Goal: Task Accomplishment & Management: Manage account settings

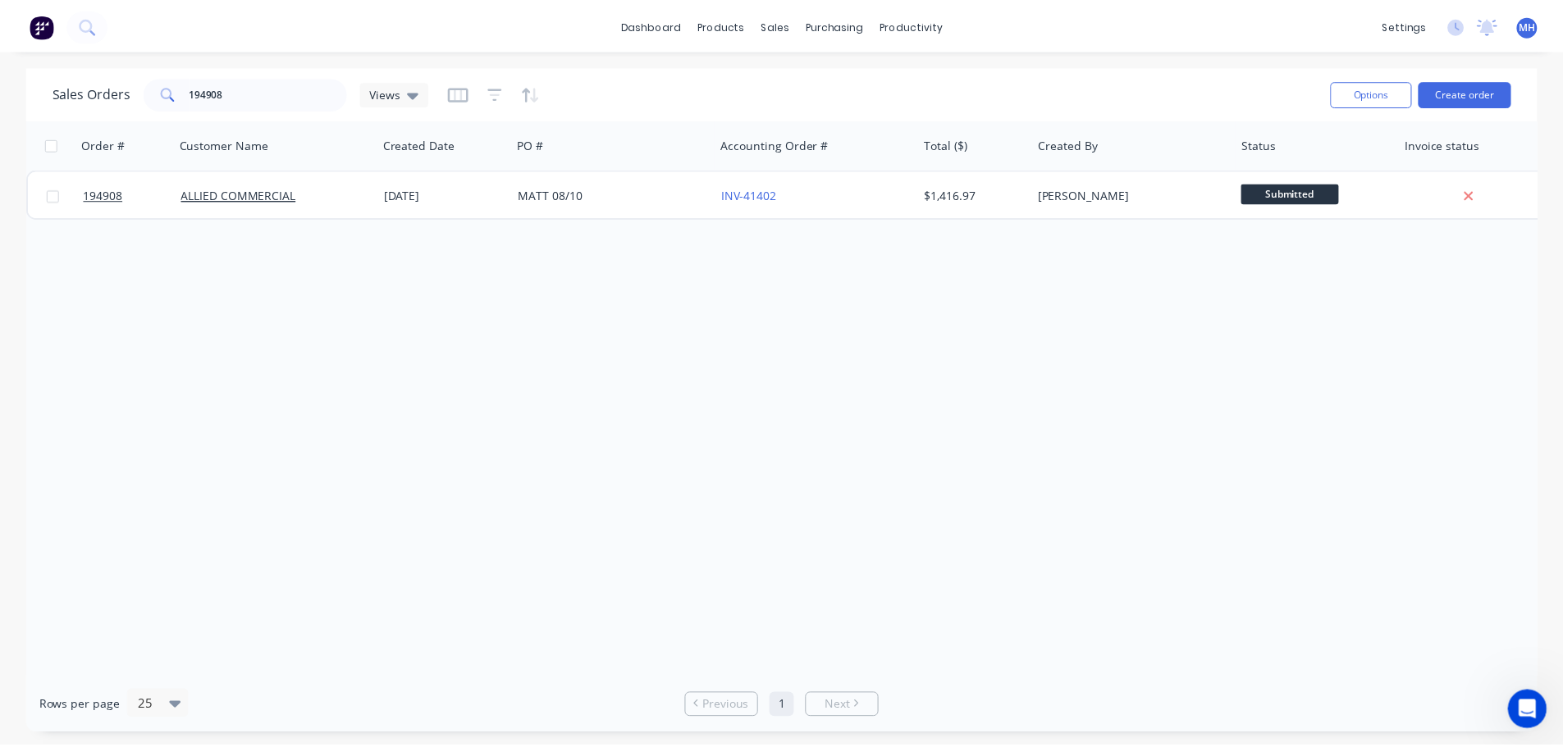
scroll to position [1045, 0]
click at [1102, 391] on div "Order # Customer Name Created Date PO # Accounting Order # Total ($) Created By…" at bounding box center [787, 398] width 1523 height 559
click at [995, 398] on div "Order # Customer Name Created Date PO # Accounting Order # Total ($) Created By…" at bounding box center [787, 398] width 1523 height 559
drag, startPoint x: 952, startPoint y: 510, endPoint x: 961, endPoint y: 517, distance: 11.2
click at [952, 510] on div "Order # Customer Name Created Date PO # Accounting Order # Total ($) Created By…" at bounding box center [787, 398] width 1523 height 559
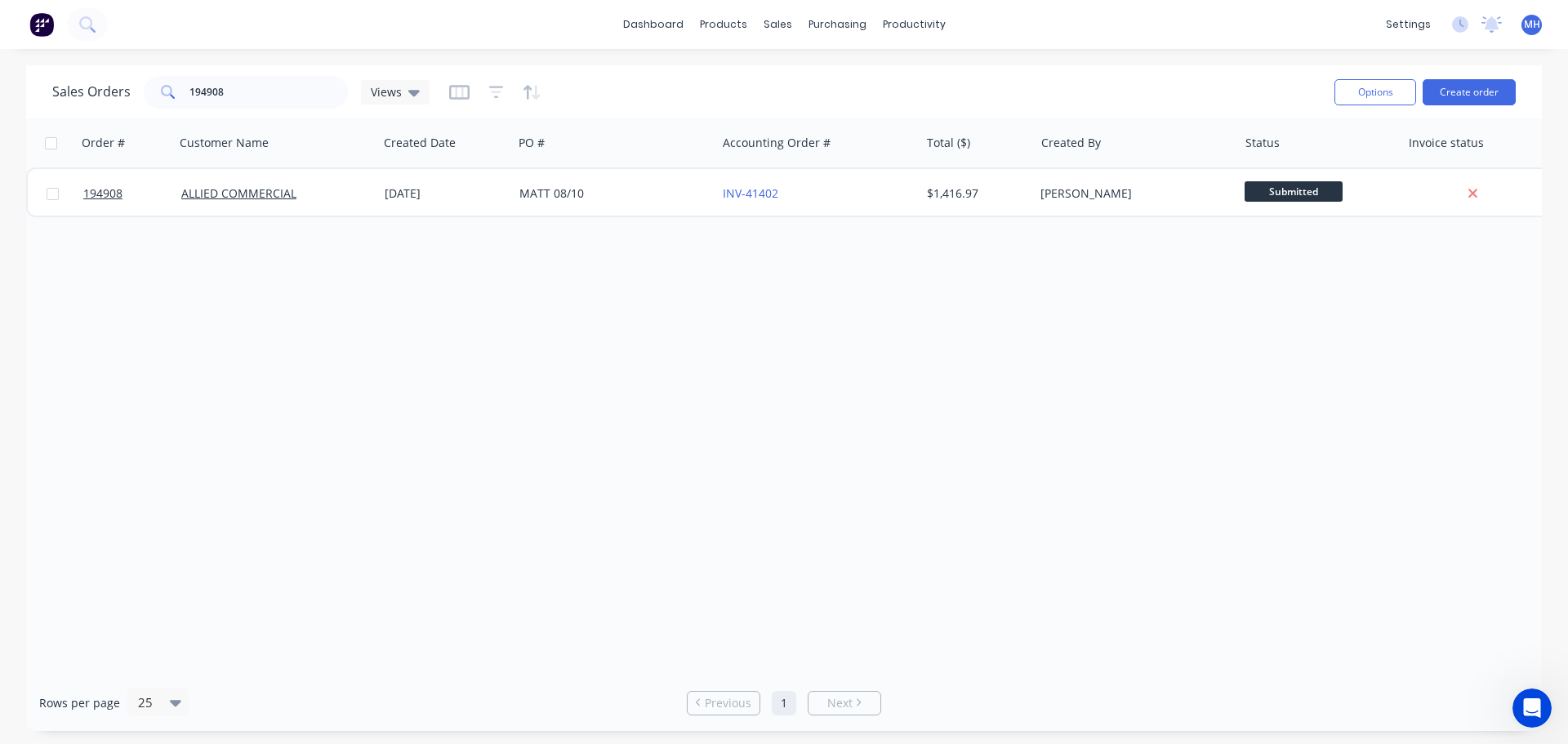
click at [675, 267] on div "Order # Customer Name Created Date PO # Accounting Order # Total ($) Created By…" at bounding box center [784, 396] width 1516 height 557
click at [797, 98] on link "Customers" at bounding box center [863, 111] width 216 height 33
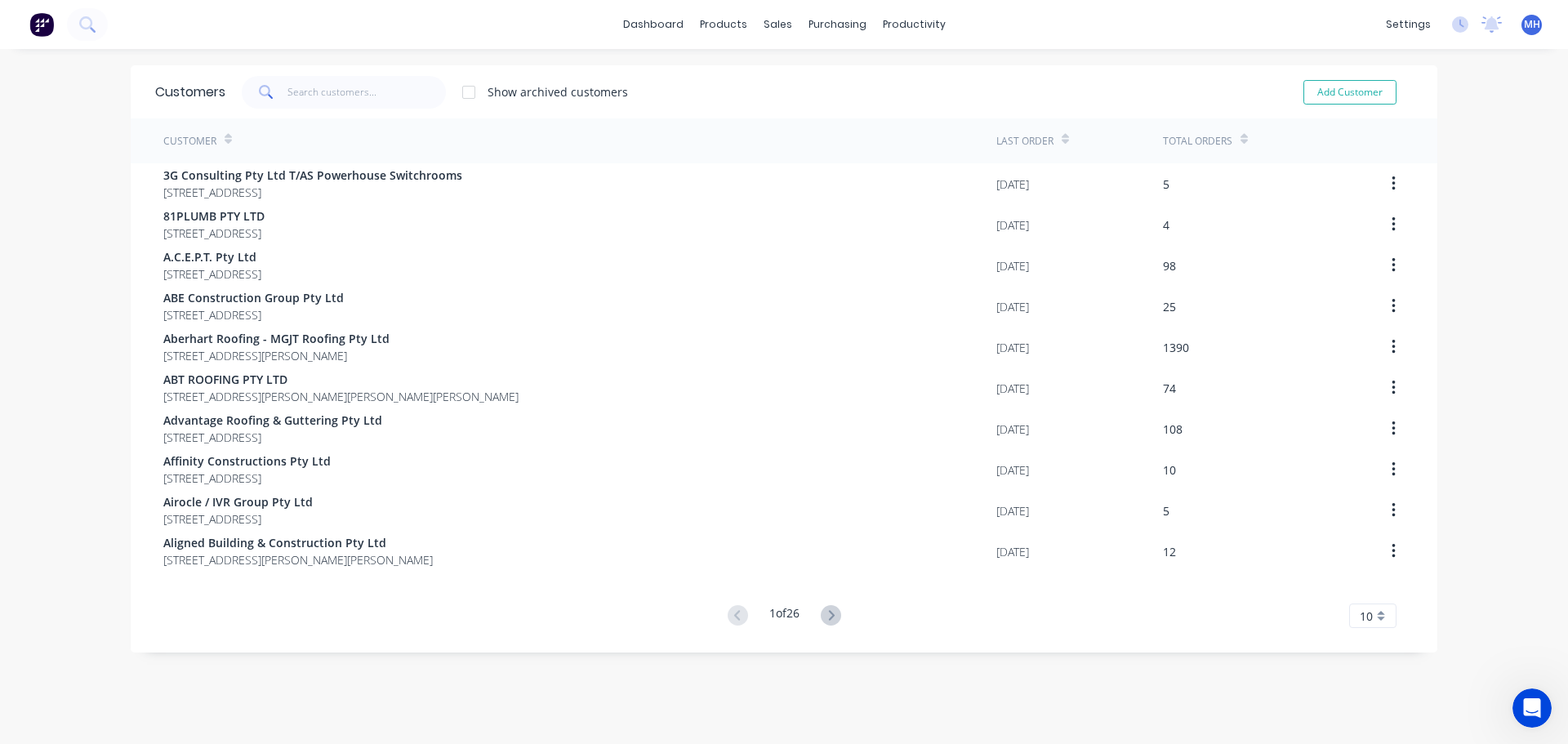
click at [375, 109] on div "Customers Show archived customers Add Customer" at bounding box center [784, 92] width 1307 height 53
click at [375, 101] on input "text" at bounding box center [367, 92] width 159 height 33
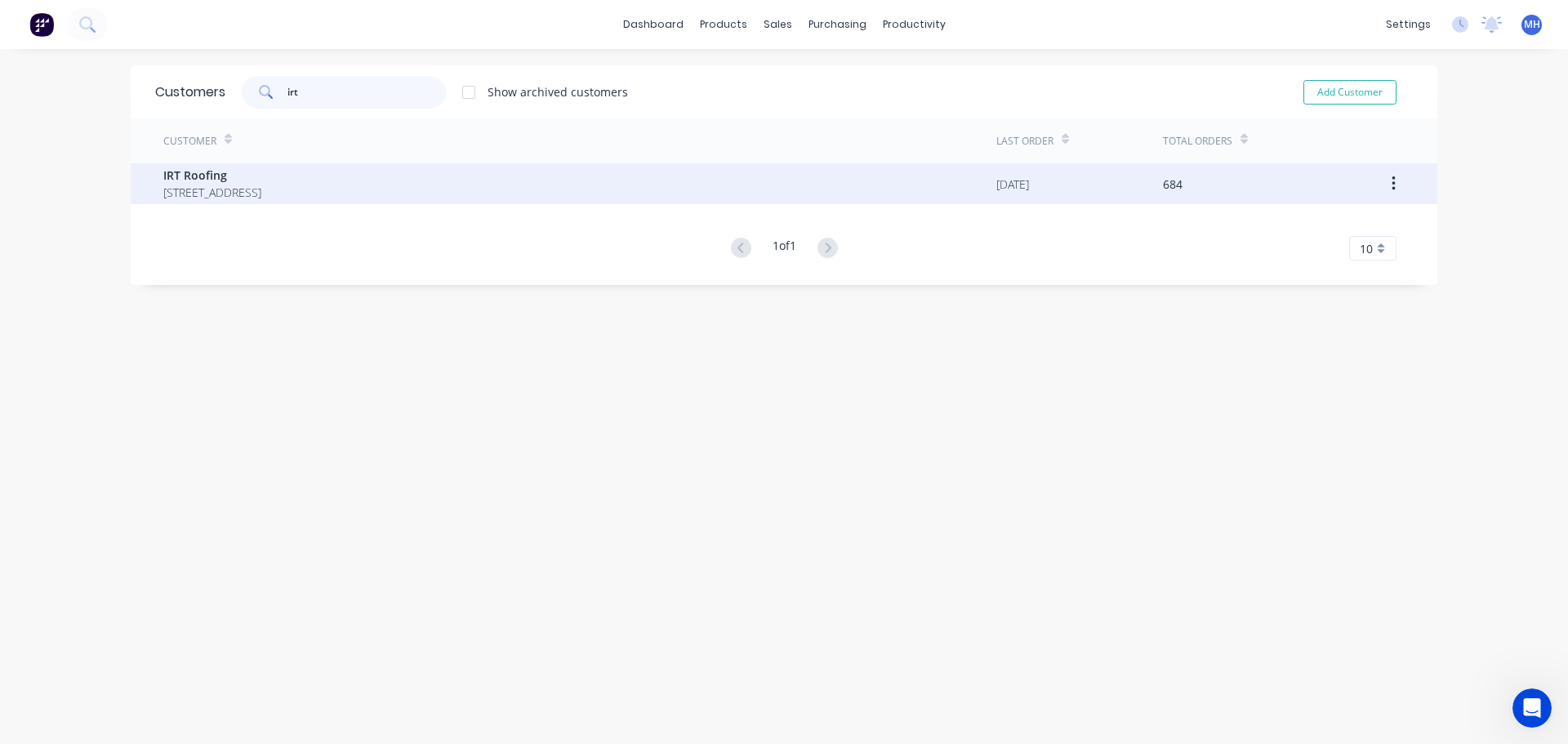
type input "irt"
click at [262, 182] on span "IRT Roofing" at bounding box center [212, 174] width 98 height 17
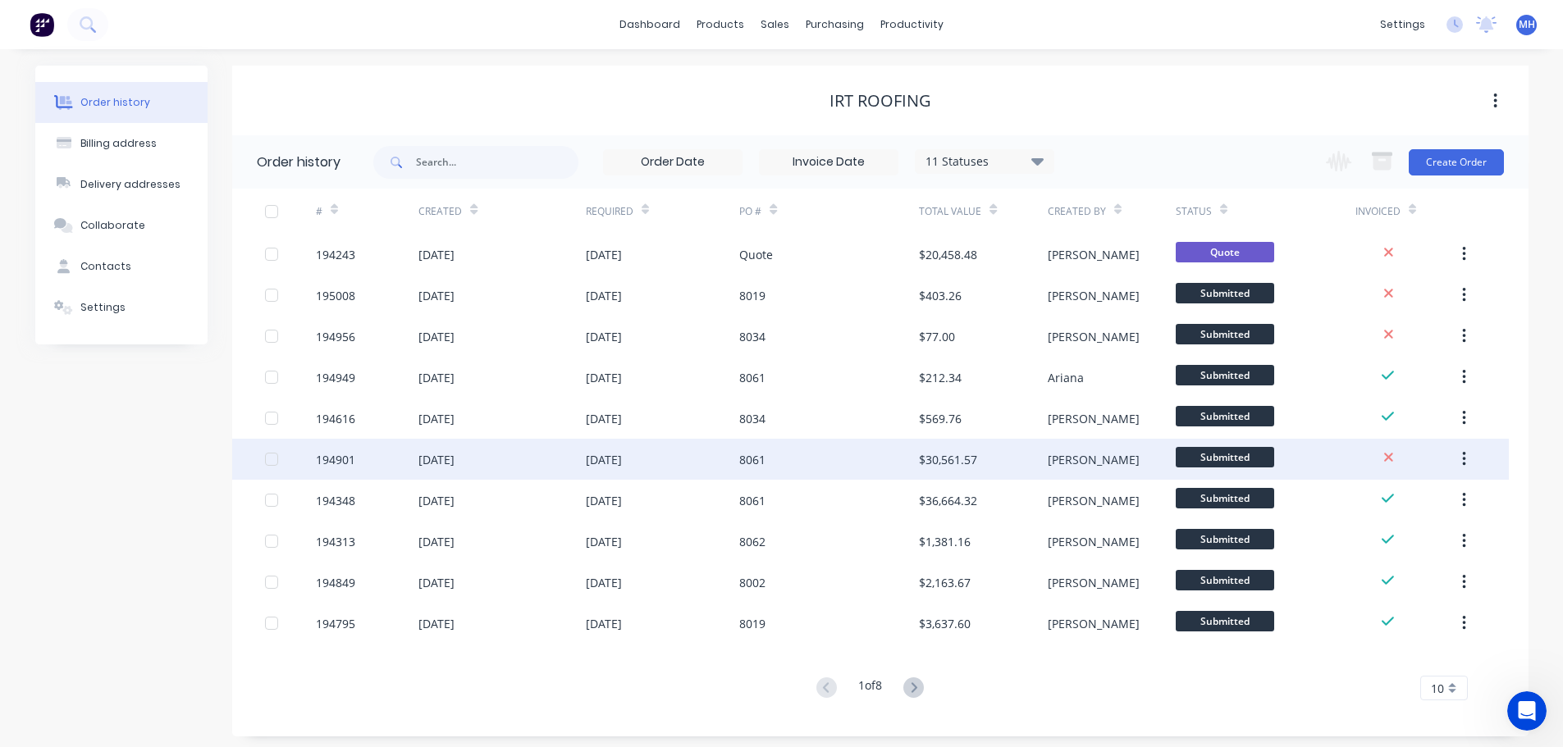
click at [799, 453] on div "8061" at bounding box center [829, 459] width 180 height 41
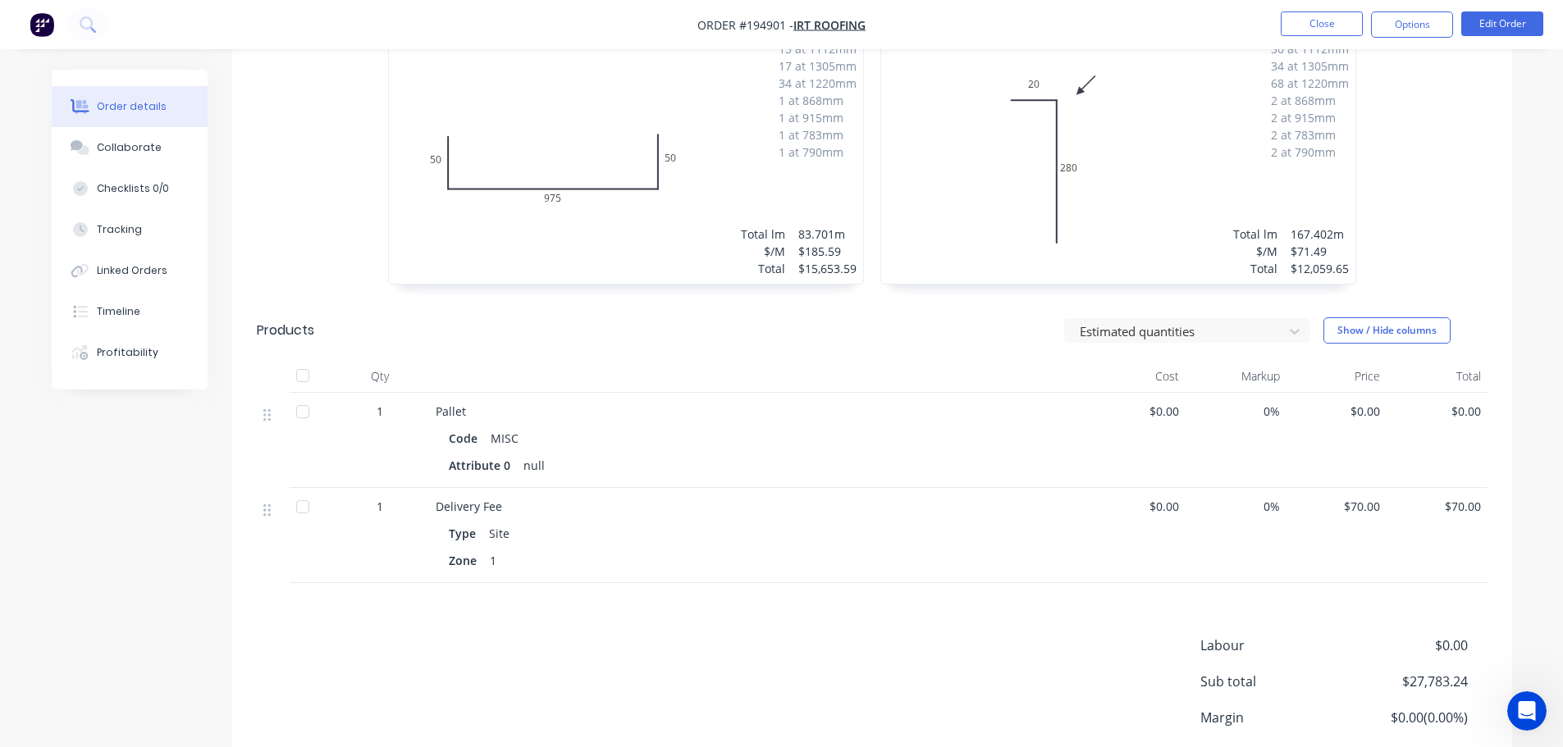
scroll to position [574, 0]
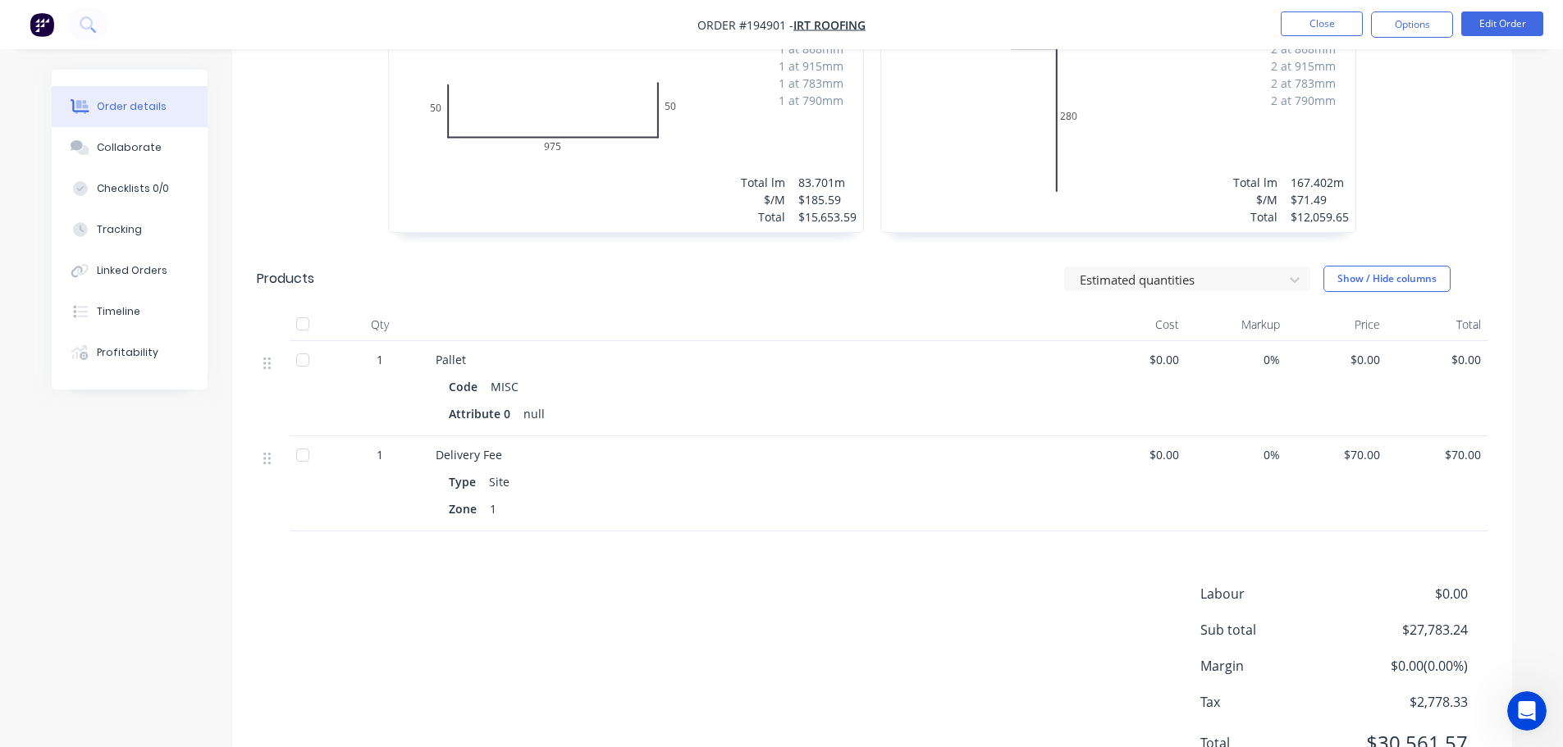
click at [765, 547] on div "Drawings Mark all drawings as complete 3.0 zAluminium Mill Girth 1075 1 0 50 97…" at bounding box center [872, 352] width 1280 height 894
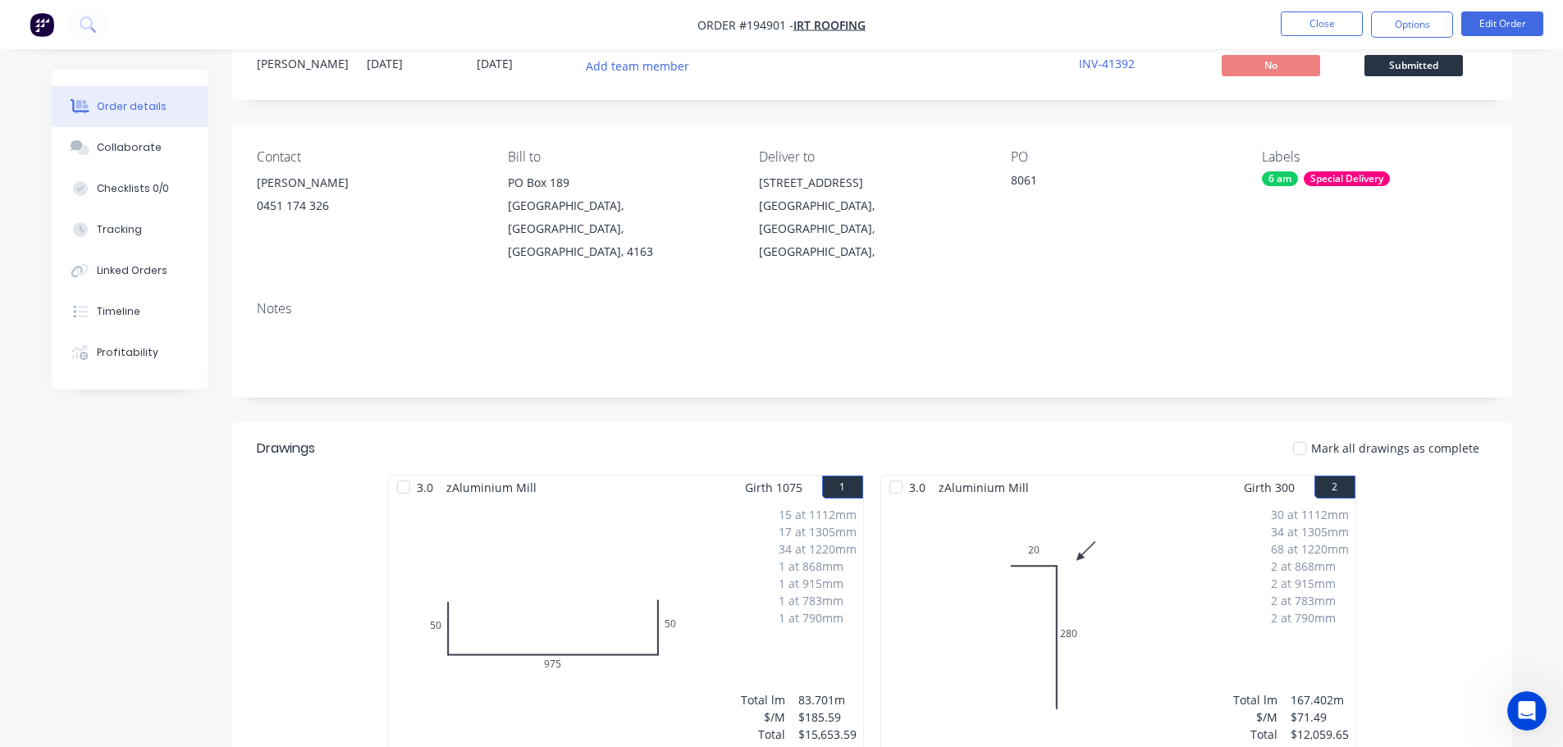
scroll to position [0, 0]
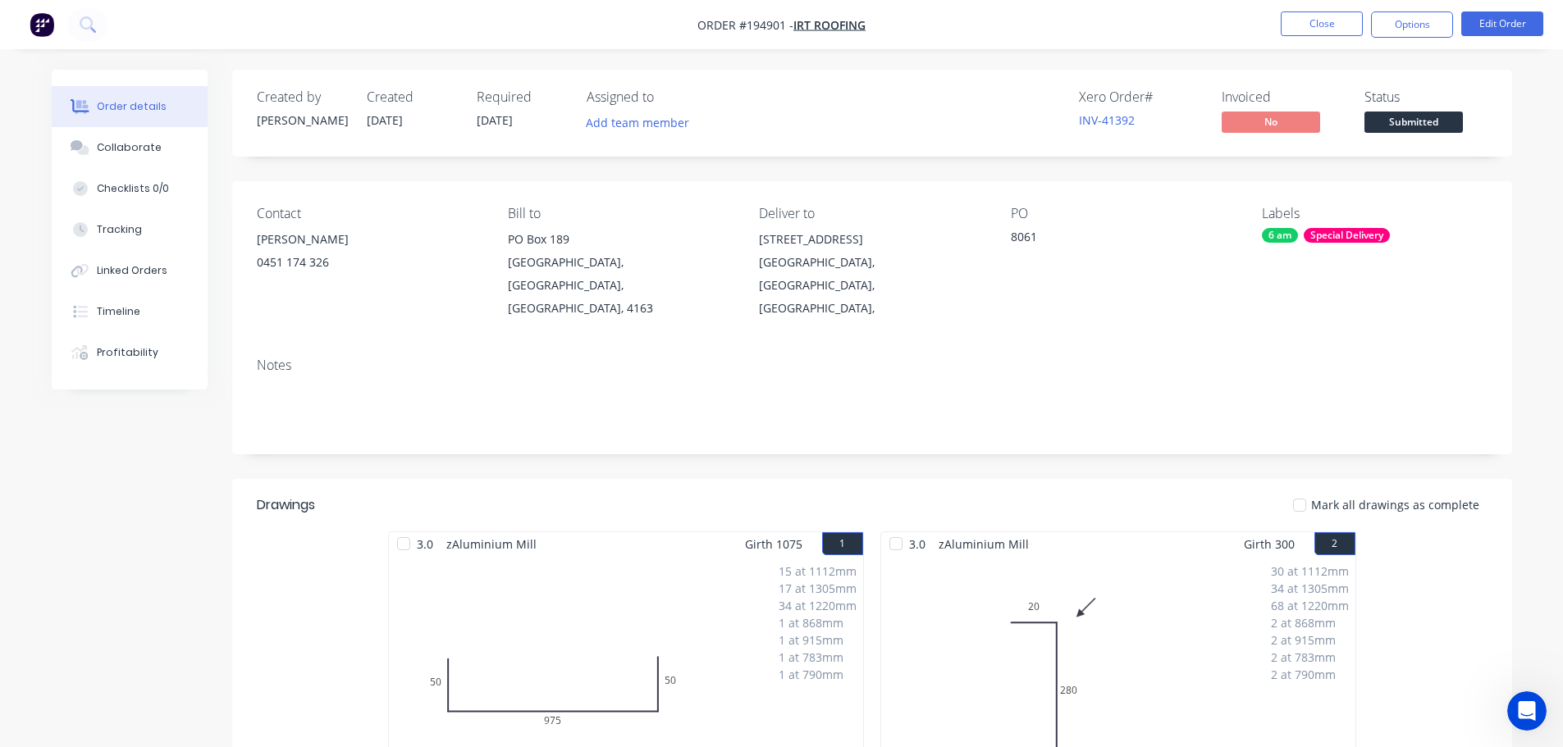
click at [751, 444] on div "Created by Hayden Created 08/10/25 Required 10/10/25 Assigned to Add team membe…" at bounding box center [872, 722] width 1280 height 1304
click at [864, 441] on div "Created by Hayden Created 08/10/25 Required 10/10/25 Assigned to Add team membe…" at bounding box center [872, 722] width 1280 height 1304
drag, startPoint x: 921, startPoint y: 465, endPoint x: 1110, endPoint y: 213, distance: 314.7
click at [921, 479] on header "Drawings Mark all drawings as complete" at bounding box center [872, 505] width 1280 height 53
click at [1317, 21] on button "Close" at bounding box center [1322, 23] width 82 height 25
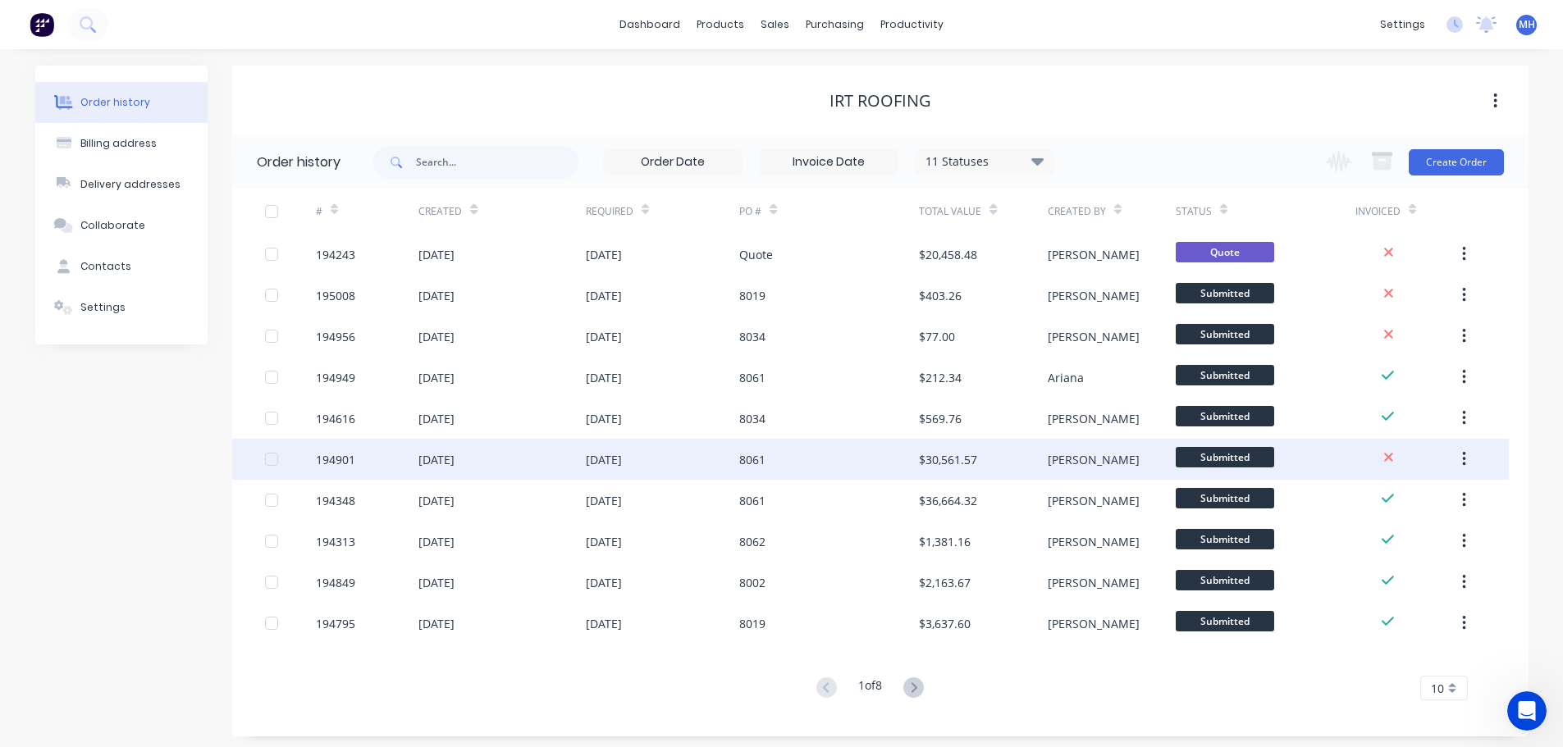
click at [746, 471] on div "8061" at bounding box center [829, 459] width 180 height 41
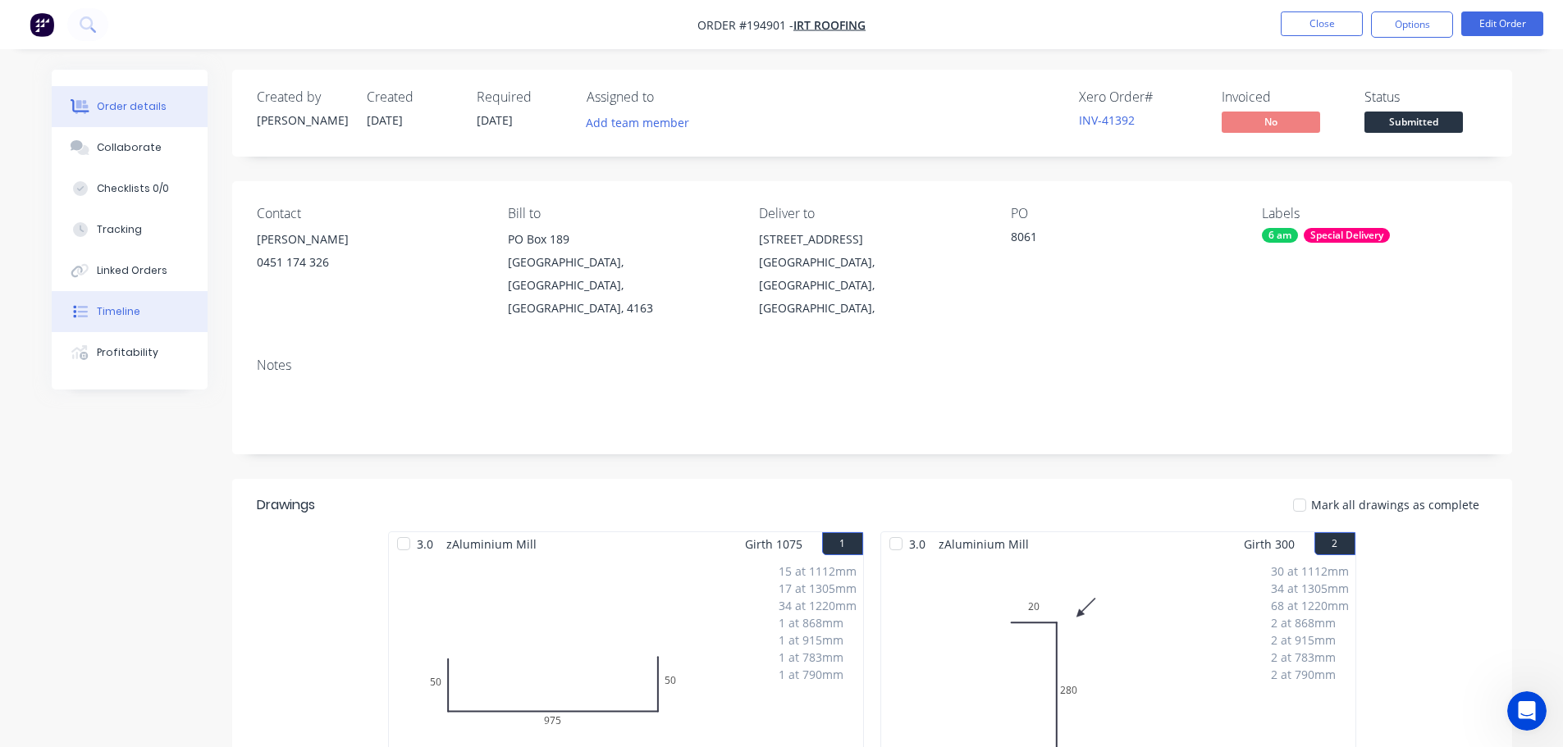
click at [164, 316] on button "Timeline" at bounding box center [130, 311] width 156 height 41
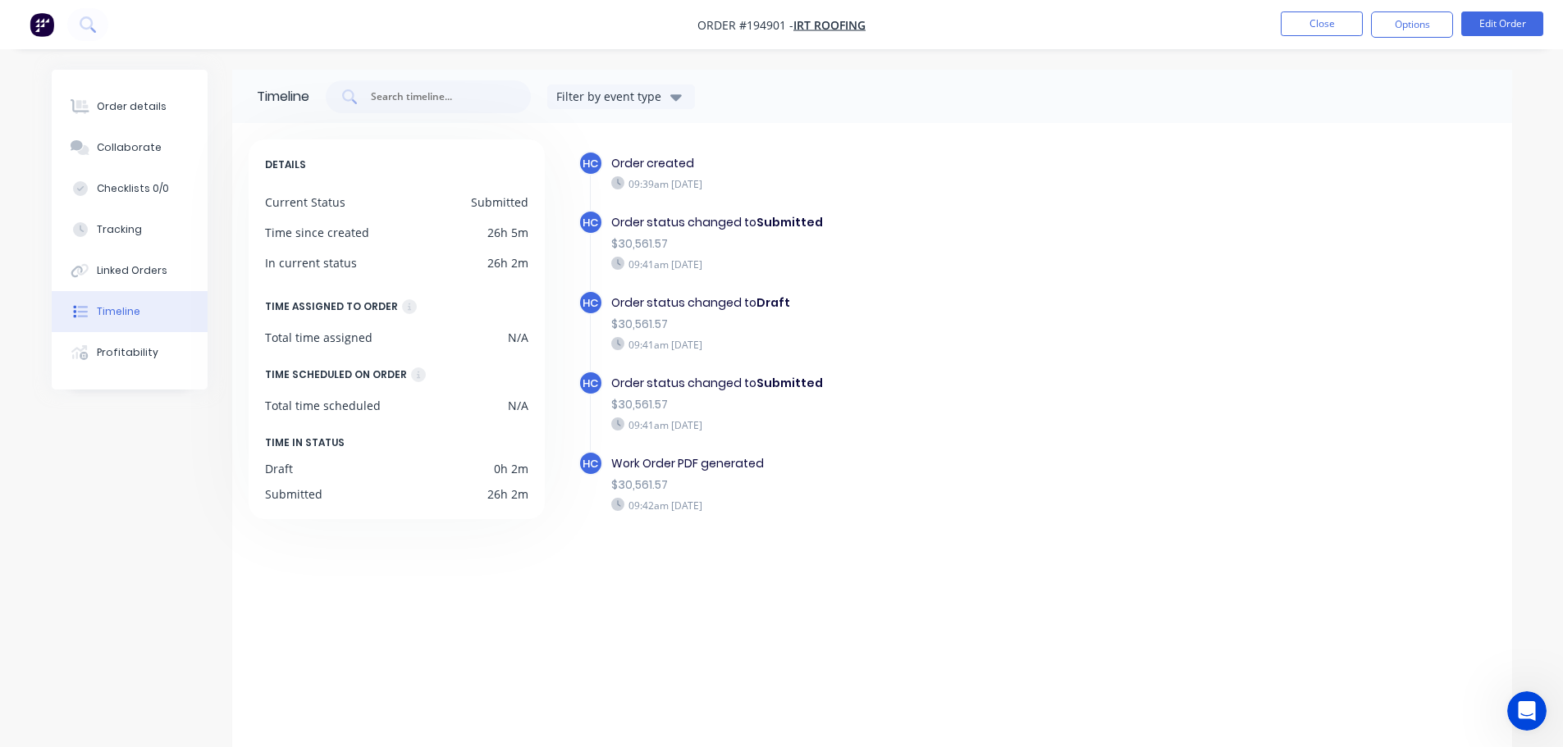
click at [42, 22] on img "button" at bounding box center [42, 24] width 25 height 25
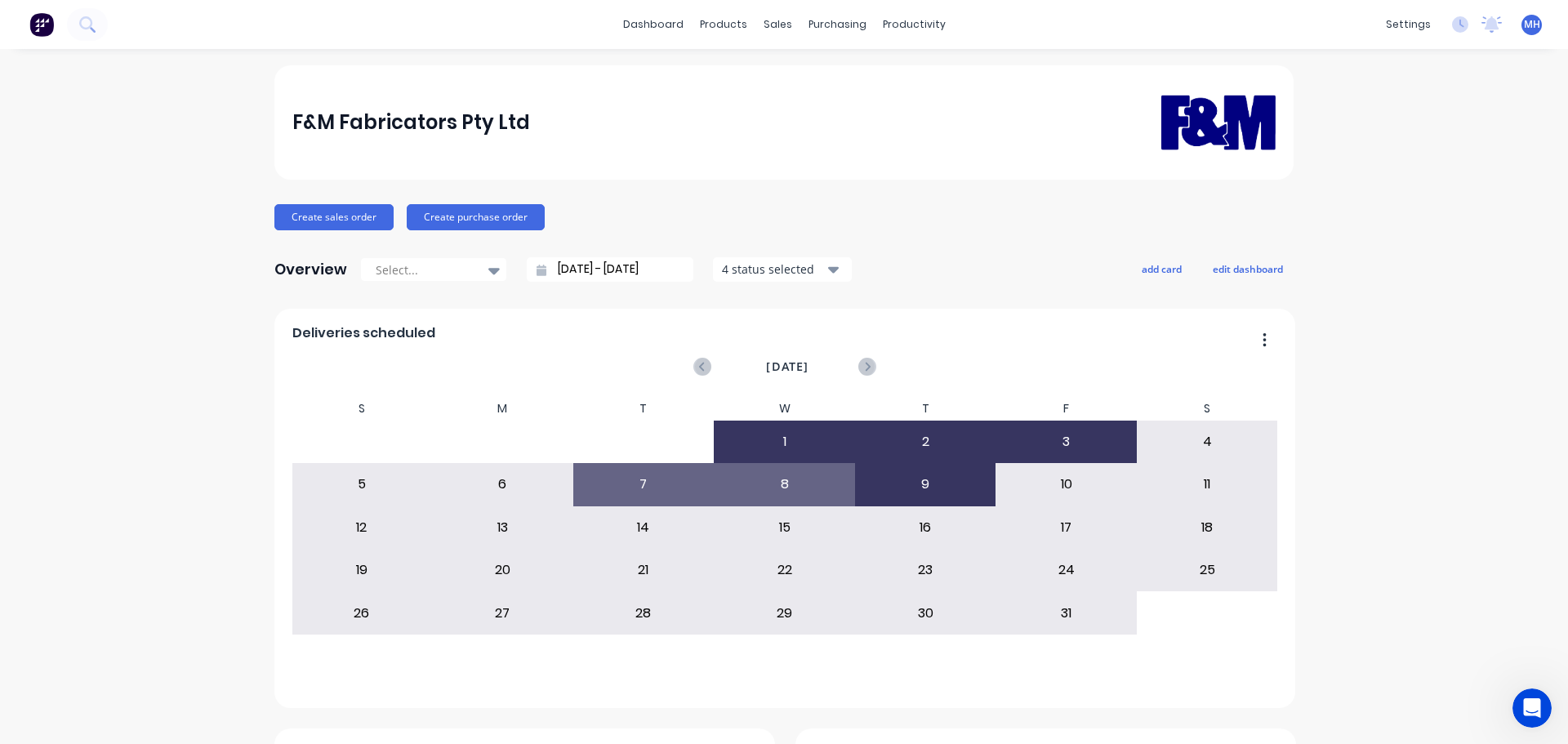
drag, startPoint x: 1457, startPoint y: 439, endPoint x: 1557, endPoint y: 411, distance: 103.8
click at [802, 87] on link "Sales Orders" at bounding box center [857, 78] width 216 height 33
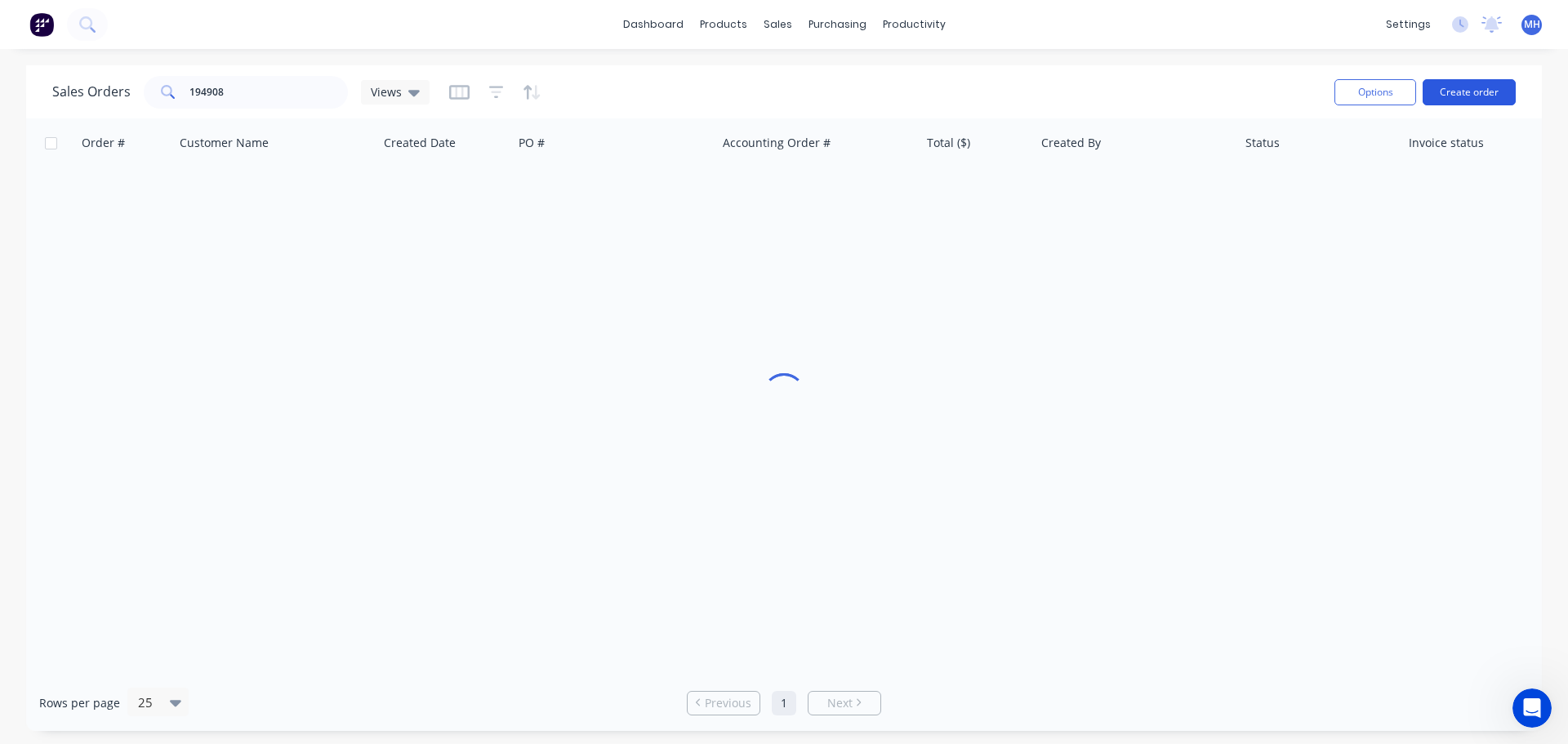
click at [1504, 94] on button "Create order" at bounding box center [1469, 93] width 94 height 26
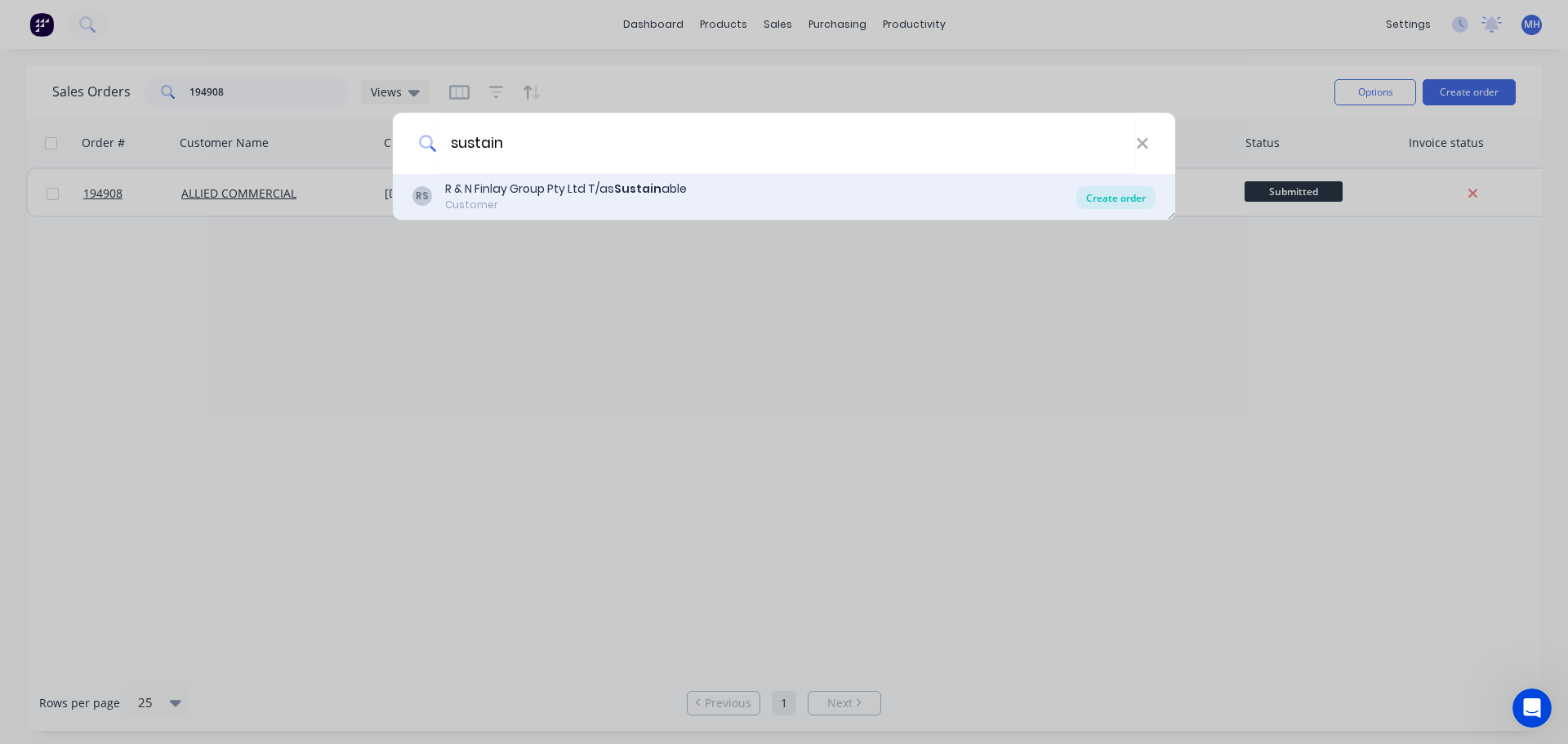
type input "sustain"
drag, startPoint x: 1100, startPoint y: 200, endPoint x: 1115, endPoint y: 206, distance: 16.2
click at [1102, 200] on div "Create order" at bounding box center [1116, 197] width 80 height 23
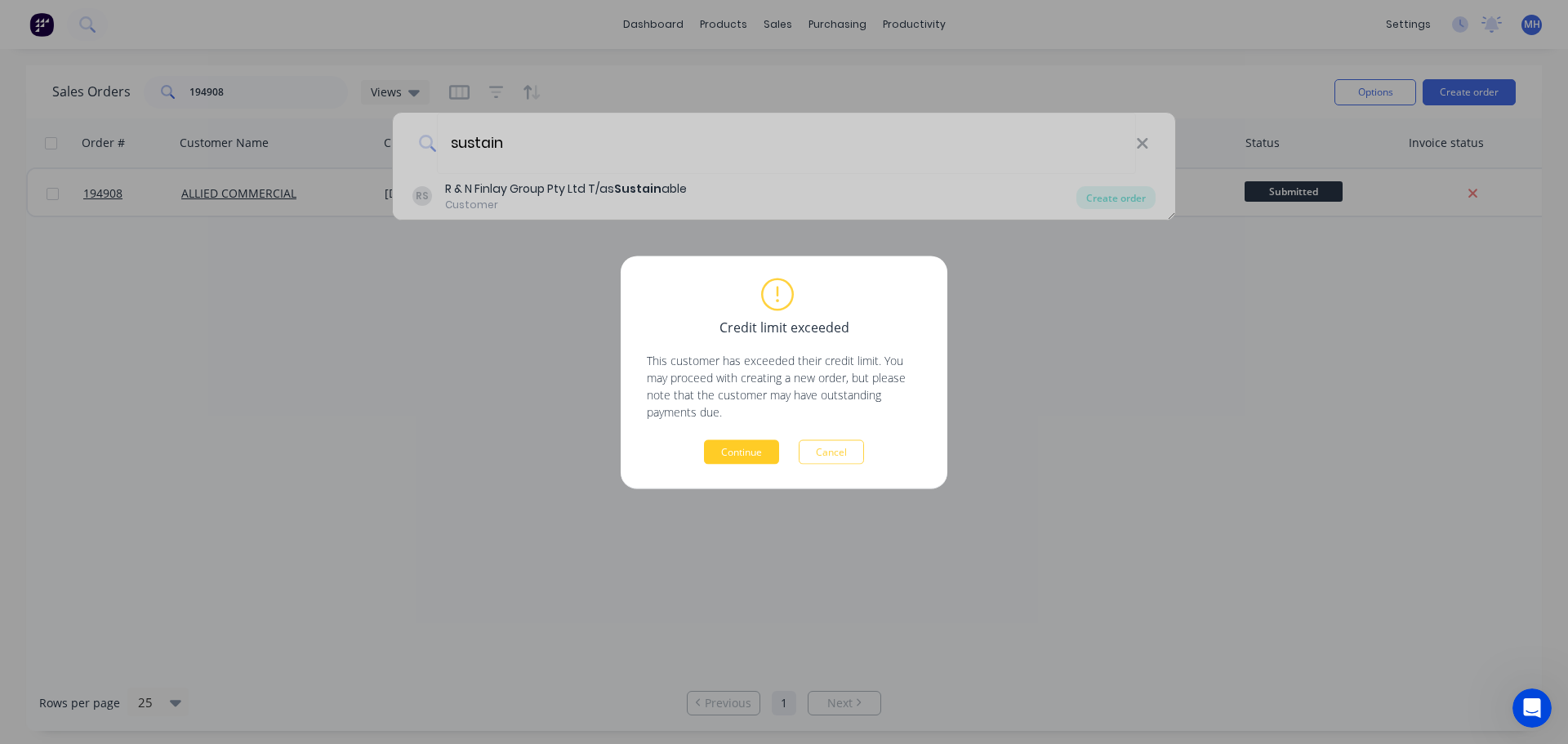
click at [752, 450] on button "Continue" at bounding box center [741, 451] width 75 height 25
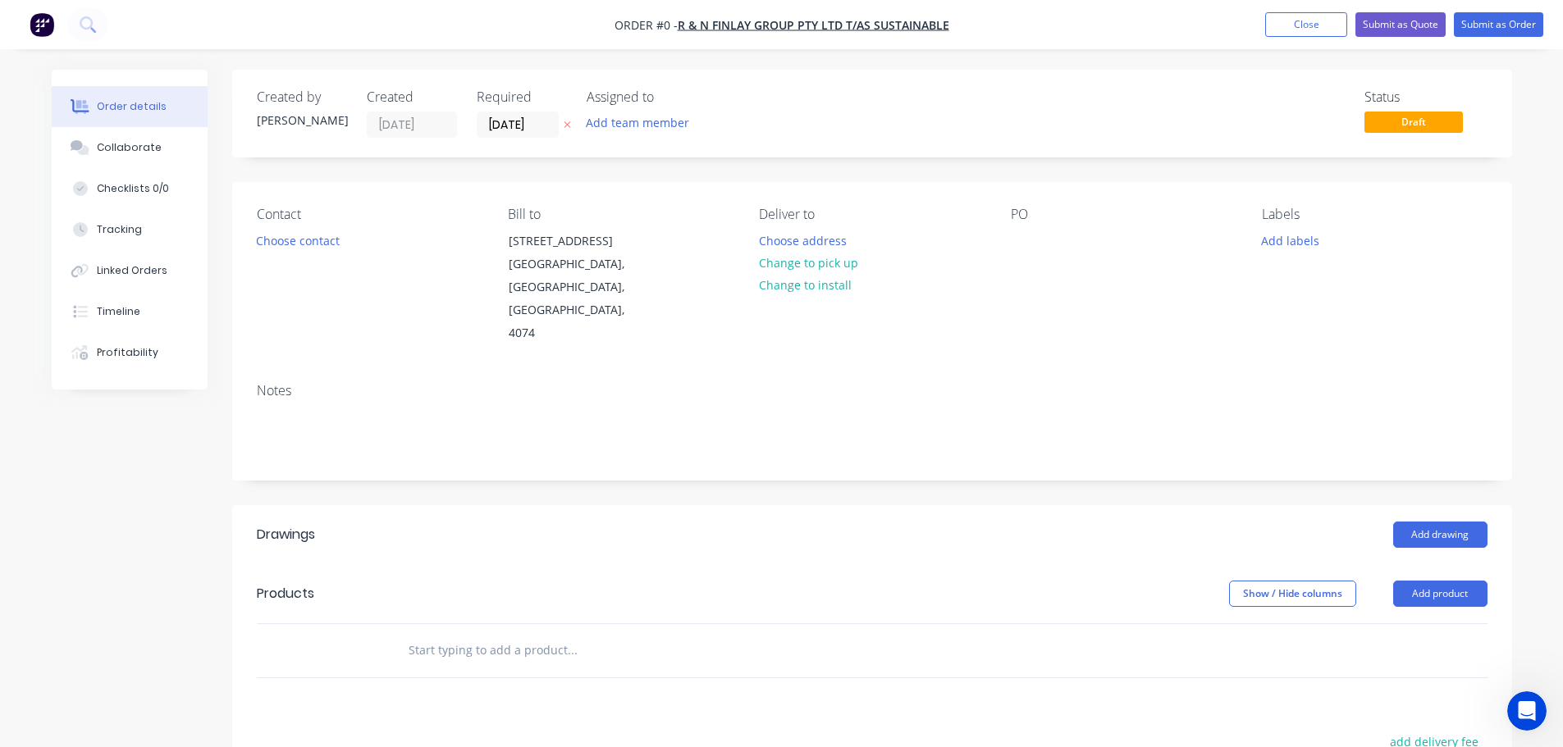
click at [1057, 240] on div "PO" at bounding box center [1123, 276] width 225 height 139
drag, startPoint x: 1042, startPoint y: 244, endPoint x: 1020, endPoint y: 240, distance: 22.5
click at [1042, 245] on div "PO" at bounding box center [1123, 276] width 225 height 139
click at [1019, 240] on div at bounding box center [1024, 241] width 26 height 24
click at [806, 205] on div "Order details Collaborate Checklists 0/0 Tracking Linked Orders Timeline Profit…" at bounding box center [781, 583] width 1493 height 1027
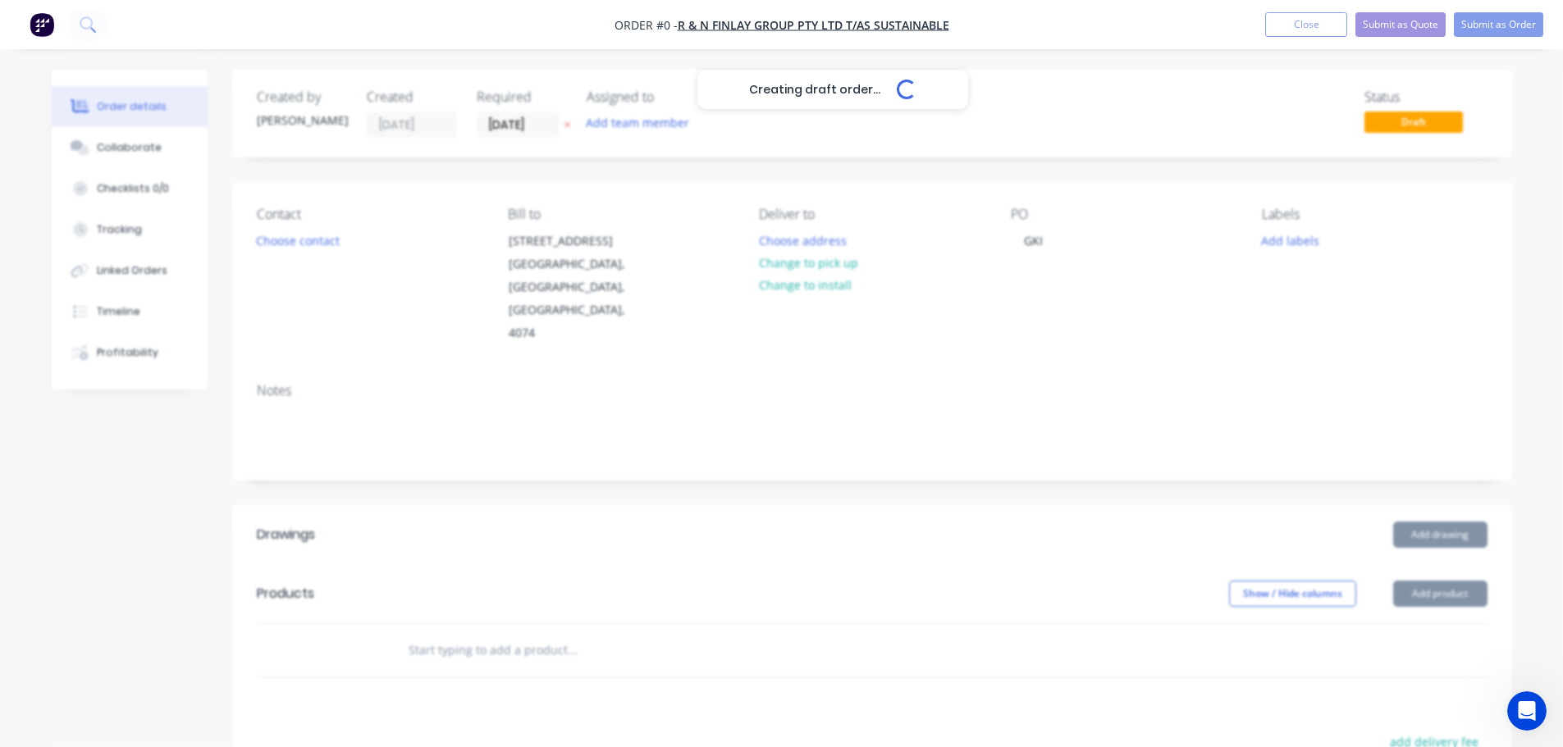
click at [567, 124] on icon "button" at bounding box center [567, 125] width 7 height 10
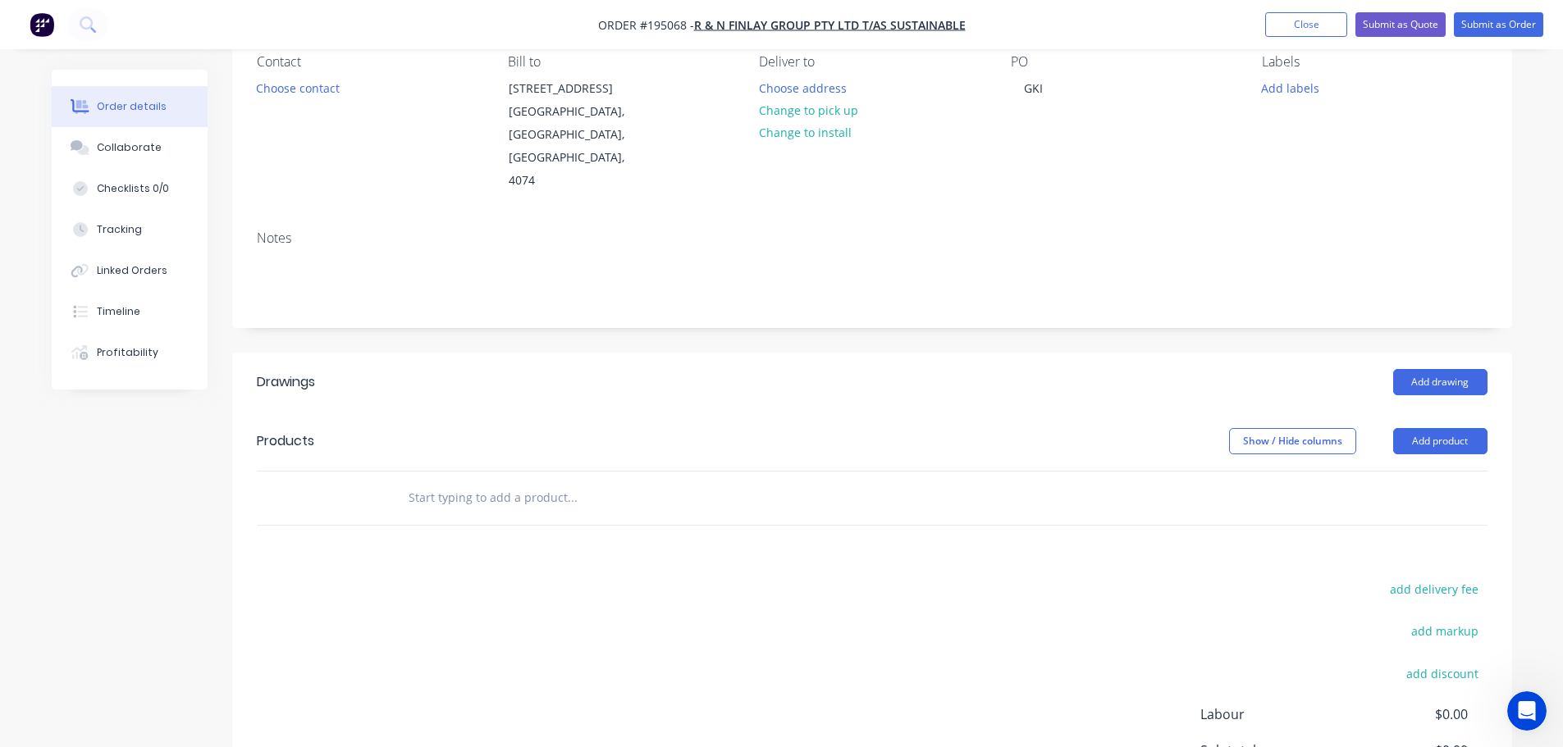
scroll to position [164, 0]
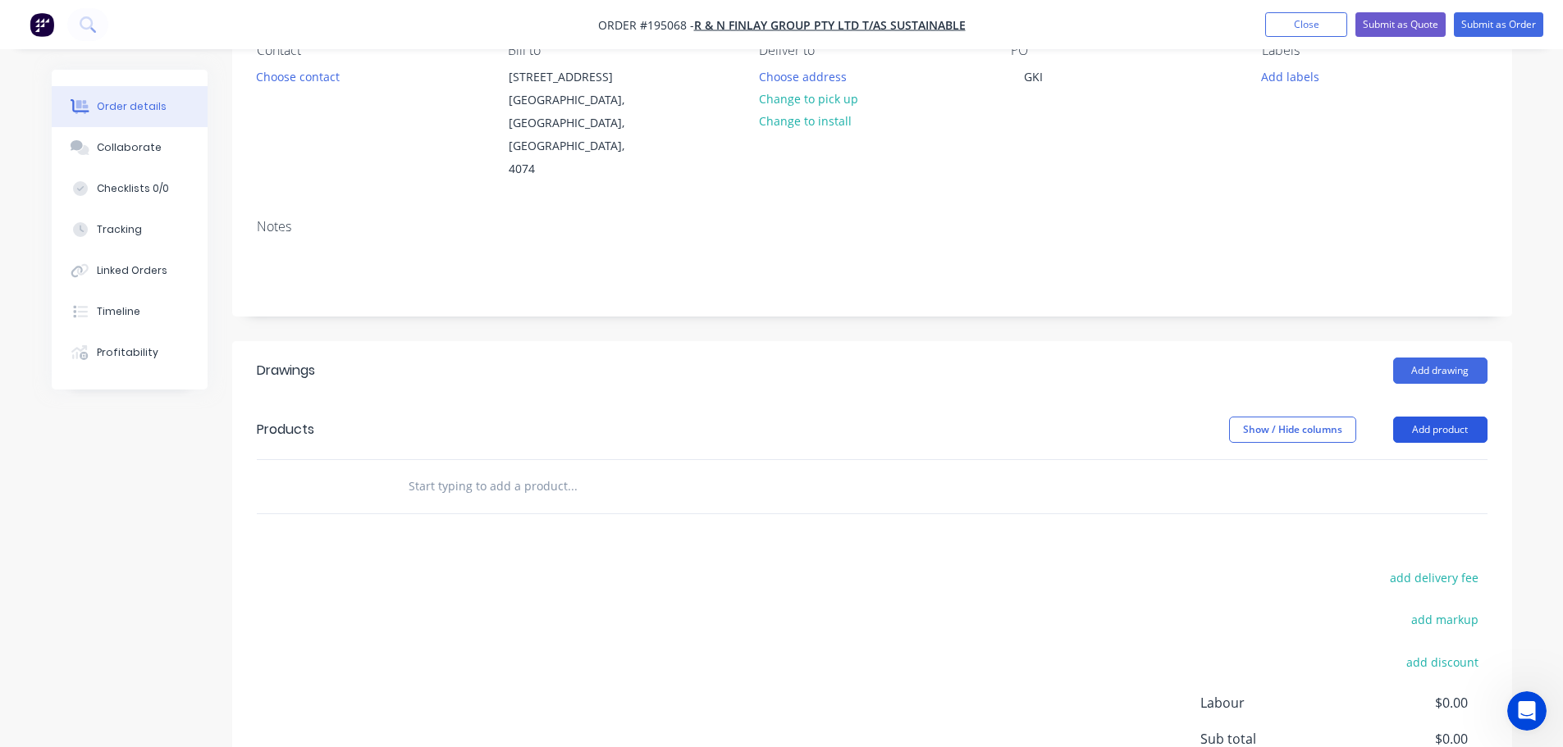
click at [1420, 417] on button "Add product" at bounding box center [1440, 430] width 94 height 26
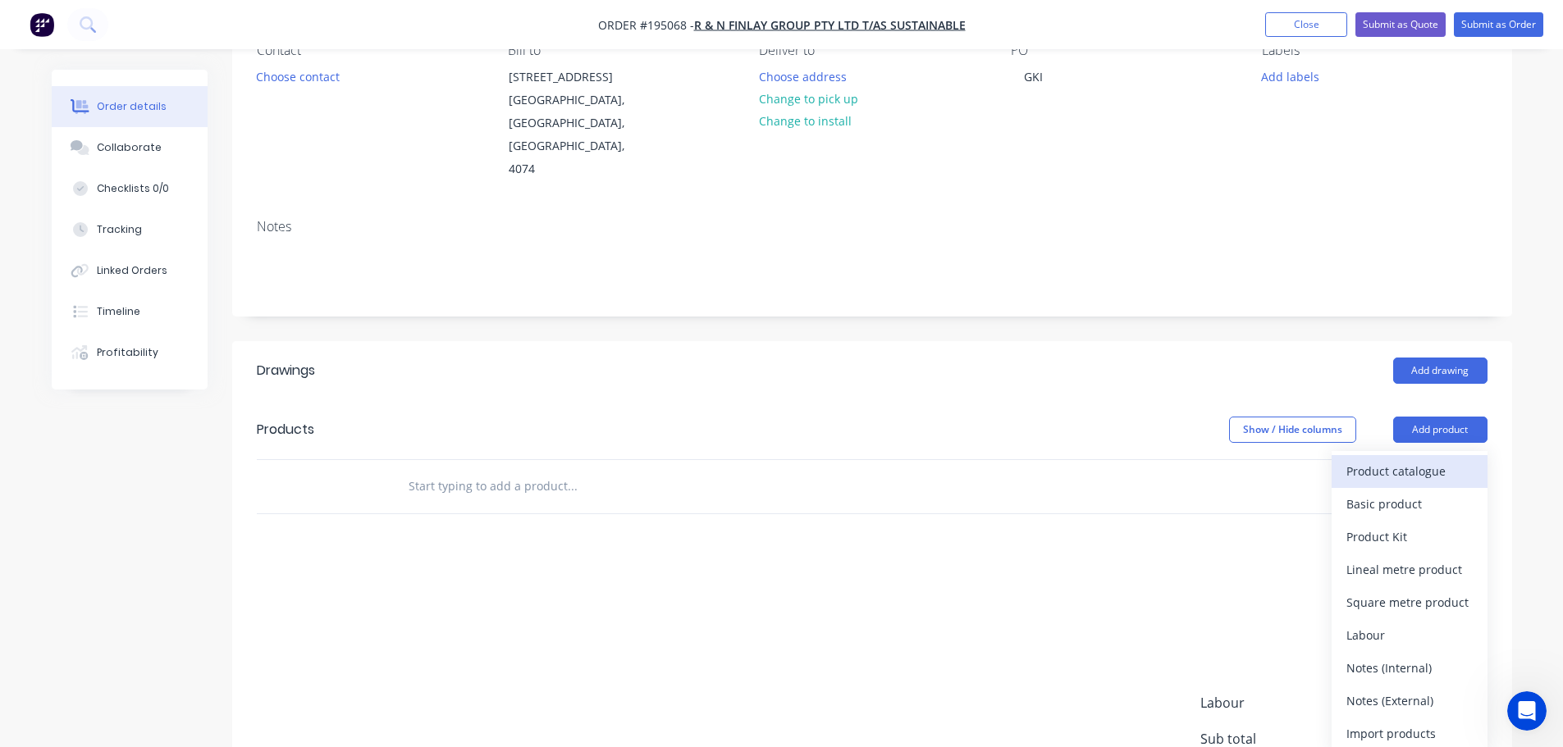
click at [1418, 459] on div "Product catalogue" at bounding box center [1409, 471] width 126 height 24
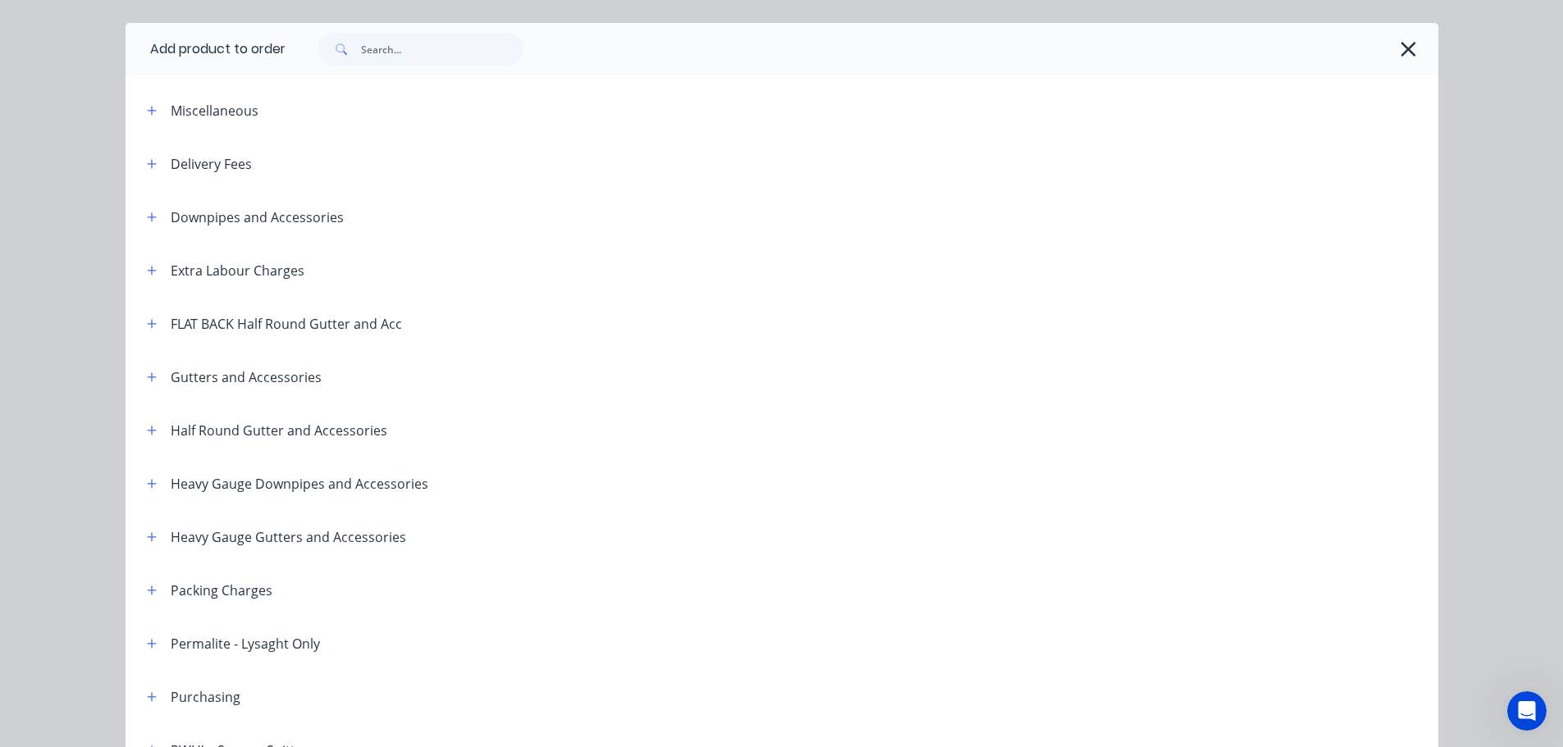
scroll to position [82, 0]
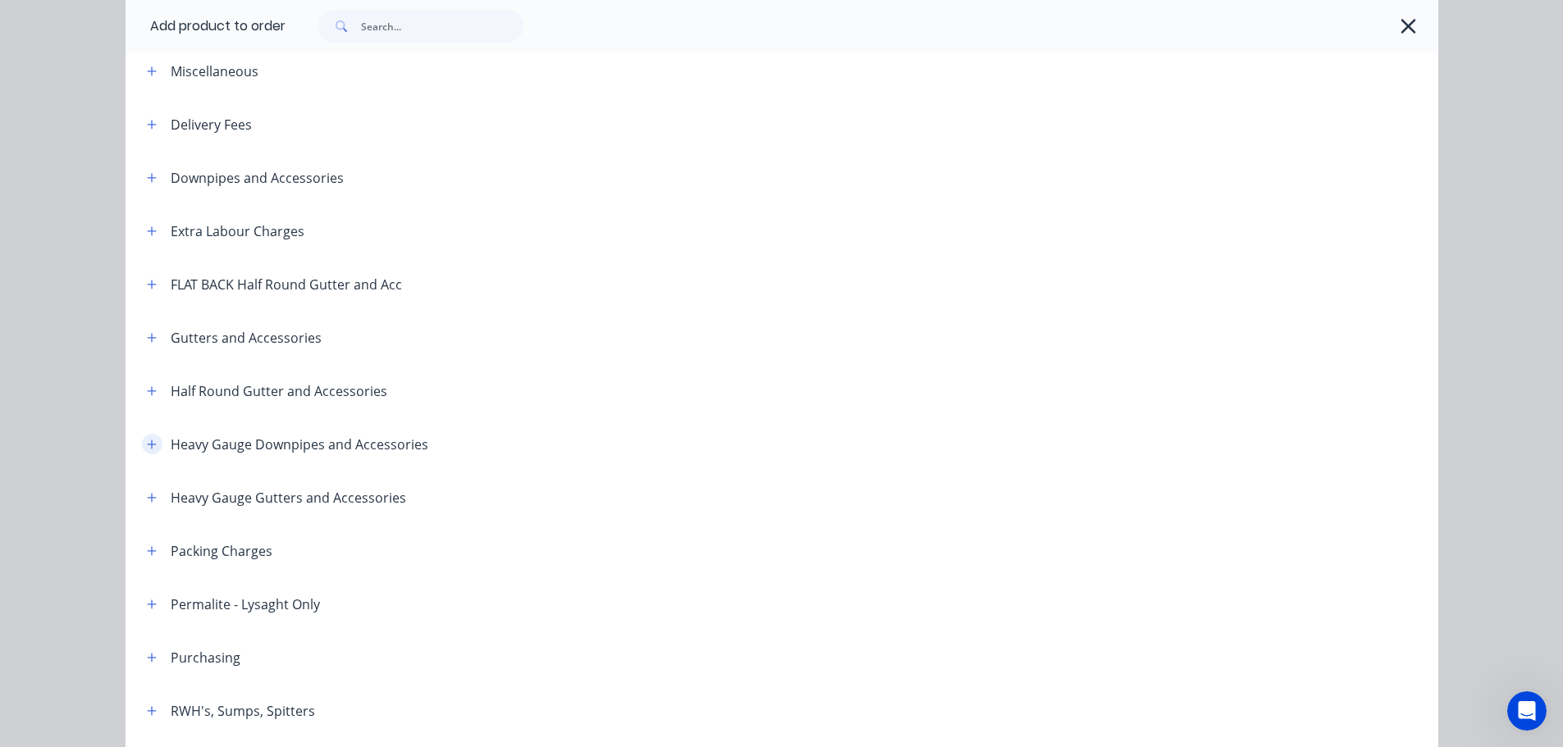
drag, startPoint x: 142, startPoint y: 449, endPoint x: 144, endPoint y: 468, distance: 19.8
click at [147, 450] on icon "button" at bounding box center [152, 444] width 10 height 11
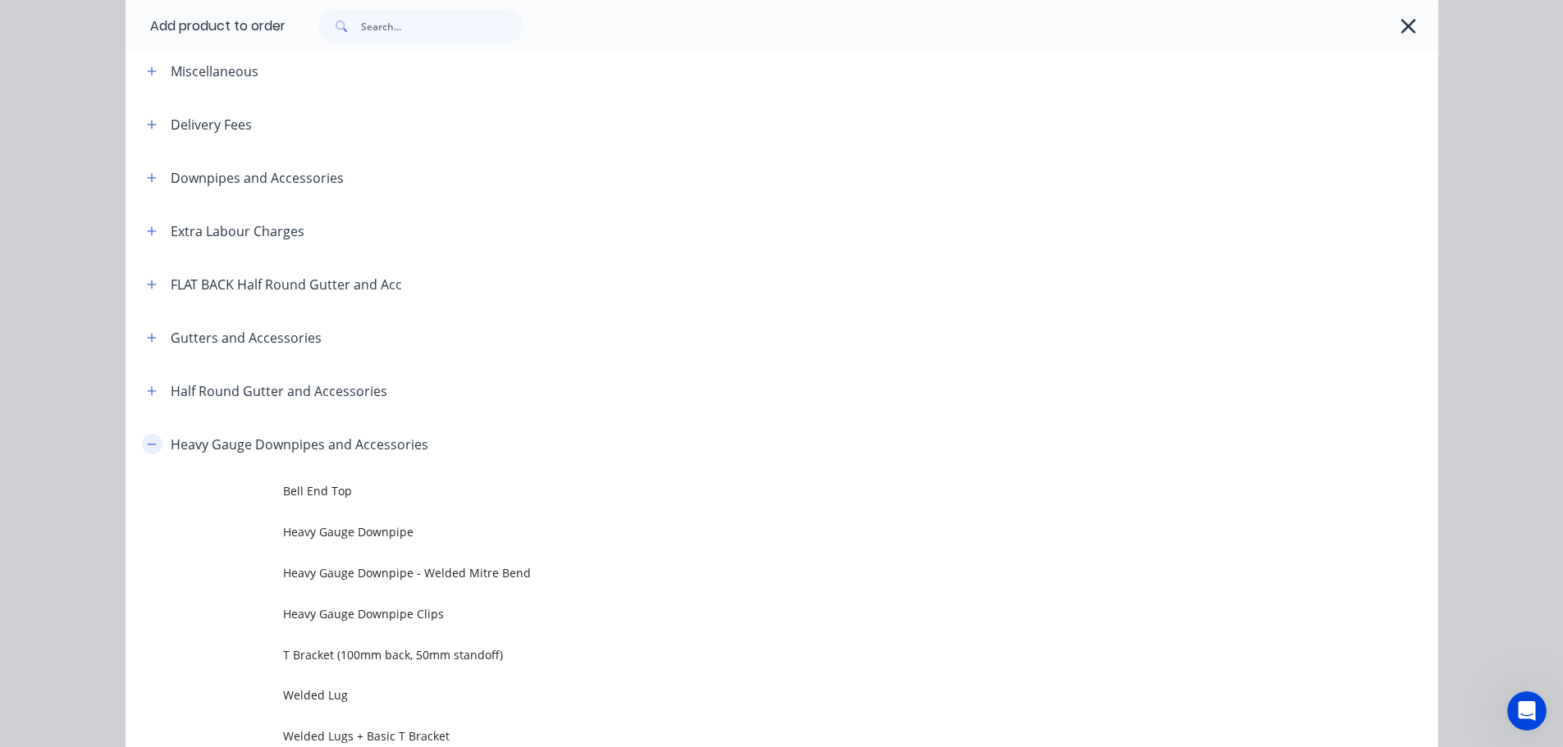
click at [147, 445] on icon "button" at bounding box center [152, 444] width 10 height 11
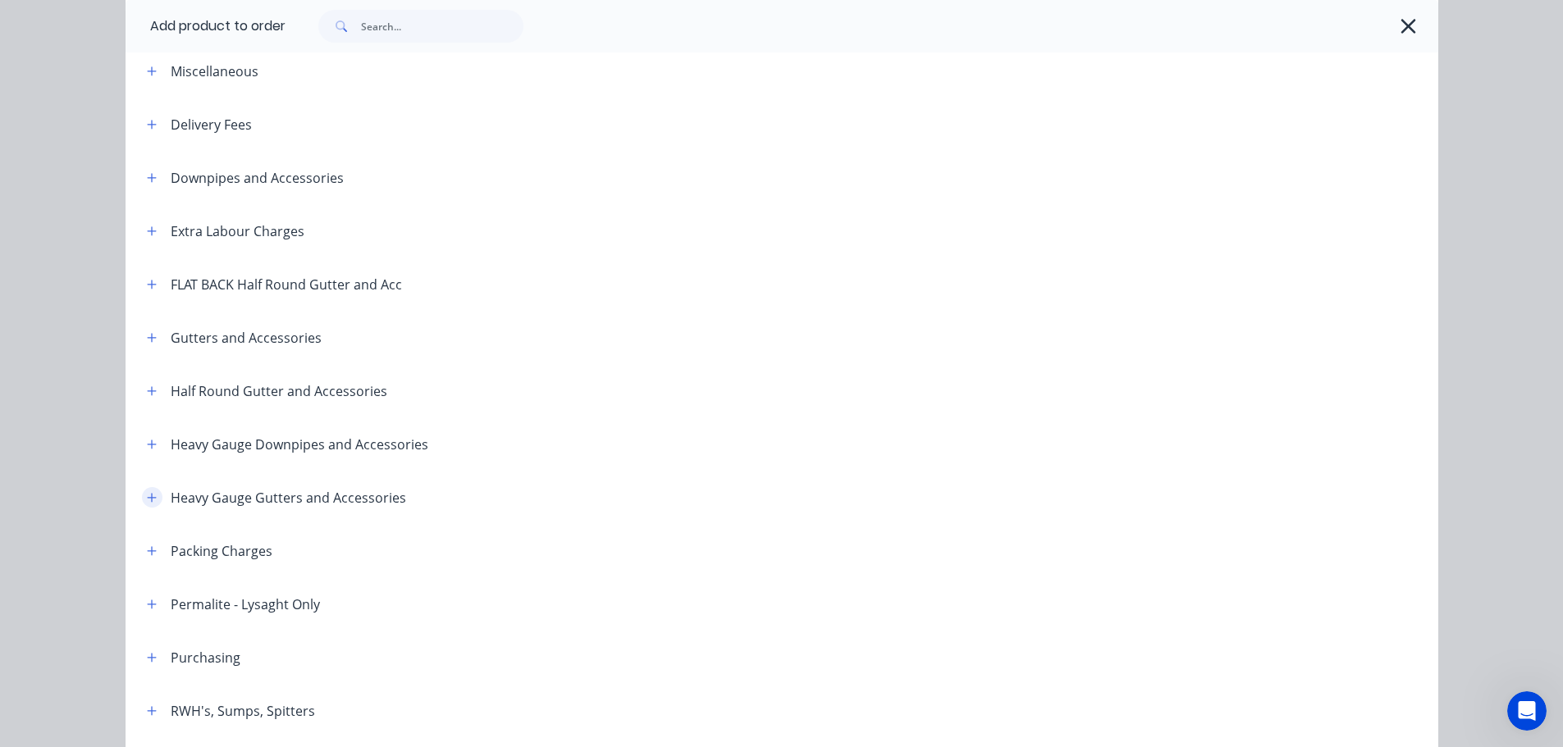
click at [147, 500] on icon "button" at bounding box center [152, 497] width 10 height 11
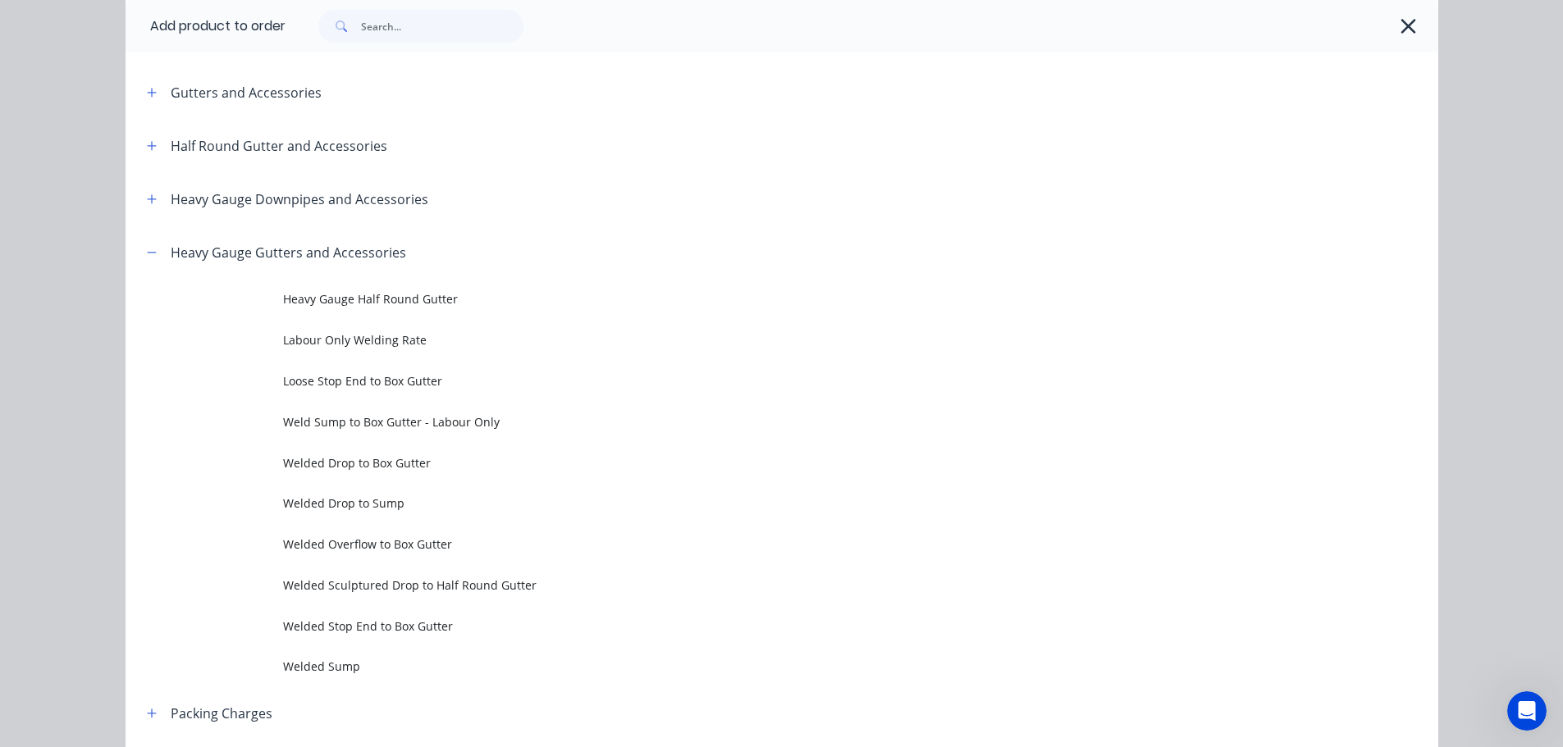
scroll to position [328, 0]
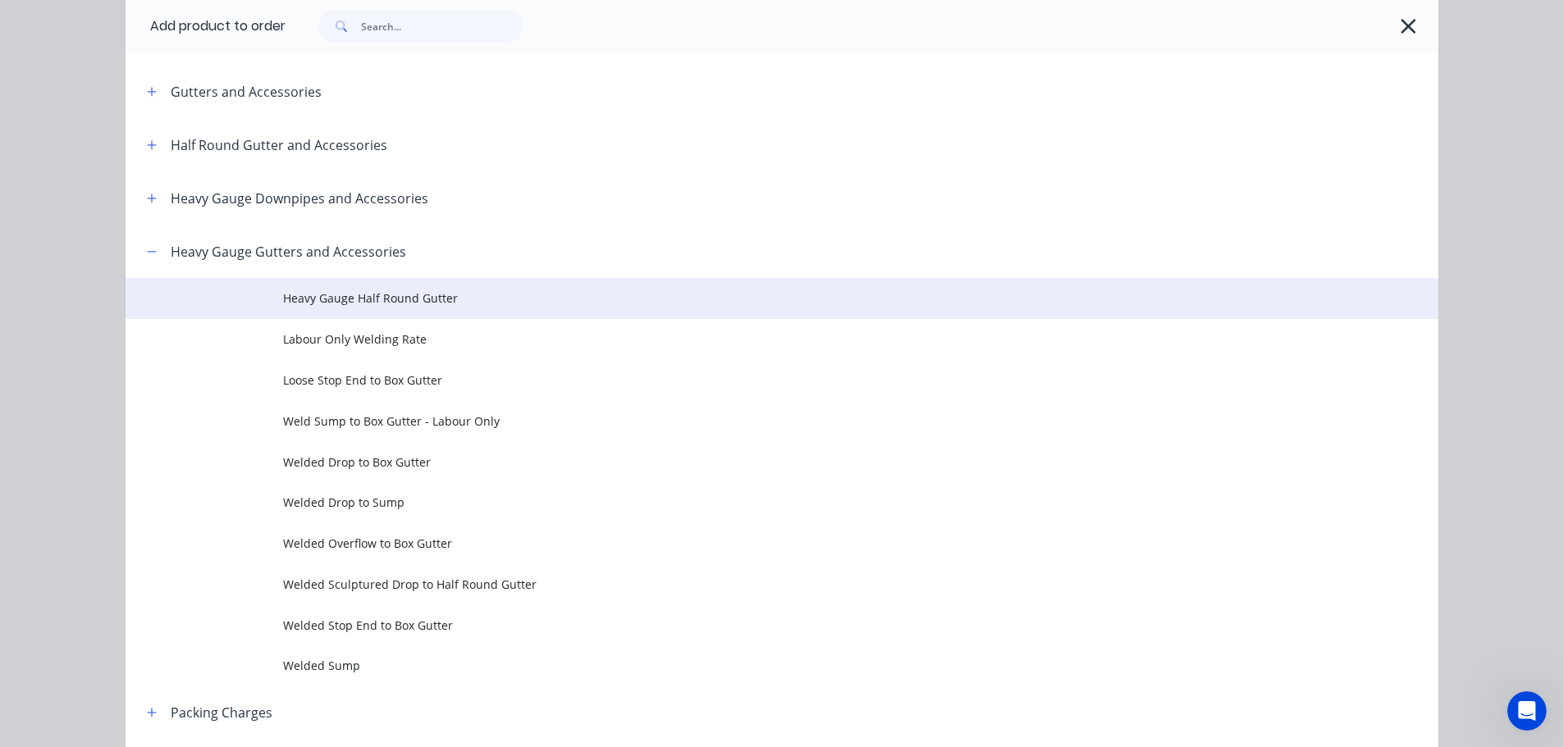
click at [448, 305] on span "Heavy Gauge Half Round Gutter" at bounding box center [745, 298] width 924 height 17
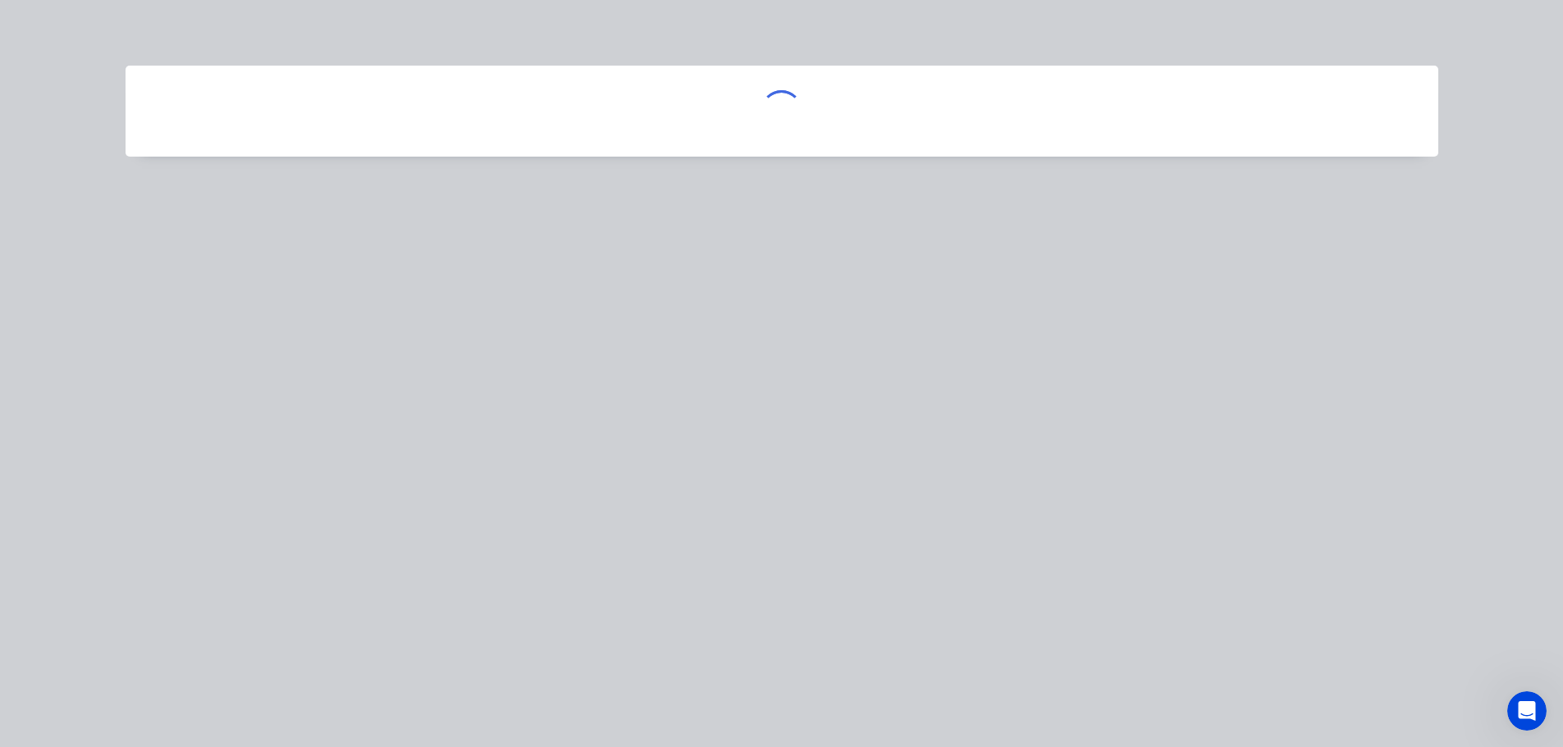
scroll to position [0, 0]
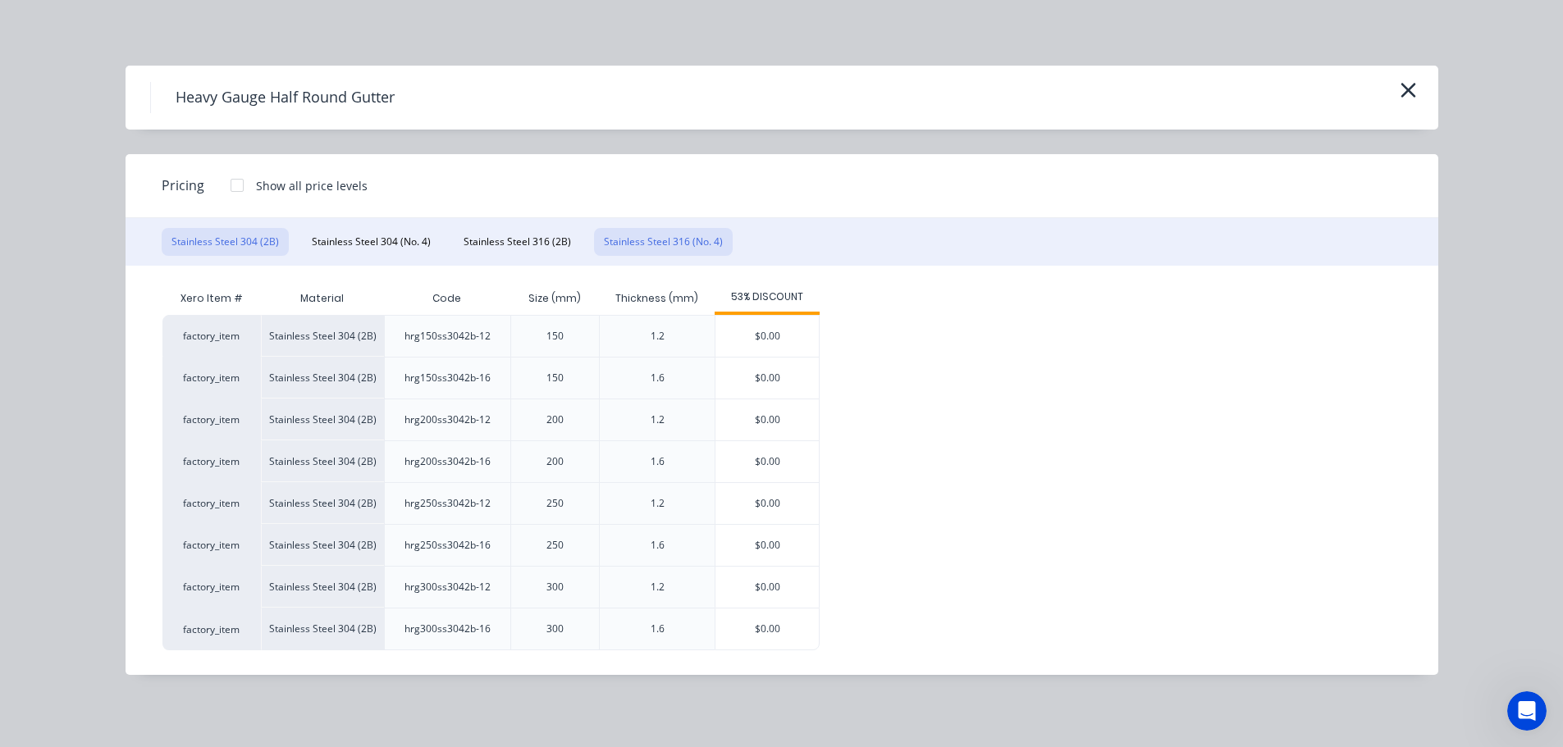
click at [675, 248] on button "Stainless Steel 316 (No. 4)" at bounding box center [663, 242] width 139 height 28
click at [233, 187] on div at bounding box center [237, 185] width 33 height 33
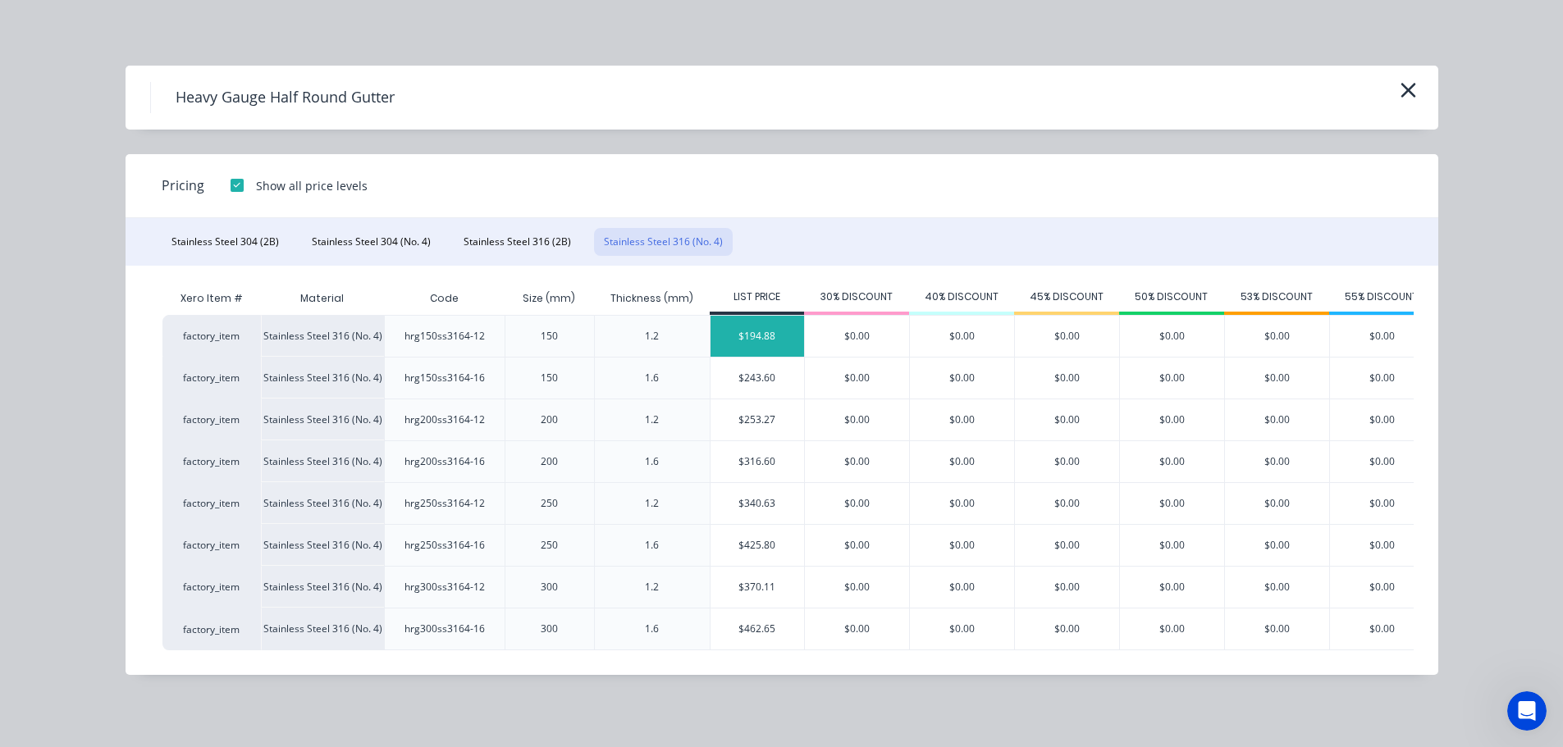
click at [777, 338] on div "$194.88" at bounding box center [757, 336] width 94 height 41
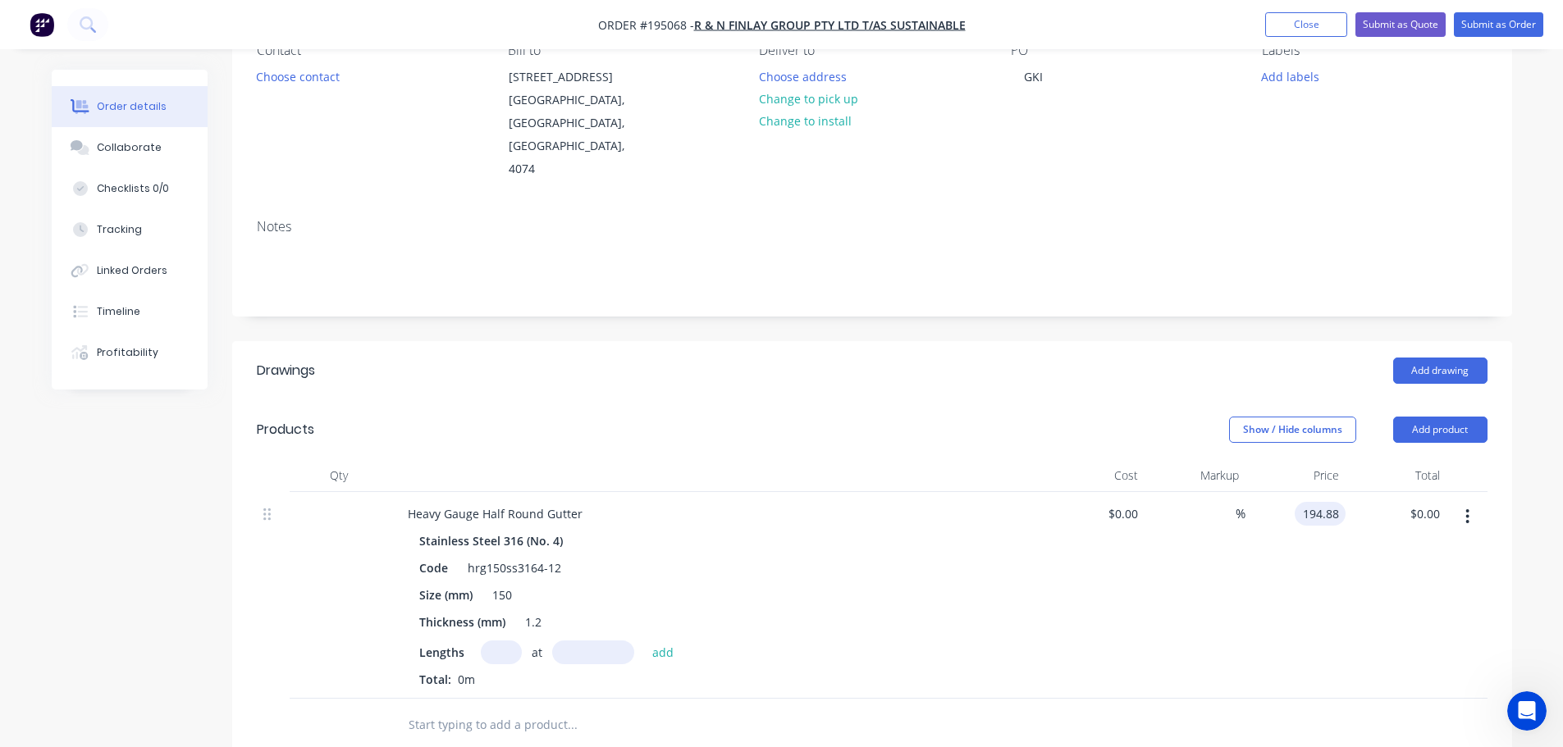
click at [1322, 502] on input "194.88" at bounding box center [1323, 514] width 44 height 24
type input "$91.59"
drag, startPoint x: 844, startPoint y: 366, endPoint x: 845, endPoint y: 374, distance: 8.2
click at [845, 400] on header "Products Show / Hide columns Add product" at bounding box center [872, 429] width 1280 height 59
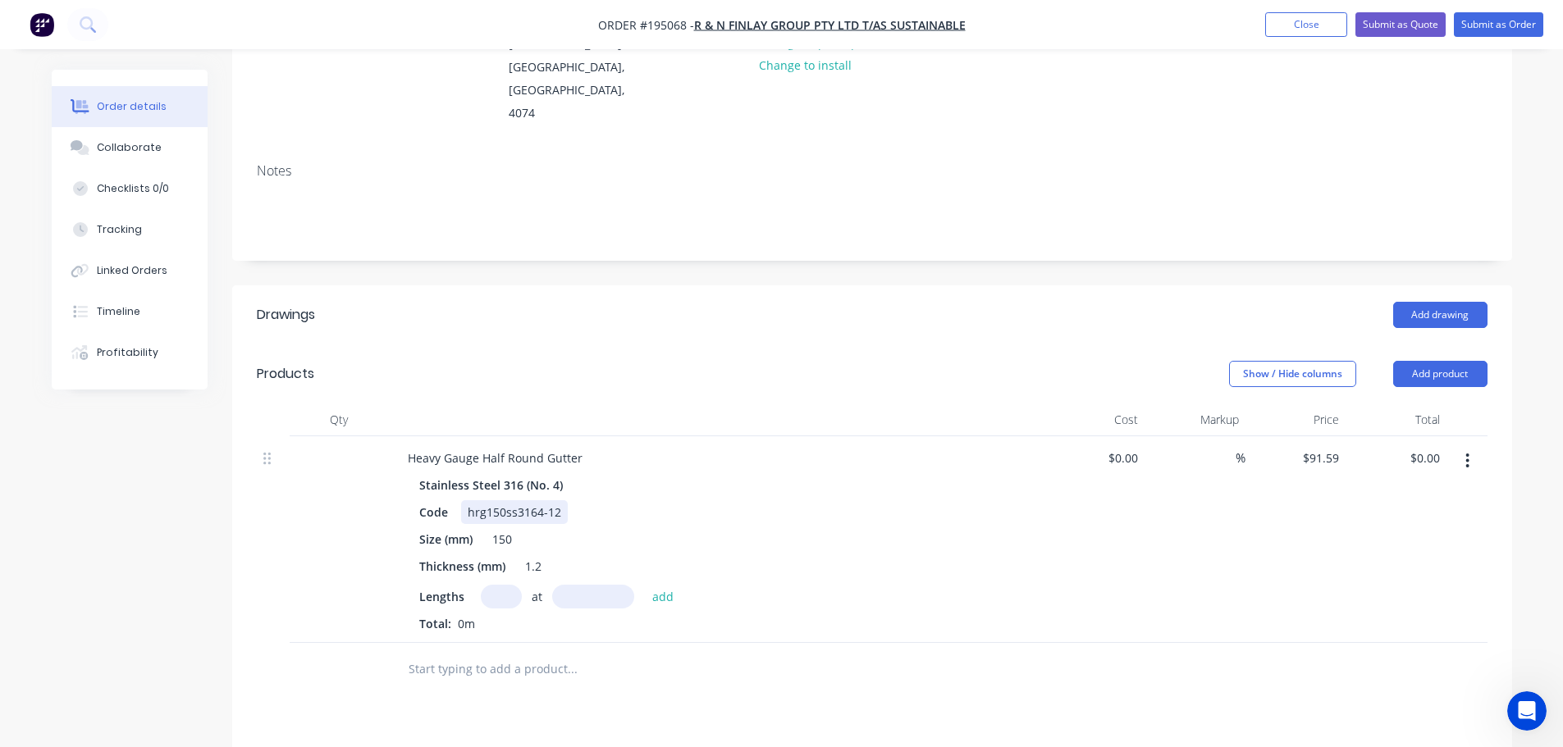
scroll to position [246, 0]
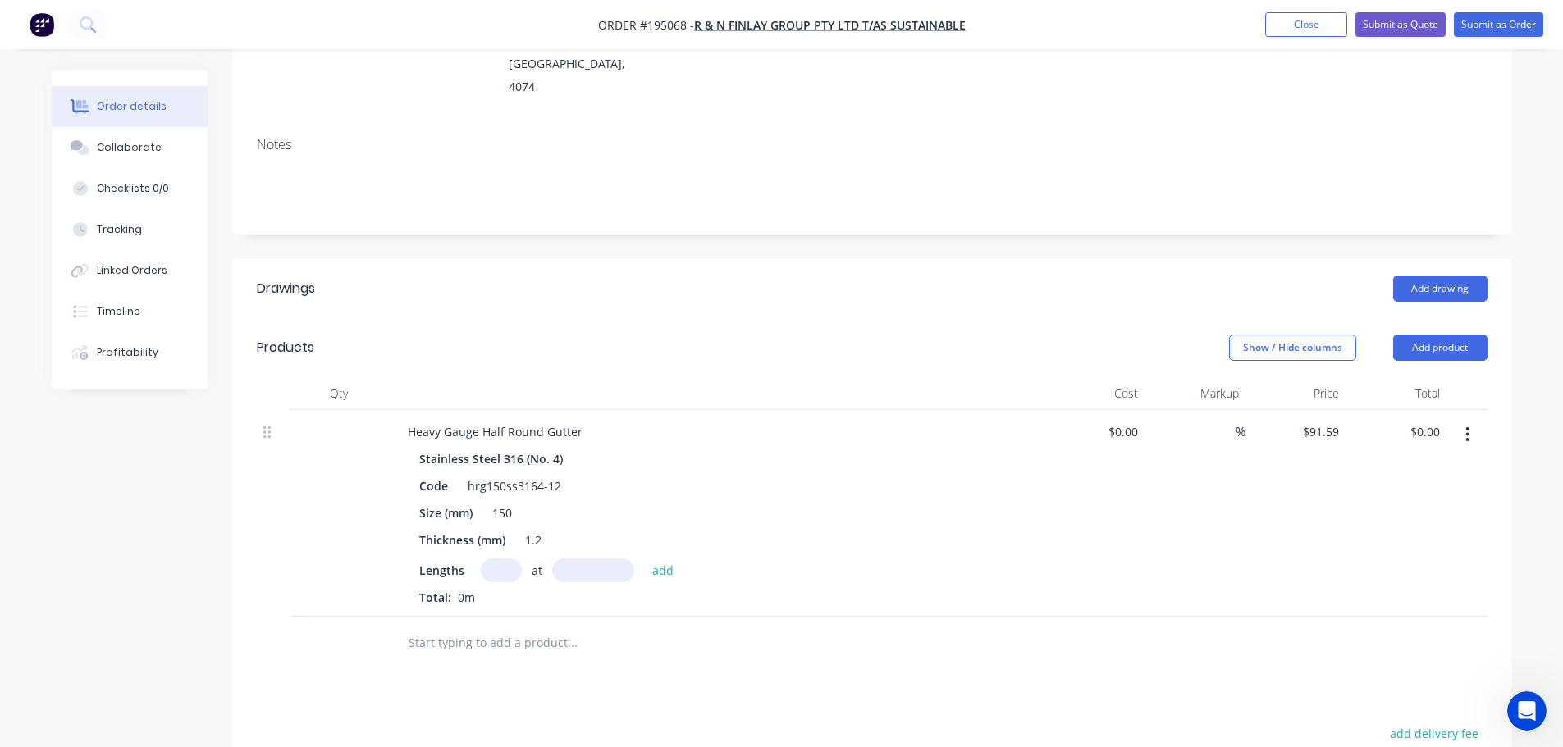
click at [507, 559] on input "text" at bounding box center [501, 571] width 41 height 24
type input "1"
type input "1000"
click at [644, 559] on button "add" at bounding box center [663, 570] width 39 height 22
type input "$91.59"
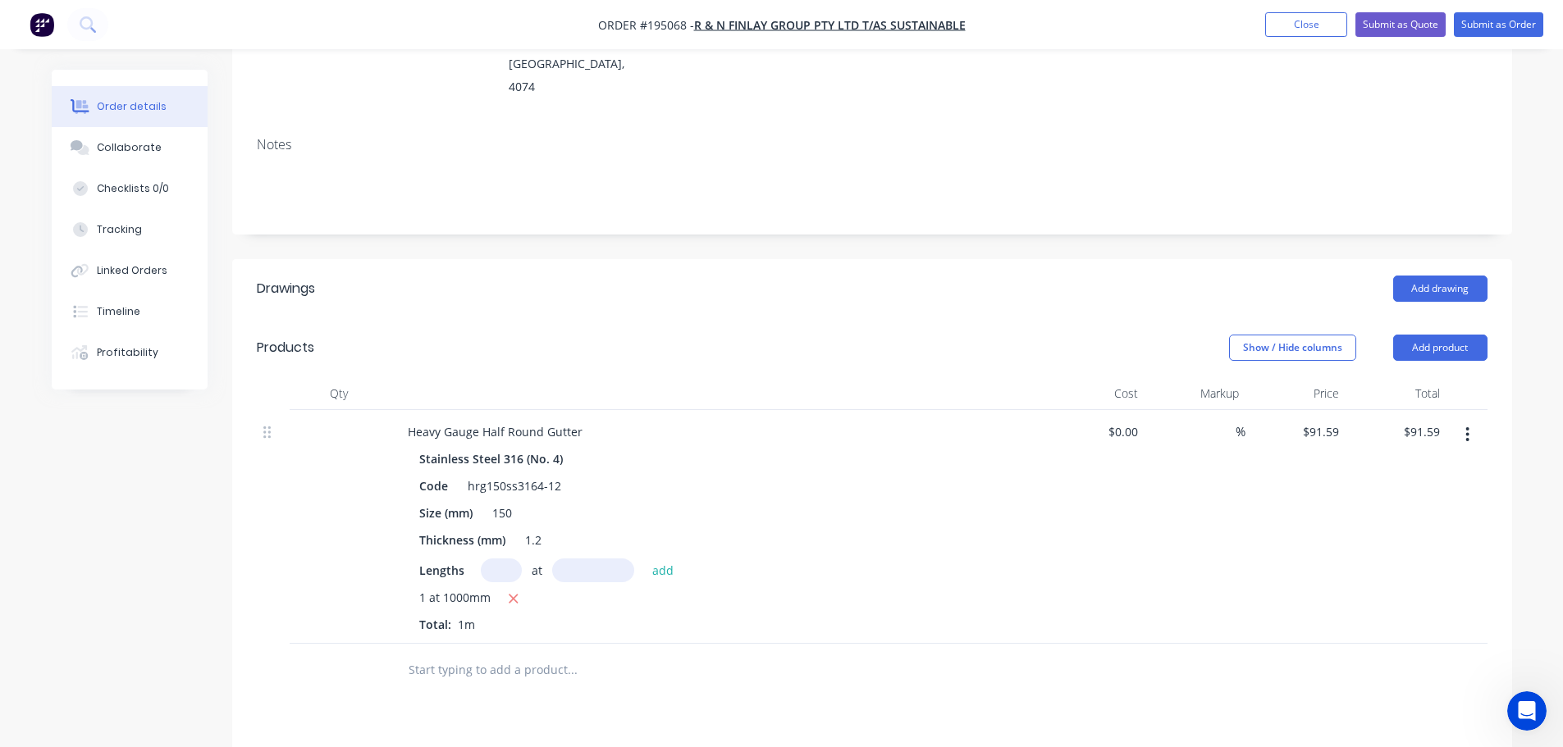
click at [649, 318] on header "Products Show / Hide columns Add product" at bounding box center [872, 347] width 1280 height 59
click at [1445, 335] on button "Add product" at bounding box center [1440, 348] width 94 height 26
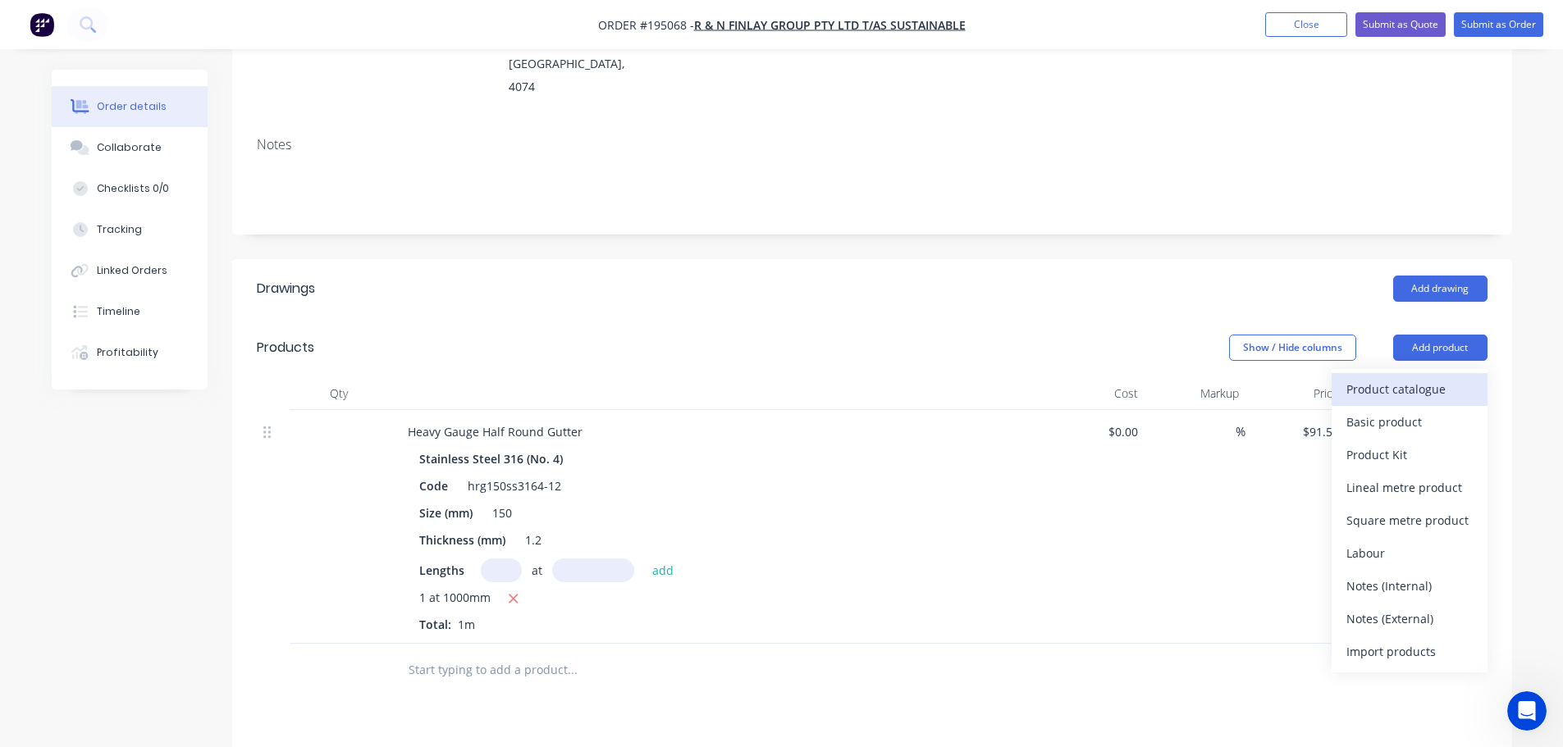
click at [1434, 373] on button "Product catalogue" at bounding box center [1409, 389] width 156 height 33
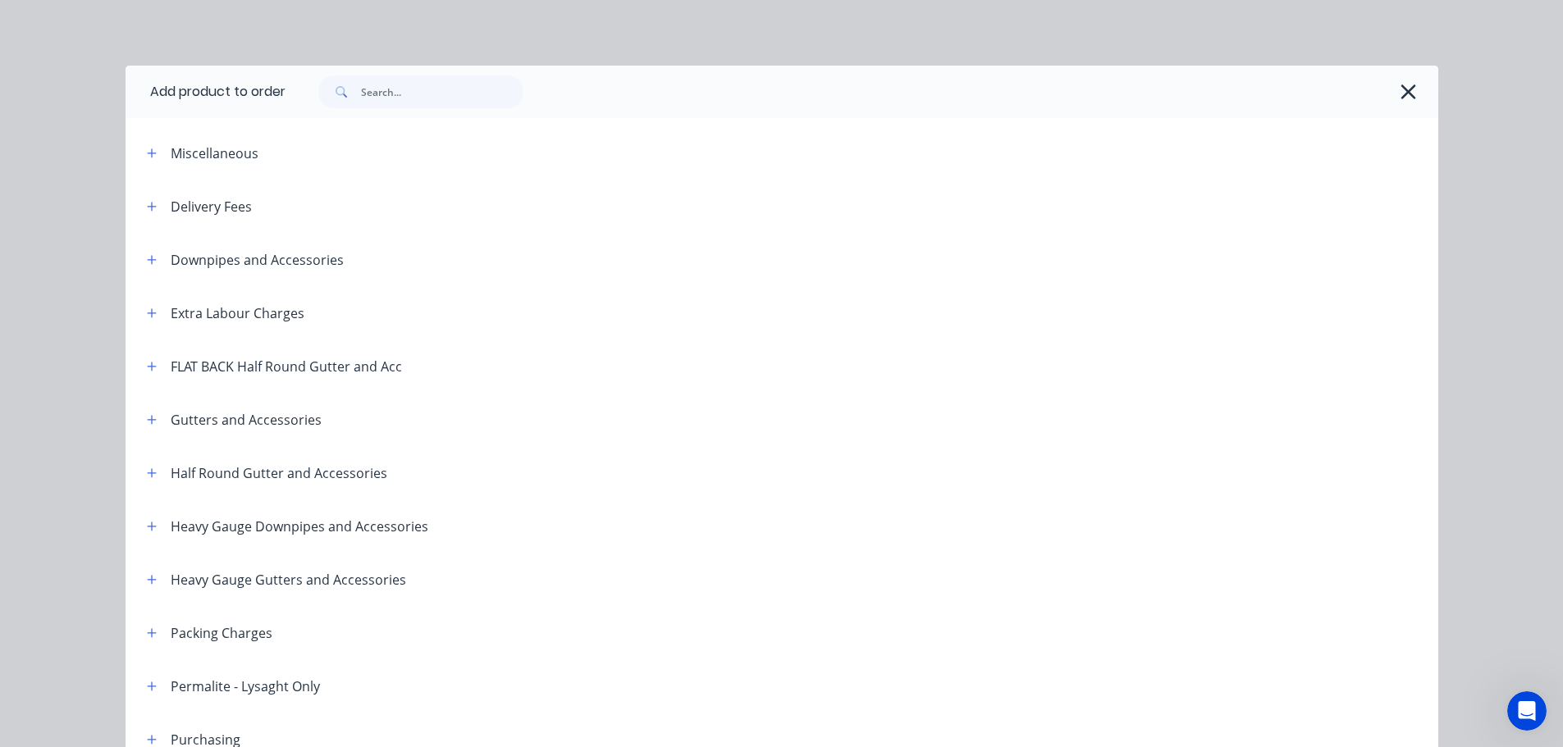
scroll to position [82, 0]
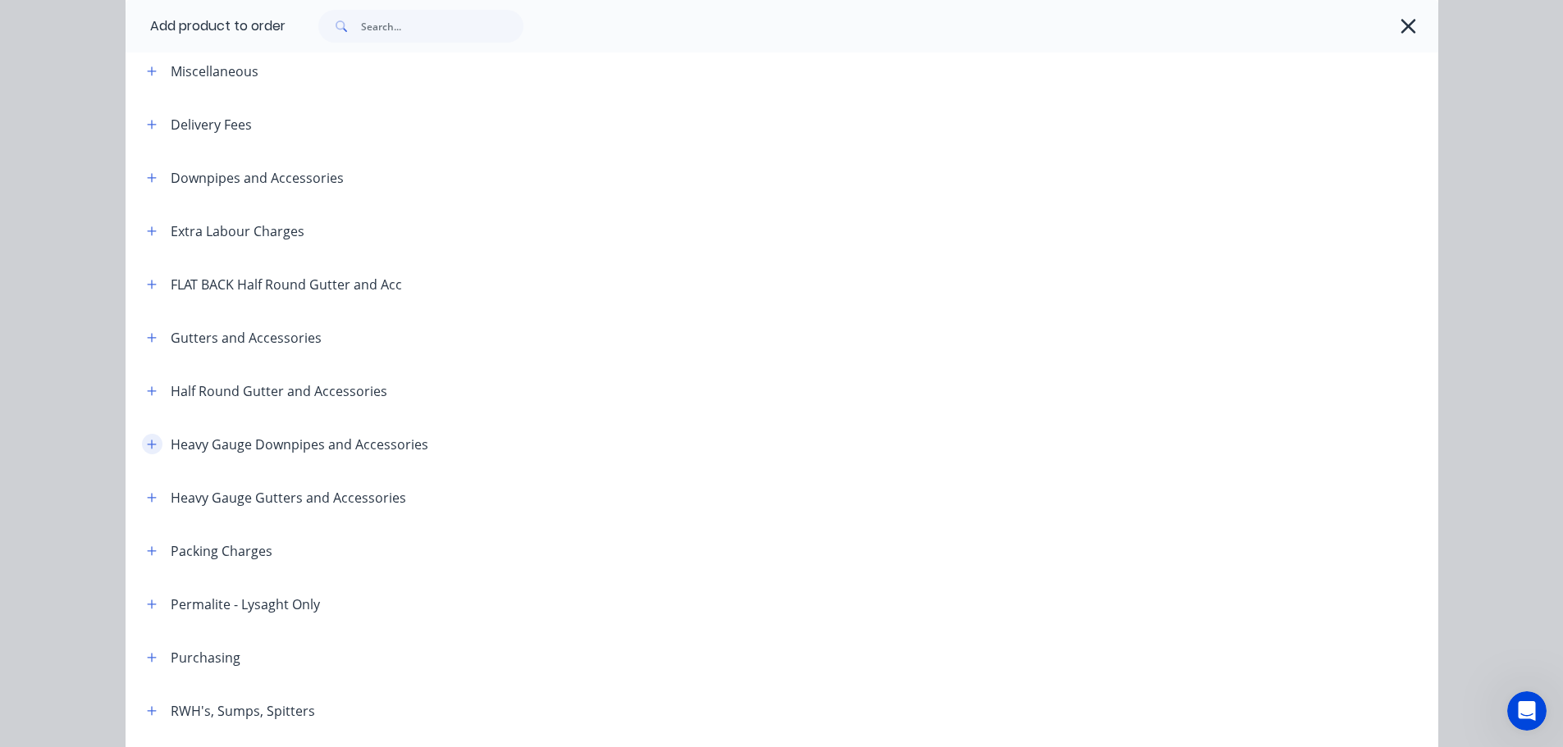
click at [153, 445] on button "button" at bounding box center [152, 444] width 21 height 21
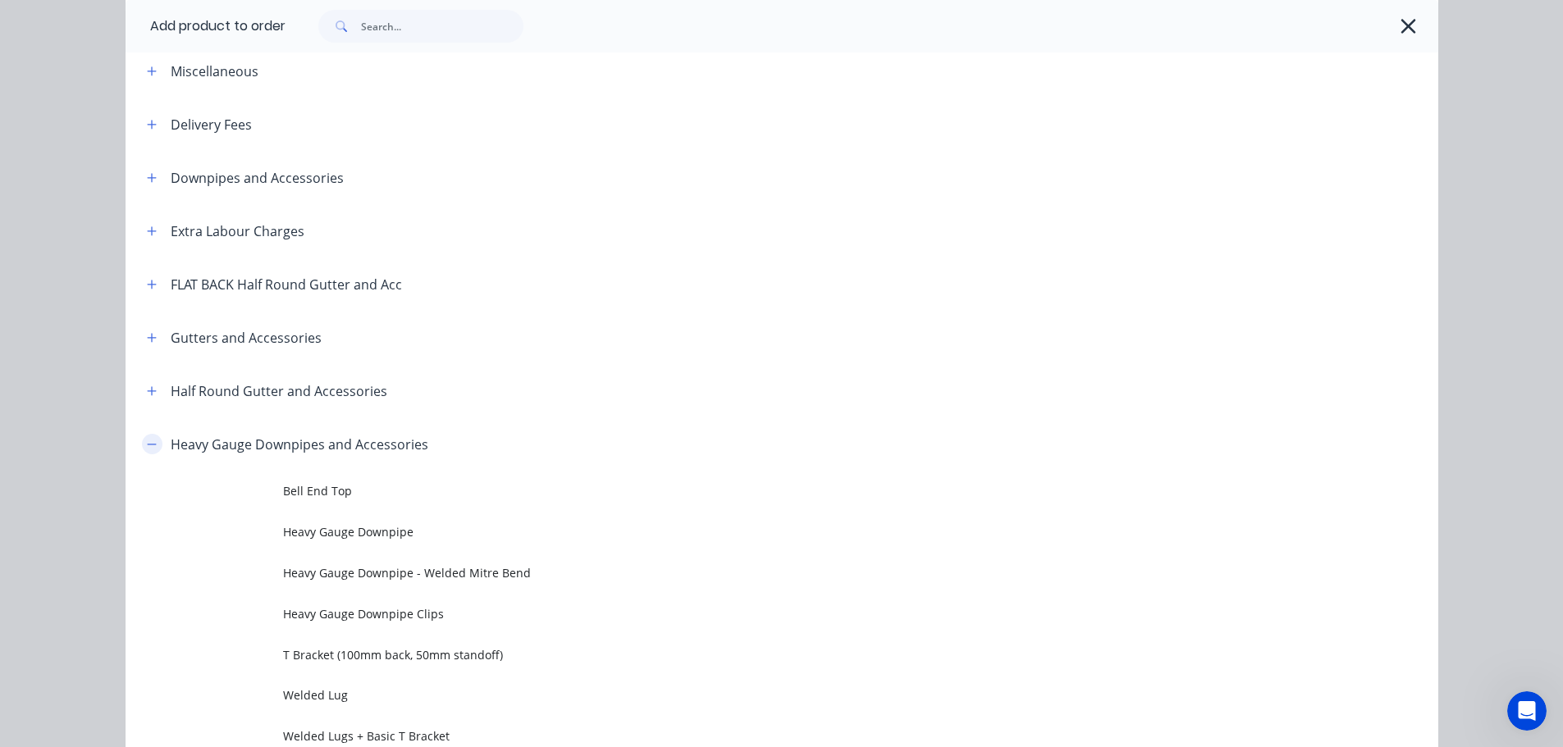
click at [153, 445] on button "button" at bounding box center [152, 444] width 21 height 21
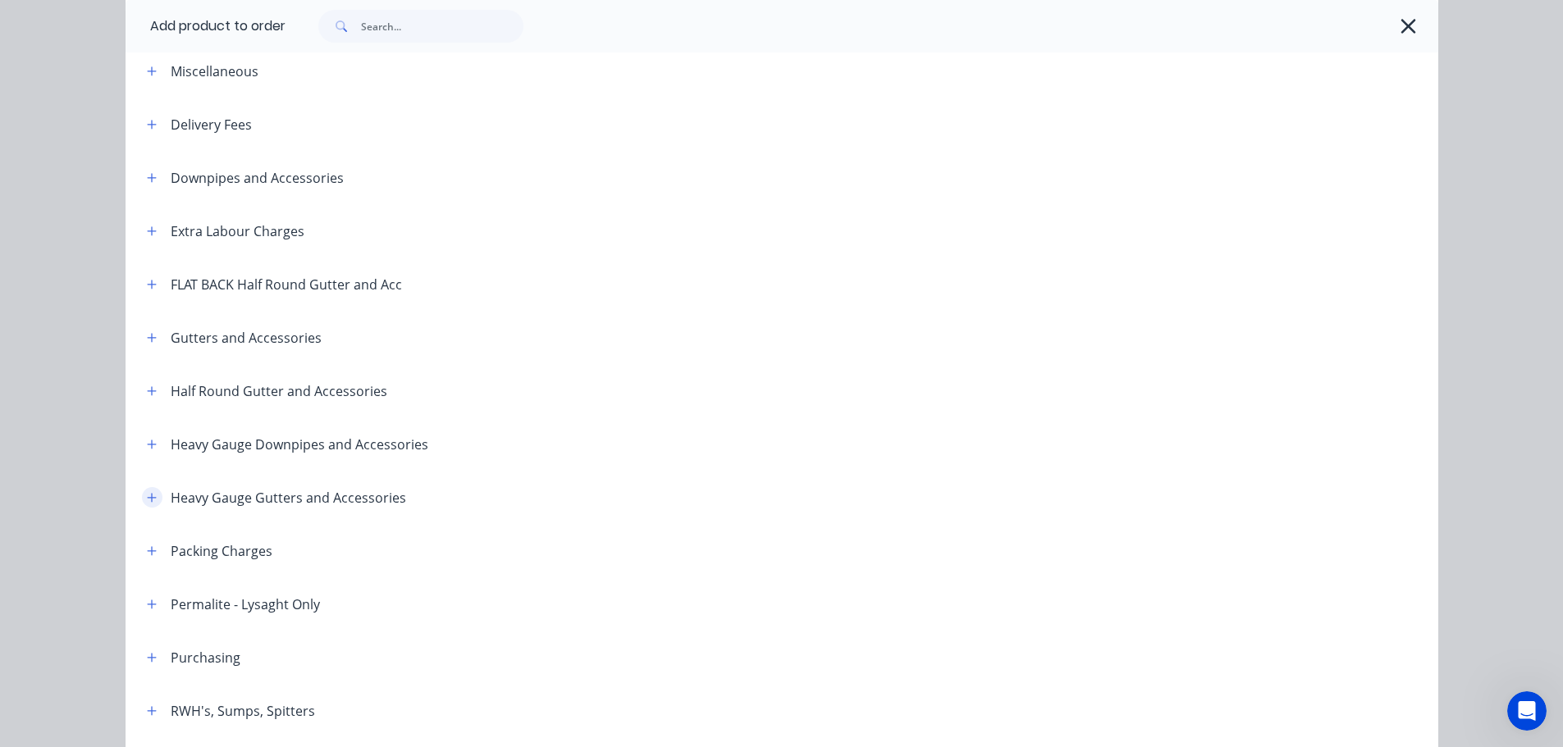
click at [148, 495] on icon "button" at bounding box center [152, 497] width 10 height 11
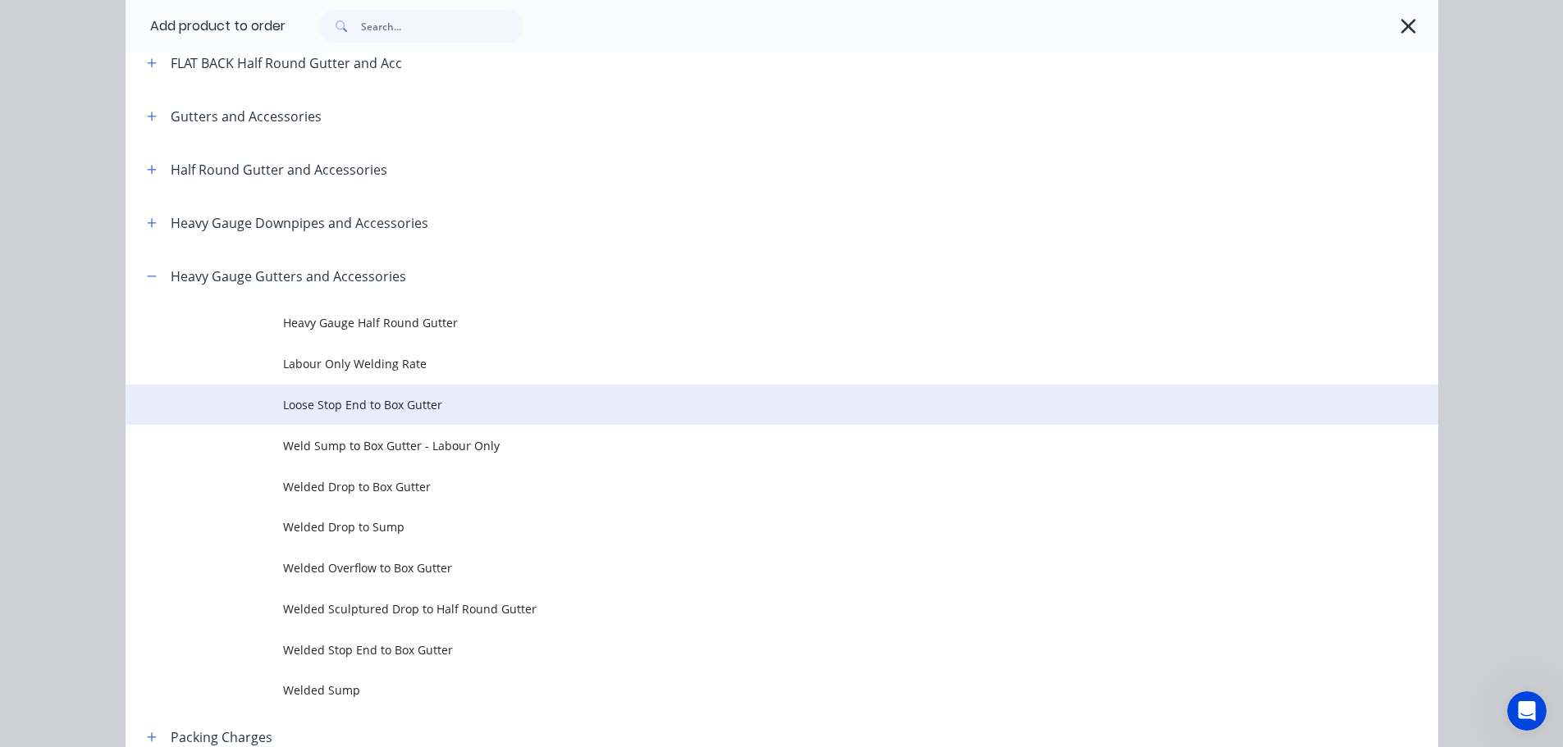
scroll to position [328, 0]
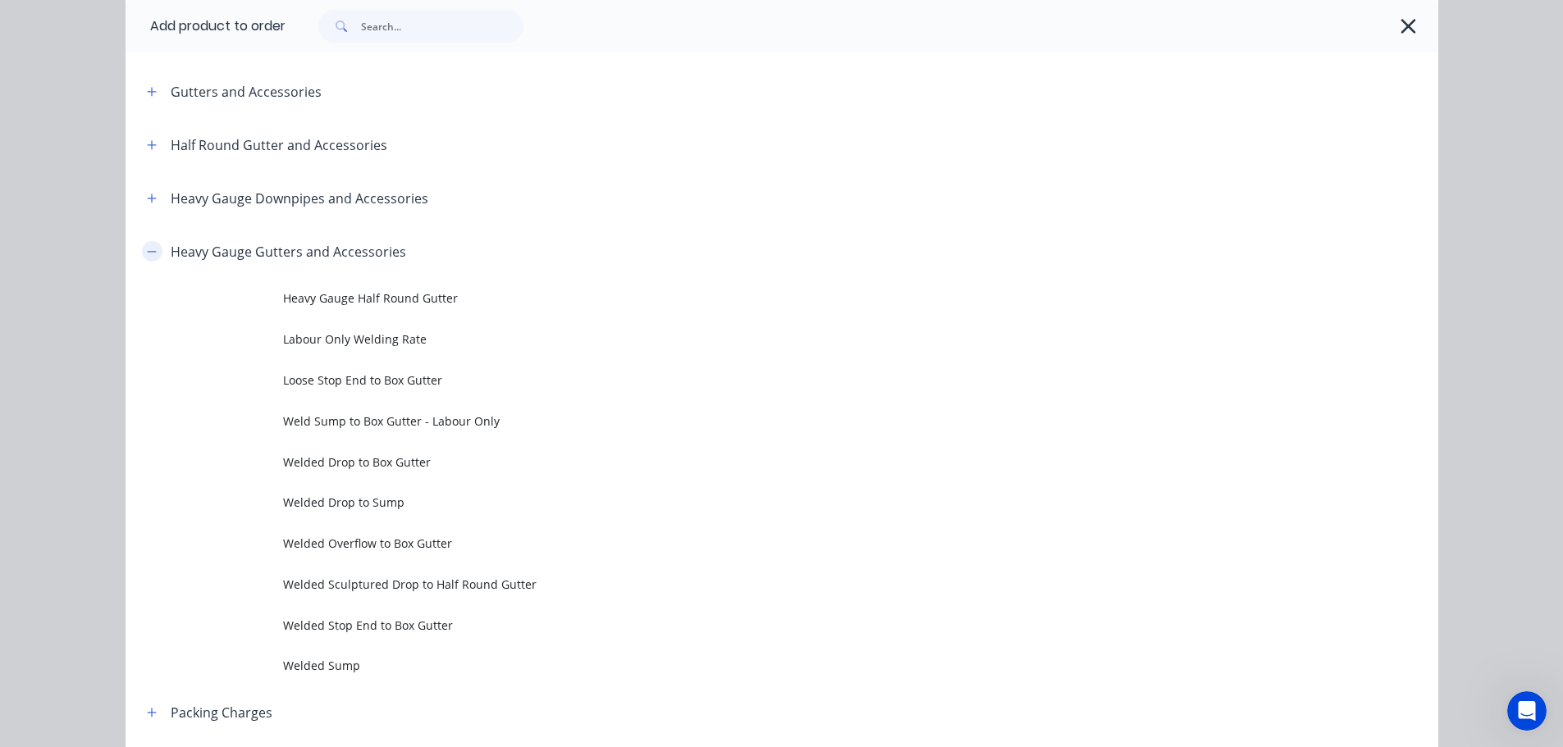
click at [151, 249] on button "button" at bounding box center [152, 251] width 21 height 21
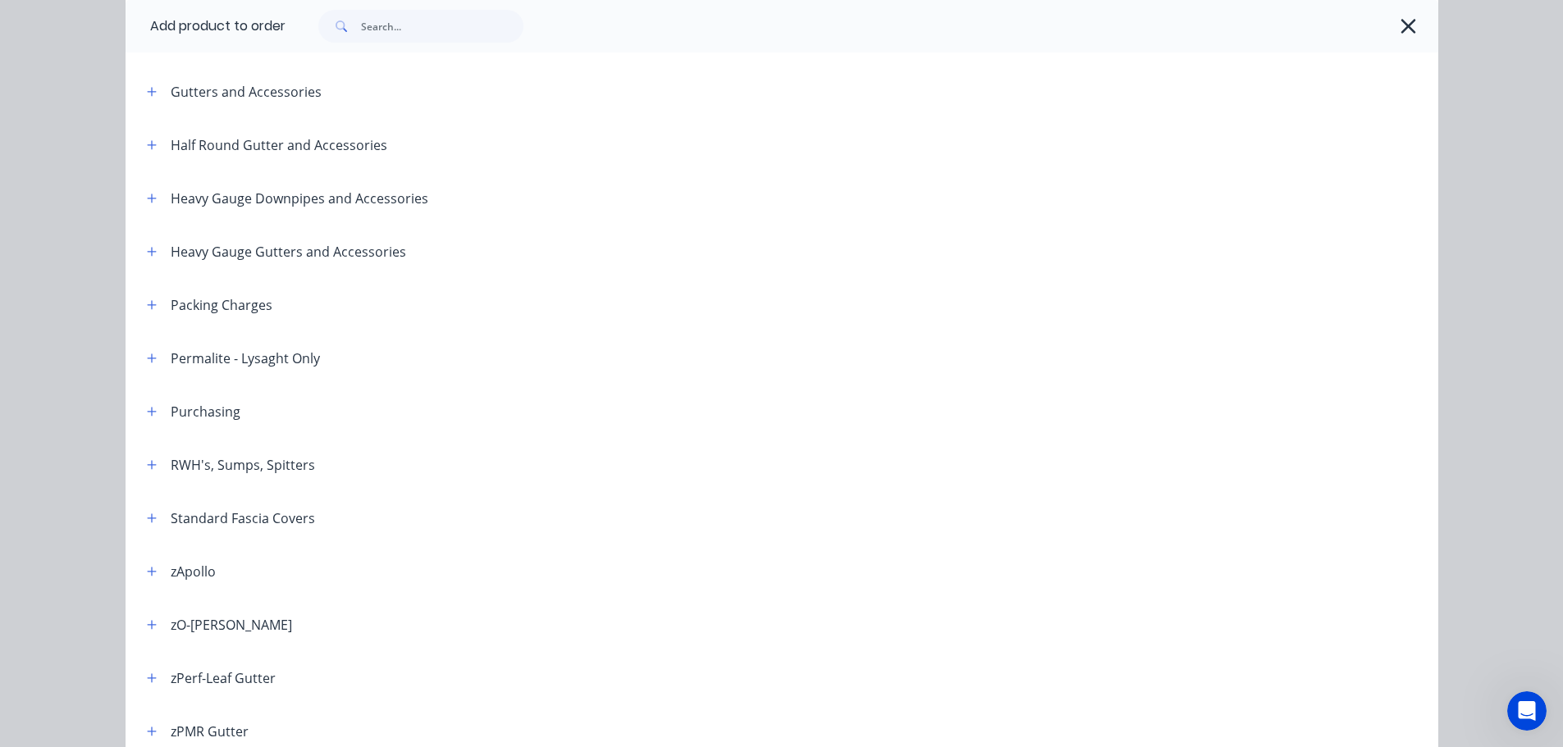
click at [152, 155] on header "Half Round Gutter and Accessories" at bounding box center [782, 144] width 1313 height 53
click at [151, 151] on button "button" at bounding box center [152, 145] width 21 height 21
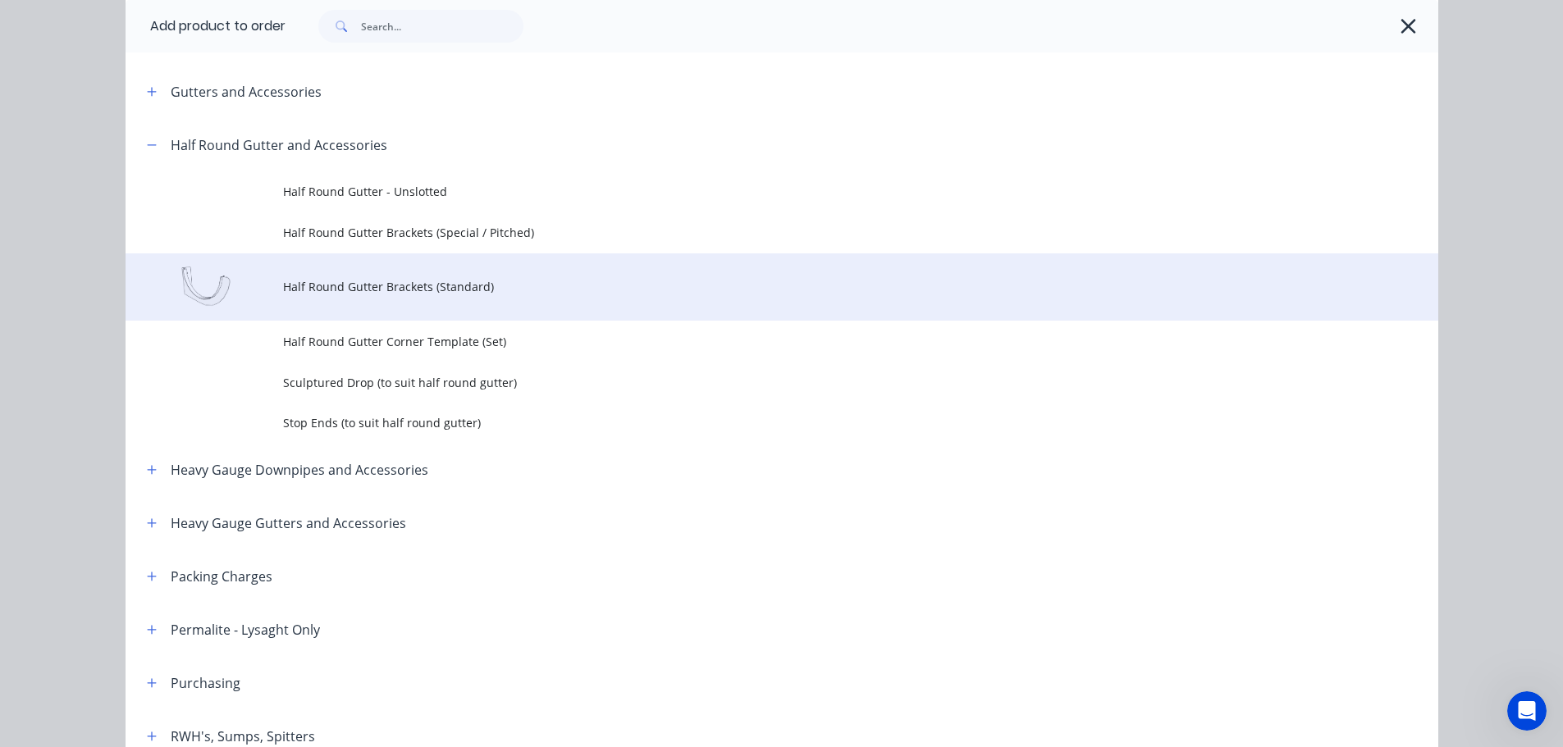
click at [535, 270] on td "Half Round Gutter Brackets (Standard)" at bounding box center [860, 287] width 1155 height 68
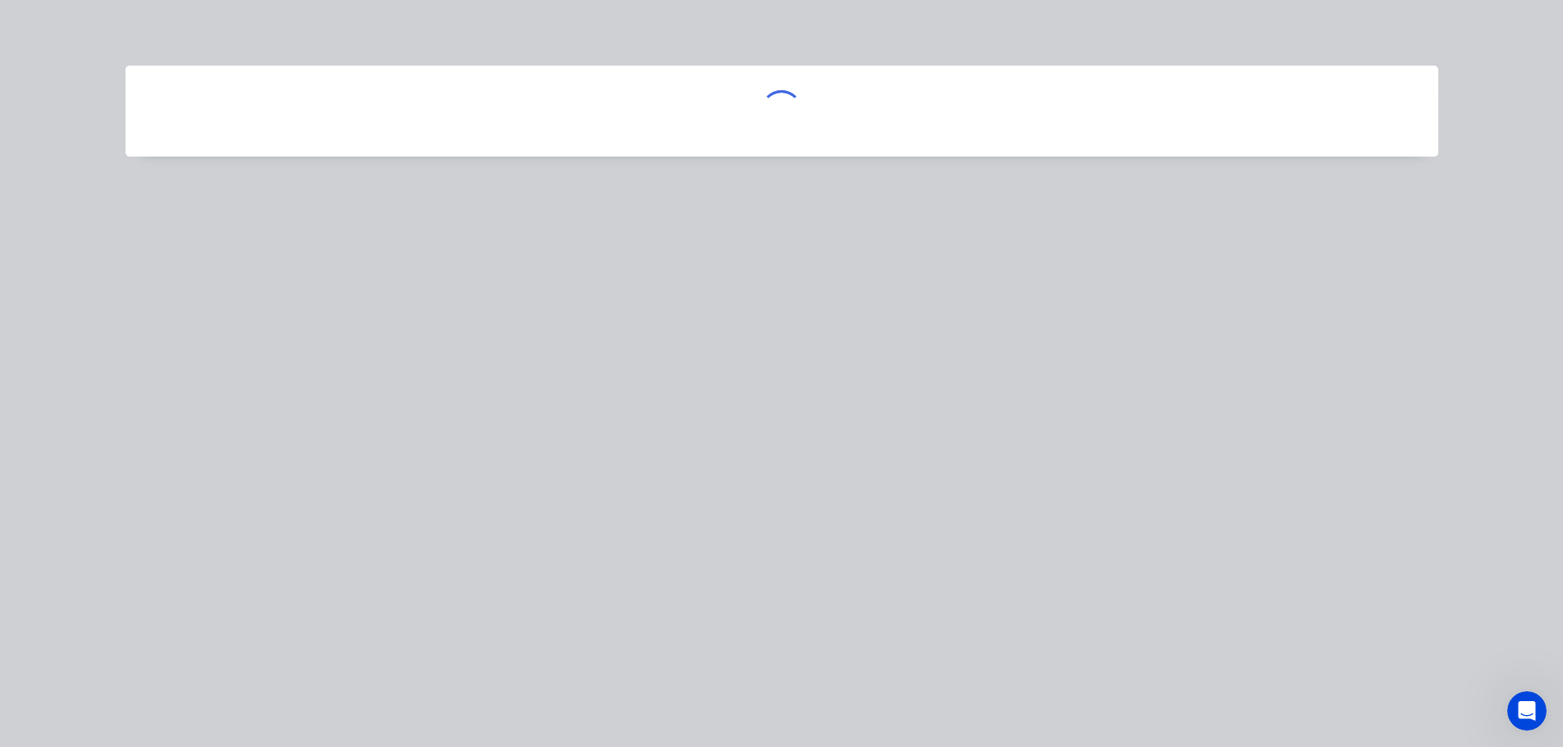
scroll to position [0, 0]
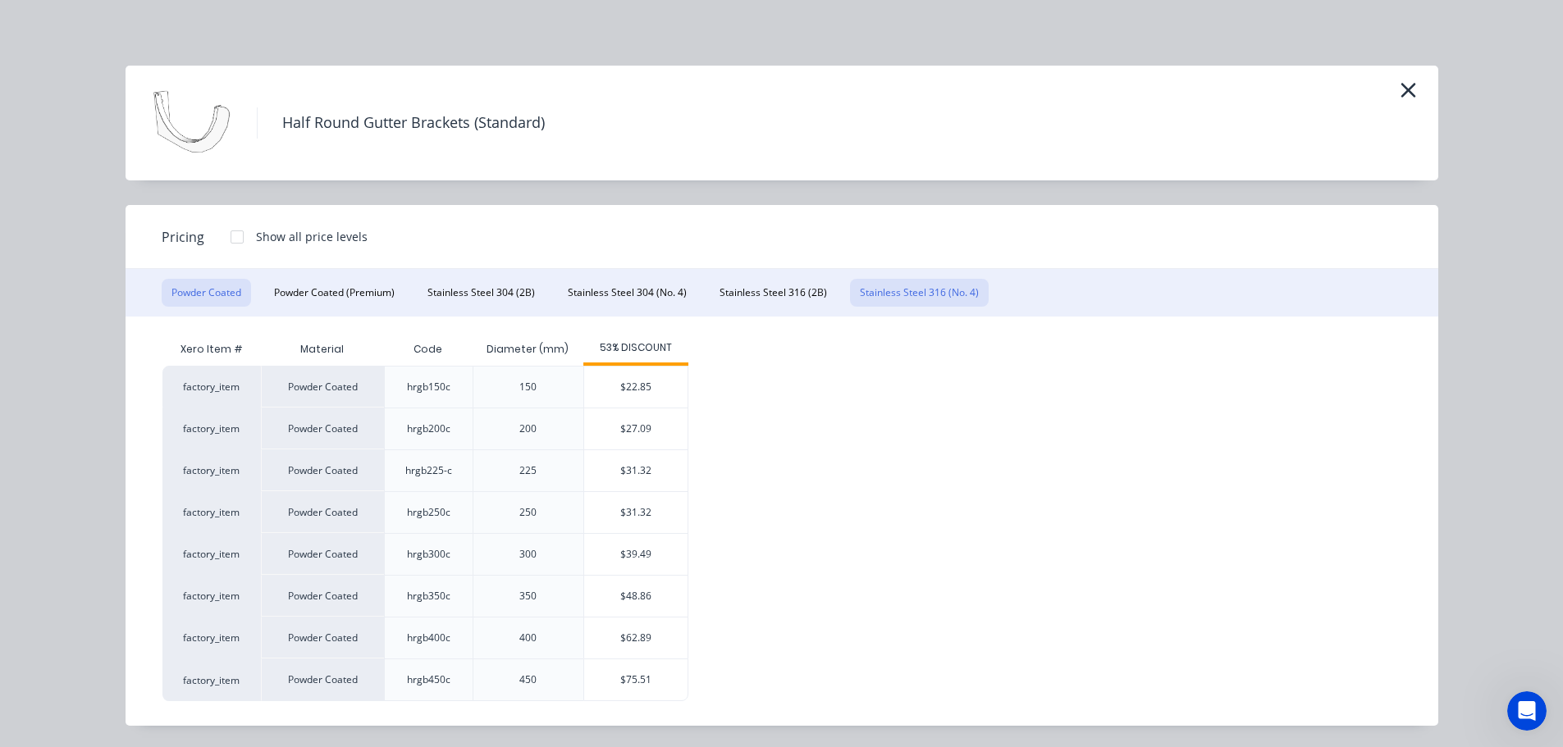
click at [946, 288] on button "Stainless Steel 316 (No. 4)" at bounding box center [919, 293] width 139 height 28
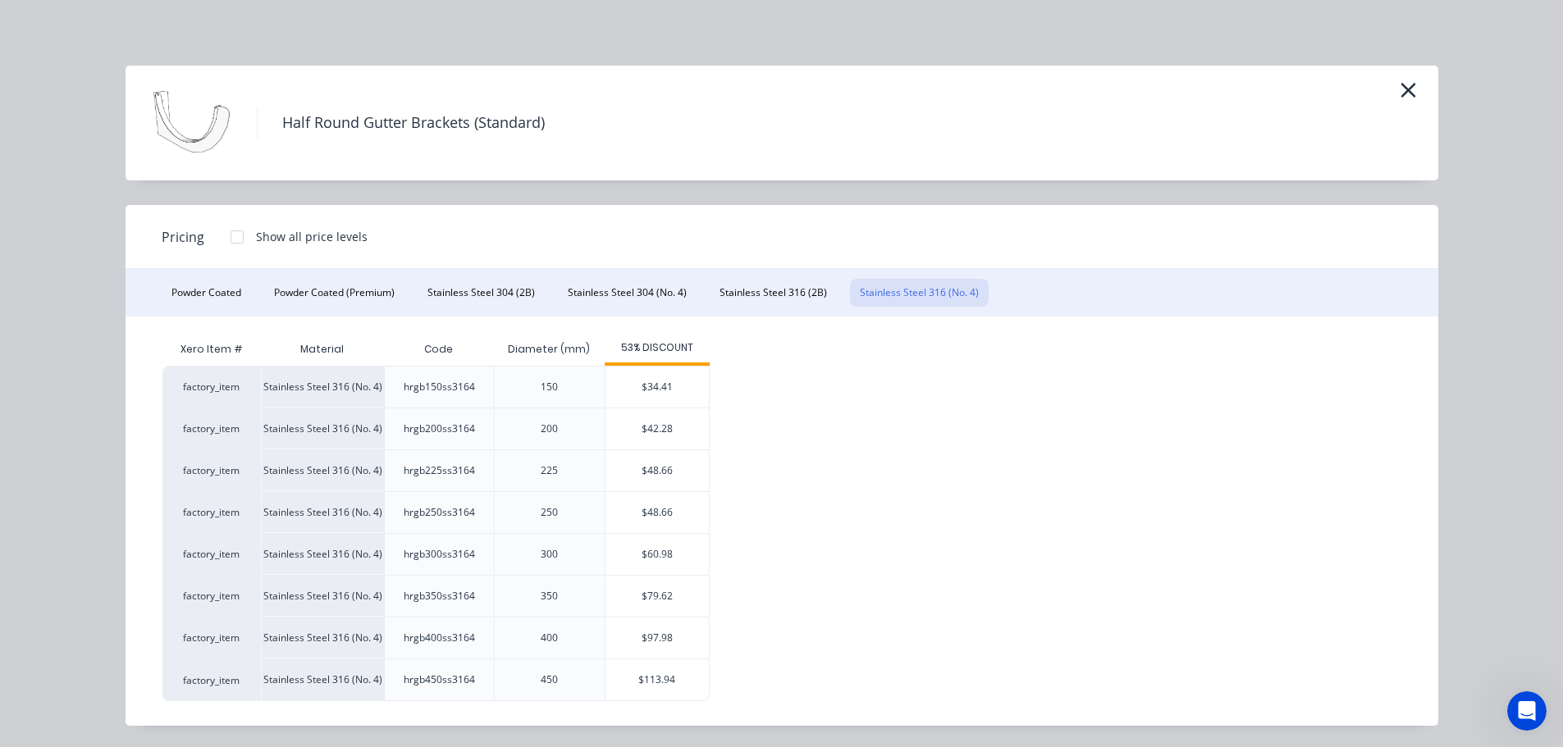
click at [632, 383] on div "$34.41" at bounding box center [656, 387] width 103 height 41
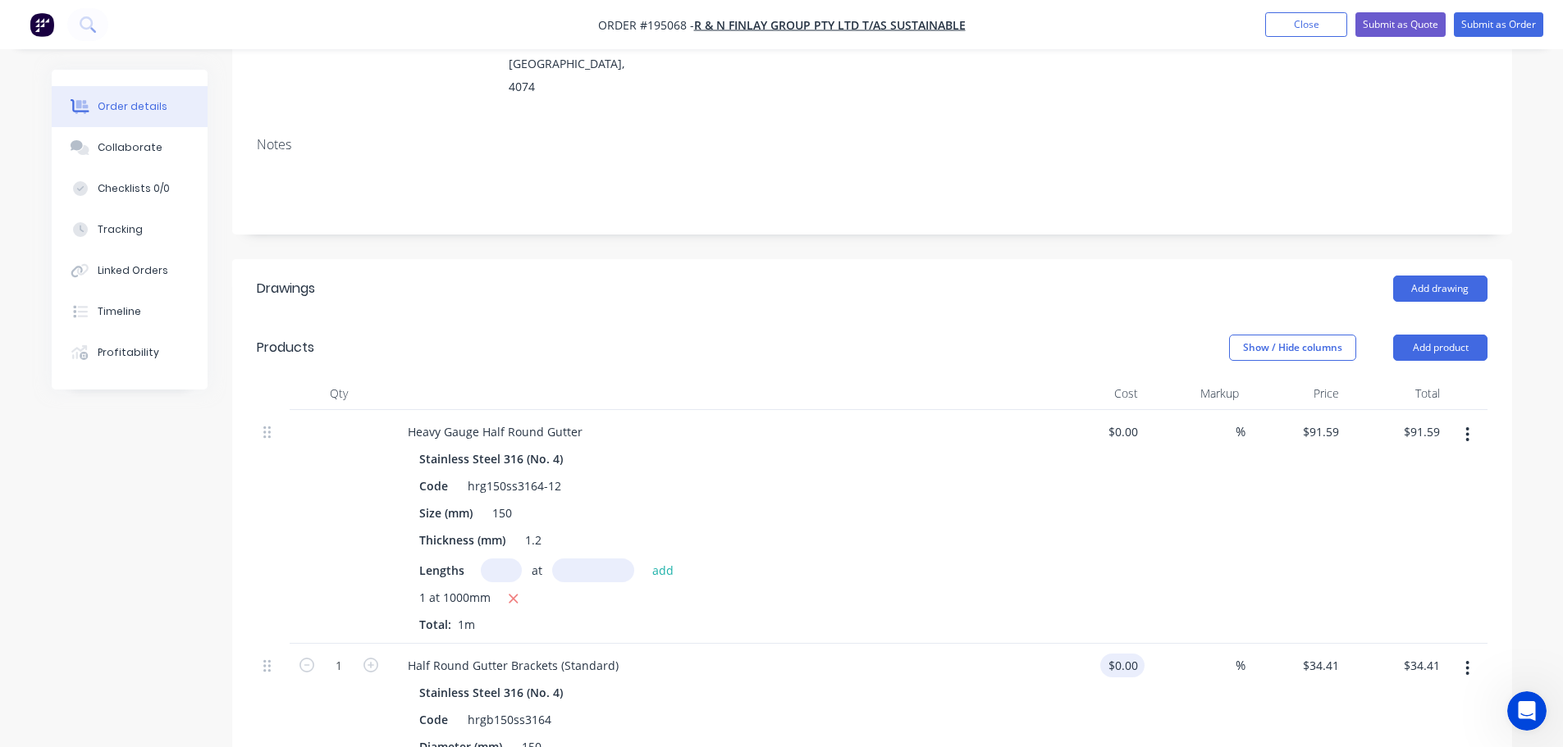
scroll to position [492, 0]
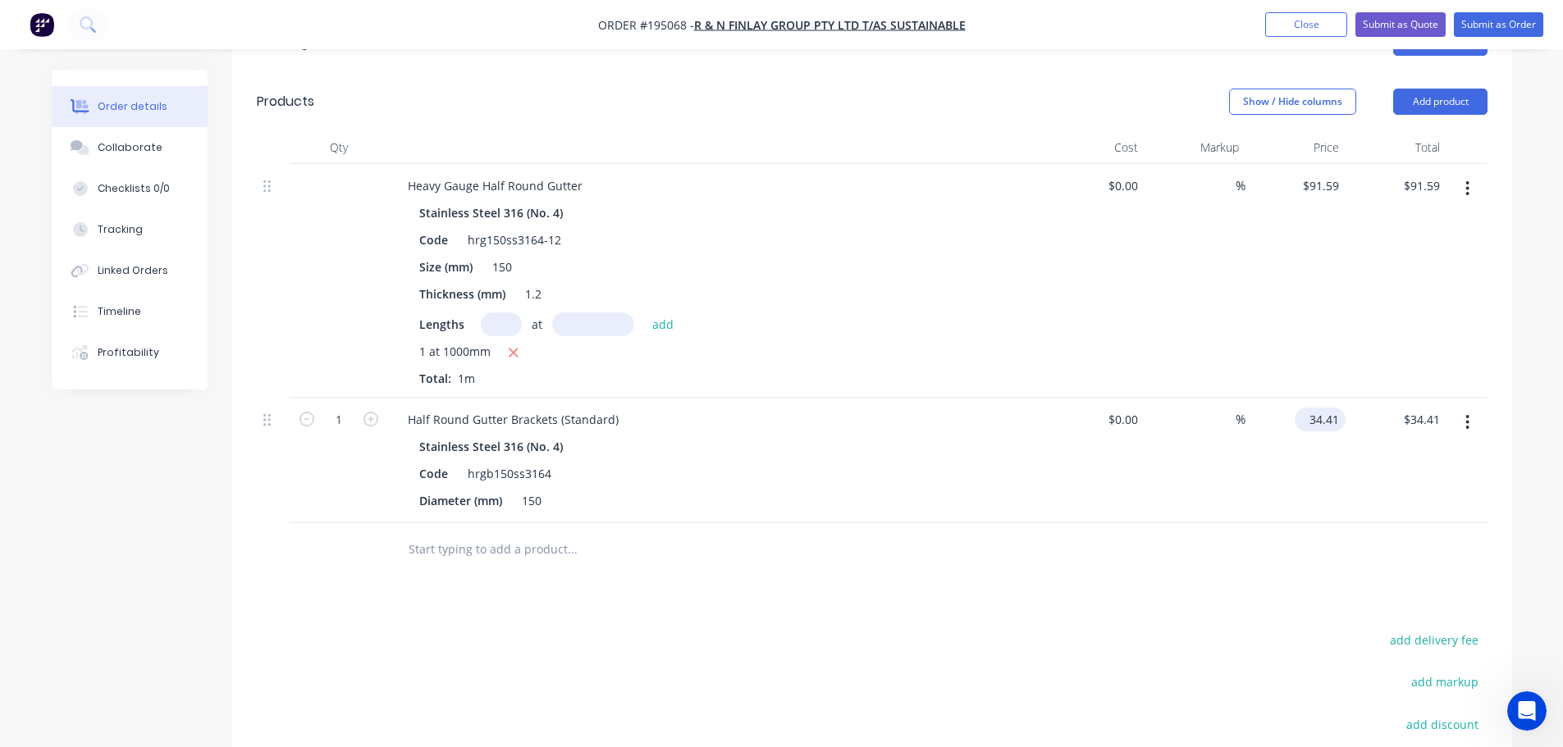
click at [1318, 408] on input "34.41" at bounding box center [1323, 420] width 44 height 24
type input "$51.62"
click at [575, 408] on div "Half Round Gutter Brackets (Standard)" at bounding box center [513, 420] width 237 height 24
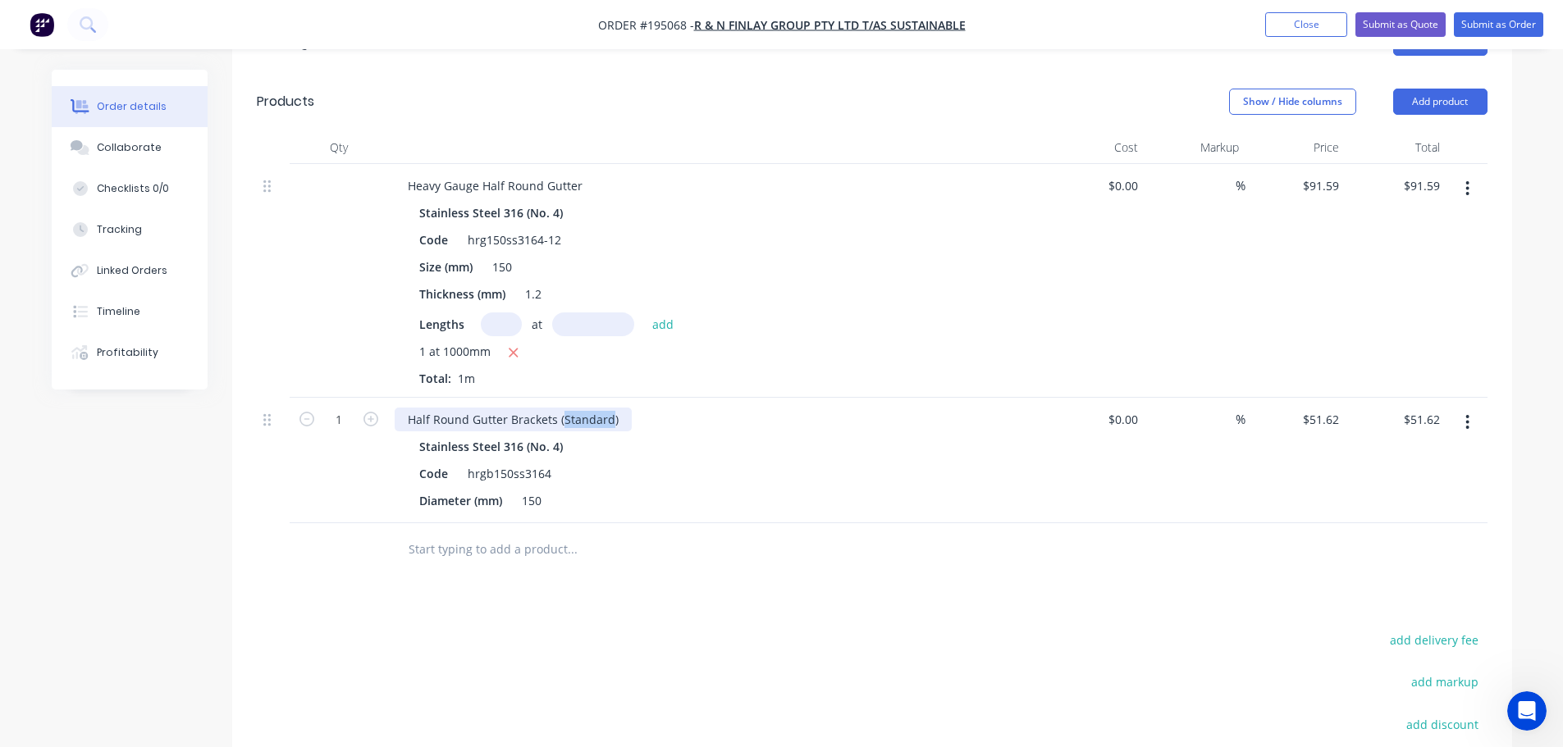
click at [575, 408] on div "Half Round Gutter Brackets (Standard)" at bounding box center [513, 420] width 237 height 24
click at [409, 408] on div "Half Round Gutter Brackets (Standard)" at bounding box center [513, 420] width 237 height 24
click at [737, 578] on div "Drawings Add drawing Products Show / Hide columns Add product Qty Cost Markup P…" at bounding box center [872, 491] width 1280 height 957
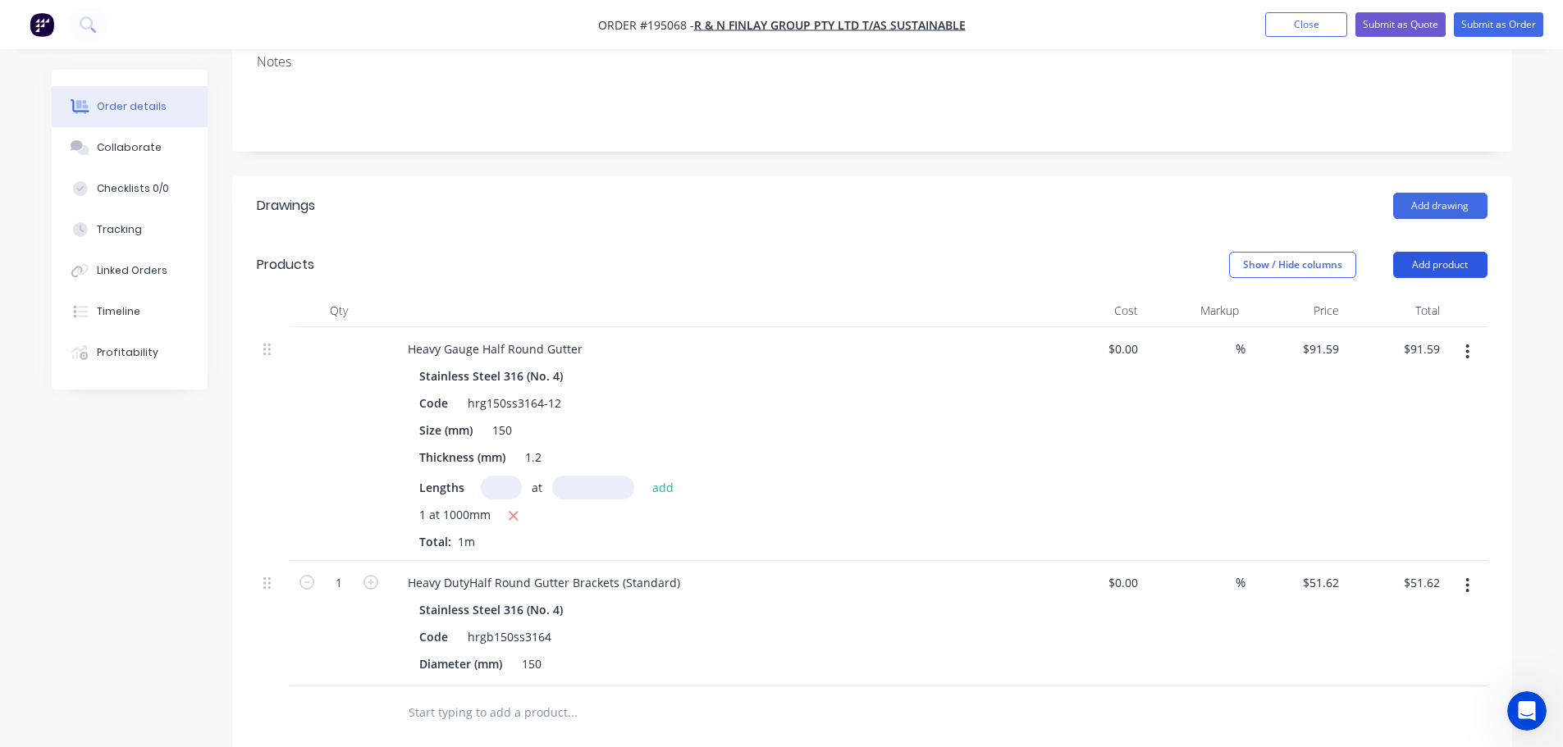
scroll to position [328, 0]
click at [1426, 253] on button "Add product" at bounding box center [1440, 266] width 94 height 26
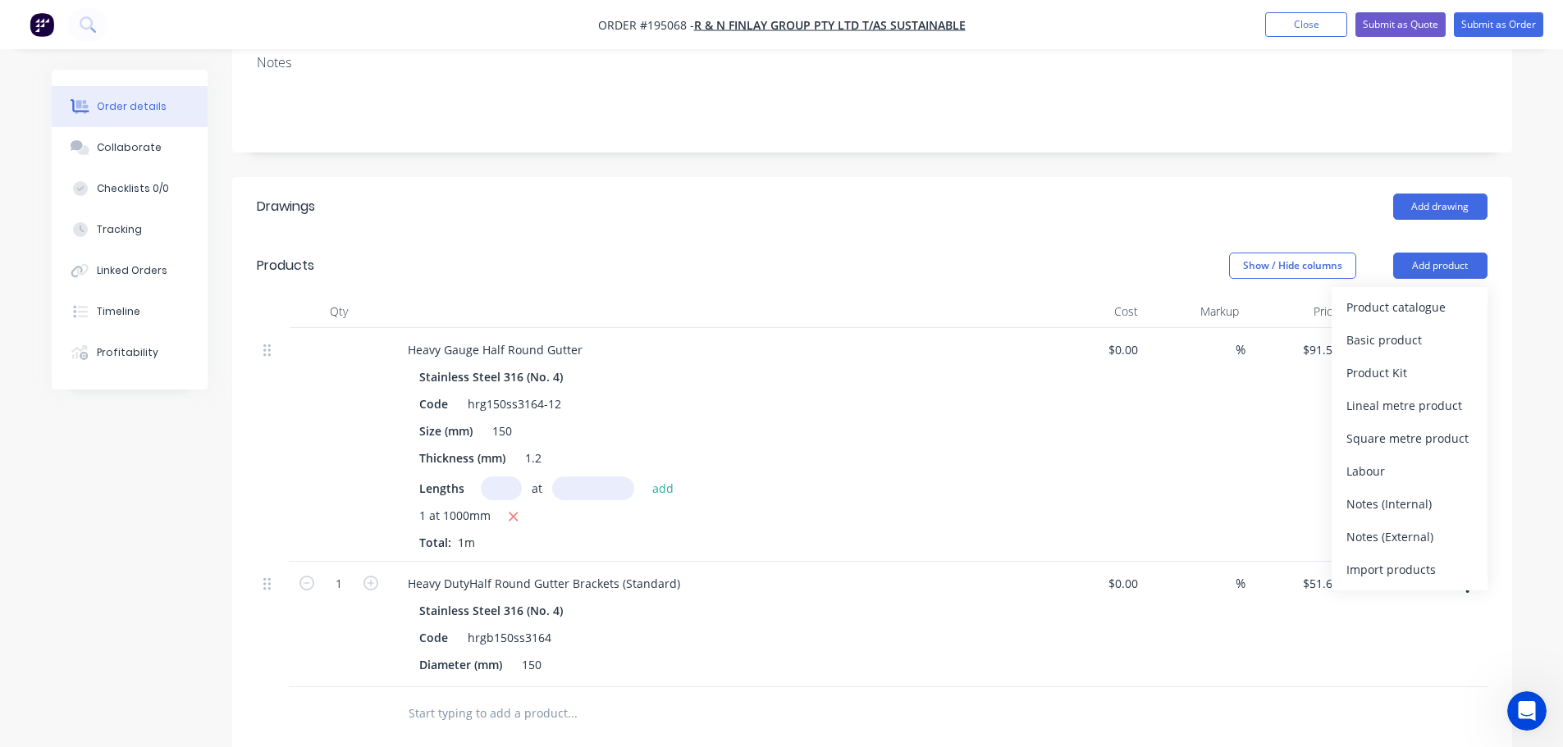
click at [1418, 525] on div "Notes (External)" at bounding box center [1409, 537] width 126 height 24
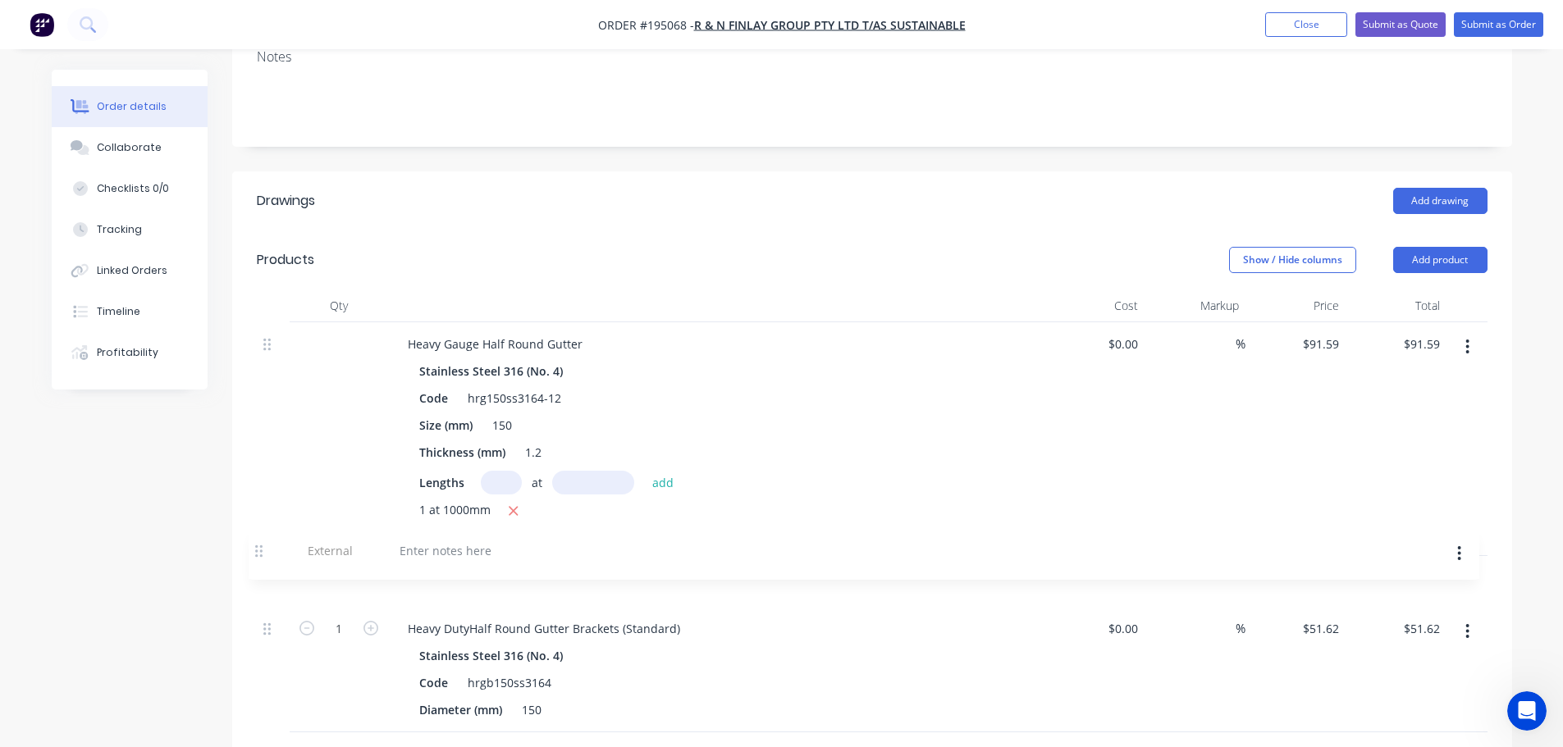
scroll to position [336, 0]
drag, startPoint x: 273, startPoint y: 669, endPoint x: 263, endPoint y: 550, distance: 120.2
click at [263, 550] on div "Heavy Gauge Half Round Gutter Stainless Steel 316 (No. 4) Code hrg150ss3164-12 …" at bounding box center [872, 526] width 1231 height 410
click at [461, 555] on div at bounding box center [716, 580] width 656 height 51
click at [462, 564] on div at bounding box center [454, 576] width 118 height 24
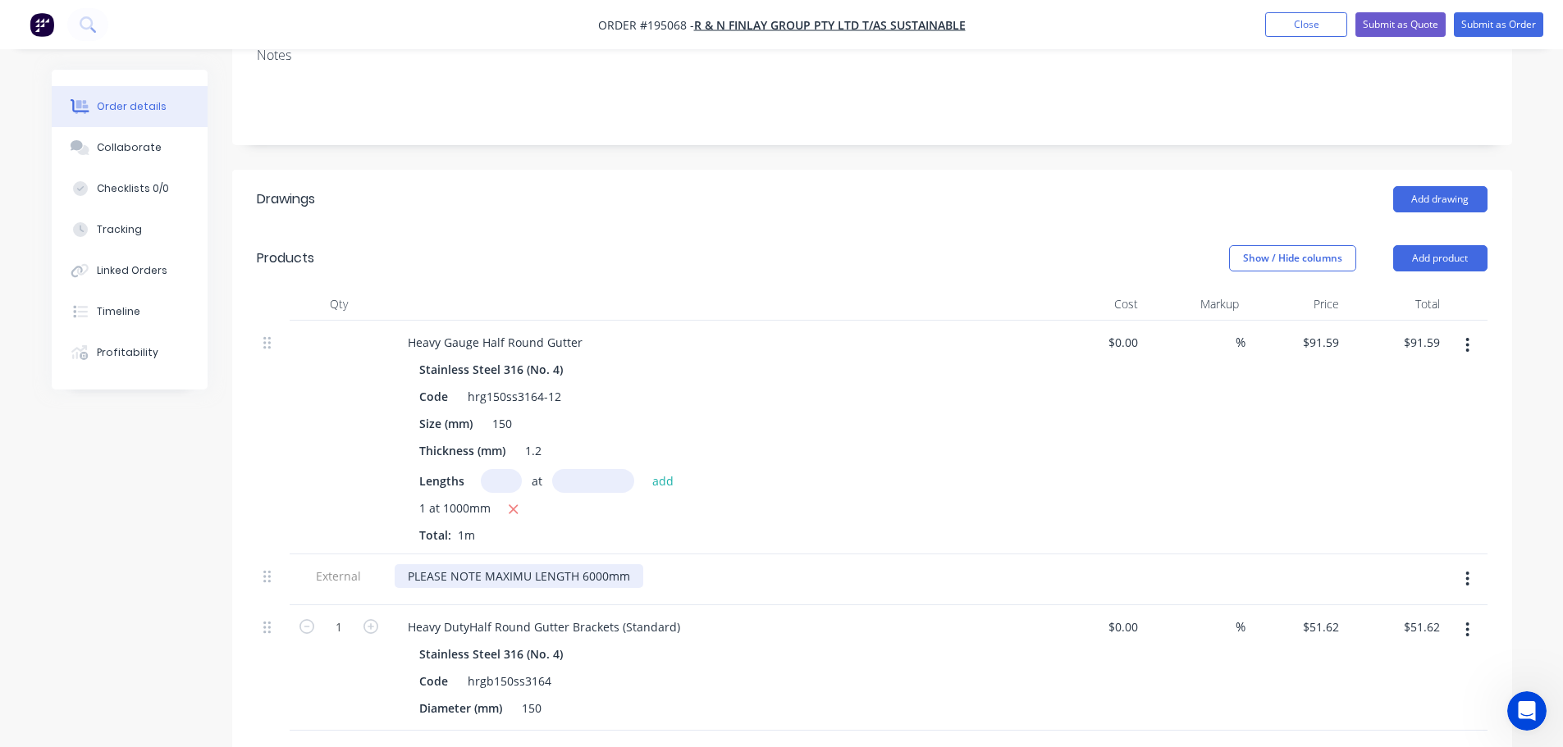
click at [525, 564] on div "PLEASE NOTE MAXIMU LENGTH 6000mm" at bounding box center [519, 576] width 249 height 24
click at [139, 576] on div "Created by Michael Created 09/10/25 Required Assigned to Add team member Status…" at bounding box center [782, 468] width 1460 height 1468
click at [537, 564] on div "PLEASE NOTE MAXIMUm LENGTH 6000mm" at bounding box center [524, 576] width 259 height 24
click at [222, 607] on div "Created by Michael Created 09/10/25 Required Assigned to Add team member Status…" at bounding box center [782, 468] width 1460 height 1468
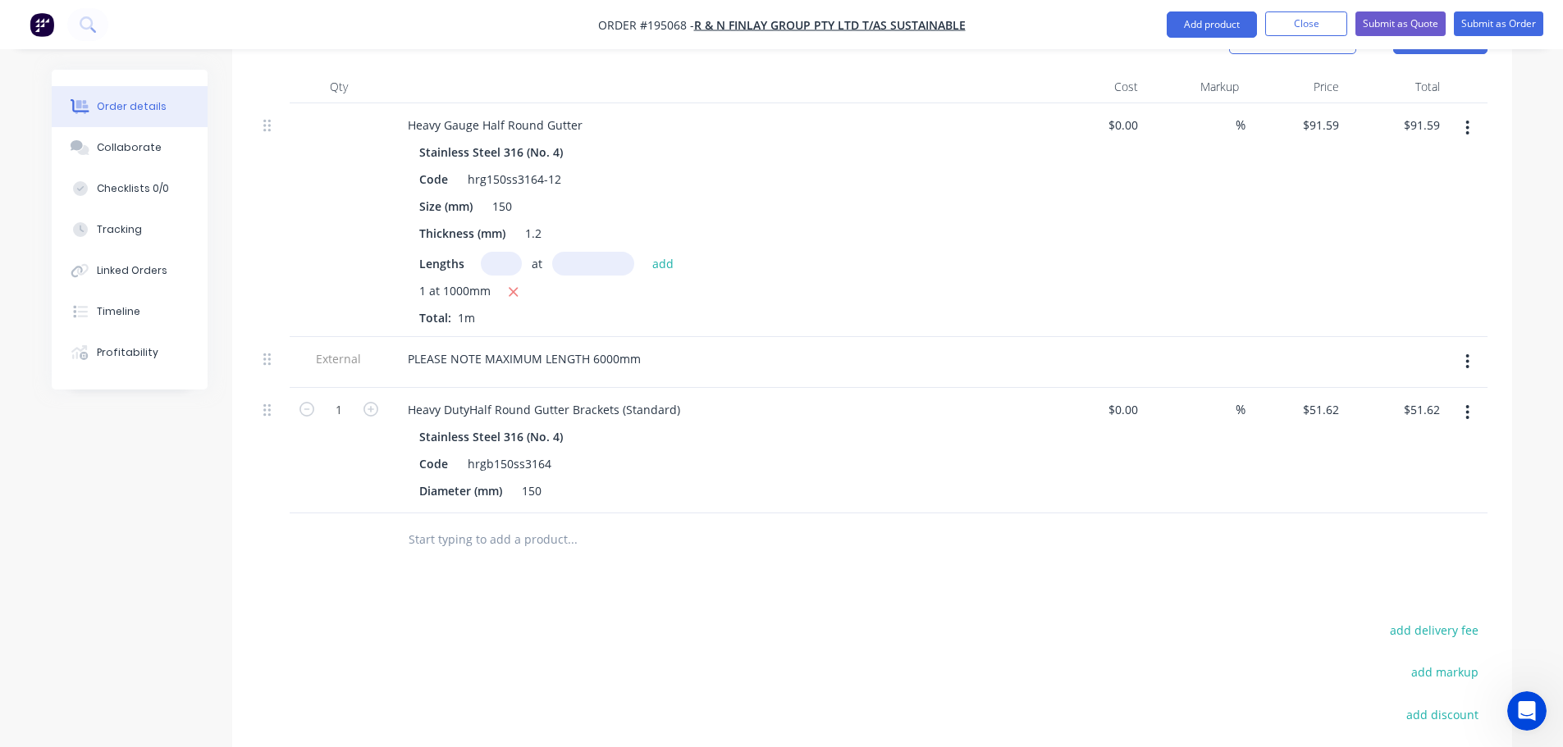
scroll to position [582, 0]
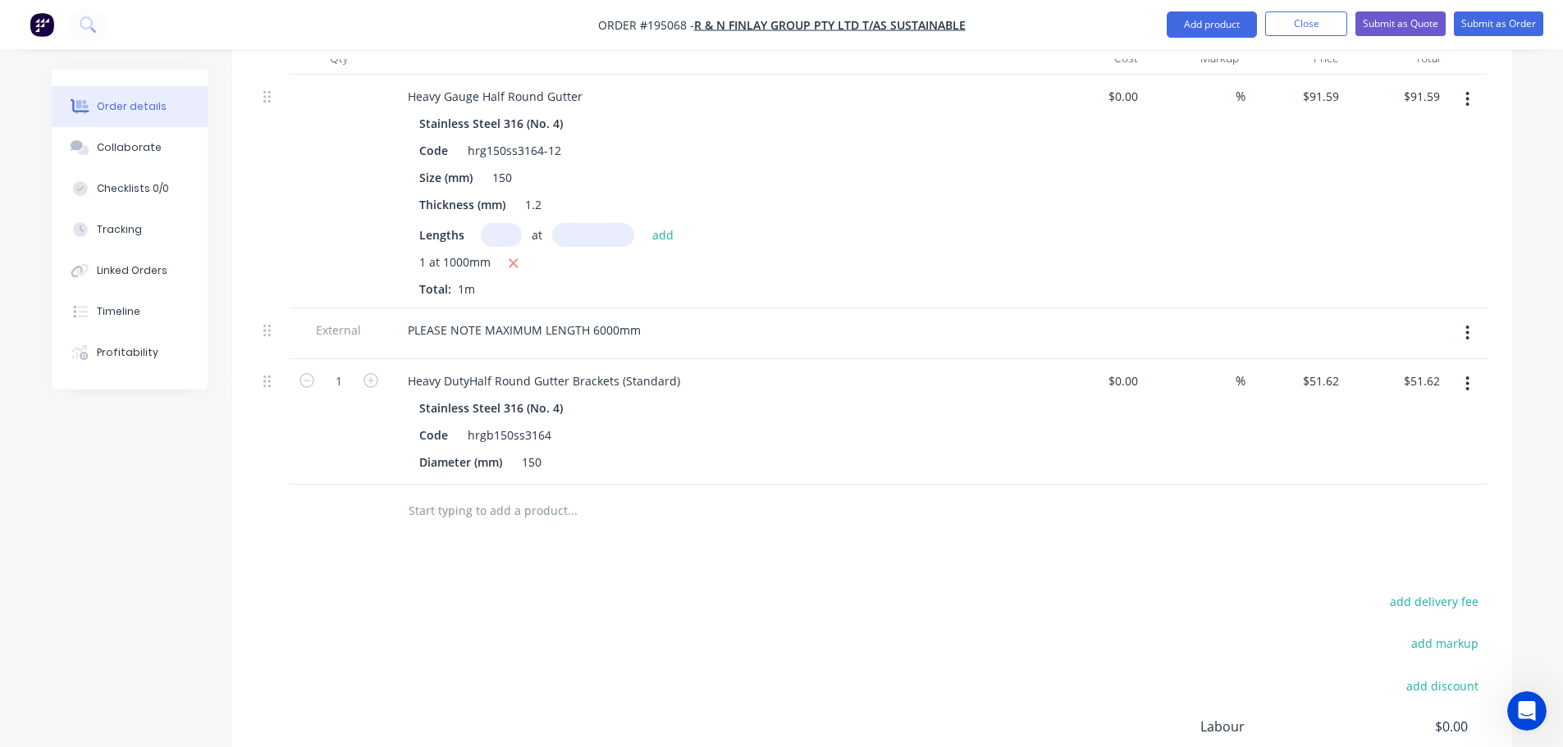
click at [725, 591] on div "add delivery fee add markup add discount Labour $0.00 Sub total $143.21 Margin …" at bounding box center [872, 749] width 1231 height 317
drag, startPoint x: 724, startPoint y: 505, endPoint x: 741, endPoint y: 504, distance: 17.3
click at [724, 505] on div "Drawings Add drawing Products Show / Hide columns Add product Qty Cost Markup P…" at bounding box center [872, 428] width 1280 height 1008
click at [1189, 29] on button "Add product" at bounding box center [1212, 24] width 90 height 26
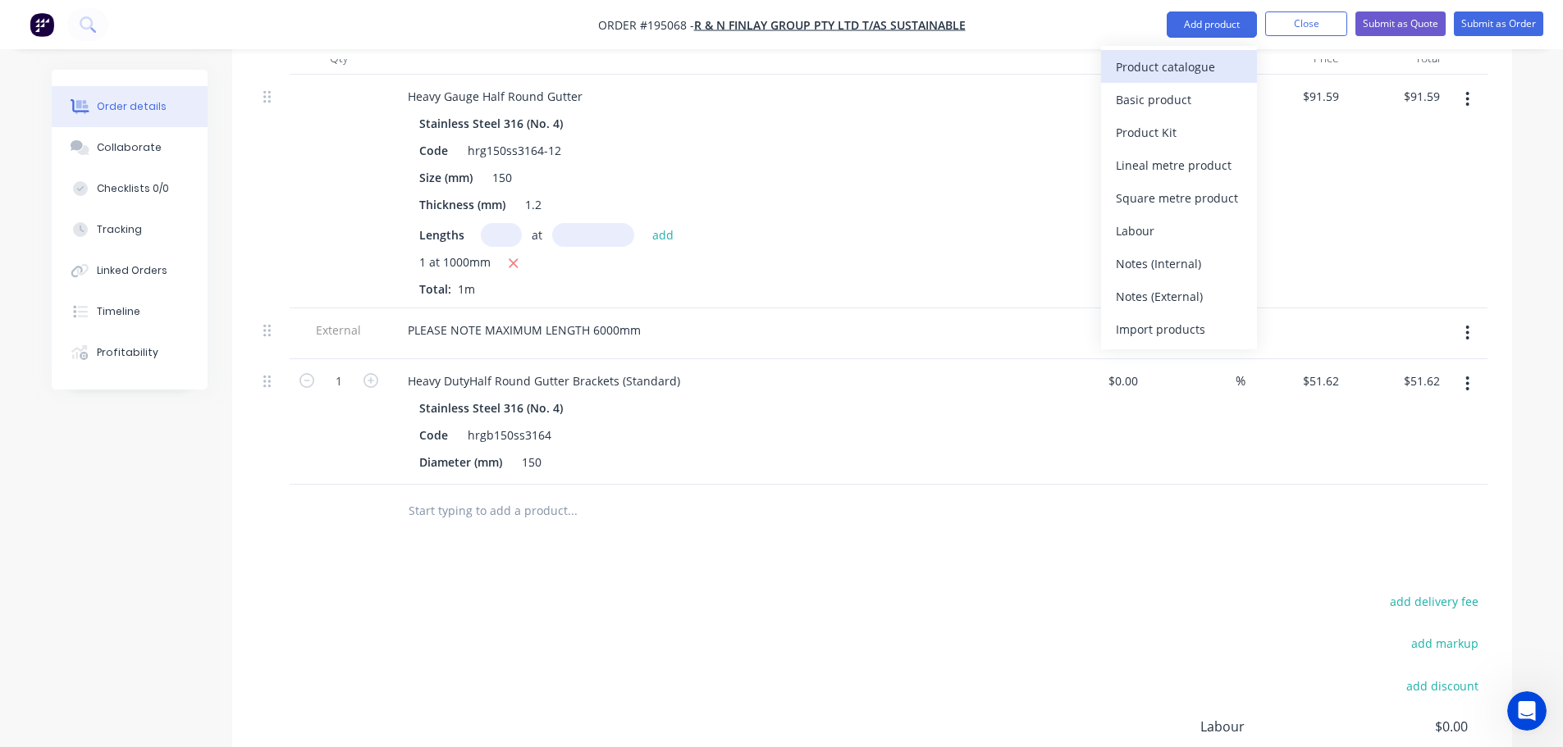
click at [1185, 59] on div "Product catalogue" at bounding box center [1179, 67] width 126 height 24
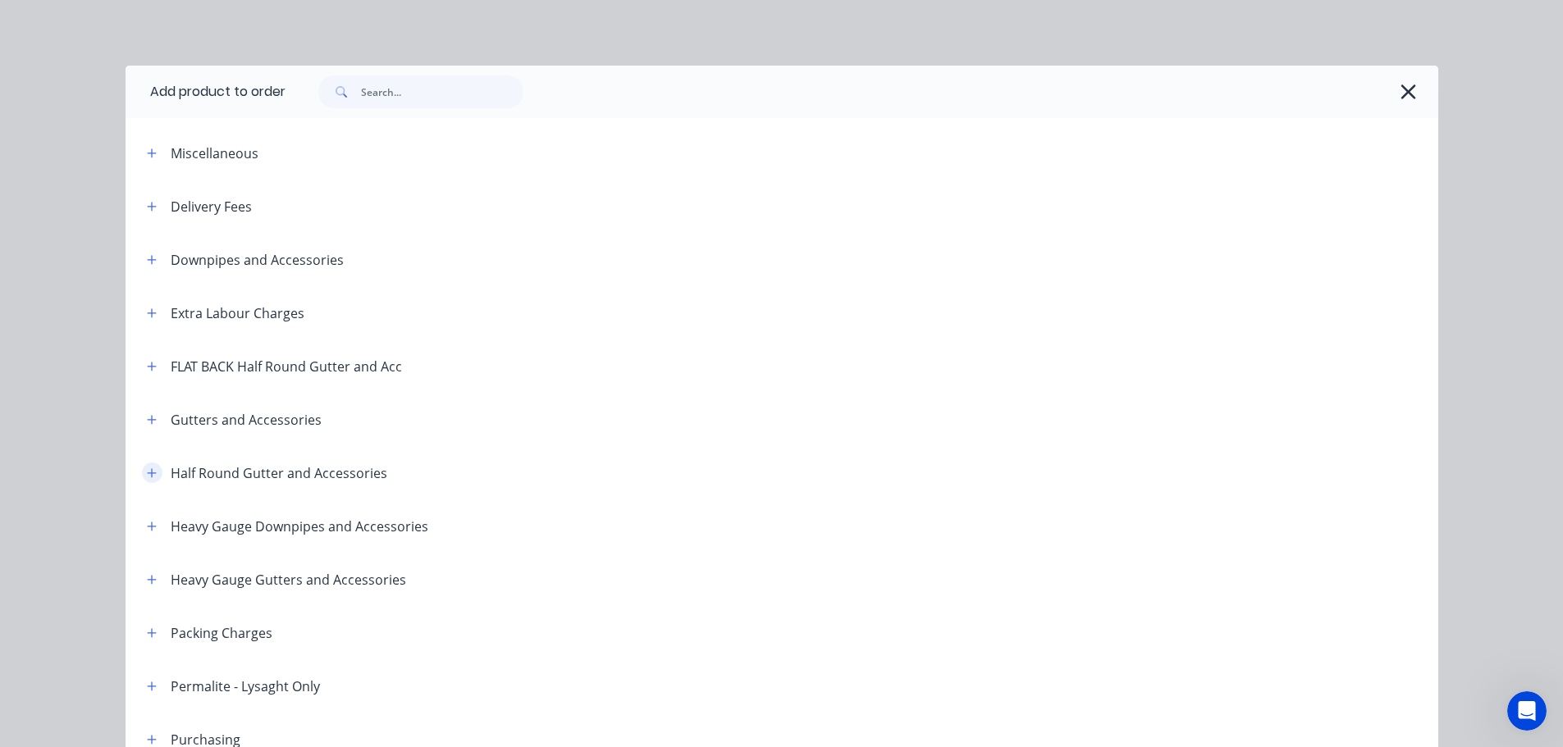
click at [142, 475] on button "button" at bounding box center [152, 473] width 21 height 21
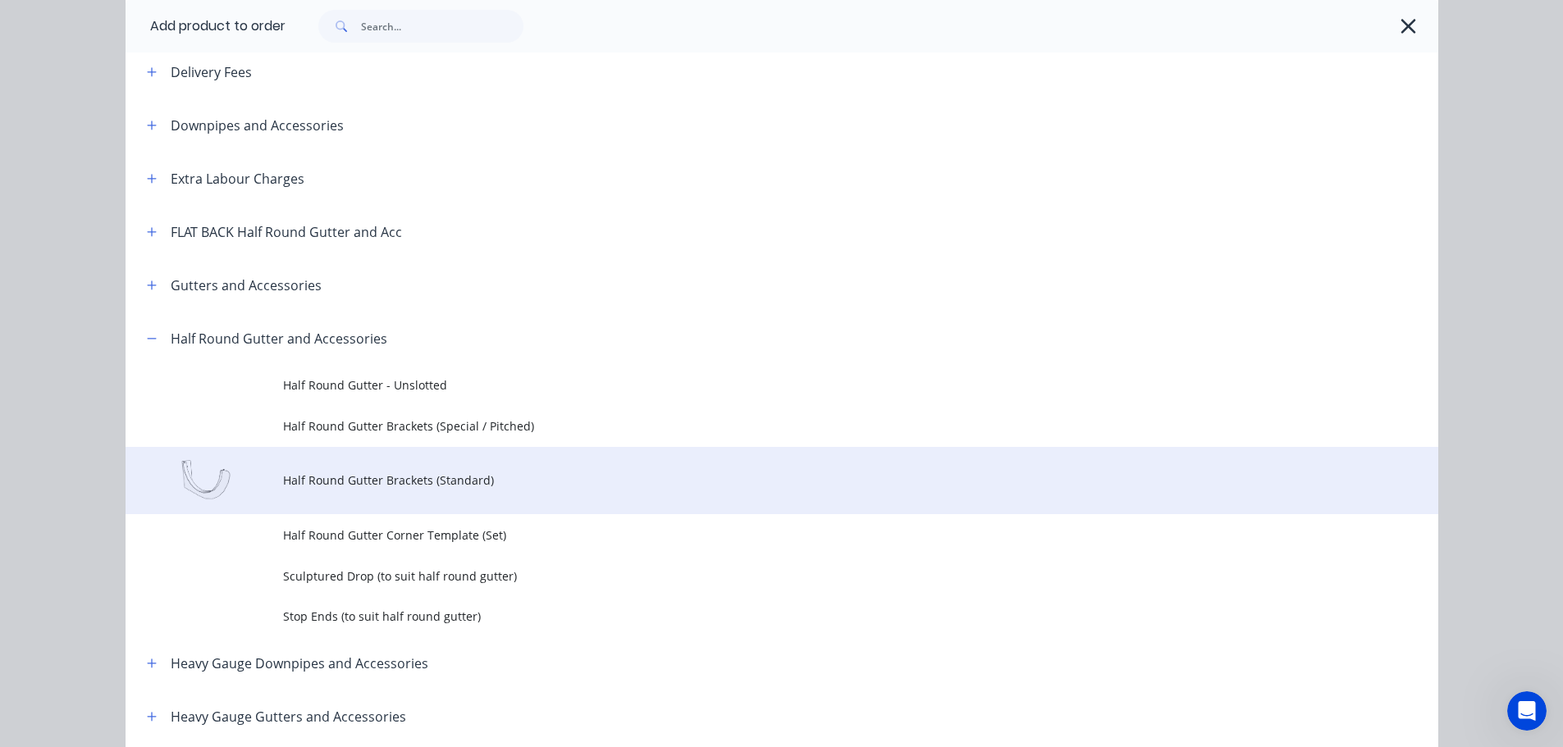
scroll to position [164, 0]
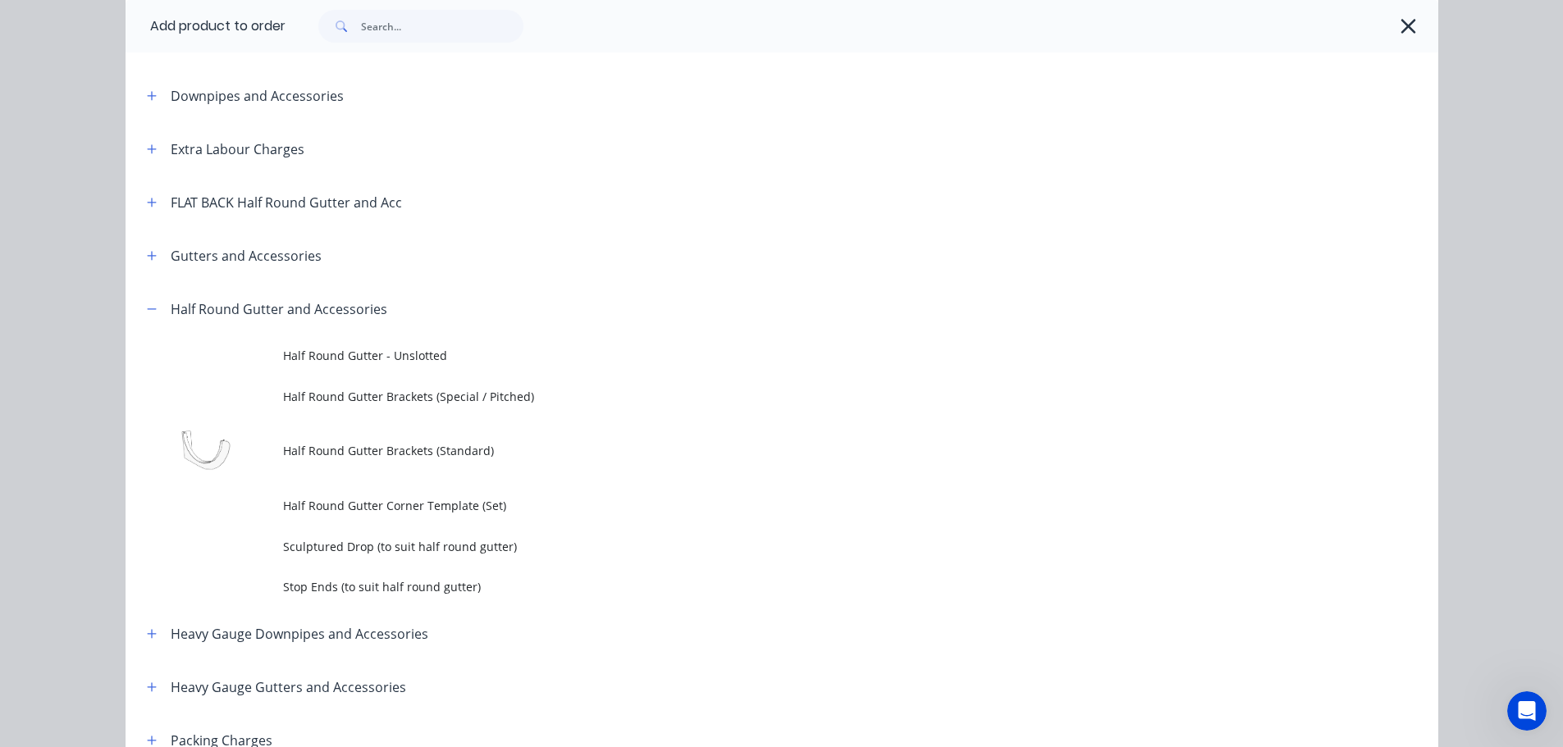
drag, startPoint x: 149, startPoint y: 310, endPoint x: 164, endPoint y: 342, distance: 35.2
click at [150, 312] on icon "button" at bounding box center [152, 309] width 10 height 11
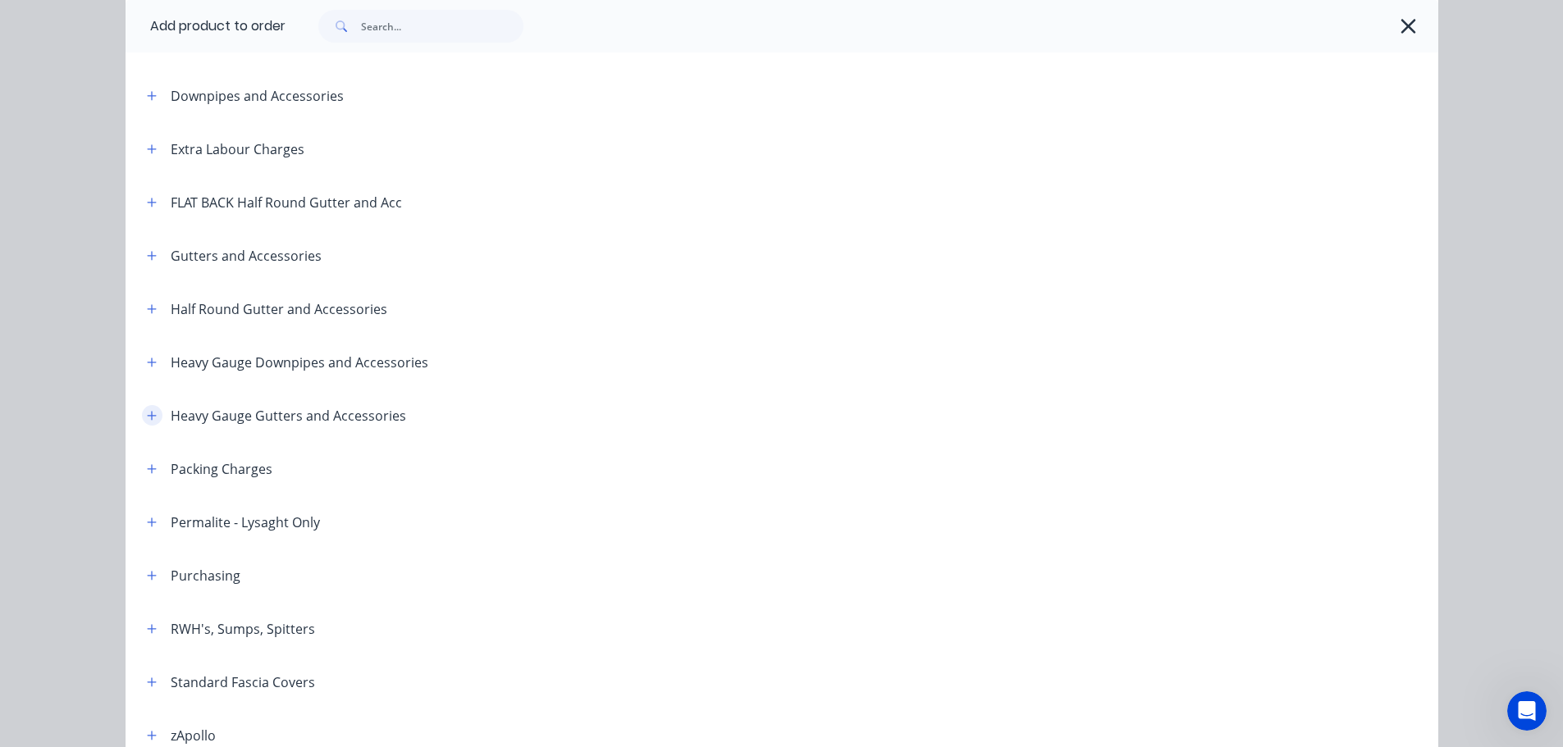
click at [147, 418] on icon "button" at bounding box center [151, 415] width 9 height 9
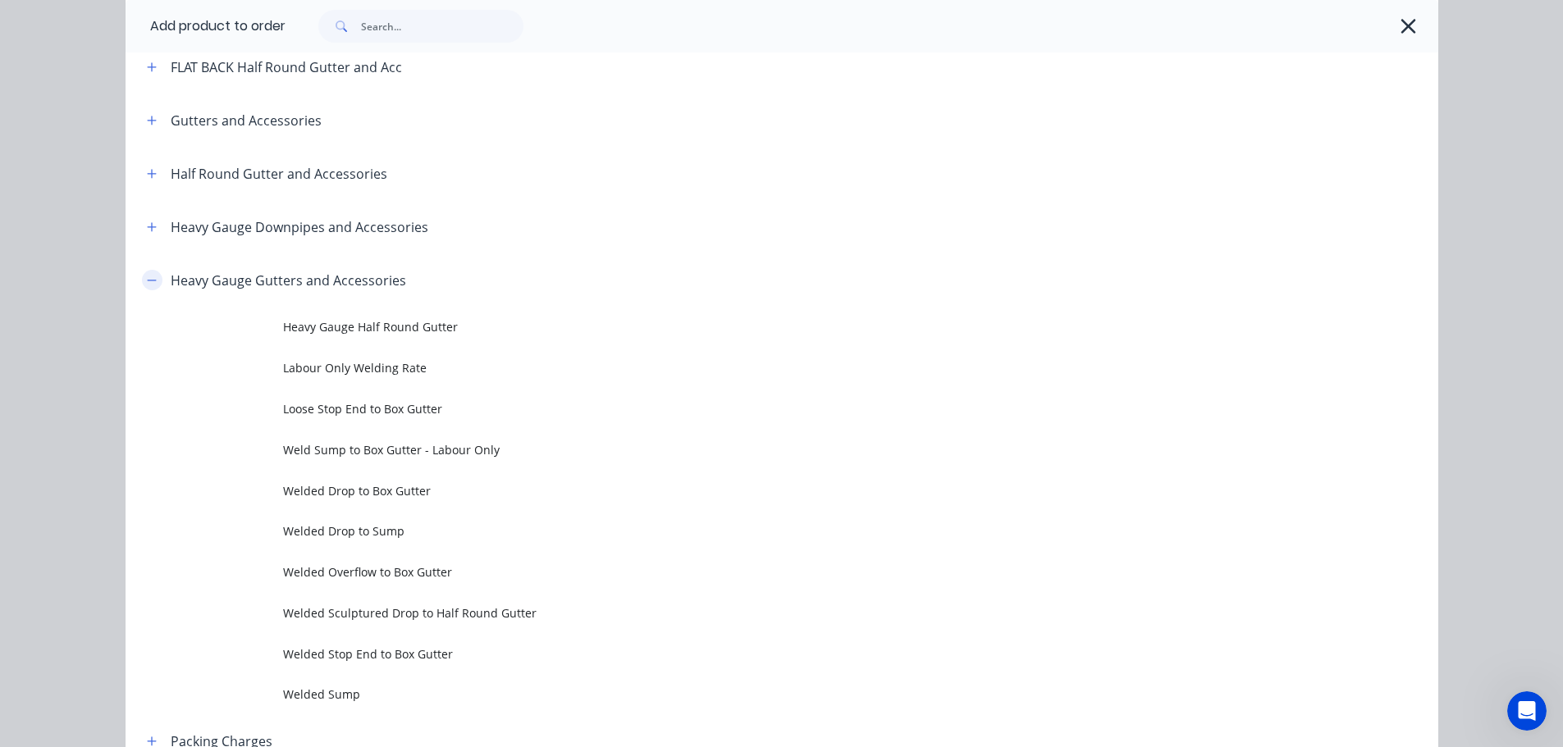
scroll to position [328, 0]
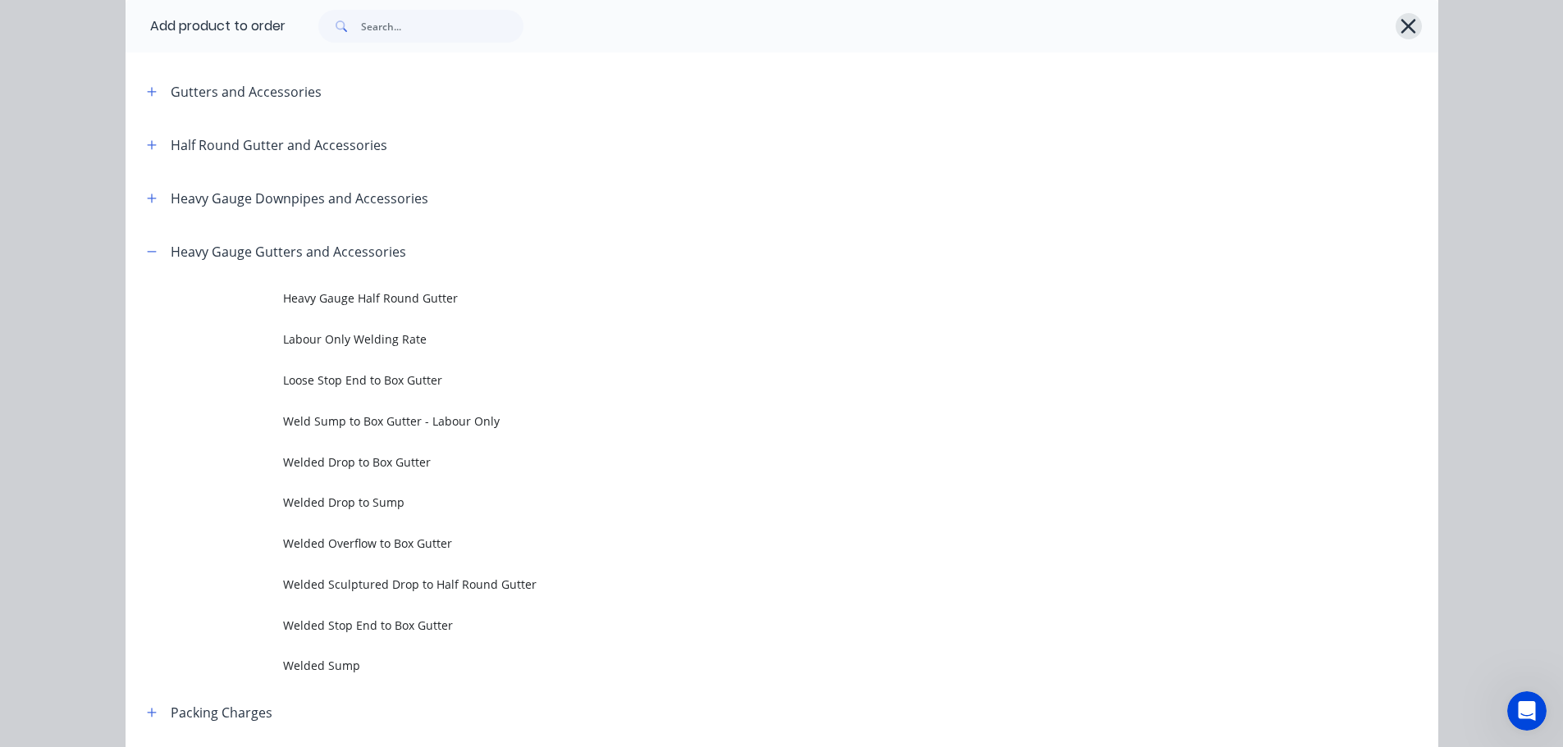
click at [1395, 28] on button "button" at bounding box center [1408, 26] width 26 height 26
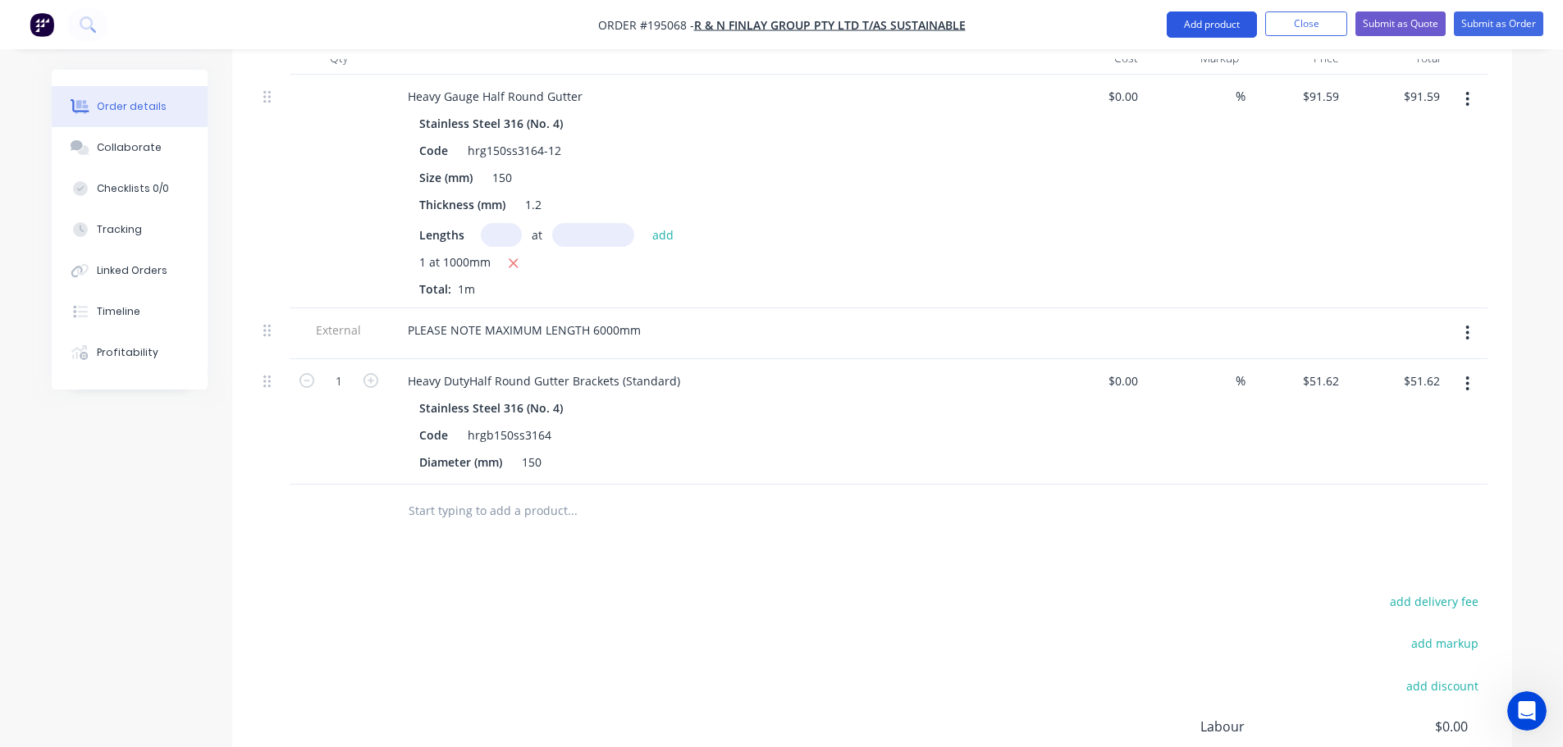
click at [1231, 28] on button "Add product" at bounding box center [1212, 24] width 90 height 26
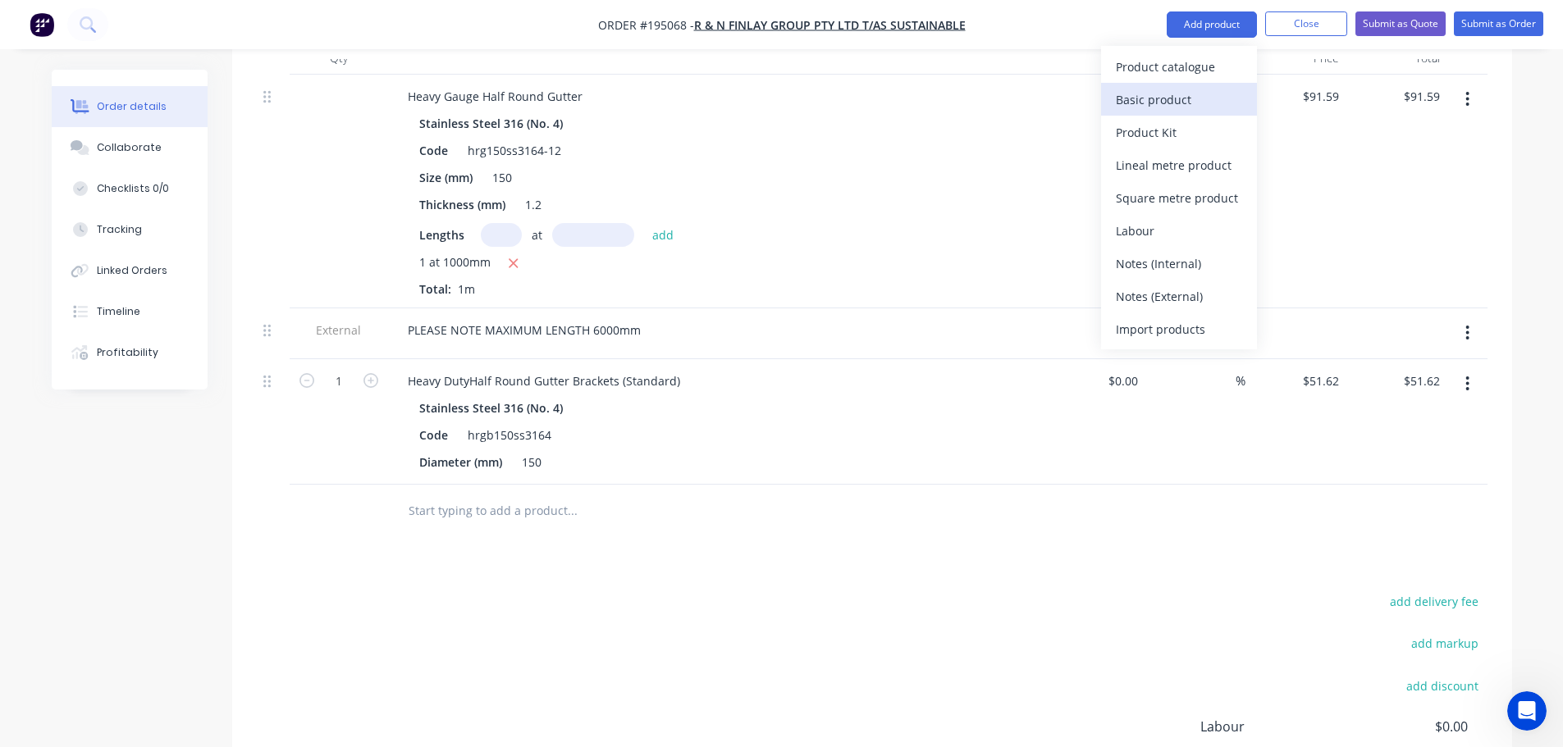
click at [1206, 98] on div "Basic product" at bounding box center [1179, 100] width 126 height 24
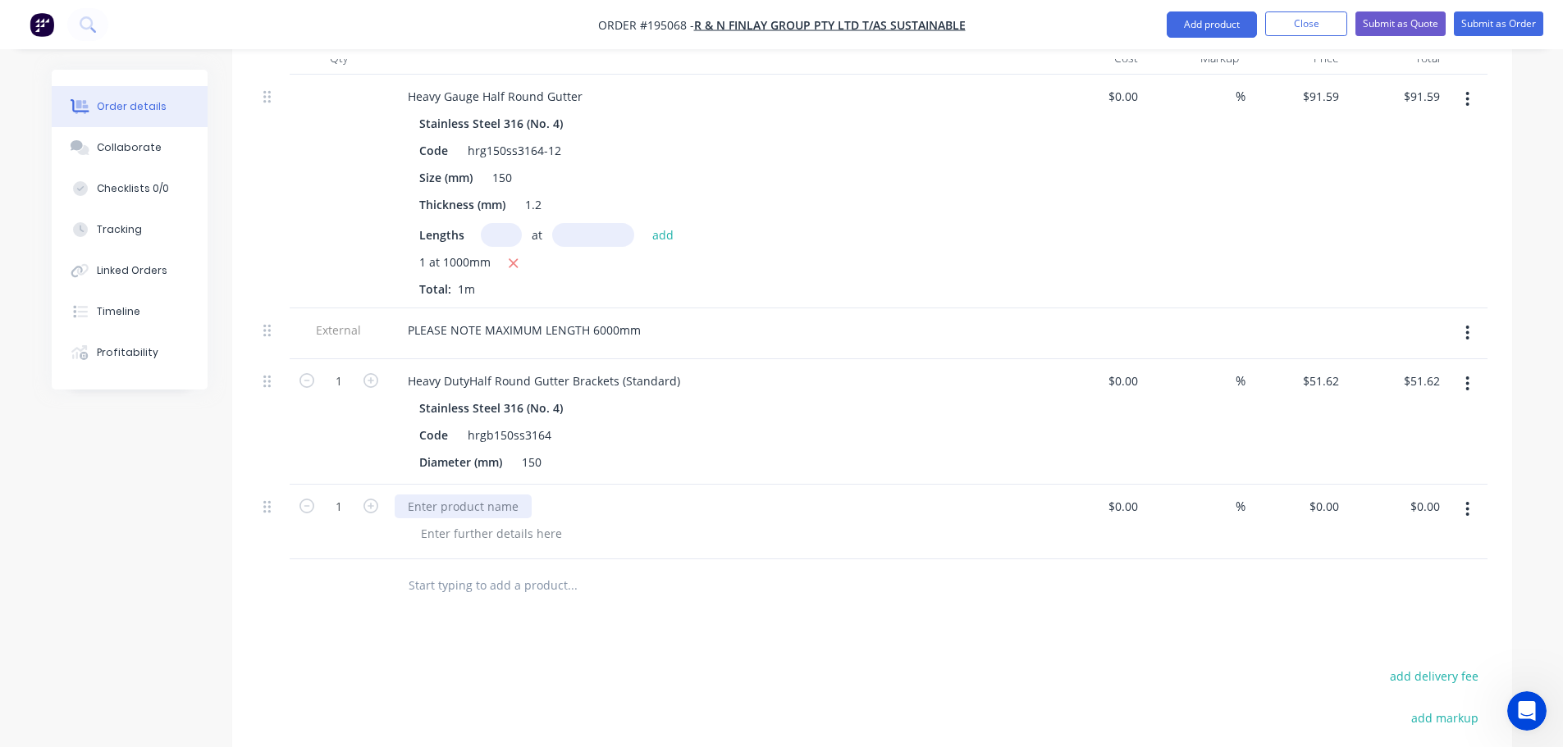
click at [505, 495] on div at bounding box center [463, 507] width 137 height 24
click at [1475, 495] on button "button" at bounding box center [1467, 510] width 39 height 30
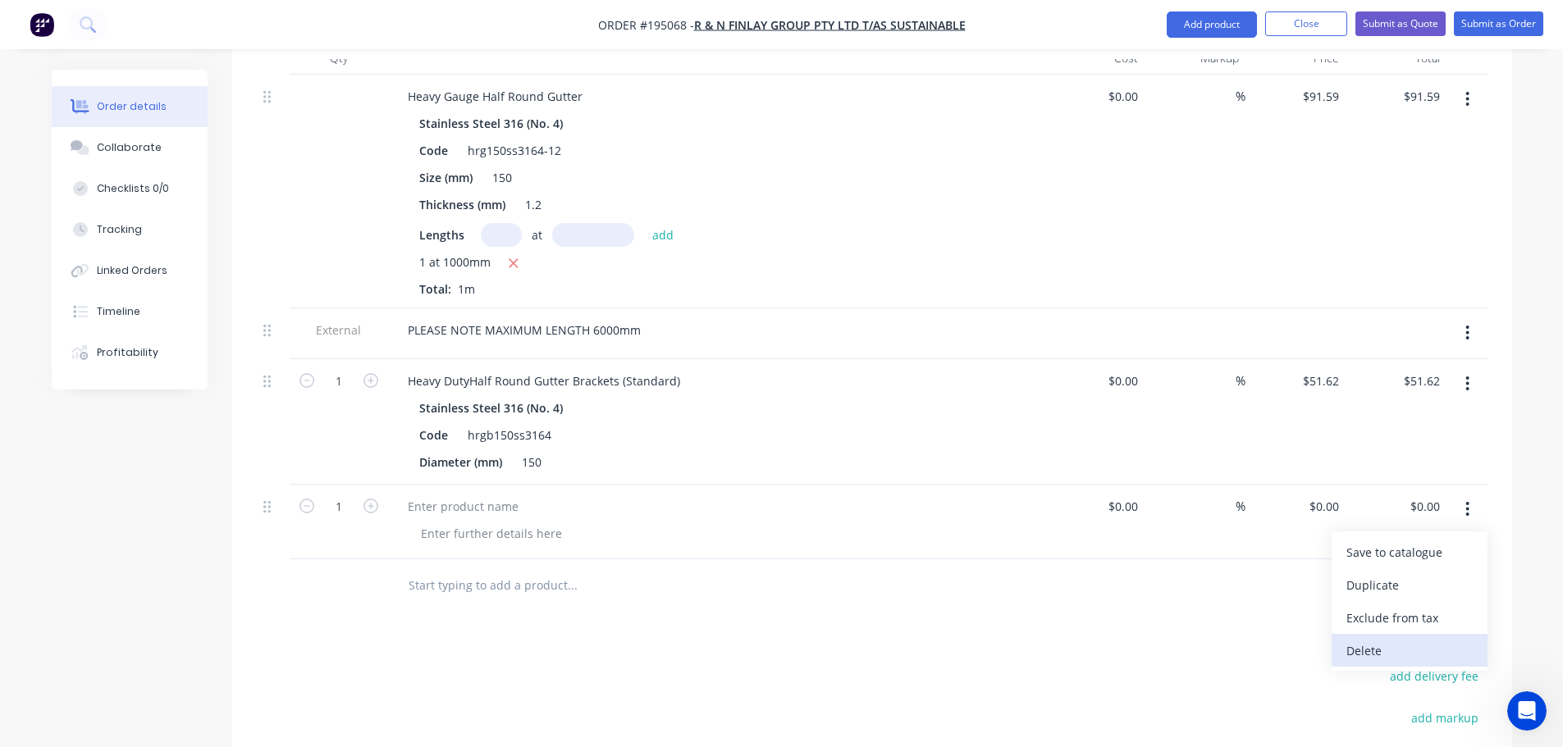
click at [1420, 639] on div "Delete" at bounding box center [1409, 651] width 126 height 24
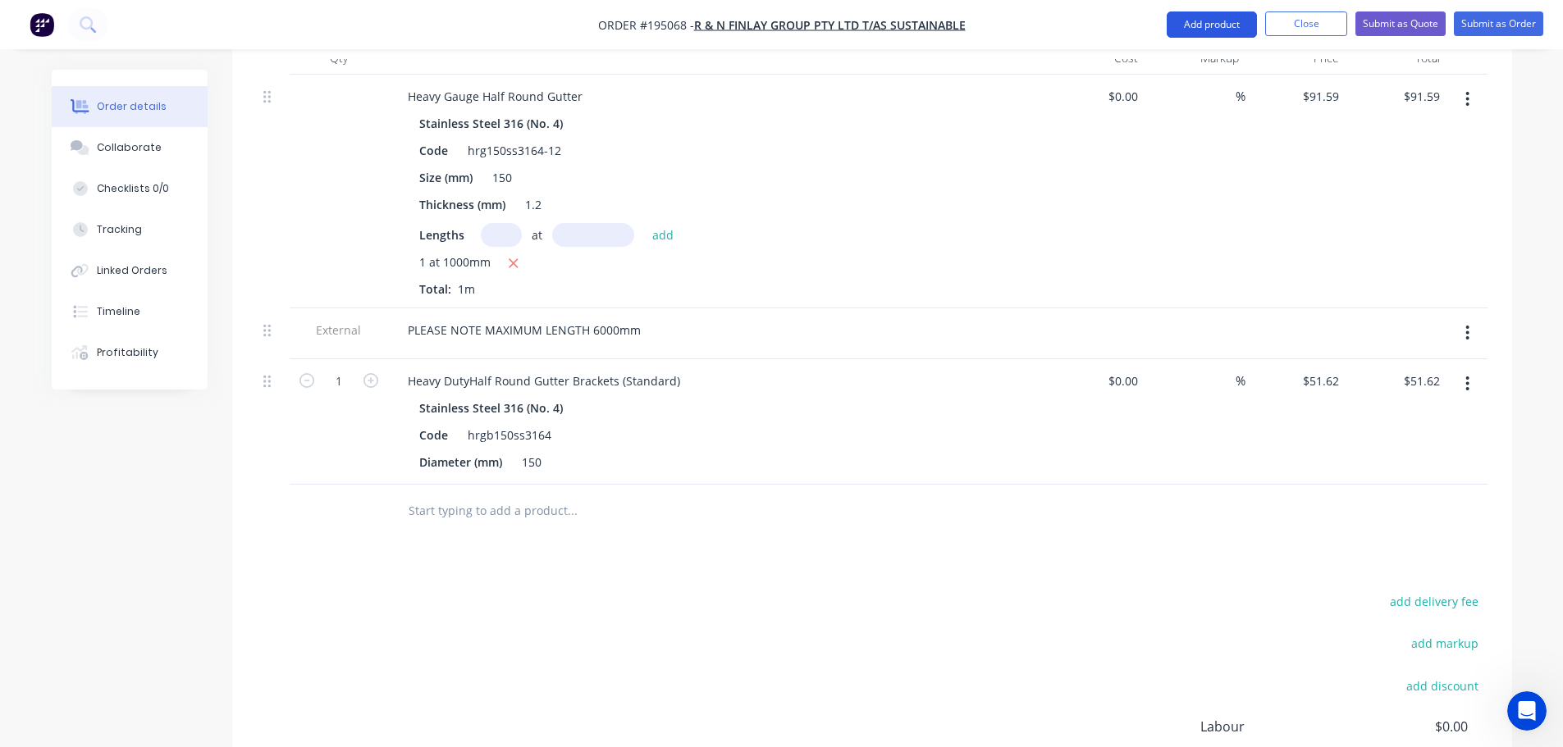
click at [1208, 23] on button "Add product" at bounding box center [1212, 24] width 90 height 26
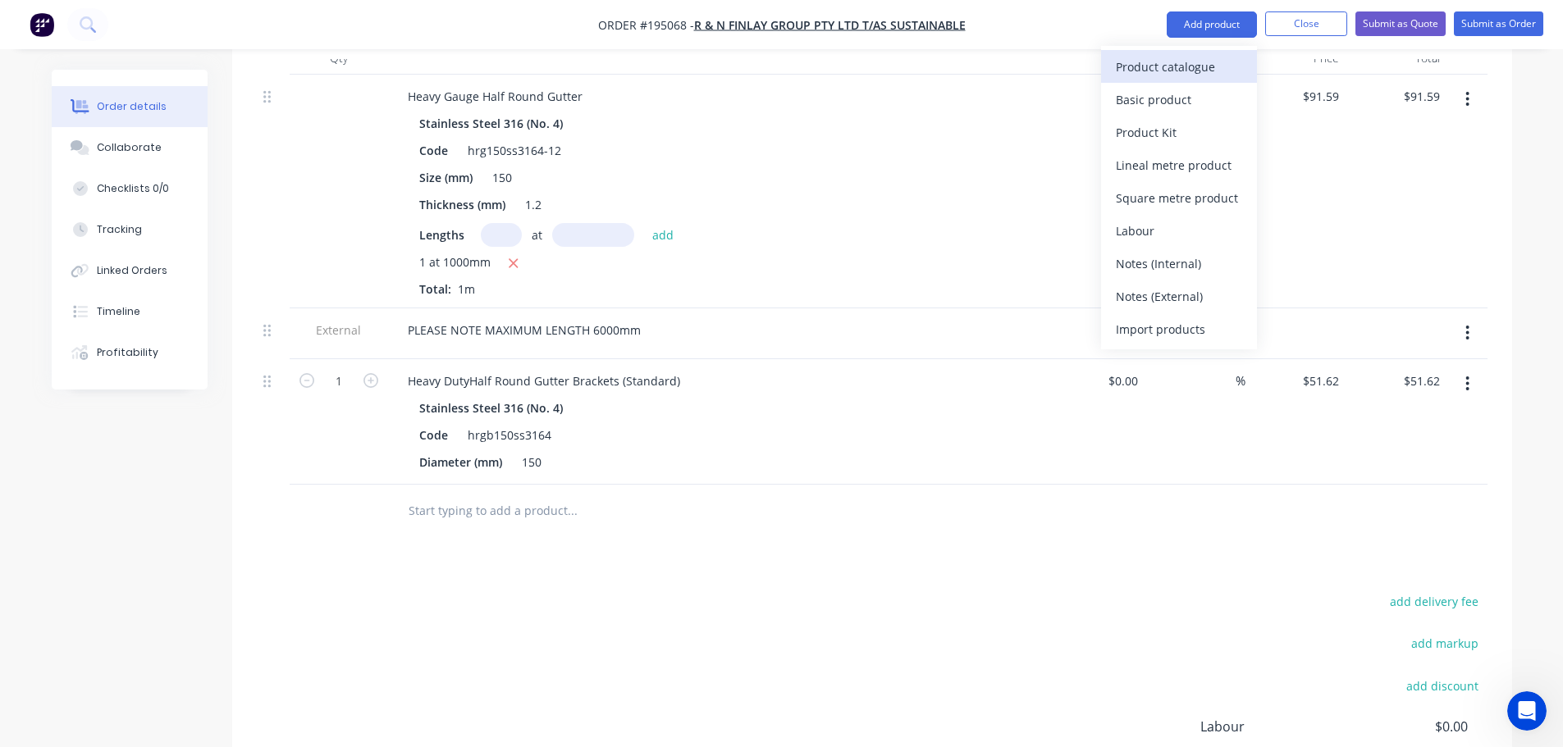
click at [1188, 71] on div "Product catalogue" at bounding box center [1179, 67] width 126 height 24
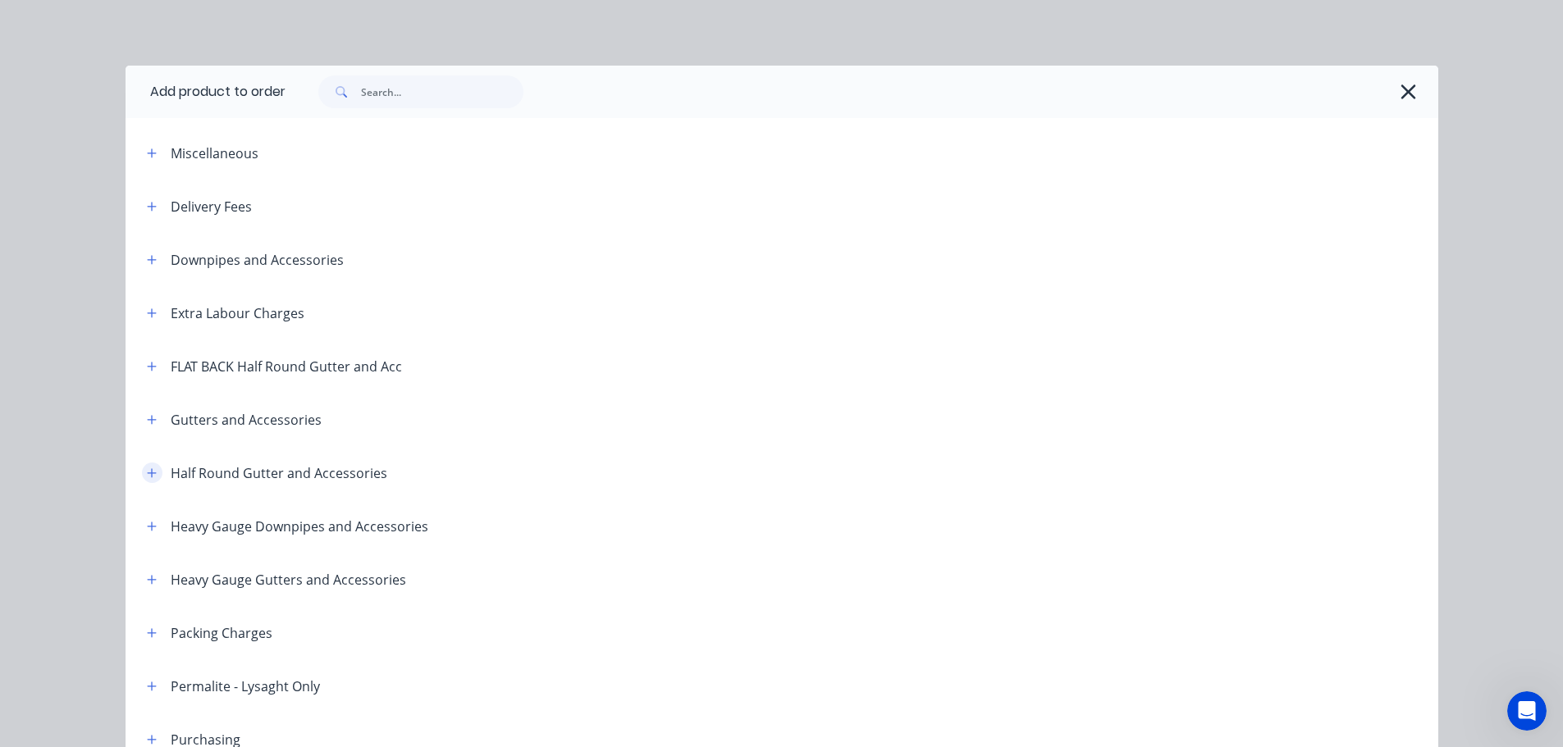
click at [147, 466] on button "button" at bounding box center [152, 473] width 21 height 21
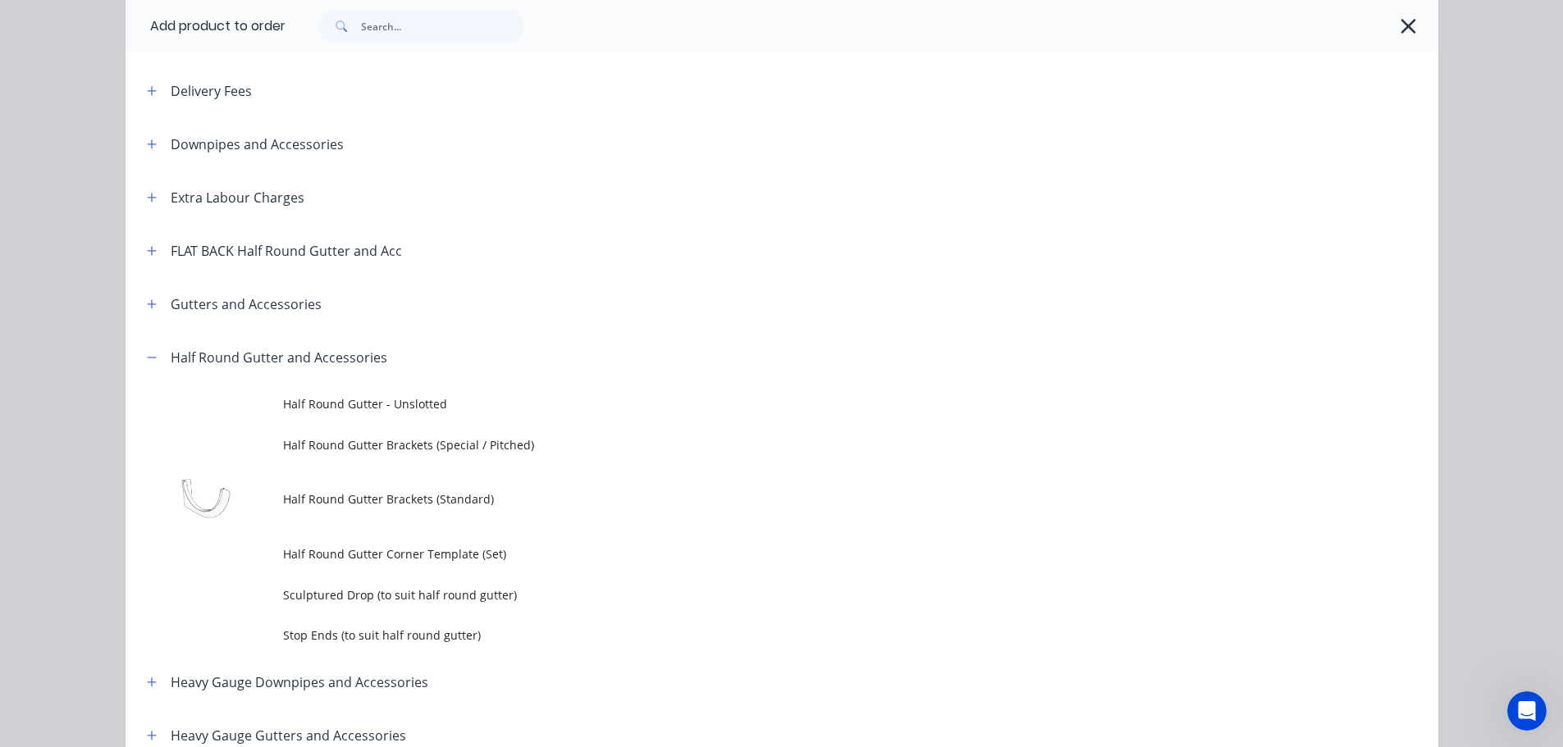
scroll to position [164, 0]
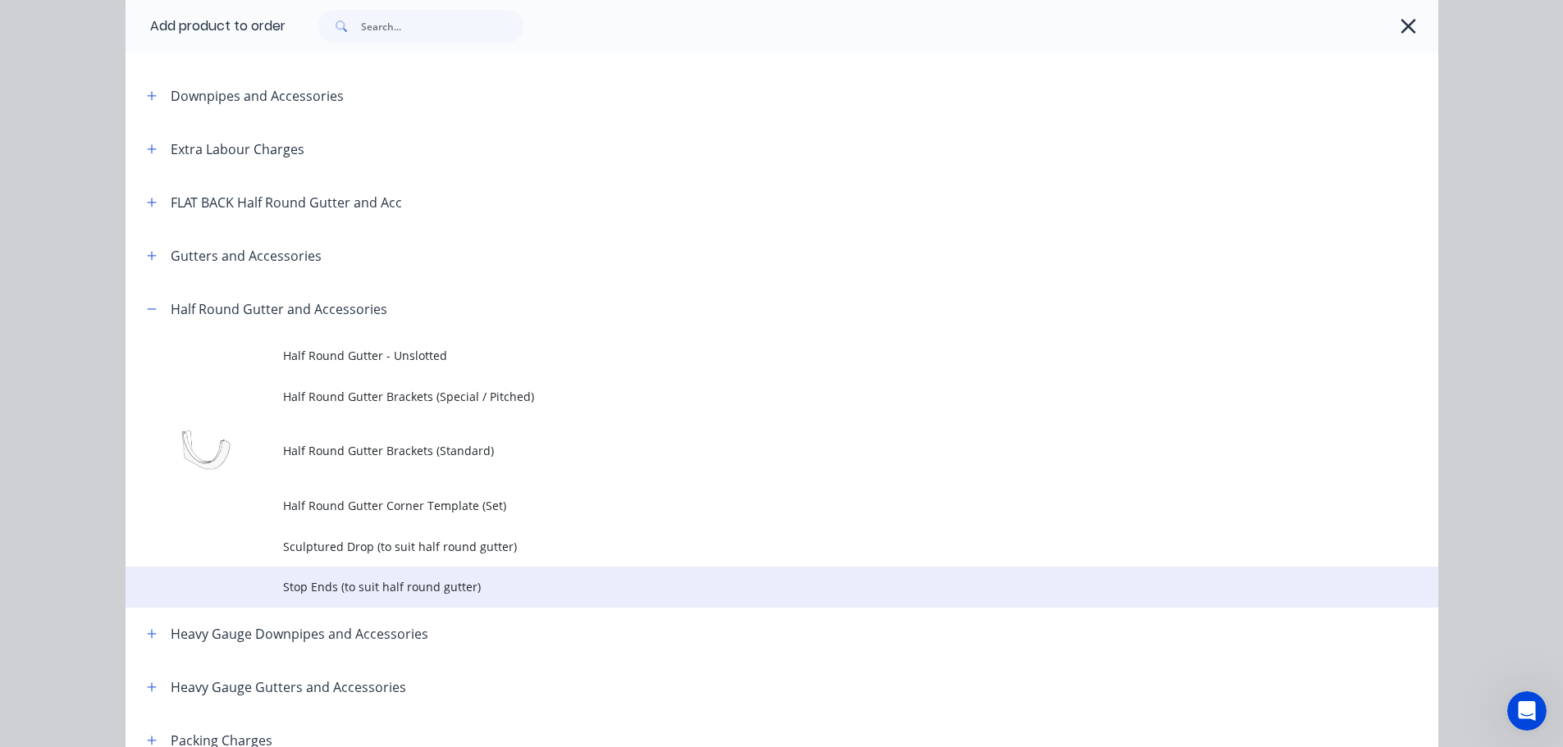
click at [363, 591] on span "Stop Ends (to suit half round gutter)" at bounding box center [745, 586] width 924 height 17
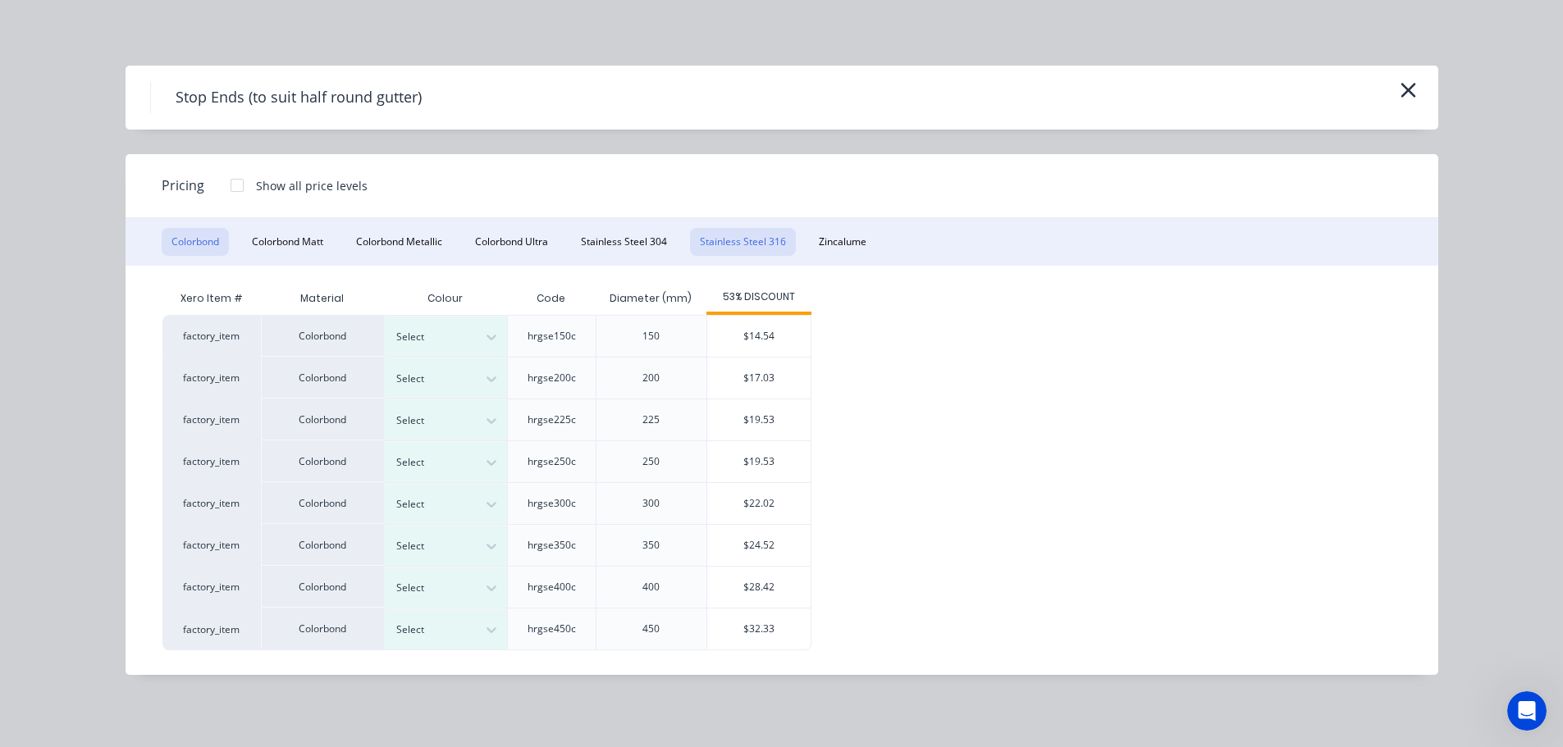
click at [759, 240] on button "Stainless Steel 316" at bounding box center [743, 242] width 106 height 28
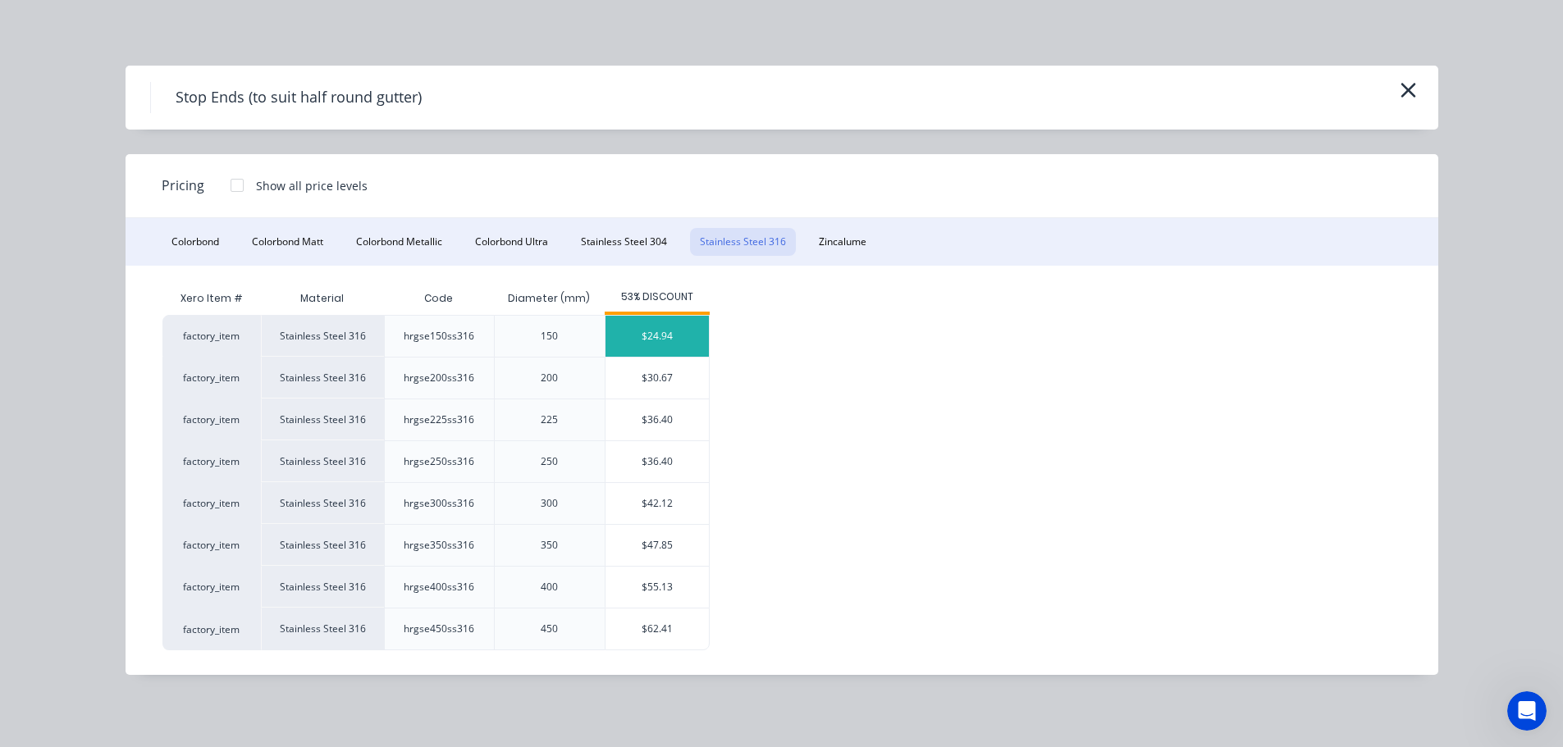
click at [672, 340] on div "$24.94" at bounding box center [656, 336] width 103 height 41
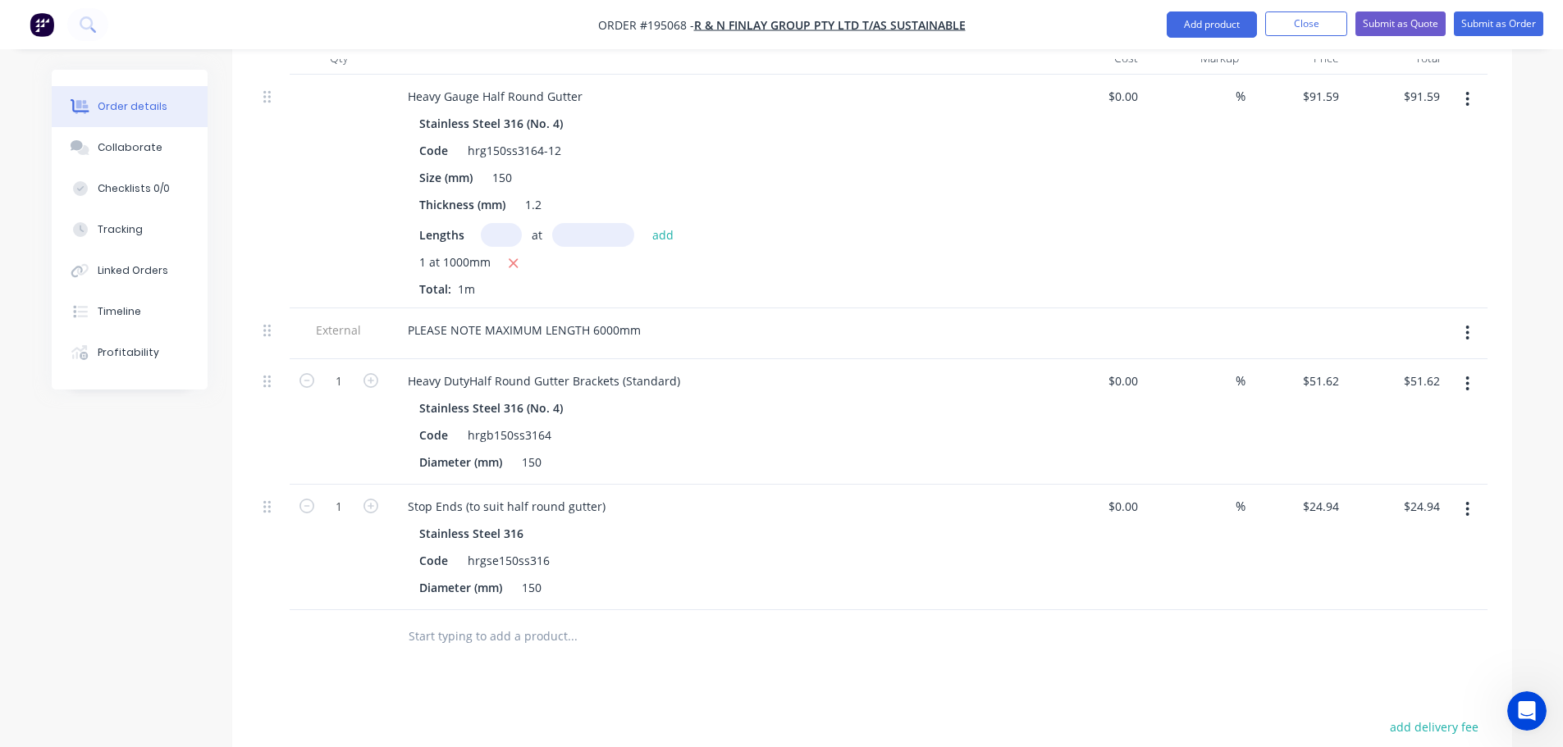
scroll to position [746, 0]
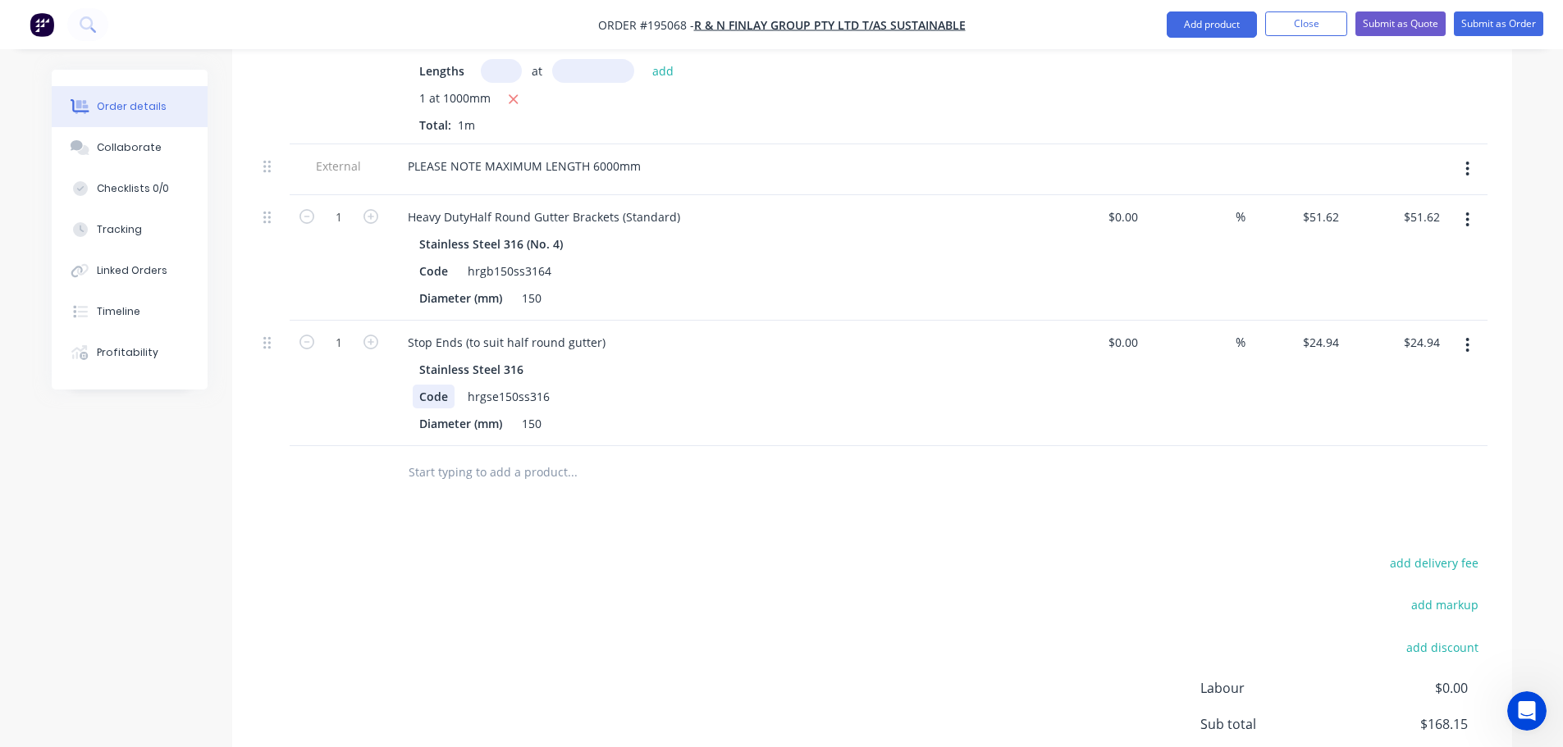
click at [426, 385] on div "Code" at bounding box center [434, 397] width 42 height 24
click at [495, 358] on div "Stainless Steel 316" at bounding box center [474, 370] width 111 height 24
click at [491, 385] on div "hrgse150ss316" at bounding box center [508, 397] width 95 height 24
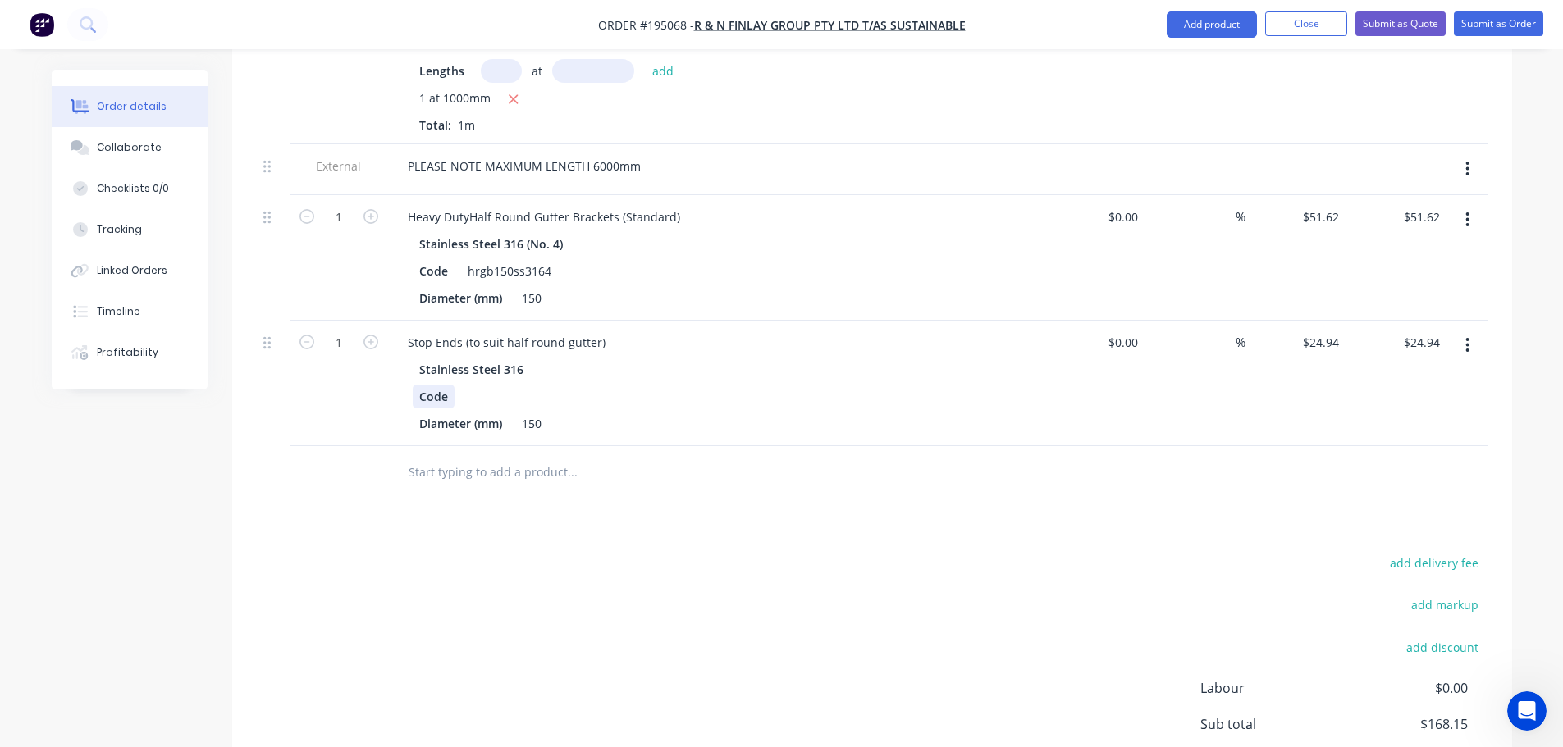
click at [428, 385] on div "Code" at bounding box center [434, 397] width 42 height 24
click at [459, 331] on div "Stop Ends (to suit half round gutter)" at bounding box center [507, 343] width 224 height 24
click at [600, 331] on div "Stop Ends (to suit half round gutter)" at bounding box center [507, 343] width 224 height 24
click at [516, 463] on div "Drawings Add drawing Products Show / Hide columns Add product Qty Cost Markup P…" at bounding box center [872, 327] width 1280 height 1134
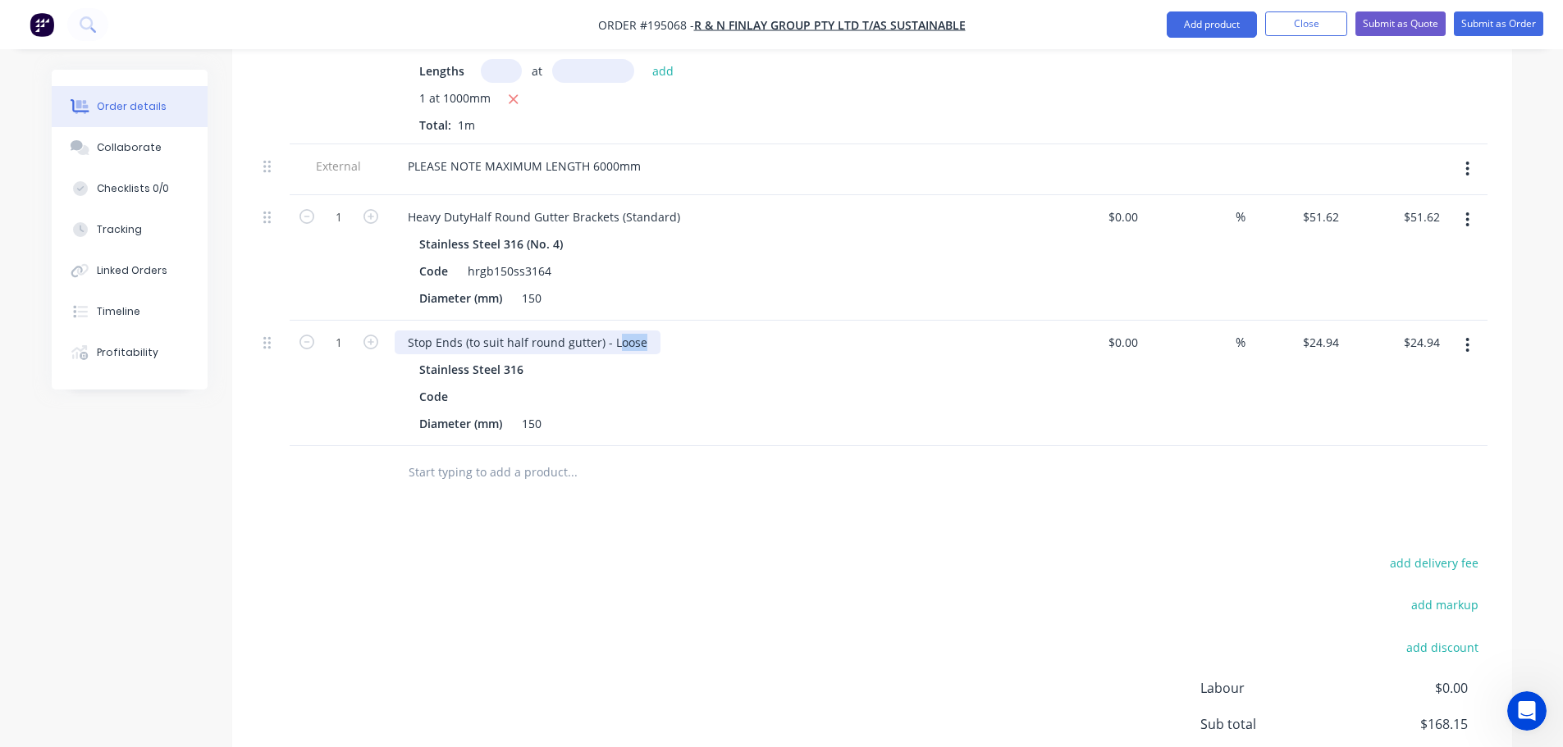
drag, startPoint x: 640, startPoint y: 298, endPoint x: 613, endPoint y: 301, distance: 27.3
click at [613, 331] on div "Stop Ends (to suit half round gutter) - Loose" at bounding box center [528, 343] width 266 height 24
click at [514, 495] on div "Drawings Add drawing Products Show / Hide columns Add product Qty Cost Markup P…" at bounding box center [872, 327] width 1280 height 1134
click at [1326, 331] on input "24.94" at bounding box center [1323, 343] width 44 height 24
type input "$54.41"
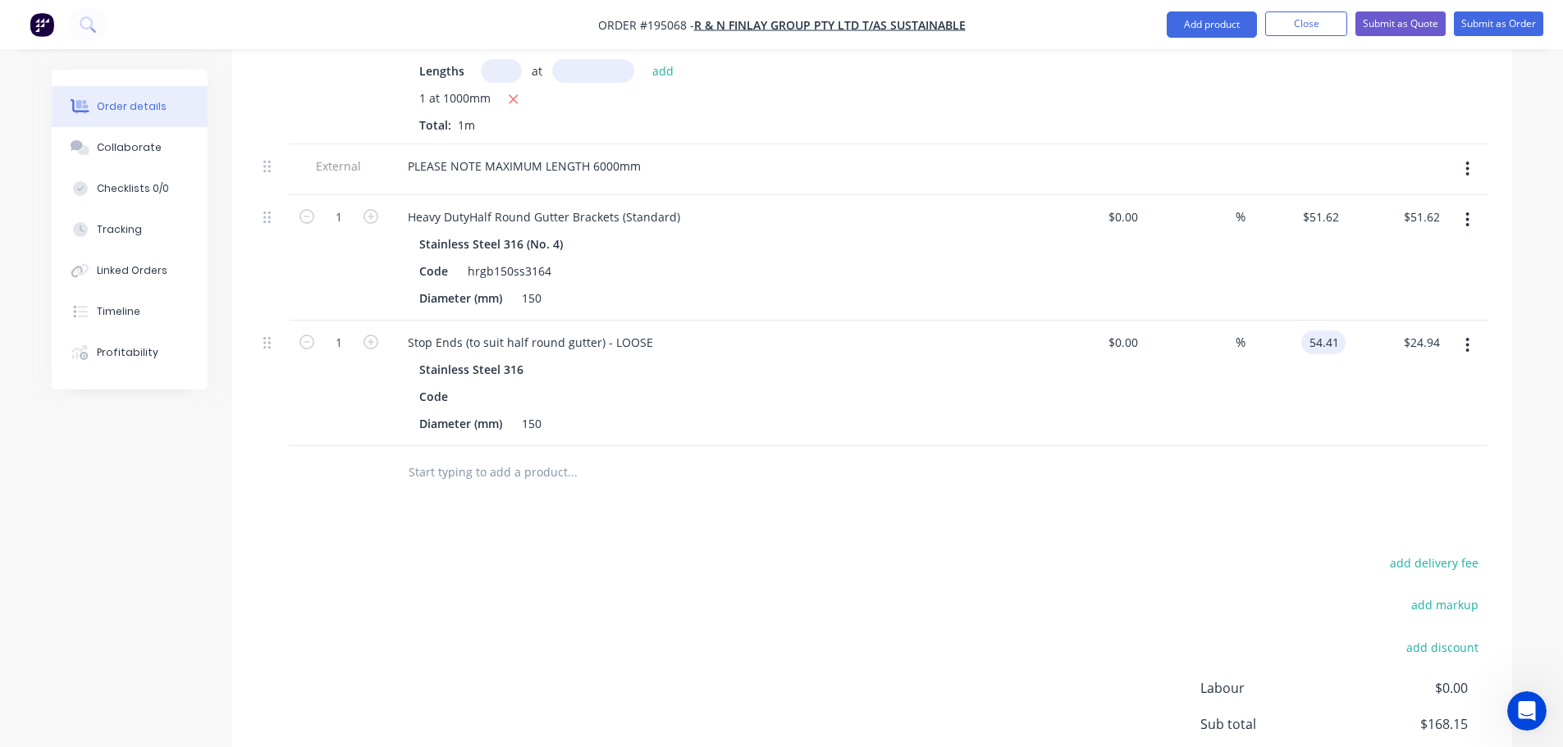
type input "$54.41"
drag, startPoint x: 1249, startPoint y: 542, endPoint x: 884, endPoint y: 552, distance: 366.0
click at [874, 554] on div "add delivery fee add markup add discount Labour $0.00 Sub total $197.62 Margin …" at bounding box center [872, 710] width 1231 height 317
click at [1473, 331] on button "button" at bounding box center [1467, 346] width 39 height 30
click at [1411, 409] on div "Duplicate" at bounding box center [1409, 421] width 126 height 24
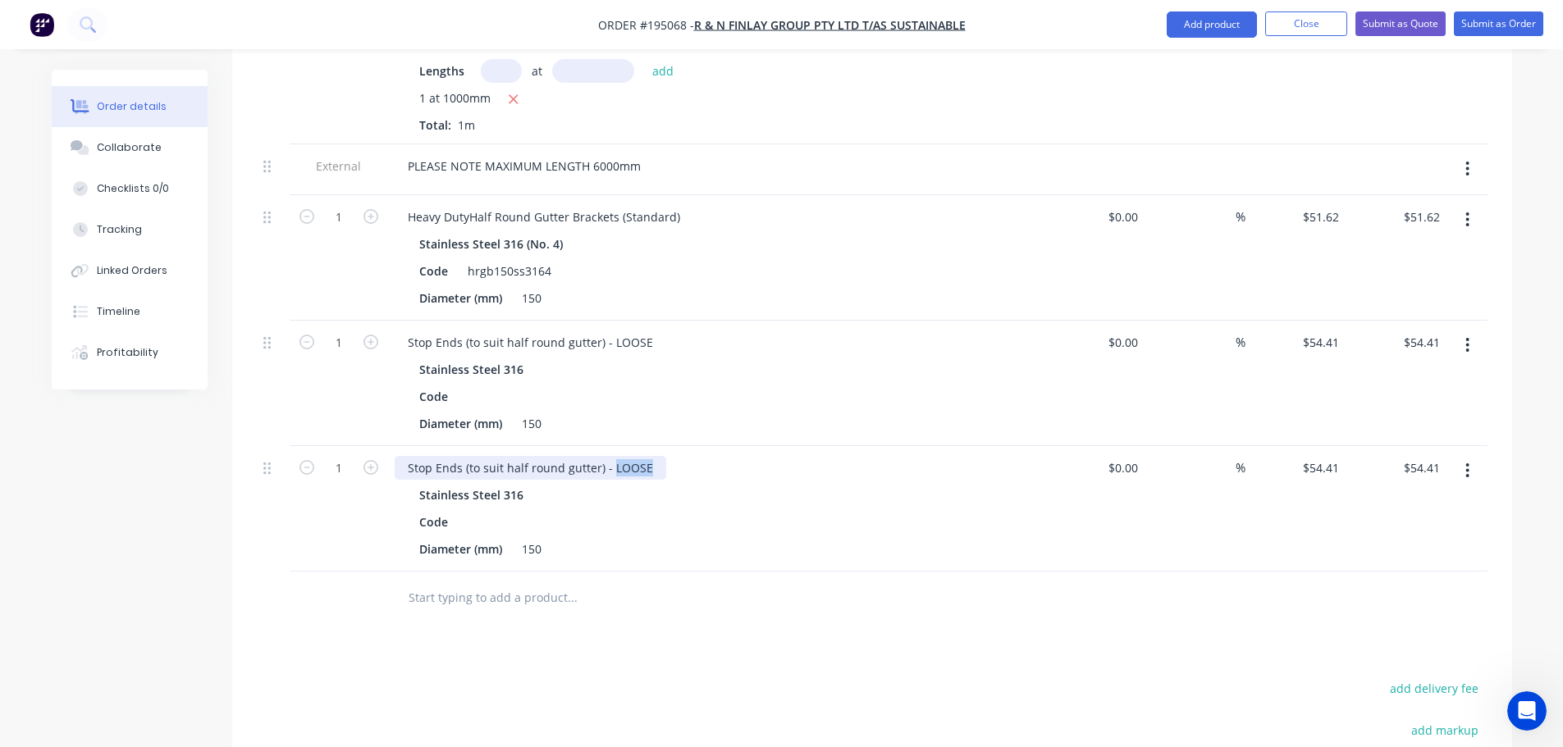
drag, startPoint x: 607, startPoint y: 425, endPoint x: 677, endPoint y: 424, distance: 69.7
click at [710, 456] on div "Stop Ends (to suit half round gutter) - LOOSE" at bounding box center [716, 468] width 643 height 24
click at [1310, 456] on input "54.41" at bounding box center [1327, 468] width 38 height 24
type input "$114.41"
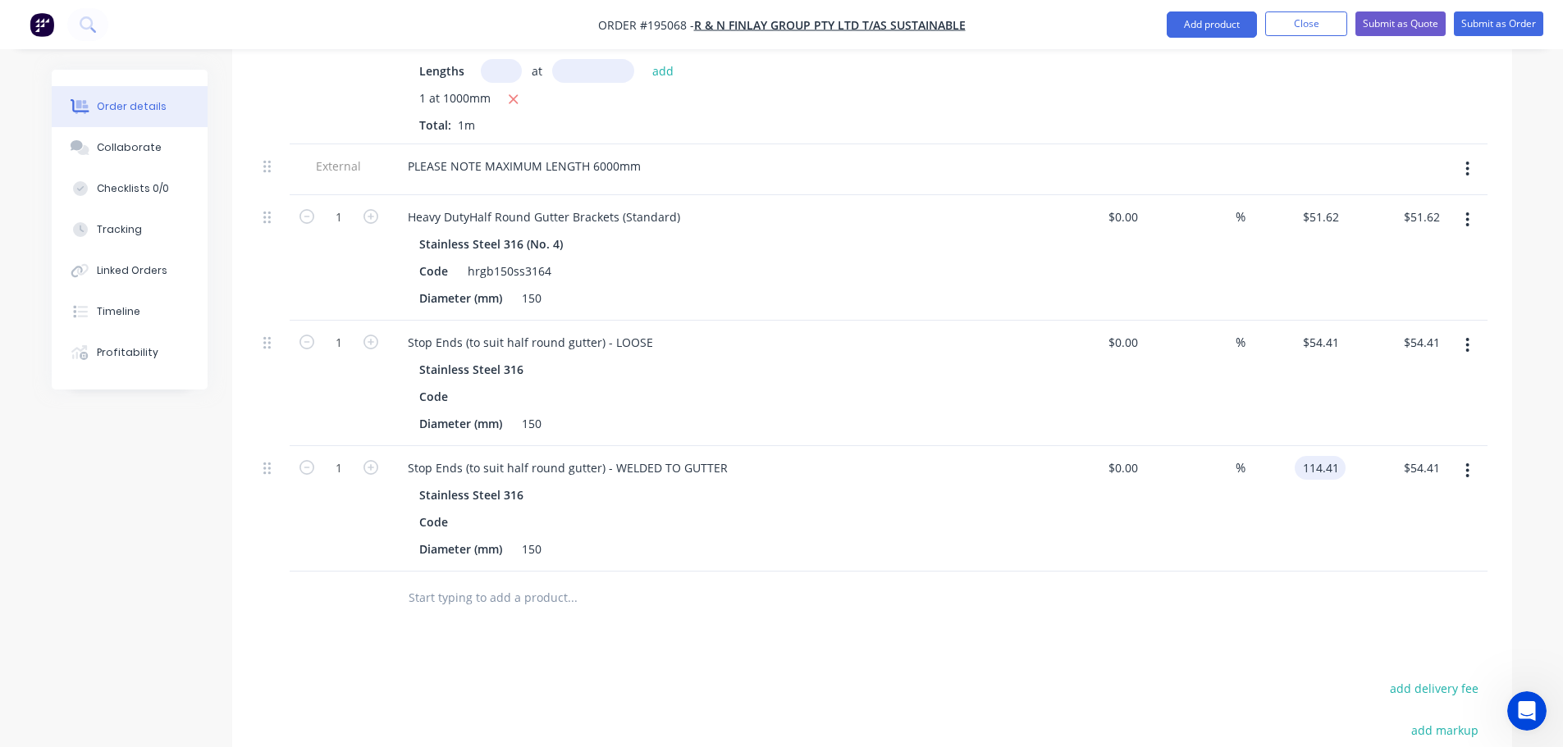
type input "$114.41"
click at [979, 623] on div "Drawings Add drawing Products Show / Hide columns Add product Qty Cost Markup P…" at bounding box center [872, 389] width 1280 height 1259
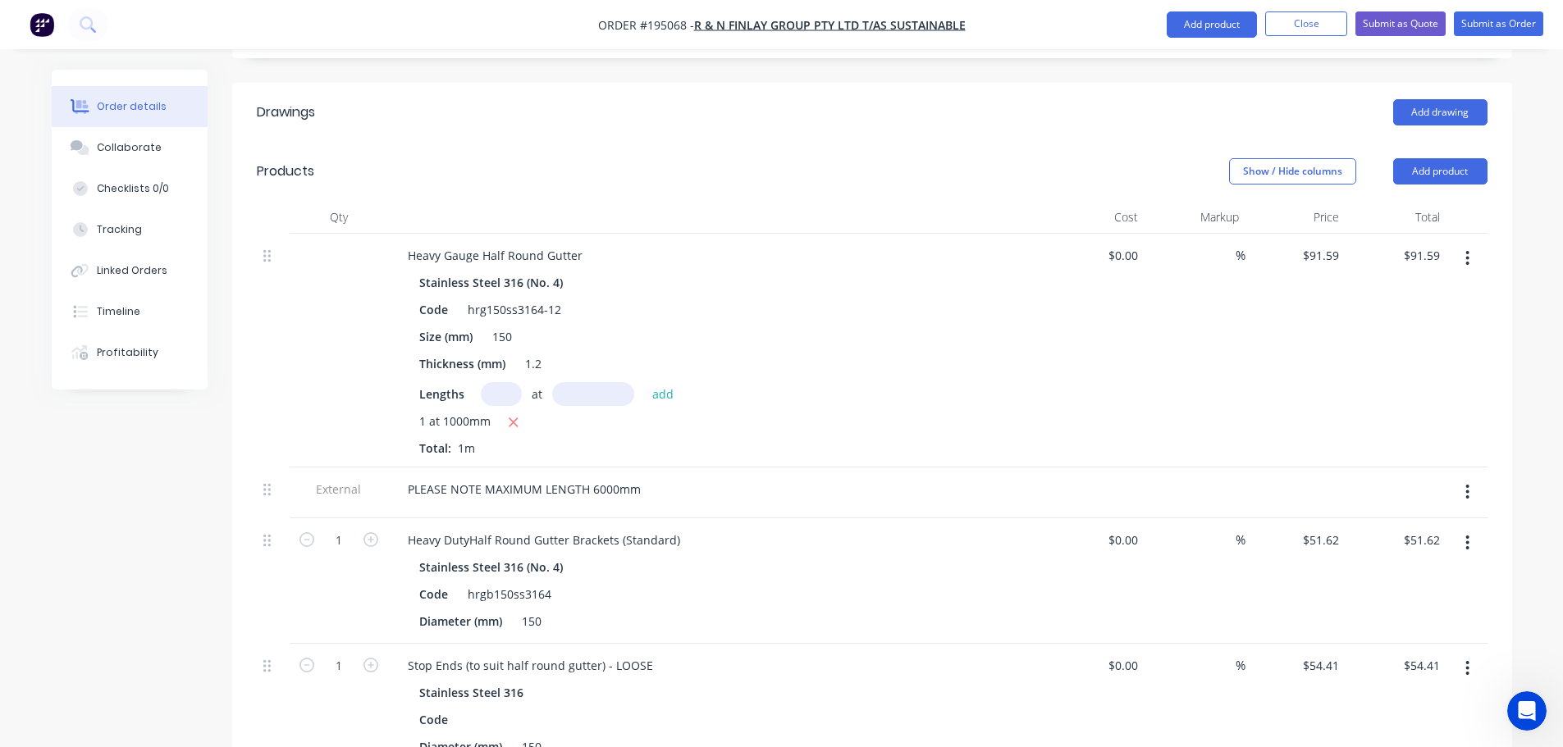
scroll to position [418, 0]
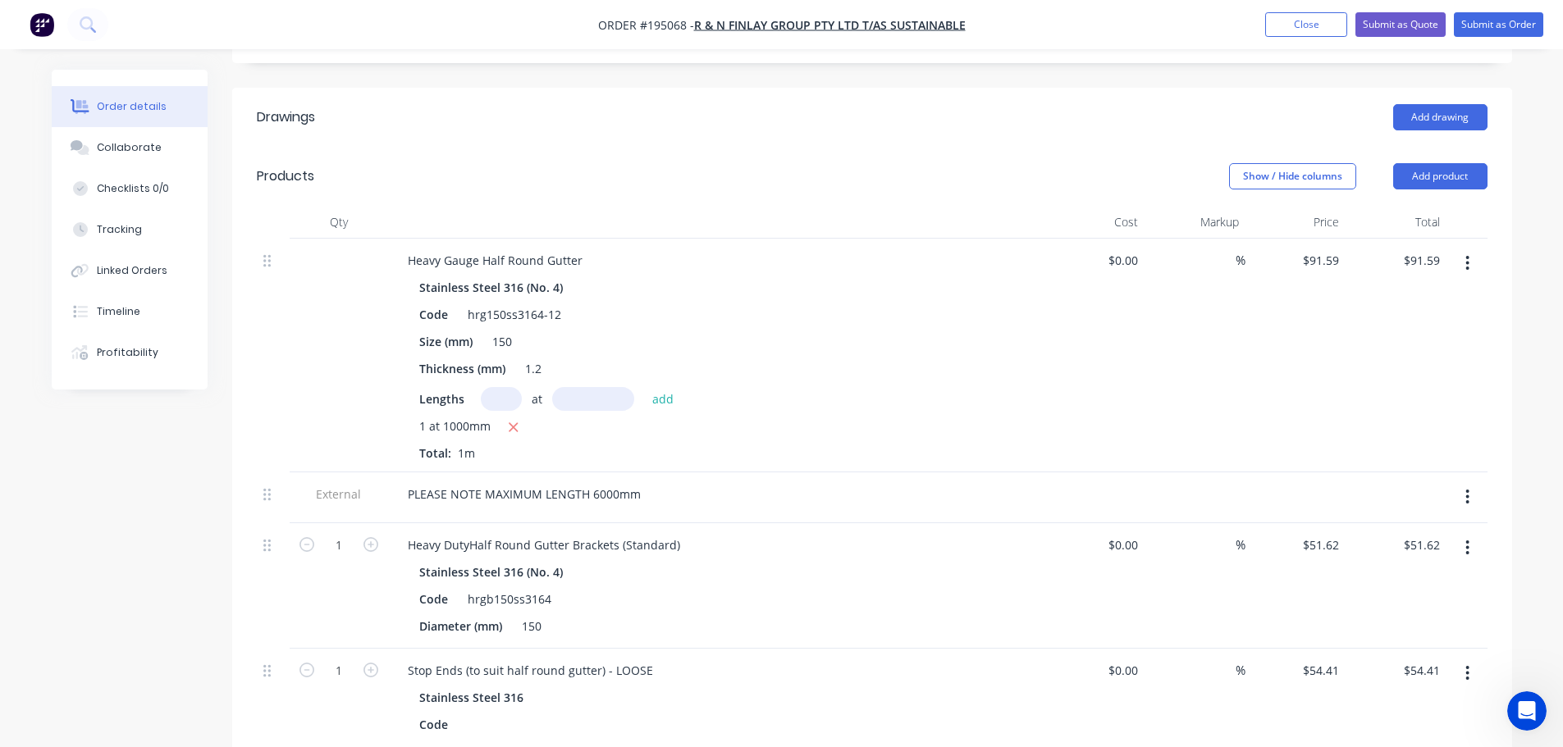
drag, startPoint x: 866, startPoint y: 180, endPoint x: 835, endPoint y: 185, distance: 31.6
click at [852, 206] on div at bounding box center [716, 222] width 656 height 33
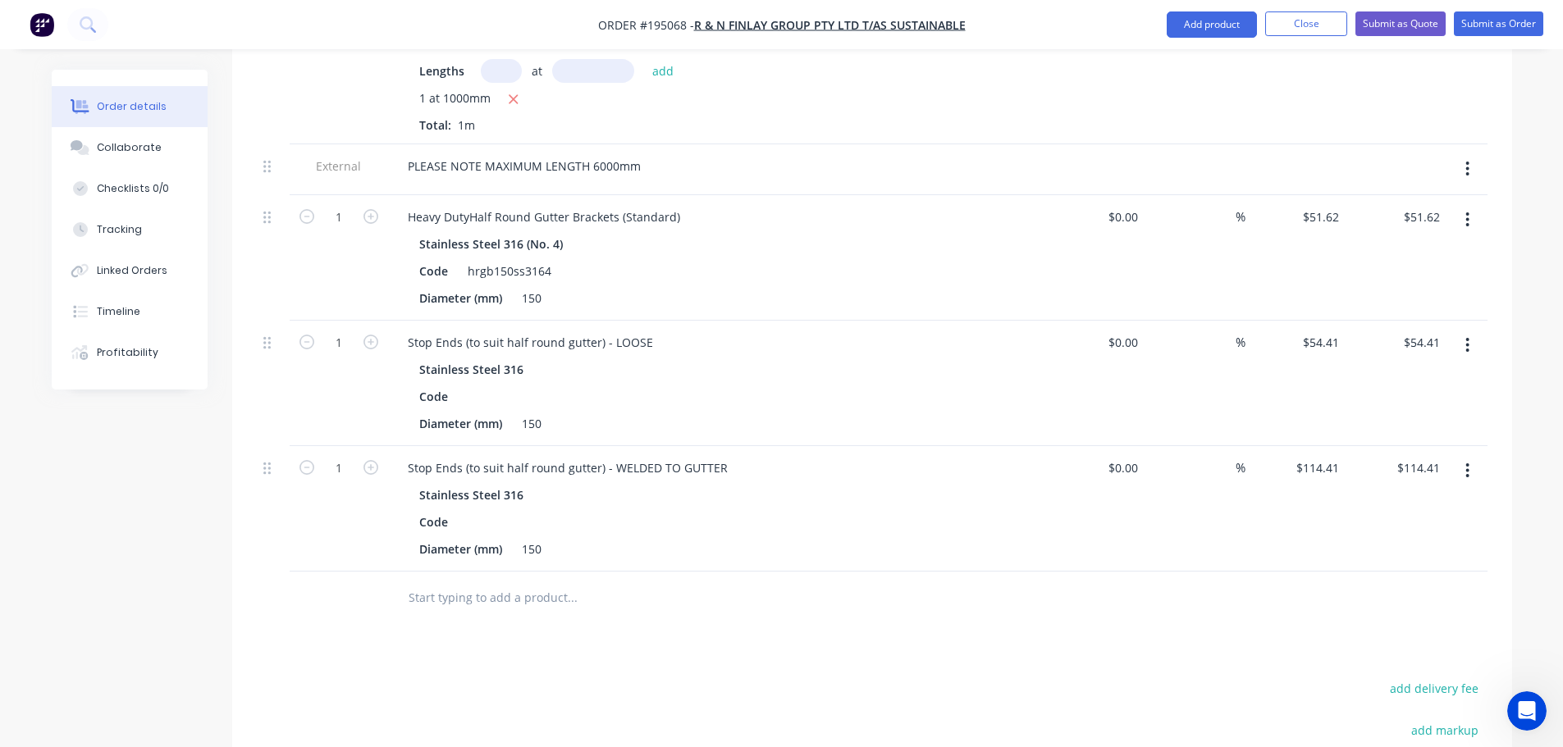
scroll to position [828, 0]
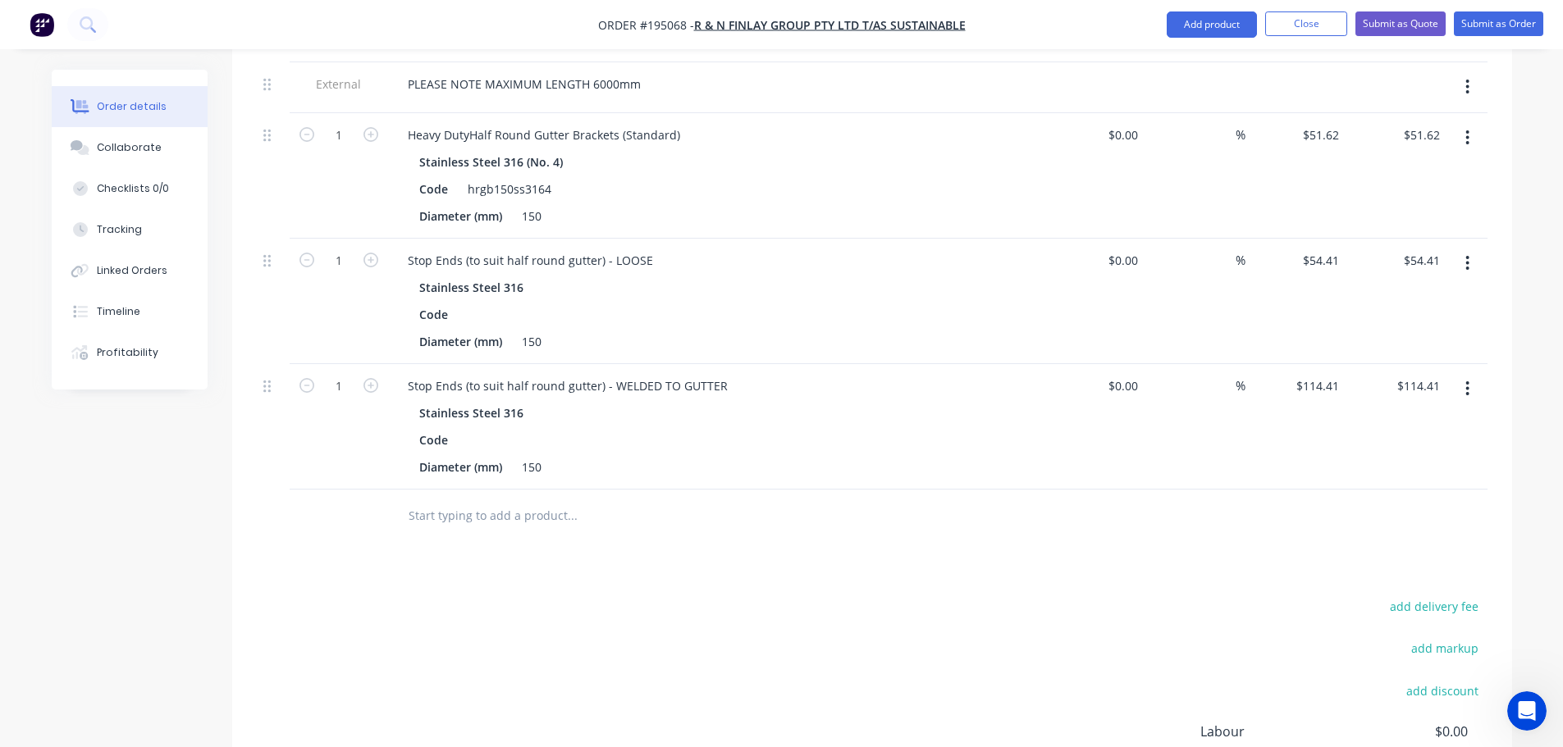
click at [861, 509] on div "Drawings Add drawing Products Show / Hide columns Add product Qty Cost Markup P…" at bounding box center [872, 307] width 1280 height 1259
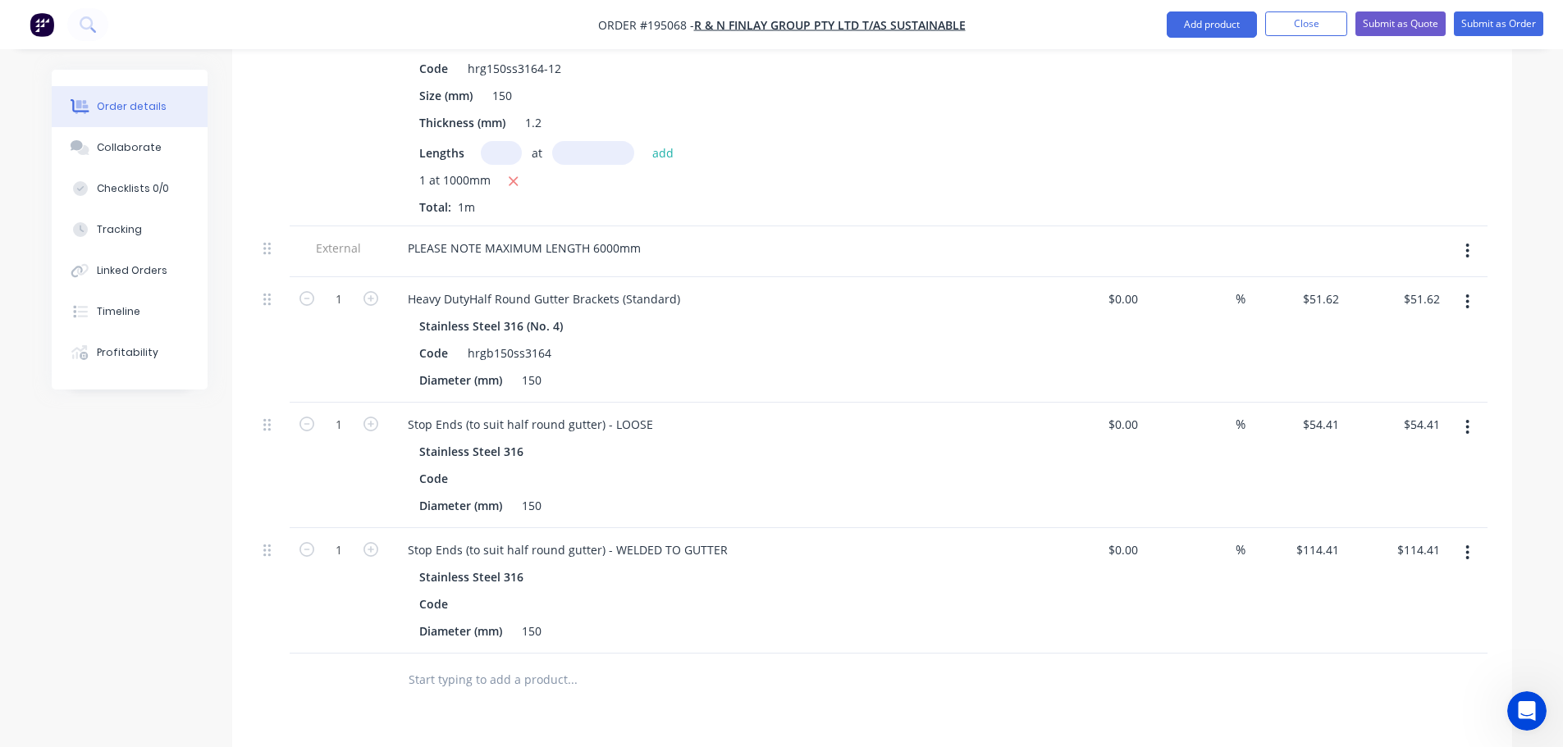
scroll to position [746, 0]
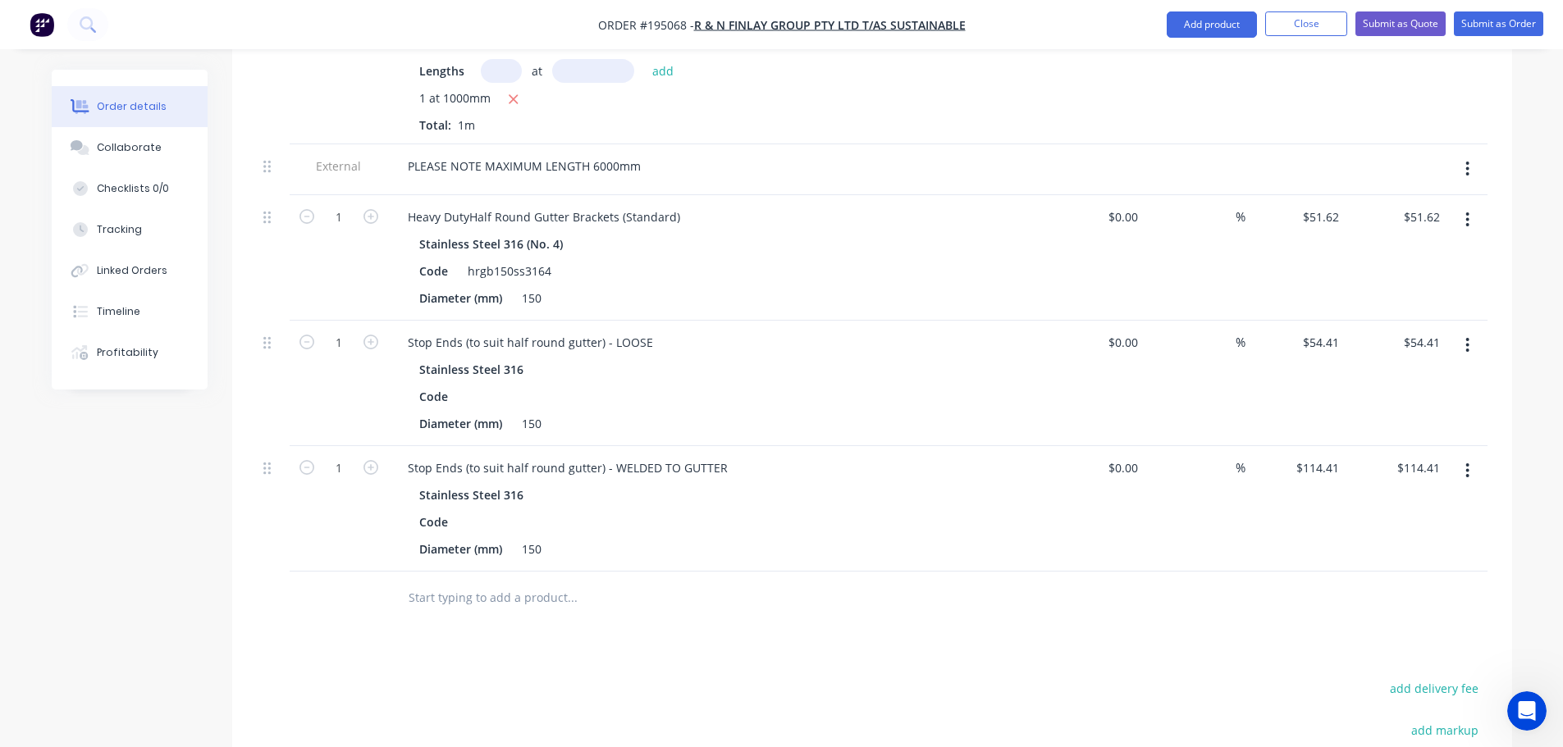
click at [844, 628] on div "Drawings Add drawing Products Show / Hide columns Add product Qty Cost Markup P…" at bounding box center [872, 389] width 1280 height 1259
drag, startPoint x: 1323, startPoint y: 425, endPoint x: 1334, endPoint y: 456, distance: 32.9
click at [1323, 456] on input "$114.41" at bounding box center [1320, 468] width 51 height 24
type input "$118.79"
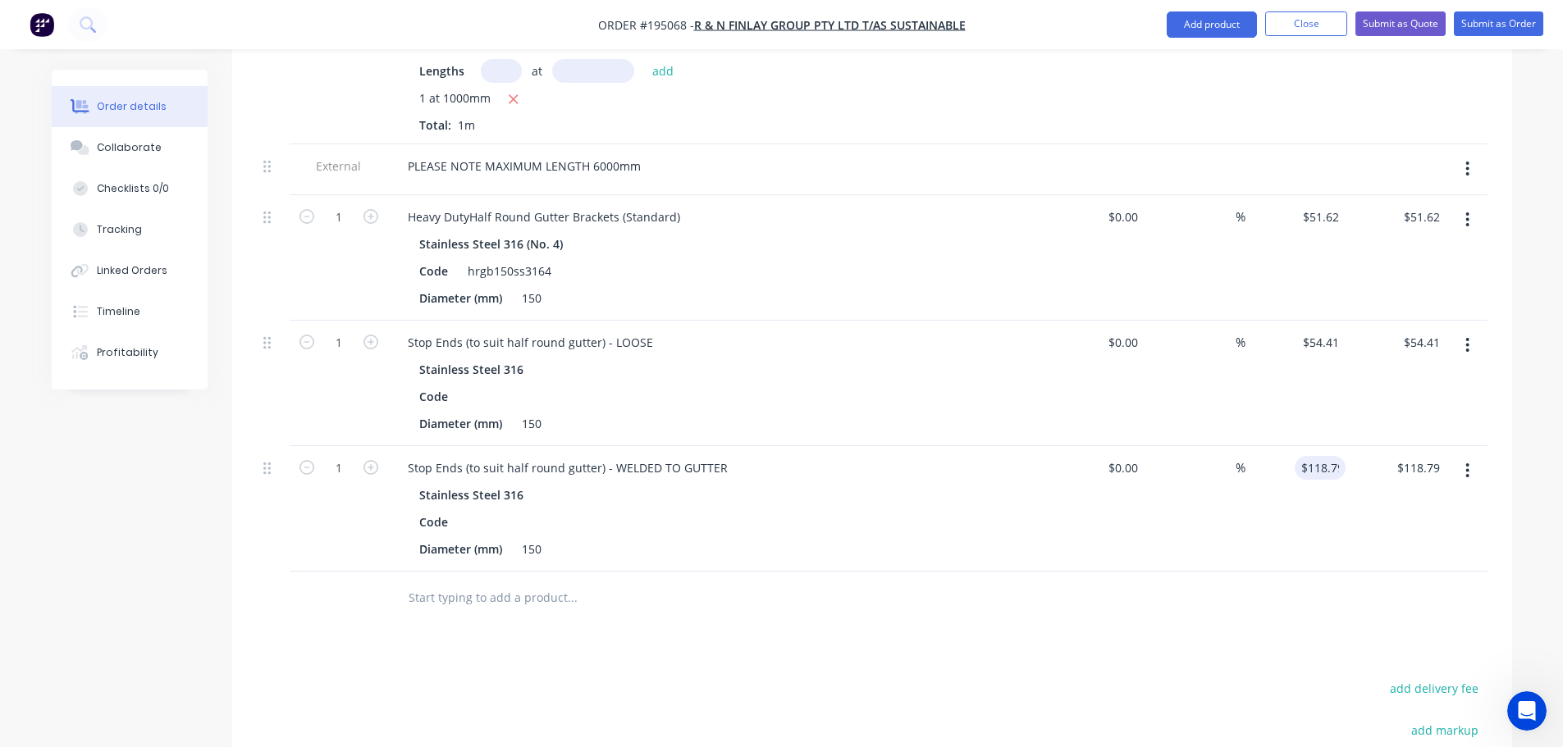
click at [989, 625] on div "Drawings Add drawing Products Show / Hide columns Add product Qty Cost Markup P…" at bounding box center [872, 389] width 1280 height 1259
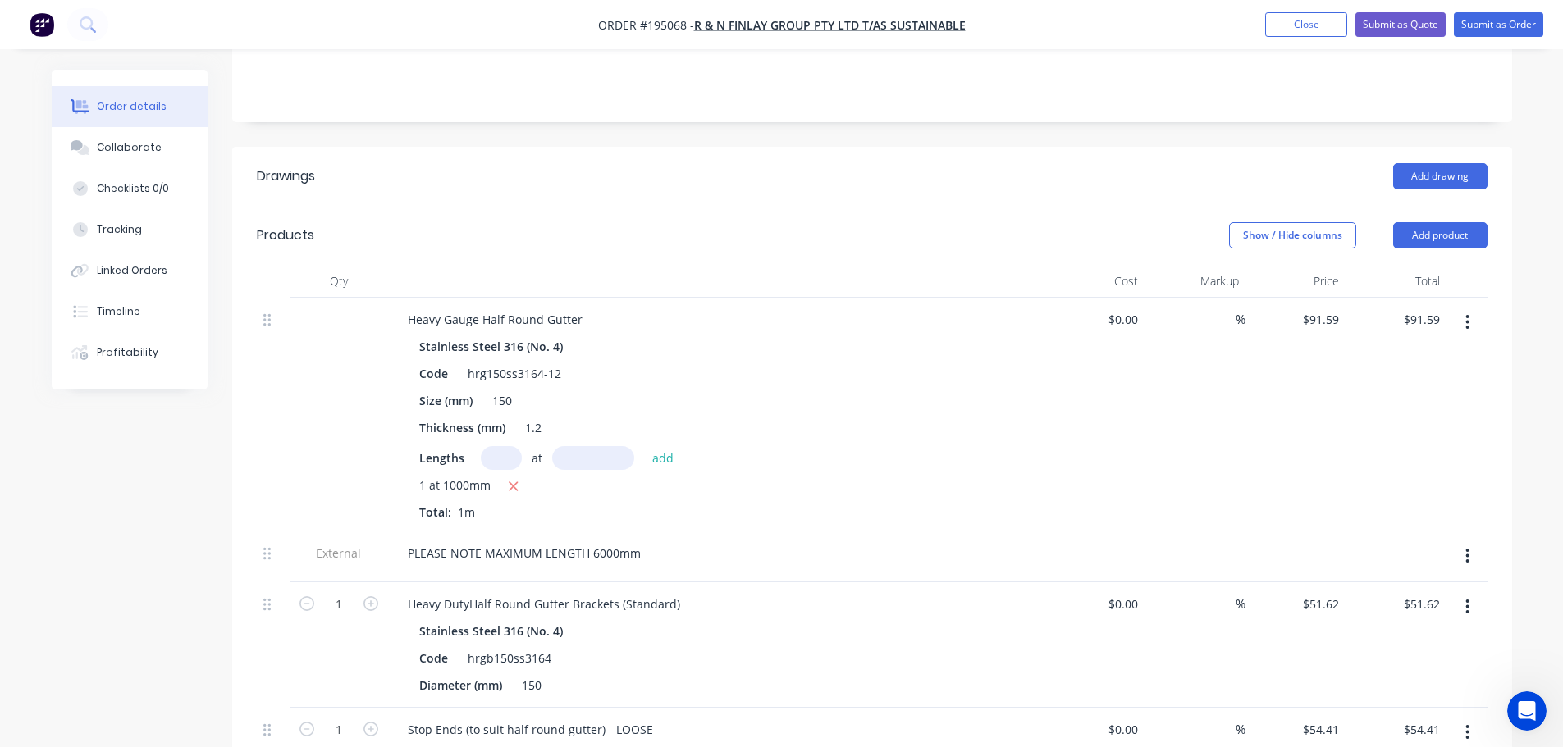
scroll to position [336, 0]
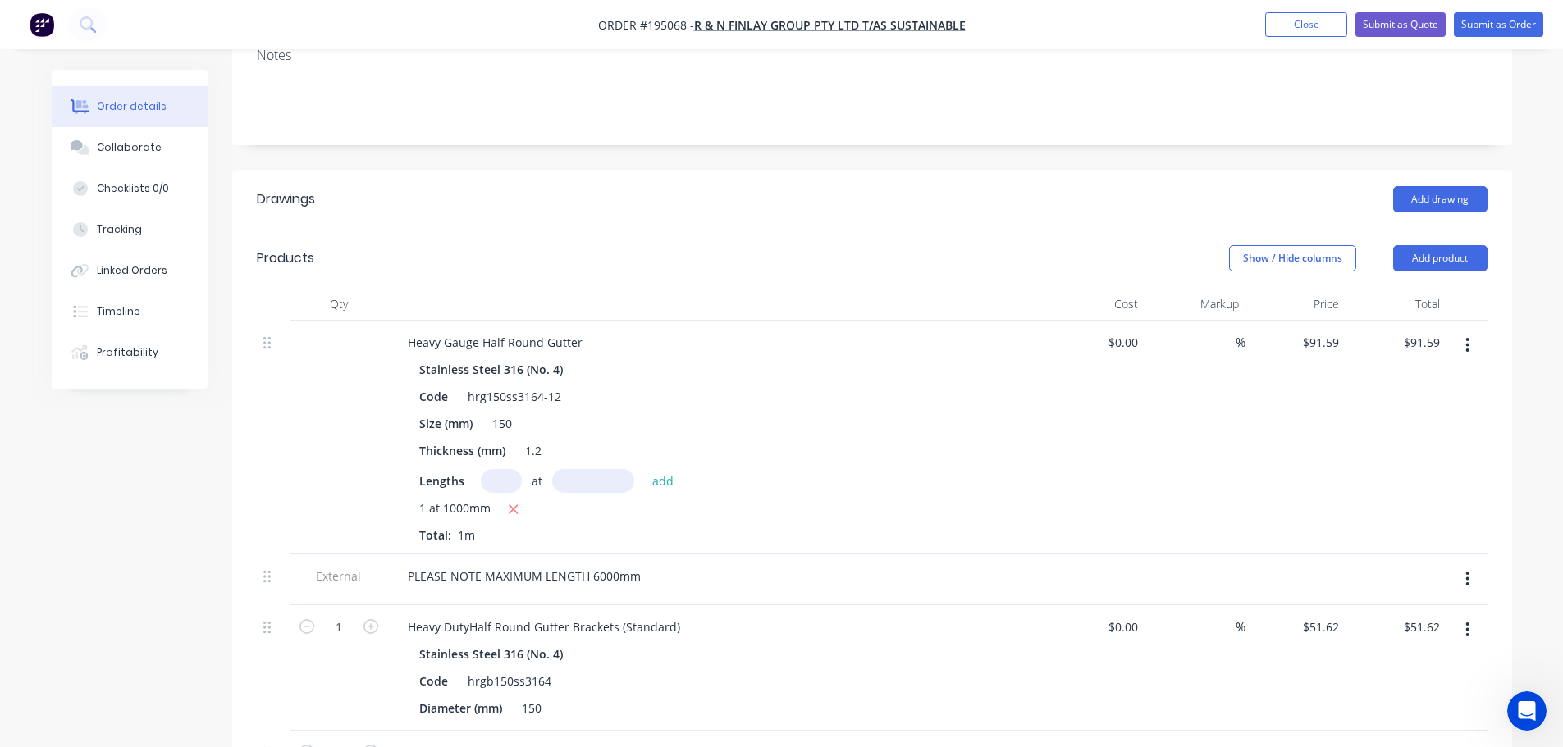
click at [697, 245] on div "Show / Hide columns Add product" at bounding box center [1002, 258] width 969 height 26
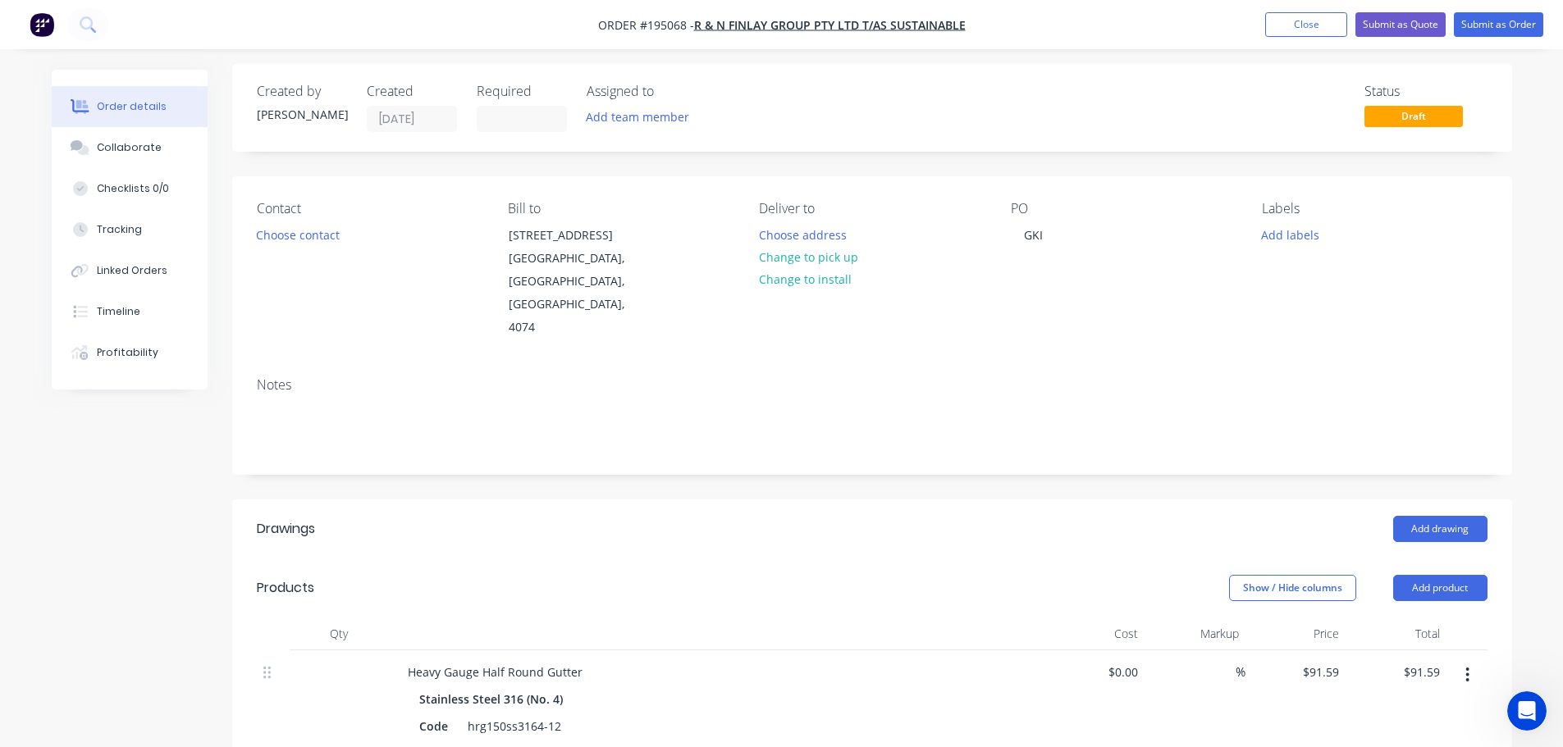
scroll to position [0, 0]
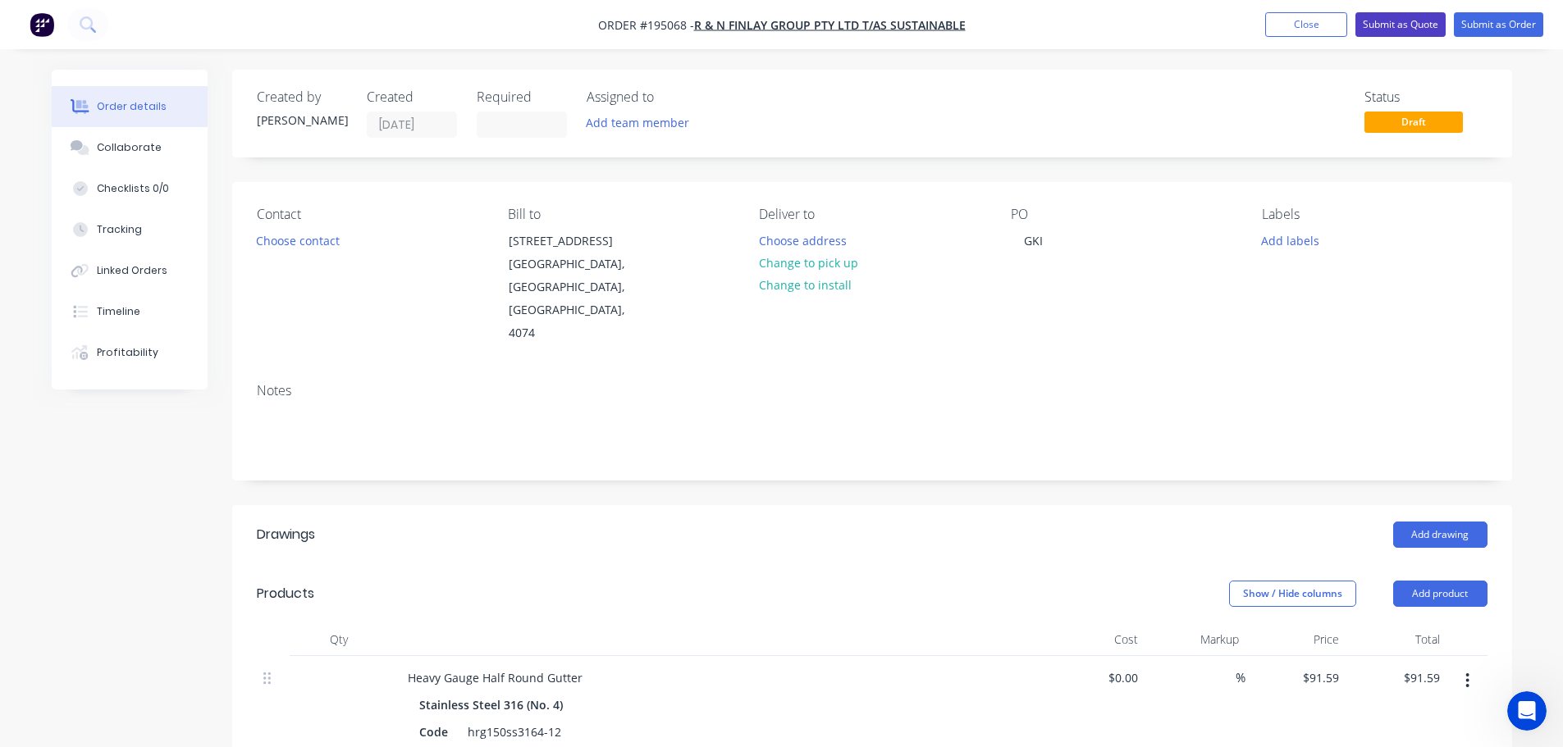
click at [1388, 28] on button "Submit as Quote" at bounding box center [1400, 24] width 90 height 25
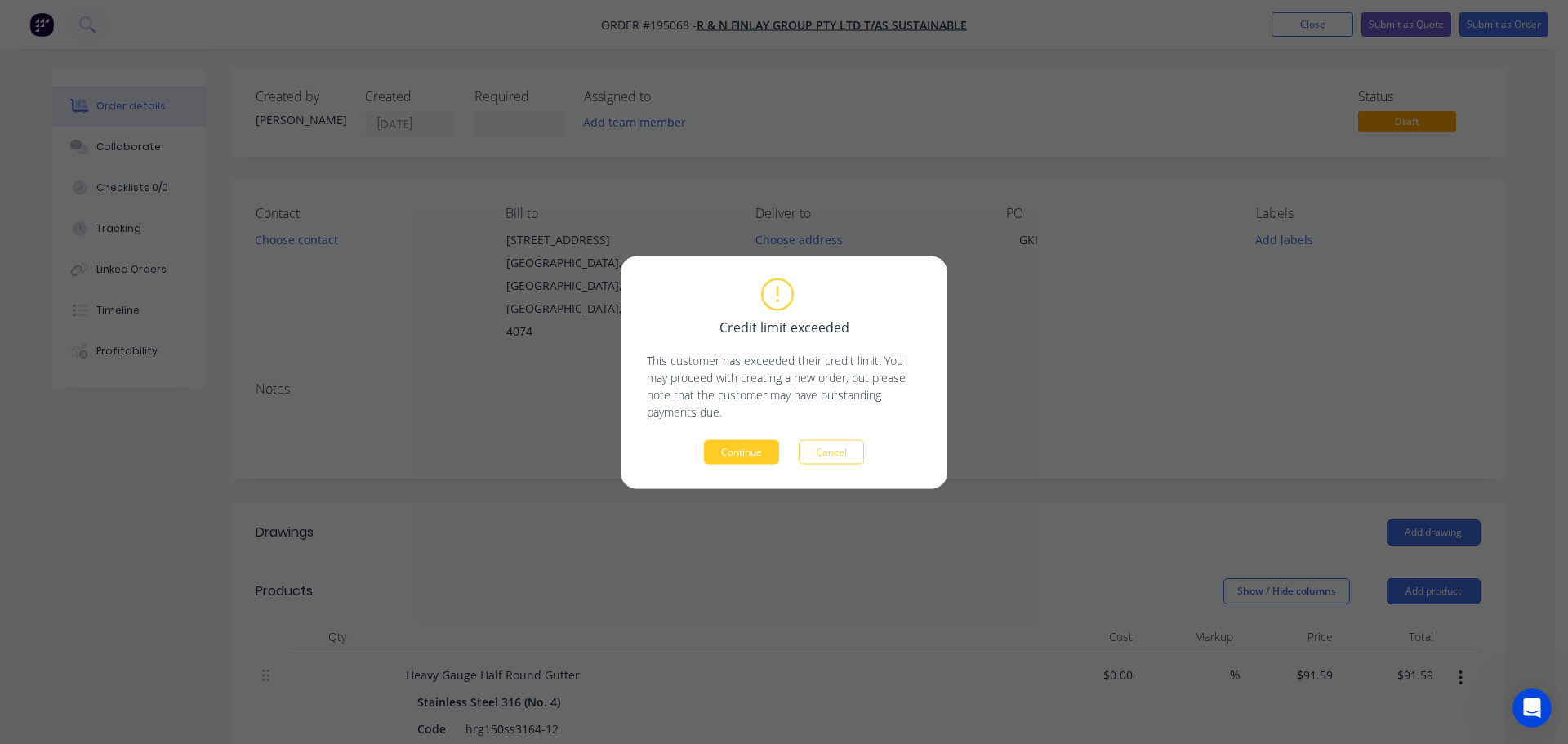
click at [744, 443] on button "Continue" at bounding box center [741, 451] width 75 height 25
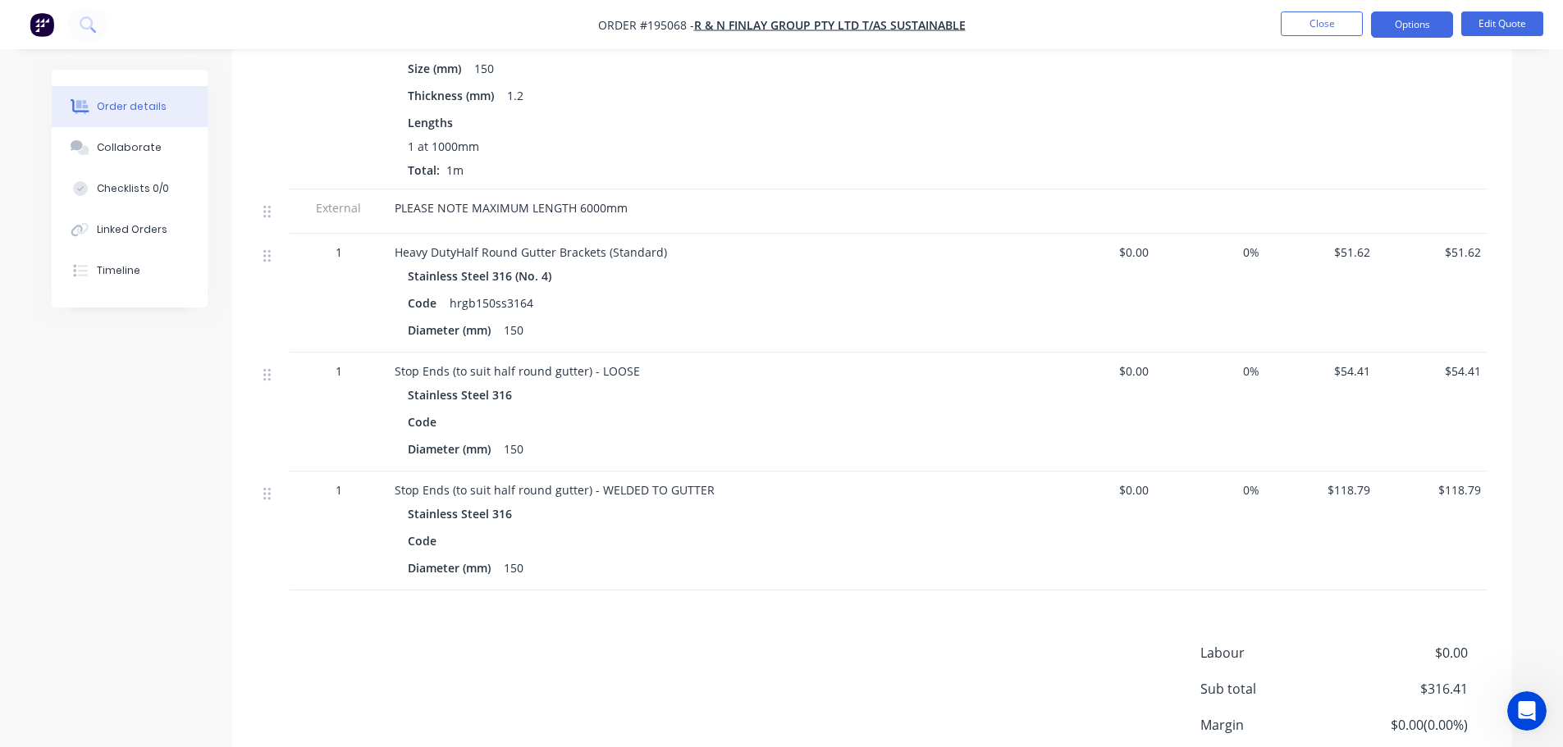
scroll to position [695, 0]
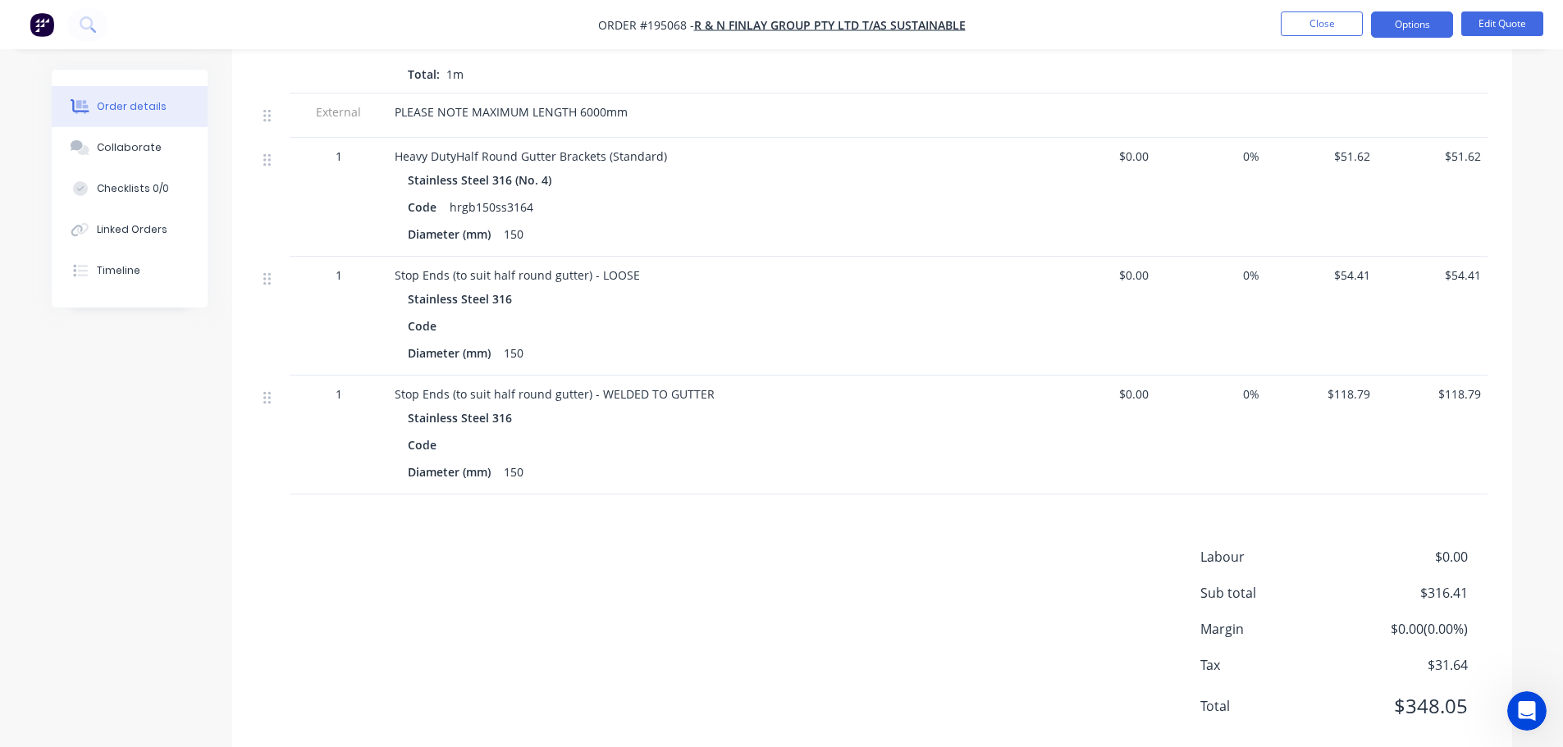
drag, startPoint x: 852, startPoint y: 552, endPoint x: 899, endPoint y: 486, distance: 80.6
click at [852, 552] on div "Labour $0.00 Sub total $316.41 Margin $0.00 ( 0.00 %) Tax $31.64 Total $348.05" at bounding box center [872, 642] width 1231 height 190
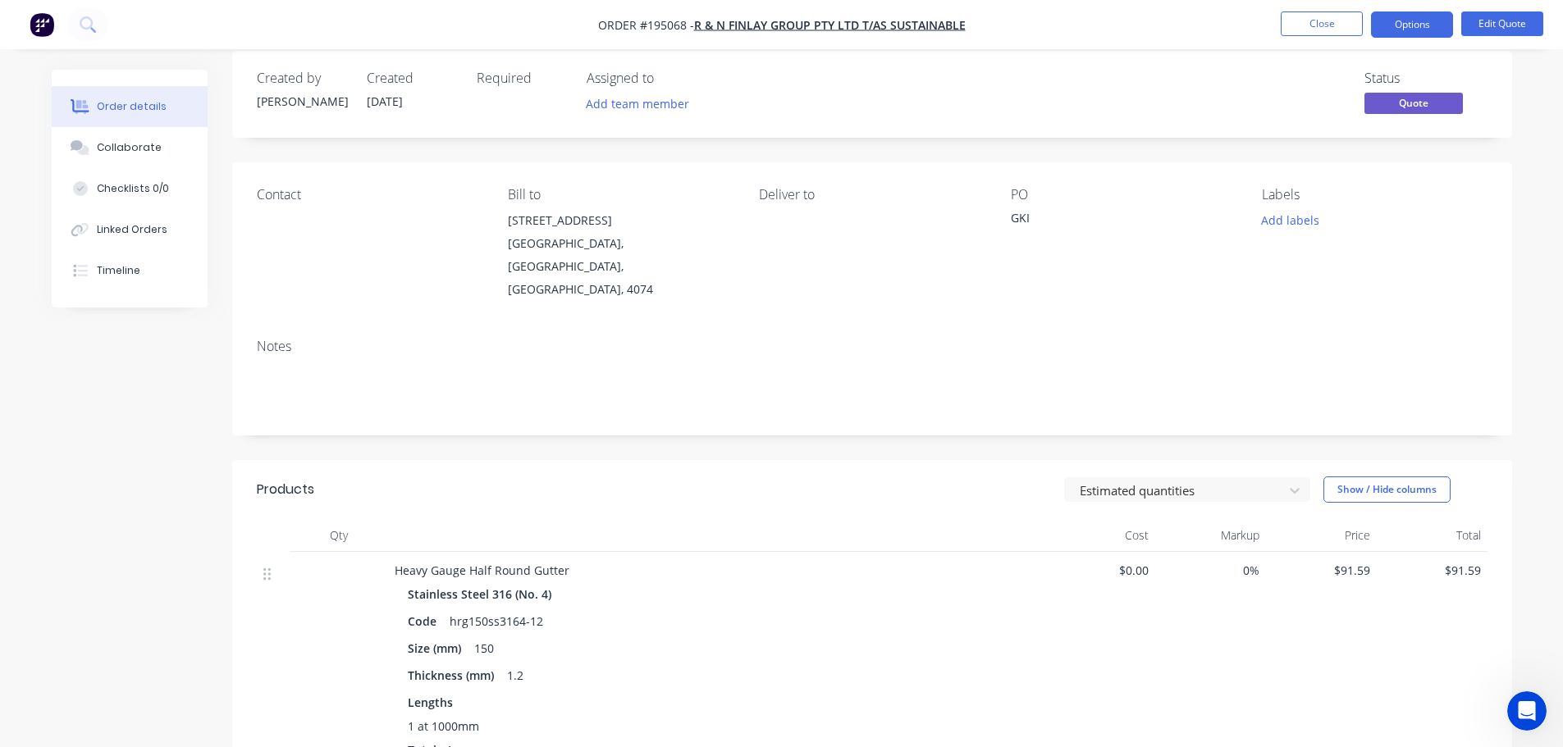
scroll to position [0, 0]
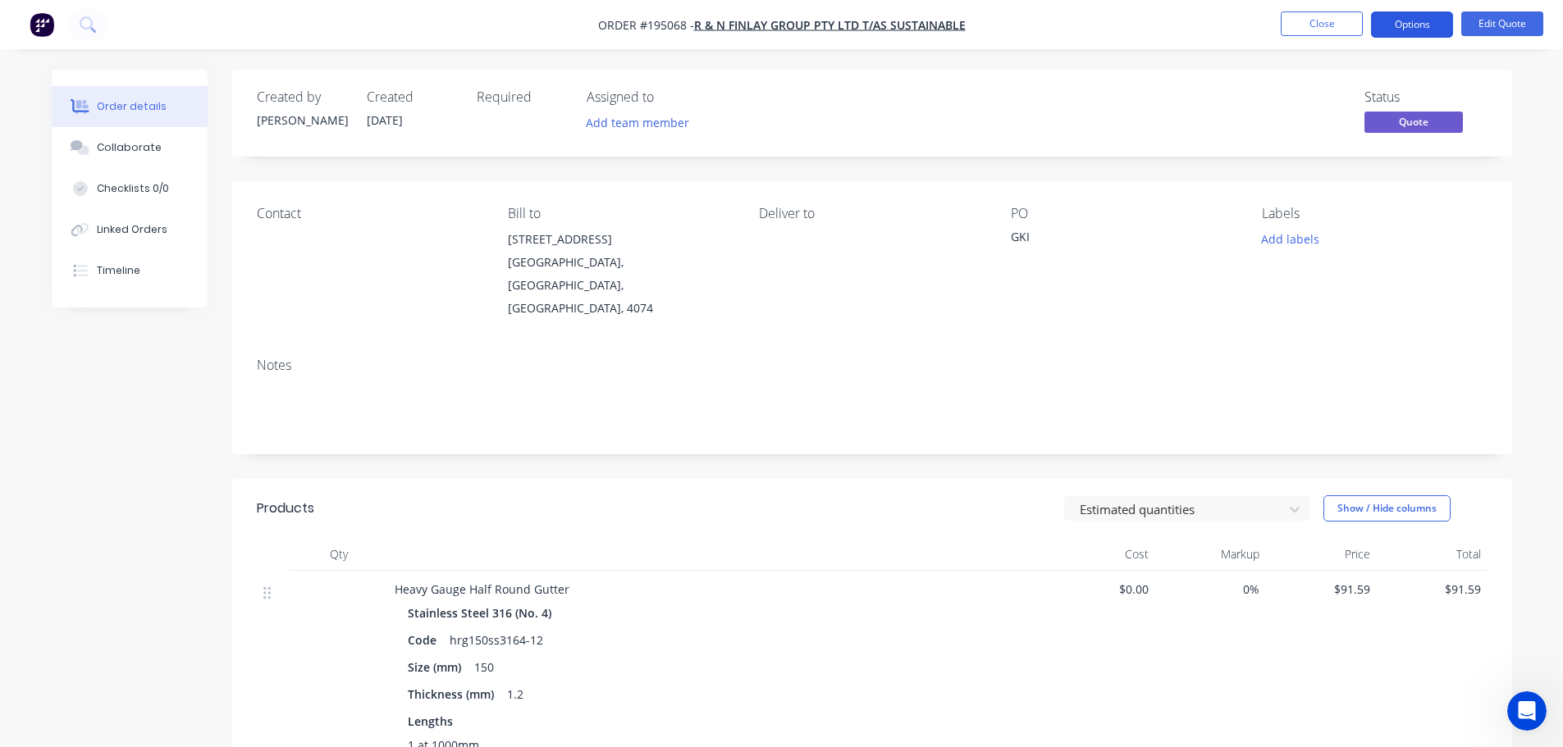
click at [1413, 30] on button "Options" at bounding box center [1412, 24] width 82 height 26
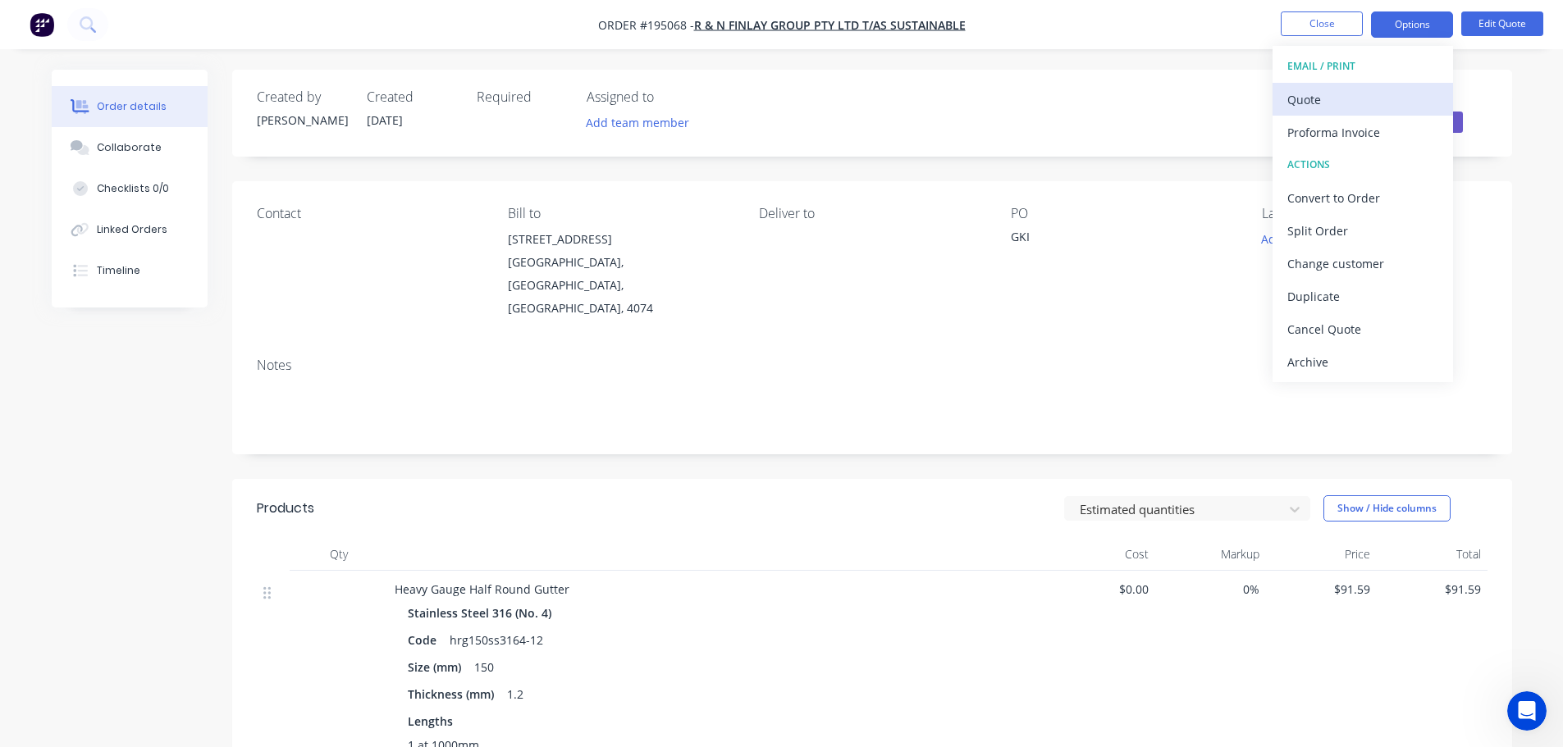
click at [1363, 103] on div "Quote" at bounding box center [1362, 100] width 151 height 24
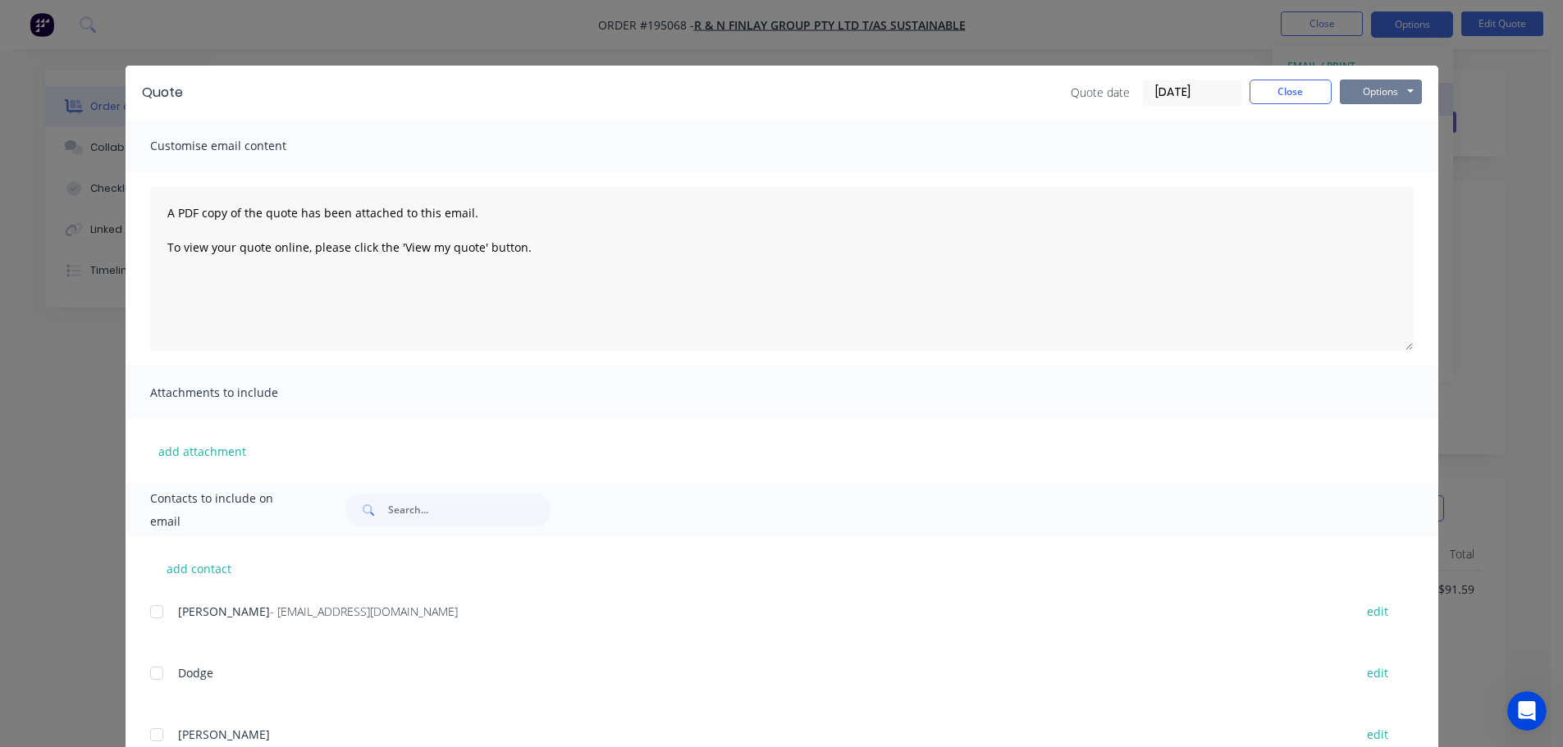
click at [1376, 92] on button "Options" at bounding box center [1381, 92] width 82 height 25
click at [1376, 125] on button "Preview" at bounding box center [1392, 120] width 105 height 27
click at [979, 86] on div "Quote date 09/10/25 Close Options Preview Print Email" at bounding box center [810, 93] width 1222 height 26
drag, startPoint x: 1291, startPoint y: 87, endPoint x: 1263, endPoint y: 88, distance: 27.9
click at [1285, 88] on button "Close" at bounding box center [1290, 92] width 82 height 25
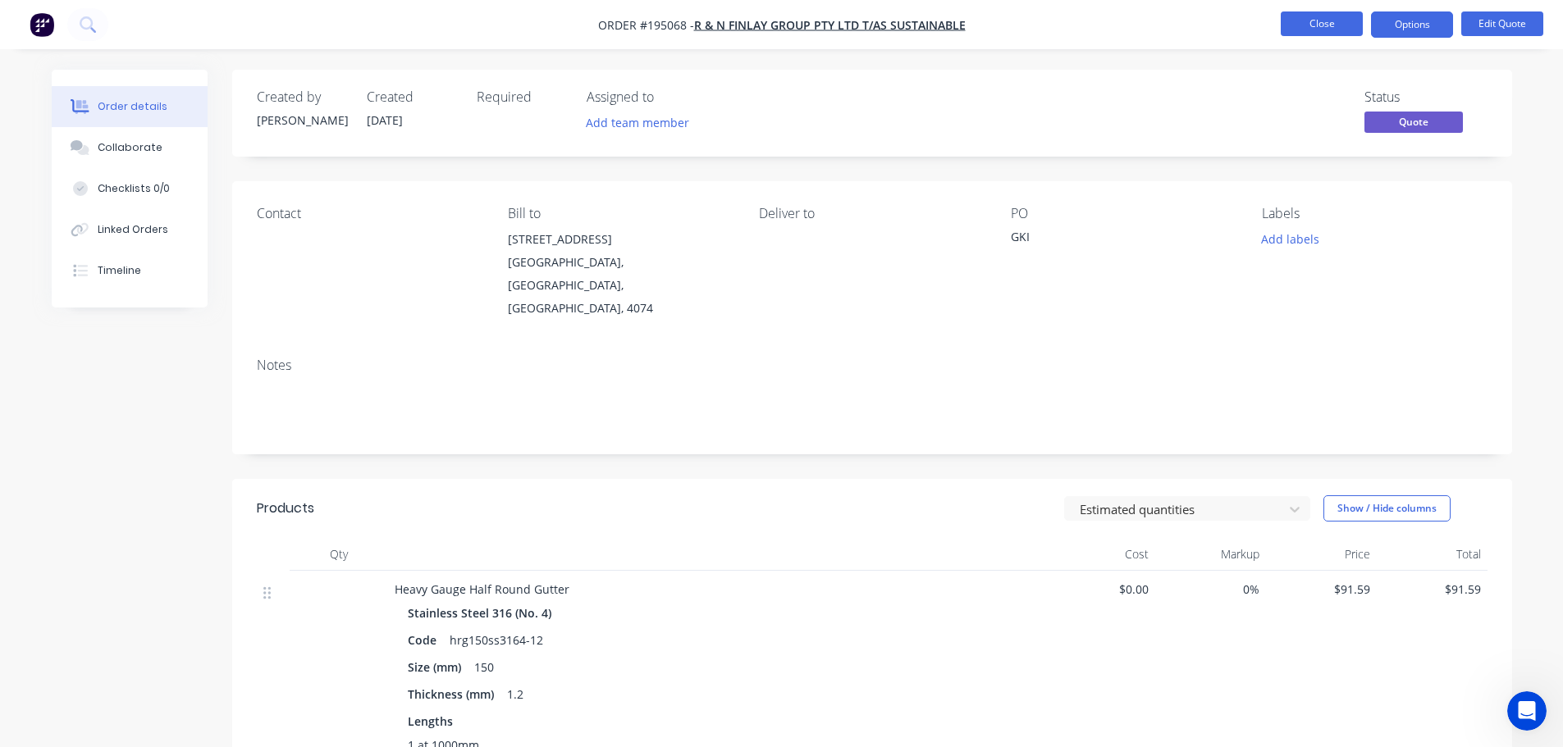
click at [1300, 25] on button "Close" at bounding box center [1322, 23] width 82 height 25
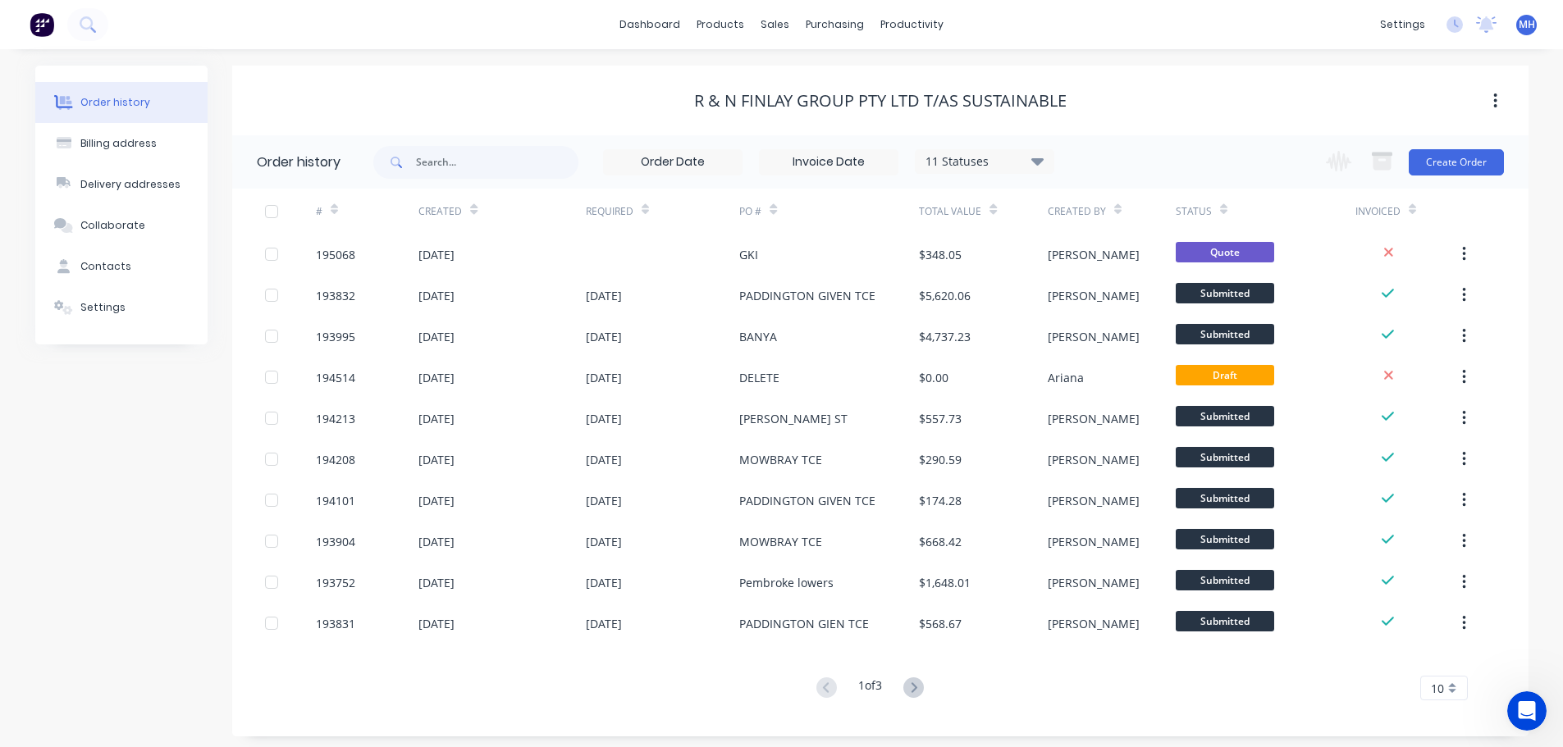
scroll to position [1045, 0]
click at [870, 110] on div "R & N Finlay Group Pty Ltd T/as Sustainable" at bounding box center [880, 101] width 372 height 20
click at [739, 82] on div "R & N Finlay Group Pty Ltd T/as Sustainable" at bounding box center [880, 101] width 1296 height 70
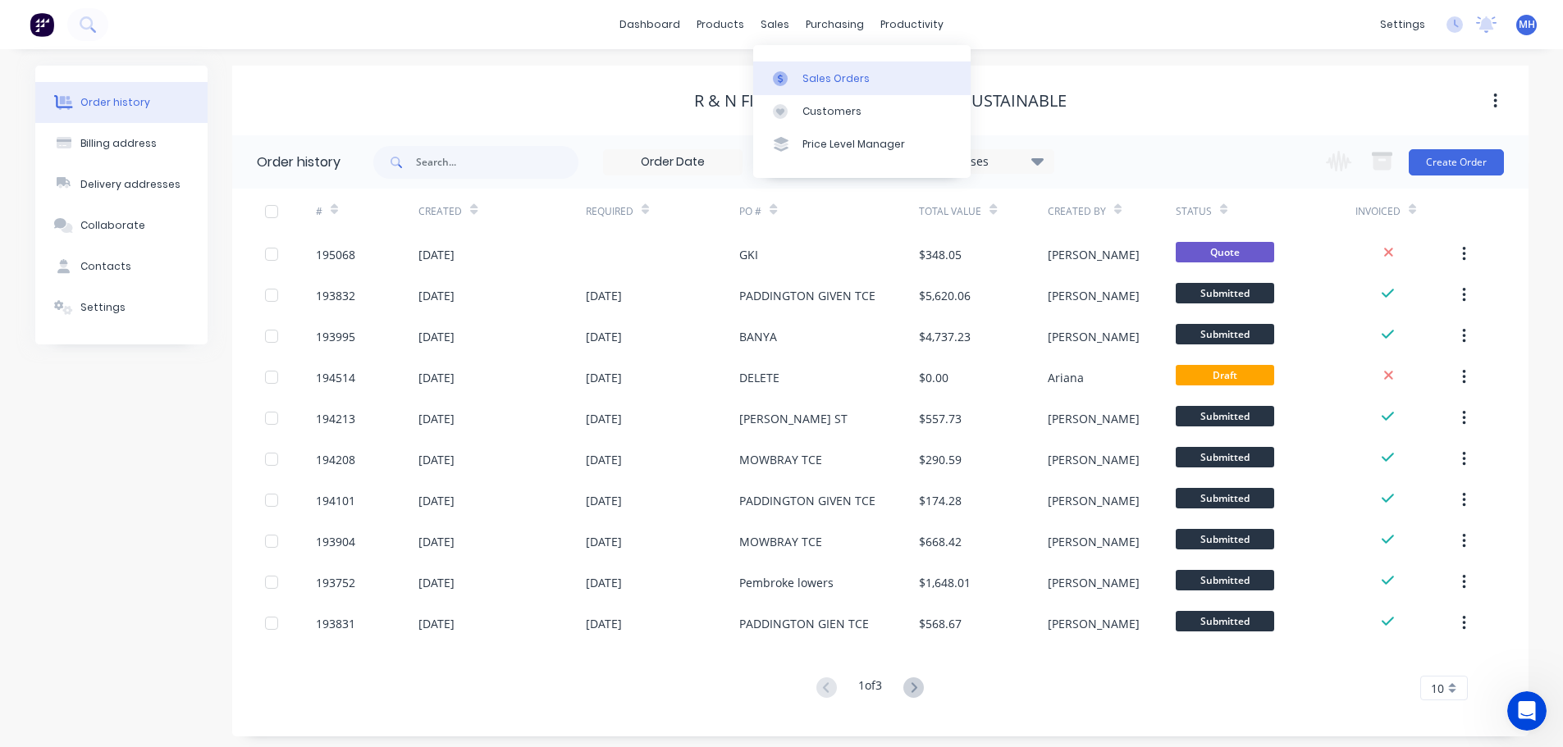
click at [790, 73] on div at bounding box center [785, 78] width 25 height 15
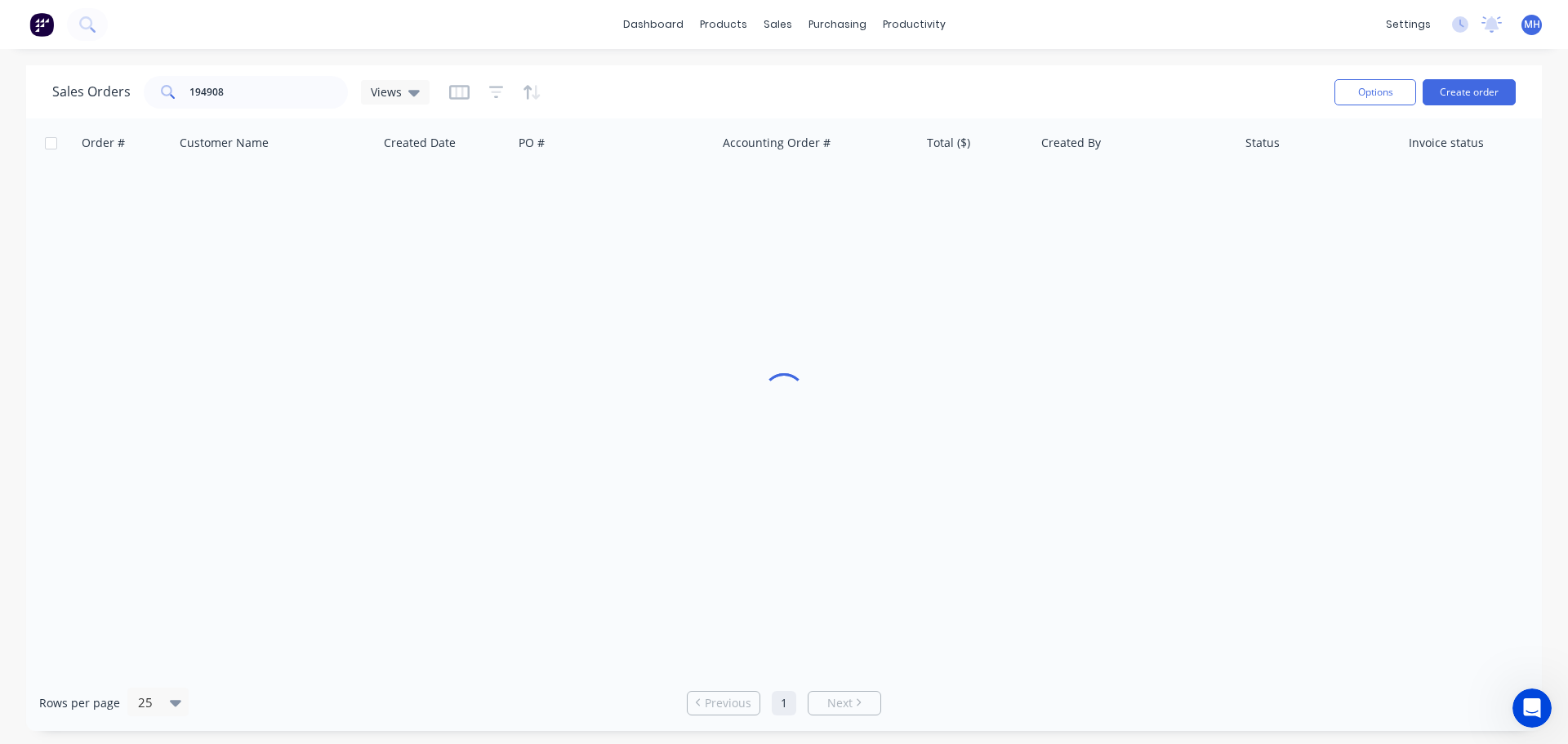
click at [1081, 57] on div "dashboard products sales purchasing productivity dashboard products Product Cat…" at bounding box center [784, 372] width 1568 height 744
click at [443, 371] on div "Order # Customer Name Created Date PO # Accounting Order # Total ($) Created By…" at bounding box center [784, 396] width 1516 height 557
click at [1048, 368] on div "Order # Customer Name Created Date PO # Accounting Order # Total ($) Created By…" at bounding box center [784, 396] width 1516 height 557
click at [242, 94] on input "194908" at bounding box center [269, 92] width 159 height 33
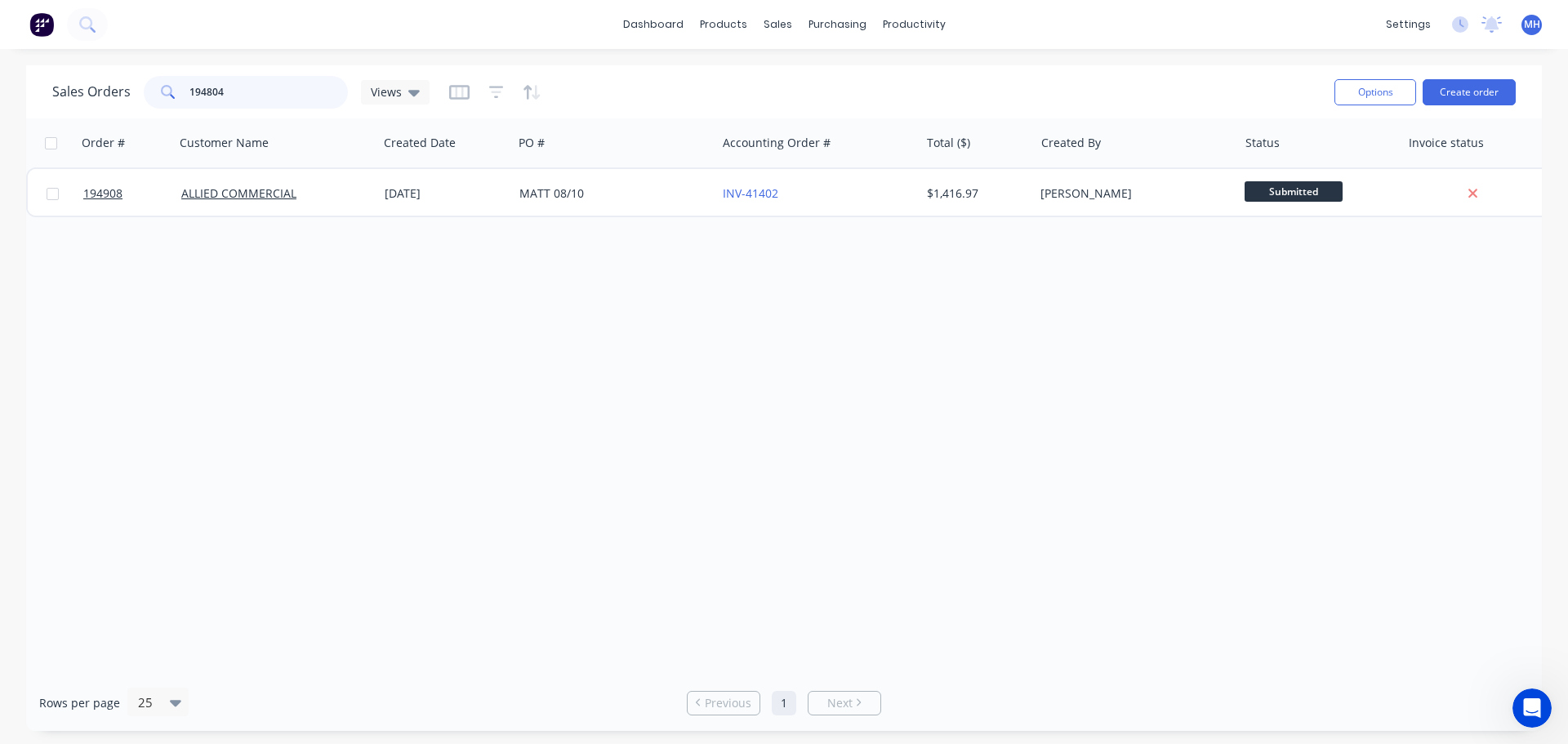
type input "194804"
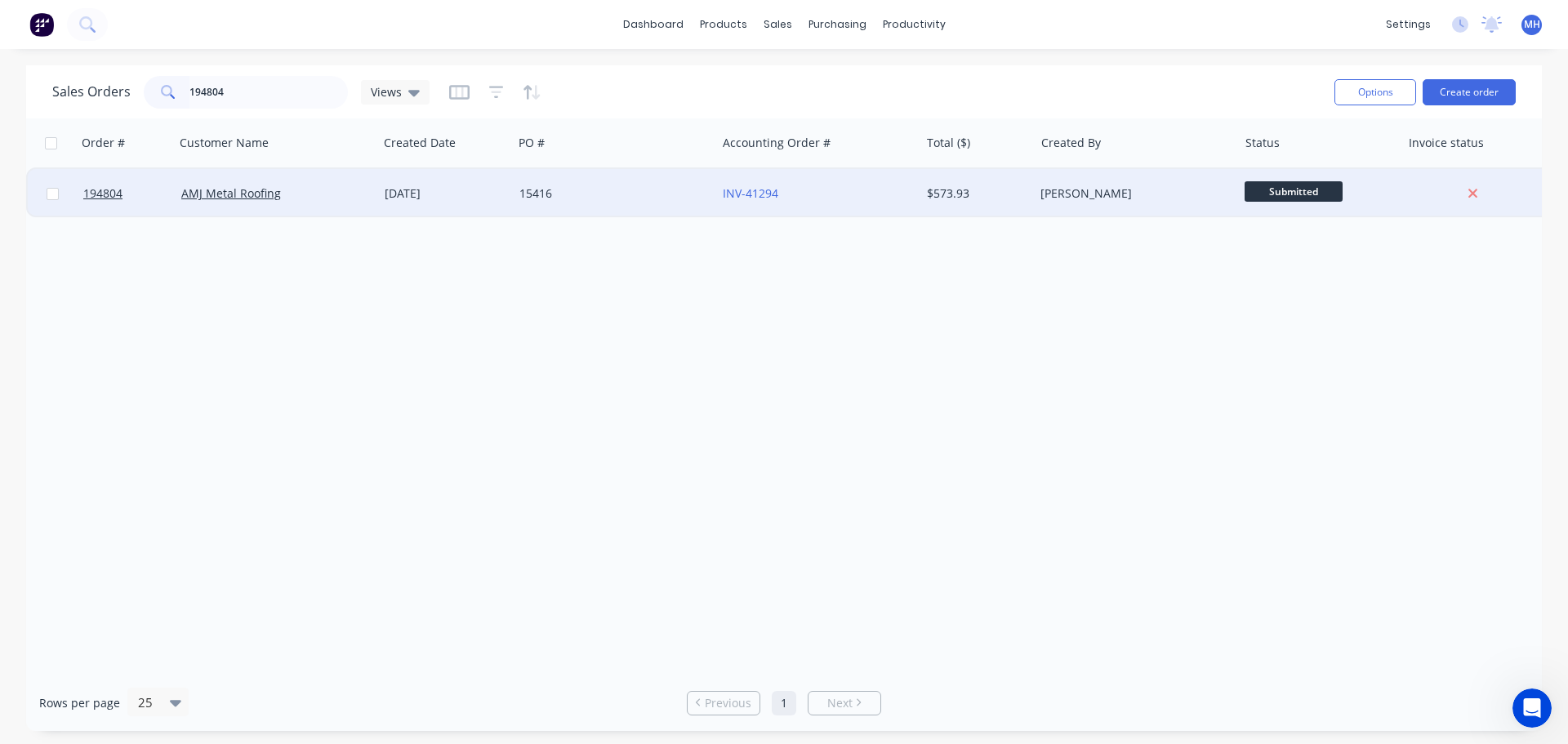
click at [601, 209] on div "15416" at bounding box center [614, 193] width 203 height 49
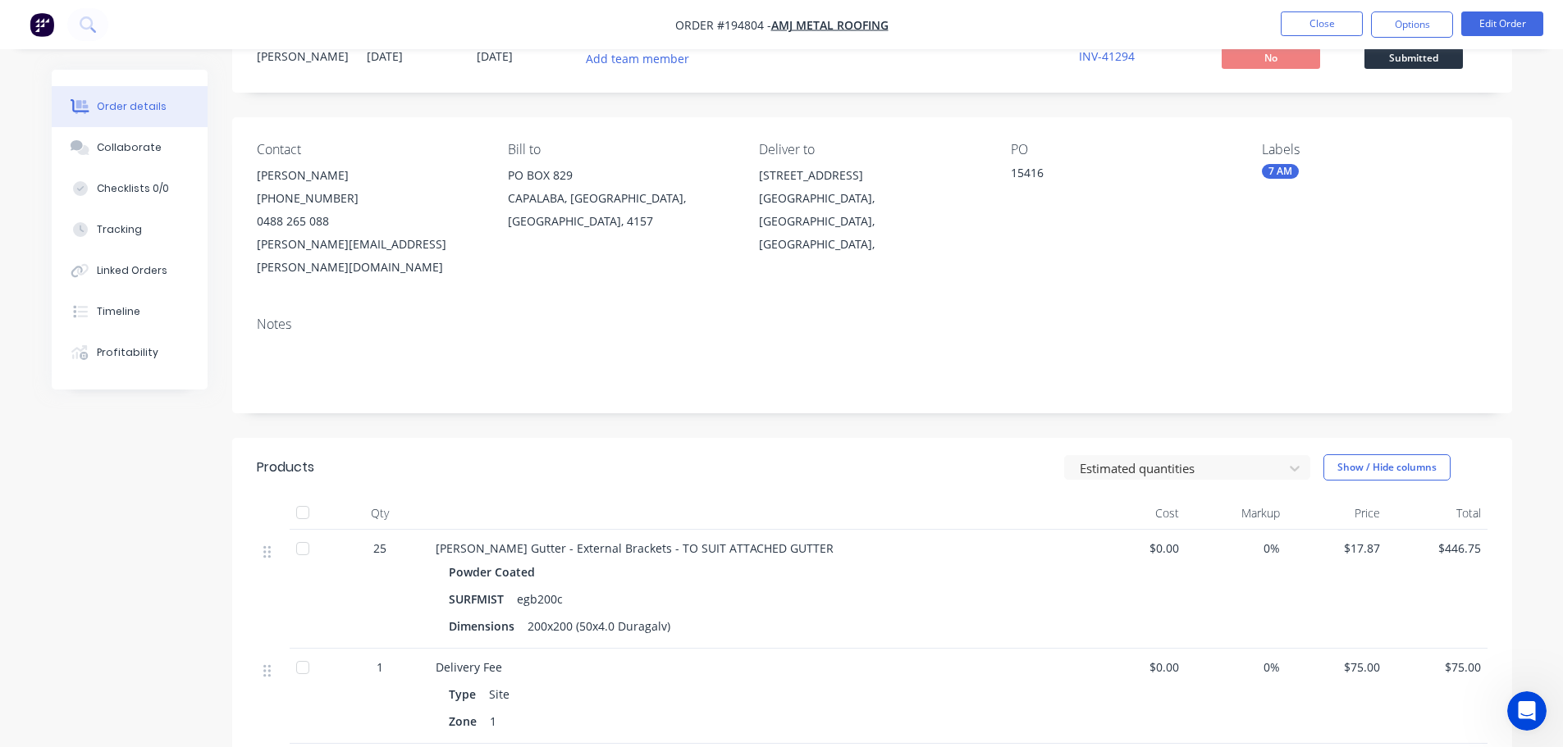
scroll to position [330, 0]
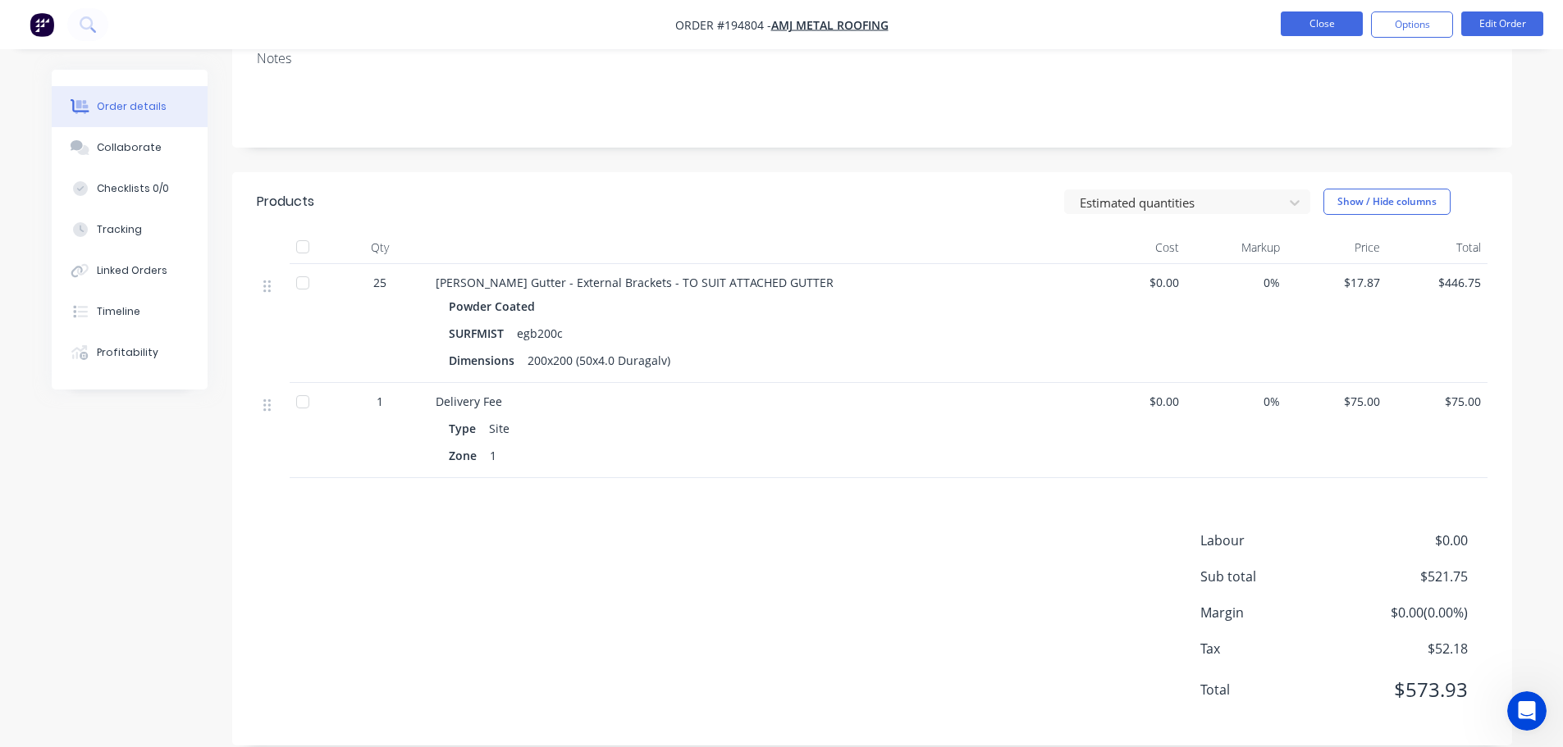
click at [1304, 21] on button "Close" at bounding box center [1322, 23] width 82 height 25
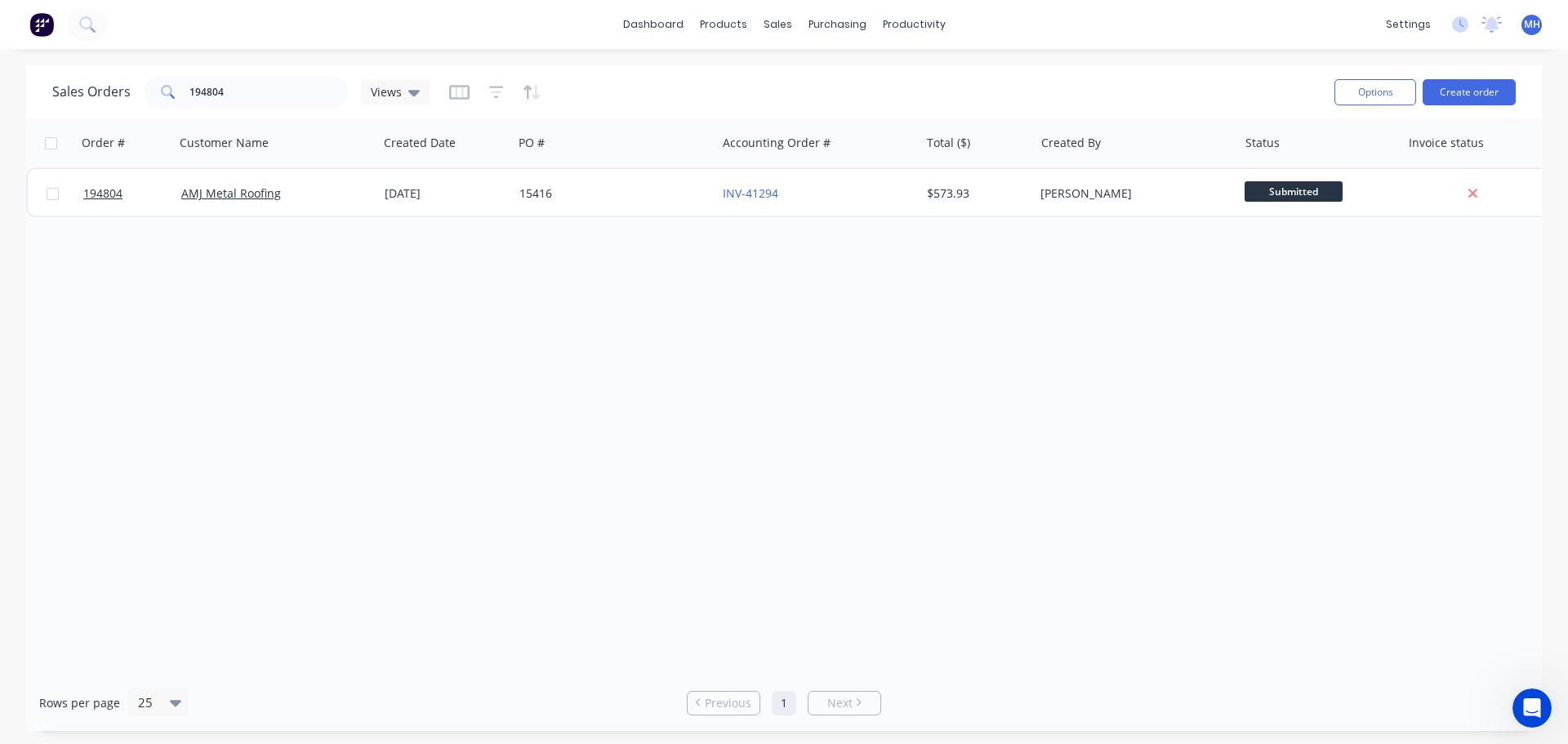
click at [525, 398] on div "Order # Customer Name Created Date PO # Accounting Order # Total ($) Created By…" at bounding box center [784, 396] width 1516 height 557
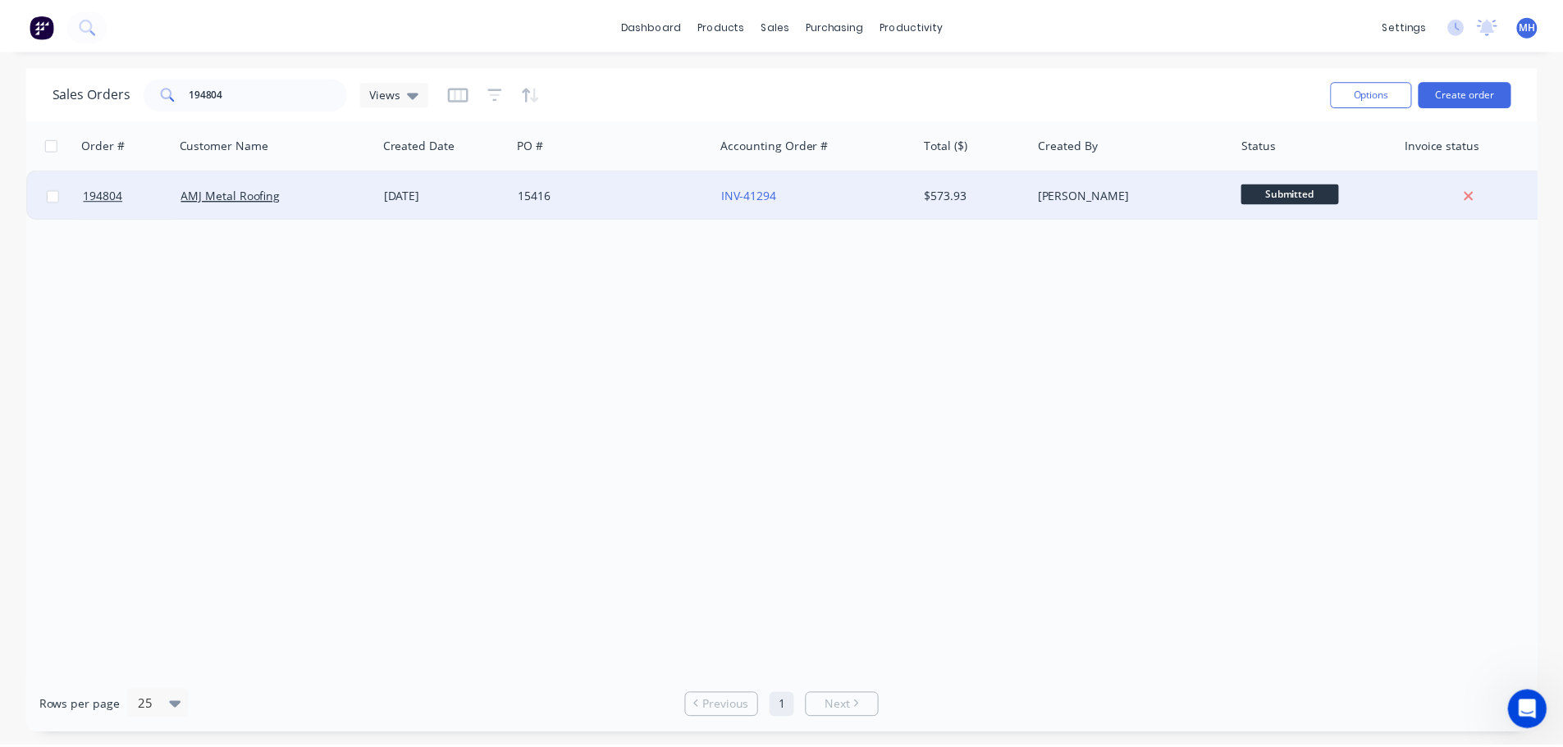
scroll to position [1045, 0]
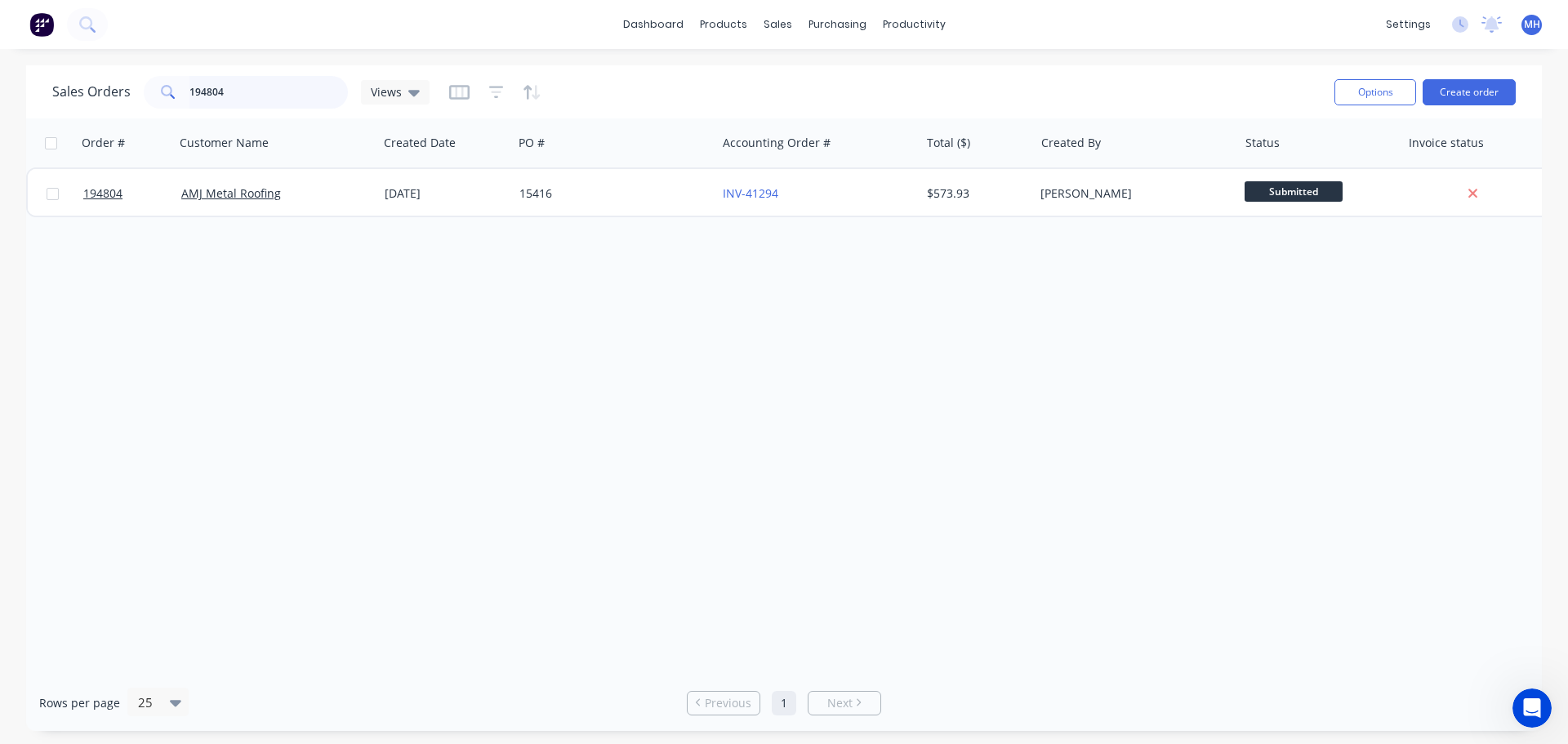
click at [298, 79] on input "194804" at bounding box center [269, 92] width 159 height 33
type input "194866"
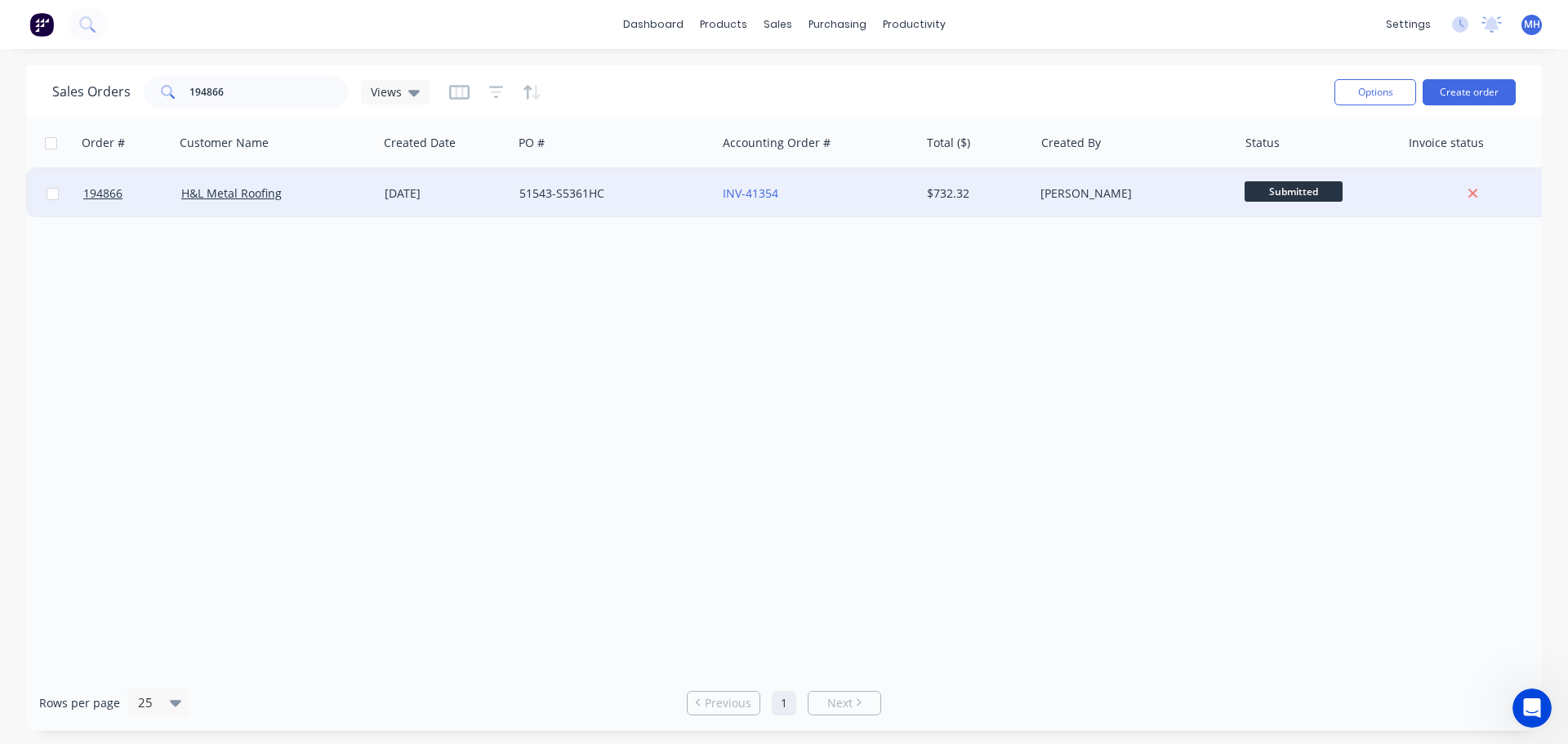
click at [366, 185] on div "H&L Metal Roofing" at bounding box center [276, 193] width 190 height 16
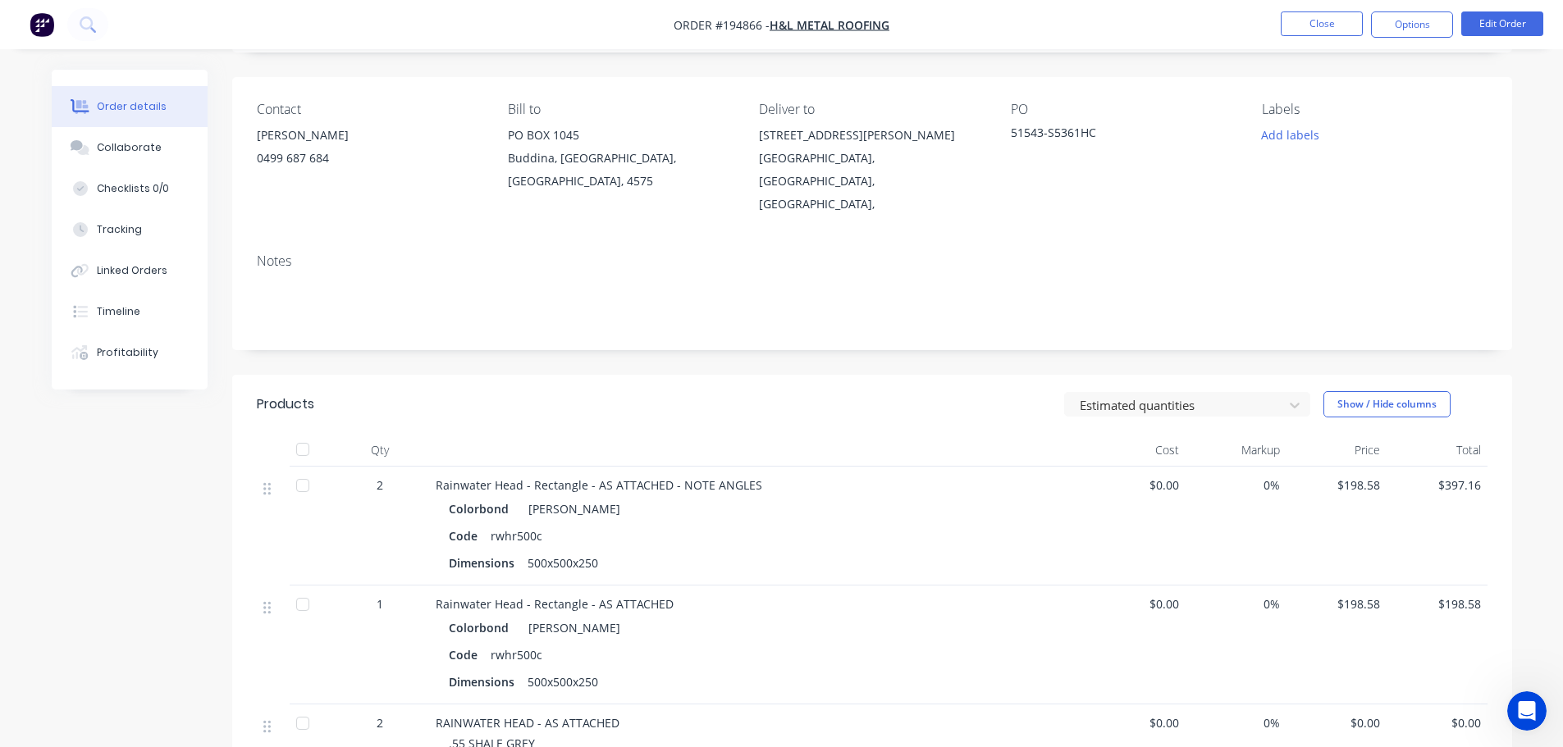
scroll to position [471, 0]
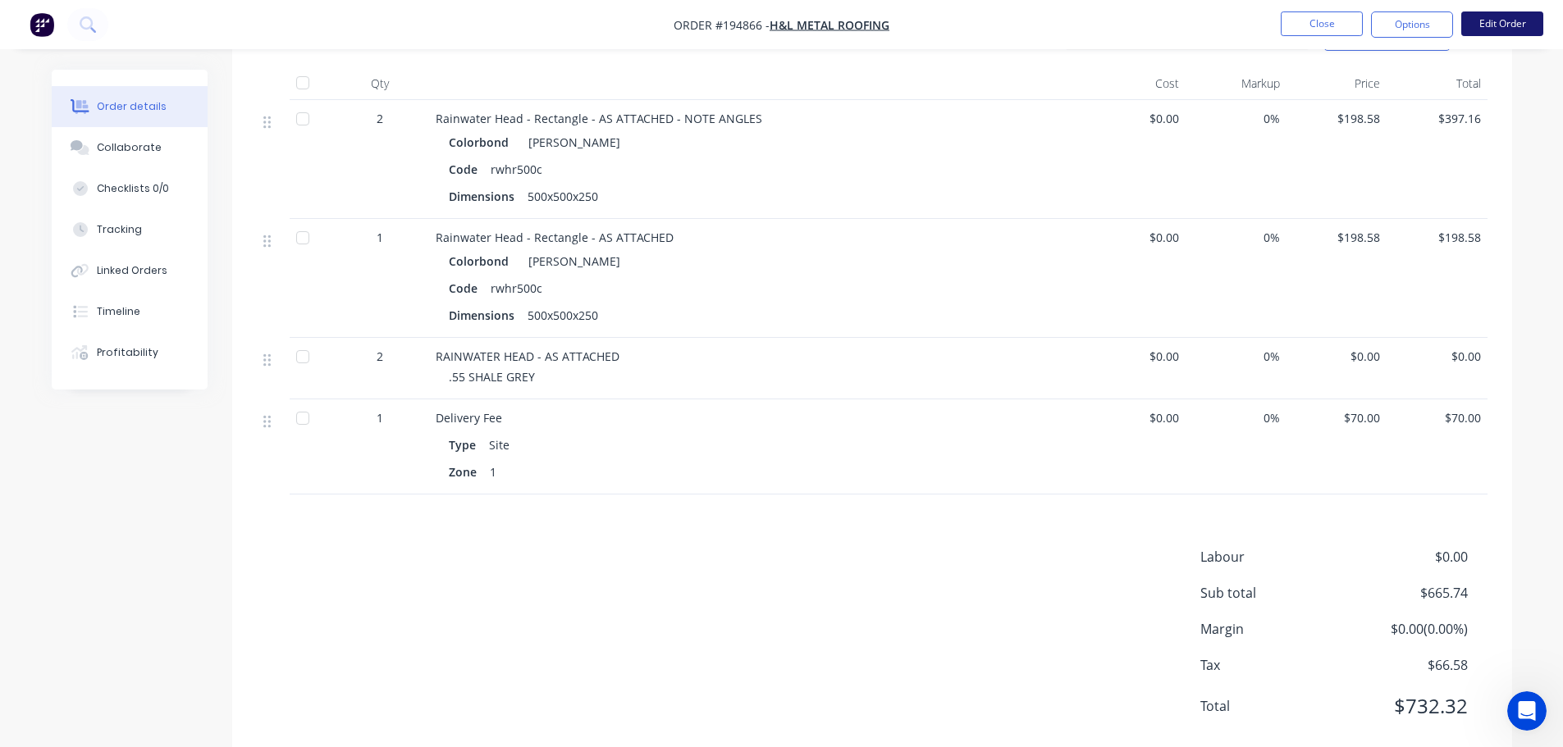
click at [1524, 20] on button "Edit Order" at bounding box center [1502, 23] width 82 height 25
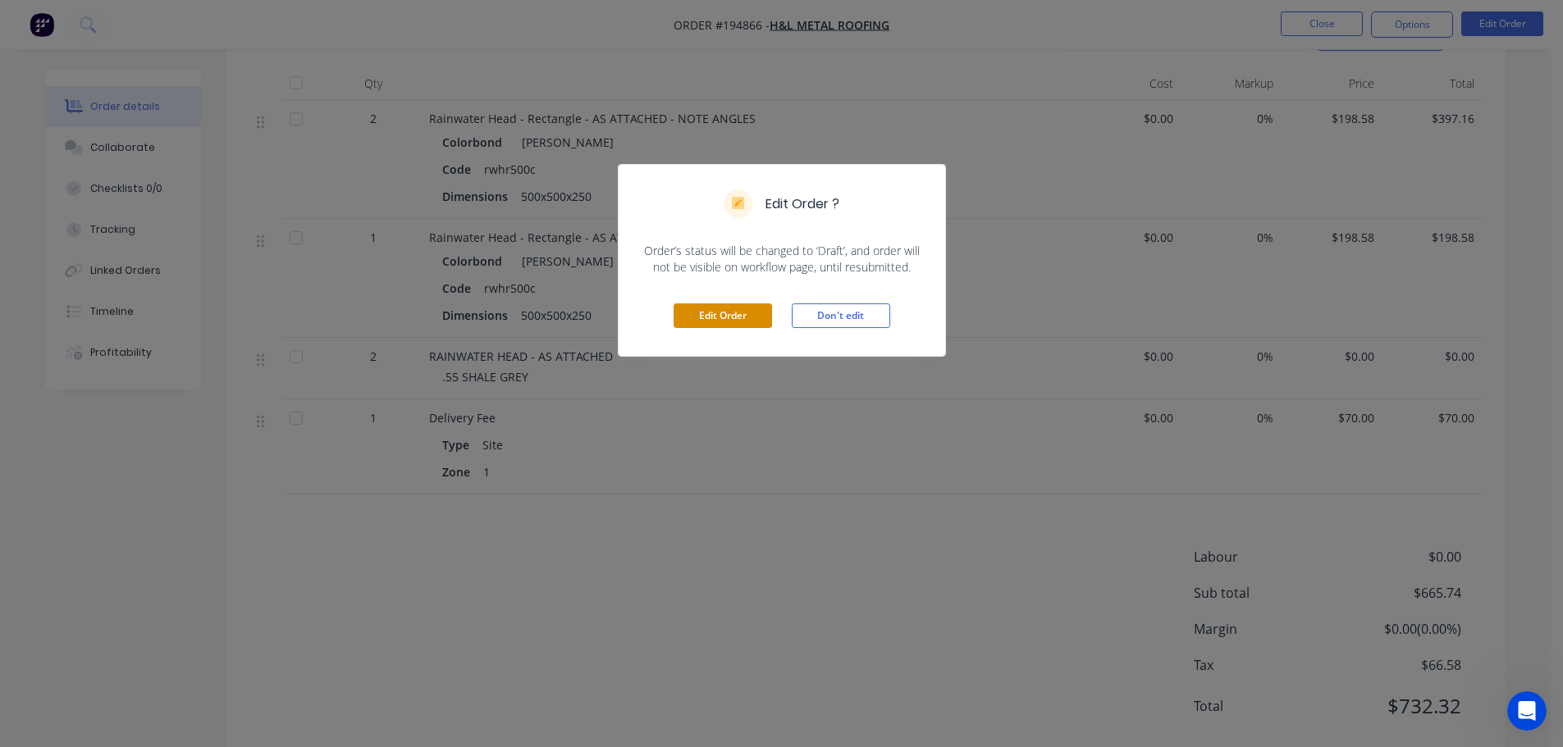
click at [713, 308] on button "Edit Order" at bounding box center [723, 316] width 98 height 25
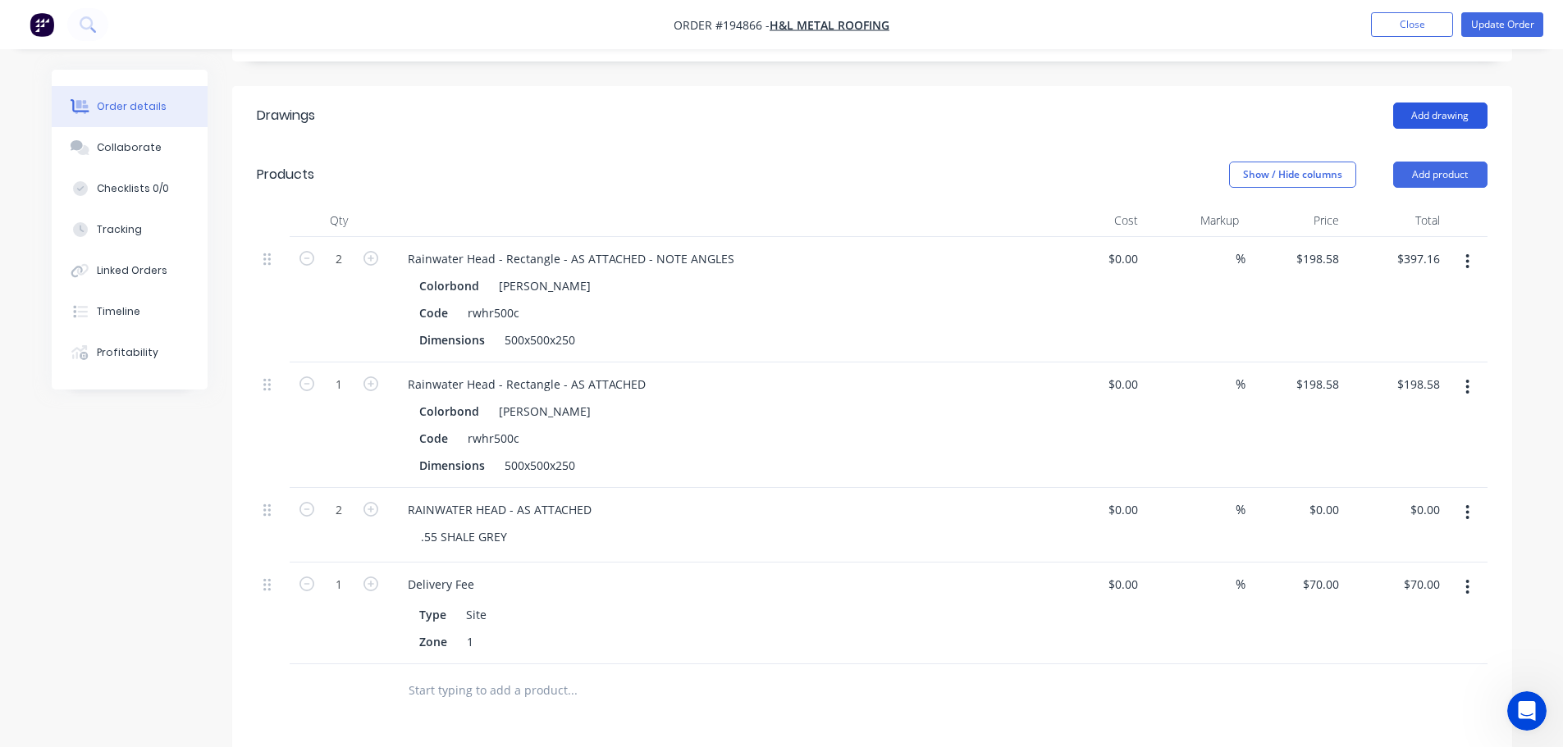
scroll to position [246, 0]
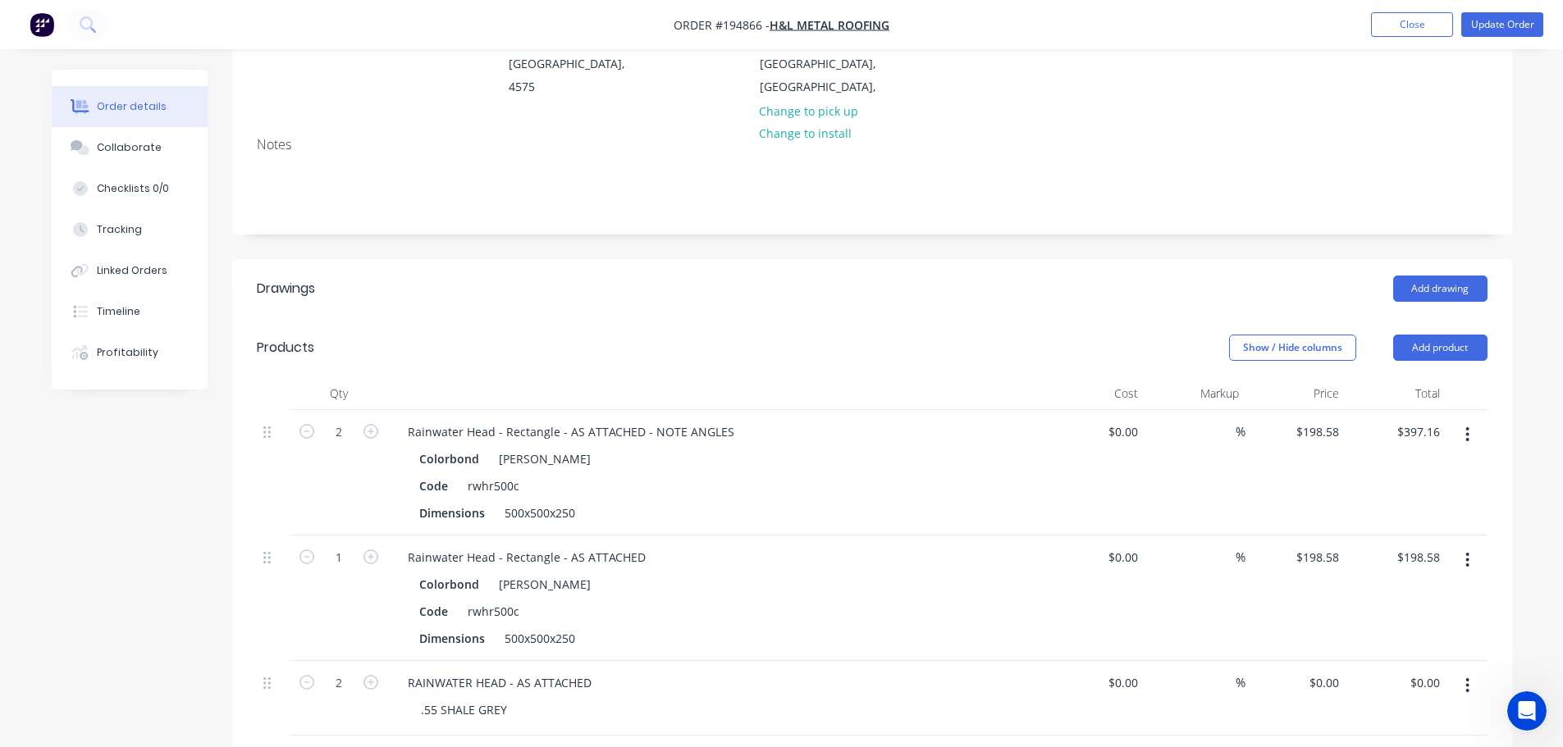
click at [1471, 420] on button "button" at bounding box center [1467, 435] width 39 height 30
click at [1447, 461] on button "Edit" at bounding box center [1409, 477] width 156 height 33
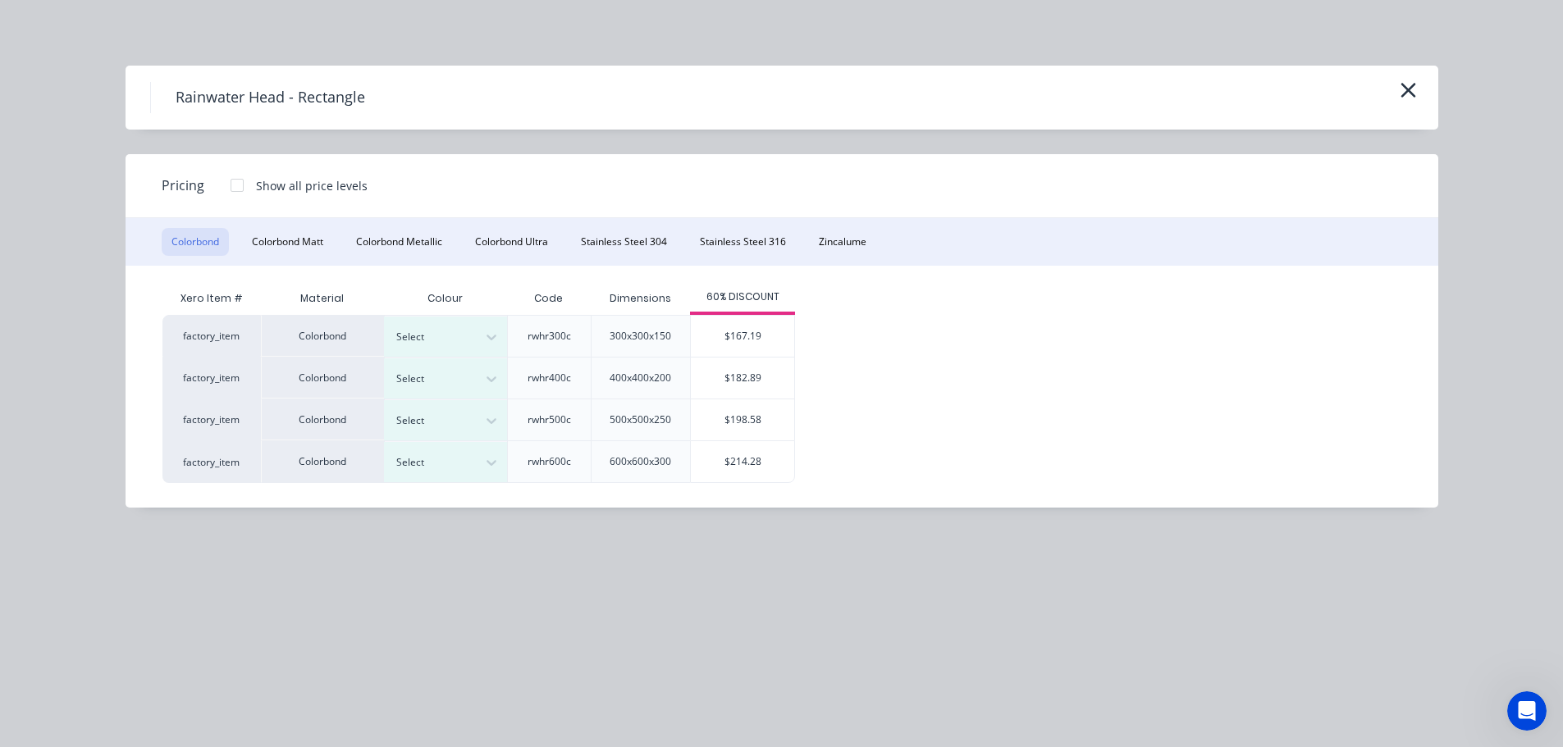
click at [897, 208] on div "Pricing Show all price levels" at bounding box center [782, 186] width 1313 height 64
click at [790, 180] on div "Pricing Show all price levels" at bounding box center [782, 186] width 1313 height 64
click at [477, 394] on div at bounding box center [492, 379] width 30 height 40
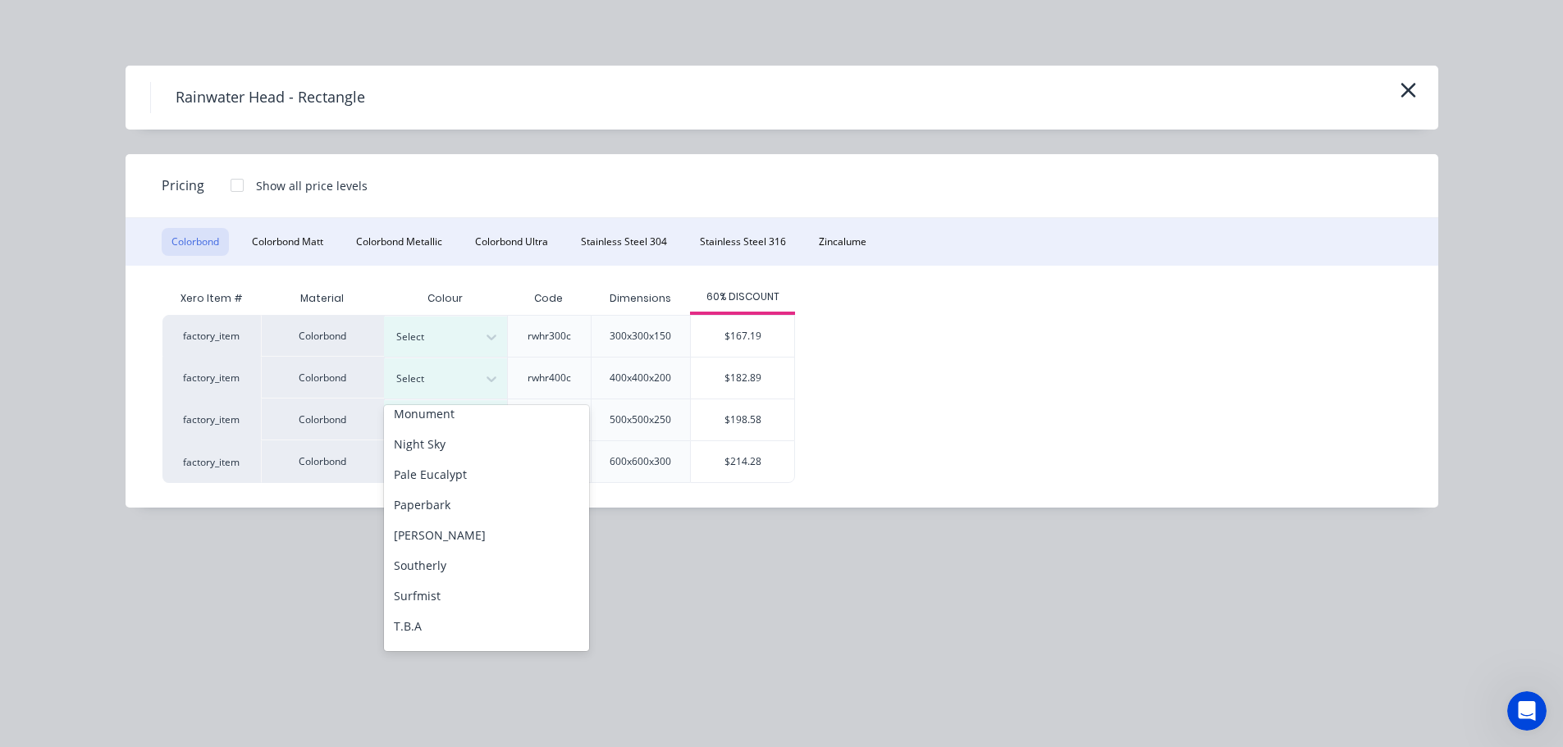
scroll to position [492, 0]
click at [473, 471] on div "Shale Grey" at bounding box center [486, 478] width 205 height 30
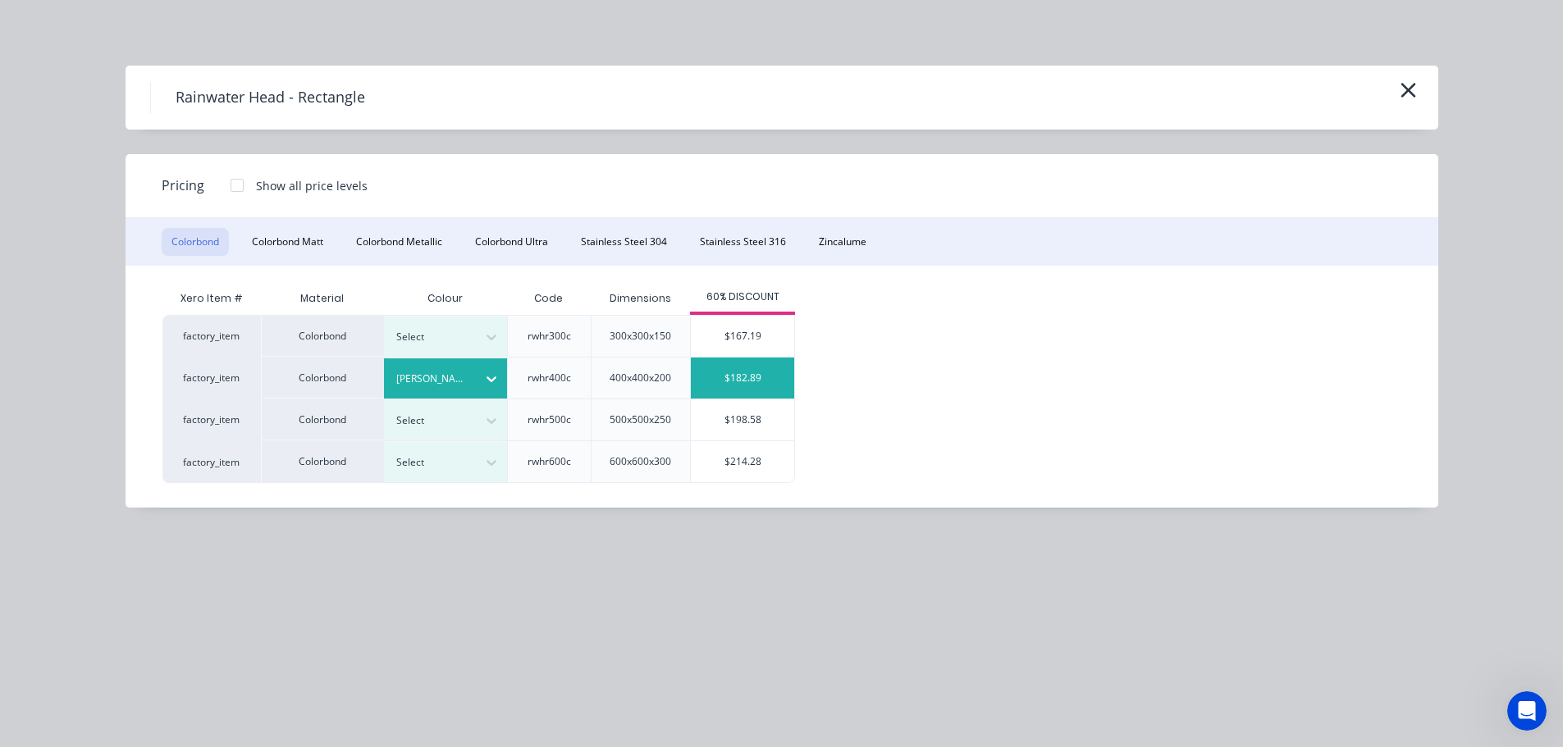
click at [715, 376] on div "$182.89" at bounding box center [742, 378] width 103 height 41
type input "$182.89"
type input "$365.78"
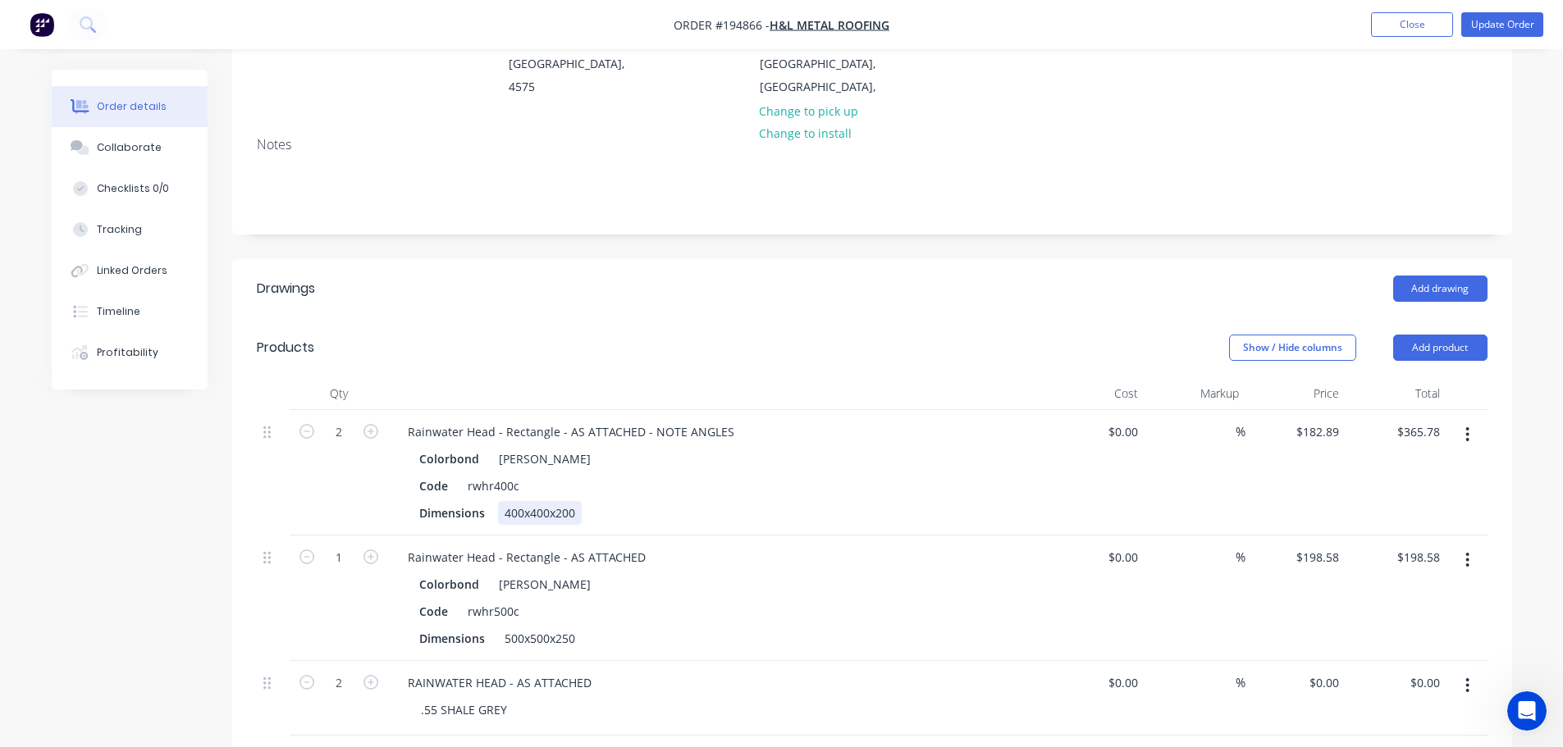
click at [556, 501] on div "400x400x200" at bounding box center [540, 513] width 84 height 24
click at [678, 211] on div "Created by Taylor Created 07/10/25 Required 09/10/25 Assigned to Add team membe…" at bounding box center [872, 554] width 1280 height 1461
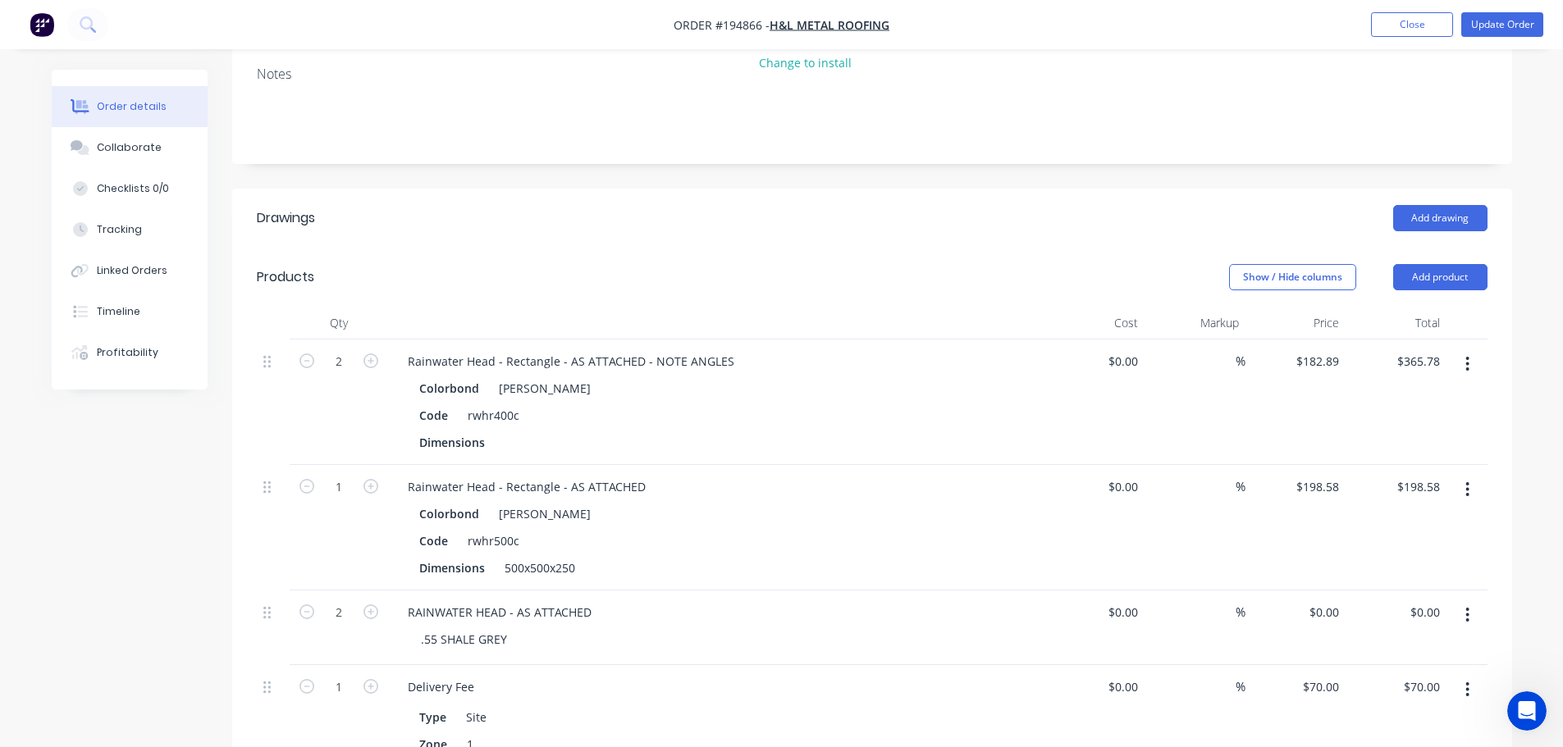
scroll to position [410, 0]
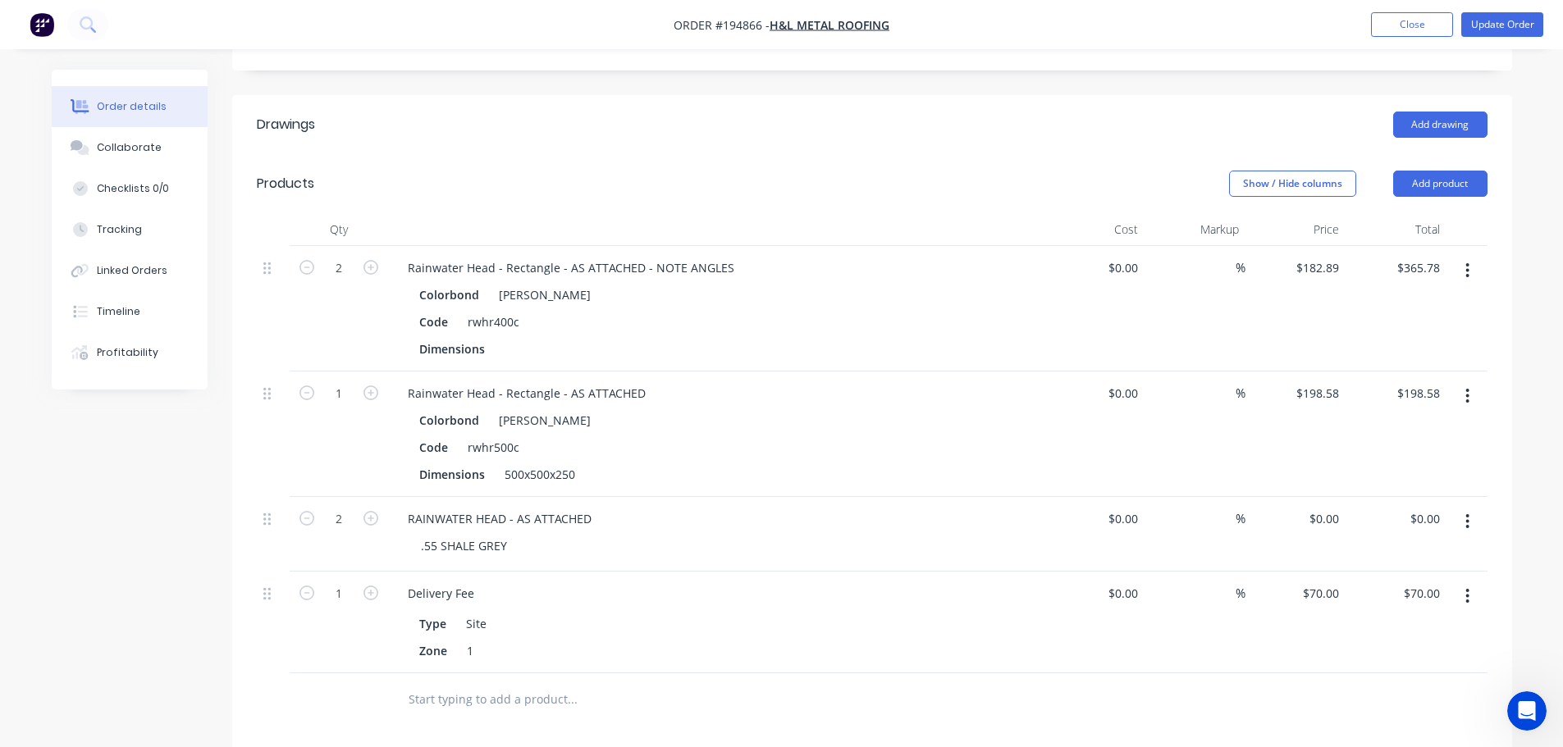
click at [1459, 381] on button "button" at bounding box center [1467, 396] width 39 height 30
click at [1446, 171] on button "Add product" at bounding box center [1440, 184] width 94 height 26
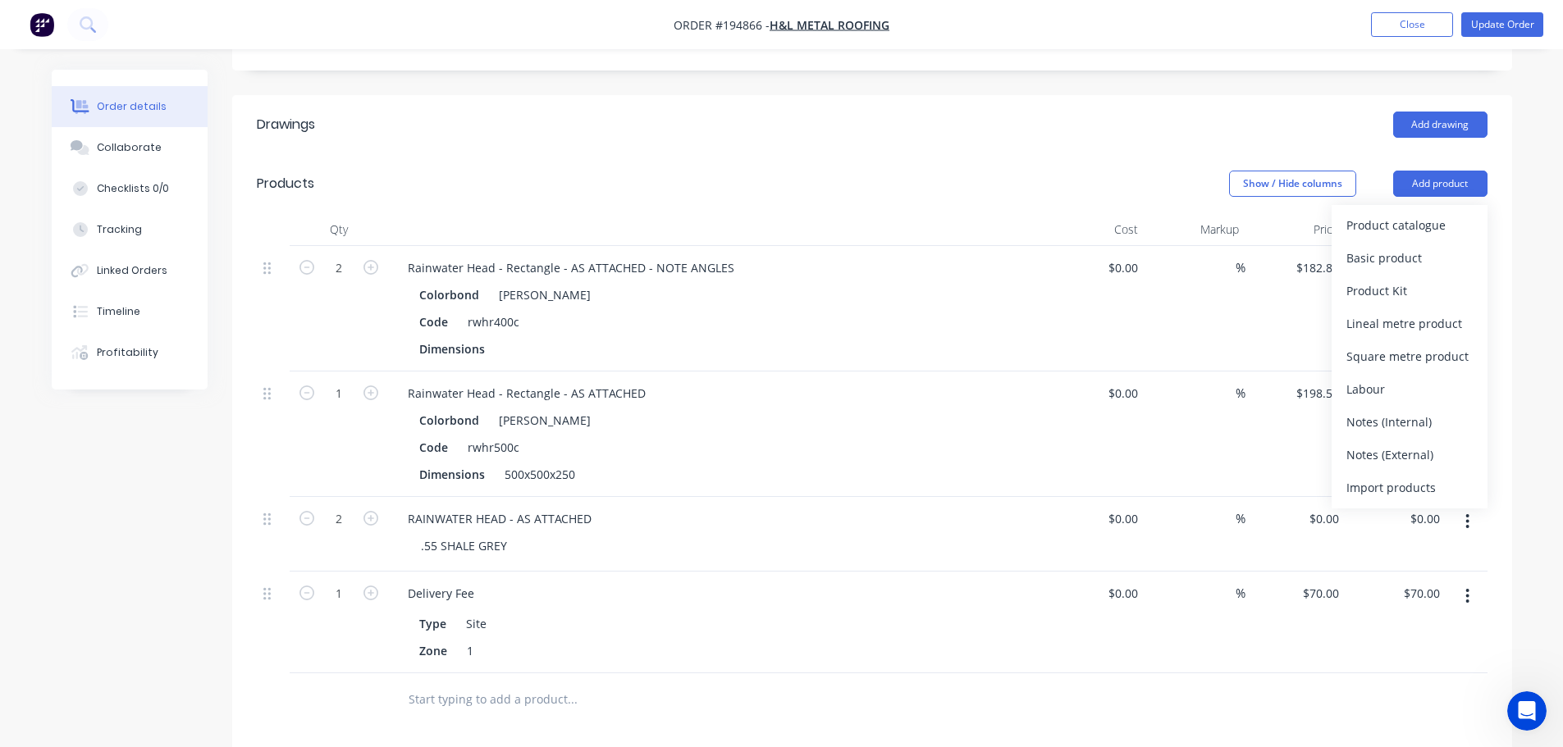
click at [1445, 213] on div "Product catalogue" at bounding box center [1409, 225] width 126 height 24
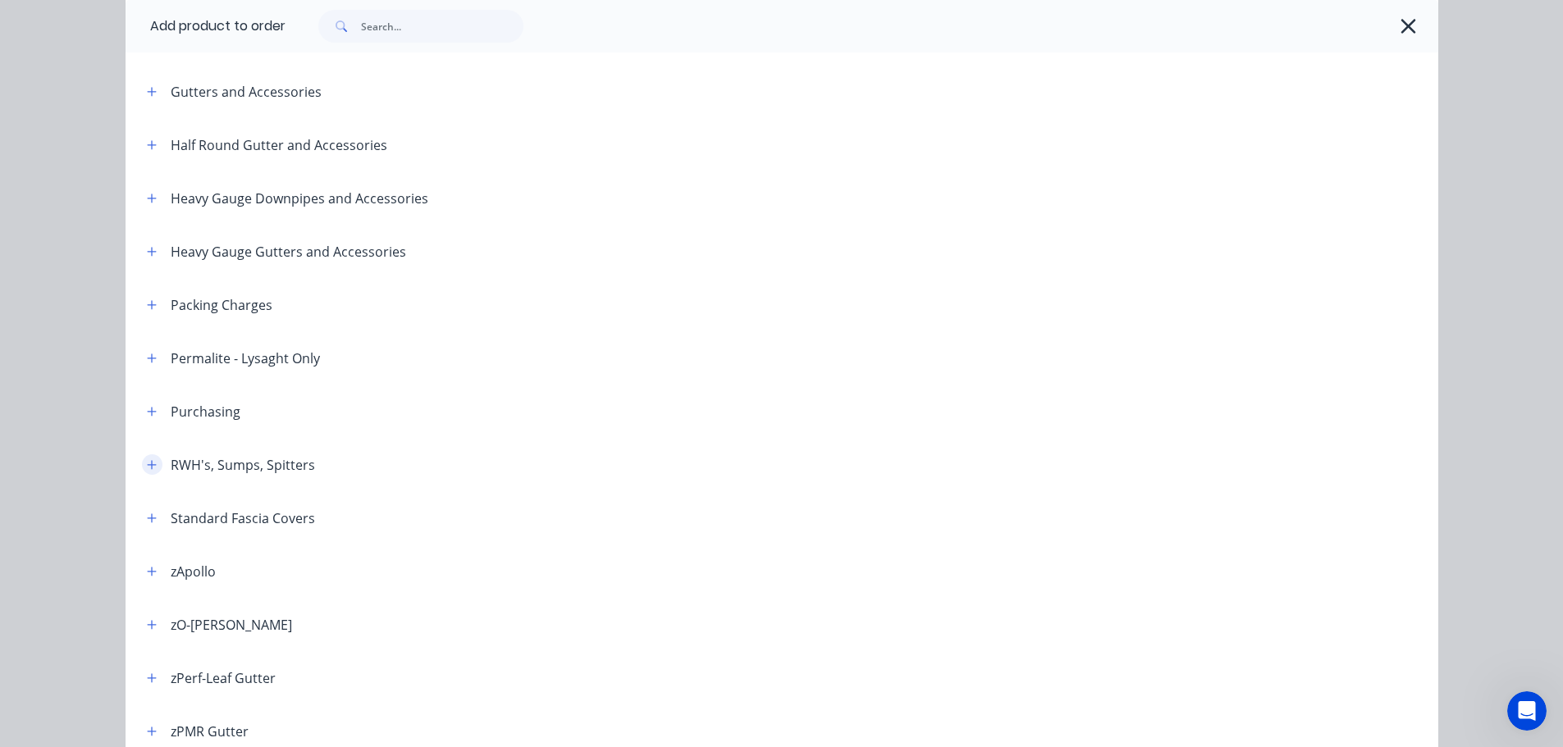
click at [147, 459] on icon "button" at bounding box center [152, 464] width 10 height 11
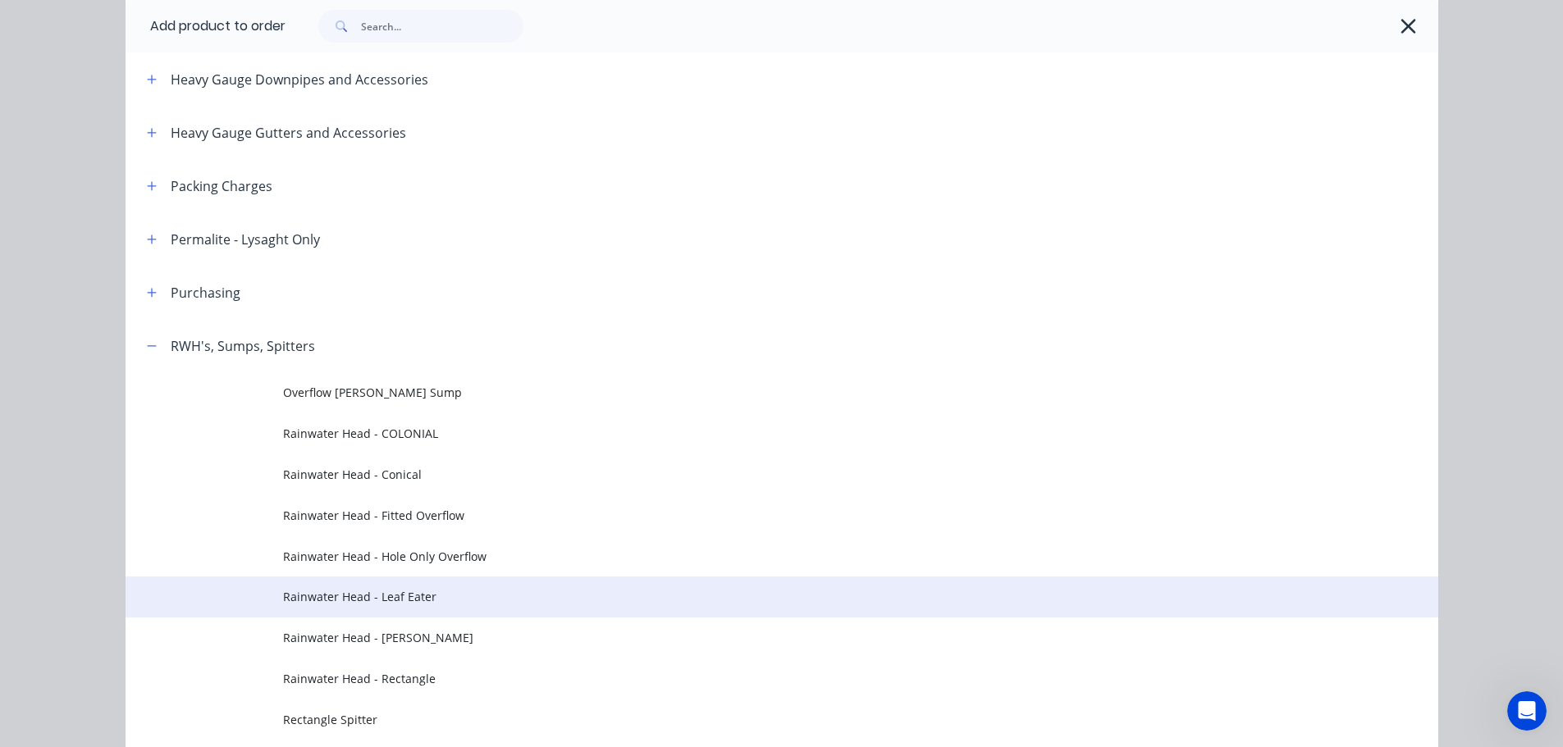
scroll to position [656, 0]
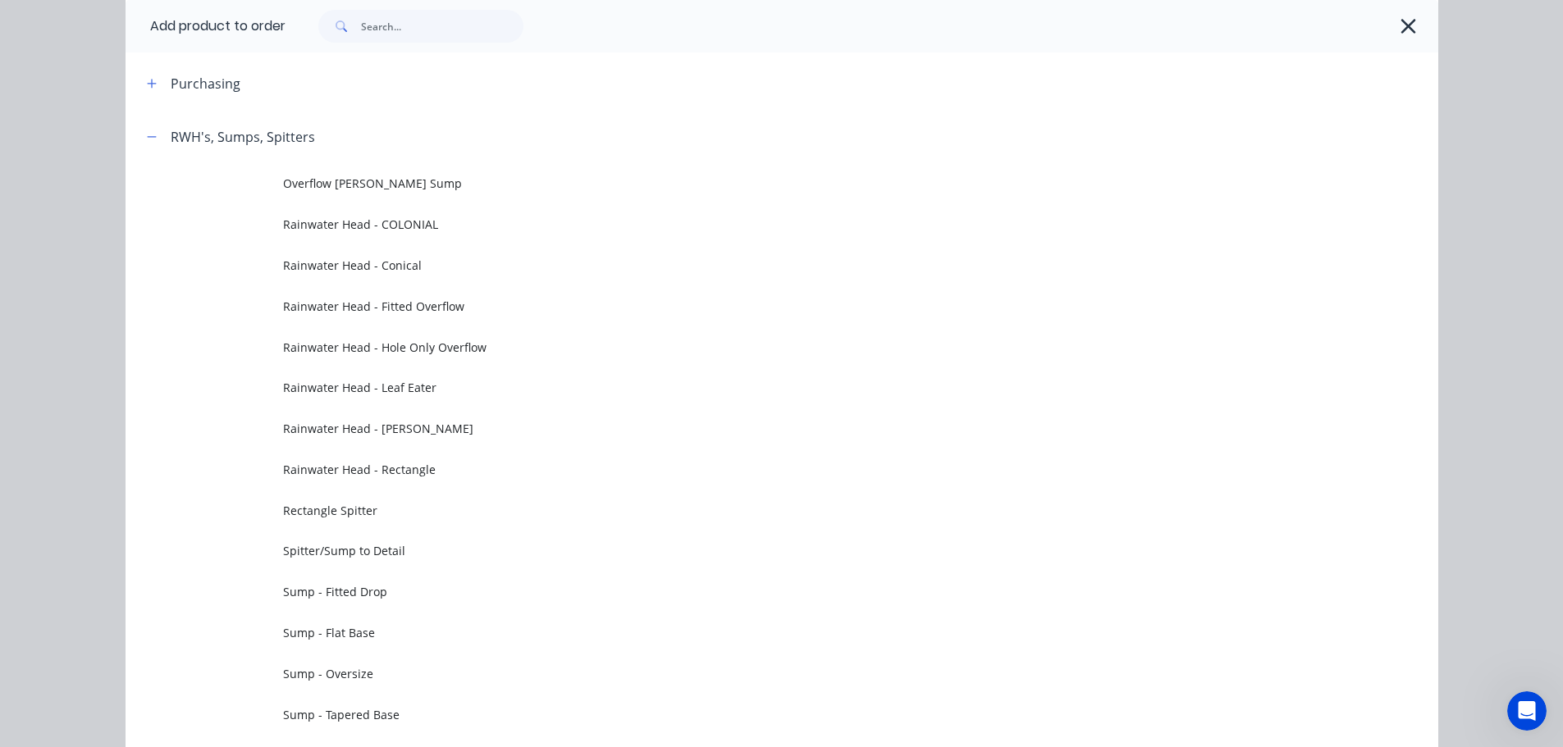
click at [387, 430] on span "Rainwater Head - [PERSON_NAME]" at bounding box center [745, 428] width 924 height 17
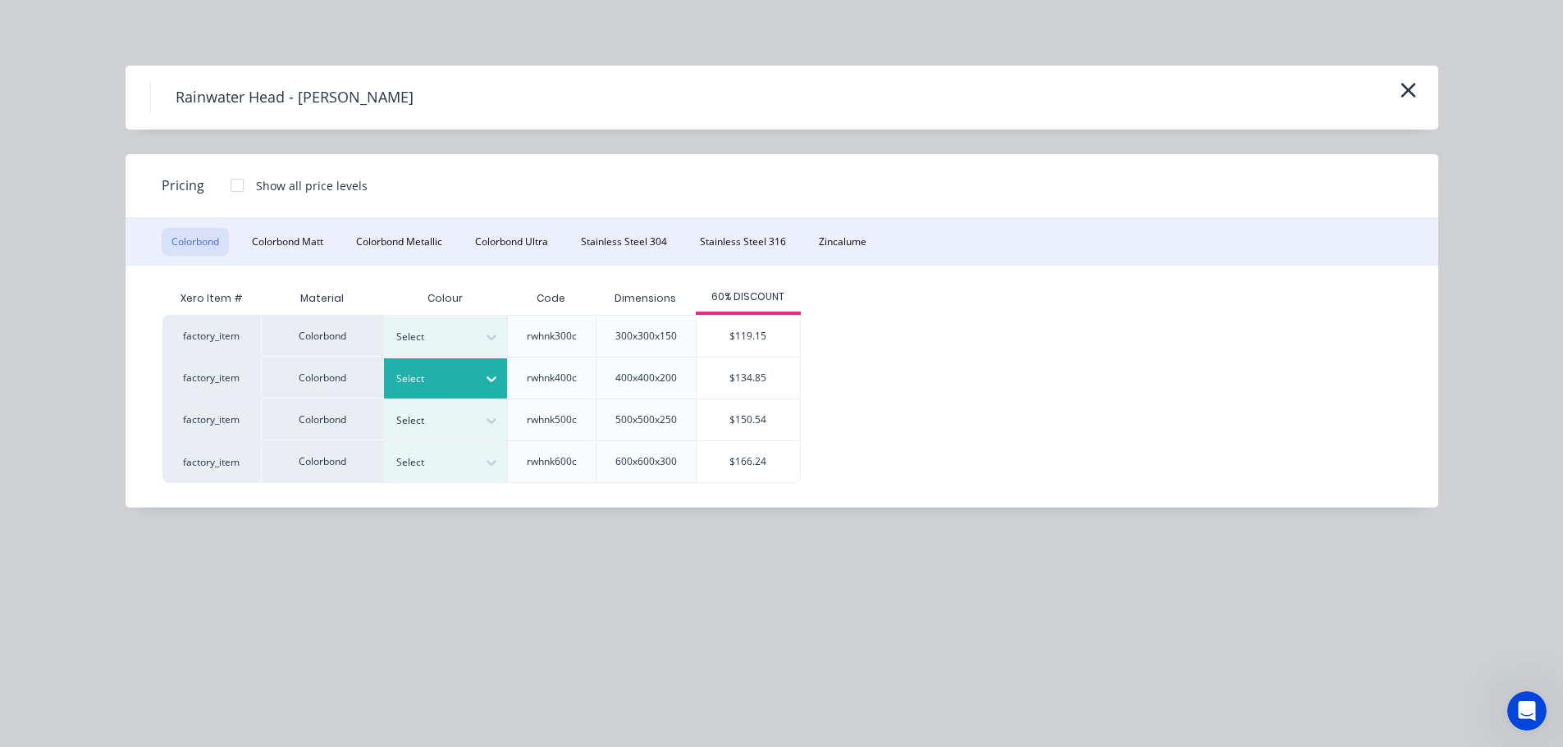
click at [434, 387] on div at bounding box center [433, 379] width 74 height 18
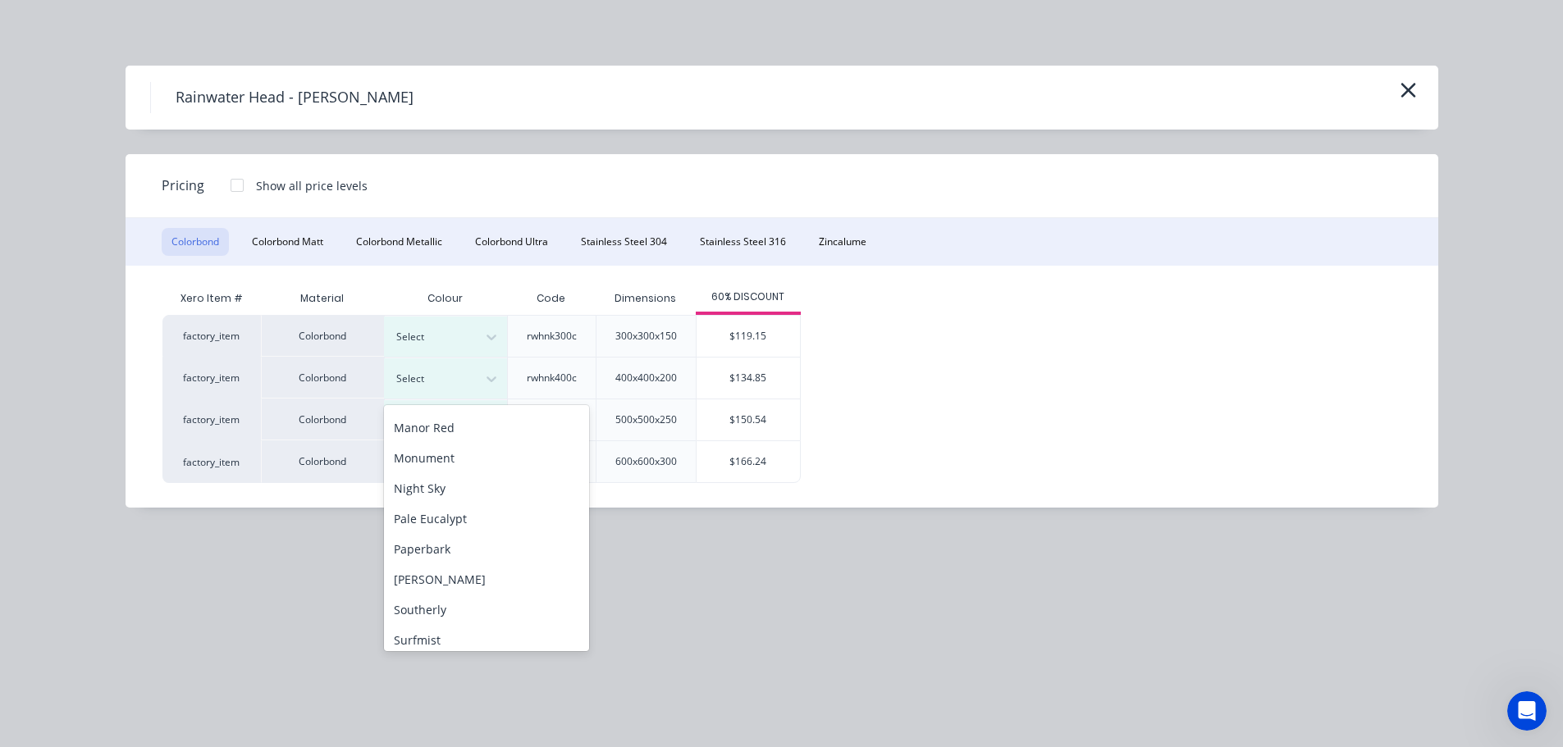
scroll to position [410, 0]
click at [445, 556] on div "Shale Grey" at bounding box center [486, 560] width 205 height 30
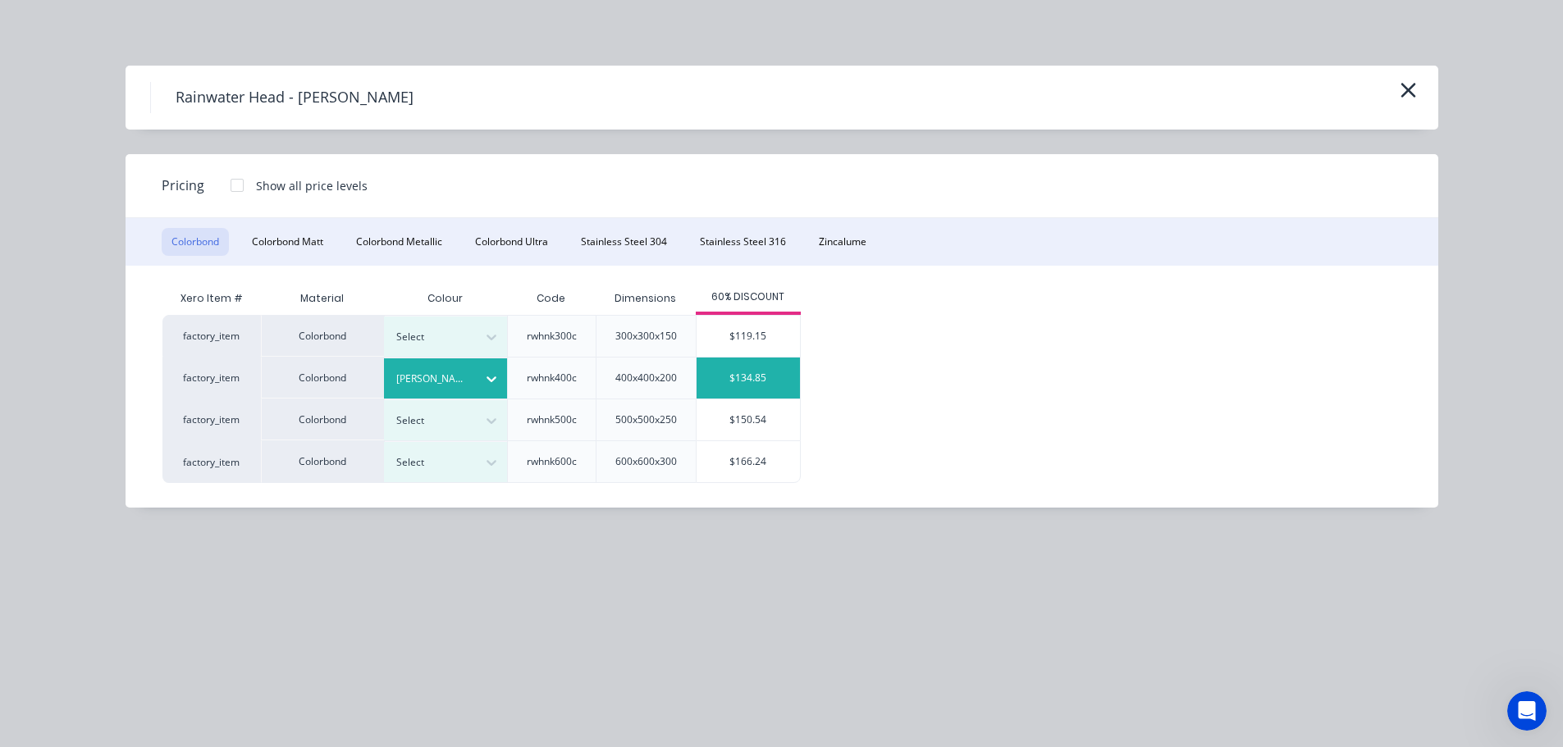
click at [723, 373] on div "$134.85" at bounding box center [747, 378] width 103 height 41
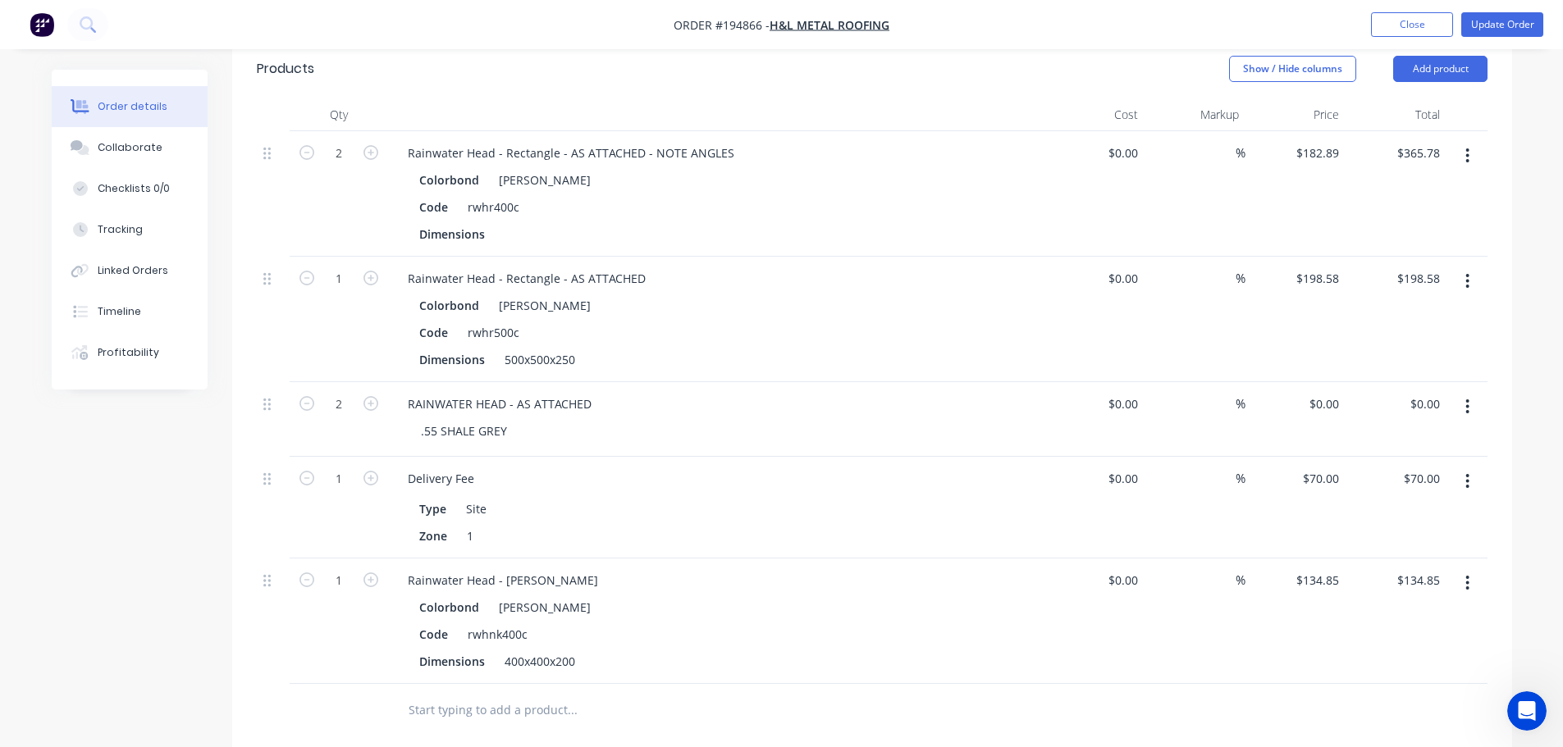
scroll to position [656, 0]
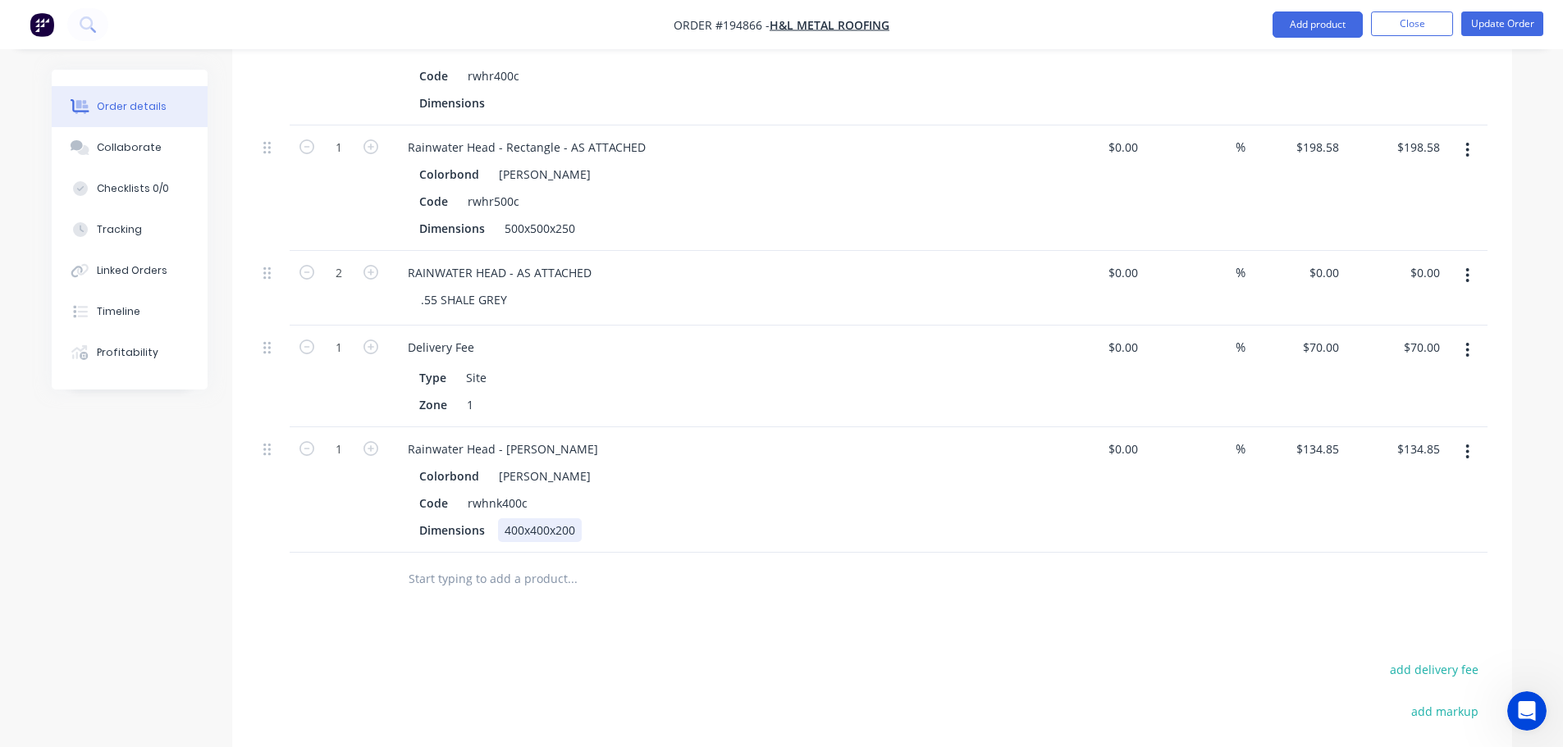
click at [541, 518] on div "400x400x200" at bounding box center [540, 530] width 84 height 24
click at [164, 545] on div "Created by Taylor Created 07/10/25 Required 09/10/25 Assigned to Add team membe…" at bounding box center [782, 218] width 1460 height 1611
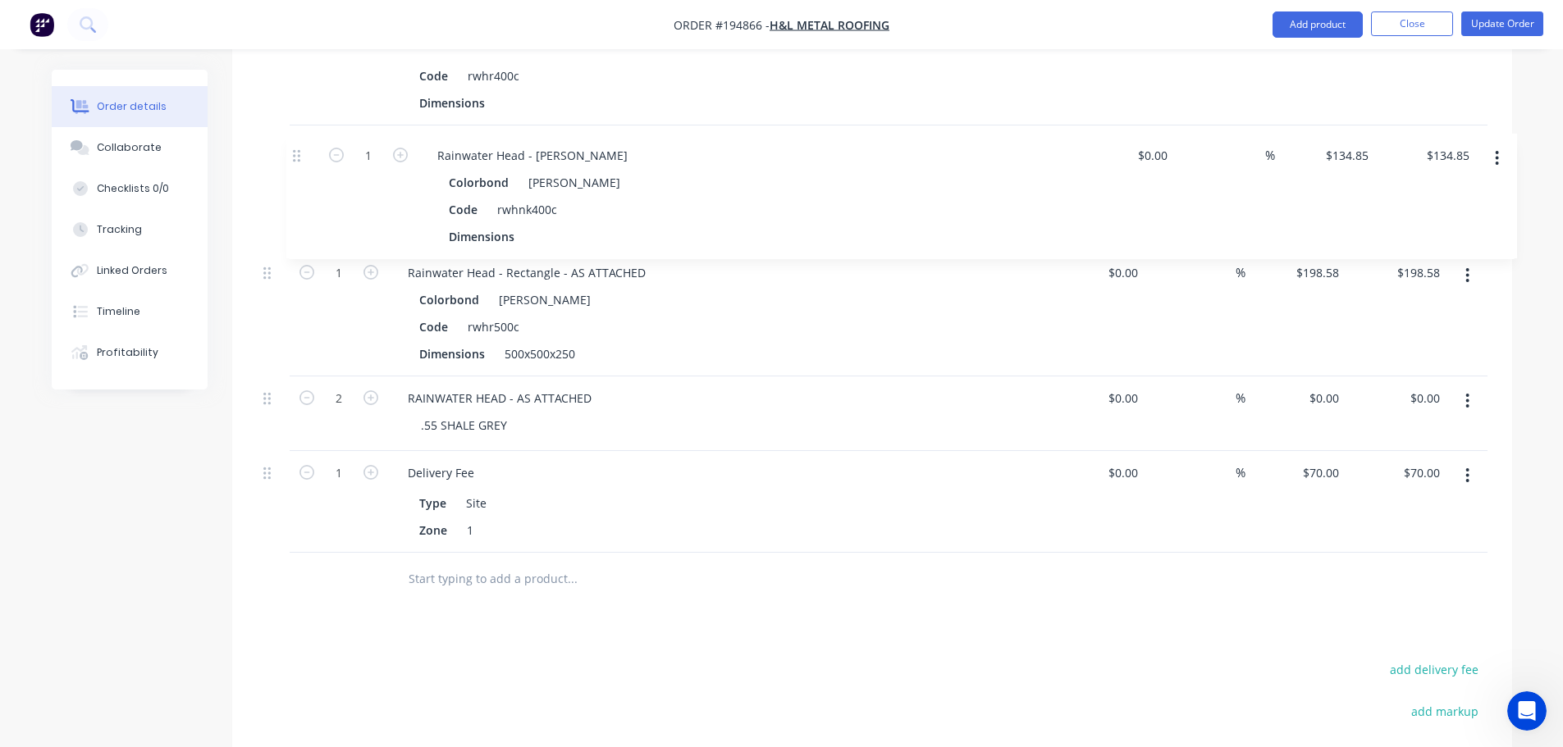
drag, startPoint x: 276, startPoint y: 406, endPoint x: 305, endPoint y: 121, distance: 286.2
click at [305, 129] on div "2 Rainwater Head - Rectangle - AS ATTACHED - NOTE ANGLES Colorbond Shale Grey C…" at bounding box center [872, 276] width 1231 height 553
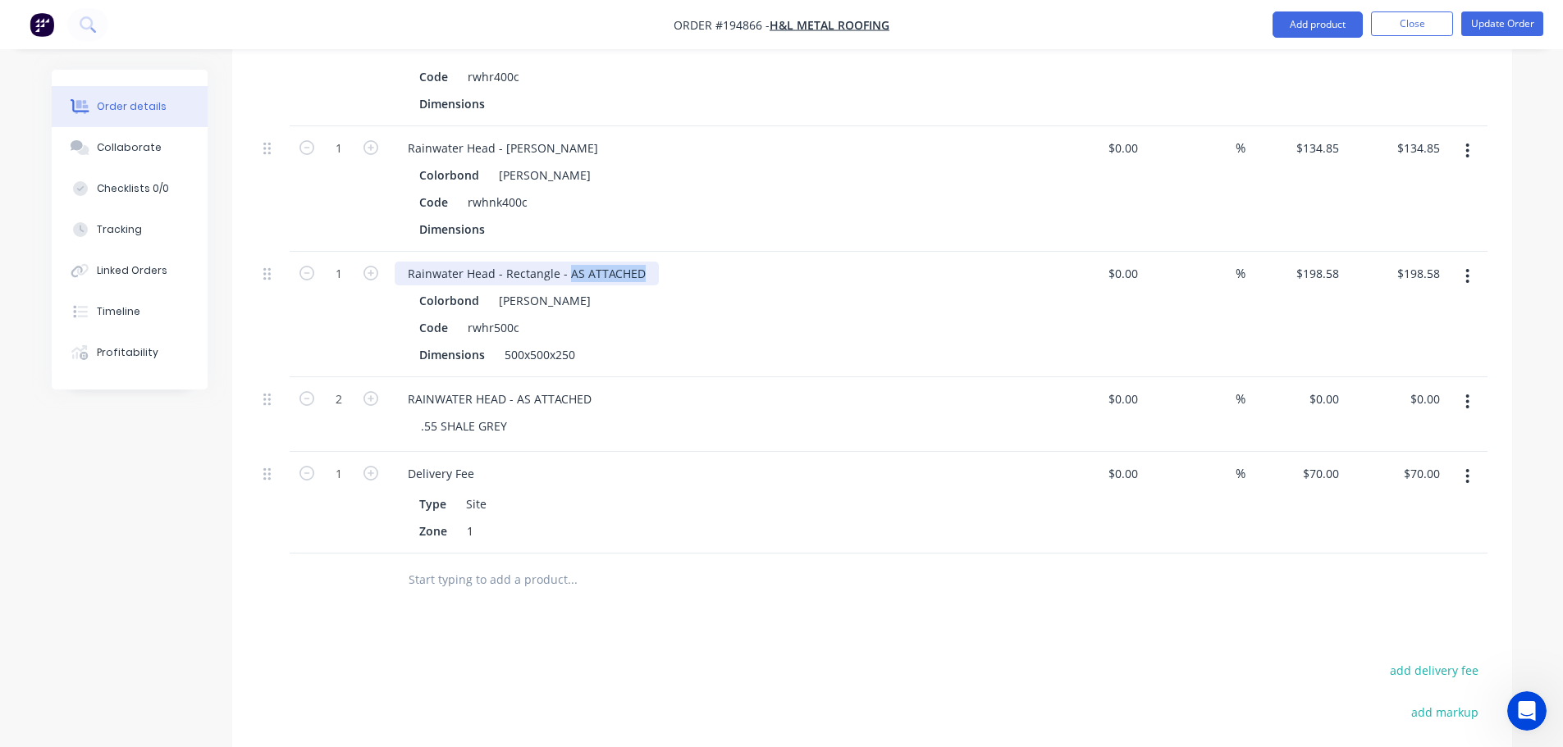
drag, startPoint x: 595, startPoint y: 231, endPoint x: 696, endPoint y: 231, distance: 100.9
click at [696, 262] on div "Rainwater Head - Rectangle - AS ATTACHED" at bounding box center [716, 274] width 643 height 24
copy div "AS ATTACHED"
drag, startPoint x: 560, startPoint y: 104, endPoint x: 506, endPoint y: 109, distance: 54.4
click at [506, 136] on div "Rainwater Head - [PERSON_NAME]" at bounding box center [503, 148] width 217 height 24
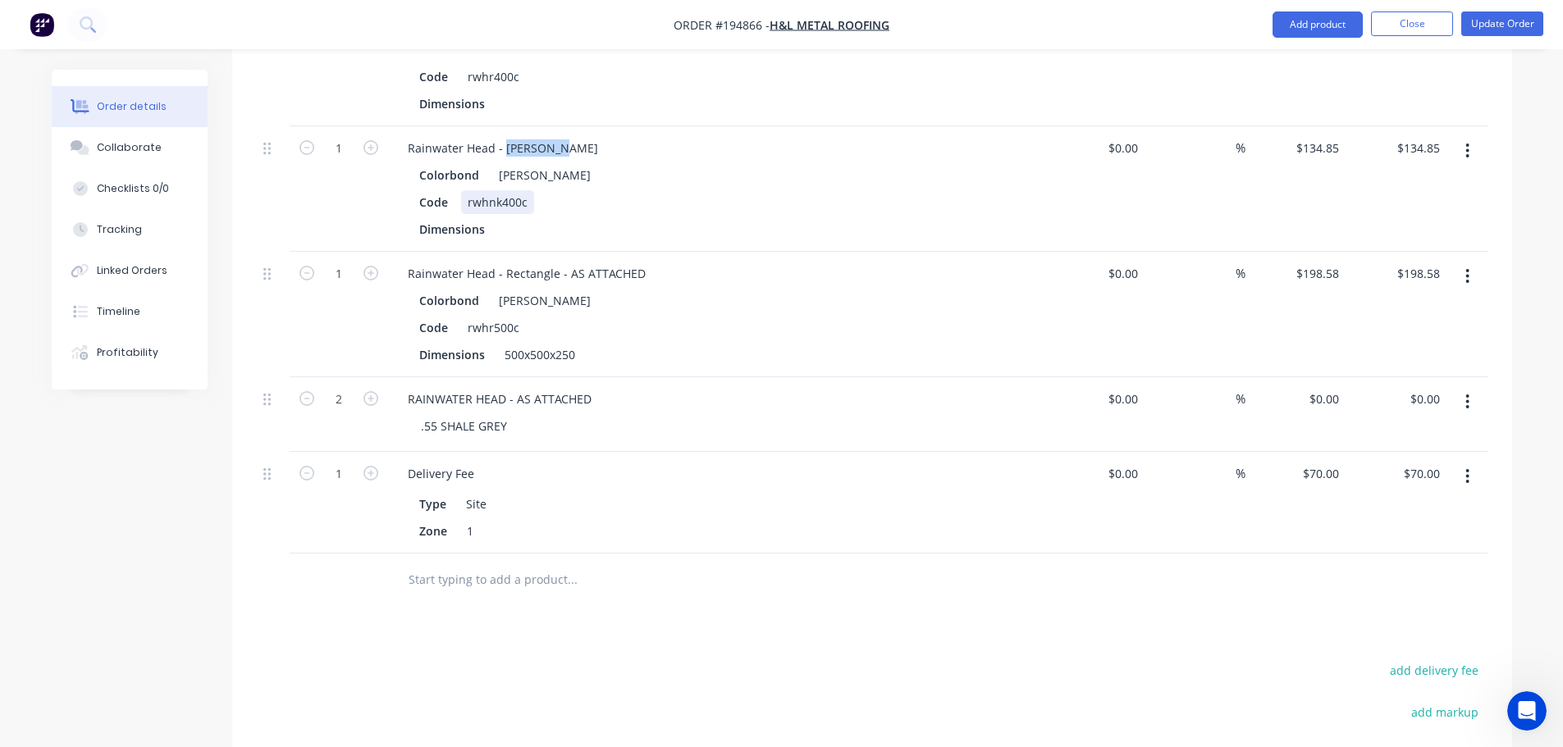
paste div
click at [196, 495] on div "Created by Taylor Created 07/10/25 Required 09/10/25 Assigned to Add team membe…" at bounding box center [782, 219] width 1460 height 1611
click at [1473, 262] on button "button" at bounding box center [1467, 277] width 39 height 30
drag, startPoint x: 1413, startPoint y: 378, endPoint x: 1382, endPoint y: 377, distance: 31.2
click at [1413, 406] on div "Delete" at bounding box center [1409, 418] width 126 height 24
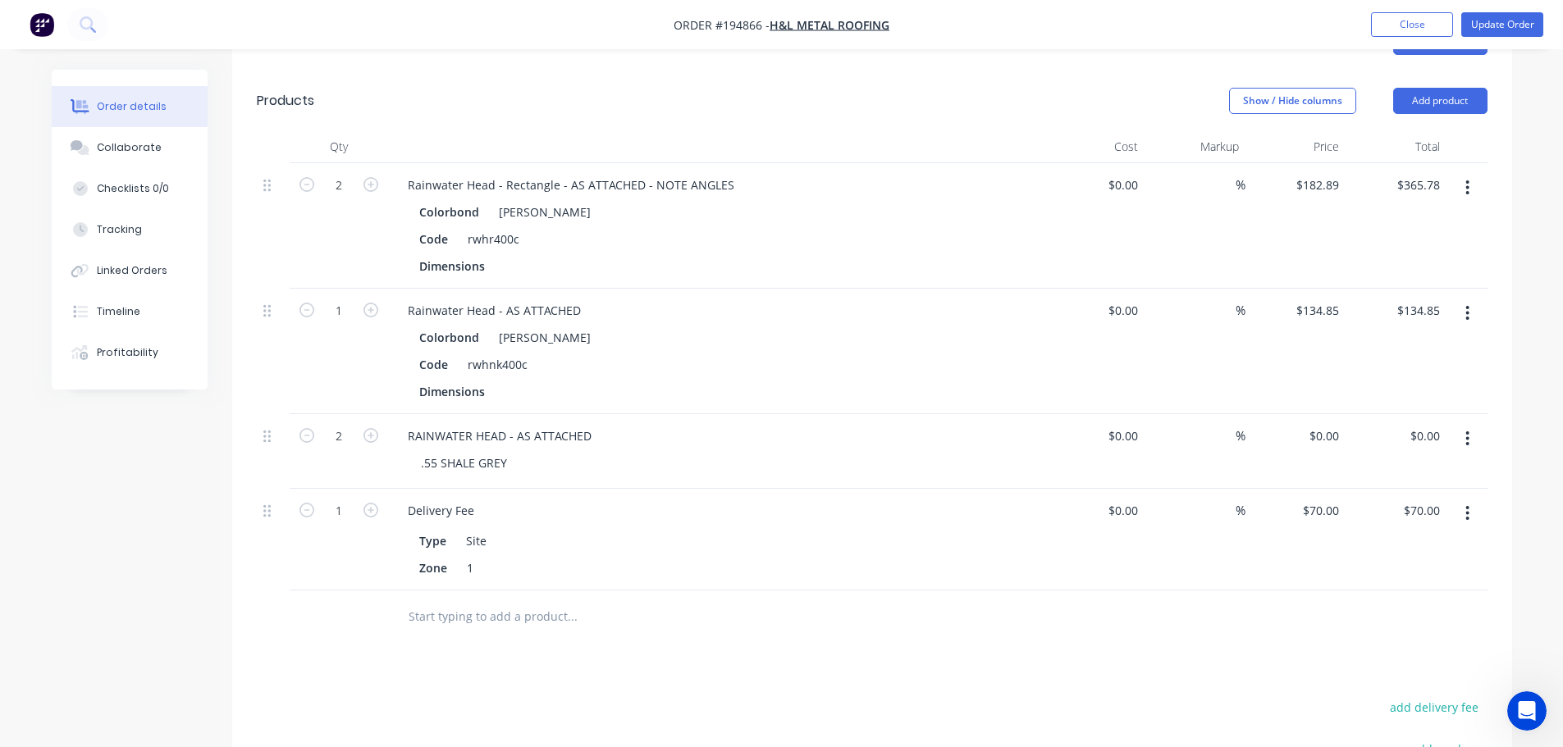
scroll to position [491, 0]
drag, startPoint x: 1420, startPoint y: 56, endPoint x: 1410, endPoint y: 74, distance: 20.6
click at [1420, 89] on button "Add product" at bounding box center [1440, 102] width 94 height 26
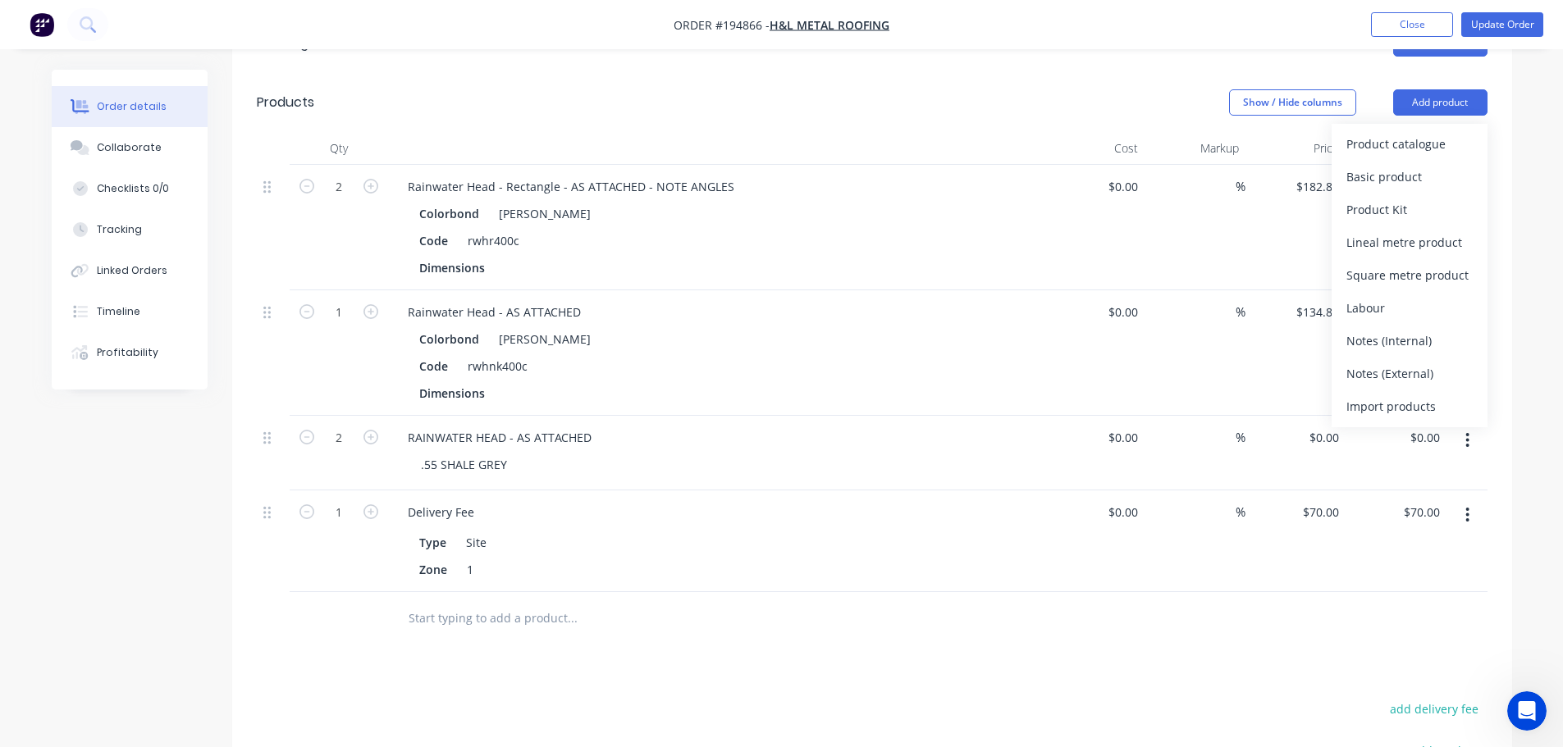
click at [1387, 132] on div "Product catalogue" at bounding box center [1409, 144] width 126 height 24
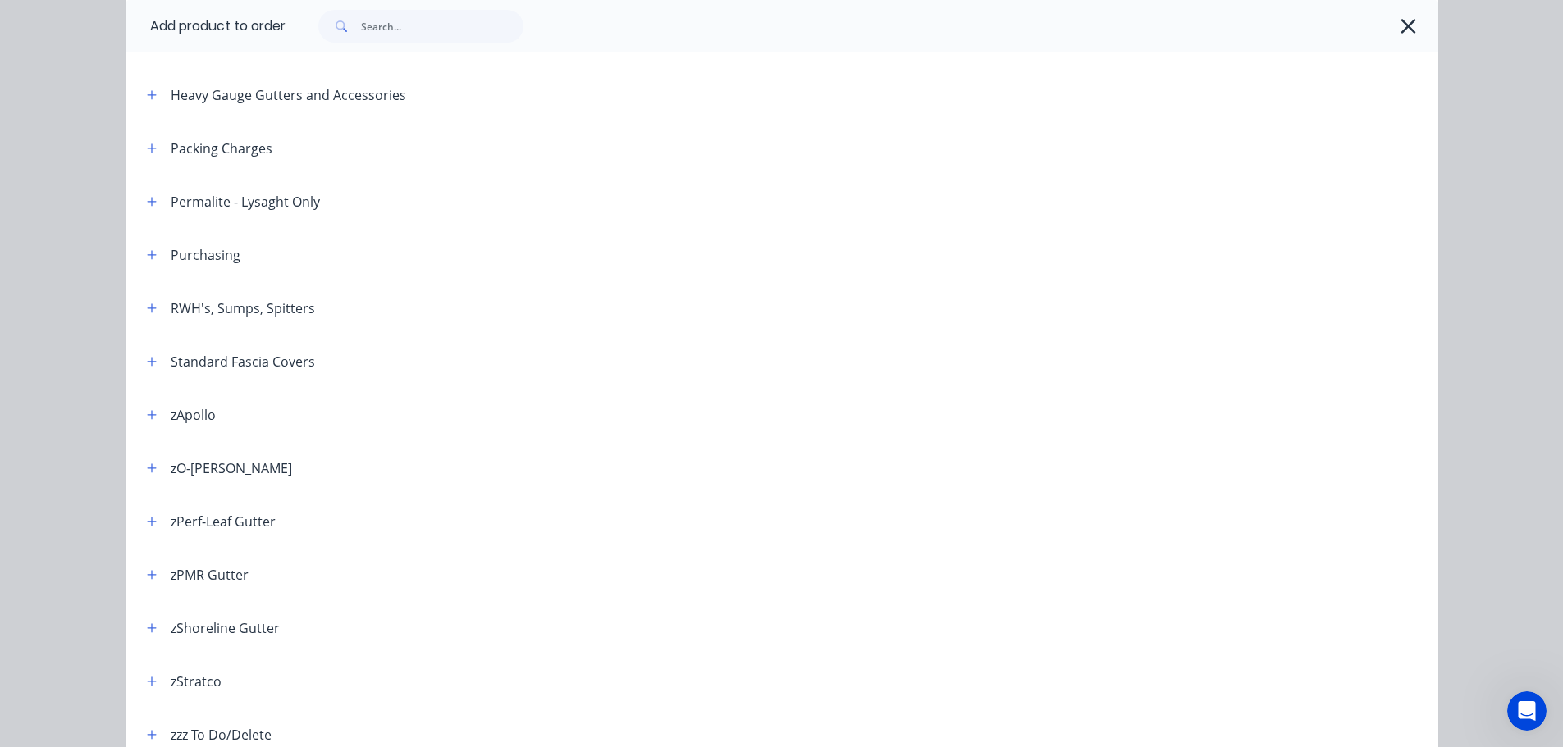
scroll to position [492, 0]
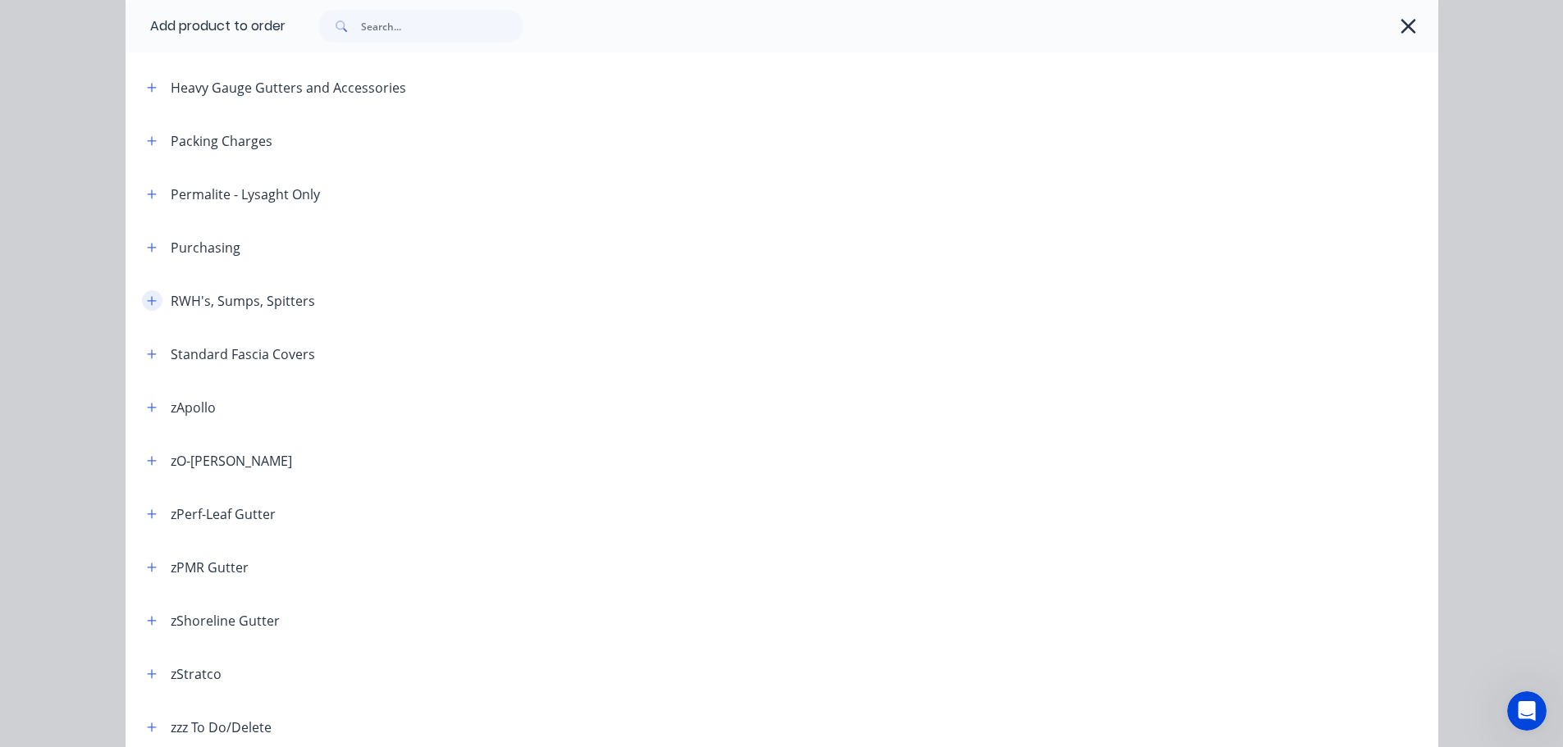
click at [147, 301] on icon "button" at bounding box center [152, 300] width 10 height 11
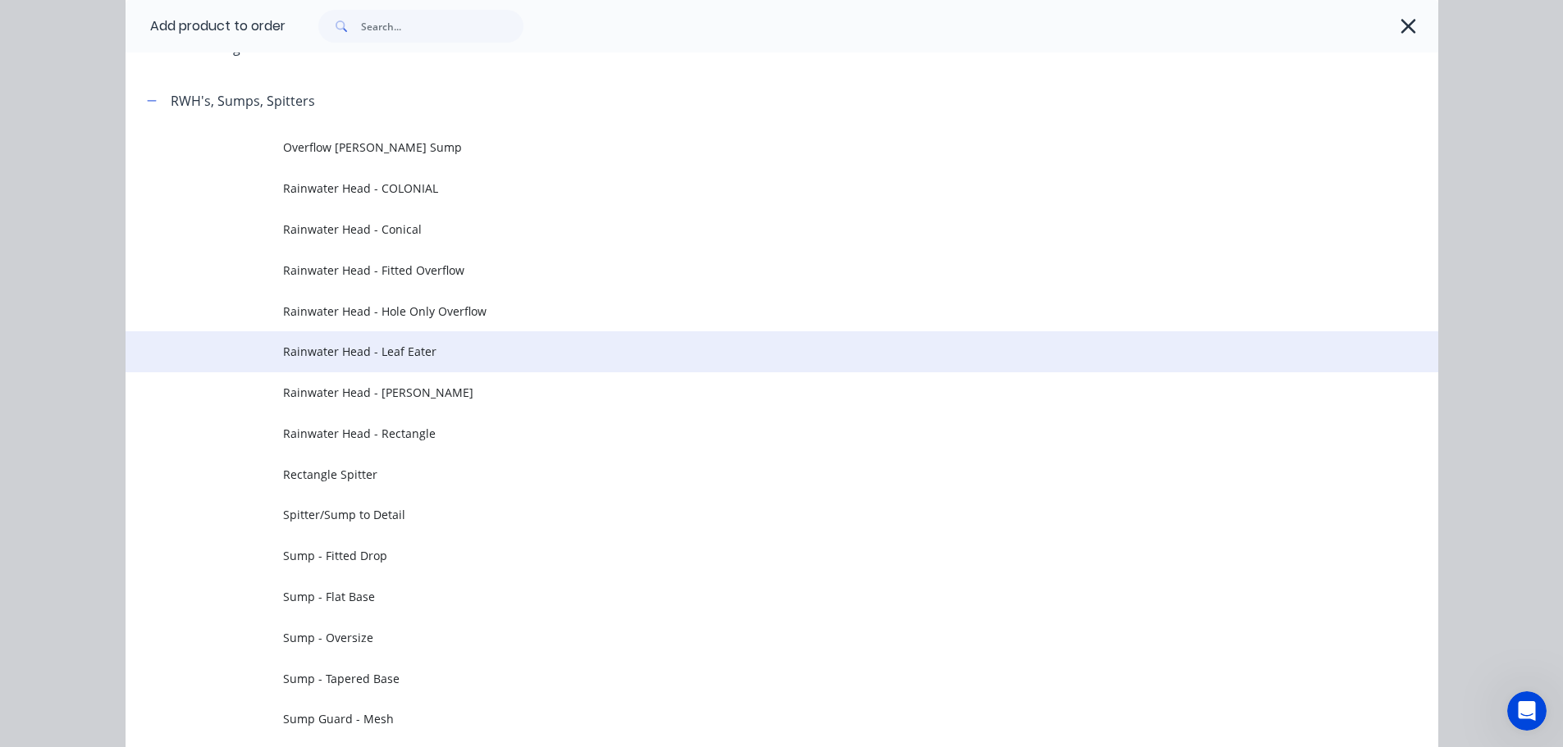
scroll to position [738, 0]
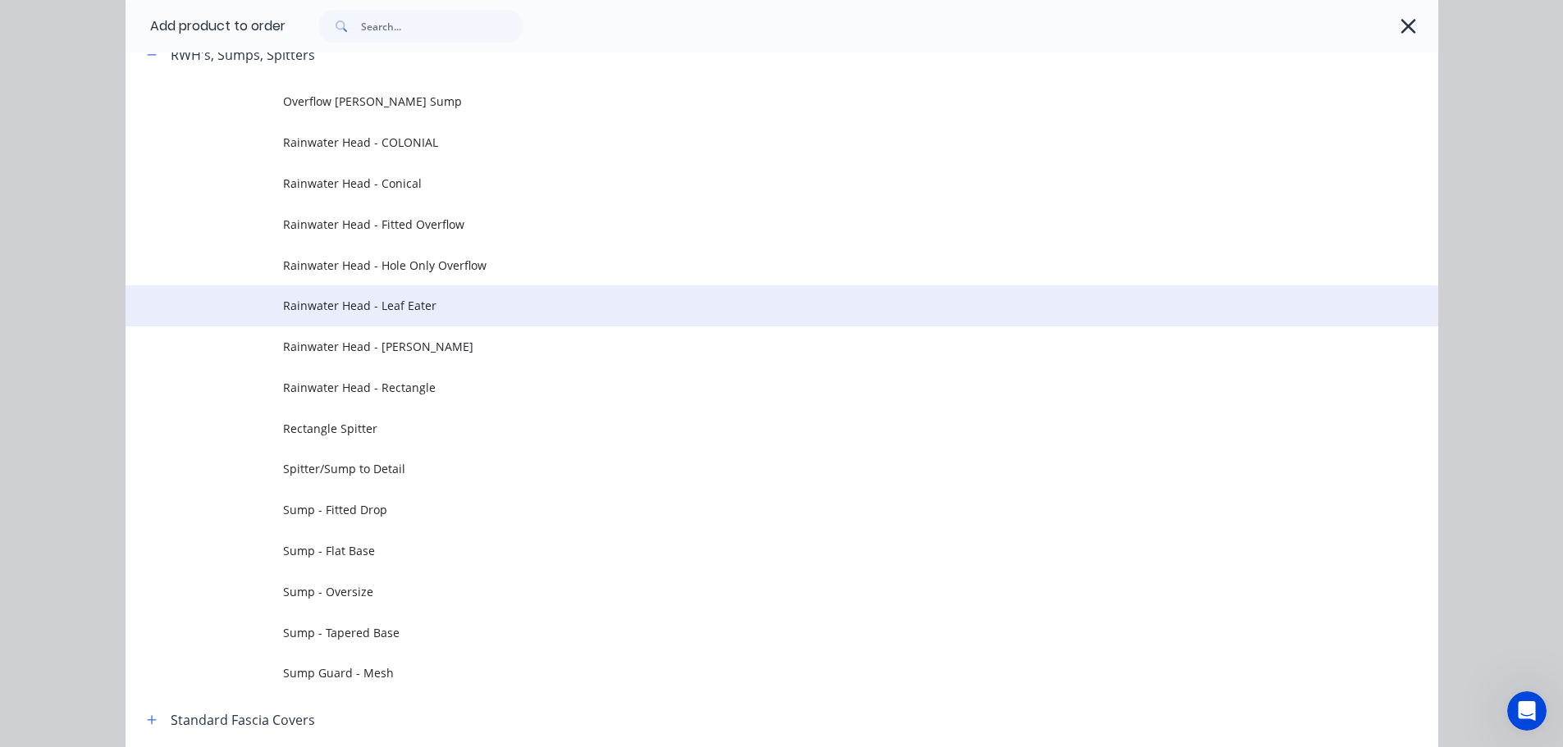
click at [430, 316] on td "Rainwater Head - Leaf Eater" at bounding box center [860, 305] width 1155 height 41
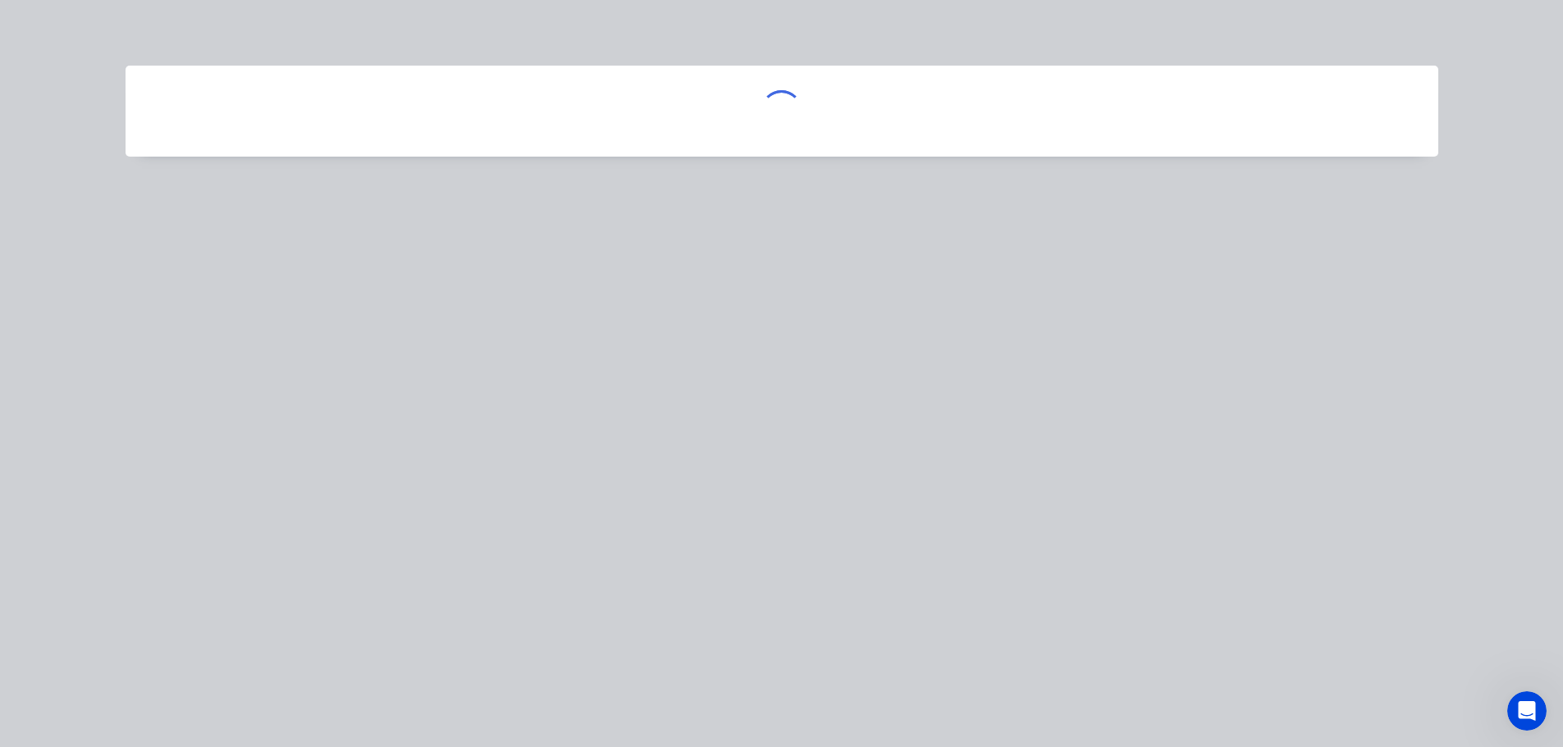
scroll to position [0, 0]
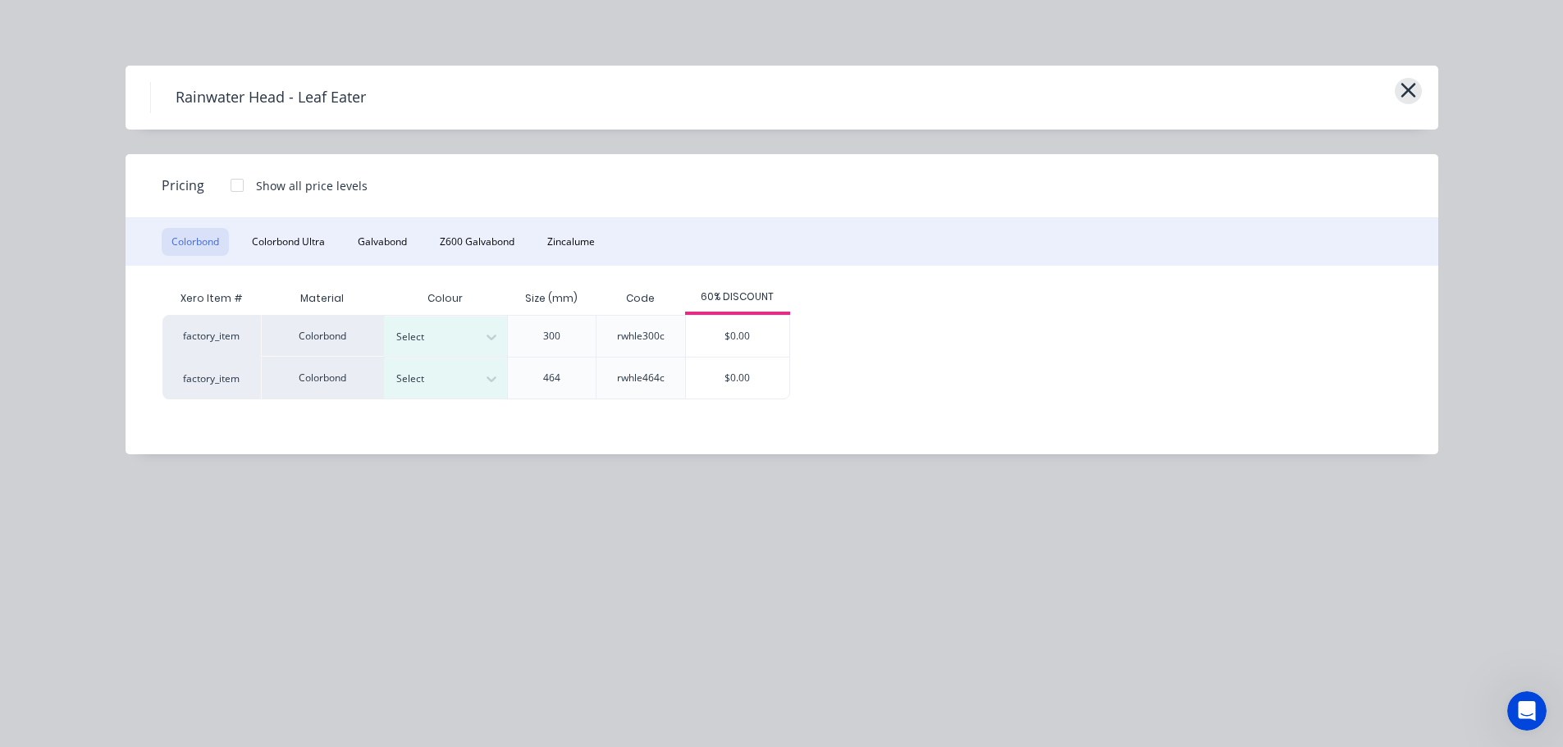
click at [1410, 91] on icon "button" at bounding box center [1408, 90] width 17 height 23
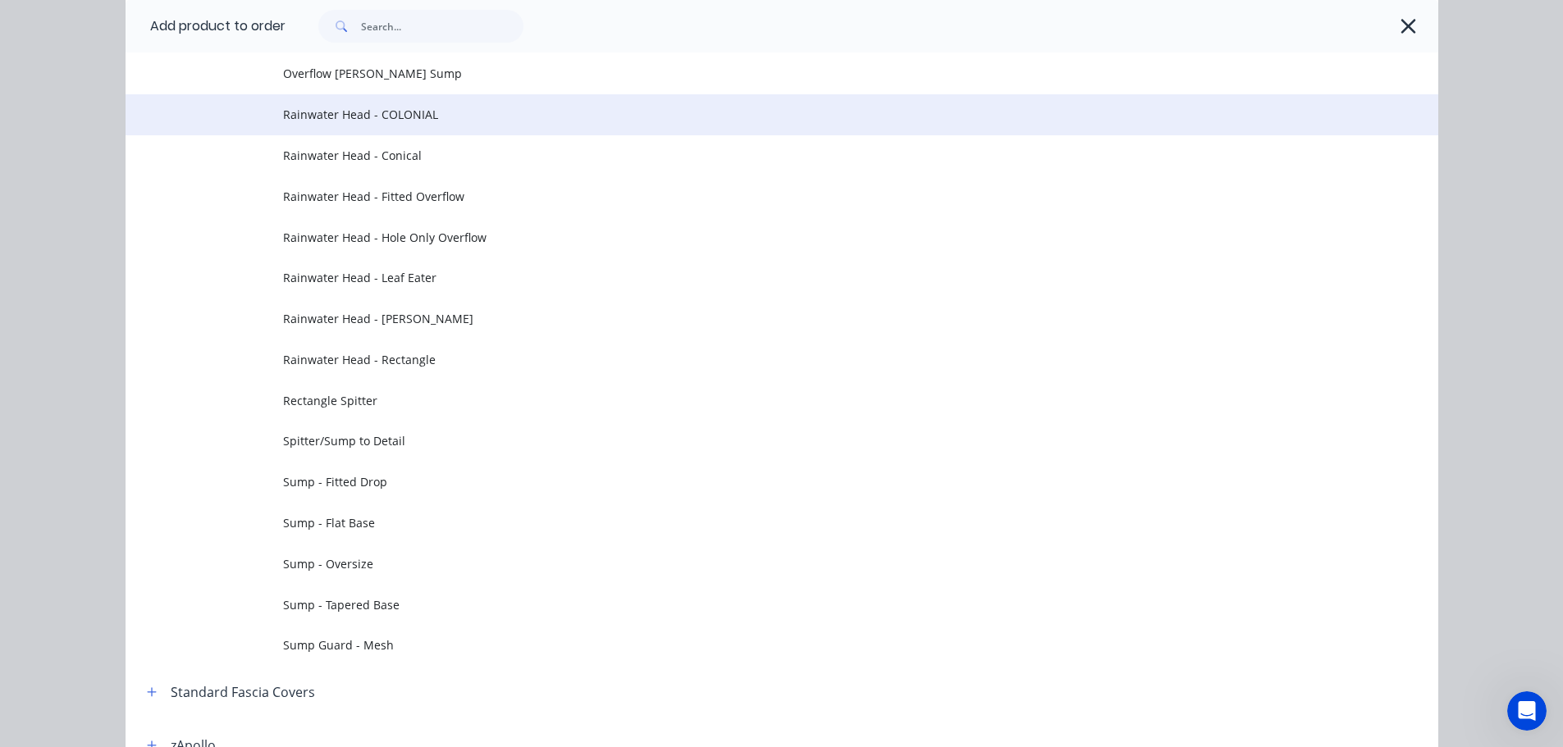
click at [483, 117] on span "Rainwater Head - COLONIAL" at bounding box center [745, 114] width 924 height 17
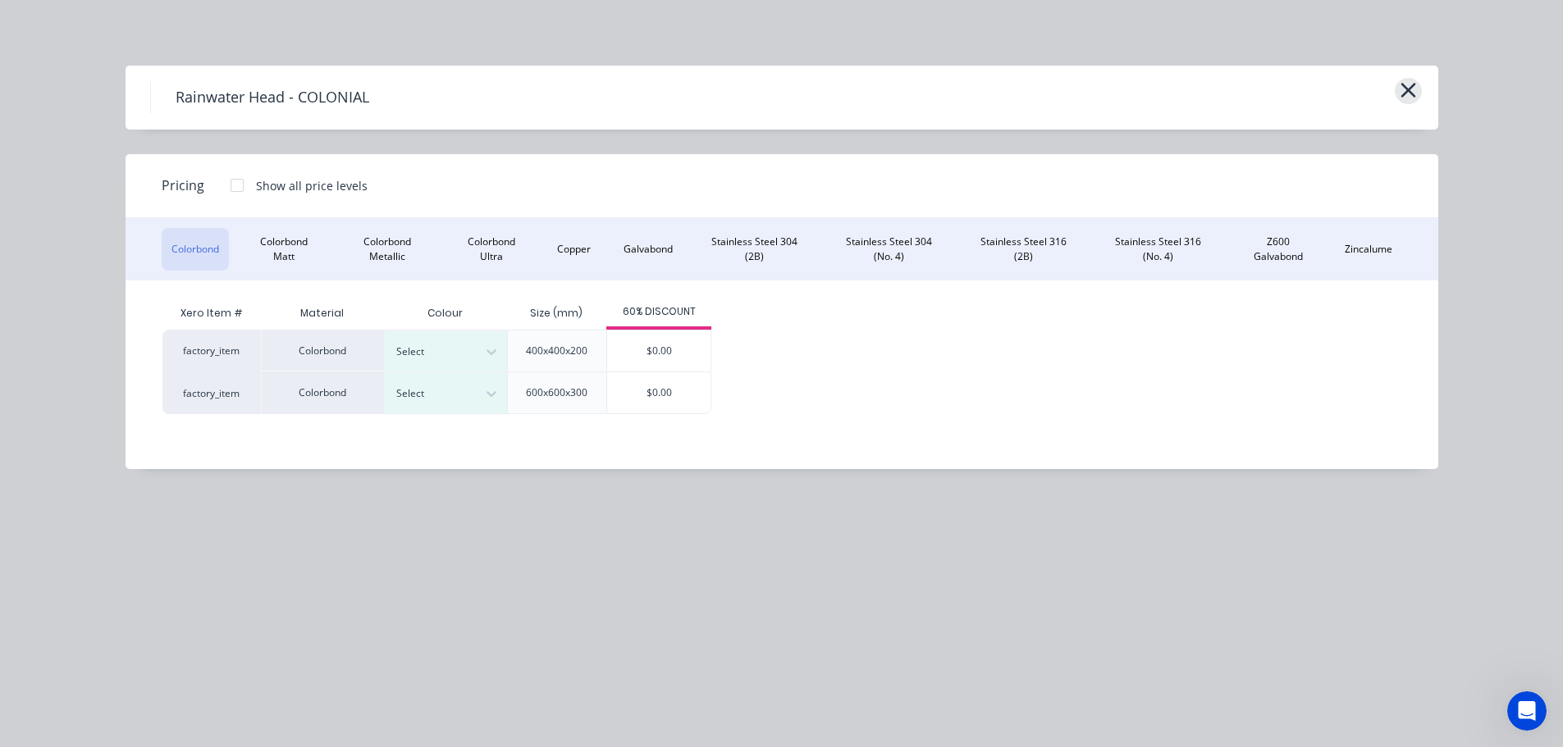
click at [1411, 95] on icon "button" at bounding box center [1407, 90] width 15 height 15
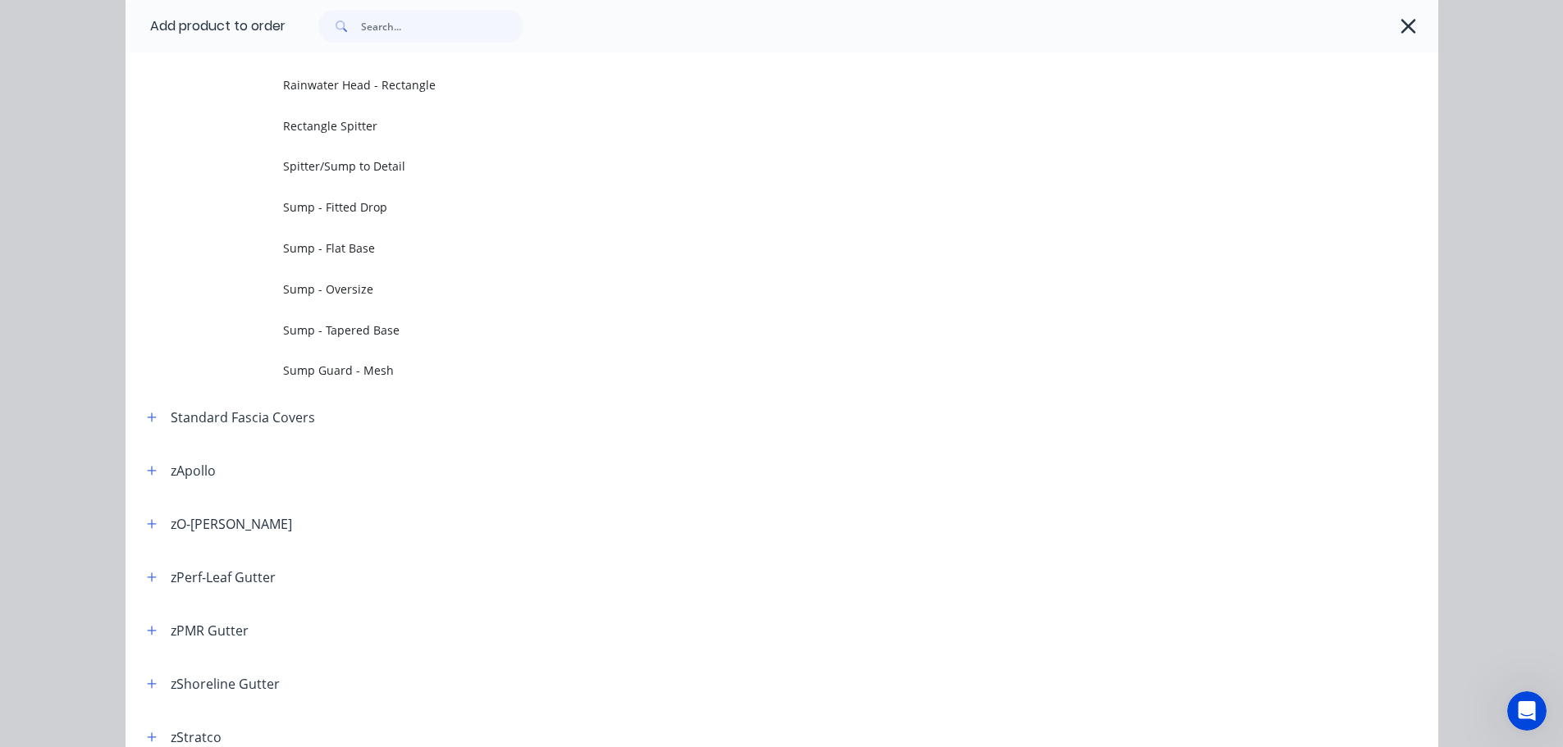
scroll to position [1094, 0]
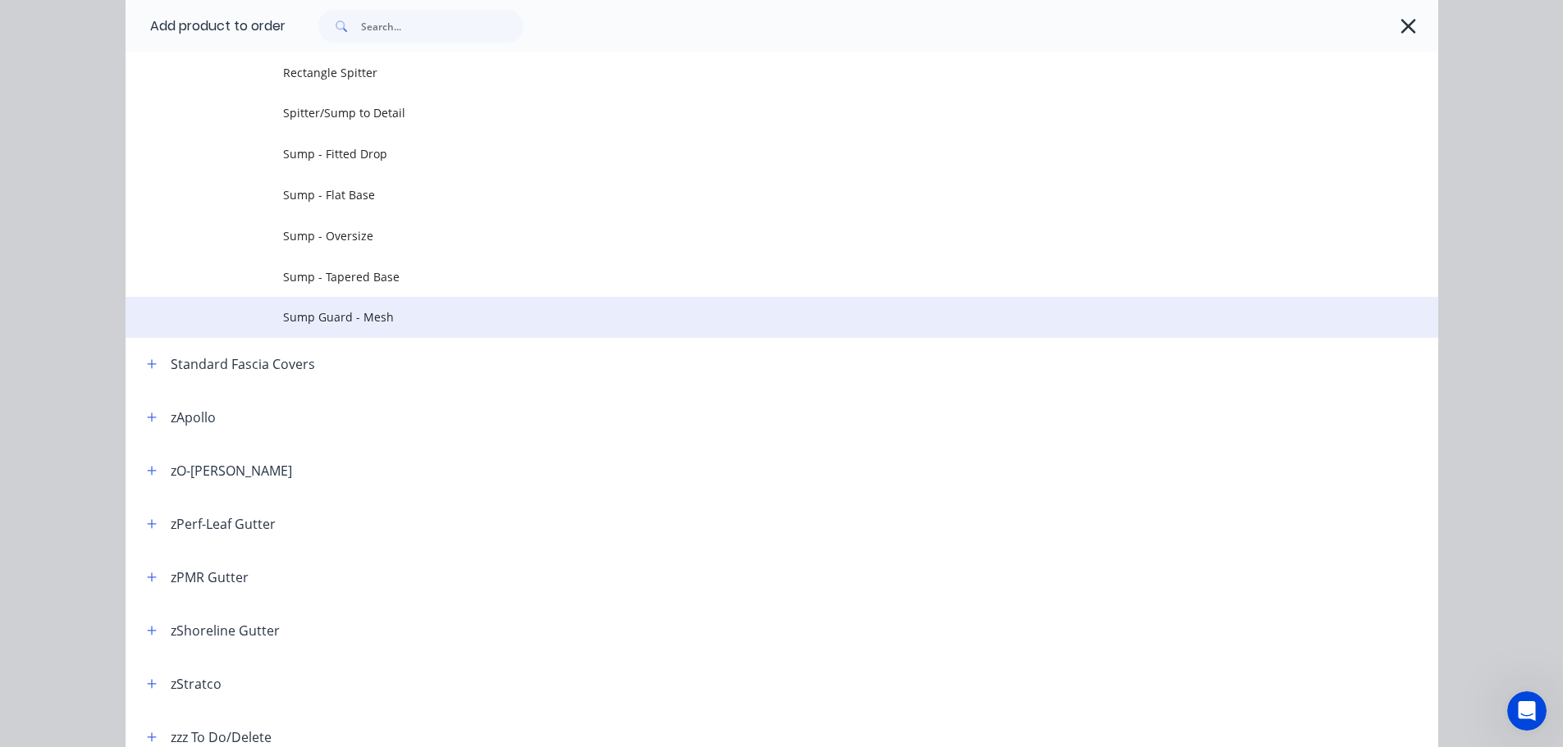
click at [386, 320] on span "Sump Guard - Mesh" at bounding box center [745, 316] width 924 height 17
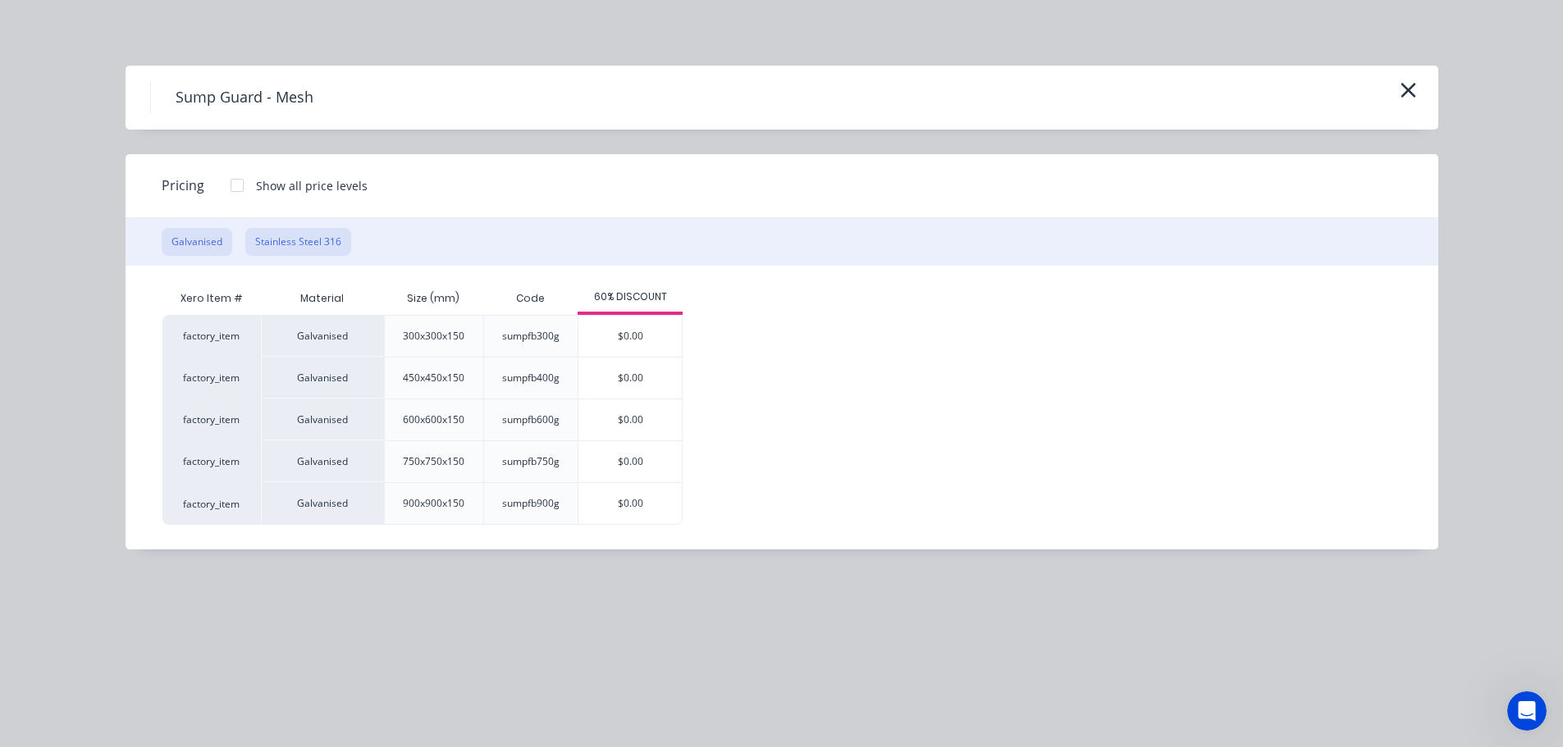
click at [327, 244] on button "Stainless Steel 316" at bounding box center [298, 242] width 106 height 28
click at [207, 235] on button "Galvanised" at bounding box center [197, 242] width 71 height 28
click at [285, 238] on button "Stainless Steel 316" at bounding box center [298, 242] width 106 height 28
click at [1396, 89] on button "button" at bounding box center [1408, 91] width 27 height 26
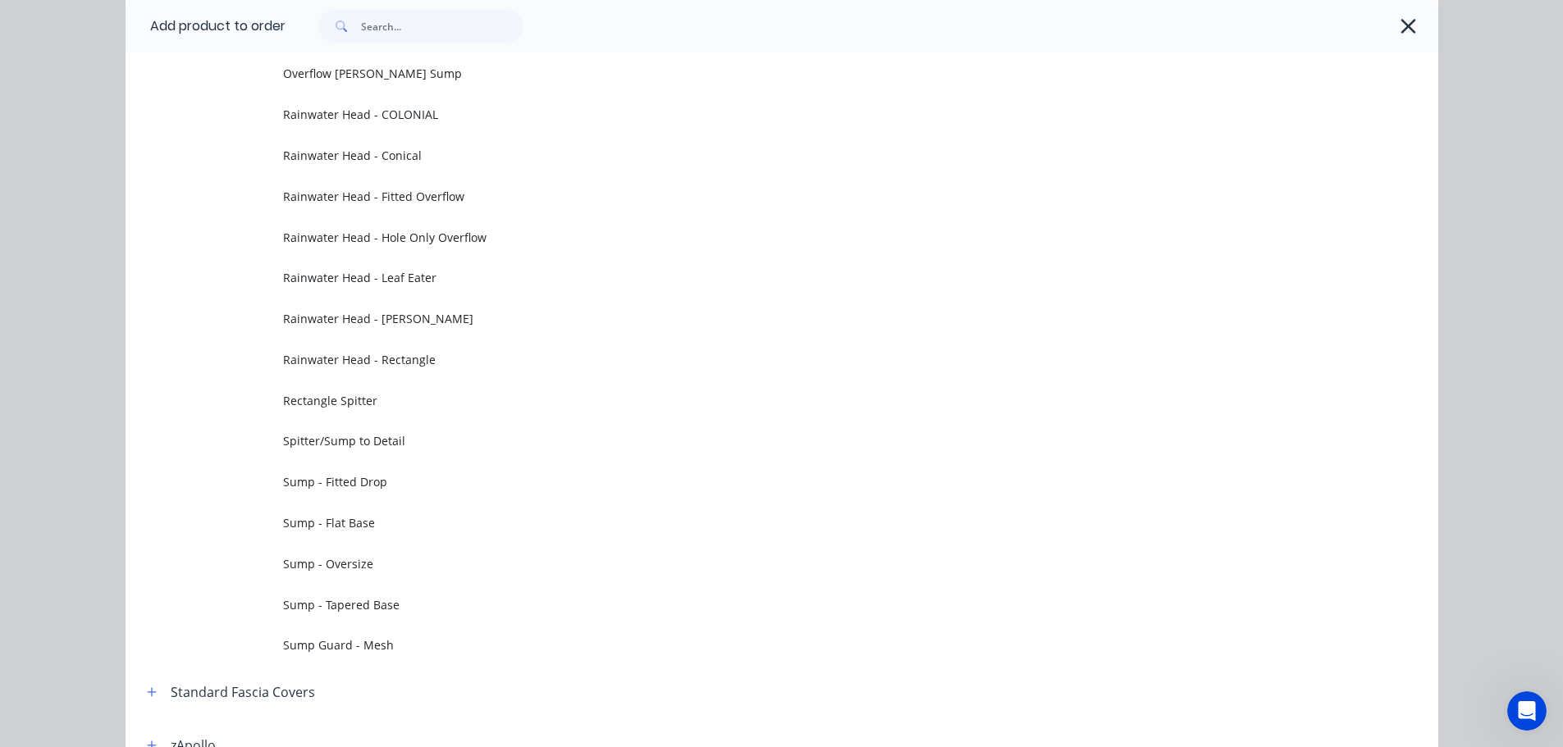
drag, startPoint x: 1404, startPoint y: 22, endPoint x: 1405, endPoint y: 53, distance: 30.4
click at [1404, 22] on icon "button" at bounding box center [1408, 26] width 17 height 23
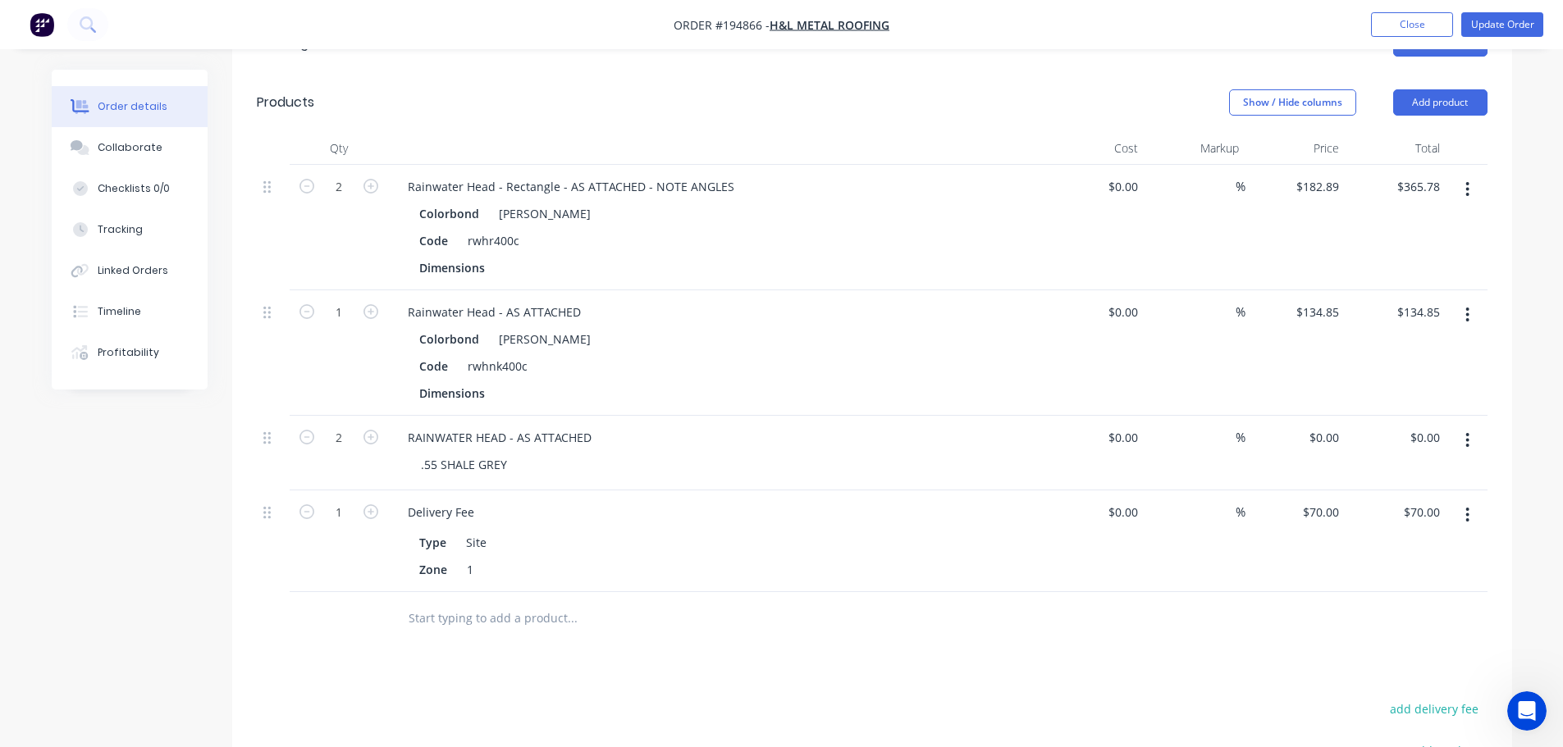
click at [1527, 152] on div "Order details Collaborate Checklists 0/0 Tracking Linked Orders Timeline Profit…" at bounding box center [781, 321] width 1493 height 1486
click at [1471, 89] on button "Add product" at bounding box center [1440, 102] width 94 height 26
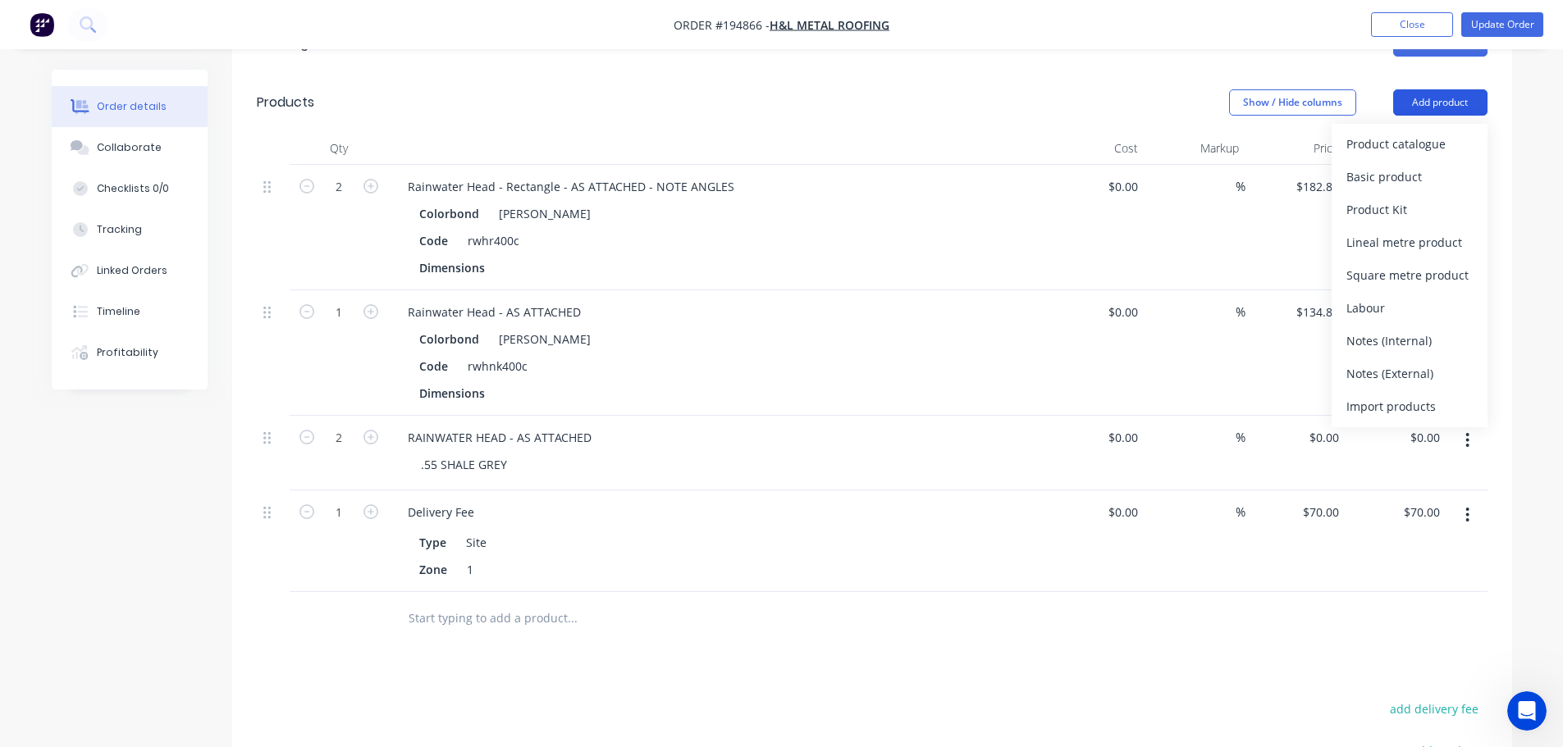
click at [1439, 132] on div "Product catalogue" at bounding box center [1409, 144] width 126 height 24
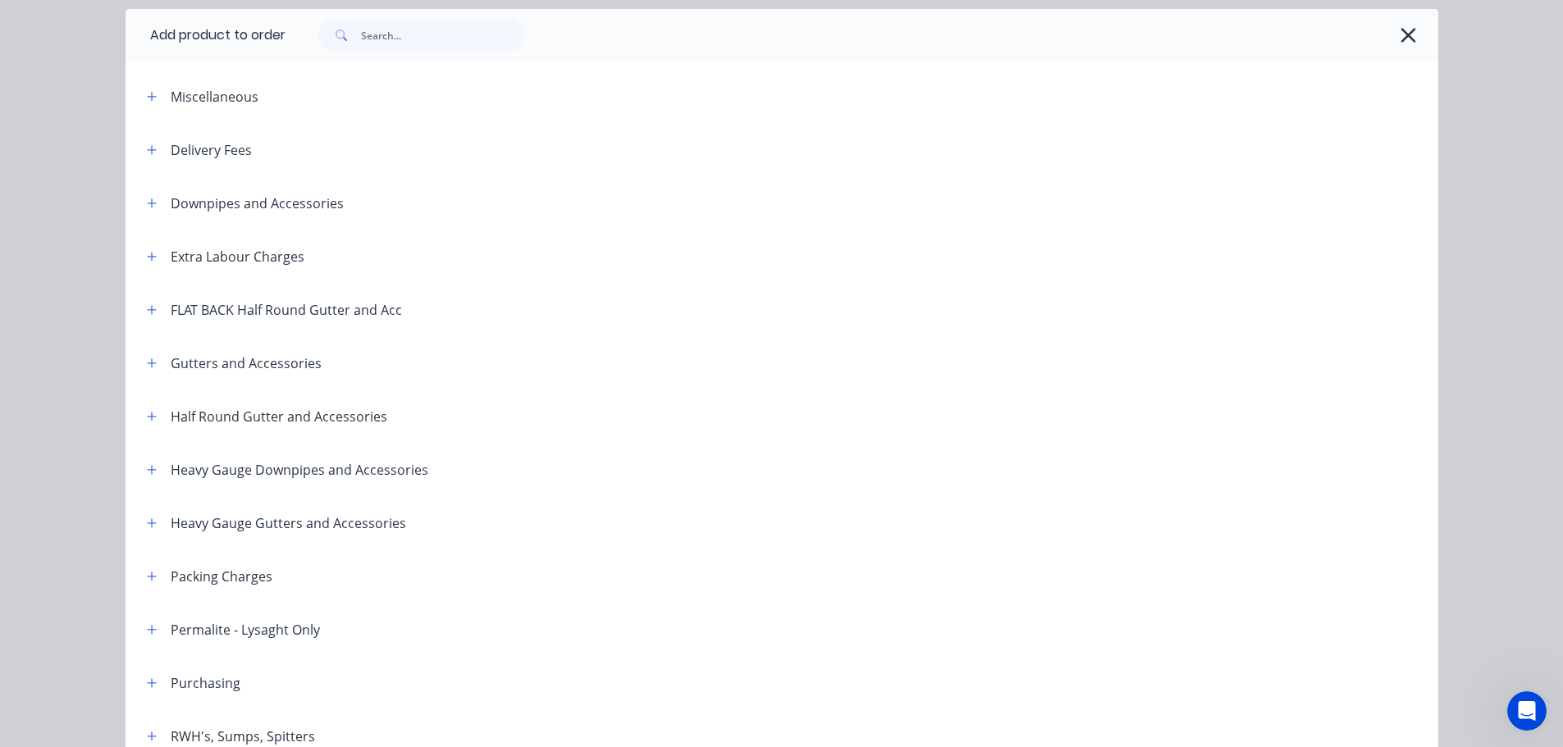
scroll to position [164, 0]
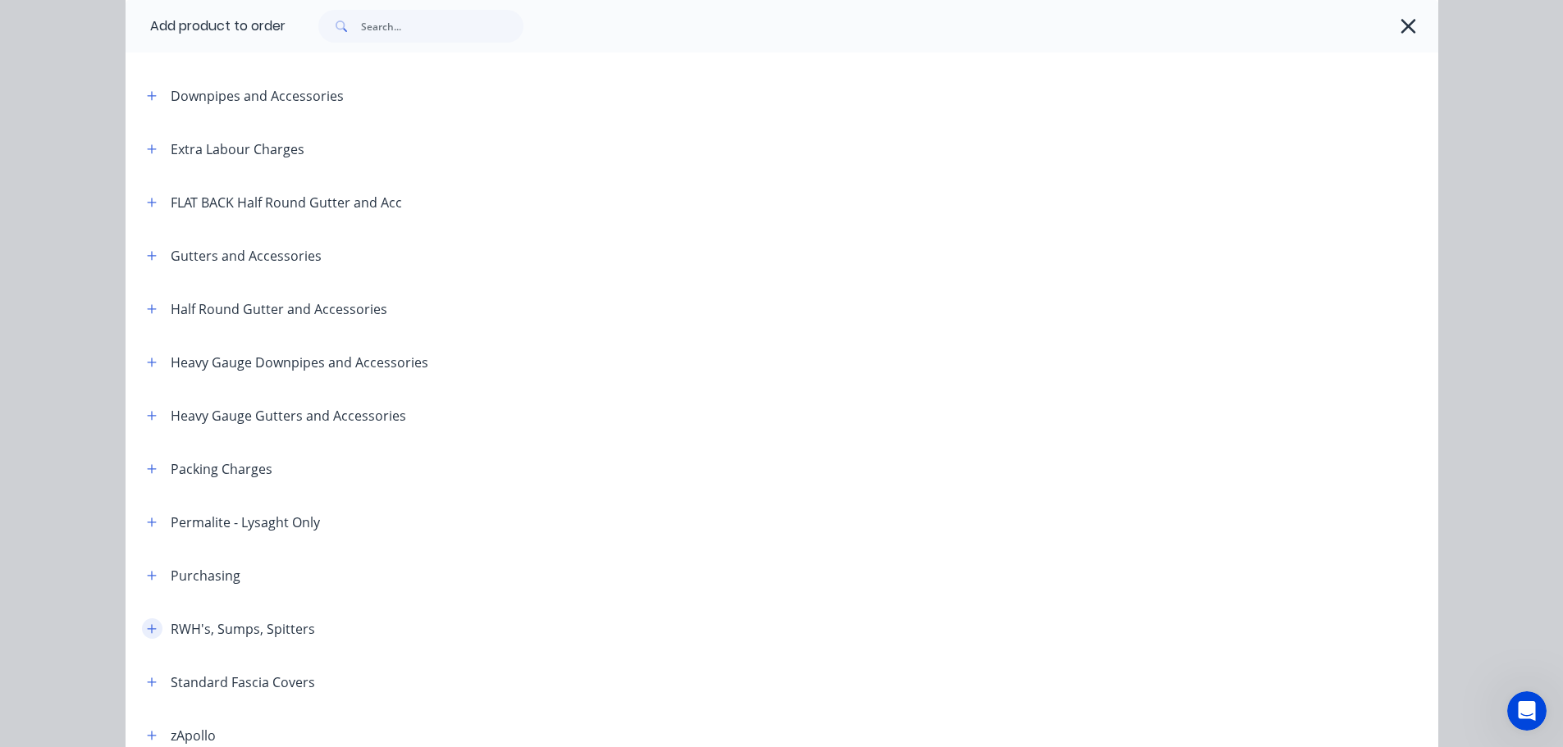
click at [144, 619] on button "button" at bounding box center [152, 629] width 21 height 21
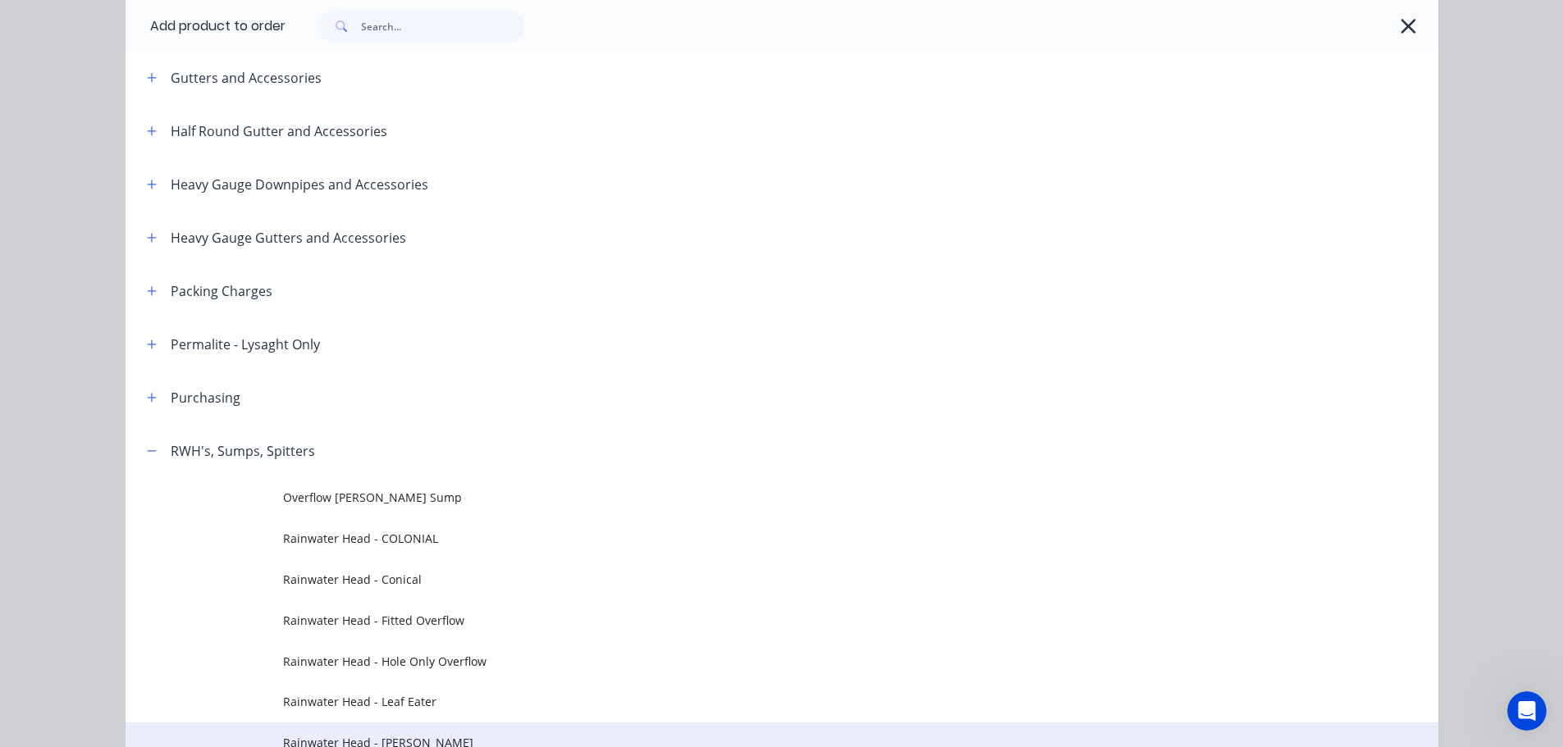
scroll to position [574, 0]
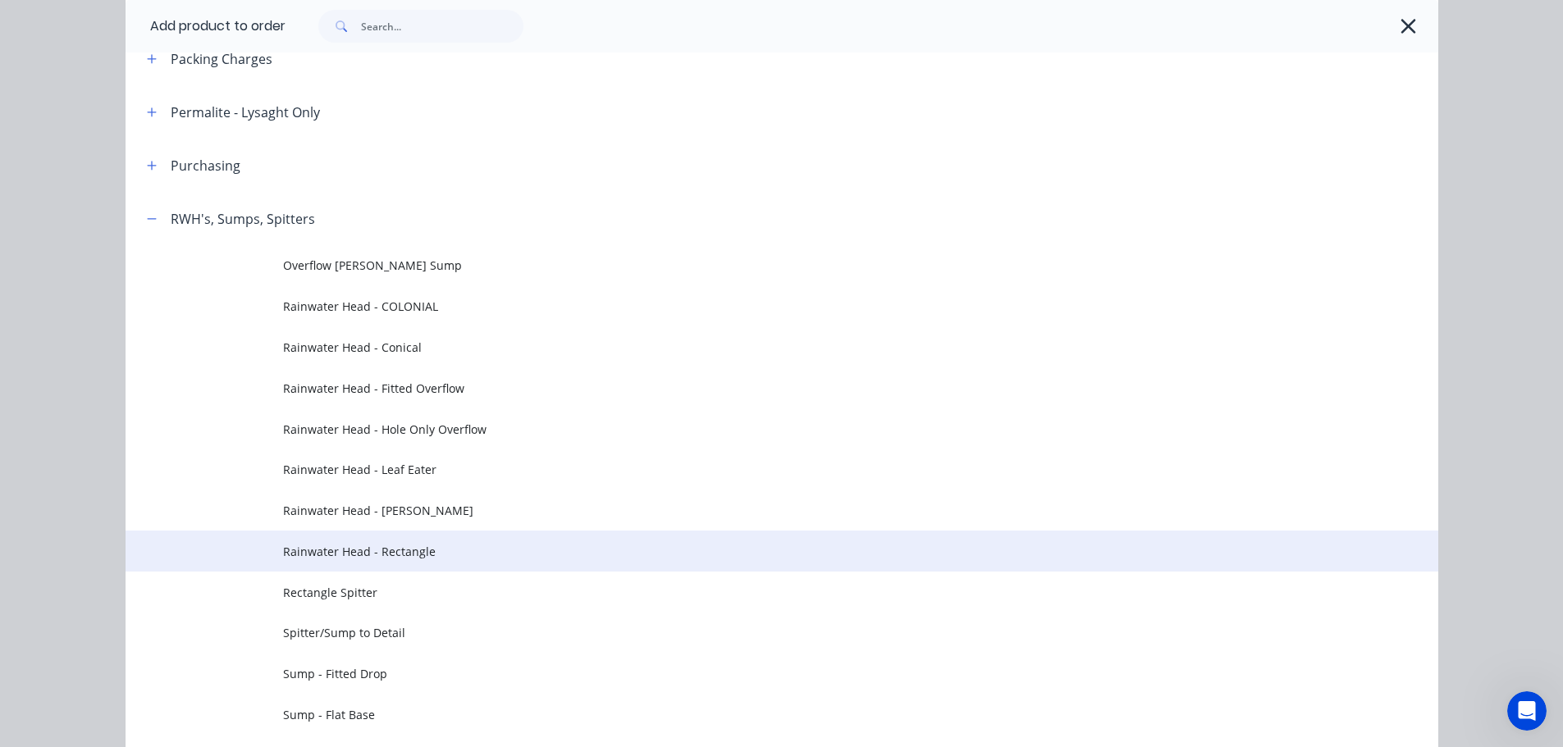
click at [408, 549] on span "Rainwater Head - Rectangle" at bounding box center [745, 551] width 924 height 17
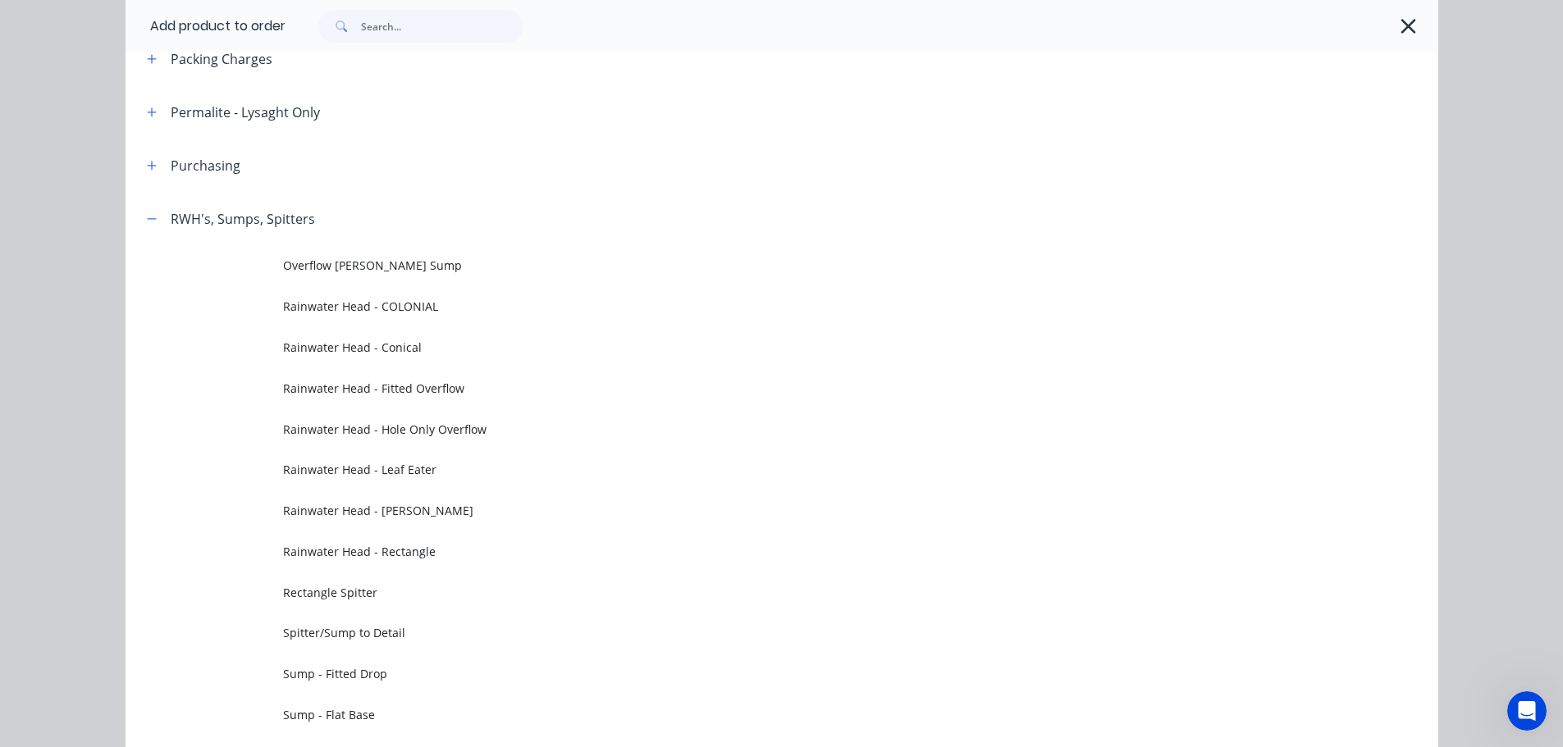
scroll to position [0, 0]
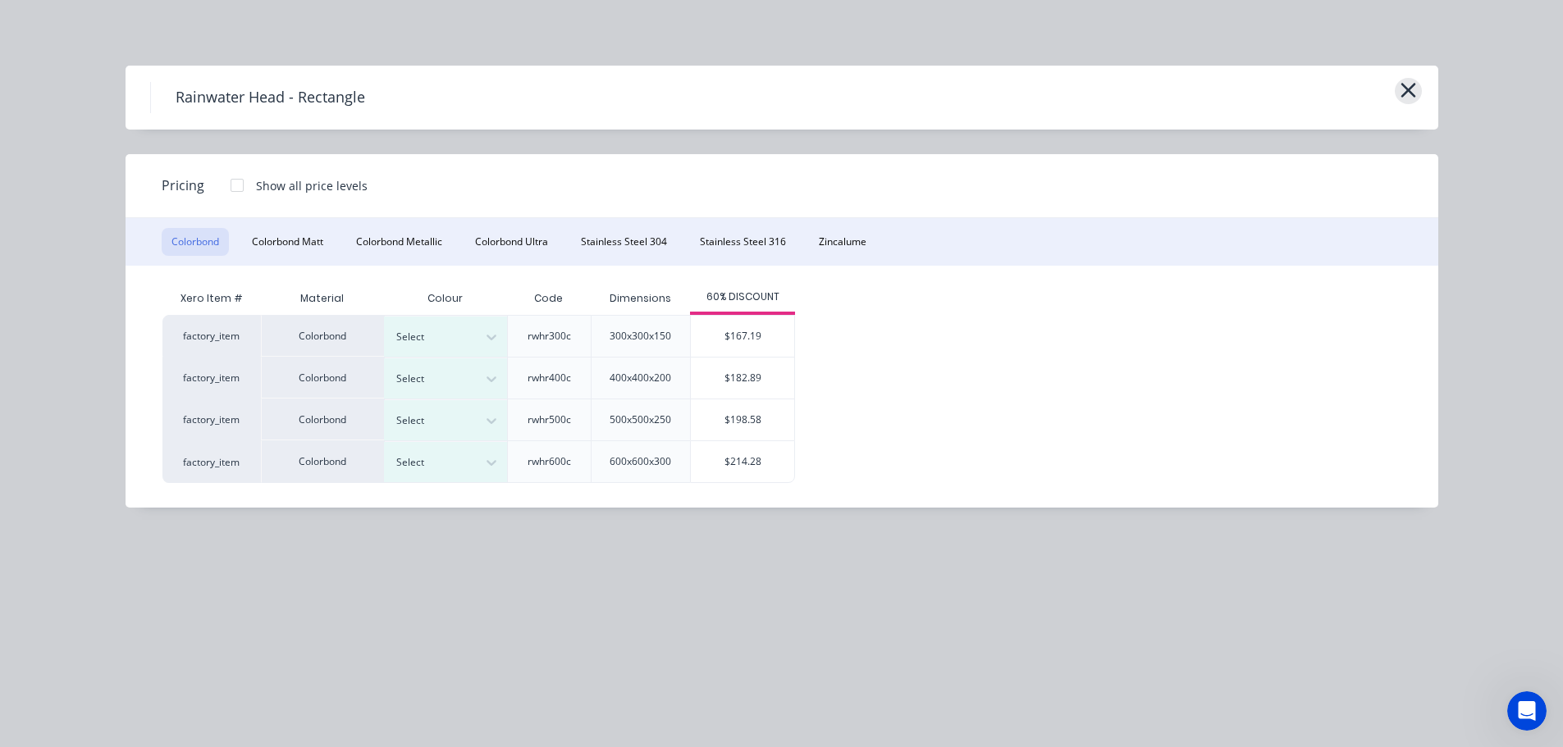
click at [1413, 81] on icon "button" at bounding box center [1408, 90] width 17 height 23
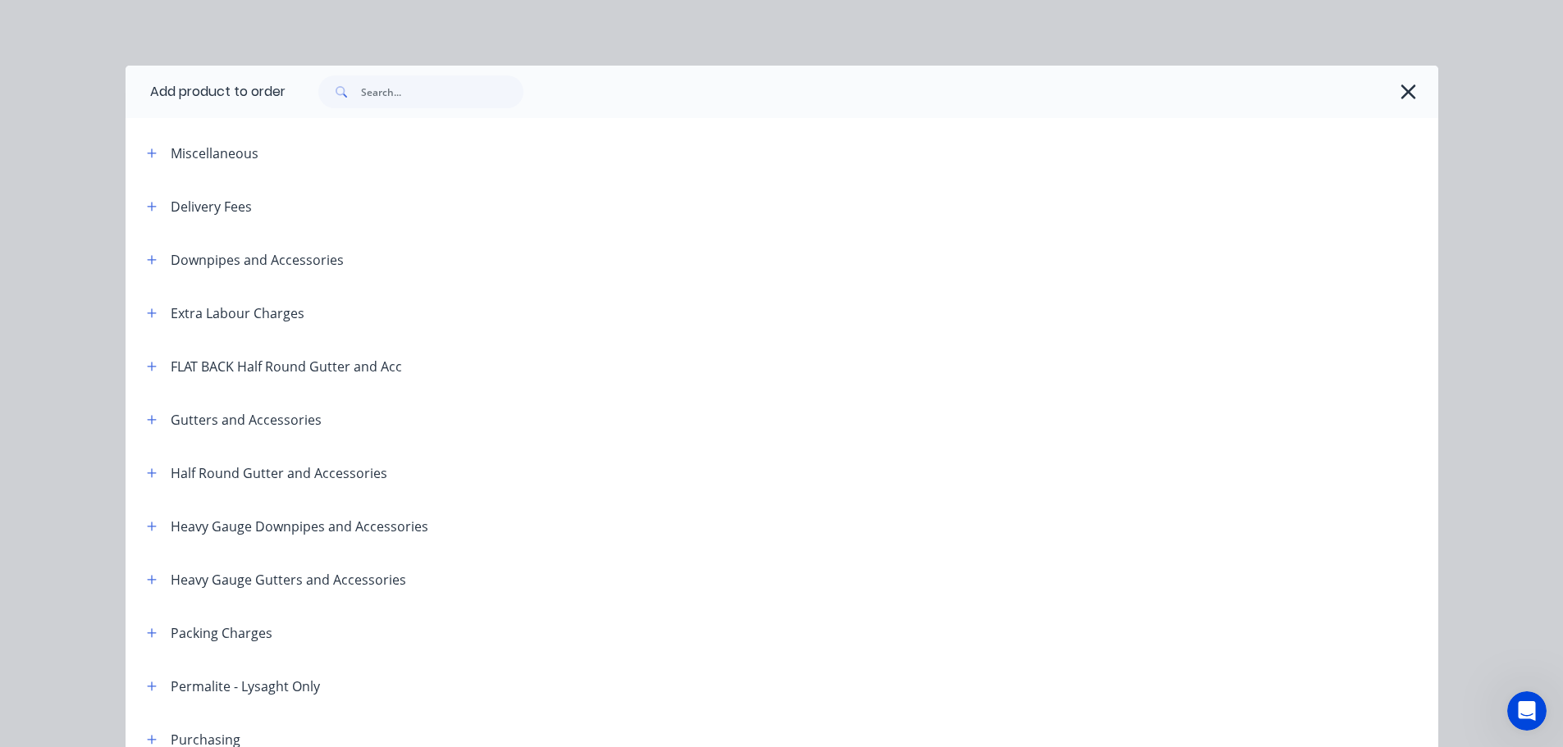
scroll to position [766, 0]
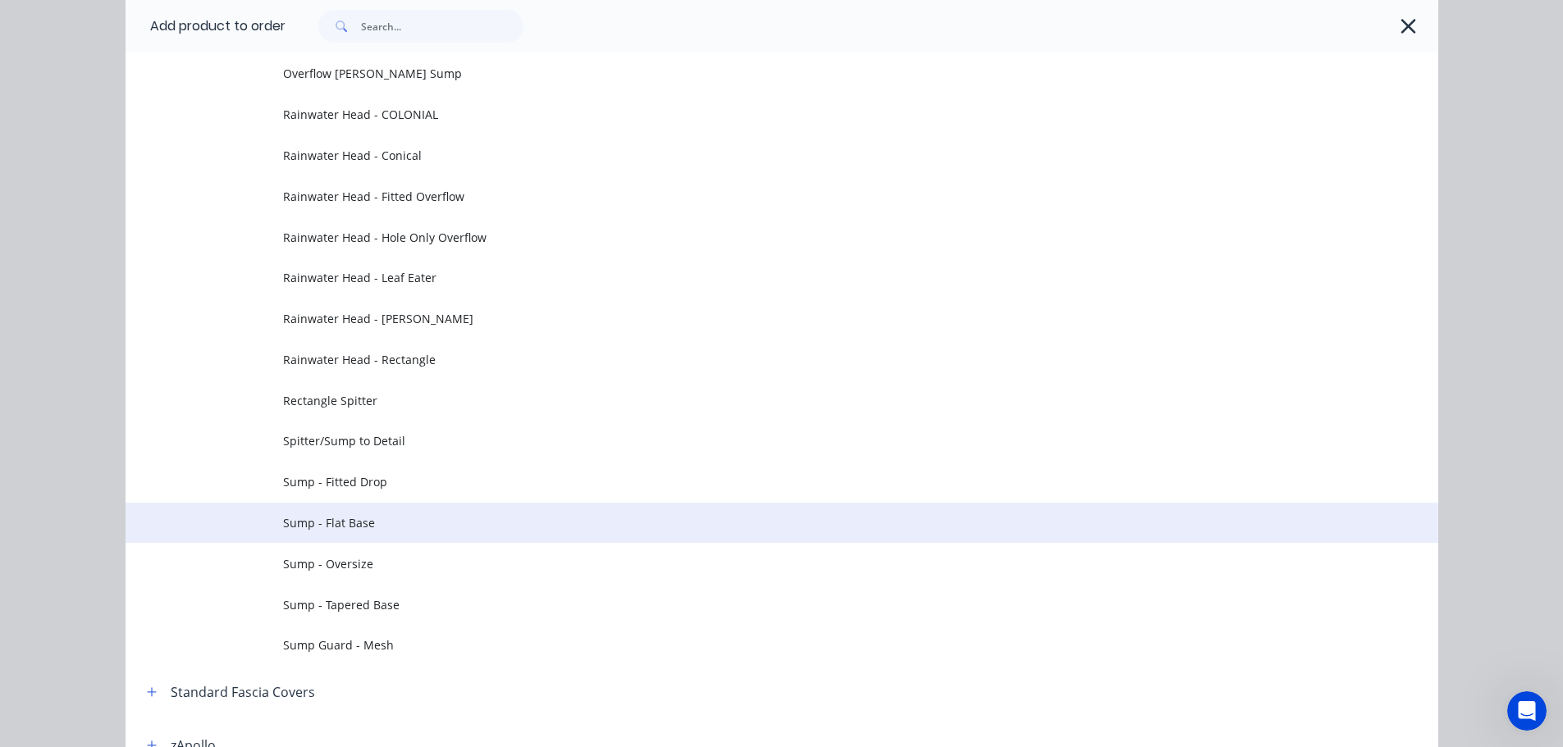
click at [504, 514] on span "Sump - Flat Base" at bounding box center [745, 522] width 924 height 17
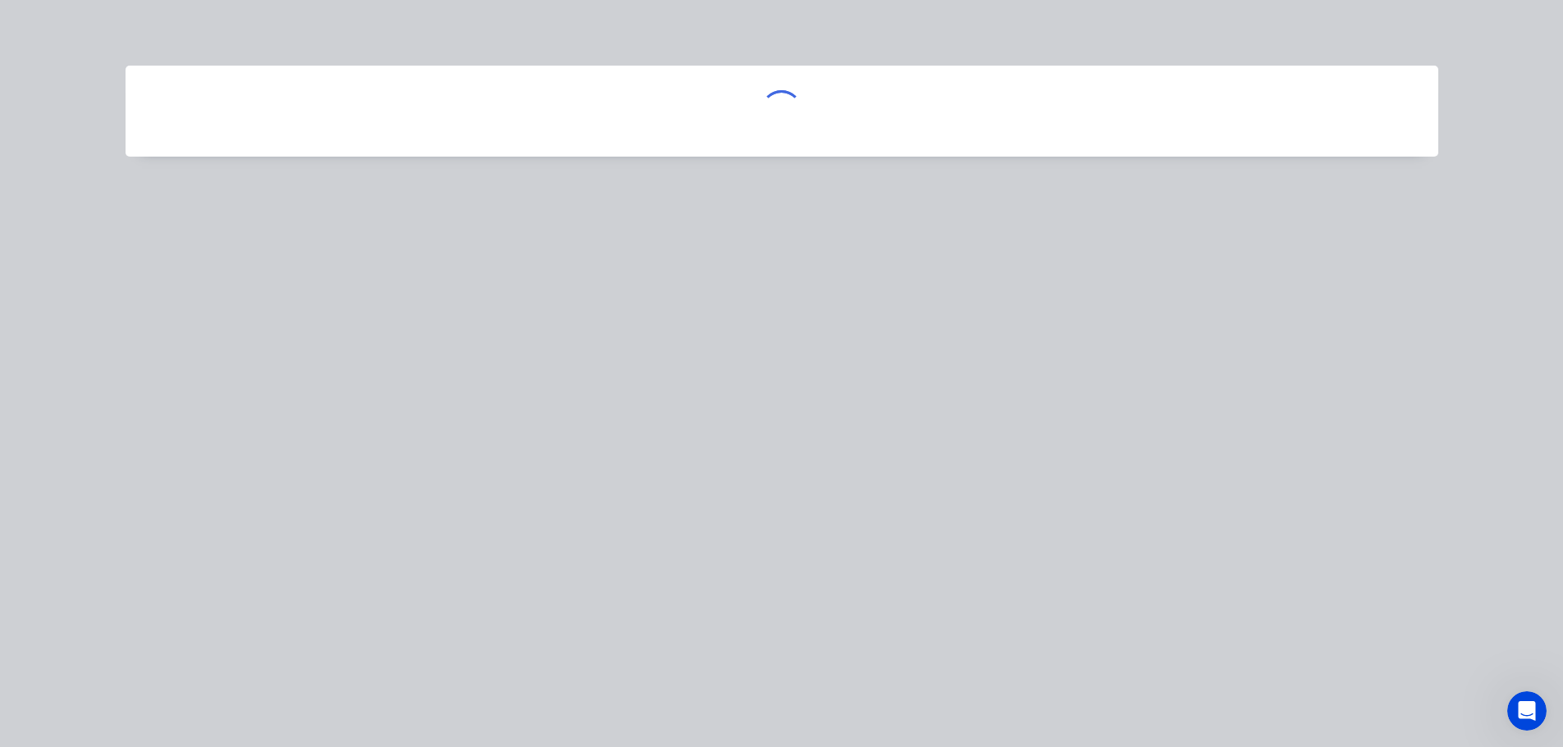
scroll to position [0, 0]
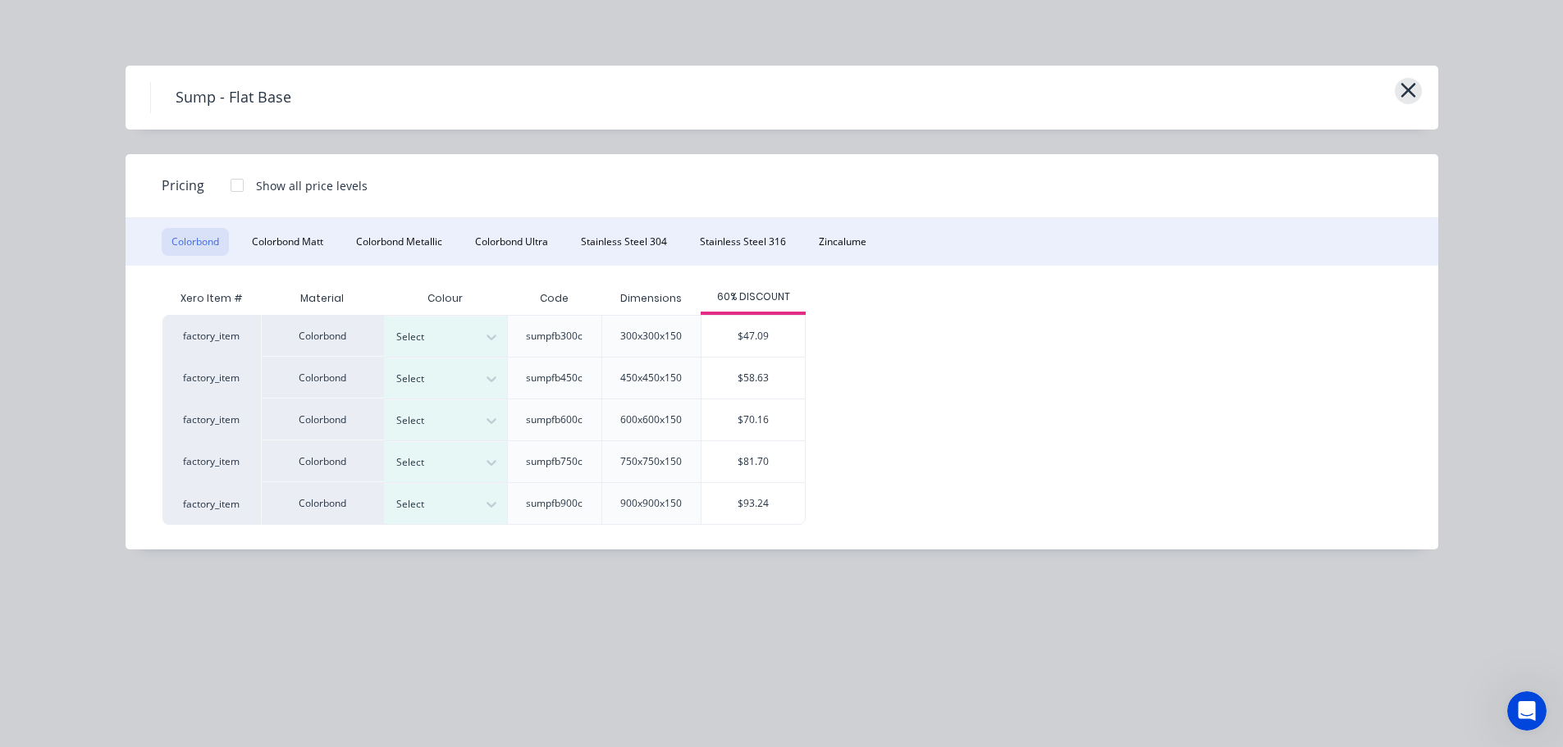
click at [1420, 89] on button "button" at bounding box center [1408, 91] width 27 height 26
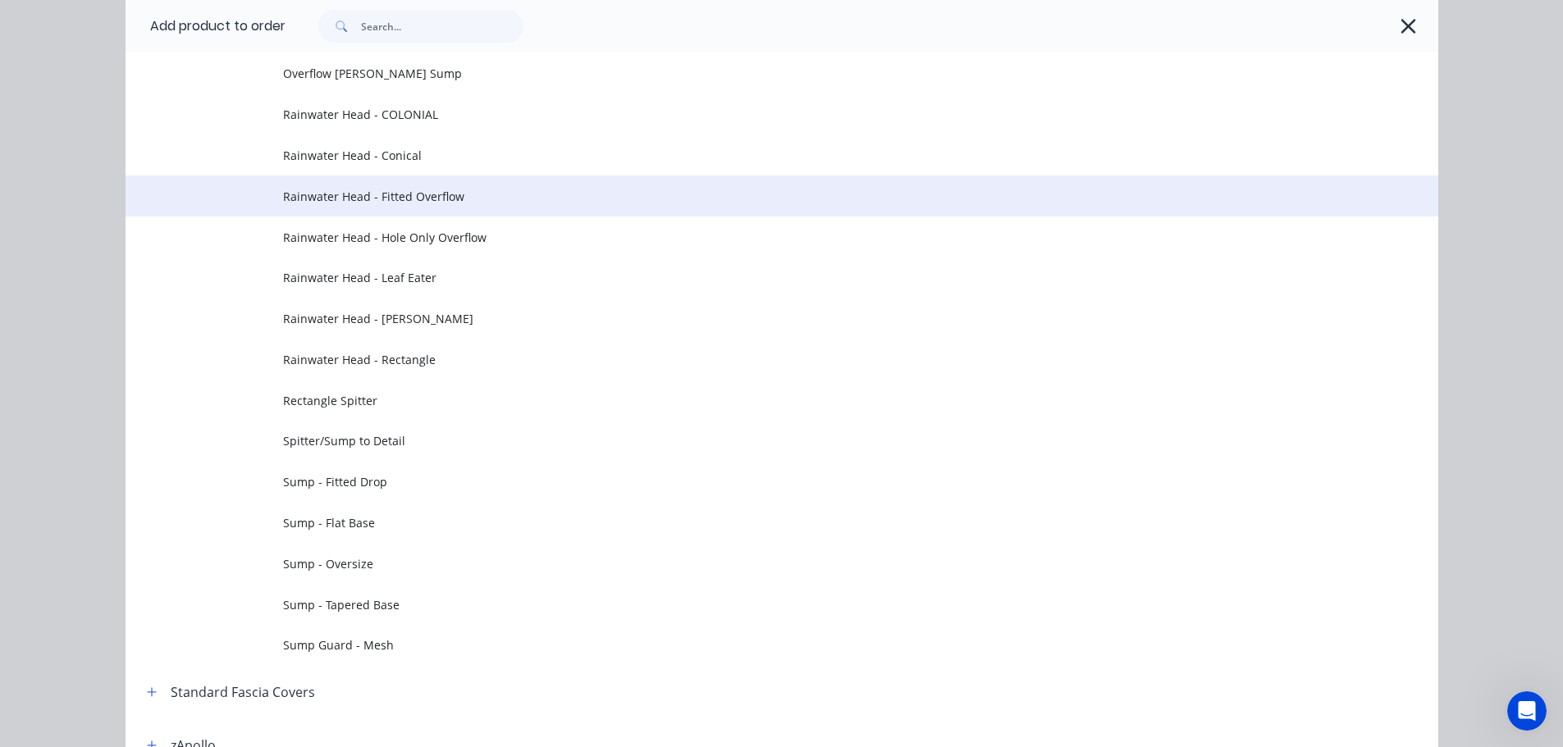
click at [491, 209] on td "Rainwater Head - Fitted Overflow" at bounding box center [860, 196] width 1155 height 41
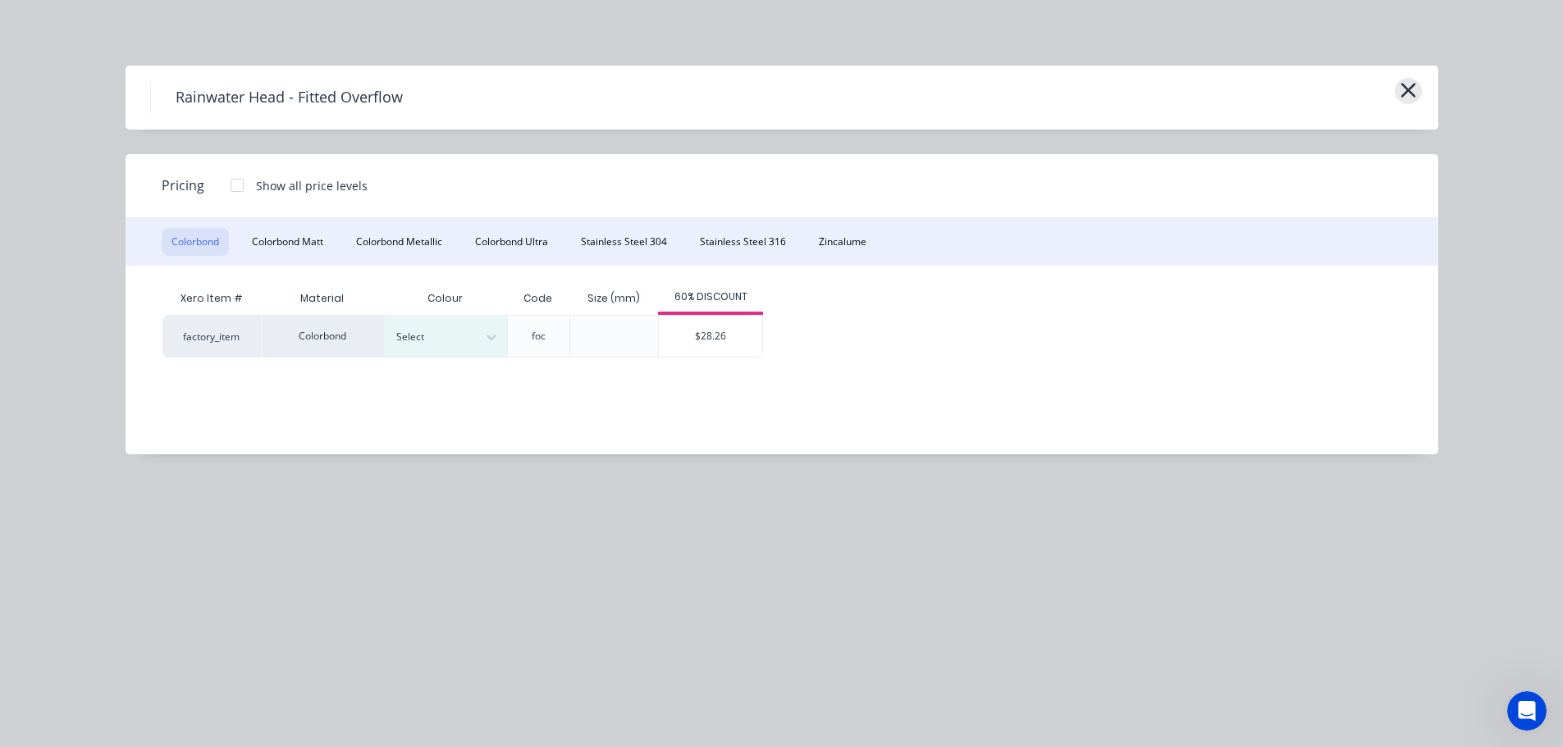
click at [1413, 87] on icon "button" at bounding box center [1408, 90] width 17 height 23
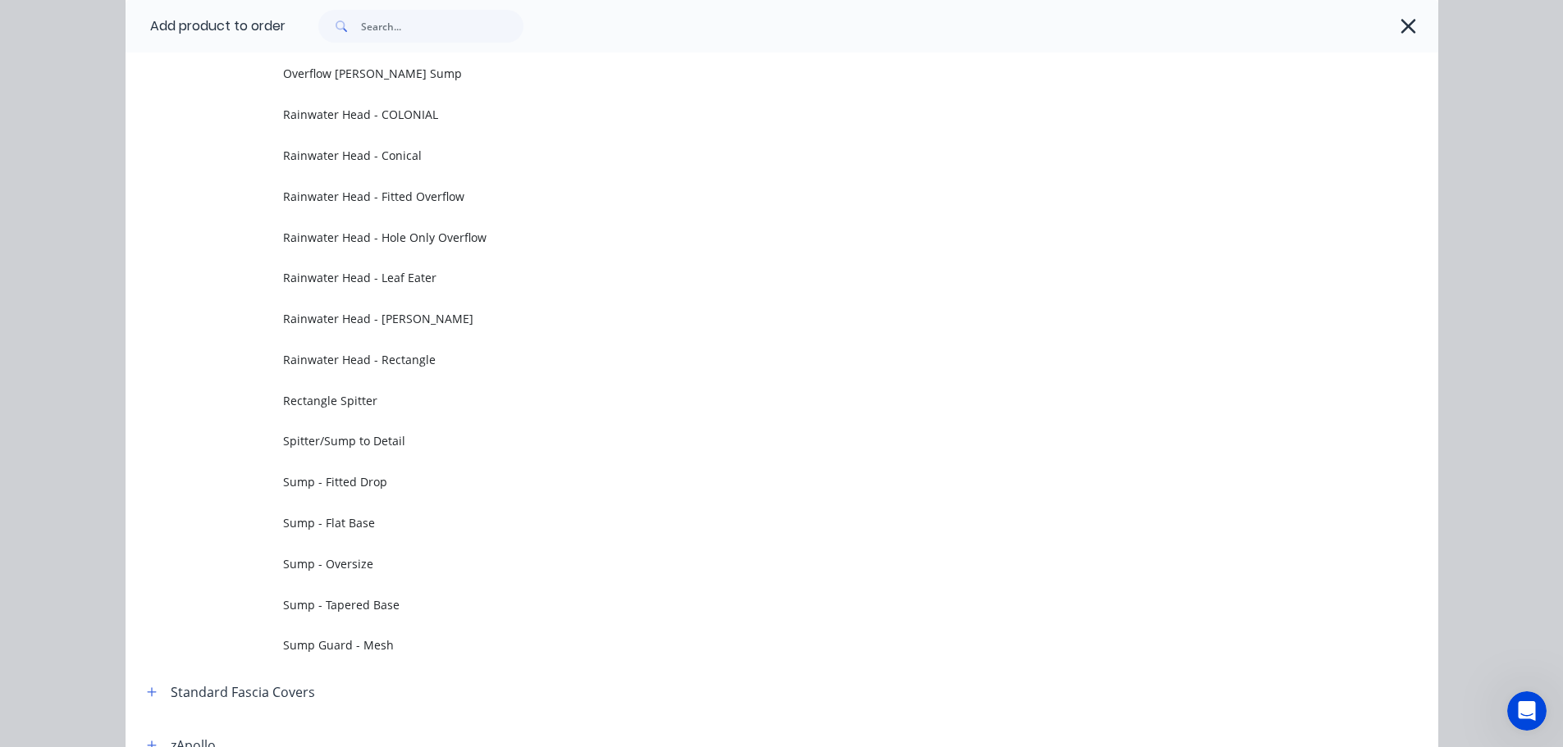
drag, startPoint x: 1409, startPoint y: 31, endPoint x: 1381, endPoint y: 59, distance: 39.4
click at [1407, 33] on button "button" at bounding box center [1408, 26] width 26 height 26
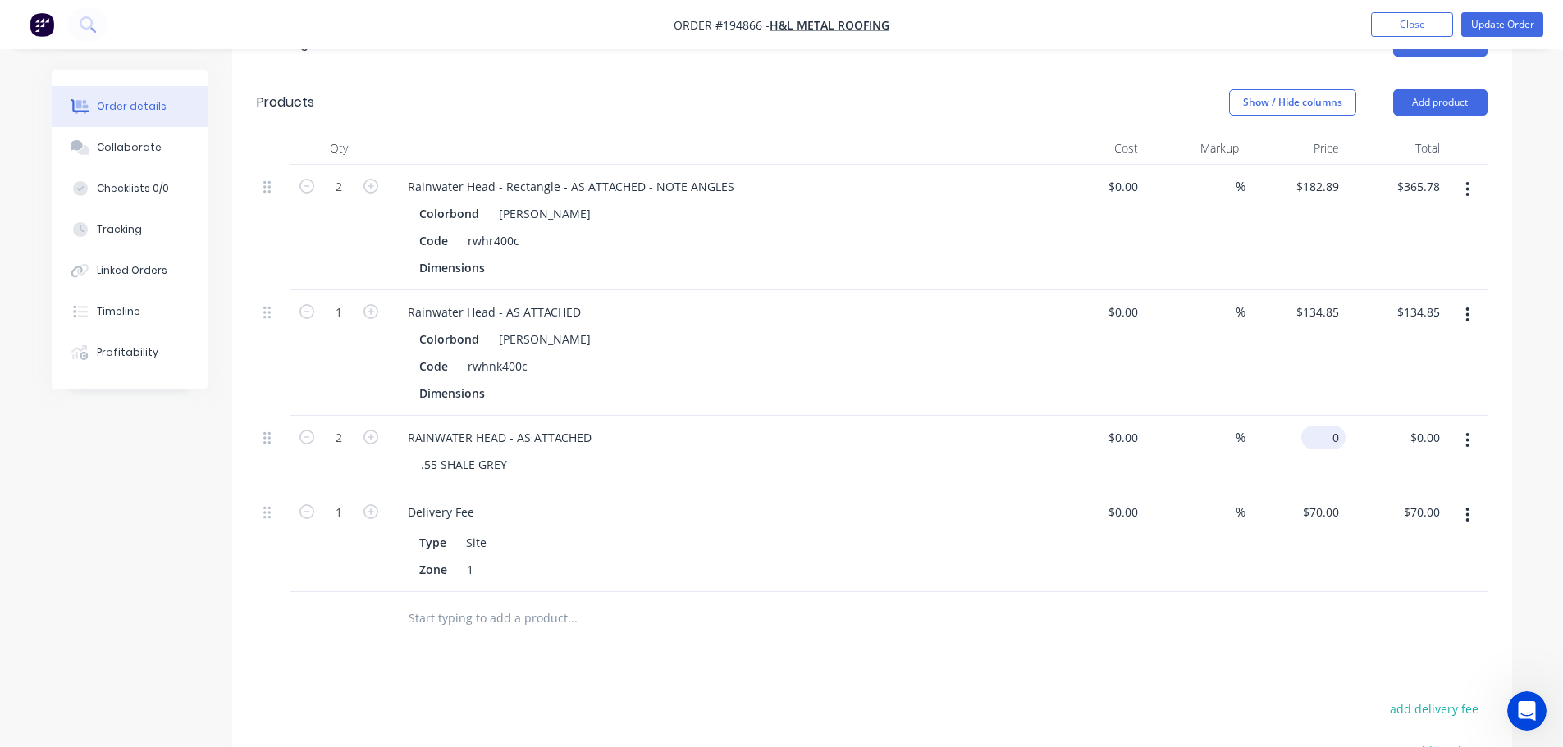
click at [1324, 426] on div "0 $0.00" at bounding box center [1323, 438] width 44 height 24
type input "$285.47"
type input "$570.94"
click at [1204, 592] on div at bounding box center [872, 618] width 1231 height 53
drag, startPoint x: 1293, startPoint y: 368, endPoint x: 1515, endPoint y: 16, distance: 417.0
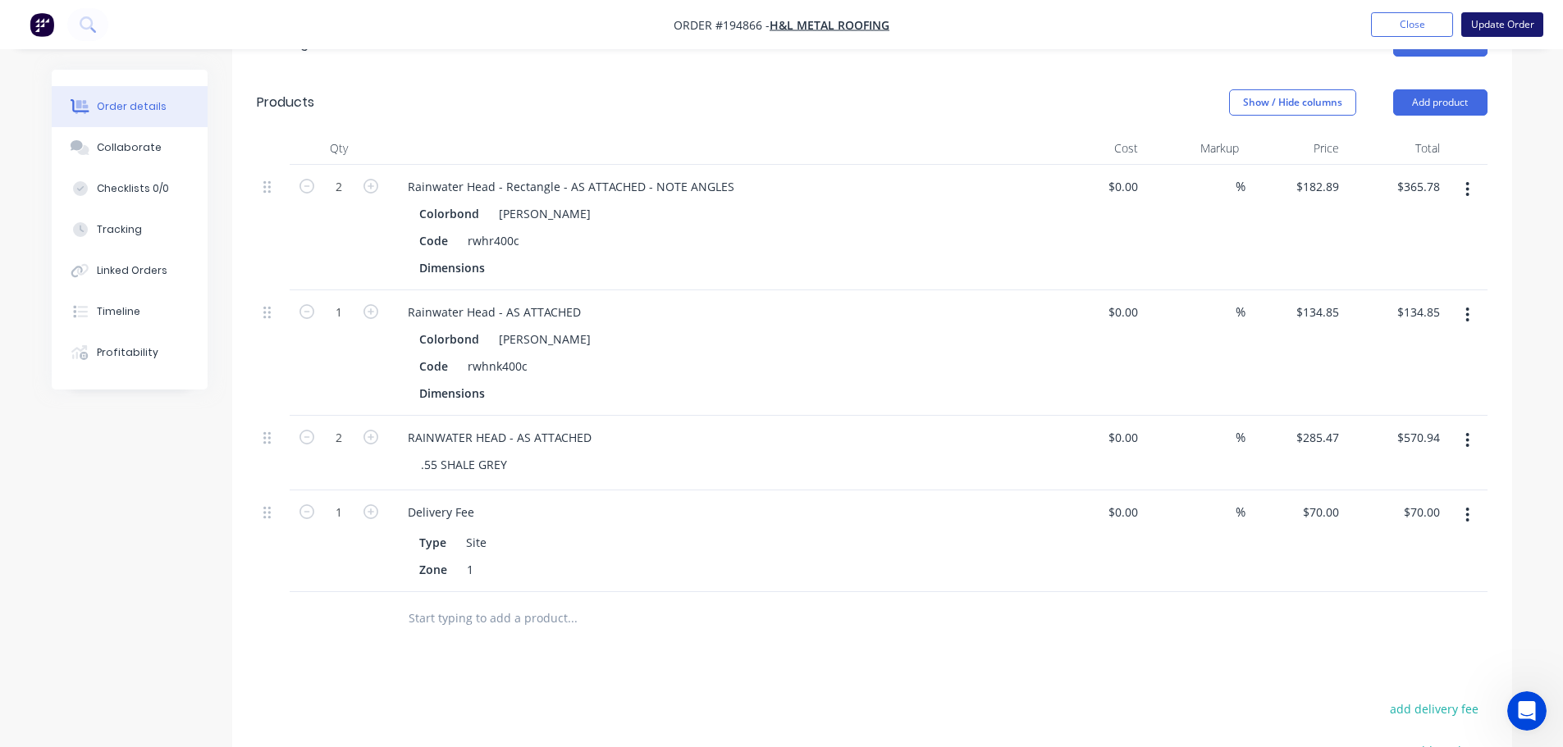
click at [1515, 16] on button "Update Order" at bounding box center [1502, 24] width 82 height 25
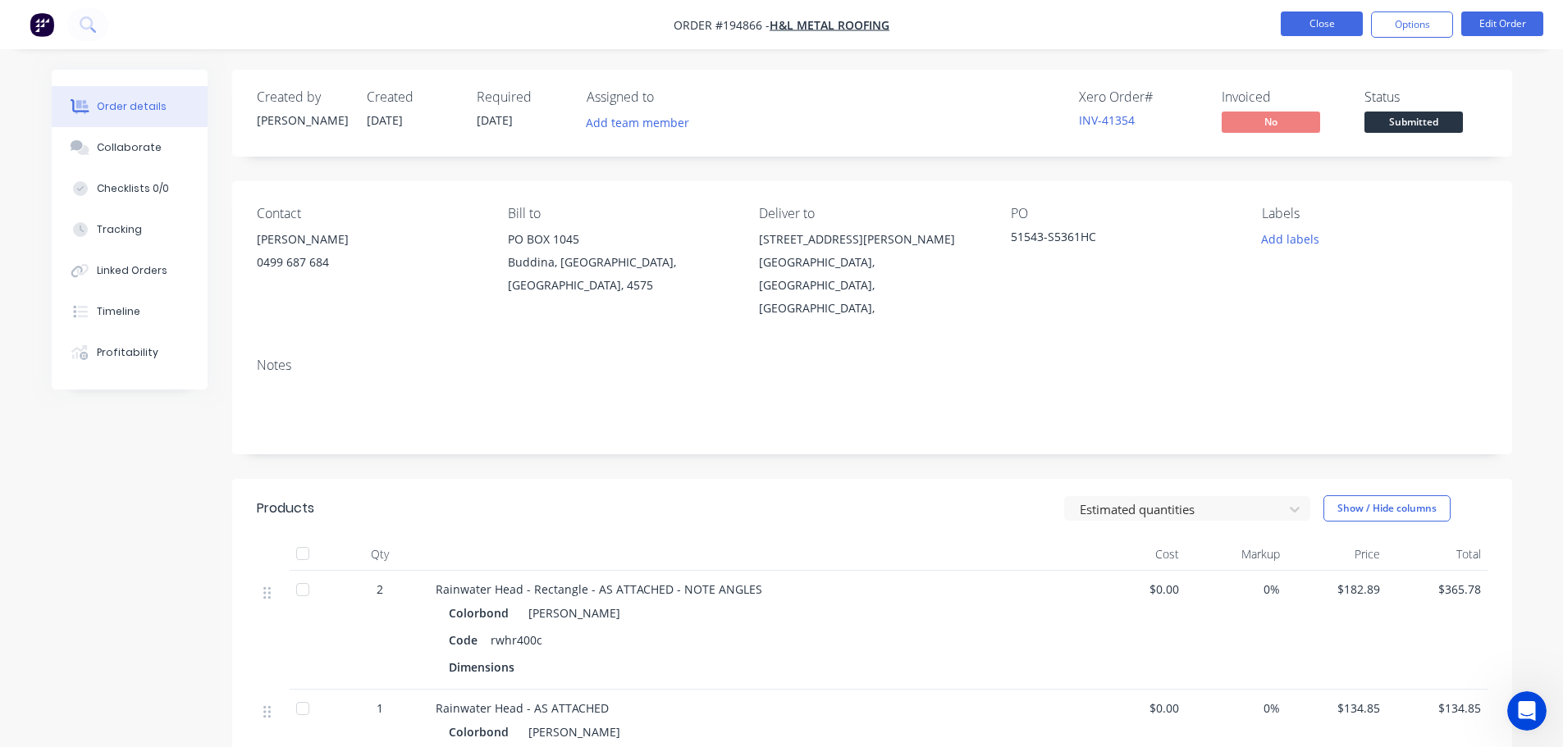
click at [1319, 21] on button "Close" at bounding box center [1322, 23] width 82 height 25
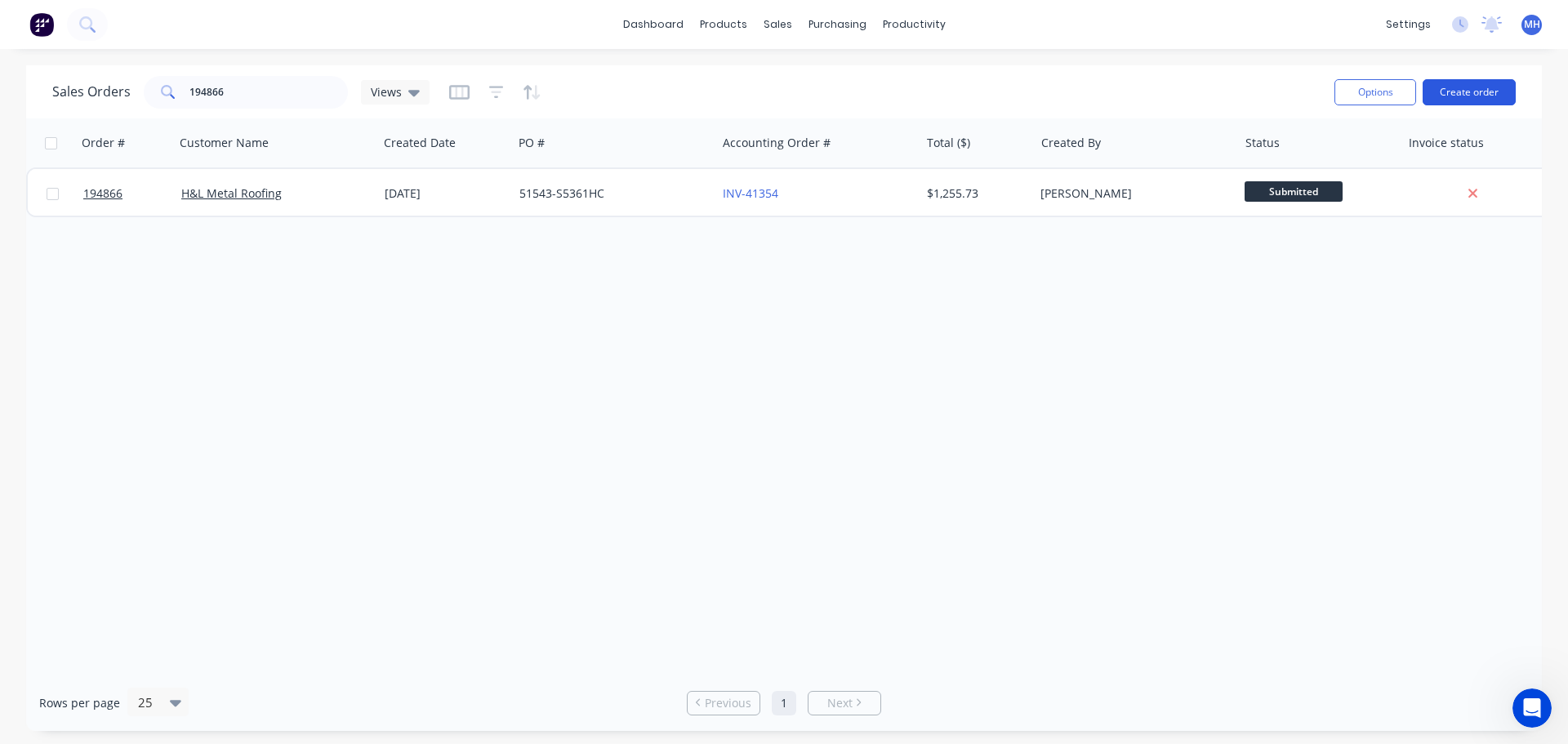
click at [1492, 103] on button "Create order" at bounding box center [1469, 93] width 94 height 26
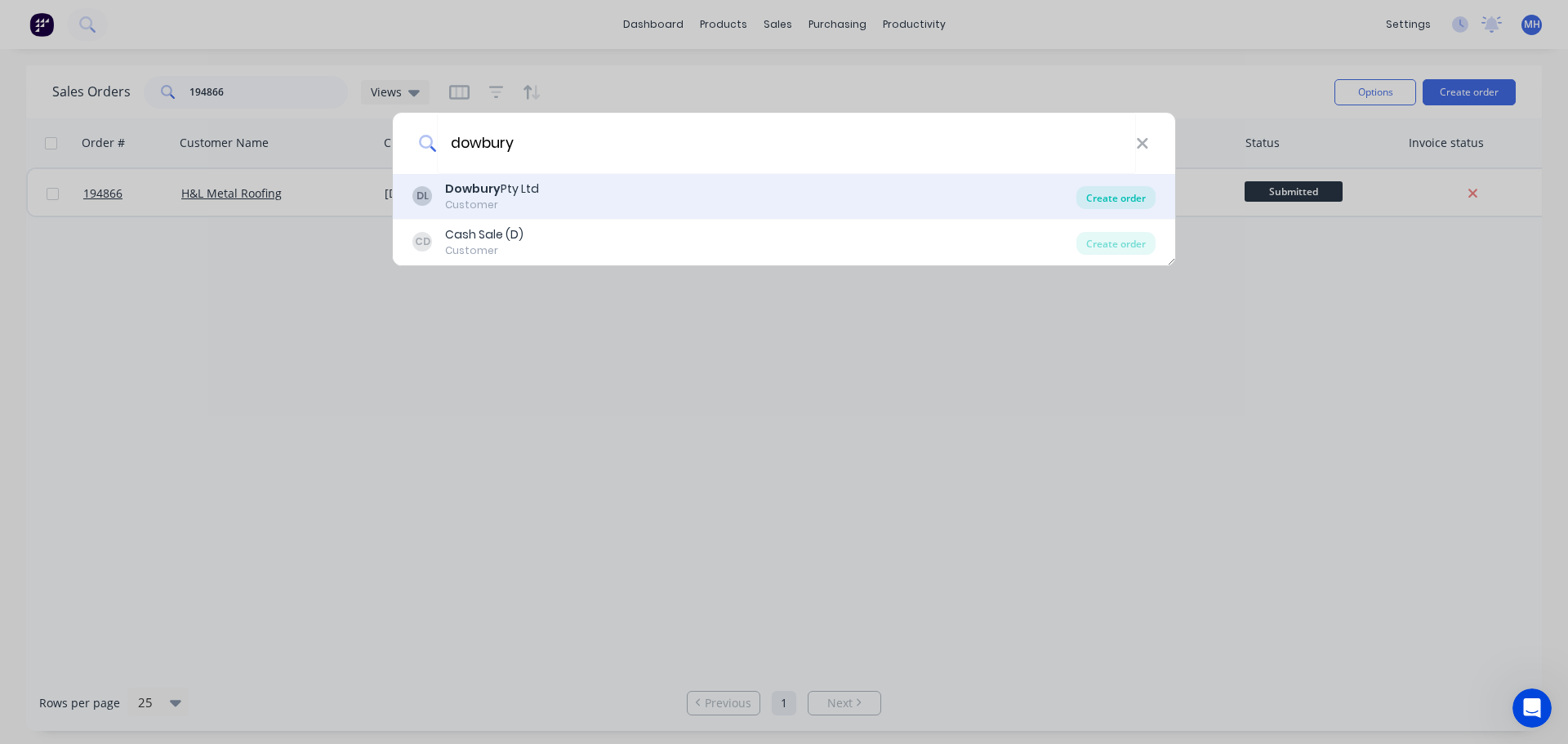
type input "dowbury"
click at [1094, 195] on div "Create order" at bounding box center [1116, 197] width 80 height 23
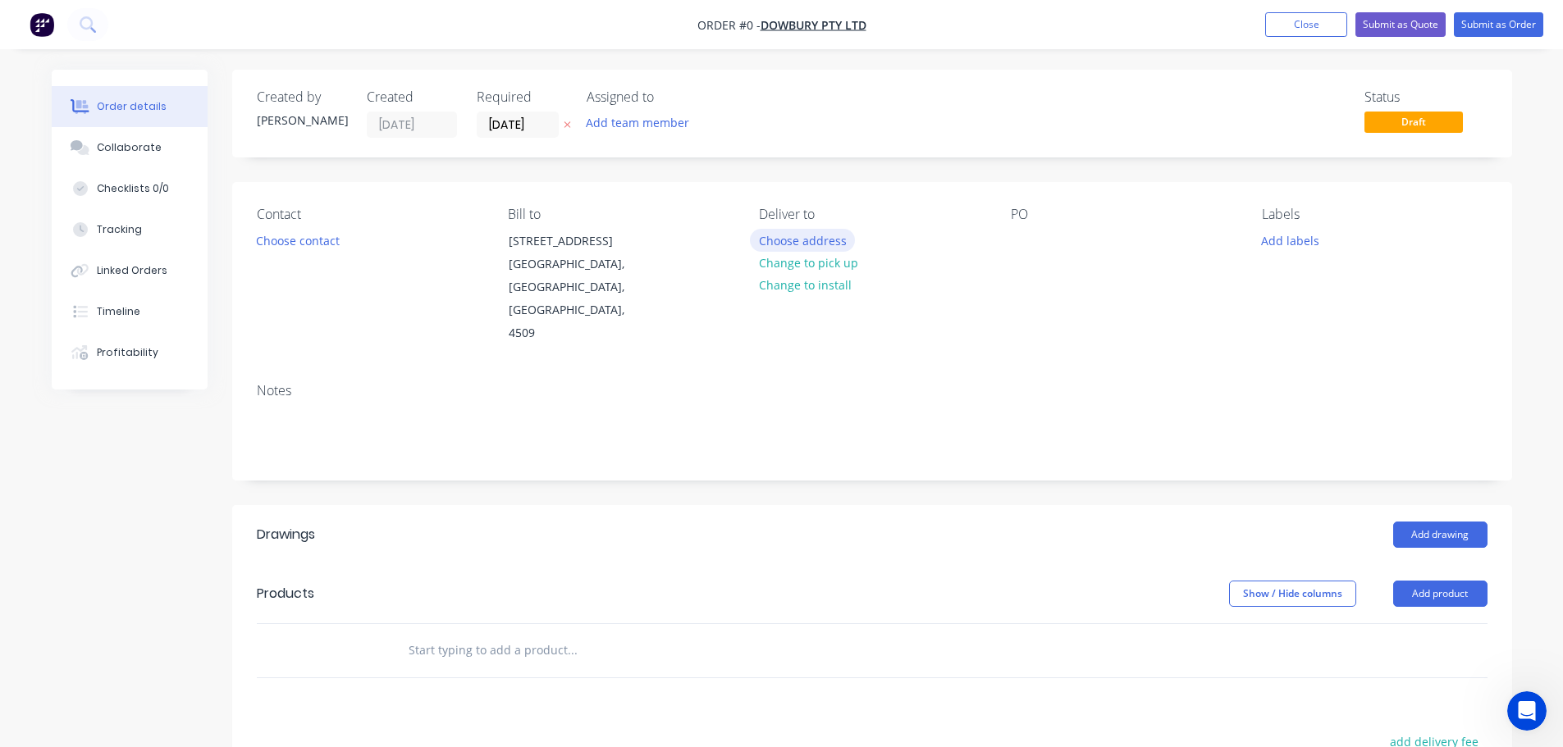
click at [813, 241] on button "Choose address" at bounding box center [802, 240] width 105 height 22
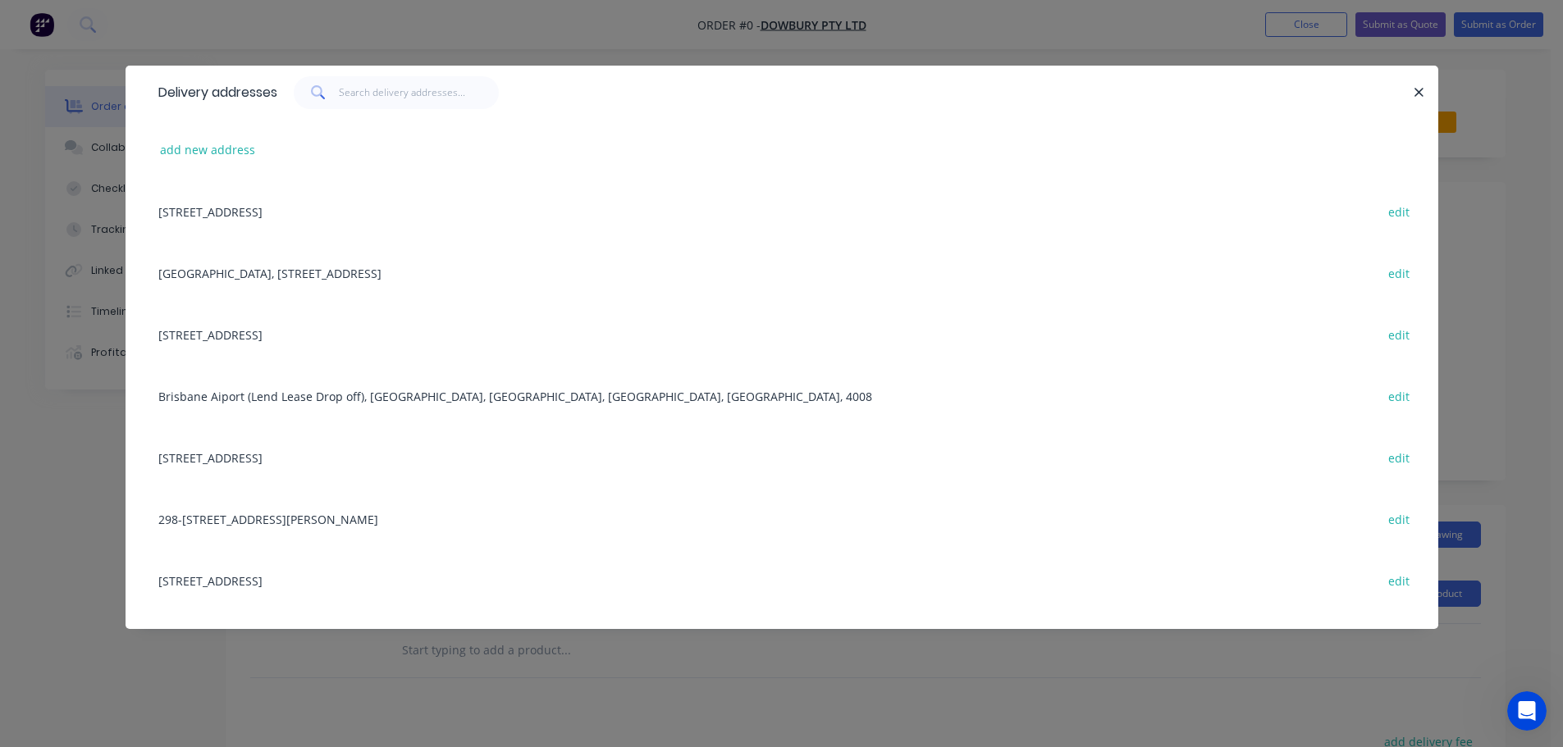
click at [324, 342] on div "37 KENT ST, WOOLOONGABBA, Queensland, Australia edit" at bounding box center [781, 335] width 1263 height 62
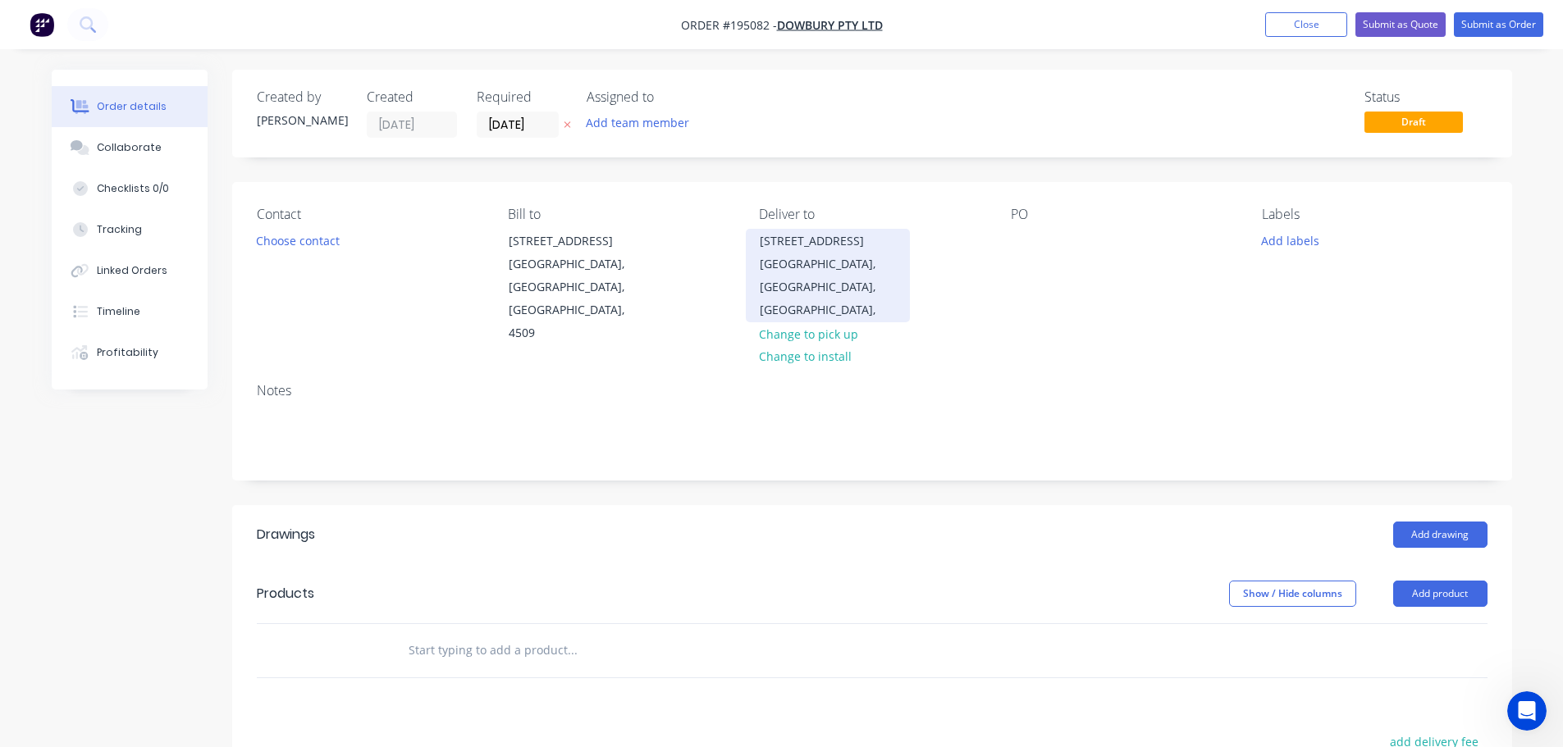
click at [797, 258] on div "WOOLOONGABBA, Queensland, Australia," at bounding box center [828, 287] width 136 height 69
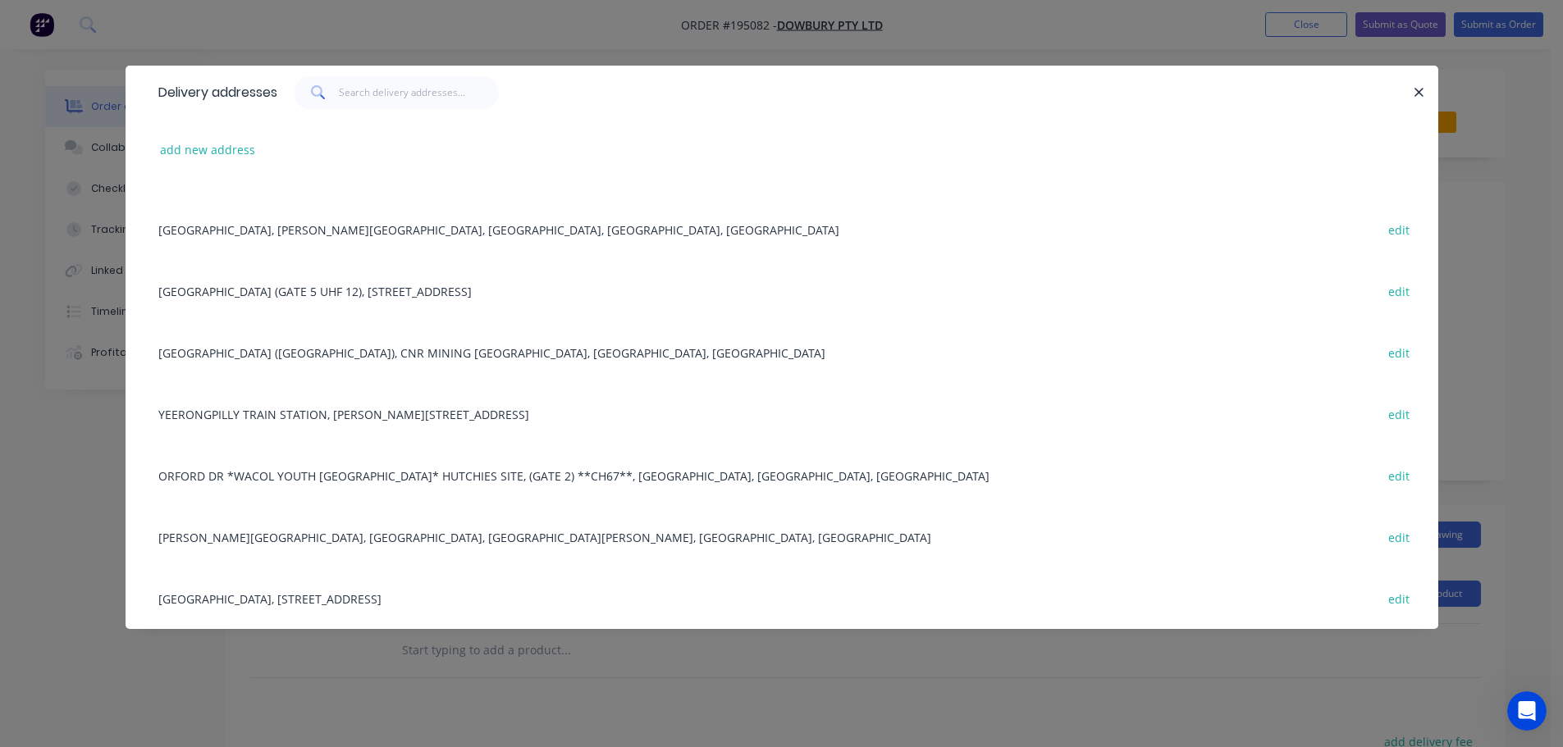
scroll to position [82, 0]
click at [394, 98] on input "text" at bounding box center [419, 92] width 160 height 33
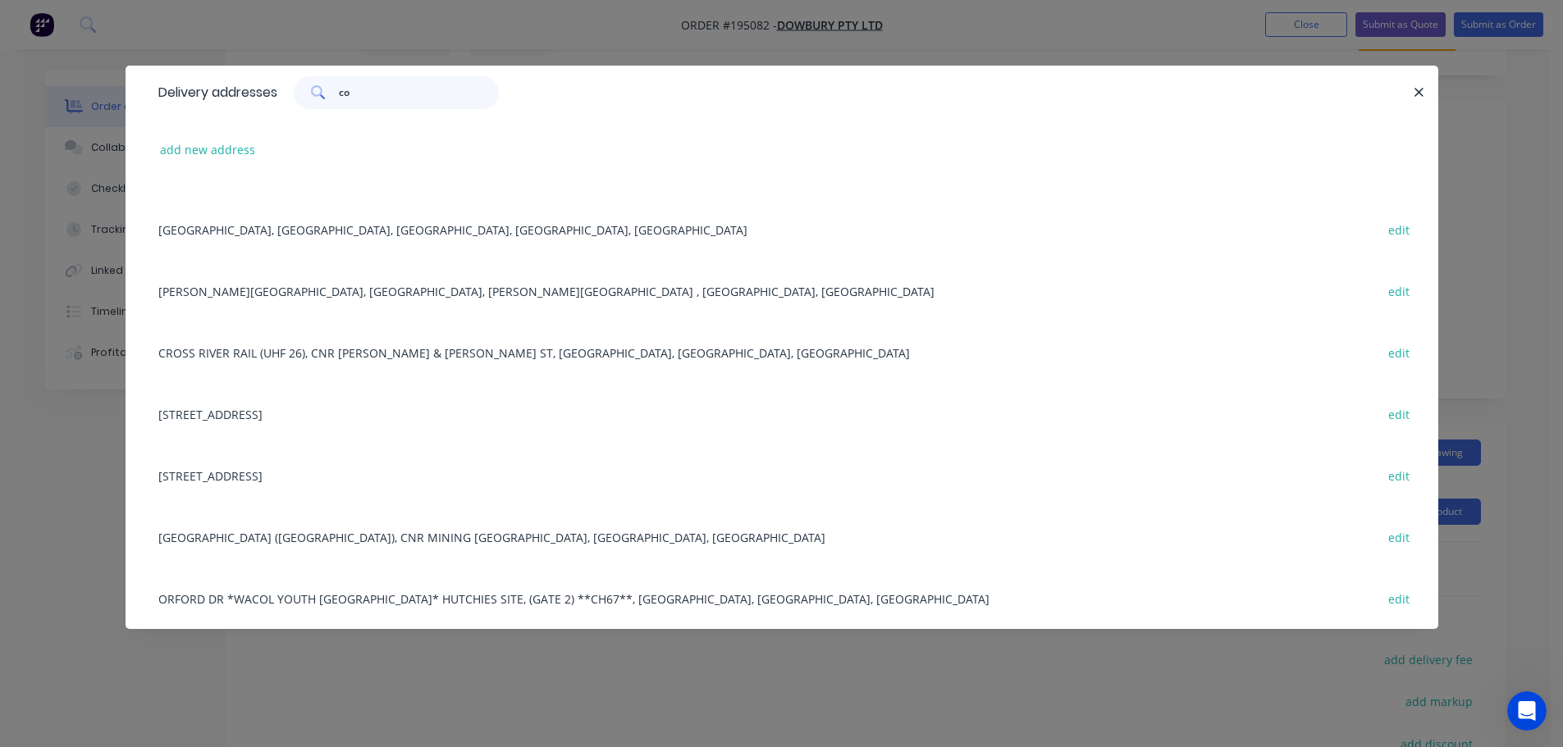
scroll to position [0, 0]
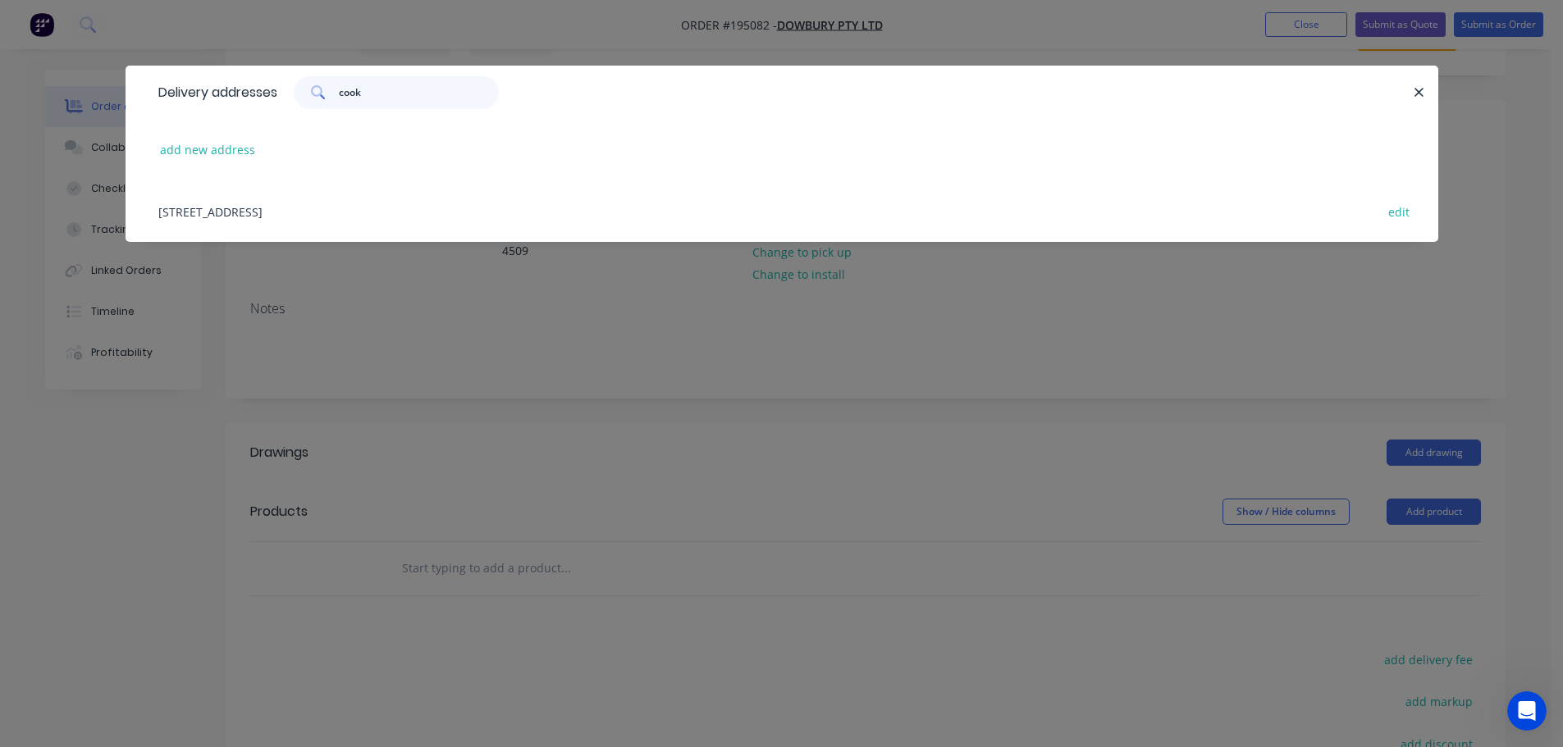
type input "cook"
click at [379, 211] on div "4 COOKS RD, WOONGOOLBA, Queensland, Australia edit" at bounding box center [781, 211] width 1263 height 62
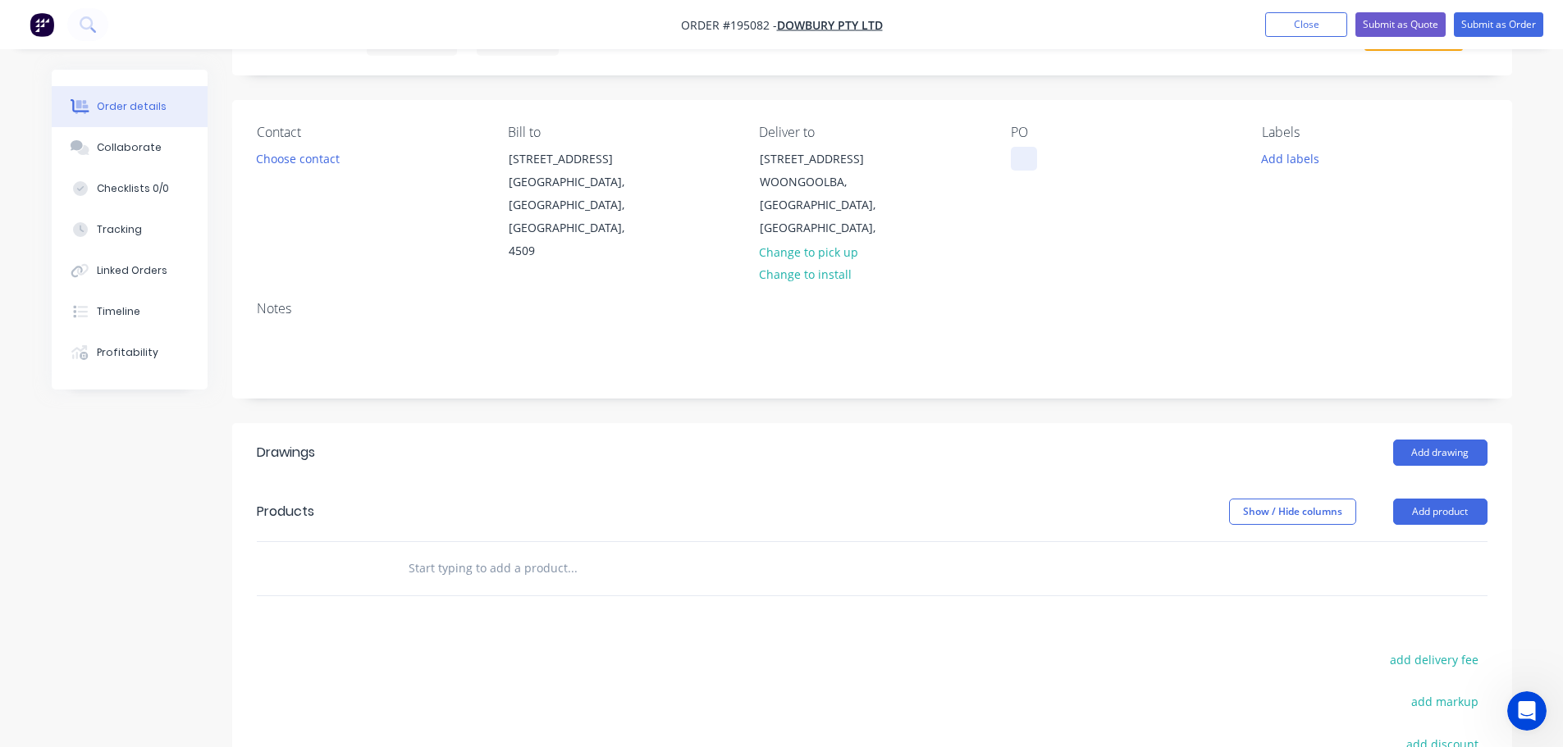
drag, startPoint x: 1019, startPoint y: 154, endPoint x: 1006, endPoint y: 179, distance: 27.9
click at [1021, 158] on div at bounding box center [1024, 159] width 26 height 24
click at [947, 383] on div "Created by Michael Created 09/10/25 Required 09/10/25 Assigned to Add team memb…" at bounding box center [872, 489] width 1280 height 1002
click at [1425, 499] on button "Add product" at bounding box center [1440, 512] width 94 height 26
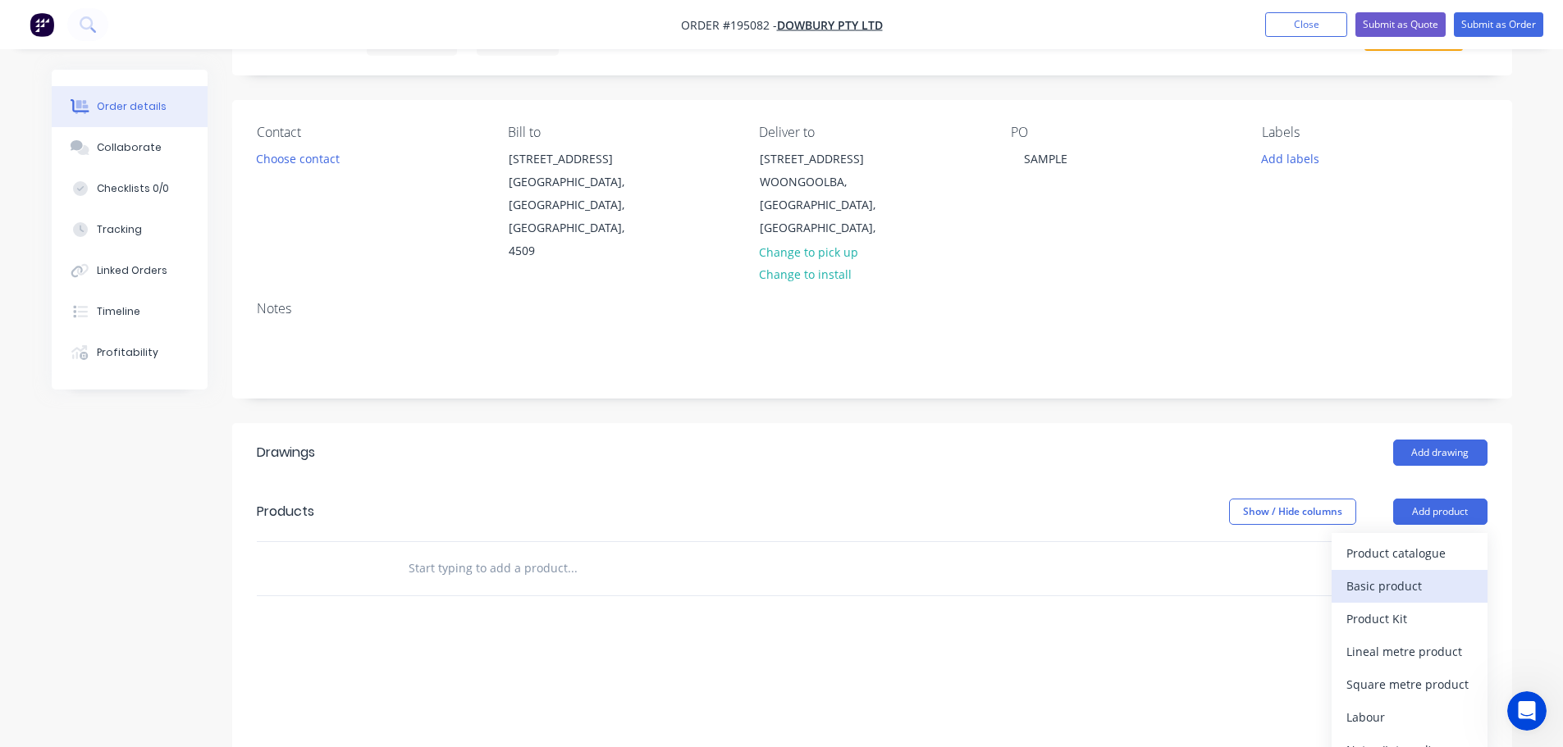
click at [1434, 574] on div "Basic product" at bounding box center [1409, 586] width 126 height 24
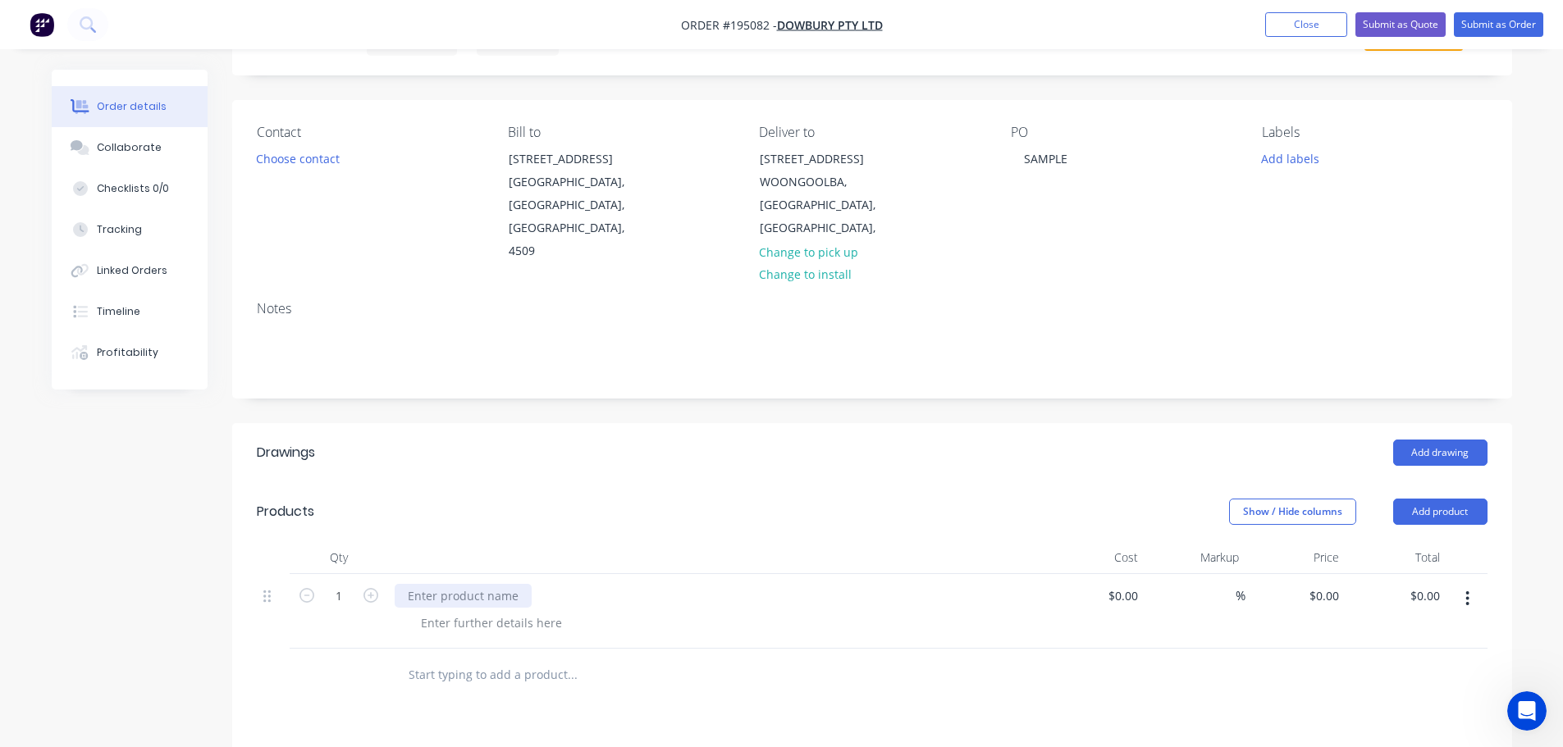
click at [475, 584] on div at bounding box center [463, 596] width 137 height 24
drag, startPoint x: 497, startPoint y: 572, endPoint x: 628, endPoint y: 580, distance: 130.7
click at [614, 584] on div "300x300 Square Sample" at bounding box center [716, 596] width 643 height 24
click at [465, 541] on div at bounding box center [716, 557] width 656 height 33
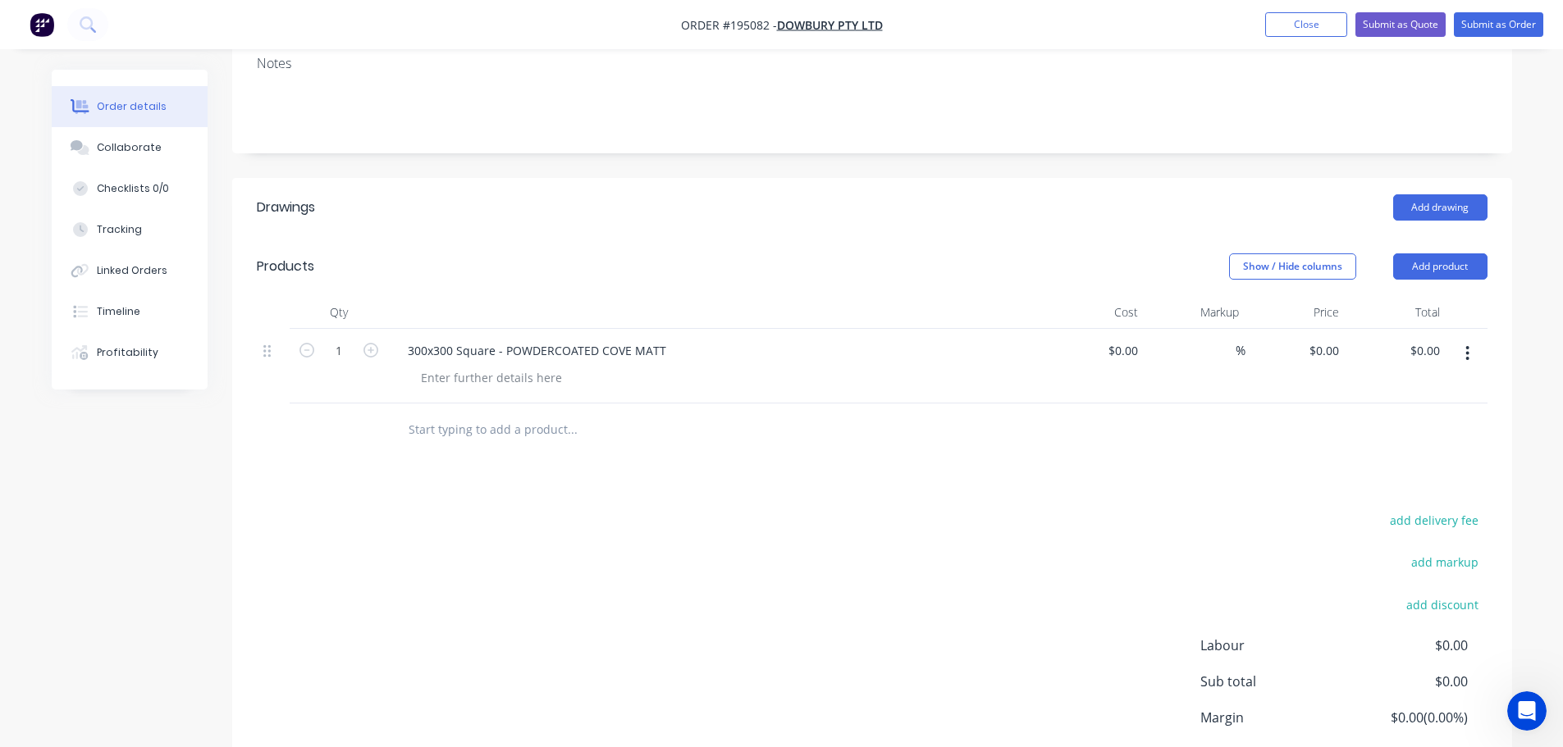
scroll to position [328, 0]
click at [1473, 338] on button "button" at bounding box center [1467, 353] width 39 height 30
click at [1438, 417] on div "Duplicate" at bounding box center [1409, 429] width 126 height 24
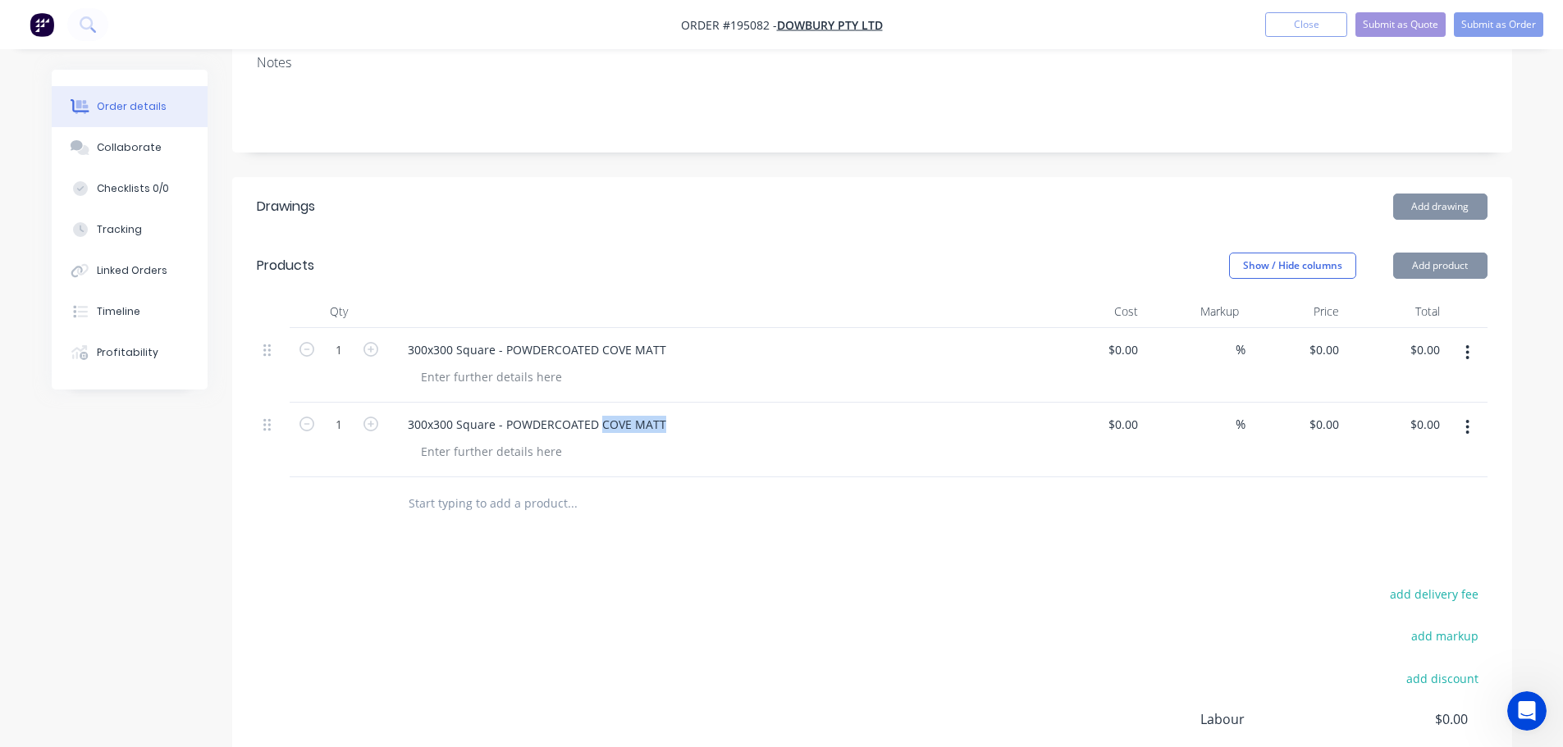
drag, startPoint x: 597, startPoint y: 402, endPoint x: 838, endPoint y: 413, distance: 240.6
click at [837, 413] on div "300x300 Square - POWDERCOATED COVE MATT" at bounding box center [716, 440] width 656 height 75
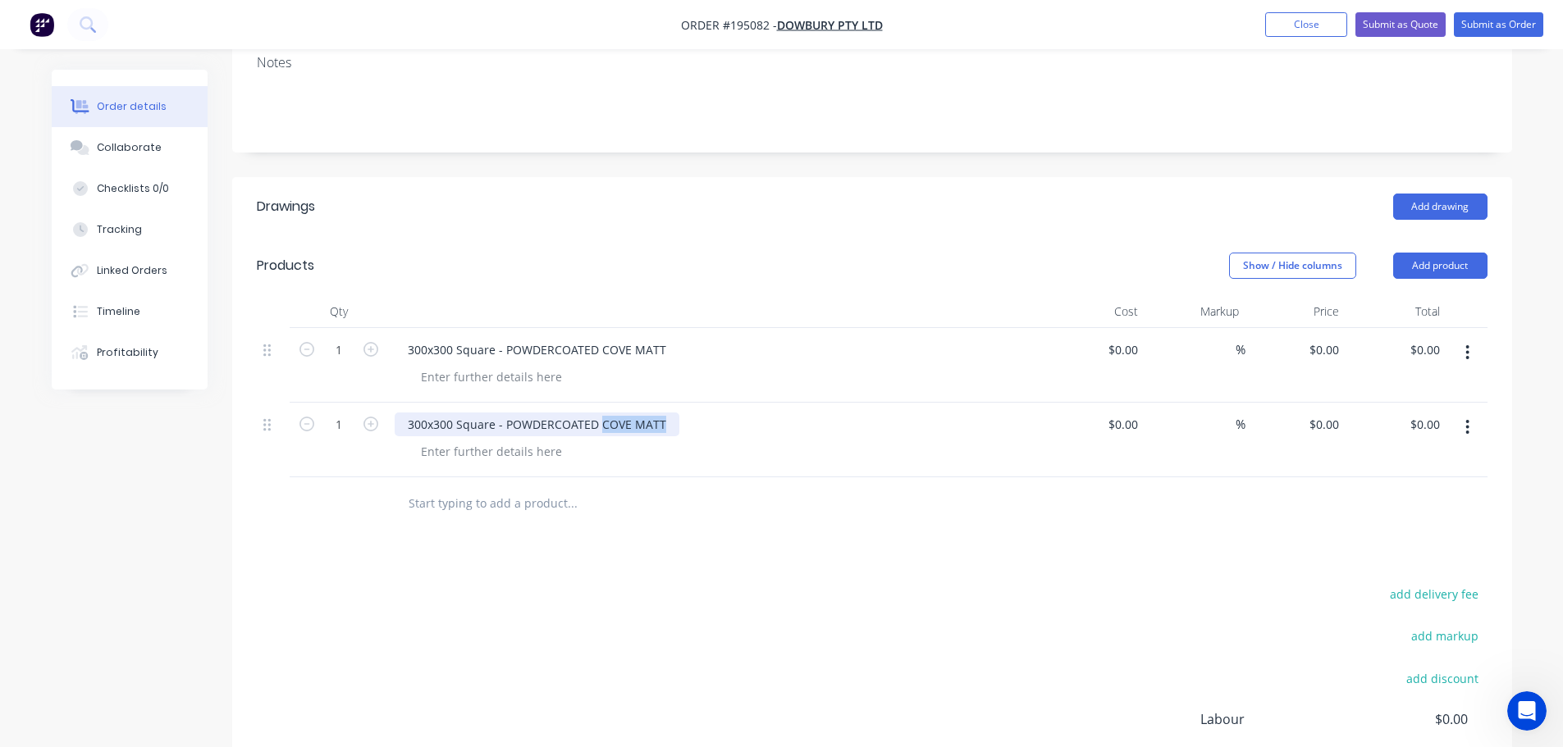
click at [625, 413] on div "300x300 Square - POWDERCOATED COVE MATT" at bounding box center [537, 425] width 285 height 24
drag, startPoint x: 598, startPoint y: 404, endPoint x: 678, endPoint y: 395, distance: 80.0
click at [676, 413] on div "300x300 Square - POWDERCOATED COVE MATT" at bounding box center [716, 425] width 643 height 24
click at [984, 583] on div "add delivery fee add markup add discount Labour $0.00 Sub total $0.00 Margin $0…" at bounding box center [872, 741] width 1231 height 317
drag, startPoint x: 605, startPoint y: 612, endPoint x: 499, endPoint y: 552, distance: 122.3
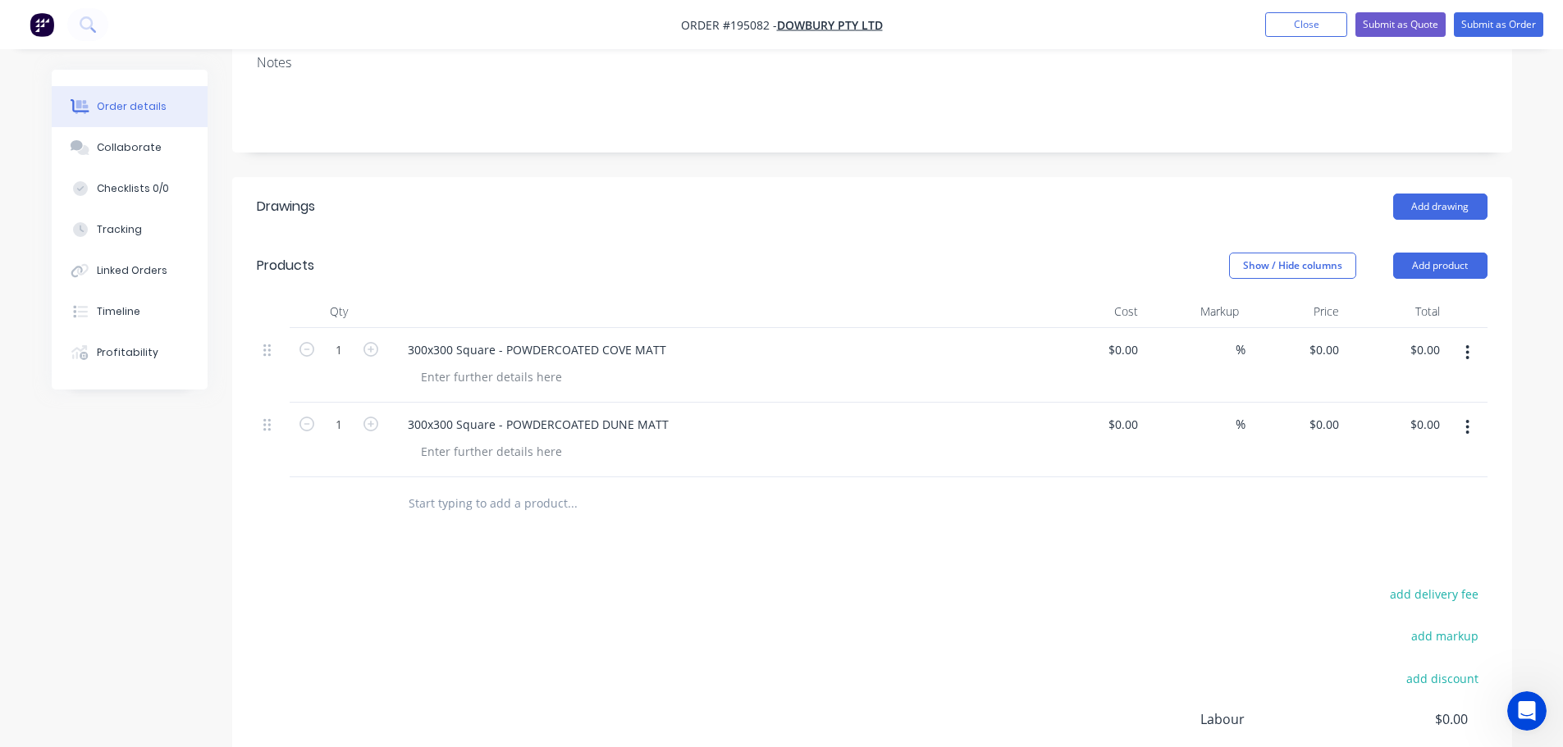
click at [605, 612] on div "add delivery fee add markup add discount Labour $0.00 Sub total $0.00 Margin $0…" at bounding box center [872, 741] width 1231 height 317
click at [464, 253] on div "Products" at bounding box center [388, 266] width 262 height 26
click at [468, 365] on div at bounding box center [491, 377] width 167 height 24
click at [462, 440] on div at bounding box center [491, 452] width 167 height 24
click at [546, 200] on header "Drawings Add drawing" at bounding box center [872, 206] width 1280 height 59
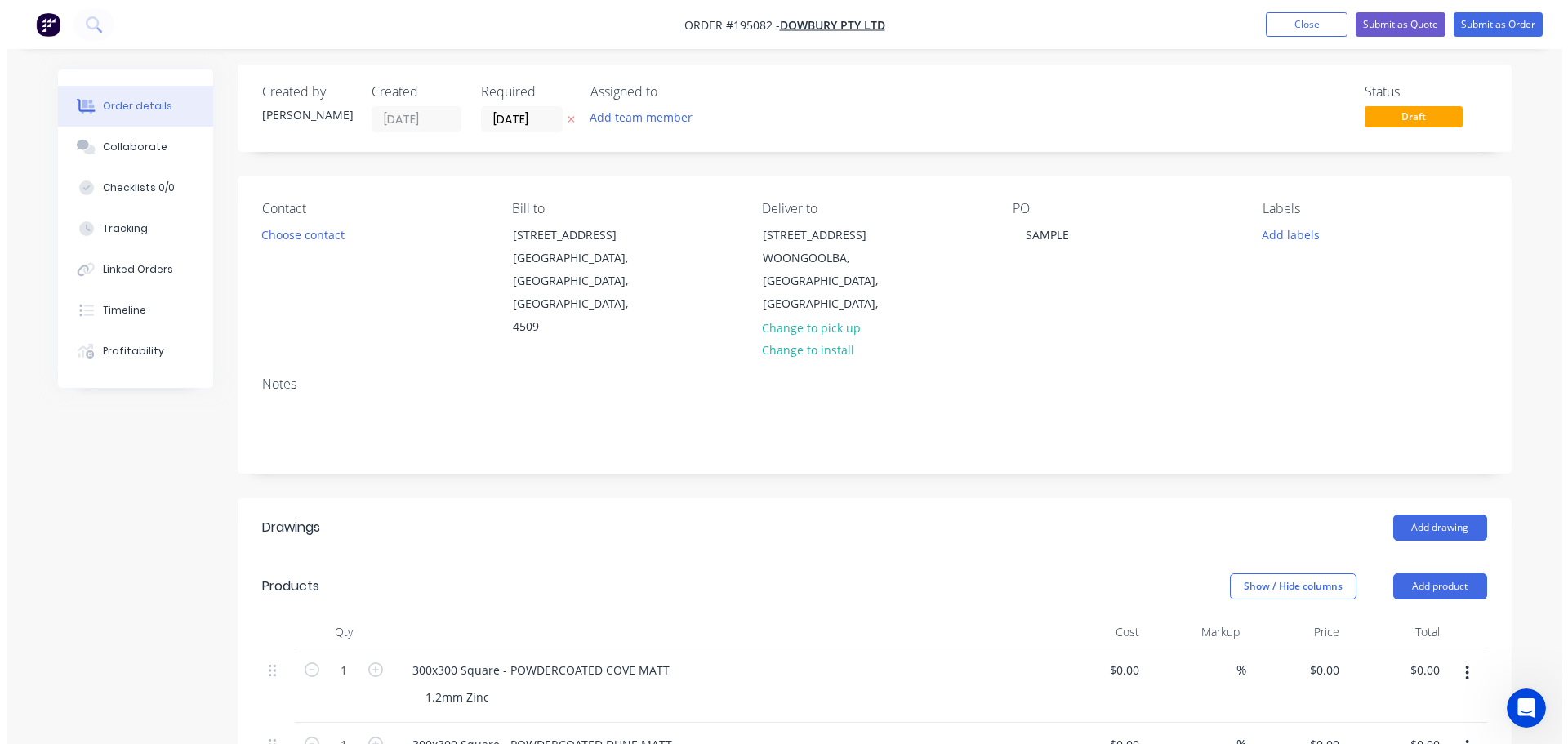
scroll to position [0, 0]
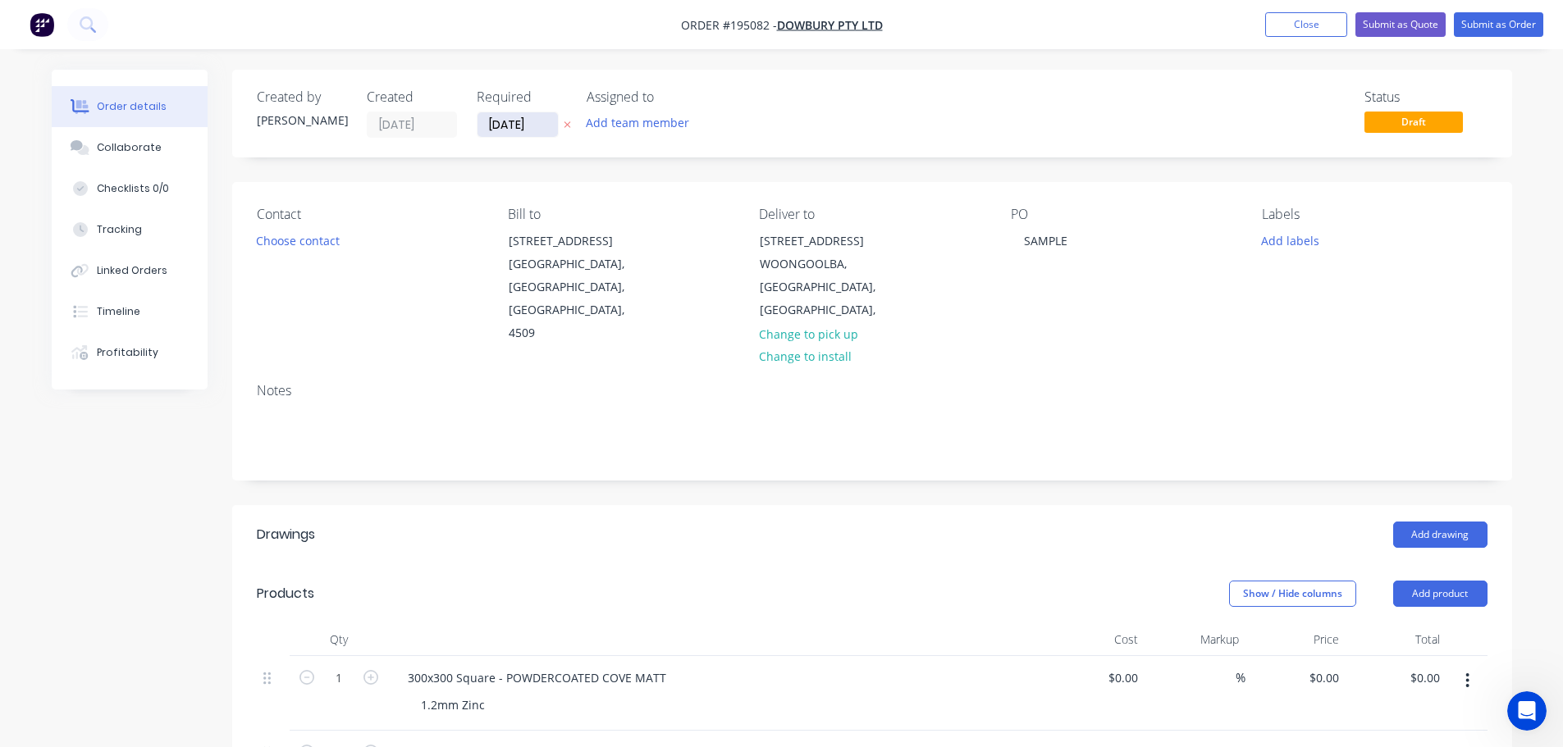
click at [521, 122] on input "[DATE]" at bounding box center [517, 124] width 80 height 25
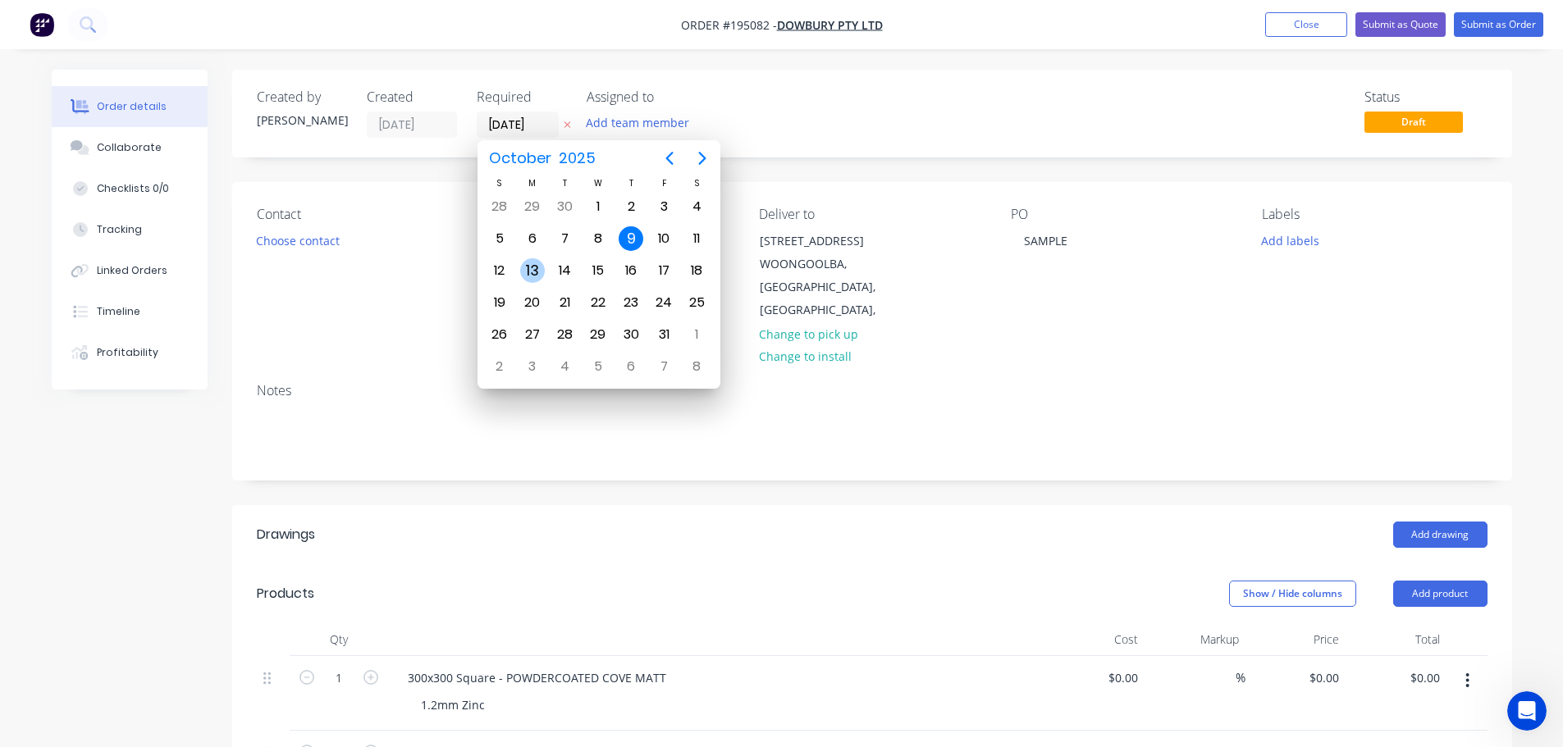
click at [539, 265] on div "13" at bounding box center [532, 270] width 25 height 25
type input "13/10/25"
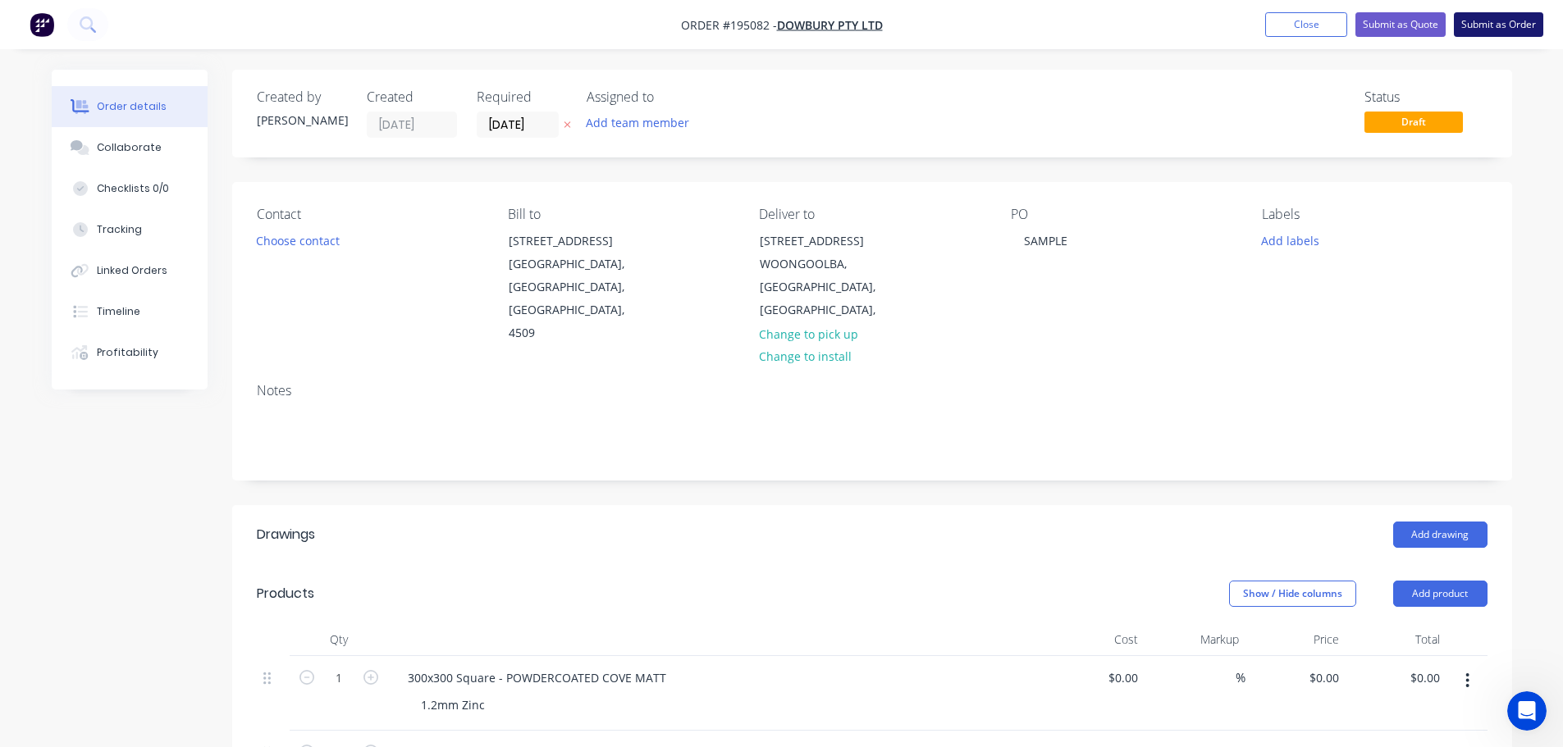
click at [1474, 29] on button "Submit as Order" at bounding box center [1498, 24] width 89 height 25
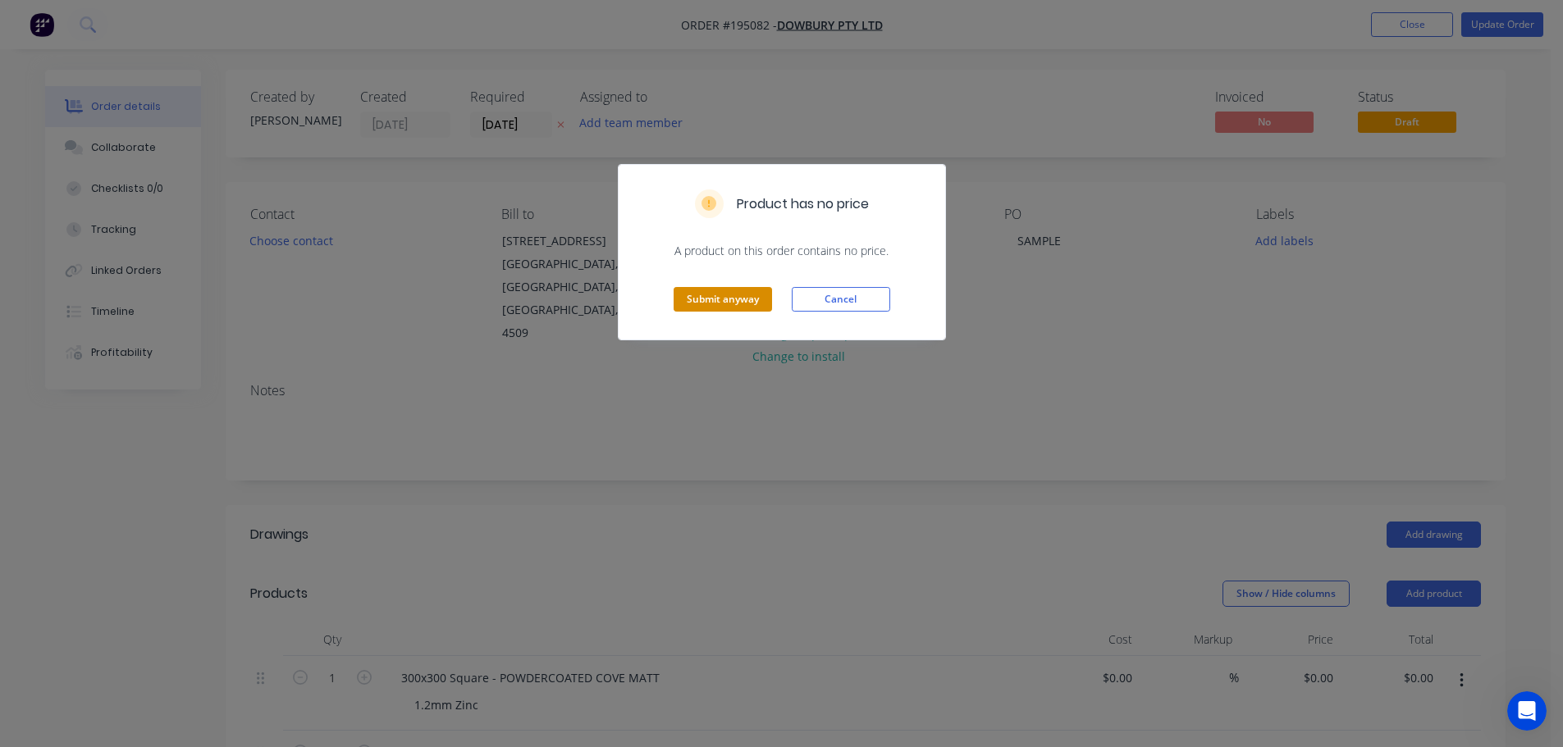
click at [733, 300] on button "Submit anyway" at bounding box center [723, 299] width 98 height 25
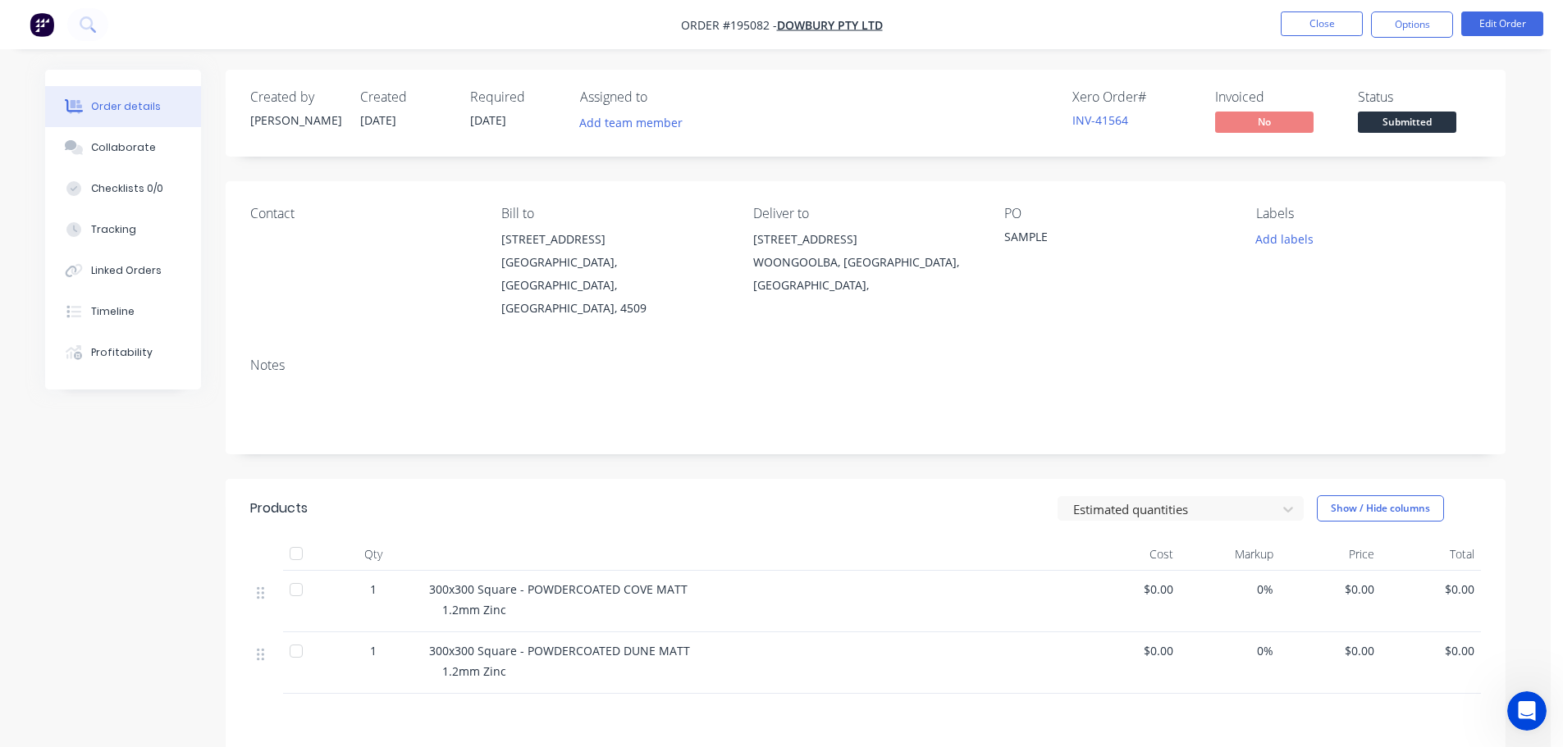
drag, startPoint x: 1435, startPoint y: 21, endPoint x: 1424, endPoint y: 45, distance: 26.8
click at [1435, 23] on button "Options" at bounding box center [1412, 24] width 82 height 26
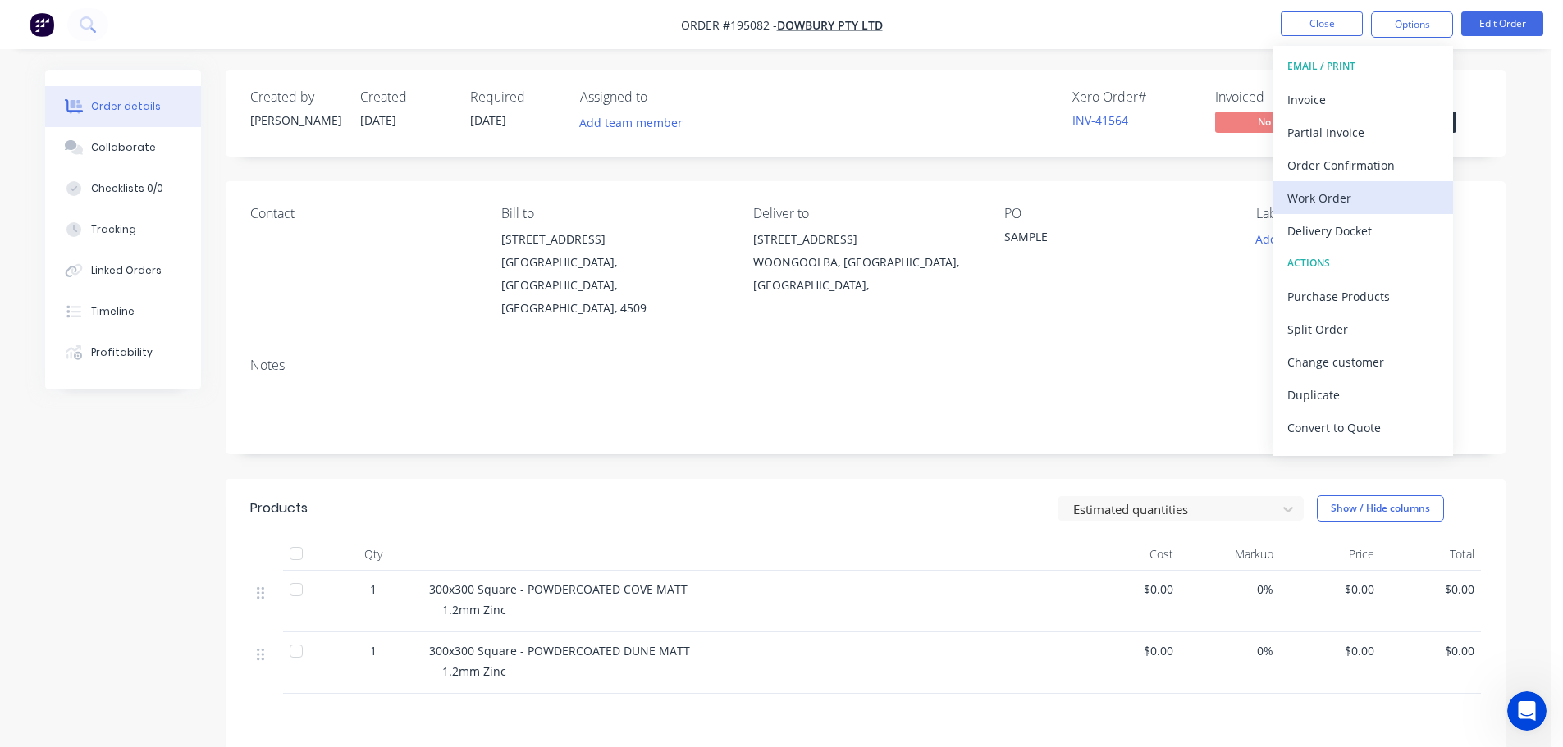
click at [1313, 196] on div "Work Order" at bounding box center [1362, 198] width 151 height 24
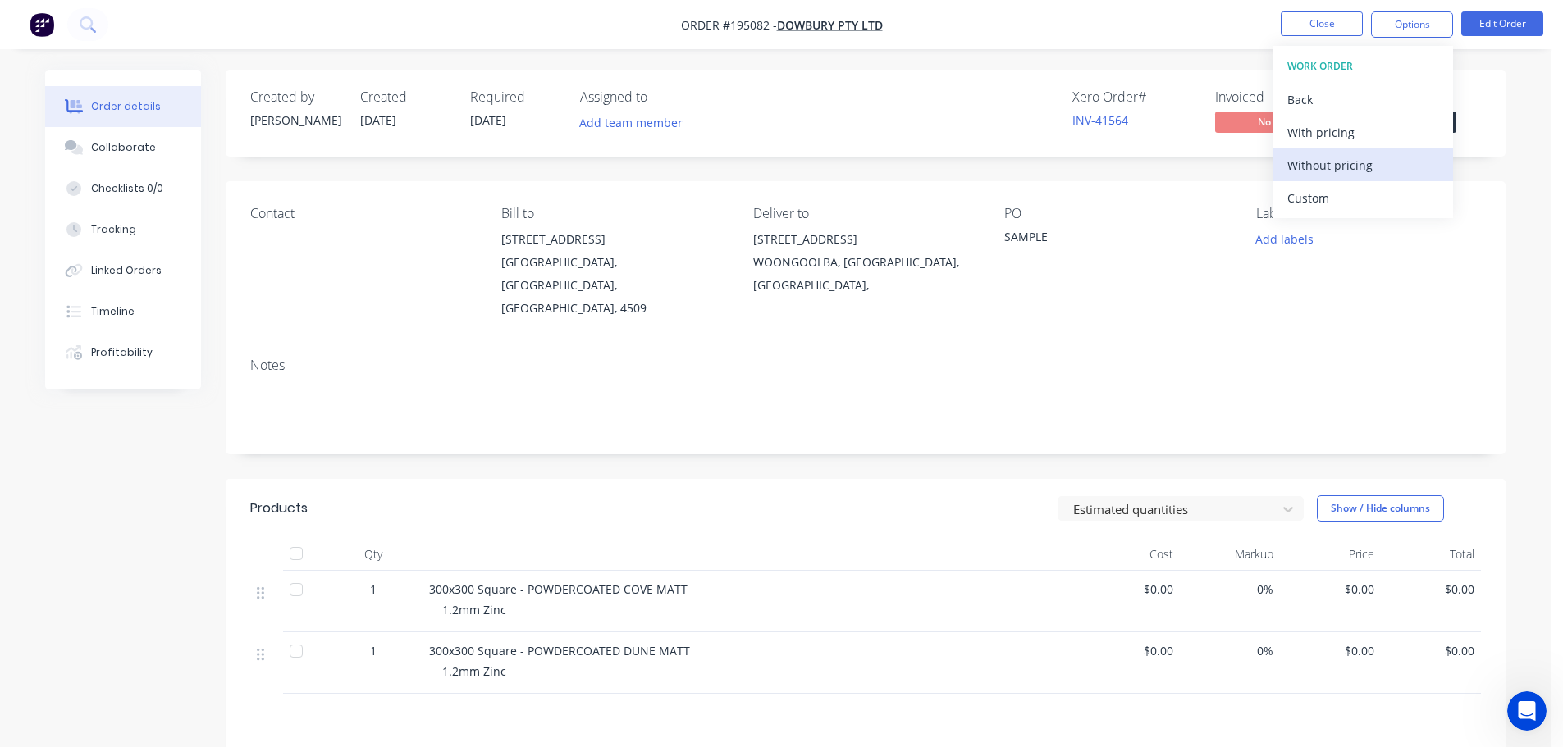
click at [1327, 174] on div "Without pricing" at bounding box center [1362, 165] width 151 height 24
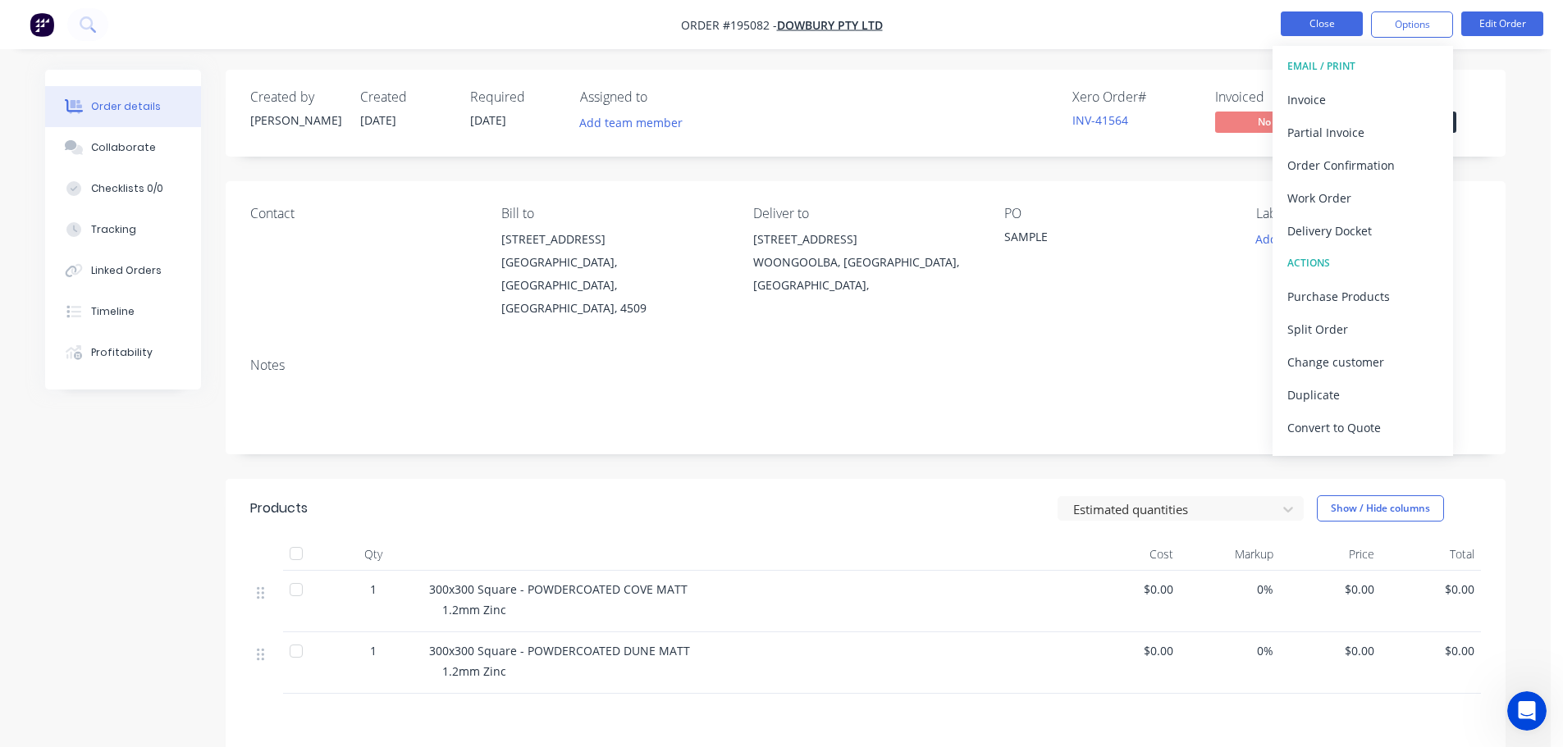
click at [1323, 18] on button "Close" at bounding box center [1322, 23] width 82 height 25
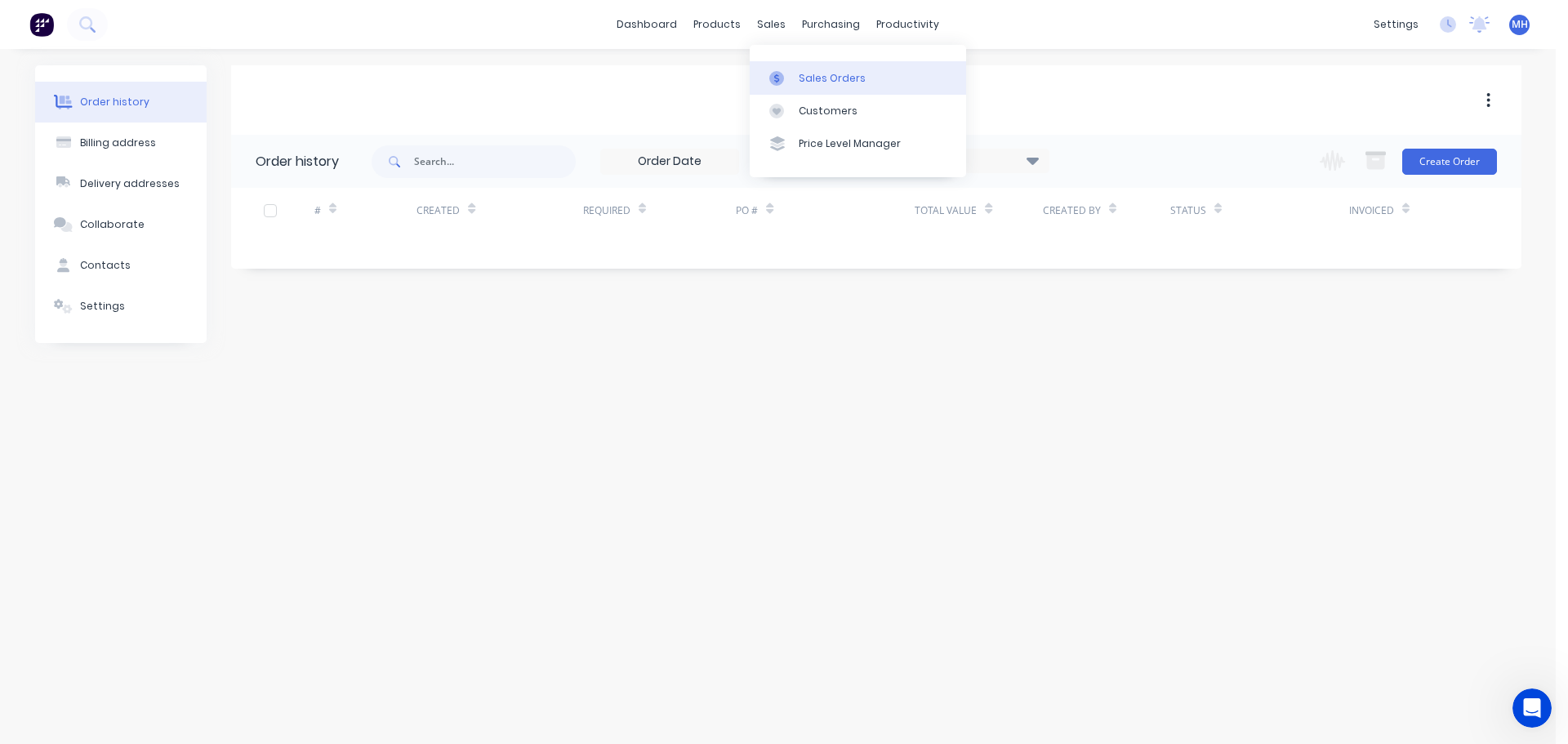
click at [799, 79] on div "Sales Orders" at bounding box center [831, 78] width 67 height 15
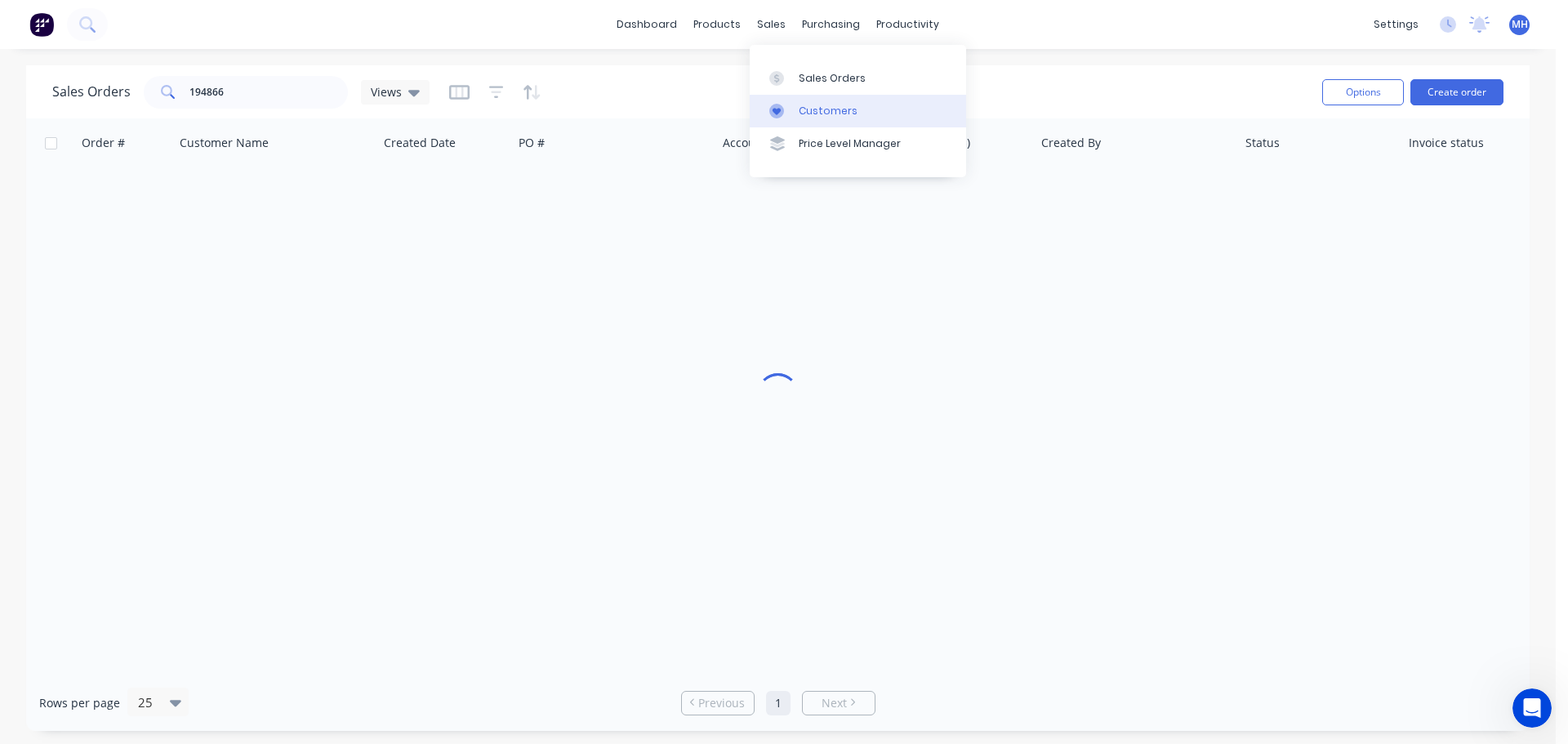
click at [803, 104] on div "Customers" at bounding box center [827, 111] width 59 height 15
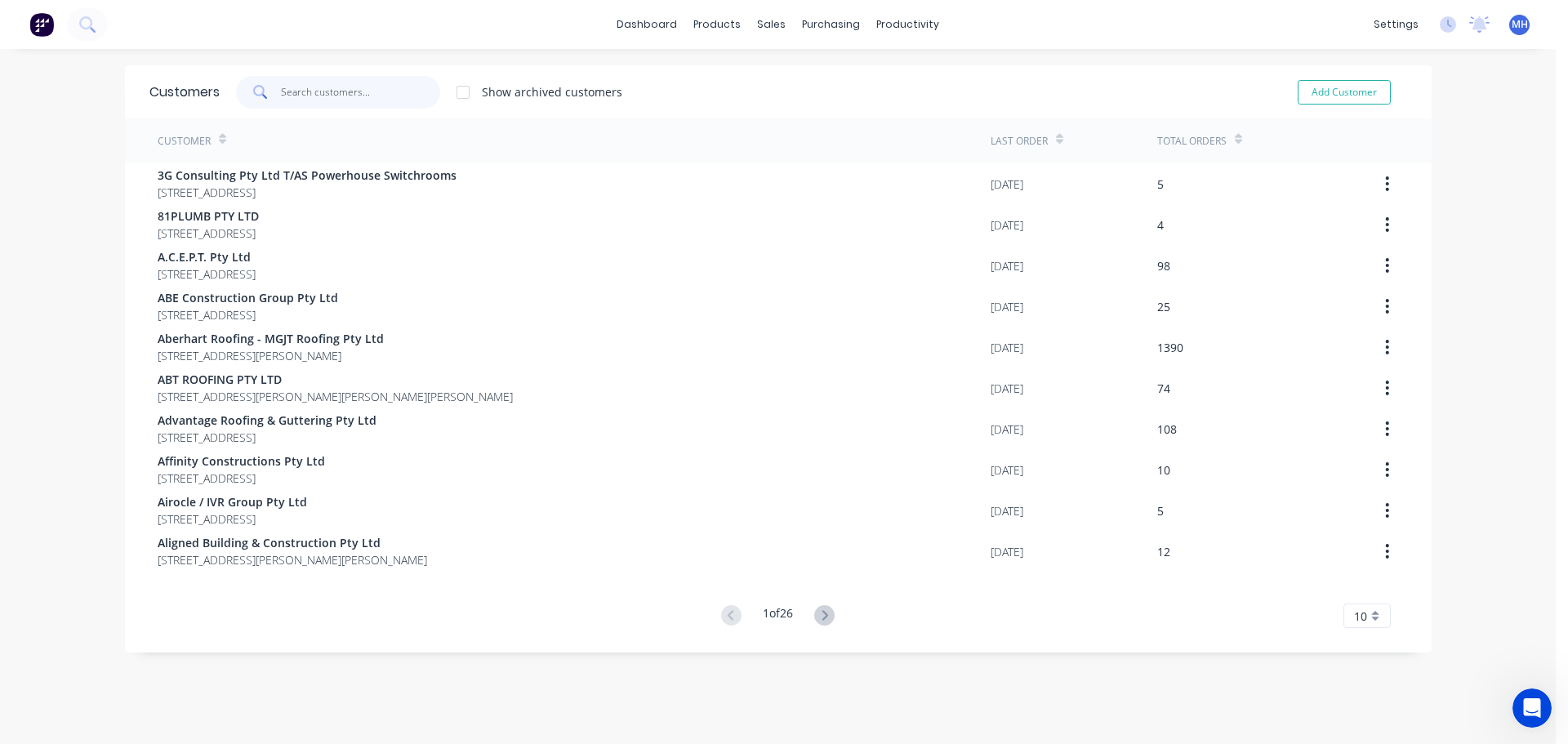
click at [369, 87] on input "text" at bounding box center [360, 92] width 159 height 33
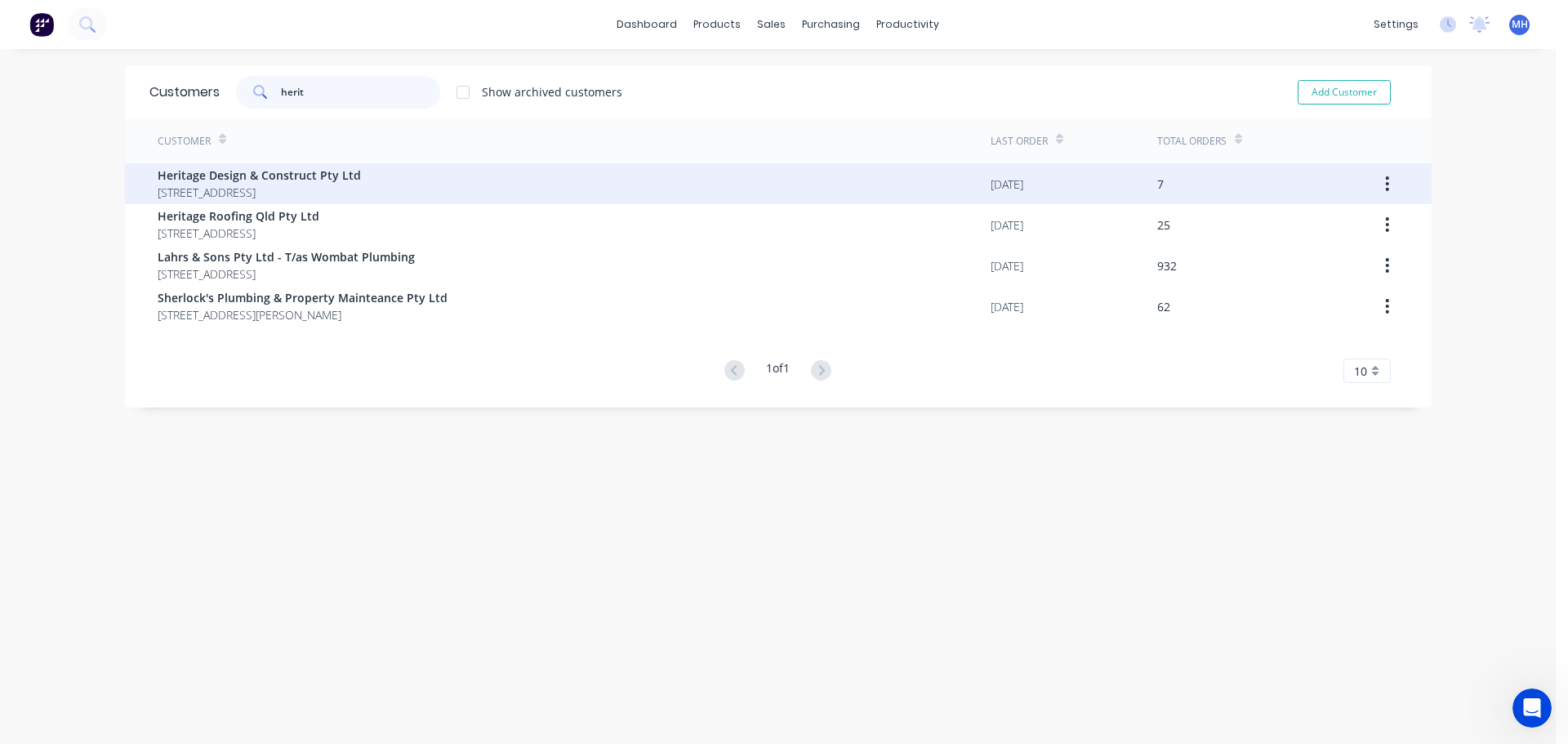
type input "herit"
click at [361, 193] on span "237 Leacroft Road BURBANK Queensland Australia 4156" at bounding box center [259, 192] width 203 height 17
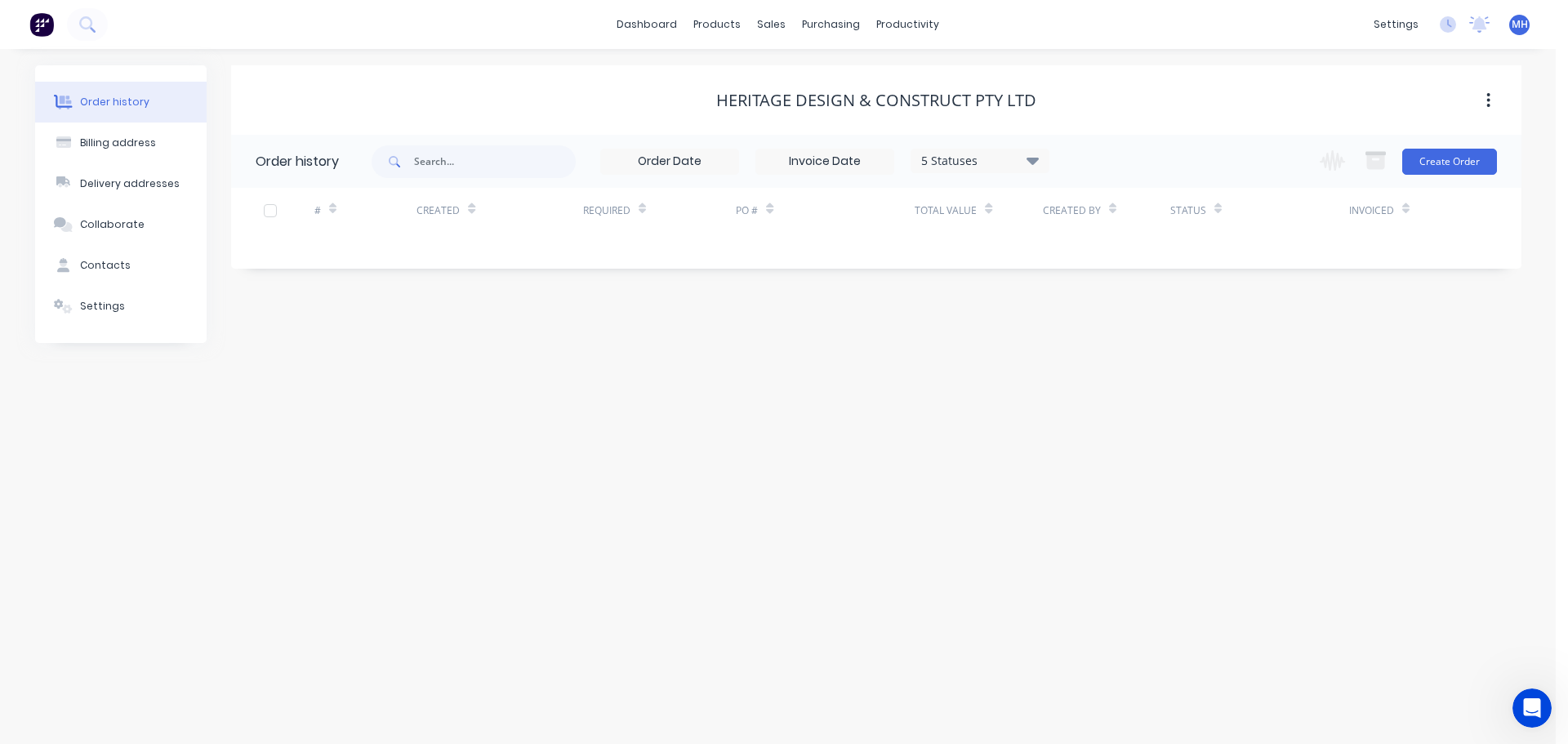
click at [947, 168] on div "5 Statuses" at bounding box center [981, 161] width 137 height 18
click at [1092, 397] on div "Archived" at bounding box center [1013, 390] width 204 height 33
click at [1115, 381] on label at bounding box center [1115, 381] width 0 height 0
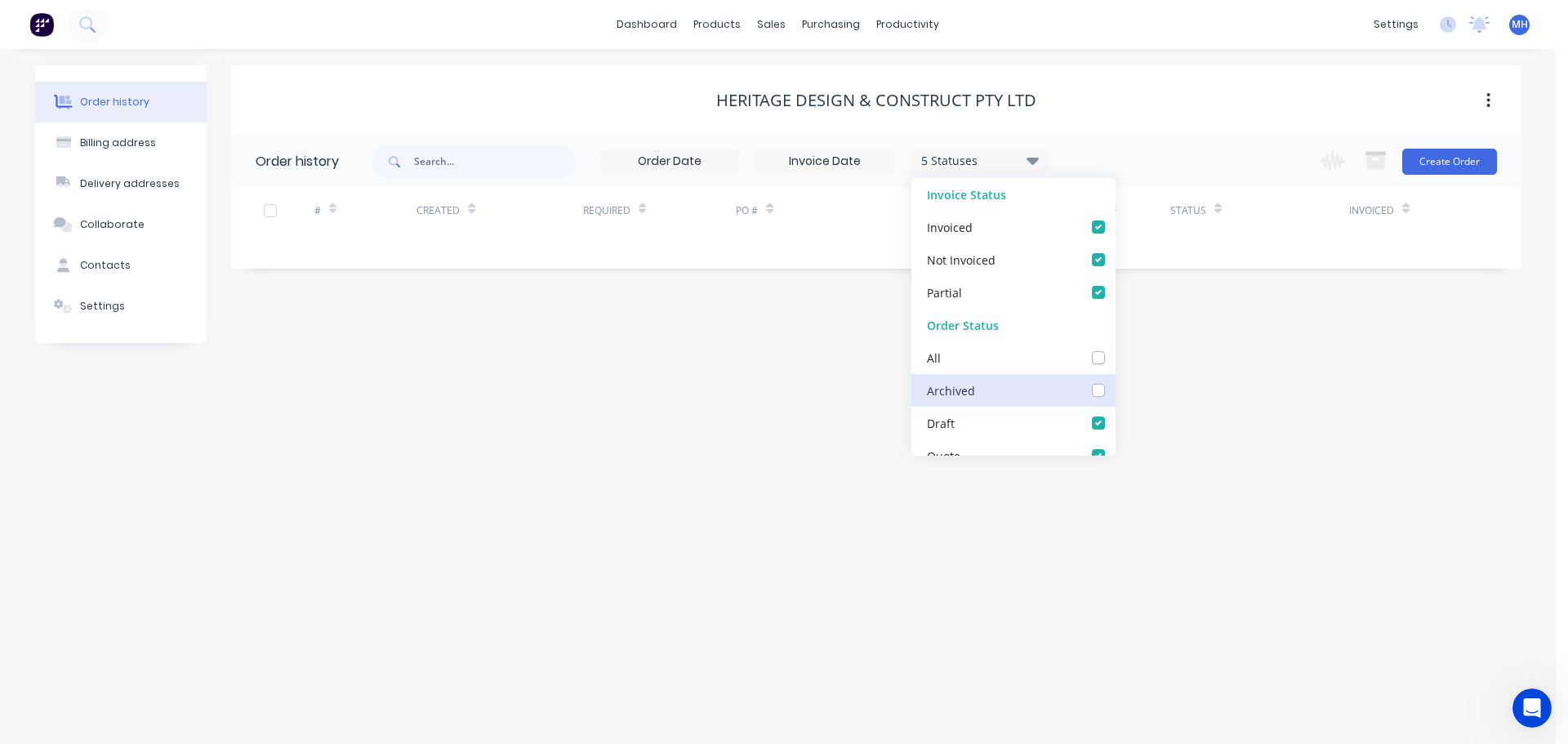
click at [1115, 387] on input "checkbox" at bounding box center [1121, 389] width 13 height 16
checkbox input "true"
click at [1052, 100] on div "Heritage Design & Construct Pty Ltd" at bounding box center [876, 101] width 1290 height 20
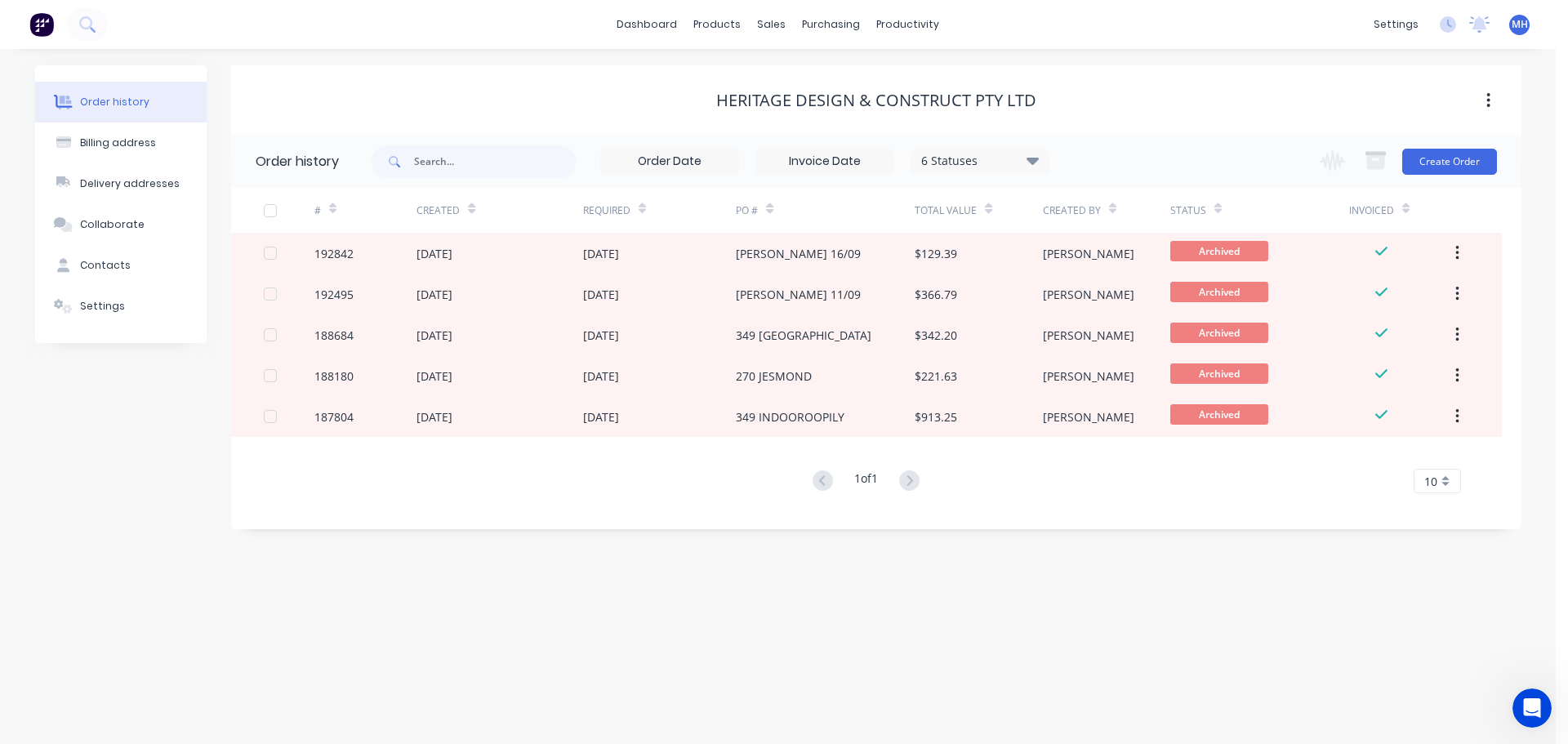
drag, startPoint x: 788, startPoint y: 291, endPoint x: 733, endPoint y: 110, distance: 189.2
click at [733, 110] on div "Heritage Design & Construct Pty Ltd" at bounding box center [876, 101] width 321 height 20
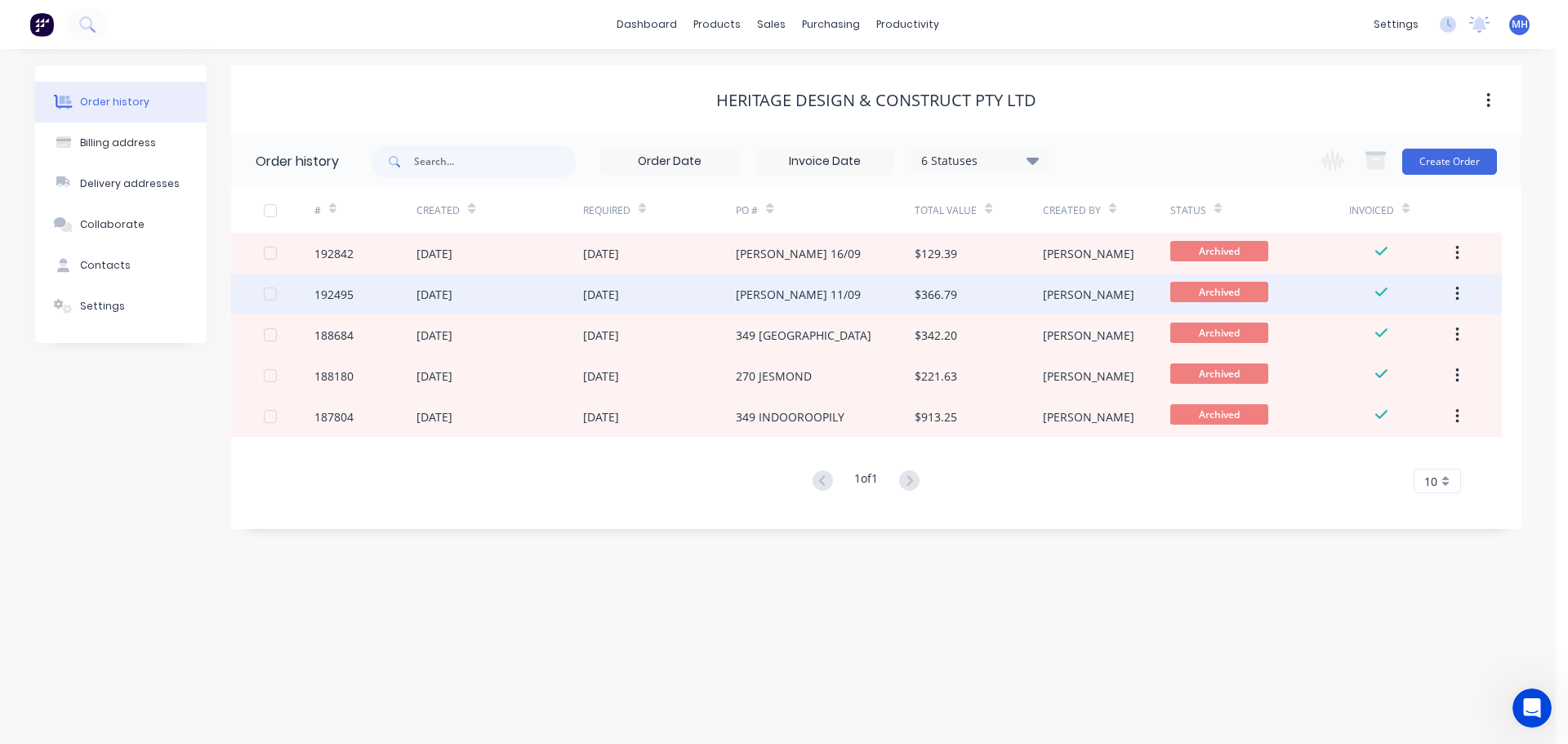
click at [790, 289] on div "ANDREW 11/09" at bounding box center [798, 294] width 125 height 17
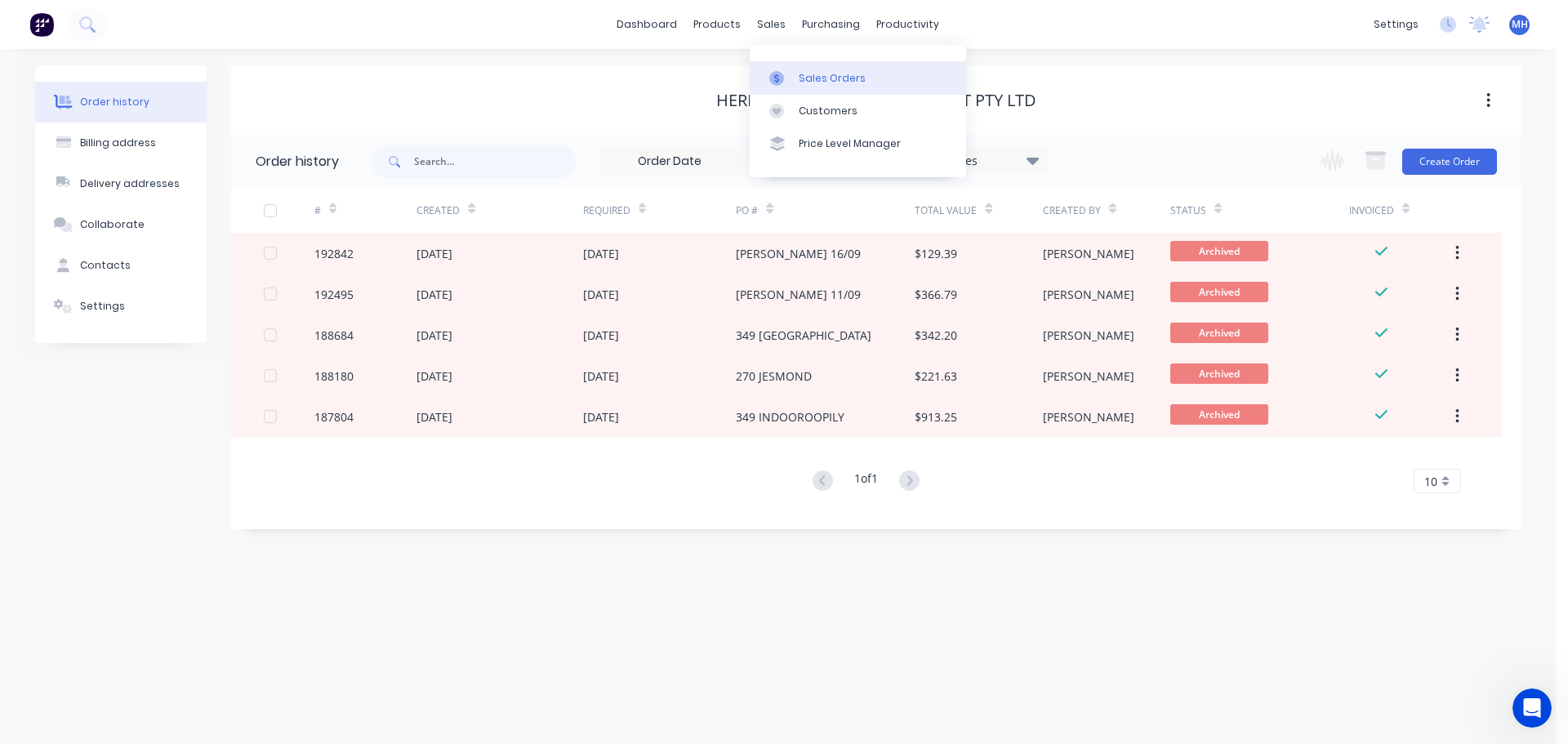
click at [792, 68] on link "Sales Orders" at bounding box center [857, 78] width 216 height 33
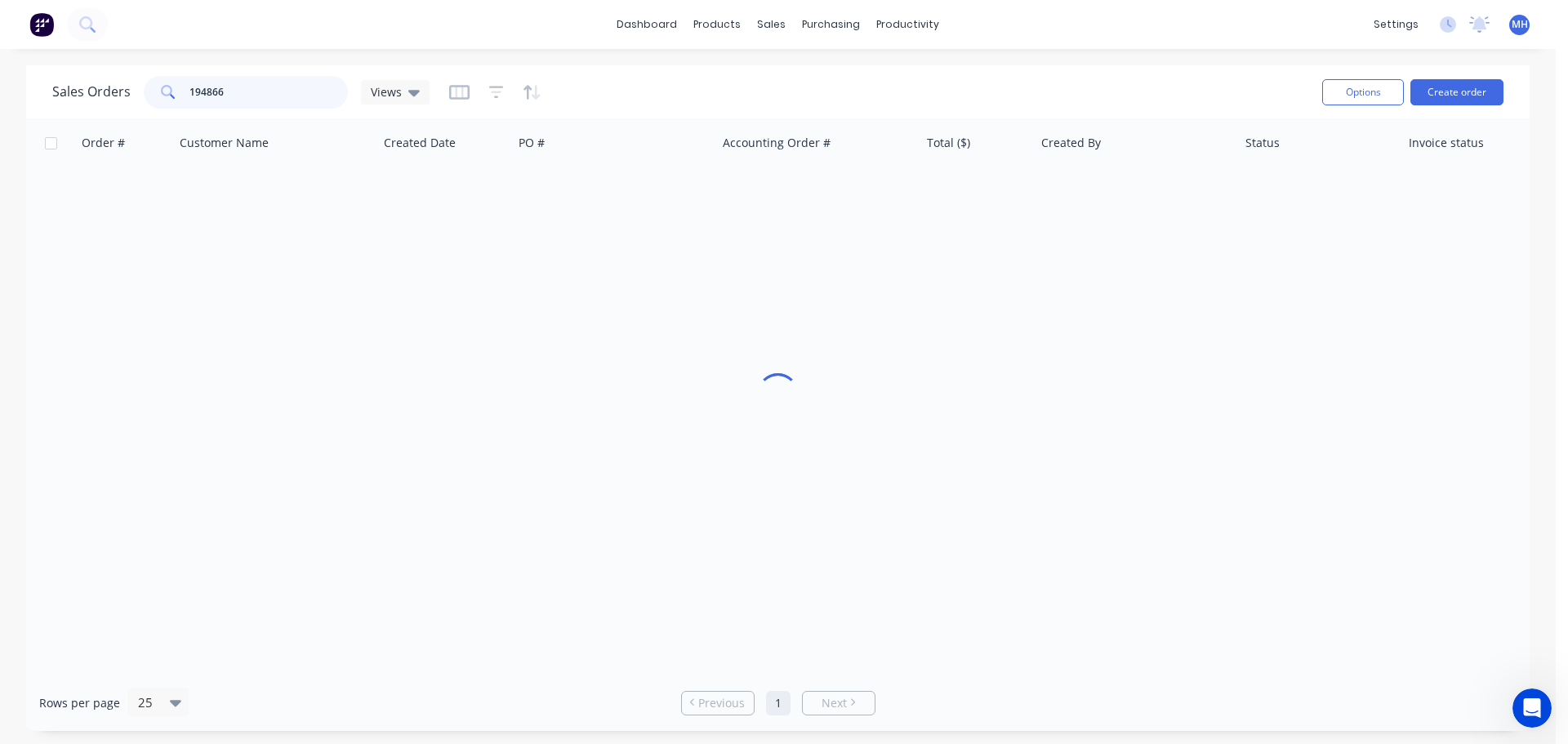
click at [263, 98] on input "194866" at bounding box center [269, 92] width 159 height 33
click at [262, 98] on input "194866" at bounding box center [269, 92] width 159 height 33
type input "heritage"
click at [497, 88] on icon "button" at bounding box center [496, 92] width 15 height 12
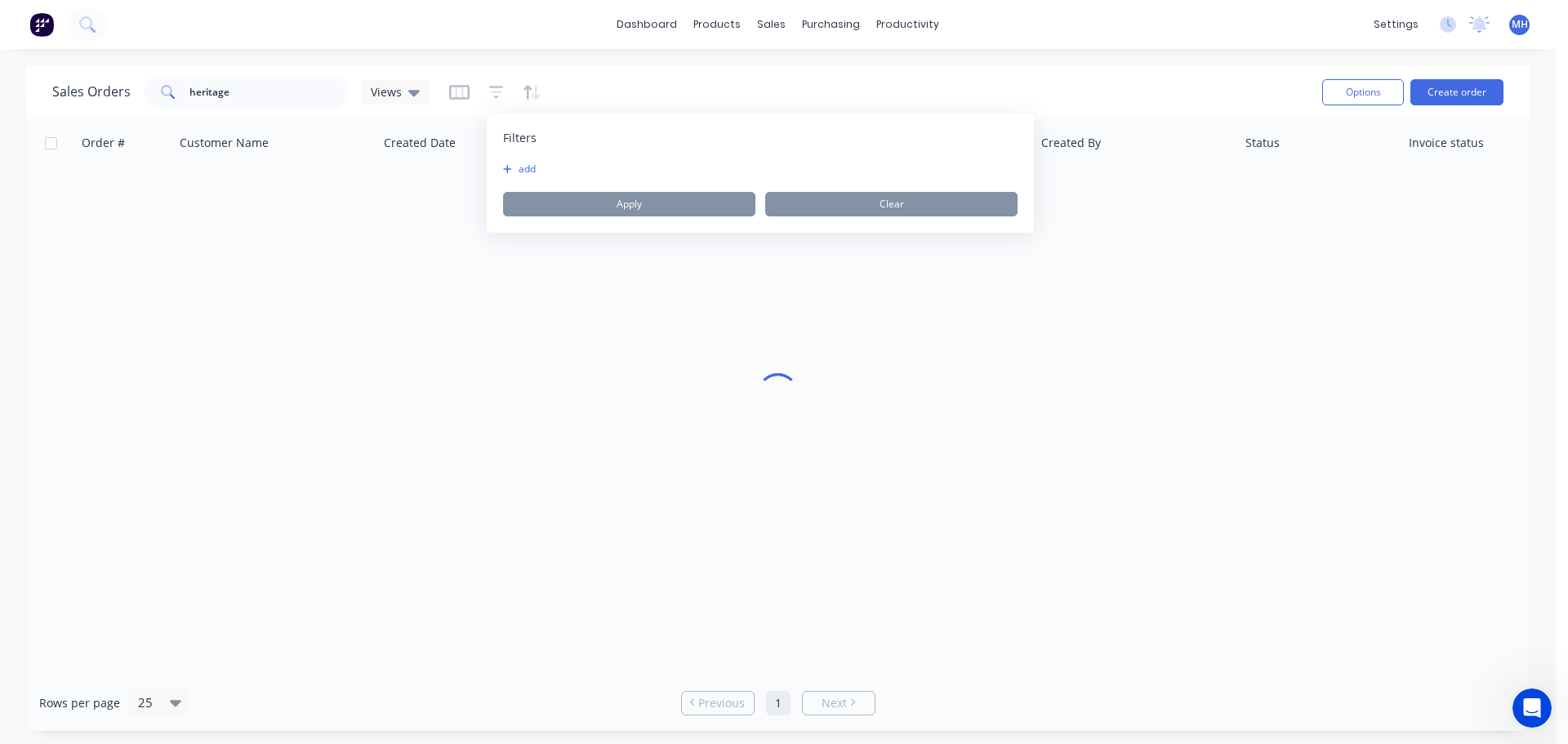
click at [525, 168] on button "add" at bounding box center [523, 168] width 41 height 13
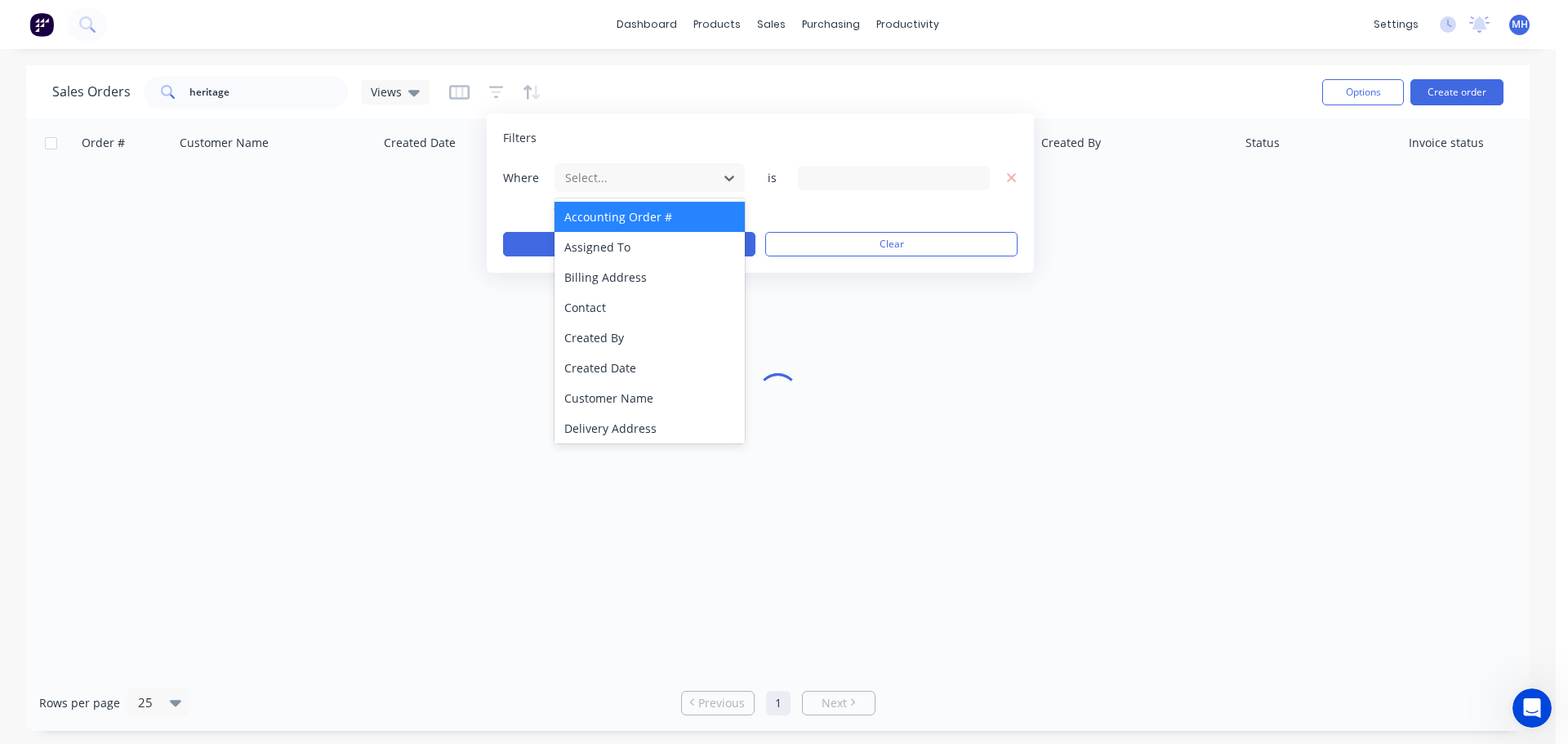
drag, startPoint x: 654, startPoint y: 177, endPoint x: 680, endPoint y: 209, distance: 41.2
click at [654, 178] on div at bounding box center [636, 177] width 146 height 21
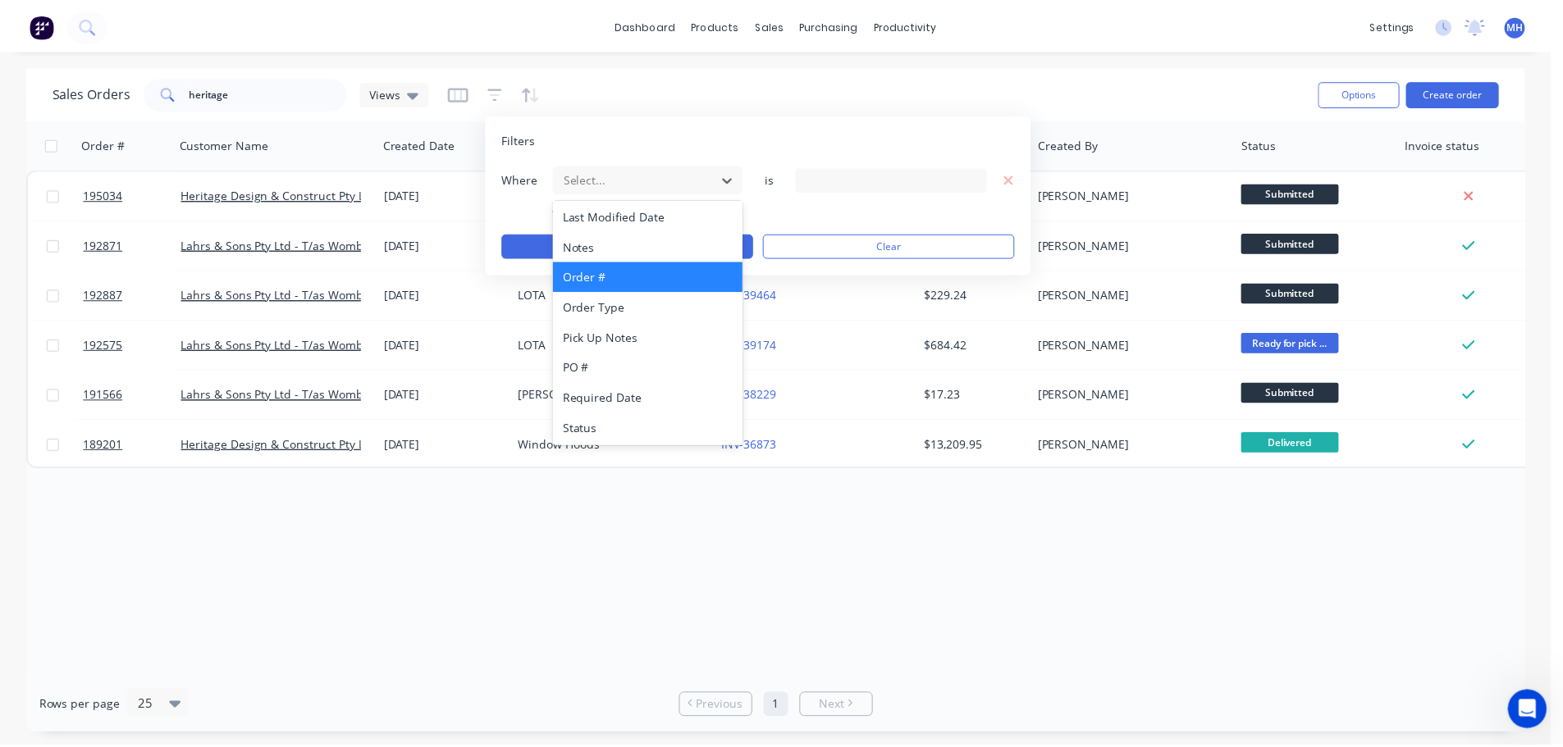
scroll to position [398, 0]
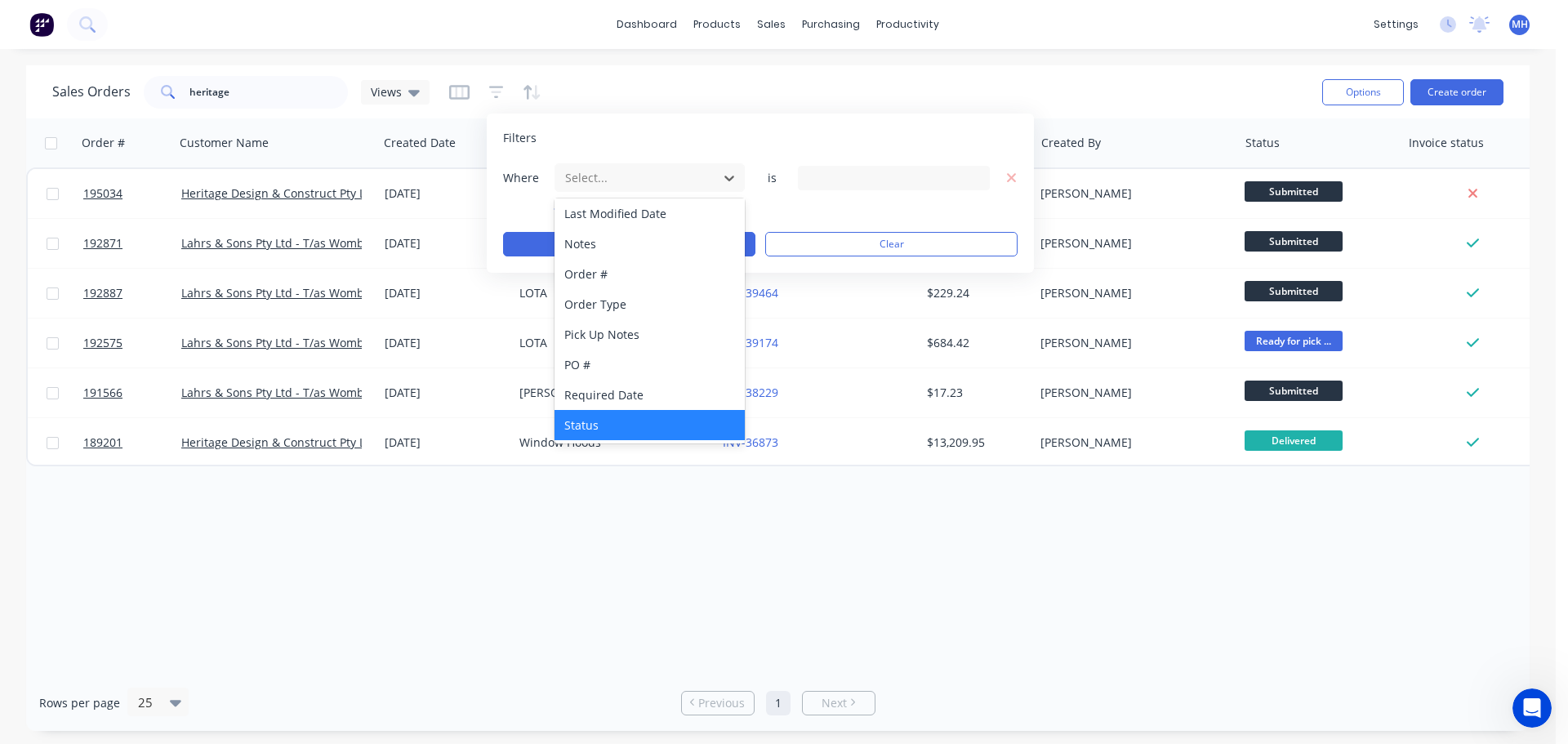
click at [628, 426] on div "Status" at bounding box center [649, 425] width 190 height 30
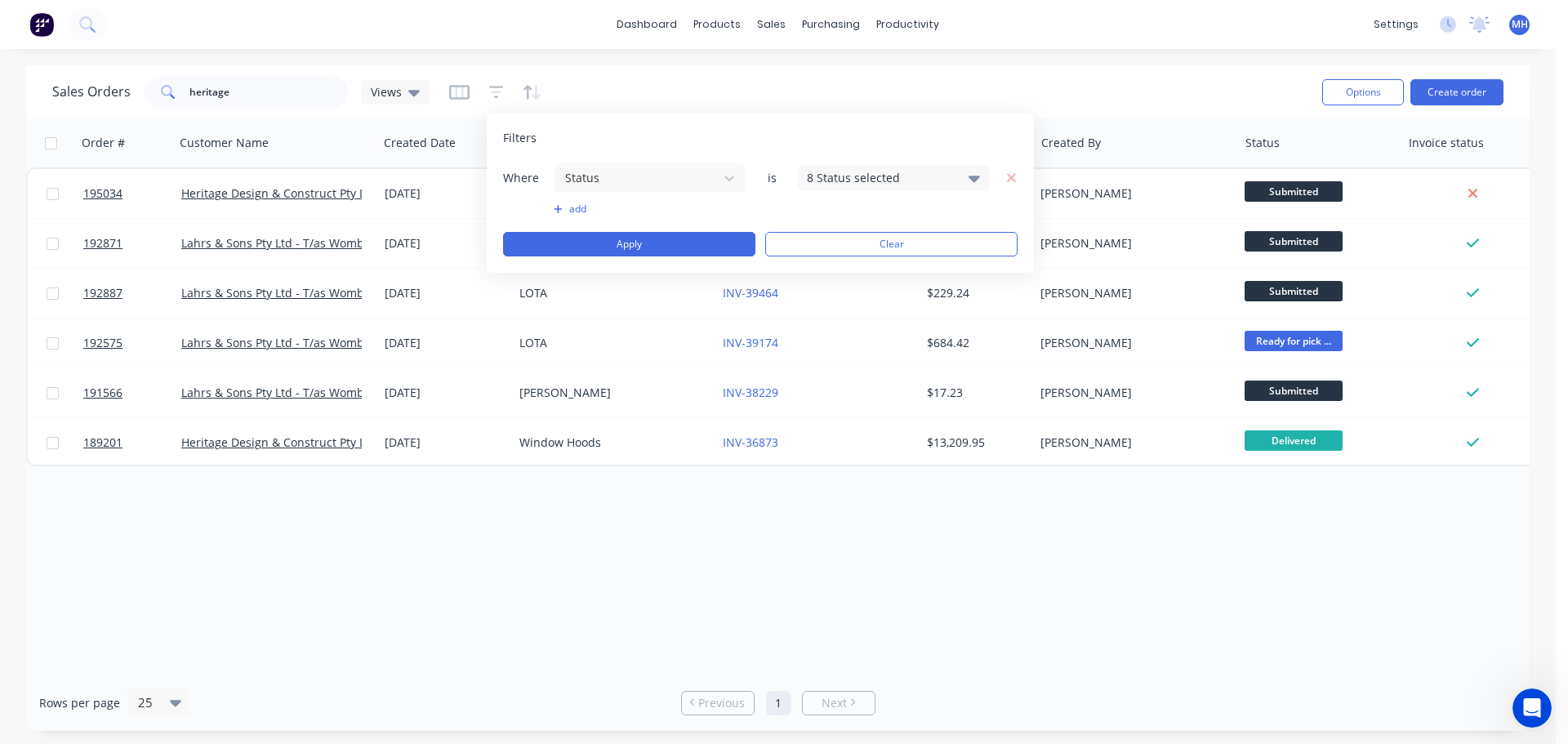
click at [832, 130] on div "Filters" at bounding box center [760, 137] width 515 height 16
click at [845, 159] on div "Filters Where Status is 8 Status selected add Apply Clear" at bounding box center [761, 193] width 548 height 159
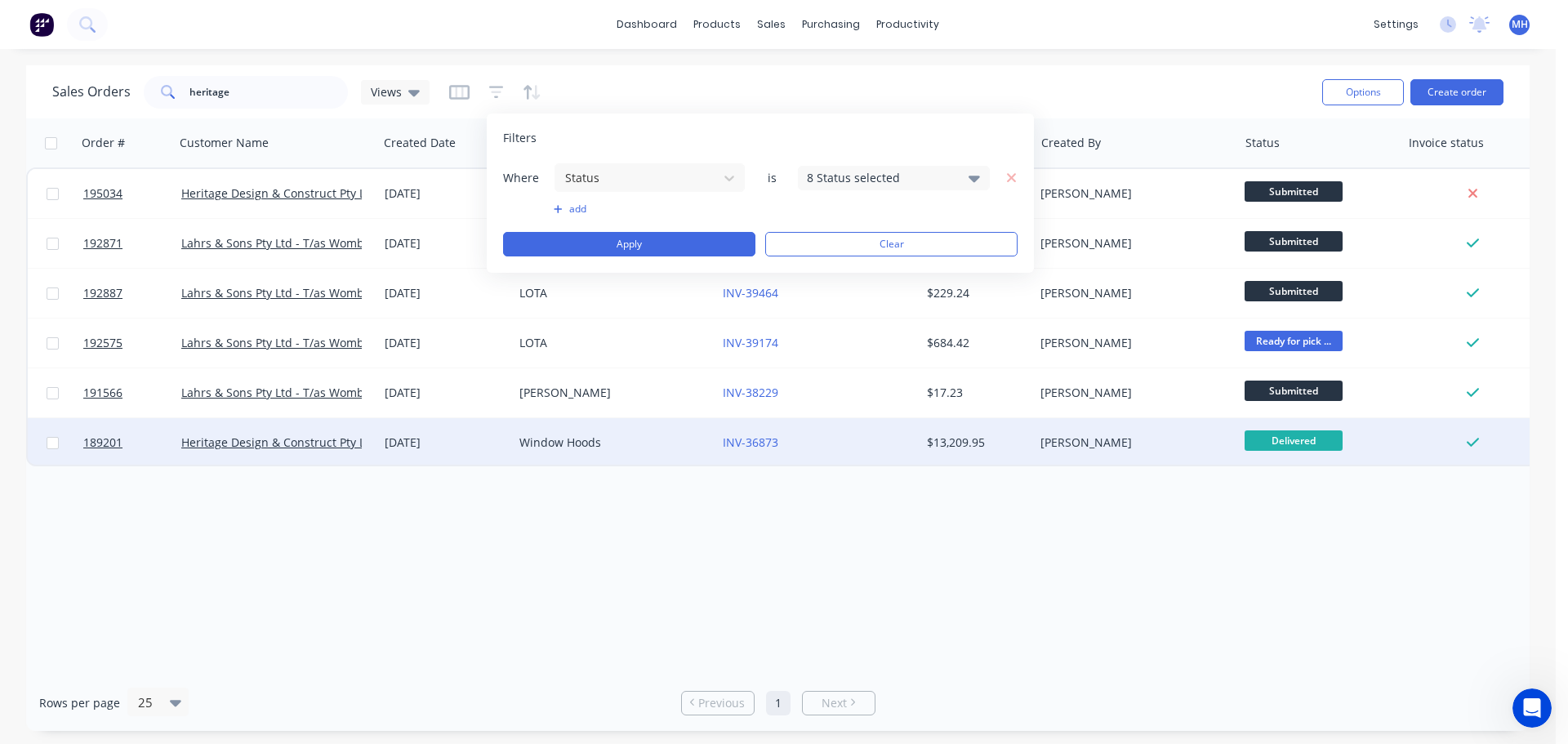
click at [768, 458] on div "INV-36873" at bounding box center [817, 442] width 203 height 49
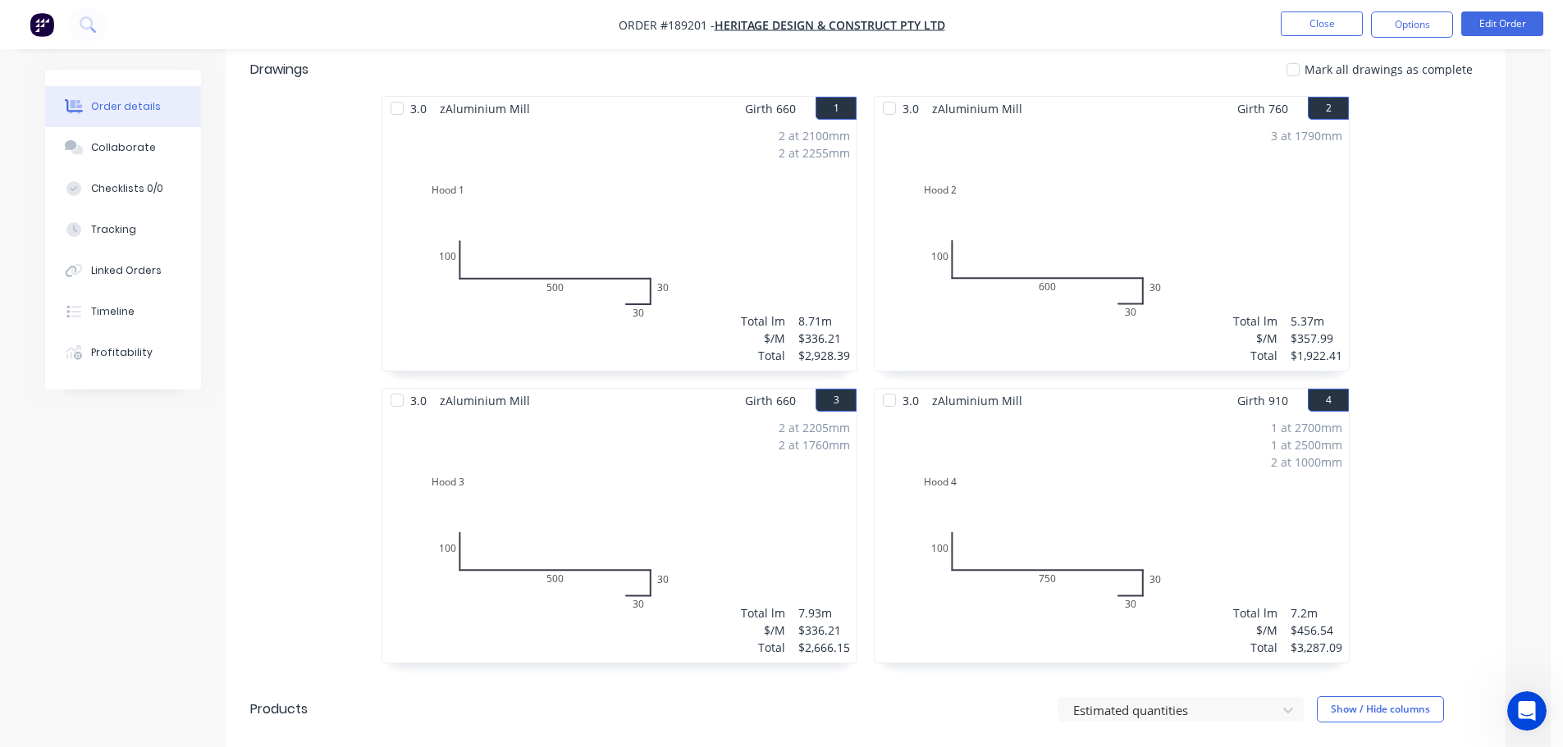
scroll to position [410, 0]
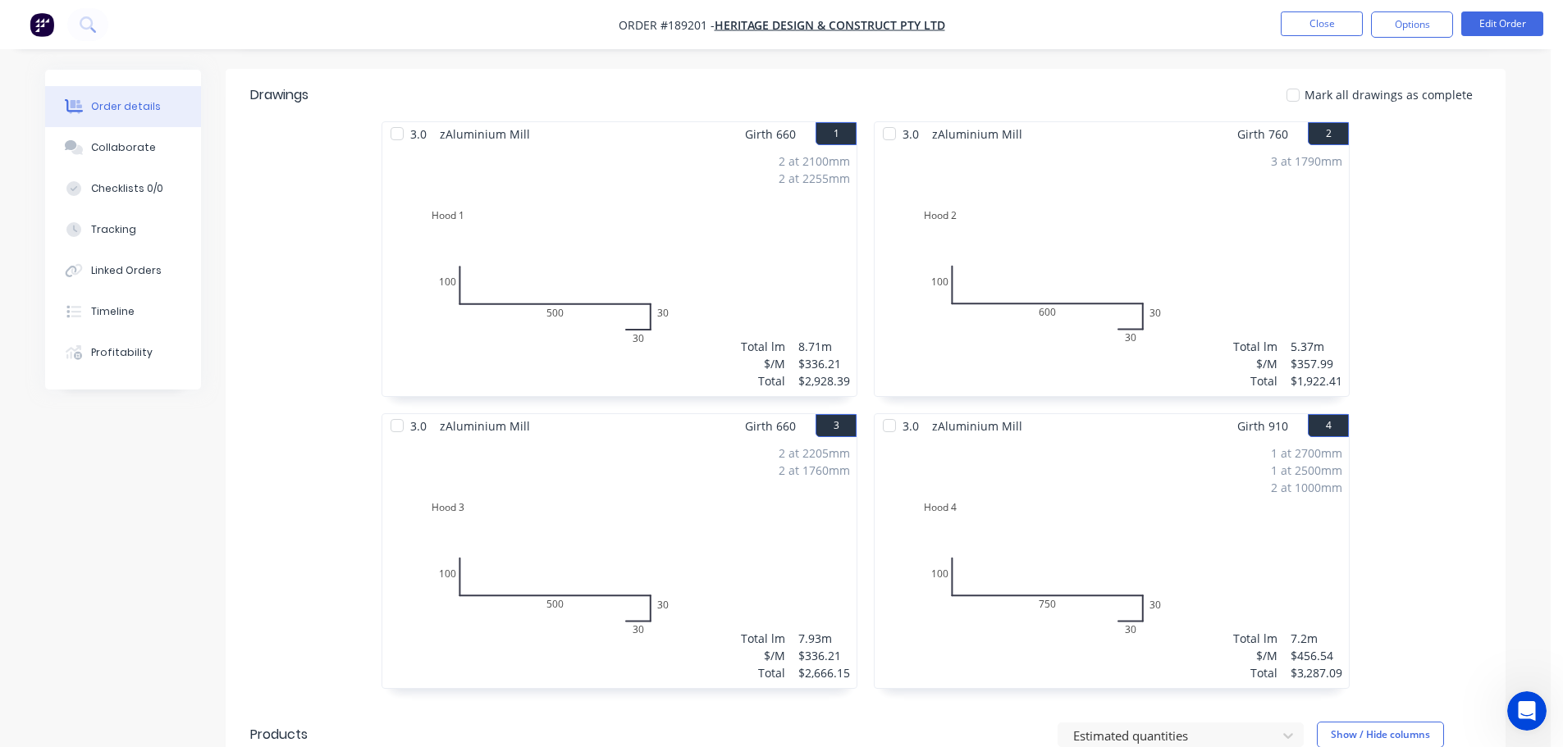
click at [1417, 354] on div "3.0 zAluminium Mill Girth 660 1 Hood 1 100 500 30 30 Hood 1 100 500 30 30 2 at …" at bounding box center [866, 413] width 1280 height 584
click at [1414, 516] on div "3.0 zAluminium Mill Girth 660 1 Hood 1 100 500 30 30 Hood 1 100 500 30 30 2 at …" at bounding box center [866, 413] width 1280 height 584
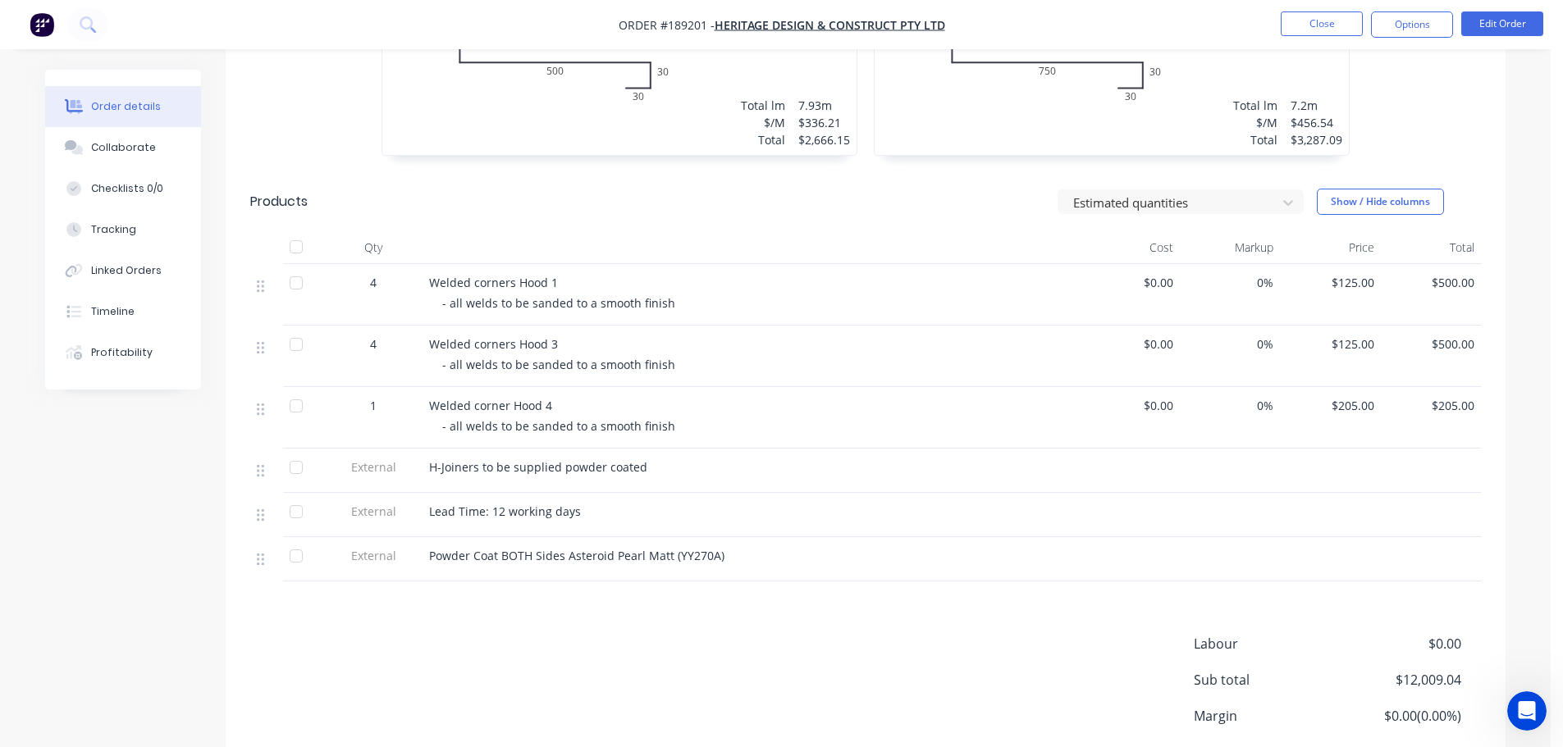
scroll to position [1030, 0]
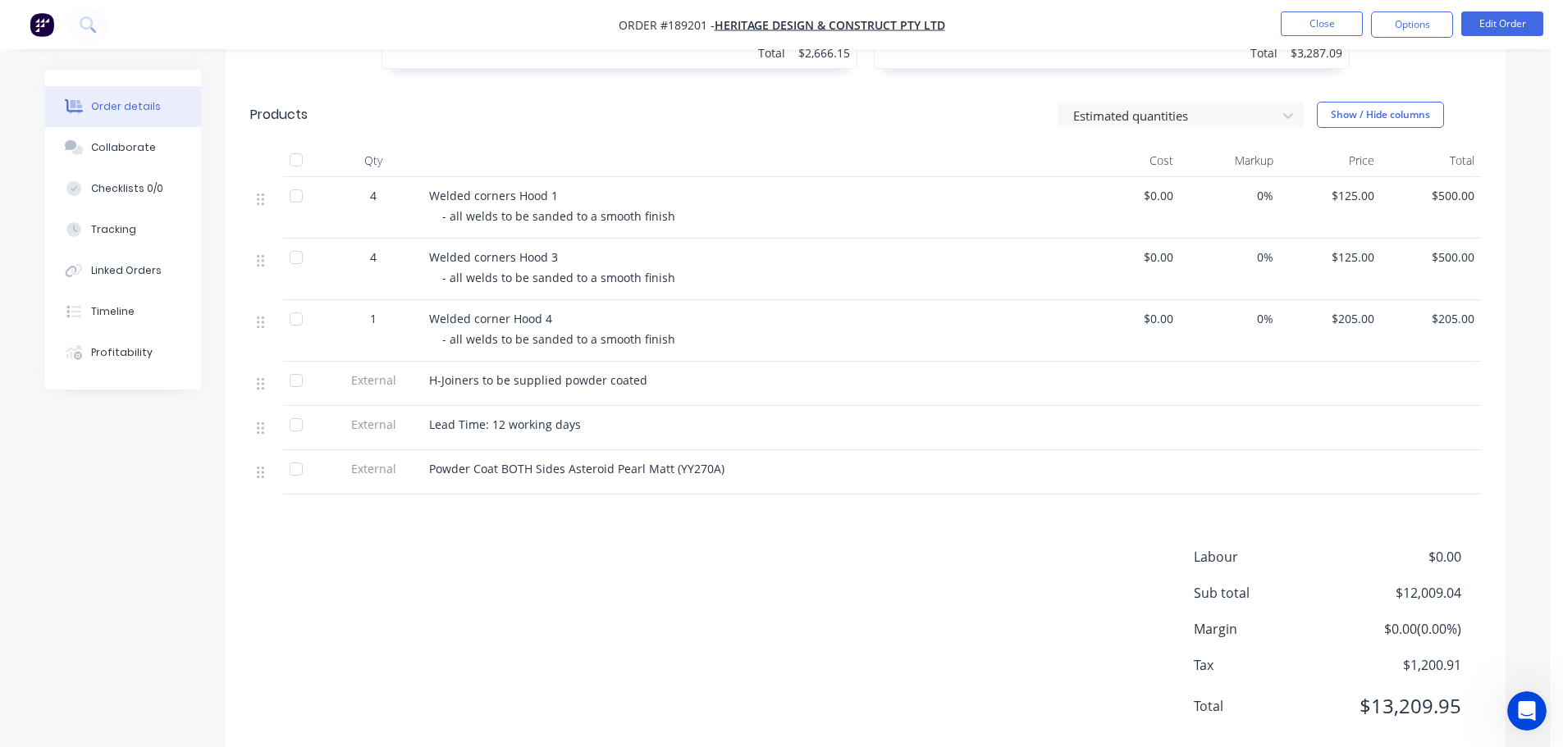
click at [800, 600] on div "Labour $0.00 Sub total $12,009.04 Margin $0.00 ( 0.00 %) Tax $1,200.91 Total $1…" at bounding box center [865, 642] width 1231 height 190
click at [799, 597] on div "Labour $0.00 Sub total $12,009.04 Margin $0.00 ( 0.00 %) Tax $1,200.91 Total $1…" at bounding box center [865, 642] width 1231 height 190
click at [1301, 15] on button "Close" at bounding box center [1322, 23] width 82 height 25
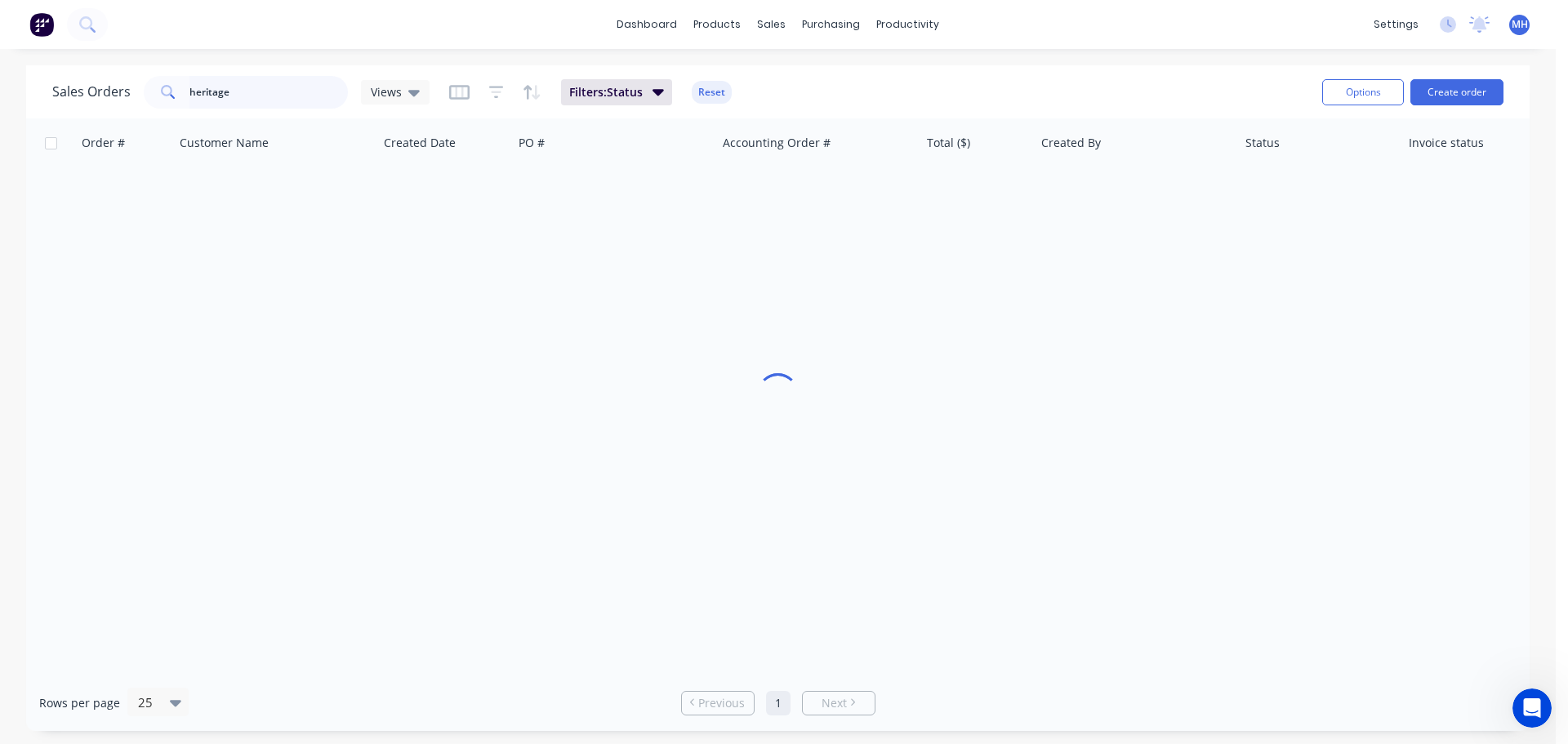
click at [309, 96] on input "heritage" at bounding box center [269, 92] width 159 height 33
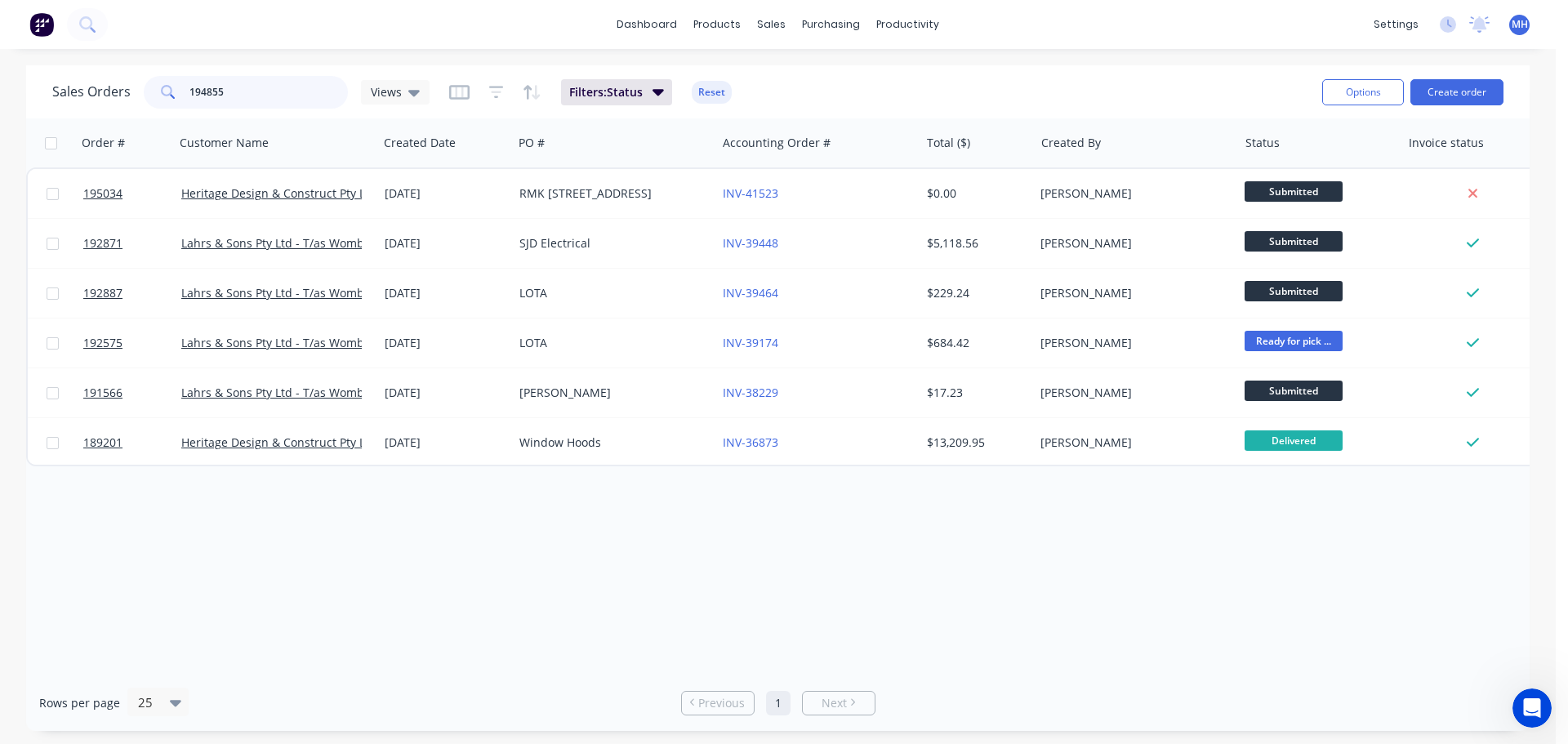
type input "194855"
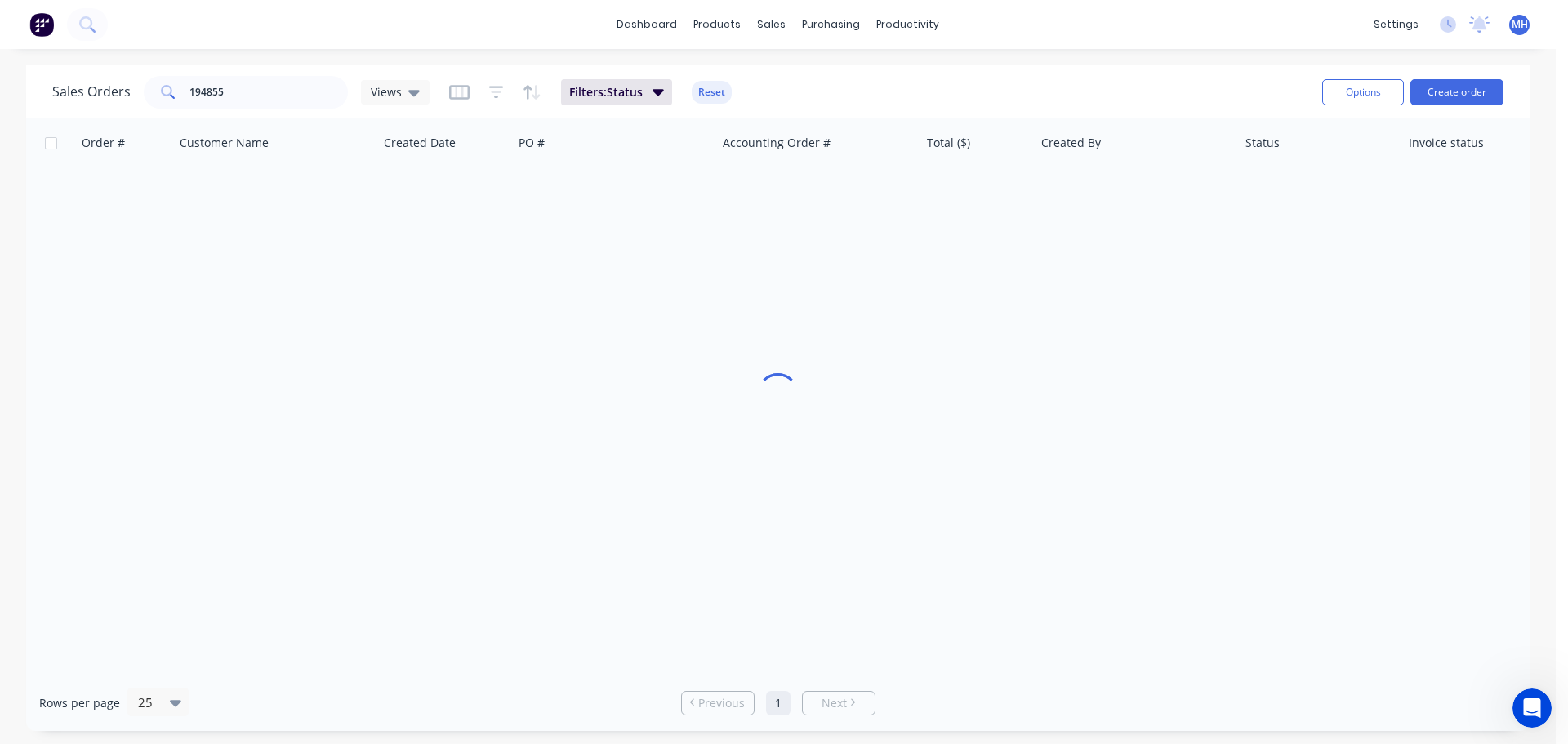
click at [936, 92] on div "Sales Orders 194855 Views Filters: Status Reset" at bounding box center [681, 92] width 1257 height 40
click at [708, 88] on button "Reset" at bounding box center [712, 92] width 40 height 23
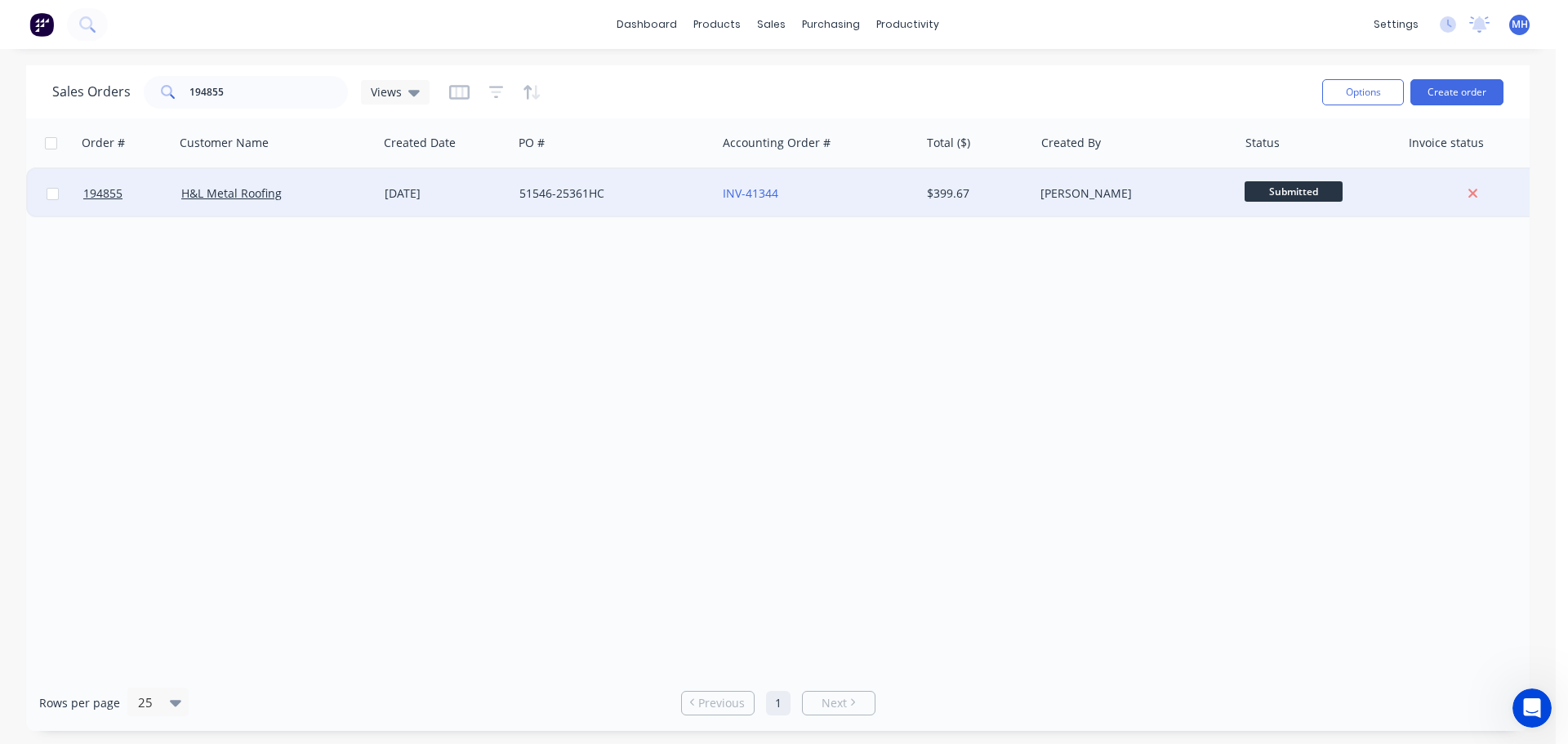
click at [575, 189] on div "51546-25361HC" at bounding box center [610, 193] width 181 height 16
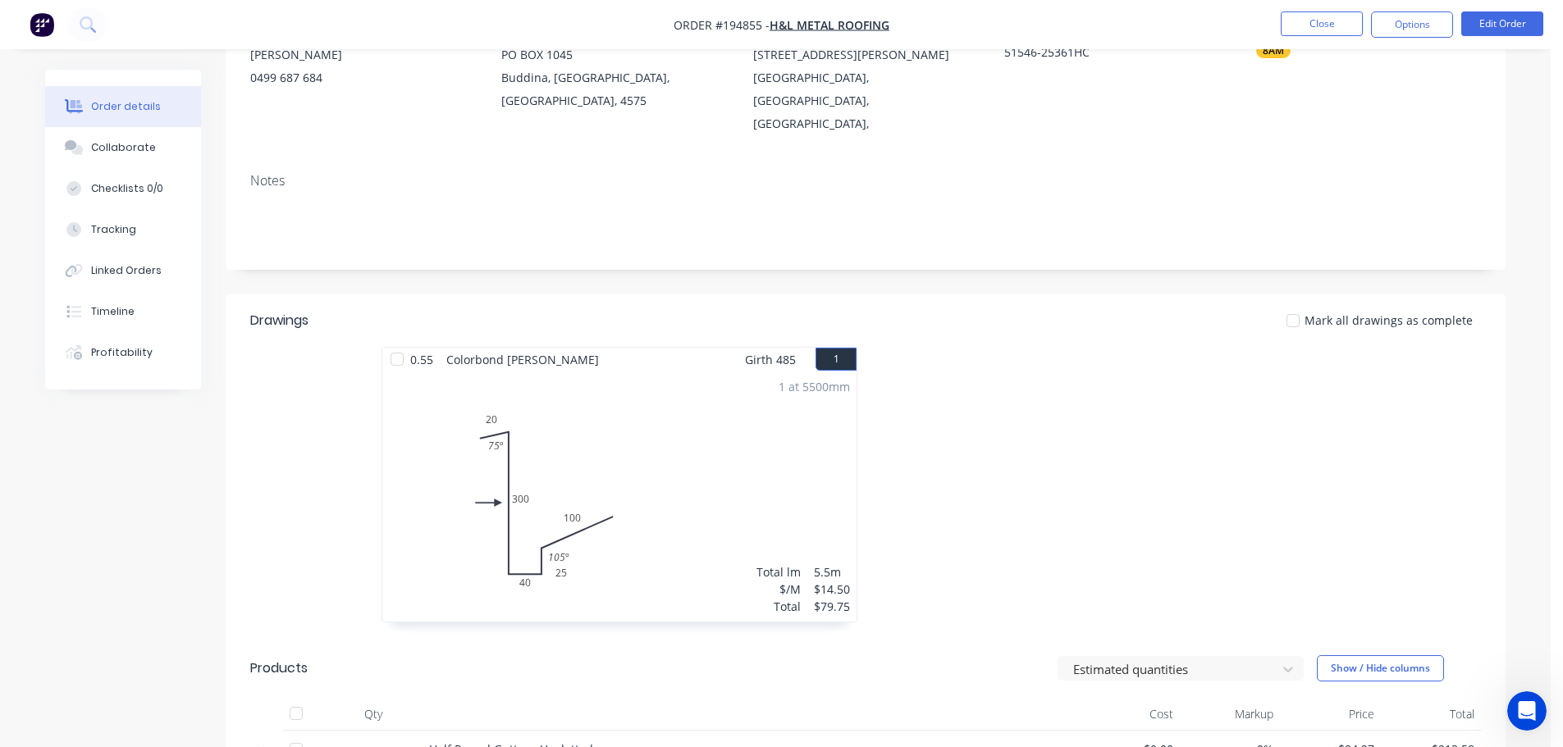
scroll to position [656, 0]
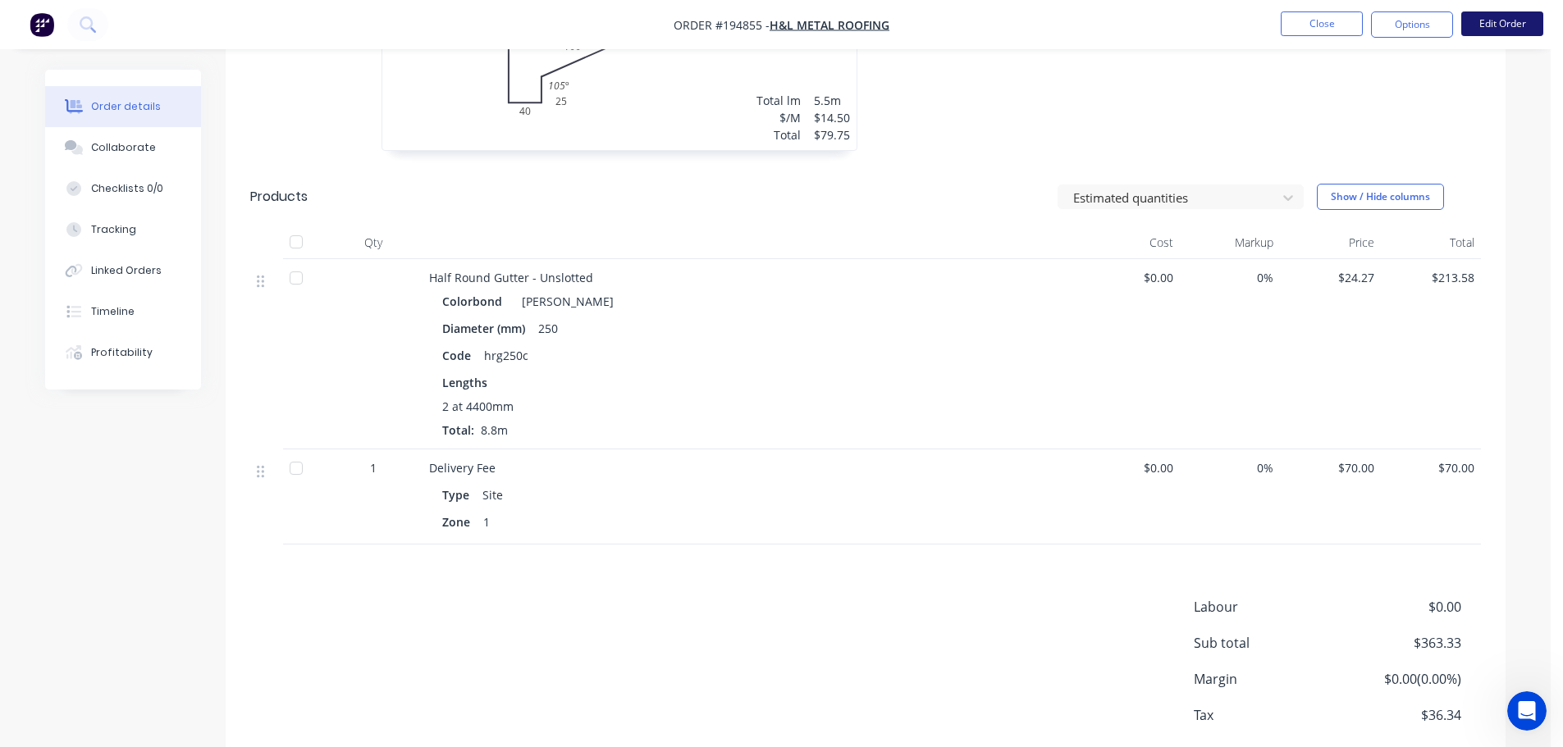
click at [1488, 24] on button "Edit Order" at bounding box center [1502, 23] width 82 height 25
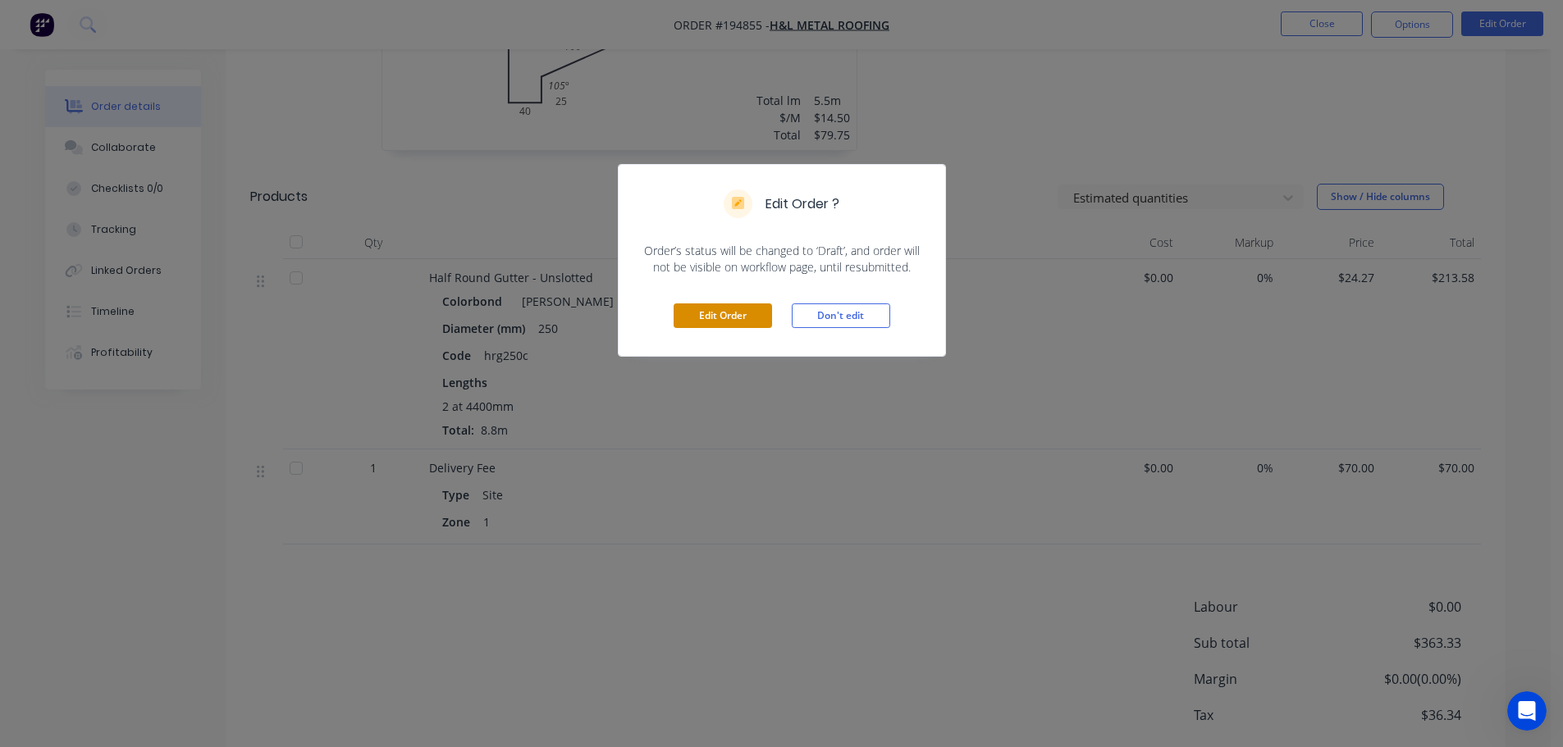
click at [726, 325] on button "Edit Order" at bounding box center [723, 316] width 98 height 25
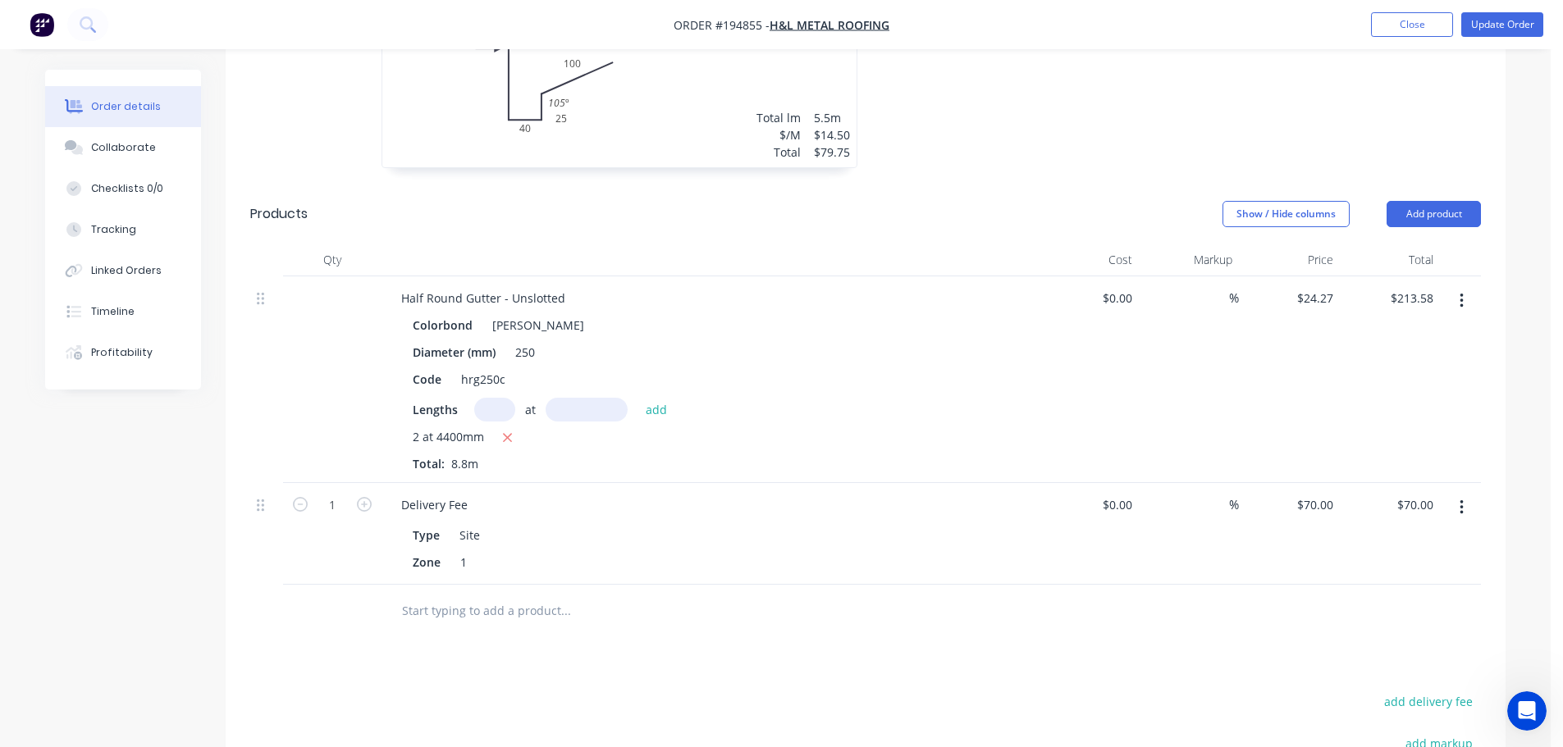
scroll to position [738, 0]
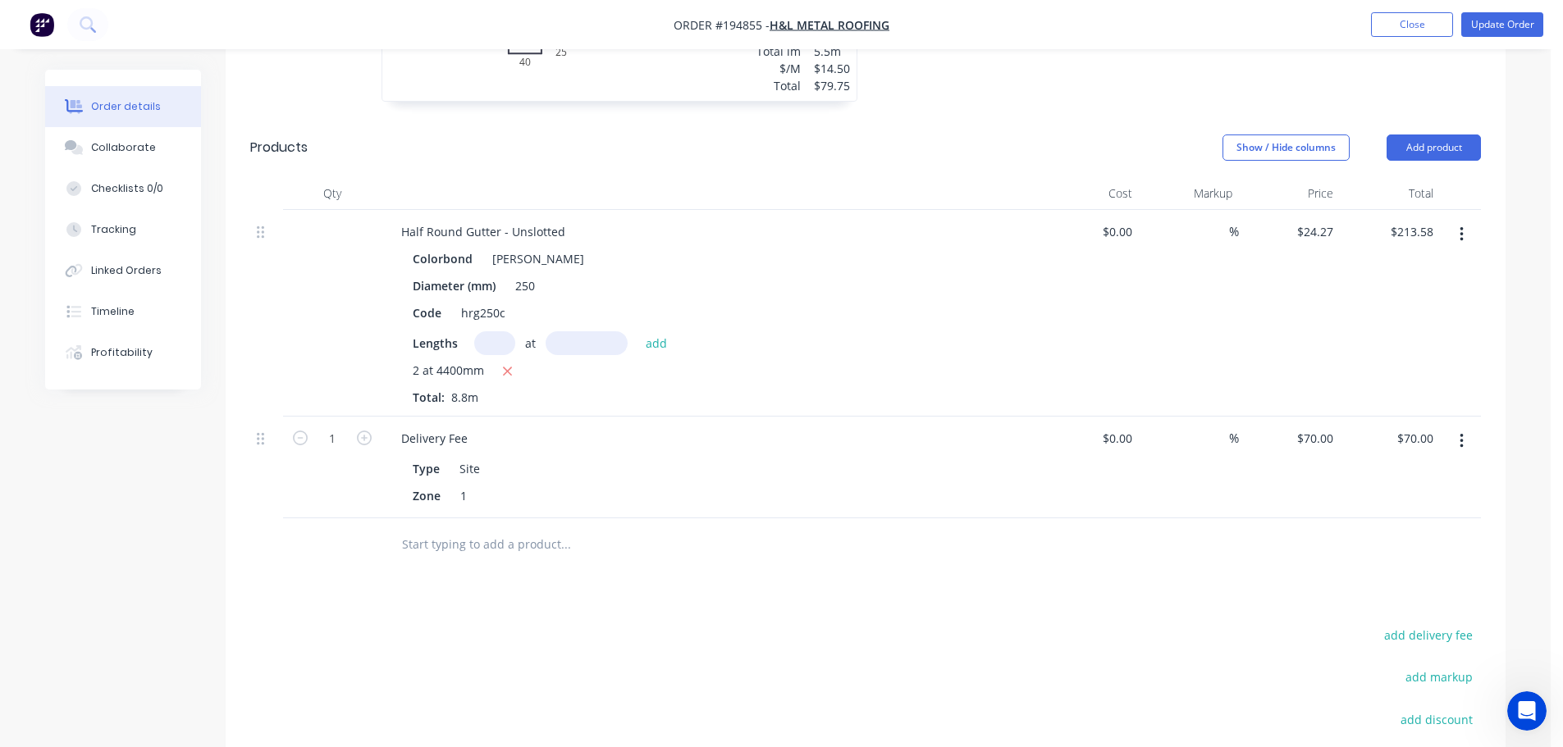
click at [1460, 432] on icon "button" at bounding box center [1461, 441] width 4 height 18
click at [1413, 571] on div "Delete" at bounding box center [1403, 583] width 126 height 24
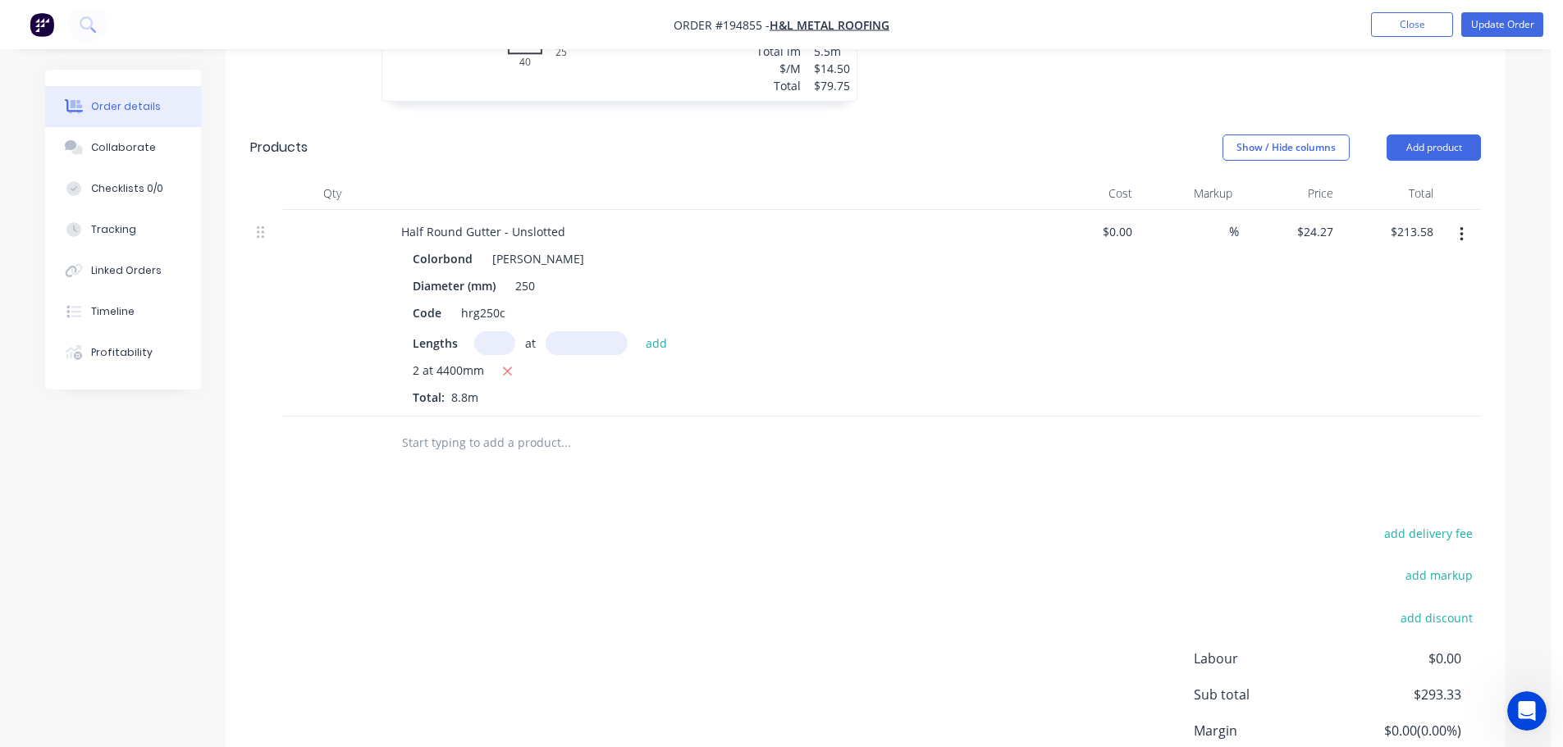
click at [1525, 37] on nav "Order #194855 - H&L Metal Roofing Add product Close Update Order" at bounding box center [781, 24] width 1563 height 49
drag, startPoint x: 1522, startPoint y: 24, endPoint x: 1507, endPoint y: 65, distance: 43.6
click at [1522, 25] on button "Update Order" at bounding box center [1502, 24] width 82 height 25
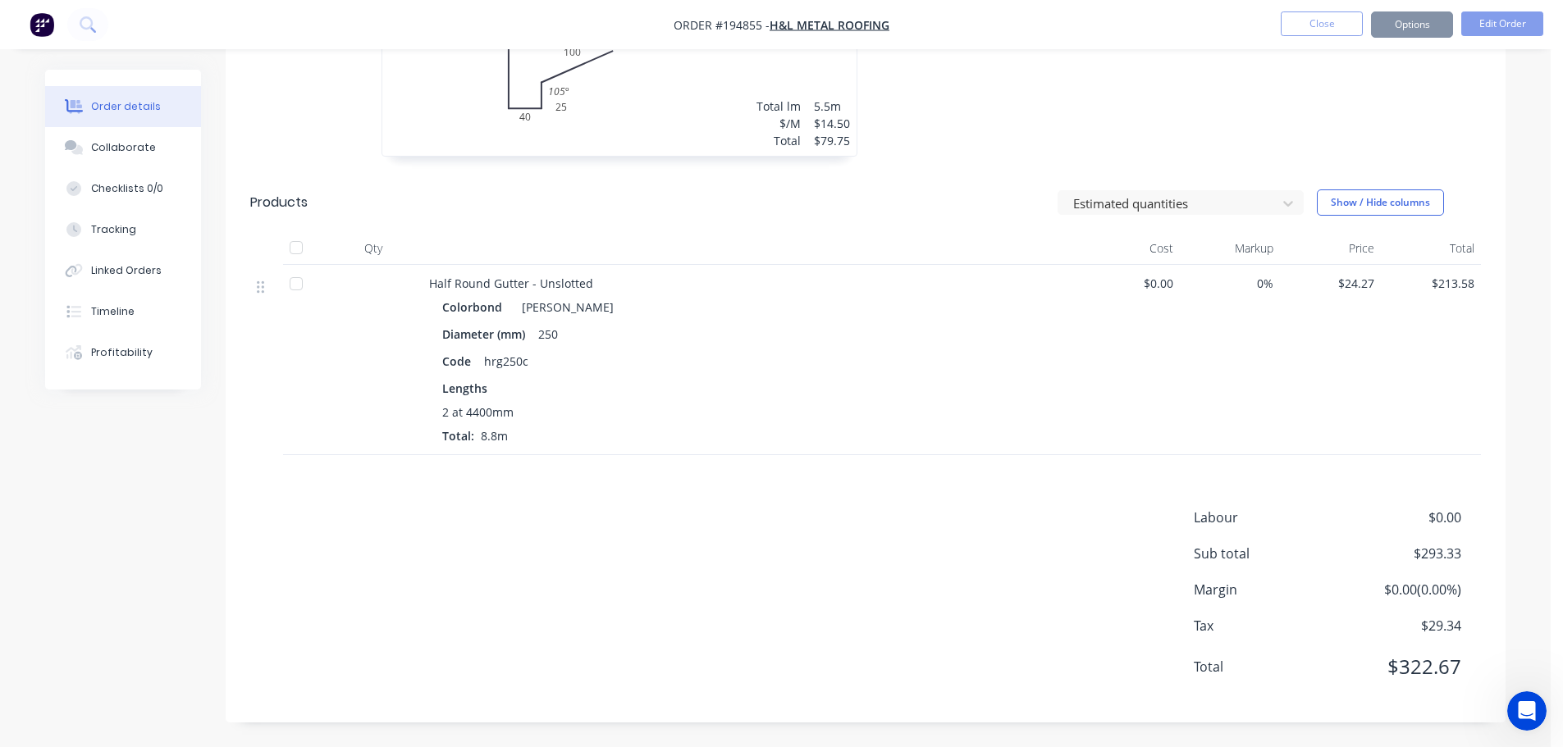
scroll to position [0, 0]
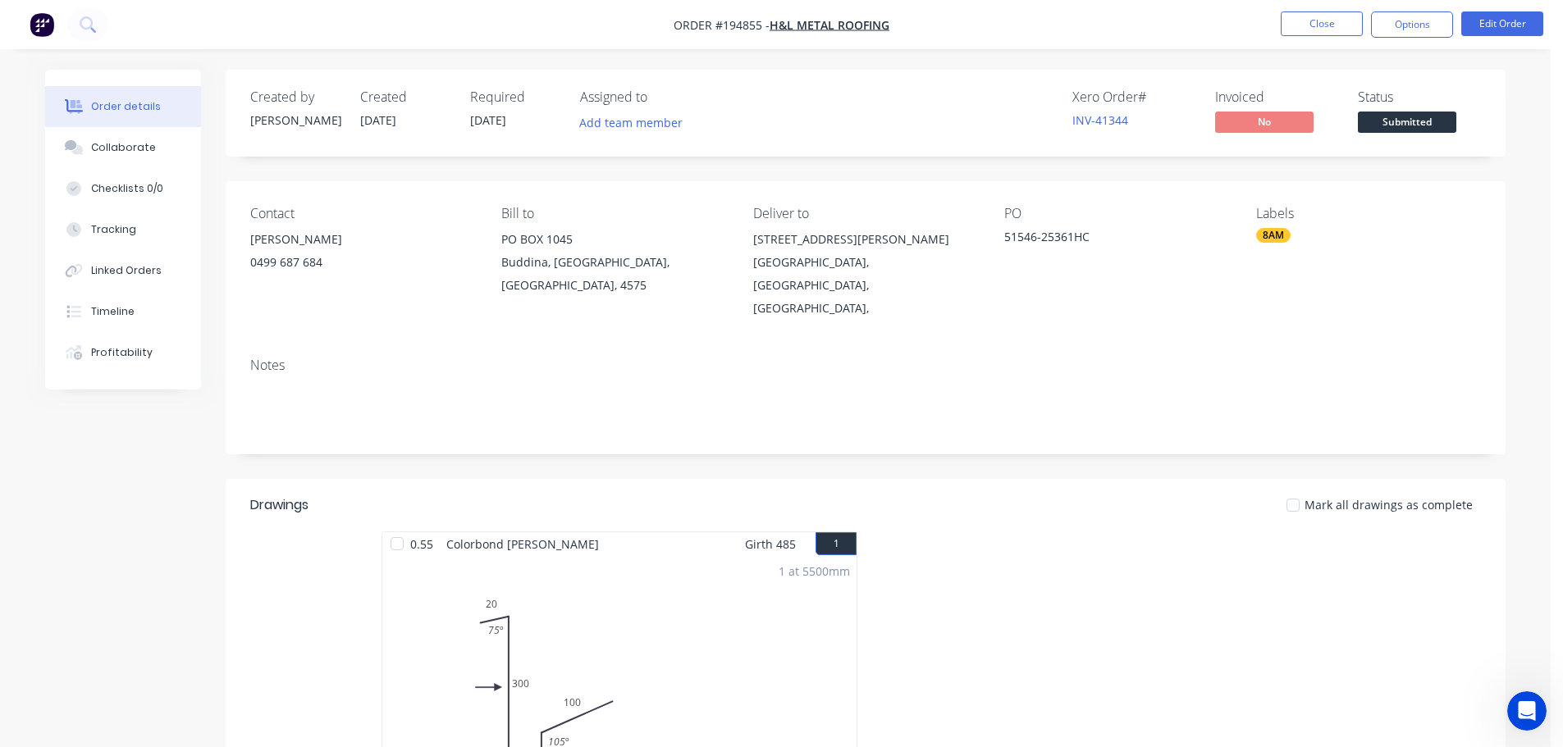
click at [115, 495] on div "Created by Taylor Created 07/10/25 Required 09/10/25 Assigned to Add team membe…" at bounding box center [775, 734] width 1460 height 1328
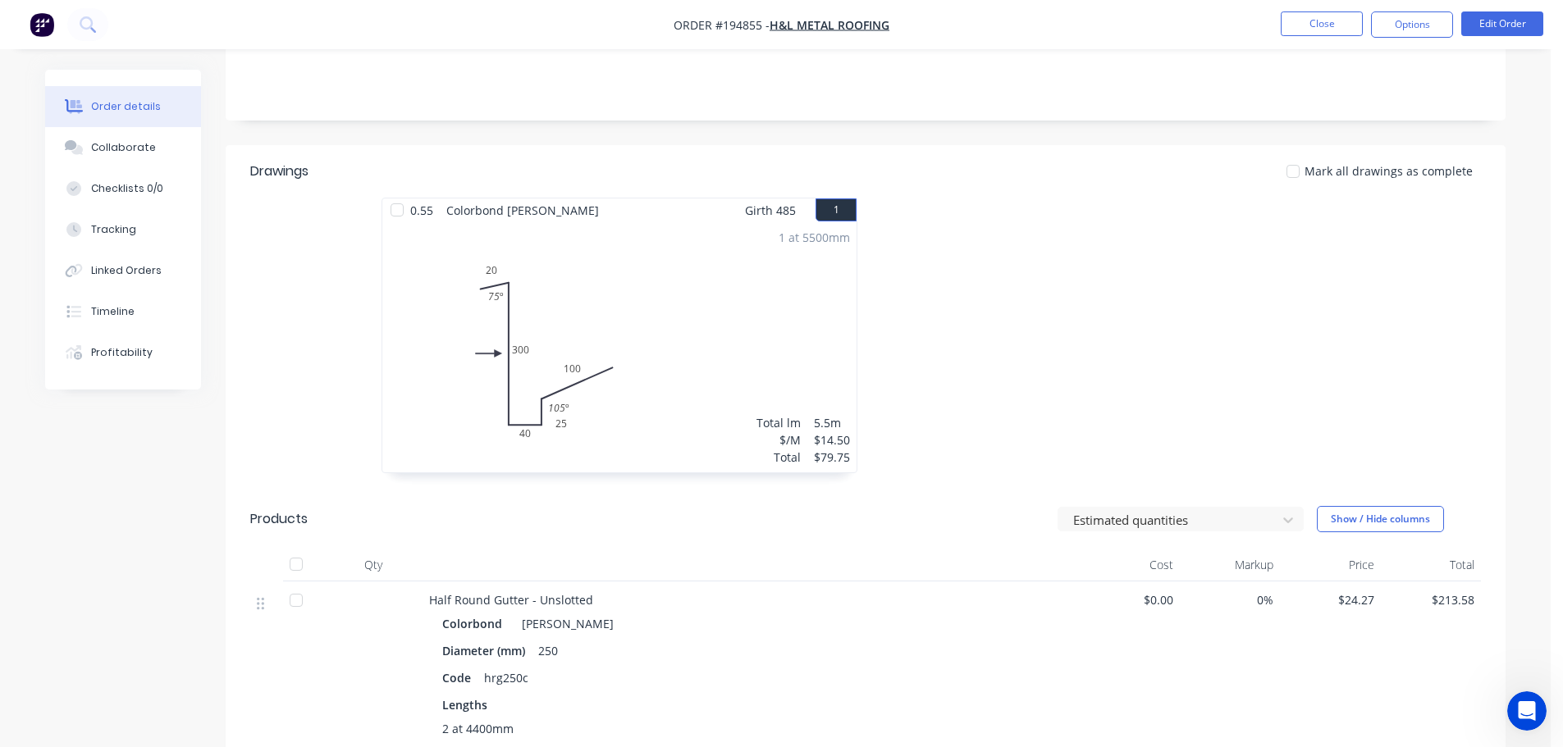
scroll to position [410, 0]
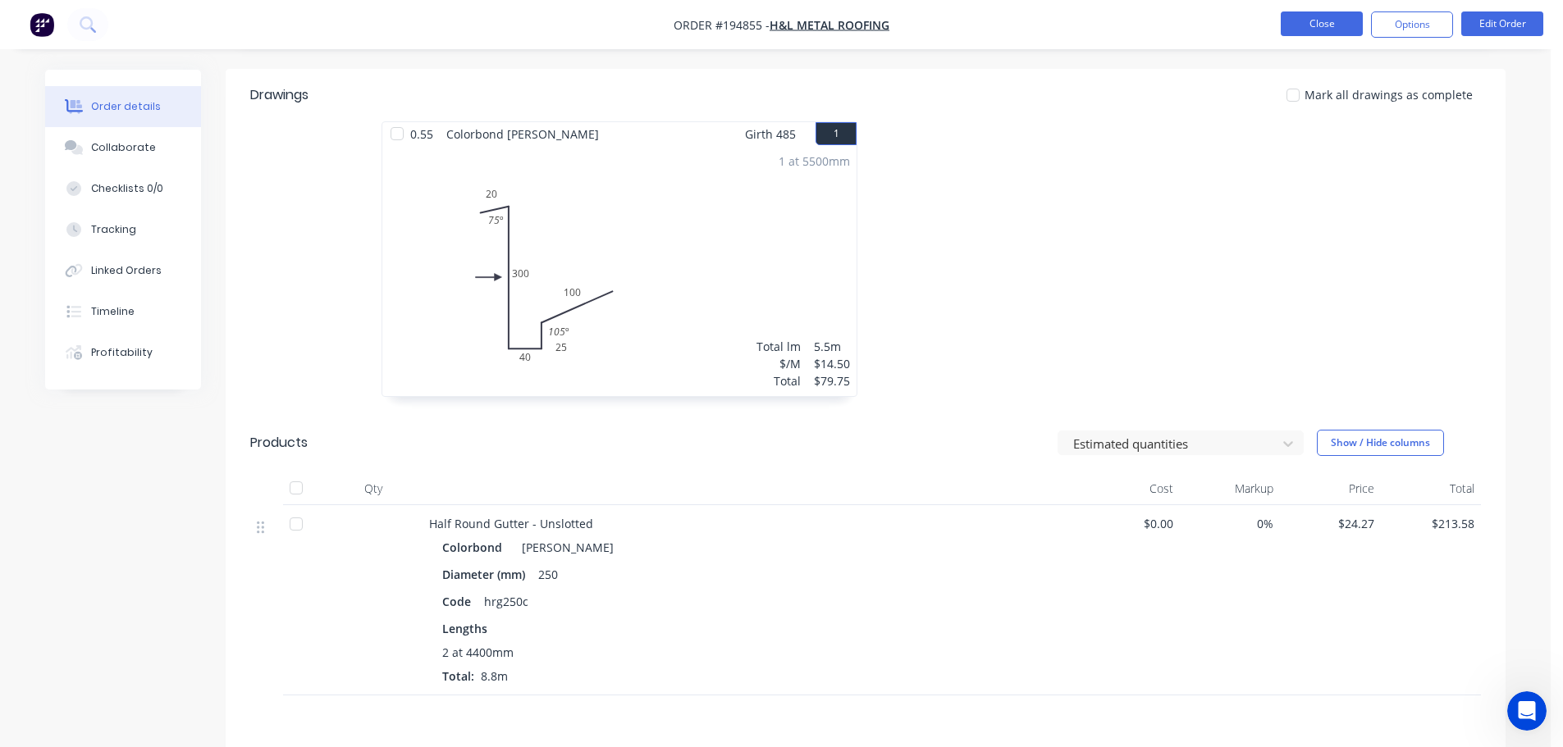
click at [1319, 25] on button "Close" at bounding box center [1322, 23] width 82 height 25
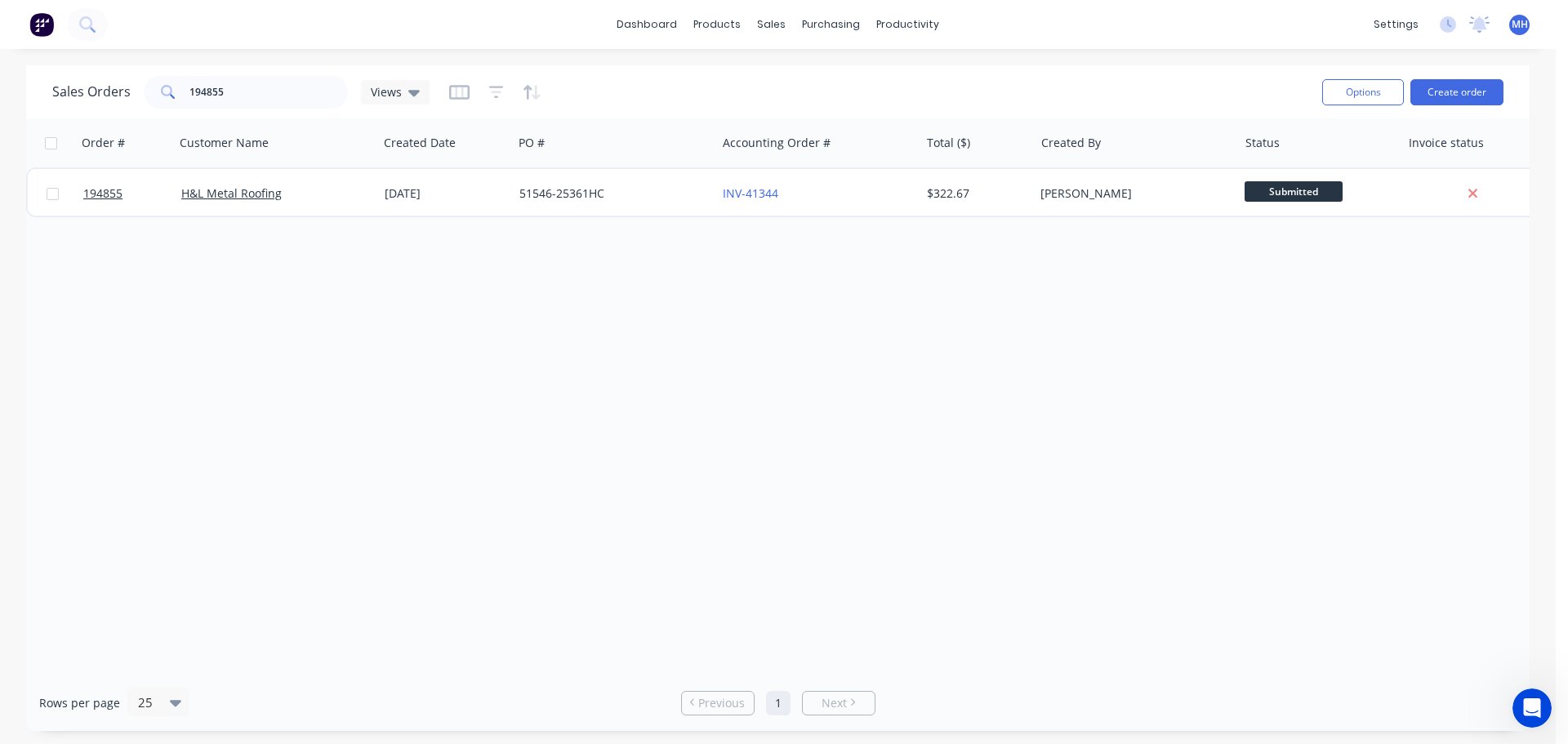
click at [825, 89] on div "Sales Orders 194855 Views" at bounding box center [681, 92] width 1257 height 40
click at [857, 481] on div "Order # Customer Name Created Date PO # Accounting Order # Total ($) Created By…" at bounding box center [778, 396] width 1503 height 557
click at [312, 88] on input "194855" at bounding box center [269, 92] width 159 height 33
click at [207, 69] on div "Sales Orders 194855 Views Options Create order" at bounding box center [778, 92] width 1503 height 53
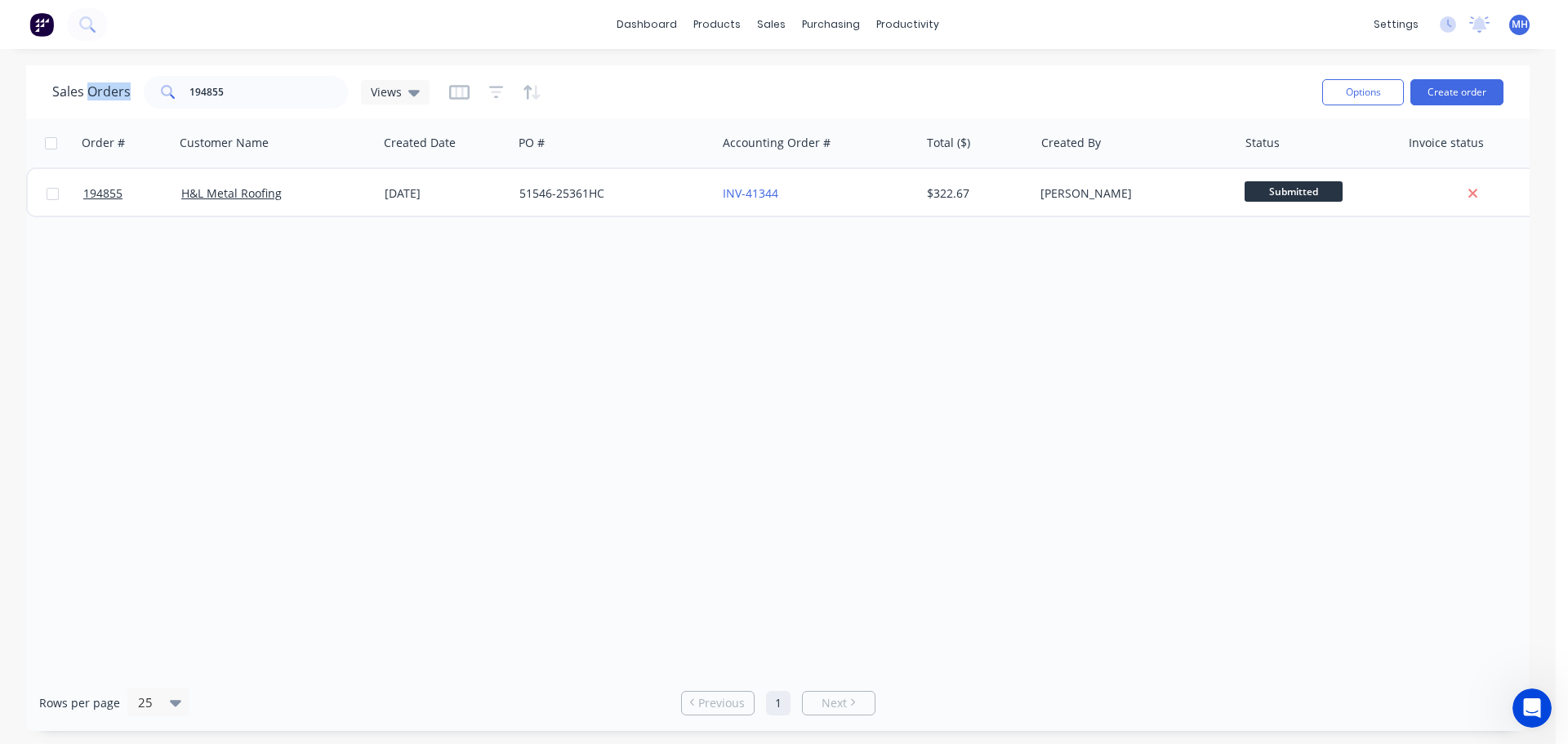
click at [207, 69] on div "Sales Orders 194855 Views Options Create order" at bounding box center [778, 92] width 1503 height 53
click at [265, 106] on input "194855" at bounding box center [269, 92] width 159 height 33
type input "194682"
click at [576, 70] on div "Sales Orders 194682 Views Options Create order" at bounding box center [778, 92] width 1503 height 53
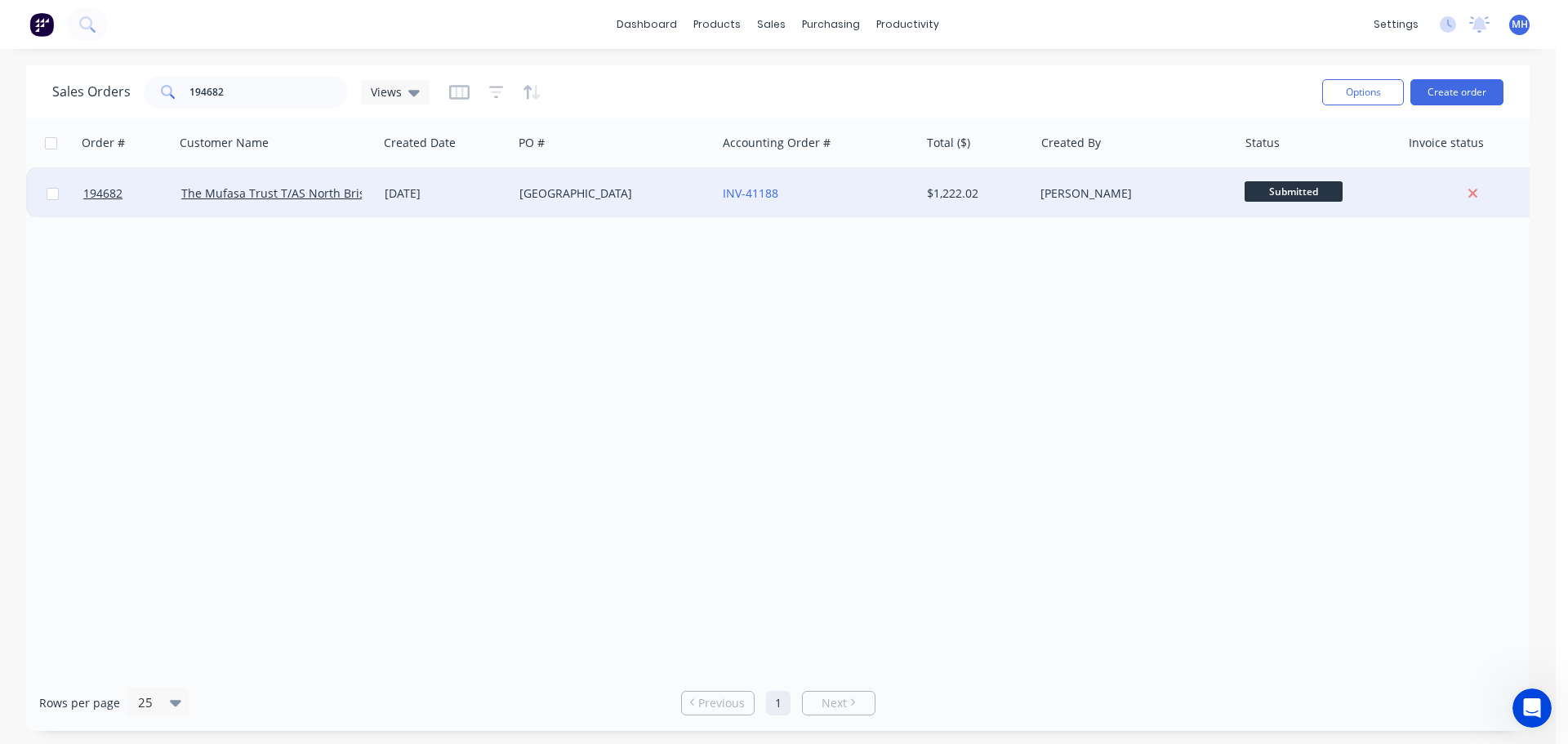
click at [480, 195] on div "[DATE]" at bounding box center [445, 193] width 121 height 16
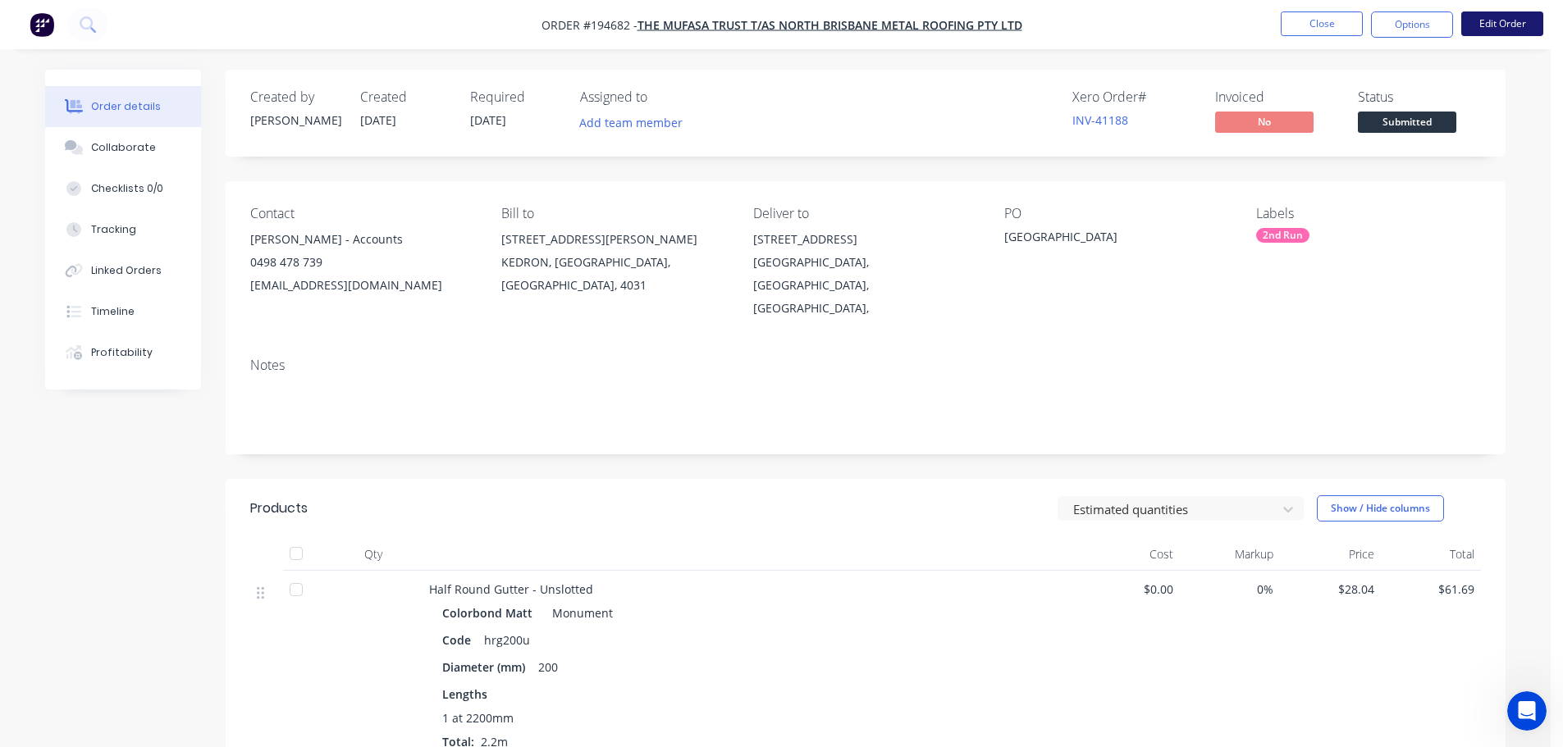
click at [1509, 29] on button "Edit Order" at bounding box center [1502, 23] width 82 height 25
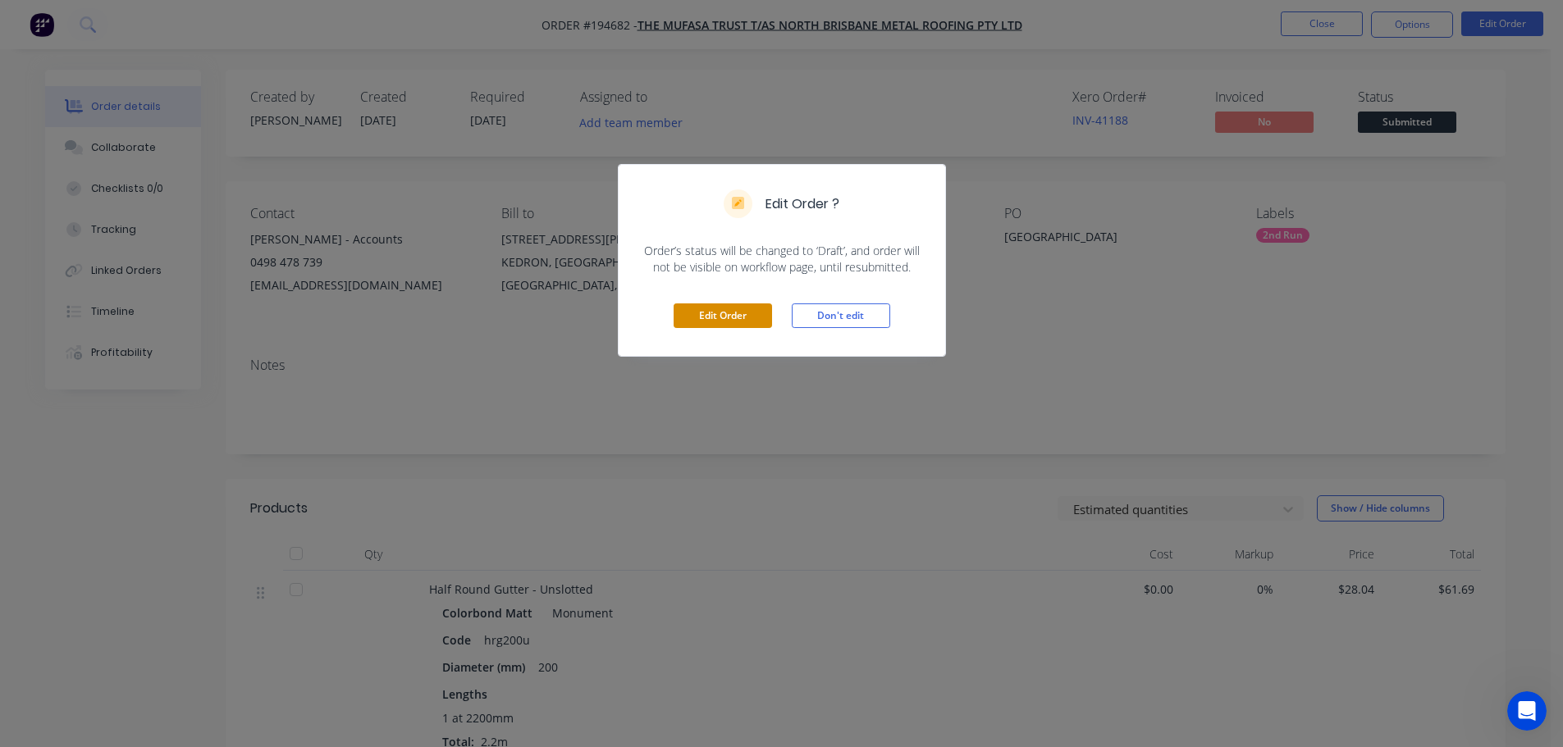
click at [725, 320] on button "Edit Order" at bounding box center [723, 316] width 98 height 25
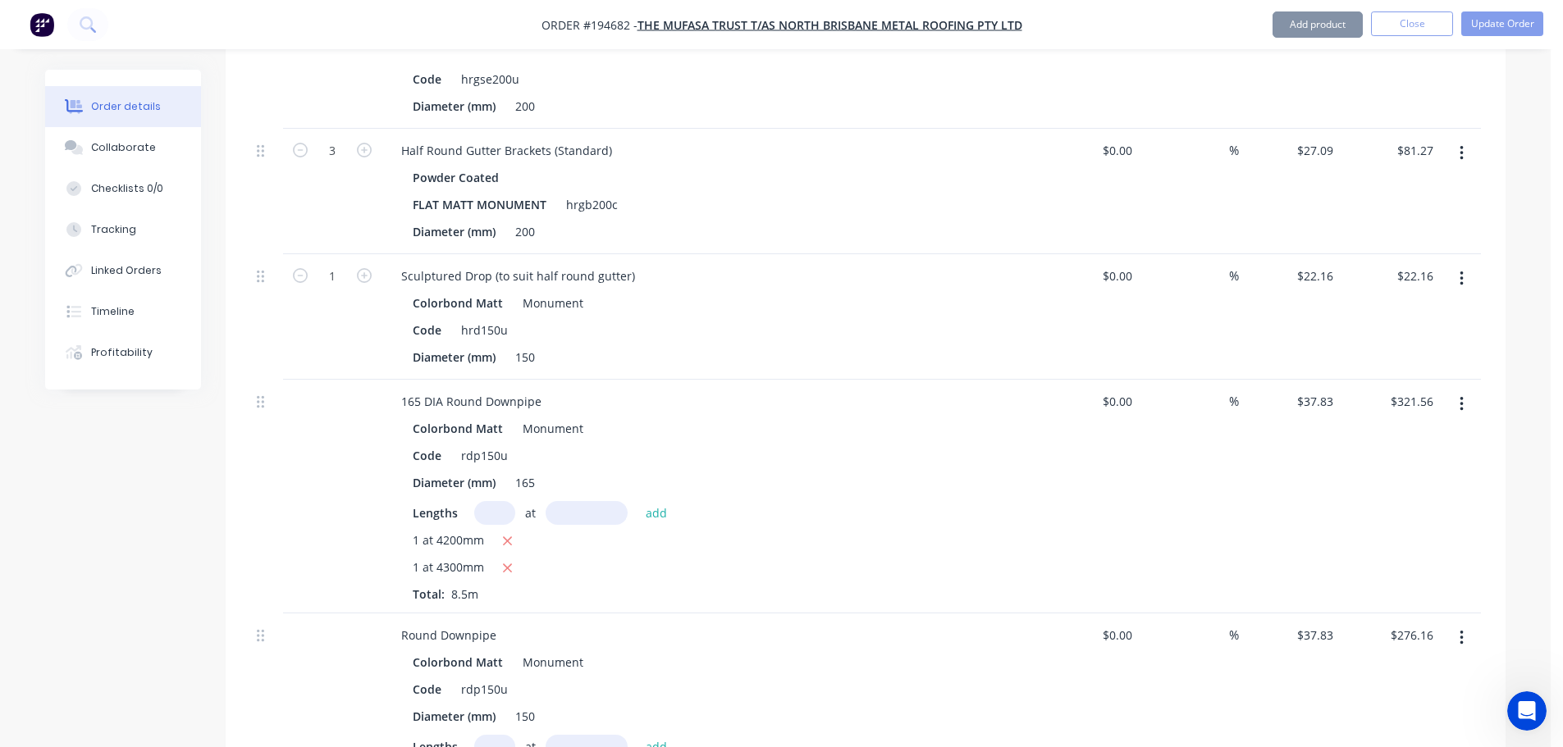
scroll to position [902, 0]
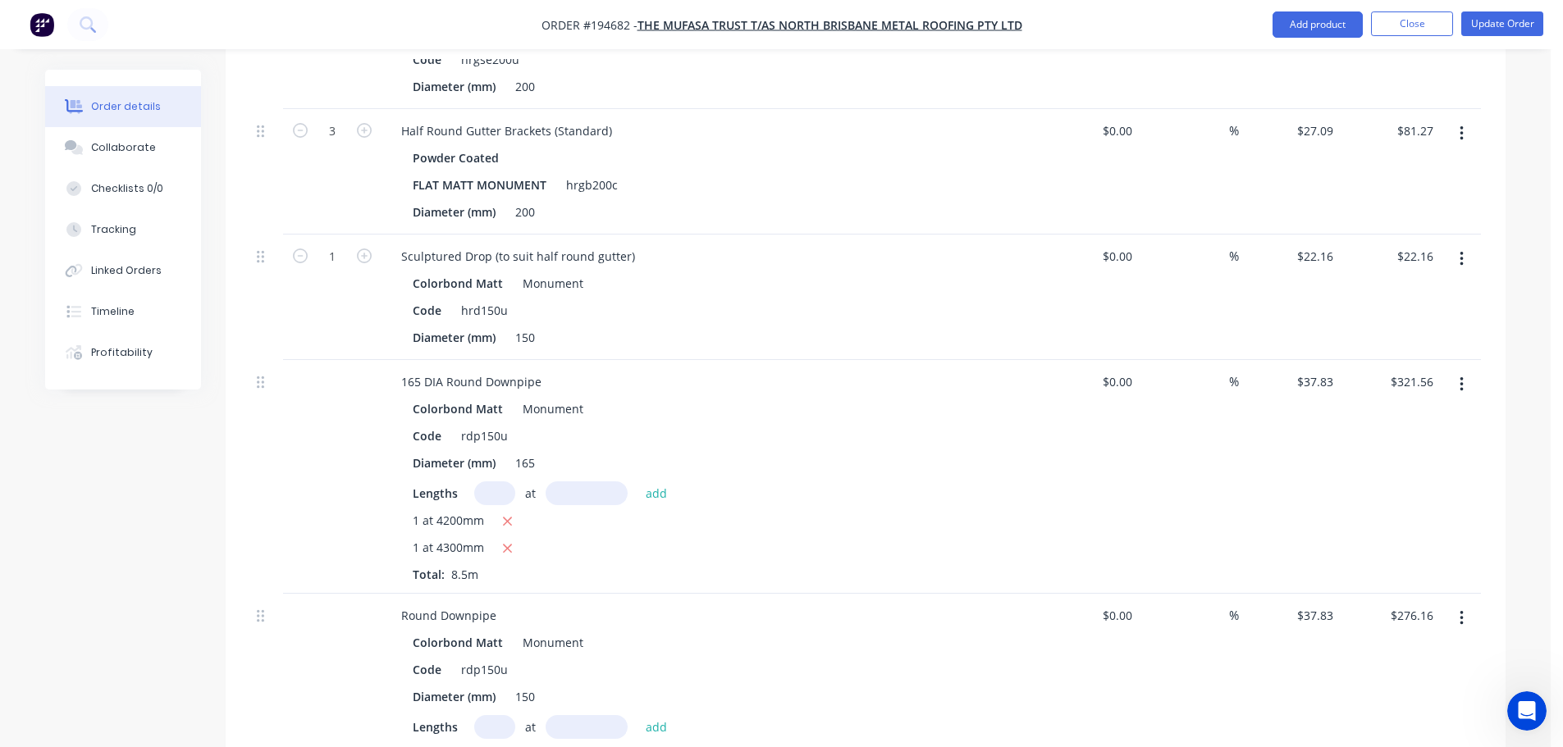
click at [1468, 370] on button "button" at bounding box center [1461, 385] width 39 height 30
click at [1444, 416] on div "Edit" at bounding box center [1403, 428] width 126 height 24
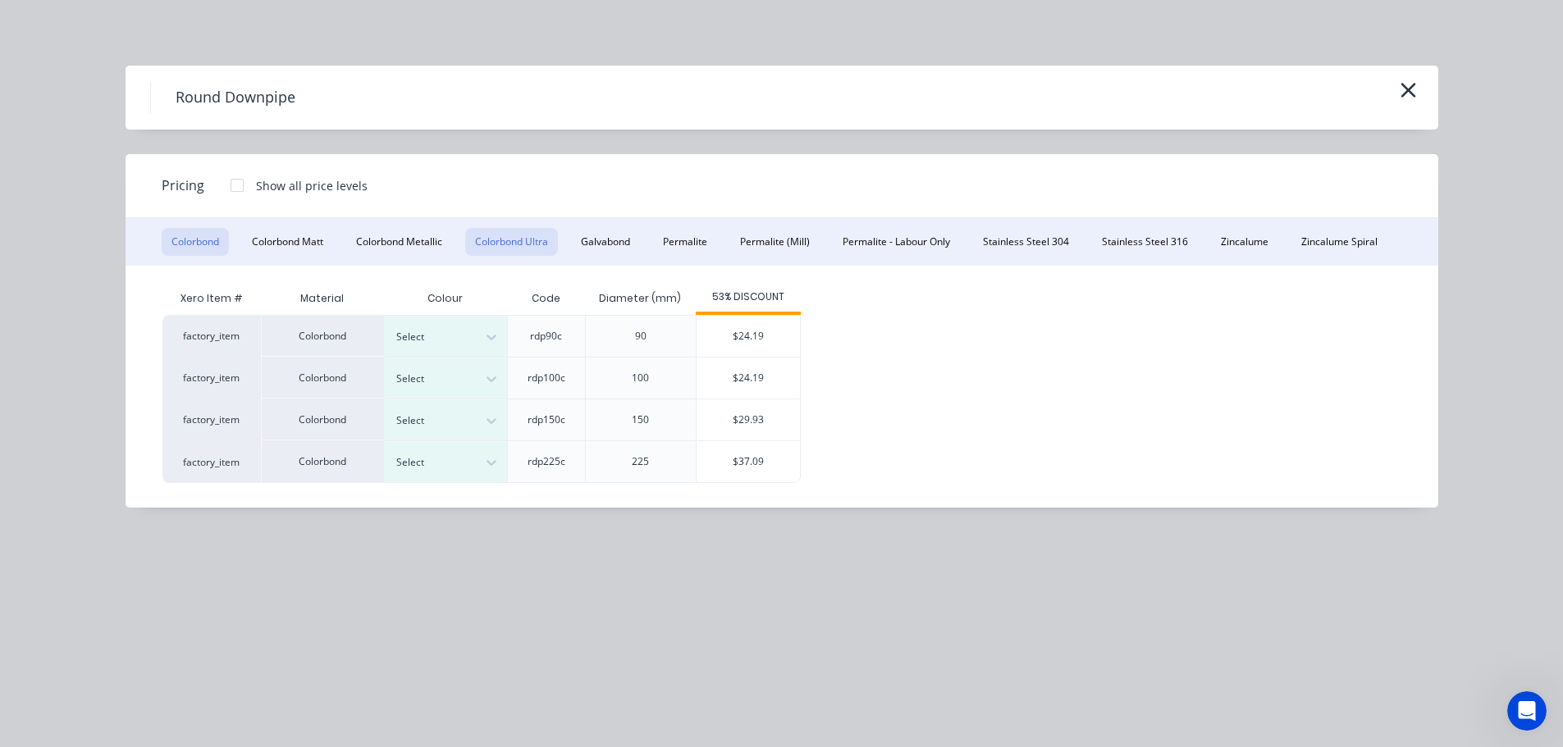
click at [505, 238] on button "Colorbond Ultra" at bounding box center [511, 242] width 93 height 28
drag, startPoint x: 749, startPoint y: 480, endPoint x: 740, endPoint y: 482, distance: 9.2
click at [749, 479] on div "$47.61" at bounding box center [747, 461] width 103 height 41
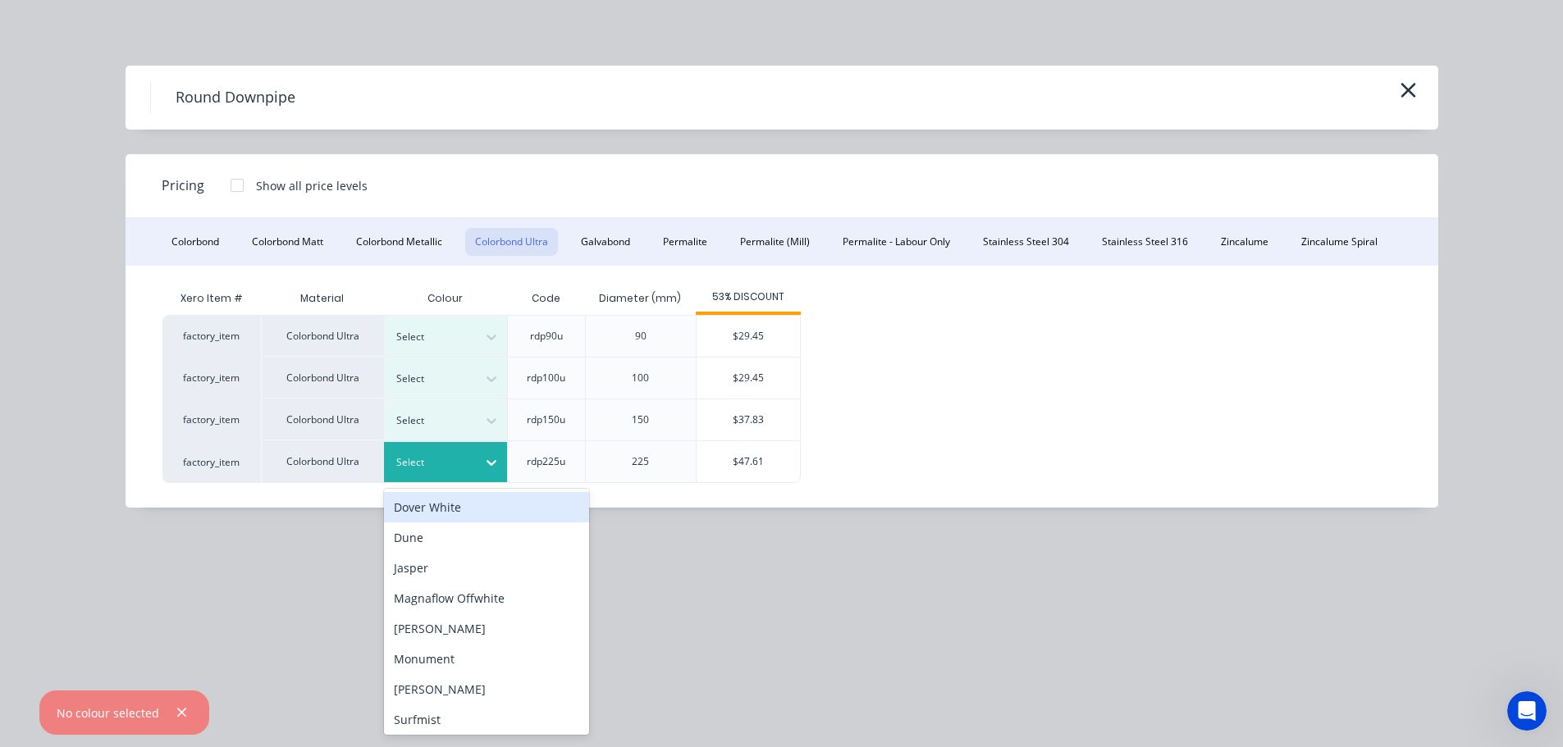
click at [422, 457] on div at bounding box center [433, 463] width 74 height 18
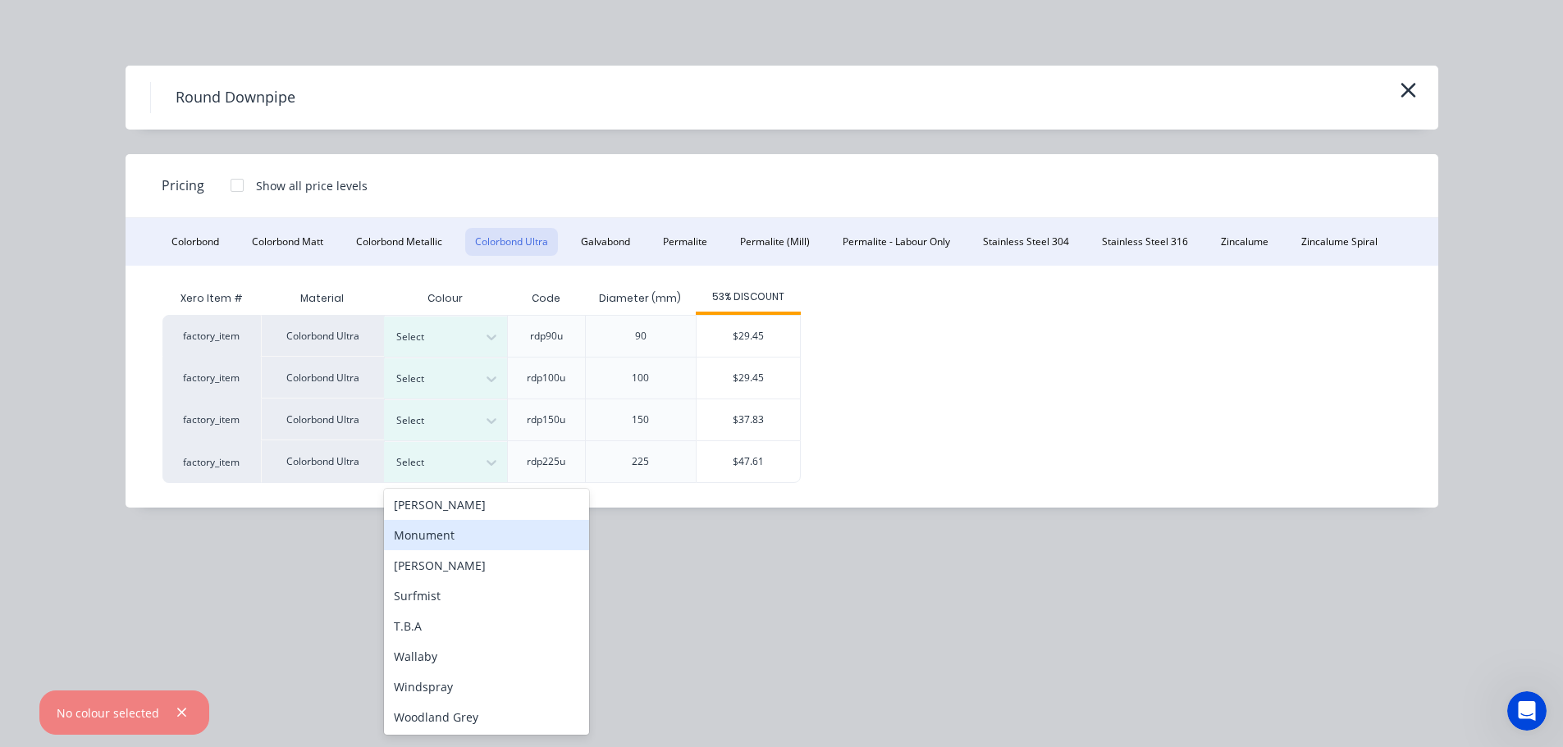
scroll to position [125, 0]
click at [434, 529] on div "Monument" at bounding box center [486, 534] width 205 height 30
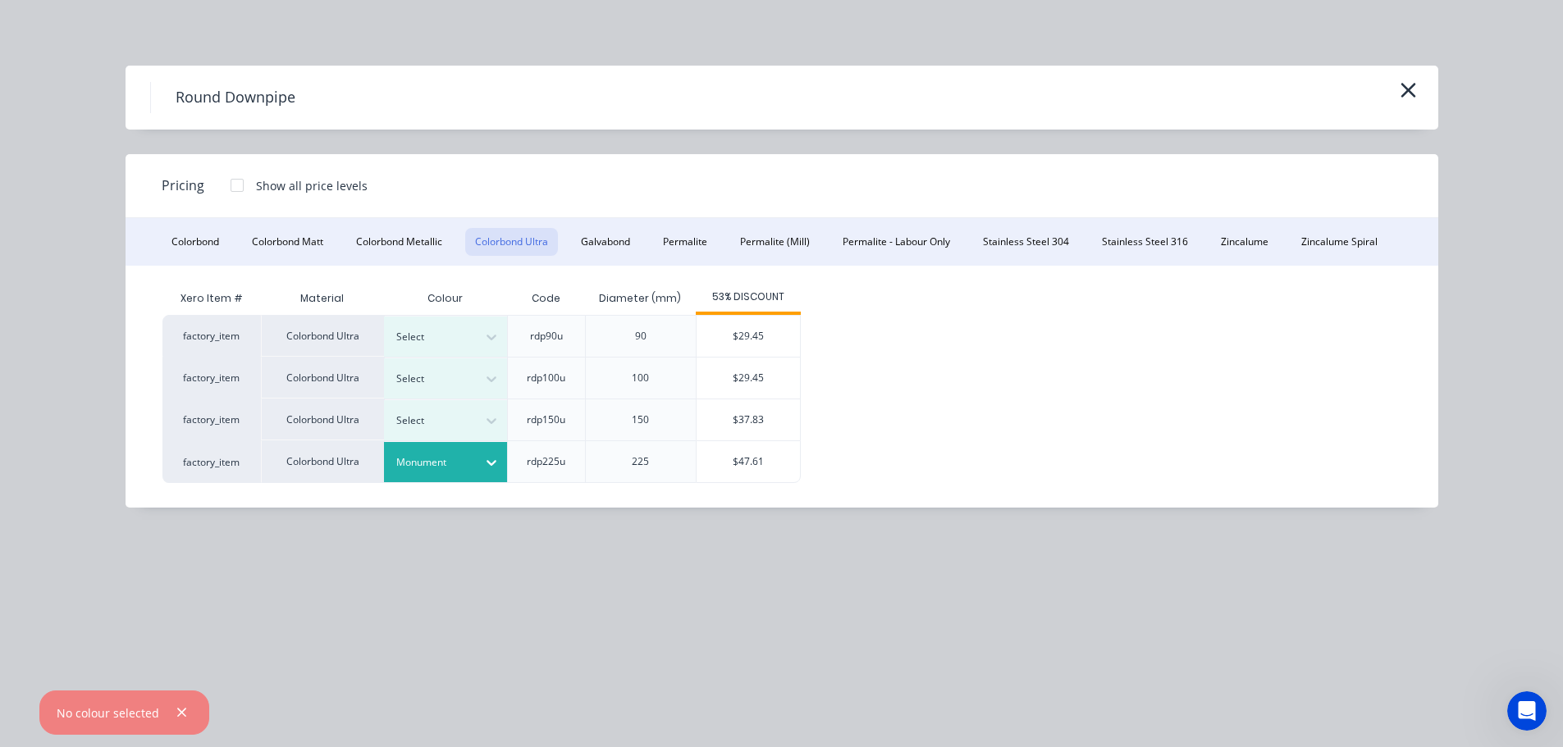
click at [770, 449] on div "$47.61" at bounding box center [747, 461] width 103 height 41
type input "$47.61"
type input "$404.69"
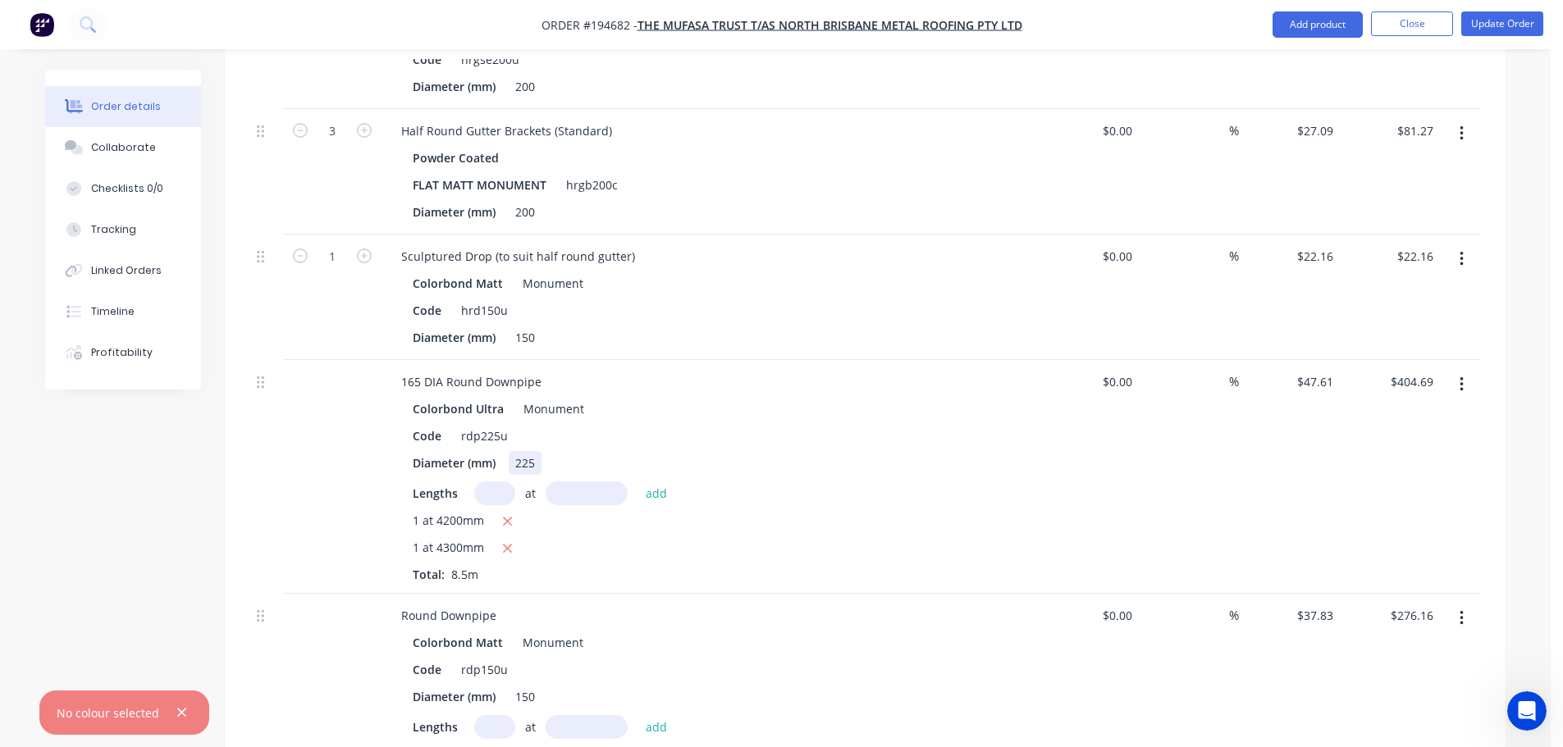
click at [526, 451] on div "225" at bounding box center [525, 463] width 33 height 24
click at [99, 542] on div "Created by Taylor Created 03/10/25 Required 09/10/25 Assigned to Add team membe…" at bounding box center [775, 721] width 1460 height 3109
click at [176, 712] on icon "button" at bounding box center [181, 713] width 11 height 15
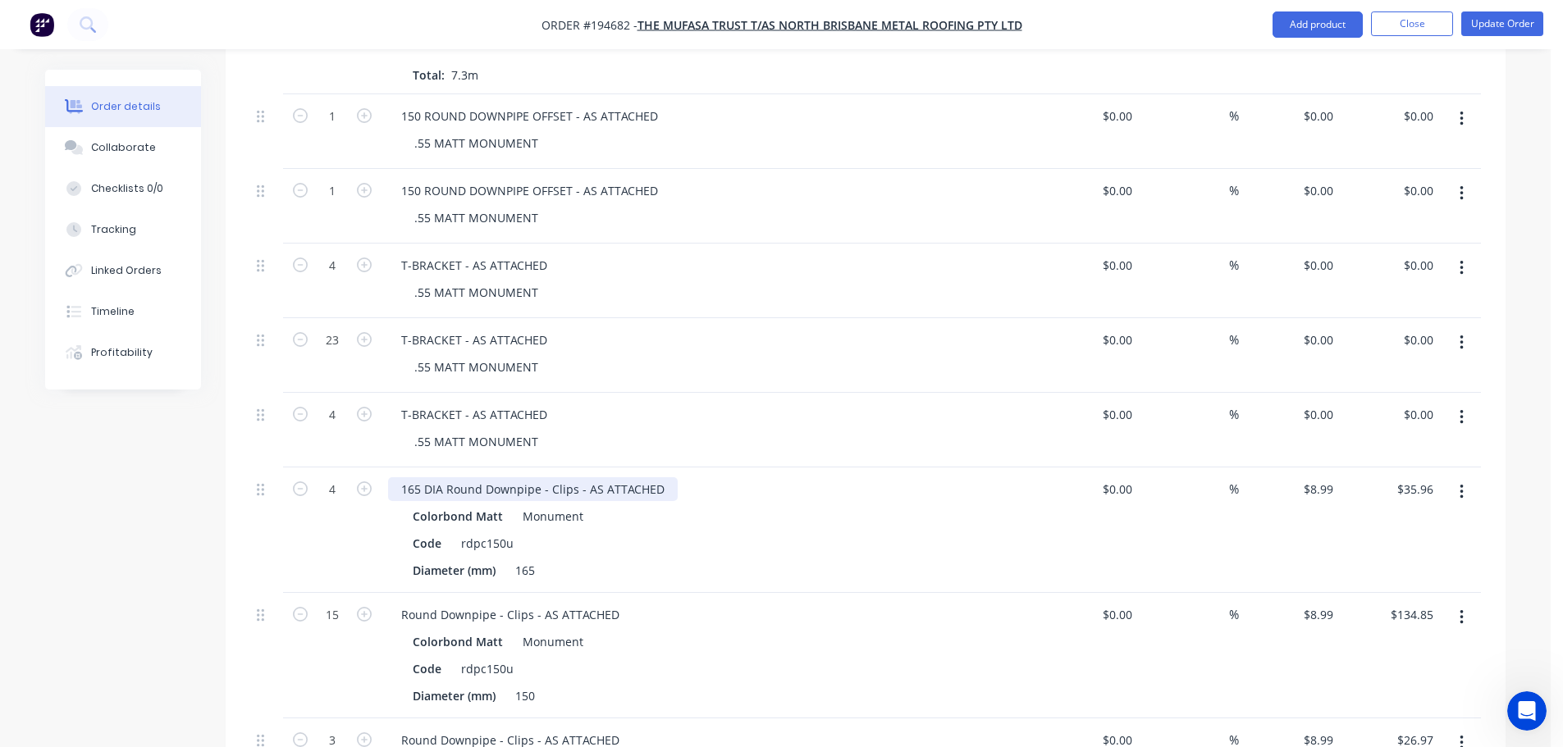
scroll to position [1641, 0]
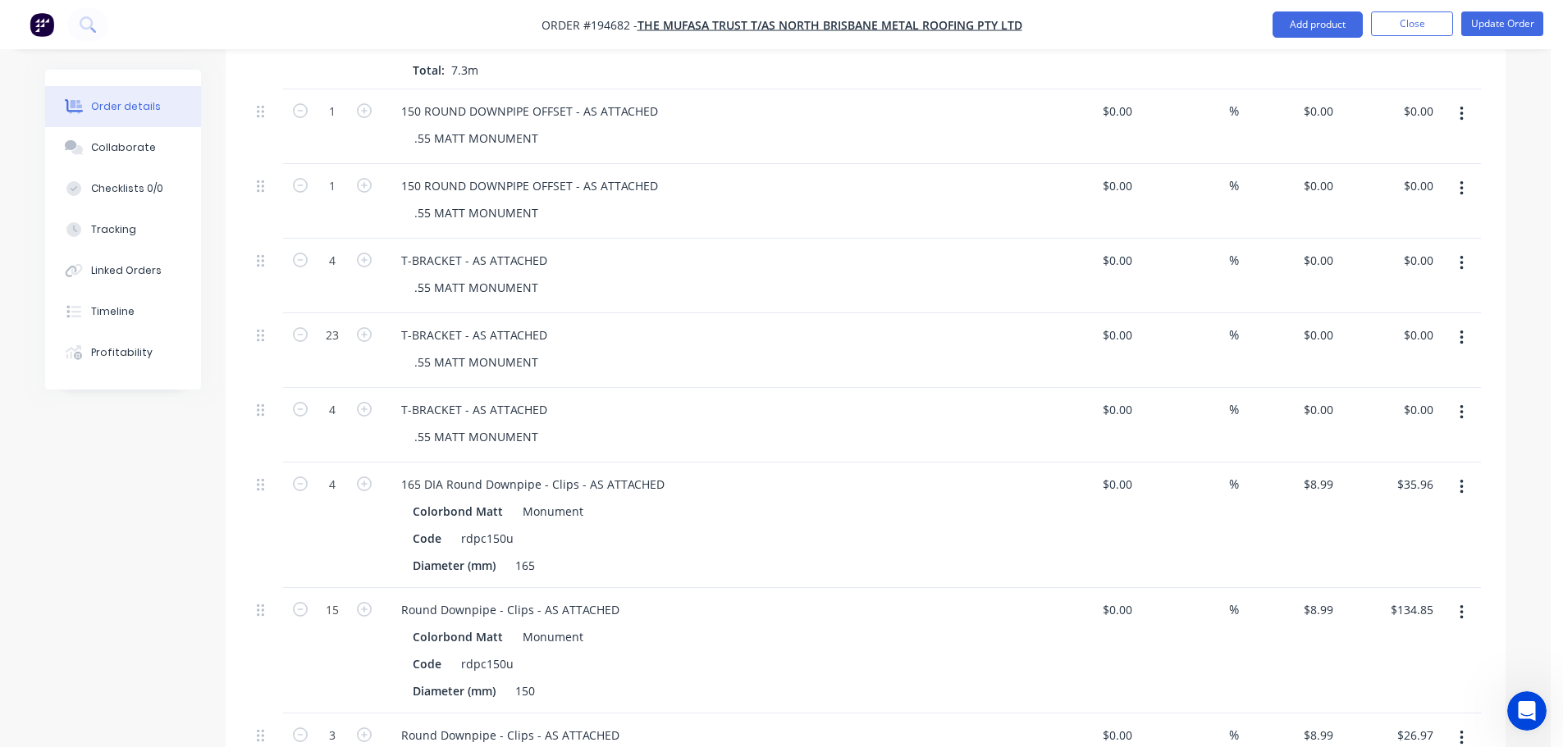
click at [1467, 473] on button "button" at bounding box center [1461, 488] width 39 height 30
click at [1433, 518] on div "Edit" at bounding box center [1403, 530] width 126 height 24
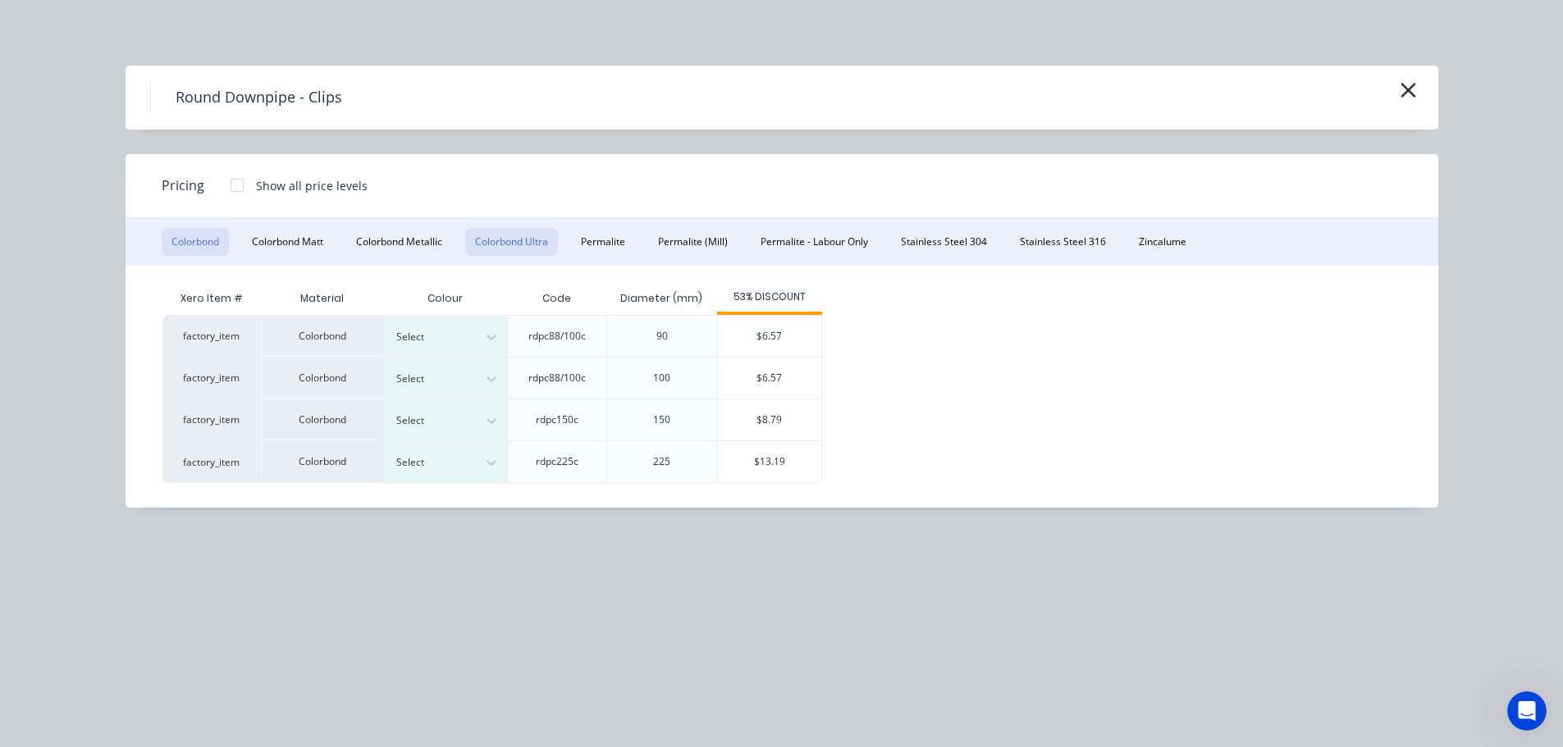
click at [521, 240] on button "Colorbond Ultra" at bounding box center [511, 242] width 93 height 28
click at [430, 476] on div "Select" at bounding box center [445, 462] width 123 height 40
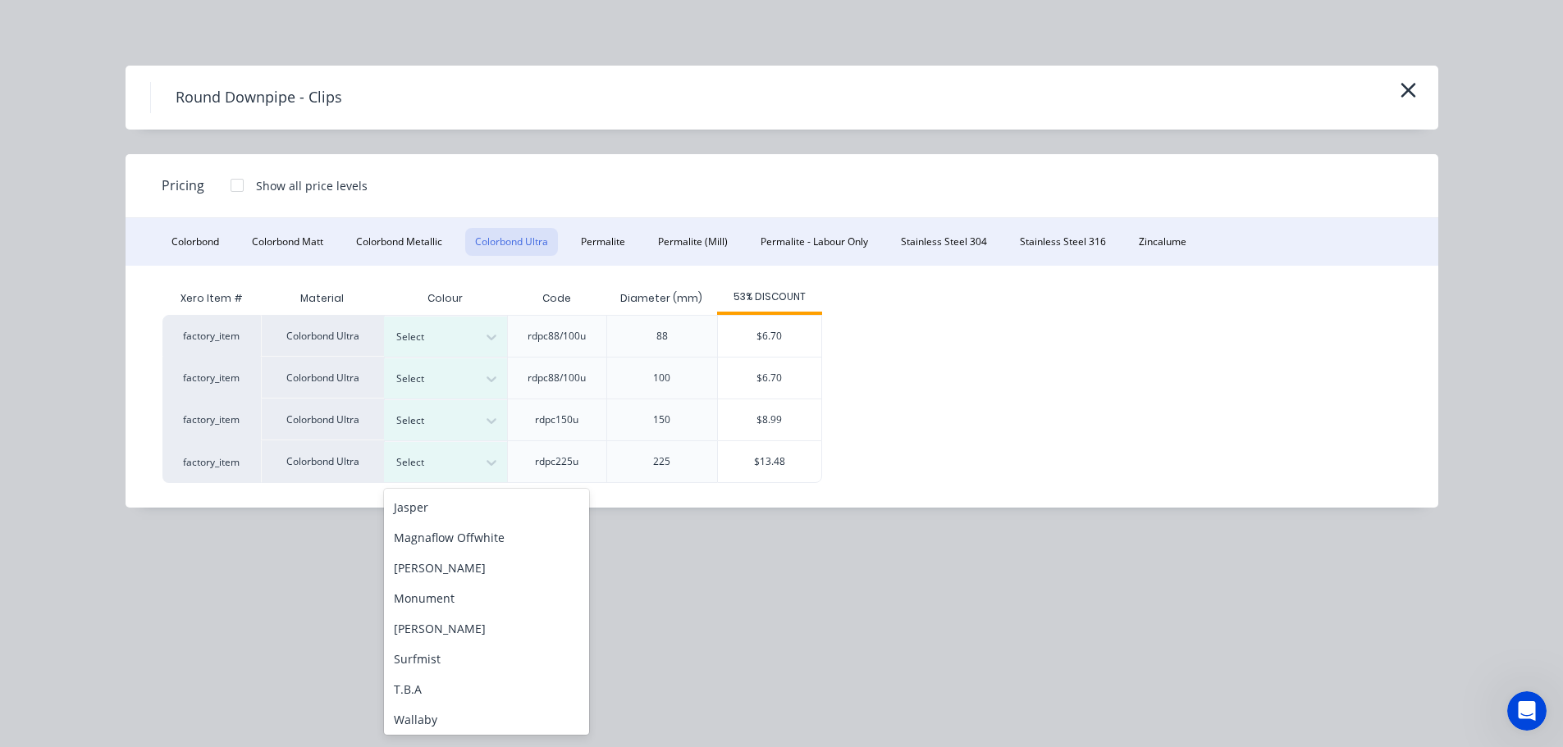
scroll to position [125, 0]
click at [456, 541] on div "Monument" at bounding box center [486, 534] width 205 height 30
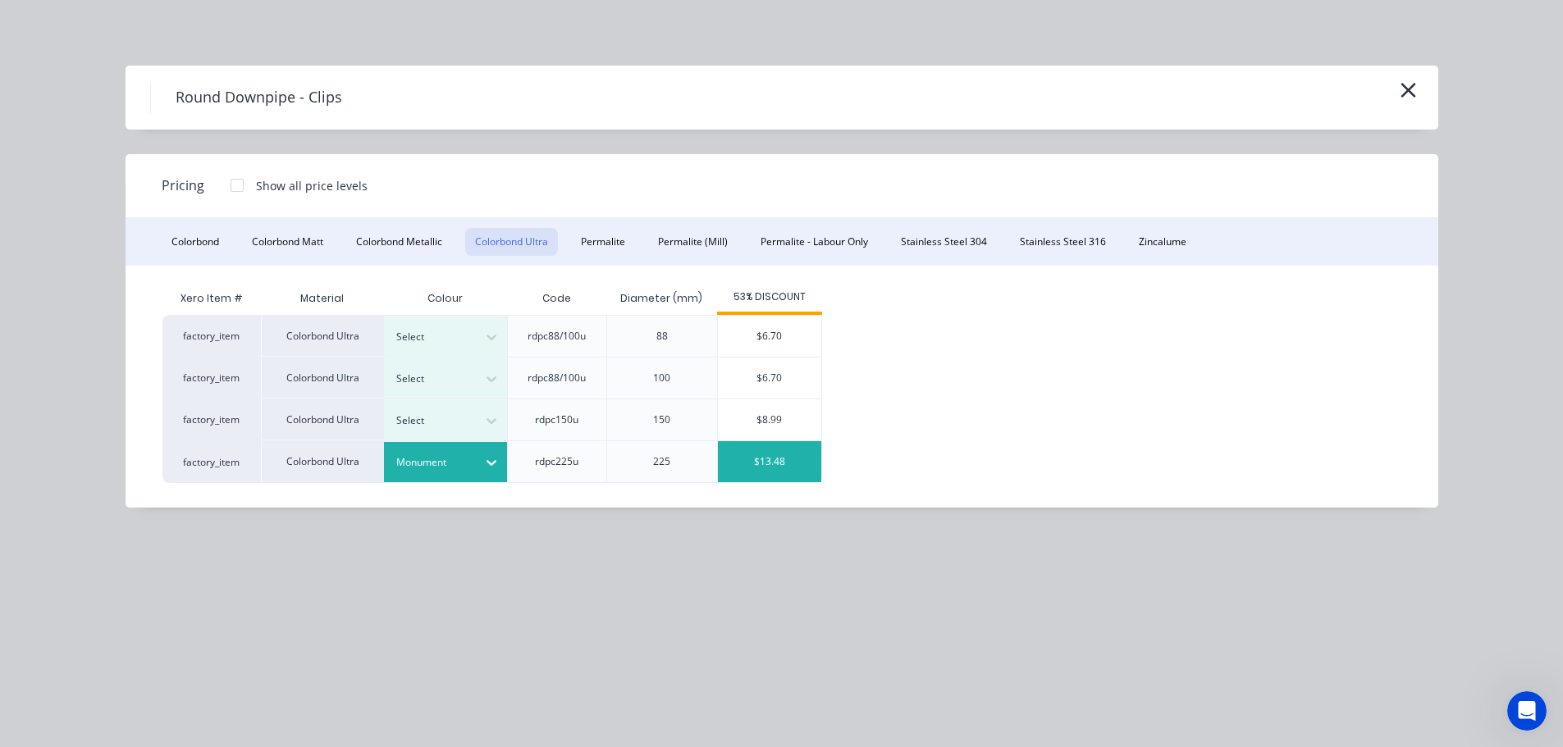
click at [779, 464] on div "$13.48" at bounding box center [769, 461] width 103 height 41
type input "$13.48"
type input "$53.92"
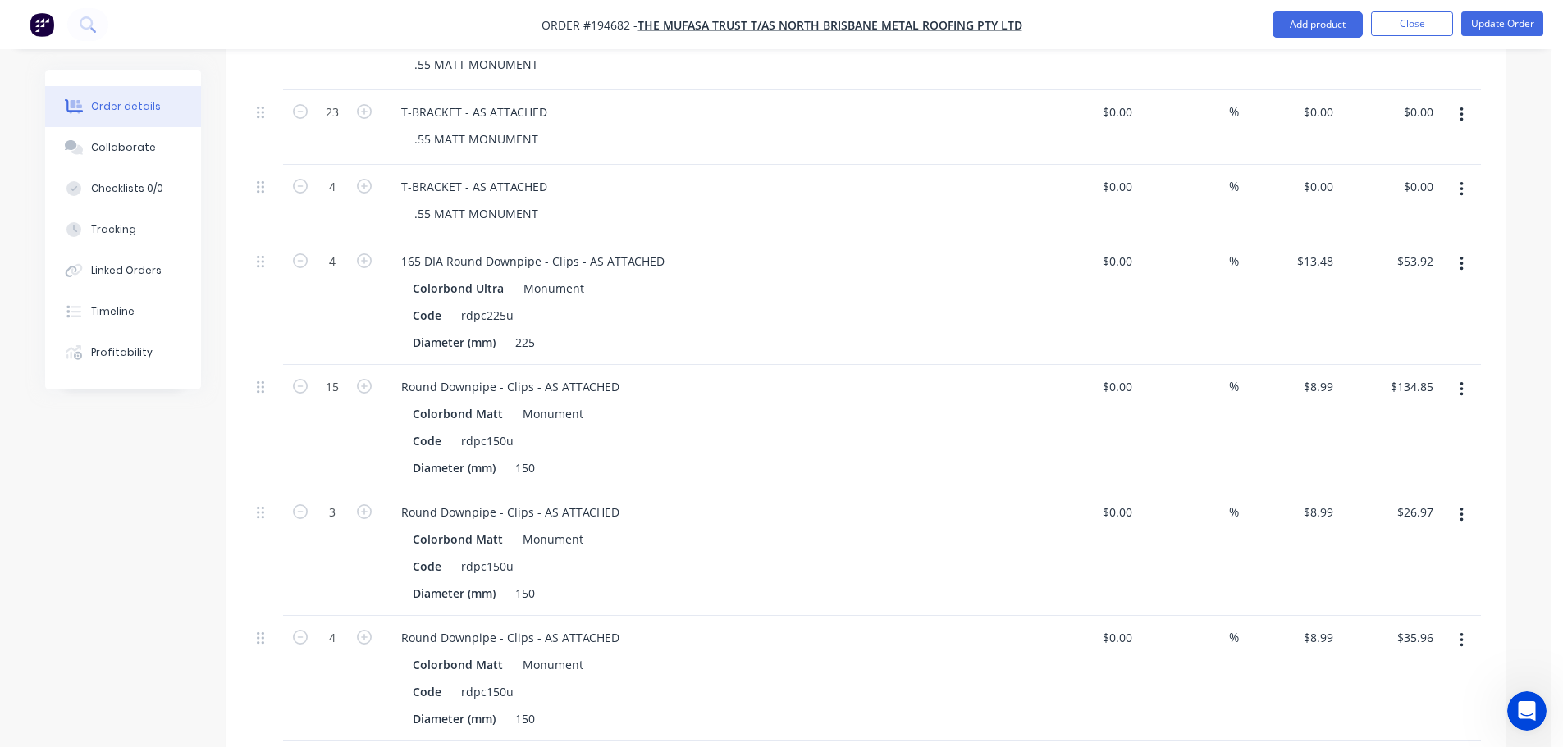
scroll to position [1887, 0]
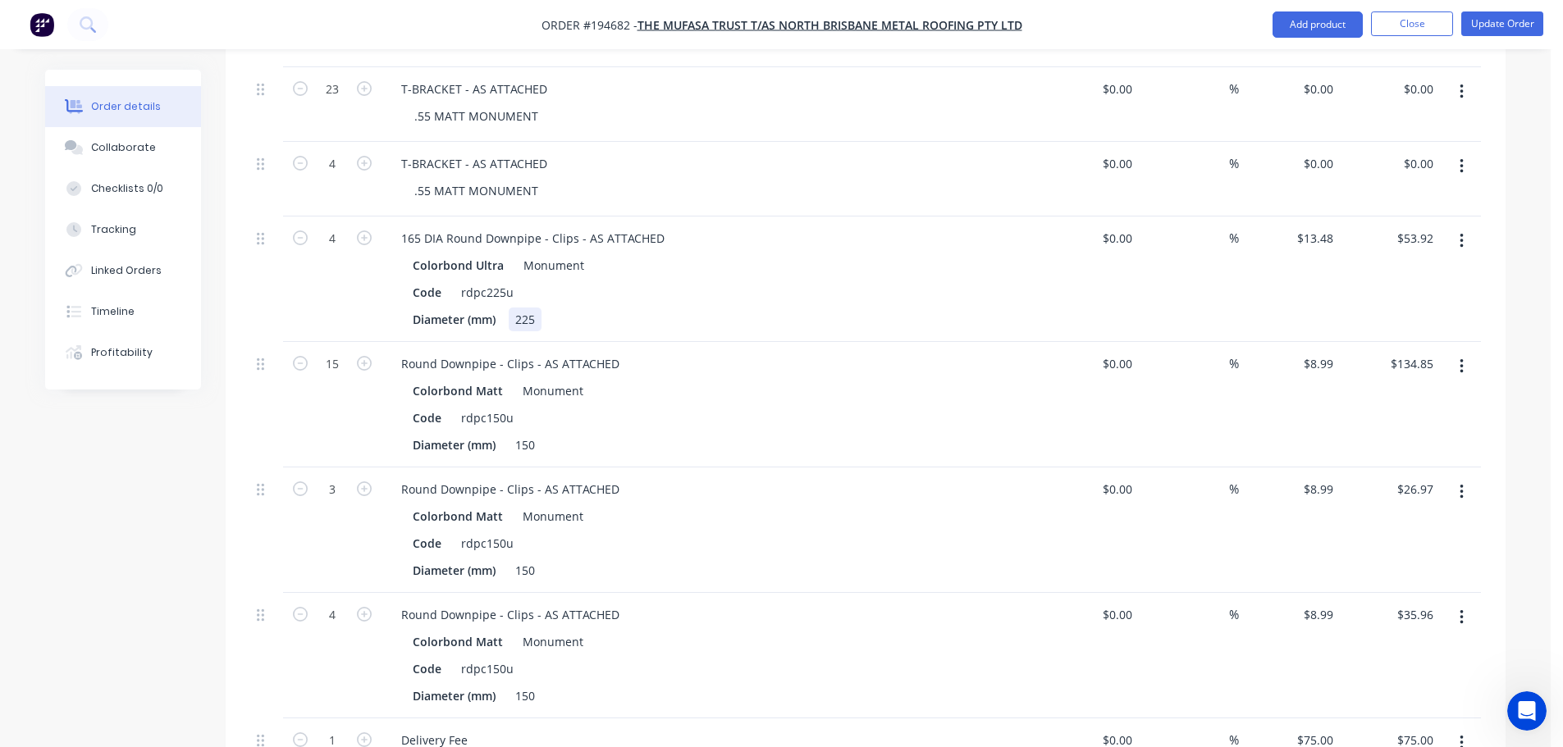
click at [533, 308] on div "225" at bounding box center [525, 320] width 33 height 24
click at [526, 308] on div "225" at bounding box center [525, 320] width 33 height 24
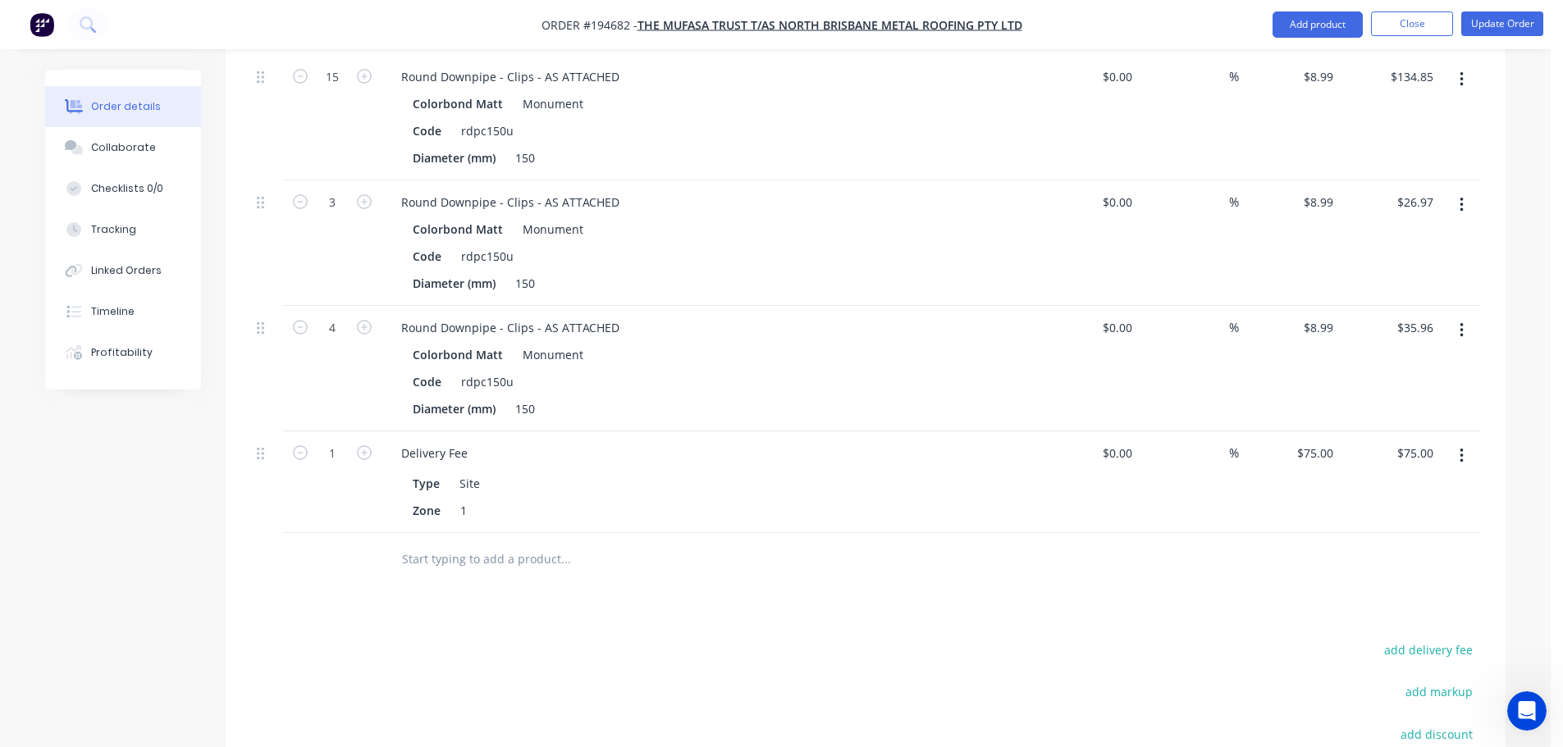
scroll to position [2215, 0]
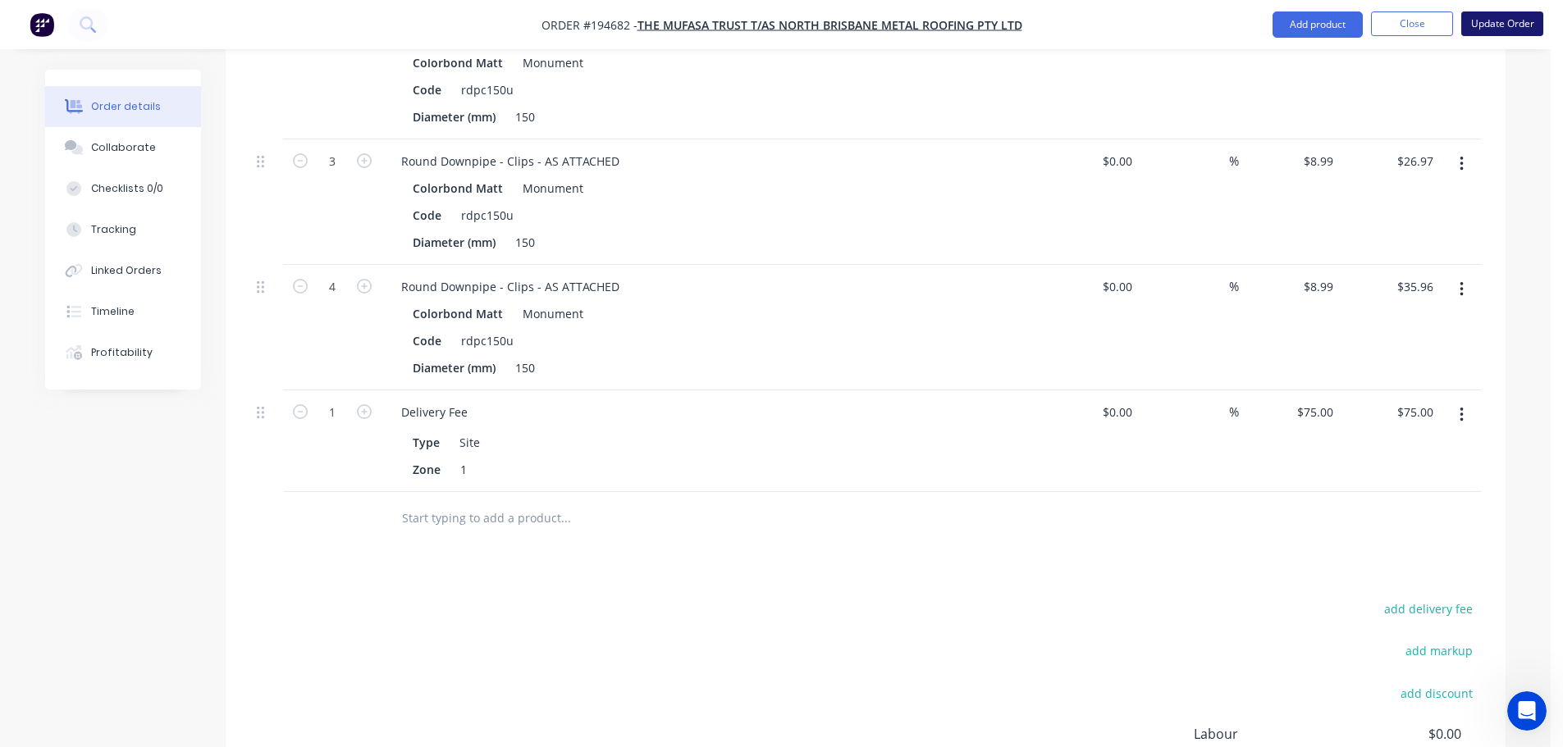
click at [1505, 25] on button "Update Order" at bounding box center [1502, 23] width 82 height 25
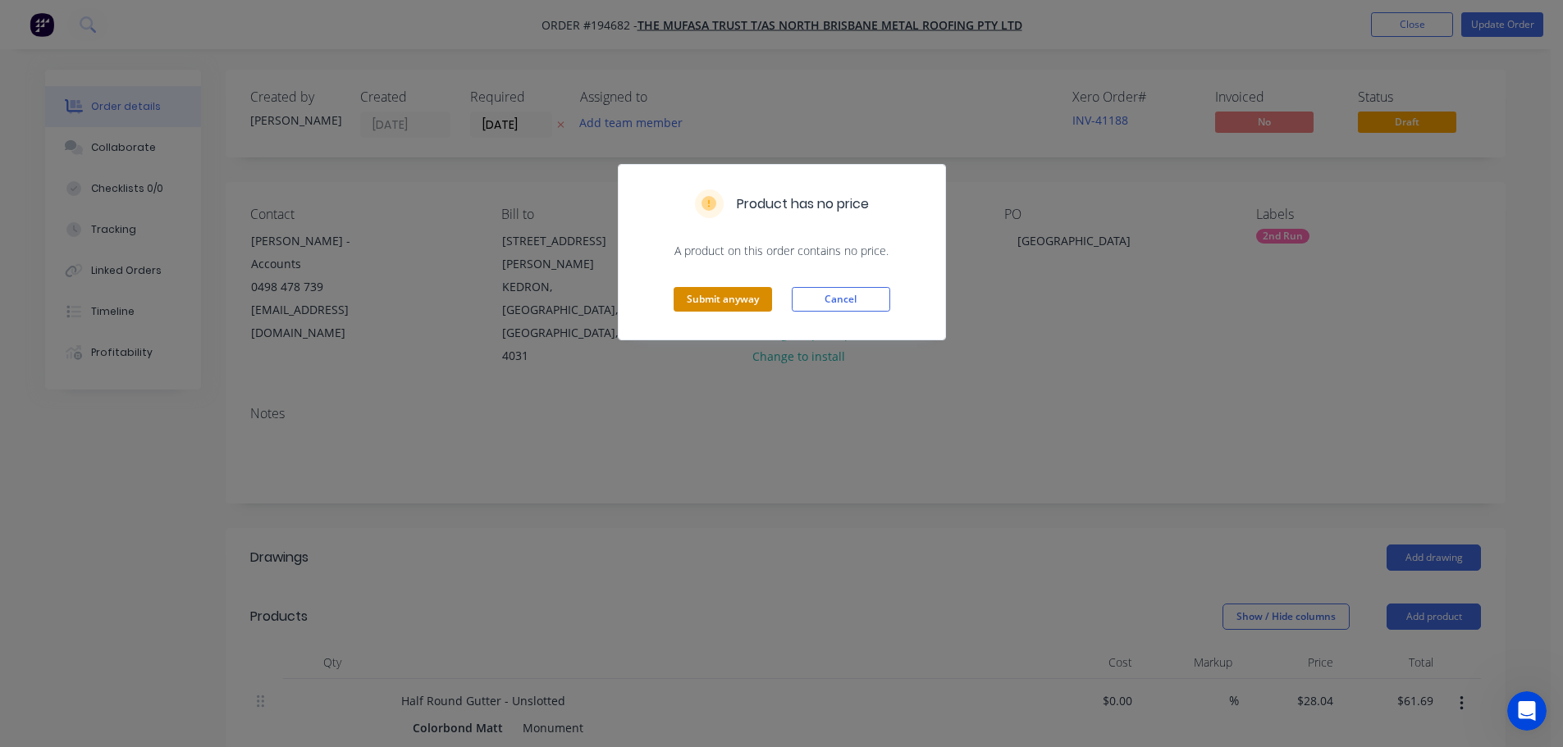
click at [691, 297] on button "Submit anyway" at bounding box center [723, 299] width 98 height 25
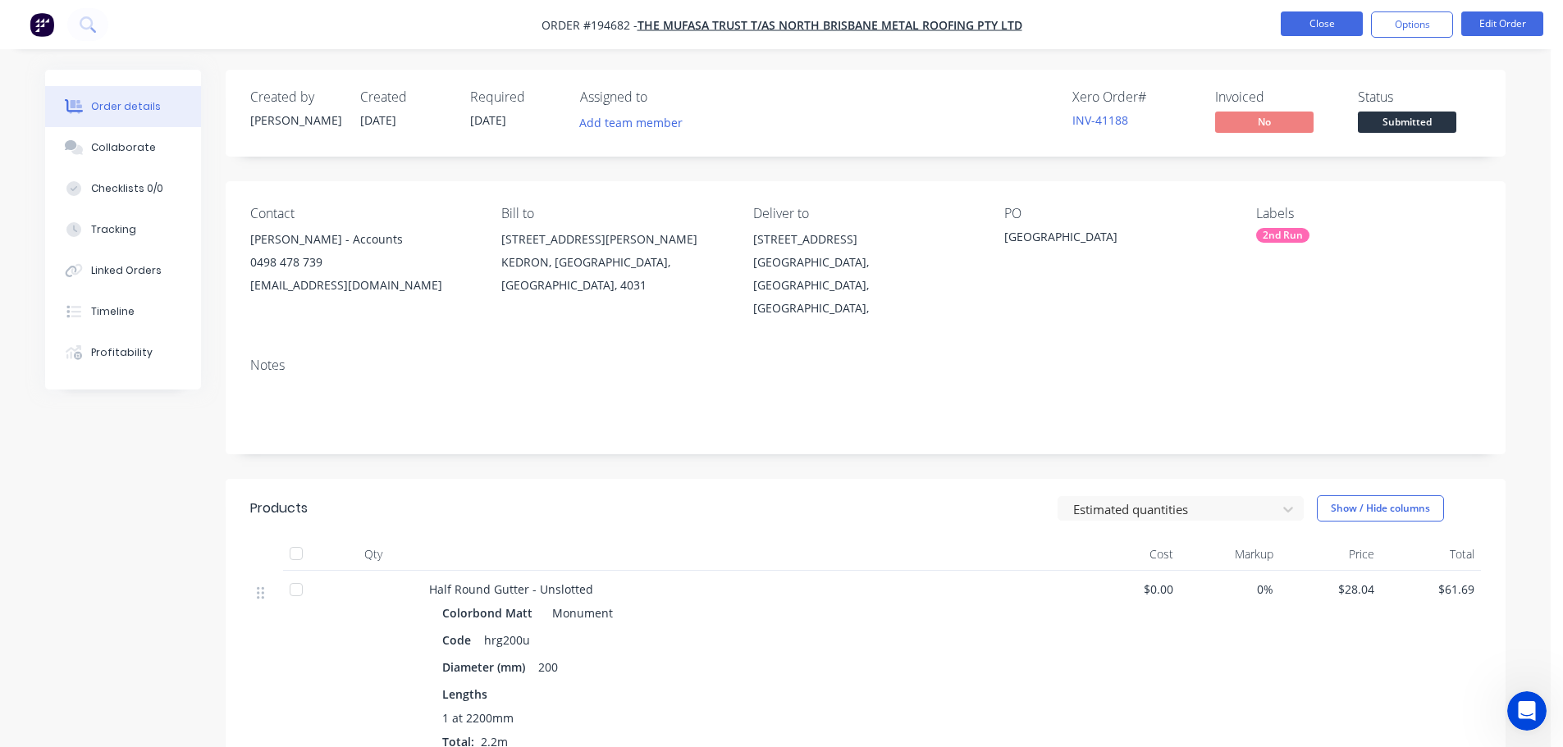
drag, startPoint x: 1322, startPoint y: 8, endPoint x: 1313, endPoint y: 19, distance: 13.5
click at [1322, 8] on nav "Order #194682 - The Mufasa Trust T/AS North Brisbane Metal Roofing Pty Ltd Clos…" at bounding box center [781, 24] width 1563 height 49
click at [1313, 19] on button "Close" at bounding box center [1322, 23] width 82 height 25
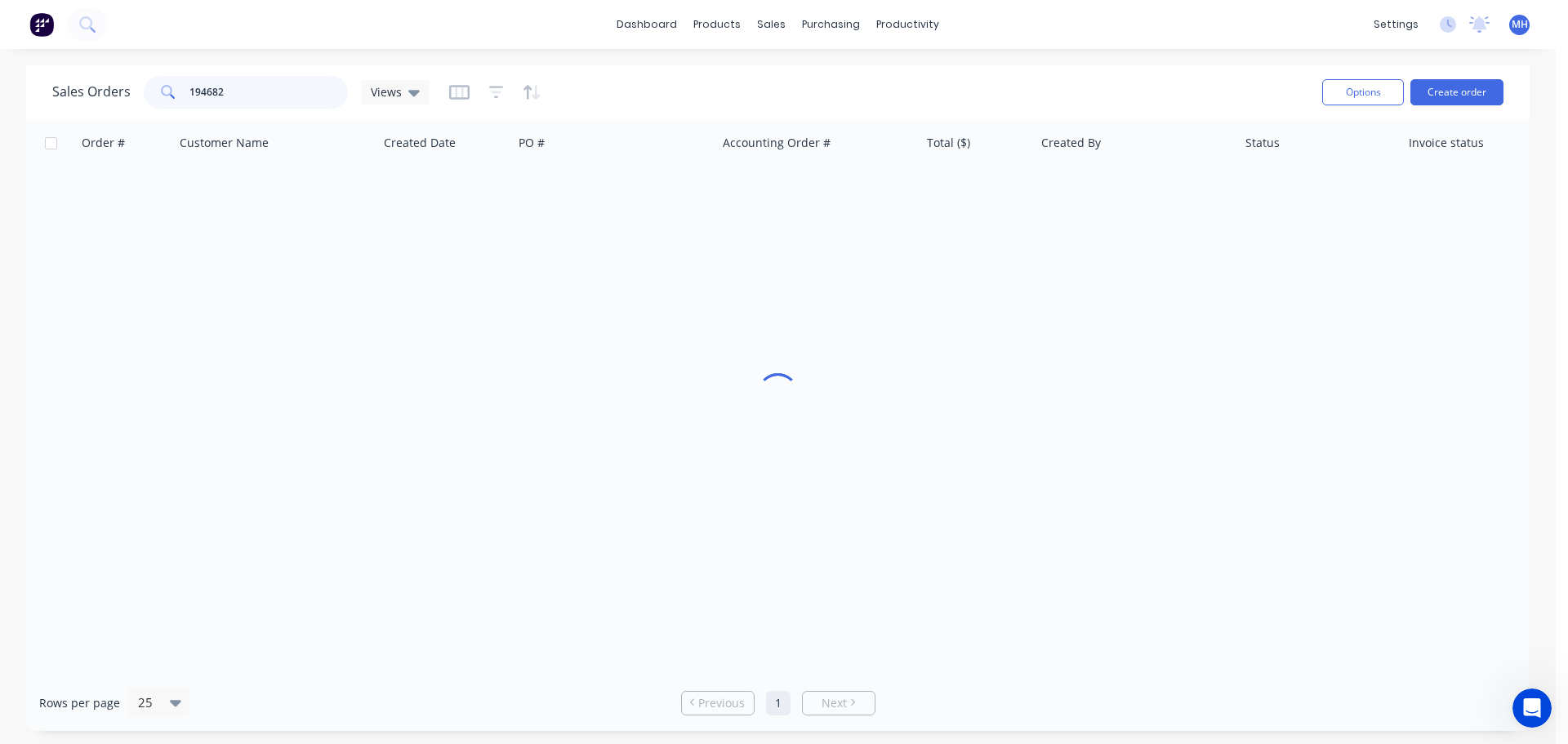
click at [234, 101] on input "194682" at bounding box center [269, 92] width 159 height 33
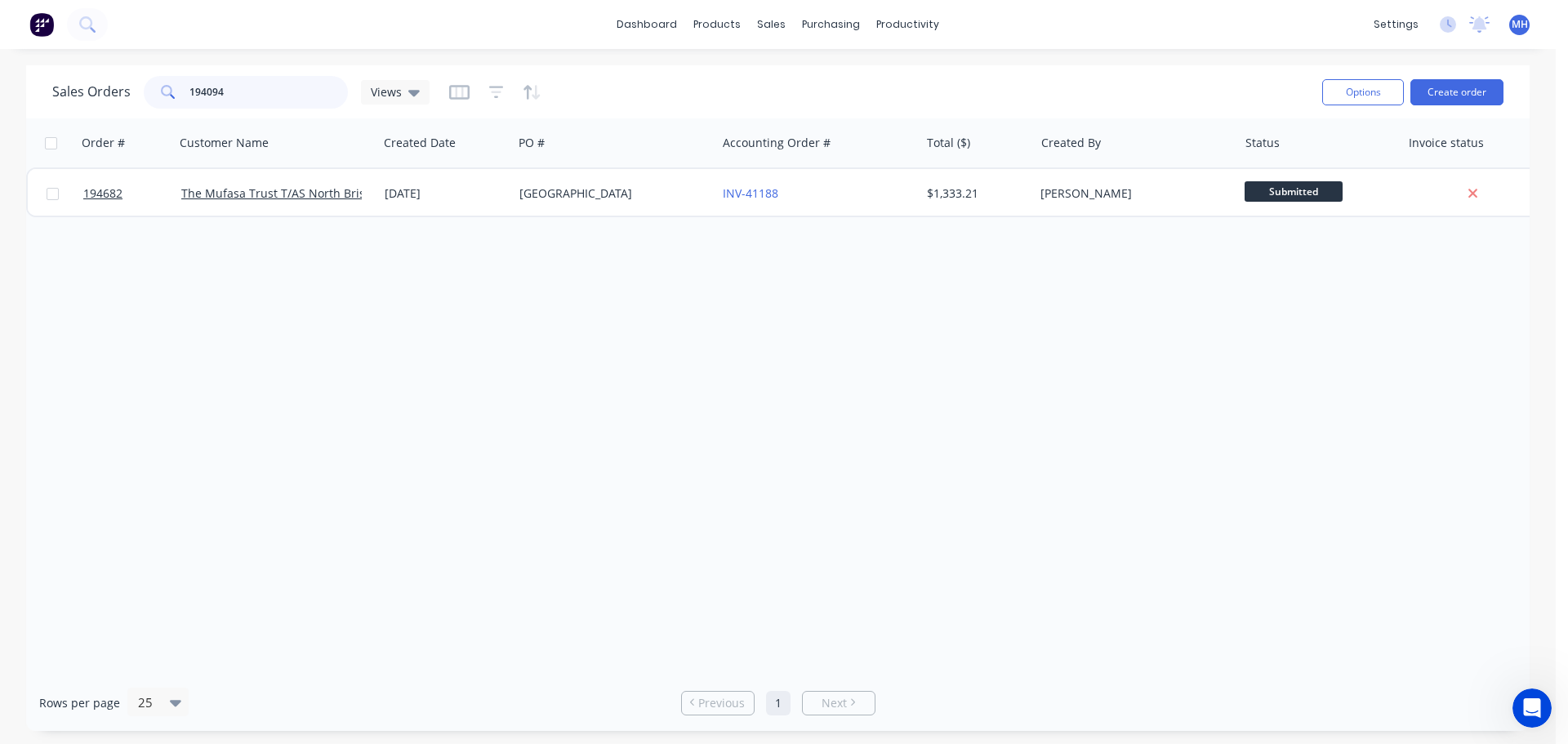
type input "194094"
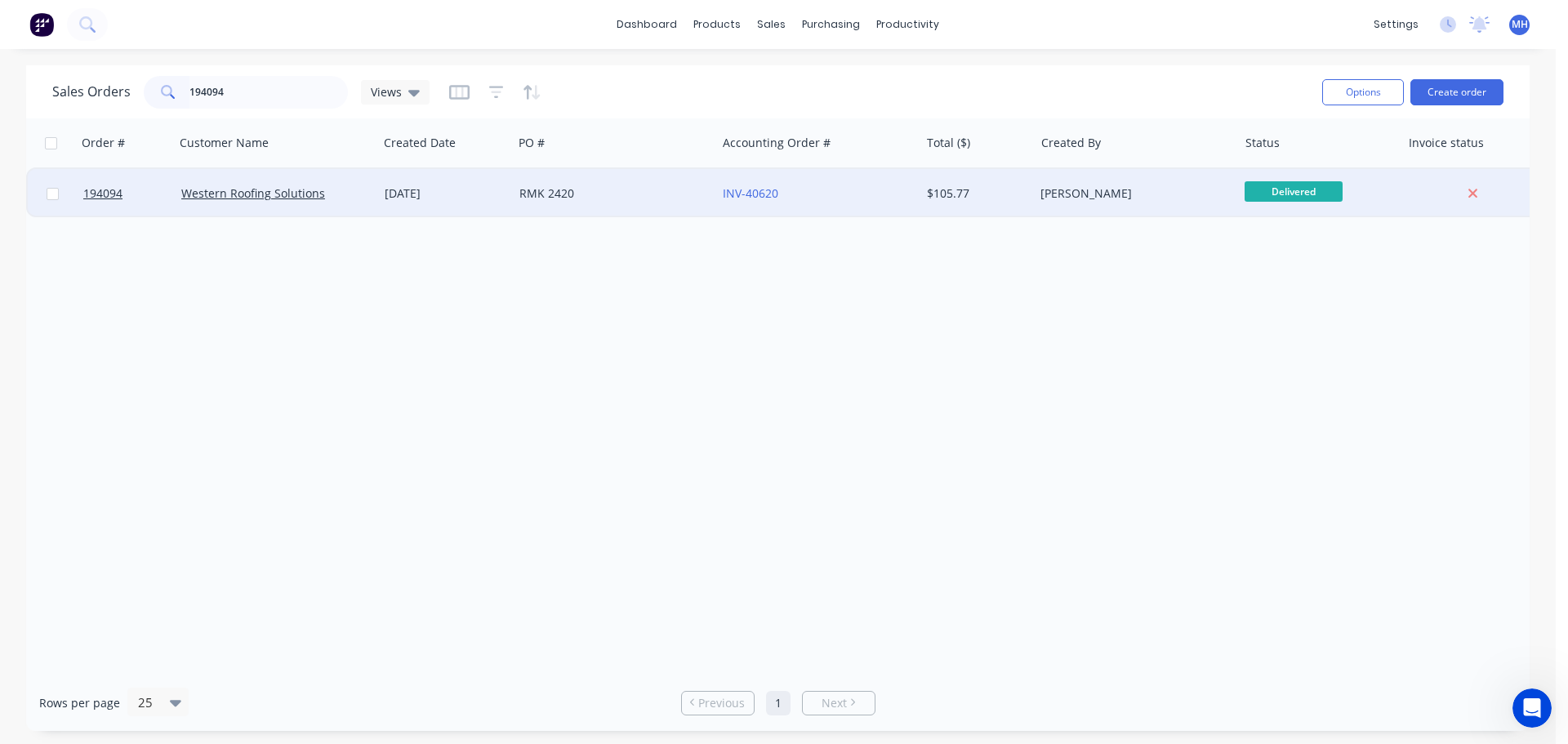
click at [591, 203] on div "RMK 2420" at bounding box center [614, 193] width 203 height 49
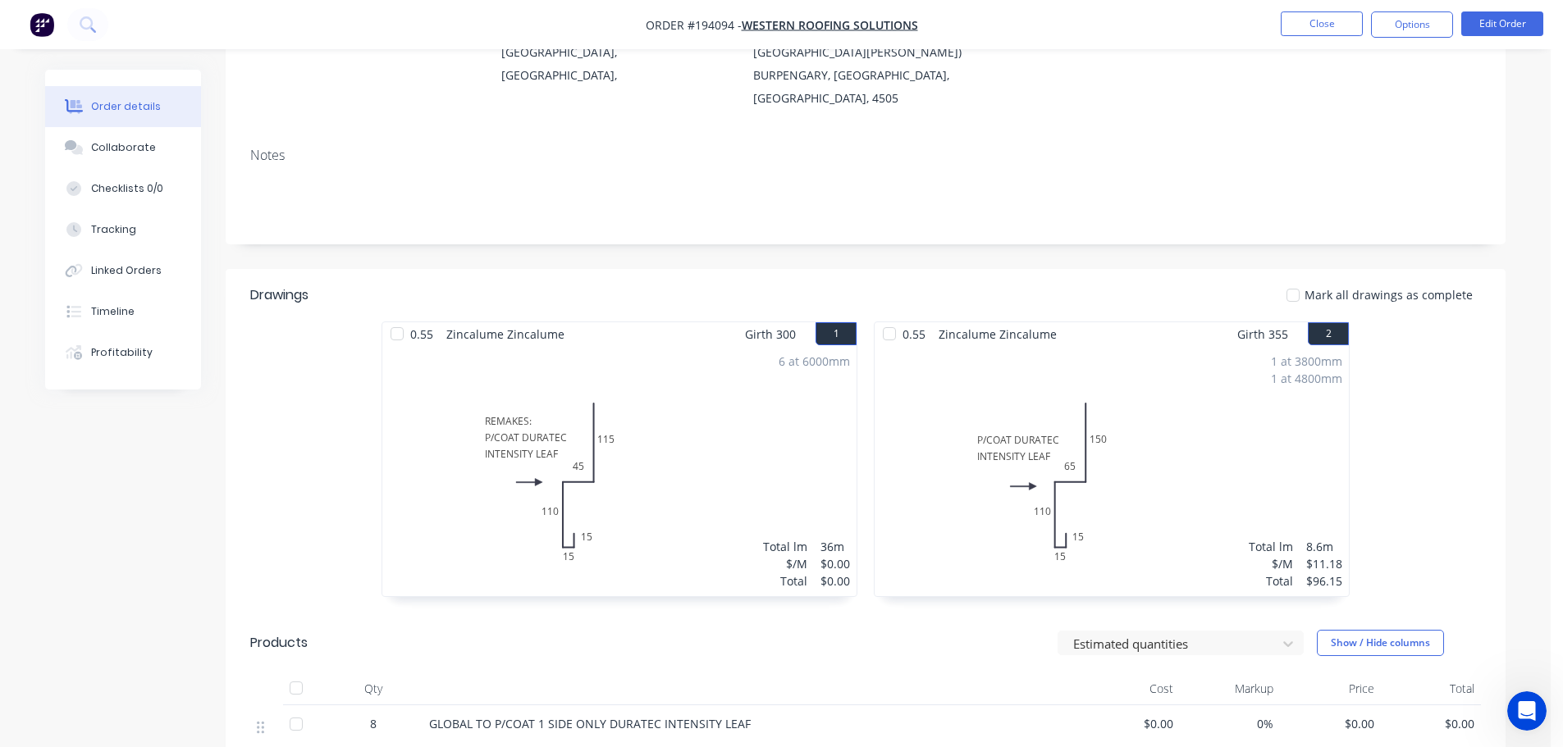
scroll to position [328, 0]
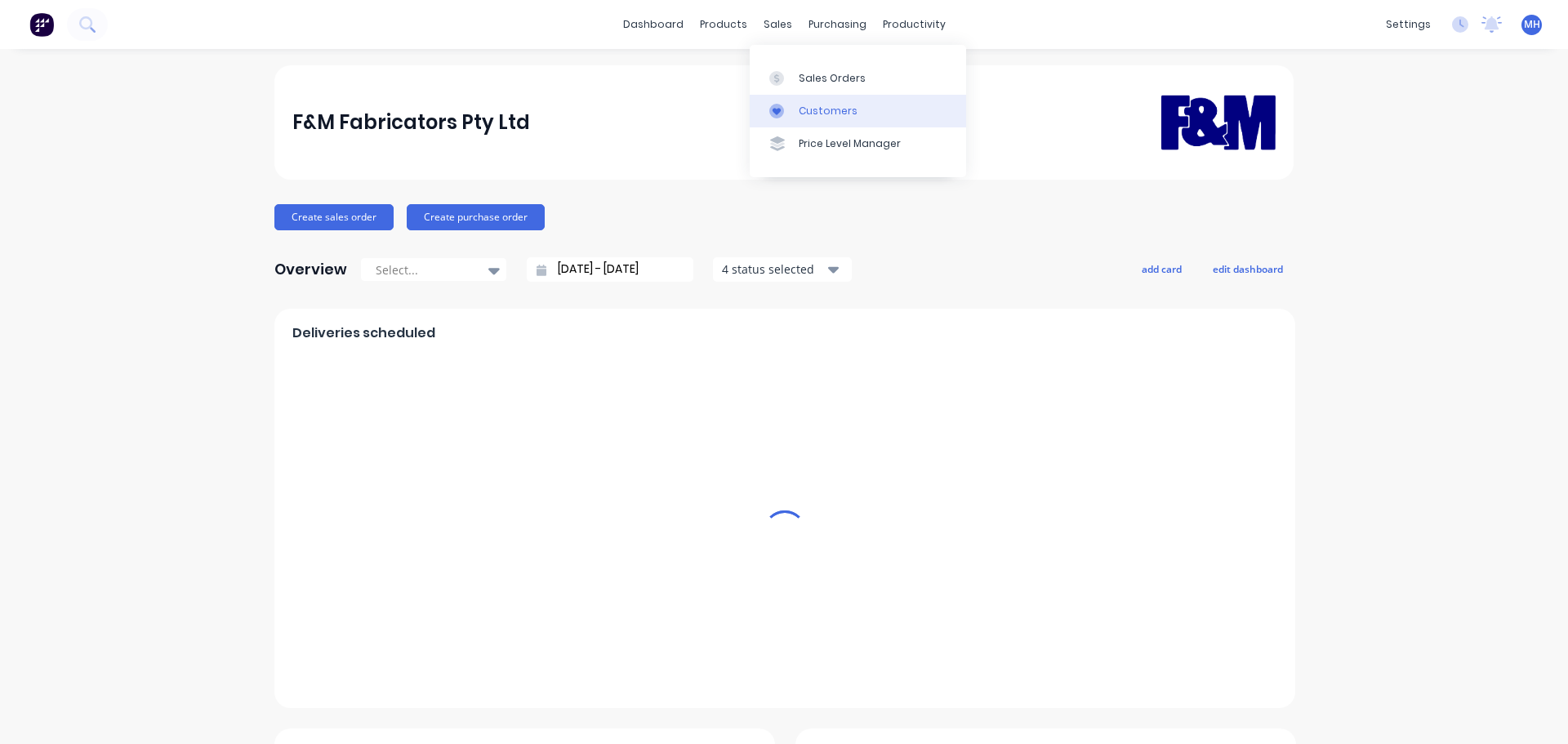
click at [811, 115] on div "Customers" at bounding box center [827, 111] width 59 height 15
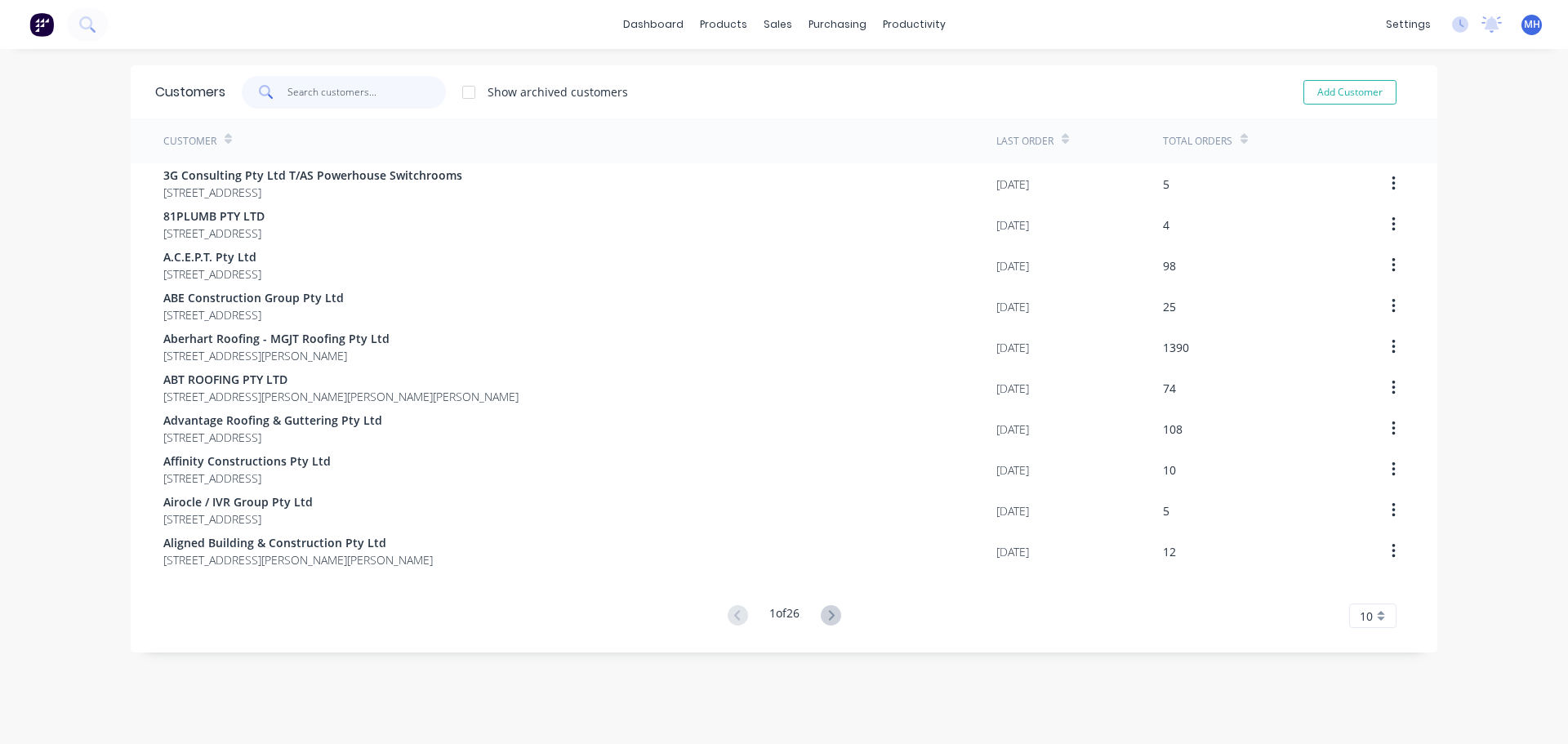
click at [337, 100] on input "text" at bounding box center [367, 92] width 159 height 33
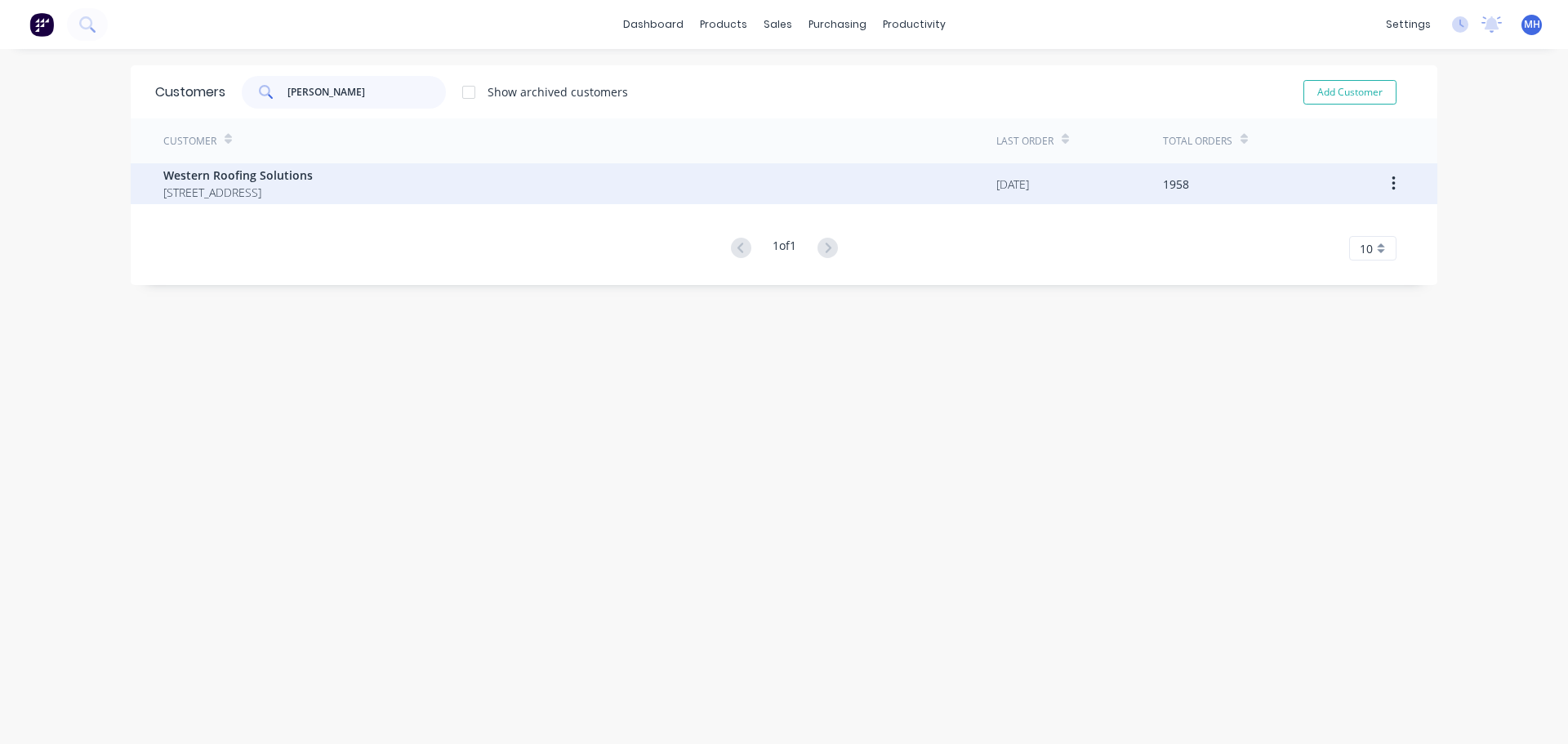
type input "wester"
click at [313, 187] on span "81-89 PAKENHAM RD GREENBANK Queensland Australia" at bounding box center [238, 192] width 149 height 17
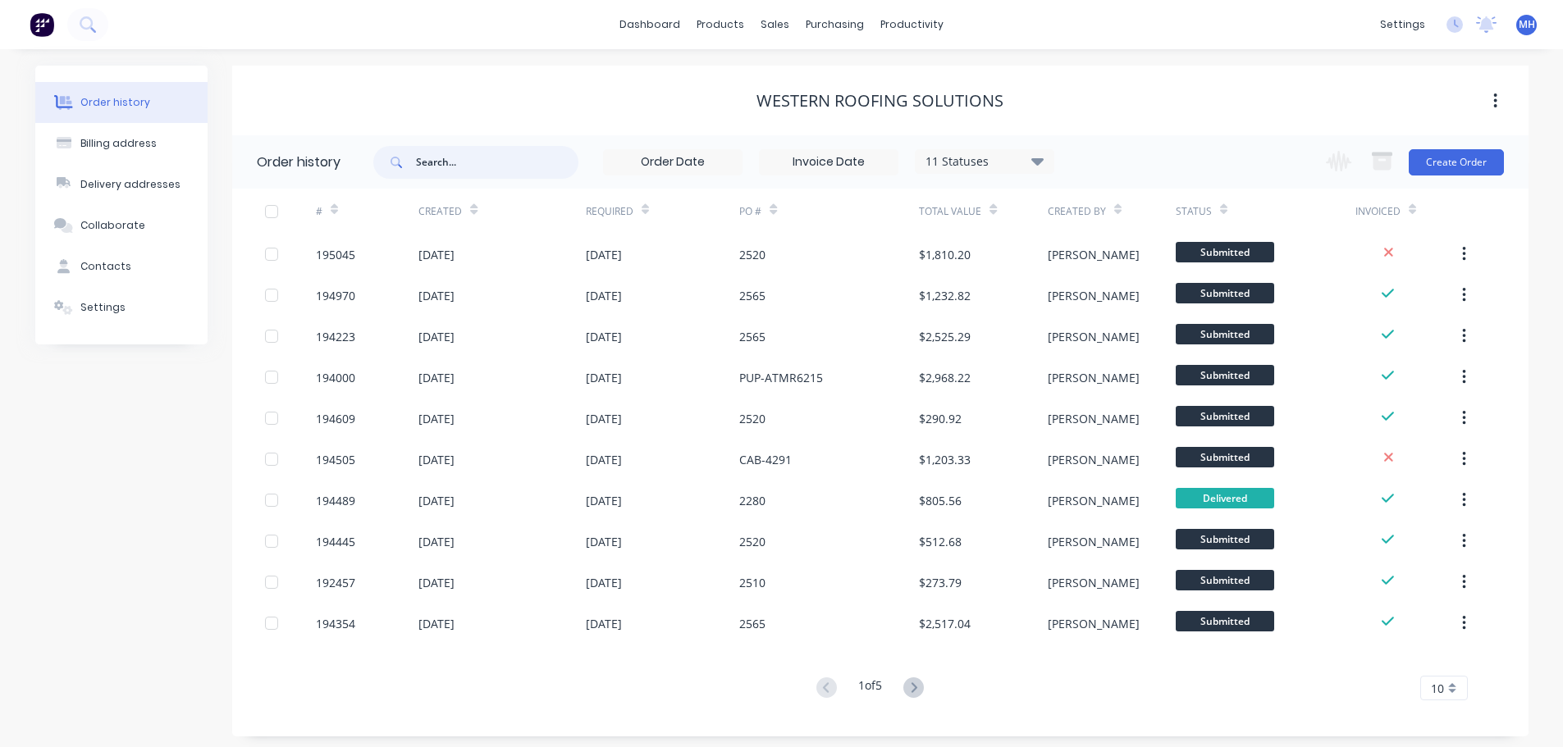
click at [477, 174] on input "text" at bounding box center [497, 162] width 162 height 33
type input "2420"
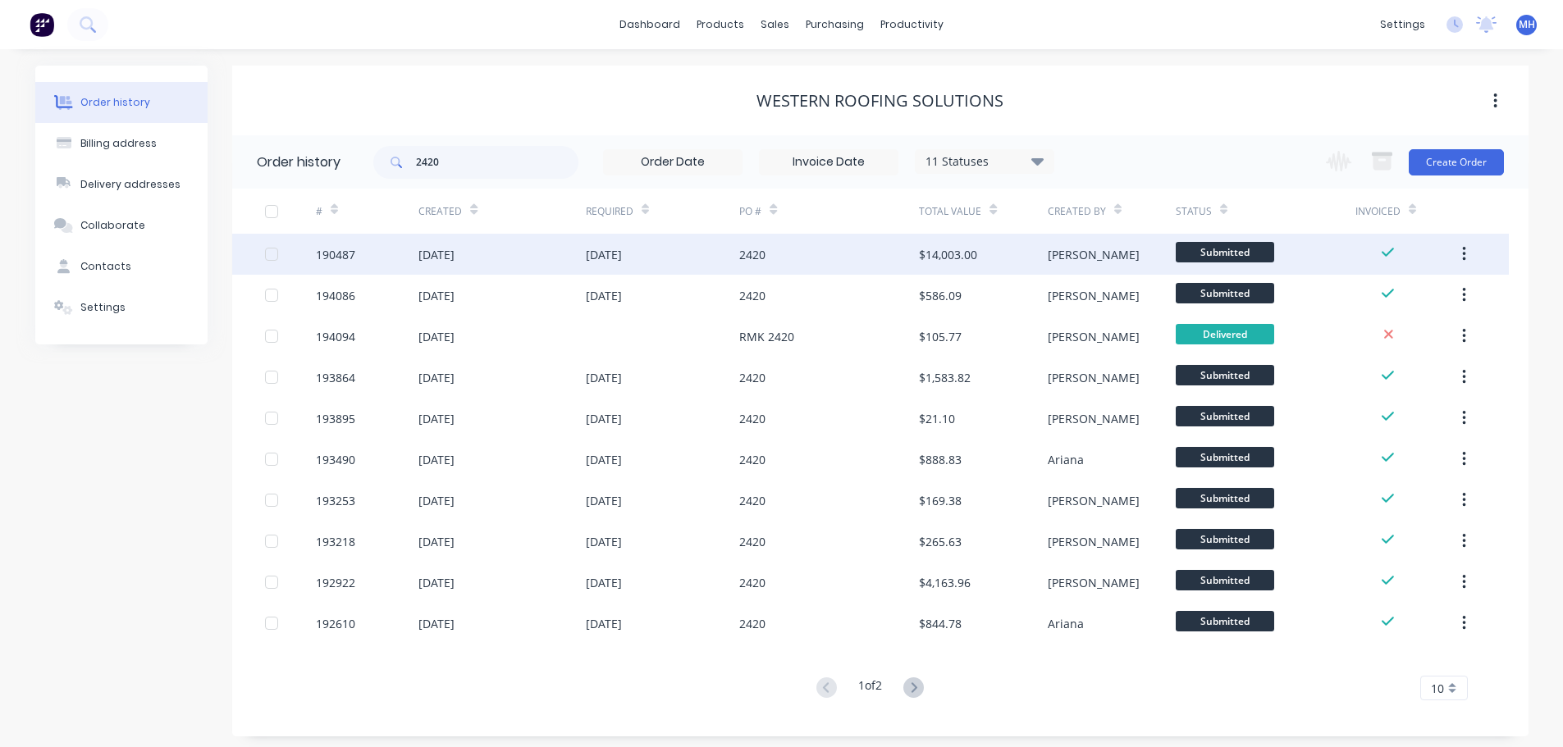
click at [865, 250] on div "2420" at bounding box center [829, 254] width 180 height 41
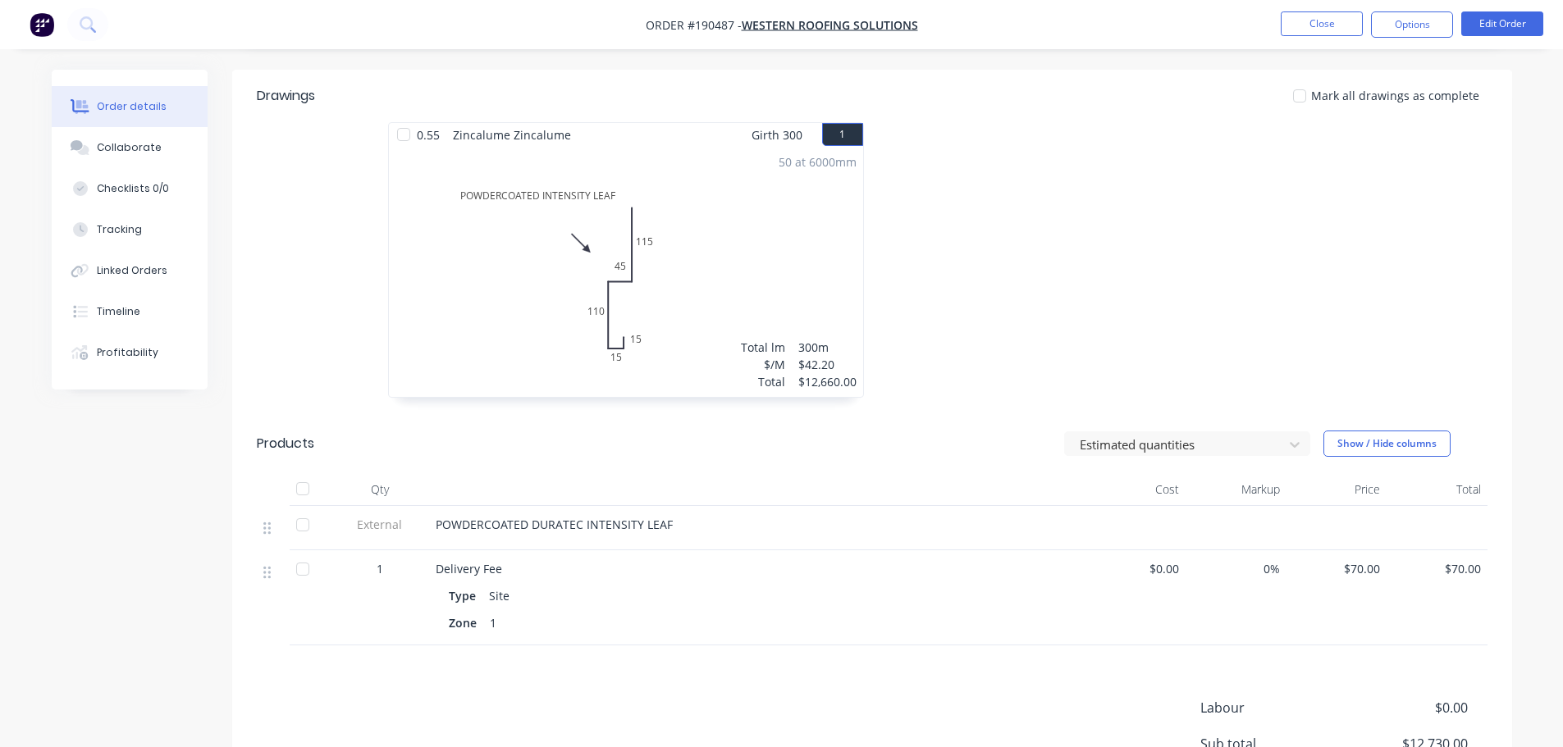
scroll to position [410, 0]
click at [1308, 30] on button "Close" at bounding box center [1322, 23] width 82 height 25
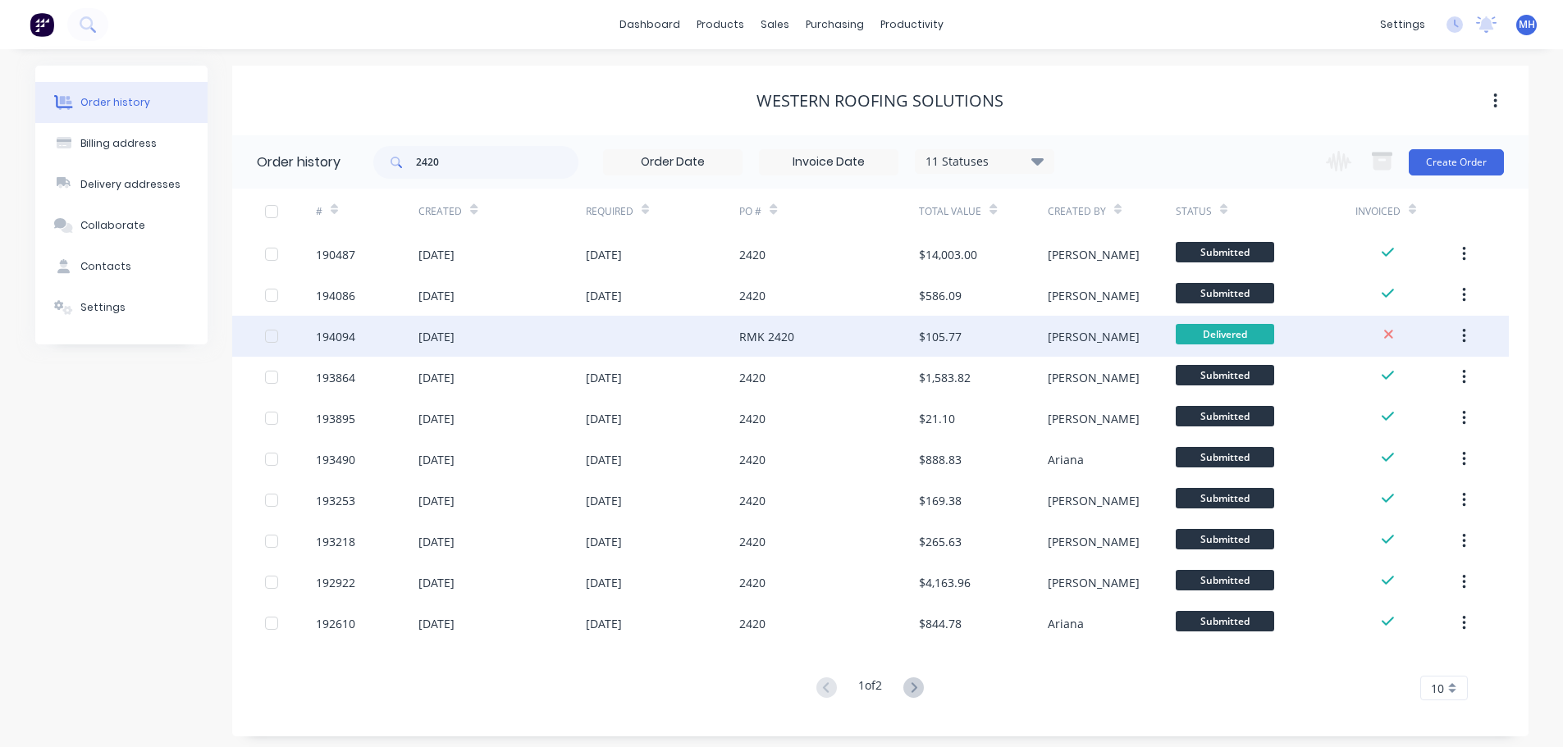
click at [723, 326] on div at bounding box center [663, 336] width 154 height 41
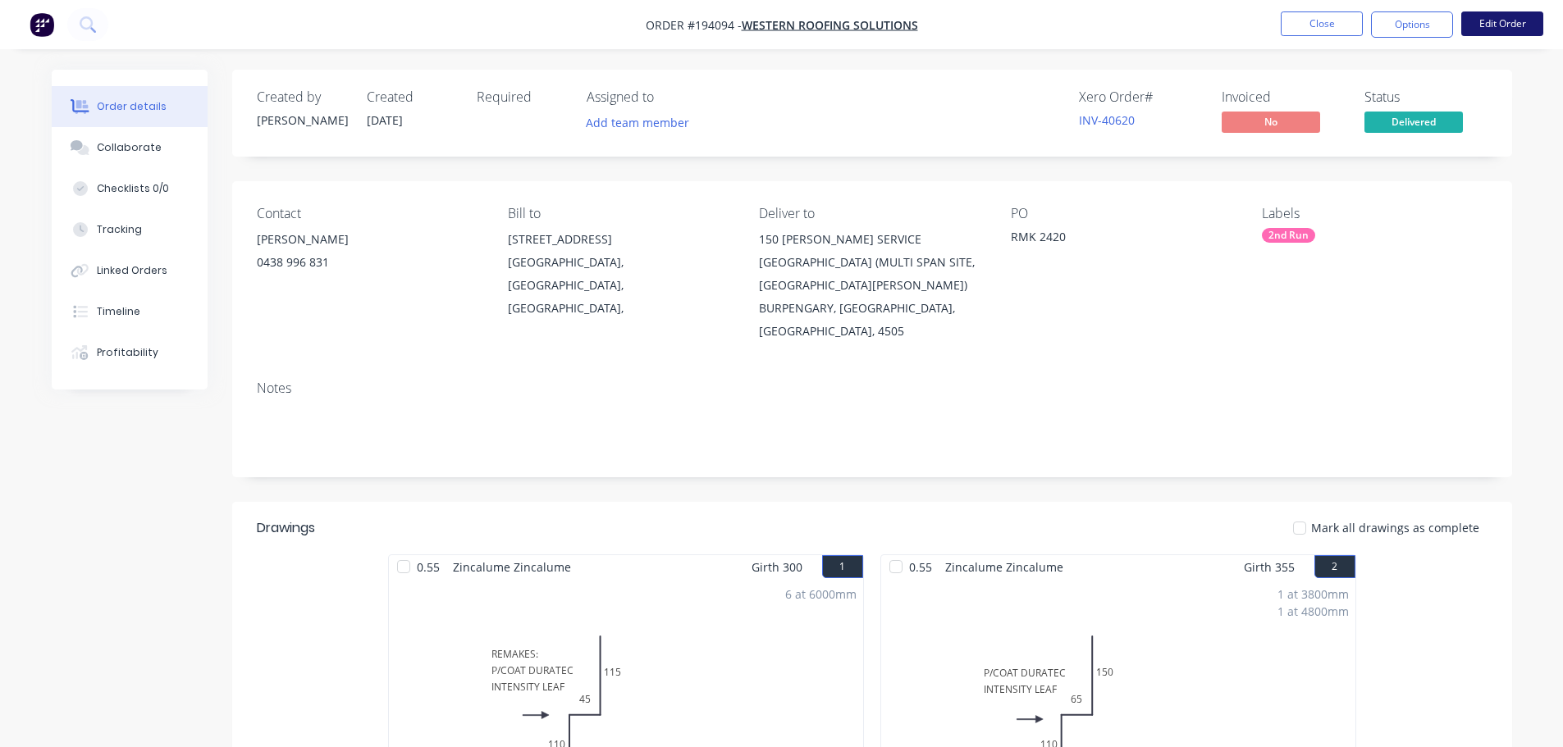
click at [1481, 17] on button "Edit Order" at bounding box center [1502, 23] width 82 height 25
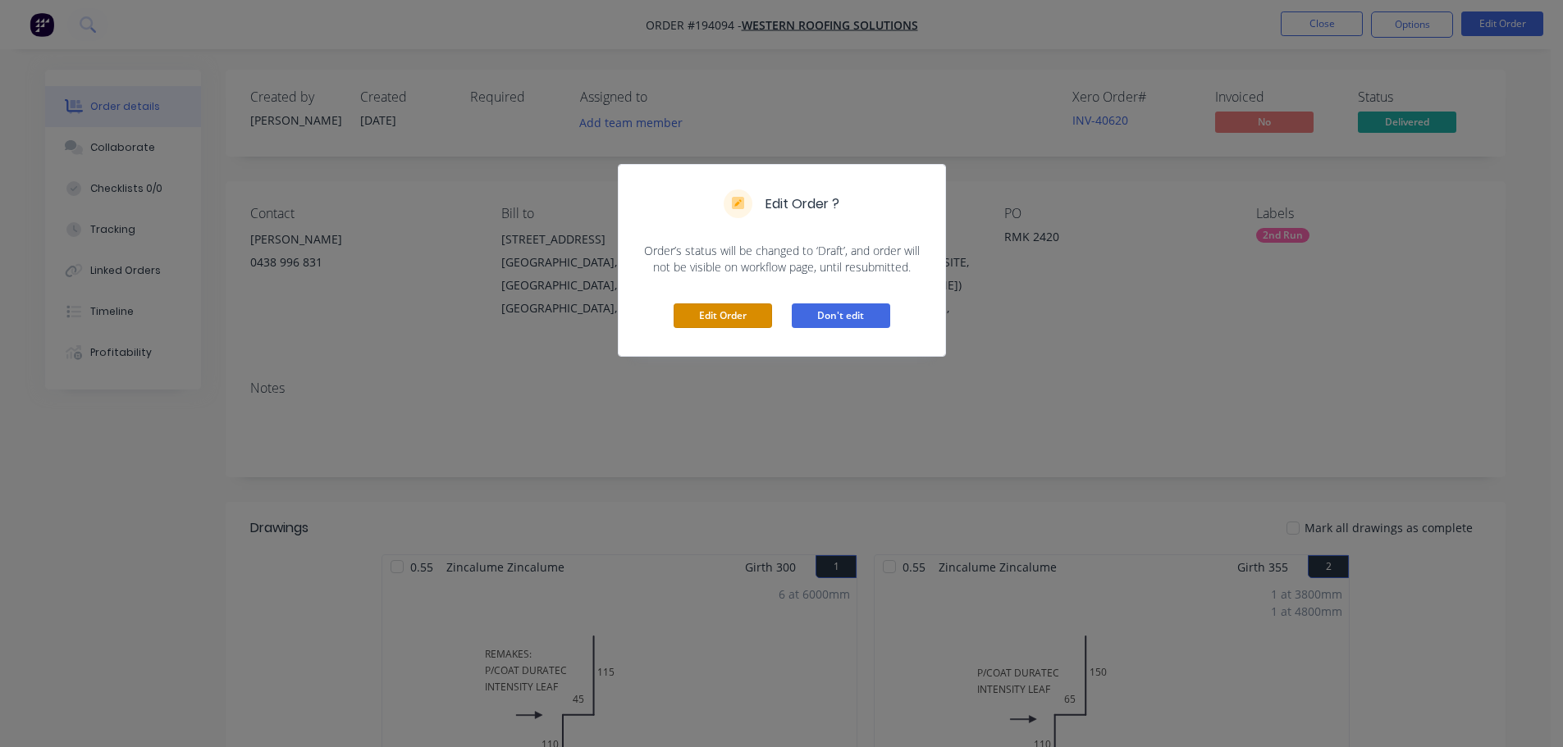
drag, startPoint x: 726, startPoint y: 319, endPoint x: 823, endPoint y: 317, distance: 96.8
click at [726, 318] on button "Edit Order" at bounding box center [723, 316] width 98 height 25
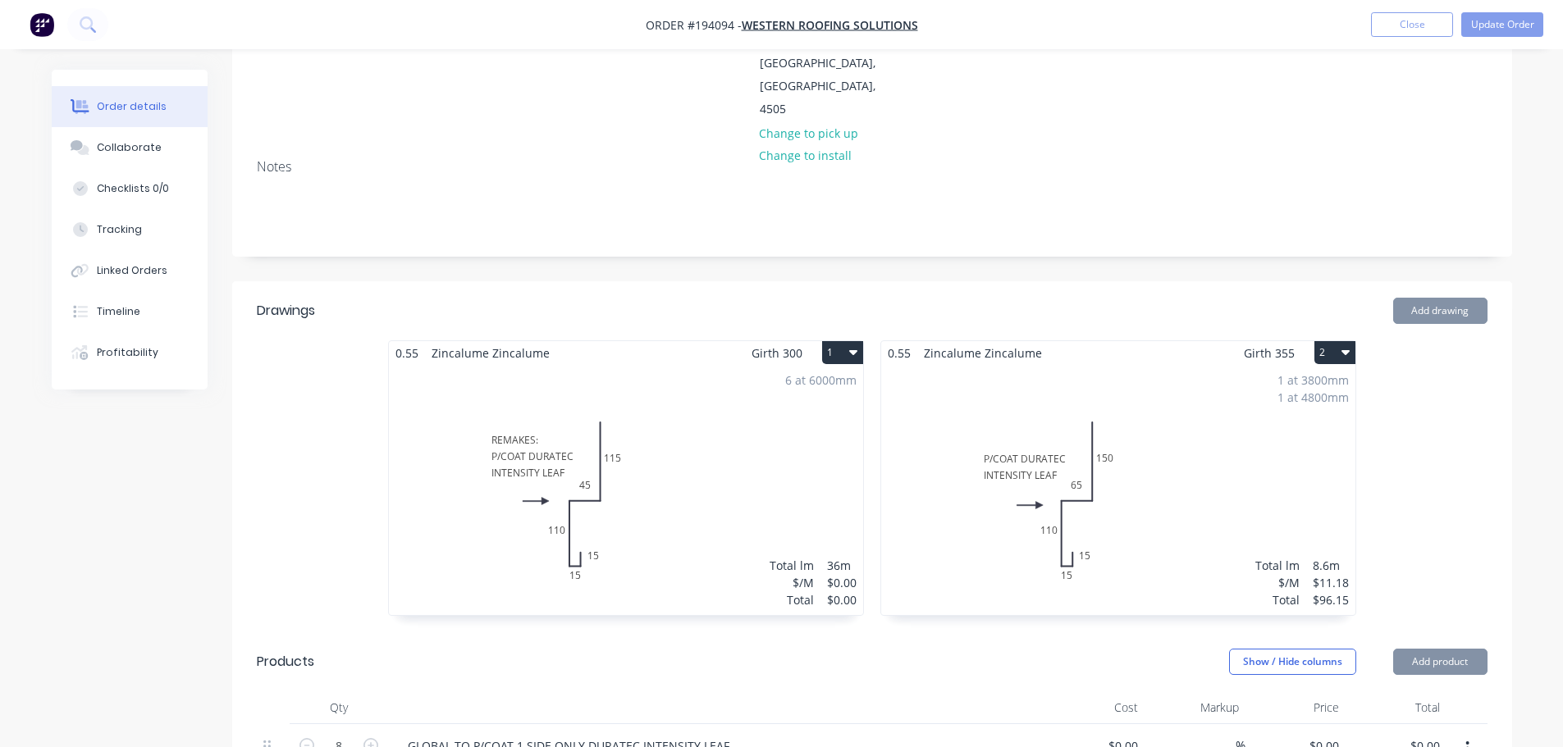
scroll to position [410, 0]
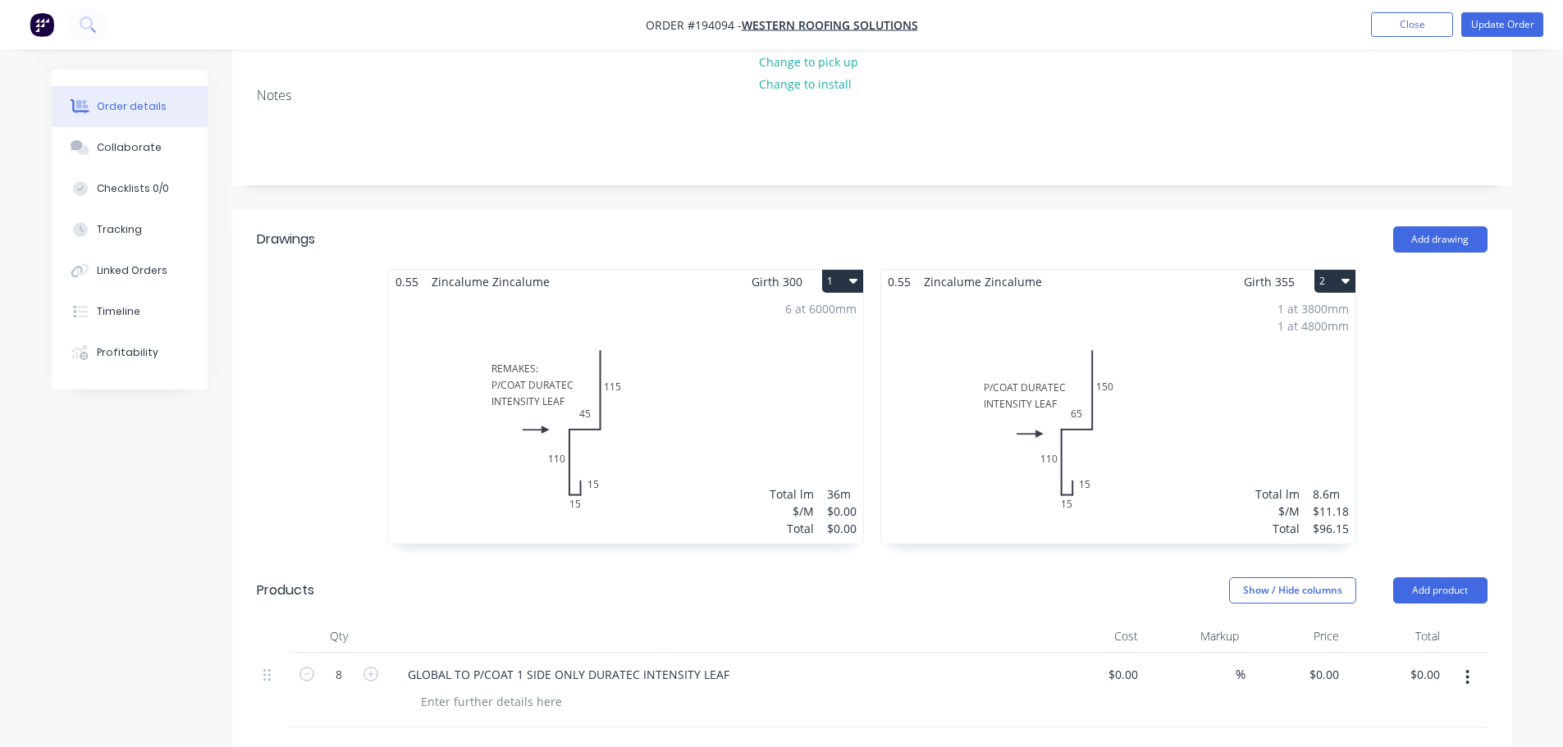
click at [1147, 394] on div "1 at 3800mm 1 at 4800mm Total lm $/M Total 8.6m $11.18 $96.15" at bounding box center [1118, 419] width 474 height 250
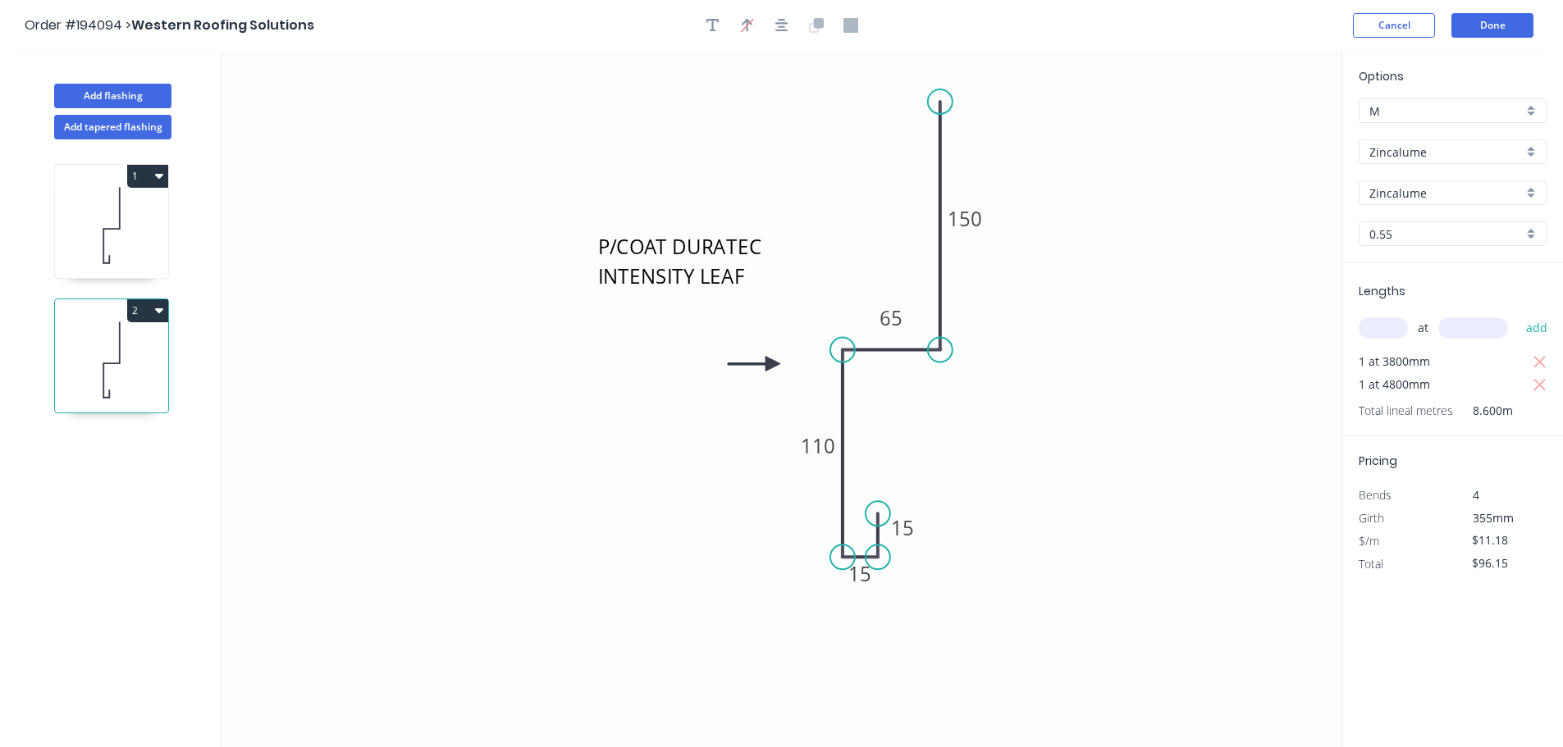
click at [1478, 526] on span "355mm" at bounding box center [1493, 518] width 41 height 16
click at [1482, 532] on input "$11.18" at bounding box center [1500, 540] width 56 height 23
type input "$45.16"
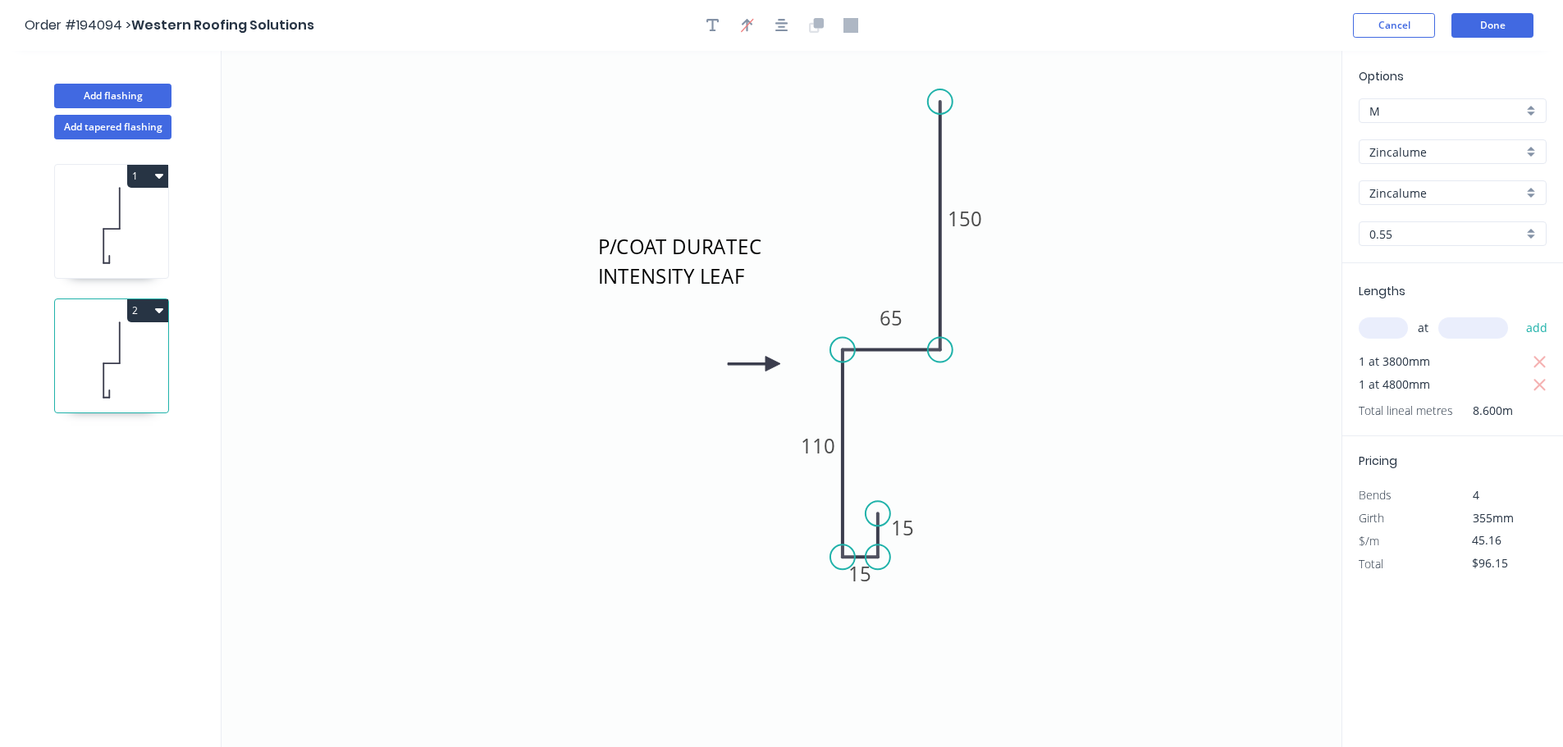
type input "$388.38"
click at [1495, 28] on button "Done" at bounding box center [1492, 25] width 82 height 25
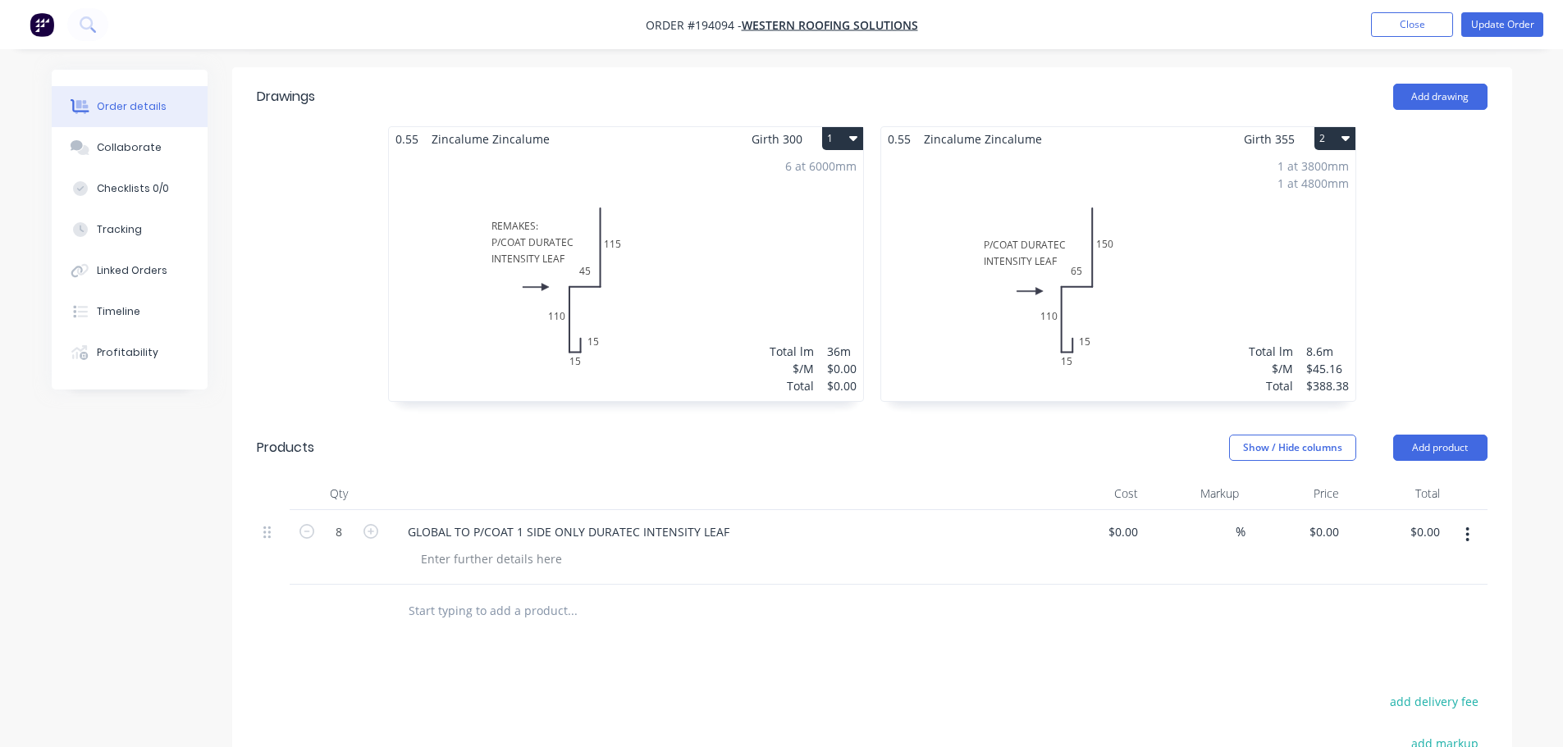
scroll to position [574, 0]
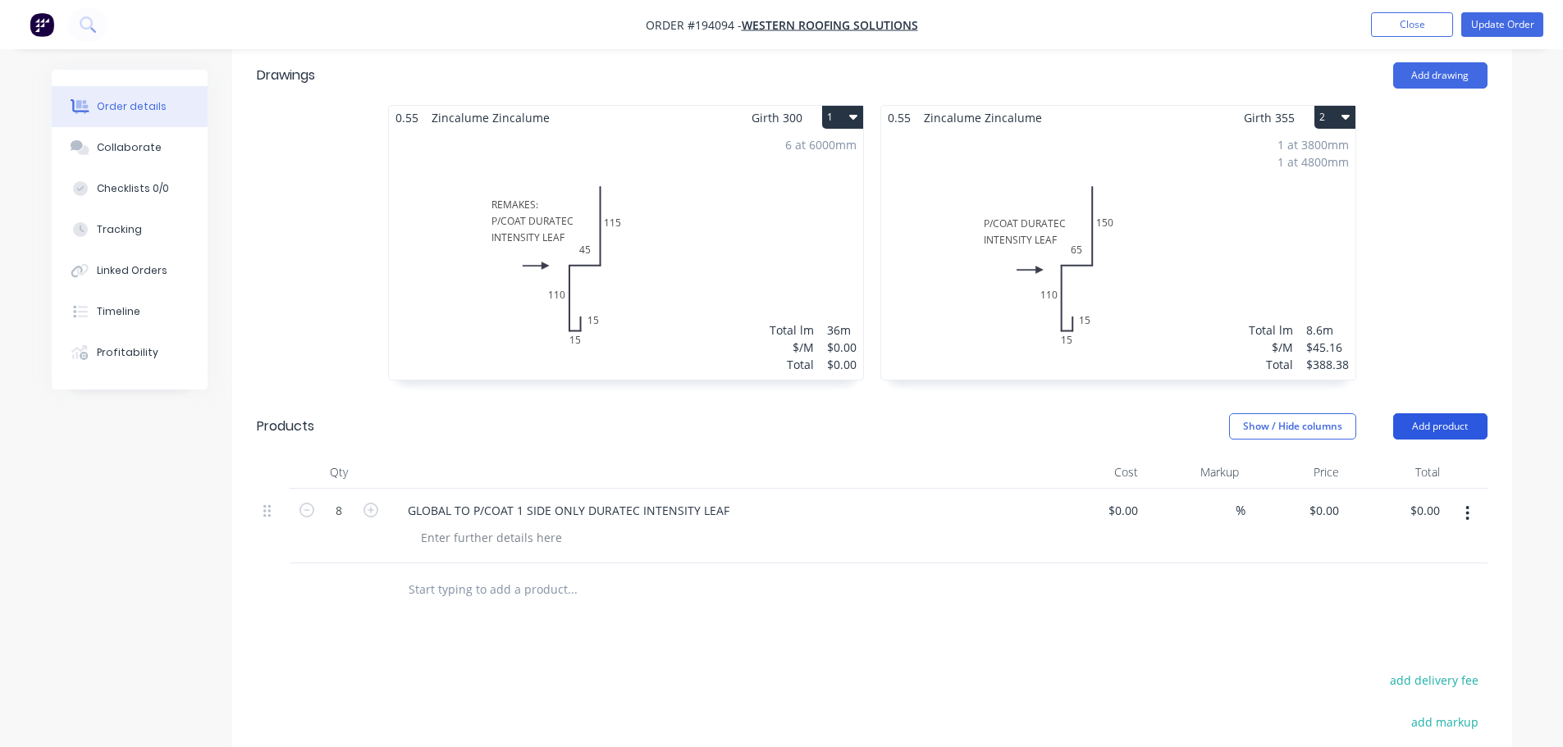
click at [1420, 413] on button "Add product" at bounding box center [1440, 426] width 94 height 26
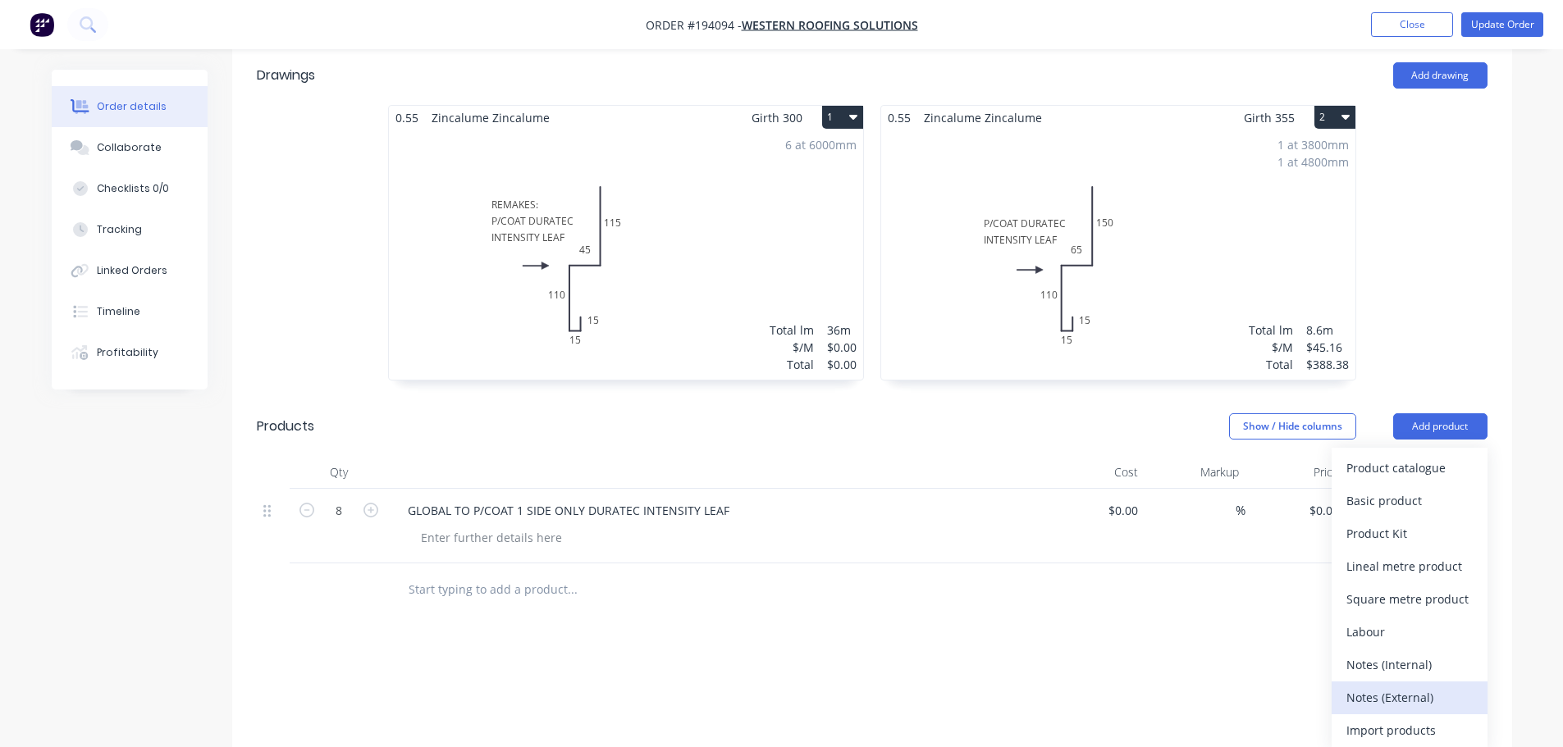
click at [1452, 686] on div "Notes (External)" at bounding box center [1409, 698] width 126 height 24
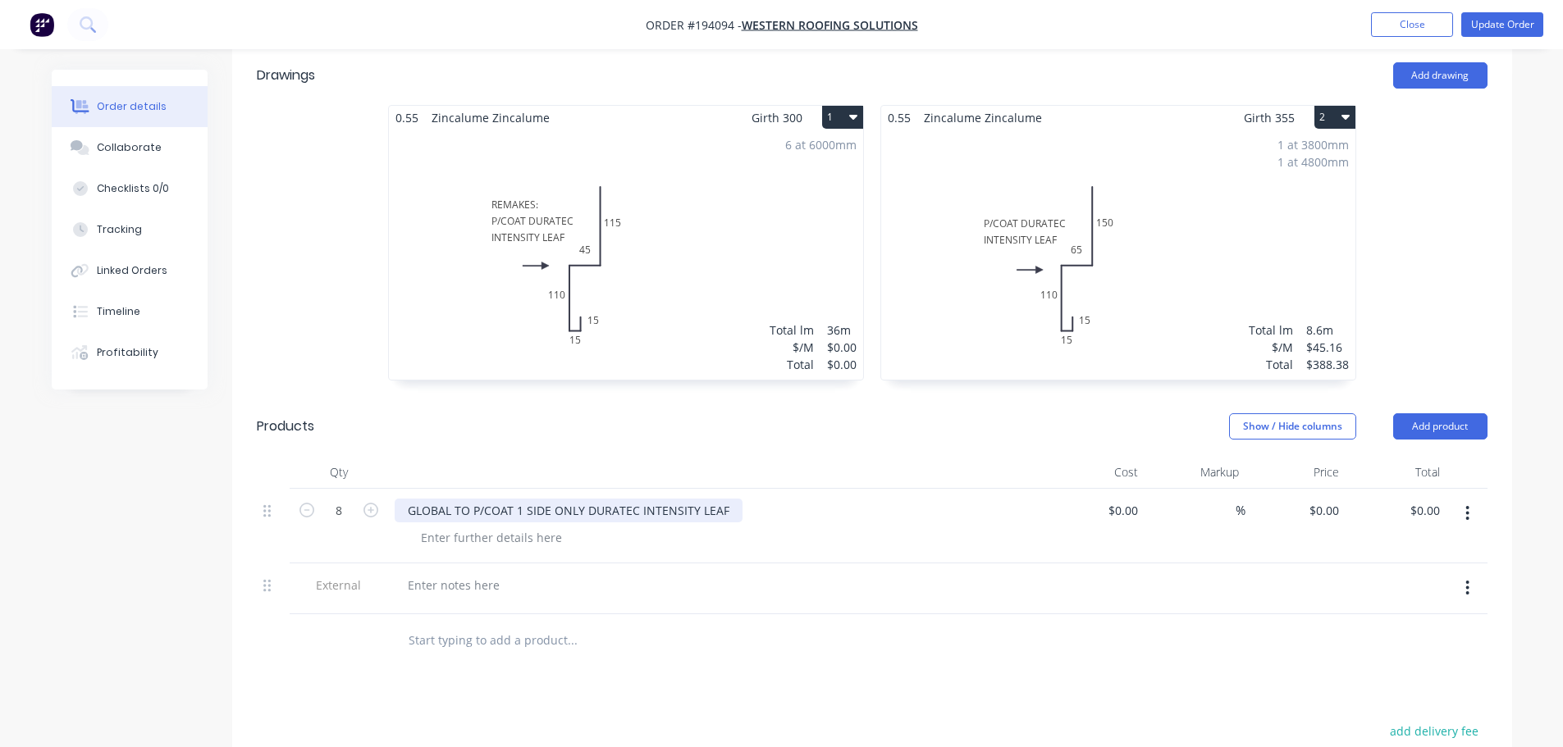
click at [569, 499] on div "GLOBAL TO P/COAT 1 SIDE ONLY DURATEC INTENSITY LEAF" at bounding box center [569, 511] width 348 height 24
copy div "GLOBAL TO P/COAT 1 SIDE ONLY DURATEC INTENSITY LEAF"
click at [459, 573] on div at bounding box center [454, 585] width 118 height 24
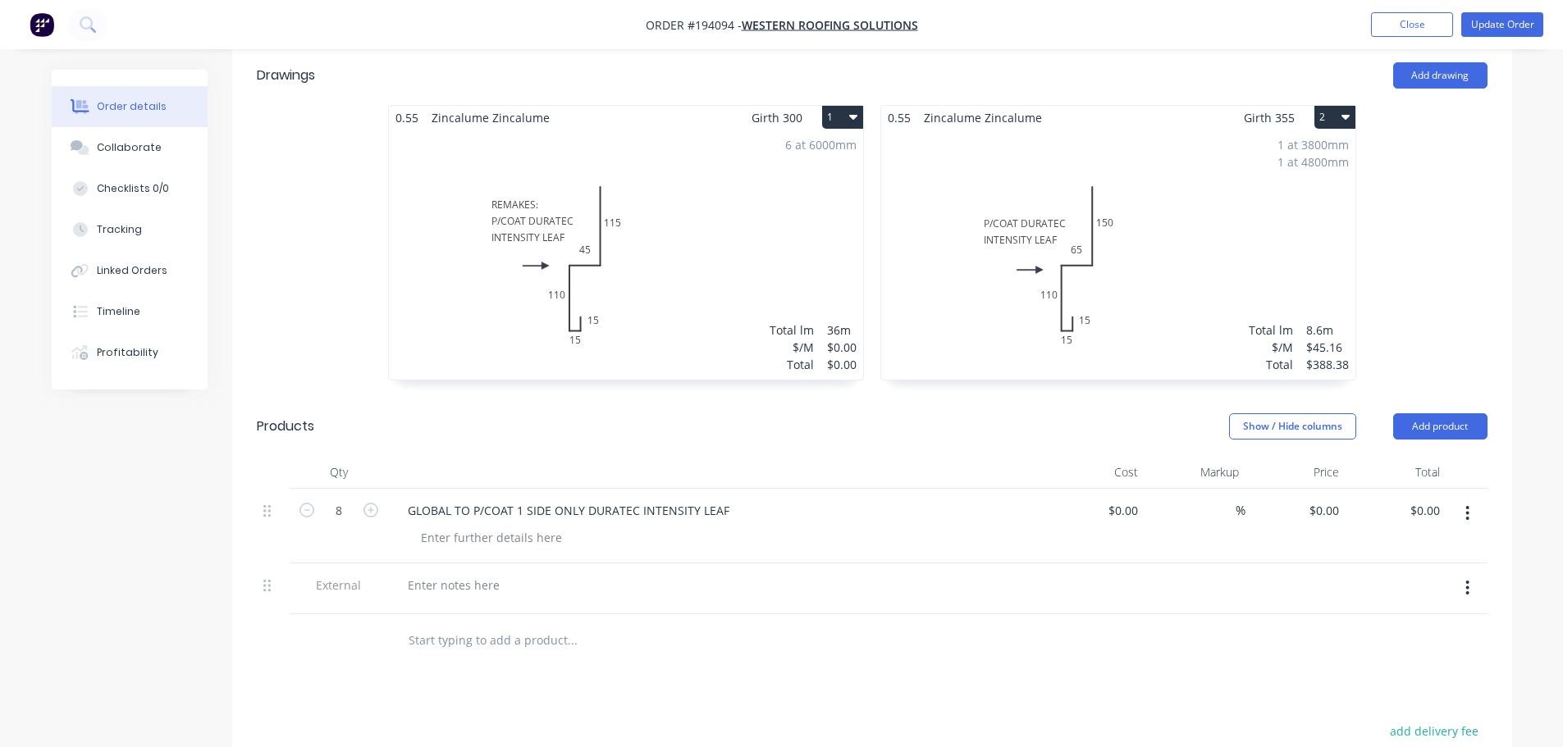
click at [474, 573] on div at bounding box center [454, 585] width 118 height 24
paste div
click at [573, 642] on div "Drawings Add drawing 0.55 Zincalume Zincalume Girth 300 1 REMAKES: P/COAT DURAT…" at bounding box center [872, 554] width 1280 height 1016
drag, startPoint x: 455, startPoint y: 518, endPoint x: 354, endPoint y: 553, distance: 106.6
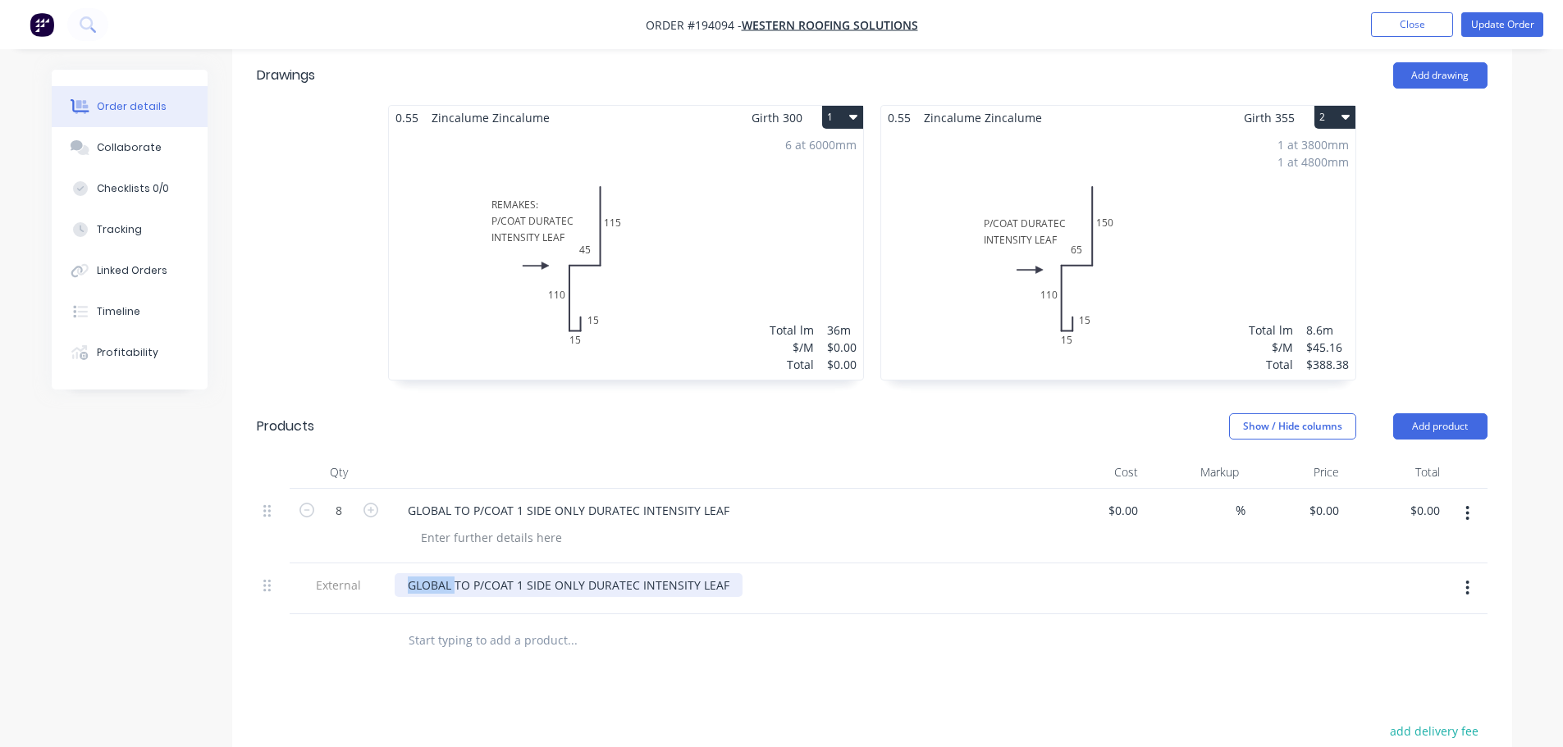
click at [262, 564] on div "External GLOBAL TO P/COAT 1 SIDE ONLY DURATEC INTENSITY LEAF" at bounding box center [872, 589] width 1231 height 51
click at [1460, 499] on button "button" at bounding box center [1467, 514] width 39 height 30
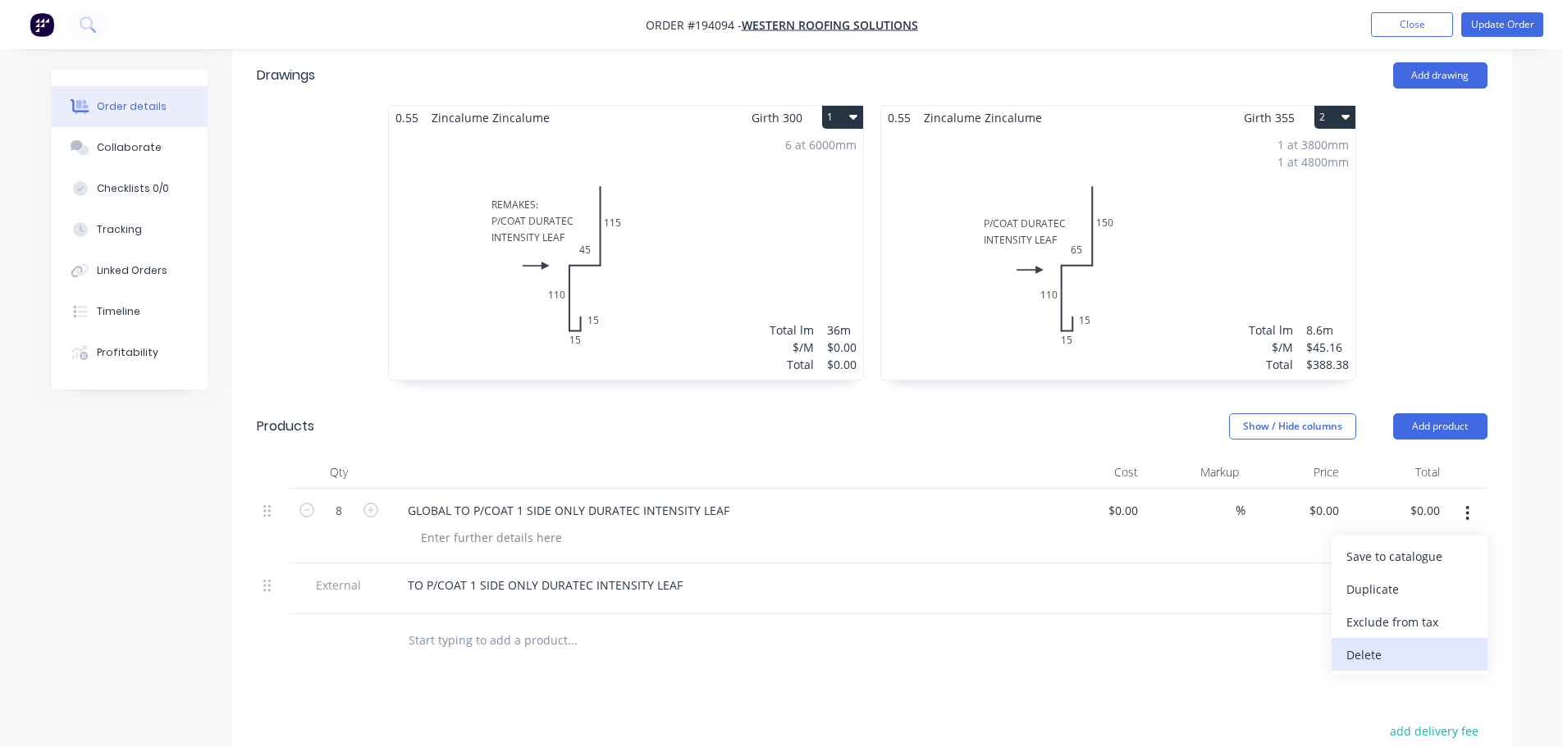
click at [1397, 643] on div "Delete" at bounding box center [1409, 655] width 126 height 24
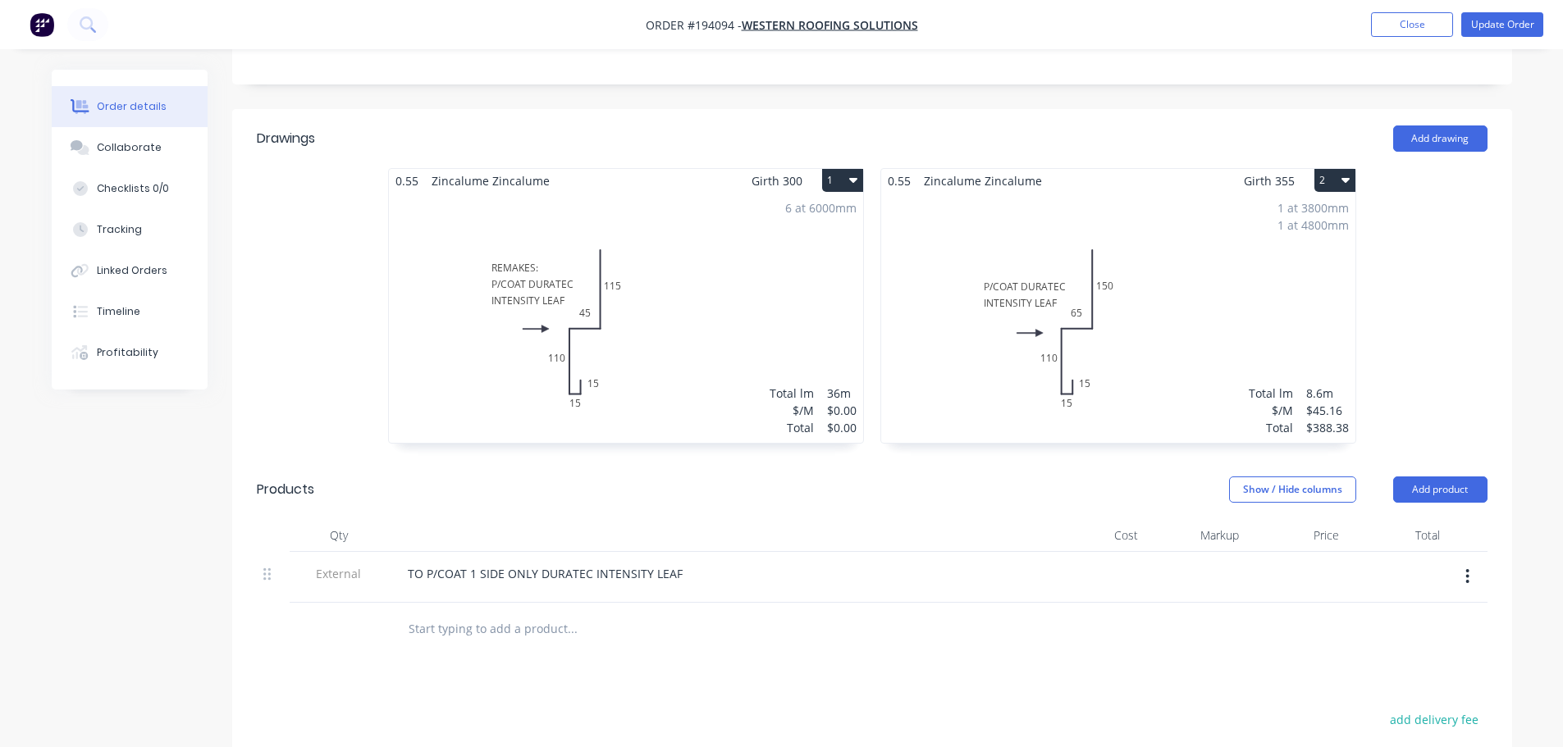
scroll to position [410, 0]
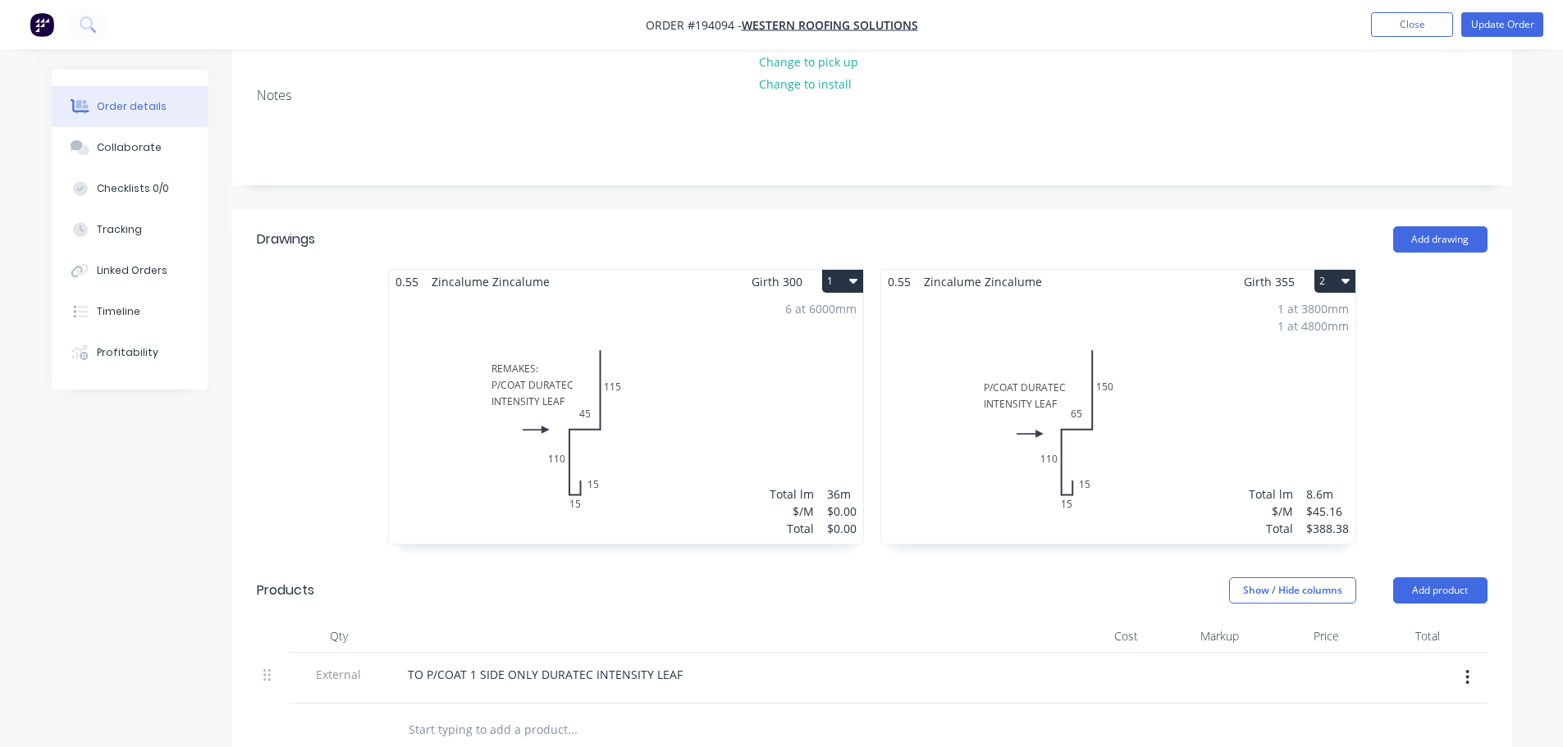
click at [1395, 378] on div "0.55 Zincalume Zincalume Girth 300 1 REMAKES: P/COAT DURATEC INTENSITY LEAF 15 …" at bounding box center [872, 415] width 1280 height 292
click at [1505, 28] on button "Update Order" at bounding box center [1502, 24] width 82 height 25
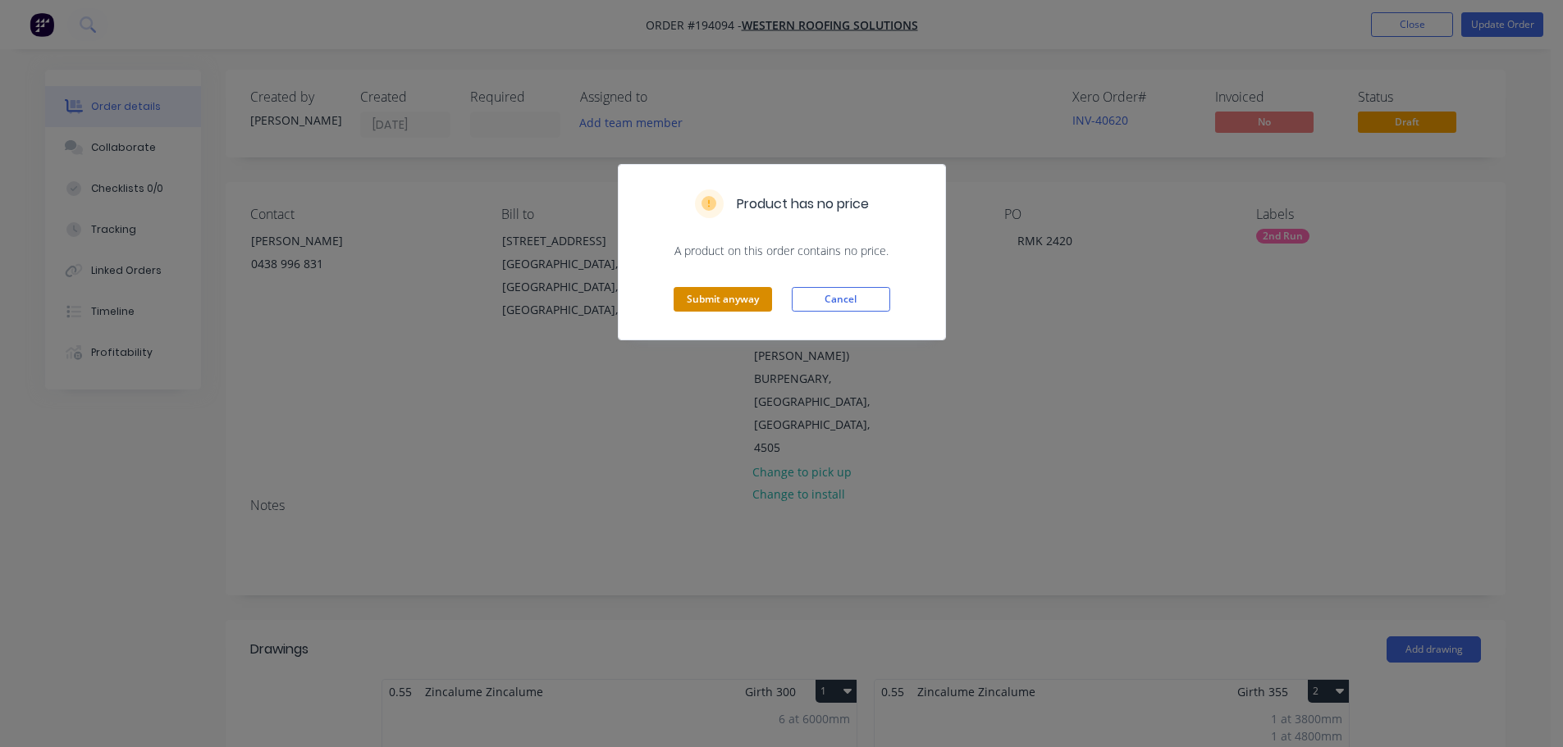
click at [715, 304] on button "Submit anyway" at bounding box center [723, 299] width 98 height 25
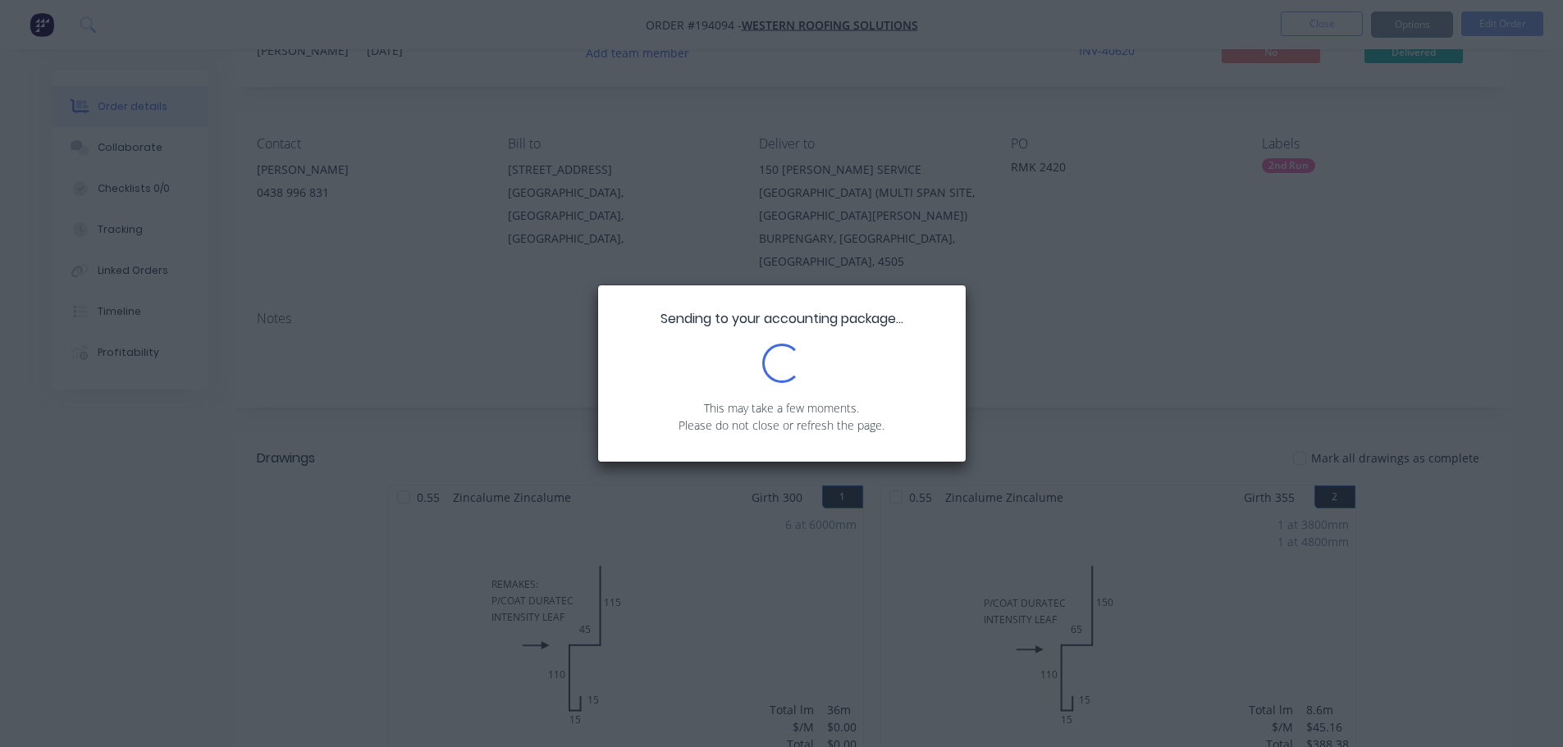
scroll to position [246, 0]
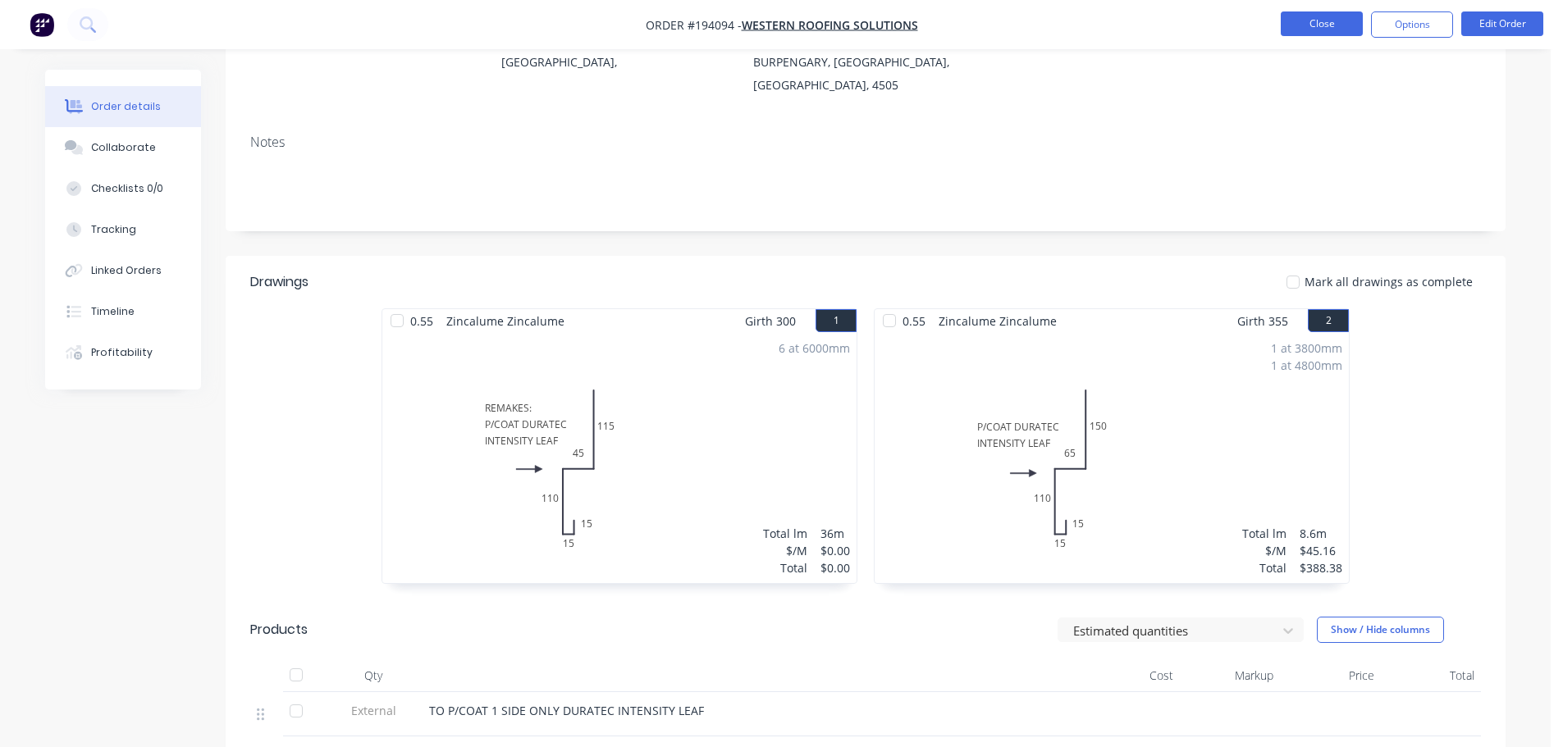
click at [1340, 11] on button "Close" at bounding box center [1322, 23] width 82 height 25
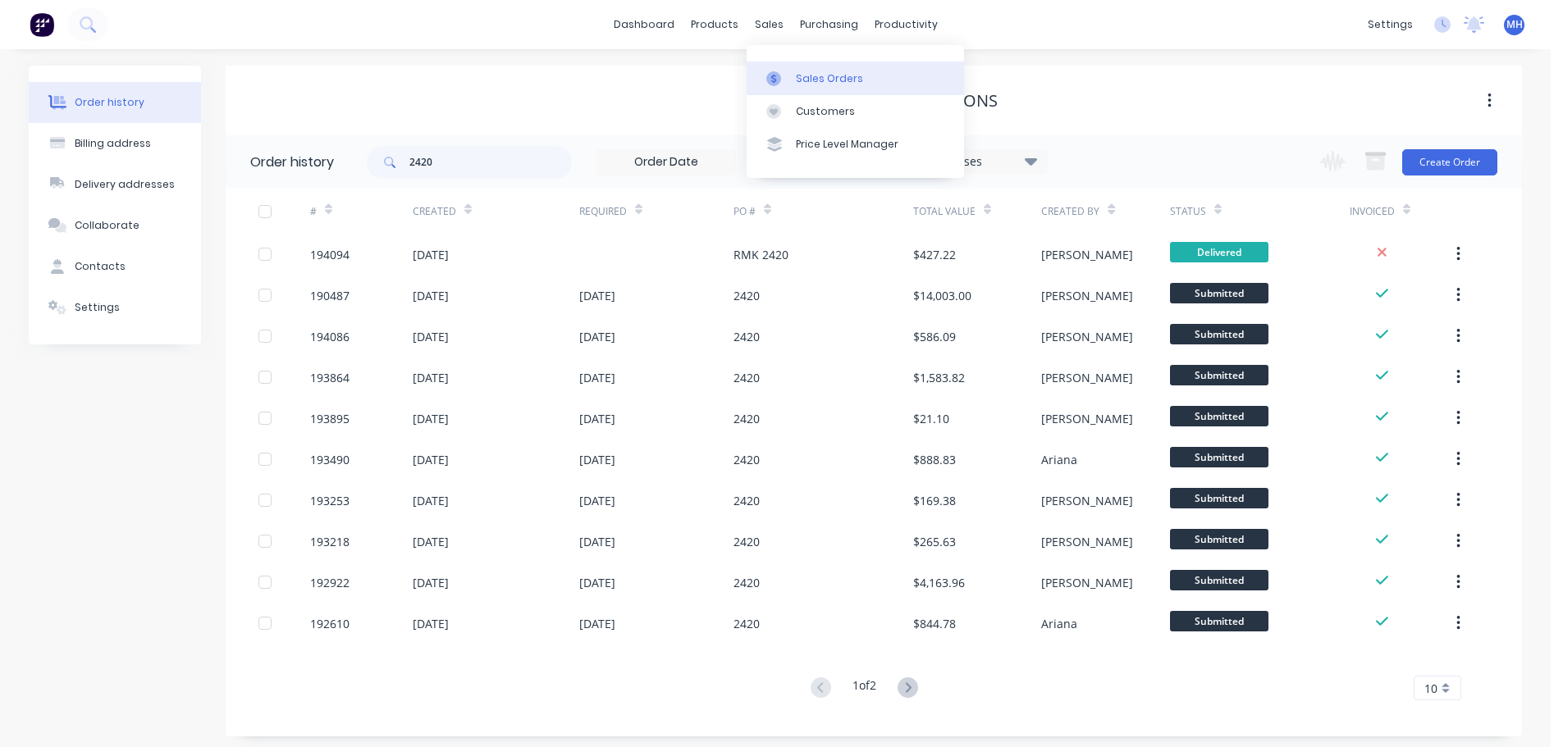
click at [802, 82] on div "Sales Orders" at bounding box center [829, 78] width 67 height 15
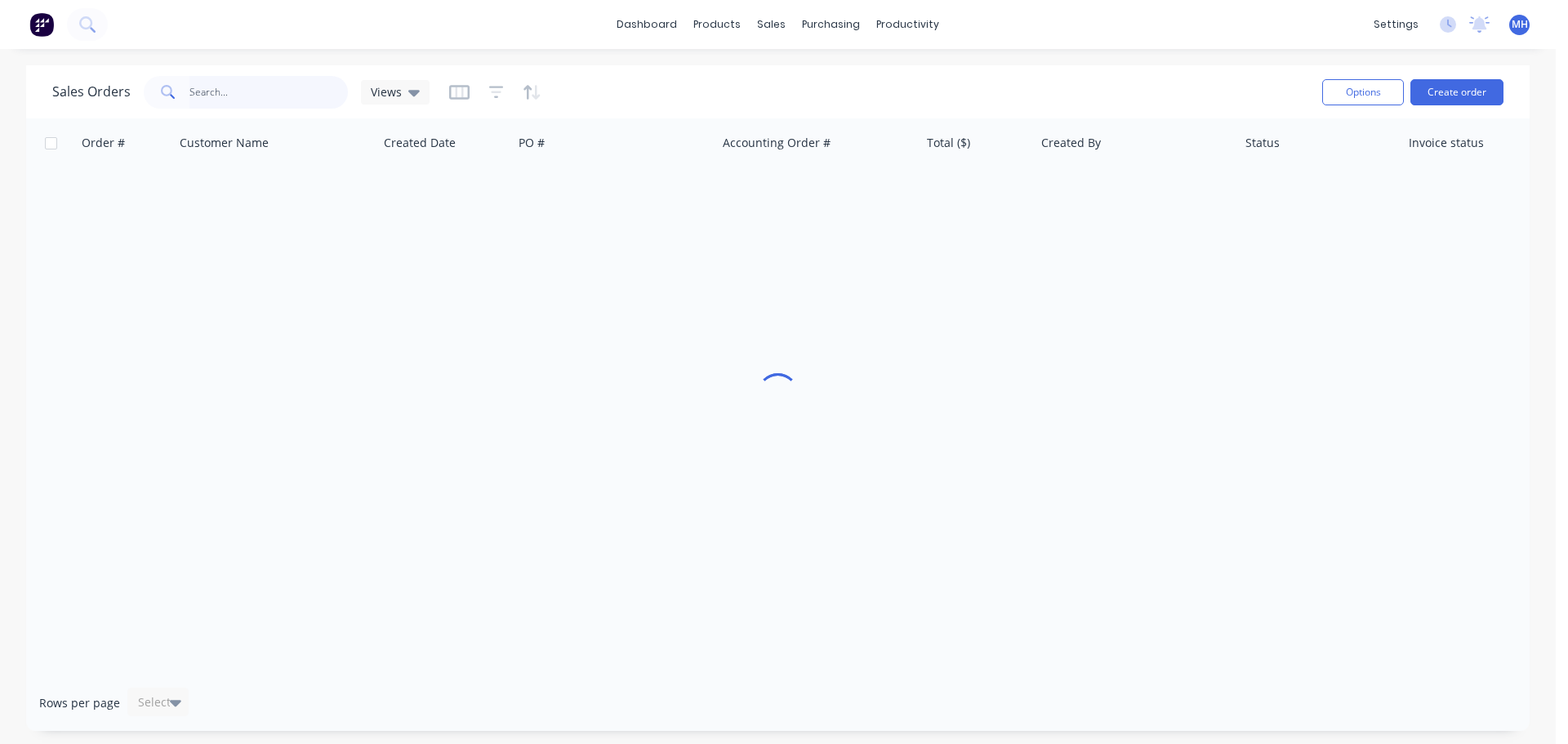
click at [285, 86] on input "text" at bounding box center [269, 92] width 159 height 33
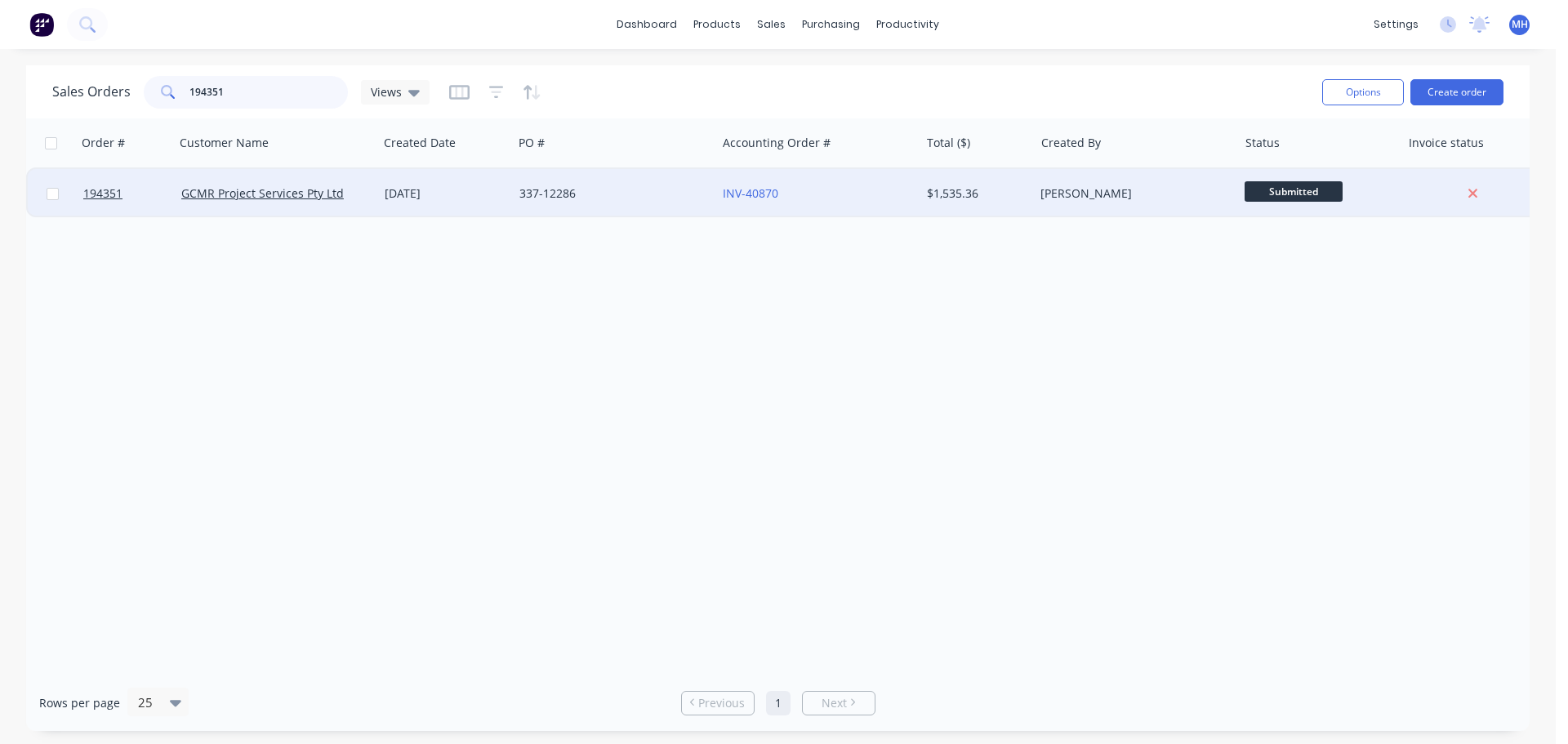
type input "194351"
click at [502, 202] on div "[DATE]" at bounding box center [445, 193] width 134 height 49
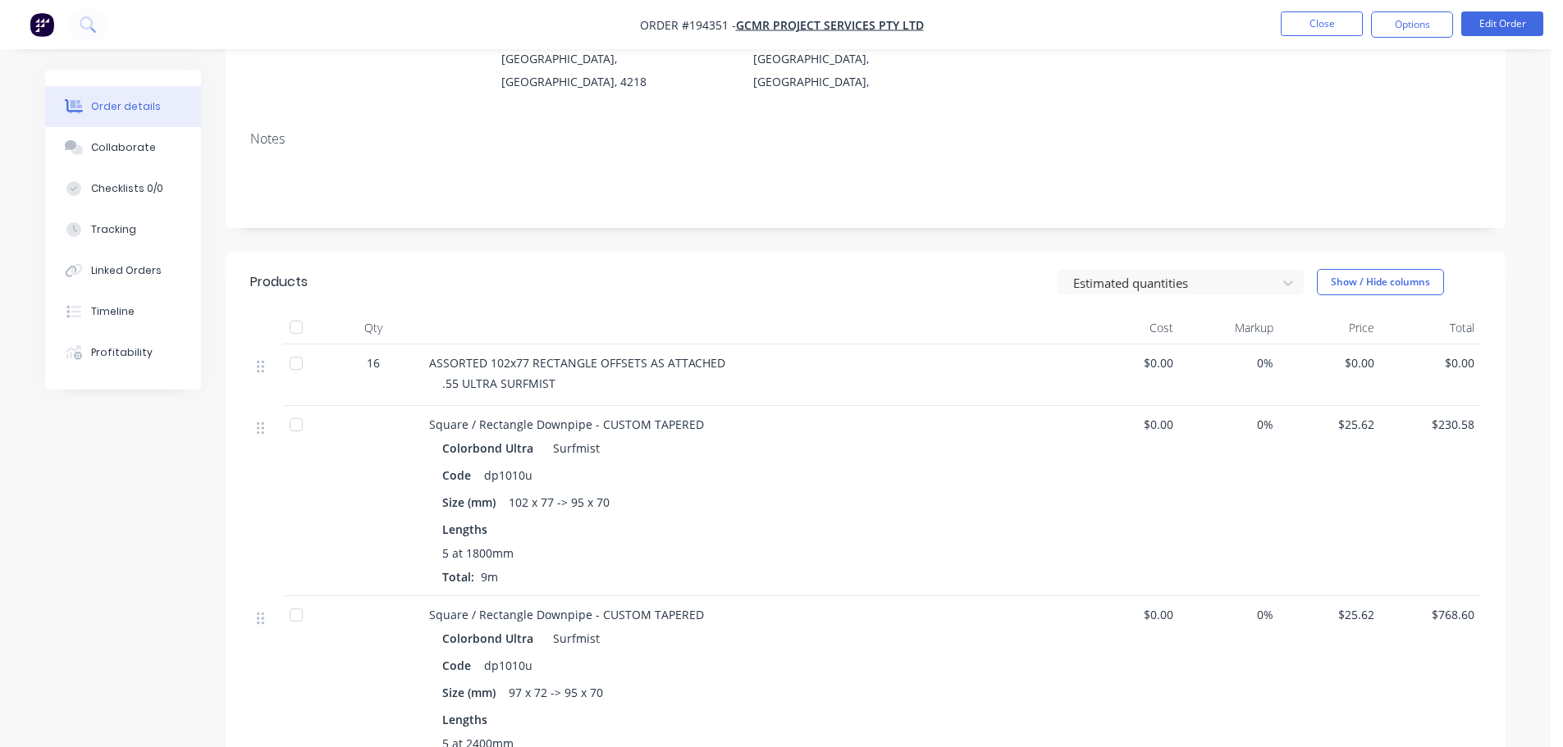
scroll to position [246, 0]
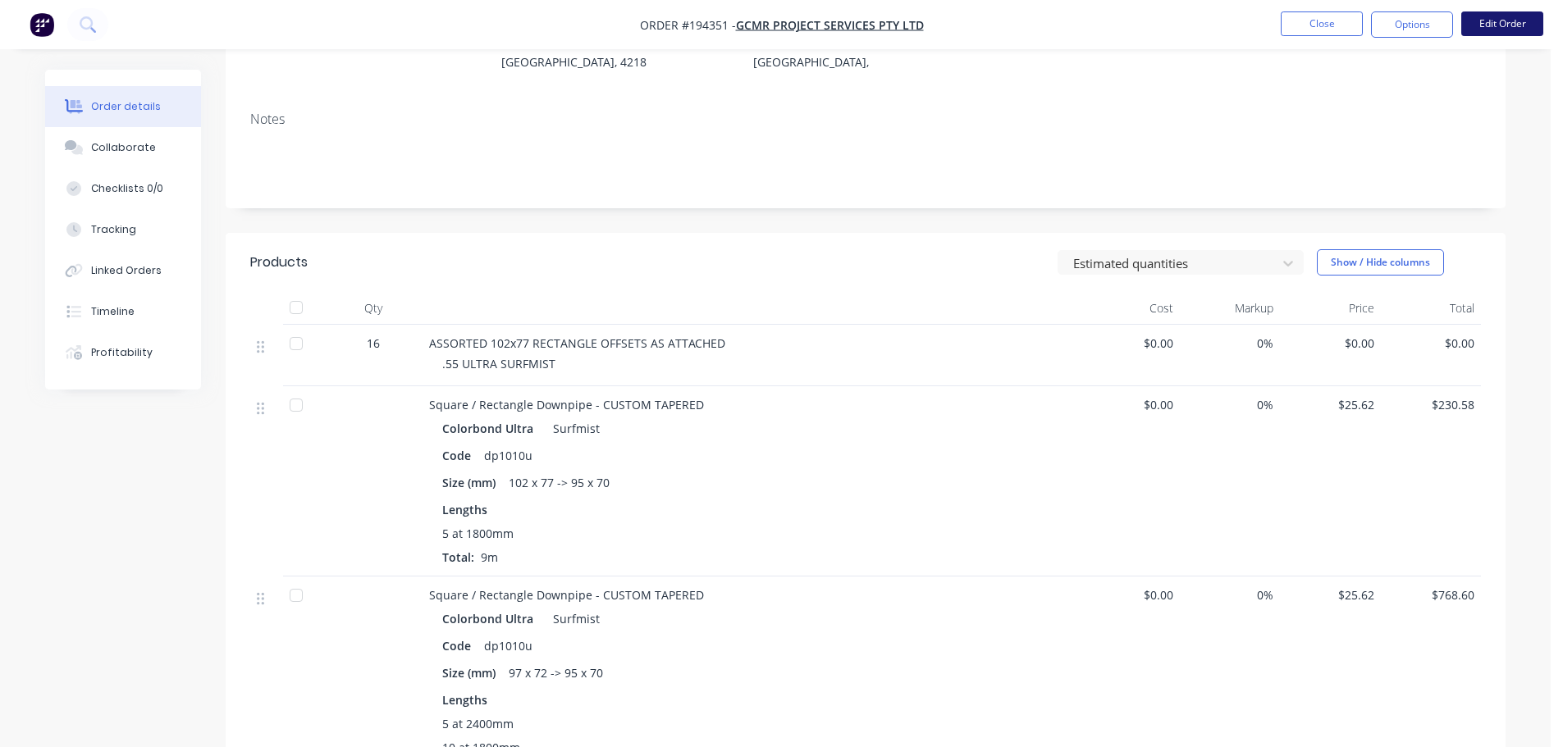
click at [1481, 20] on button "Edit Order" at bounding box center [1502, 23] width 82 height 25
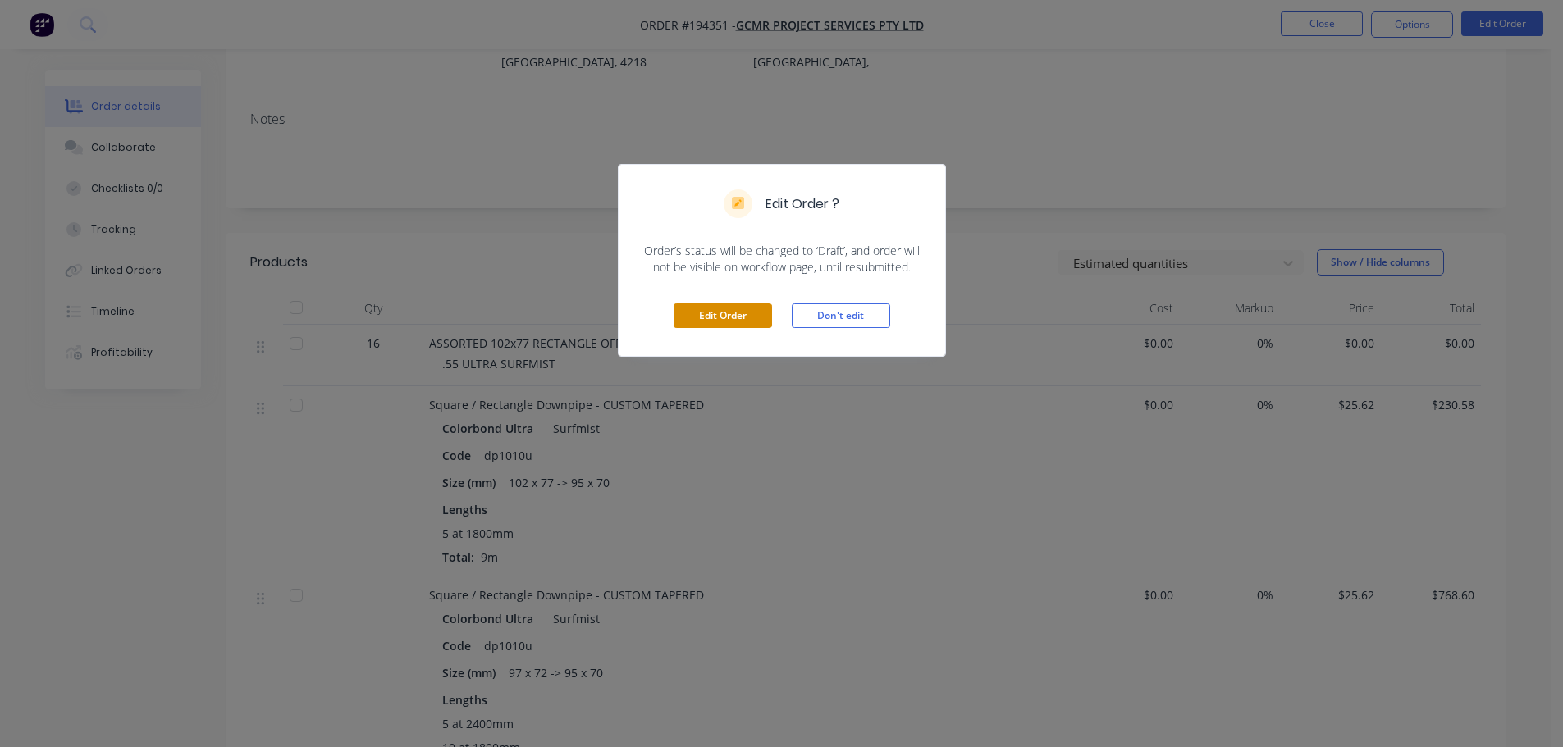
click at [712, 321] on button "Edit Order" at bounding box center [723, 316] width 98 height 25
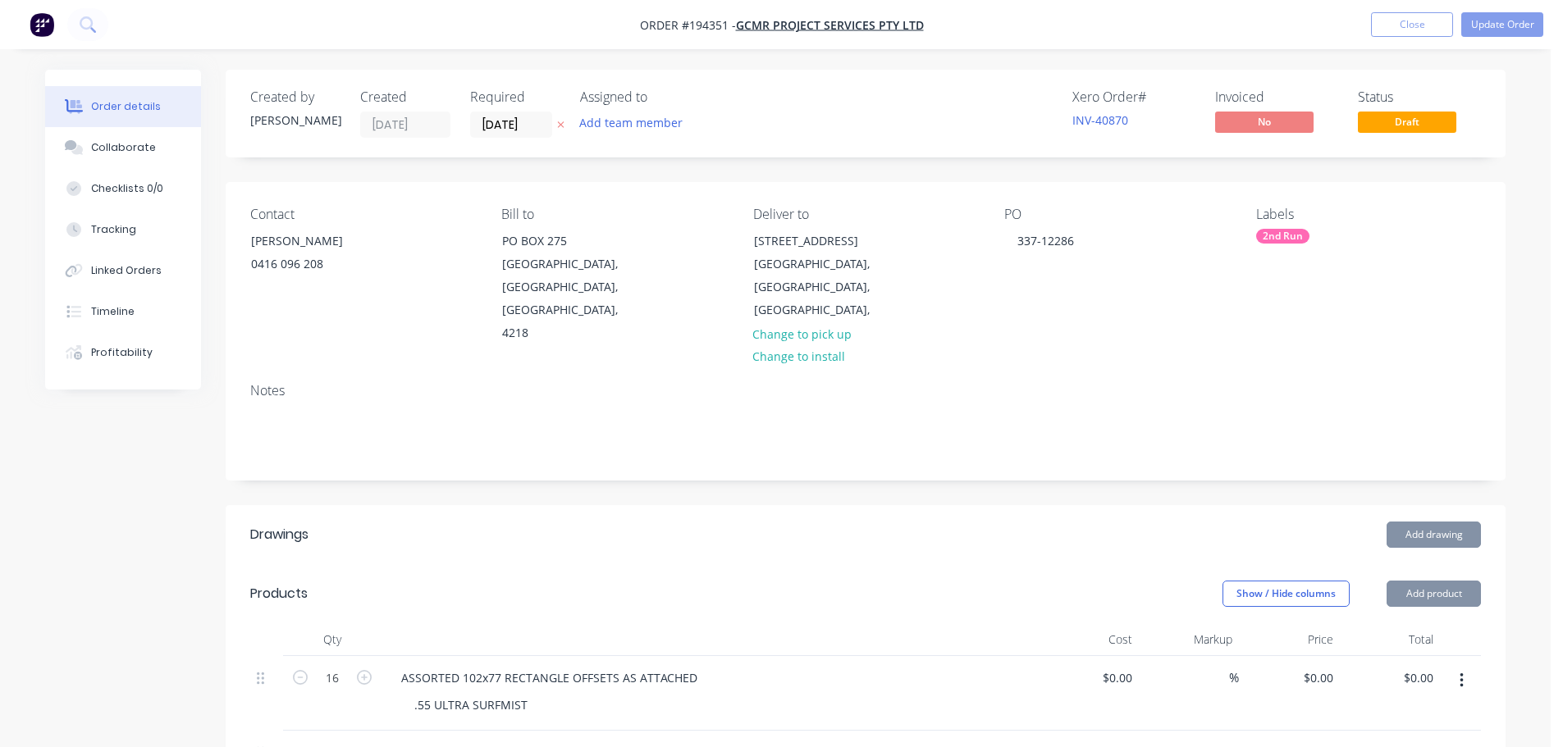
scroll to position [164, 0]
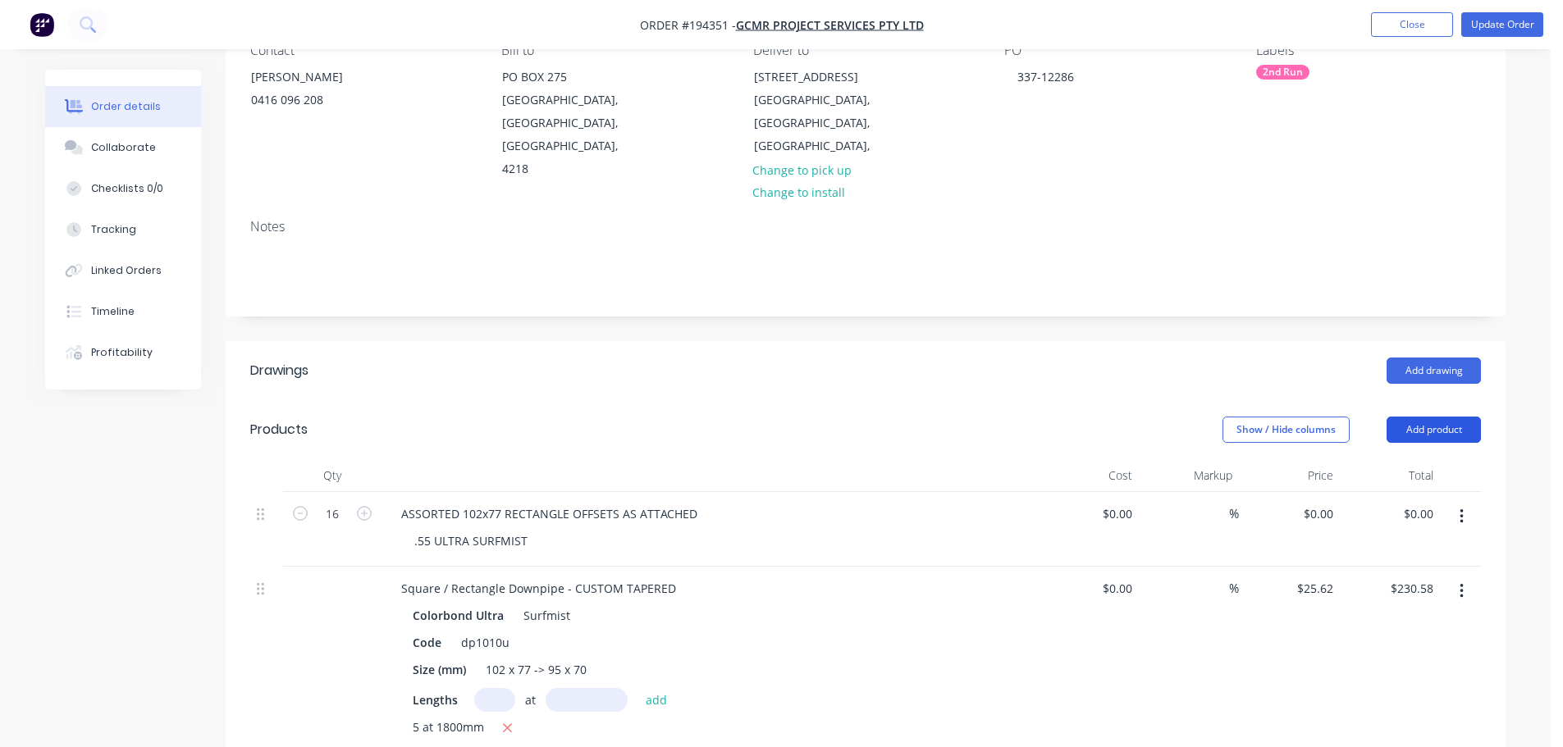
click at [1435, 417] on button "Add product" at bounding box center [1433, 430] width 94 height 26
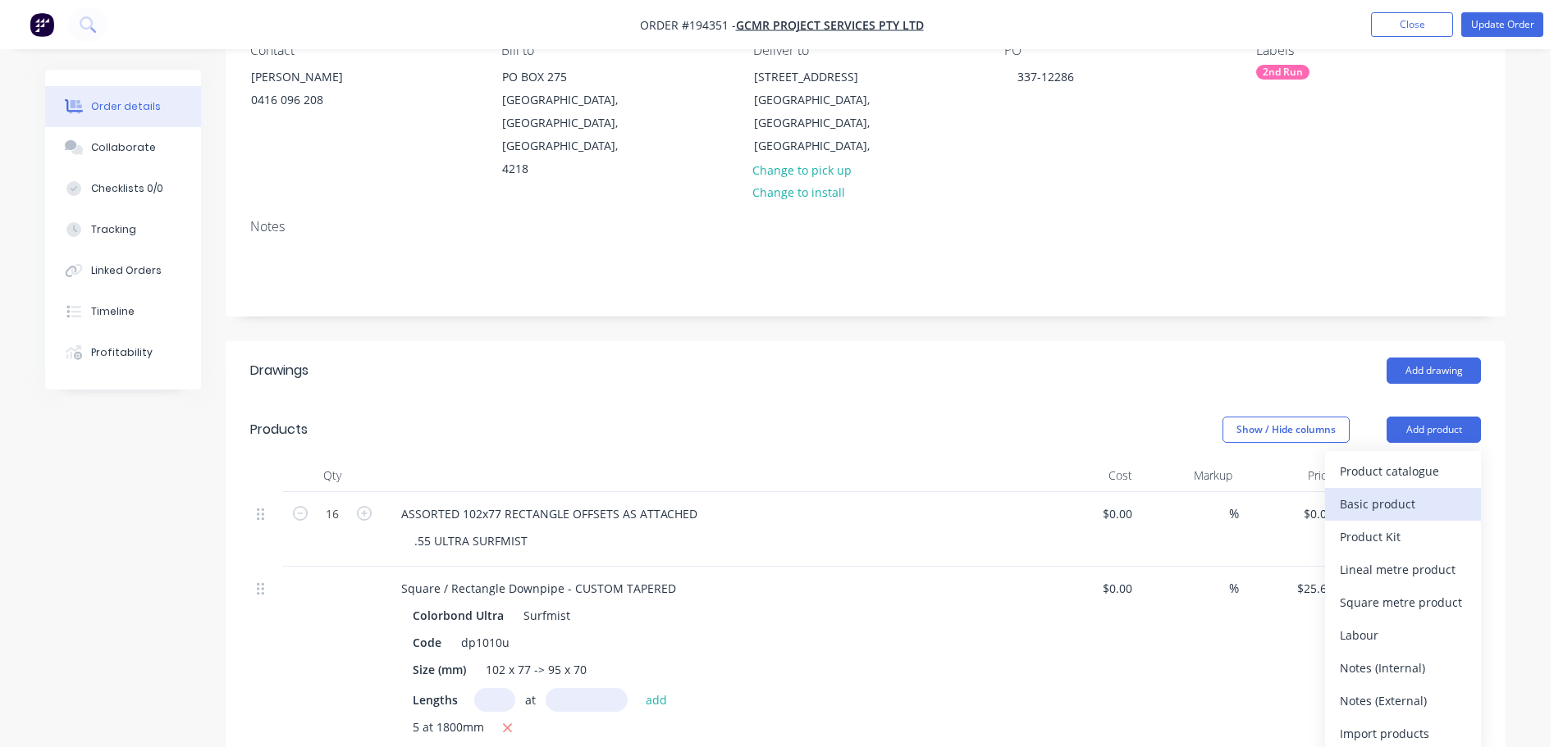
click at [1388, 492] on div "Basic product" at bounding box center [1403, 504] width 126 height 24
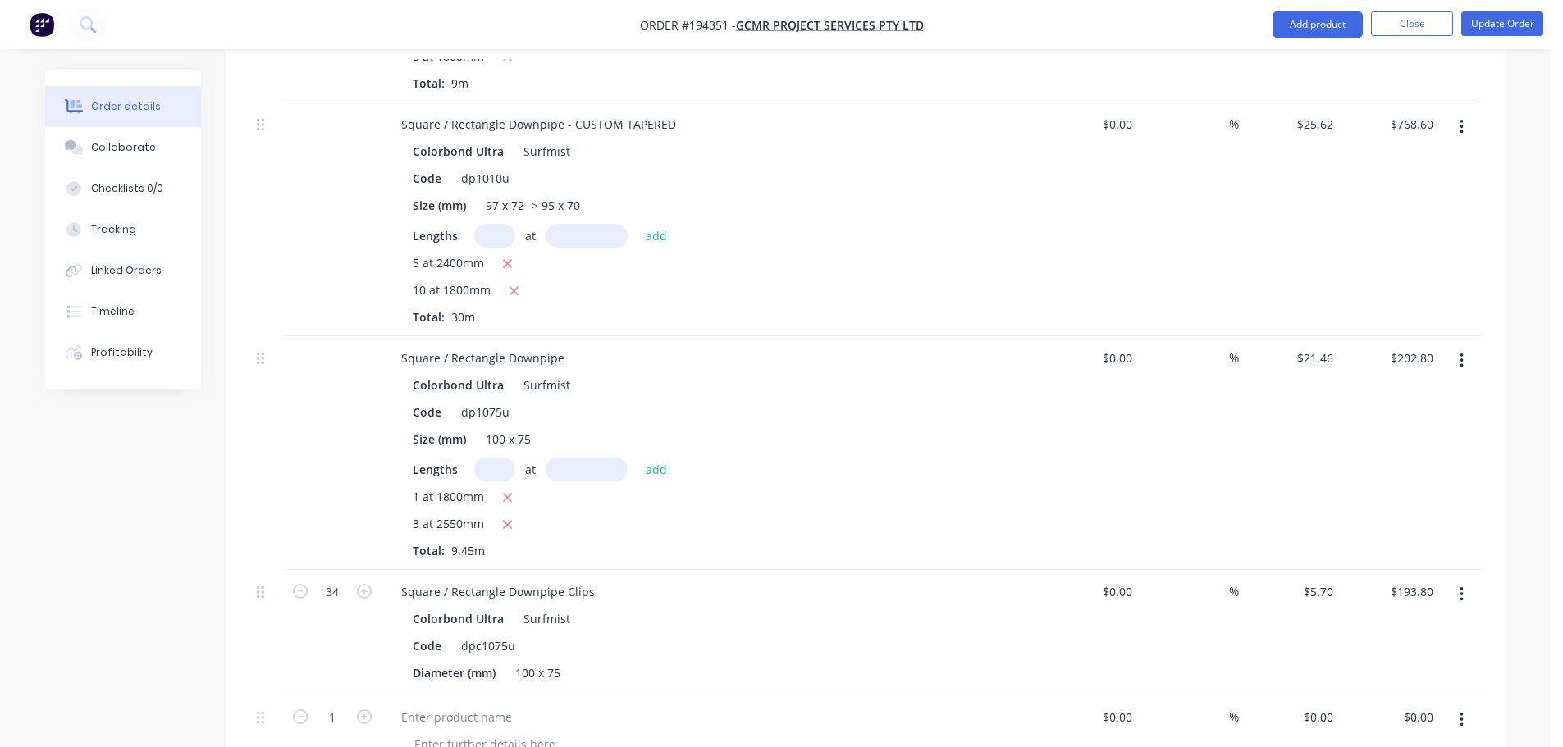
scroll to position [984, 0]
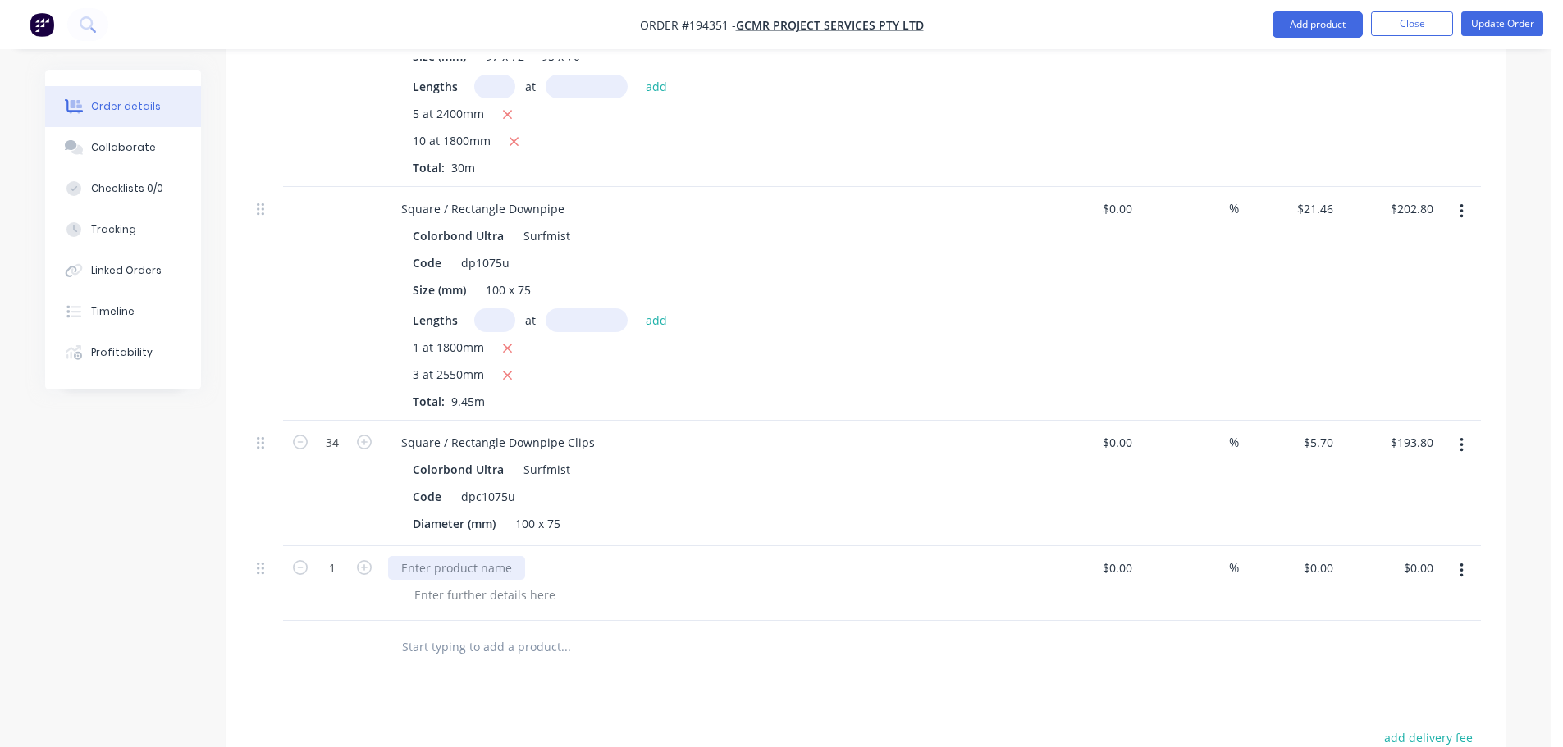
click at [458, 556] on div at bounding box center [456, 568] width 137 height 24
click at [399, 556] on div "Downpipe Offset to Detail" at bounding box center [472, 568] width 168 height 24
click at [440, 583] on div at bounding box center [484, 595] width 167 height 24
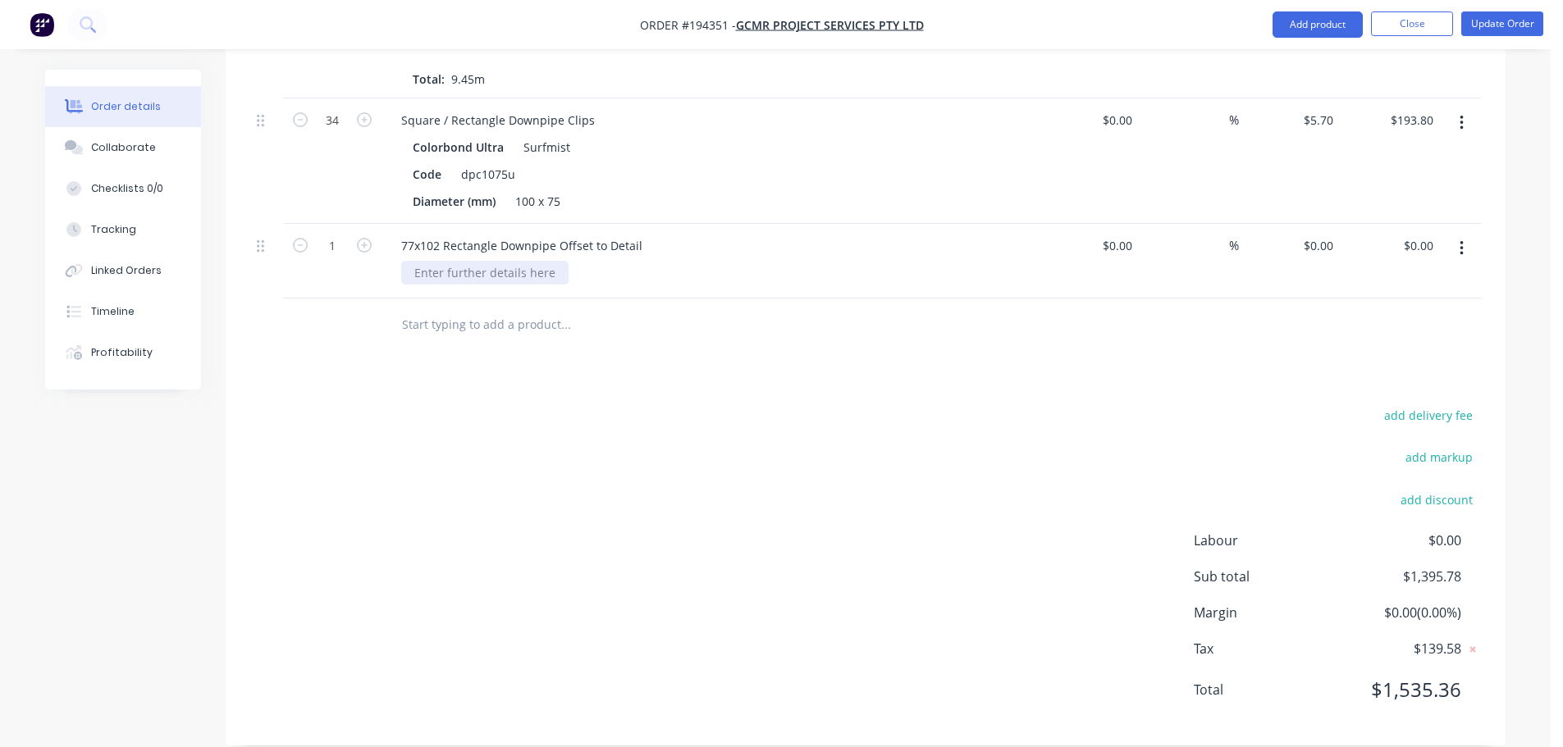
click at [473, 261] on div at bounding box center [484, 273] width 167 height 24
click at [530, 482] on div "add delivery fee add markup add discount Labour $0.00 Sub total $1,395.78 Margi…" at bounding box center [865, 562] width 1231 height 317
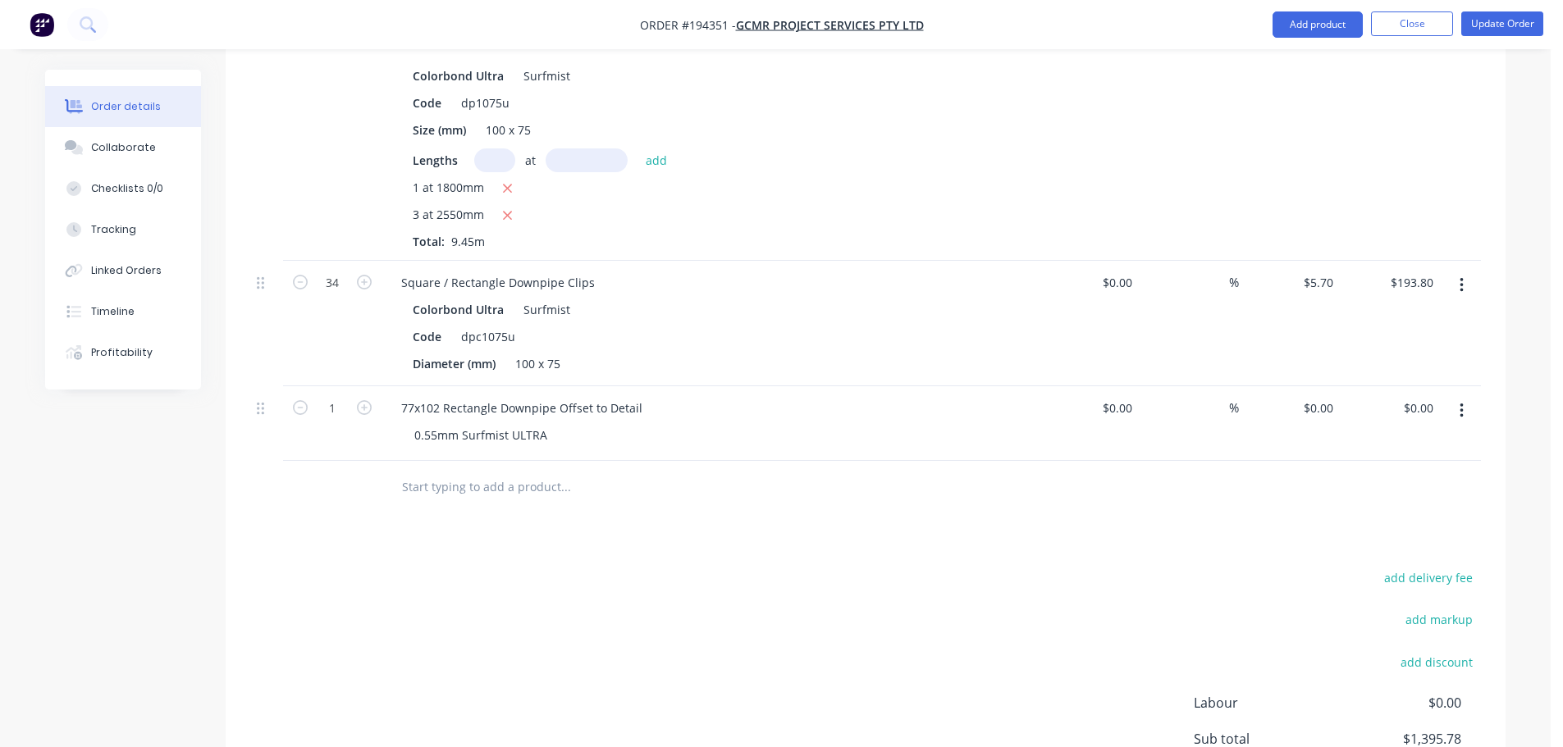
scroll to position [1143, 0]
click at [364, 402] on icon "button" at bounding box center [364, 409] width 15 height 15
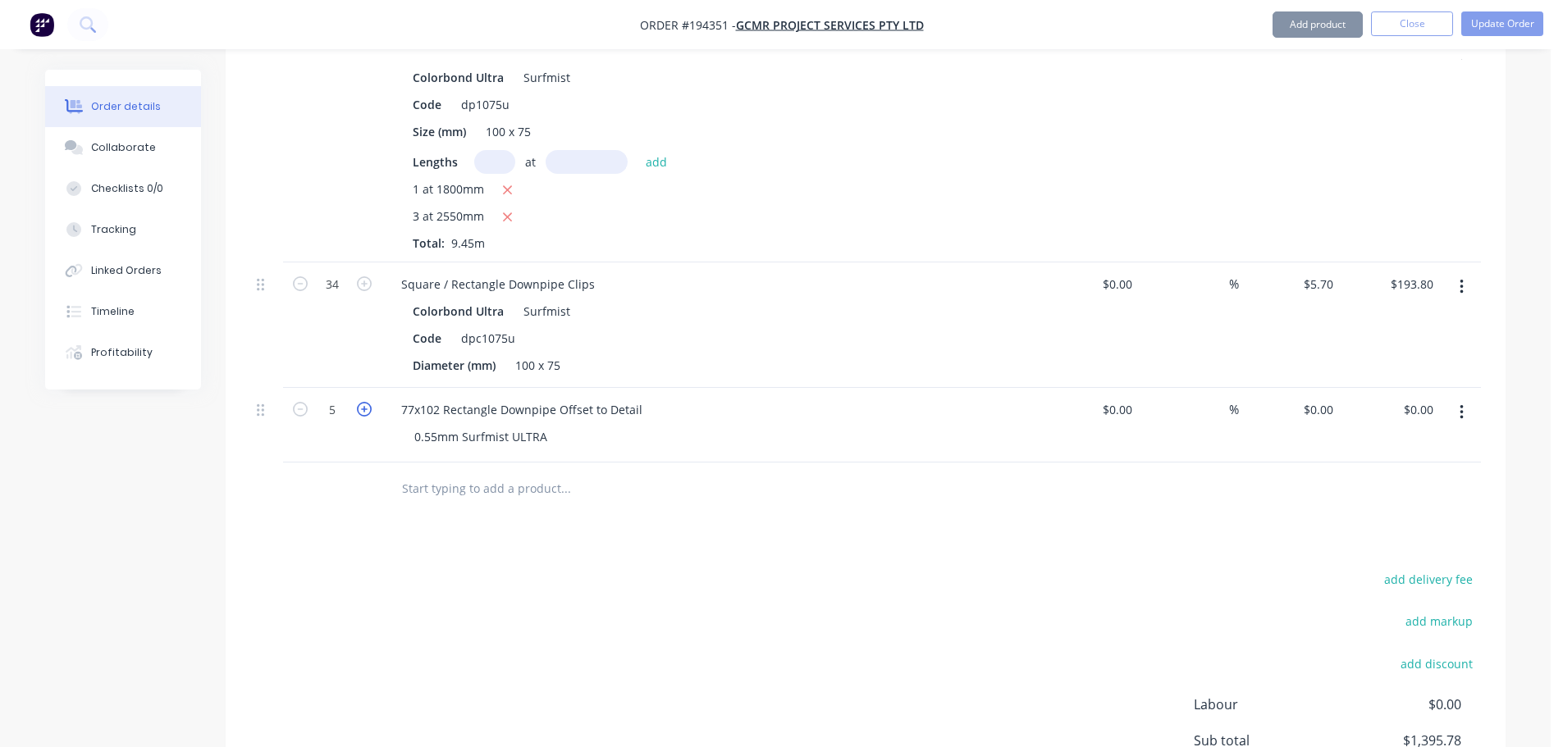
click at [364, 402] on icon "button" at bounding box center [364, 409] width 15 height 15
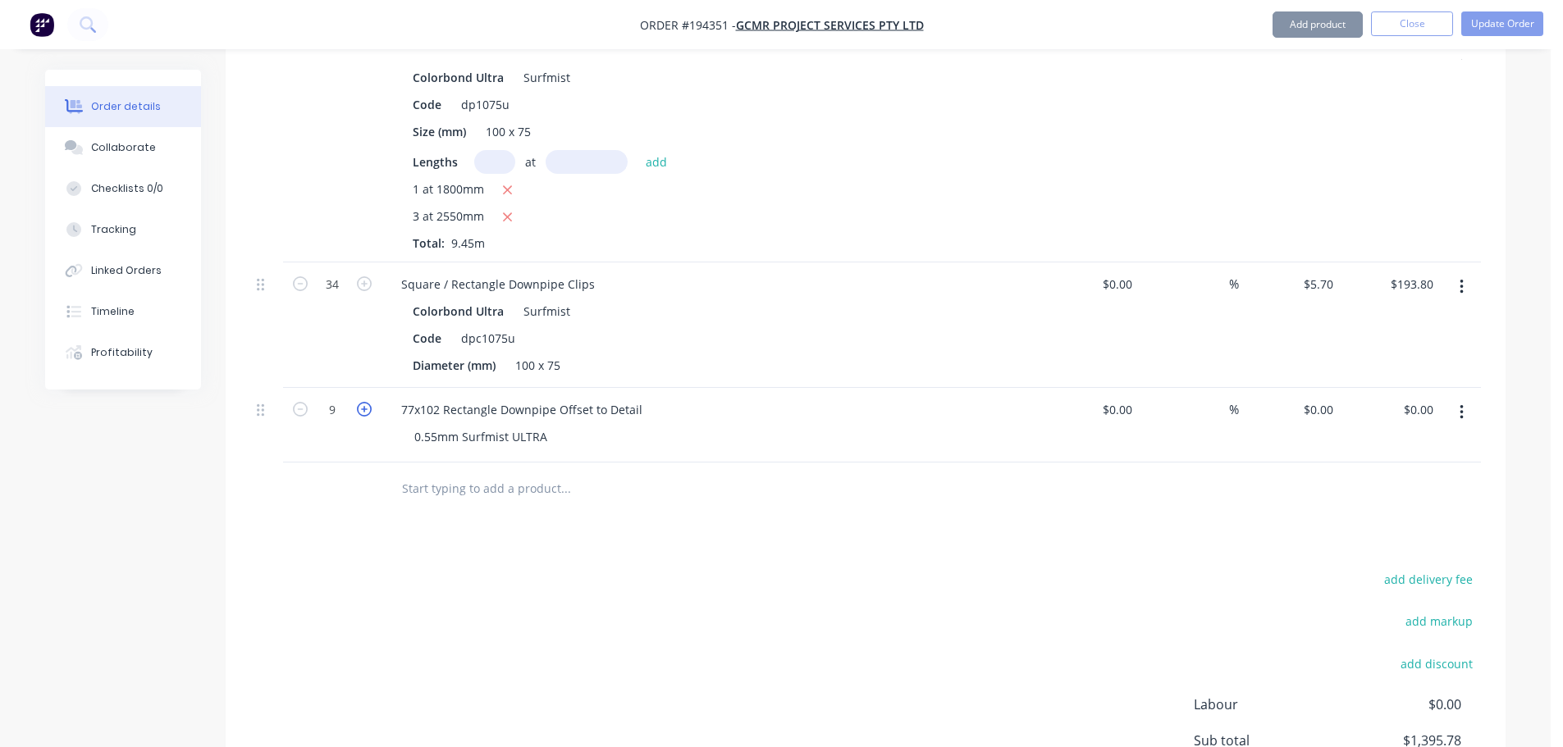
type input "10"
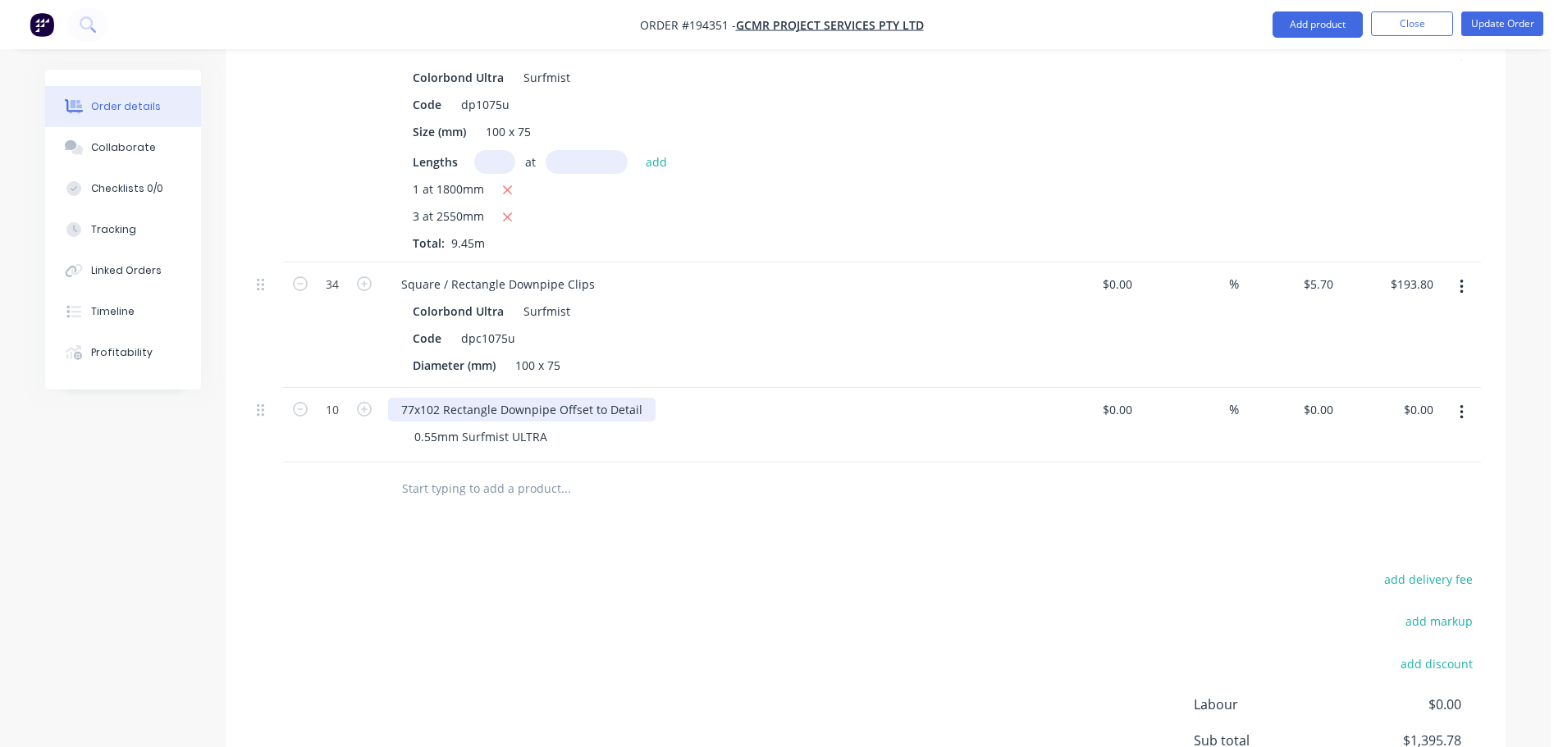
click at [635, 398] on div "77x102 Rectangle Downpipe Offset to Detail" at bounding box center [521, 410] width 267 height 24
click at [694, 569] on div "add delivery fee add markup add discount Labour $0.00 Sub total $1,395.78 Margi…" at bounding box center [865, 727] width 1231 height 317
click at [1333, 398] on input "0" at bounding box center [1321, 410] width 38 height 24
type input "$83.56"
type input "$835.60"
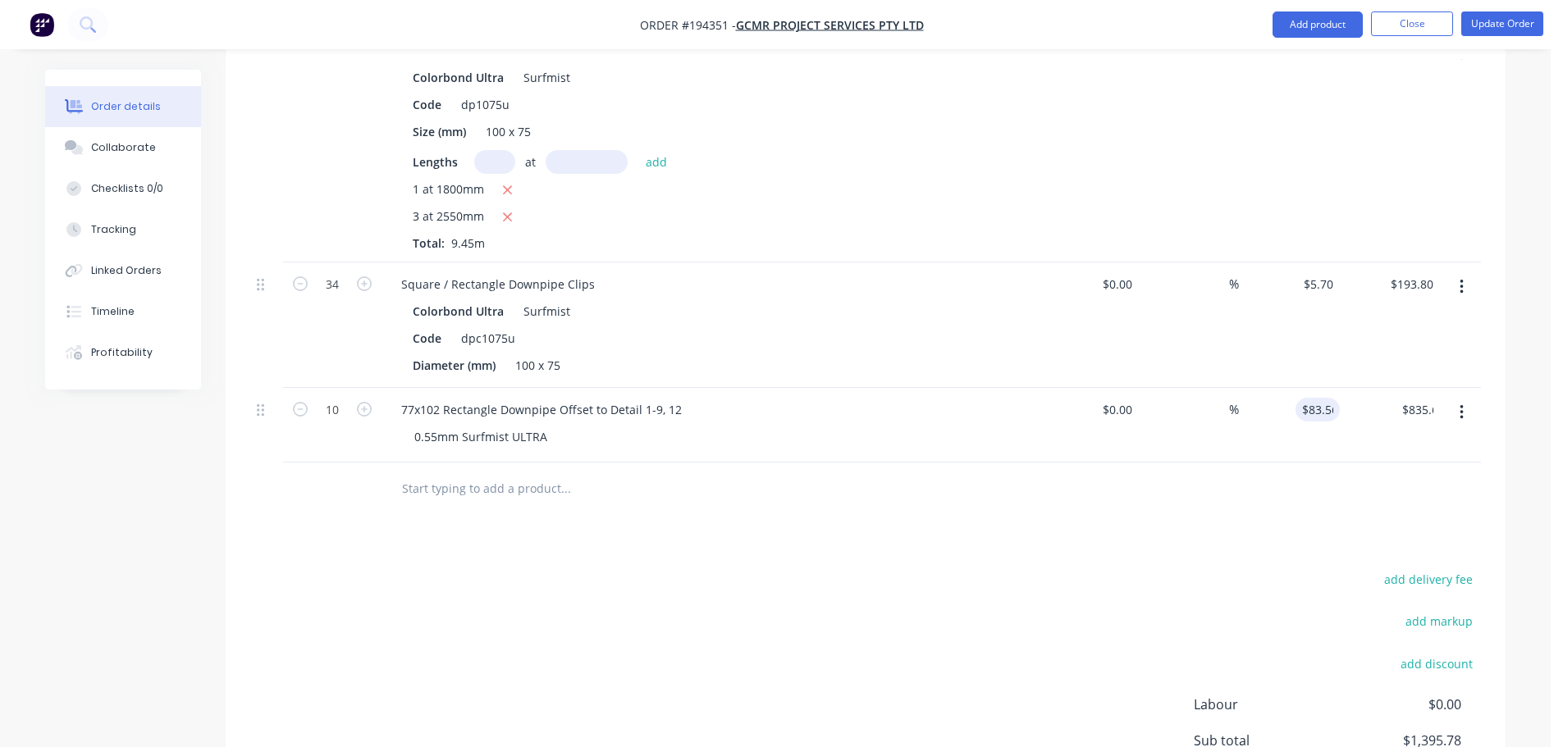
click at [1073, 574] on div "add delivery fee add markup add discount Labour $0.00 Sub total $1,395.78 Margi…" at bounding box center [865, 727] width 1231 height 317
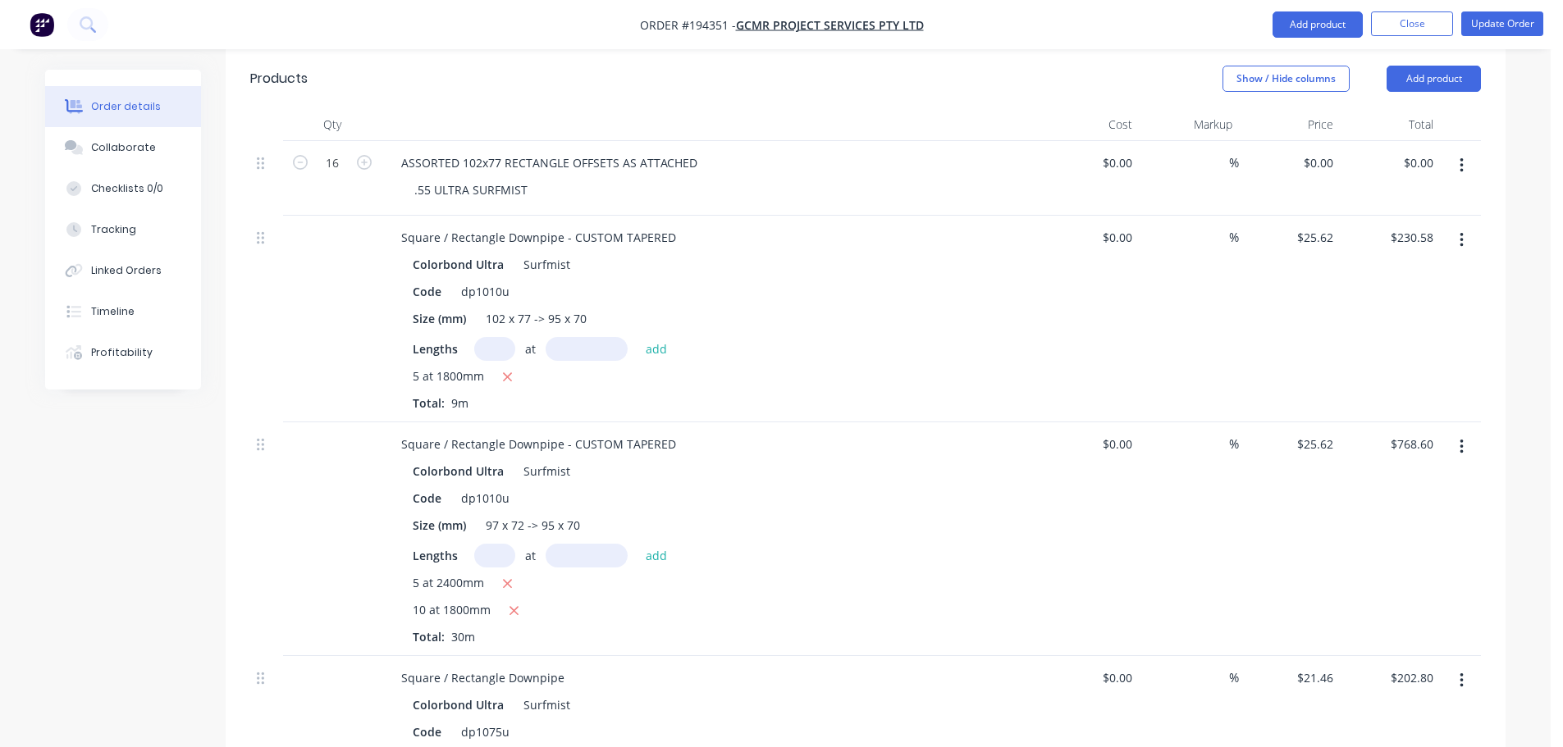
scroll to position [486, 0]
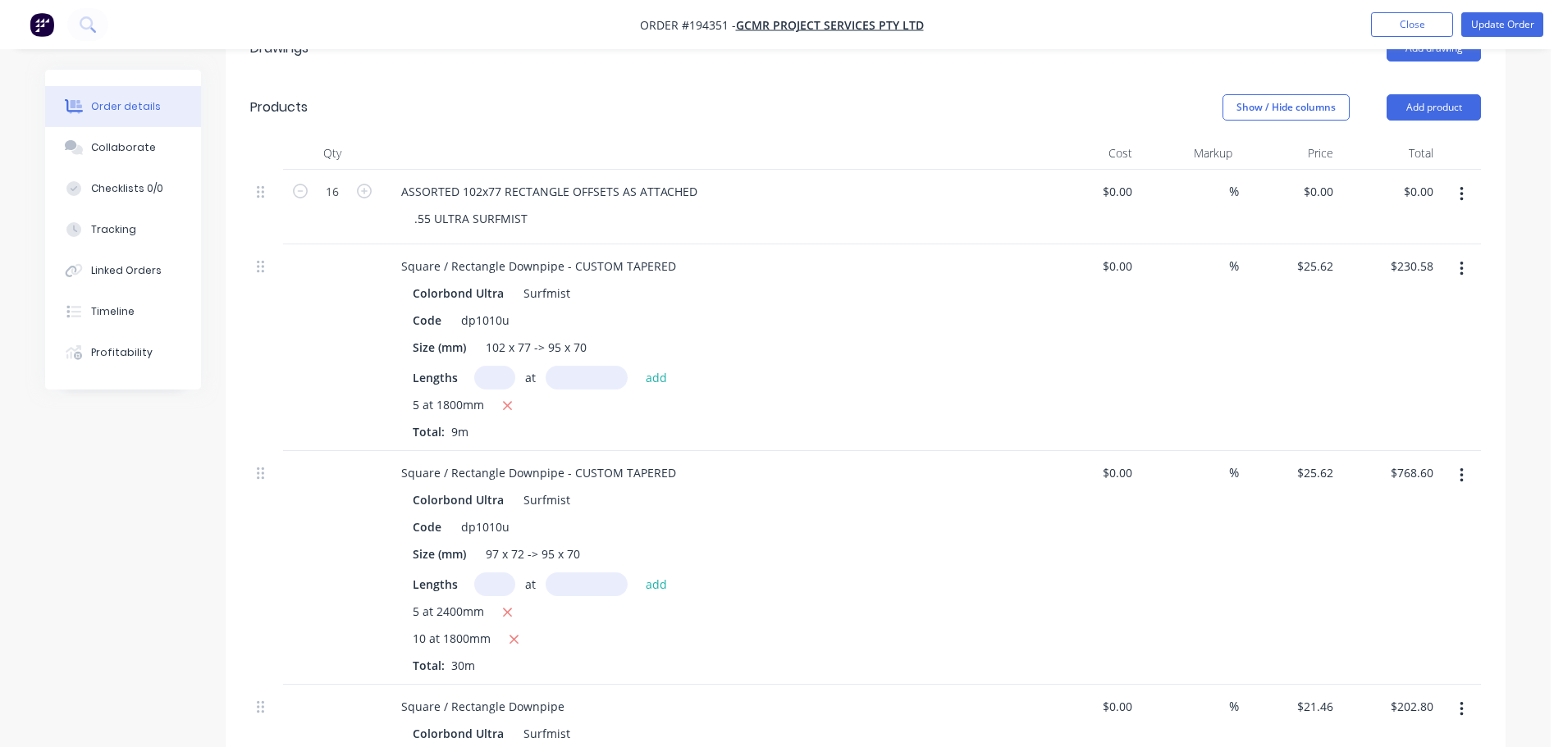
click at [1464, 254] on button "button" at bounding box center [1461, 269] width 39 height 30
click at [1443, 300] on div "Edit" at bounding box center [1403, 312] width 126 height 24
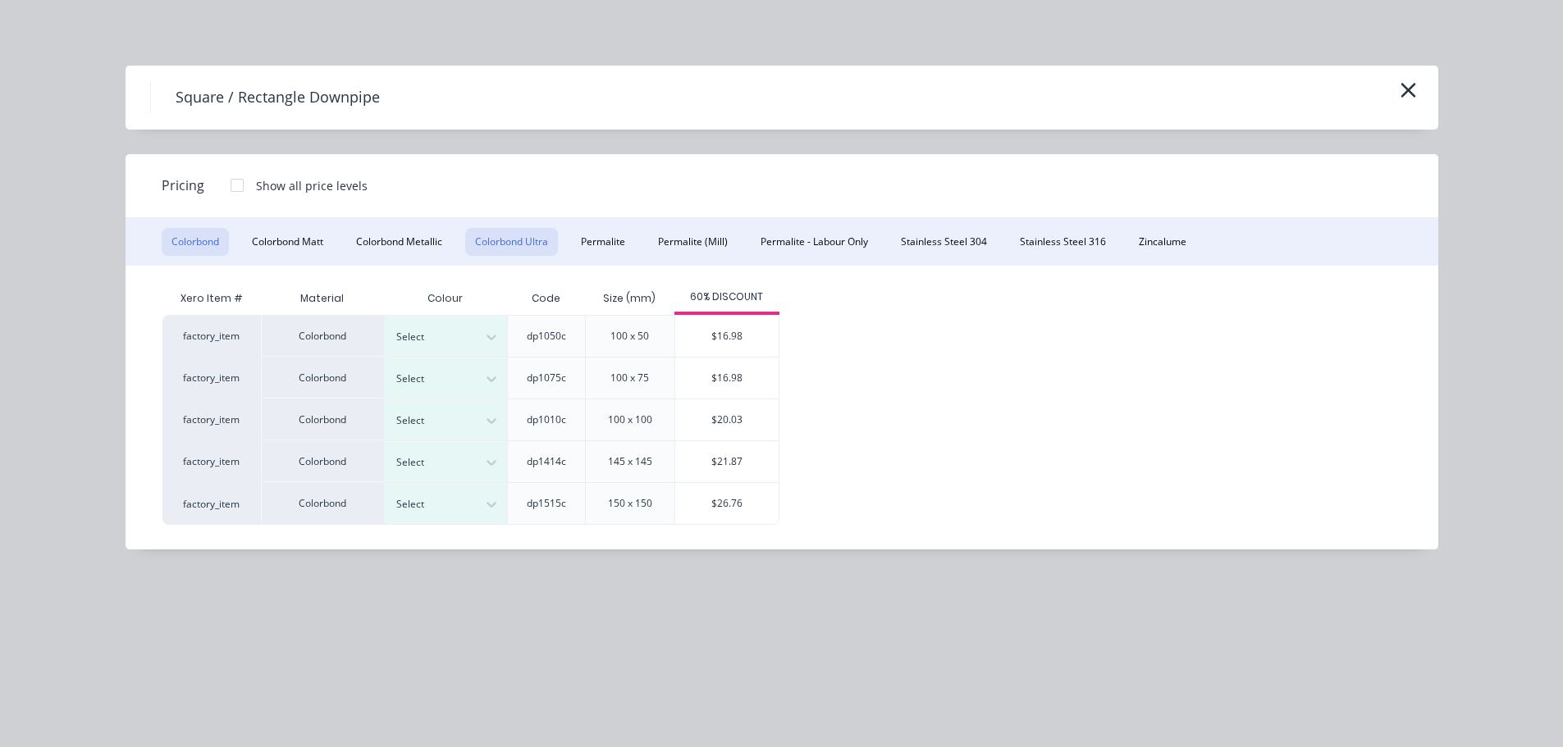
click at [496, 244] on button "Colorbond Ultra" at bounding box center [511, 242] width 93 height 28
click at [213, 236] on button "Colorbond" at bounding box center [195, 242] width 67 height 28
click at [234, 188] on div at bounding box center [237, 185] width 33 height 33
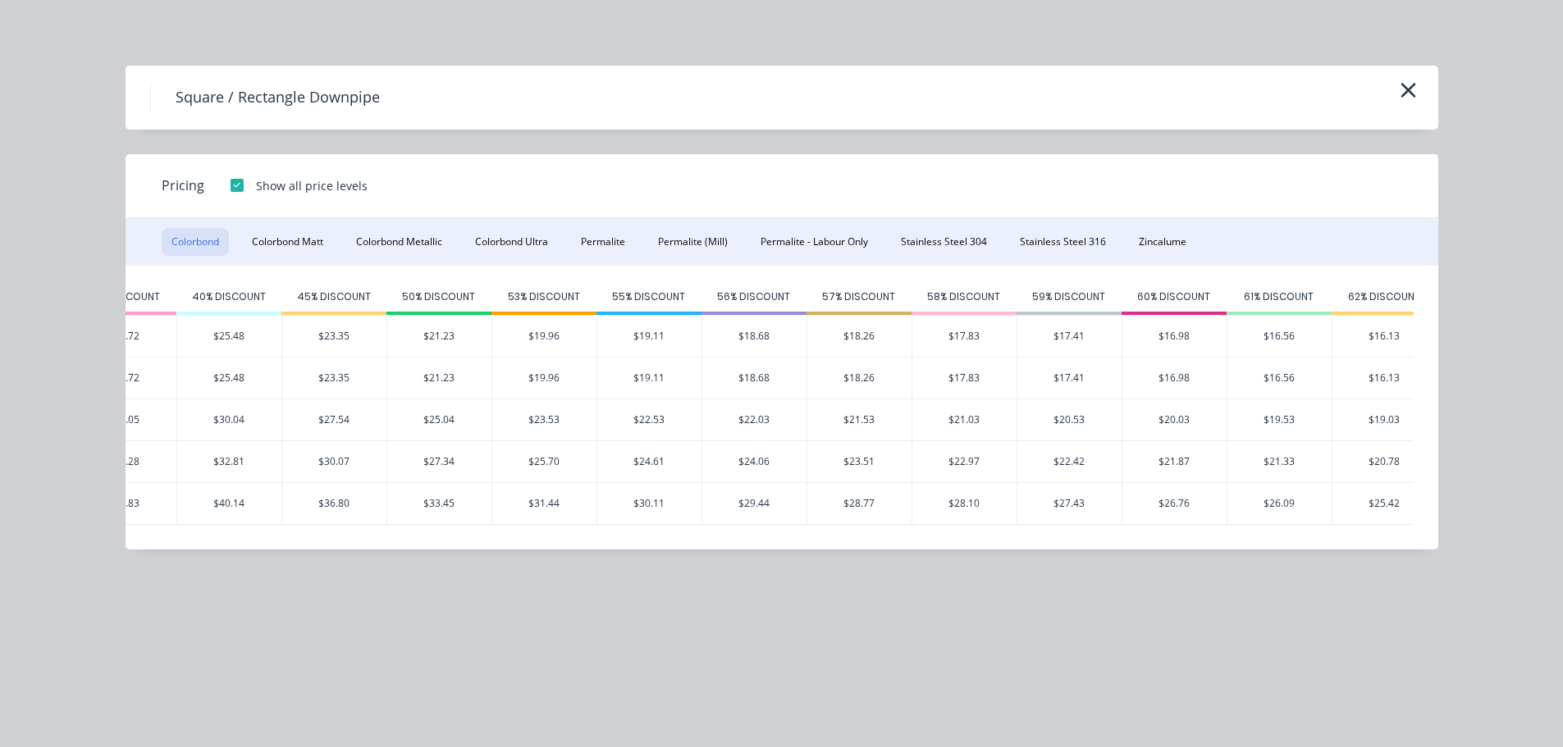
scroll to position [0, 783]
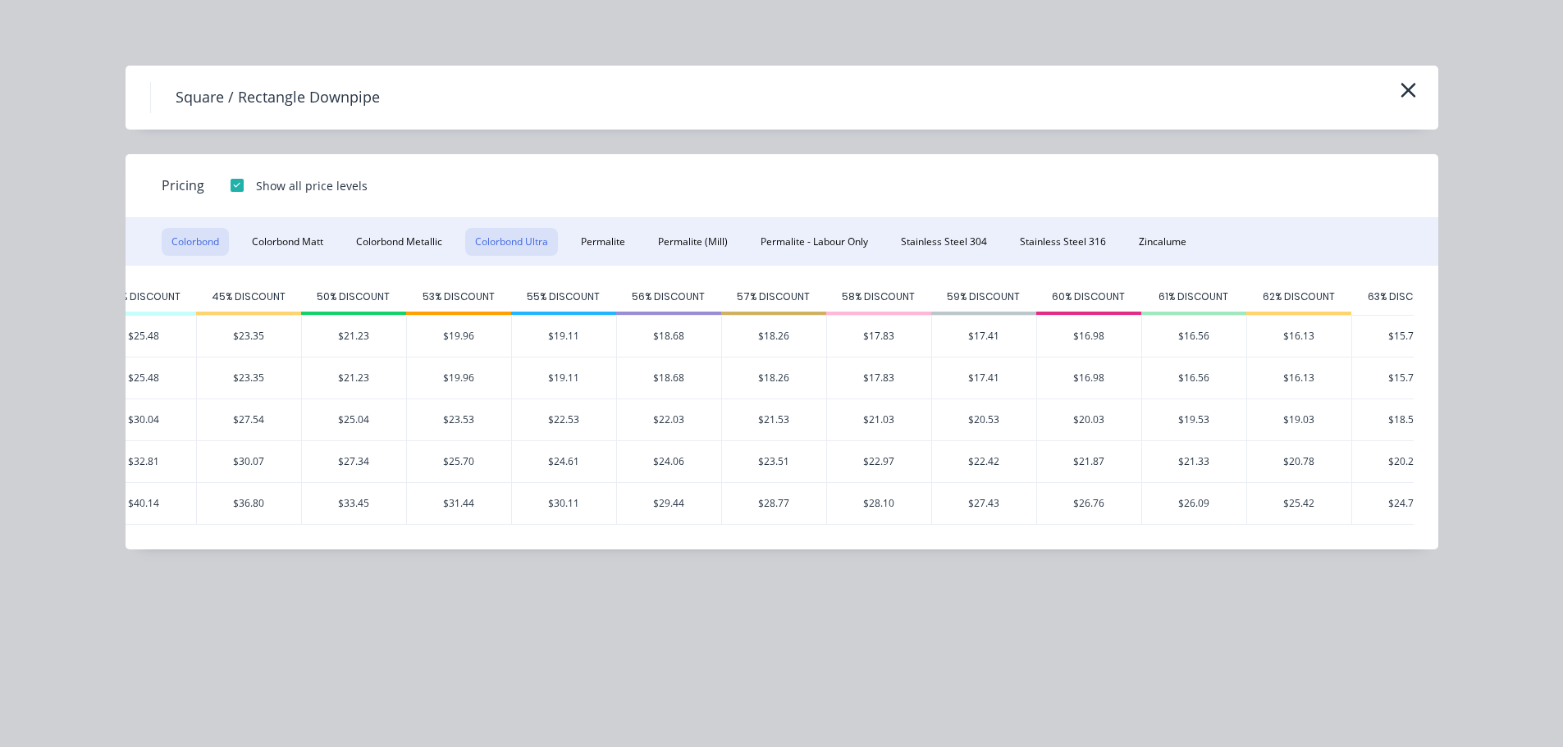
click at [513, 239] on button "Colorbond Ultra" at bounding box center [511, 242] width 93 height 28
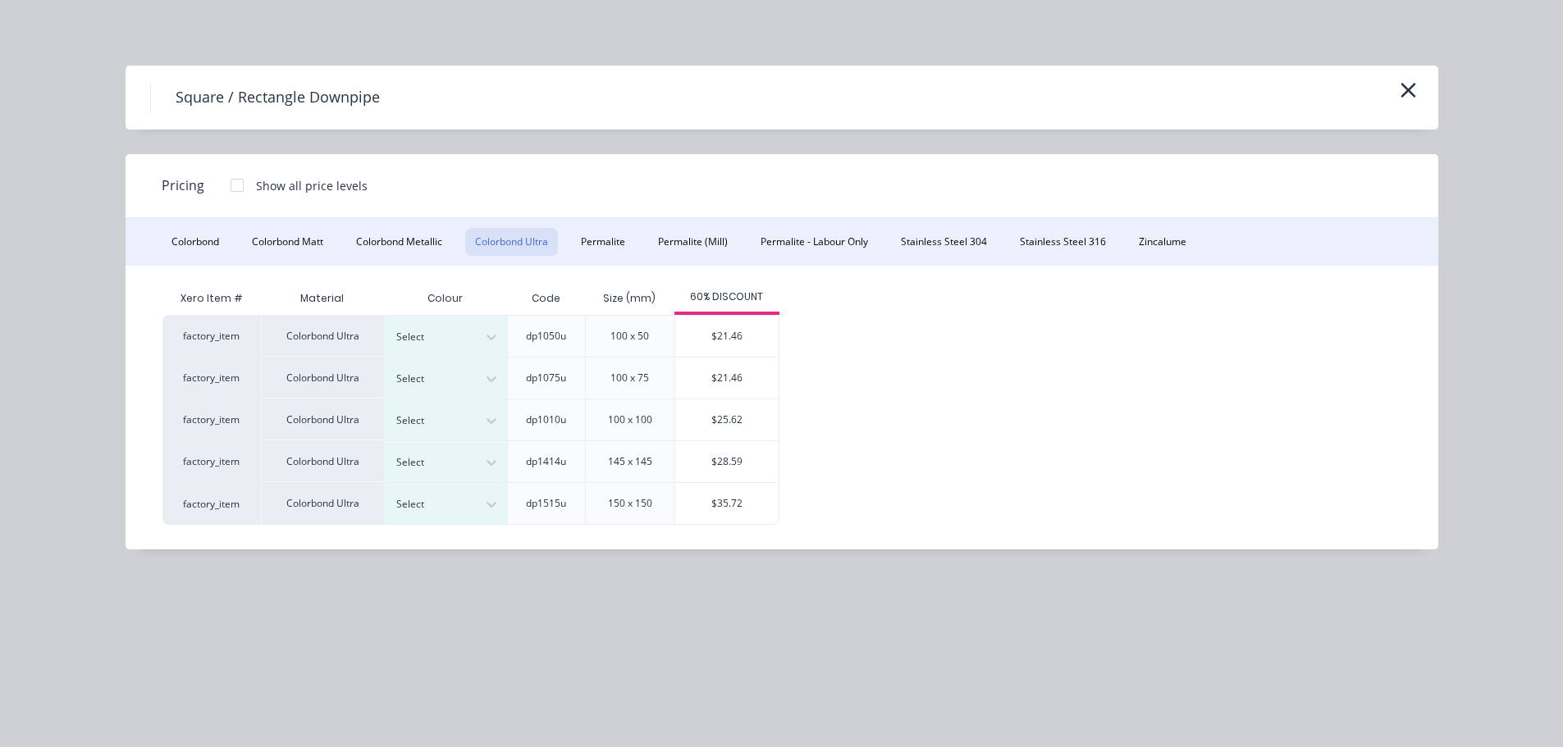
click at [237, 183] on div at bounding box center [237, 185] width 33 height 33
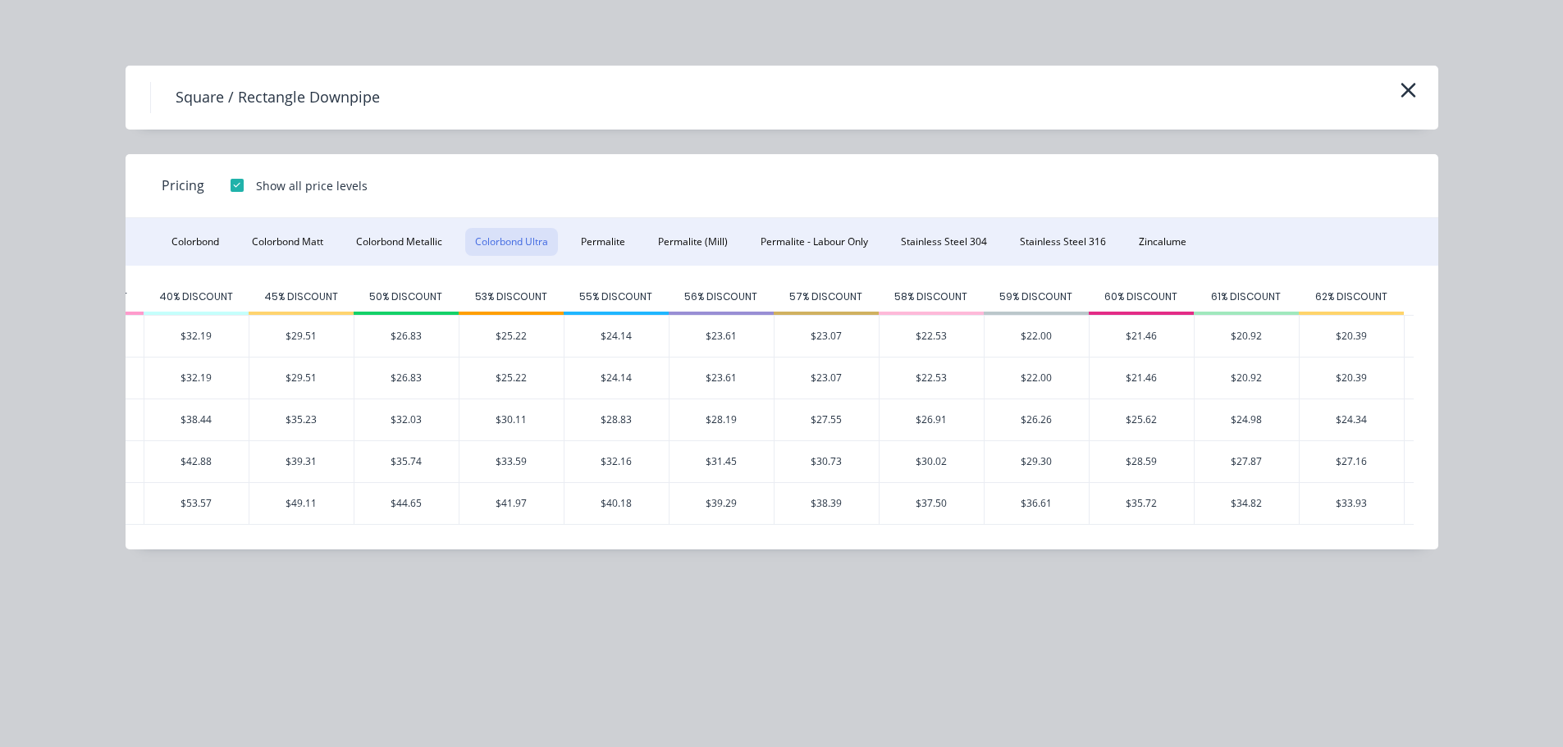
scroll to position [0, 897]
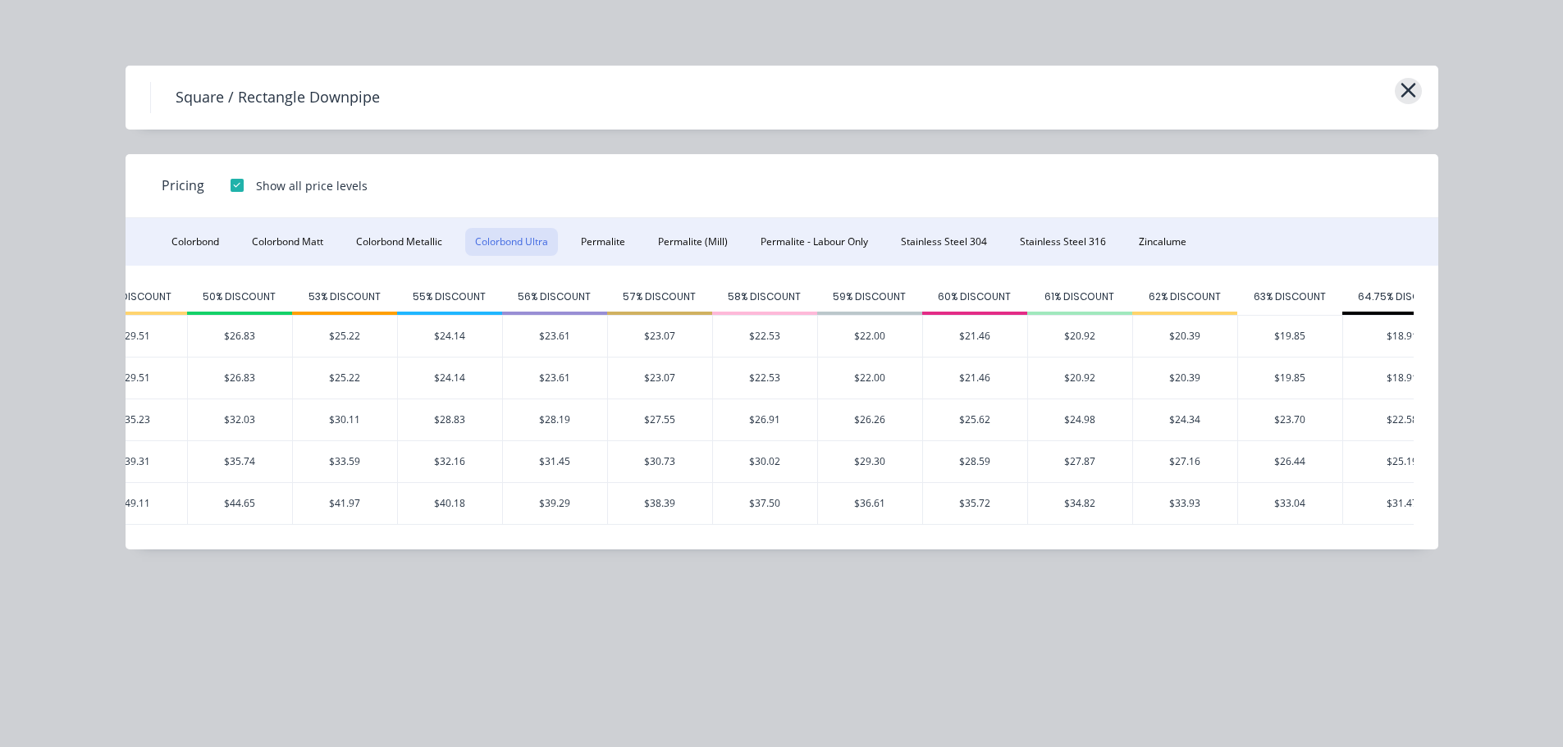
click at [1409, 98] on icon "button" at bounding box center [1408, 90] width 17 height 23
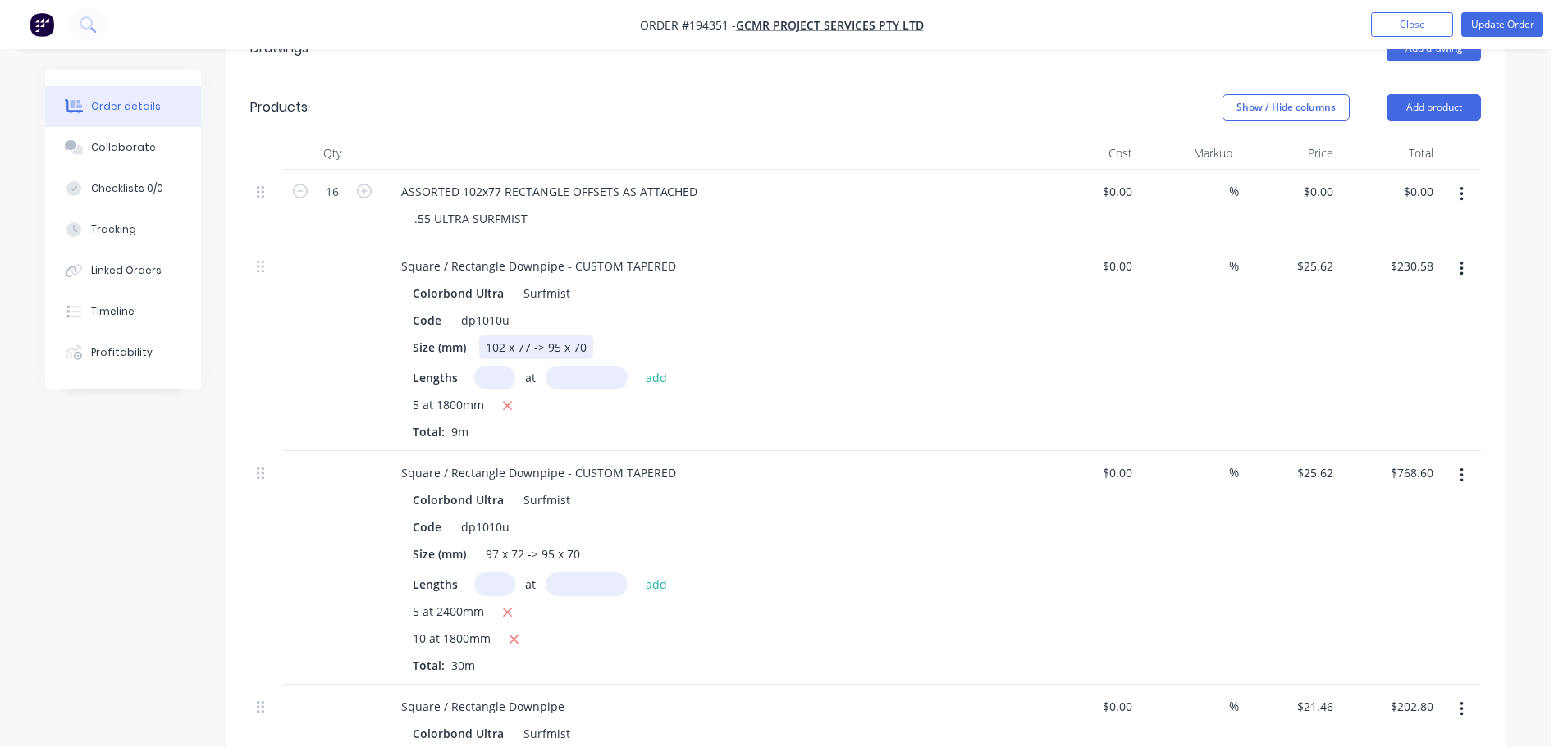
click at [562, 336] on div "102 x 77 -> 95 x 70" at bounding box center [536, 348] width 114 height 24
copy div "102 x 77 -> 95 x 70"
click at [1469, 254] on button "button" at bounding box center [1461, 269] width 39 height 30
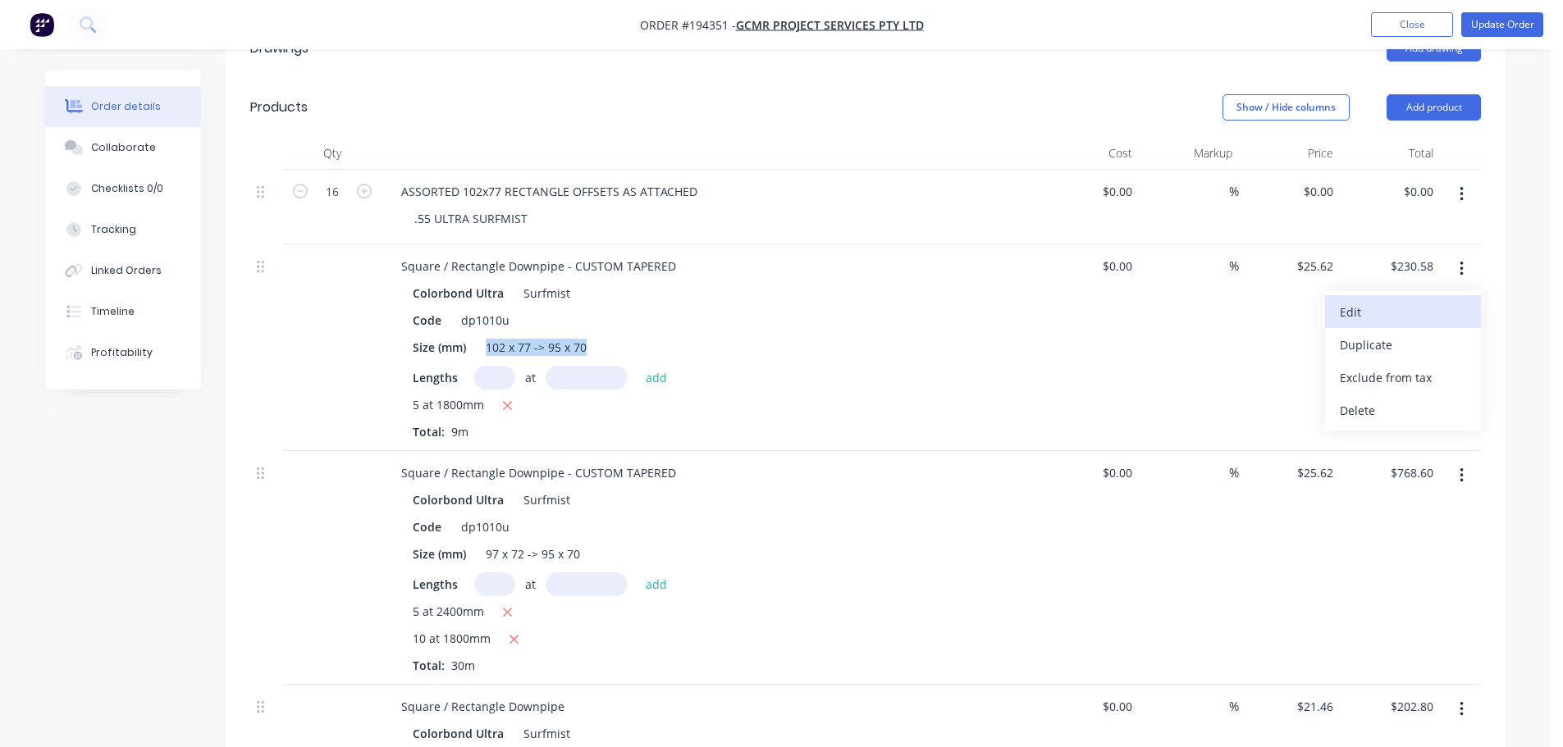
click at [1446, 300] on div "Edit" at bounding box center [1403, 312] width 126 height 24
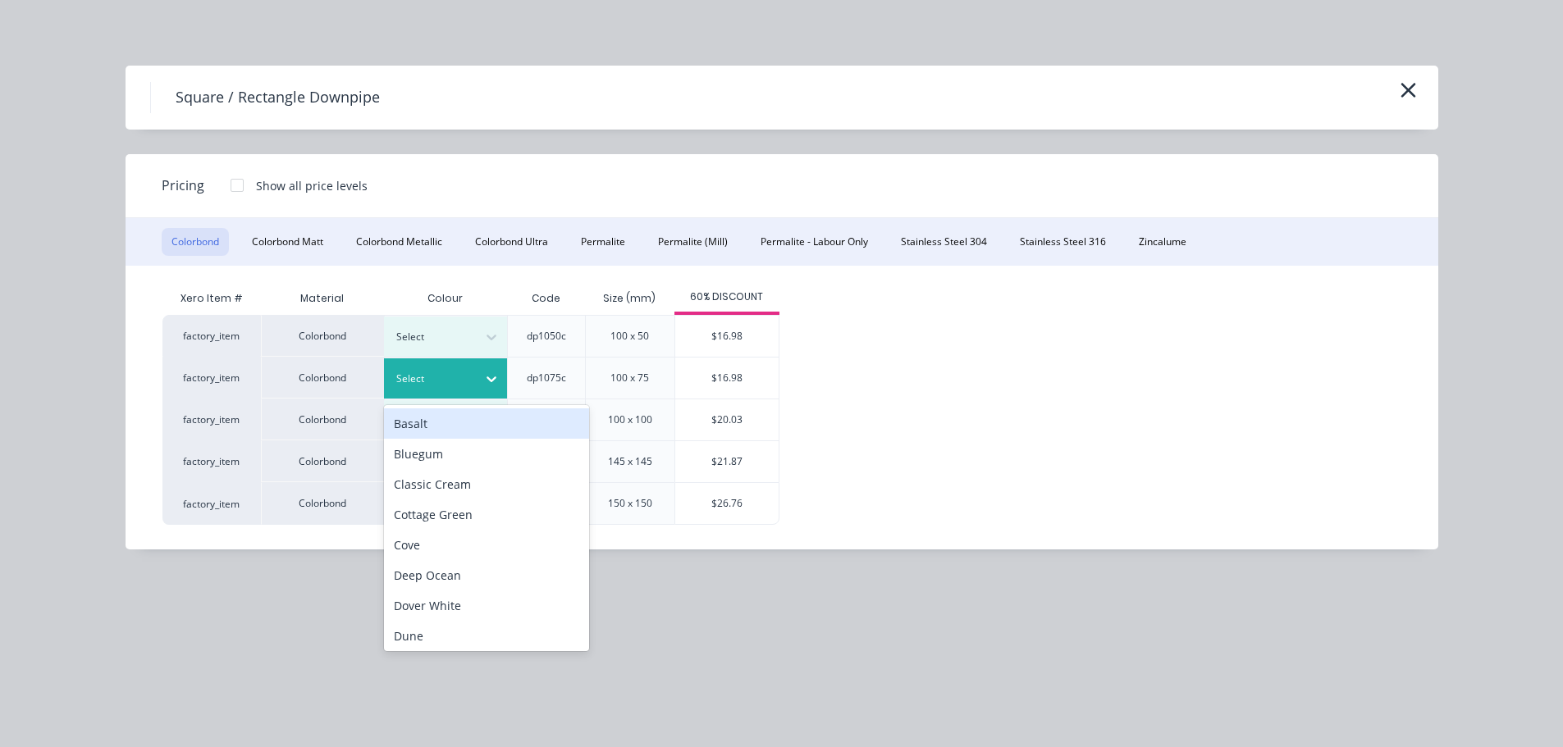
click at [459, 372] on div at bounding box center [433, 379] width 74 height 18
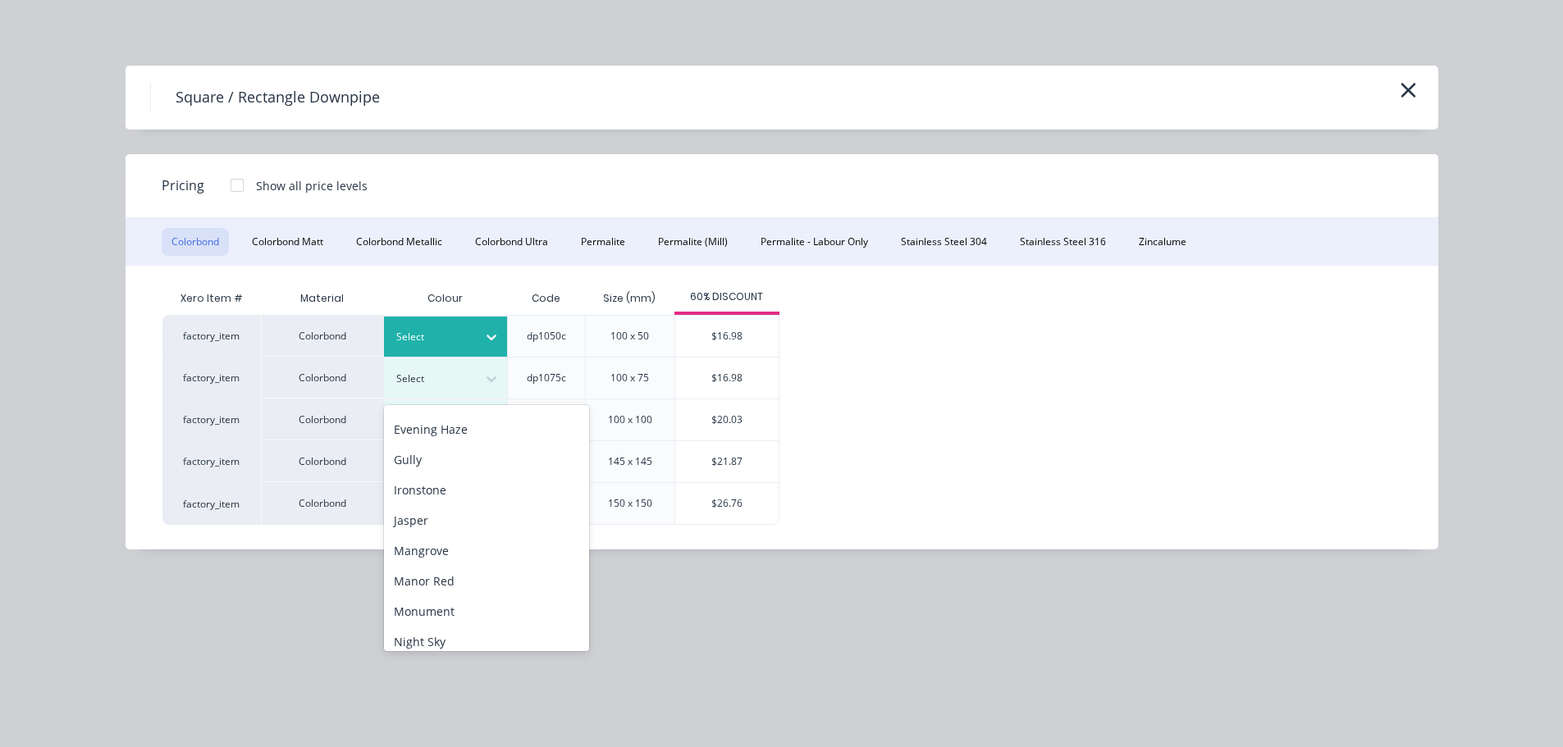
scroll to position [246, 0]
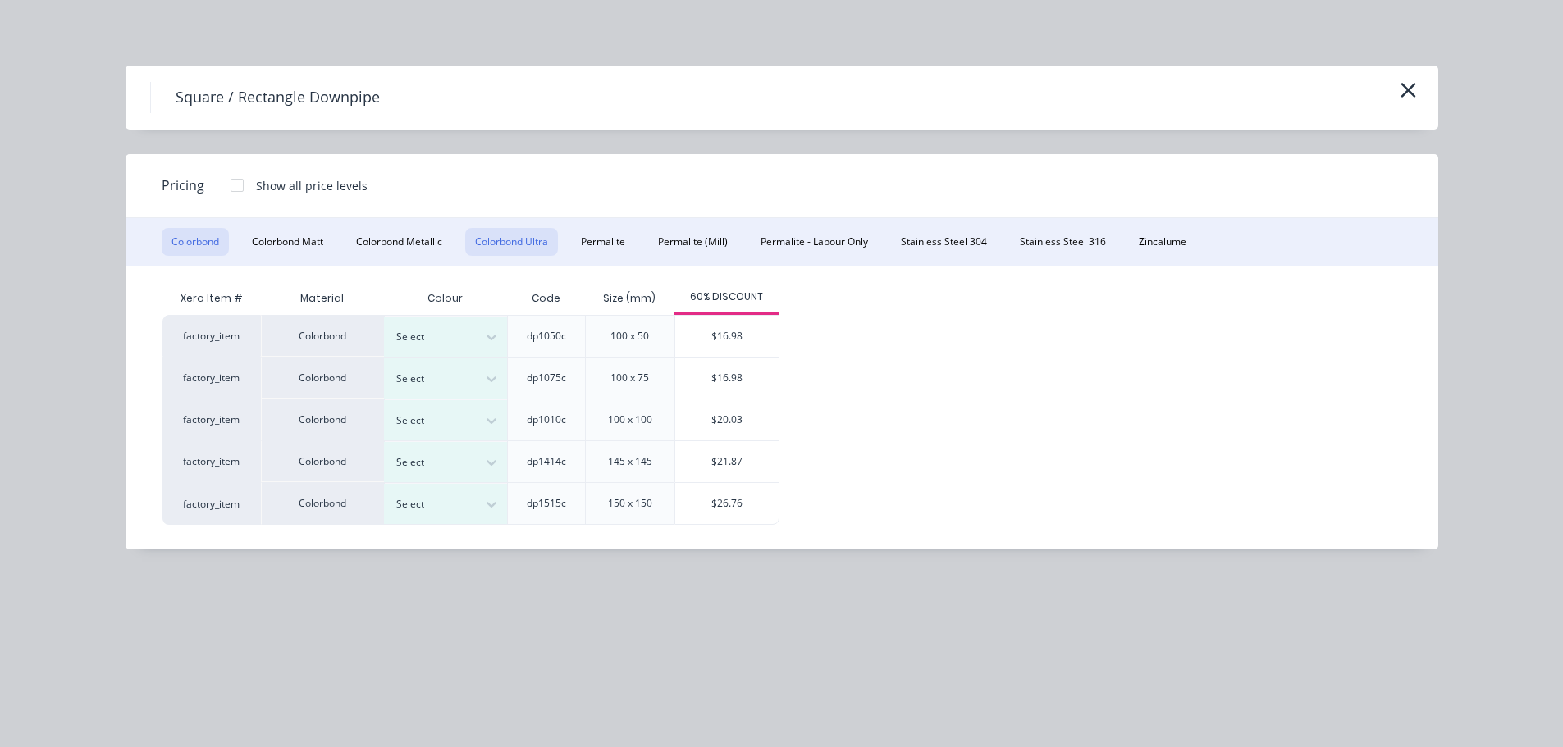
click at [519, 244] on button "Colorbond Ultra" at bounding box center [511, 242] width 93 height 28
click at [430, 382] on div at bounding box center [433, 379] width 74 height 18
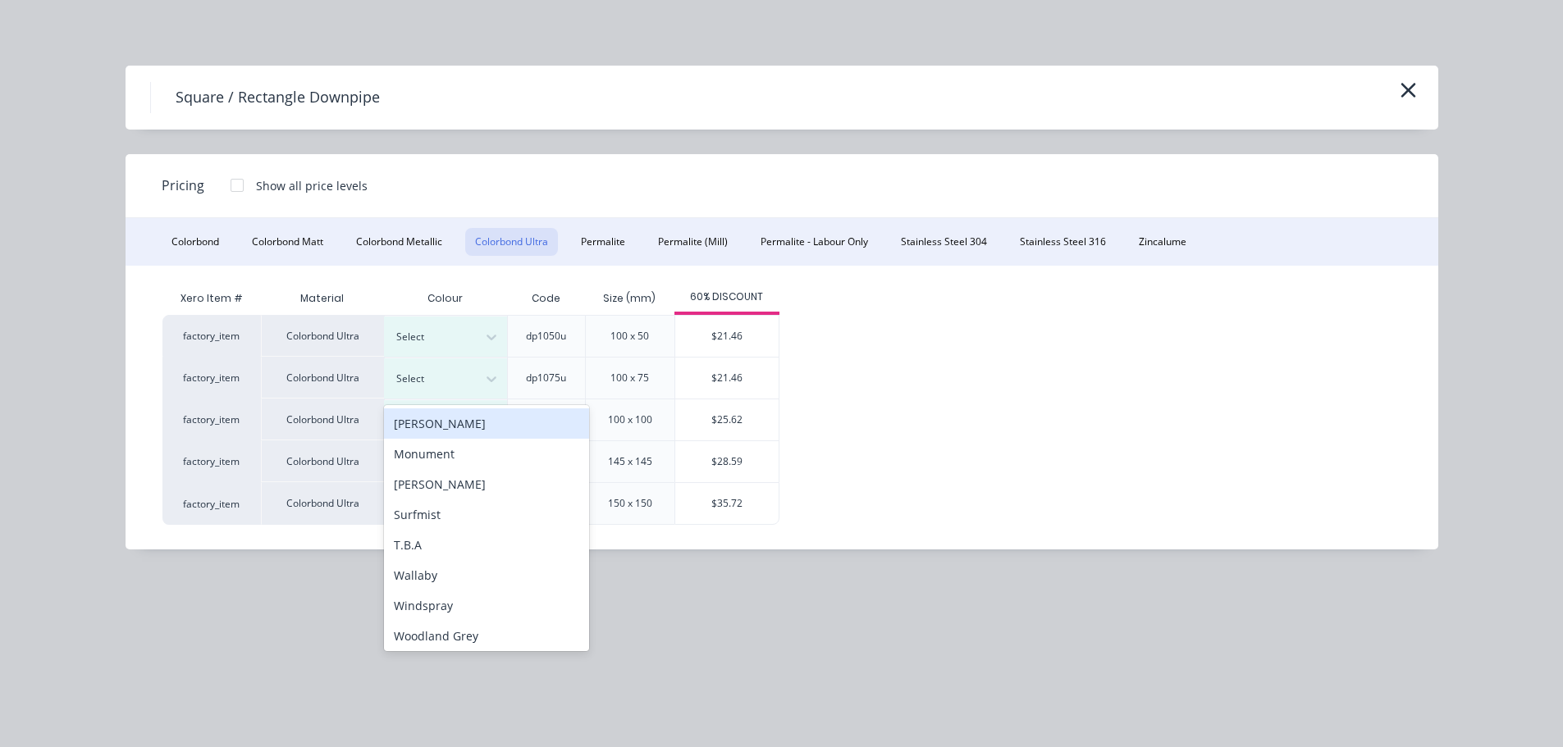
scroll to position [125, 0]
click at [430, 509] on div "Surfmist" at bounding box center [486, 511] width 205 height 30
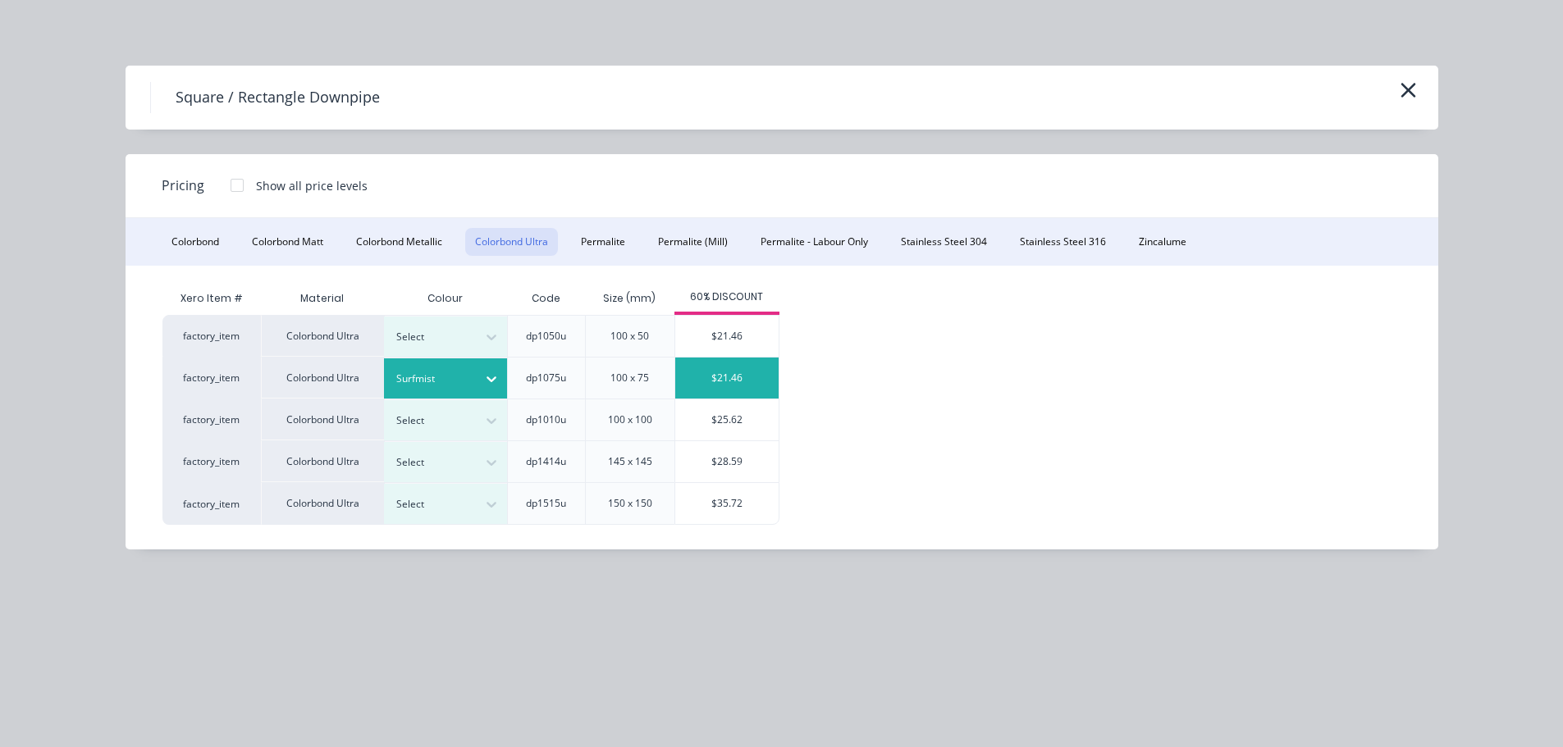
click at [691, 393] on div "$21.46" at bounding box center [726, 378] width 103 height 41
type input "$21.46"
type input "$193.14"
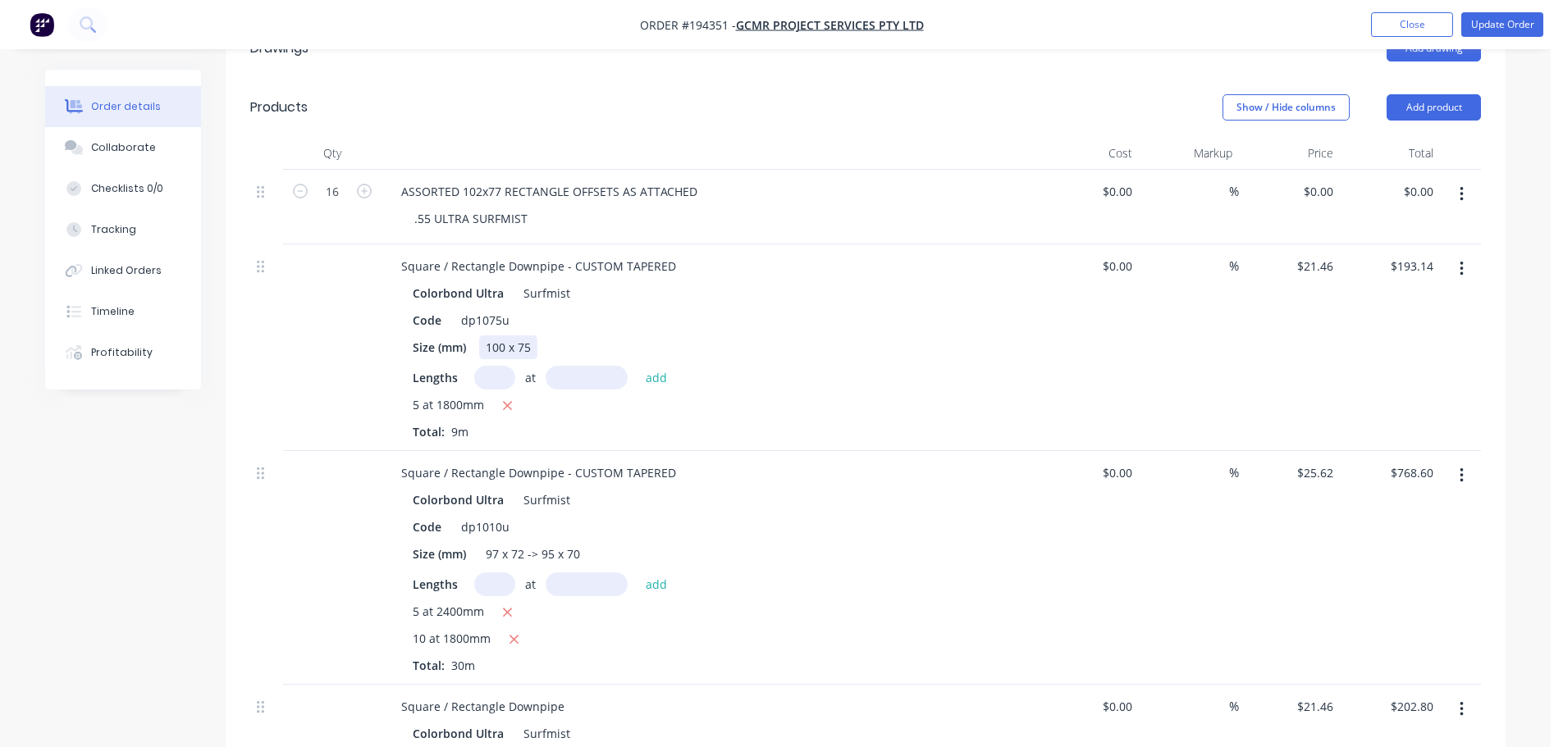
click at [495, 336] on div "100 x 75" at bounding box center [508, 348] width 58 height 24
paste div
click at [1319, 254] on input "21.46" at bounding box center [1317, 266] width 44 height 24
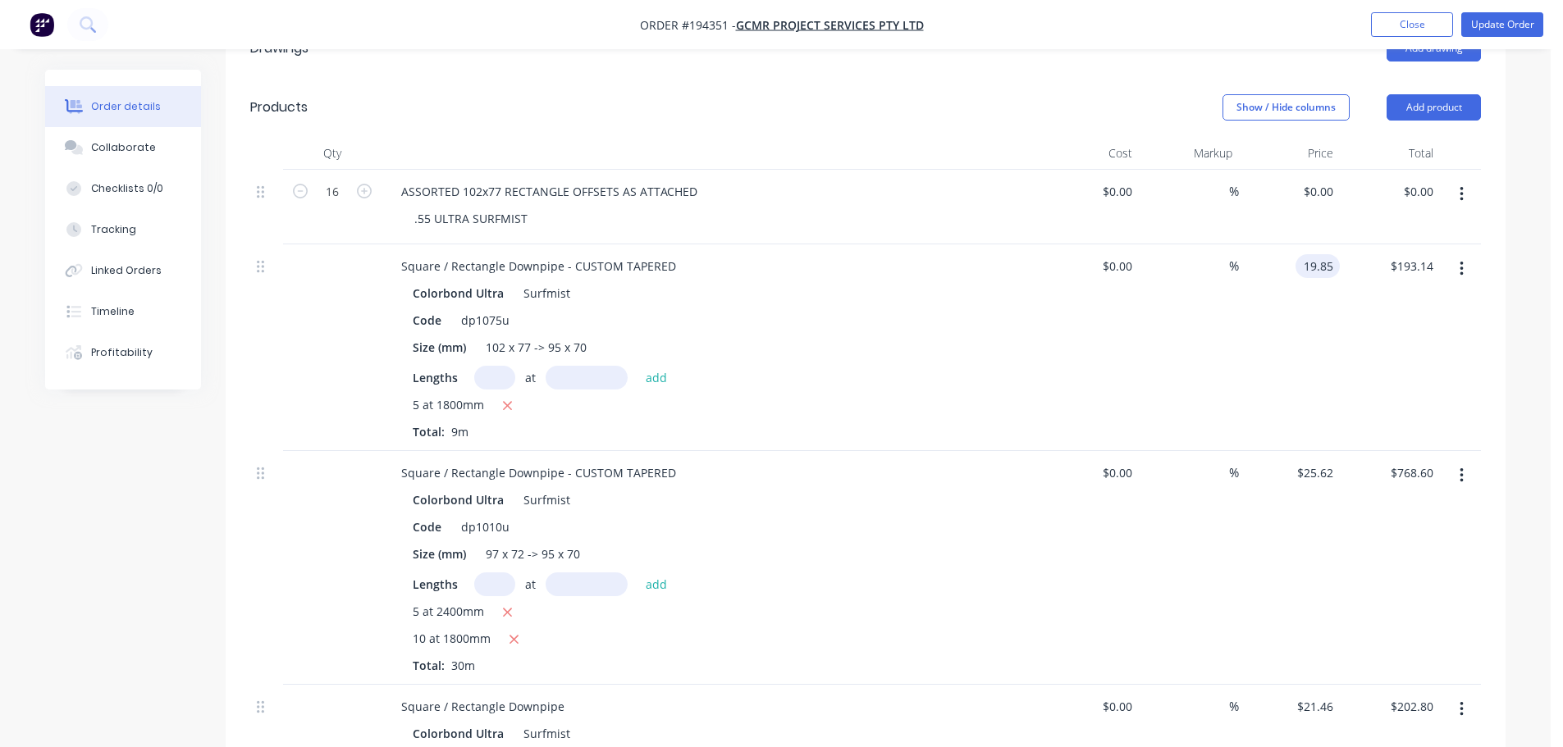
type input "$19.85"
type input "$178.65"
click at [1527, 331] on div "Order details Collaborate Checklists 0/0 Tracking Linked Orders Timeline Profit…" at bounding box center [775, 552] width 1550 height 2077
click at [1311, 463] on div "$25.62 $25.62" at bounding box center [1289, 568] width 101 height 234
click at [1314, 461] on input "25.62" at bounding box center [1317, 473] width 44 height 24
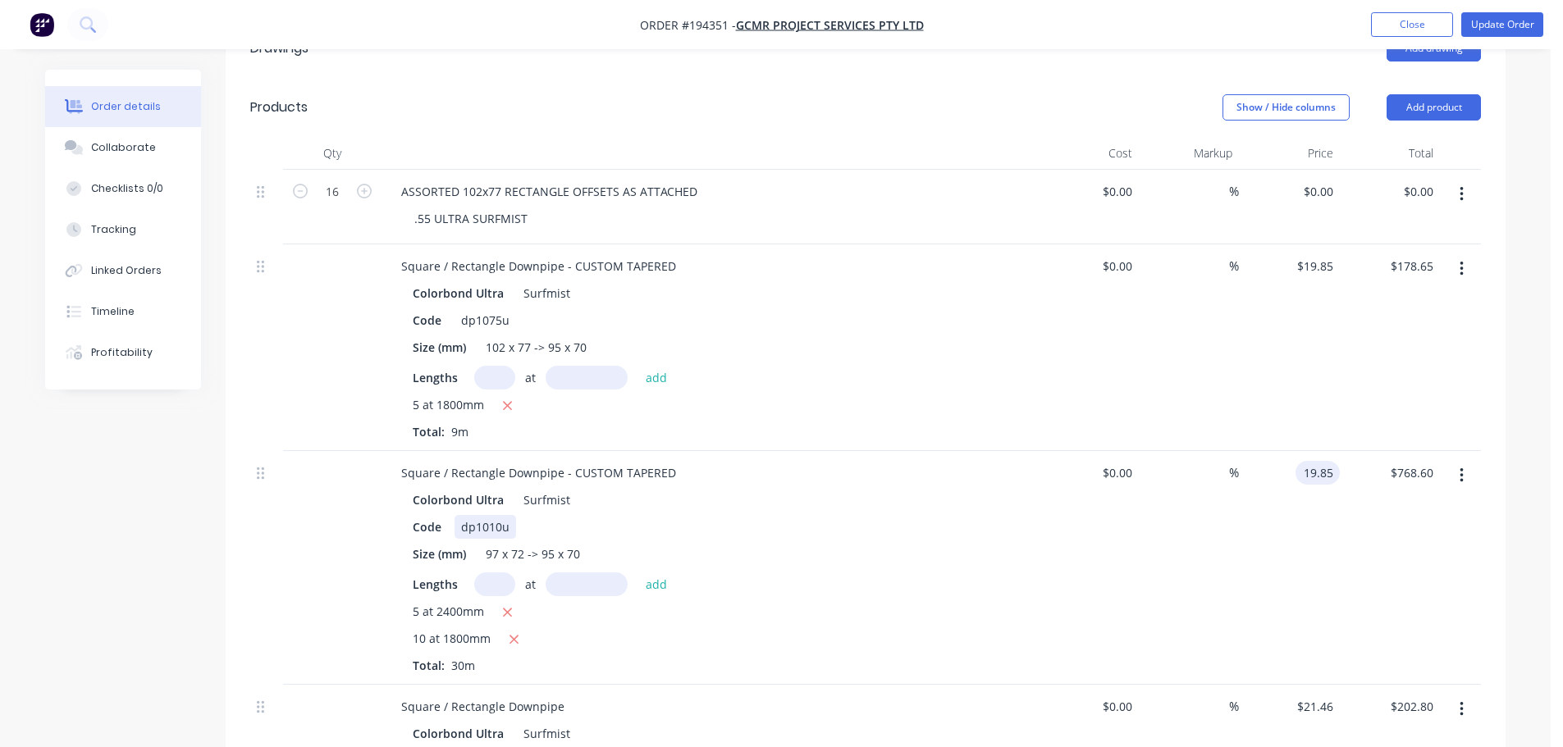
type input "$19.85"
type input "$595.50"
drag, startPoint x: 488, startPoint y: 505, endPoint x: 500, endPoint y: 505, distance: 12.3
click at [500, 515] on div "dp1010u" at bounding box center [485, 527] width 62 height 24
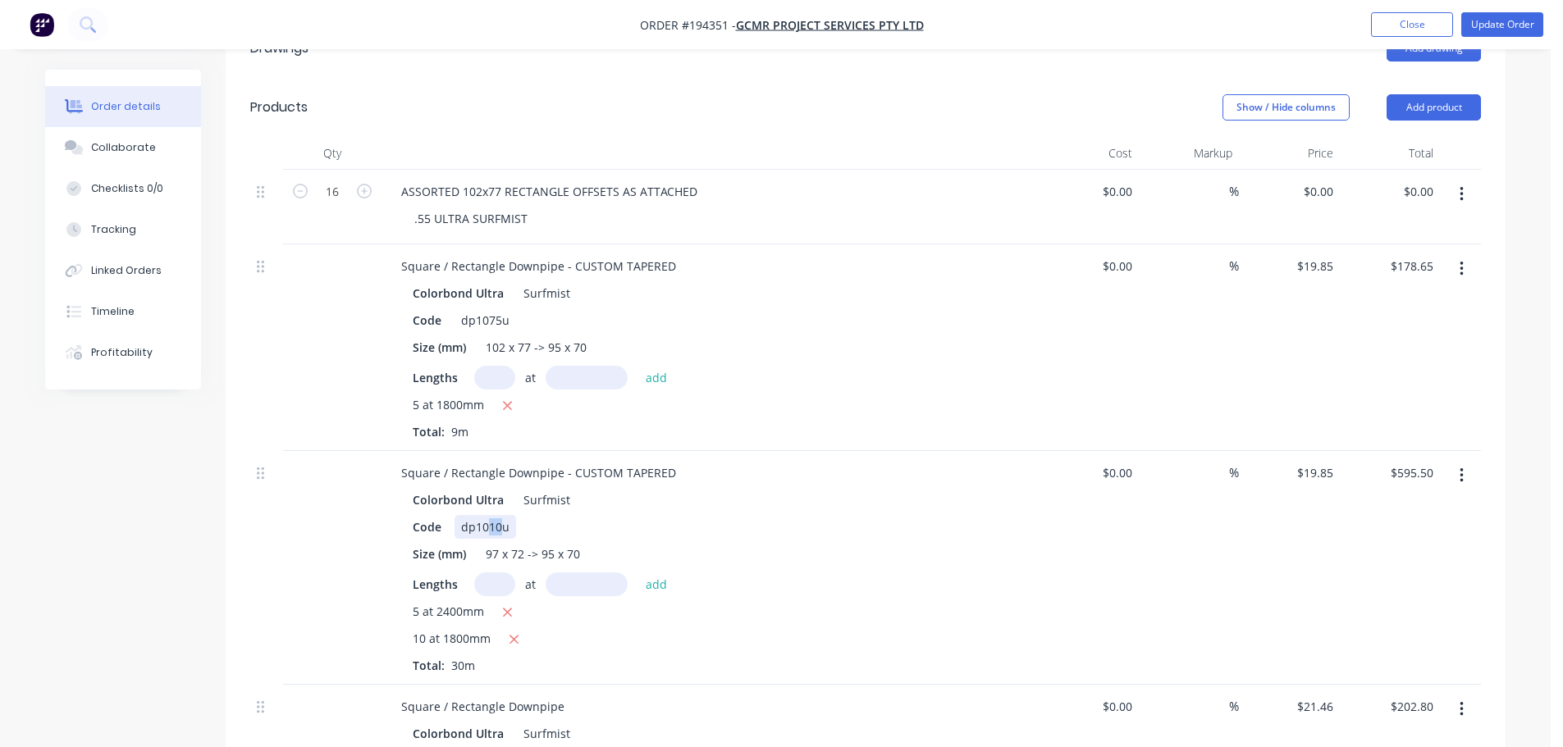
drag, startPoint x: 498, startPoint y: 506, endPoint x: 486, endPoint y: 506, distance: 12.3
click at [486, 515] on div "dp1010u" at bounding box center [485, 527] width 62 height 24
click at [227, 489] on div "Qty Cost Markup Price Total 16 ASSORTED 102x77 RECTANGLE OFFSETS AS ATTACHED .5…" at bounding box center [866, 654] width 1280 height 1035
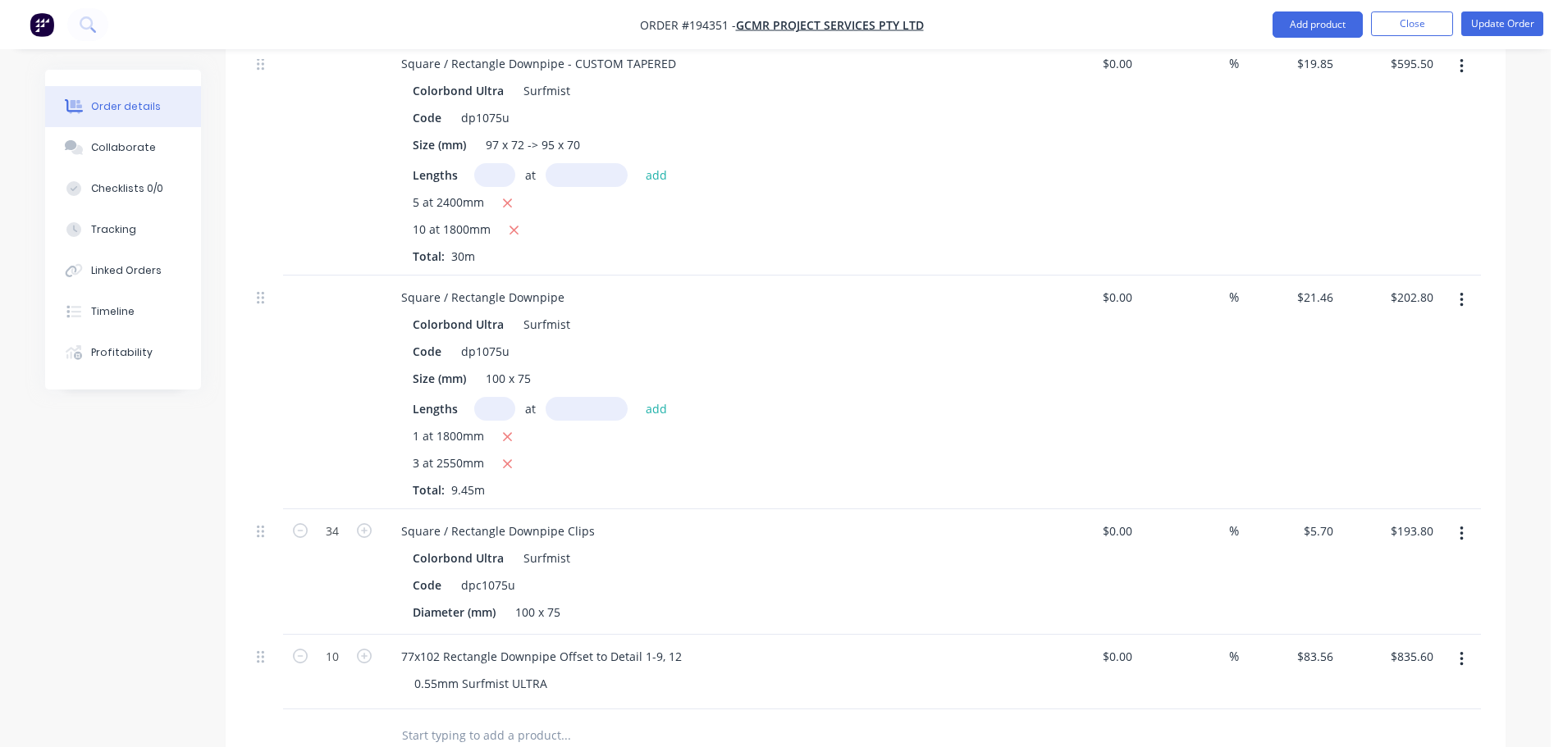
scroll to position [897, 0]
click at [1312, 285] on input "21.46" at bounding box center [1317, 297] width 44 height 24
type input "$19.85"
type input "$187.58"
click at [1523, 348] on div "Order details Collaborate Checklists 0/0 Tracking Linked Orders Timeline Profit…" at bounding box center [775, 141] width 1550 height 2077
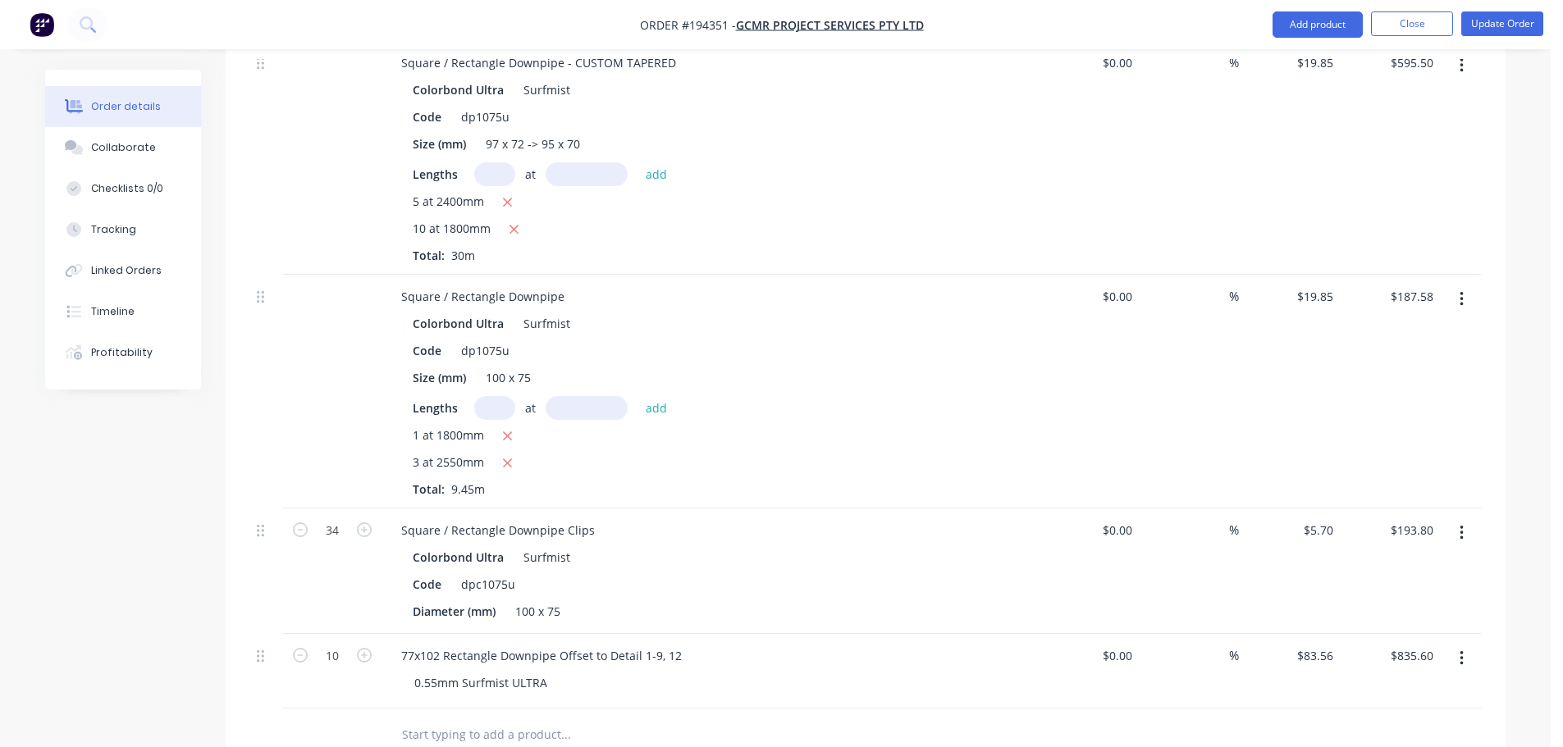
click at [1506, 337] on div "Order details Collaborate Checklists 0/0 Tracking Linked Orders Timeline Profit…" at bounding box center [775, 176] width 1493 height 2007
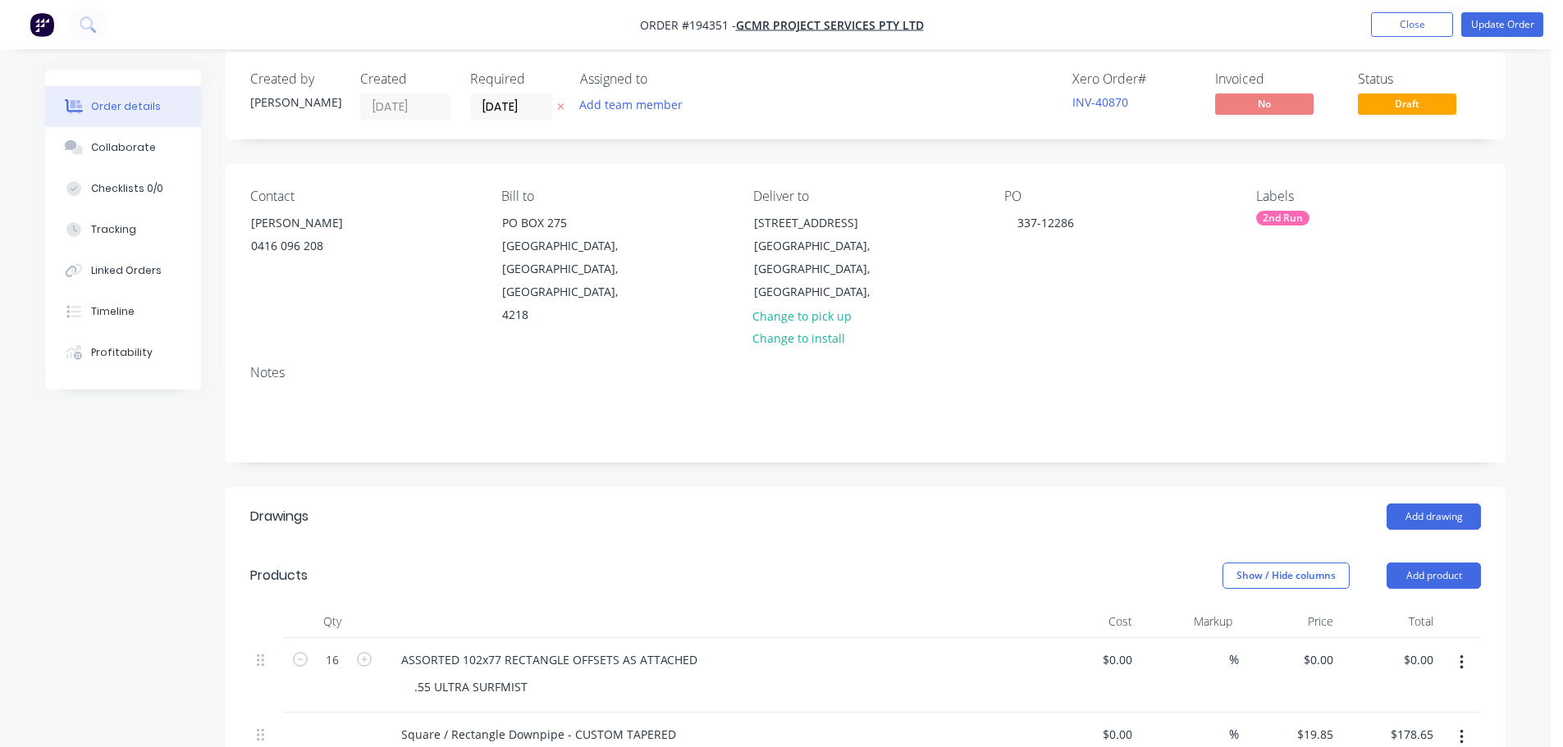
scroll to position [0, 0]
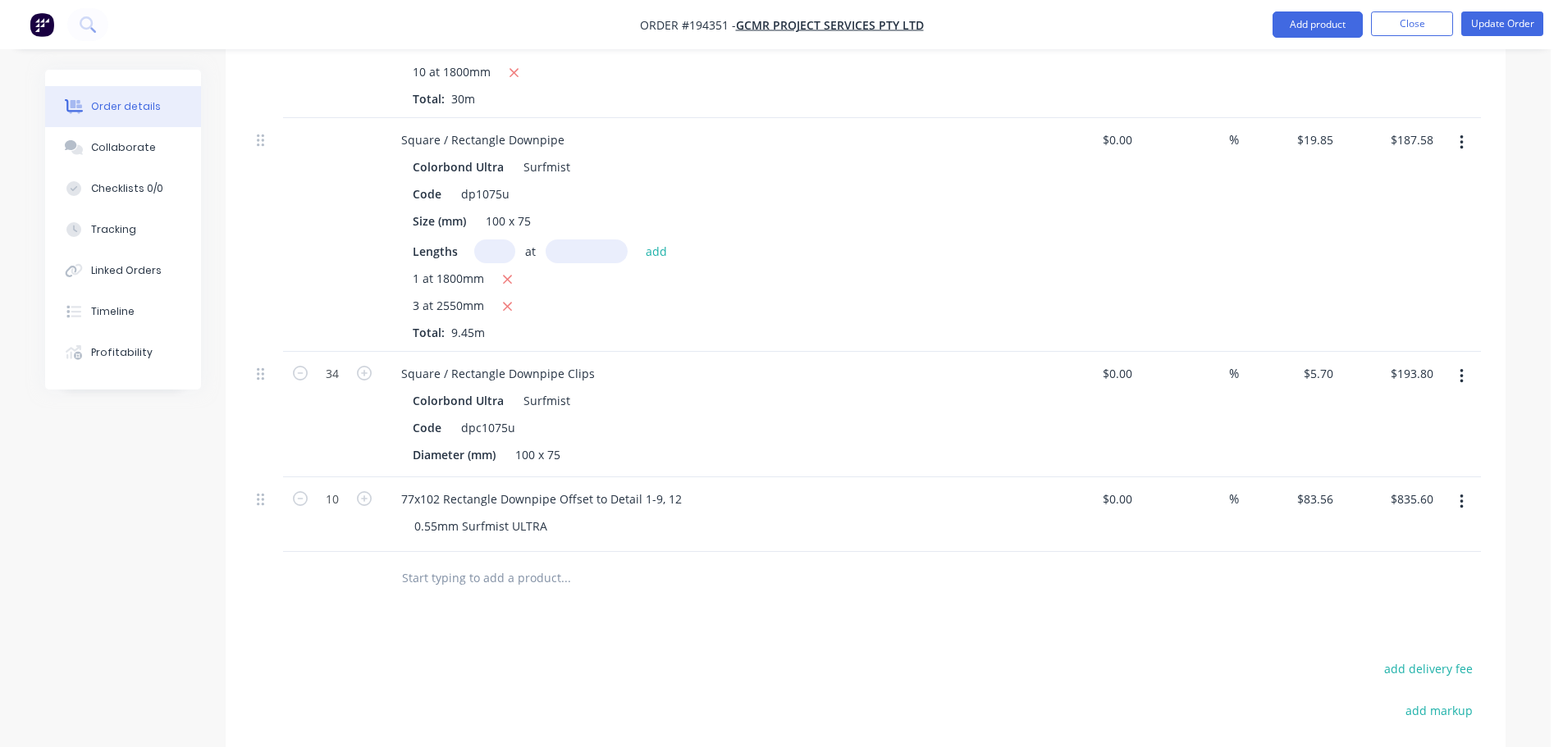
scroll to position [1148, 0]
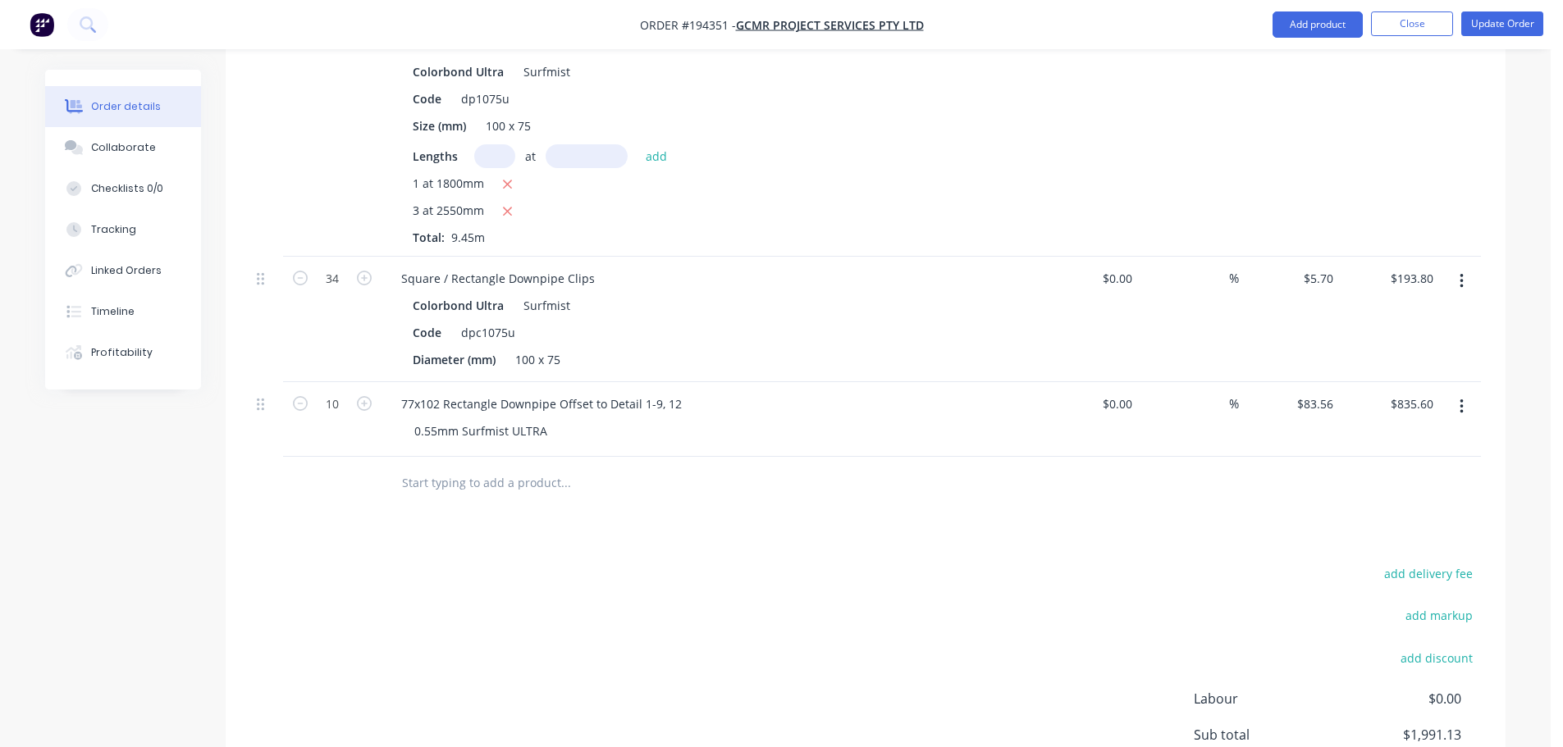
click at [925, 528] on div "Drawings Add drawing Products Show / Hide columns Add product Qty Cost Markup P…" at bounding box center [866, 130] width 1280 height 1547
click at [897, 505] on div "Drawings Add drawing Products Show / Hide columns Add product Qty Cost Markup P…" at bounding box center [866, 130] width 1280 height 1547
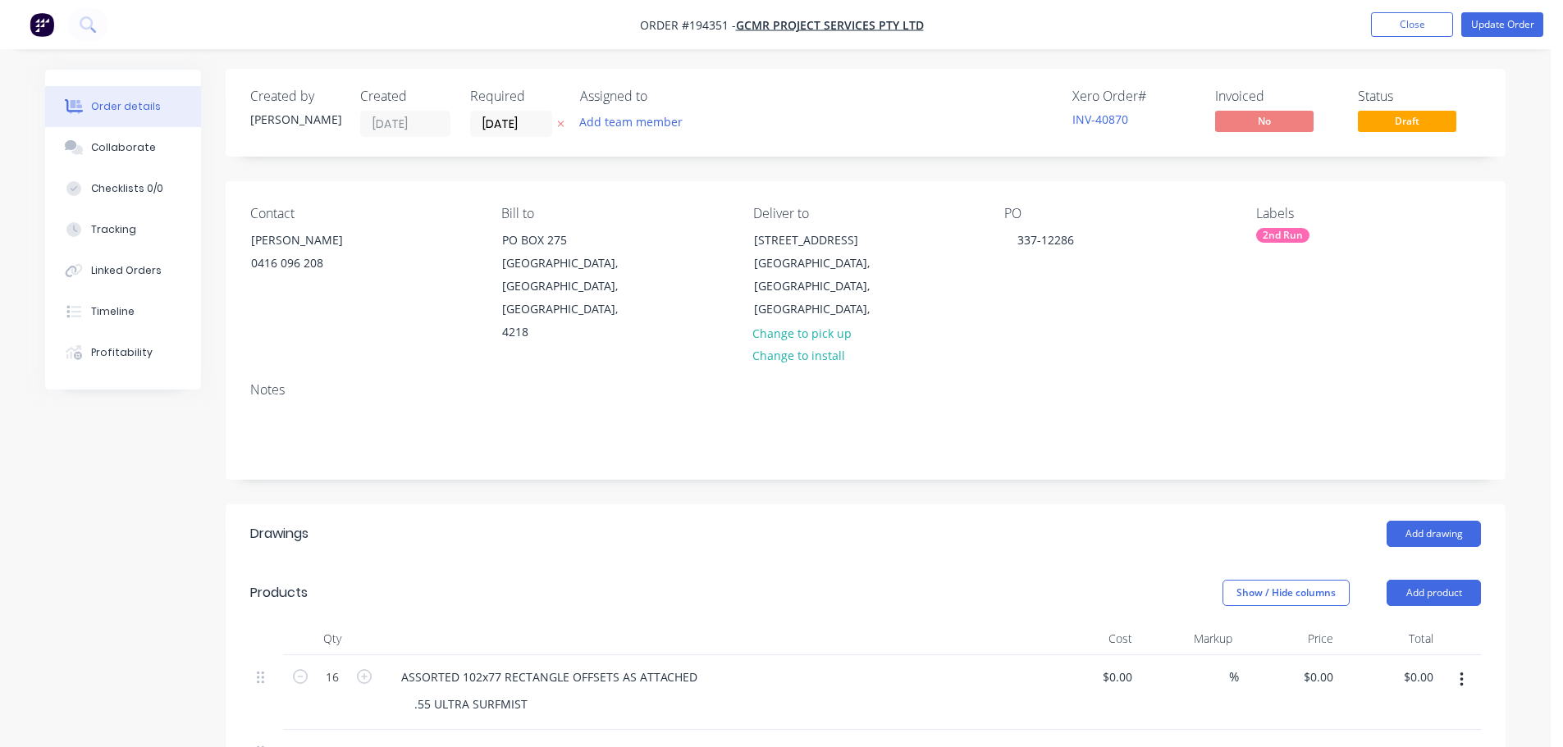
scroll to position [0, 0]
click at [853, 505] on header "Drawings Add drawing" at bounding box center [866, 534] width 1280 height 59
click at [984, 524] on div "Add drawing" at bounding box center [996, 535] width 969 height 26
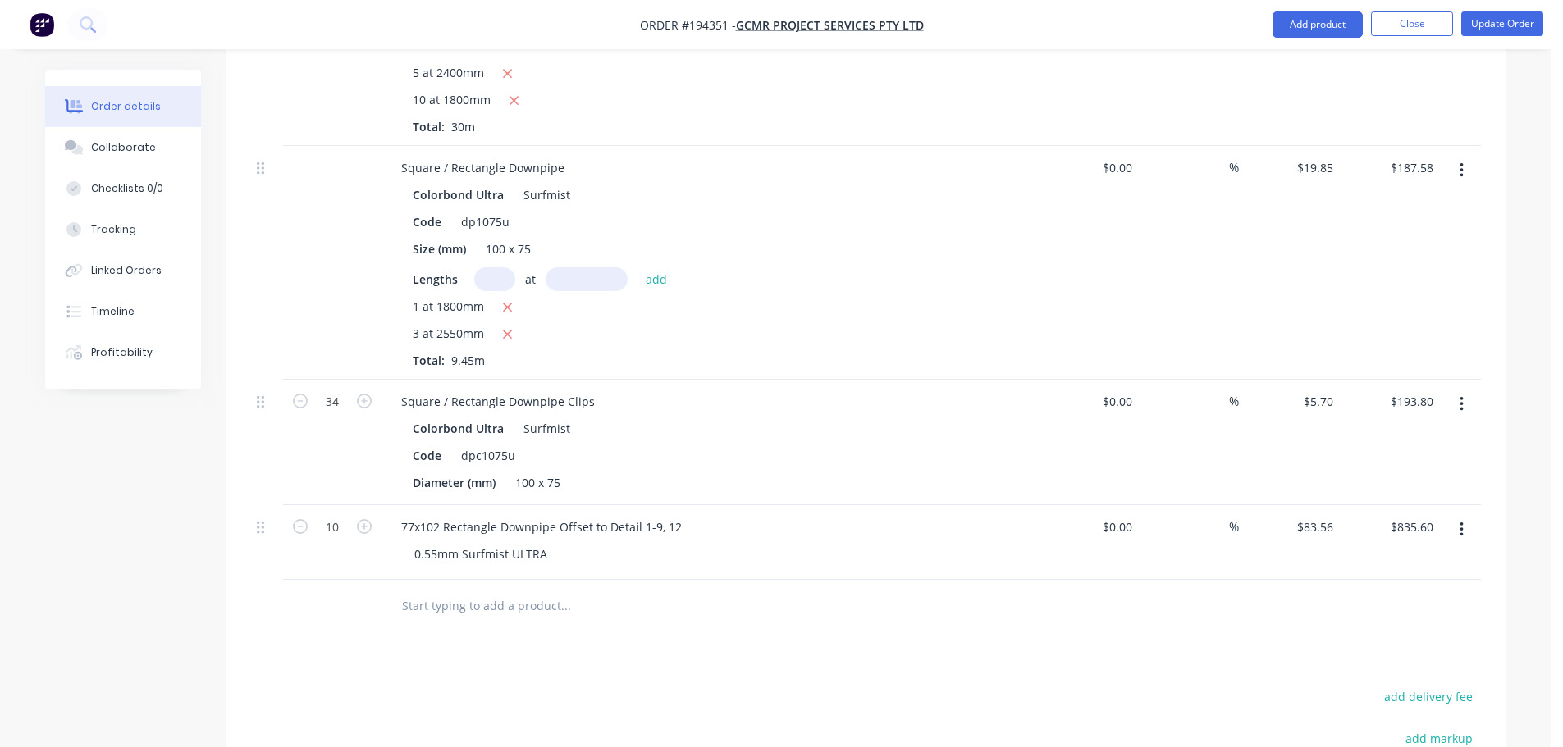
scroll to position [1148, 0]
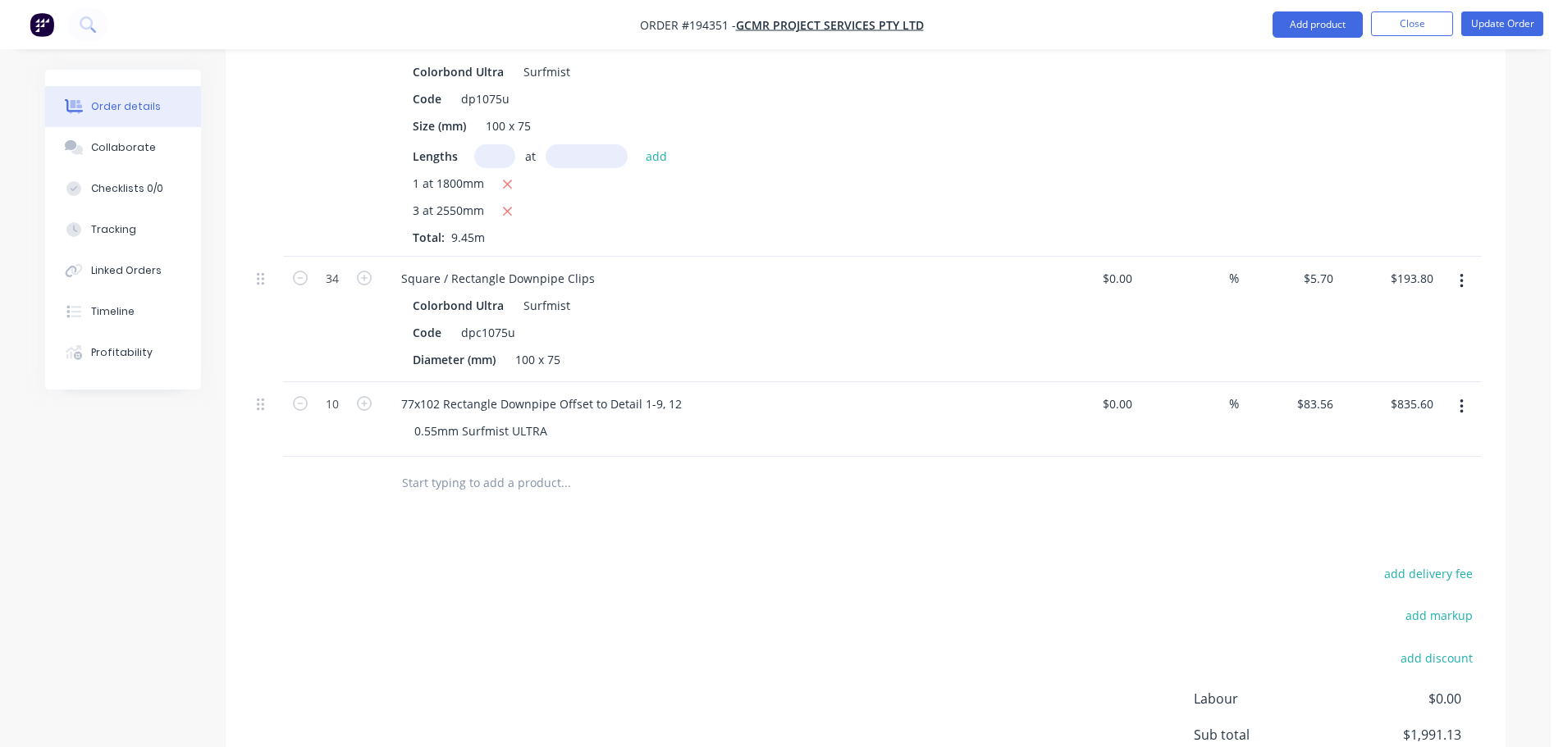
click at [1468, 392] on button "button" at bounding box center [1461, 407] width 39 height 30
click at [1410, 471] on div "Duplicate" at bounding box center [1403, 483] width 126 height 24
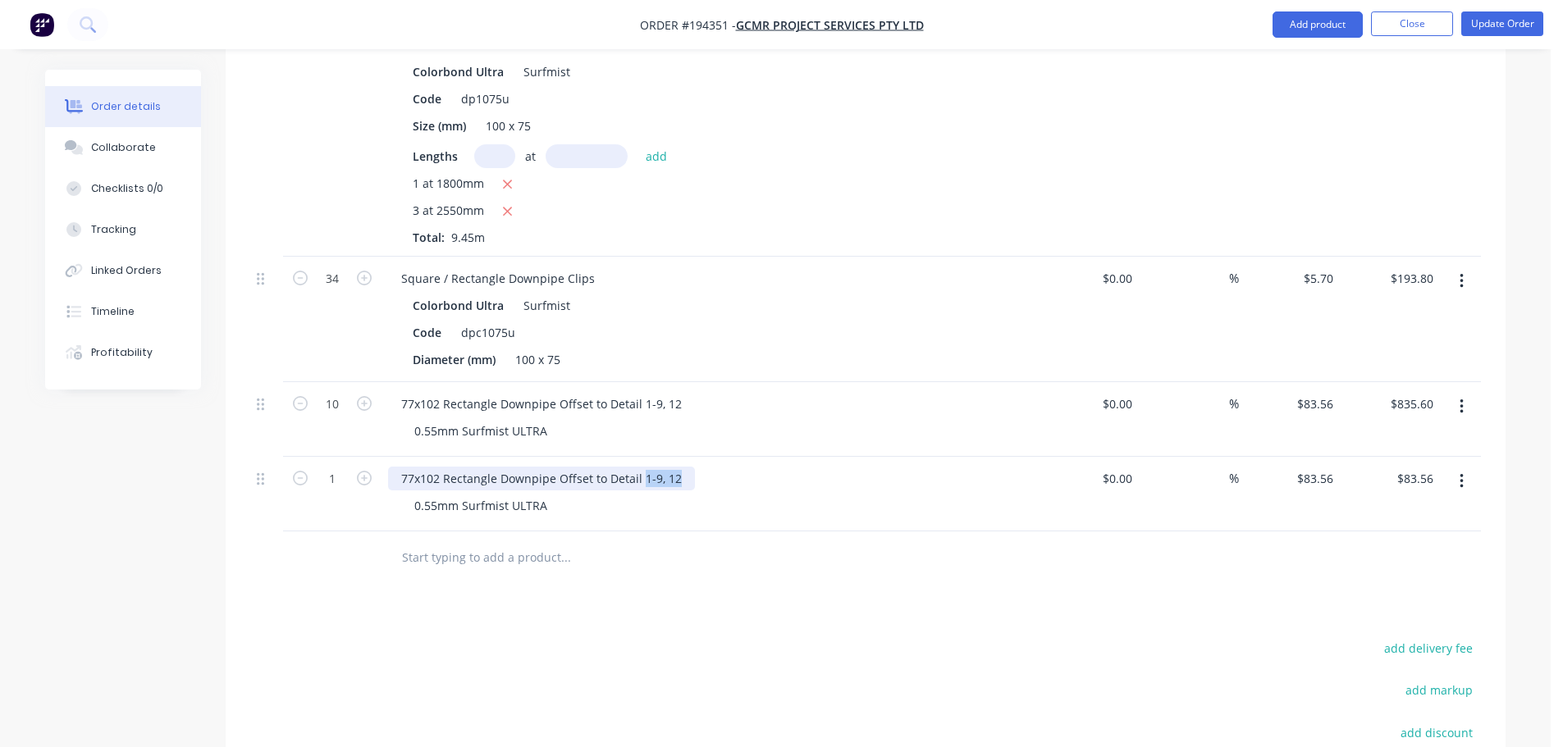
drag, startPoint x: 638, startPoint y: 459, endPoint x: 756, endPoint y: 463, distance: 117.4
click at [754, 467] on div "77x102 Rectangle Downpipe Offset to Detail 1-9, 12" at bounding box center [709, 479] width 643 height 24
click at [1314, 467] on input "83.56" at bounding box center [1317, 479] width 44 height 24
type input "$87.53"
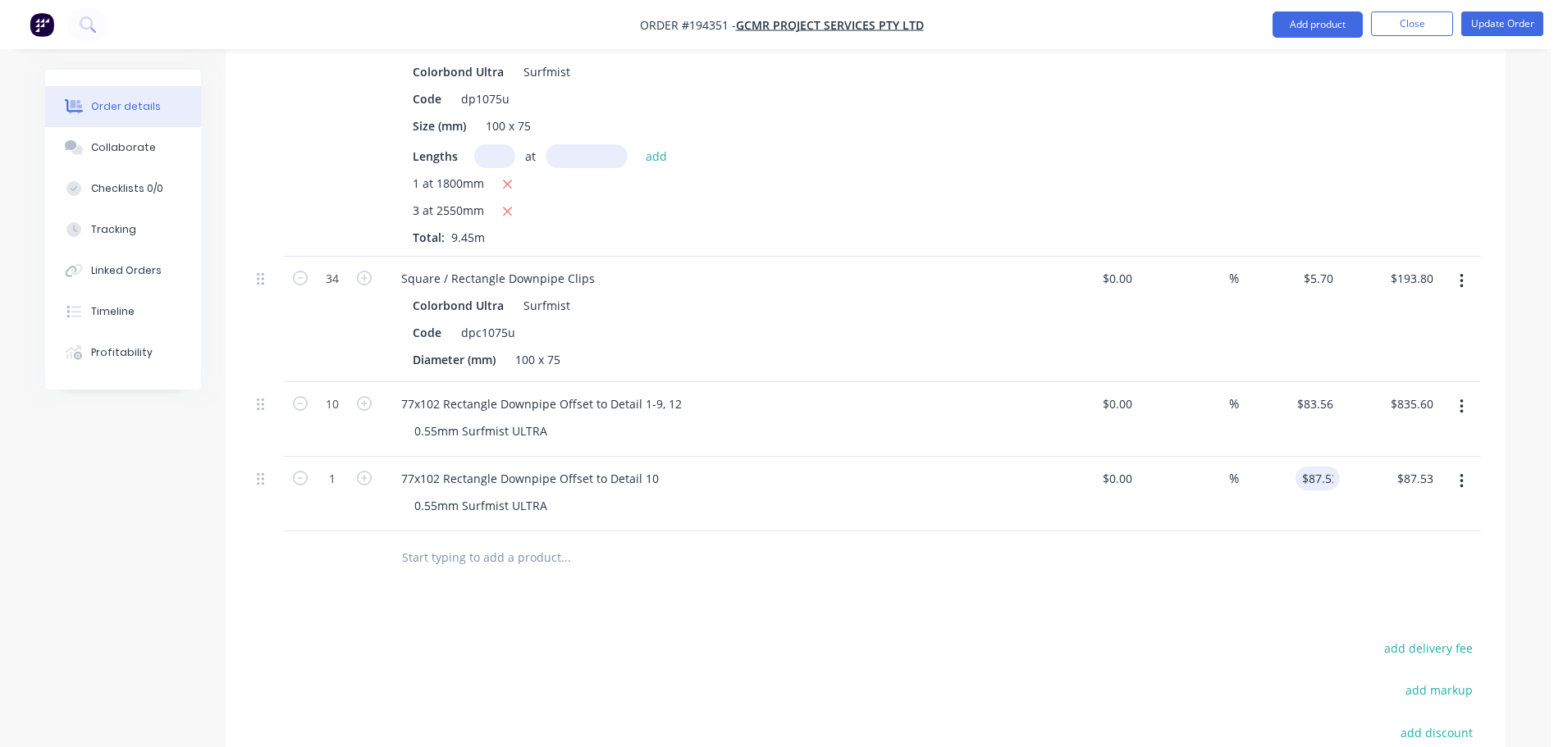
click at [927, 604] on div "Drawings Add drawing Products Show / Hide columns Add product Qty Cost Markup P…" at bounding box center [866, 168] width 1280 height 1622
click at [1466, 467] on button "button" at bounding box center [1461, 482] width 39 height 30
click at [1418, 546] on div "Duplicate" at bounding box center [1403, 558] width 126 height 24
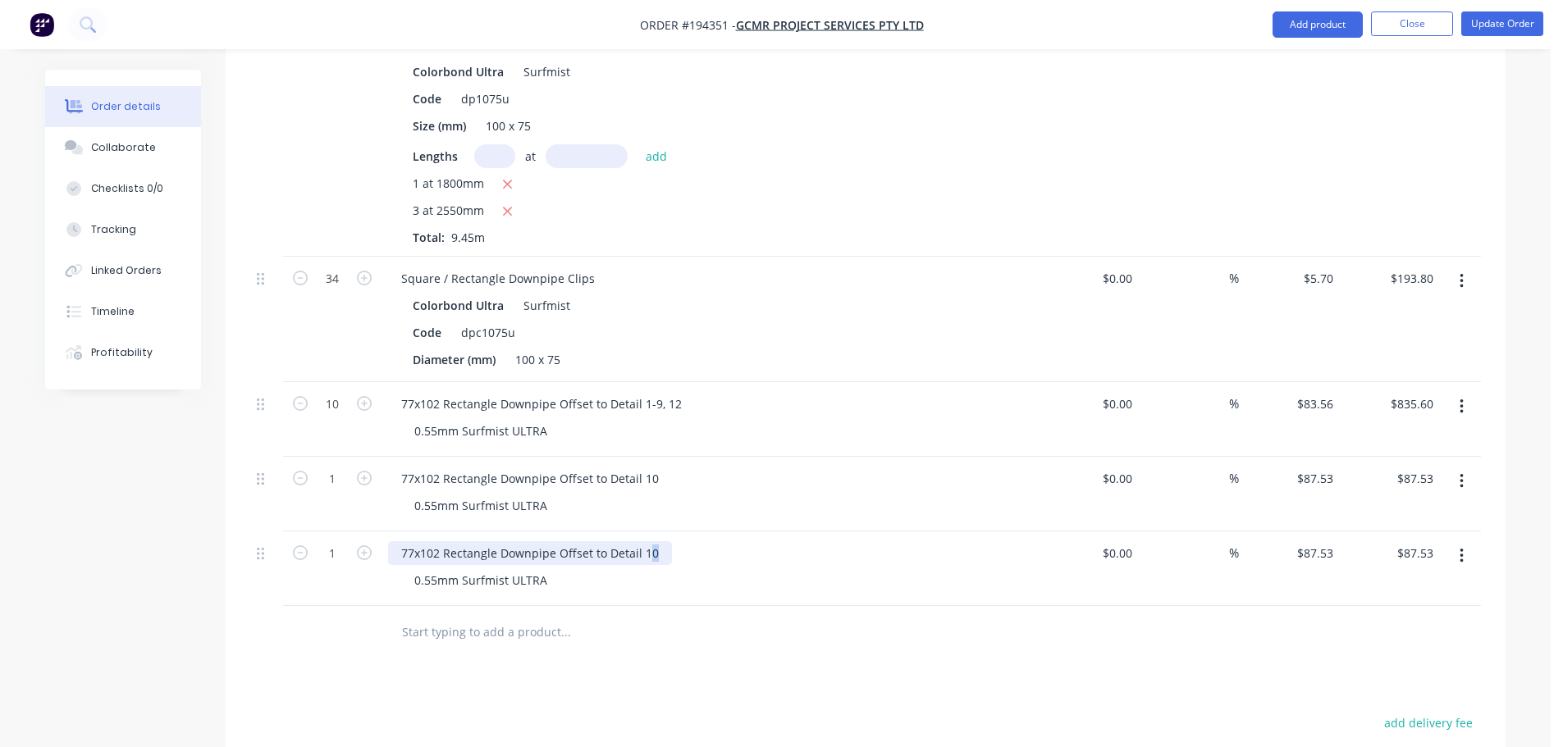
click at [653, 541] on div "77x102 Rectangle Downpipe Offset to Detail 10" at bounding box center [530, 553] width 284 height 24
click at [722, 649] on div "Drawings Add drawing Products Show / Hide columns Add product Qty Cost Markup P…" at bounding box center [866, 205] width 1280 height 1696
click at [1319, 541] on input "87.53" at bounding box center [1317, 553] width 44 height 24
type input "$93.49"
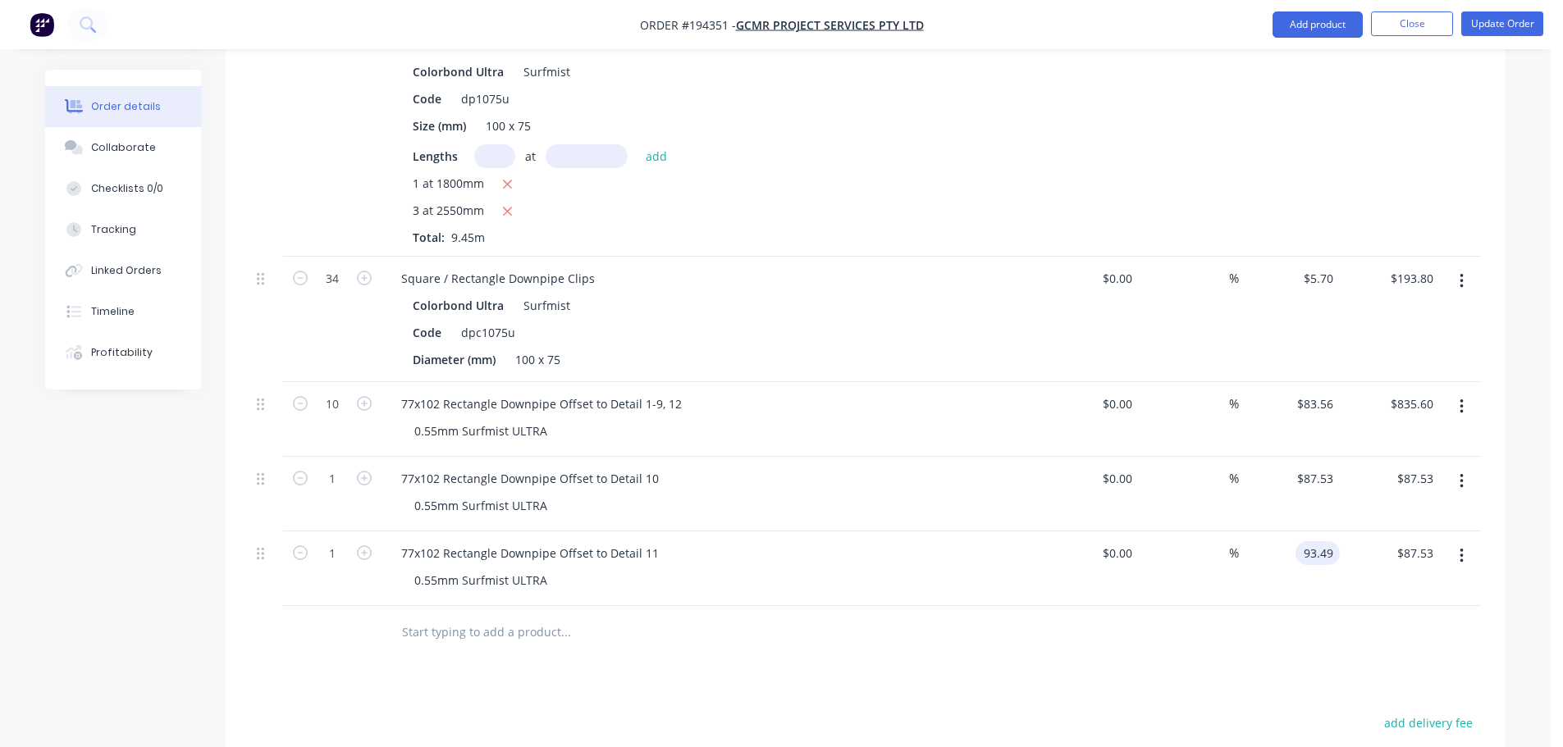
type input "$93.49"
click at [1263, 622] on div at bounding box center [865, 632] width 1231 height 53
click at [1464, 541] on button "button" at bounding box center [1461, 556] width 39 height 30
drag, startPoint x: 1408, startPoint y: 600, endPoint x: 760, endPoint y: 698, distance: 654.7
click at [1407, 620] on div "Duplicate" at bounding box center [1403, 632] width 126 height 24
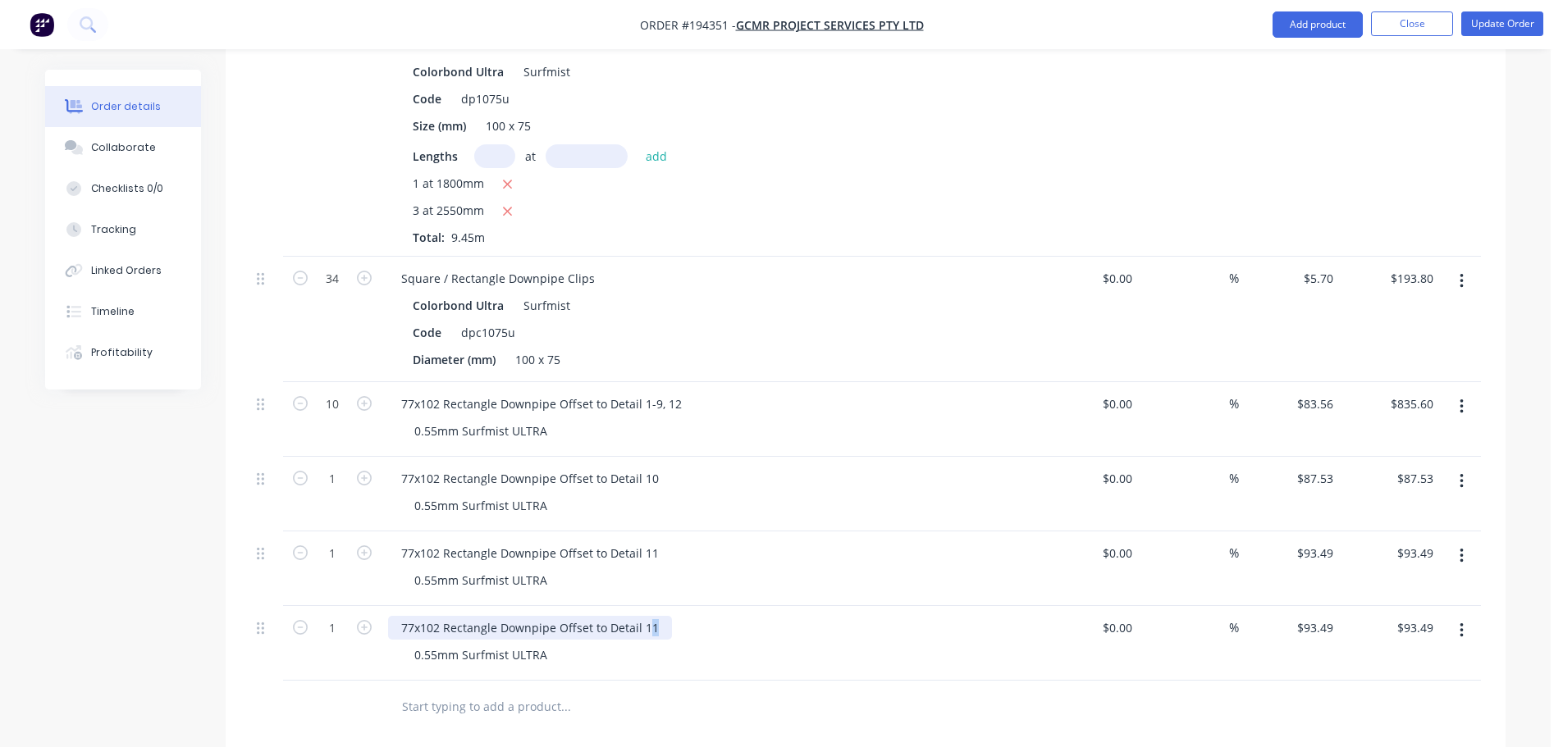
click at [647, 616] on div "77x102 Rectangle Downpipe Offset to Detail 11" at bounding box center [530, 628] width 284 height 24
click at [1327, 616] on input "93.49" at bounding box center [1321, 628] width 38 height 24
type input "$99.44"
click at [1505, 589] on div "Qty Cost Markup Price Total 16 ASSORTED 102x77 RECTANGLE OFFSETS AS ATTACHED .5…" at bounding box center [866, 104] width 1280 height 1259
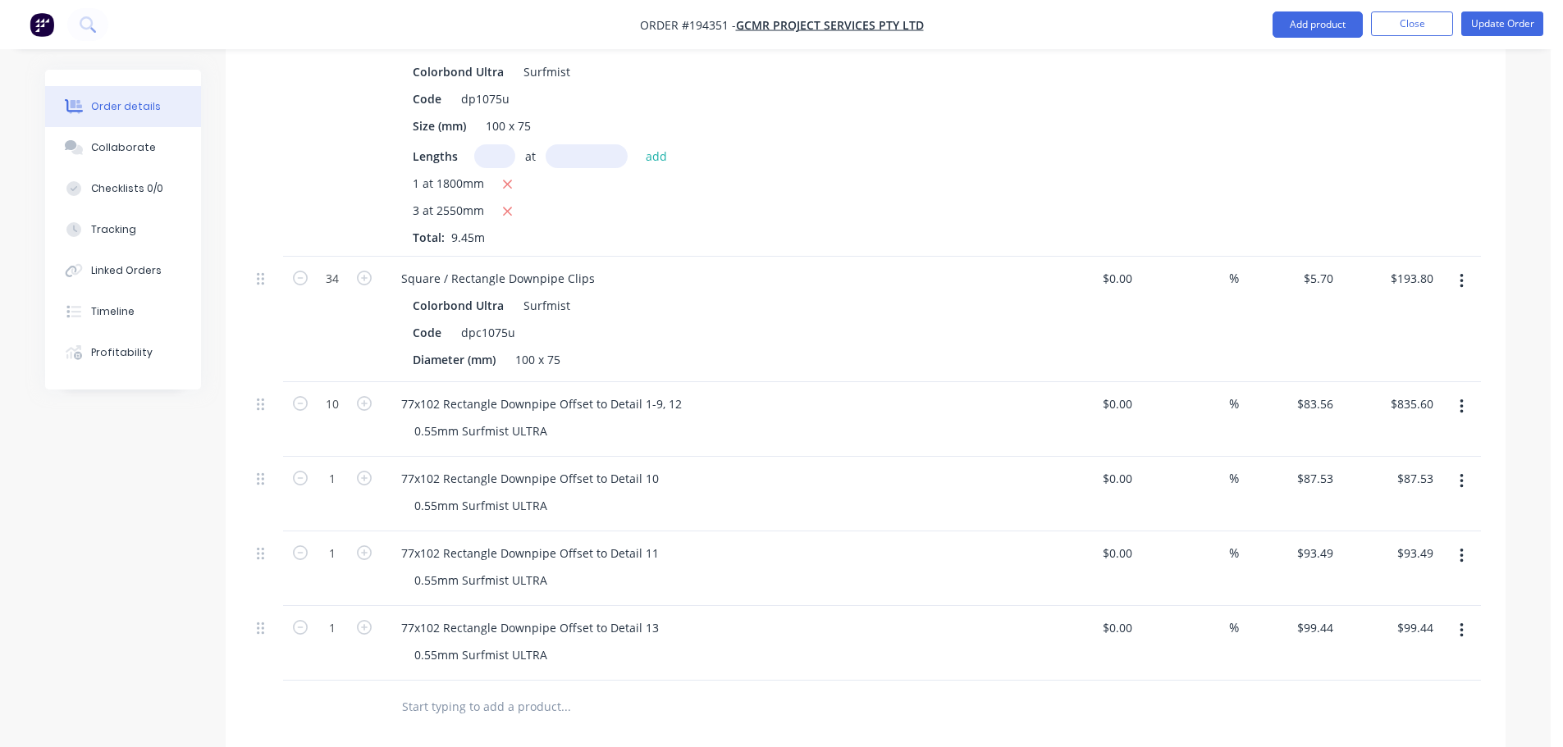
click at [1462, 616] on button "button" at bounding box center [1461, 631] width 39 height 30
click at [1427, 695] on div "Duplicate" at bounding box center [1403, 707] width 126 height 24
drag, startPoint x: 647, startPoint y: 683, endPoint x: 657, endPoint y: 678, distance: 10.7
click at [657, 691] on div "77x102 Rectangle Downpipe Offset to Detail 13" at bounding box center [530, 703] width 284 height 24
click at [205, 659] on div "Created by Hayden Created 01/10/25 Required 08/10/25 Assigned to Add team membe…" at bounding box center [775, 74] width 1460 height 2306
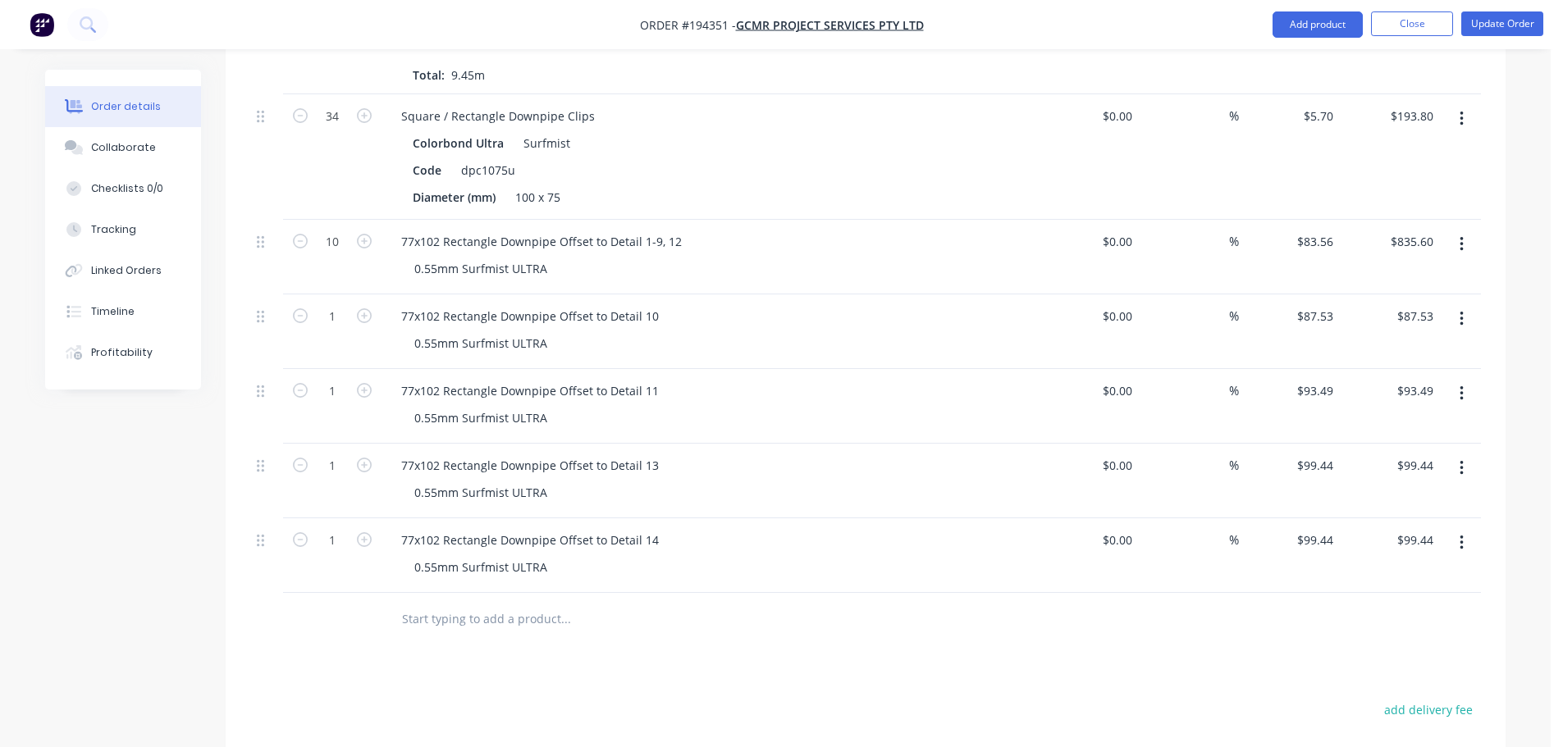
scroll to position [1313, 0]
click at [1316, 527] on input "99.44" at bounding box center [1317, 539] width 44 height 24
type input "$91.50"
click at [1258, 667] on div "Drawings Add drawing Products Show / Hide columns Add product Qty Cost Markup P…" at bounding box center [866, 116] width 1280 height 1846
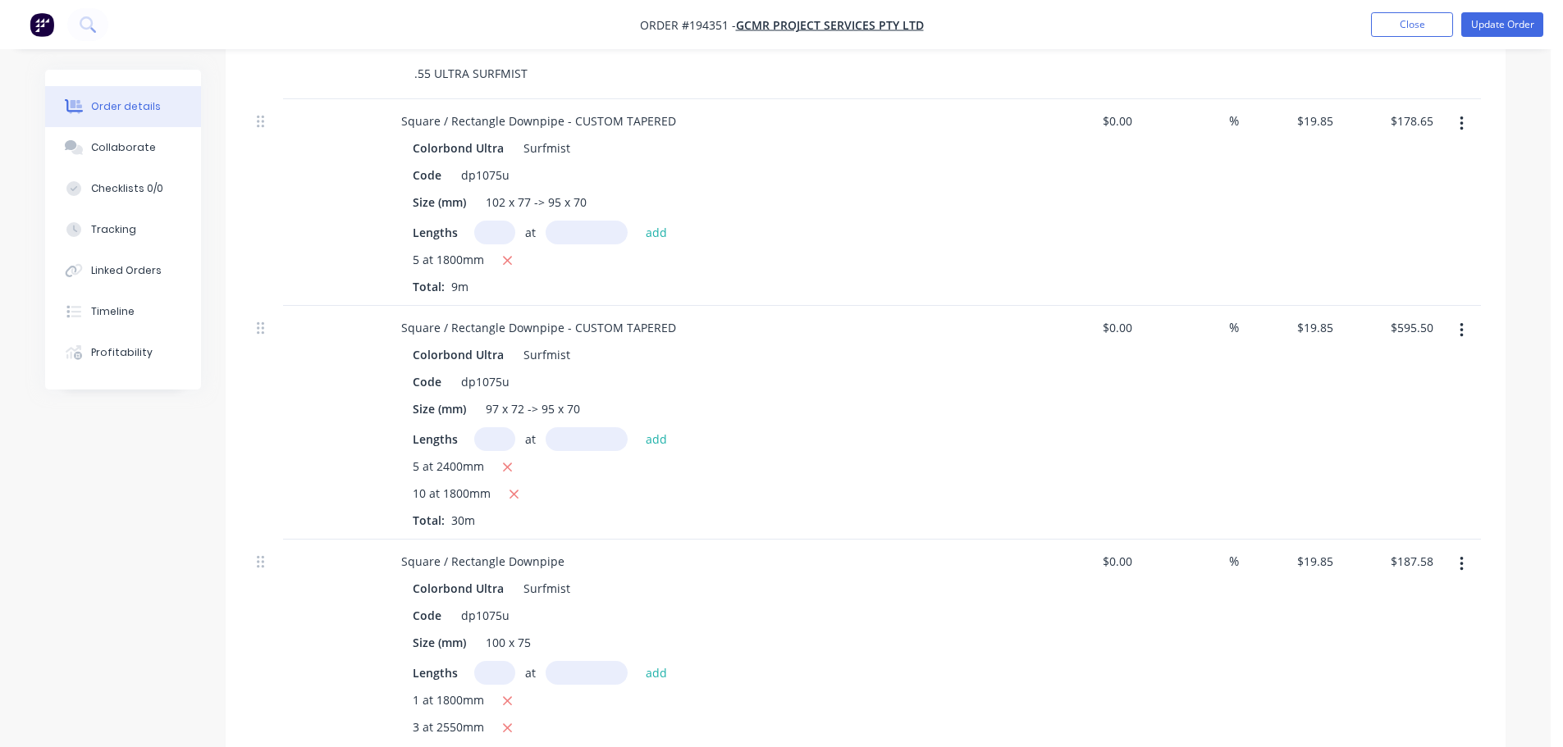
scroll to position [410, 0]
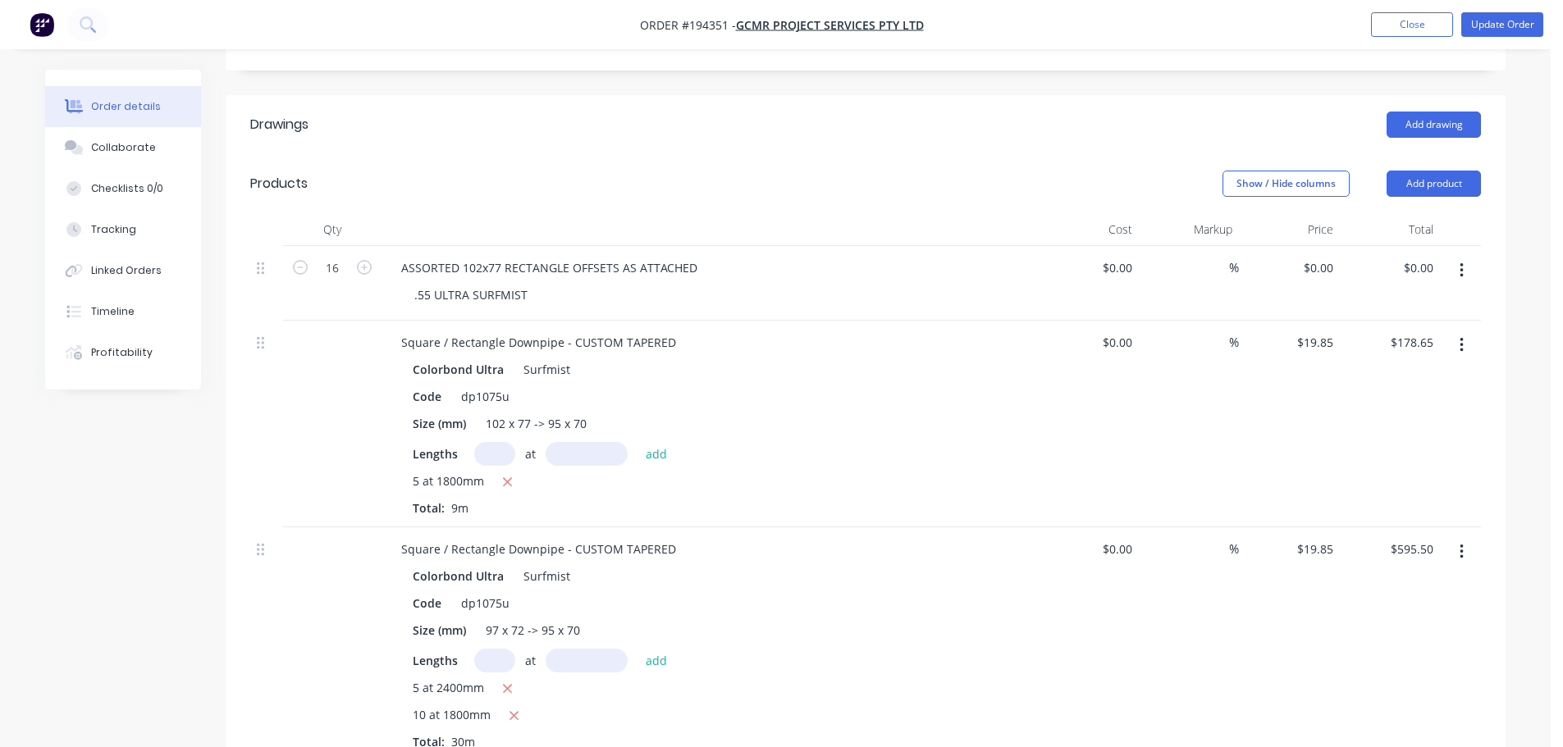
drag, startPoint x: 1462, startPoint y: 241, endPoint x: 1464, endPoint y: 259, distance: 18.2
click at [1463, 262] on icon "button" at bounding box center [1461, 271] width 4 height 18
click at [1415, 400] on div "Delete" at bounding box center [1403, 412] width 126 height 24
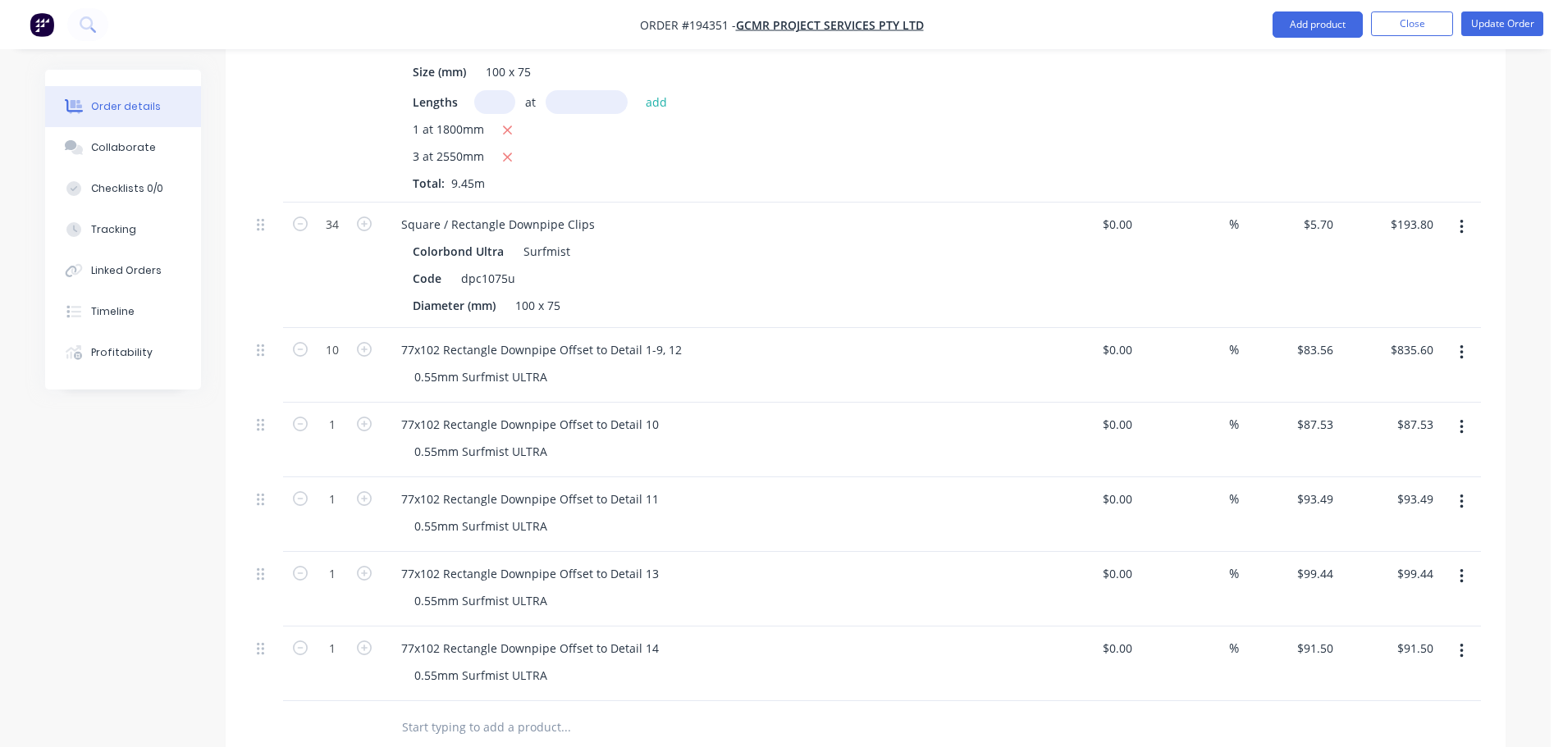
scroll to position [1231, 0]
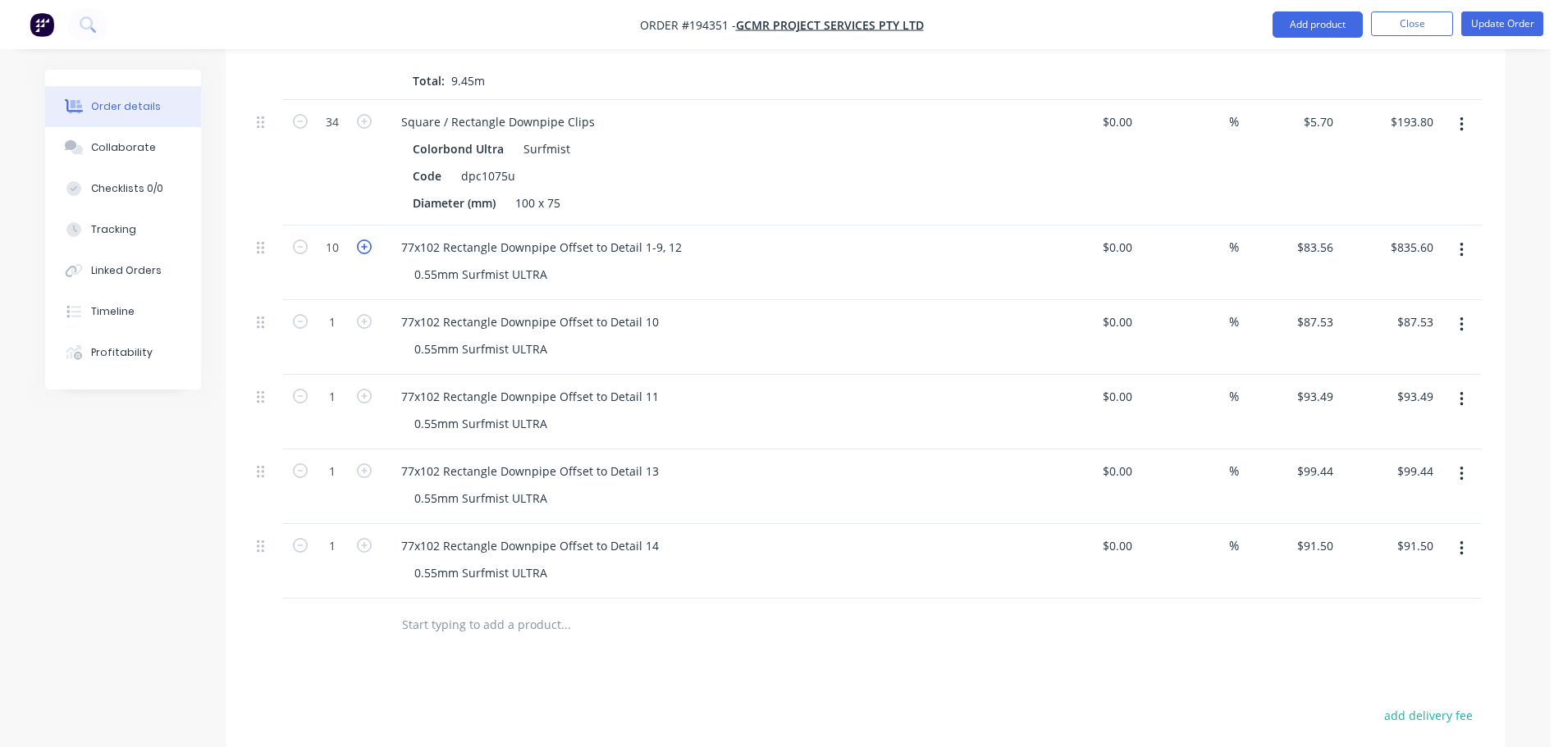
click at [369, 240] on icon "button" at bounding box center [364, 247] width 15 height 15
type input "11"
type input "$919.16"
click at [369, 240] on icon "button" at bounding box center [364, 247] width 15 height 15
type input "12"
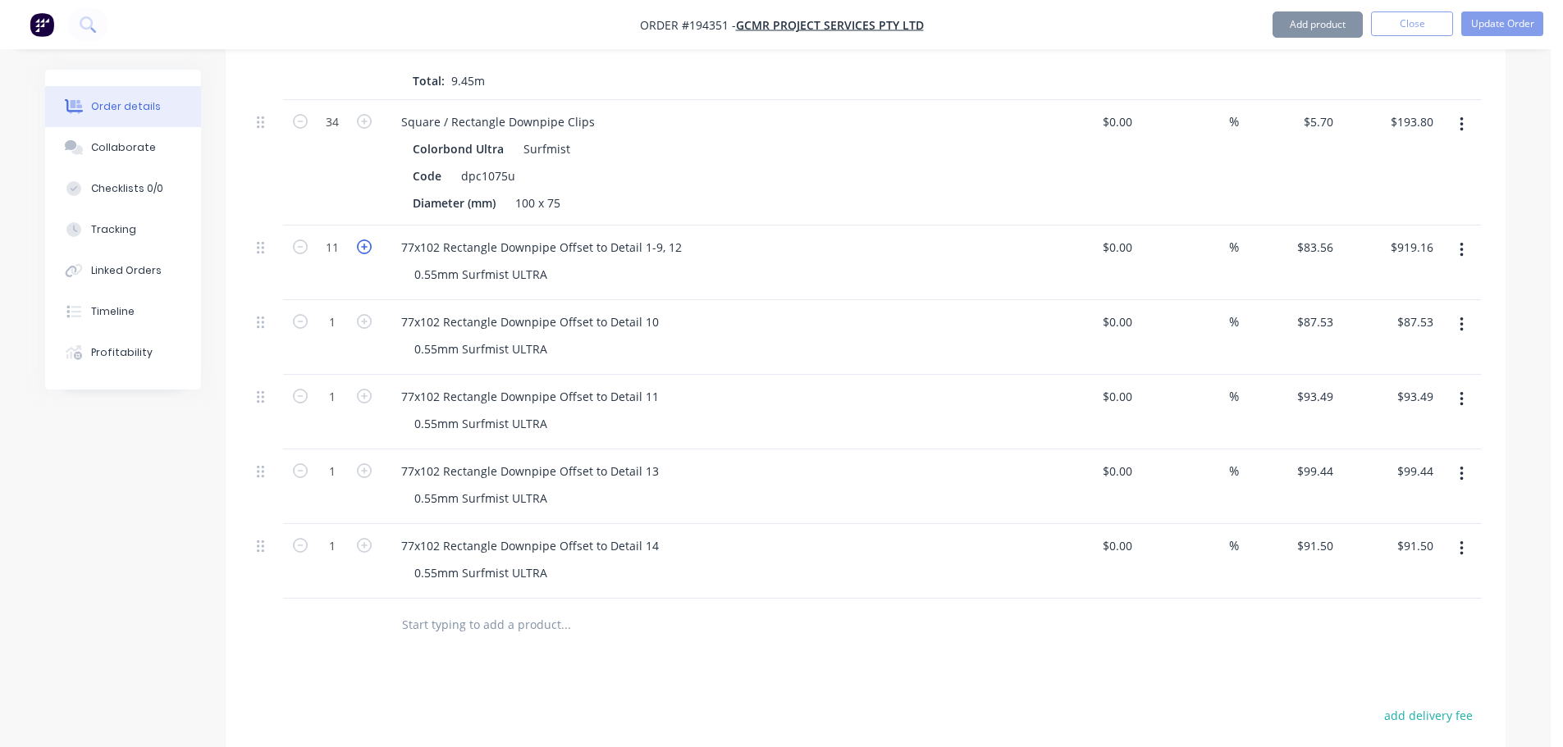
type input "$1,002.72"
click at [1523, 24] on button "Update Order" at bounding box center [1502, 23] width 82 height 25
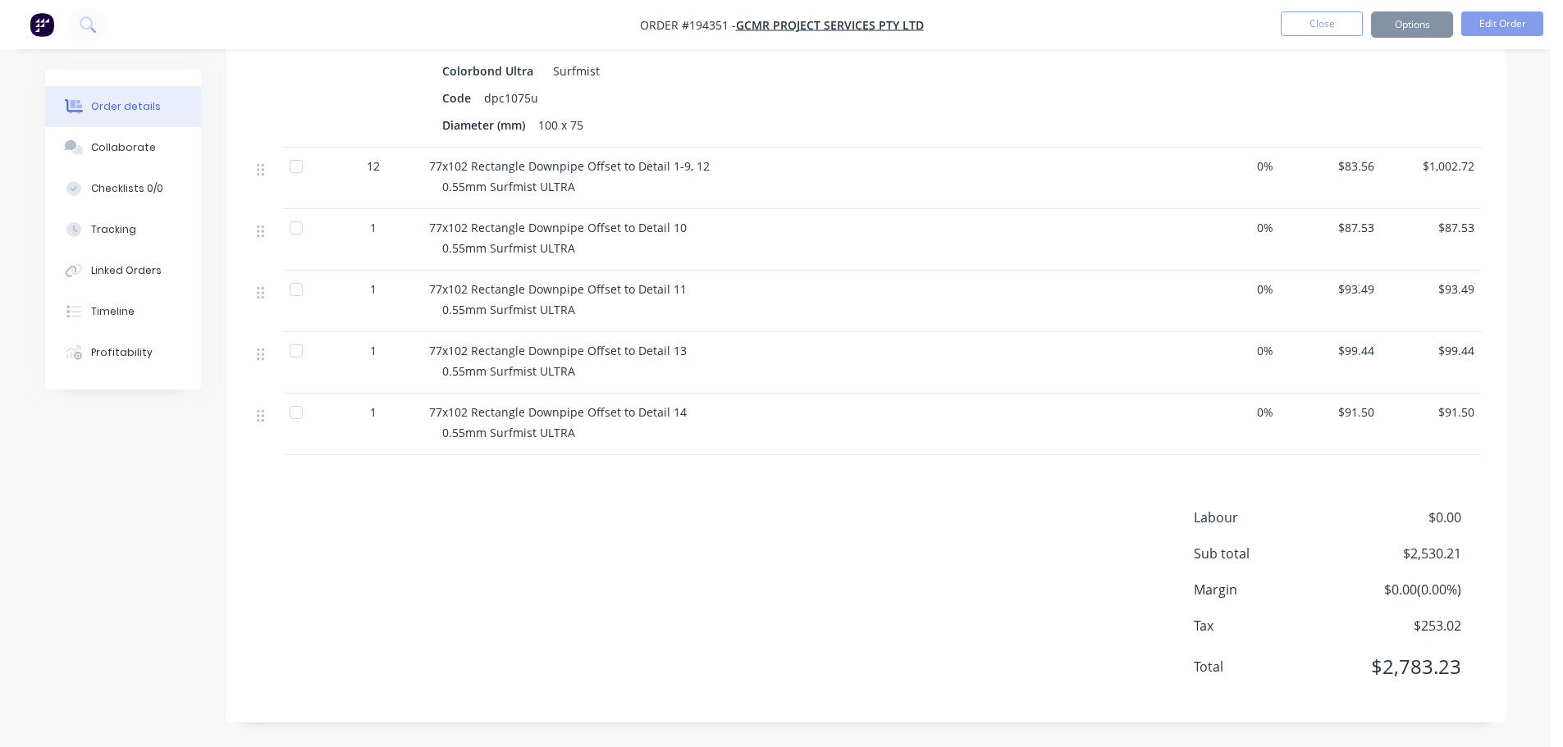
scroll to position [0, 0]
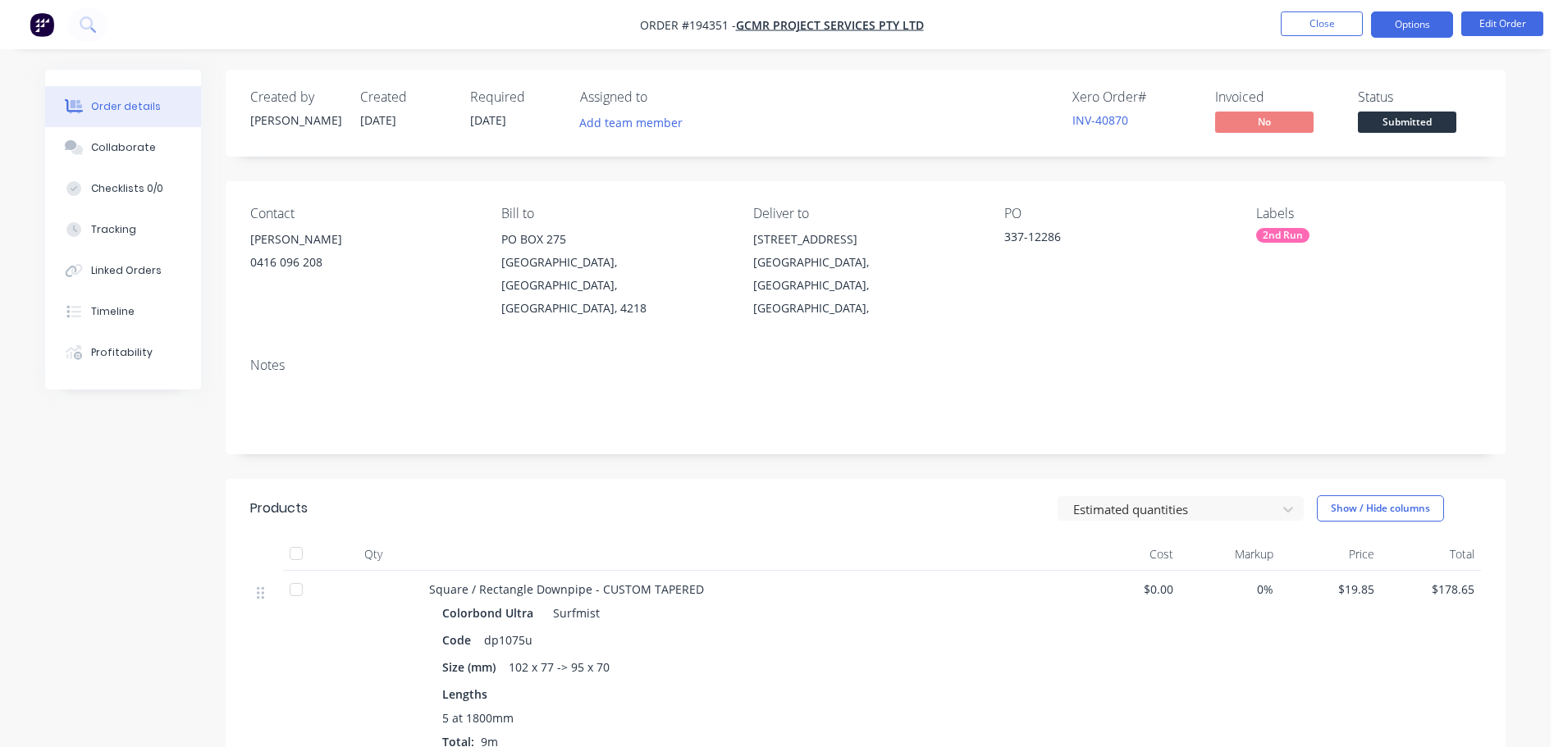
click at [1418, 21] on button "Options" at bounding box center [1412, 24] width 82 height 26
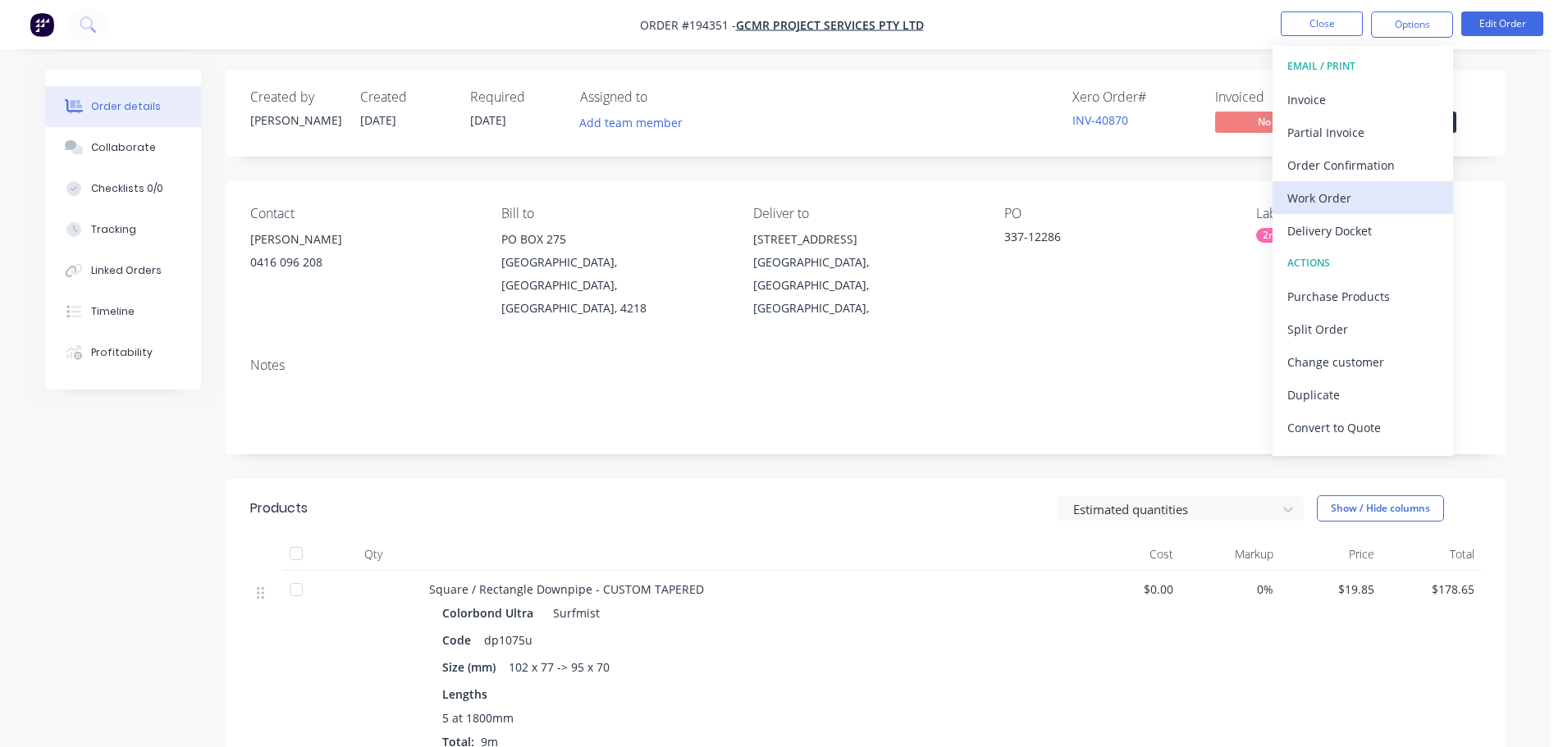
click at [1376, 206] on div "Work Order" at bounding box center [1362, 198] width 151 height 24
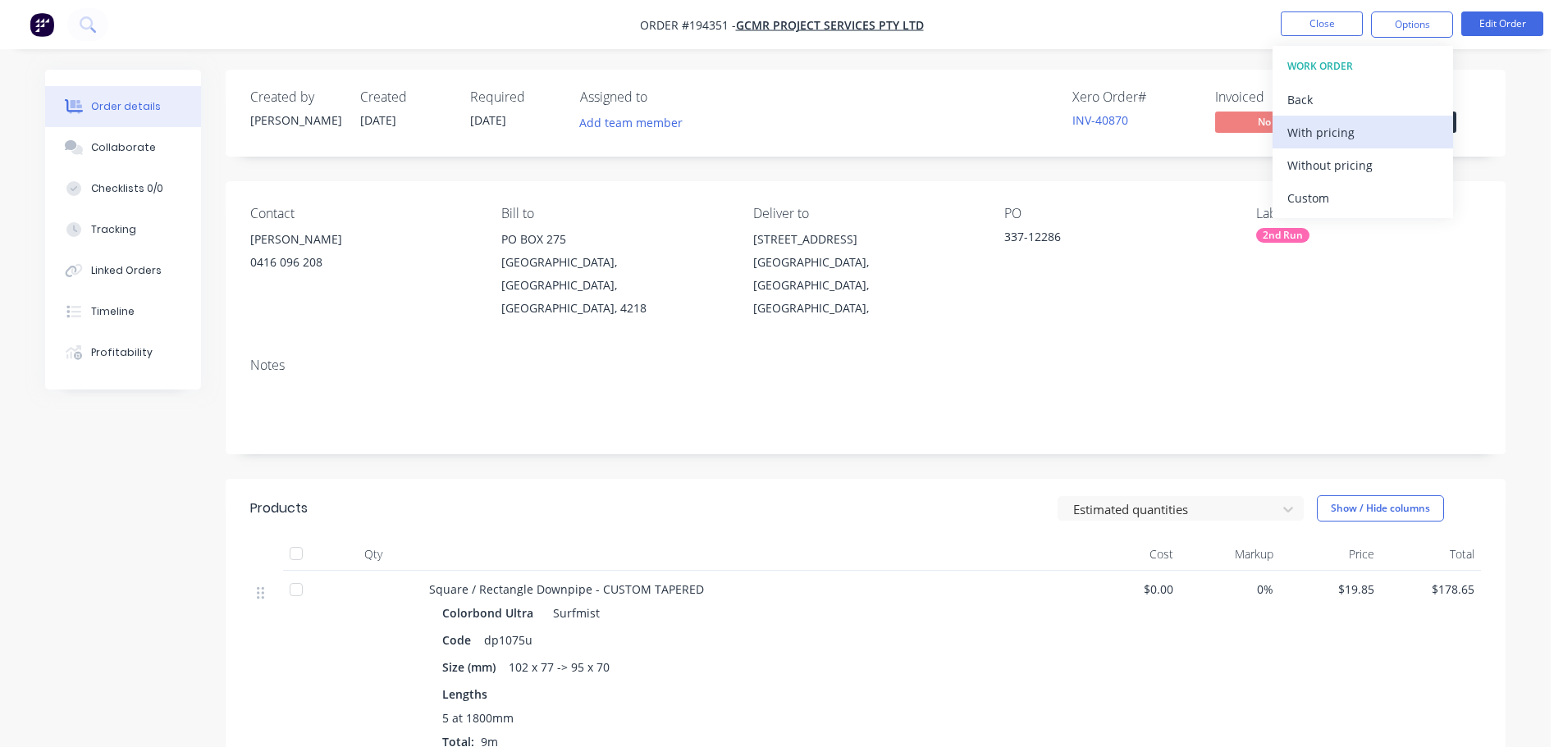
click at [1364, 136] on div "With pricing" at bounding box center [1362, 133] width 151 height 24
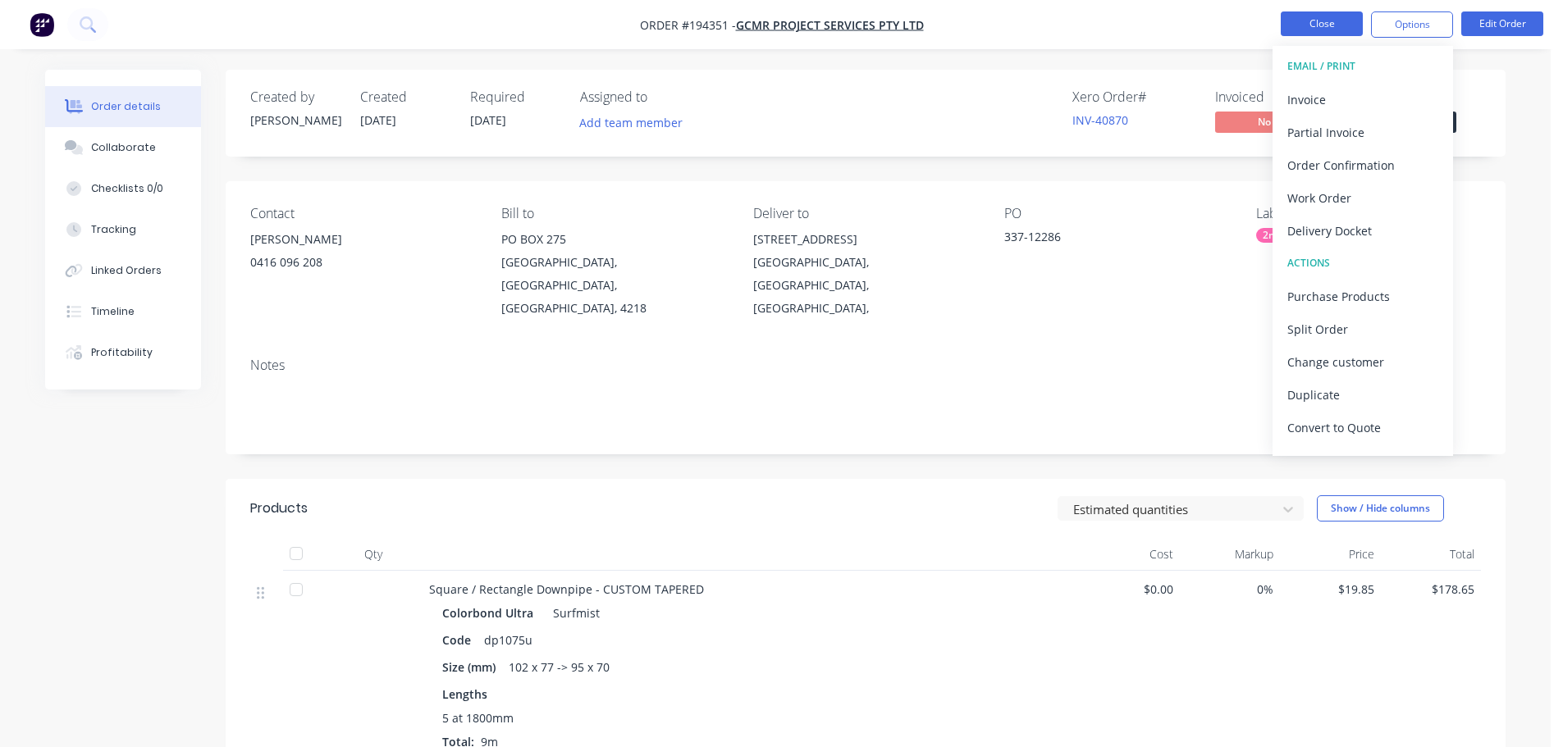
click at [1336, 18] on button "Close" at bounding box center [1322, 23] width 82 height 25
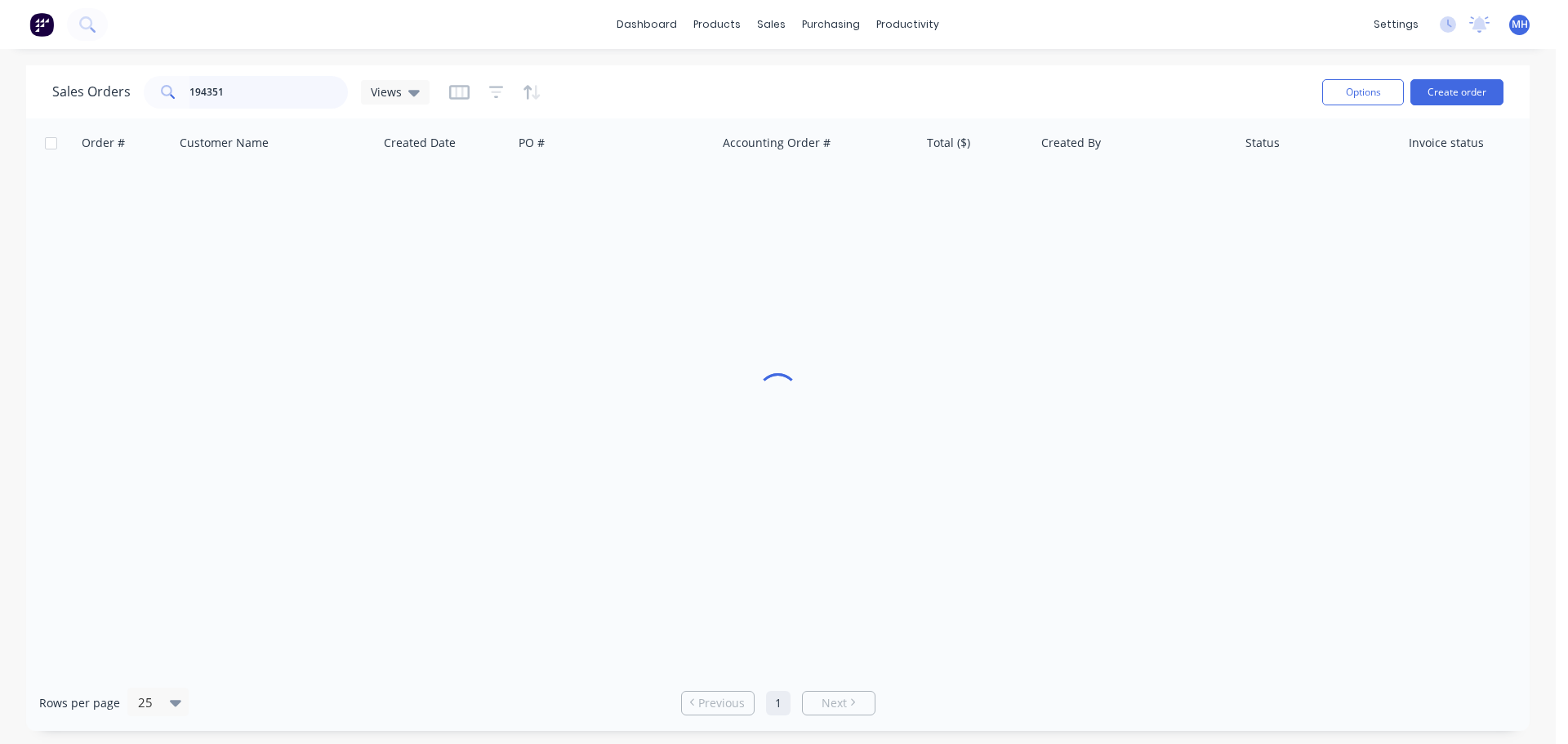
click at [295, 93] on input "194351" at bounding box center [269, 92] width 159 height 33
click at [294, 94] on input "194351" at bounding box center [269, 92] width 159 height 33
click at [270, 89] on input "194351" at bounding box center [269, 92] width 159 height 33
click at [268, 90] on input "194351" at bounding box center [269, 92] width 159 height 33
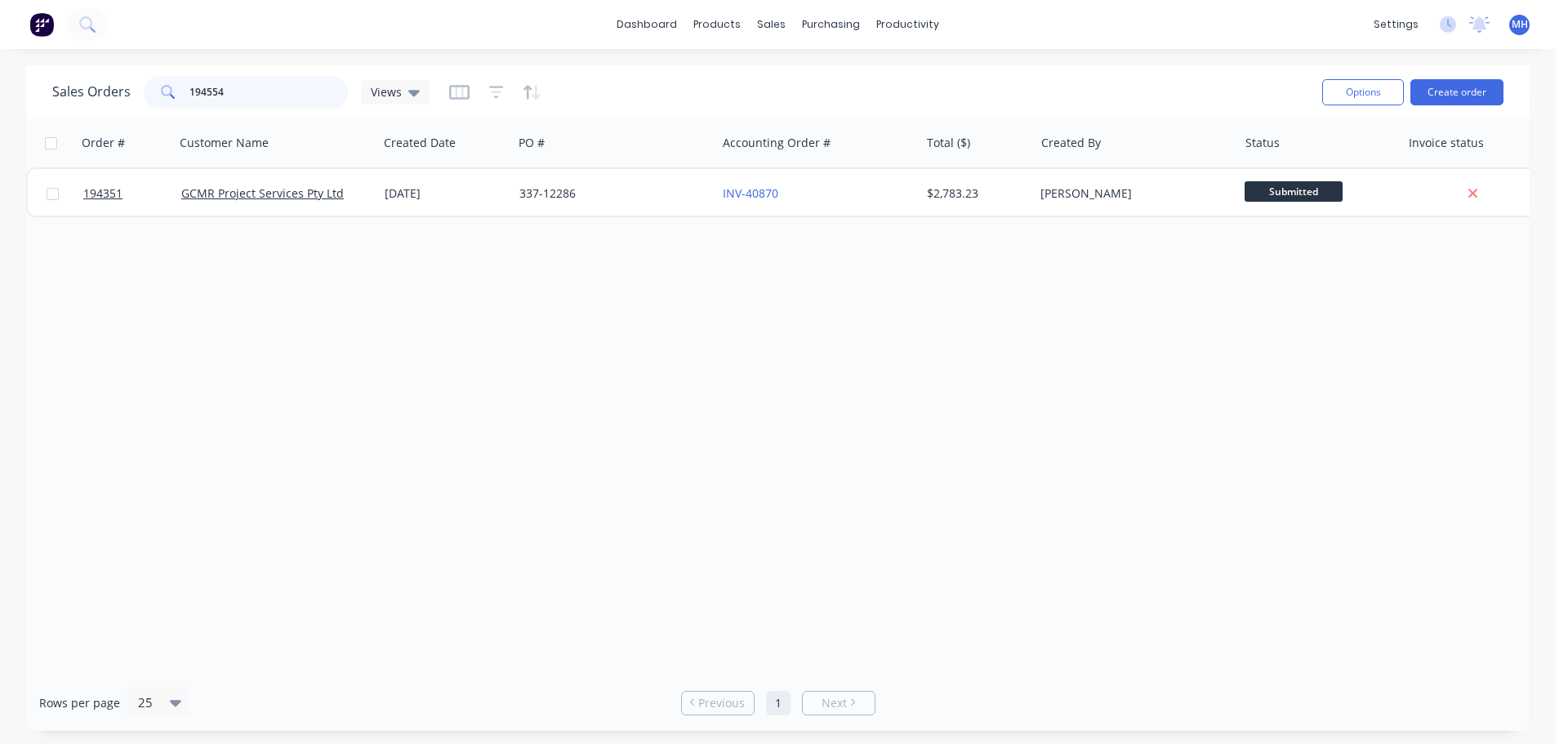
type input "194554"
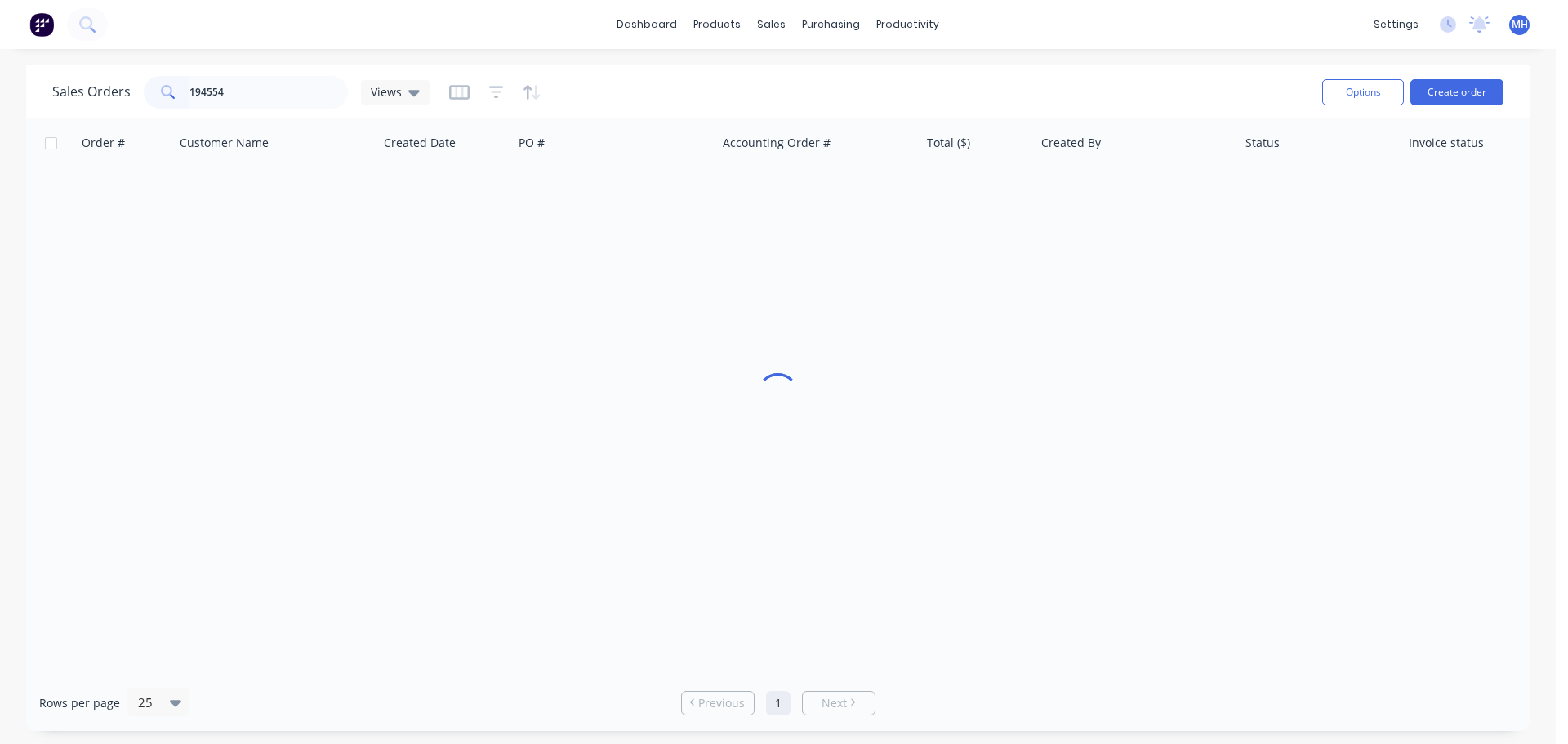
click at [585, 79] on div "Sales Orders 194554 Views" at bounding box center [681, 92] width 1257 height 40
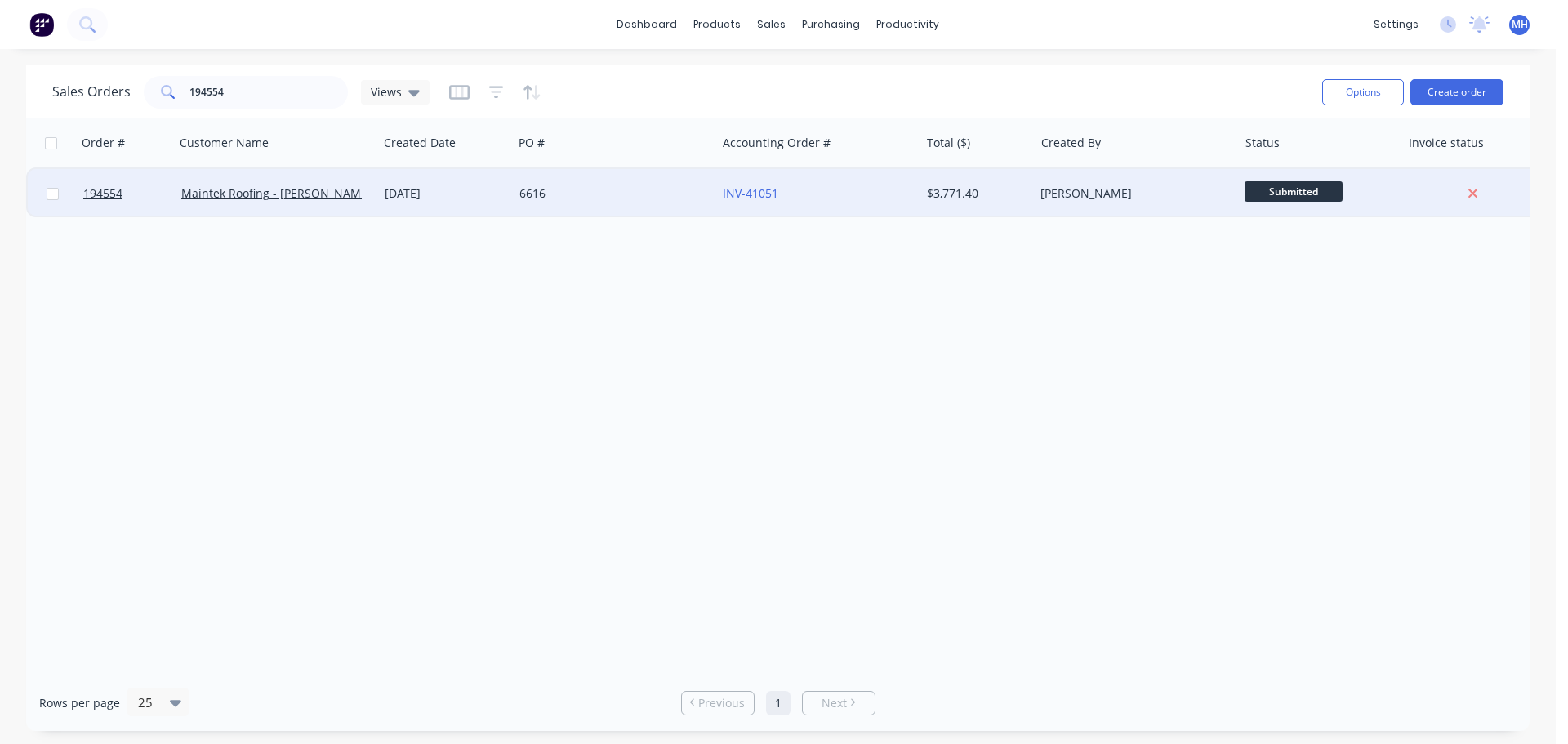
click at [541, 193] on div "6616" at bounding box center [610, 193] width 181 height 16
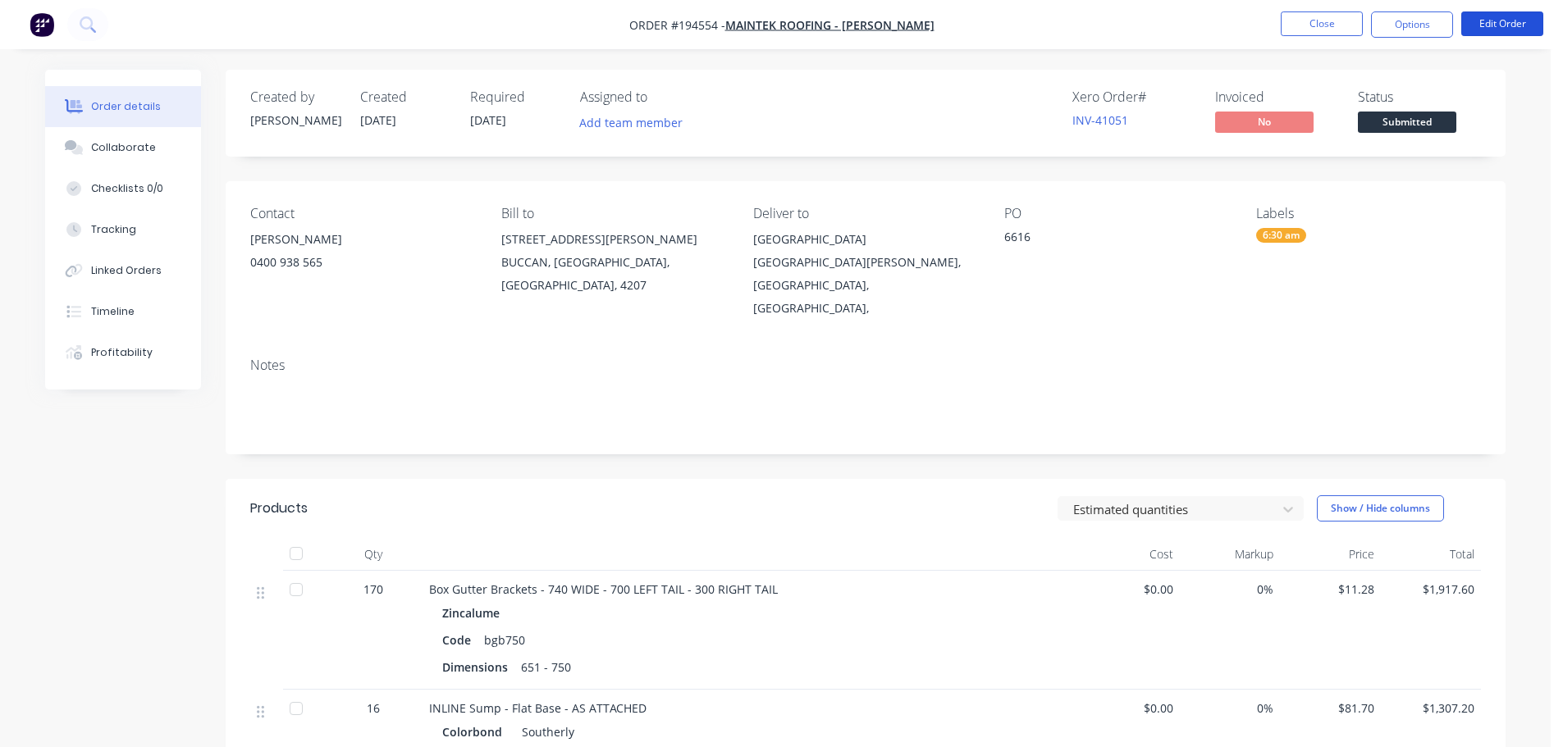
click at [1504, 22] on button "Edit Order" at bounding box center [1502, 23] width 82 height 25
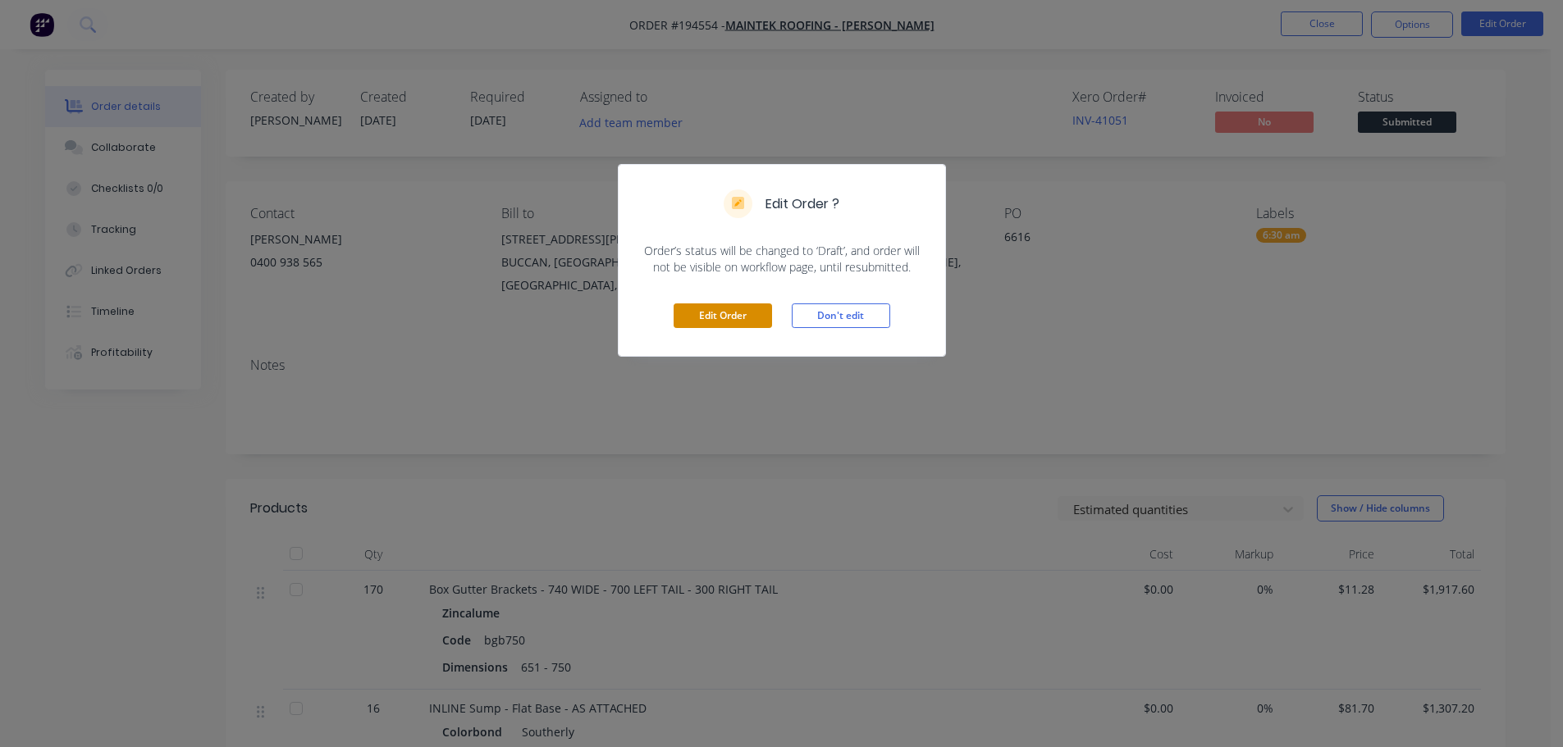
click at [702, 321] on button "Edit Order" at bounding box center [723, 316] width 98 height 25
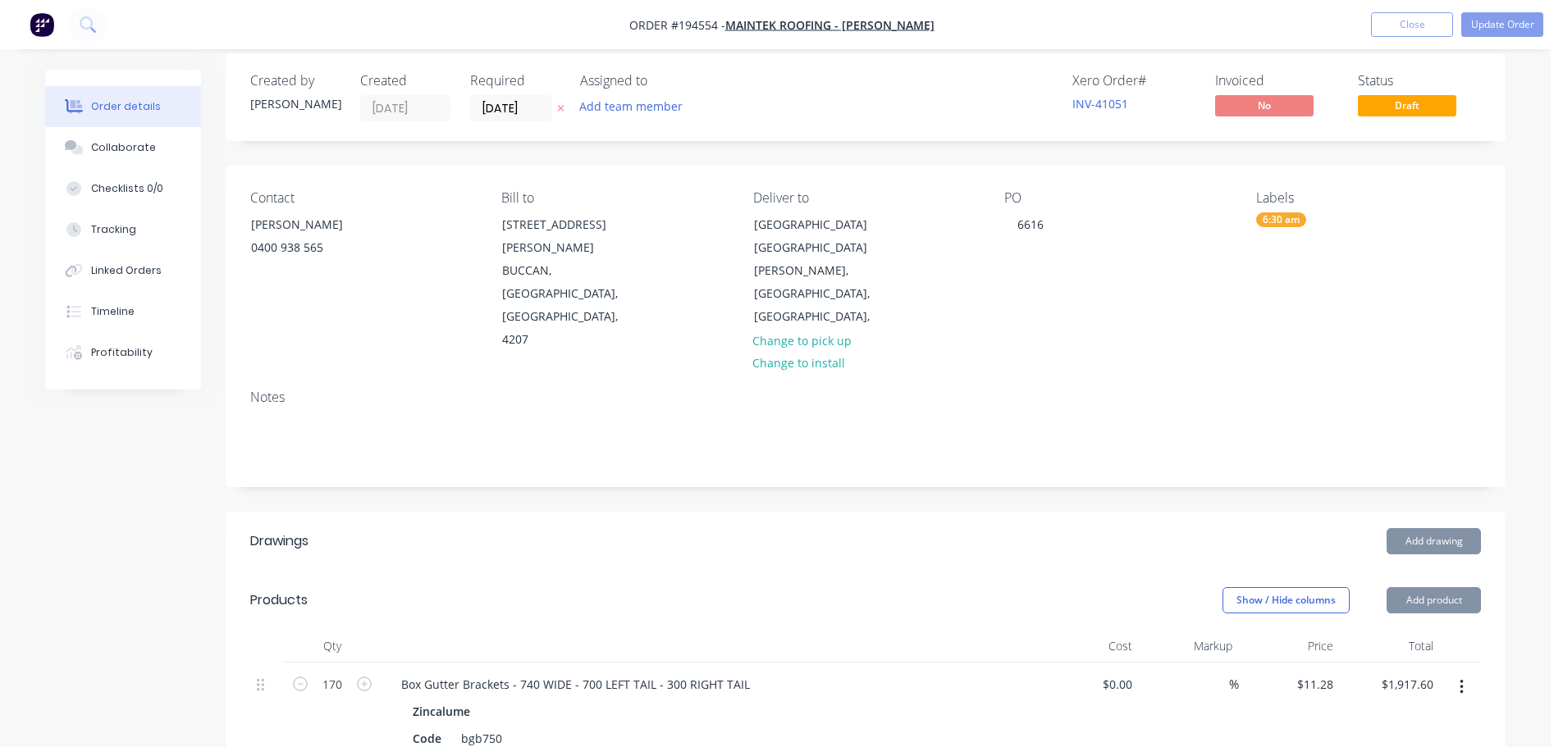
scroll to position [246, 0]
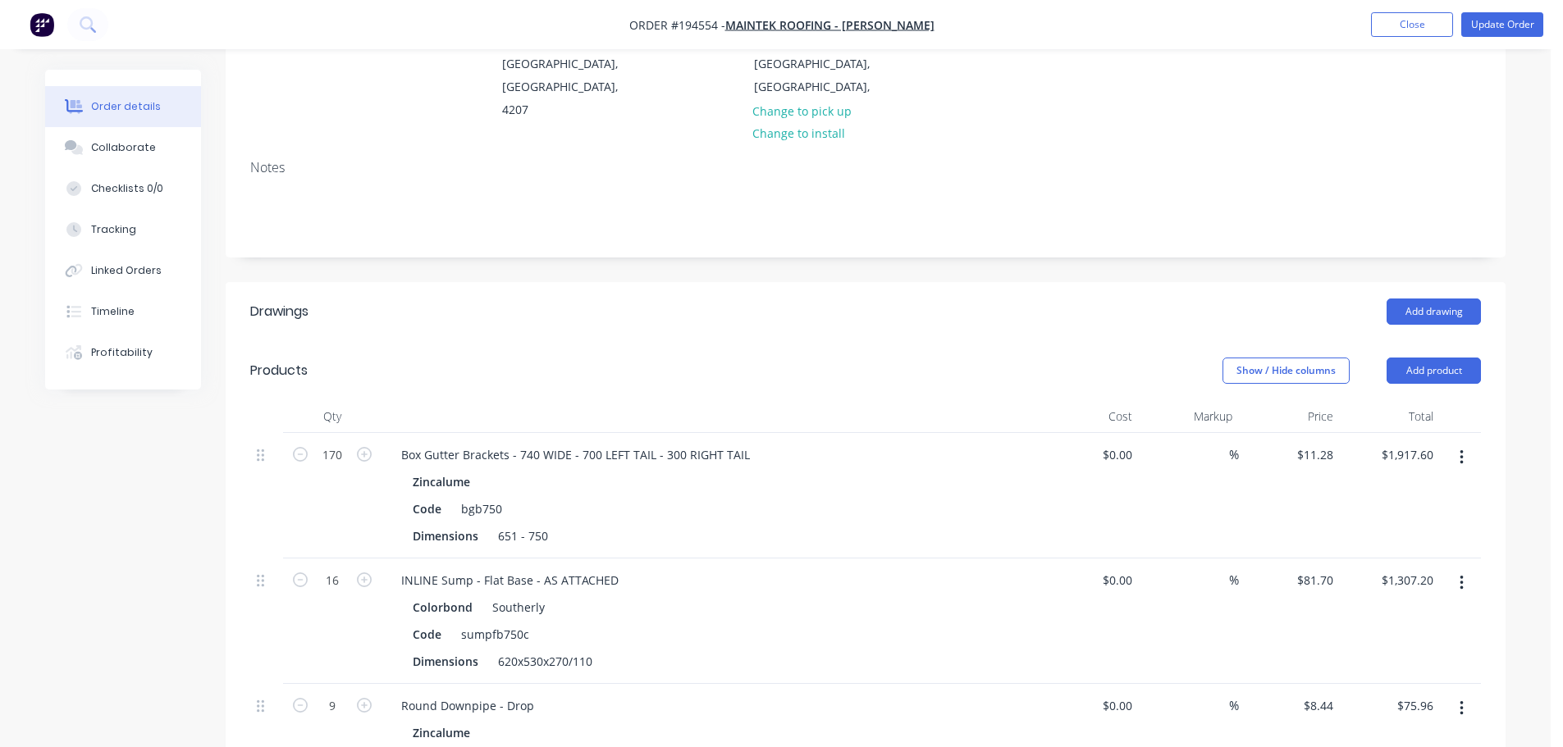
click at [1459, 449] on icon "button" at bounding box center [1461, 458] width 4 height 18
click at [1432, 489] on div "Edit" at bounding box center [1403, 501] width 126 height 24
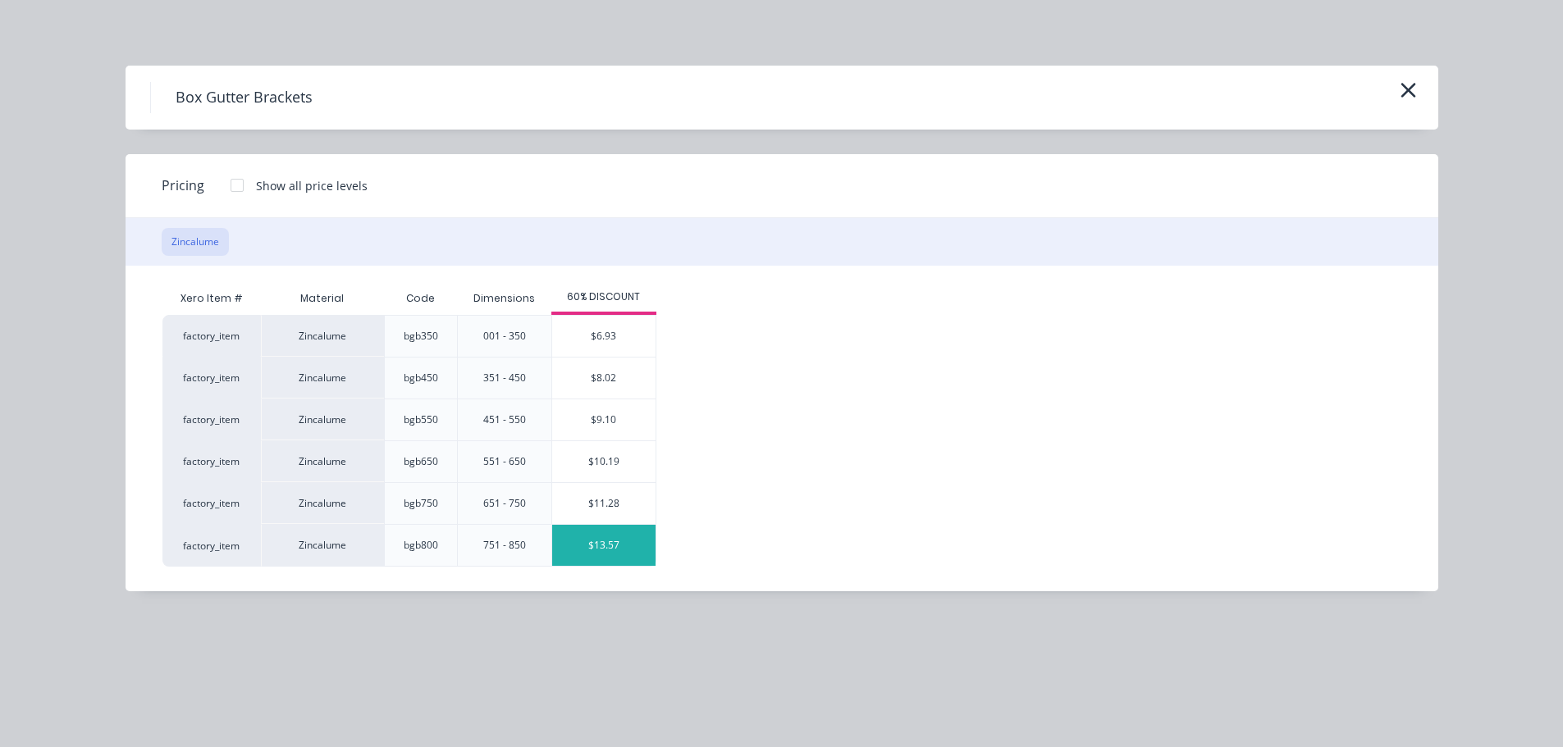
click at [614, 544] on div "$13.57" at bounding box center [603, 545] width 103 height 41
type input "$13.57"
type input "$2,306.90"
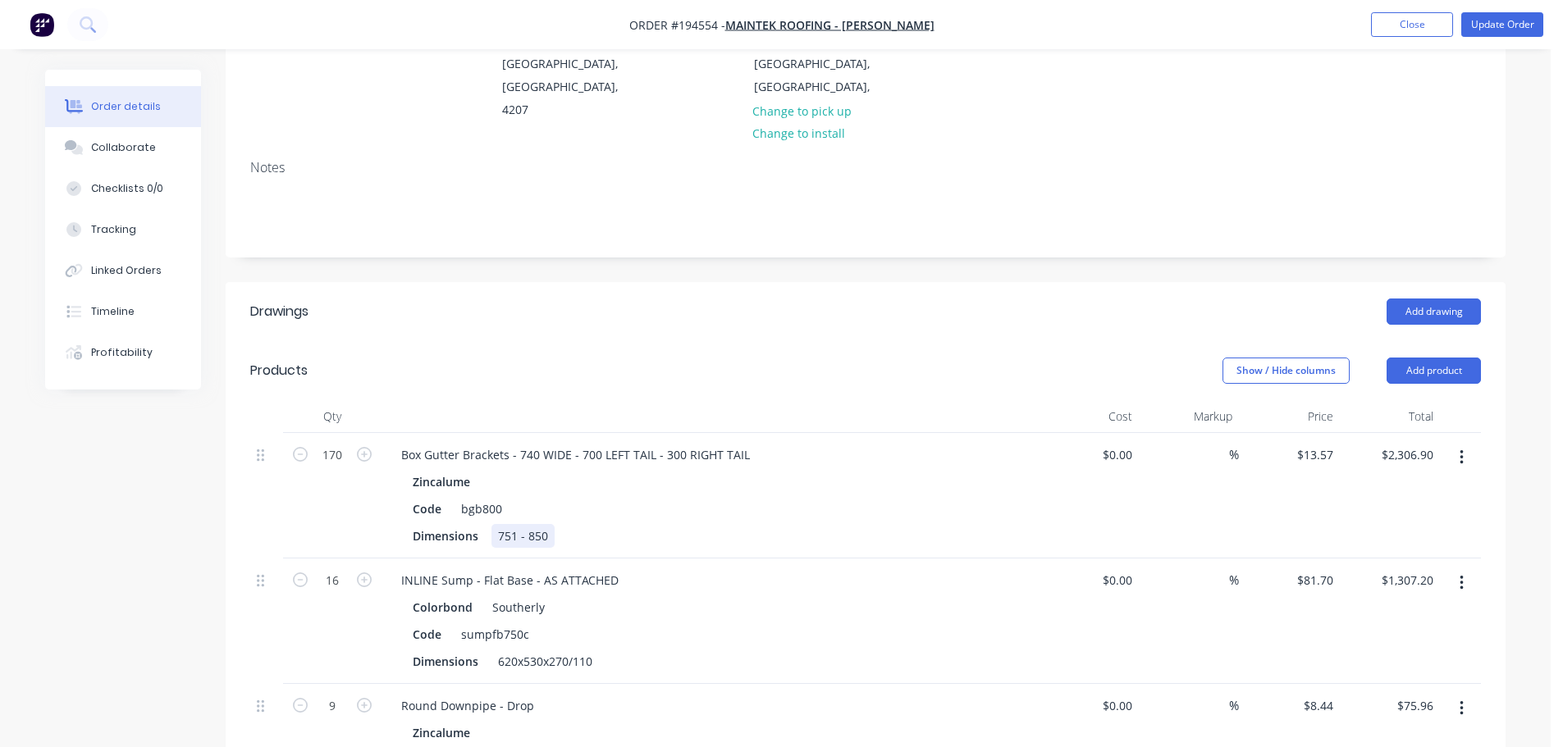
click at [531, 524] on div "751 - 850" at bounding box center [522, 536] width 63 height 24
click at [663, 282] on header "Drawings Add drawing" at bounding box center [866, 311] width 1280 height 59
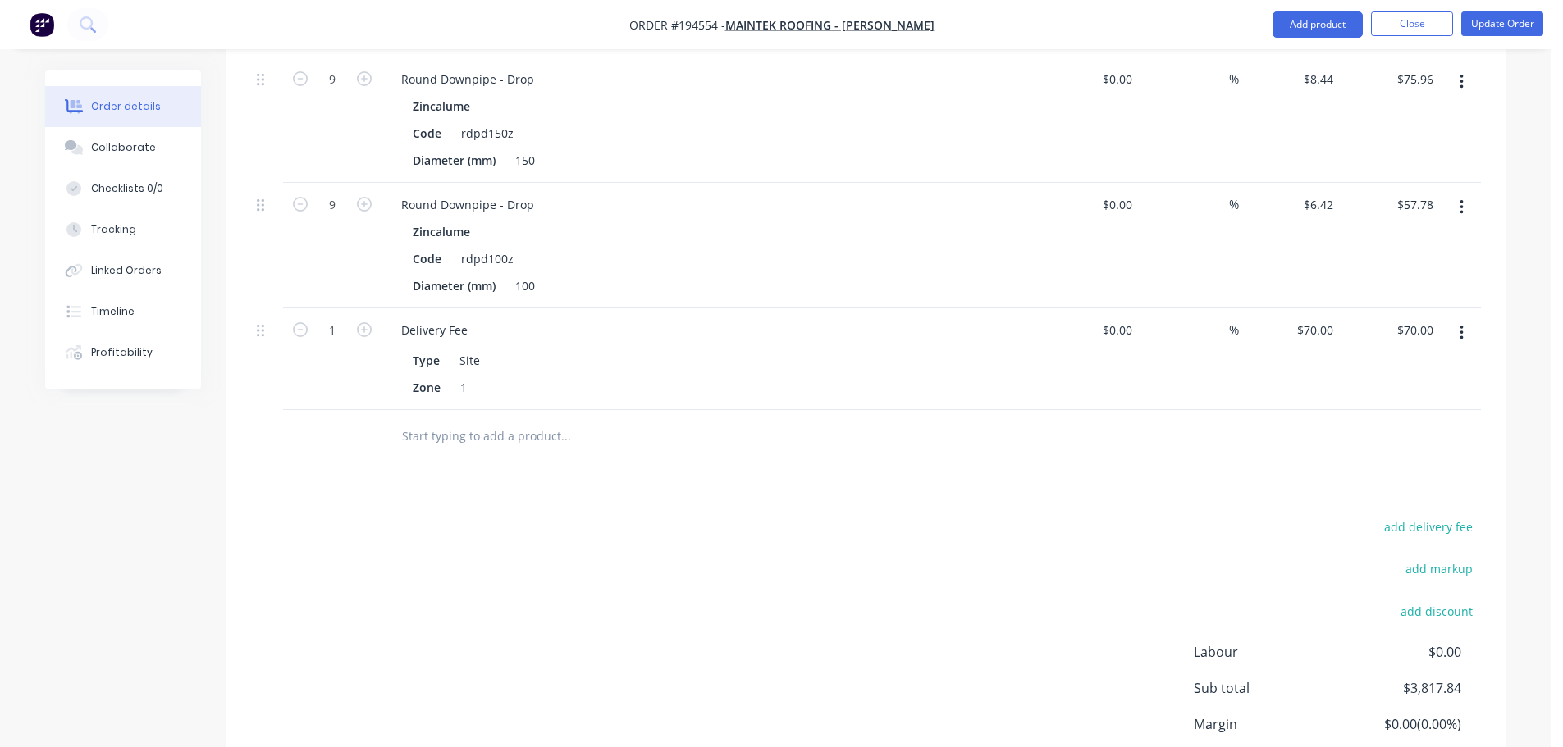
scroll to position [0, 0]
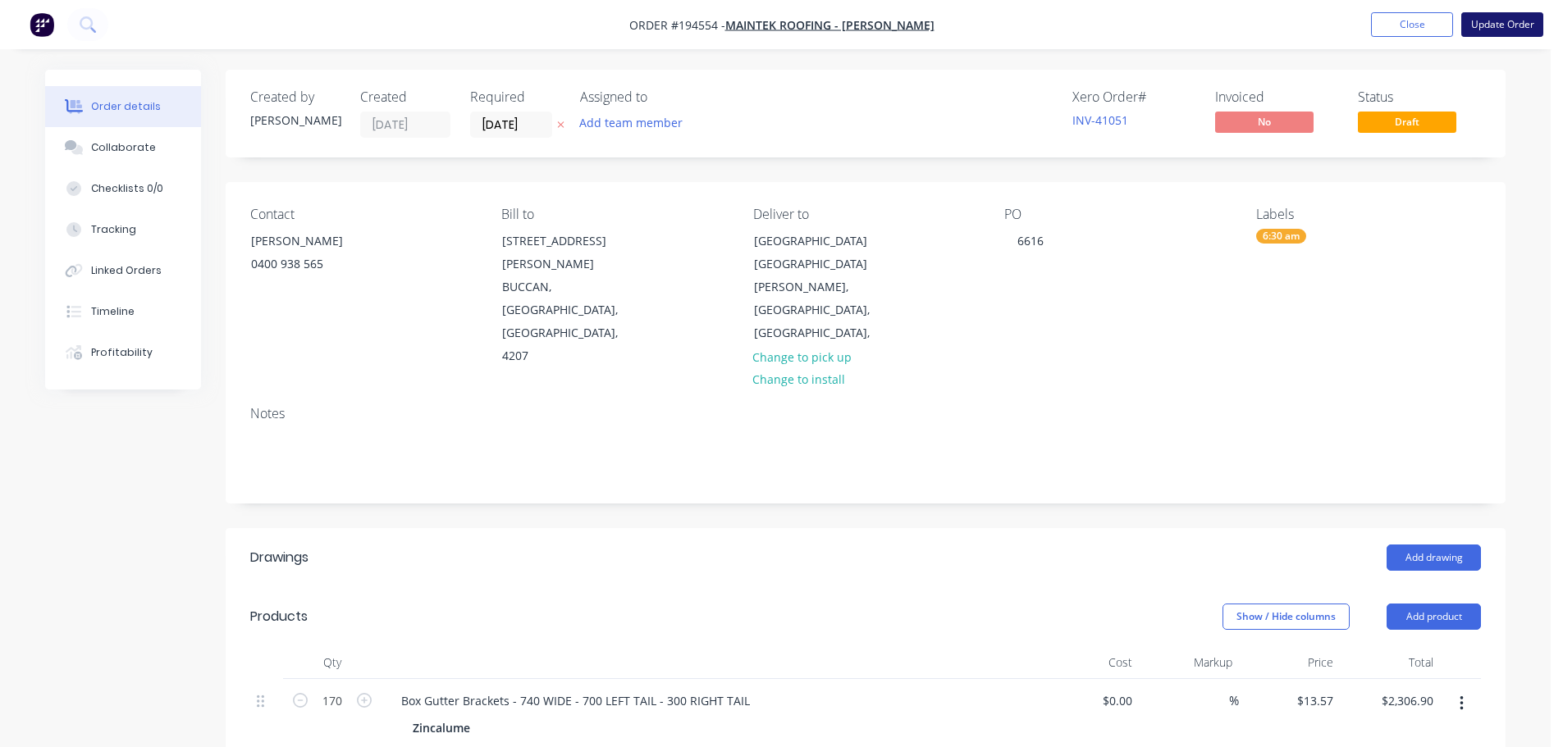
click at [1492, 22] on button "Update Order" at bounding box center [1502, 24] width 82 height 25
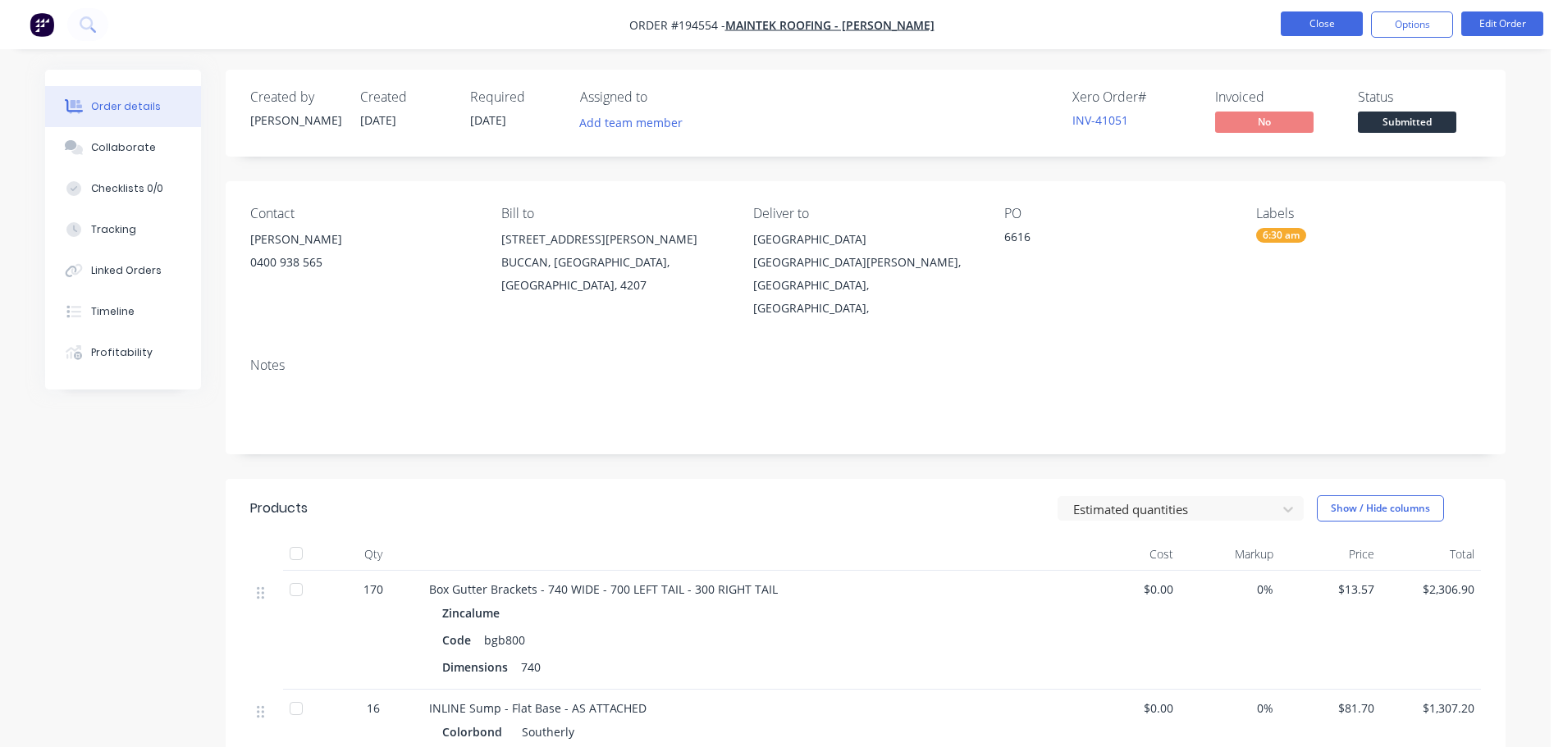
click at [1347, 23] on button "Close" at bounding box center [1322, 23] width 82 height 25
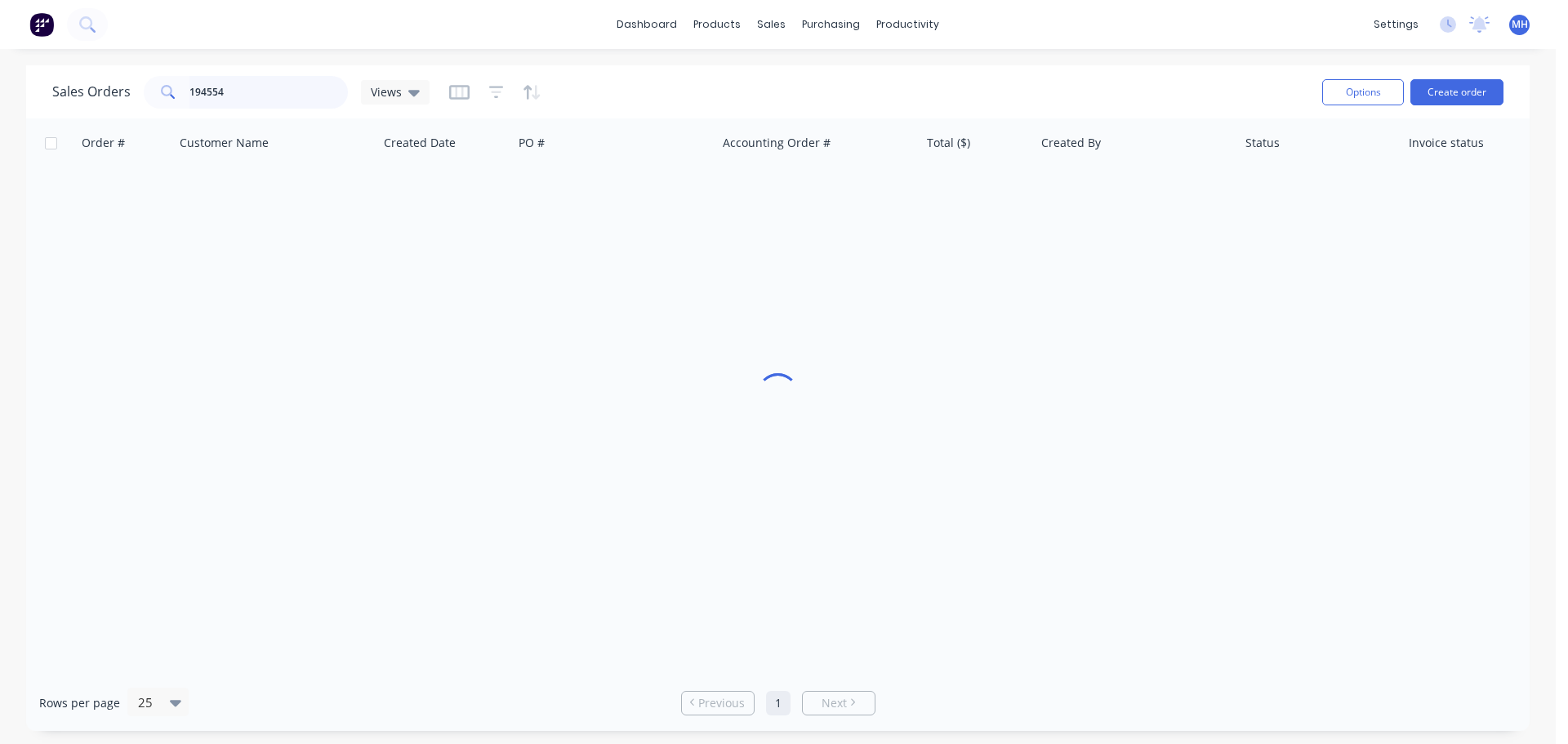
click at [298, 88] on input "194554" at bounding box center [269, 92] width 159 height 33
type input "194677"
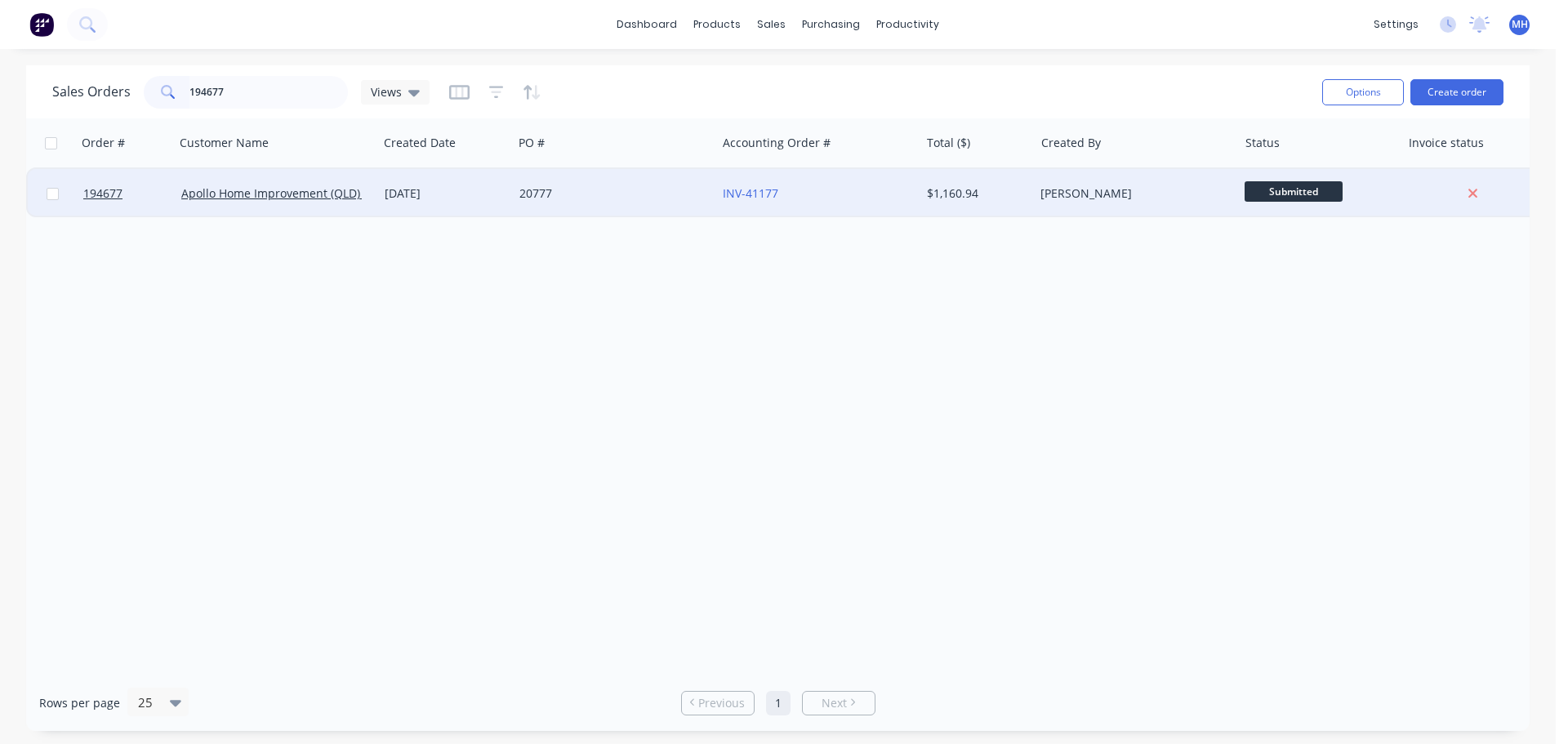
click at [575, 209] on div "20777" at bounding box center [614, 193] width 203 height 49
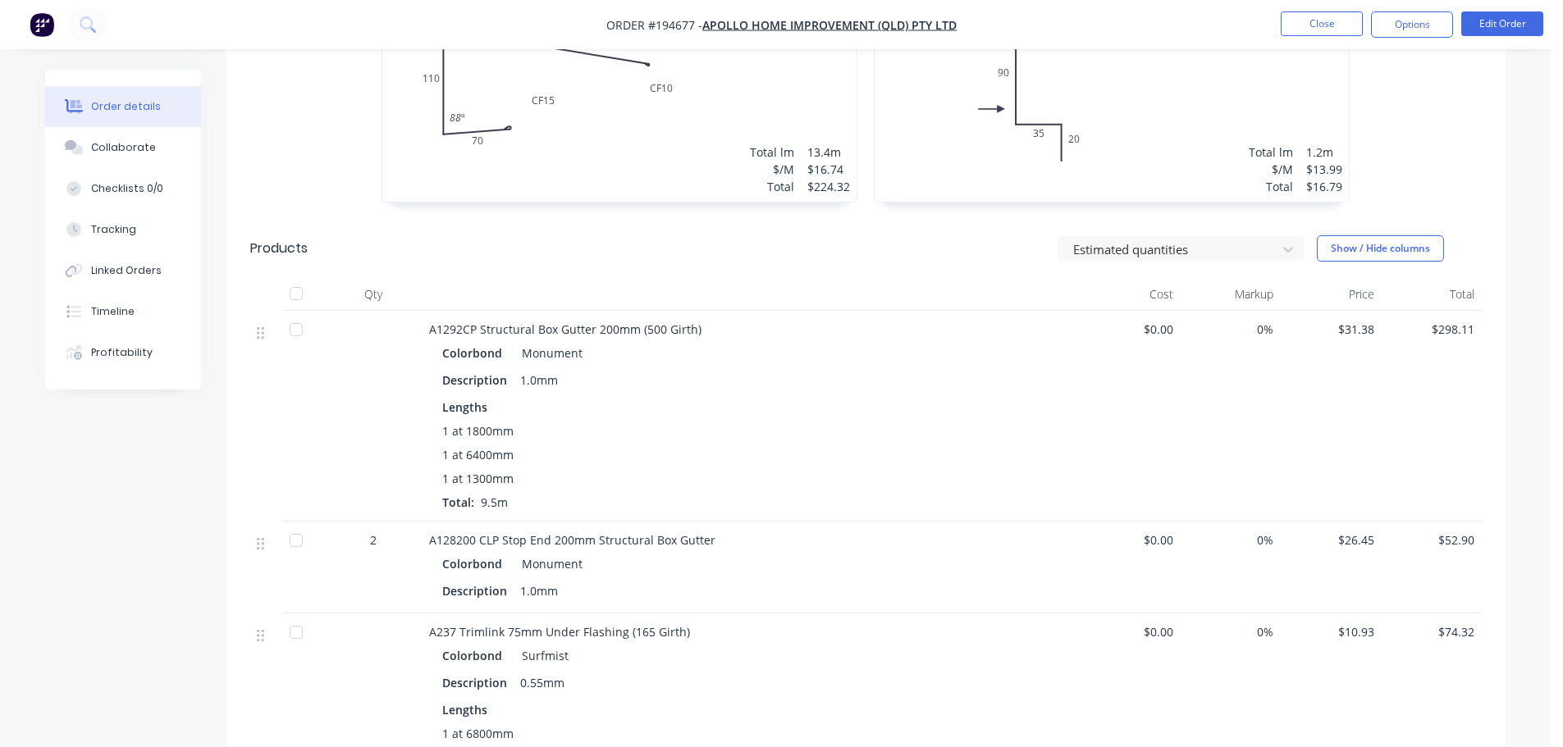
scroll to position [867, 0]
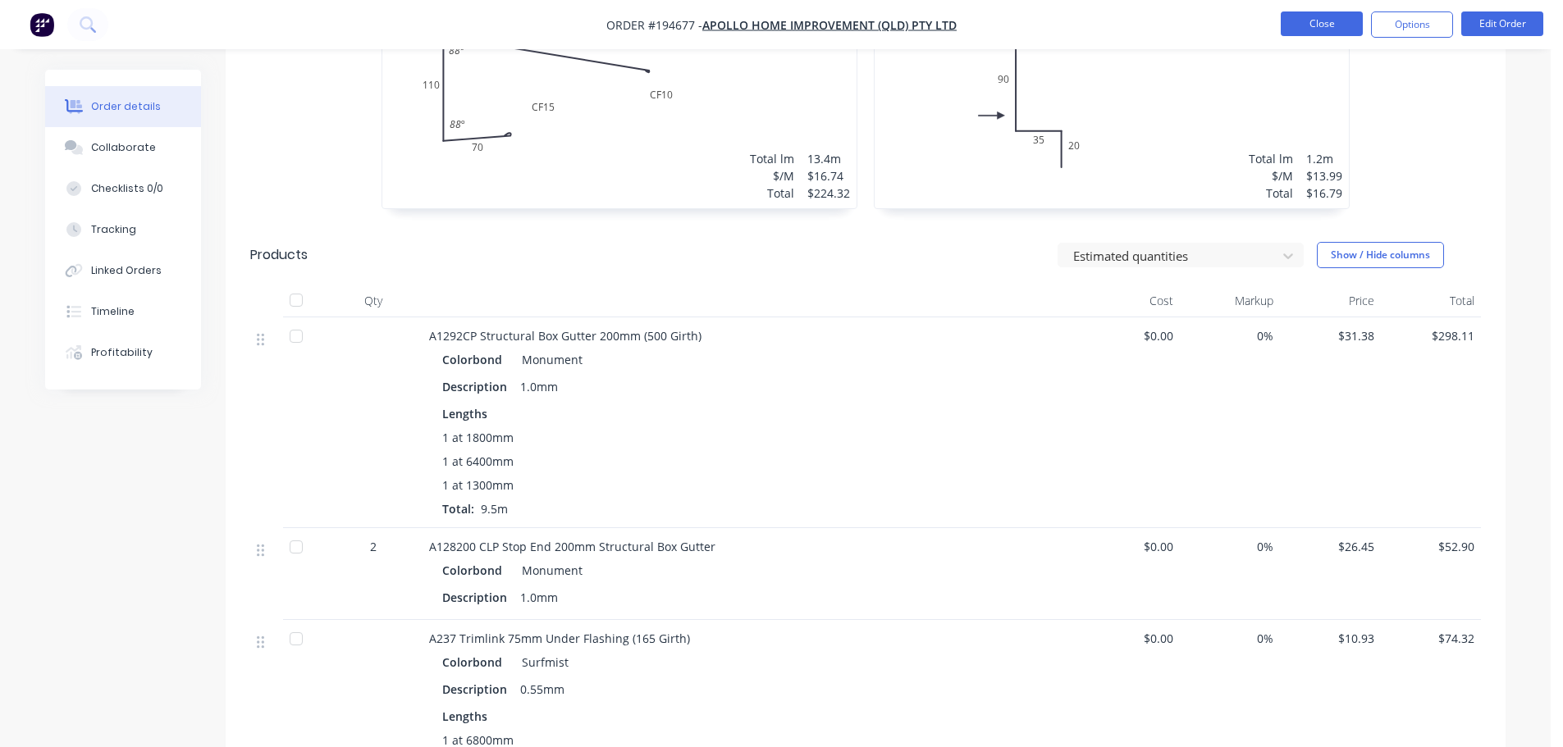
click at [1313, 23] on button "Close" at bounding box center [1322, 23] width 82 height 25
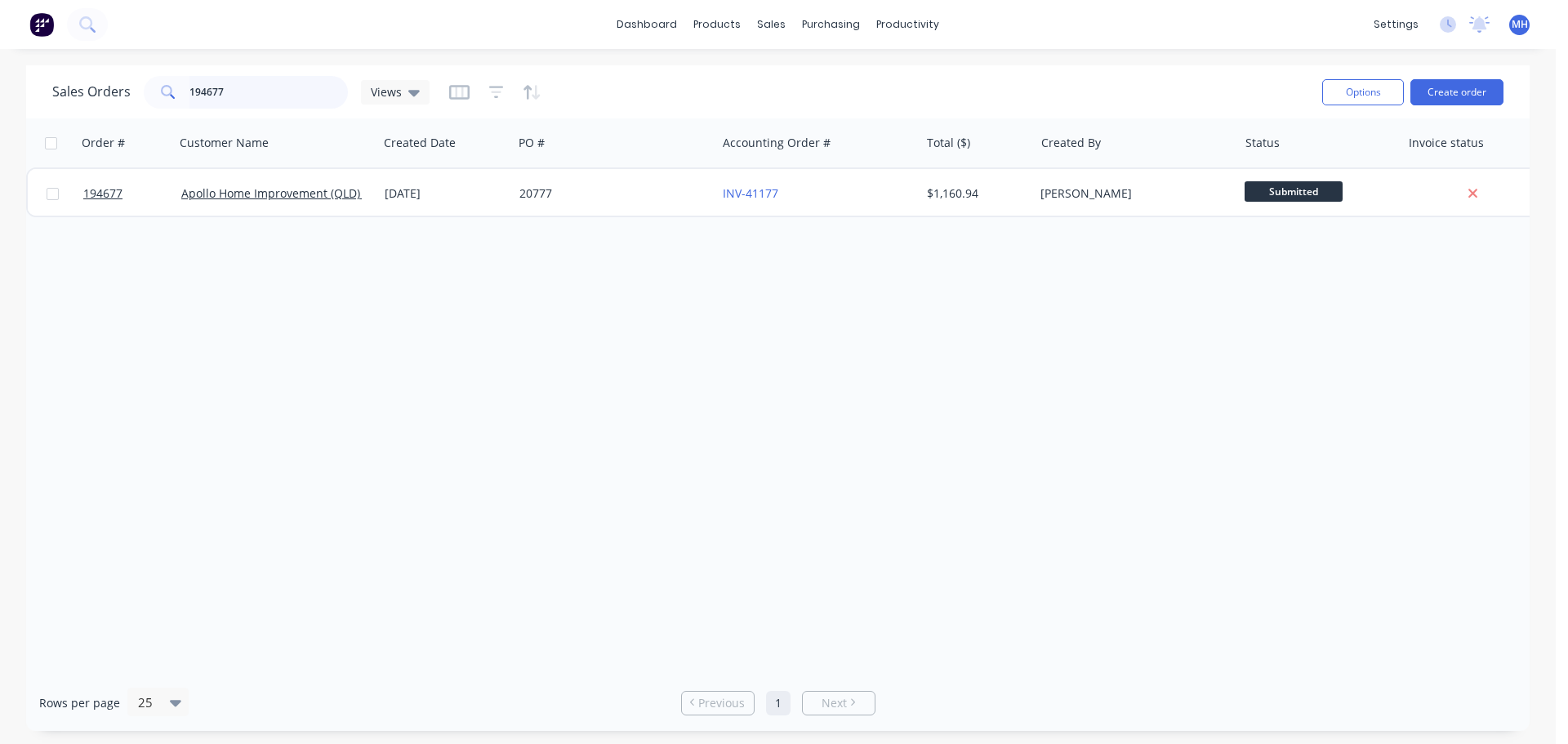
click at [298, 99] on input "194677" at bounding box center [269, 92] width 159 height 33
click at [298, 98] on input "194677" at bounding box center [269, 92] width 159 height 33
type input "194224"
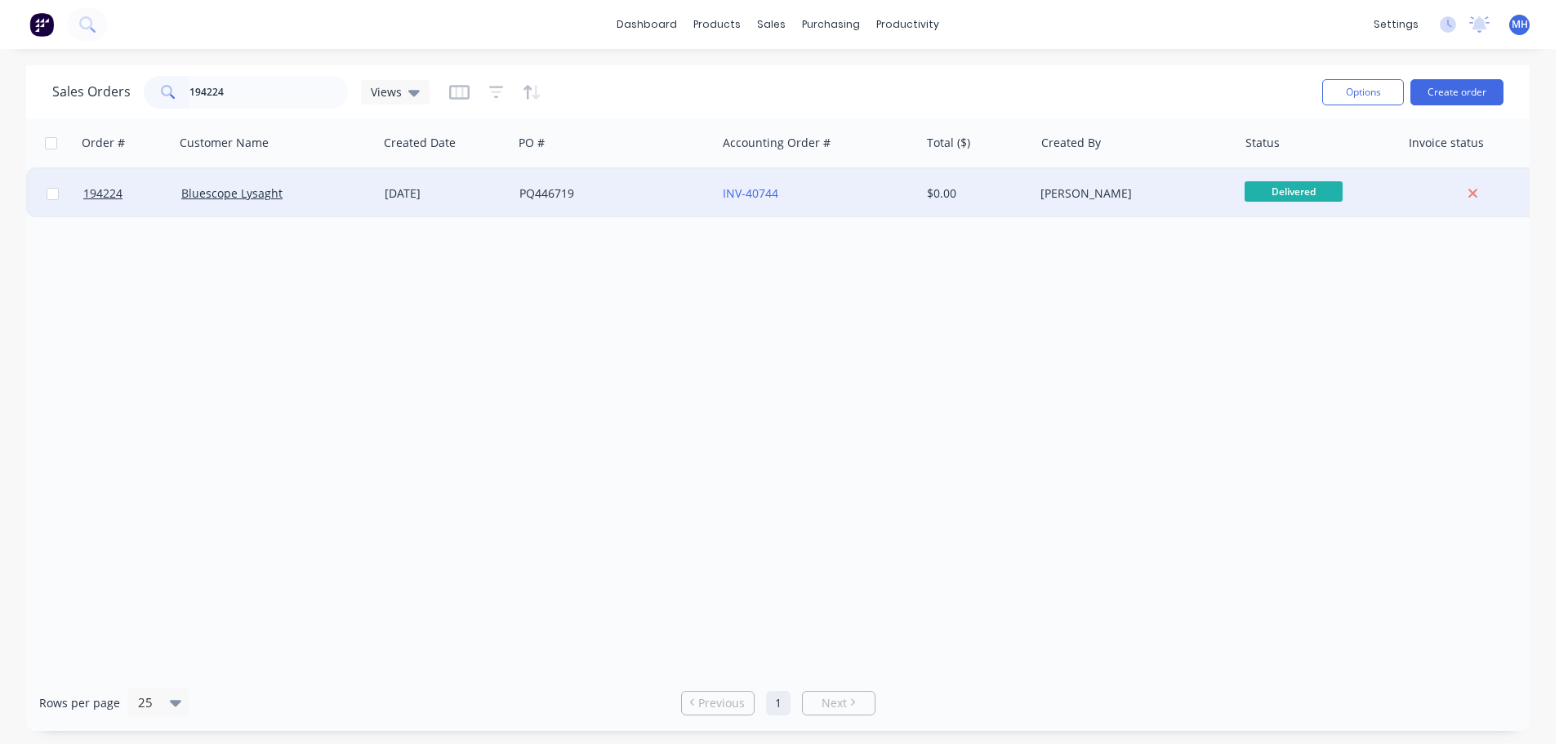
click at [607, 209] on div "PQ446719" at bounding box center [614, 193] width 203 height 49
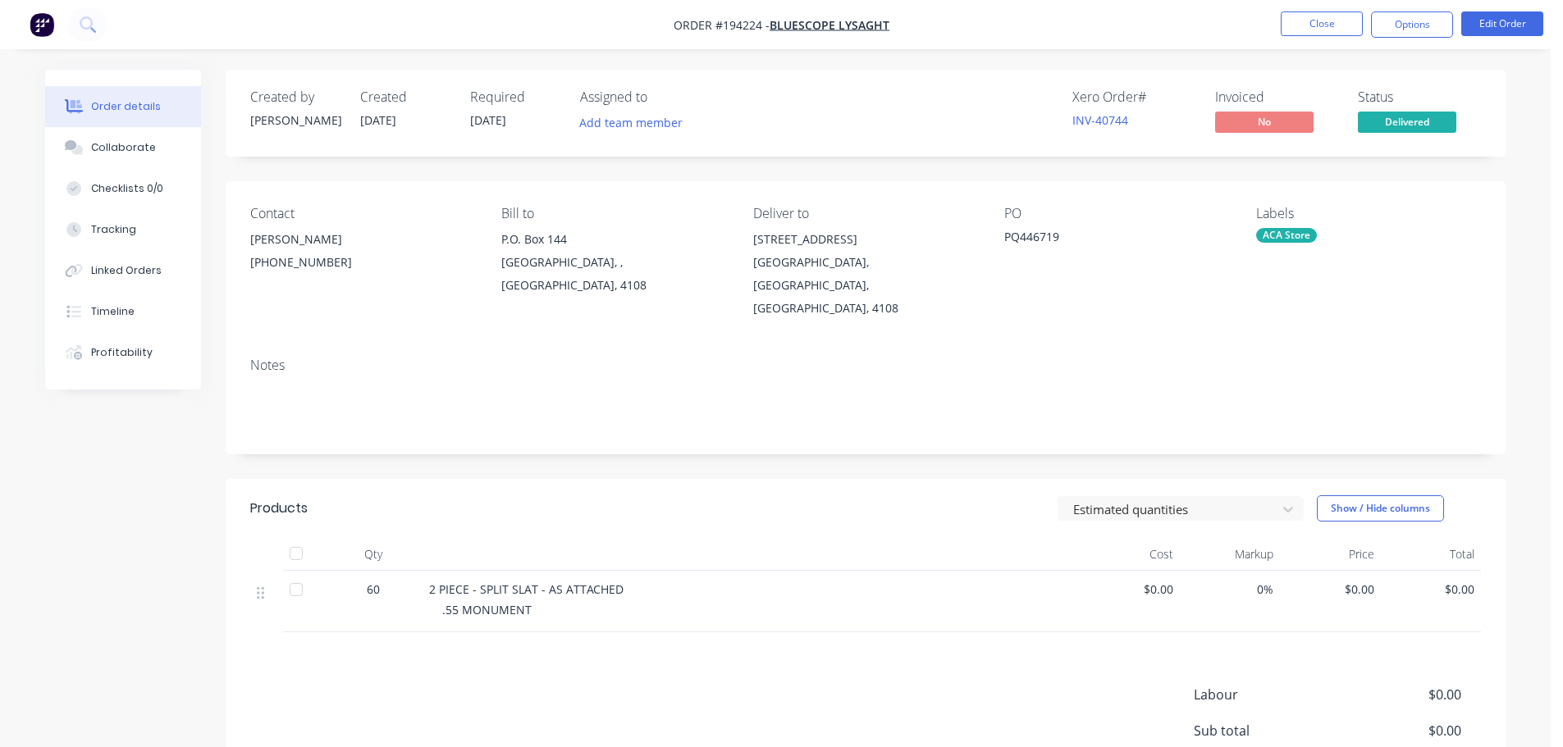
click at [1521, 26] on button "Edit Order" at bounding box center [1502, 23] width 82 height 25
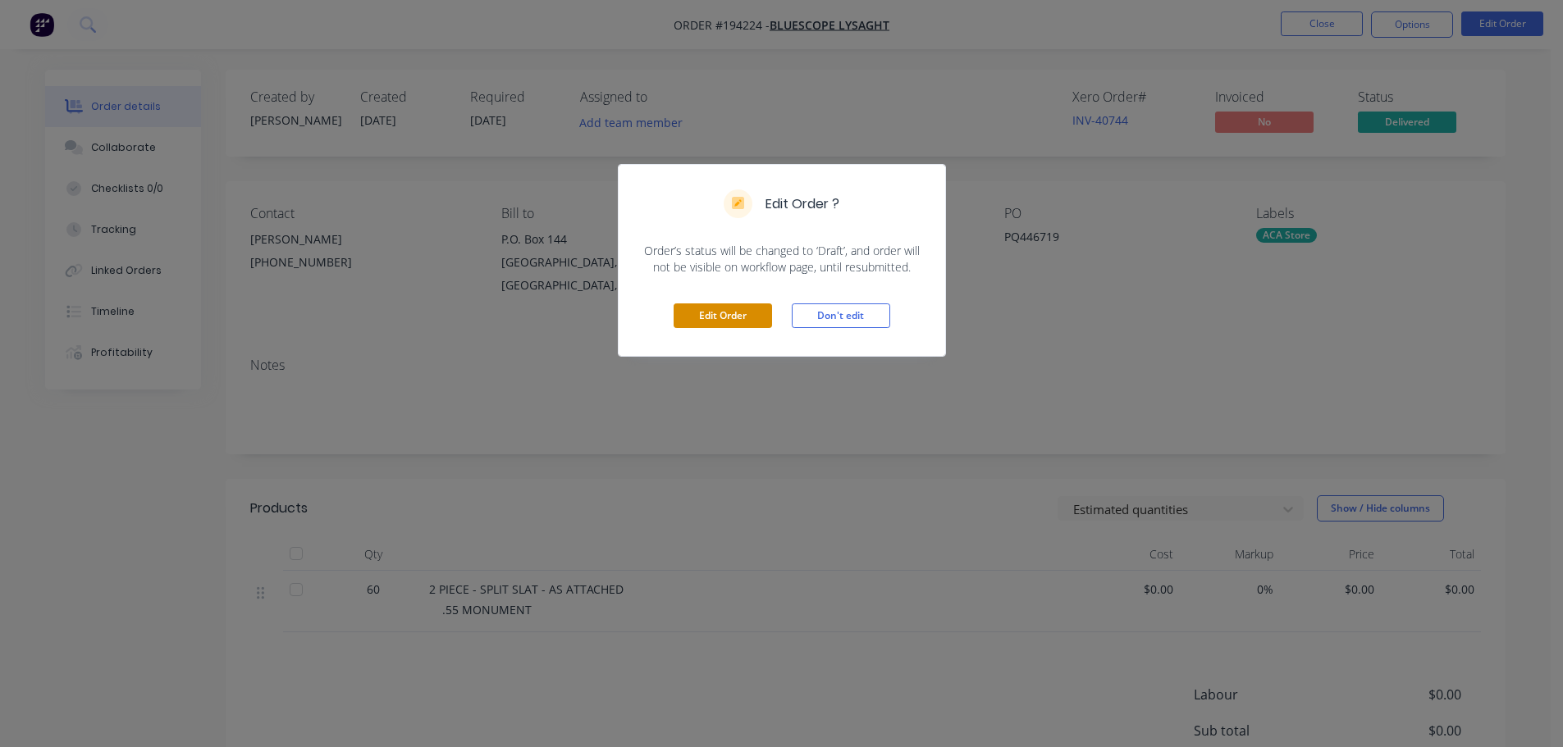
click at [731, 317] on button "Edit Order" at bounding box center [723, 316] width 98 height 25
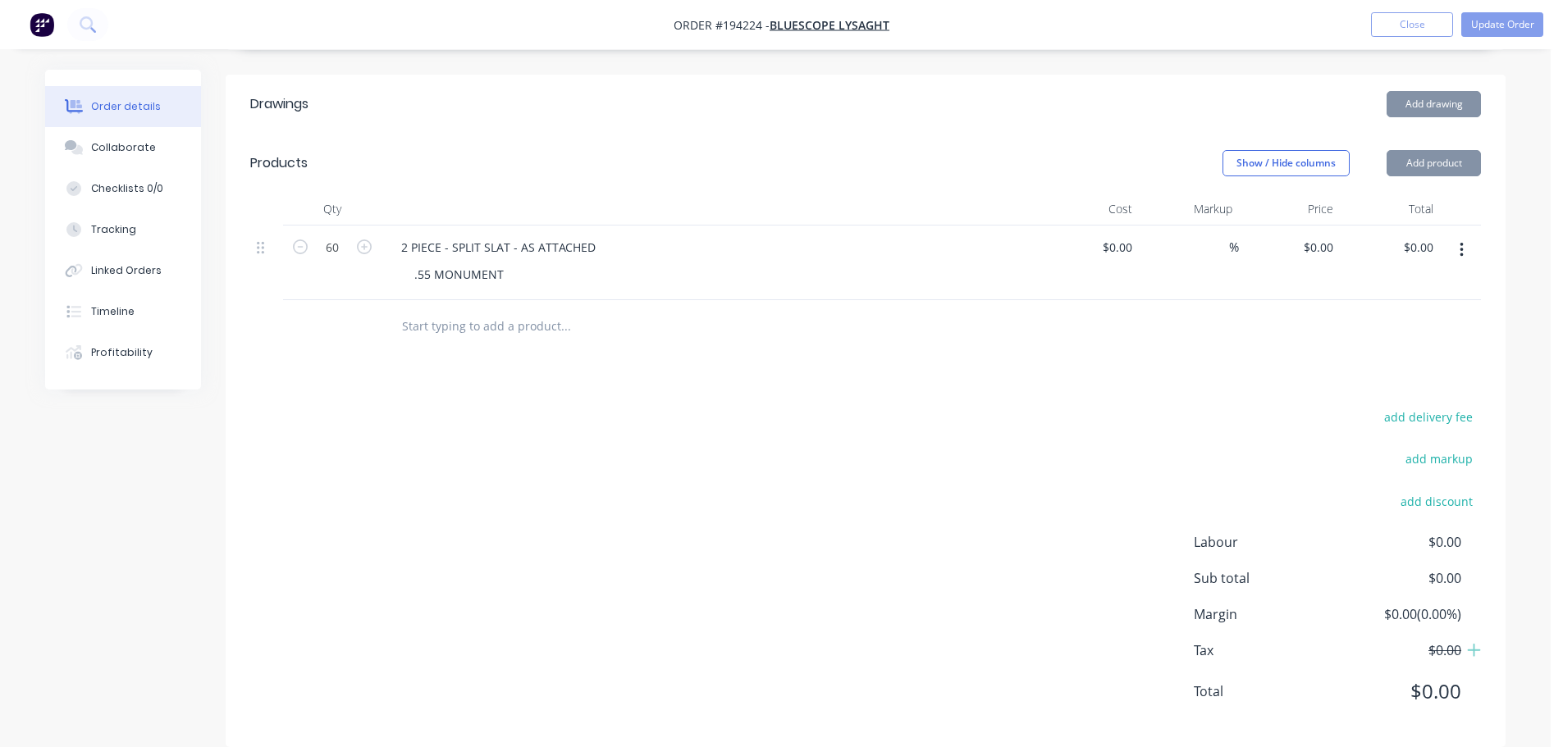
scroll to position [432, 0]
click at [1327, 234] on input "0" at bounding box center [1330, 246] width 19 height 24
type input "$12.50"
type input "$750.00"
click at [1246, 379] on div "Drawings Add drawing Products Show / Hide columns Add product Qty Cost Markup P…" at bounding box center [866, 409] width 1280 height 673
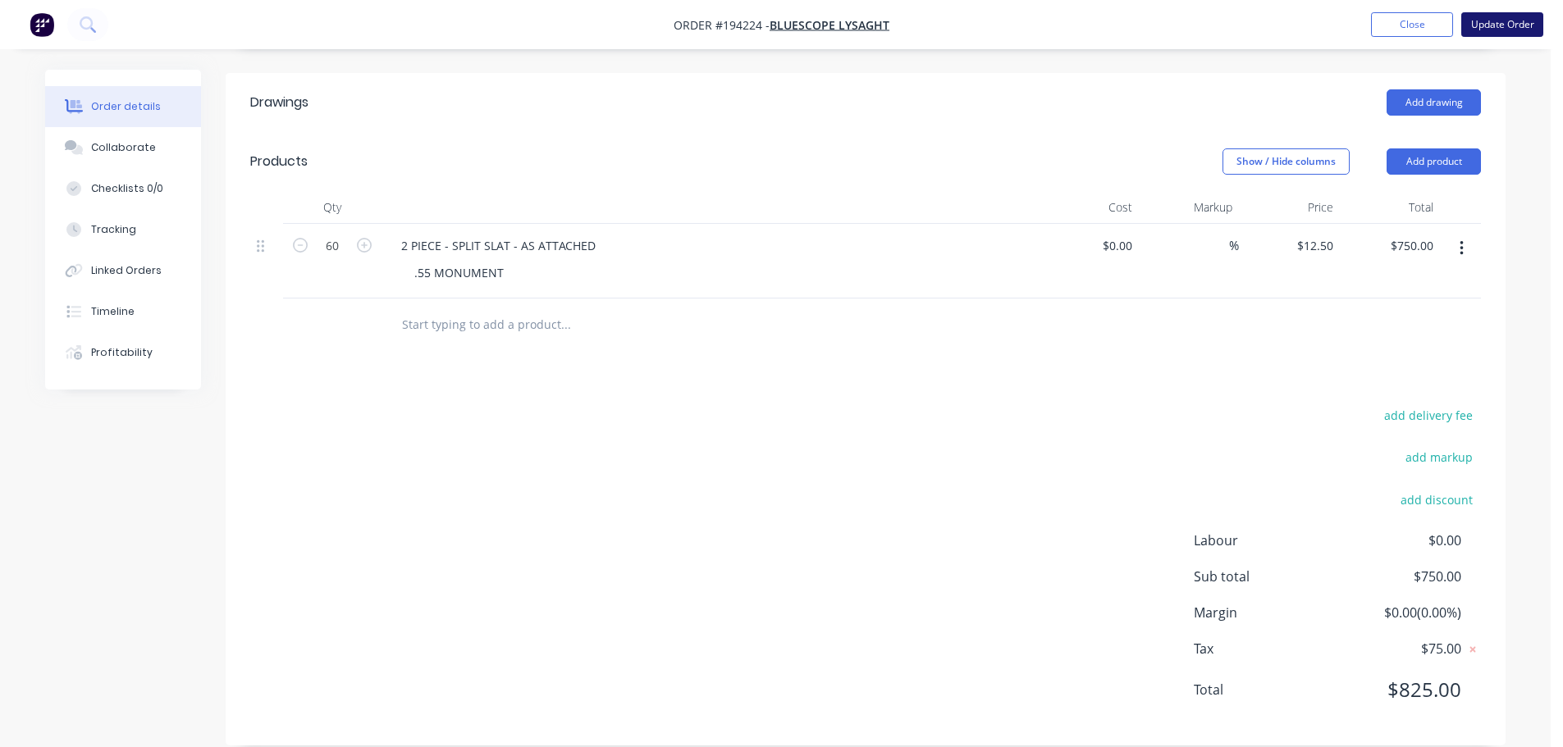
click at [1503, 28] on button "Update Order" at bounding box center [1502, 24] width 82 height 25
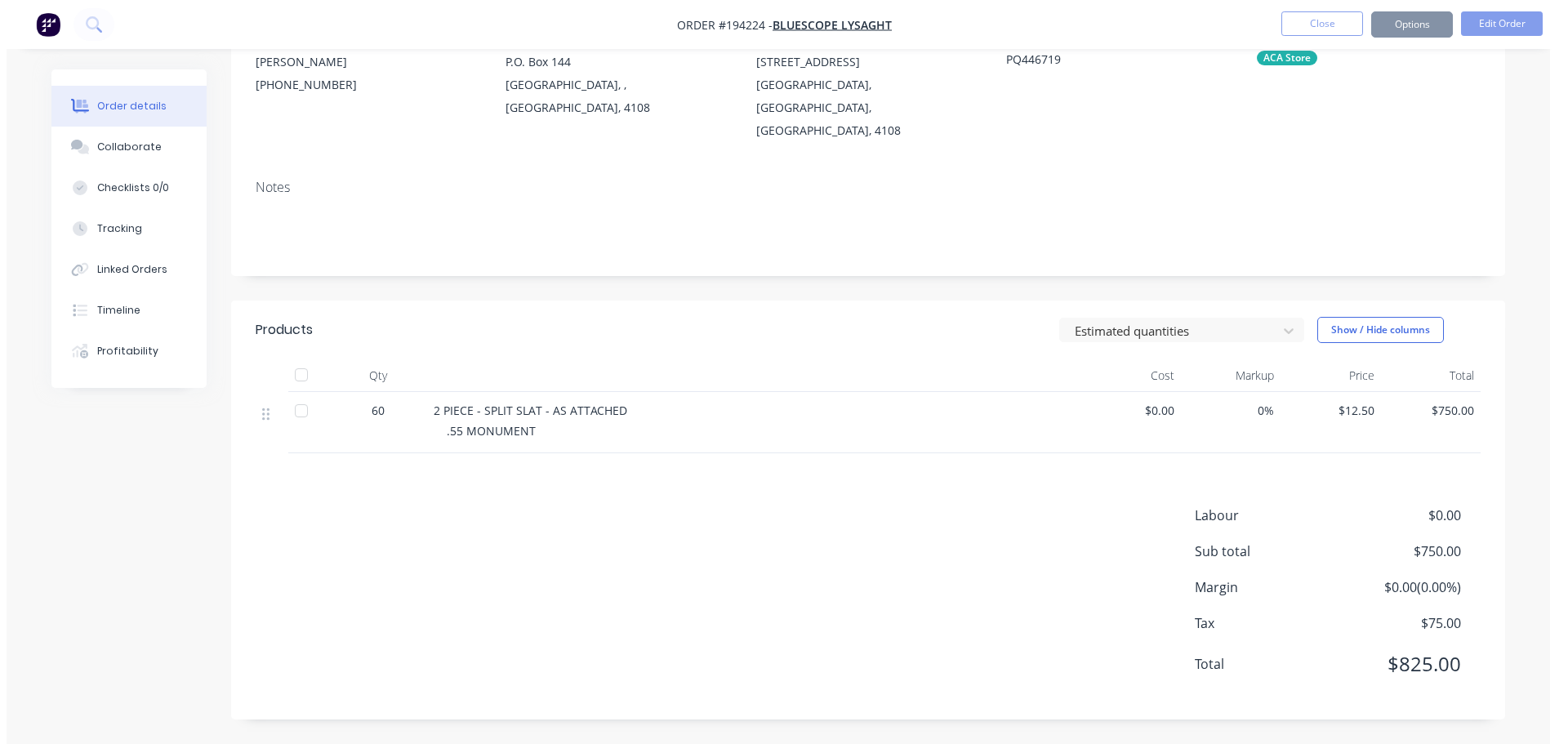
scroll to position [0, 0]
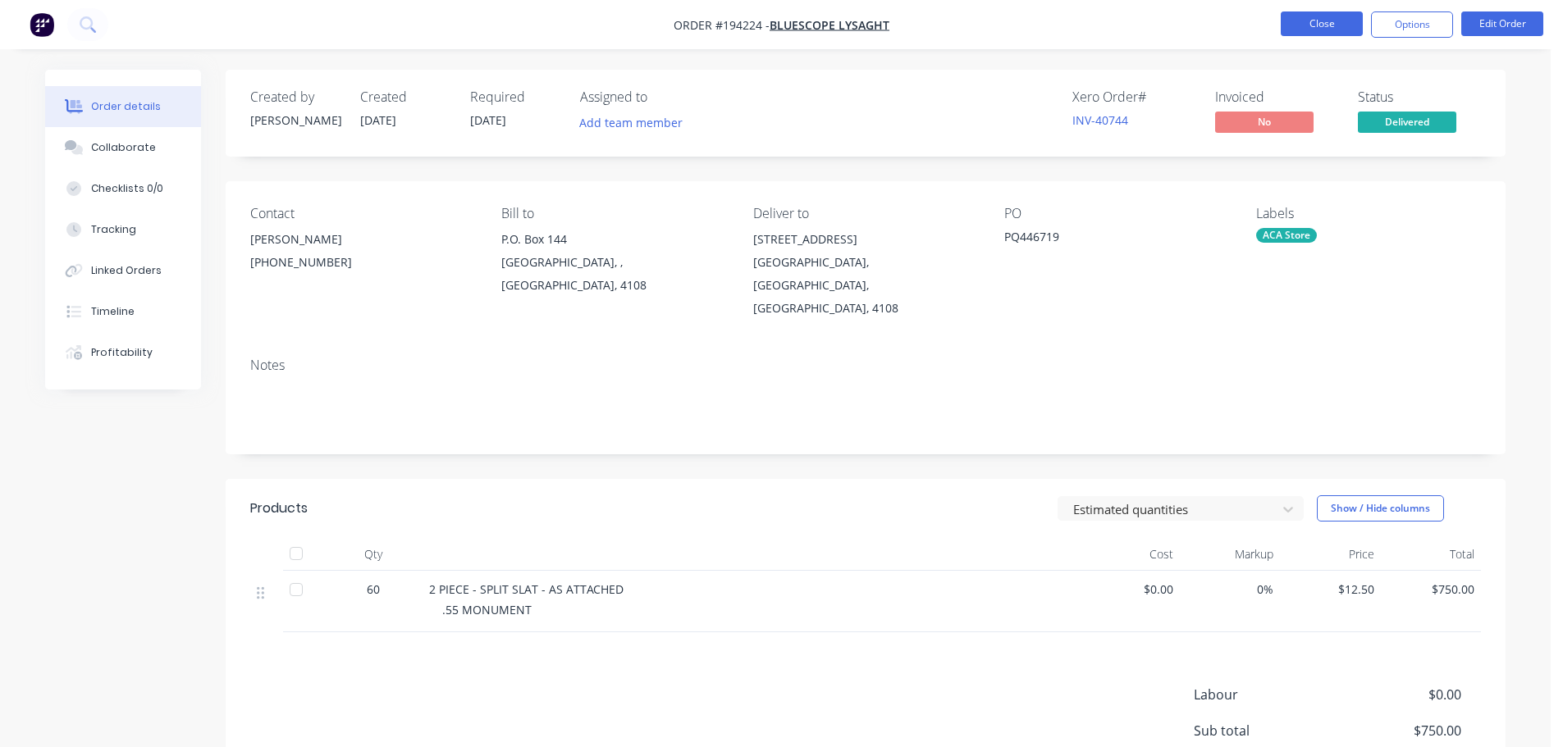
click at [1356, 27] on button "Close" at bounding box center [1322, 23] width 82 height 25
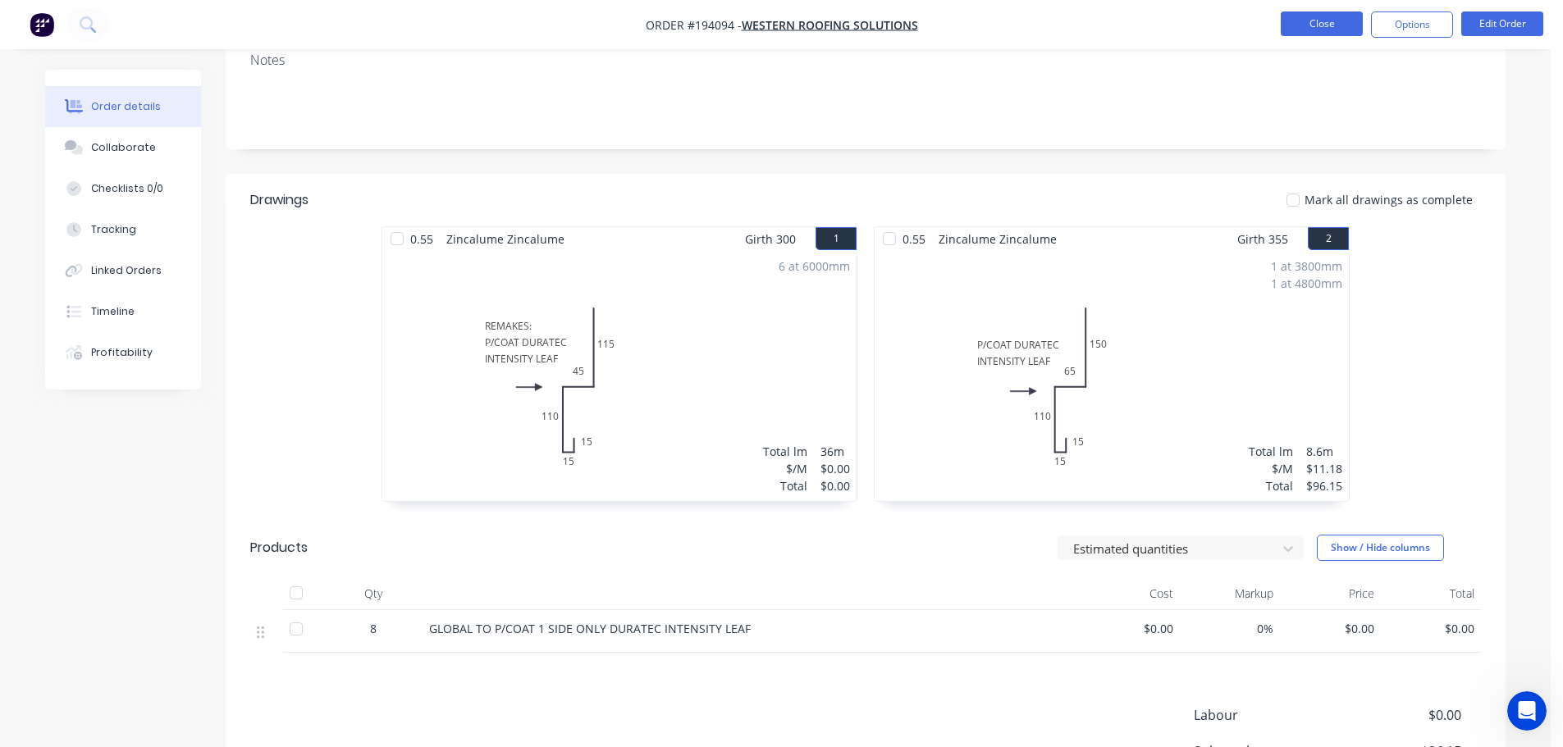
scroll to position [1045, 0]
click at [1331, 25] on button "Close" at bounding box center [1322, 23] width 82 height 25
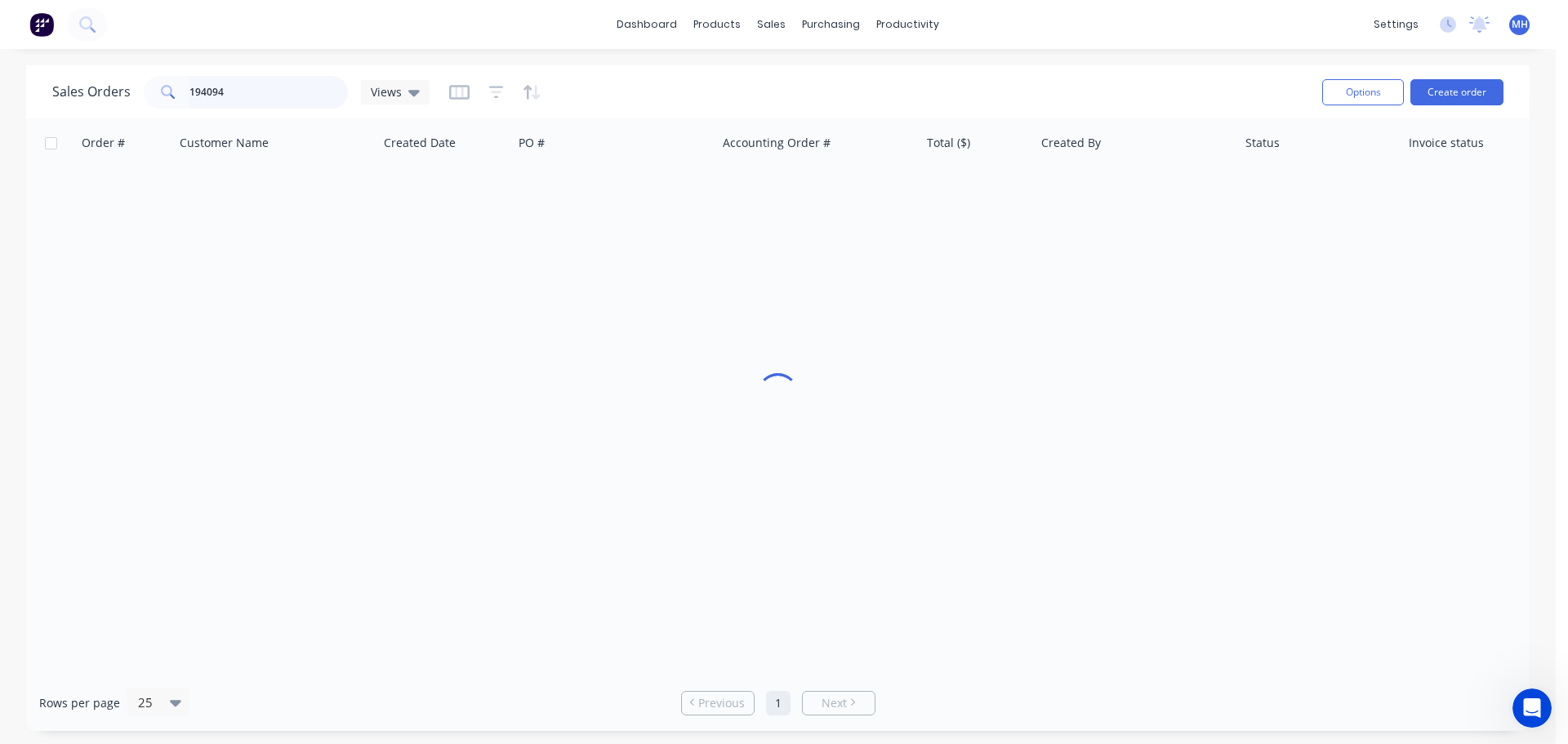
click at [280, 98] on input "194094" at bounding box center [269, 92] width 159 height 33
type input "194935"
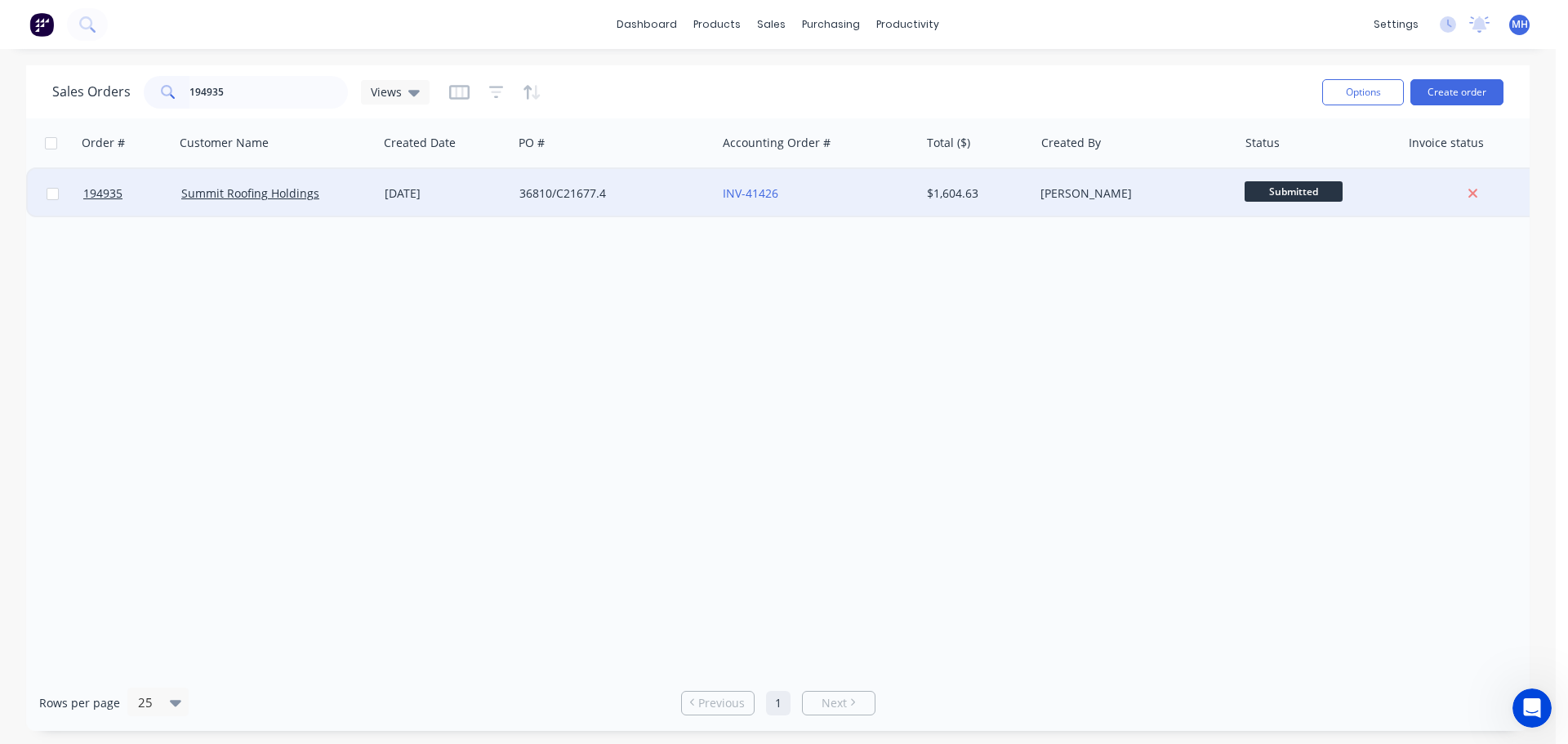
click at [606, 190] on div "36810/C21677.4" at bounding box center [610, 193] width 181 height 16
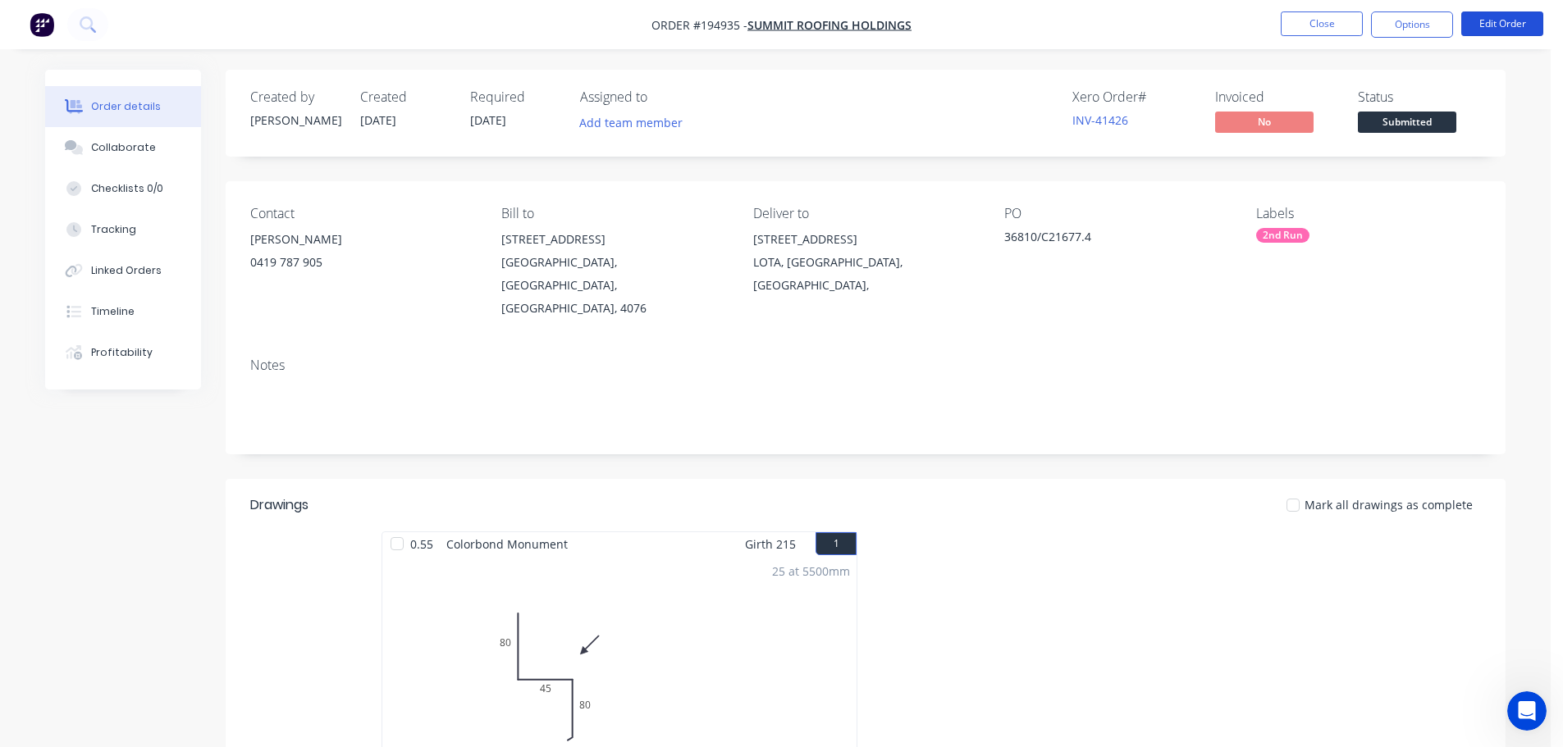
click at [1510, 16] on button "Edit Order" at bounding box center [1502, 23] width 82 height 25
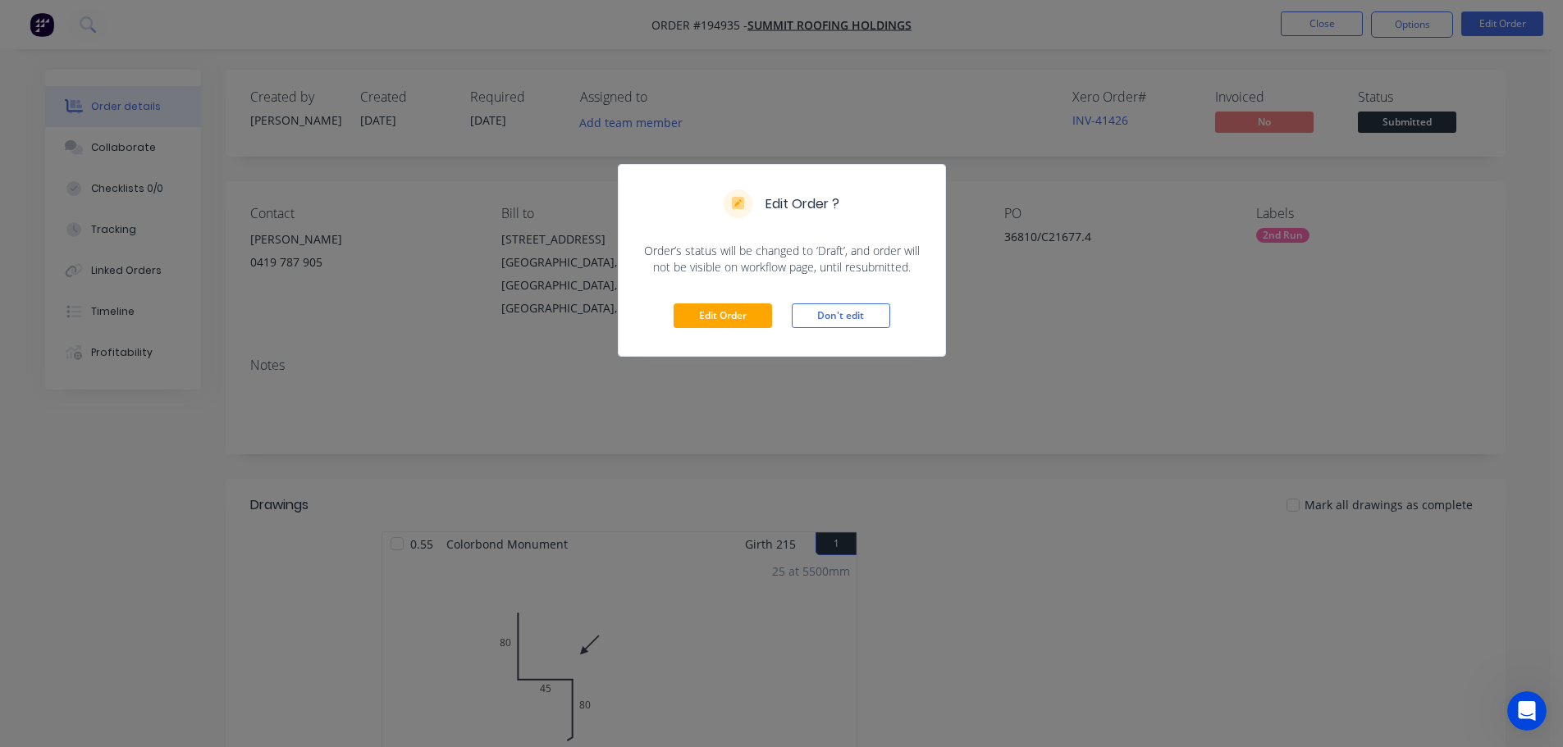
click at [704, 296] on div "Edit Order Don't edit" at bounding box center [782, 316] width 326 height 80
click at [710, 306] on button "Edit Order" at bounding box center [723, 316] width 98 height 25
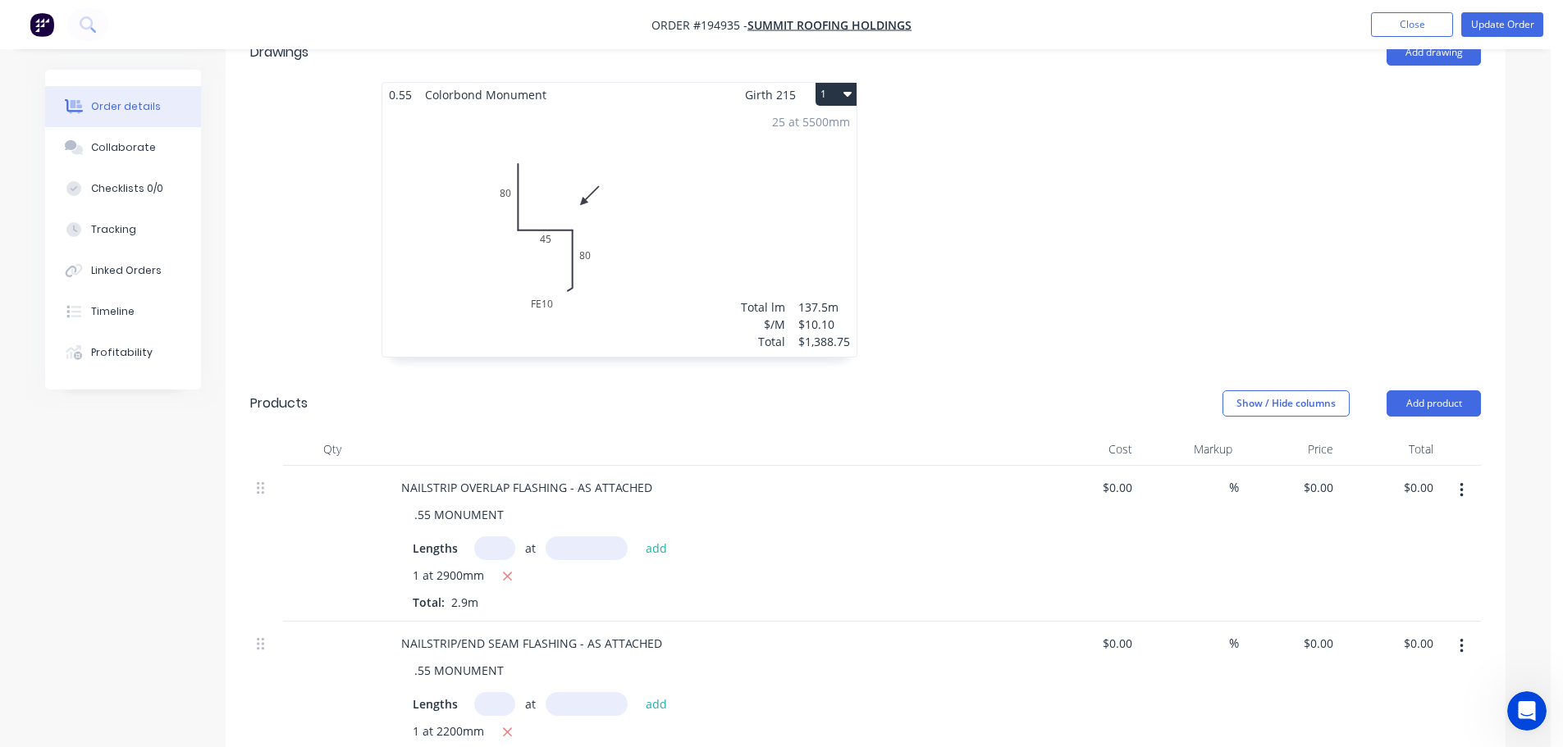
scroll to position [492, 0]
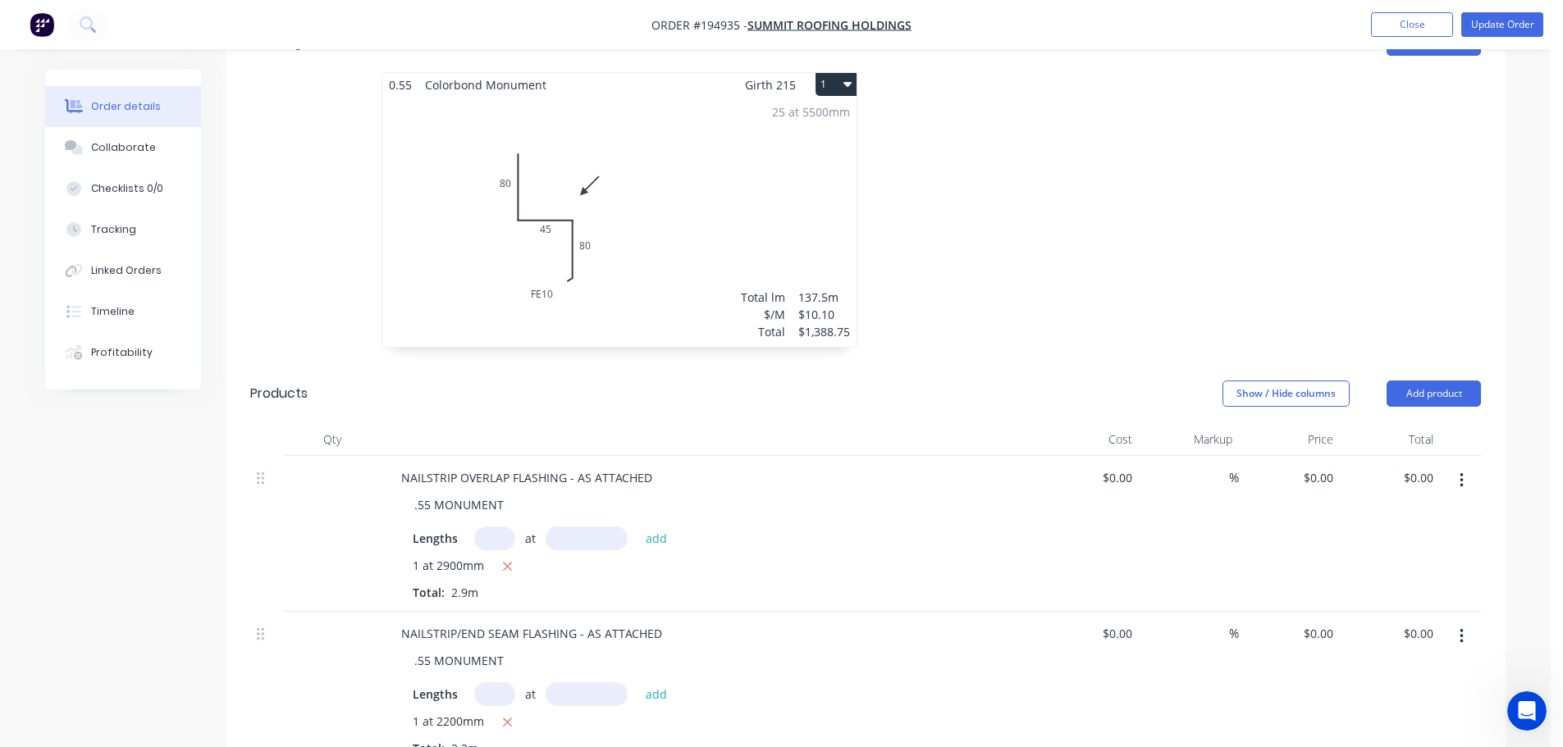
click at [724, 188] on div "25 at 5500mm Total lm $/M Total 137.5m $10.10 $1,388.75" at bounding box center [619, 222] width 474 height 250
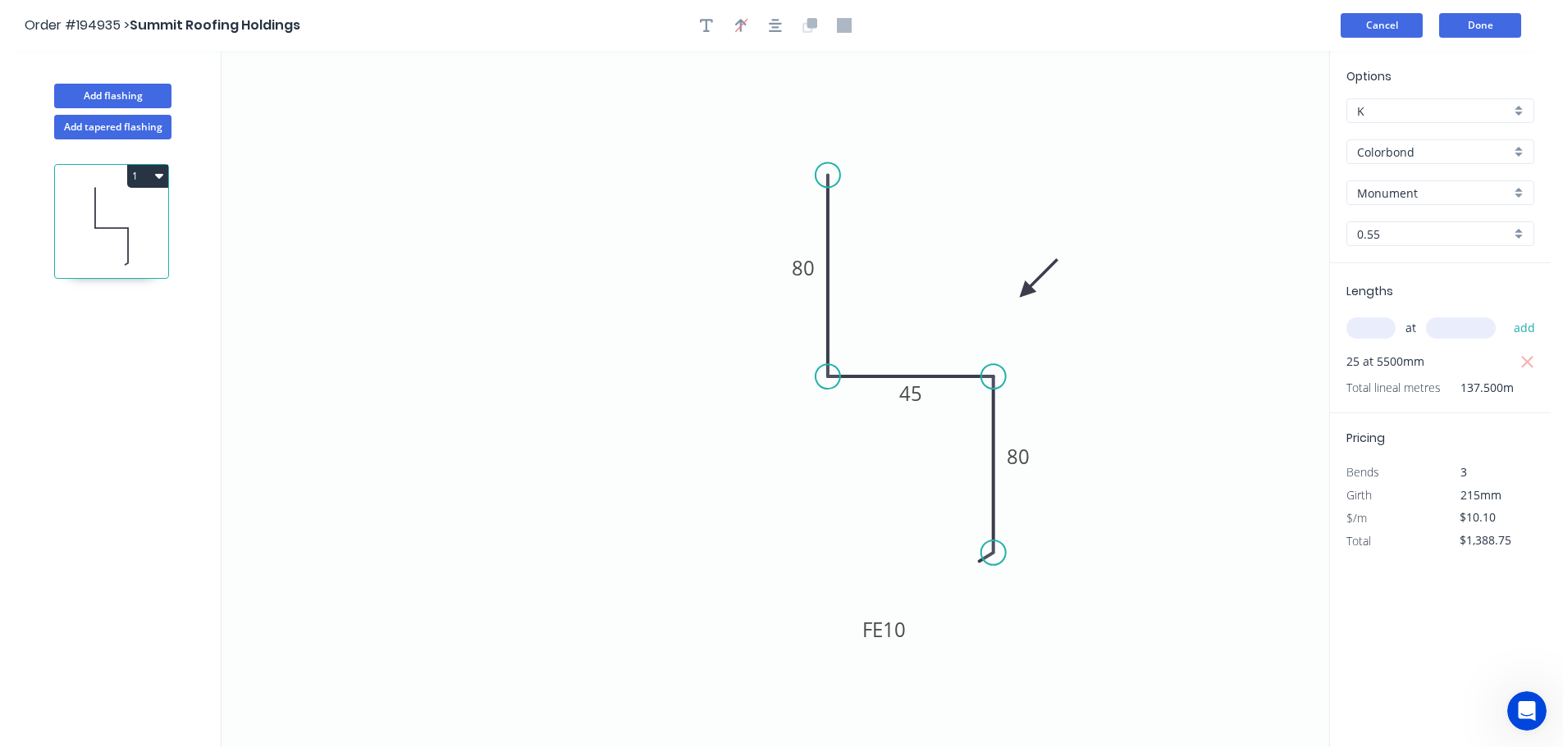
click at [1358, 32] on button "Cancel" at bounding box center [1381, 25] width 82 height 25
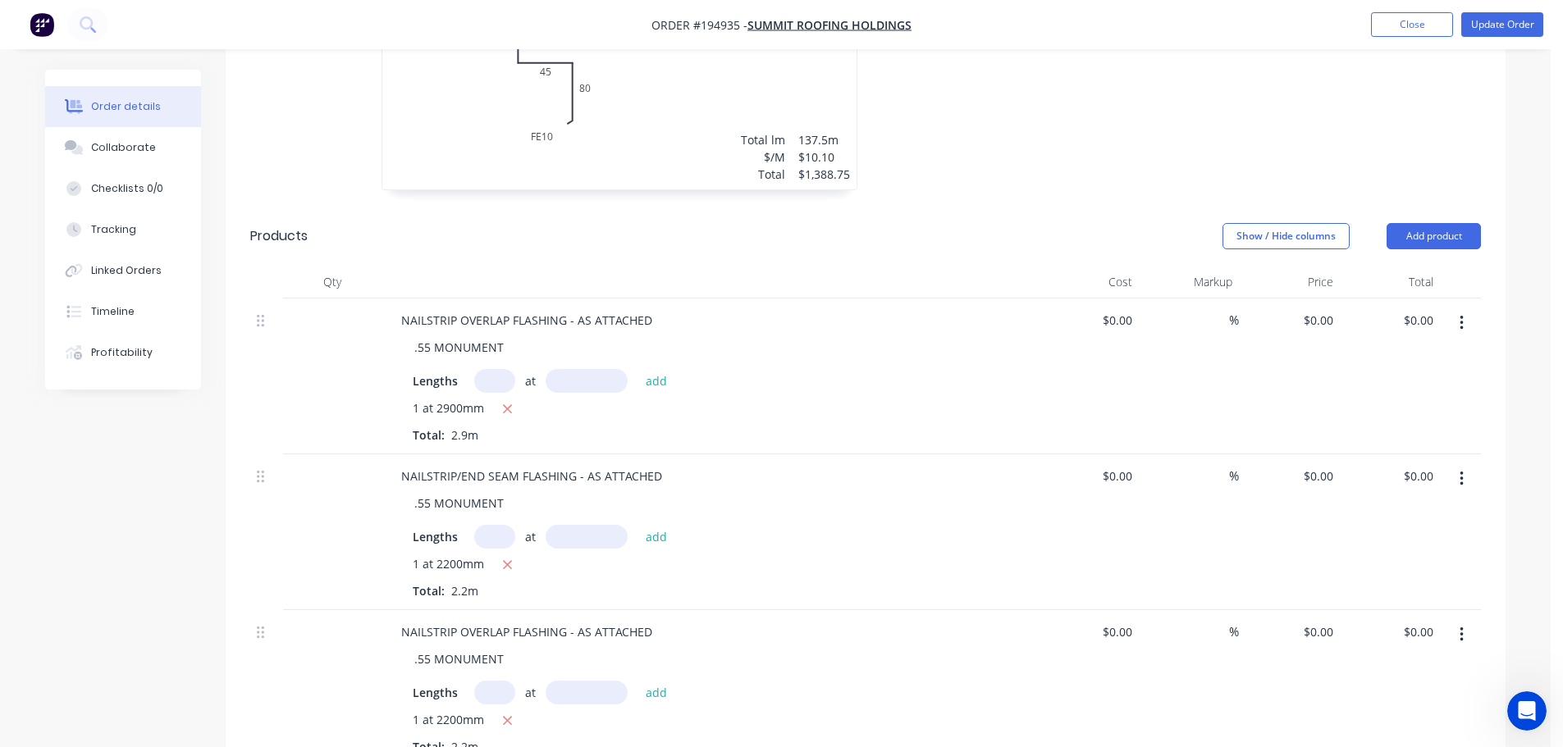
scroll to position [574, 0]
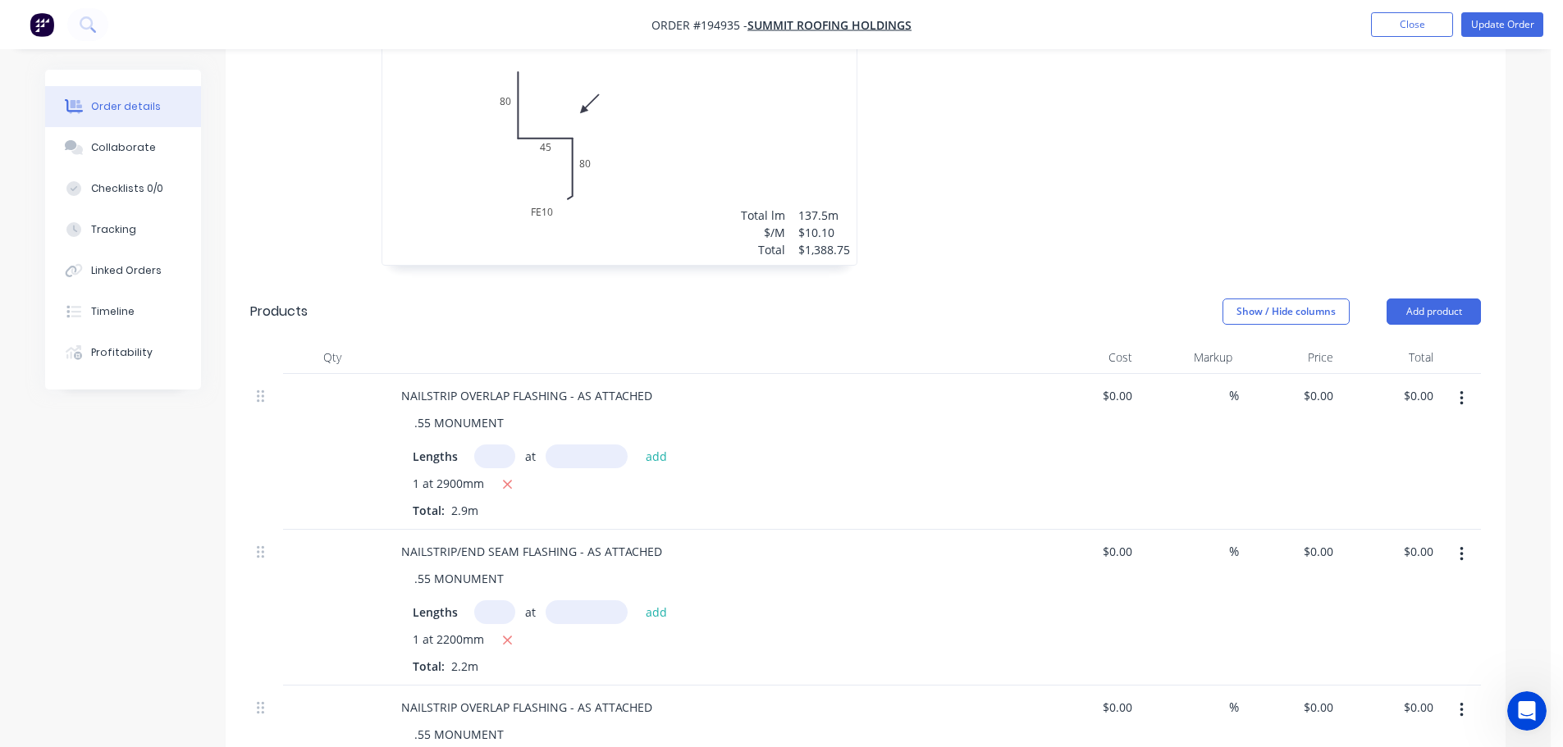
drag, startPoint x: 1313, startPoint y: 348, endPoint x: 1370, endPoint y: 350, distance: 57.5
click at [1313, 374] on div "$0.00 $0.00" at bounding box center [1289, 452] width 101 height 156
click at [1317, 384] on div "$0.00 $0.00" at bounding box center [1317, 396] width 44 height 24
type input "$18.83"
type input "$54.61"
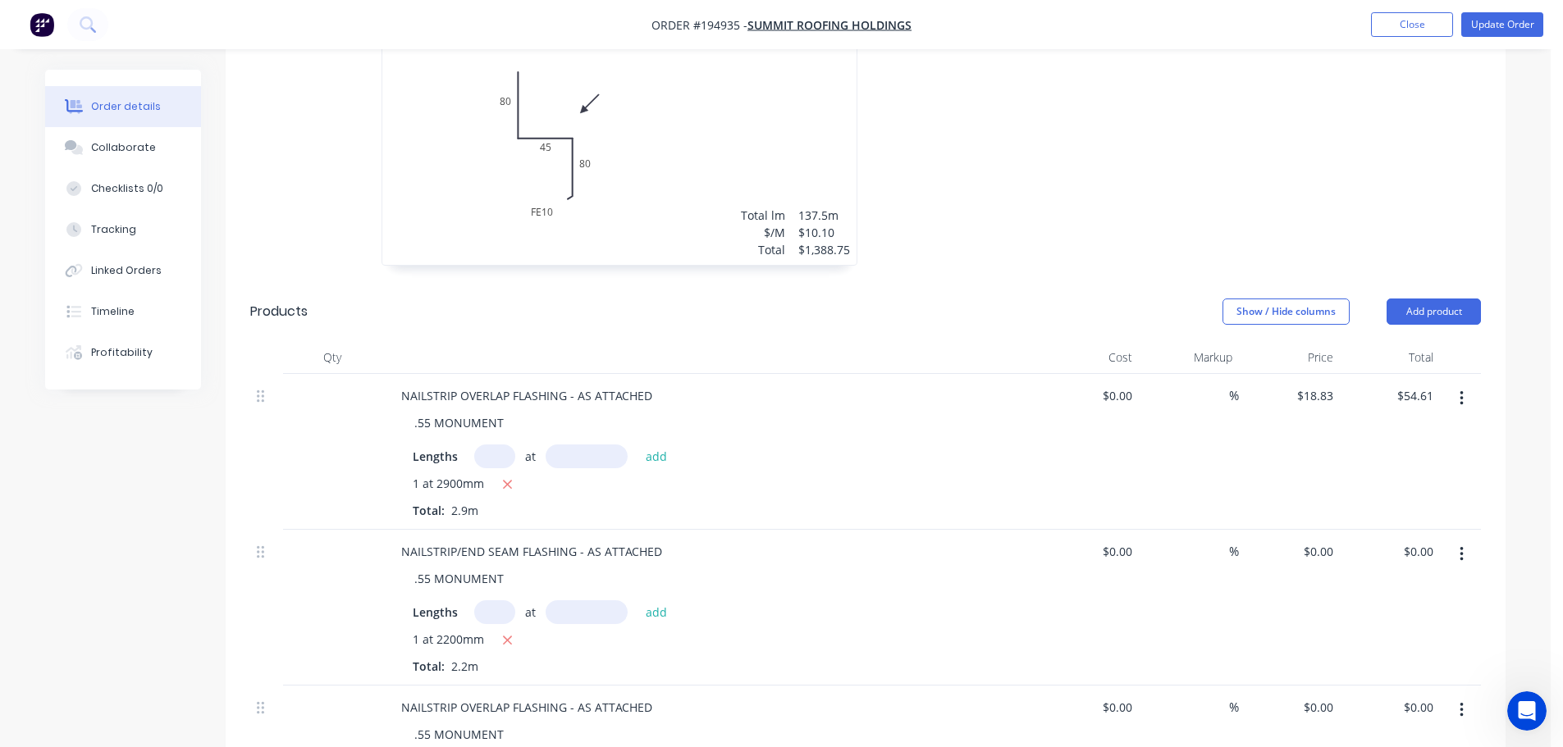
click at [1304, 171] on div at bounding box center [1111, 136] width 492 height 292
click at [1318, 384] on input "18.83" at bounding box center [1321, 396] width 38 height 24
type input "$19.55"
type input "$56.70"
click at [1322, 540] on input "0" at bounding box center [1321, 552] width 38 height 24
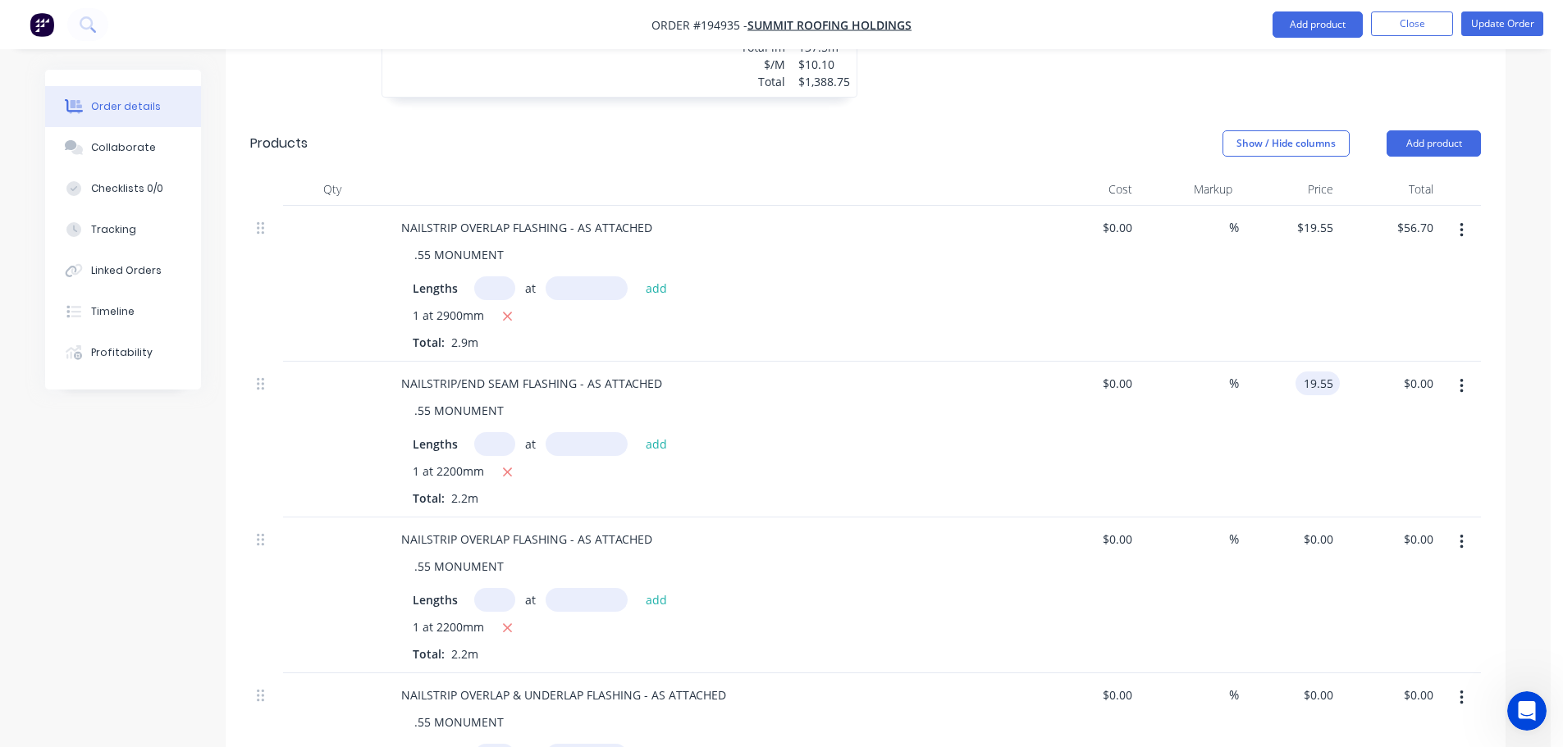
scroll to position [820, 0]
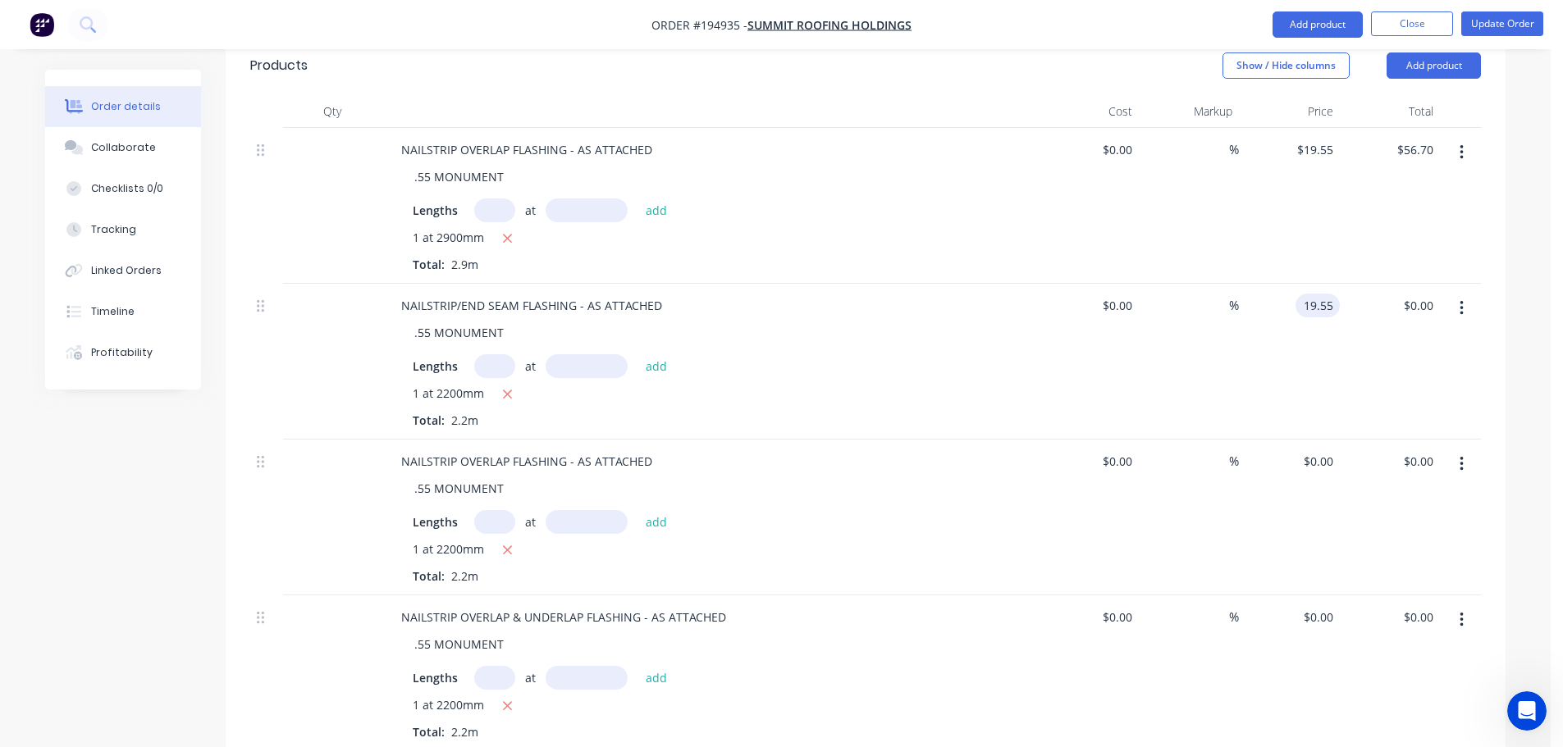
type input "$19.55"
type input "$43.01"
click at [1331, 440] on div "$0.00 $0.00" at bounding box center [1289, 518] width 101 height 156
click at [1325, 450] on input "0" at bounding box center [1321, 462] width 38 height 24
type input "$18.83"
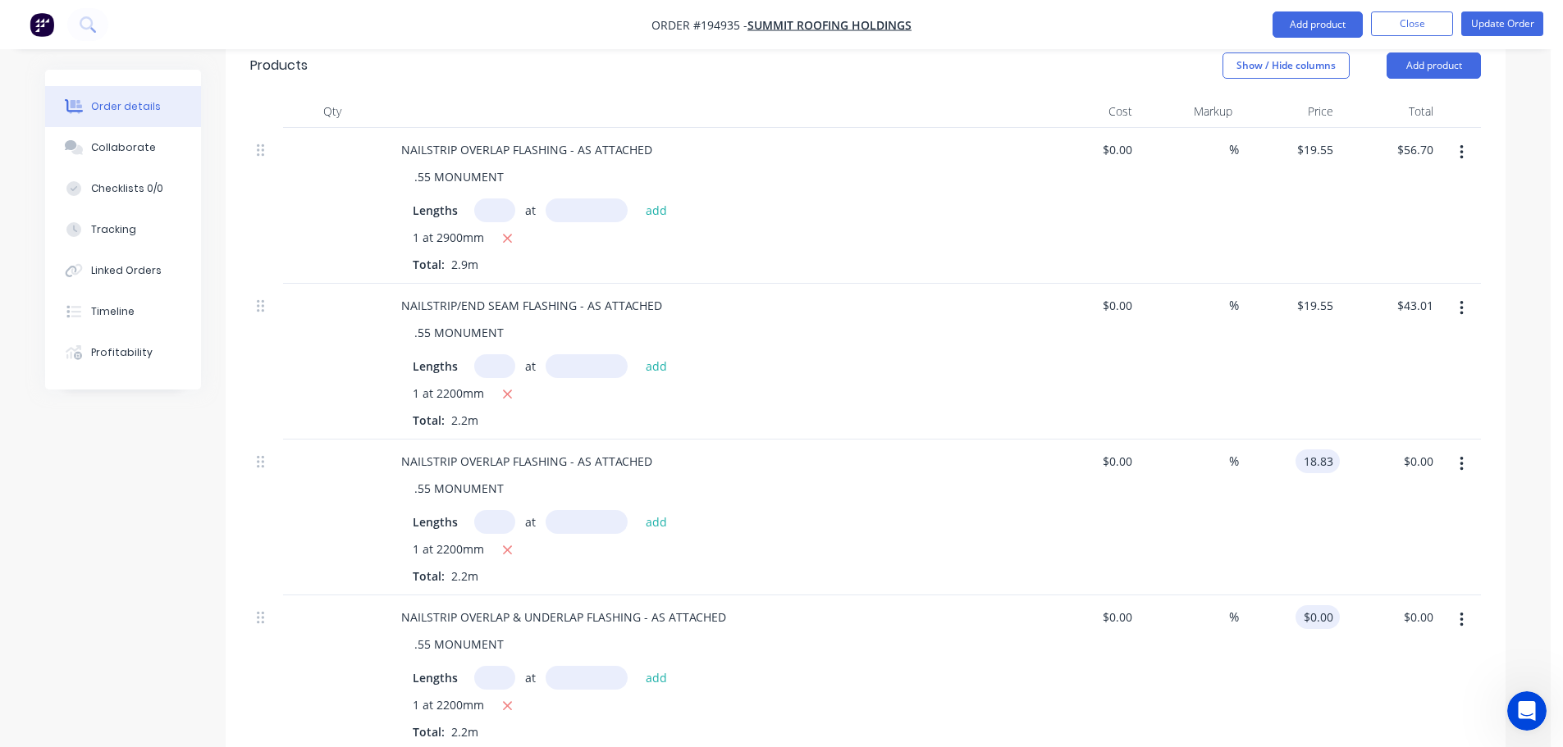
type input "$41.43"
click at [1331, 605] on input "0" at bounding box center [1321, 617] width 38 height 24
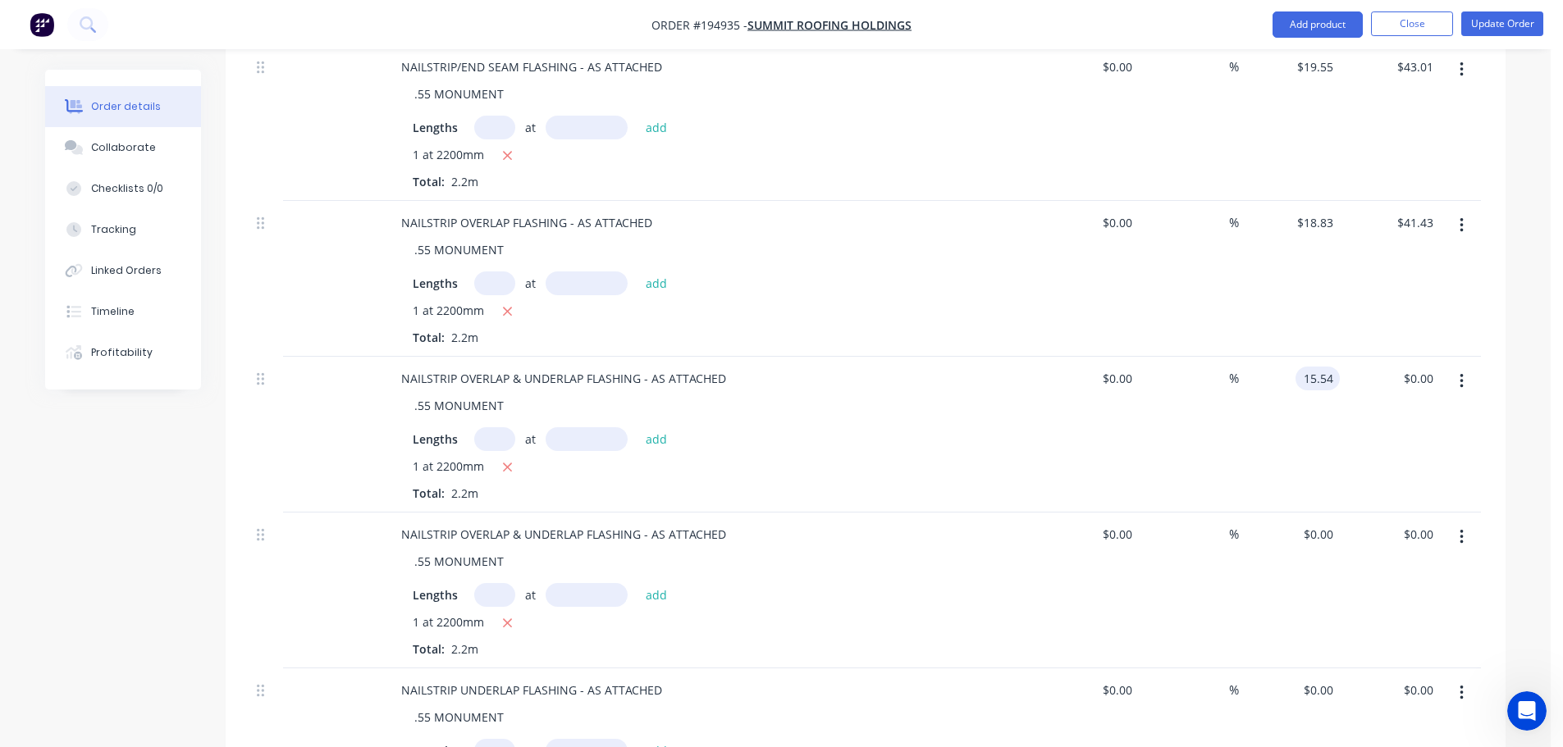
scroll to position [1066, 0]
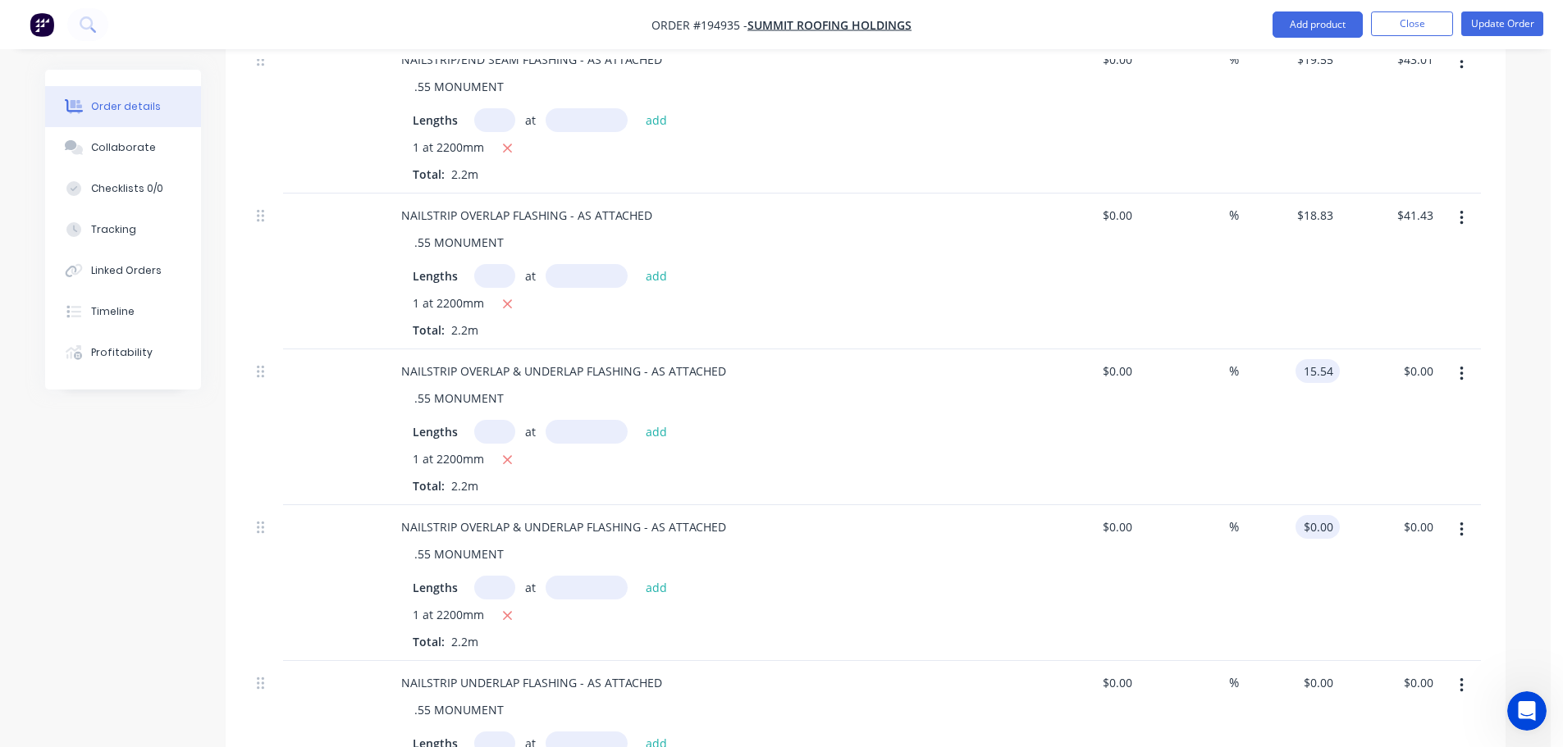
type input "$15.54"
type input "$34.19"
click at [1322, 515] on input "0" at bounding box center [1330, 527] width 19 height 24
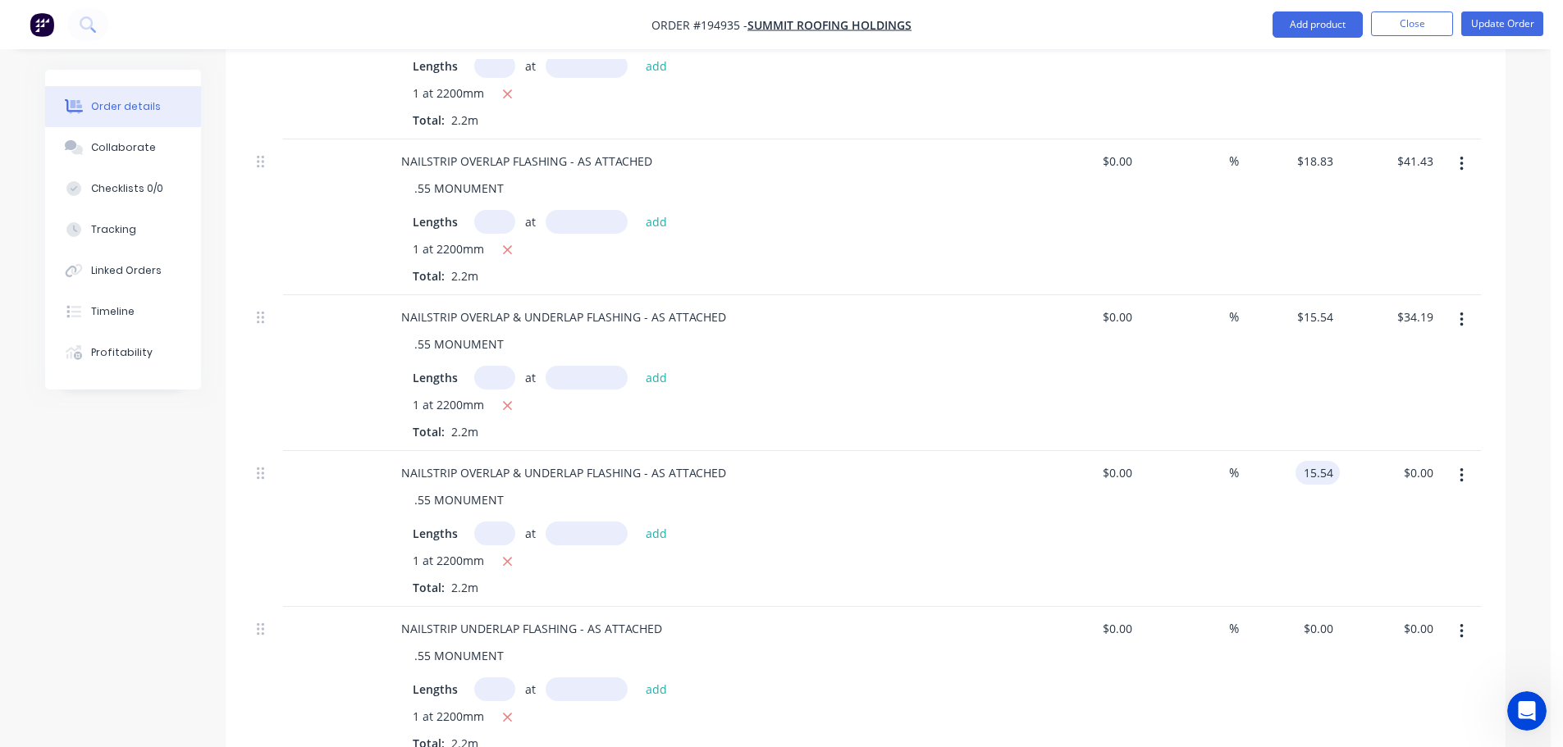
scroll to position [1231, 0]
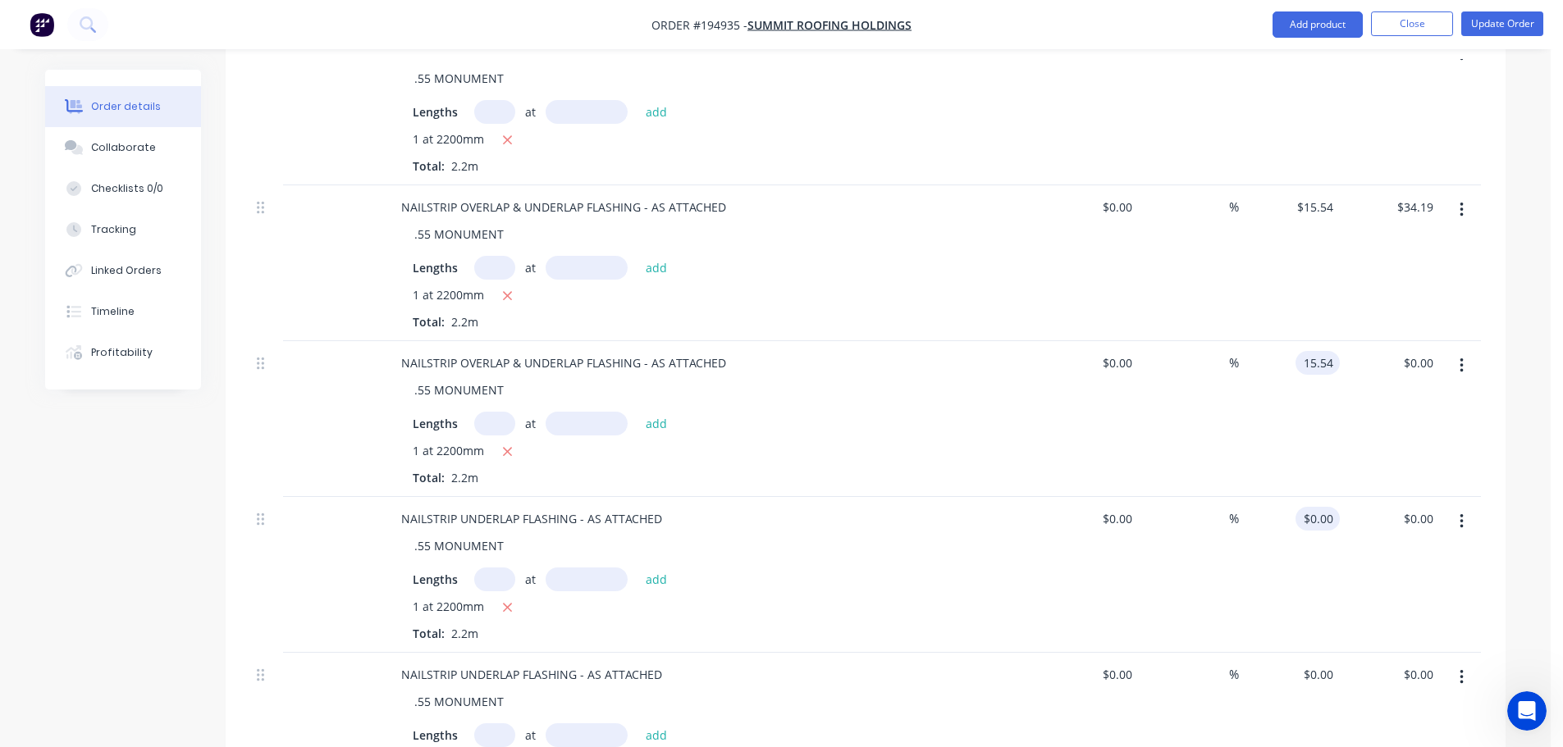
type input "$15.54"
type input "$34.19"
click at [1316, 507] on div "0 0" at bounding box center [1326, 519] width 25 height 24
type input "$14.01"
type input "$30.82"
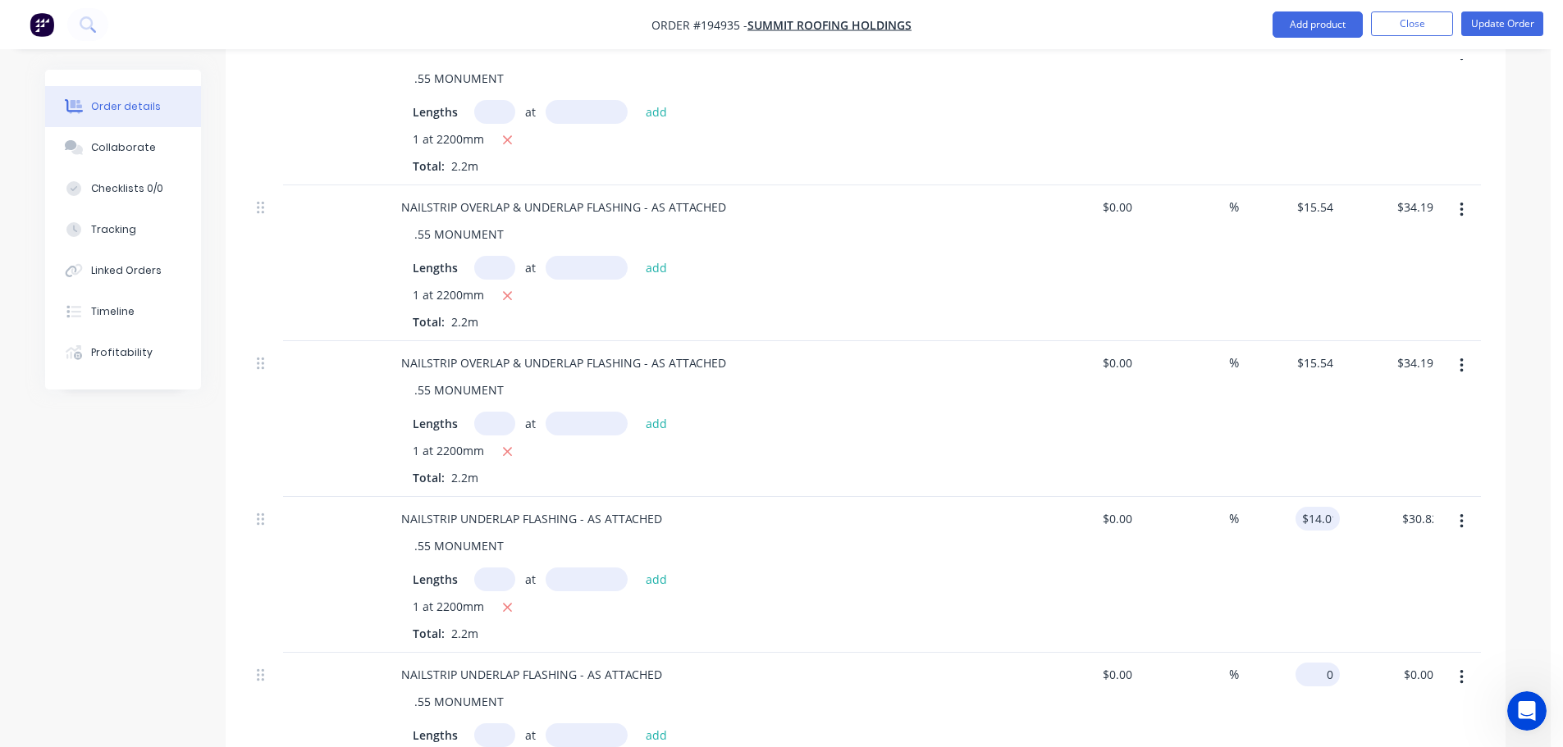
click at [1327, 663] on input "0" at bounding box center [1321, 675] width 38 height 24
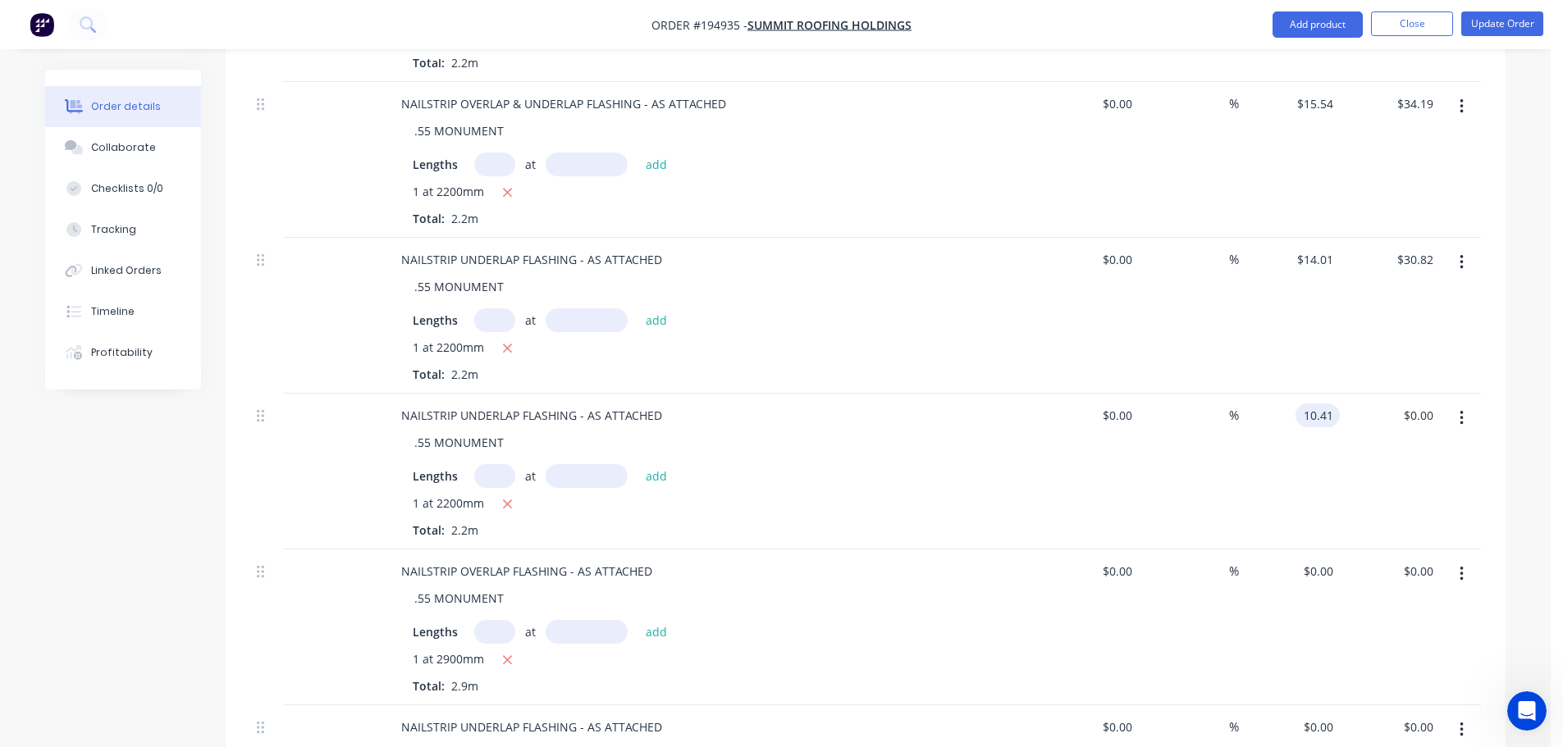
scroll to position [1559, 0]
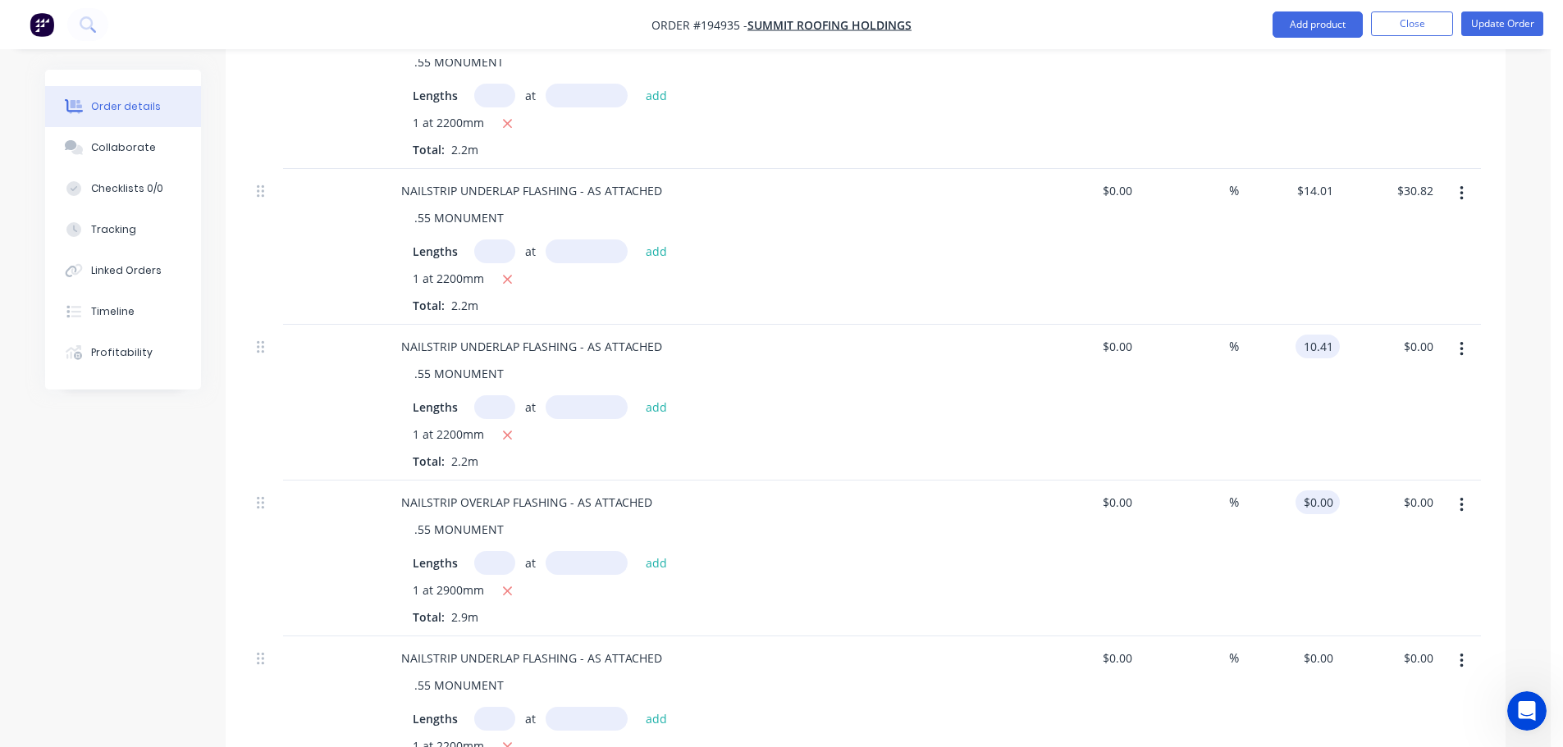
type input "$10.41"
type input "$22.90"
click at [1326, 491] on input "0" at bounding box center [1321, 503] width 38 height 24
type input "$18.83"
type input "$54.61"
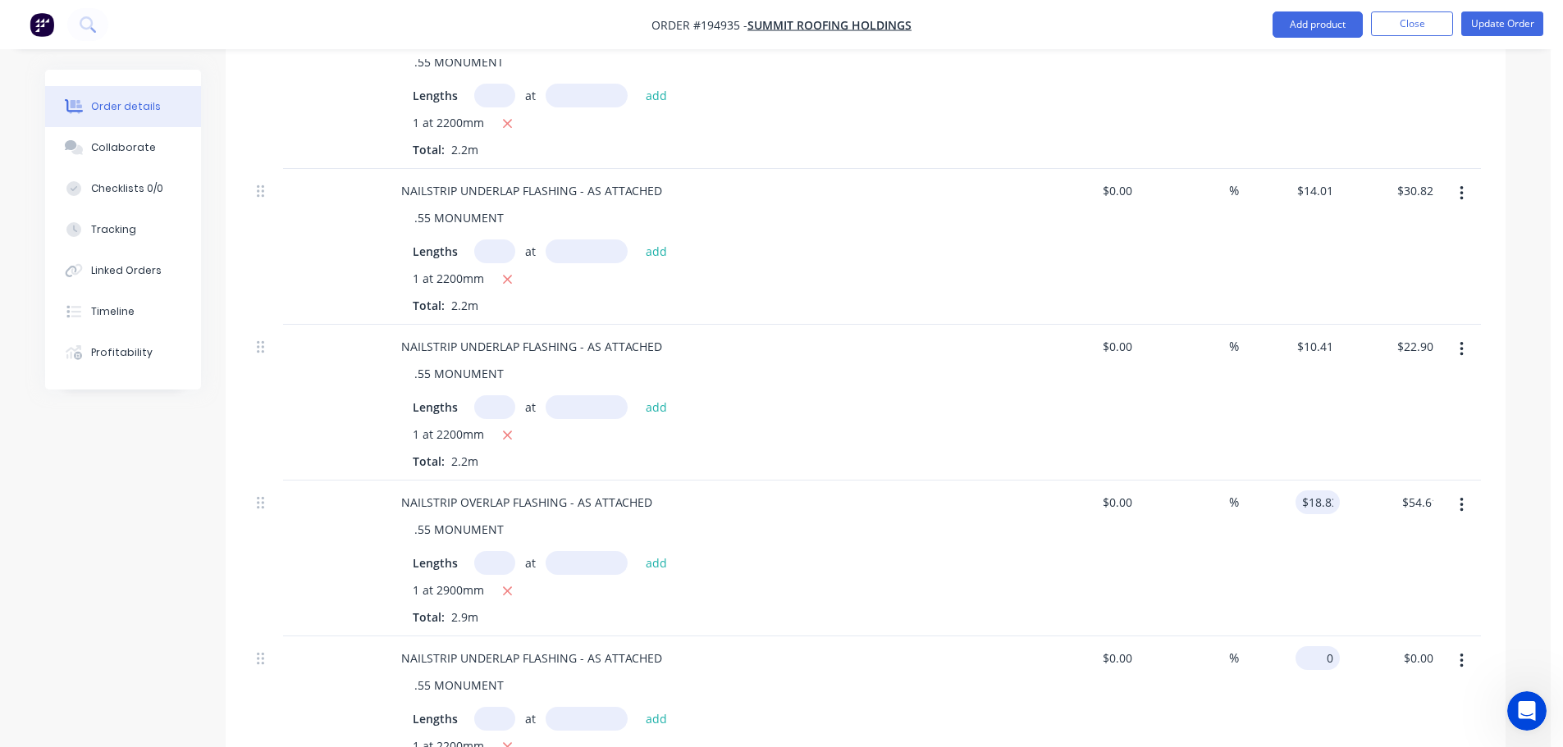
click at [1321, 646] on input "0" at bounding box center [1321, 658] width 38 height 24
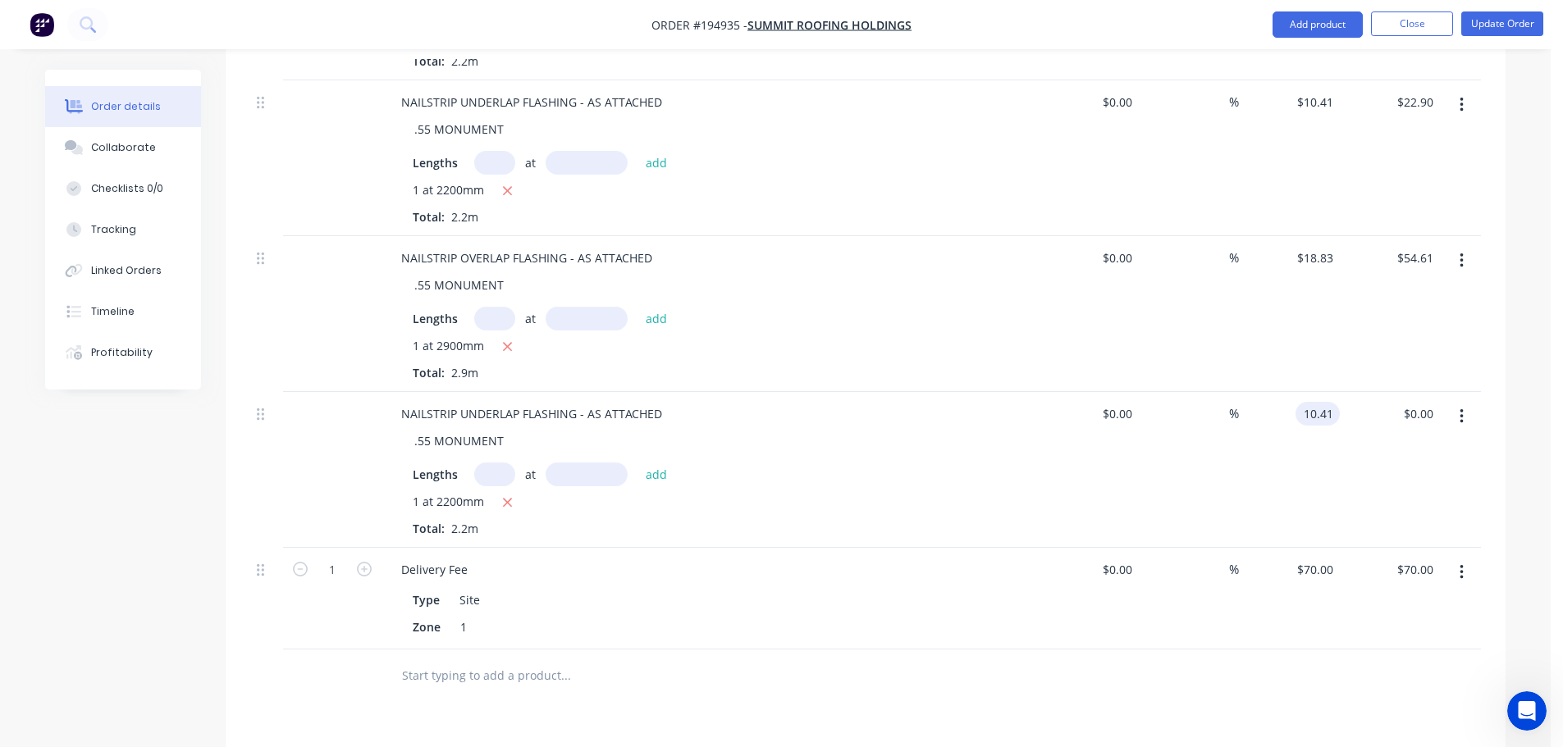
scroll to position [1805, 0]
type input "$10.41"
type input "$22.90"
click at [1168, 595] on div "%" at bounding box center [1189, 597] width 101 height 102
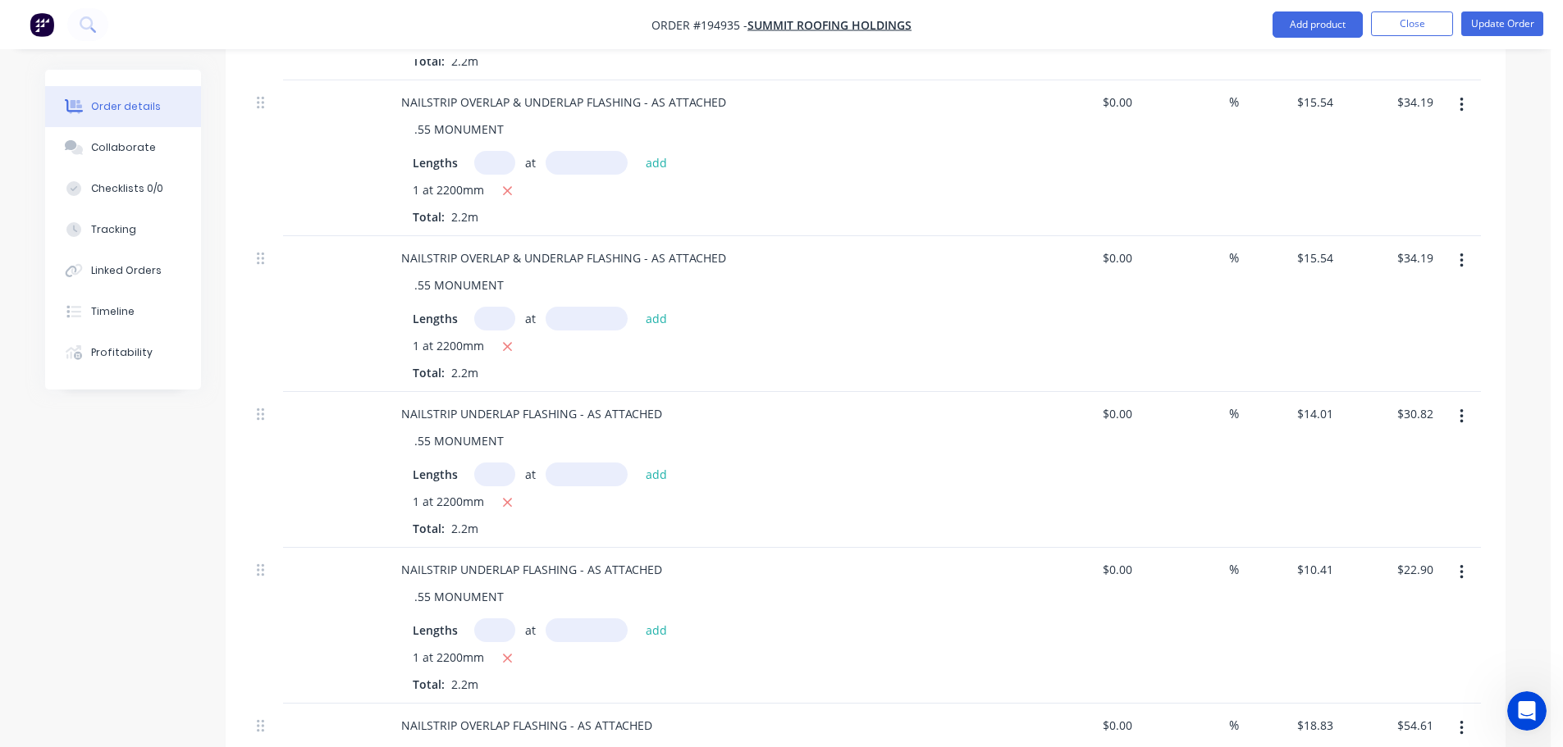
scroll to position [1477, 0]
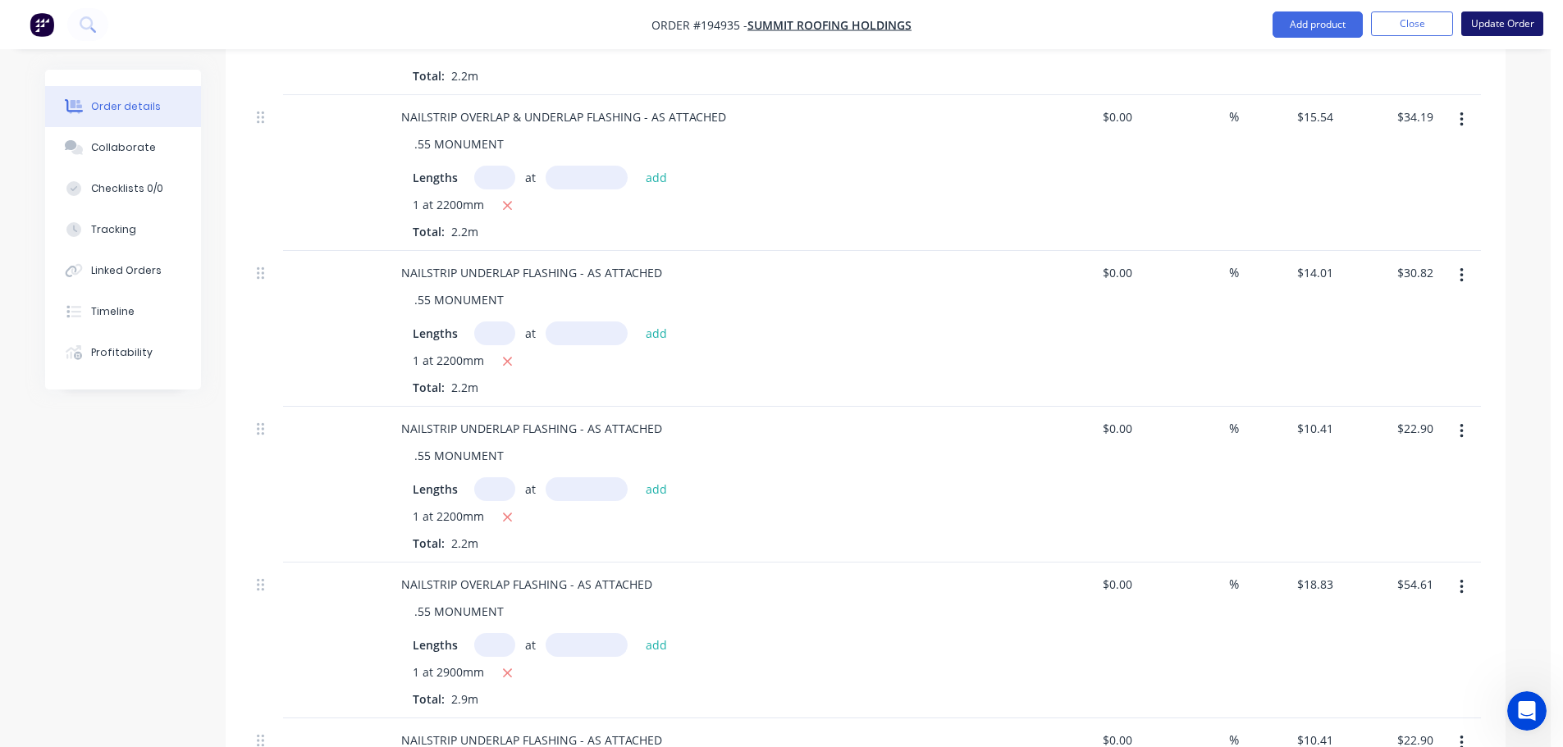
click at [1512, 19] on button "Update Order" at bounding box center [1502, 23] width 82 height 25
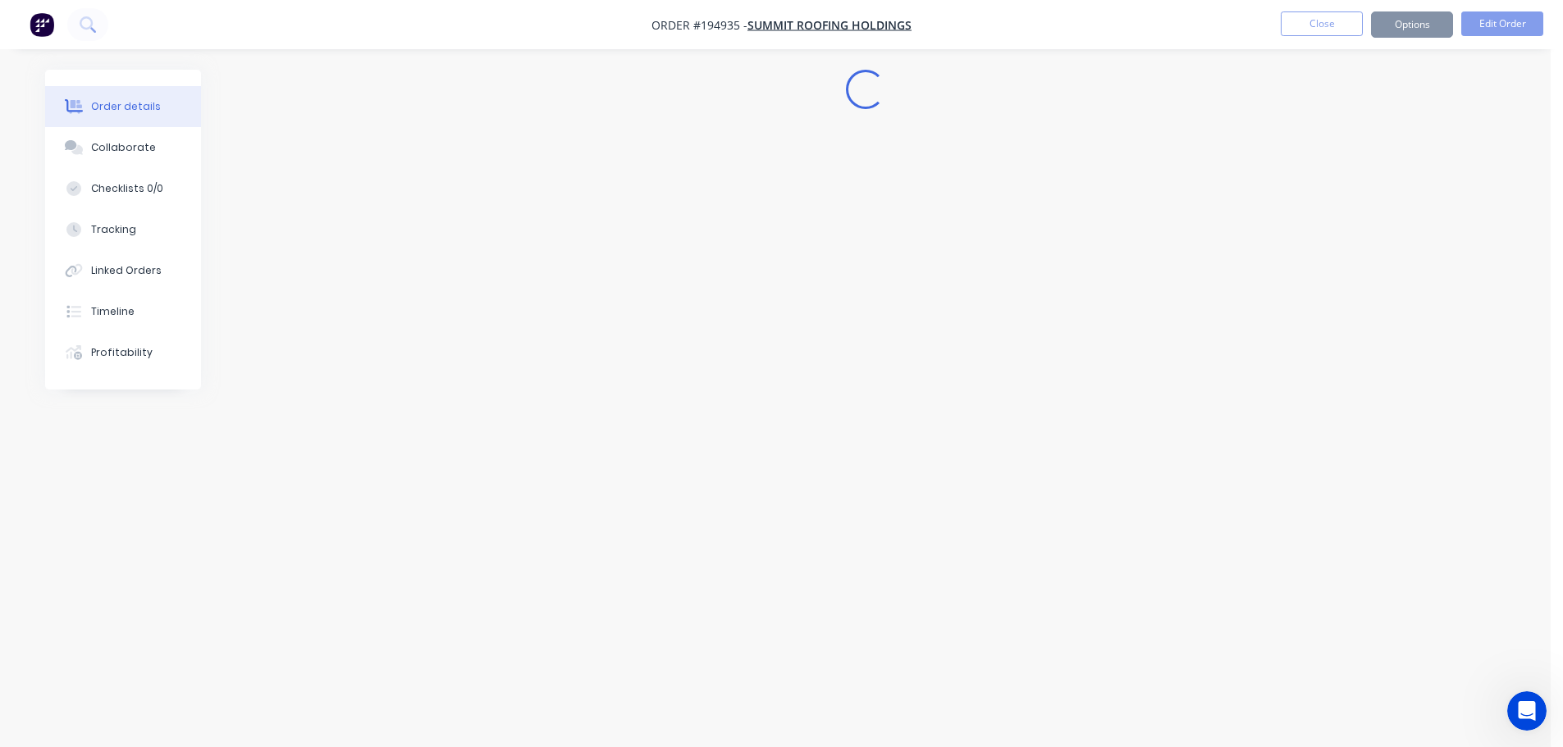
scroll to position [0, 0]
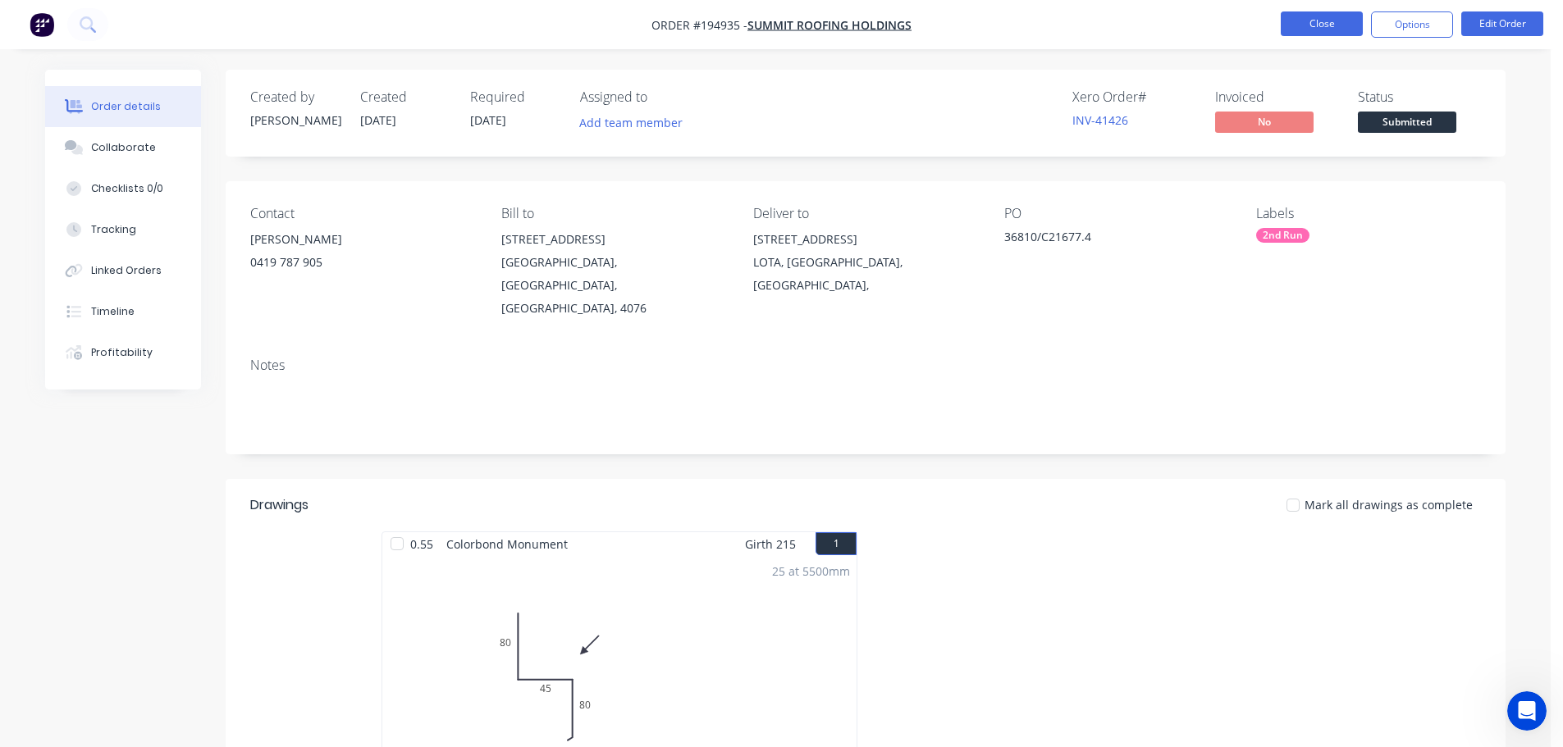
click at [1299, 30] on button "Close" at bounding box center [1322, 23] width 82 height 25
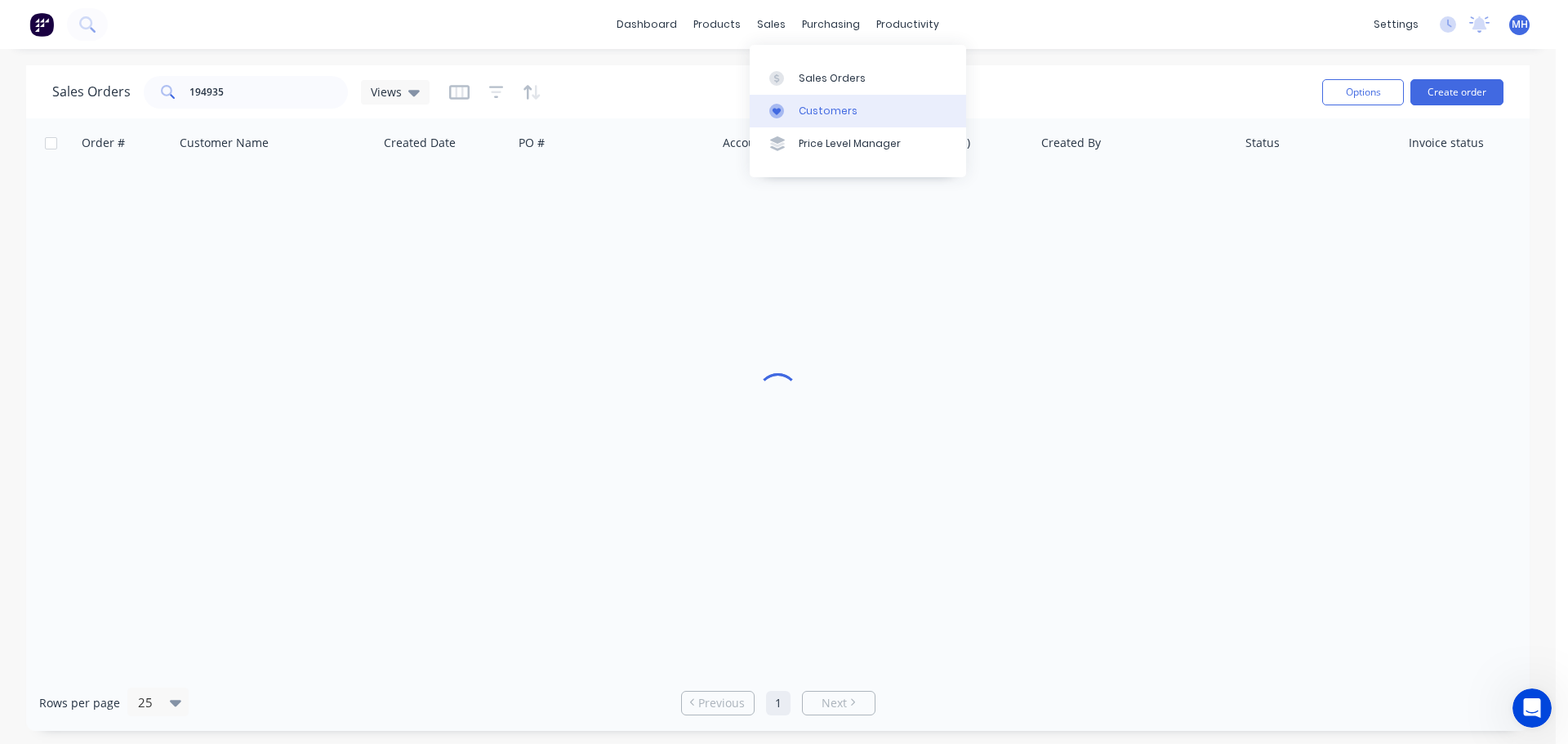
click at [785, 112] on div at bounding box center [782, 111] width 25 height 15
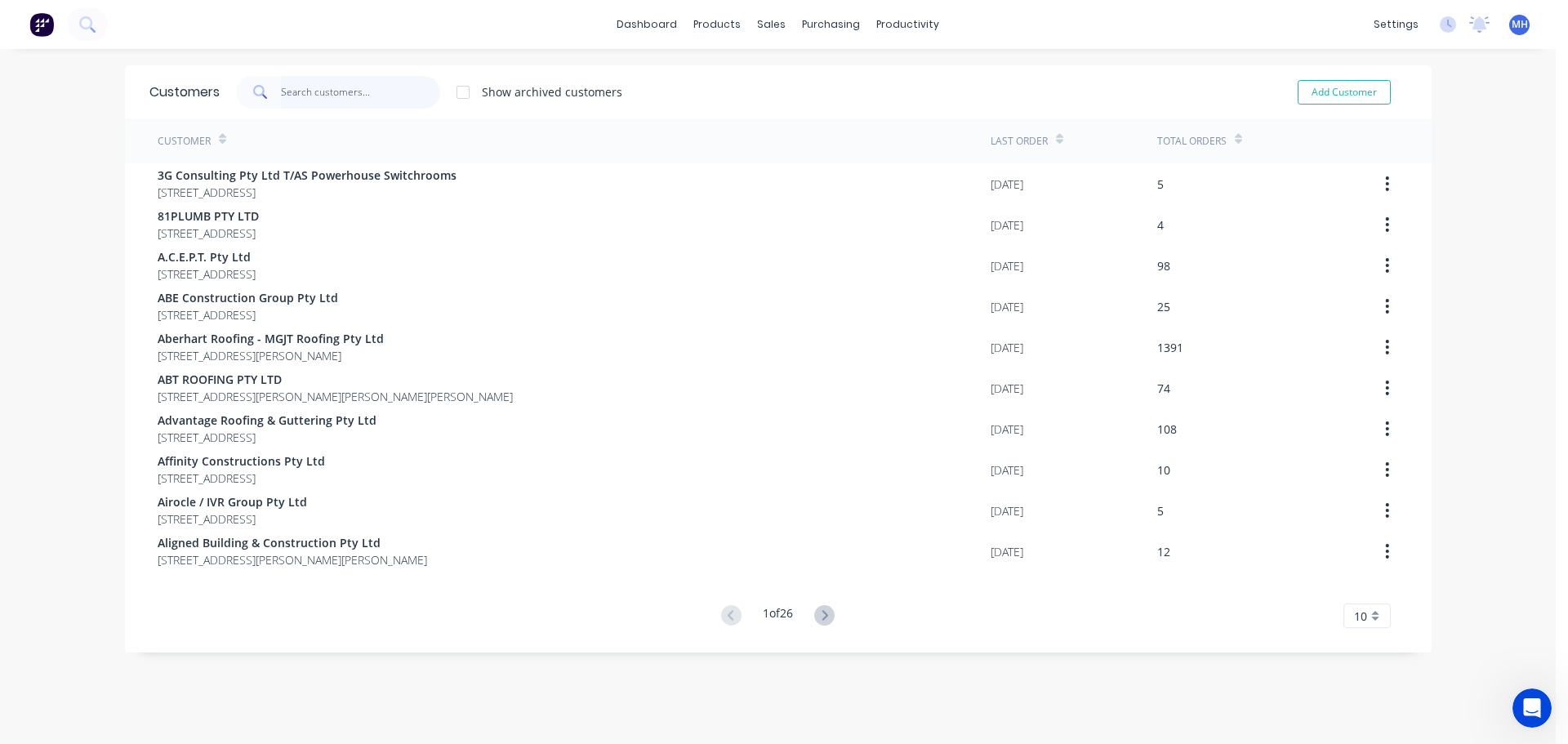
click at [366, 89] on input "text" at bounding box center [360, 92] width 159 height 33
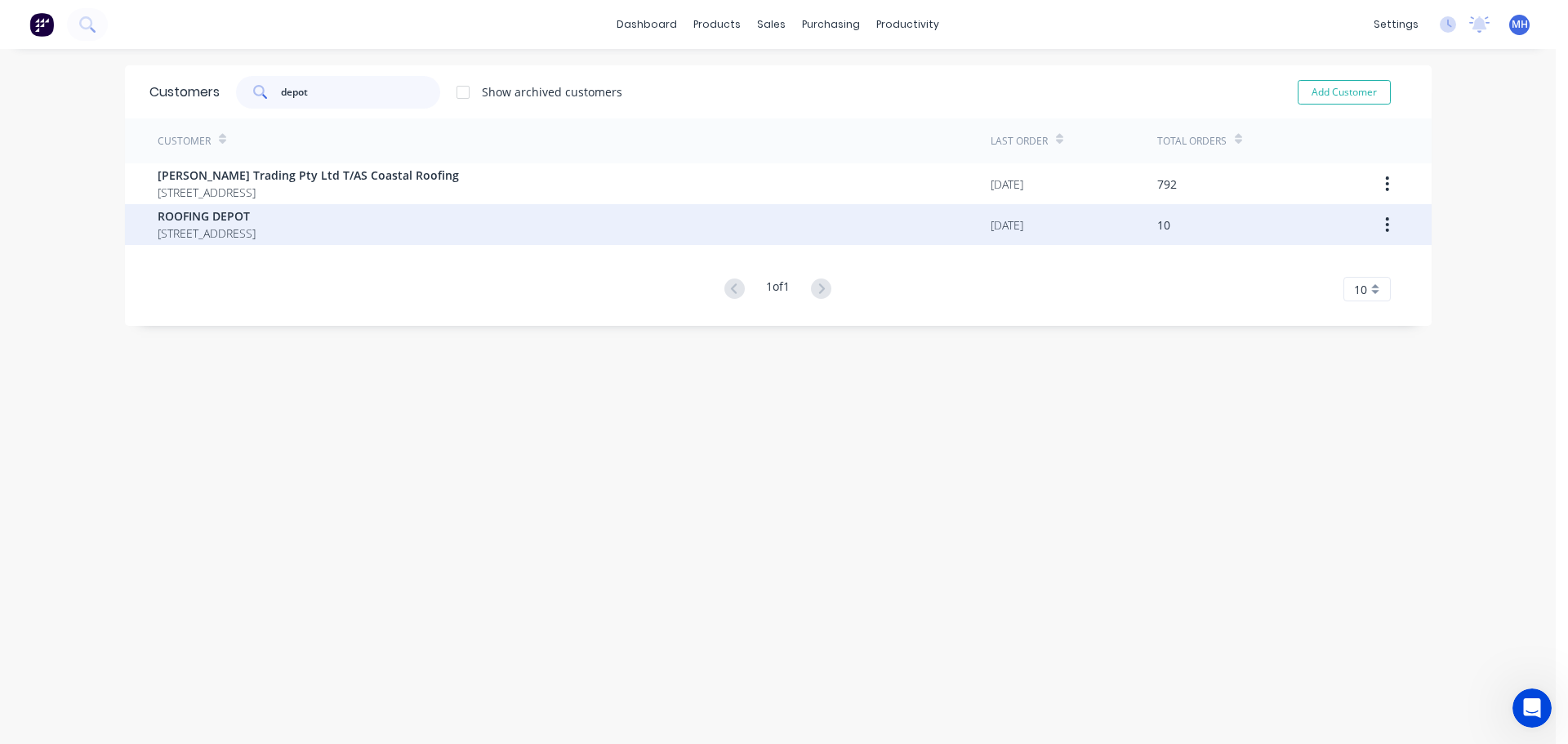
type input "depot"
click at [256, 228] on span "[STREET_ADDRESS]" at bounding box center [206, 233] width 98 height 17
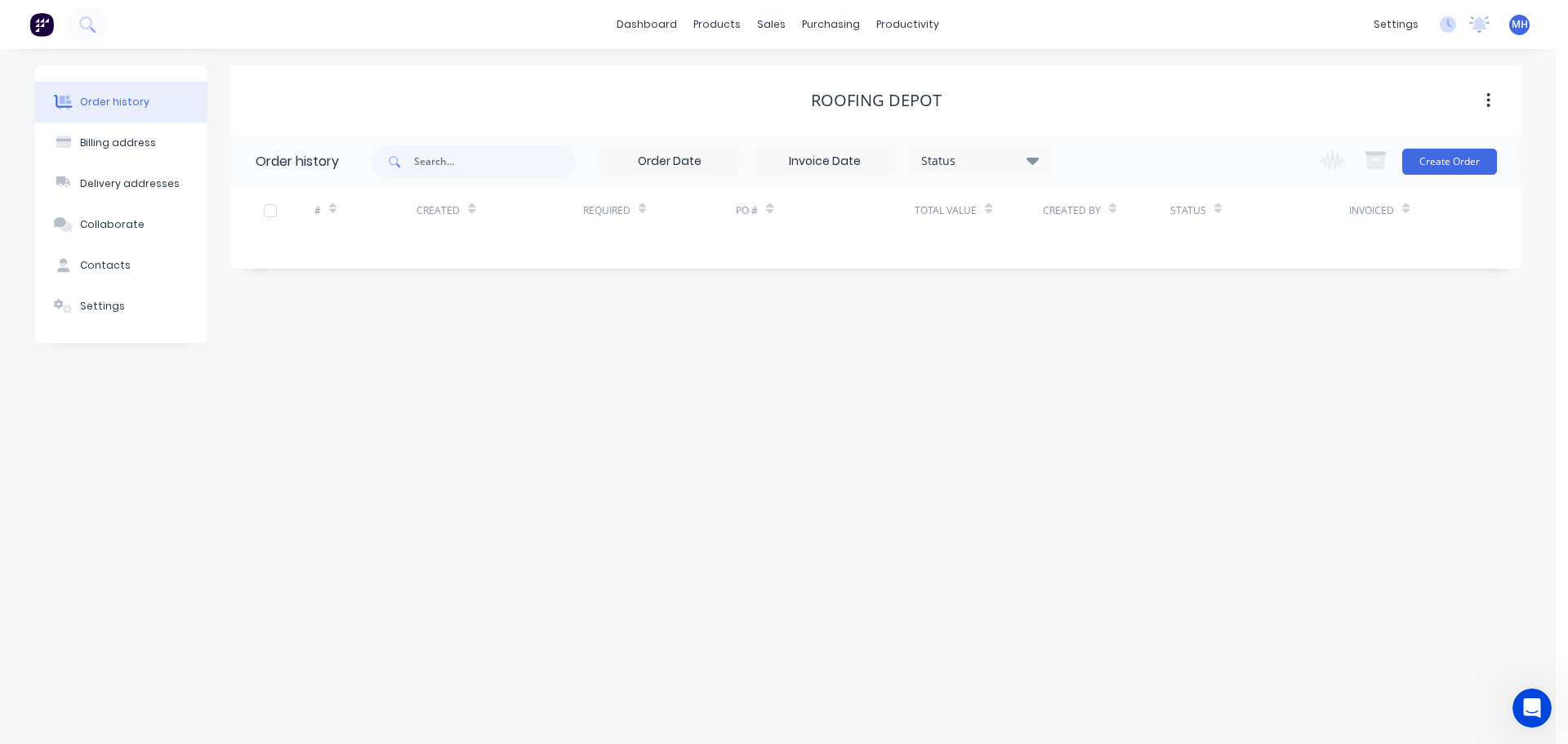
click at [944, 167] on div "Status" at bounding box center [981, 161] width 137 height 18
click at [1115, 349] on label at bounding box center [1115, 349] width 0 height 0
click at [1115, 363] on input "checkbox" at bounding box center [1121, 357] width 13 height 16
checkbox input "true"
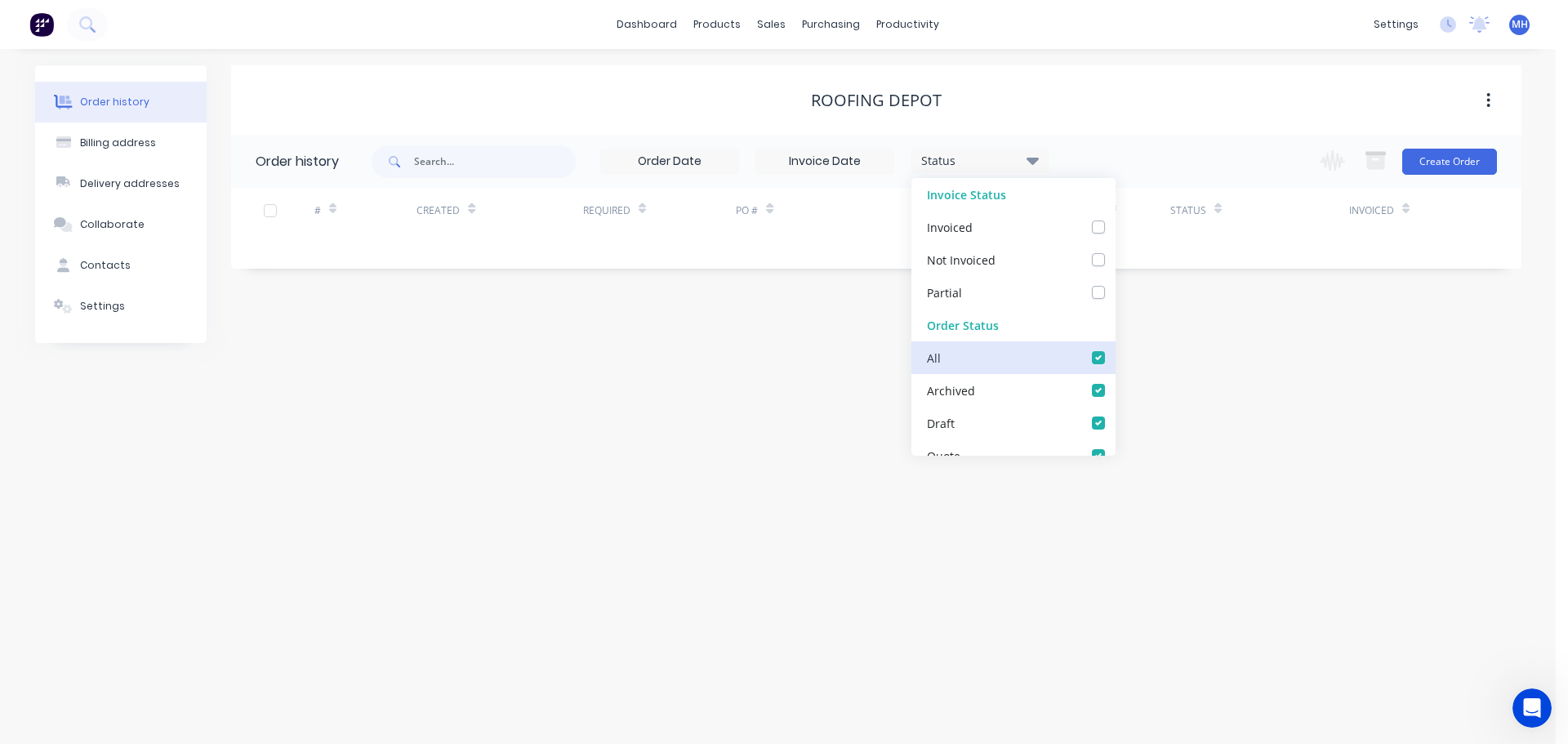
checkbox input "true"
click at [1110, 116] on div "ROOFING DEPOT" at bounding box center [876, 101] width 1290 height 70
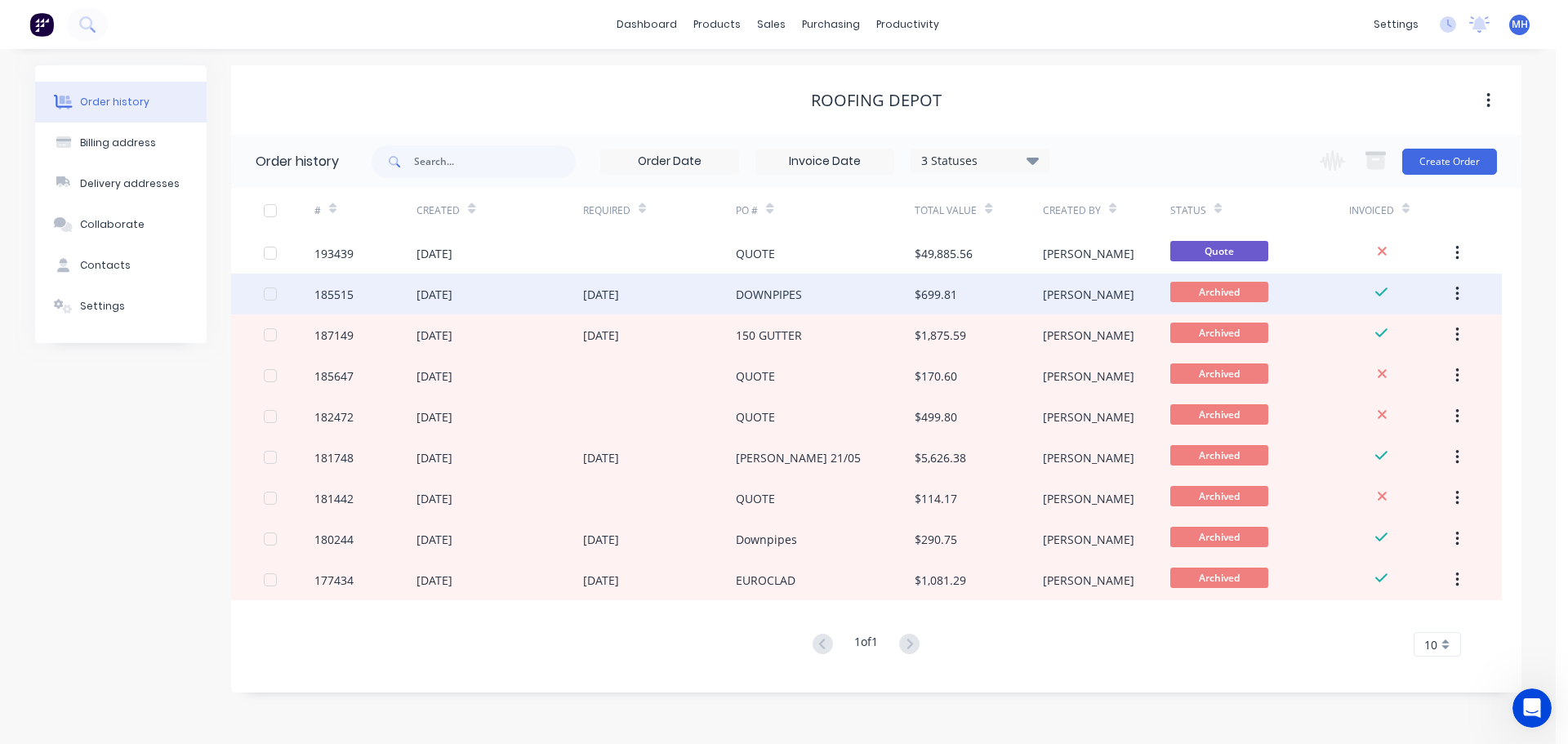
click at [964, 296] on div "$699.81" at bounding box center [979, 294] width 127 height 41
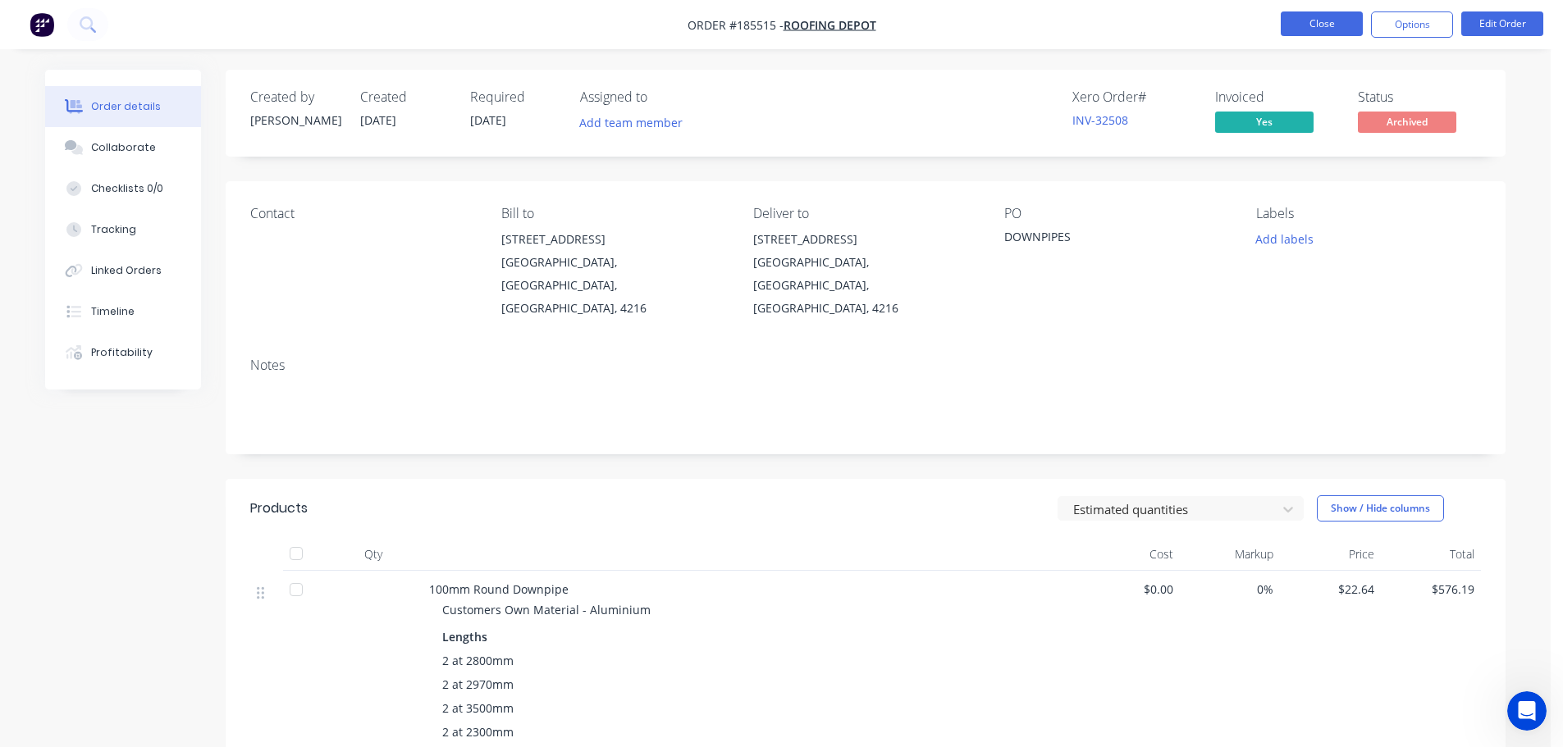
click at [1321, 34] on button "Close" at bounding box center [1322, 23] width 82 height 25
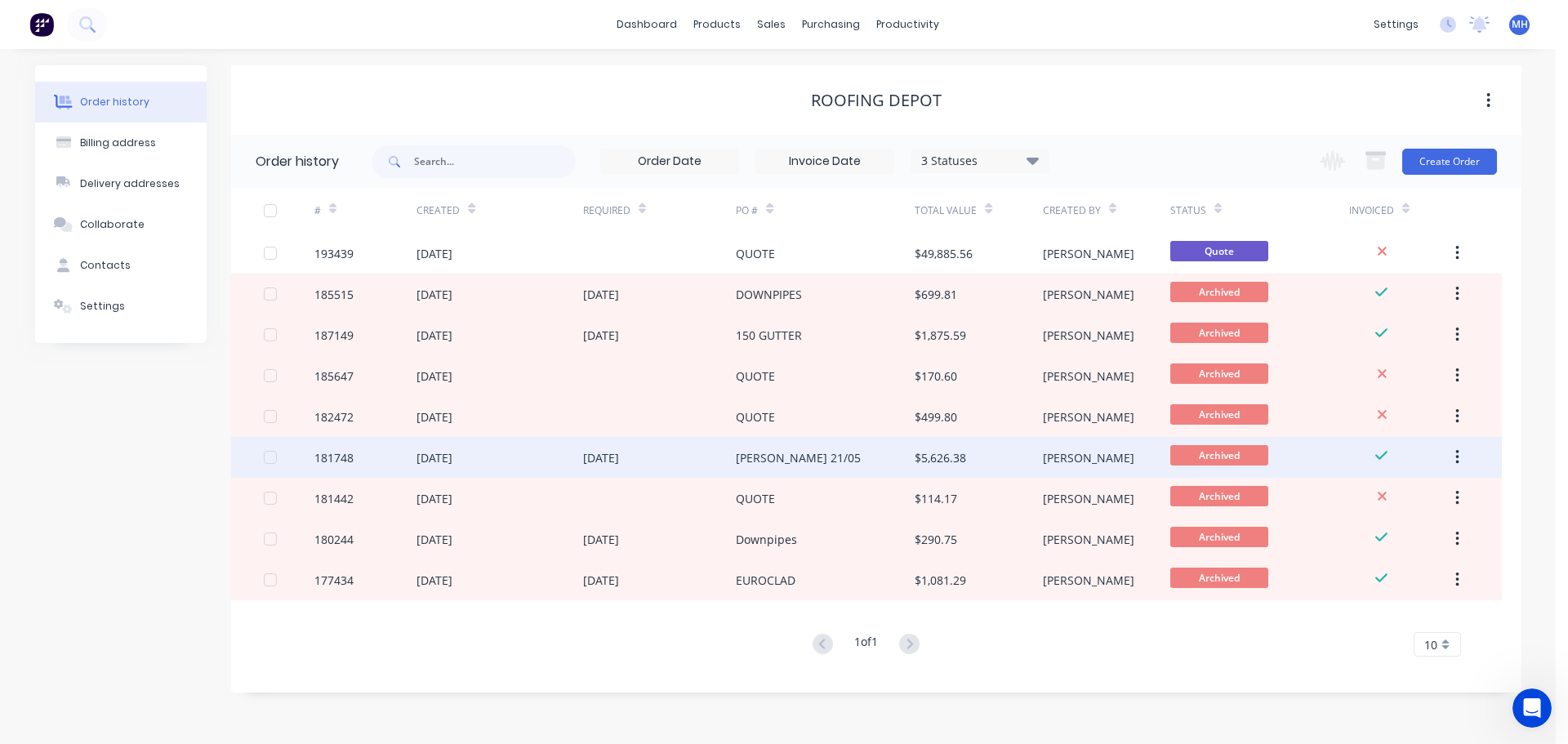
click at [840, 447] on div "[PERSON_NAME] 21/05" at bounding box center [825, 457] width 179 height 41
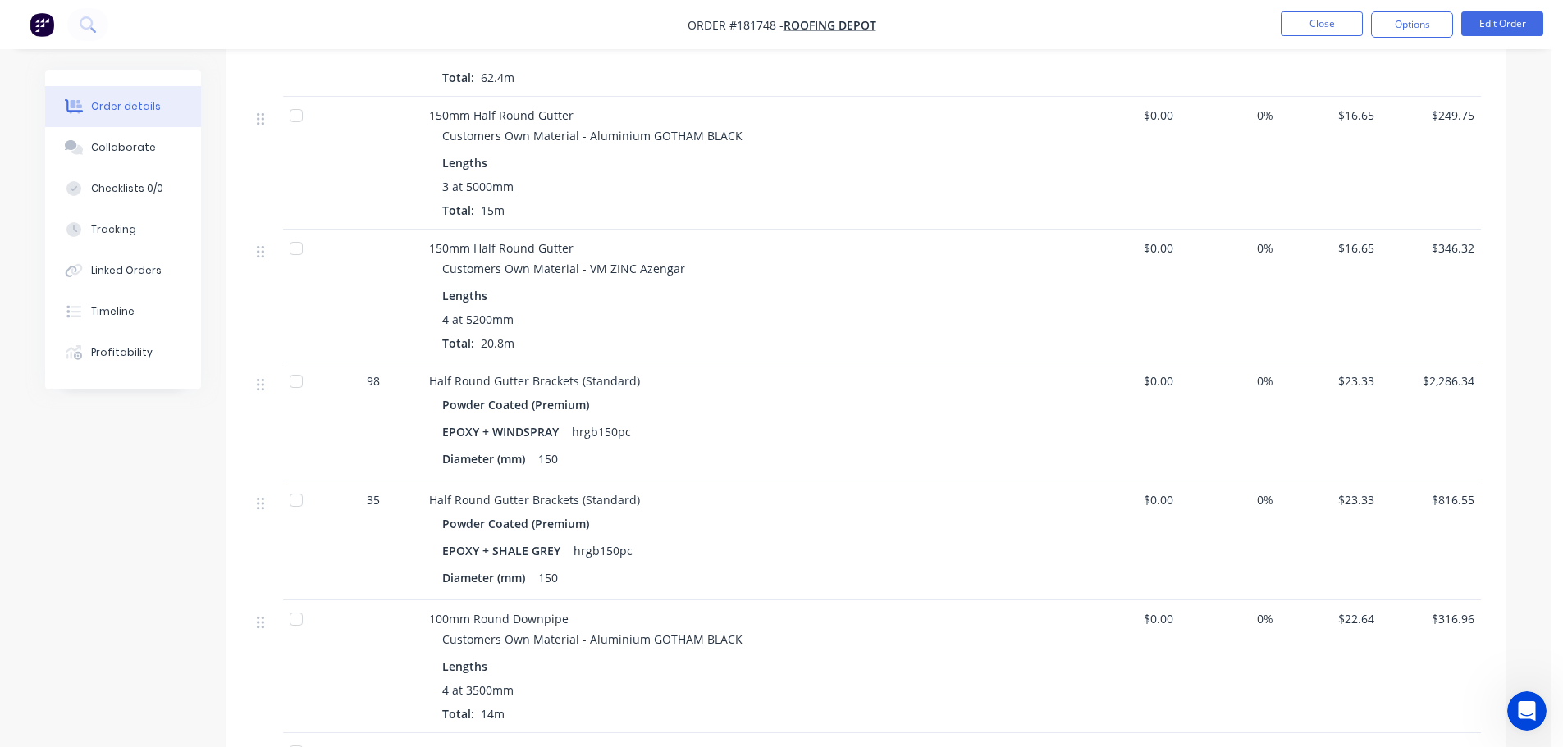
scroll to position [738, 0]
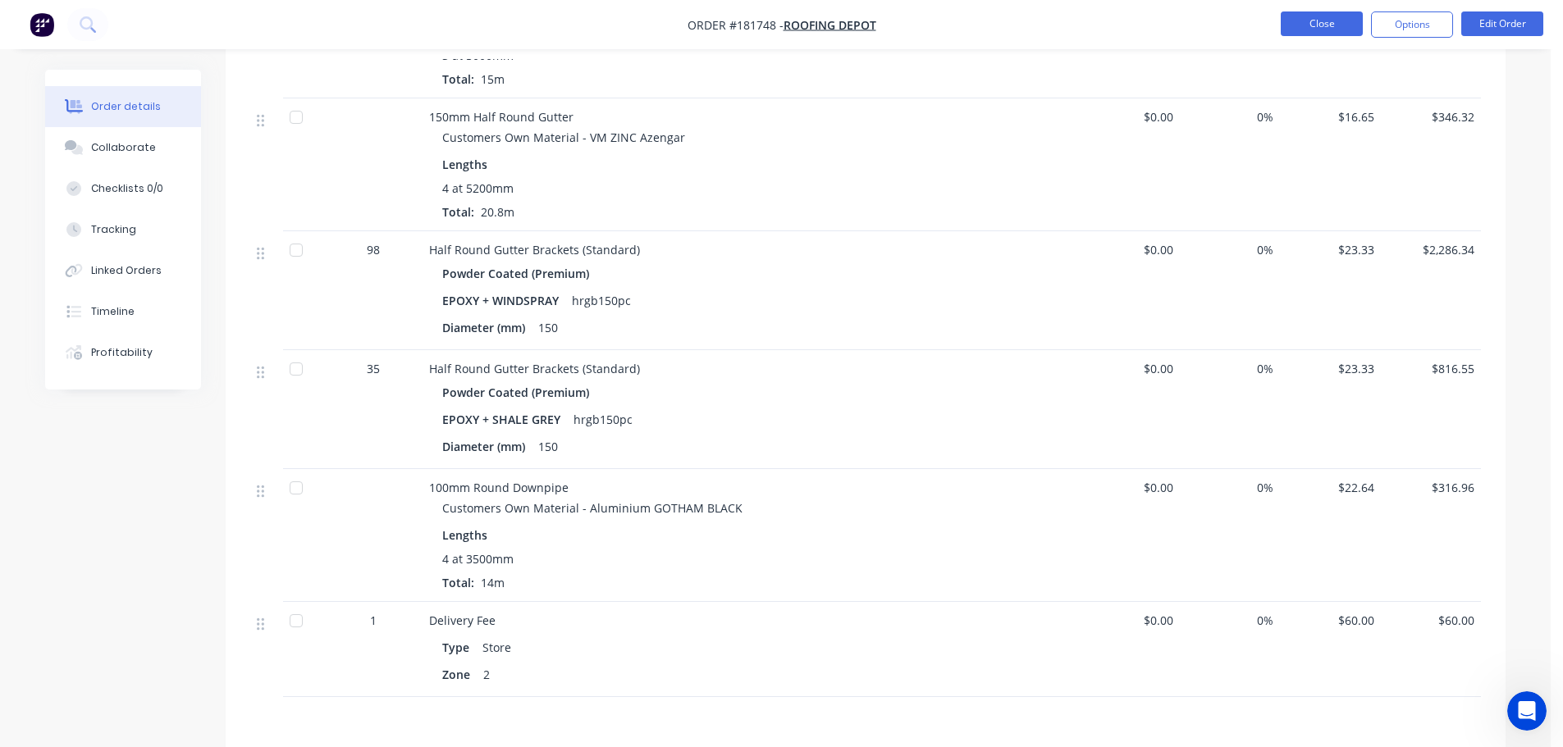
click at [1293, 18] on button "Close" at bounding box center [1322, 23] width 82 height 25
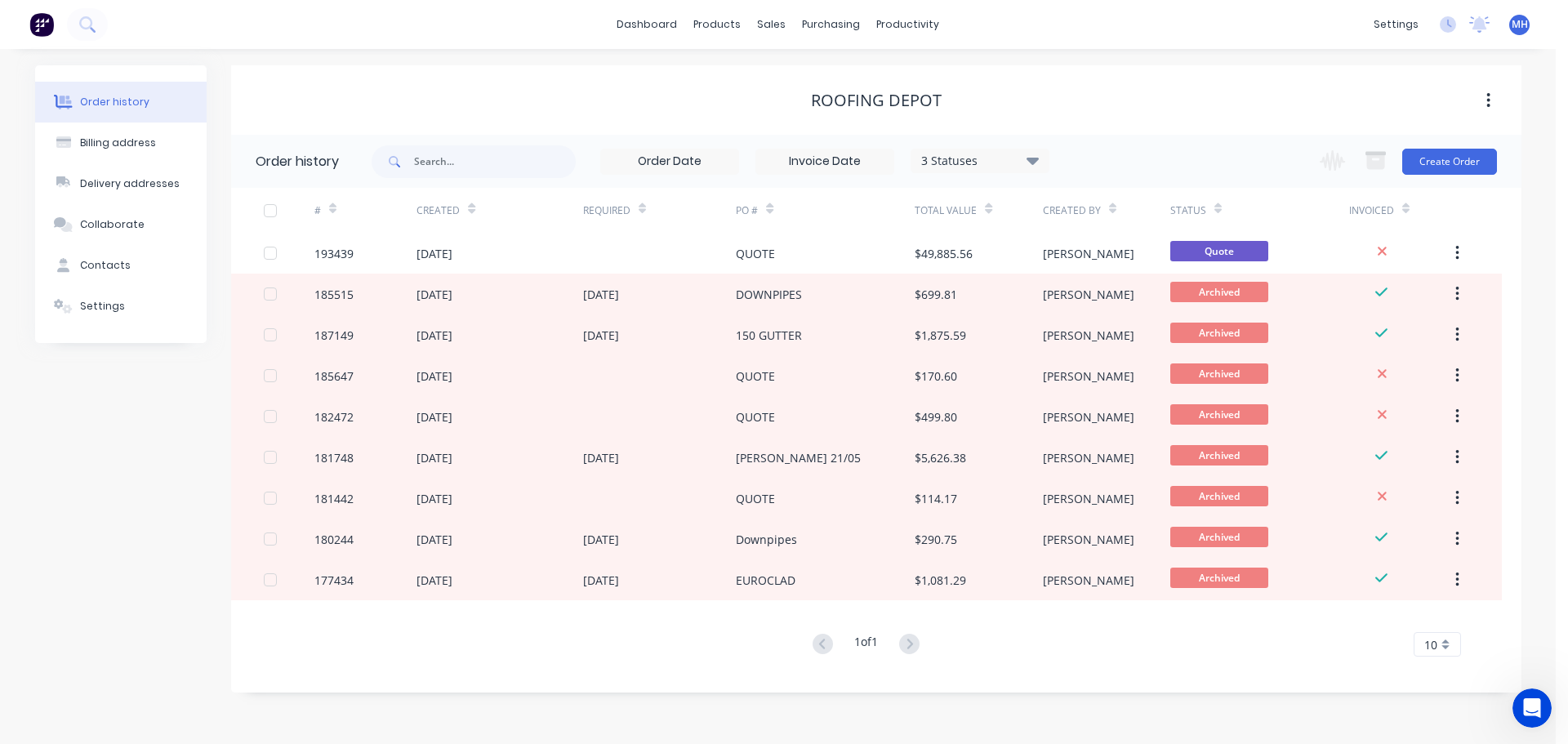
click at [1009, 148] on div "3 Statuses Invoice Status Invoiced Not Invoiced Partial Order Status All Archiv…" at bounding box center [980, 160] width 138 height 25
click at [529, 157] on input "text" at bounding box center [495, 161] width 161 height 33
type input "194871"
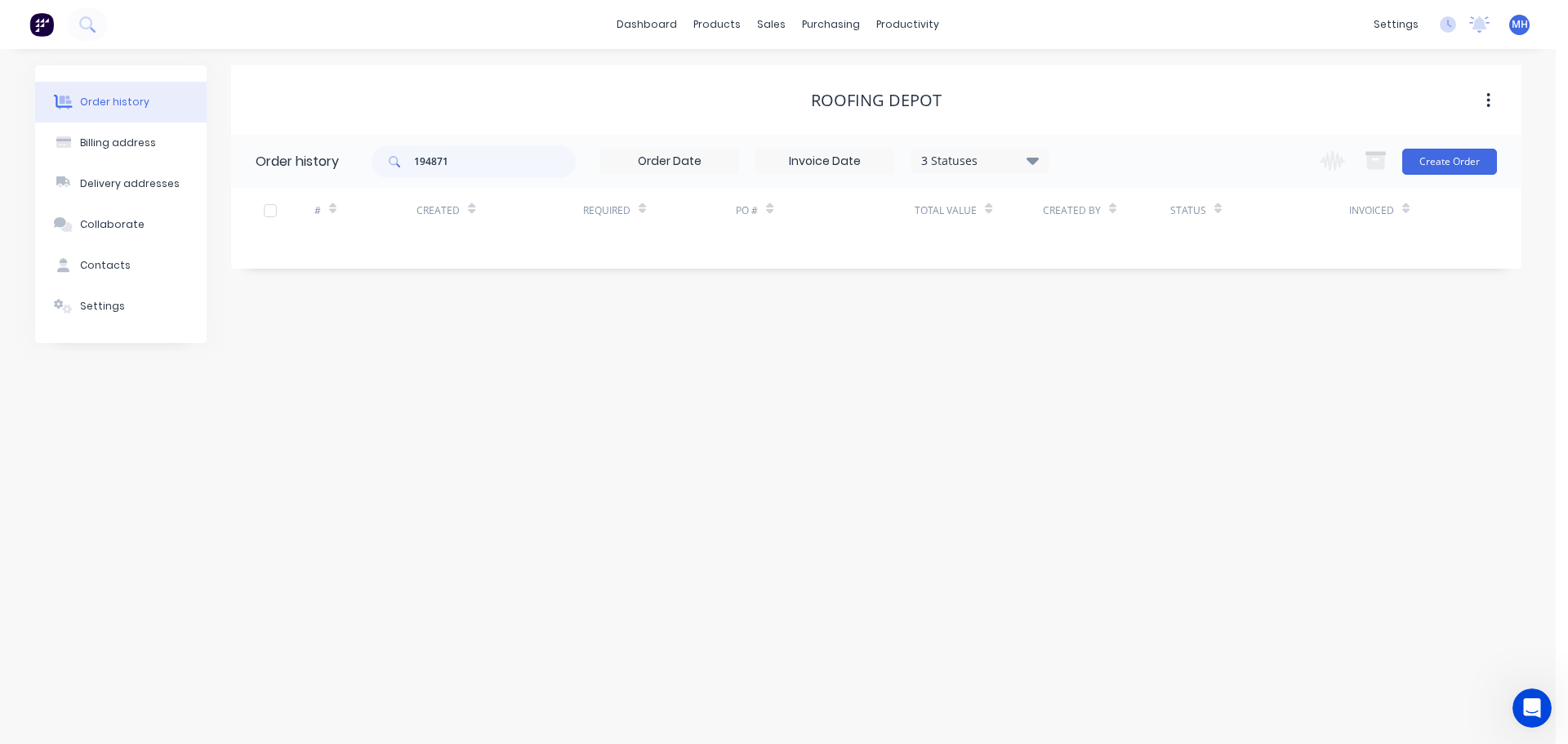
drag, startPoint x: 994, startPoint y: 130, endPoint x: 994, endPoint y: 158, distance: 28.0
click at [994, 134] on div "ROOFING DEPOT Order history 194871 3 Statuses Invoice Status Invoiced Not Invoi…" at bounding box center [876, 204] width 1290 height 278
click at [1001, 153] on div "3 Statuses" at bounding box center [981, 161] width 137 height 18
click at [1115, 218] on label at bounding box center [1115, 218] width 0 height 0
click at [1115, 222] on input "checkbox" at bounding box center [1121, 226] width 13 height 16
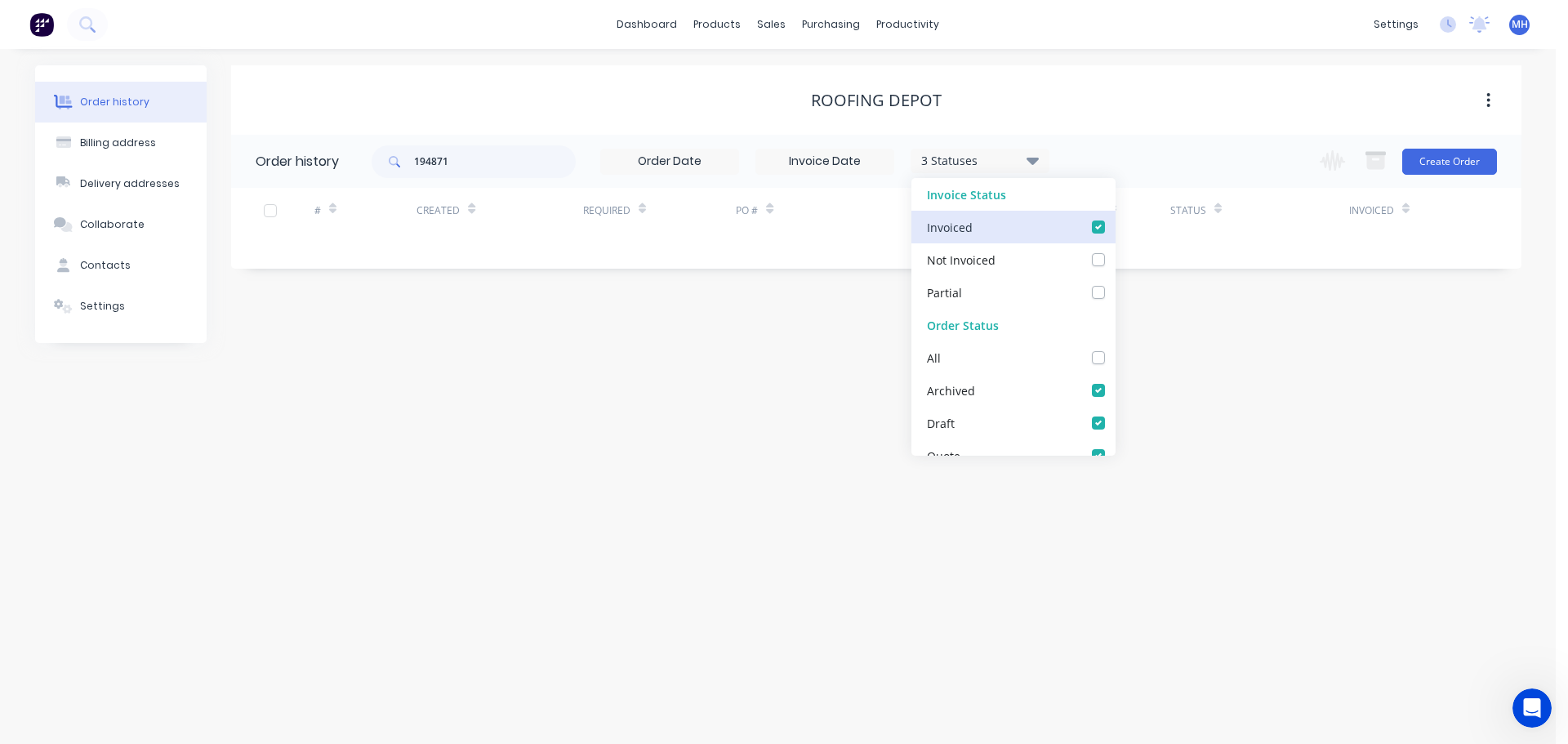
checkbox input "true"
drag, startPoint x: 1088, startPoint y: 255, endPoint x: 1084, endPoint y: 276, distance: 21.4
click at [1115, 251] on label at bounding box center [1115, 251] width 0 height 0
click at [1115, 256] on Invoiced_checkbox_Invoice_1undefined "checkbox" at bounding box center [1121, 259] width 13 height 16
checkbox Invoiced_checkbox_Invoice_1undefined "true"
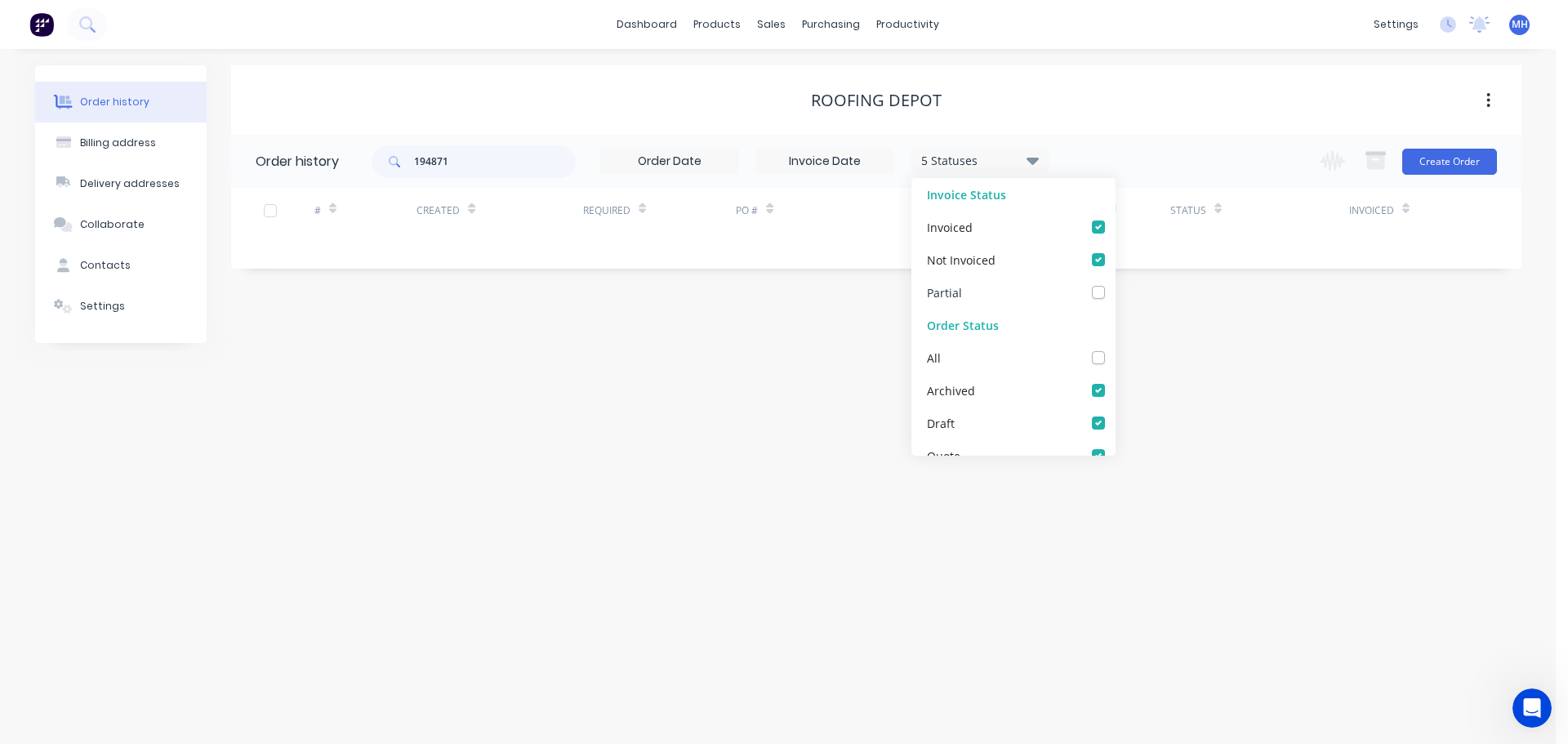
click at [1115, 284] on label at bounding box center [1115, 284] width 0 height 0
click at [1115, 292] on input "checkbox" at bounding box center [1121, 292] width 13 height 16
checkbox input "true"
drag, startPoint x: 1084, startPoint y: 360, endPoint x: 1085, endPoint y: 395, distance: 35.0
click at [1115, 349] on label at bounding box center [1115, 349] width 0 height 0
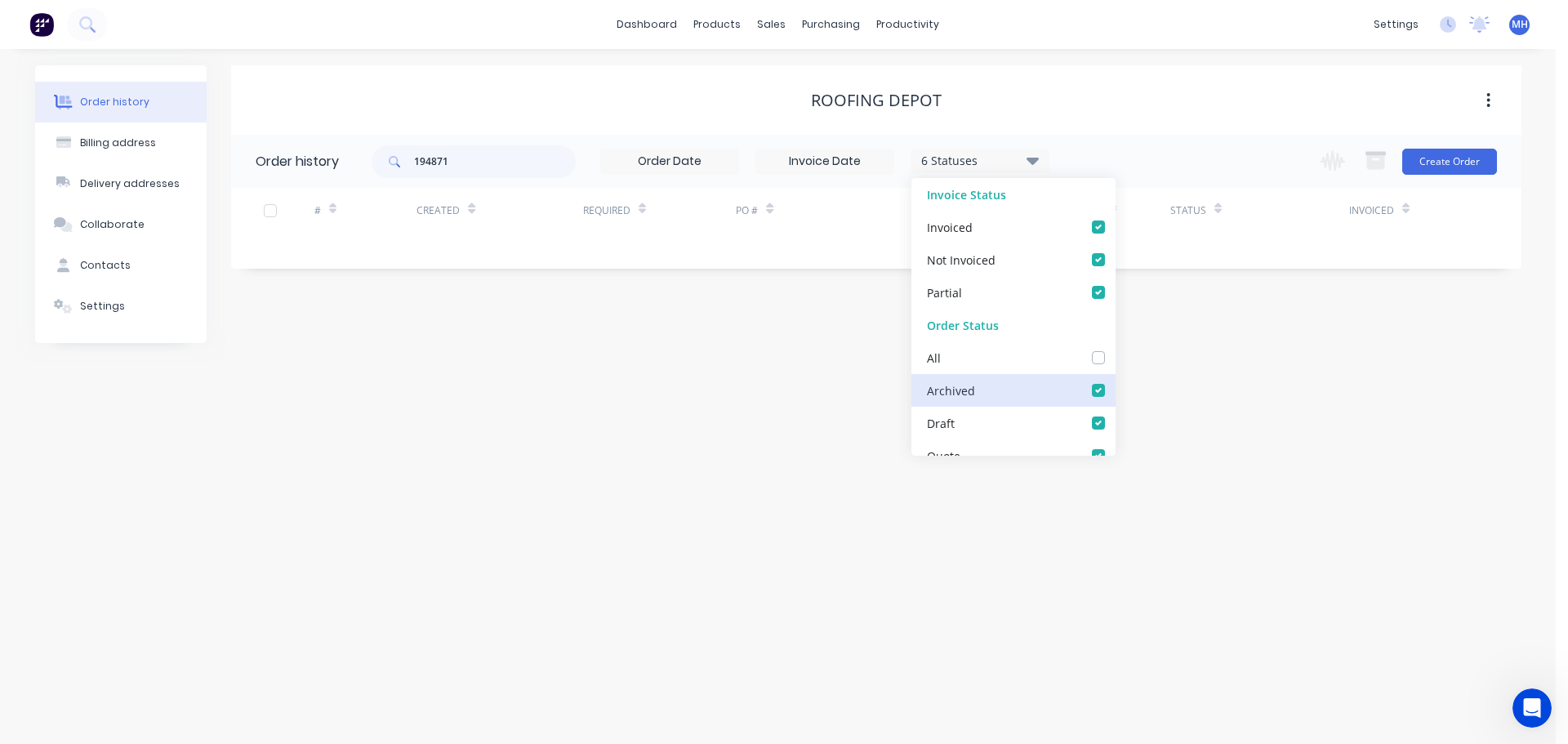
click at [1115, 361] on input "checkbox" at bounding box center [1121, 357] width 13 height 16
checkbox input "true"
checkbox up_checkbox_f065c758-0d54-45b4-87d1-a876060561b1undefined "true"
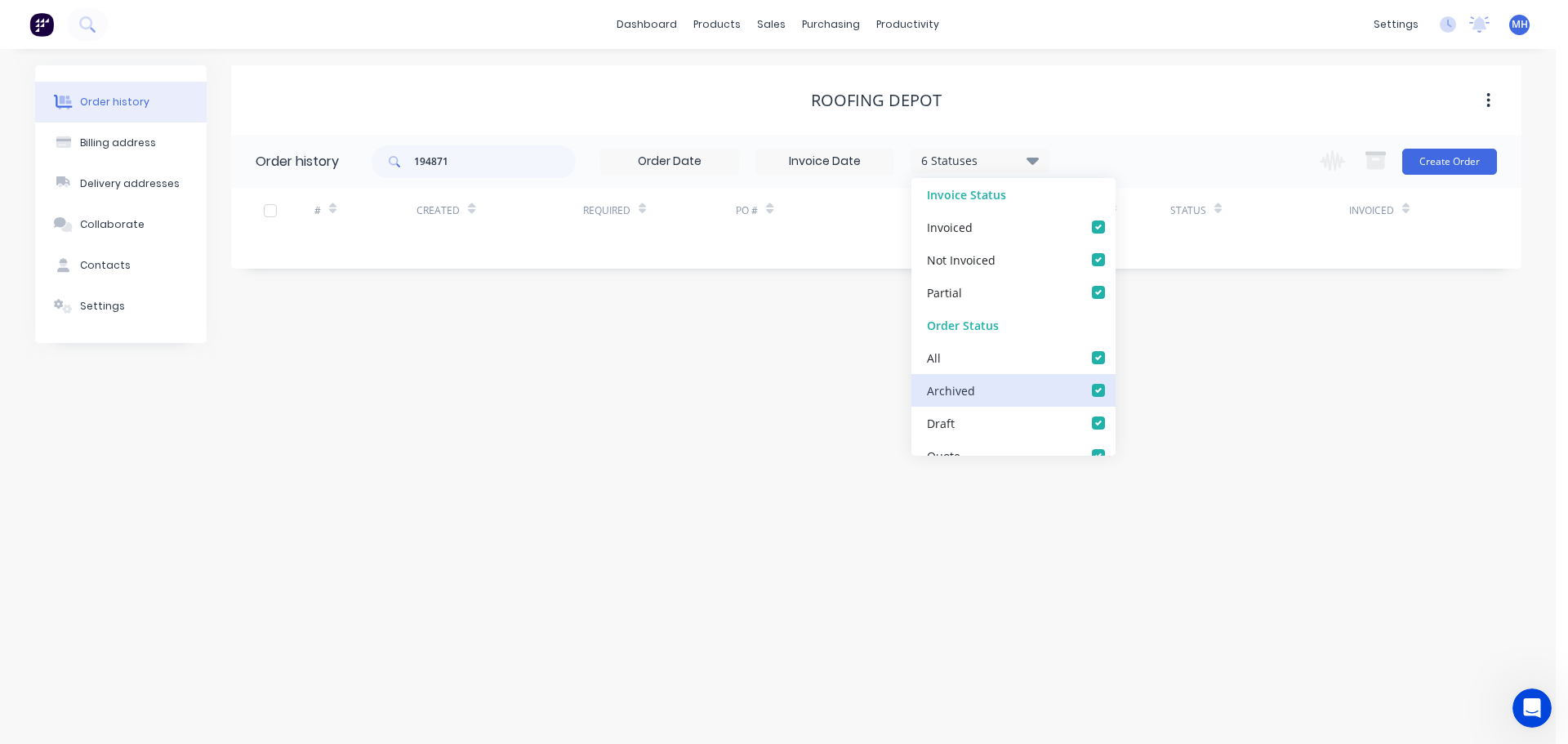
checkbox input "true"
checkbox Up_checkbox_mo82bundefined "true"
click at [1070, 115] on div "ROOFING DEPOT" at bounding box center [876, 101] width 1290 height 30
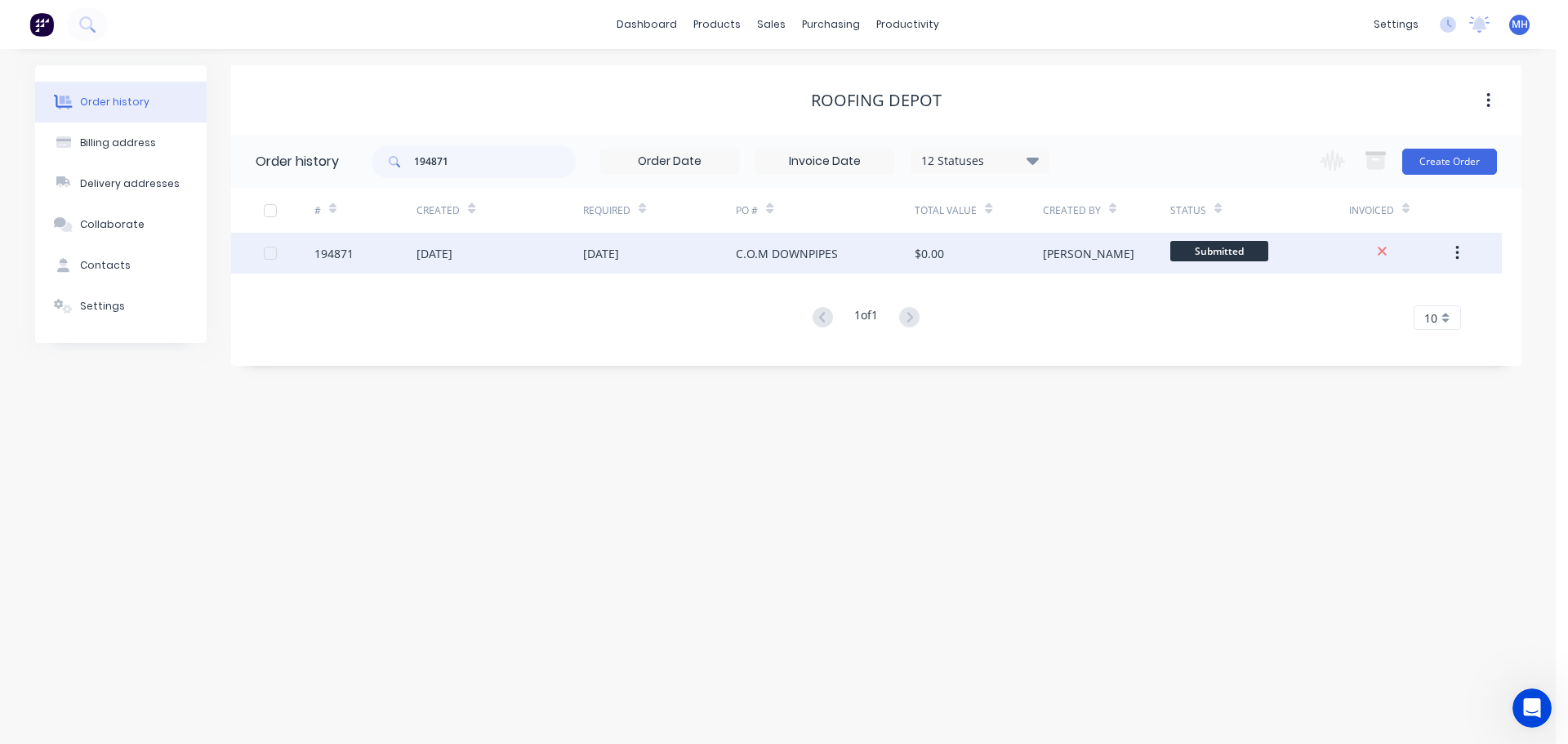
click at [711, 253] on div "[DATE]" at bounding box center [660, 253] width 153 height 41
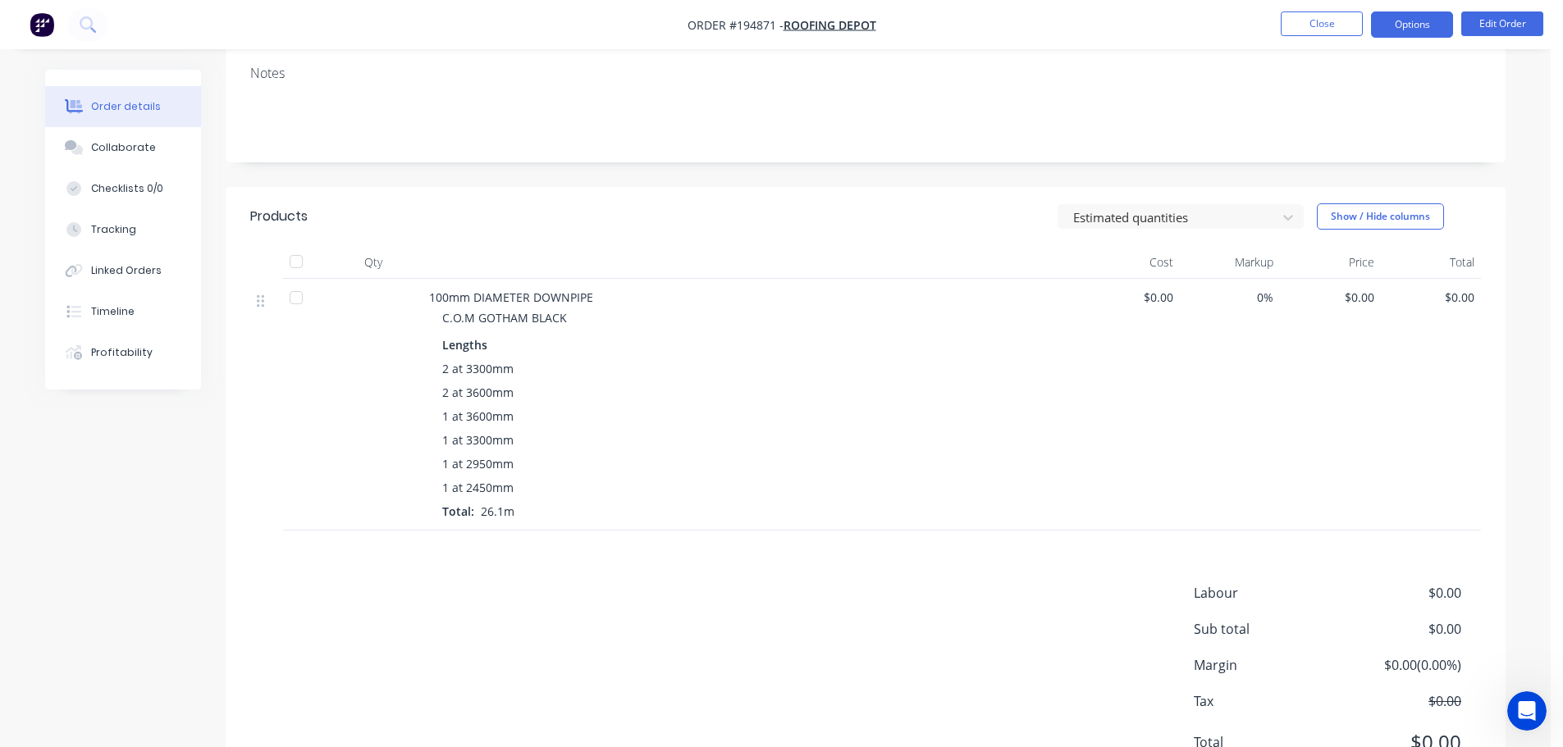
scroll to position [328, 0]
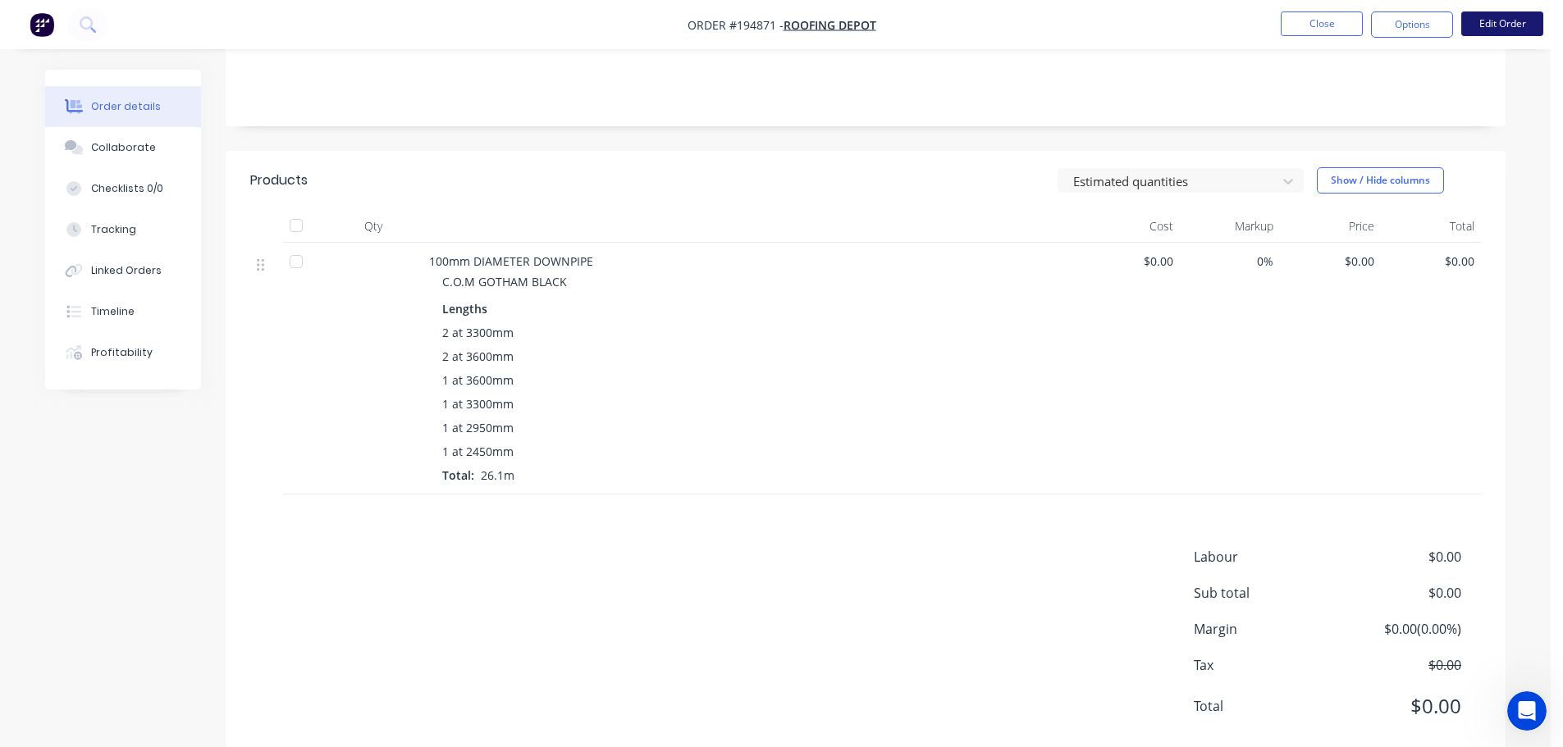
click at [1480, 24] on button "Edit Order" at bounding box center [1502, 23] width 82 height 25
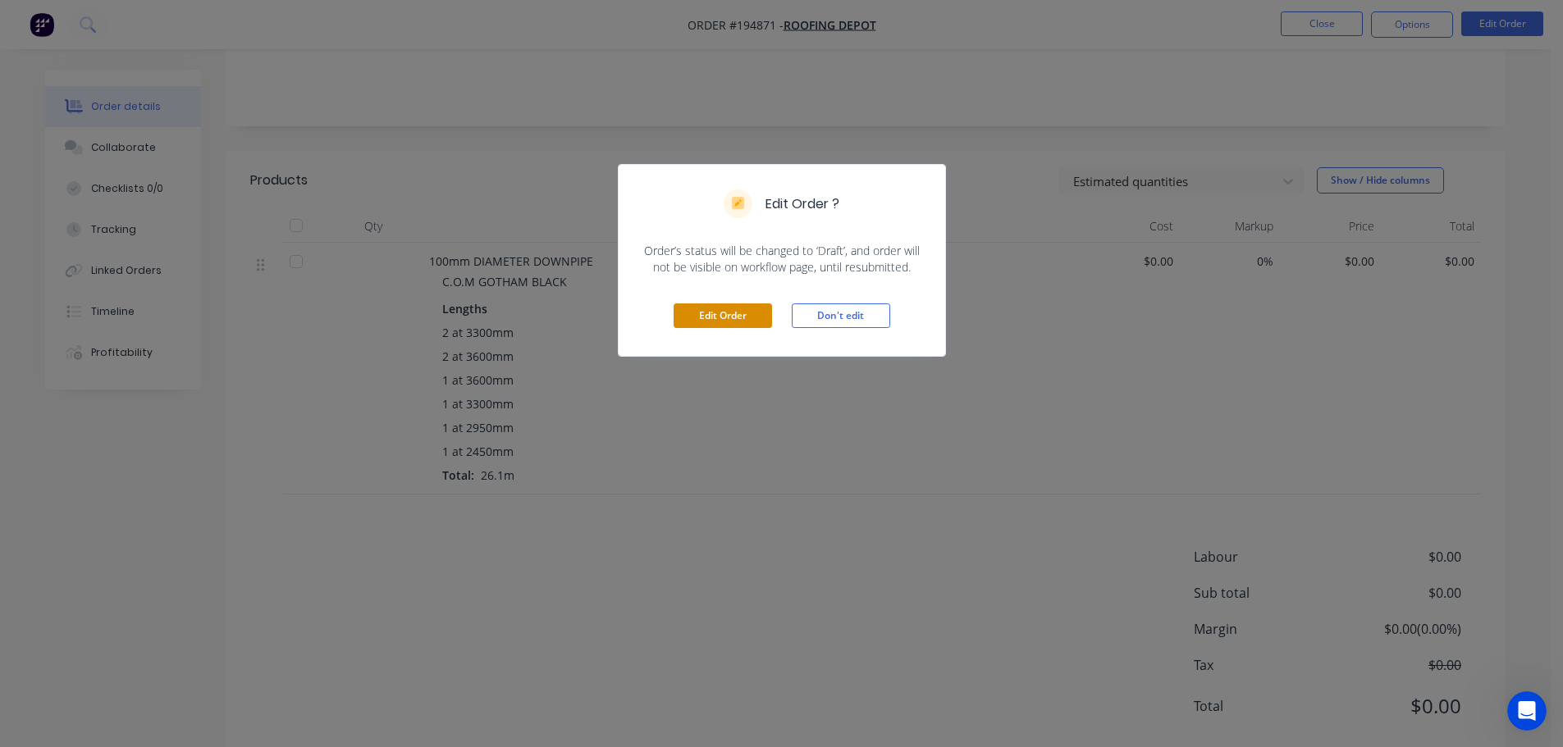
click at [725, 321] on button "Edit Order" at bounding box center [723, 316] width 98 height 25
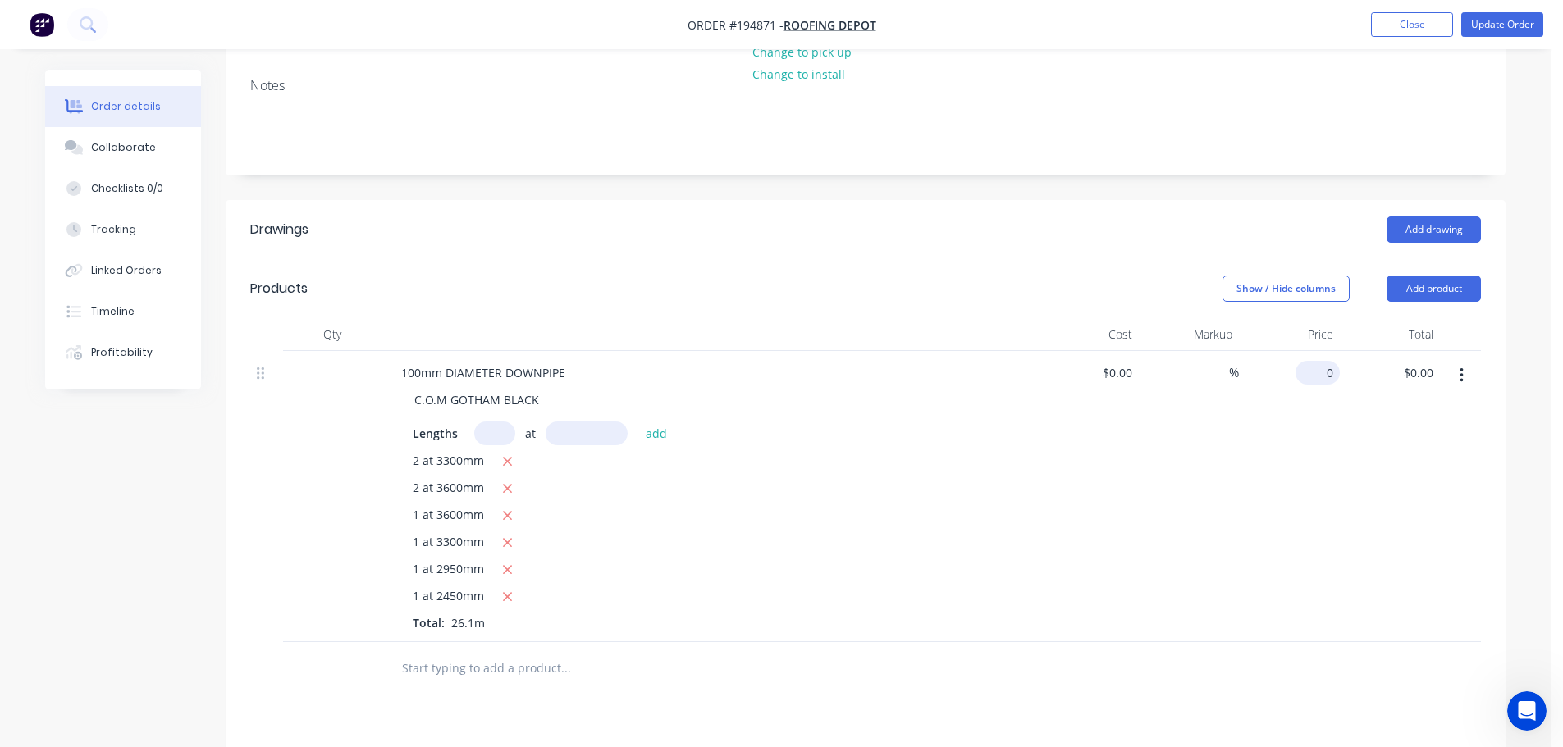
click at [1313, 352] on div "0 $0.00" at bounding box center [1289, 496] width 101 height 291
type input "$22.64"
type input "$590.90"
click at [1227, 276] on button "Show / Hide columns" at bounding box center [1285, 289] width 127 height 26
click at [1488, 13] on button "Update Order" at bounding box center [1502, 24] width 82 height 25
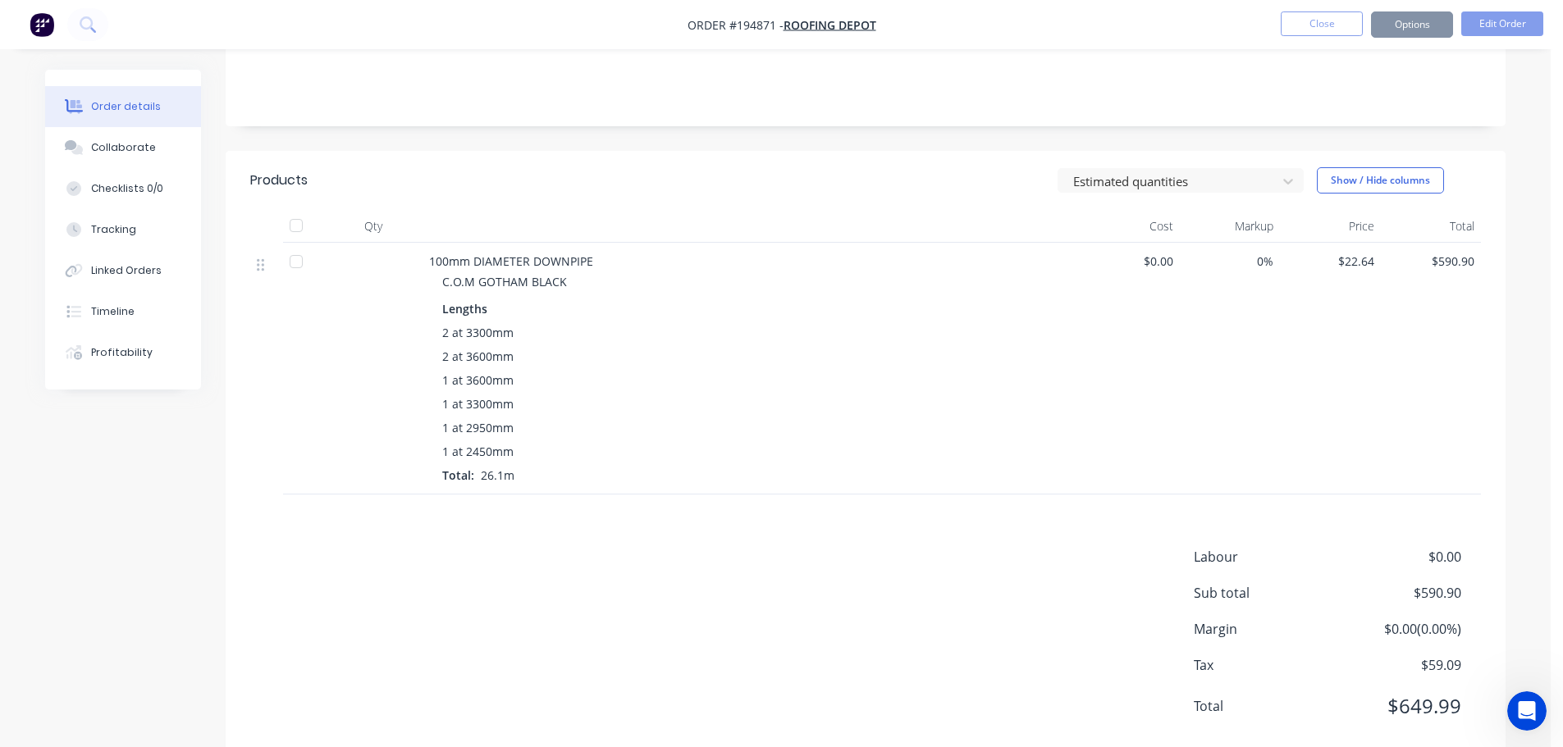
scroll to position [0, 0]
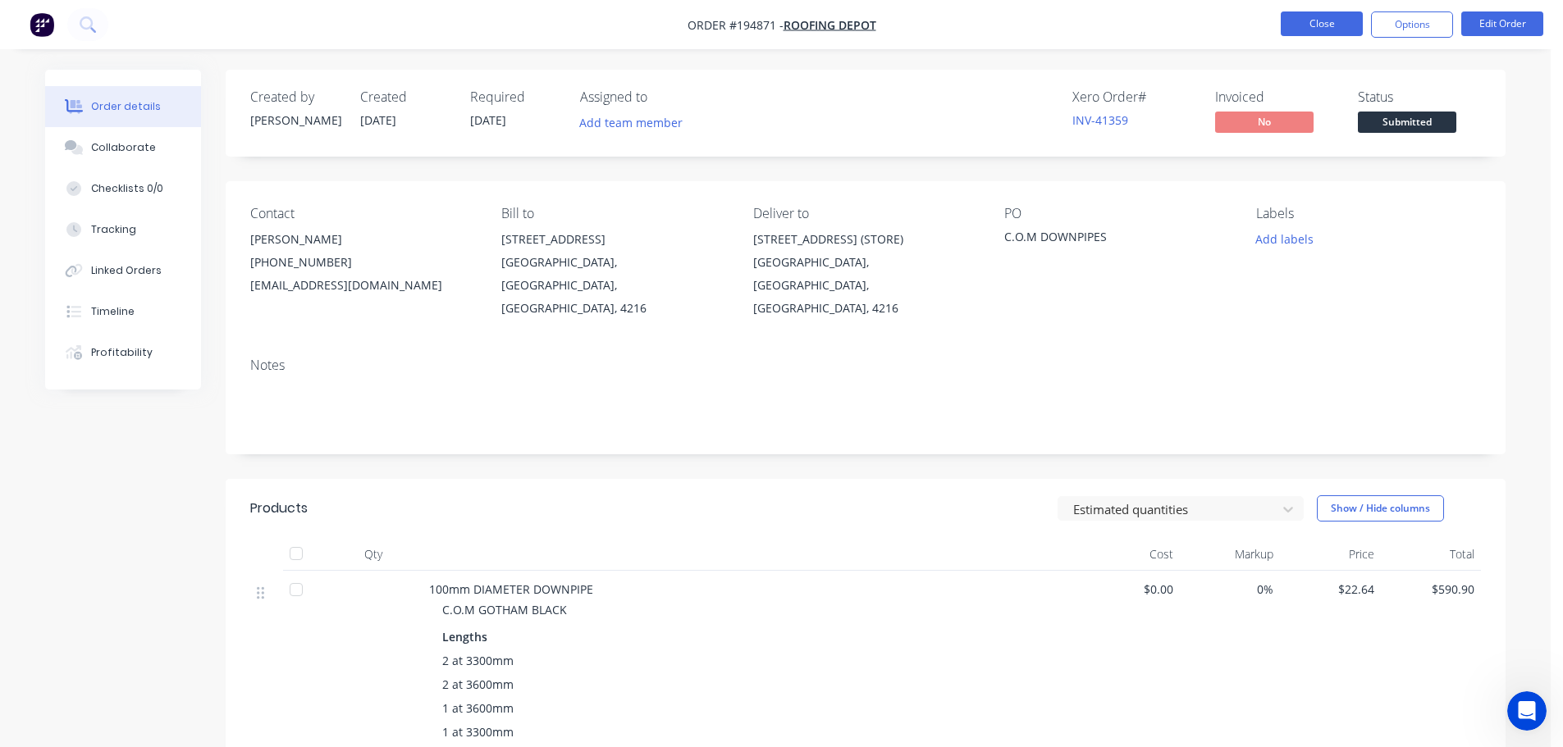
click at [1311, 13] on button "Close" at bounding box center [1322, 23] width 82 height 25
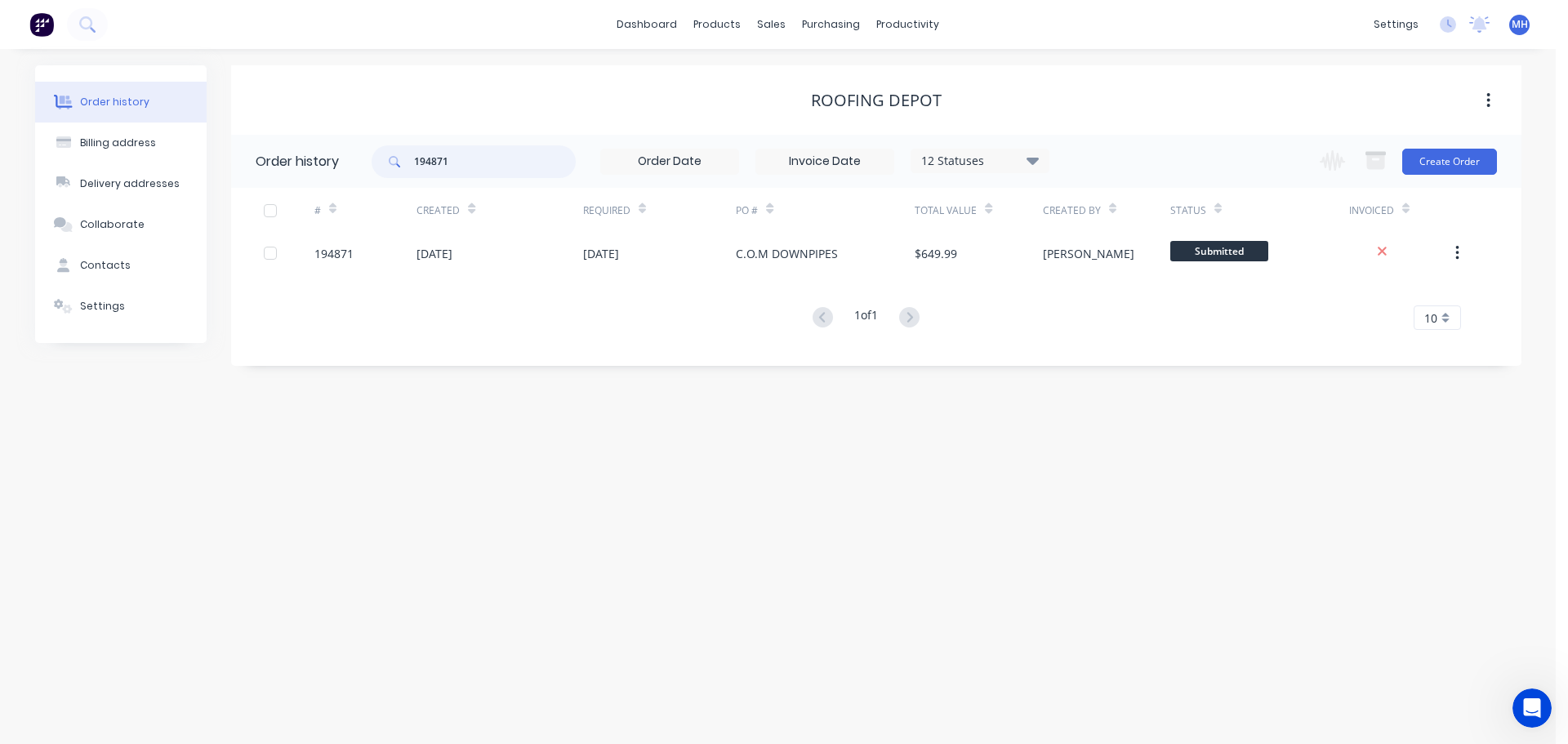
click at [471, 162] on input "194871" at bounding box center [495, 161] width 161 height 33
click at [797, 80] on link "Sales Orders" at bounding box center [857, 78] width 216 height 33
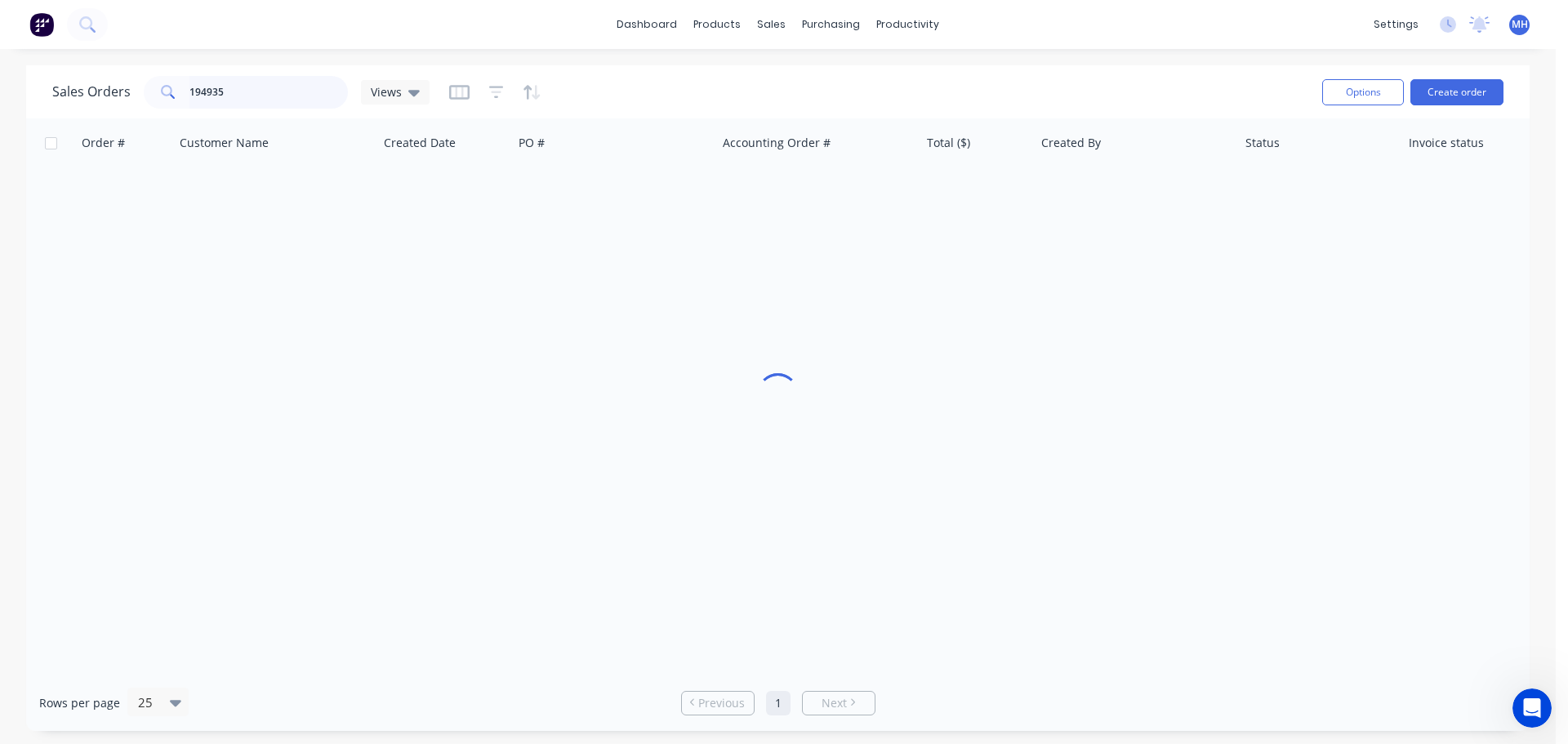
click at [226, 91] on input "194935" at bounding box center [269, 92] width 159 height 33
type input "194505"
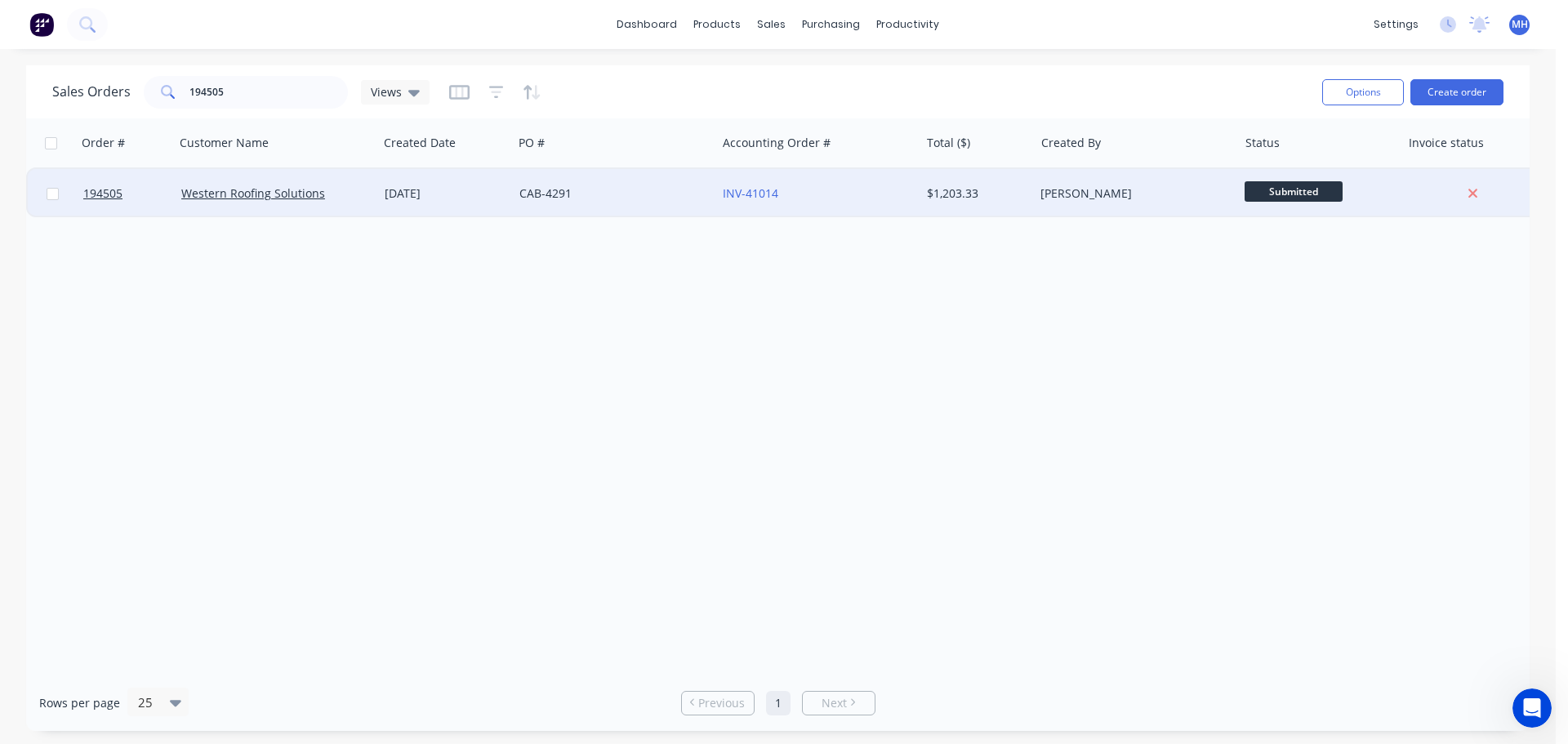
click at [432, 193] on div "[DATE]" at bounding box center [445, 193] width 121 height 16
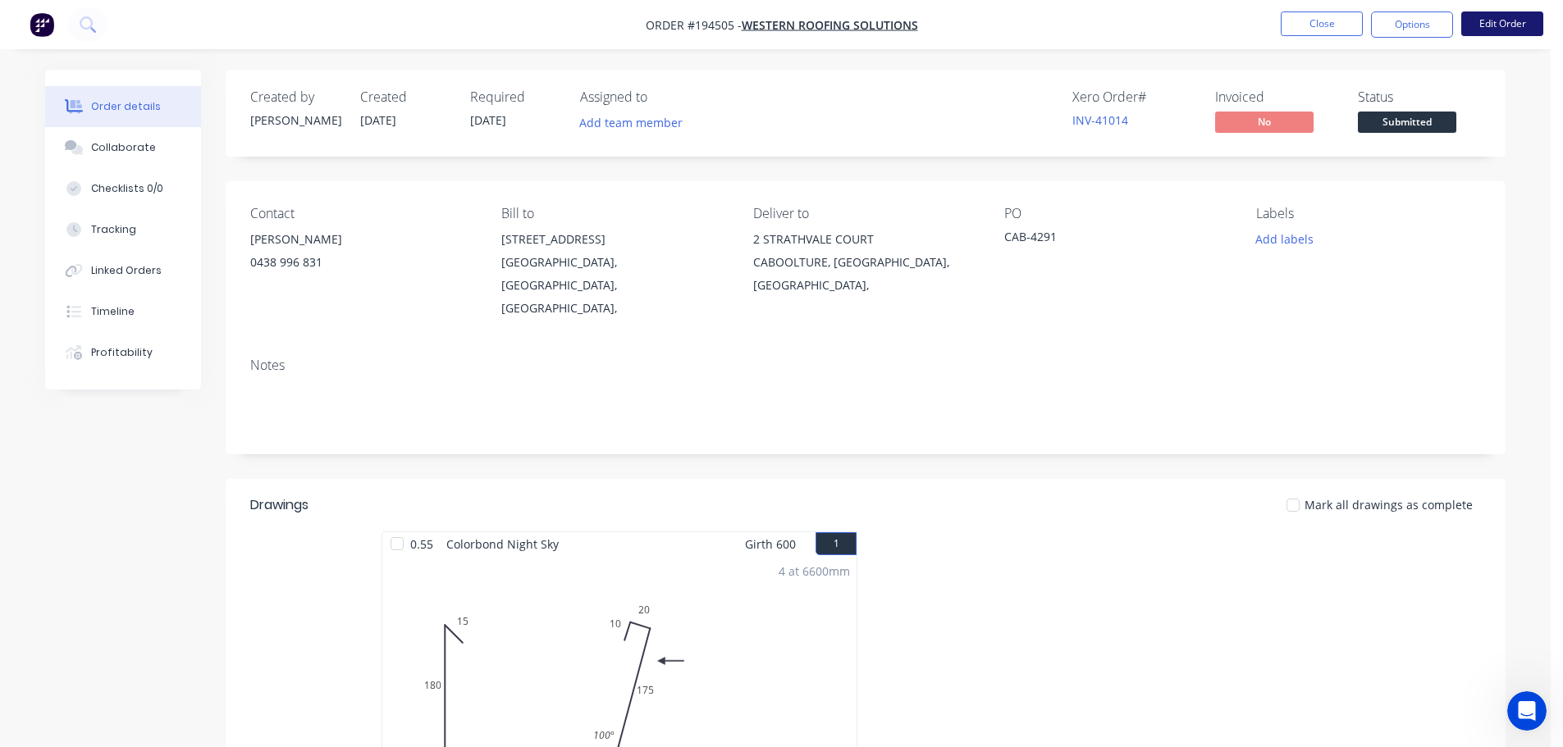
click at [1503, 21] on button "Edit Order" at bounding box center [1502, 23] width 82 height 25
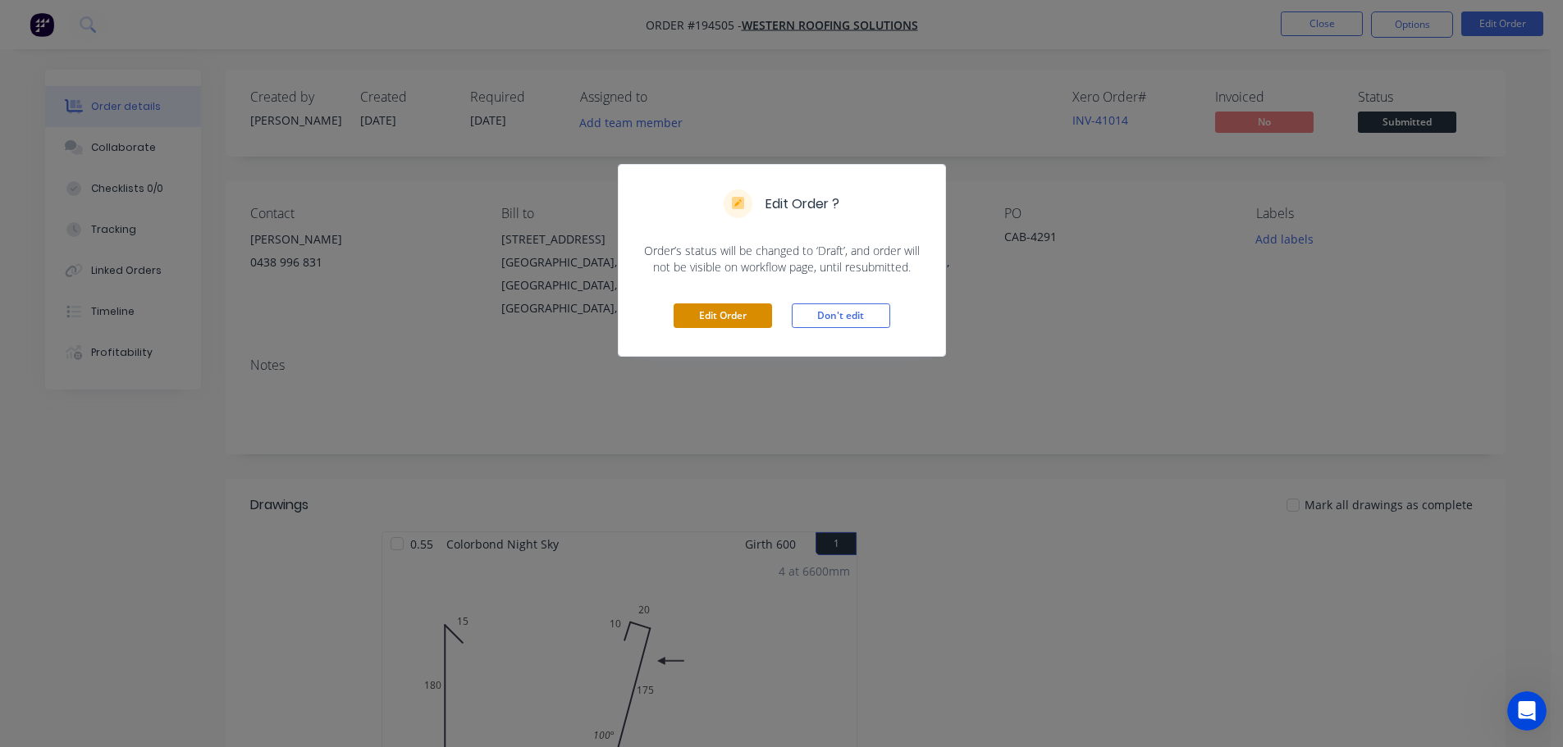
click at [733, 317] on button "Edit Order" at bounding box center [723, 316] width 98 height 25
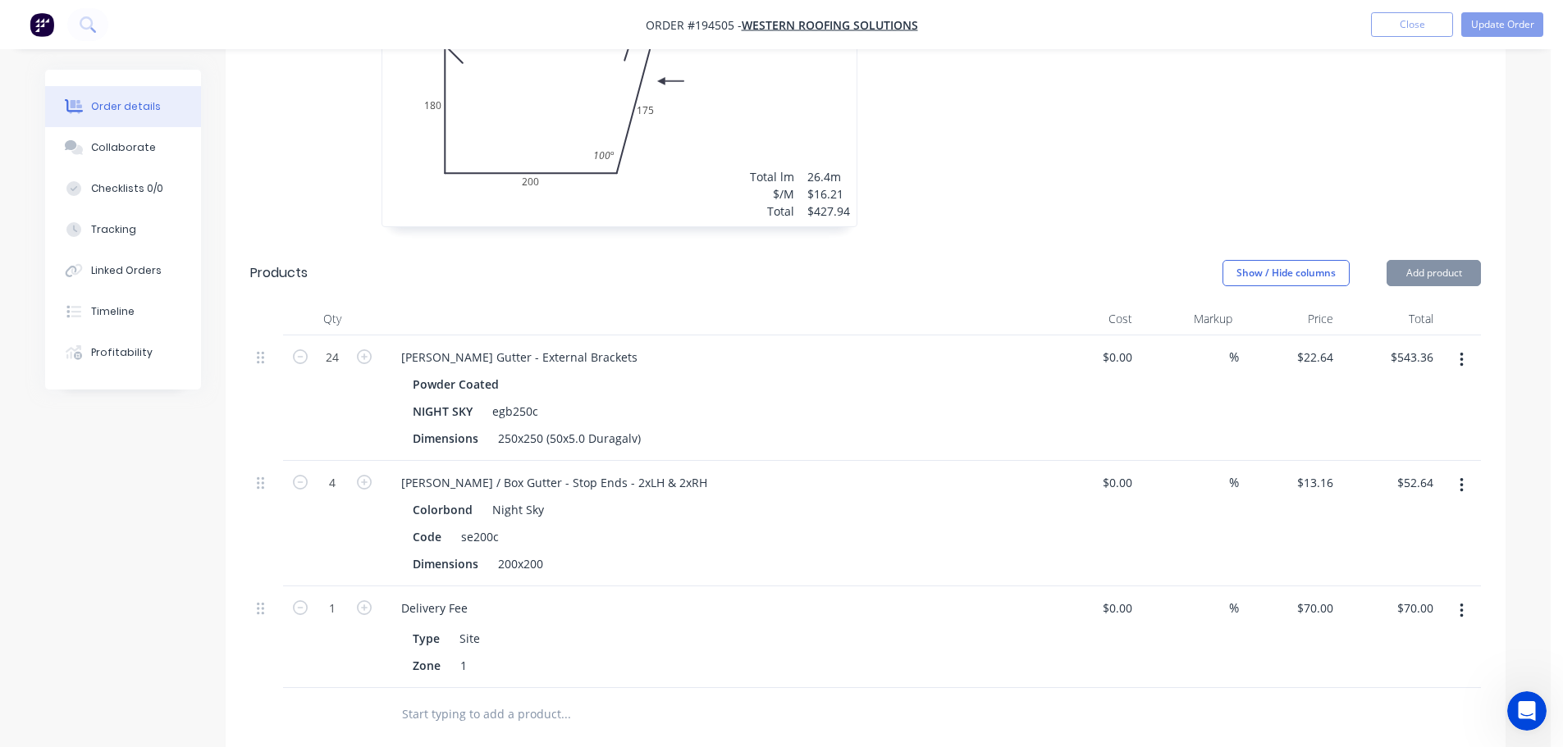
scroll to position [656, 0]
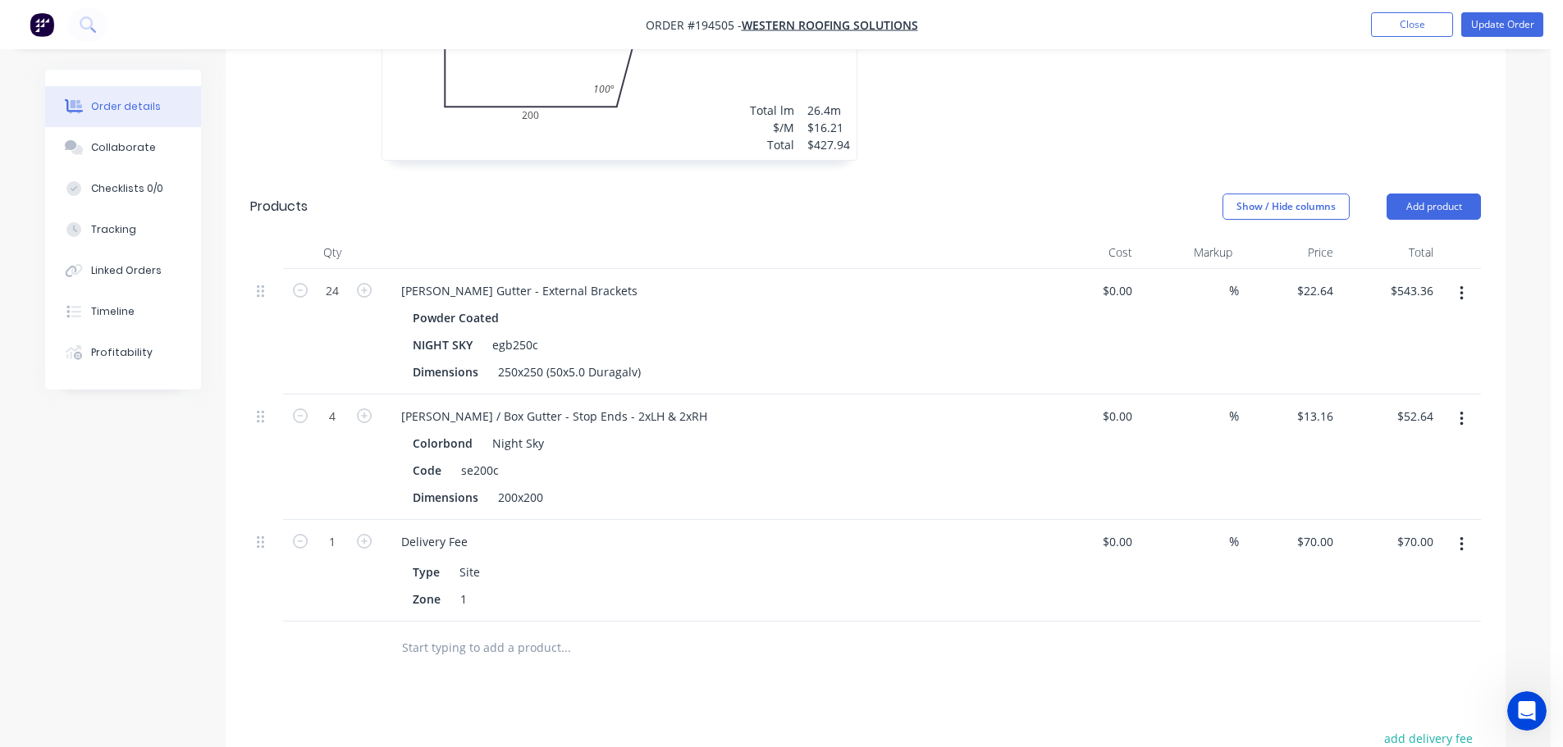
click at [1459, 285] on icon "button" at bounding box center [1461, 294] width 4 height 18
click at [1408, 325] on div "Edit" at bounding box center [1403, 337] width 126 height 24
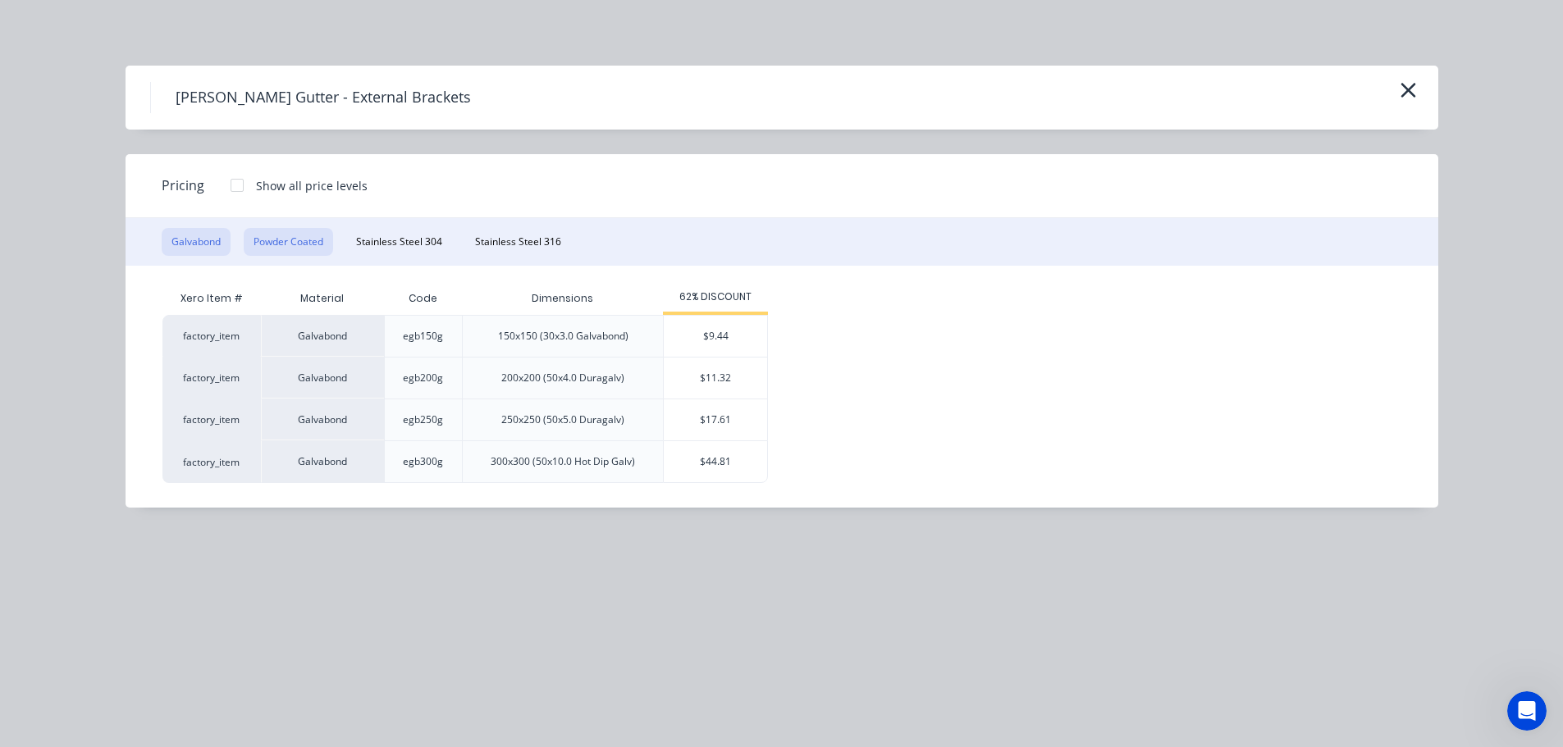
click at [292, 241] on button "Powder Coated" at bounding box center [288, 242] width 89 height 28
click at [695, 373] on div "$15.09" at bounding box center [715, 378] width 103 height 41
type input "$15.09"
type input "$362.16"
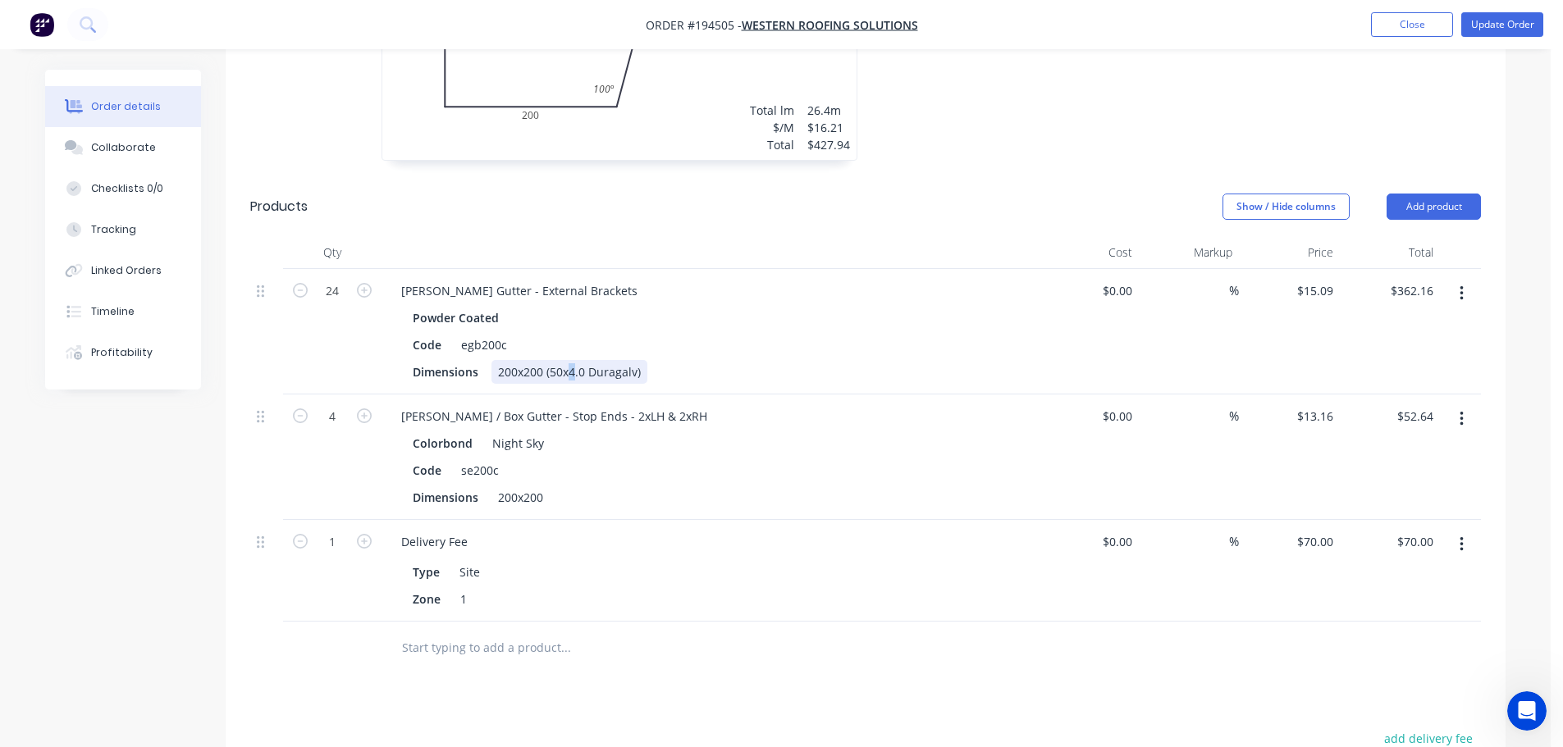
click at [573, 360] on div "200x200 (50x4.0 Duragalv)" at bounding box center [569, 372] width 156 height 24
click at [1017, 113] on div at bounding box center [1111, 31] width 492 height 292
click at [1490, 30] on button "Update Order" at bounding box center [1502, 24] width 82 height 25
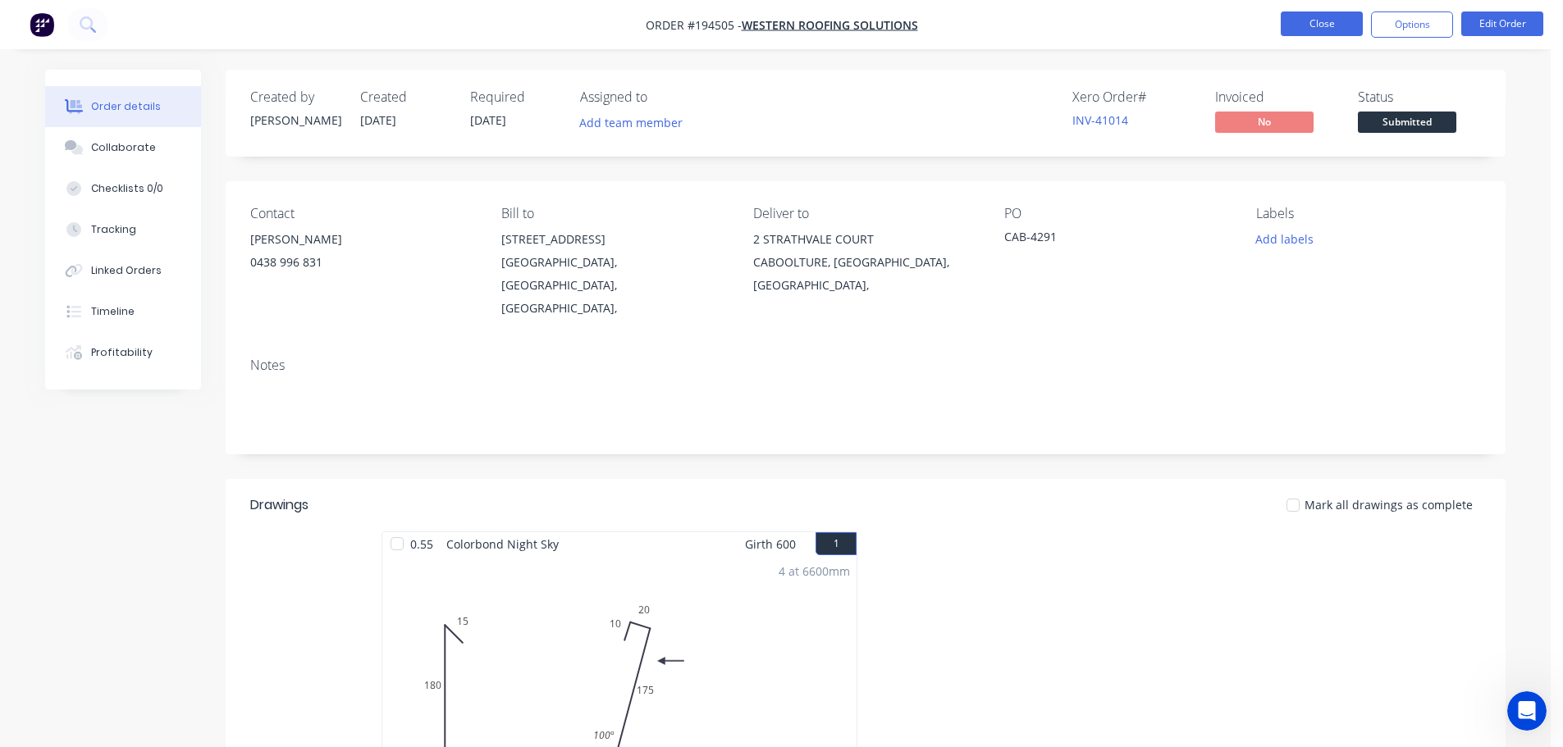
click at [1323, 15] on button "Close" at bounding box center [1322, 23] width 82 height 25
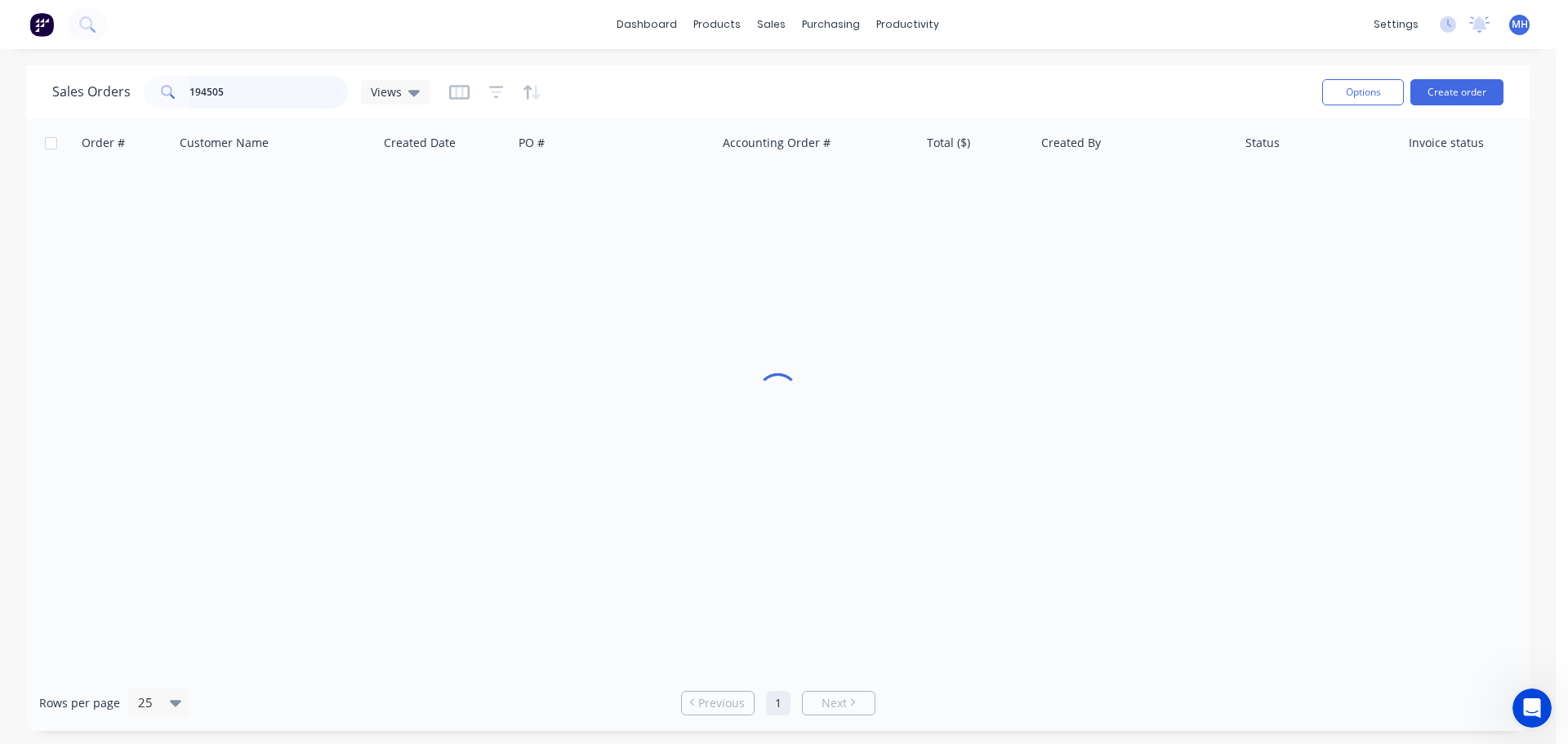
click at [246, 90] on input "194505" at bounding box center [269, 92] width 159 height 33
type input "193304"
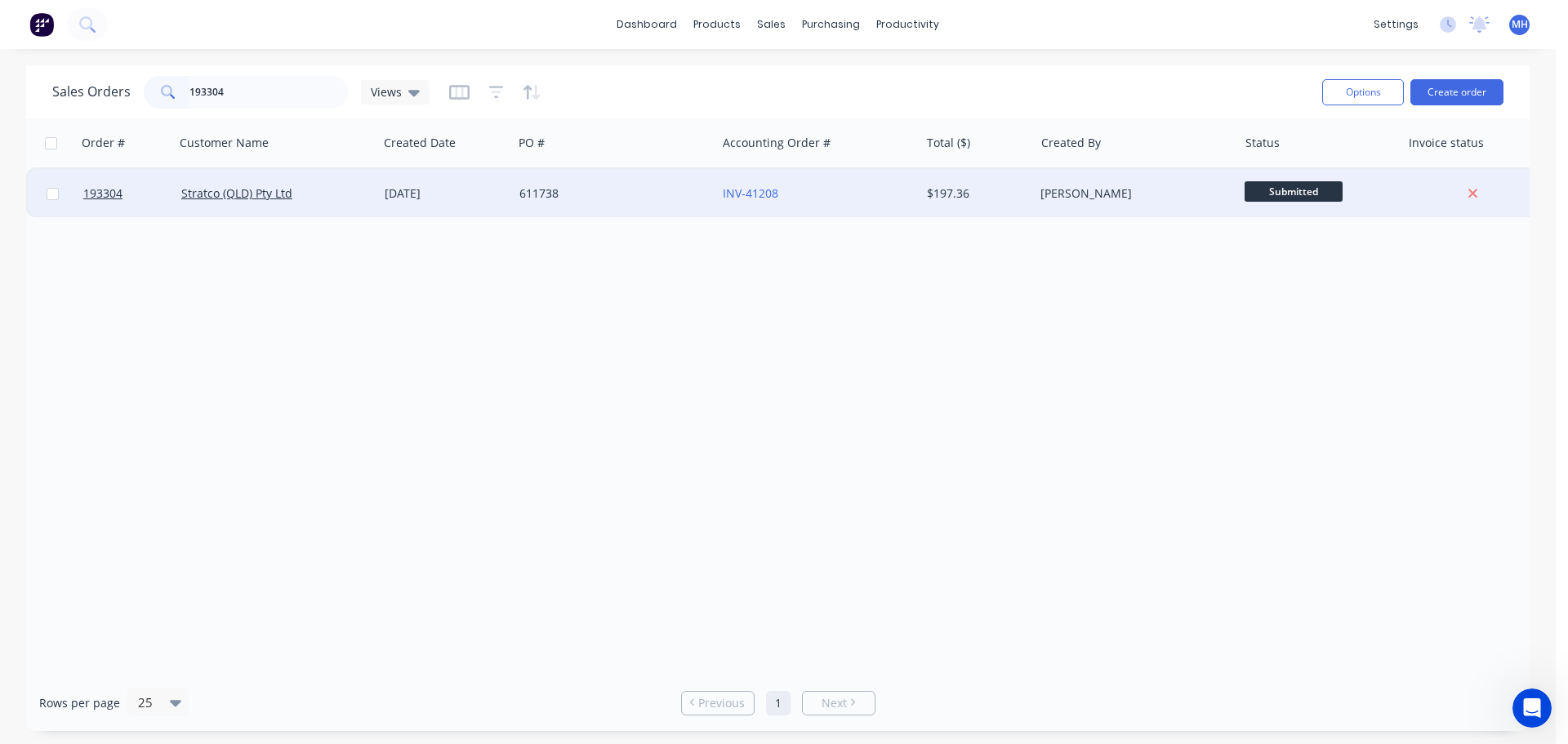
click at [548, 185] on div "611738" at bounding box center [610, 193] width 181 height 16
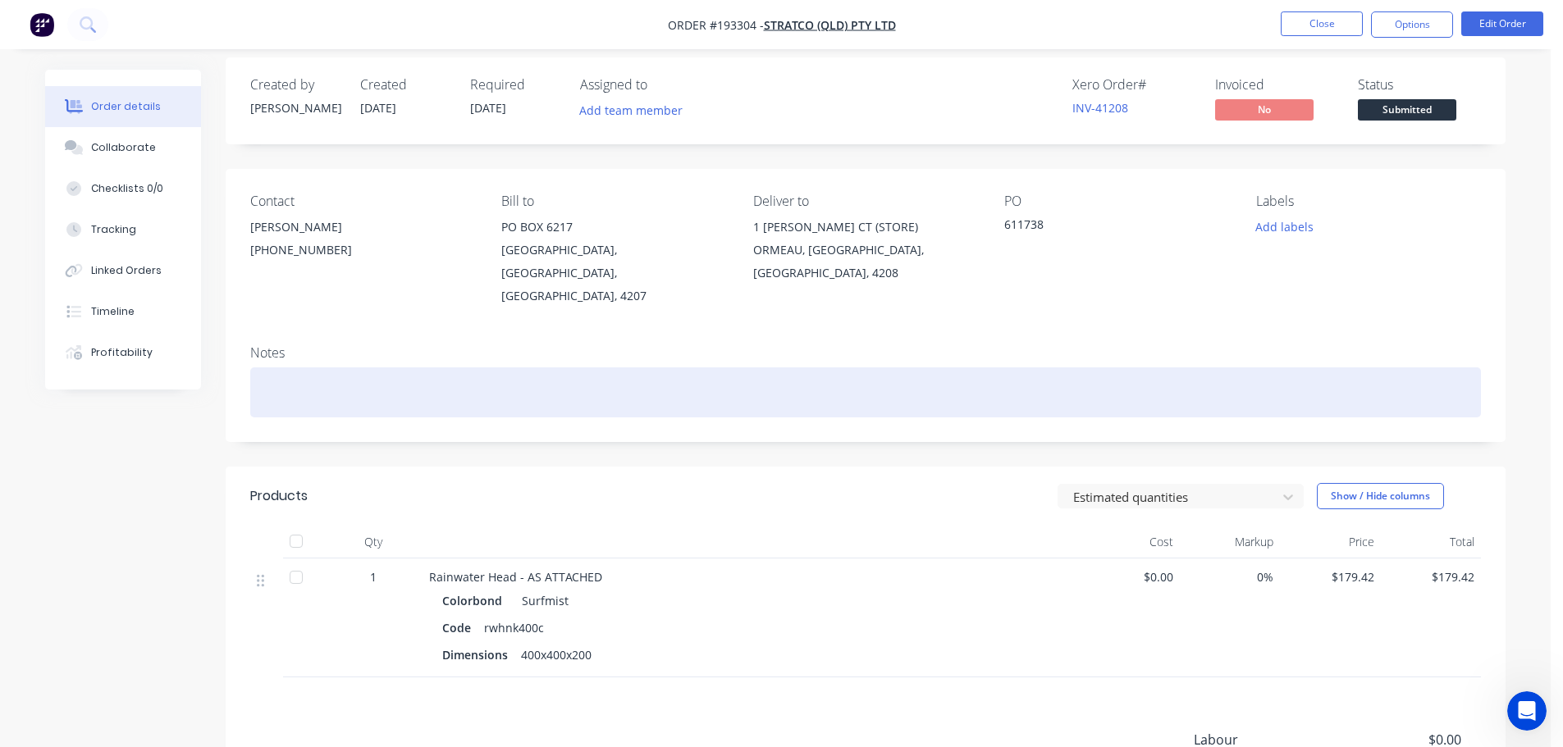
scroll to position [195, 0]
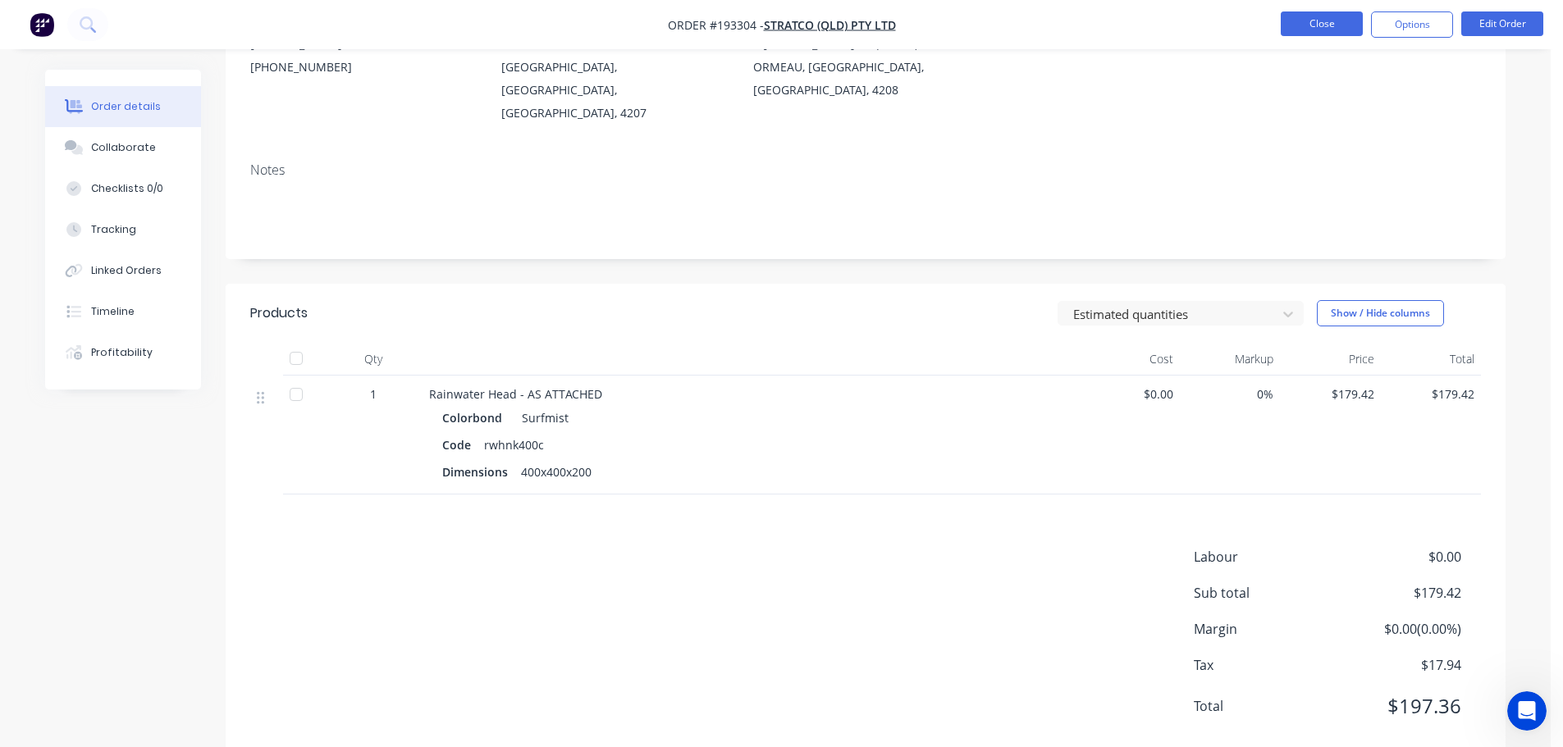
click at [1341, 21] on button "Close" at bounding box center [1322, 23] width 82 height 25
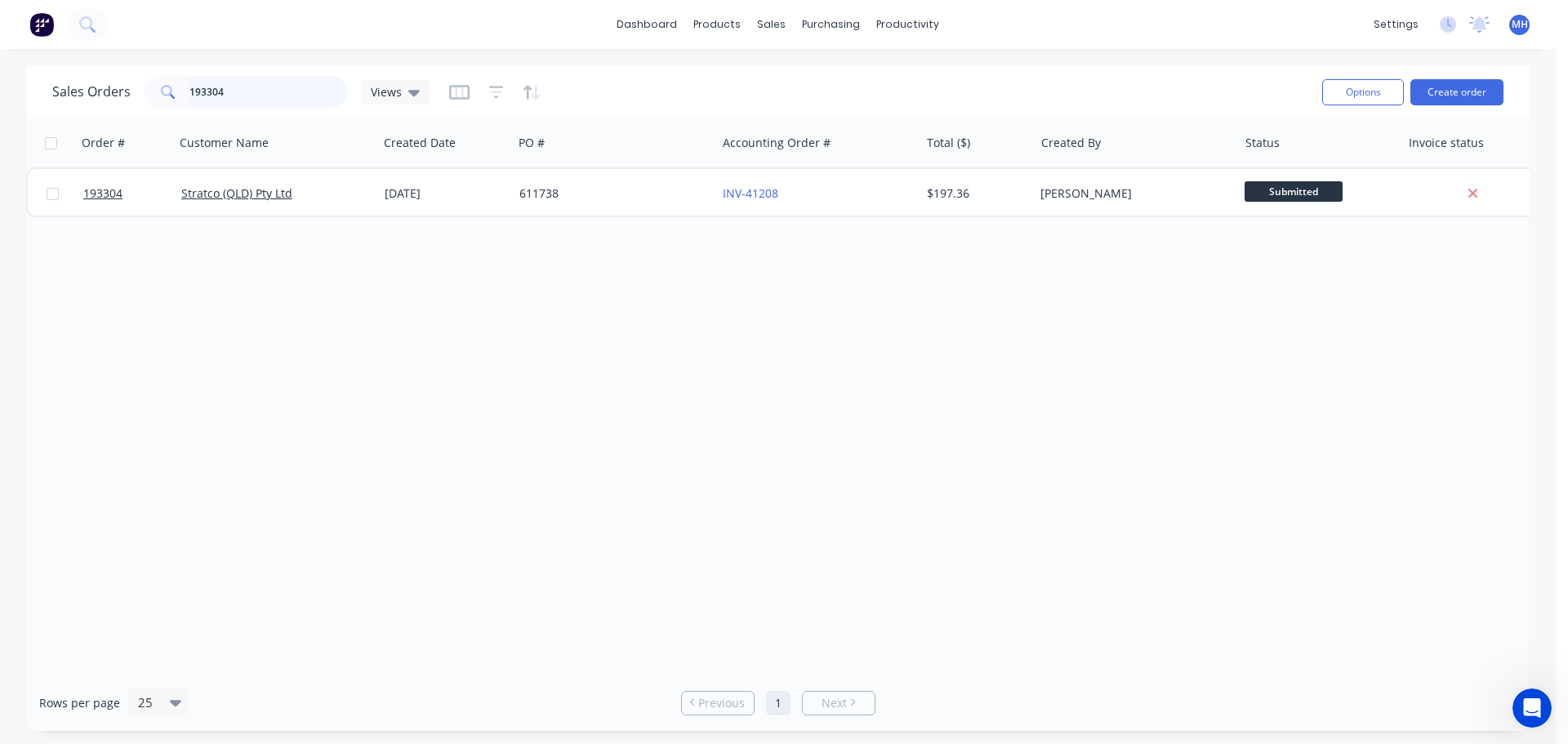
click at [238, 90] on input "193304" at bounding box center [269, 92] width 159 height 33
type input "194769"
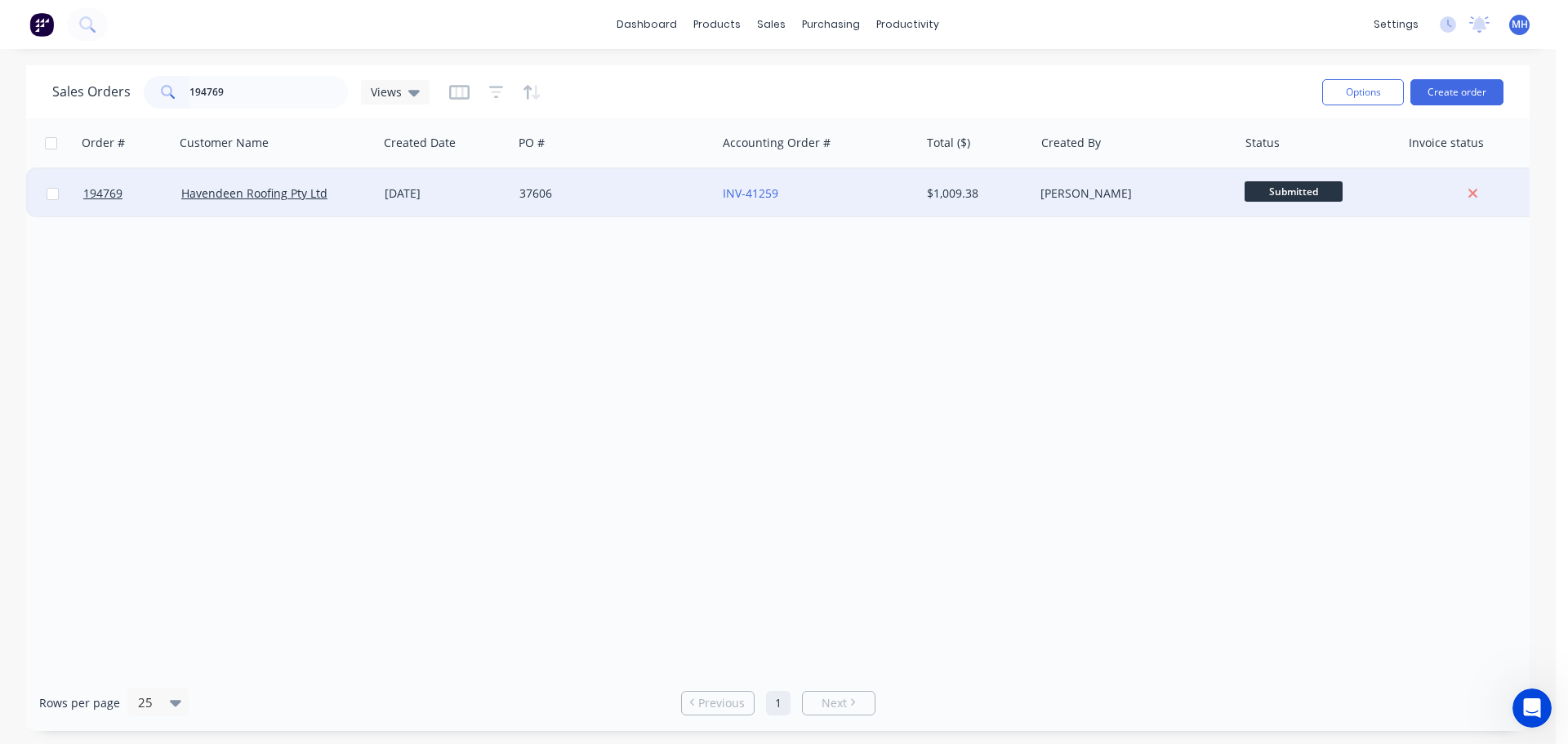
click at [505, 198] on div "[DATE]" at bounding box center [445, 193] width 121 height 16
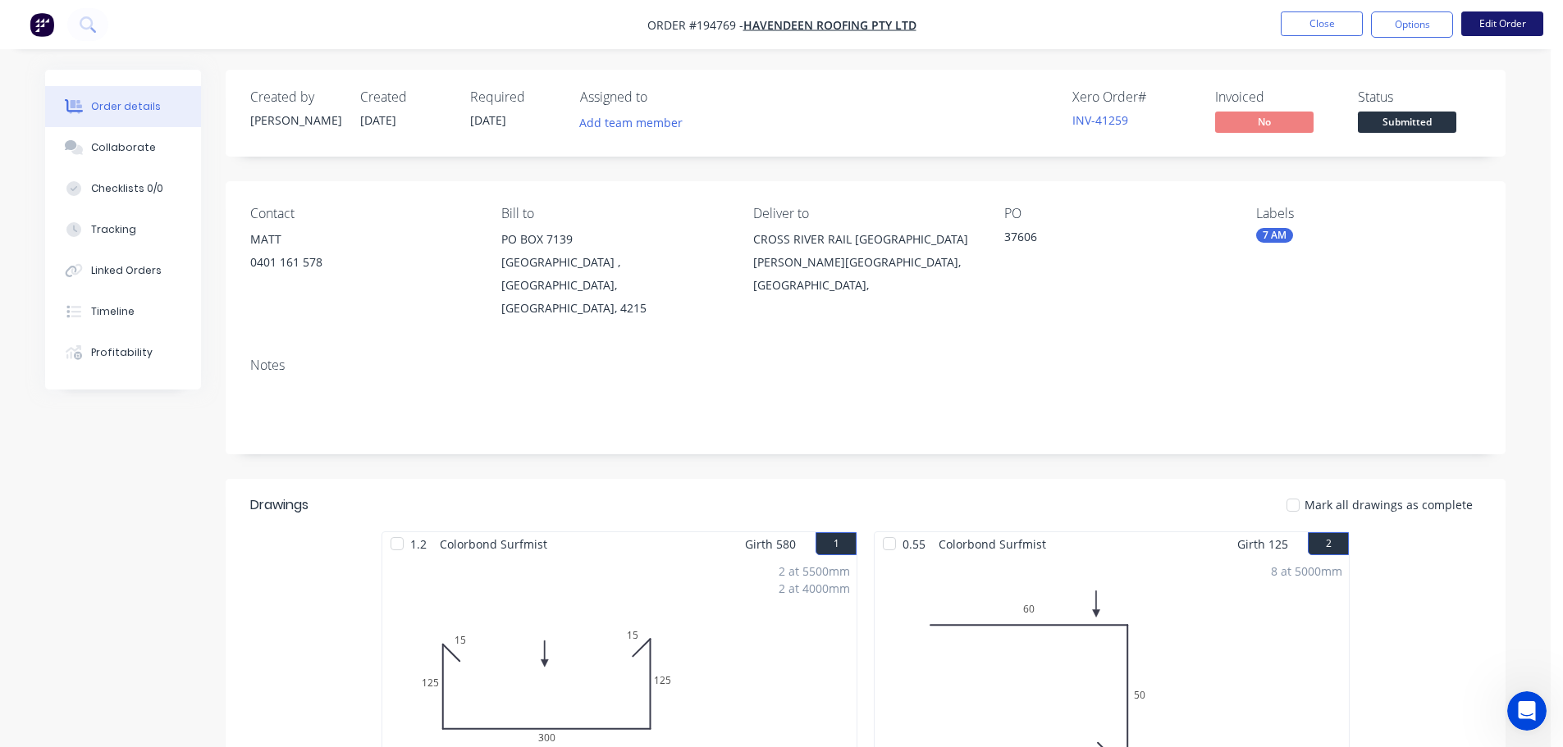
click at [1518, 20] on button "Edit Order" at bounding box center [1502, 23] width 82 height 25
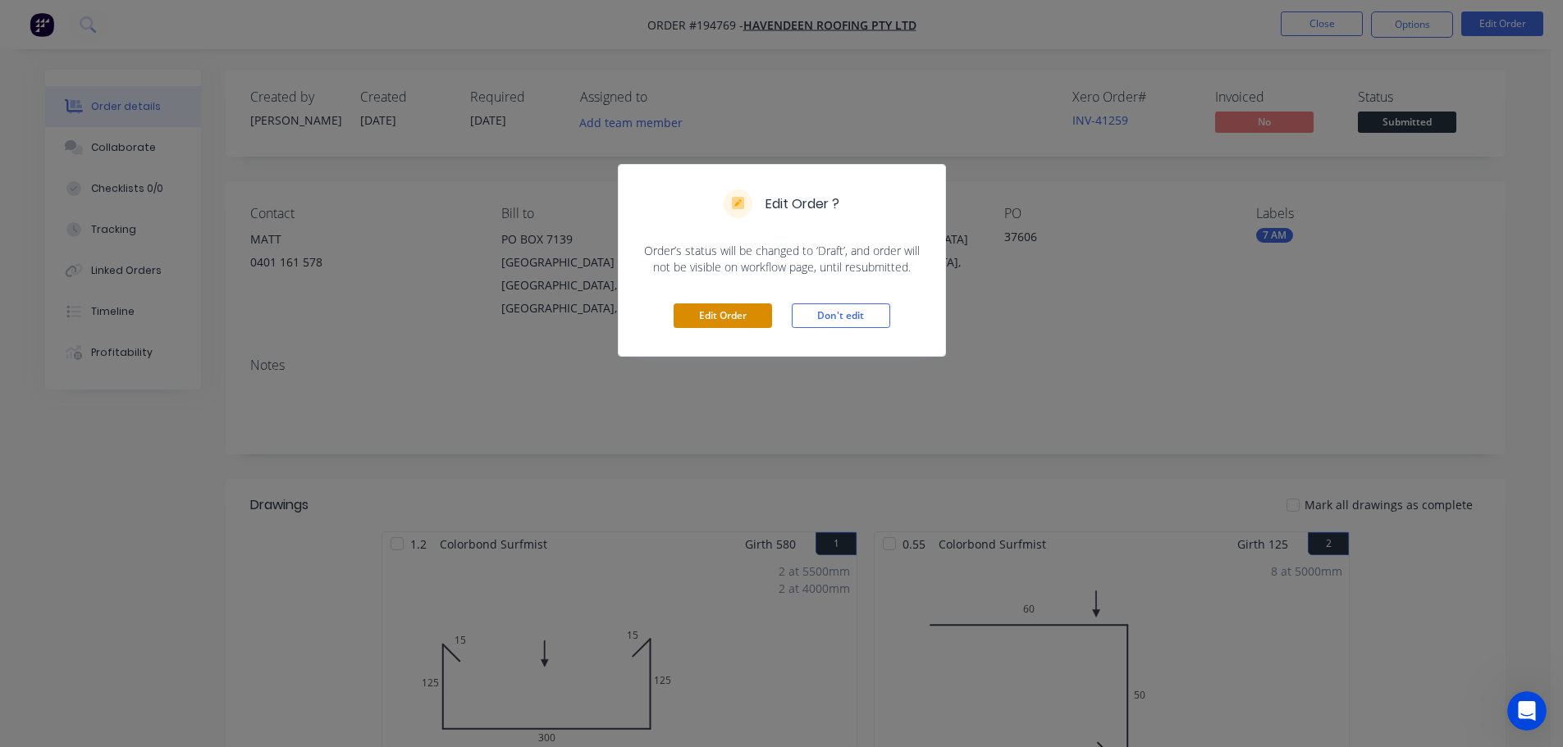
click at [685, 314] on button "Edit Order" at bounding box center [723, 316] width 98 height 25
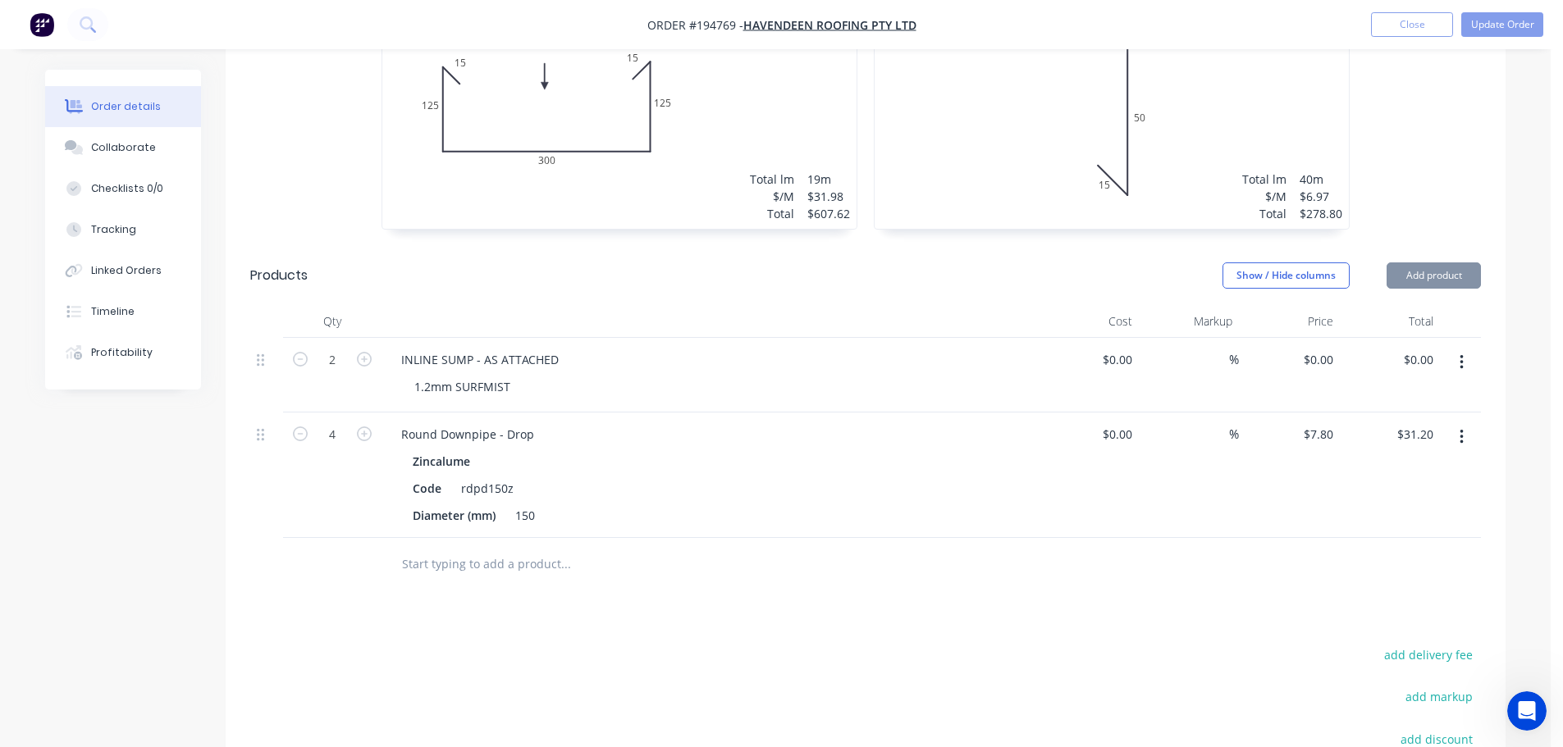
scroll to position [738, 0]
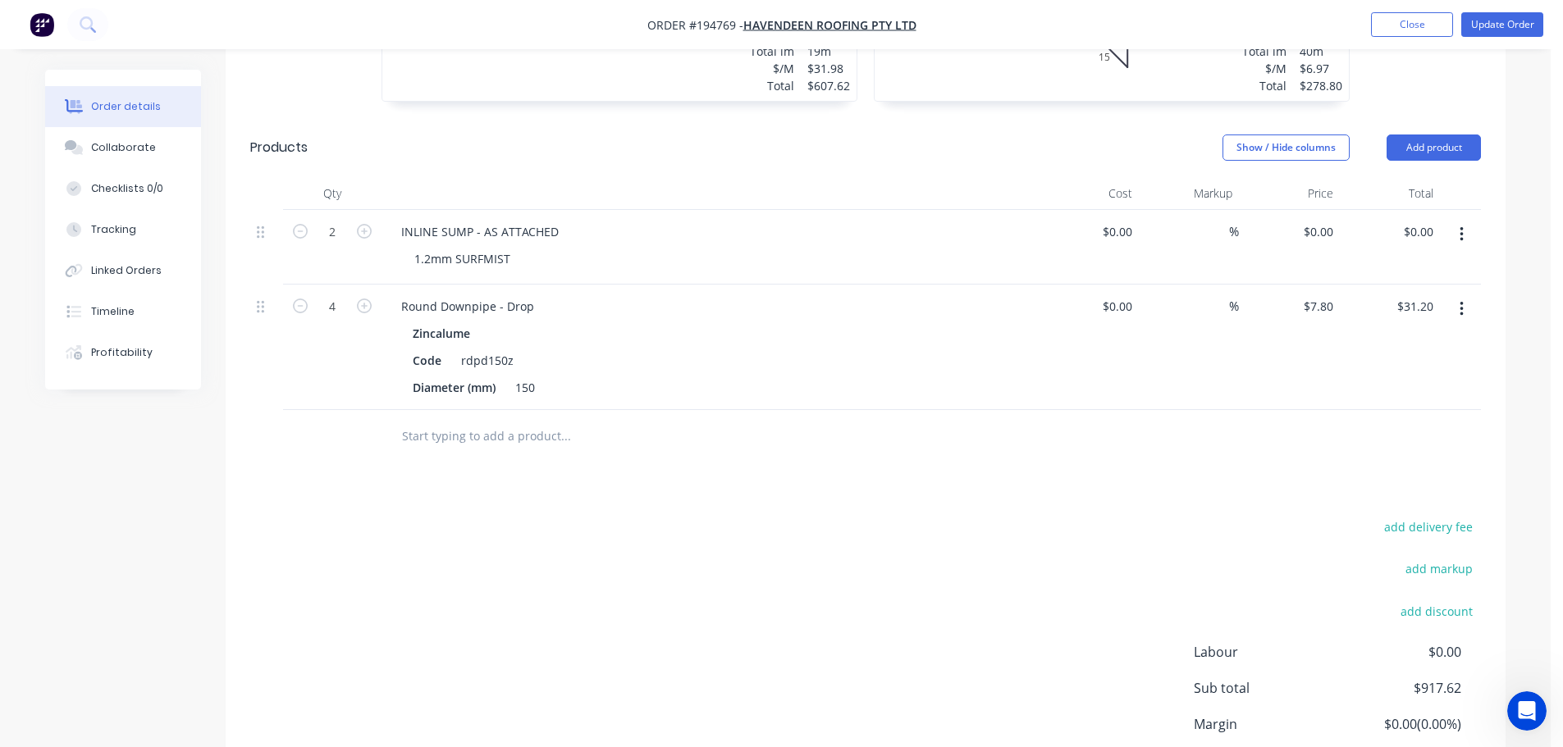
click at [1418, 135] on button "Add product" at bounding box center [1433, 148] width 94 height 26
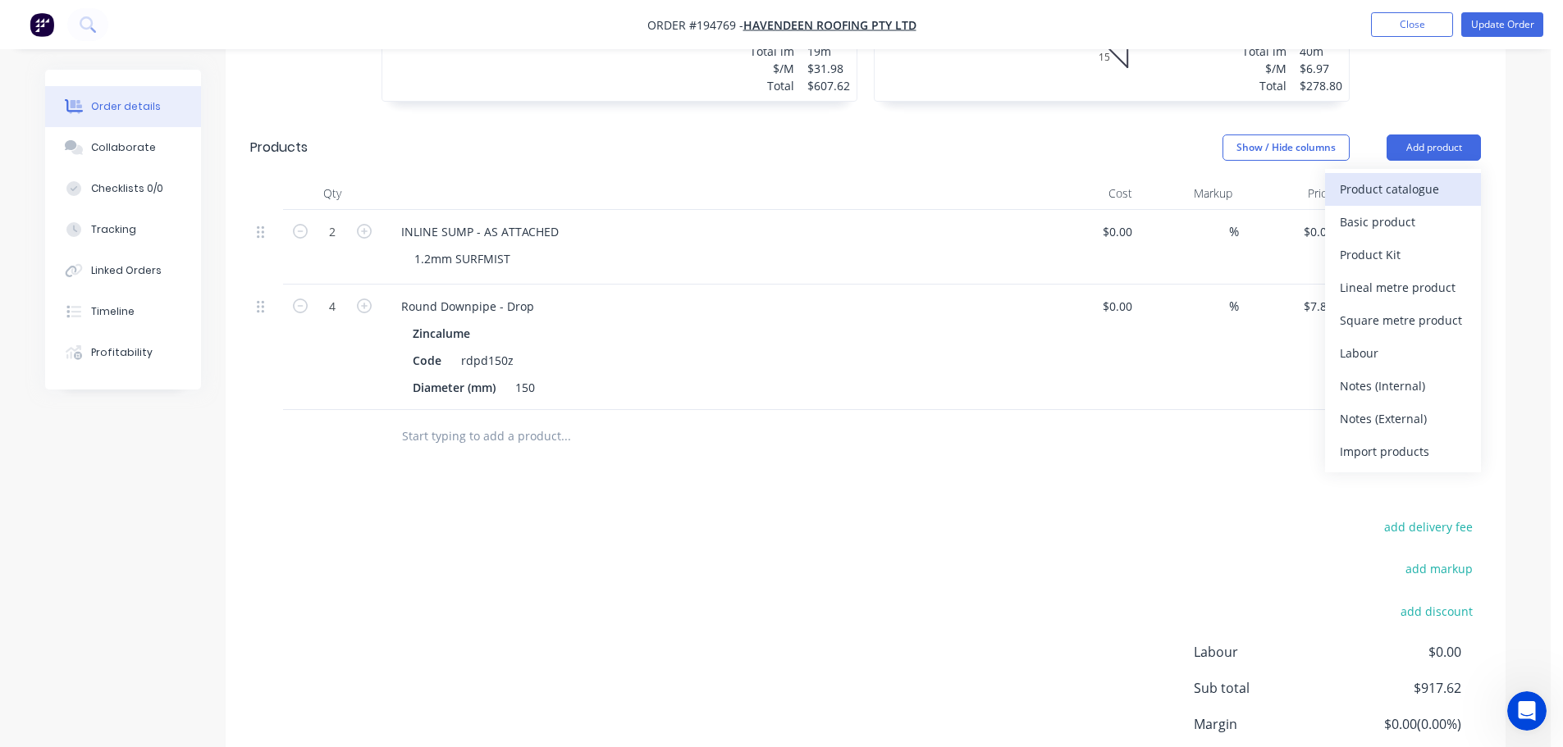
click at [1421, 177] on div "Product catalogue" at bounding box center [1403, 189] width 126 height 24
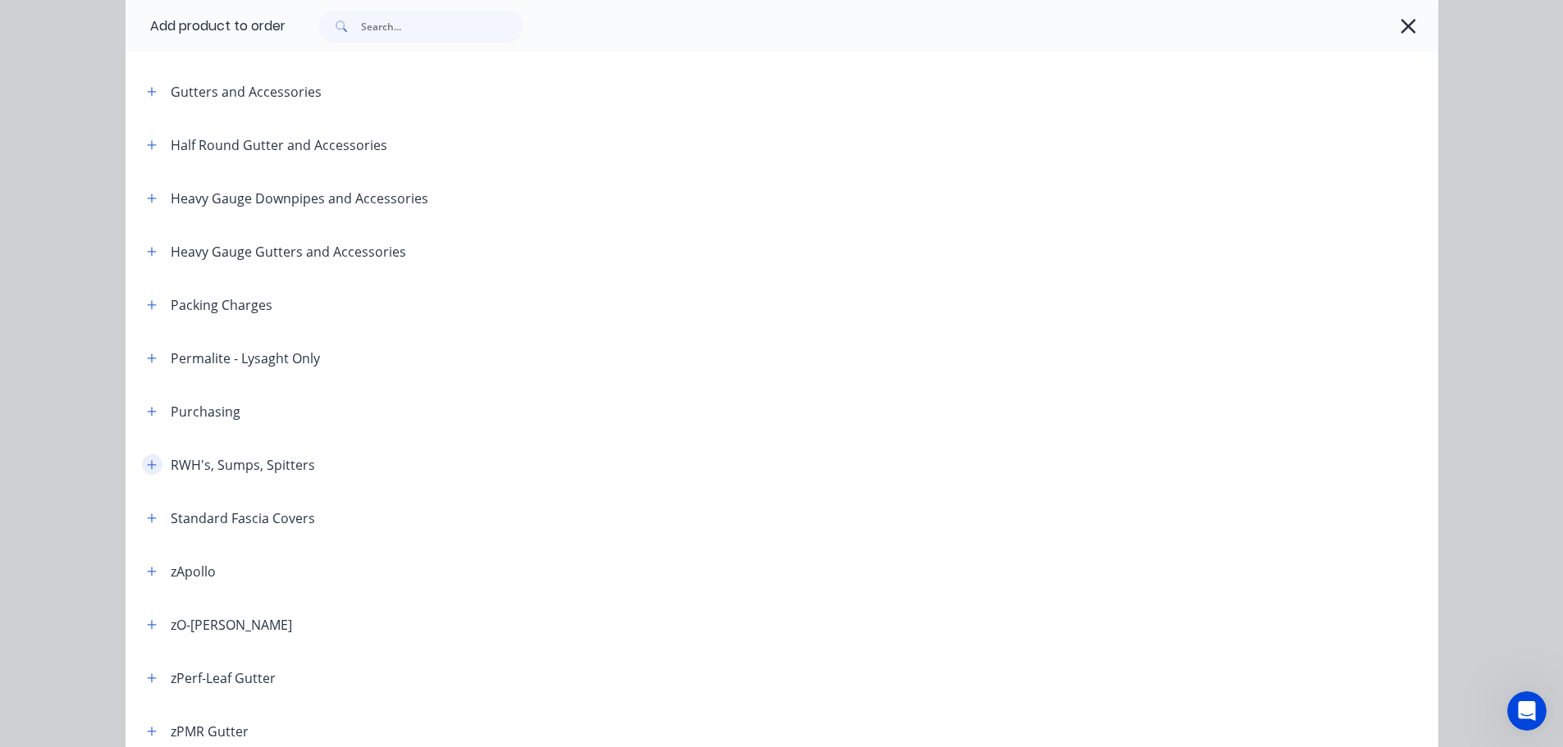
click at [147, 464] on icon "button" at bounding box center [151, 464] width 9 height 9
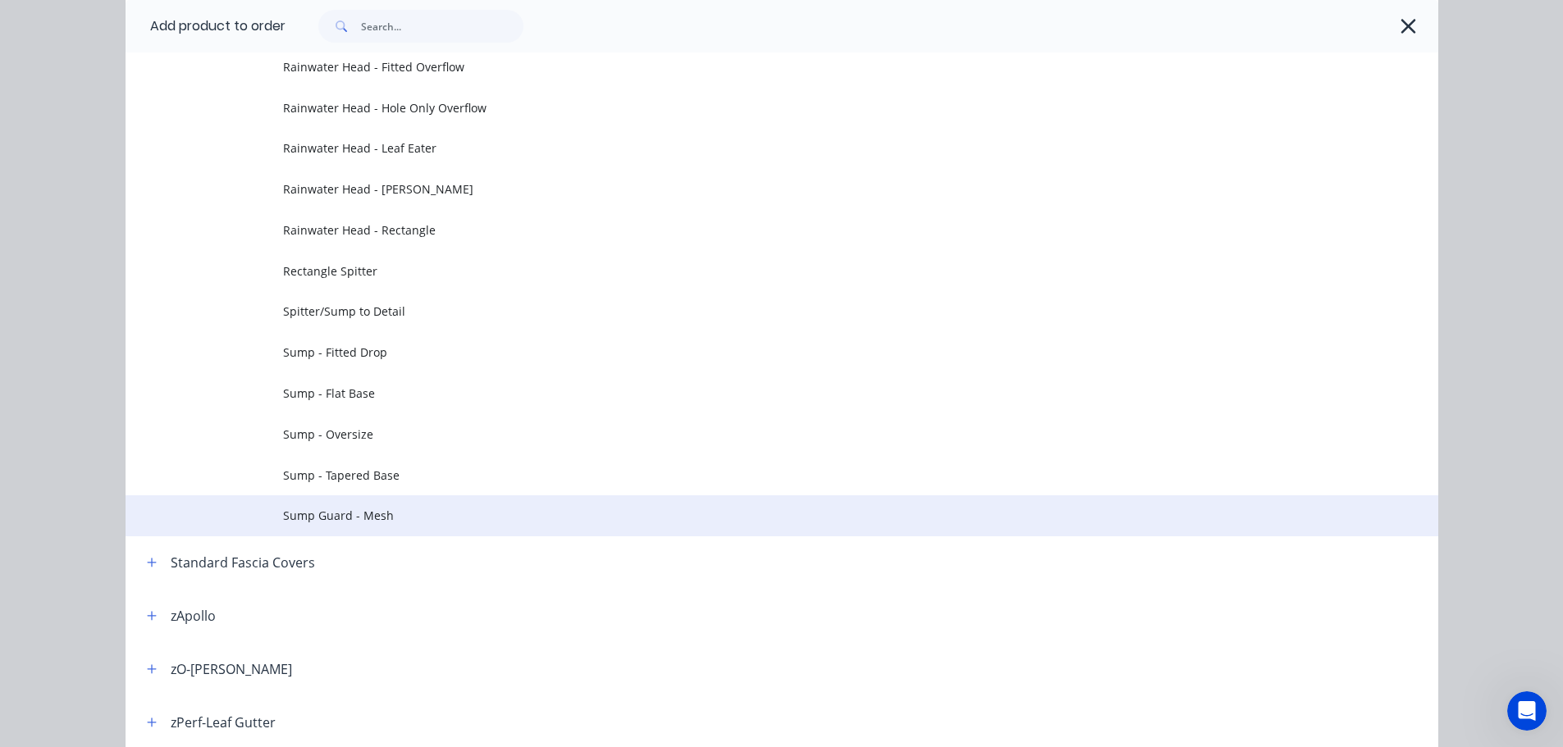
scroll to position [902, 0]
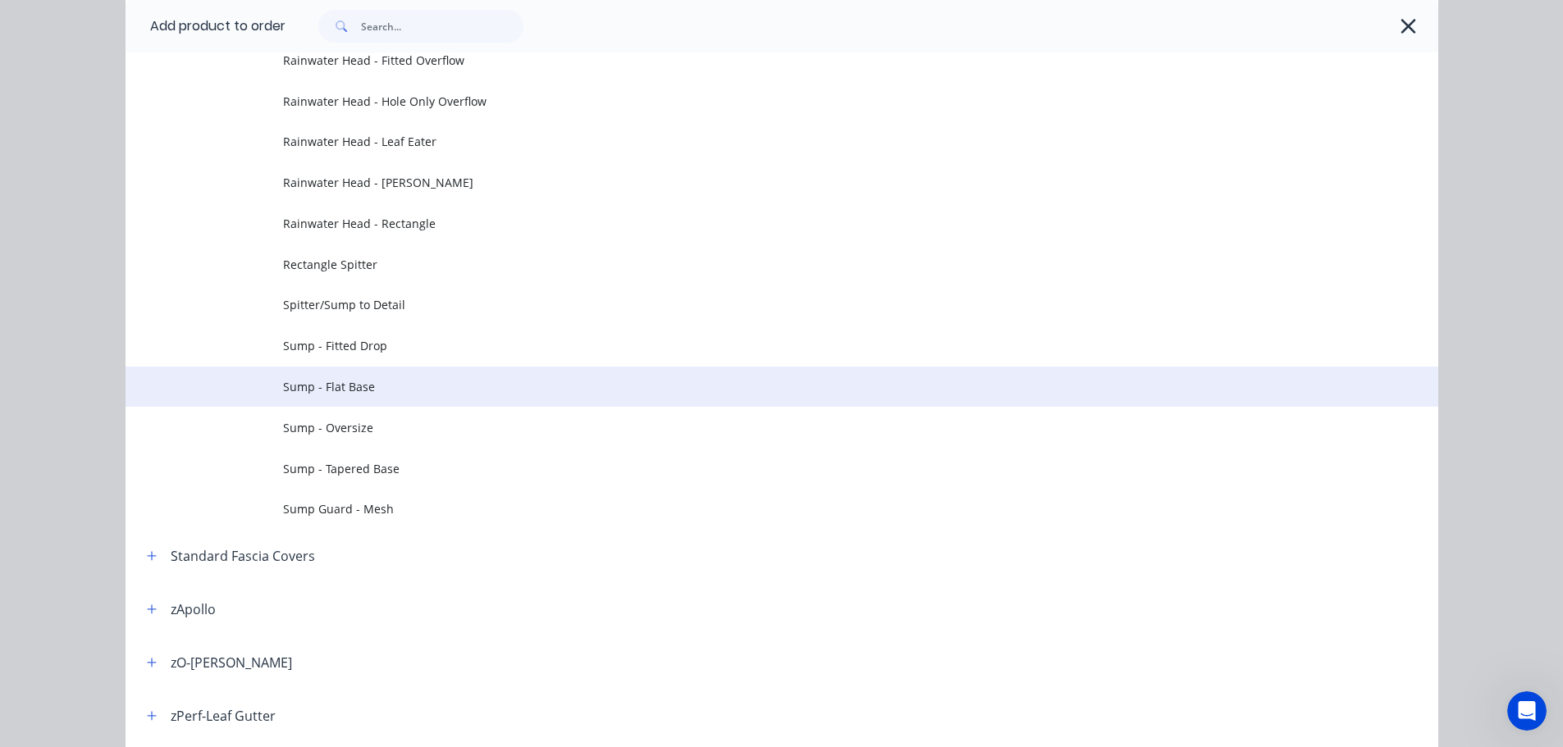
click at [395, 386] on span "Sump - Flat Base" at bounding box center [745, 386] width 924 height 17
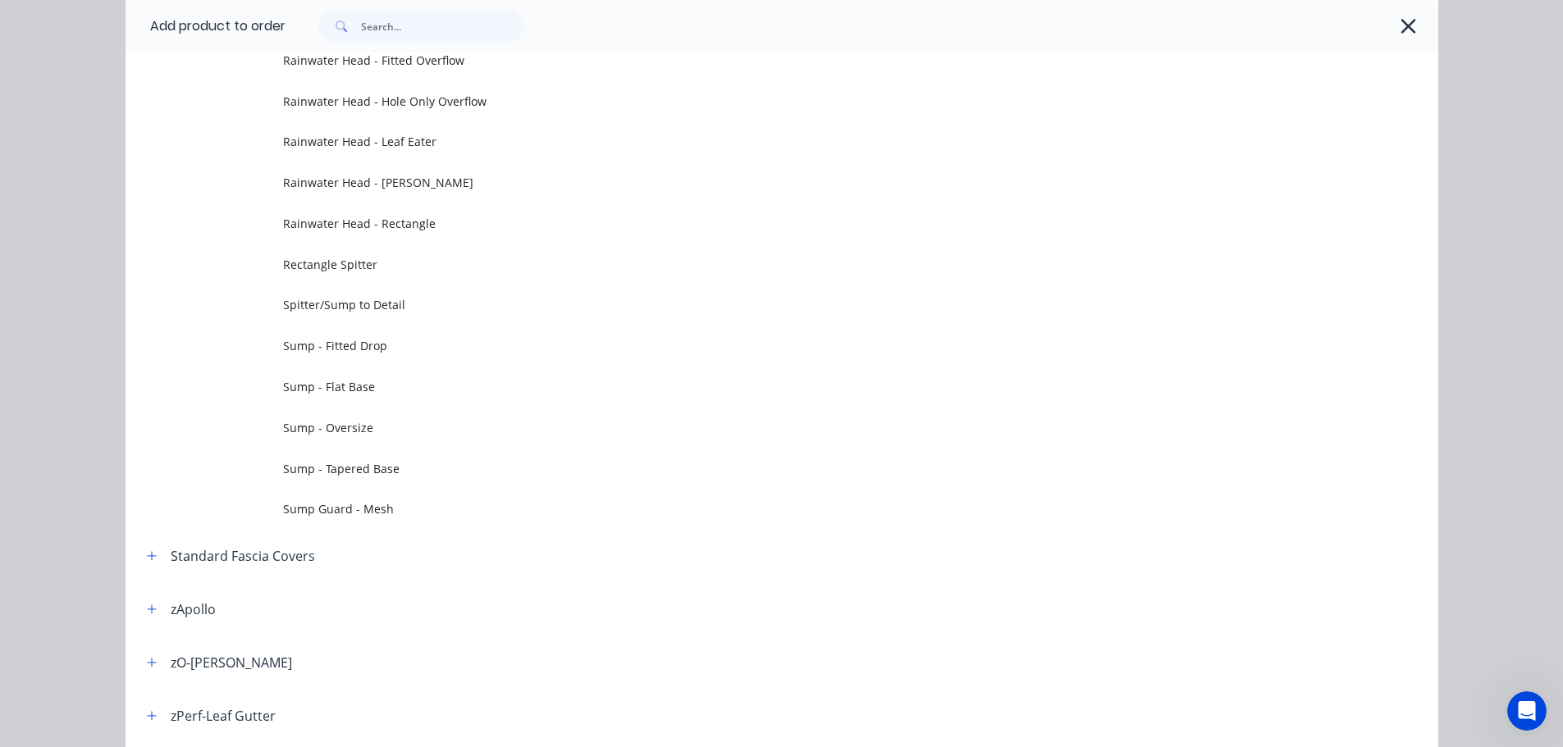
scroll to position [0, 0]
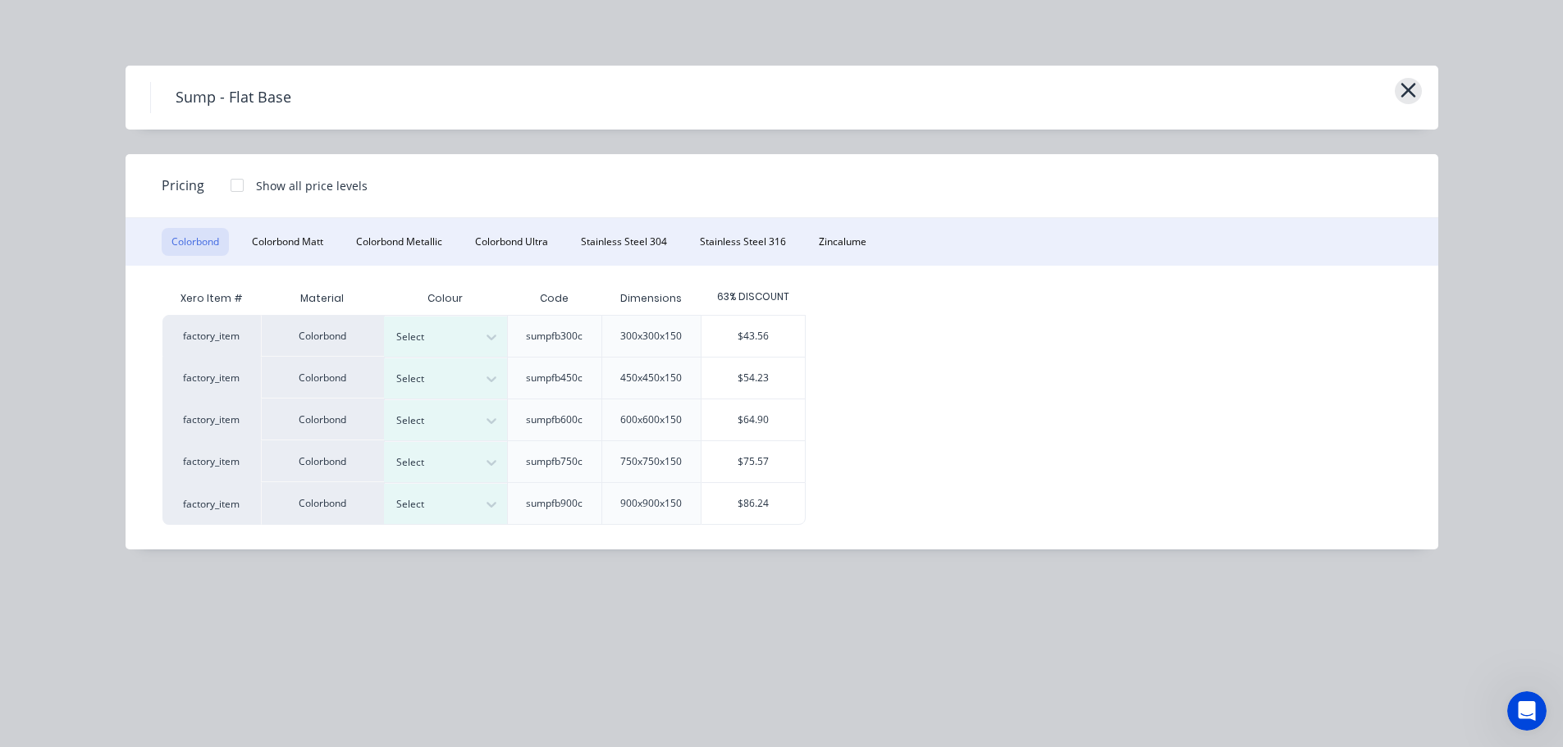
click at [1420, 87] on button "button" at bounding box center [1408, 91] width 27 height 26
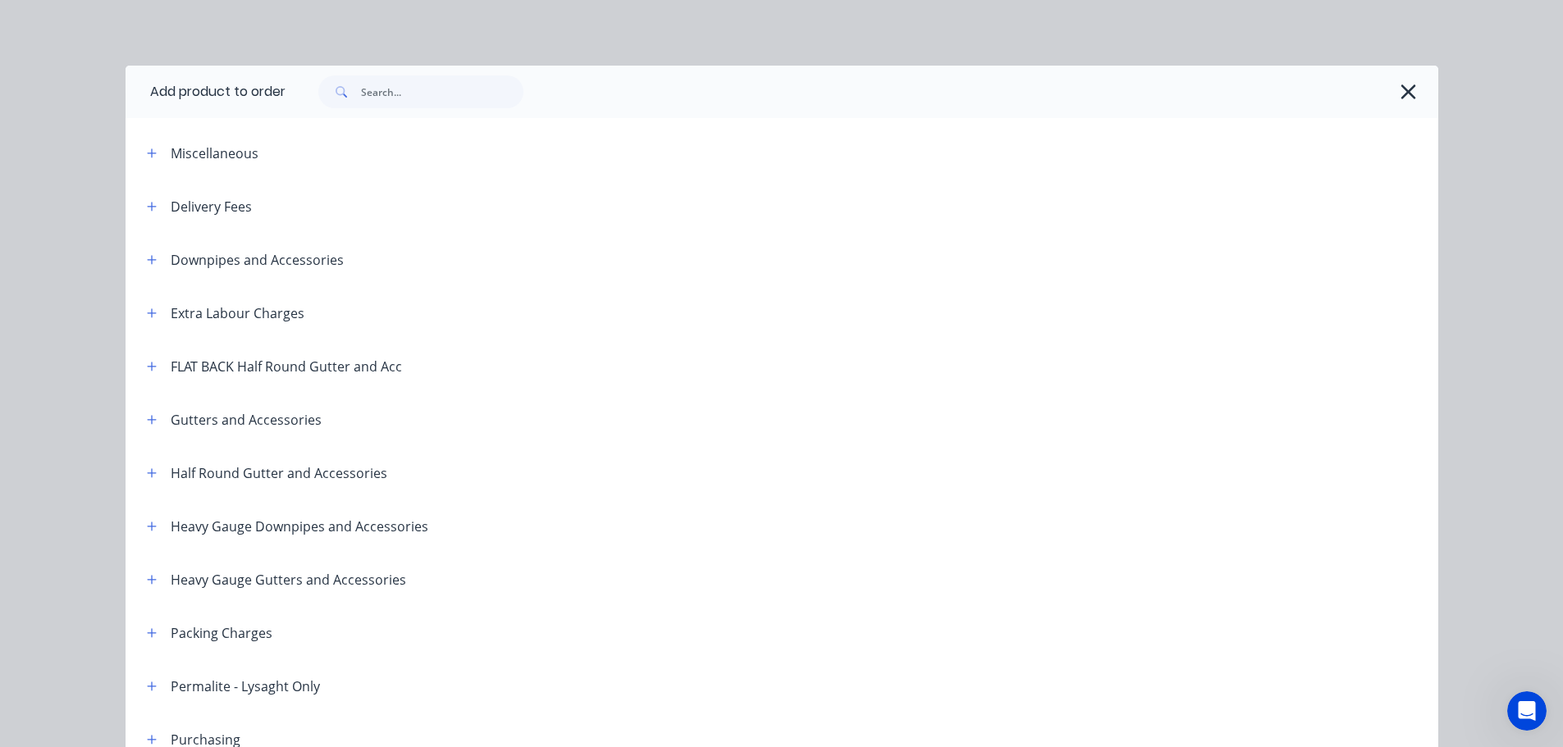
scroll to position [766, 0]
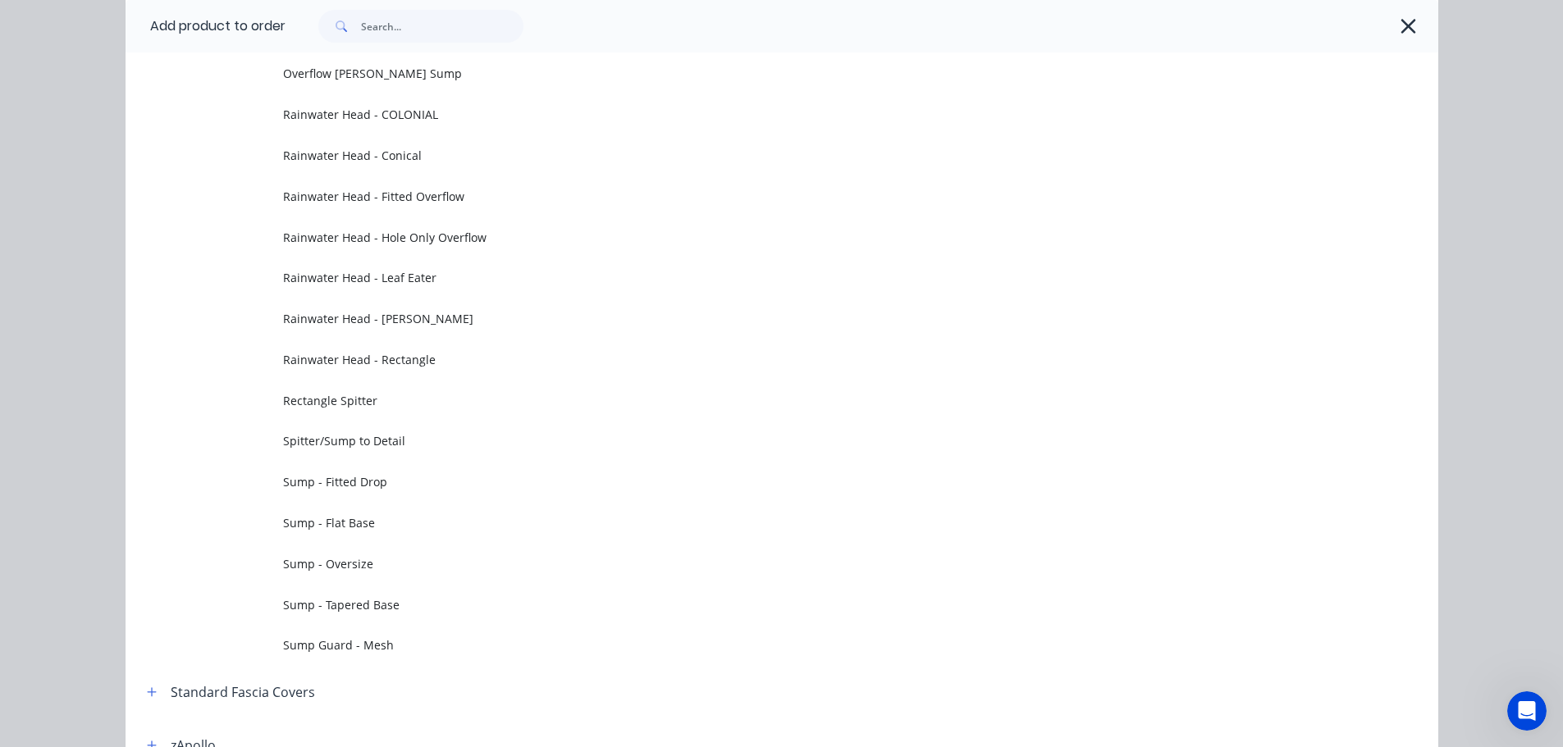
drag, startPoint x: 1397, startPoint y: 26, endPoint x: 1398, endPoint y: 97, distance: 70.6
click at [1400, 24] on icon "button" at bounding box center [1408, 26] width 17 height 23
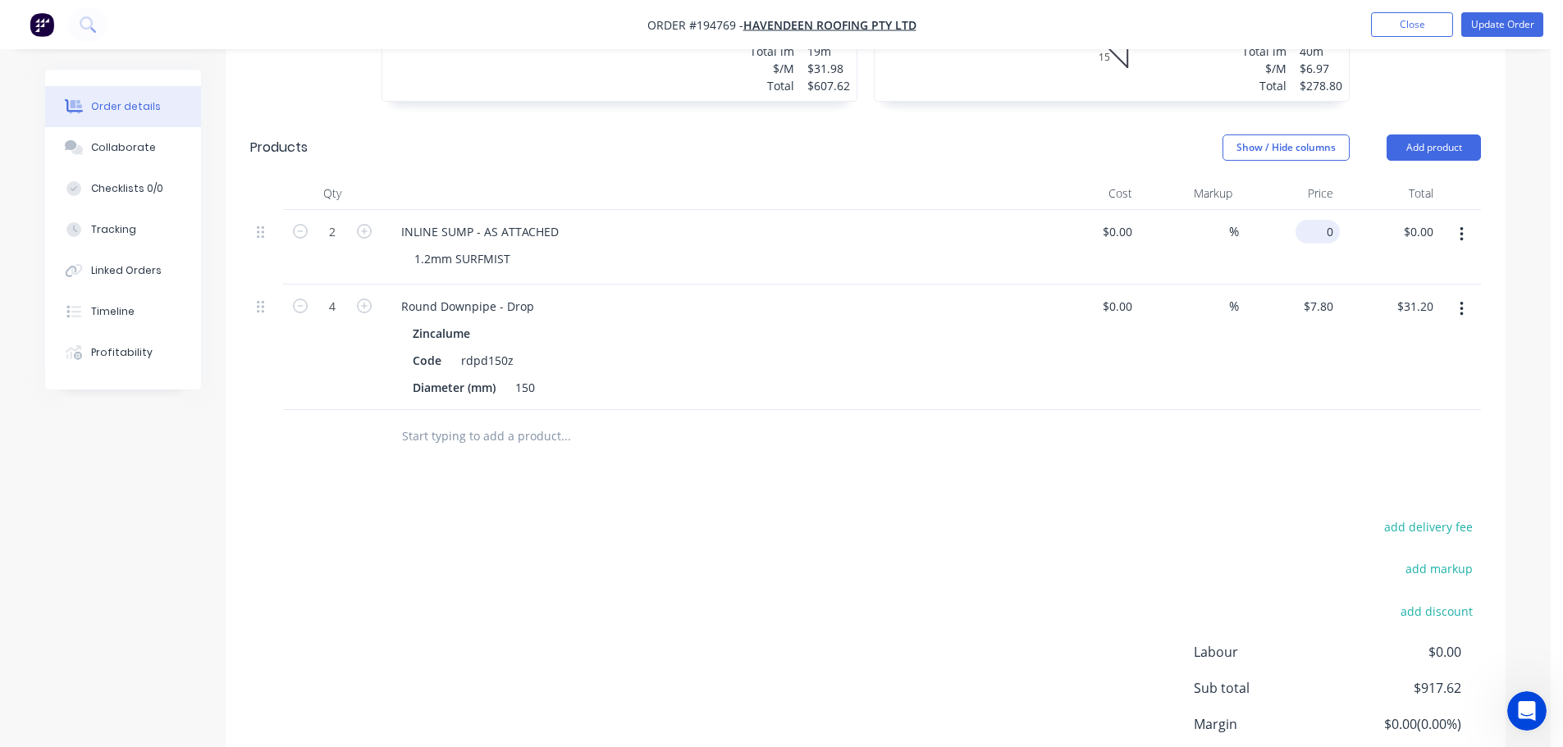
click at [1324, 220] on input "0" at bounding box center [1321, 232] width 38 height 24
type input "$141.60"
type input "$283.20"
click at [1209, 459] on div "Drawings Add drawing 1.2 Colorbond Surfmist Girth 580 1 0 15 125 300 125 15 0 1…" at bounding box center [866, 312] width 1280 height 1090
click at [1491, 17] on button "Update Order" at bounding box center [1502, 24] width 82 height 25
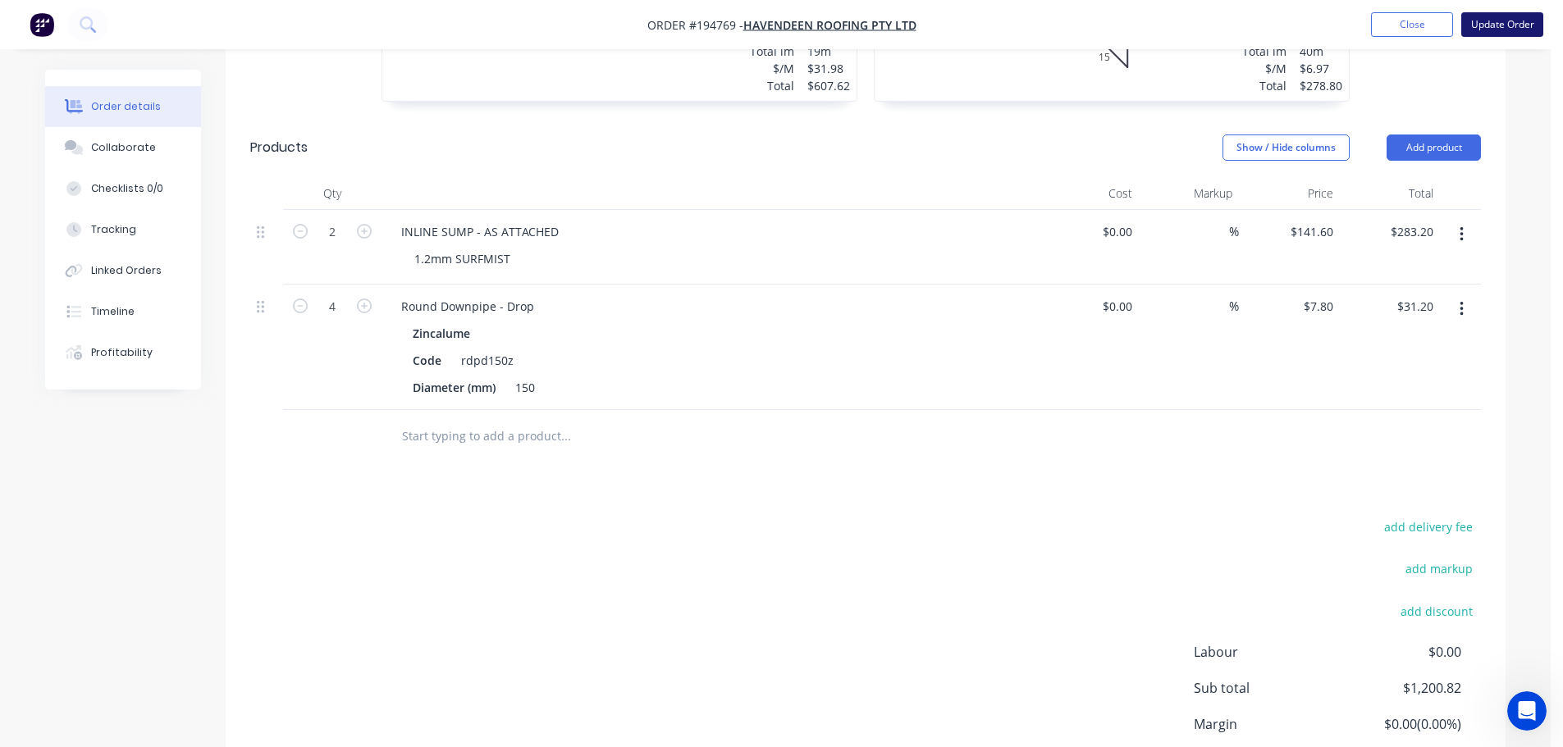
scroll to position [0, 0]
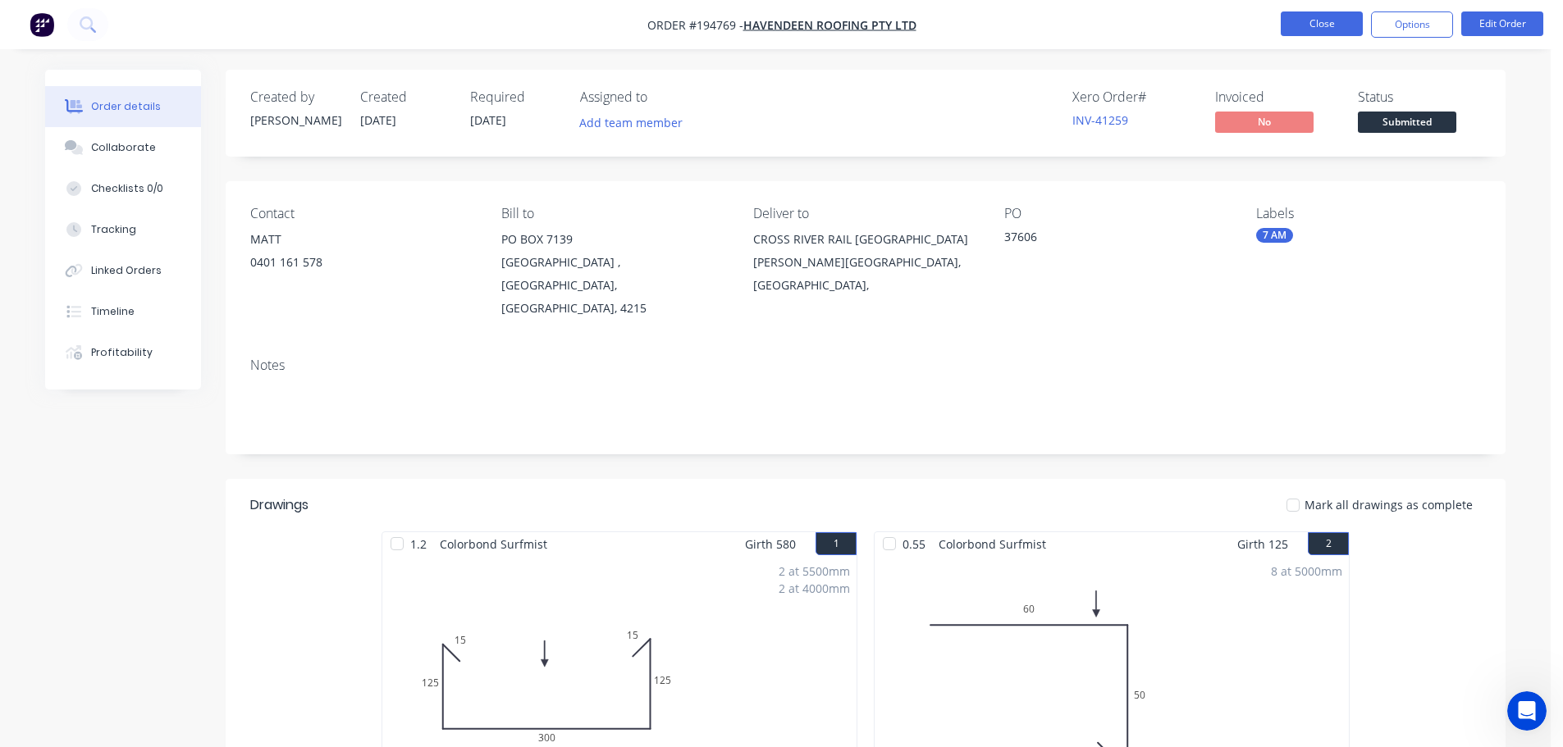
click at [1299, 23] on button "Close" at bounding box center [1322, 23] width 82 height 25
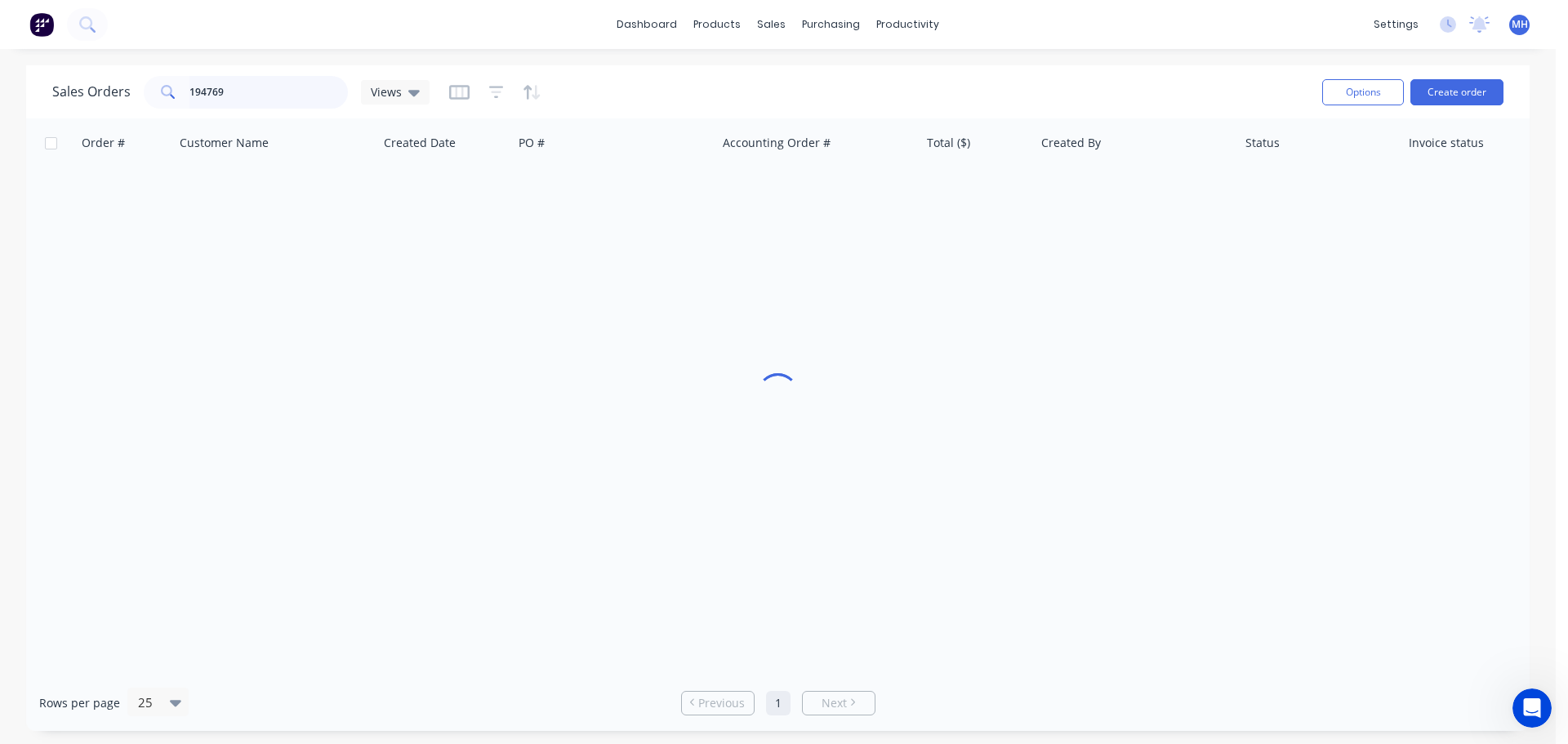
click at [341, 100] on input "194769" at bounding box center [269, 92] width 159 height 33
type input "194893"
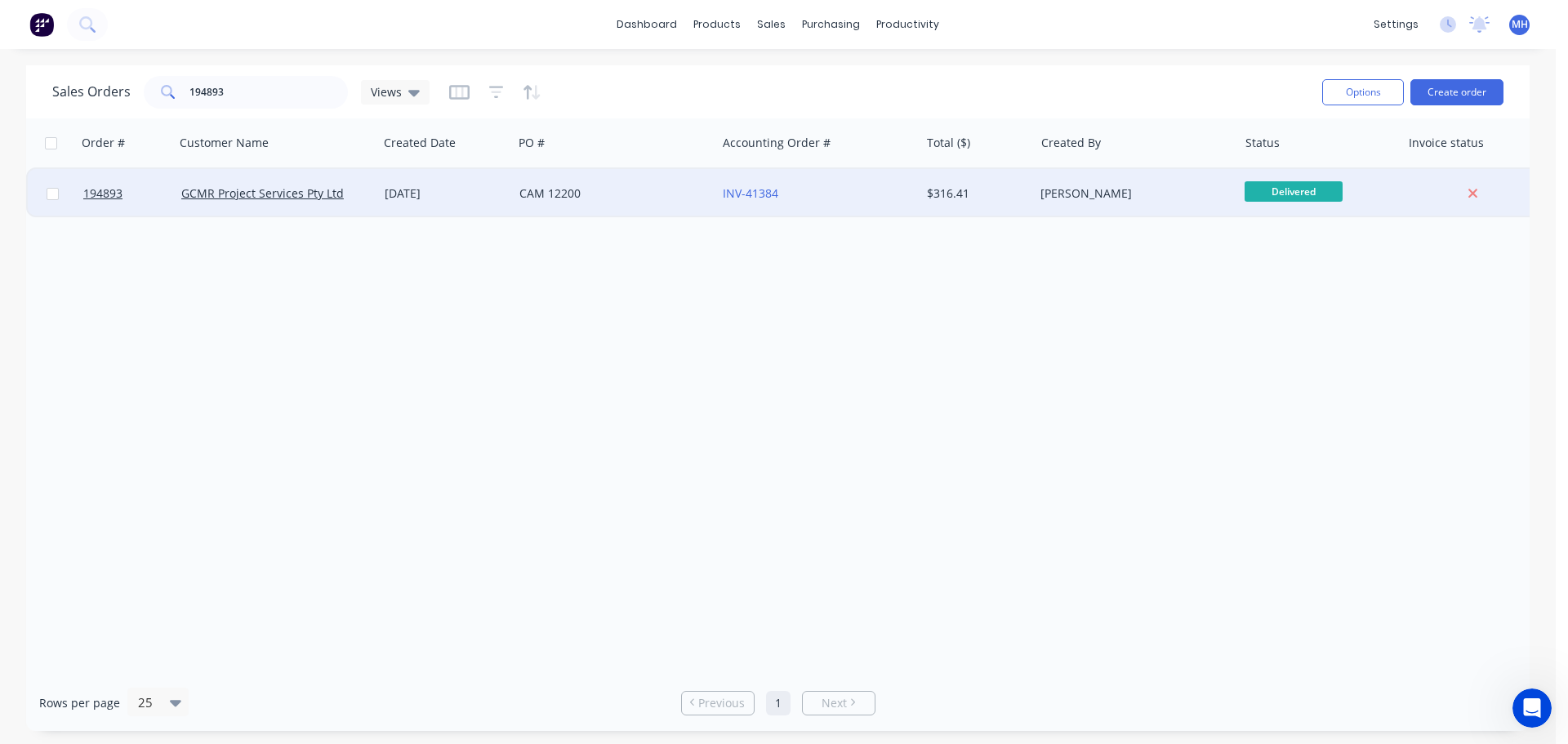
click at [447, 205] on div "[DATE]" at bounding box center [445, 193] width 134 height 49
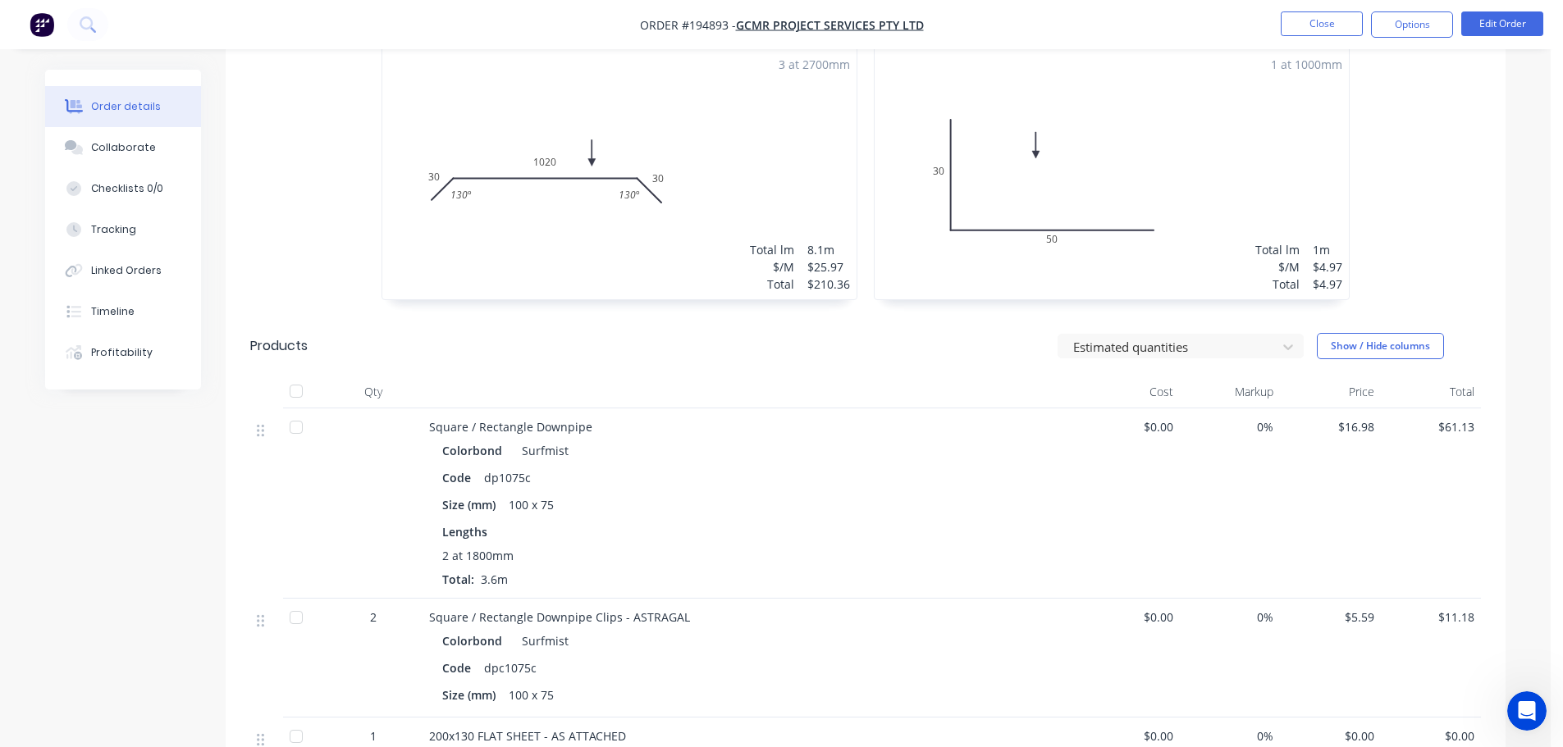
scroll to position [656, 0]
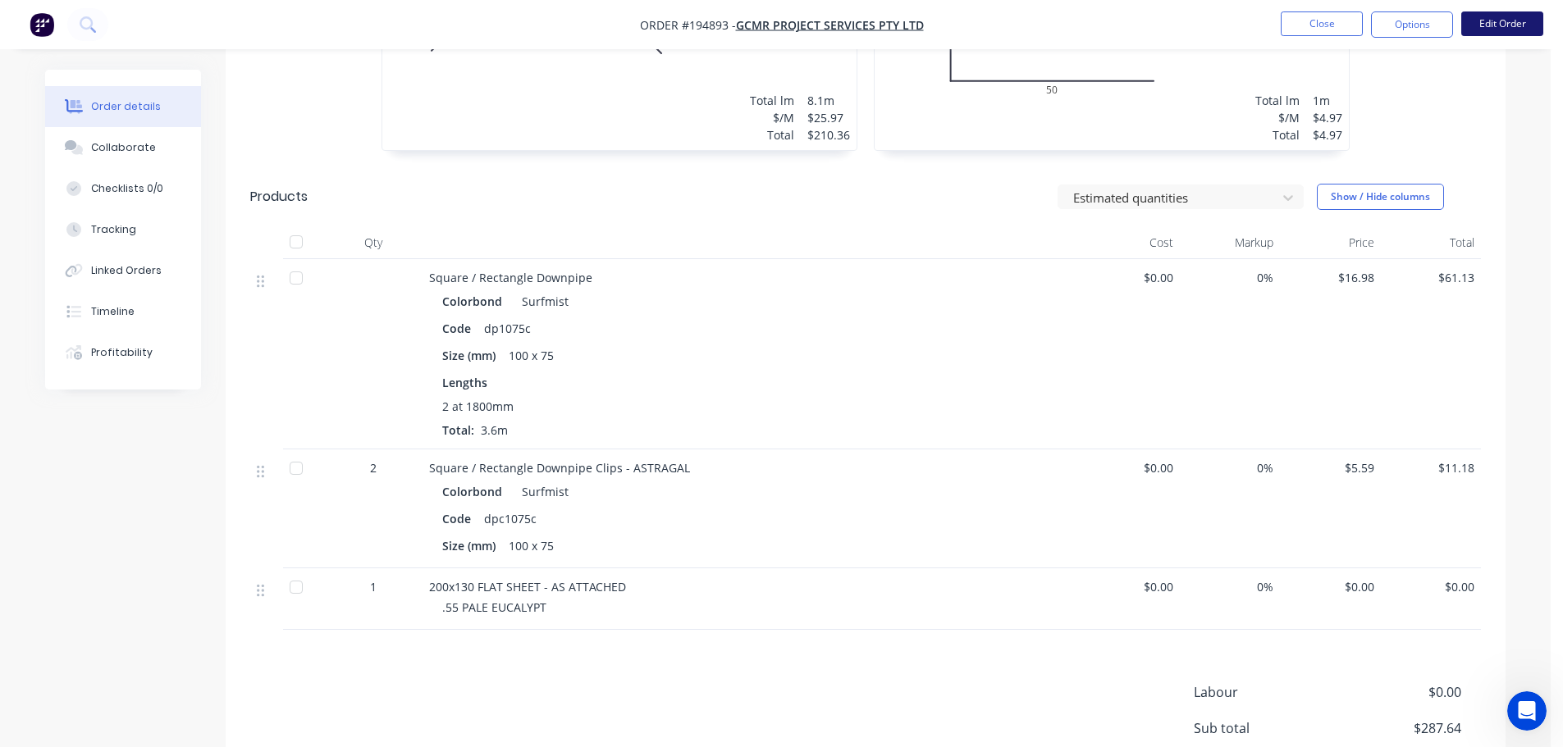
click at [1473, 25] on button "Edit Order" at bounding box center [1502, 23] width 82 height 25
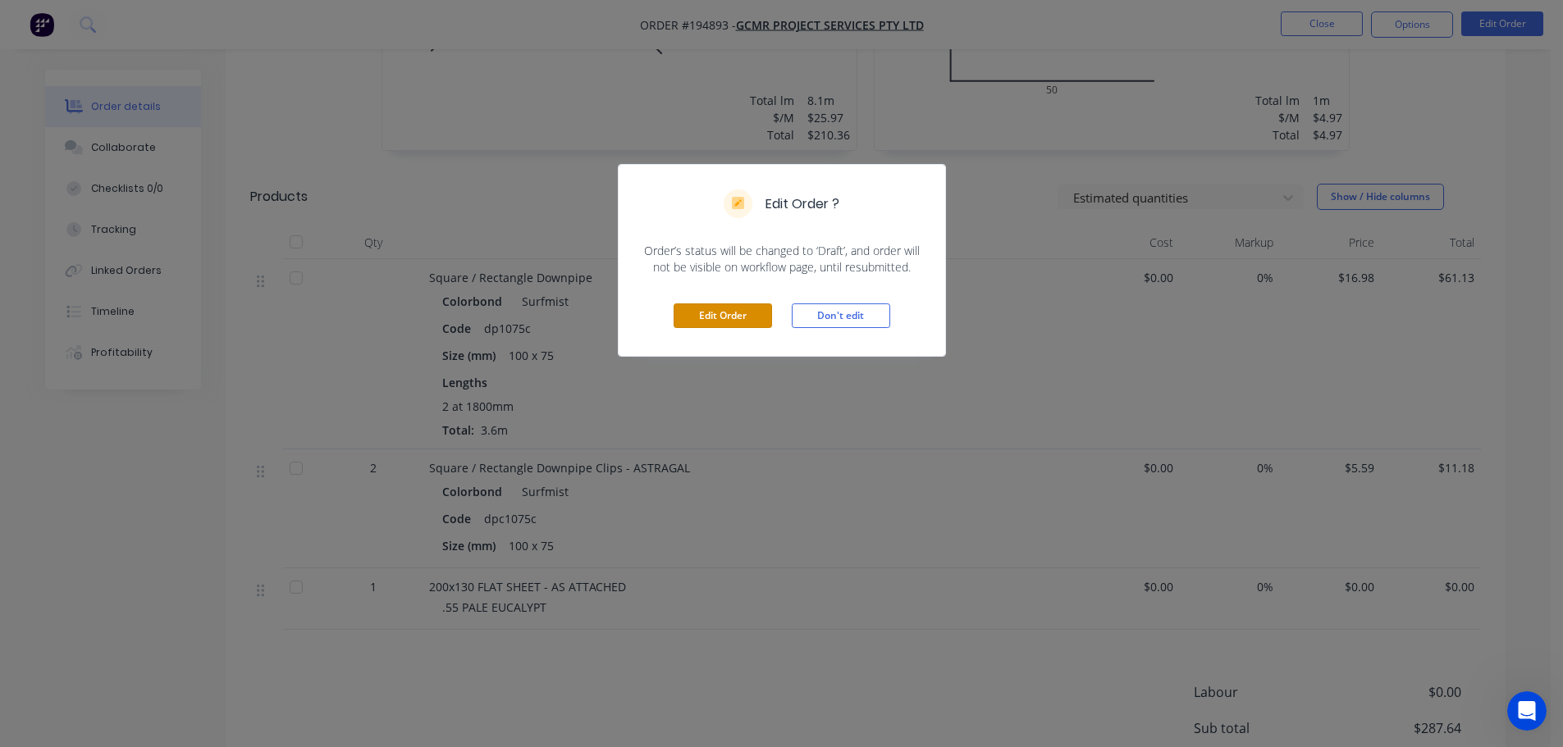
drag, startPoint x: 697, startPoint y: 322, endPoint x: 734, endPoint y: 346, distance: 43.9
click at [698, 322] on button "Edit Order" at bounding box center [723, 316] width 98 height 25
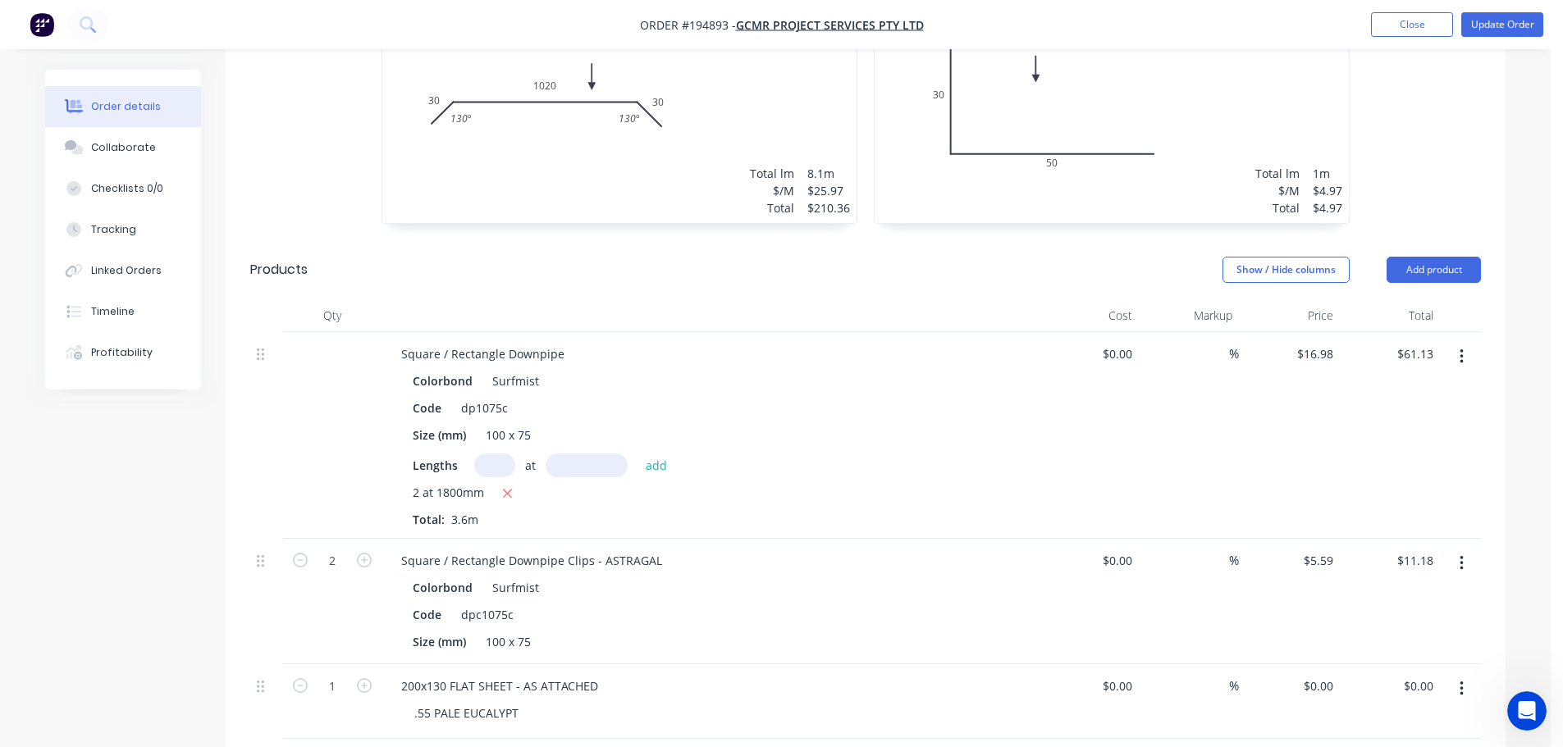
scroll to position [984, 0]
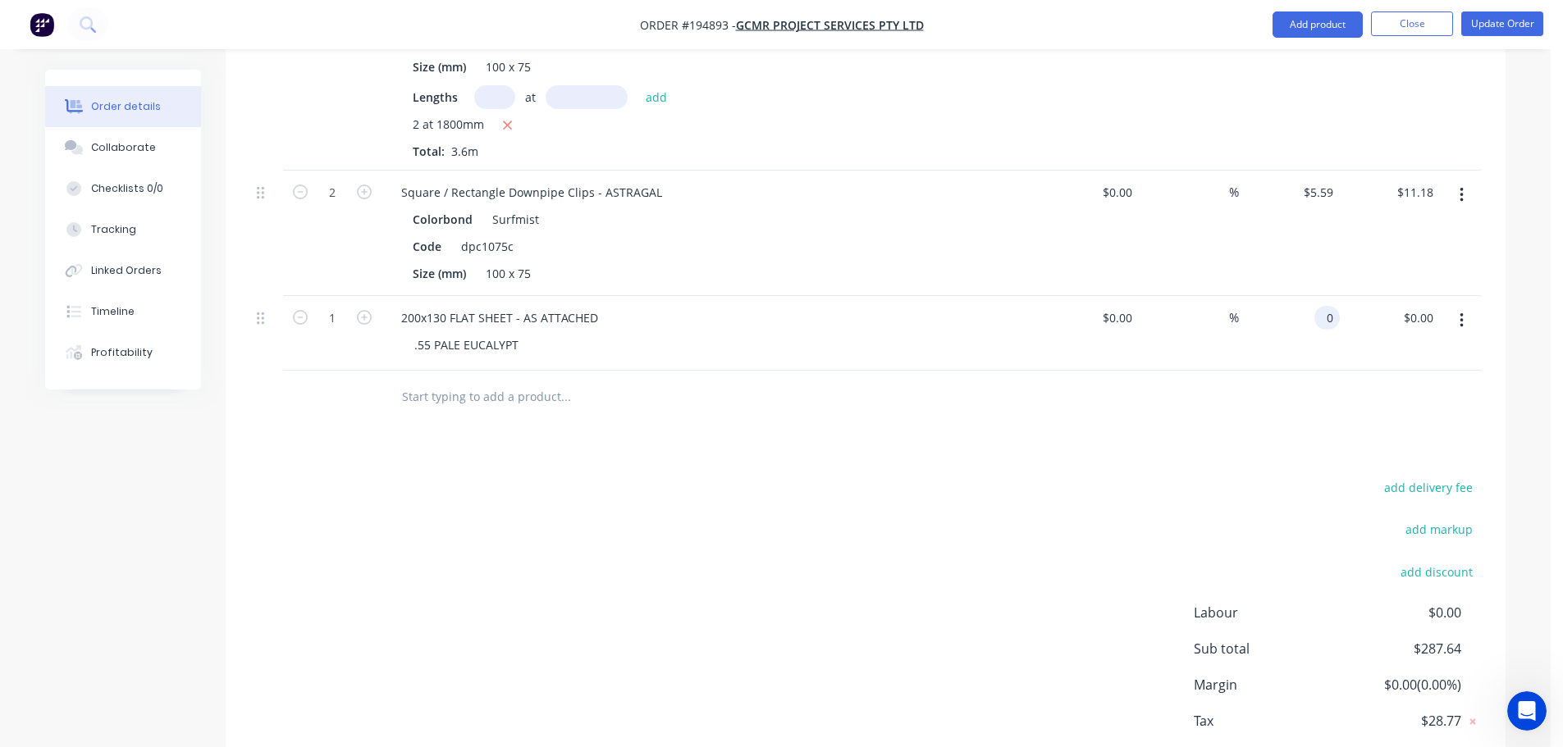
click at [1318, 306] on div "0 0" at bounding box center [1326, 318] width 25 height 24
type input "3"
type input "$2.50"
click at [915, 477] on div "add delivery fee add markup add discount Labour $0.00 Sub total $290.14 Margin …" at bounding box center [865, 635] width 1231 height 317
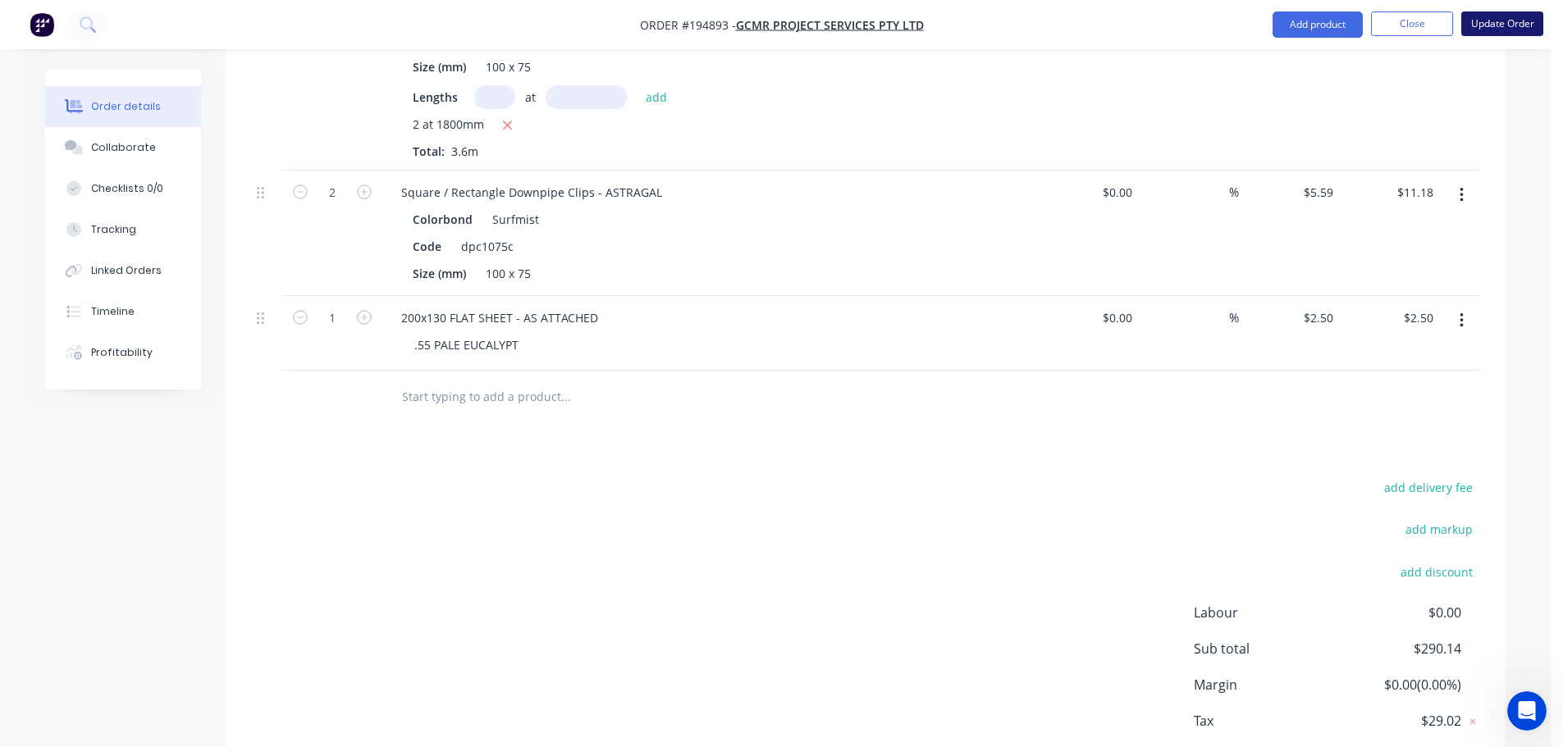
click at [1517, 21] on button "Update Order" at bounding box center [1502, 23] width 82 height 25
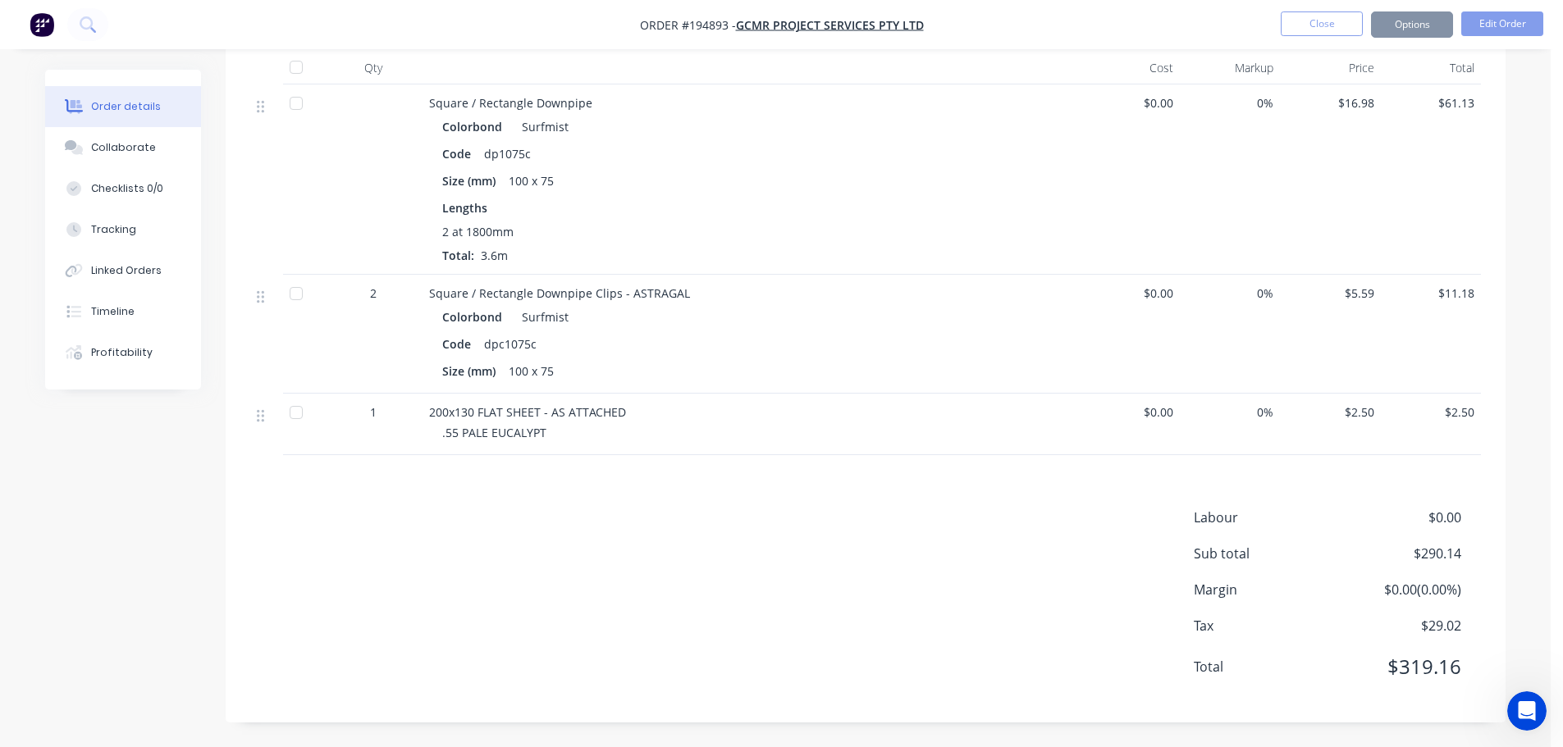
scroll to position [0, 0]
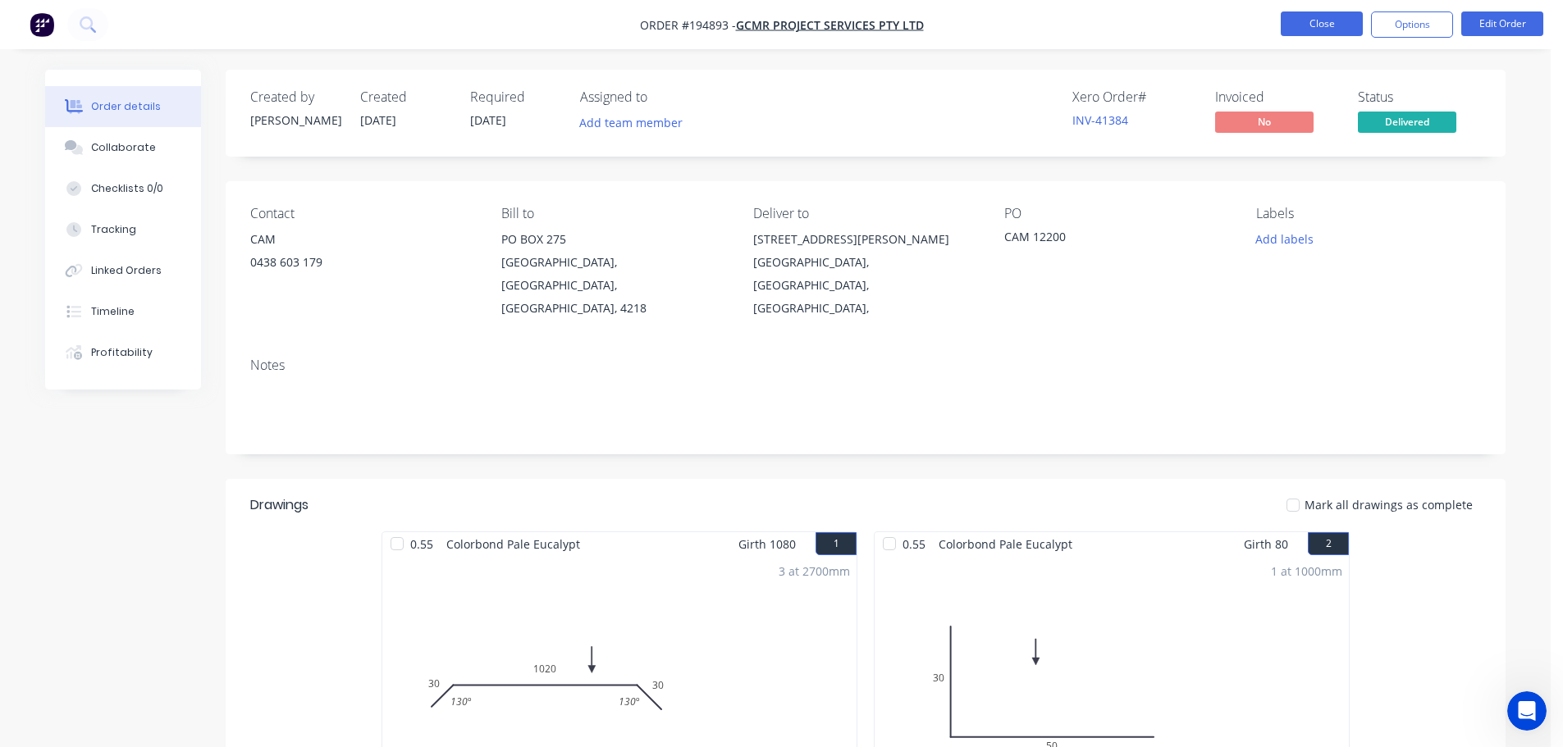
click at [1308, 18] on button "Close" at bounding box center [1322, 23] width 82 height 25
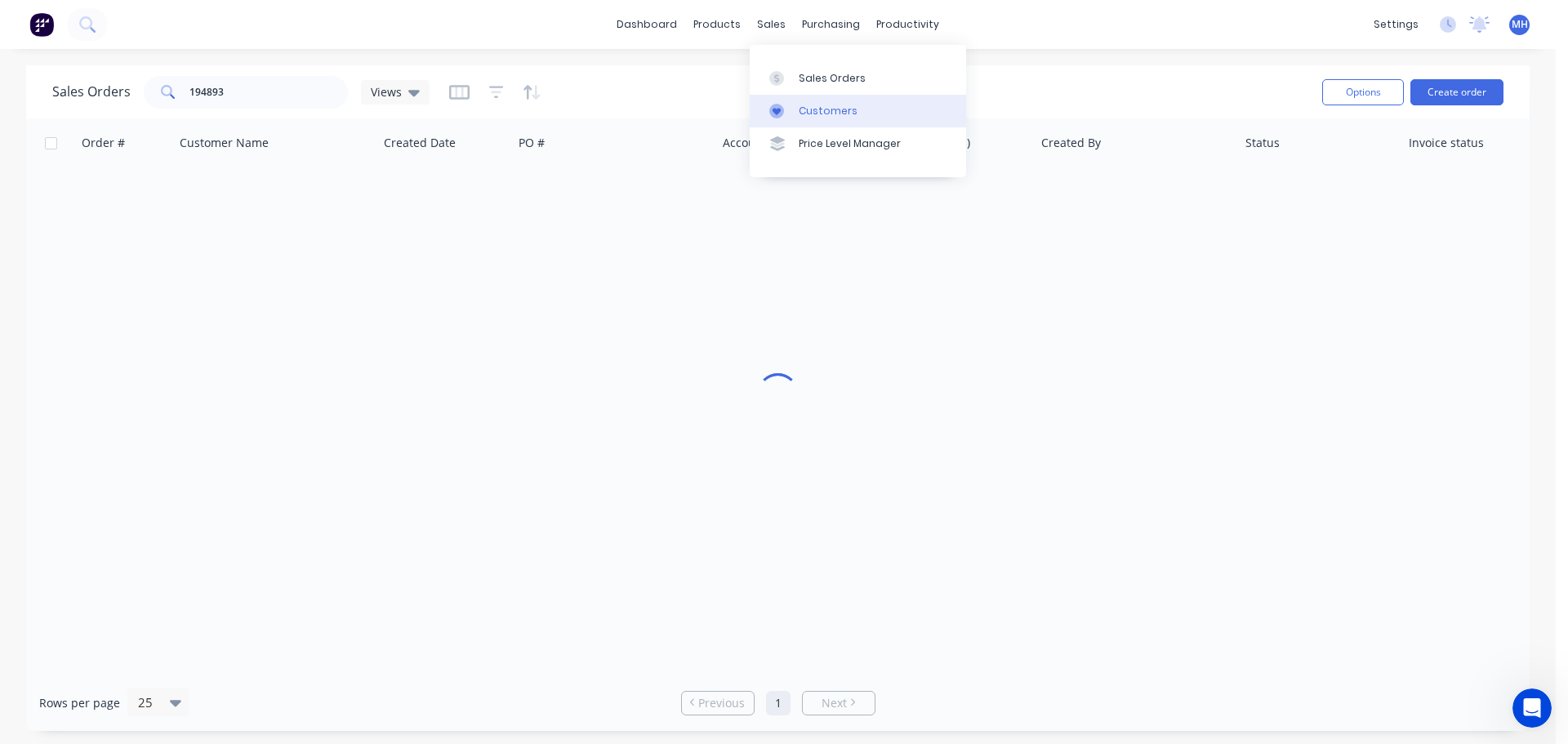
click at [827, 104] on div "Customers" at bounding box center [827, 111] width 59 height 15
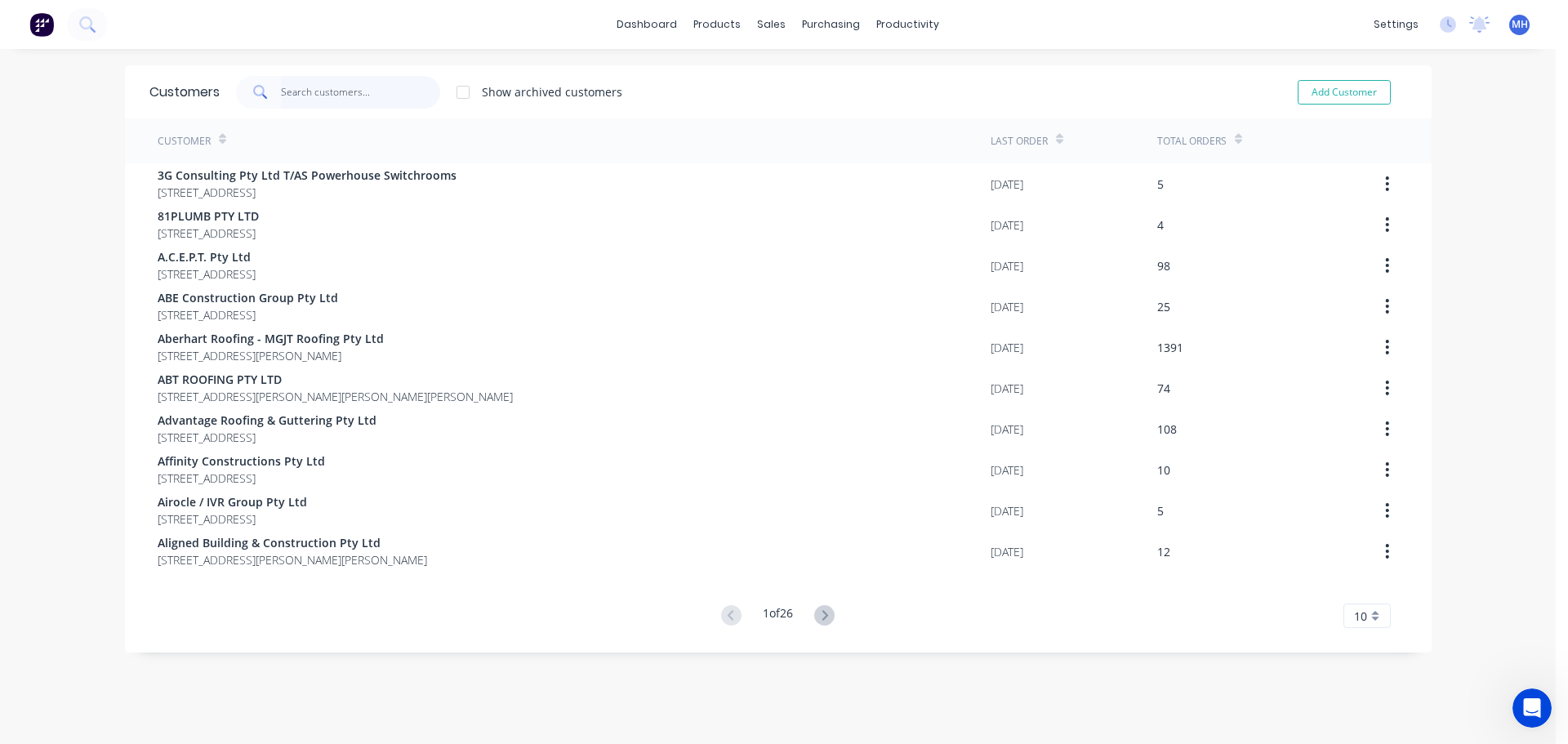
click at [335, 91] on input "text" at bounding box center [360, 92] width 159 height 33
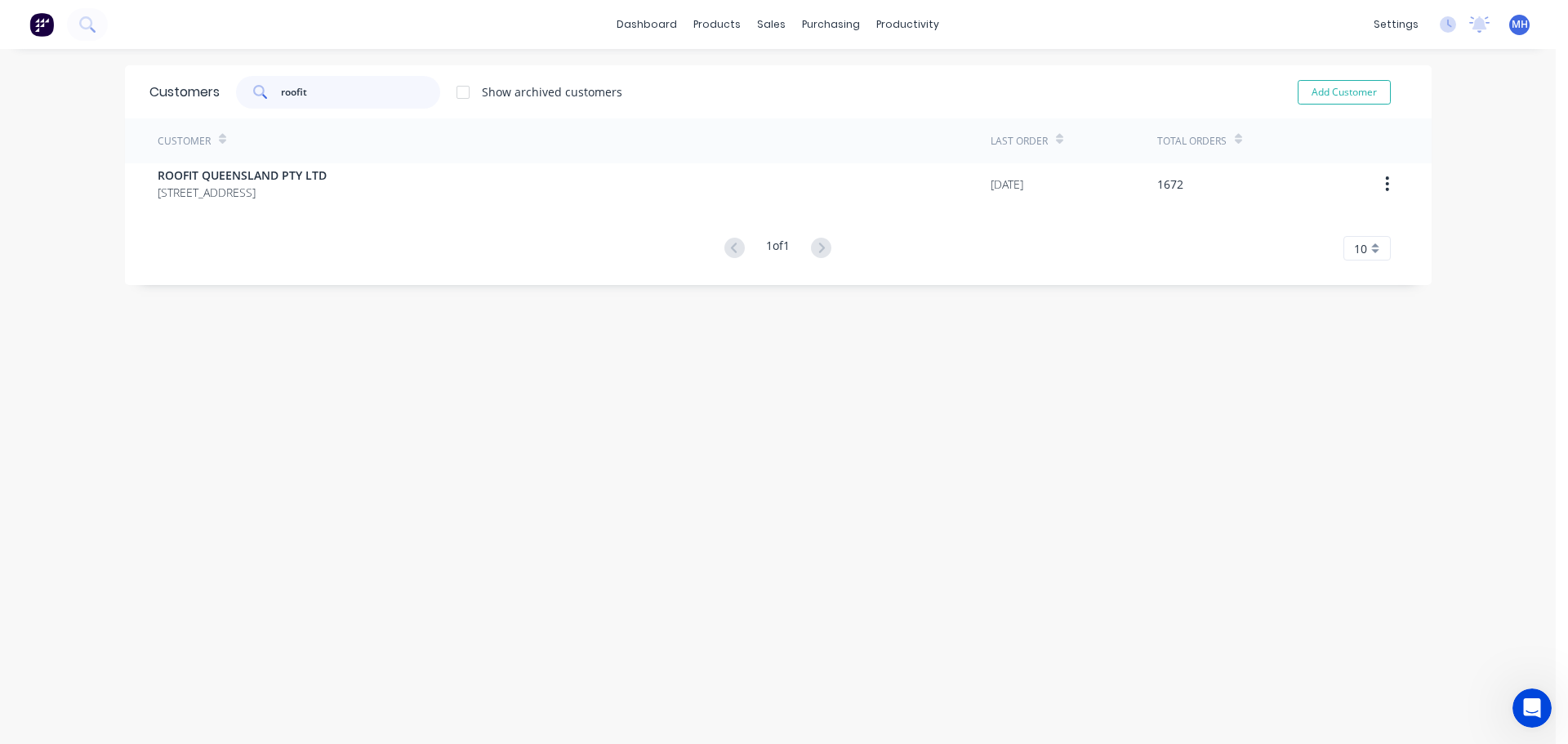
type input "roofit"
click at [291, 157] on div "Customer" at bounding box center [573, 140] width 833 height 45
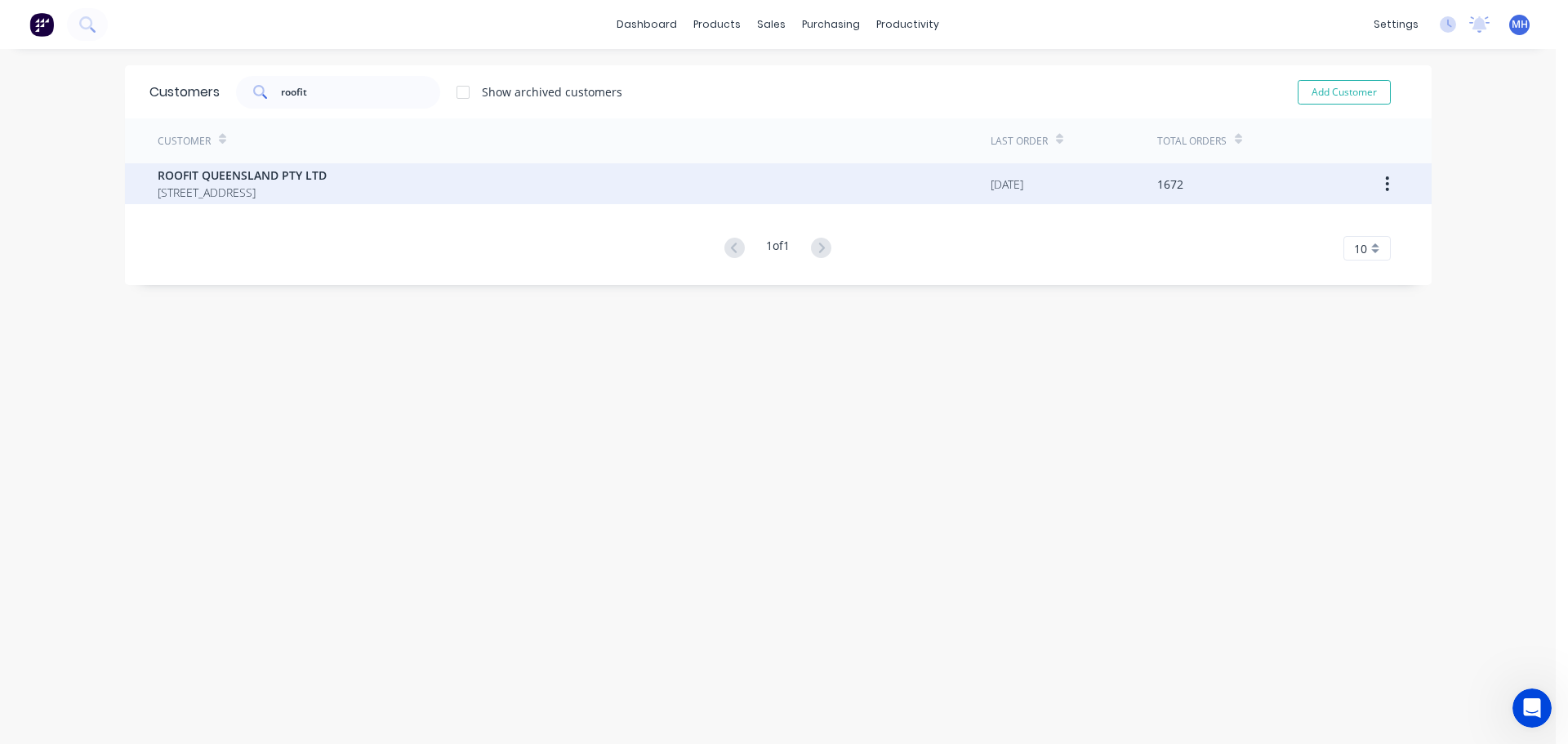
click at [292, 175] on span "ROOFIT QUEENSLAND PTY LTD" at bounding box center [242, 174] width 169 height 17
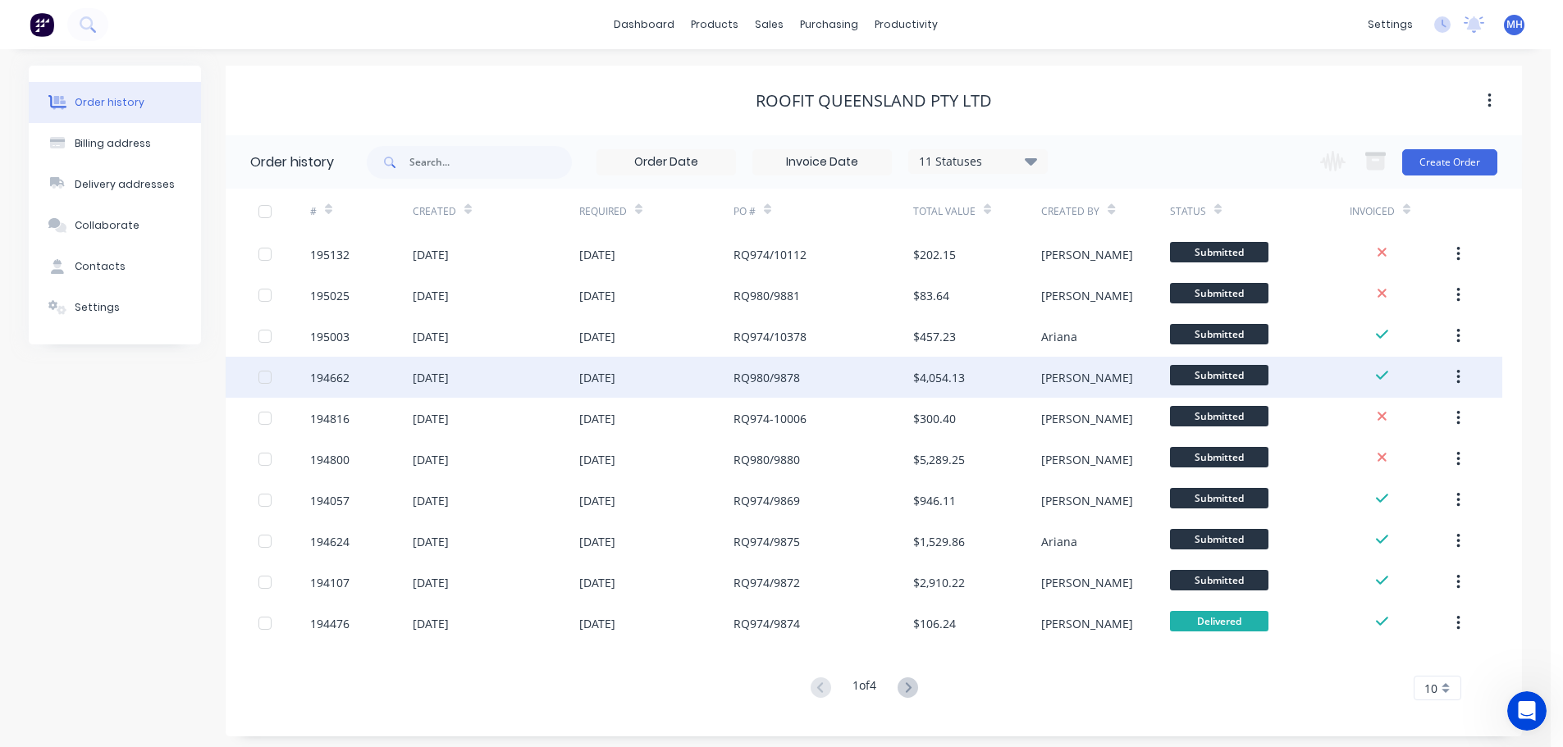
click at [819, 362] on div "RQ980/9878" at bounding box center [823, 377] width 180 height 41
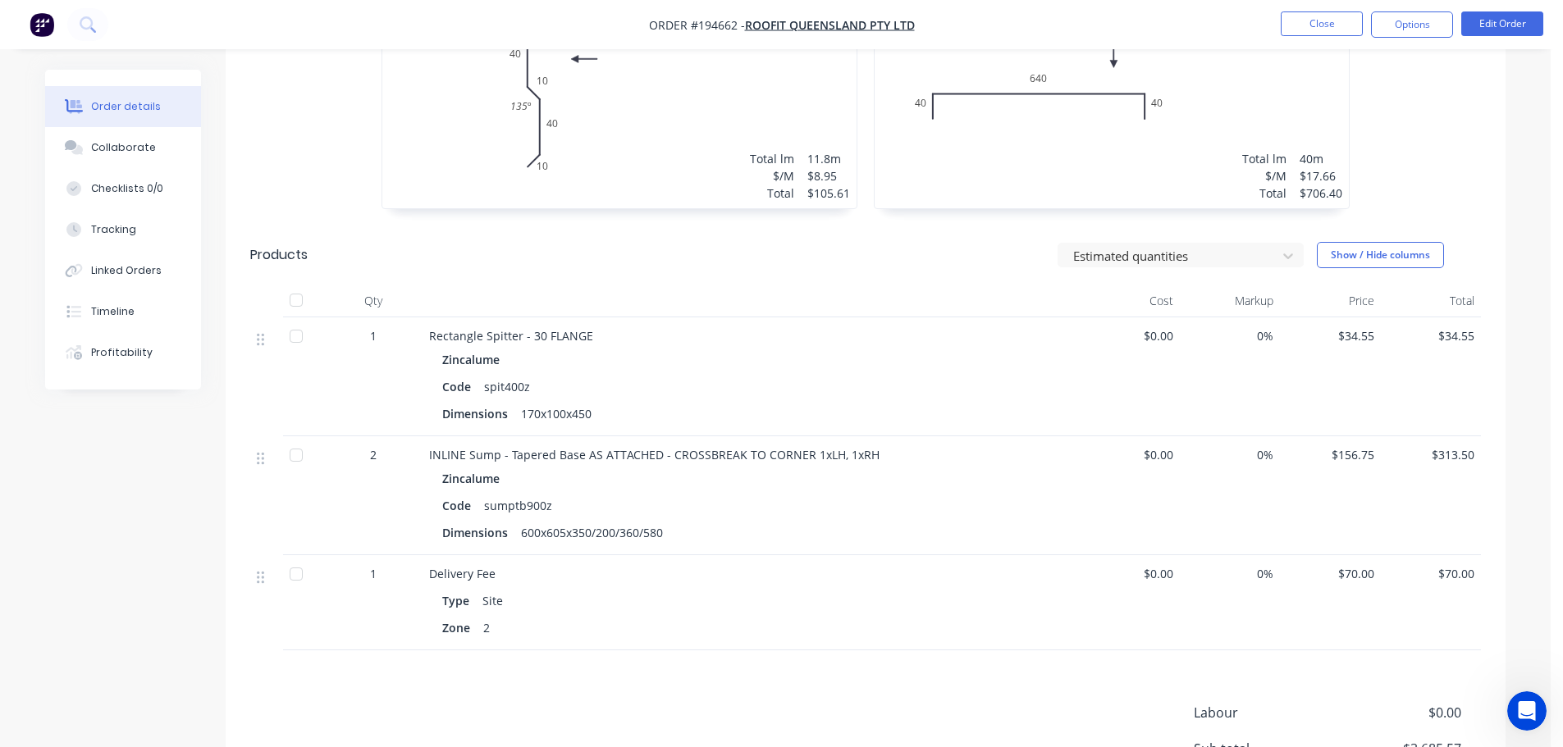
scroll to position [2859, 0]
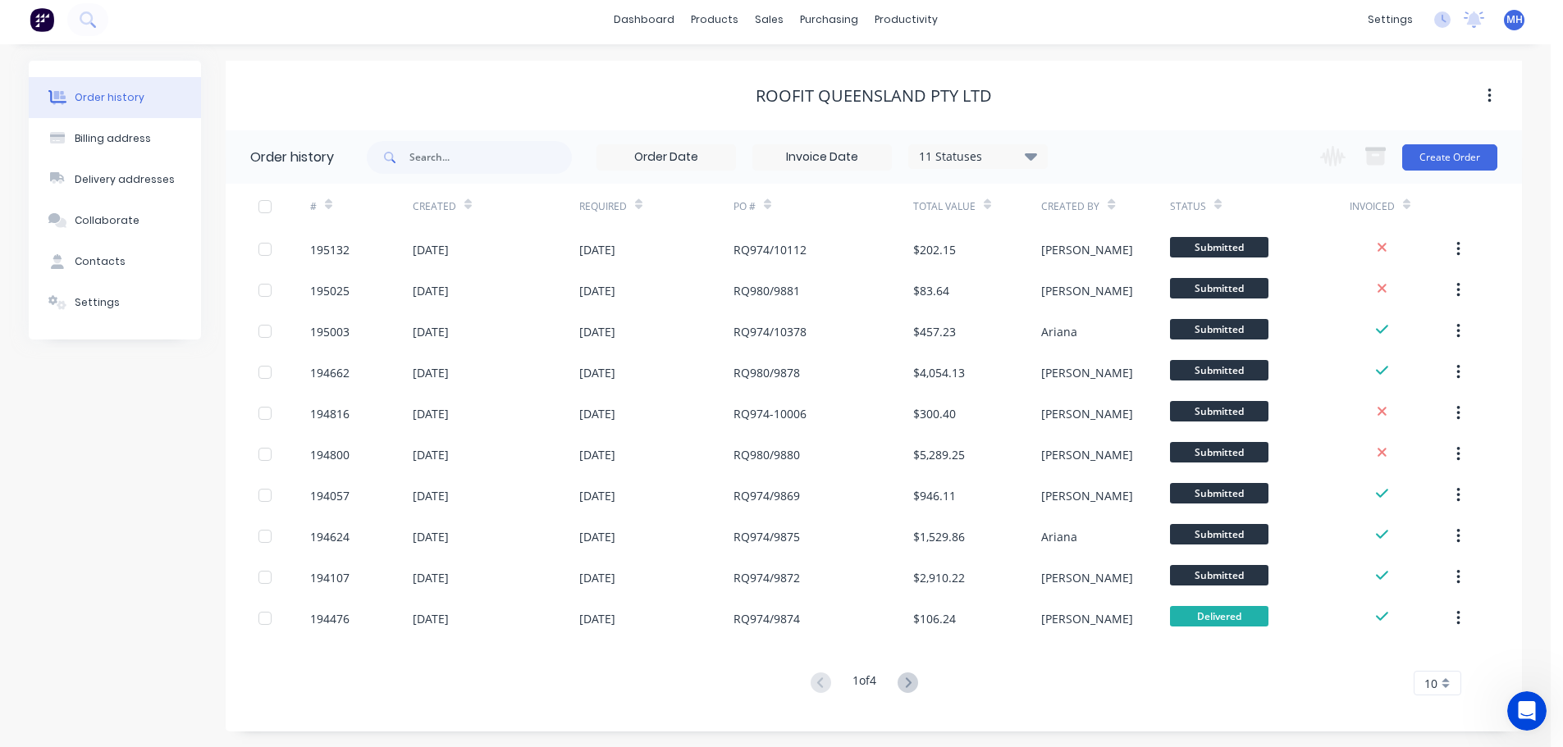
scroll to position [6, 0]
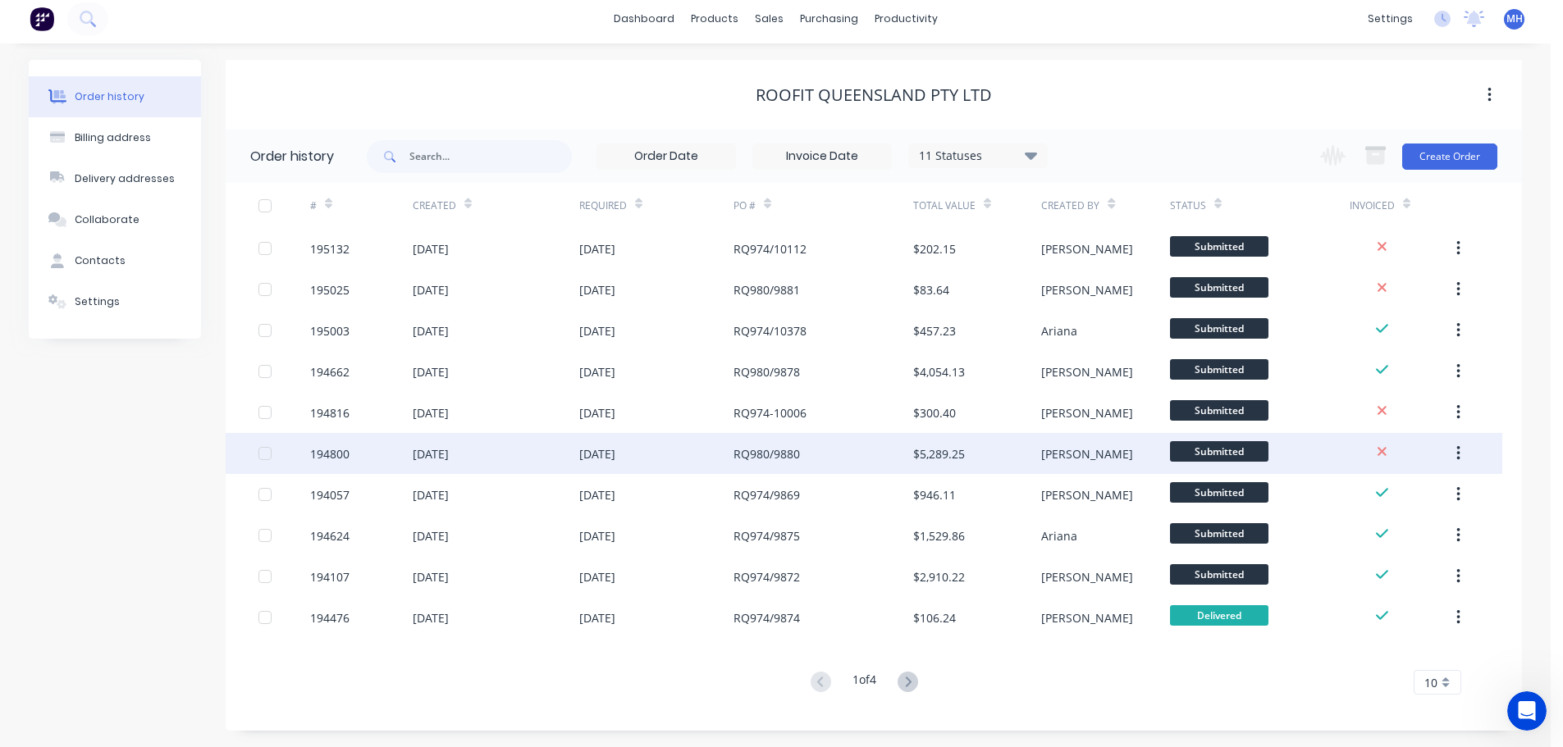
click at [814, 451] on div "RQ980/9880" at bounding box center [823, 453] width 180 height 41
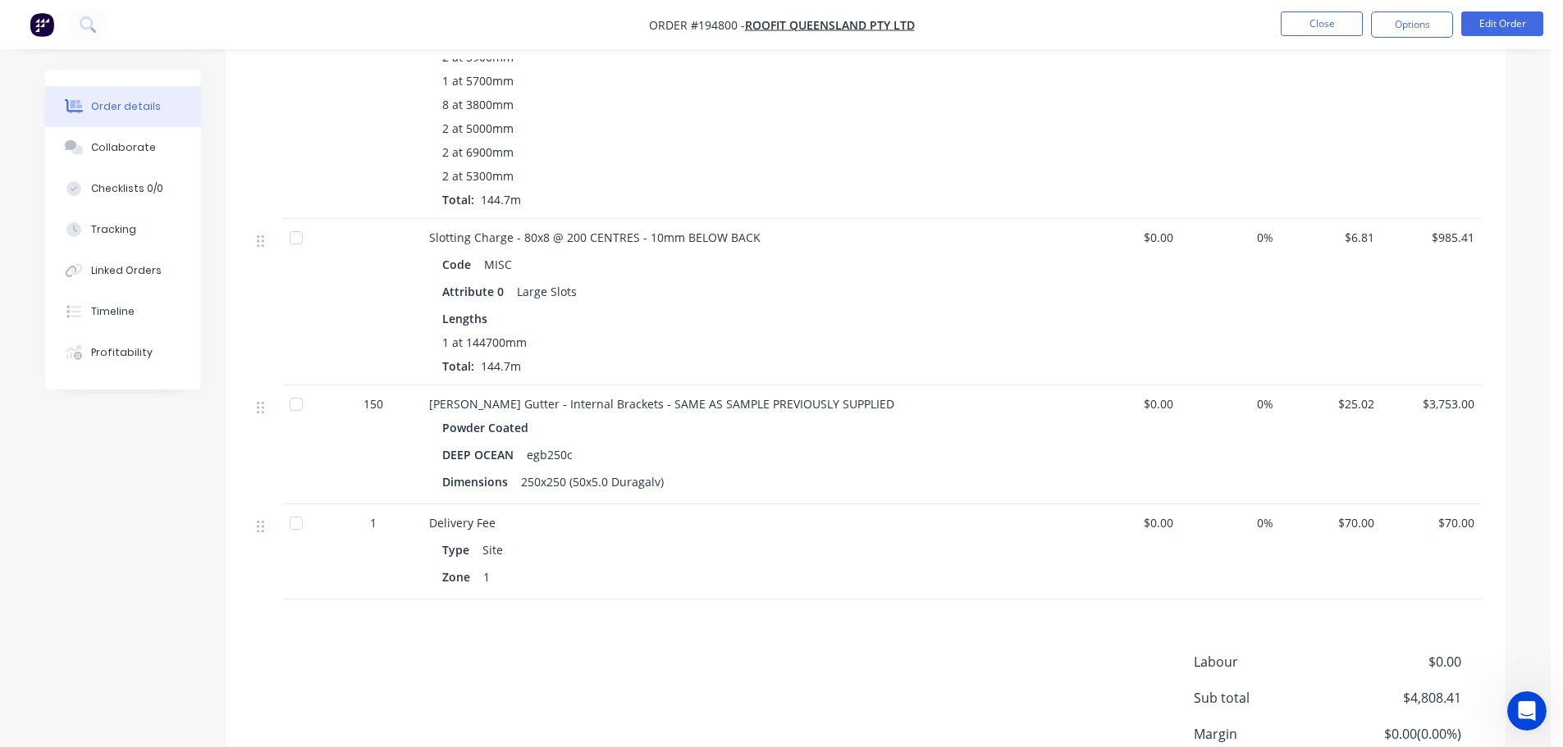
scroll to position [738, 0]
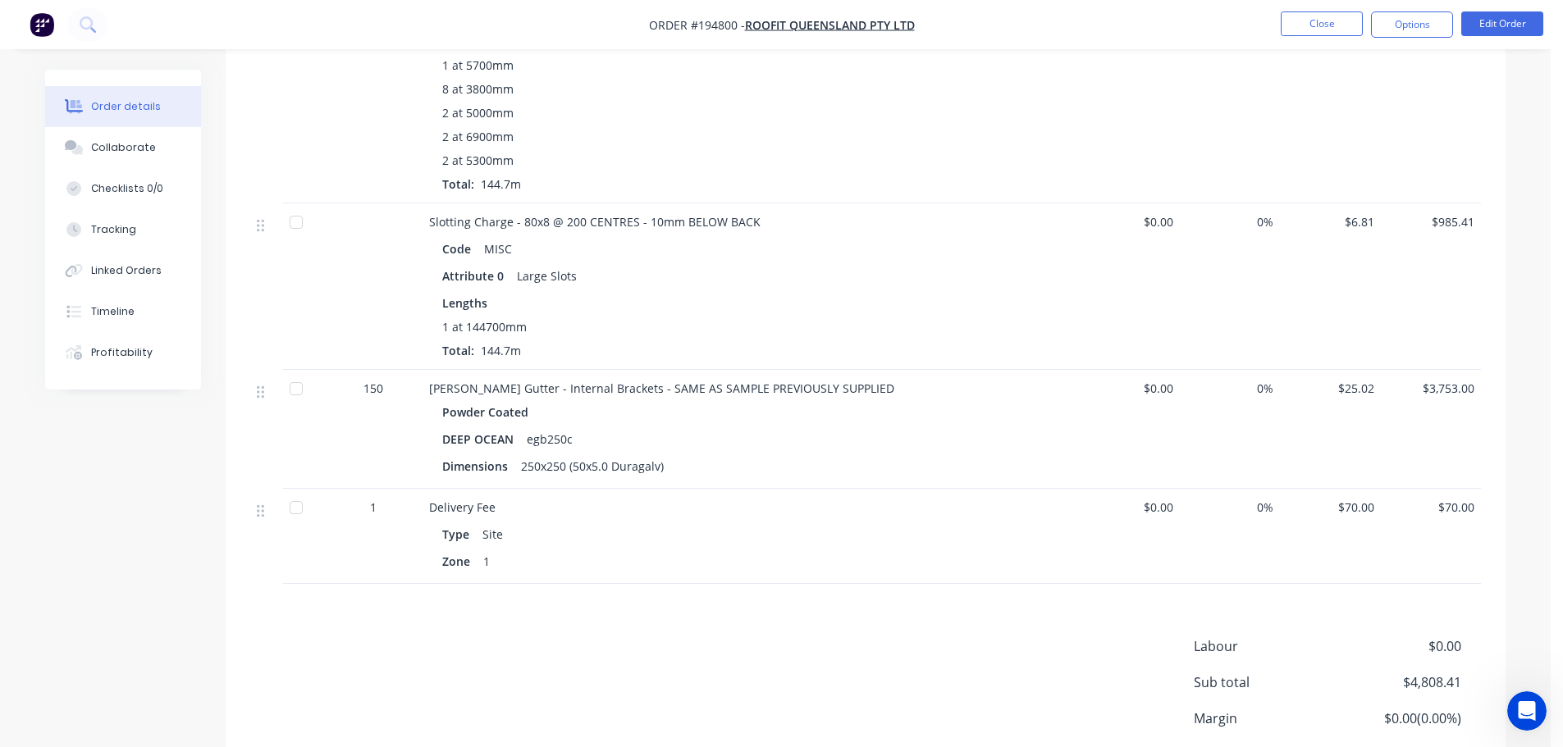
click at [1334, 11] on nav "Order #194800 - ROOFIT QUEENSLAND PTY LTD Close Options Edit Order" at bounding box center [781, 24] width 1563 height 49
click at [1328, 18] on button "Close" at bounding box center [1322, 23] width 82 height 25
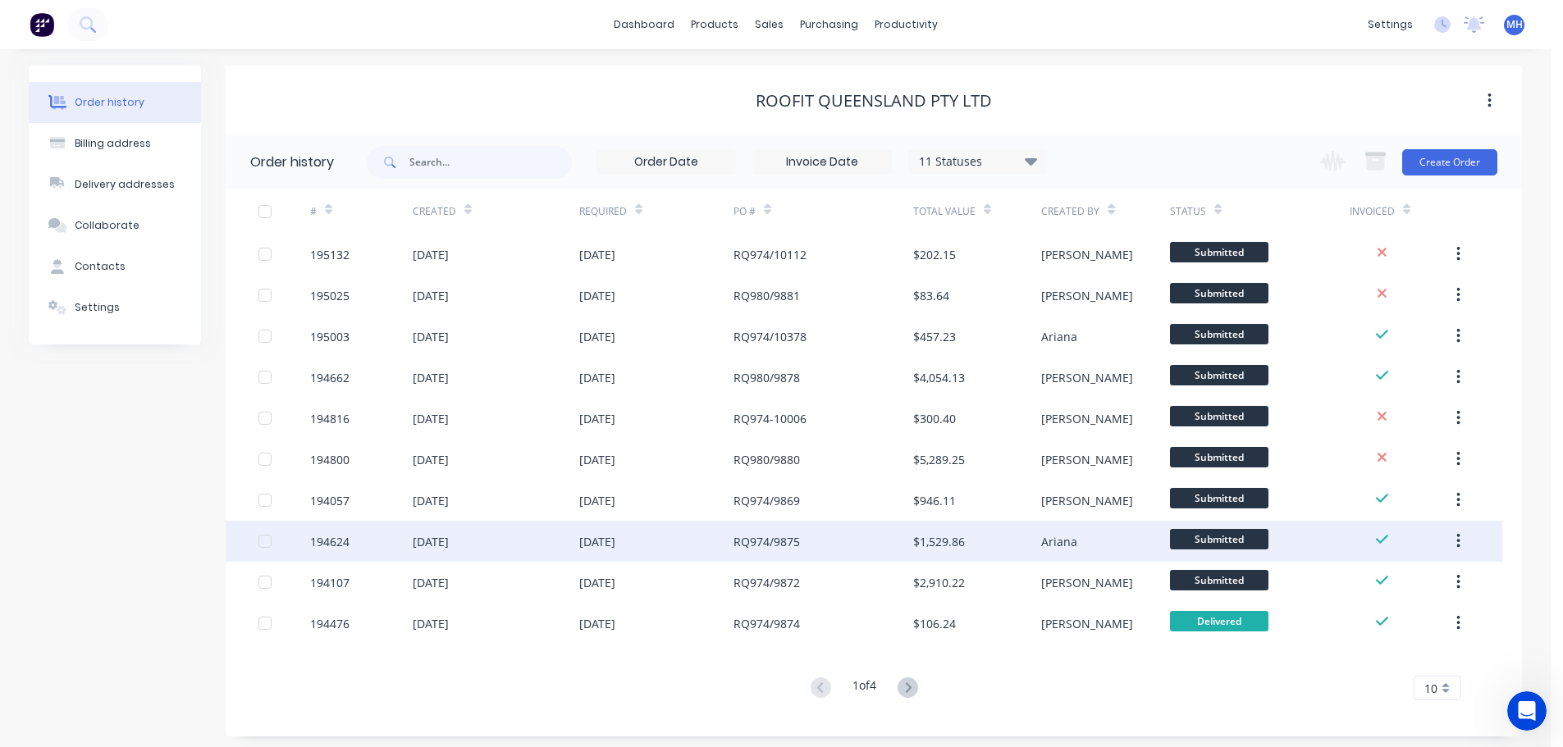
click at [788, 547] on div "RQ974/9875" at bounding box center [766, 541] width 66 height 17
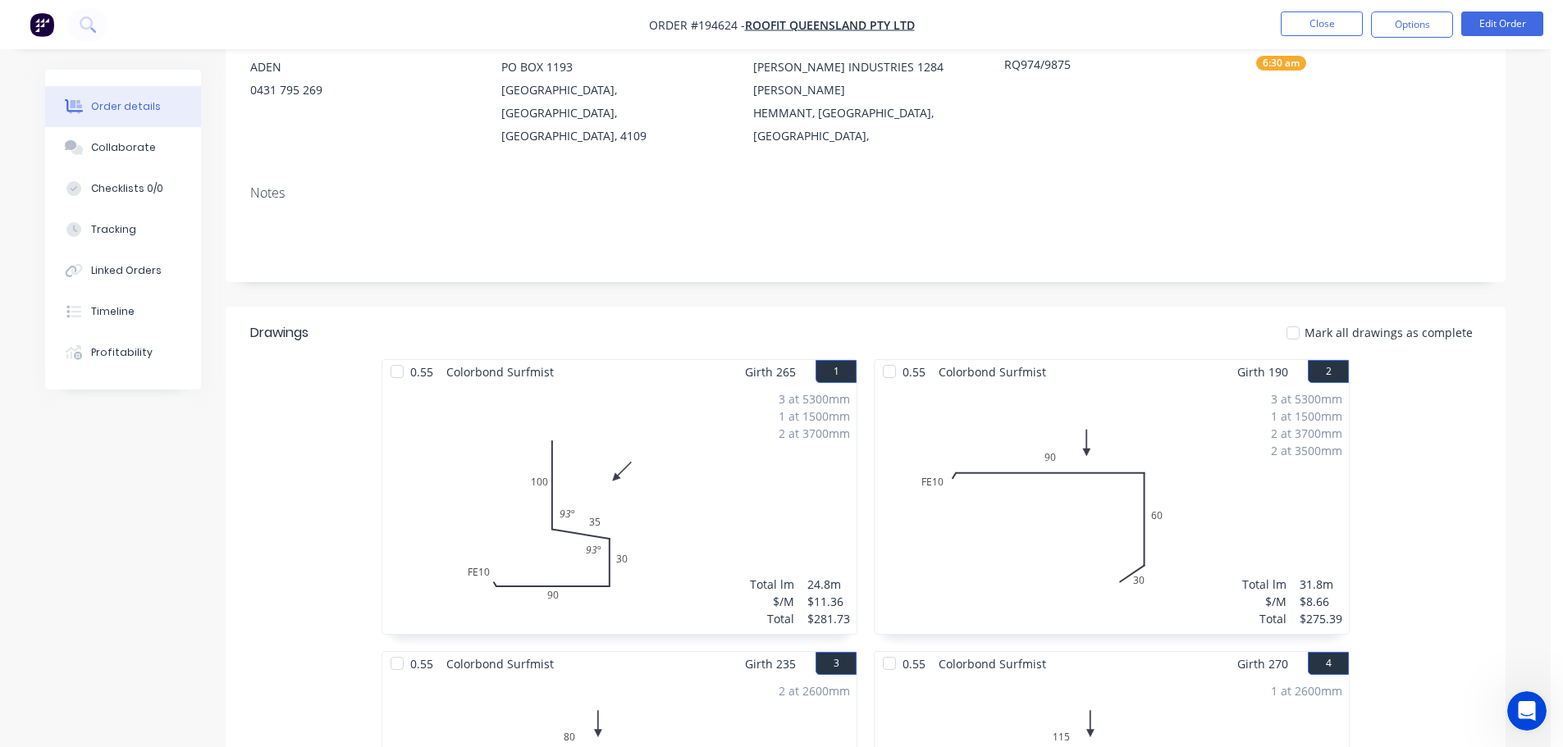
scroll to position [246, 0]
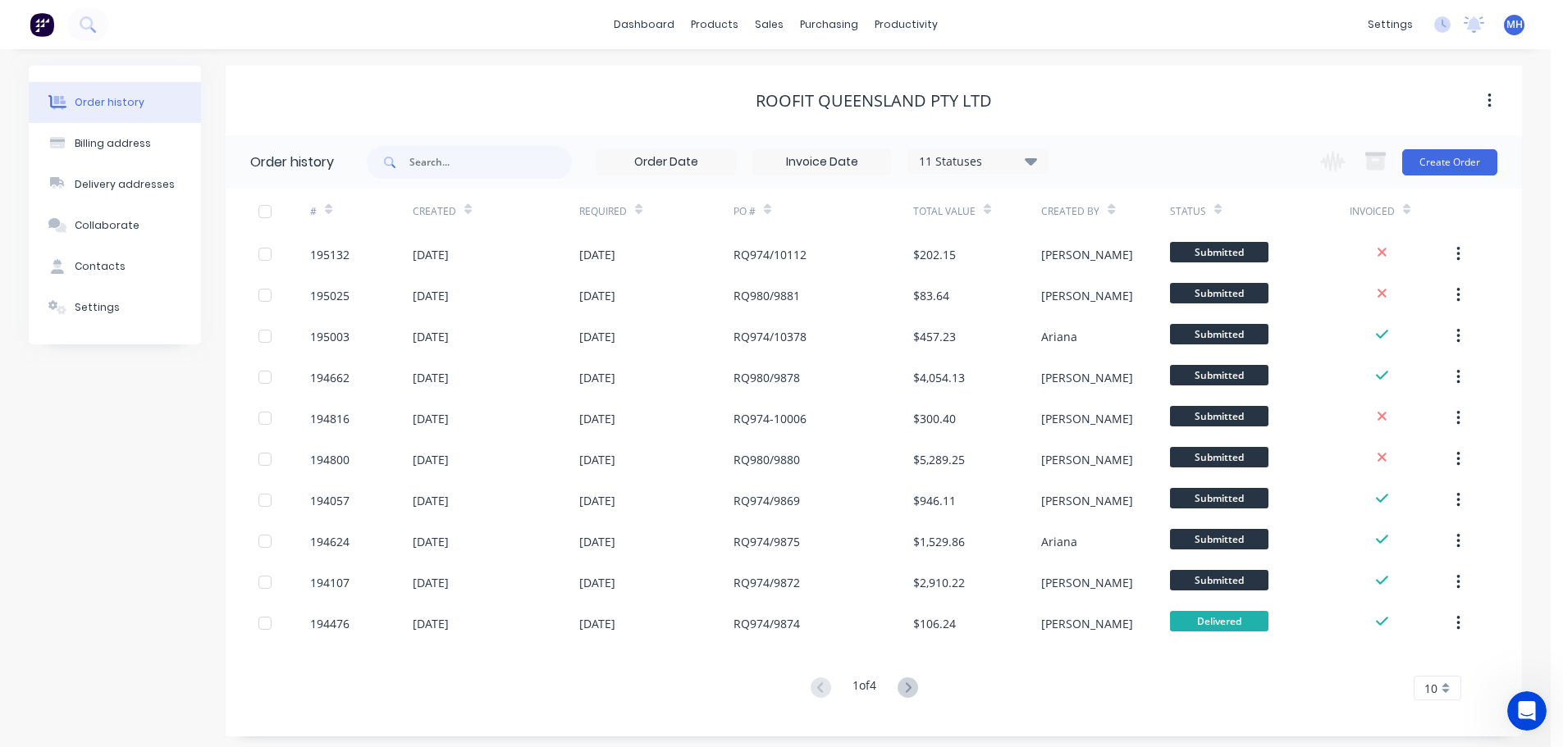
click at [455, 144] on div "11 Statuses Invoice Status Invoiced Not Invoiced Partial Order Status All Archi…" at bounding box center [707, 161] width 681 height 53
click at [449, 156] on input "text" at bounding box center [490, 162] width 162 height 33
type input "gutter"
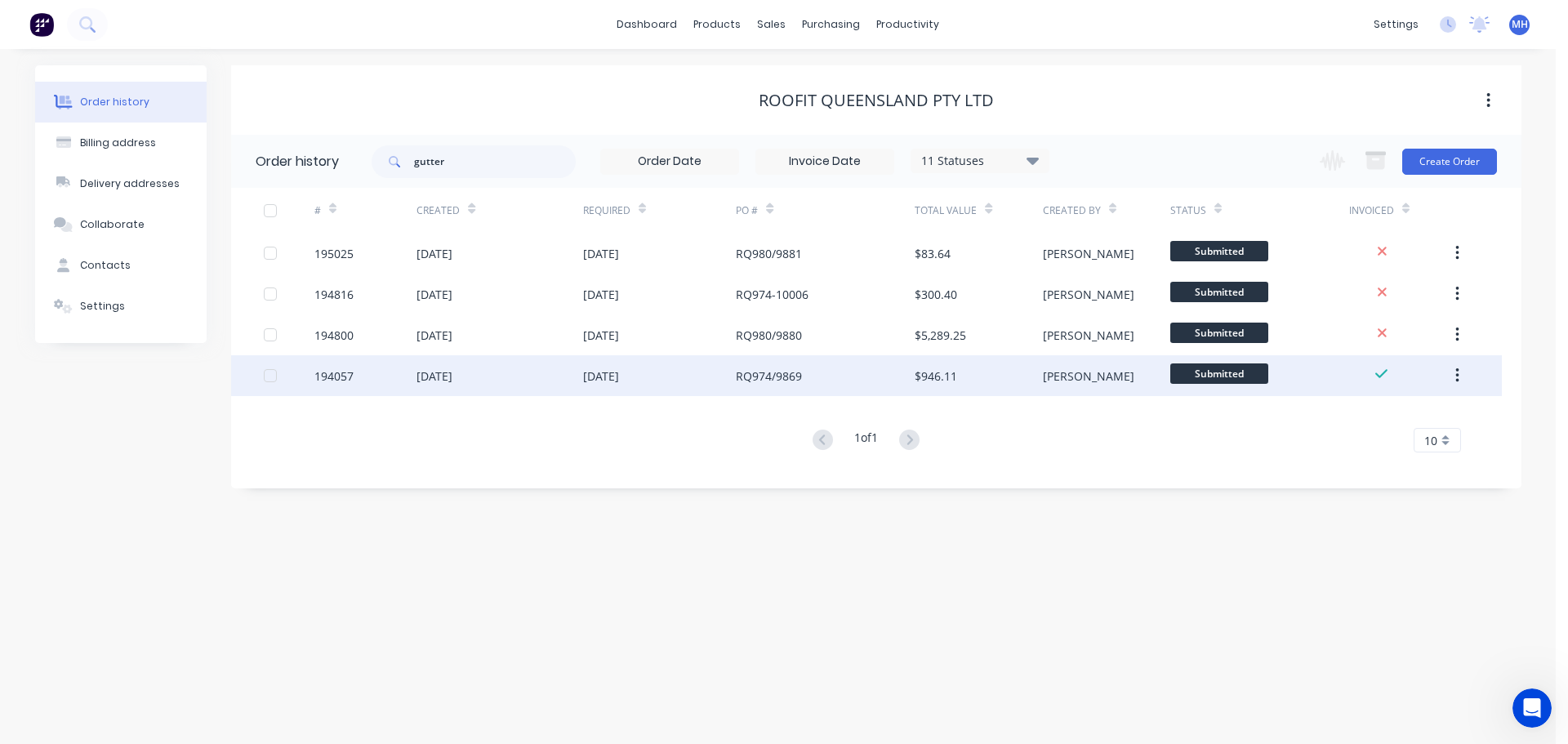
click at [762, 374] on div "RQ974/9869" at bounding box center [769, 375] width 66 height 17
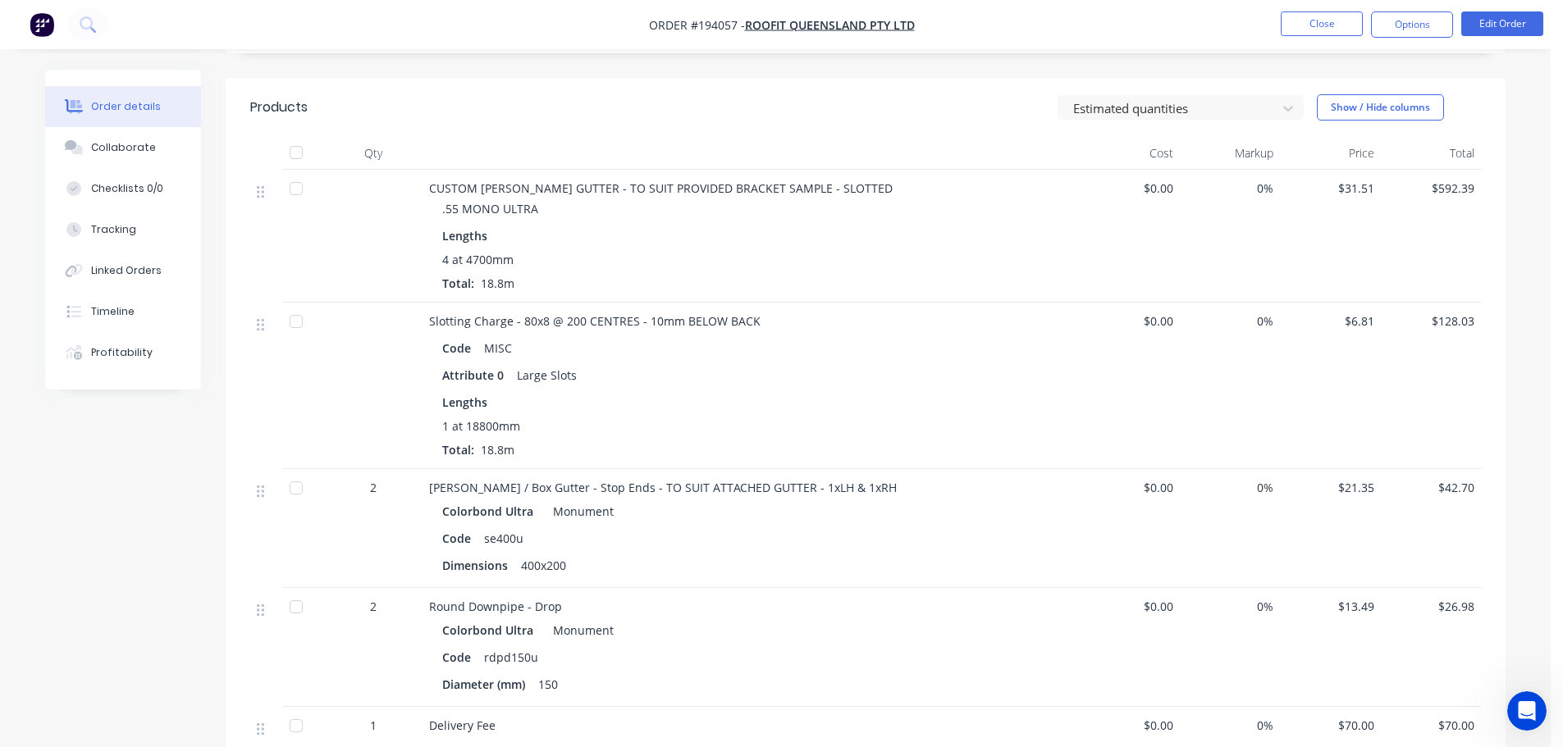
scroll to position [410, 0]
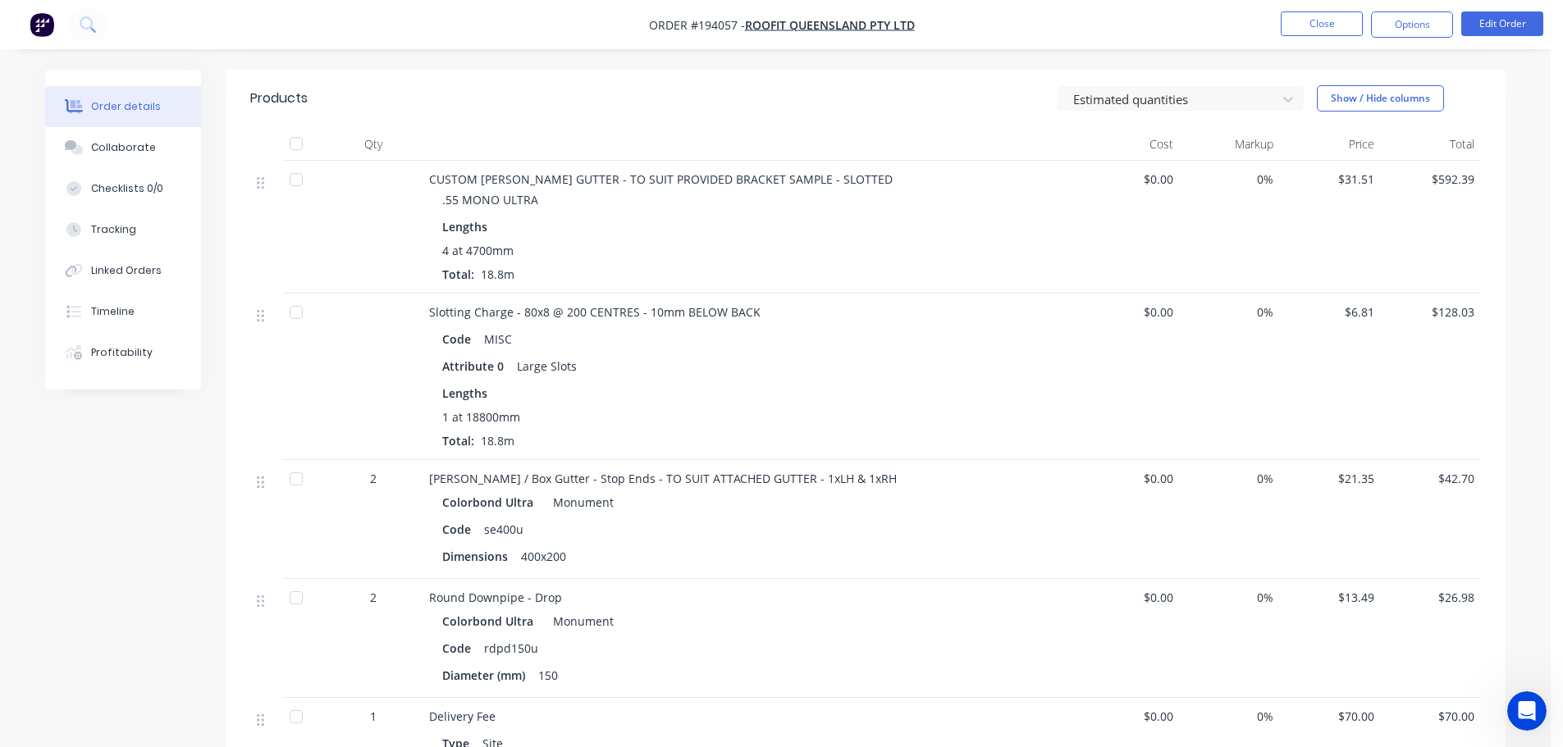
click at [1279, 21] on ul "Close Options Edit Order" at bounding box center [1412, 24] width 302 height 26
click at [1299, 29] on button "Close" at bounding box center [1322, 23] width 82 height 25
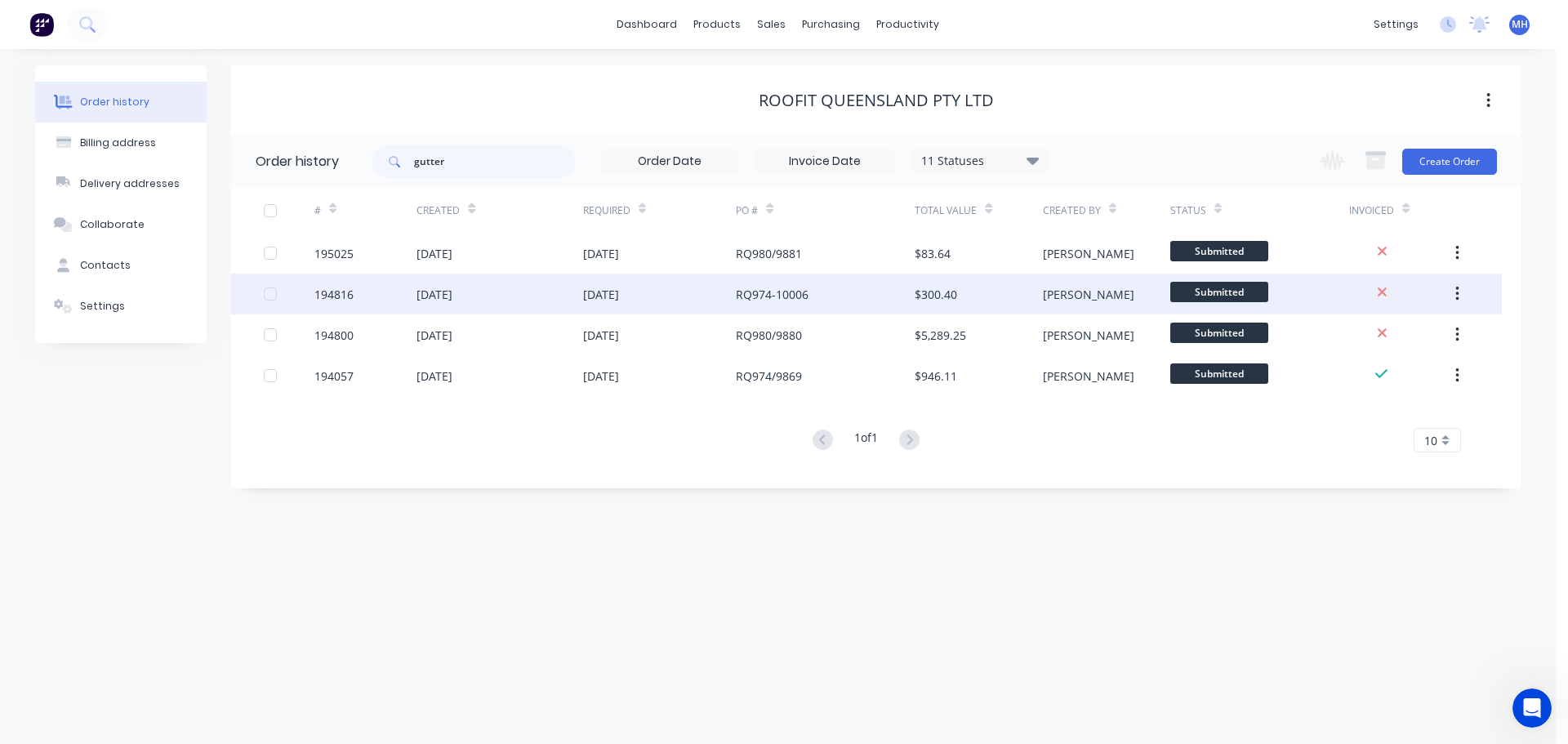
click at [507, 305] on div "[DATE]" at bounding box center [499, 294] width 166 height 41
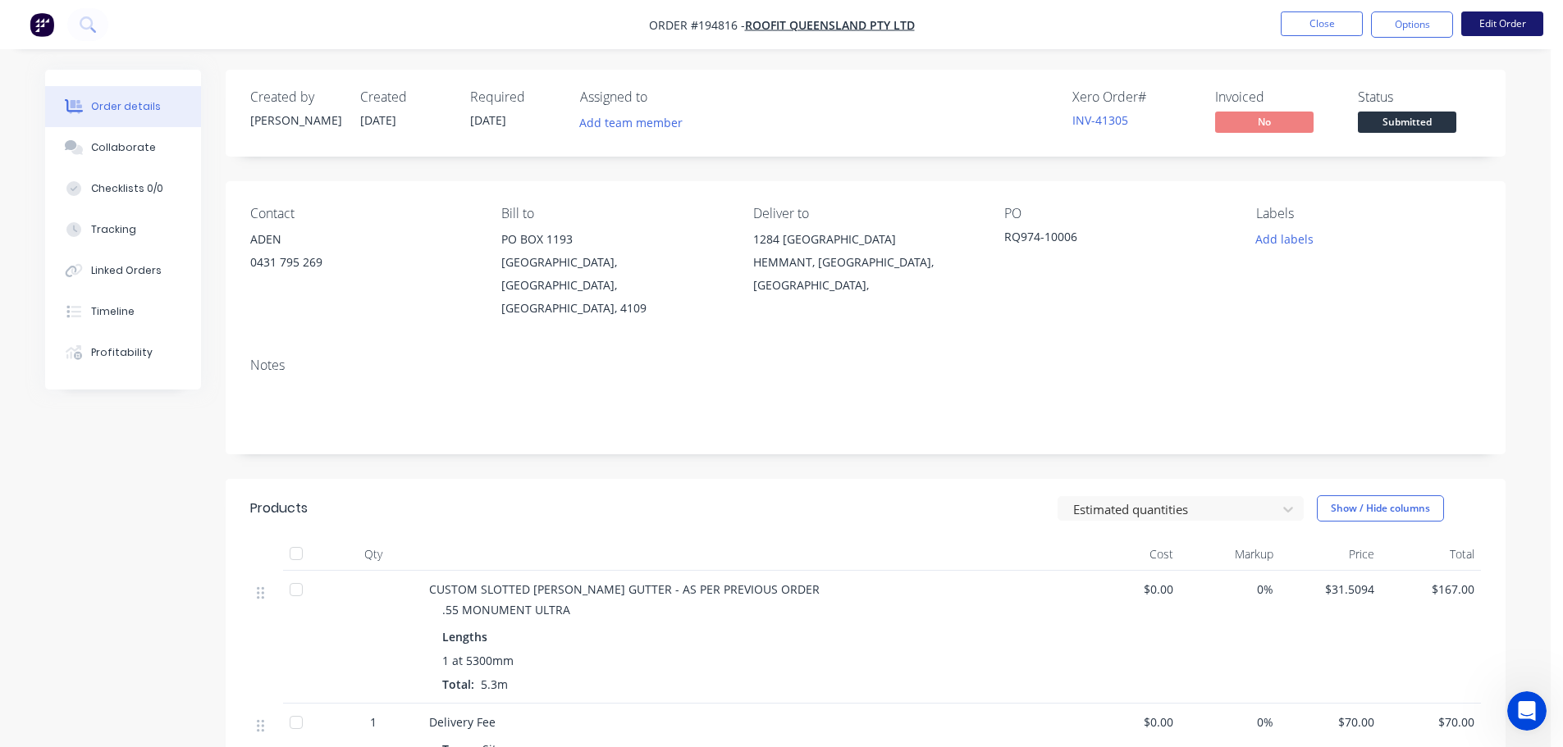
click at [1534, 28] on button "Edit Order" at bounding box center [1502, 23] width 82 height 25
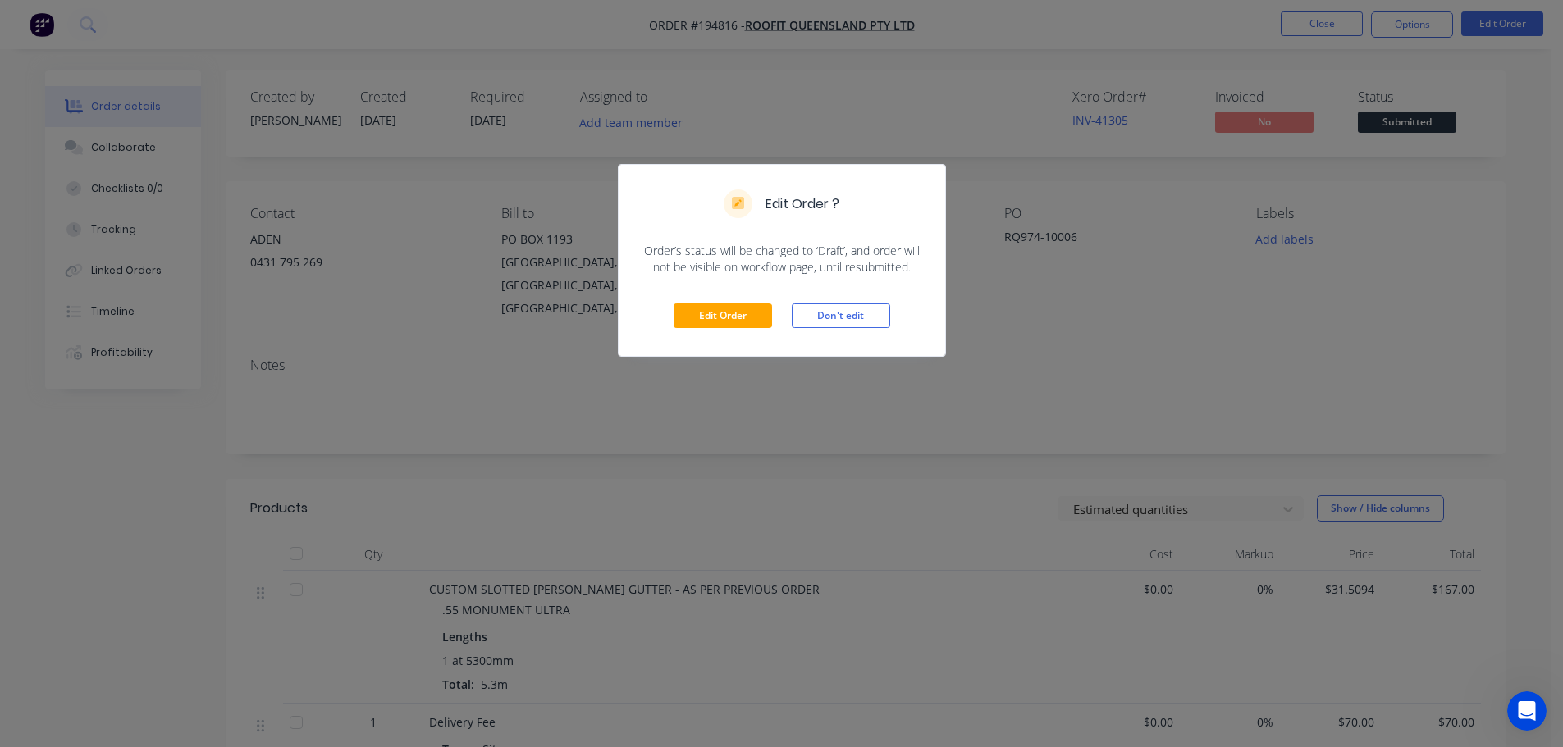
click at [1023, 321] on div "Edit Order ? Order’s status will be changed to ‘Draft’, and order will not be v…" at bounding box center [781, 373] width 1563 height 747
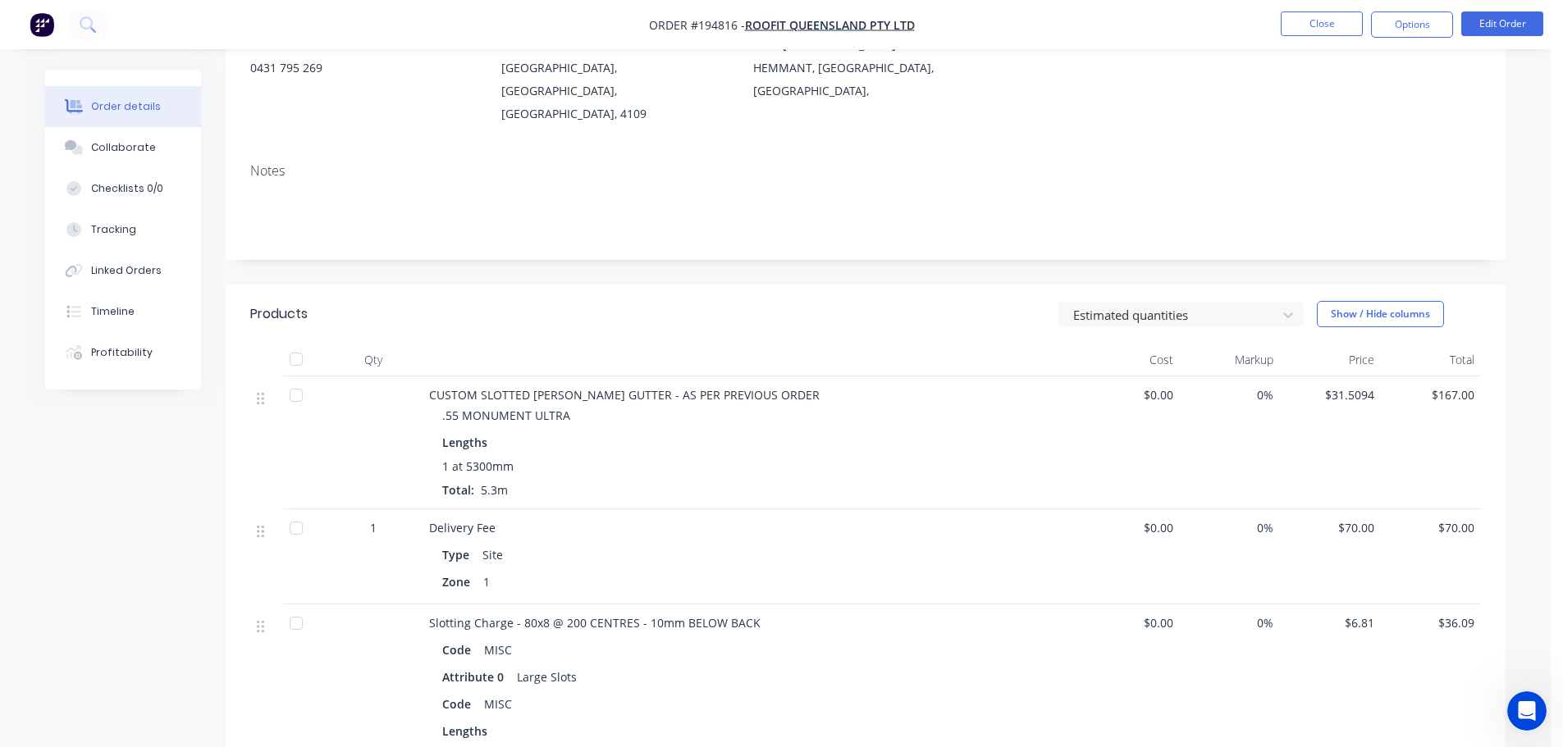
scroll to position [246, 0]
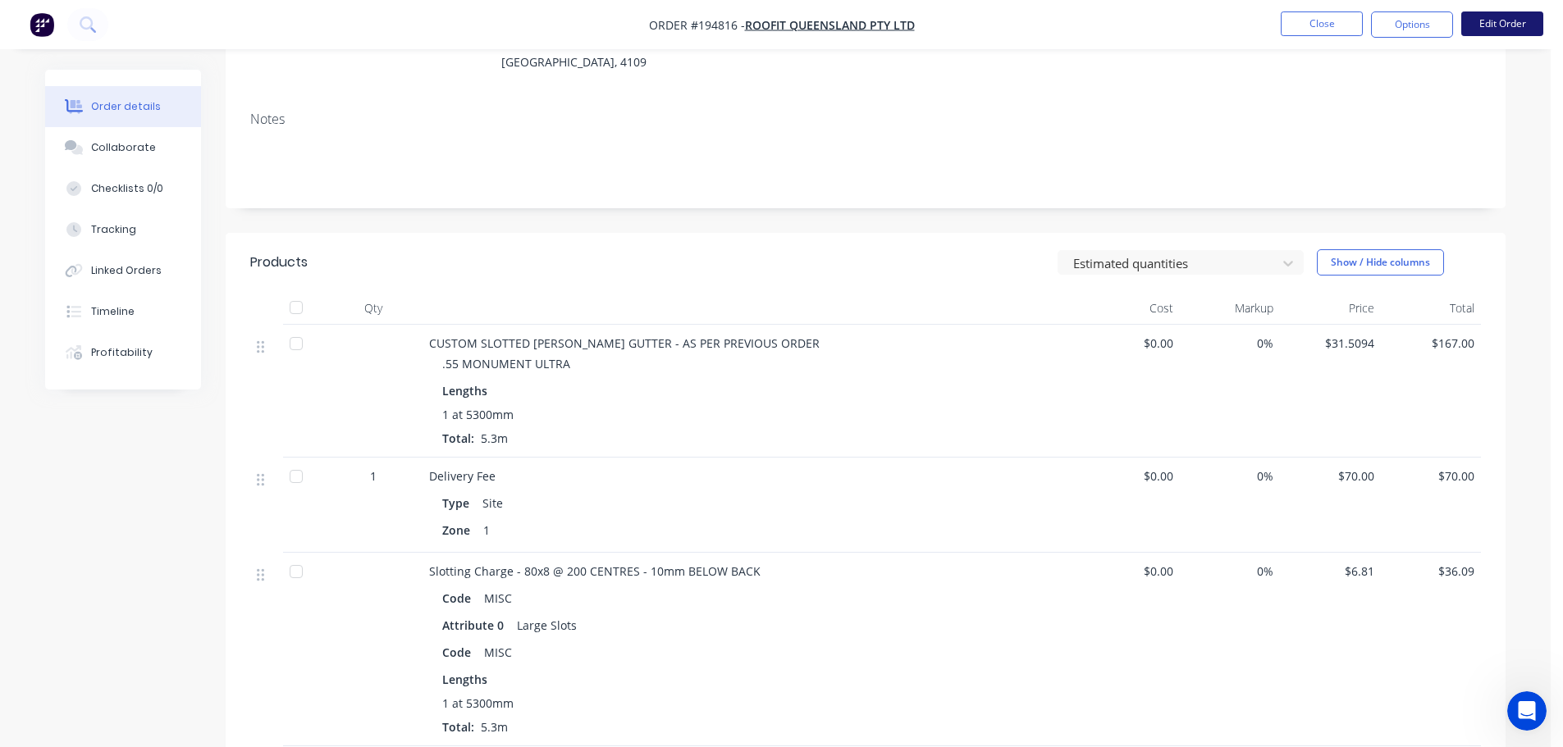
click at [1529, 23] on button "Edit Order" at bounding box center [1502, 23] width 82 height 25
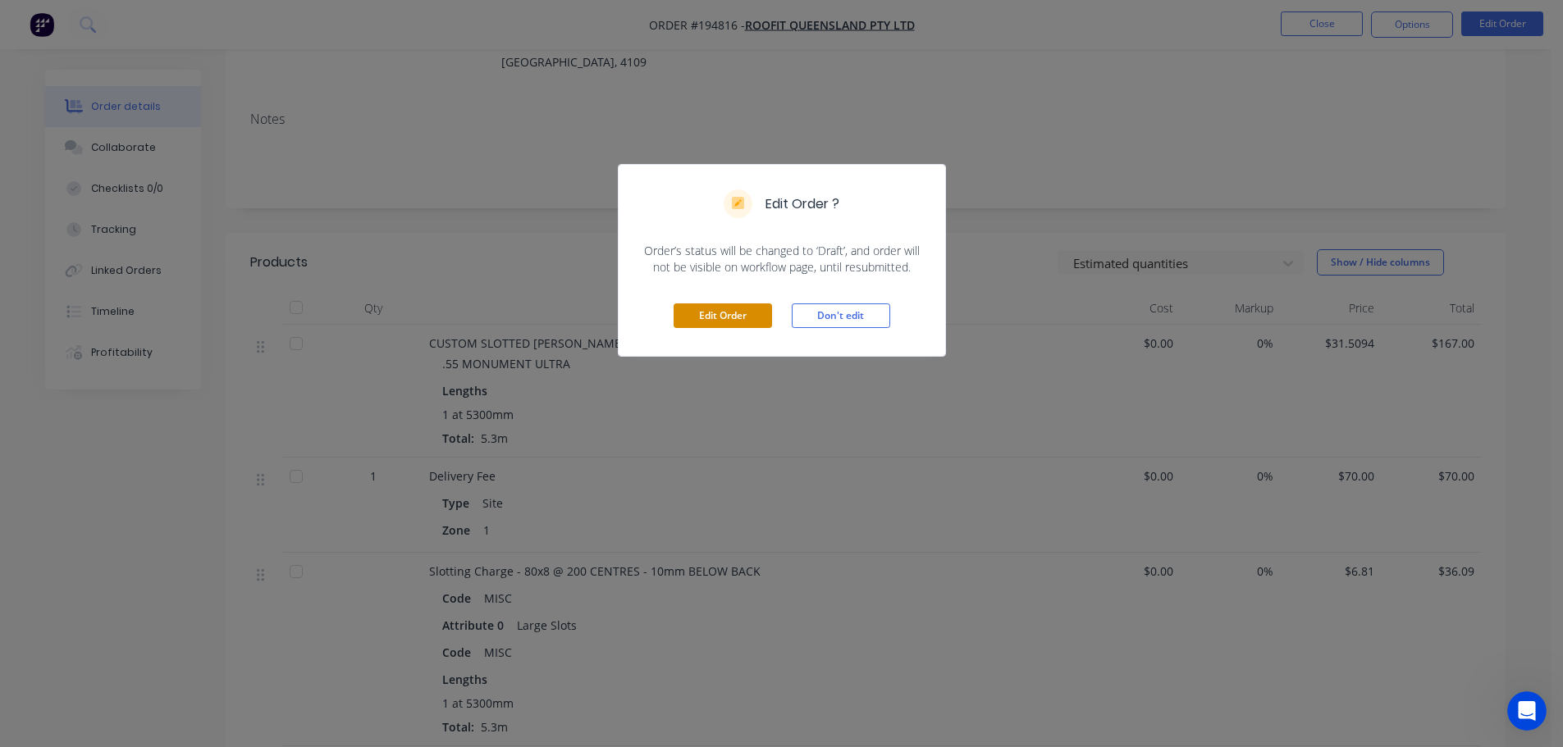
click at [756, 321] on button "Edit Order" at bounding box center [723, 316] width 98 height 25
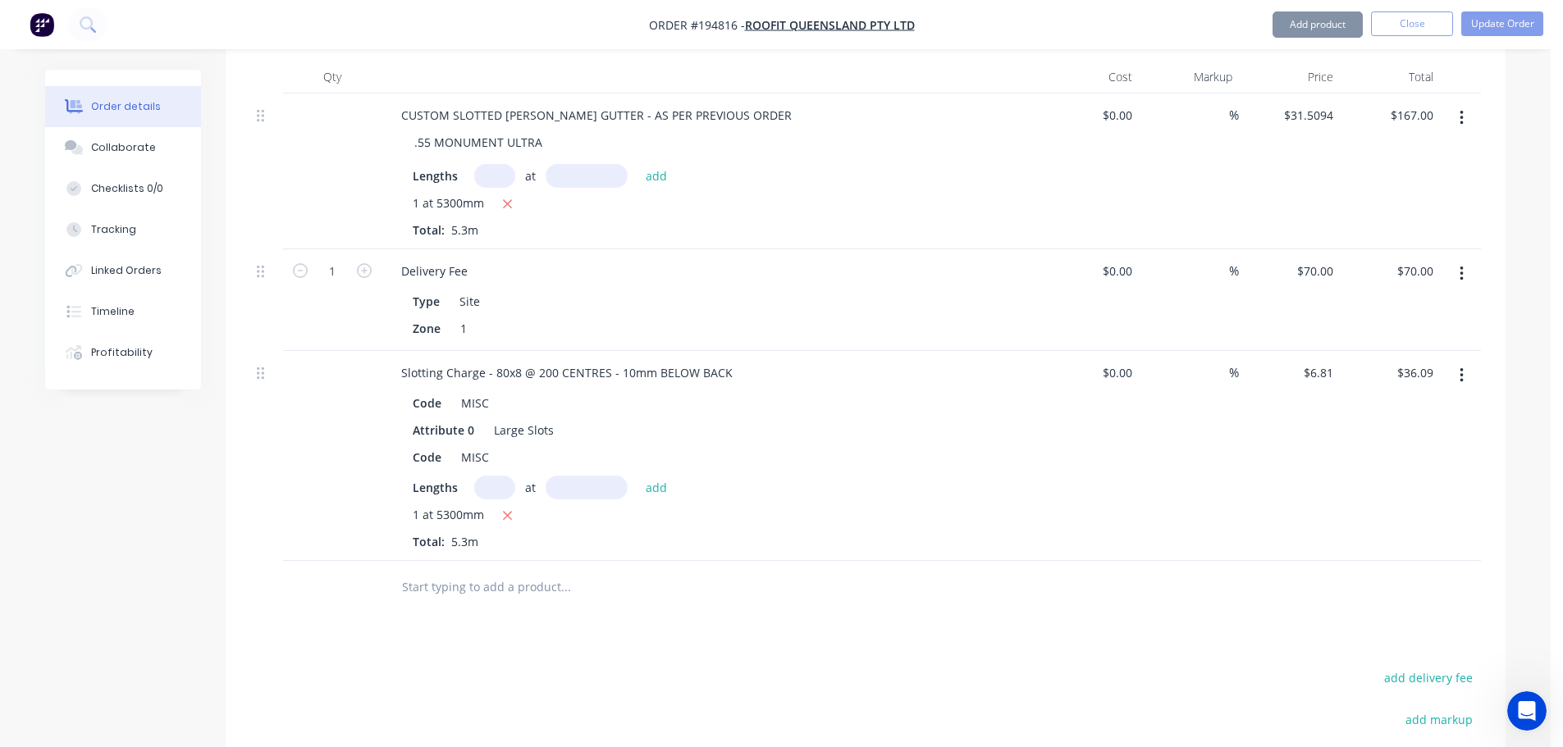
scroll to position [738, 0]
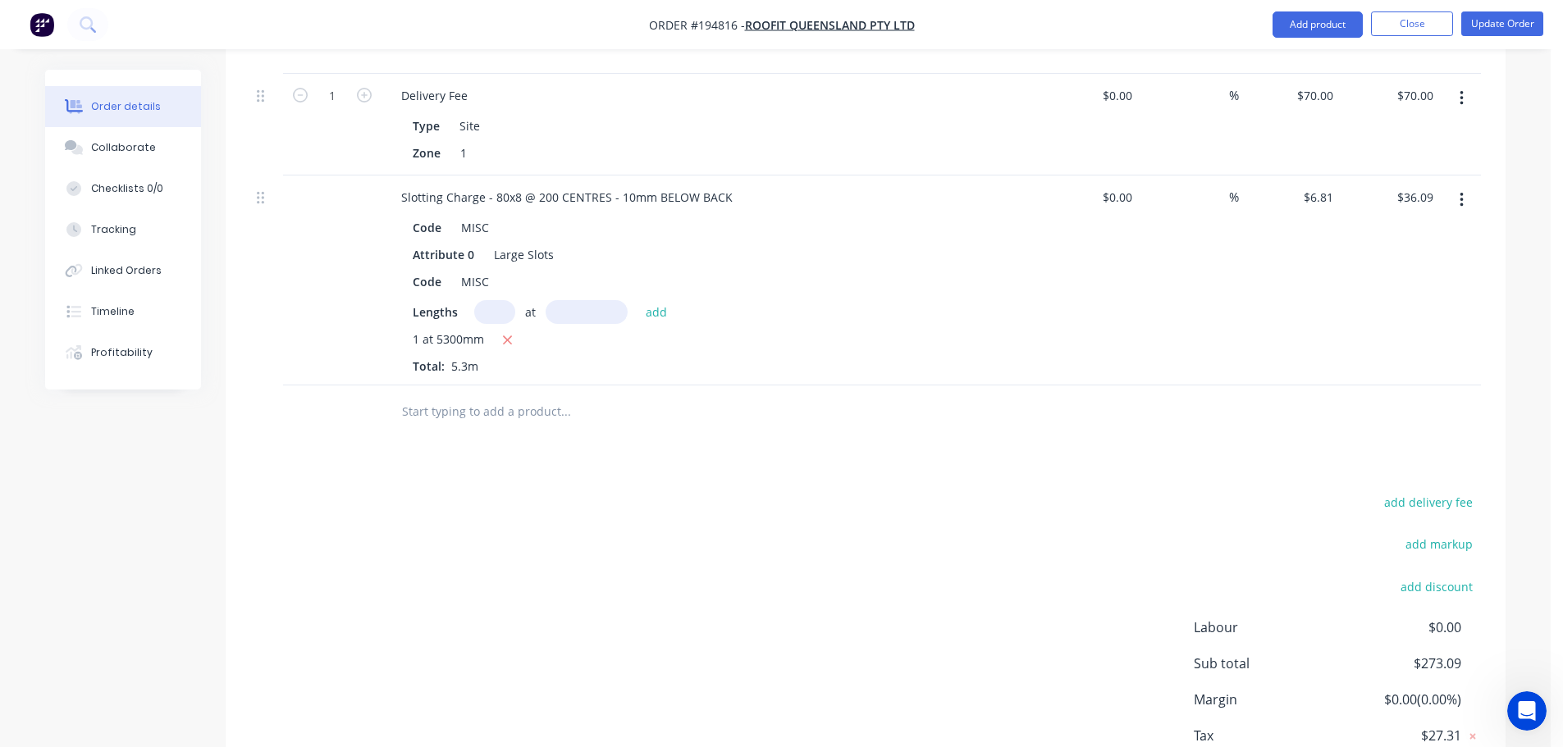
click at [1459, 185] on button "button" at bounding box center [1461, 200] width 39 height 30
click at [1454, 231] on div "Edit" at bounding box center [1403, 243] width 126 height 24
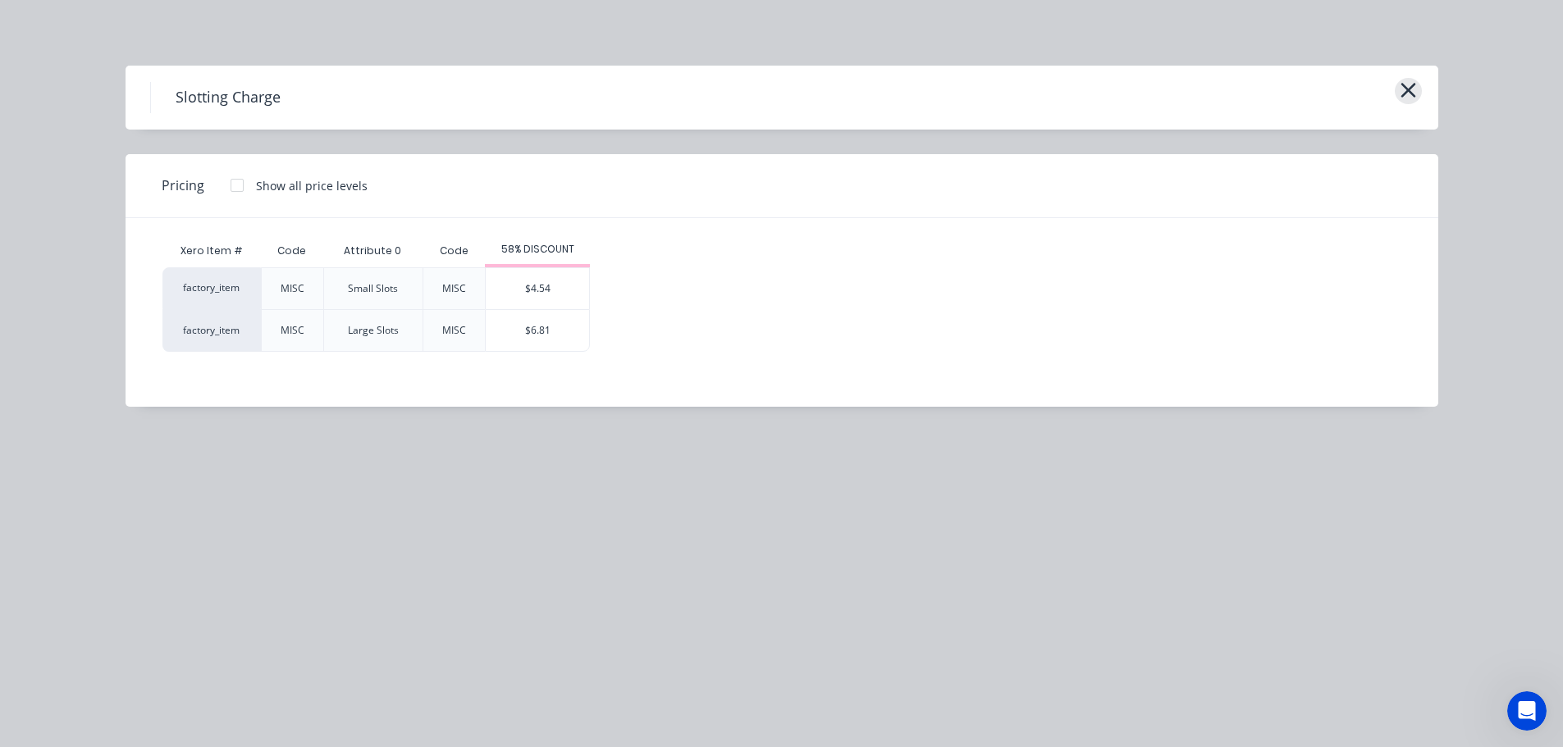
click at [1403, 87] on icon "button" at bounding box center [1407, 90] width 15 height 15
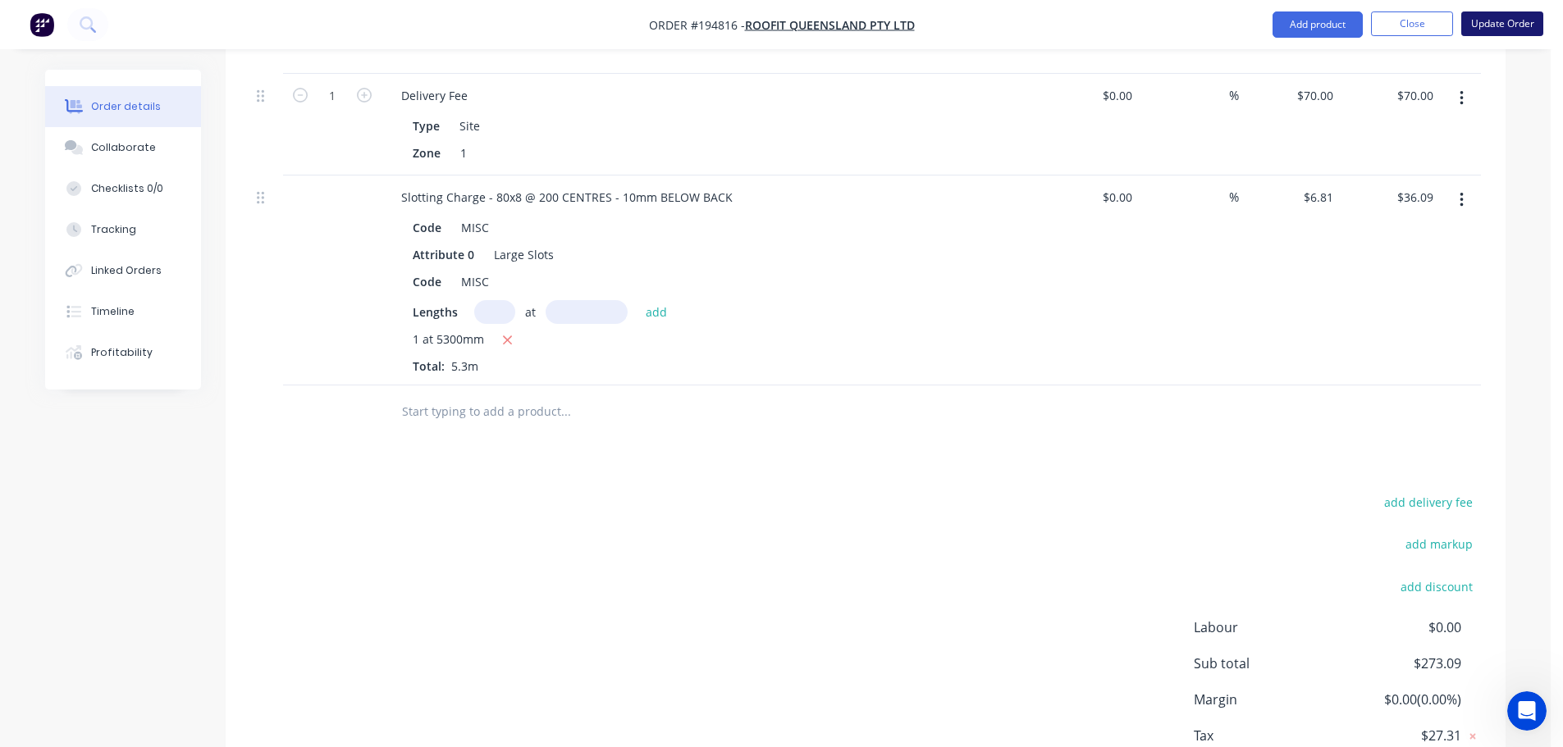
click at [1497, 16] on button "Update Order" at bounding box center [1502, 23] width 82 height 25
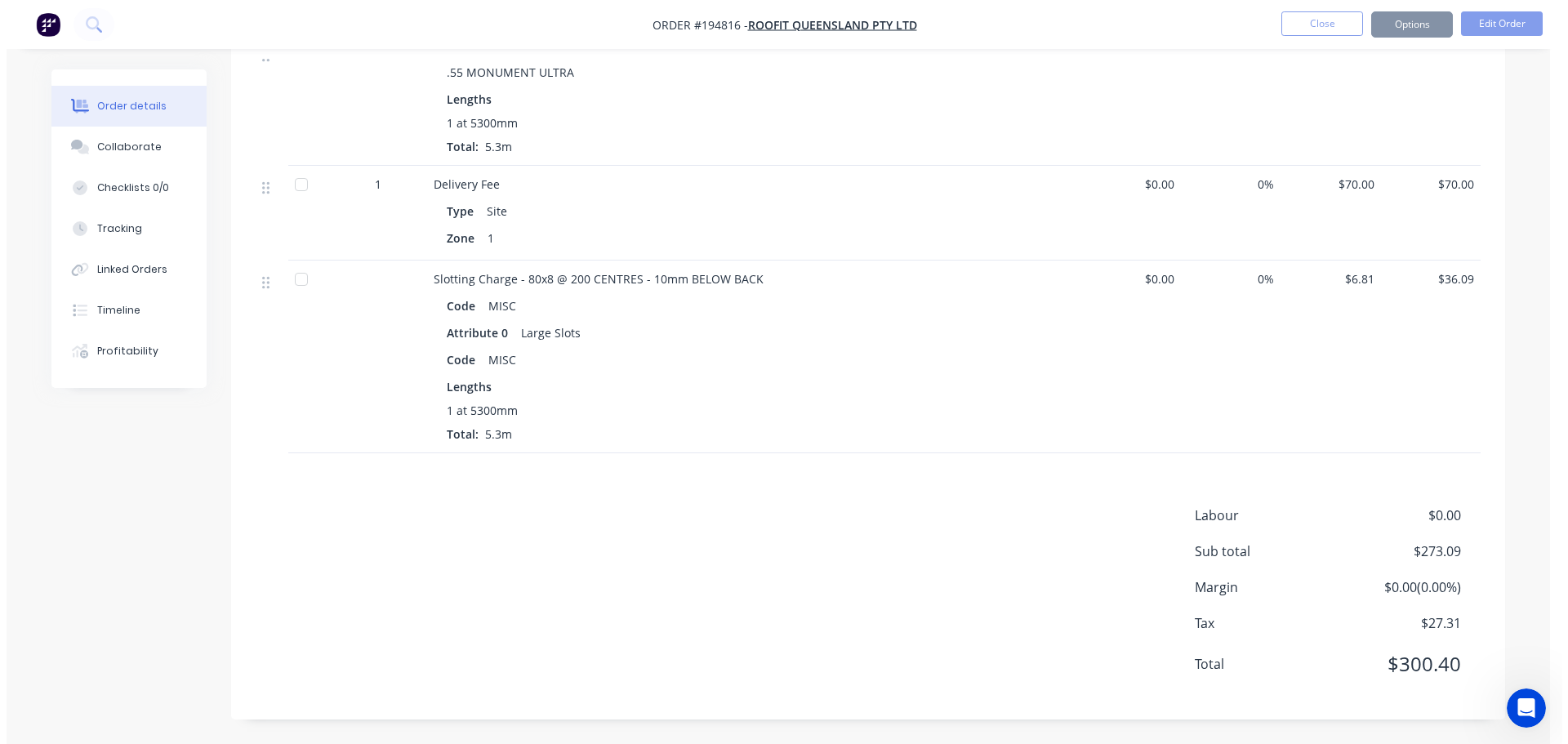
scroll to position [0, 0]
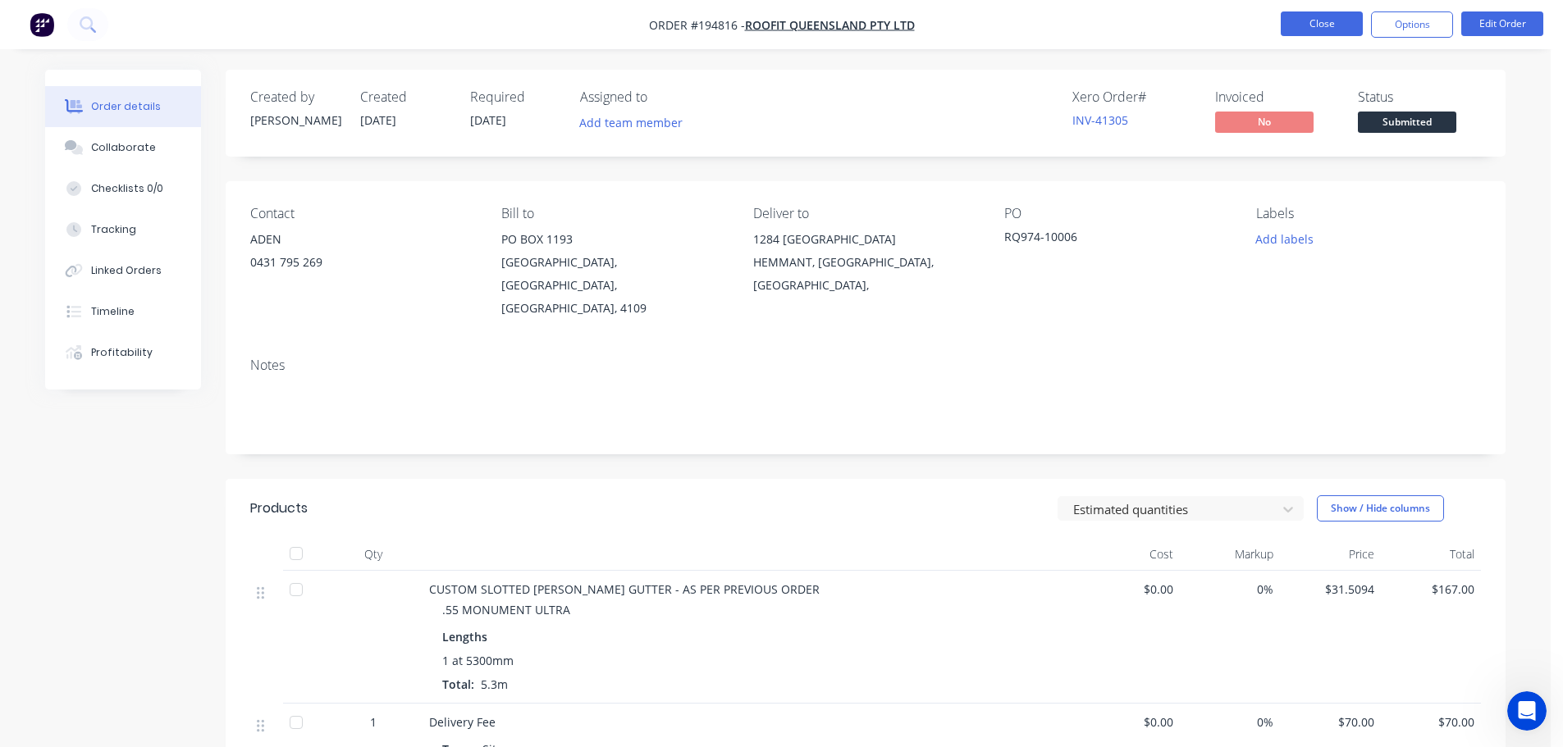
click at [1313, 27] on button "Close" at bounding box center [1322, 23] width 82 height 25
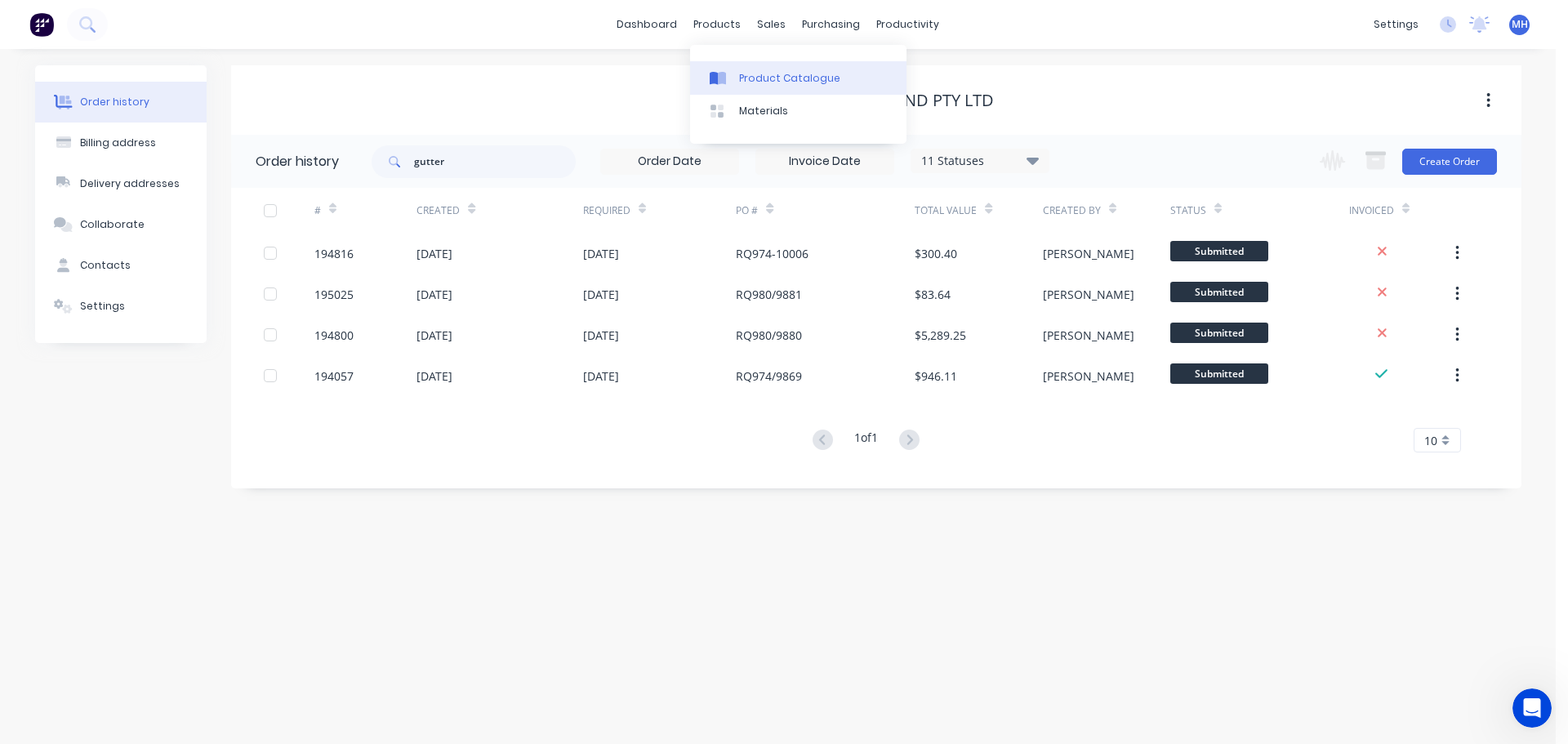
click at [760, 69] on link "Product Catalogue" at bounding box center [797, 78] width 216 height 33
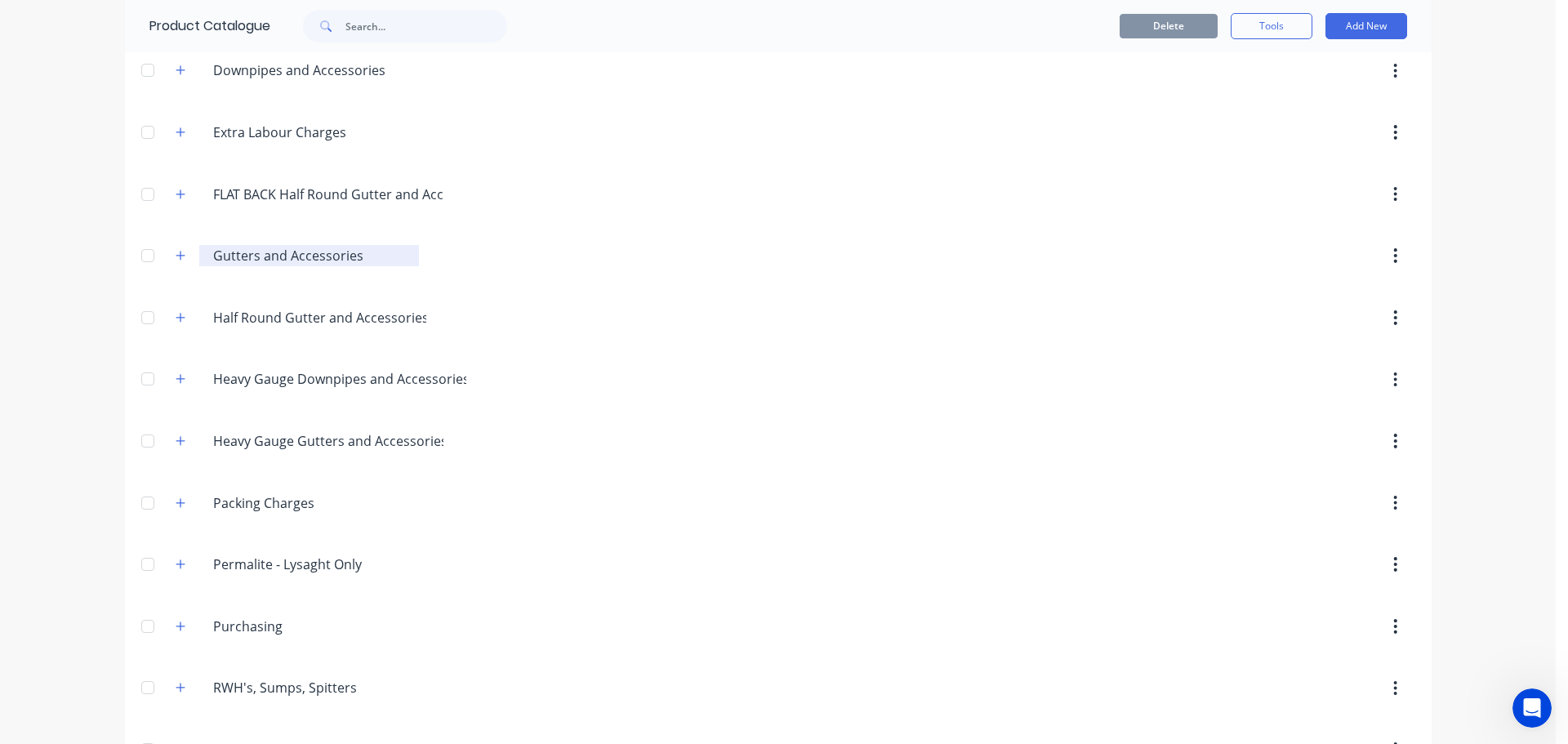
scroll to position [245, 0]
click at [180, 258] on button "button" at bounding box center [180, 257] width 21 height 21
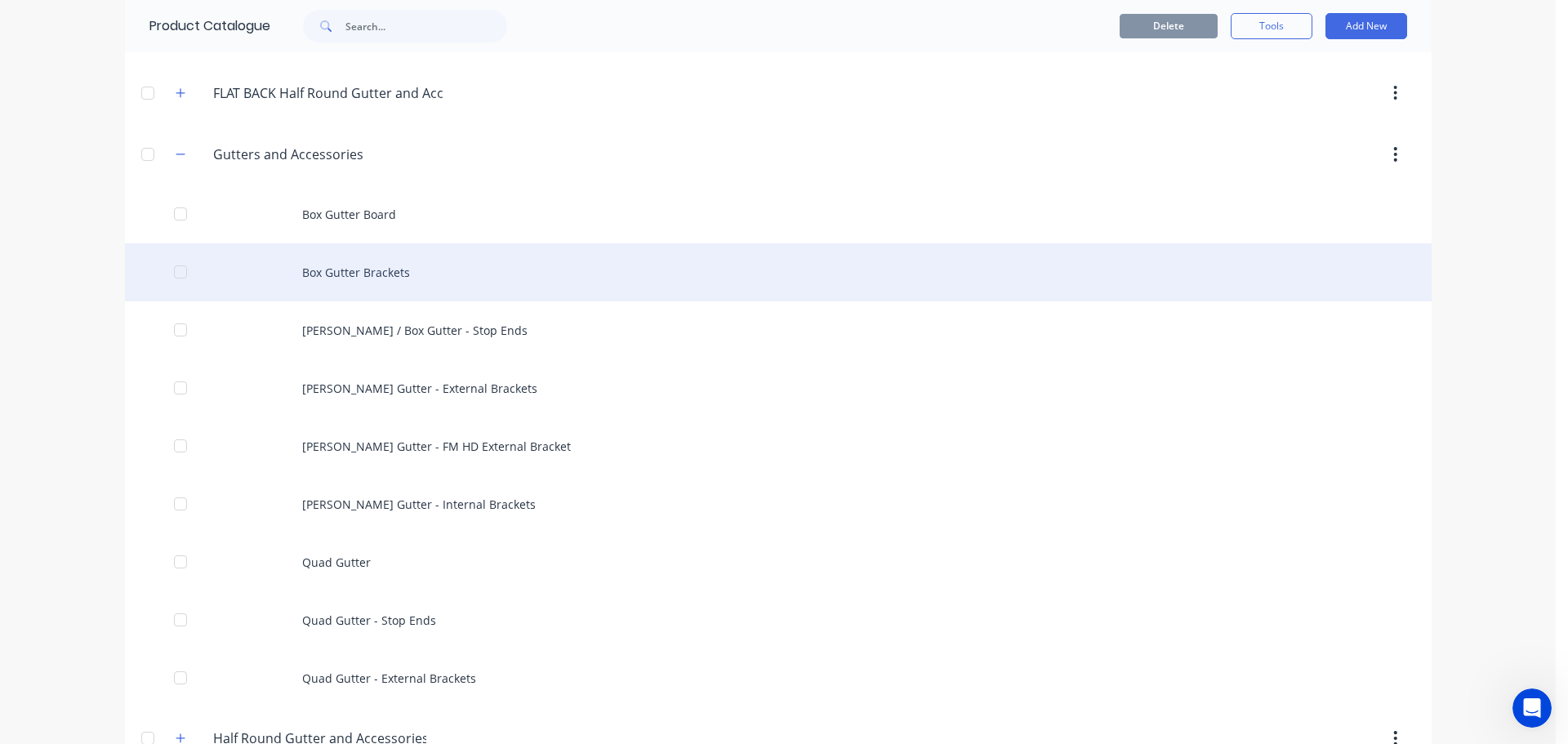
scroll to position [408, 0]
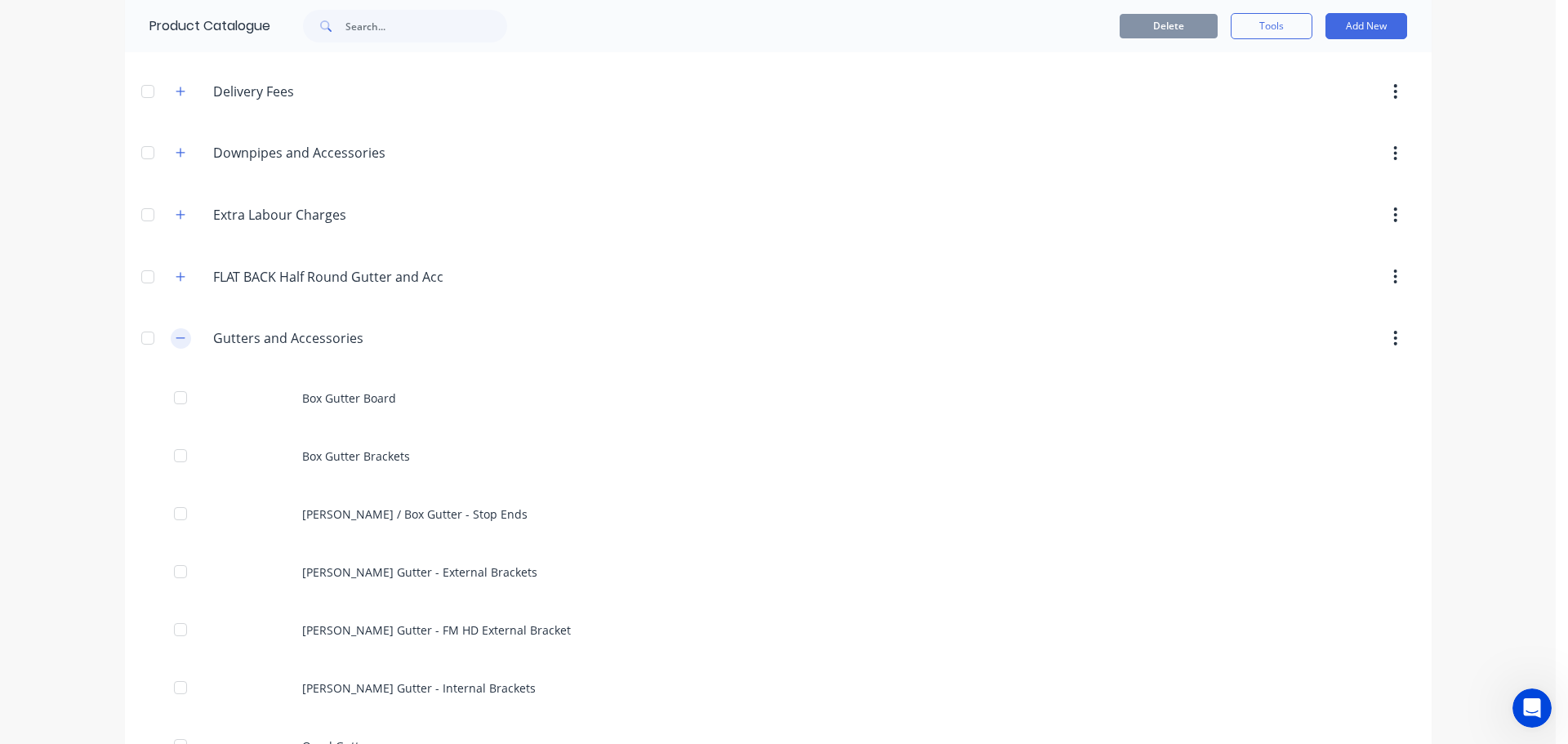
click at [175, 333] on icon "button" at bounding box center [180, 338] width 10 height 11
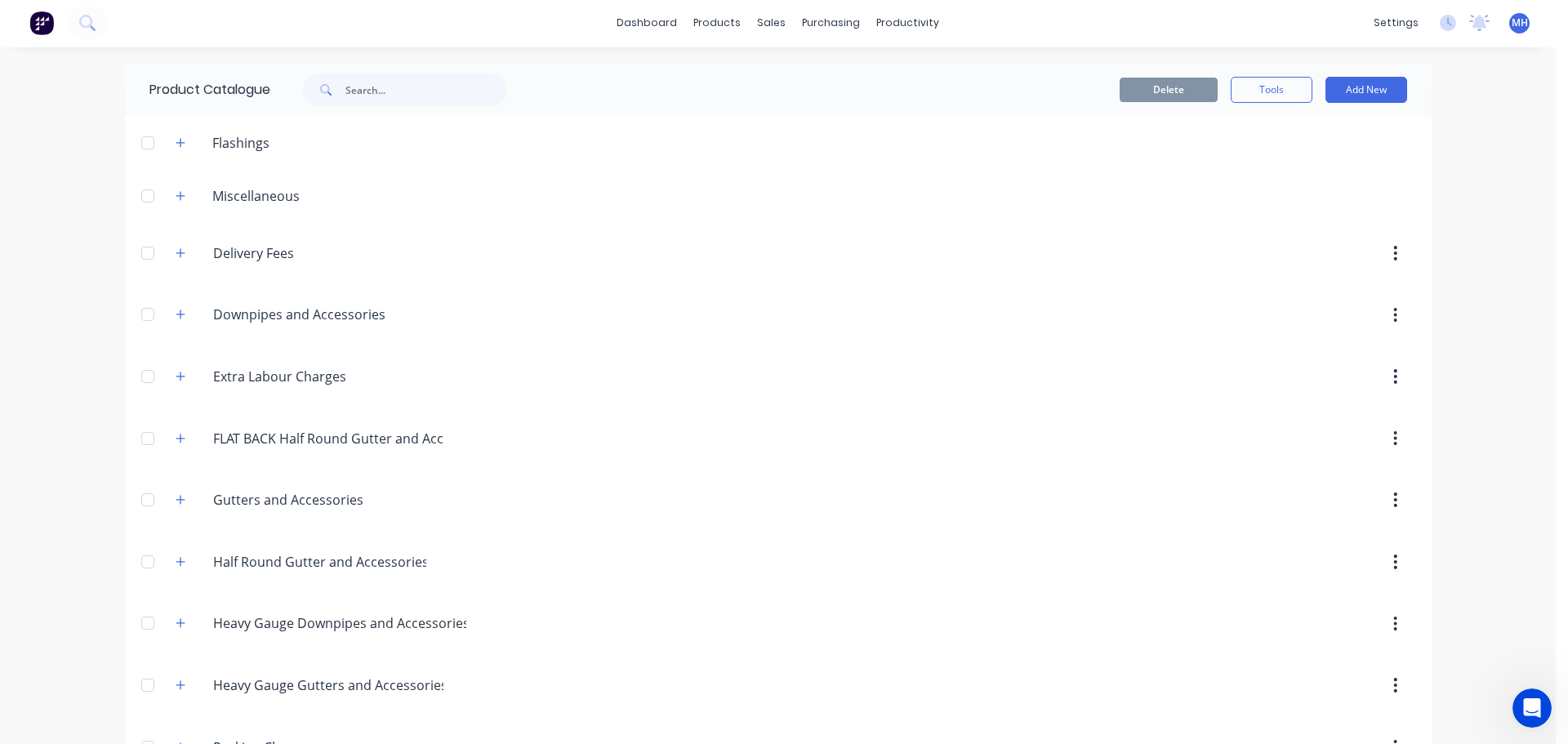
scroll to position [0, 0]
click at [175, 380] on icon "button" at bounding box center [180, 377] width 10 height 11
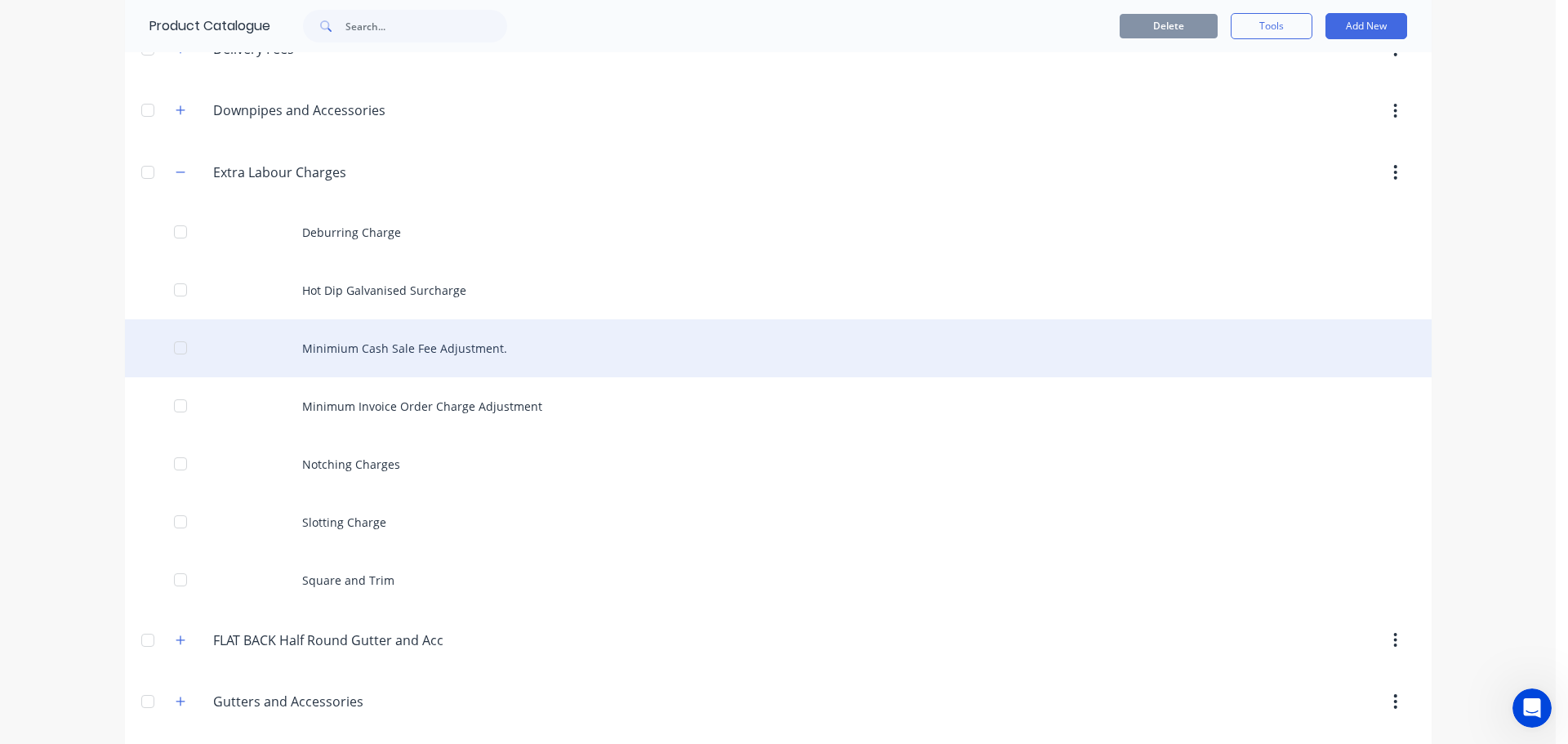
scroll to position [245, 0]
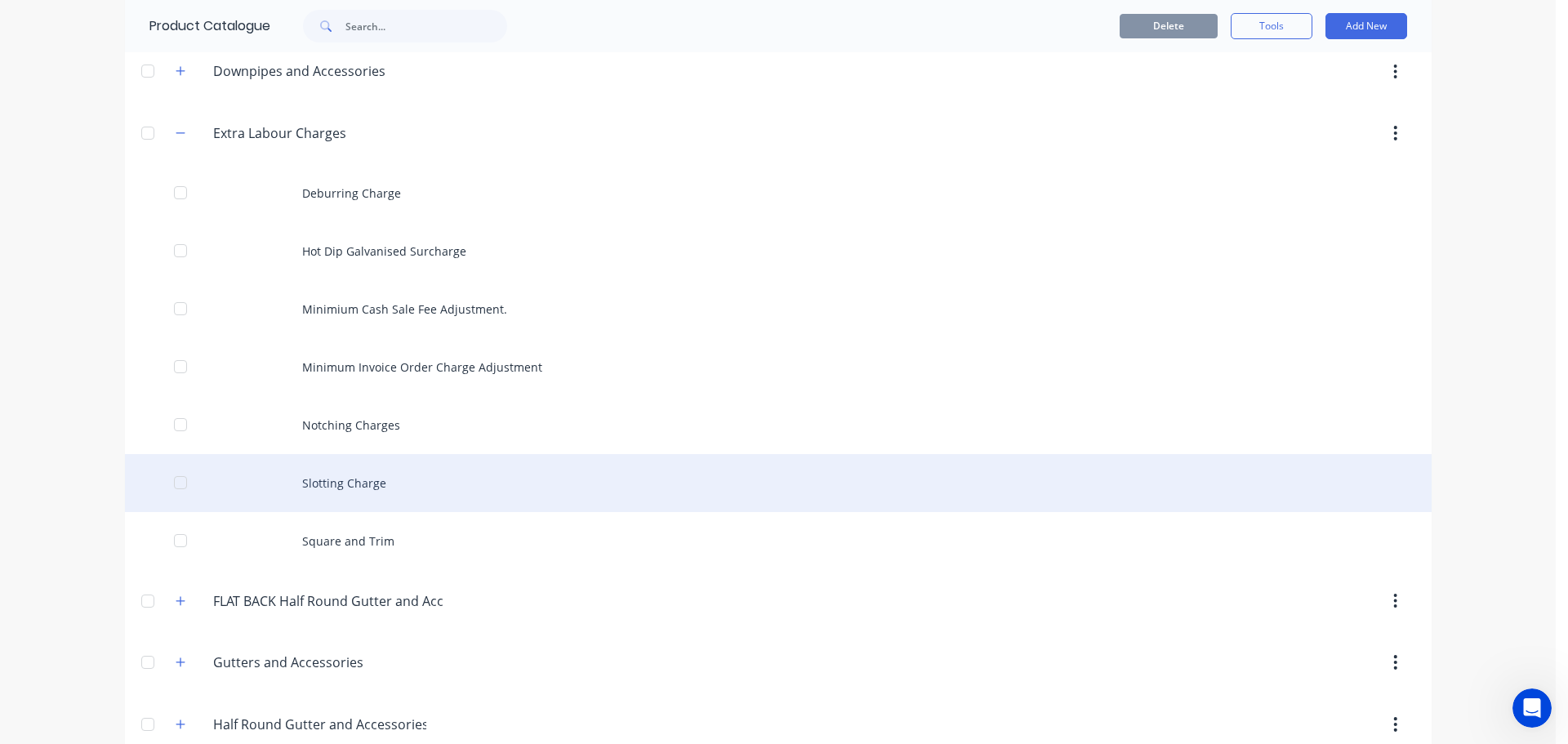
click at [394, 480] on div "Slotting Charge" at bounding box center [779, 483] width 1307 height 58
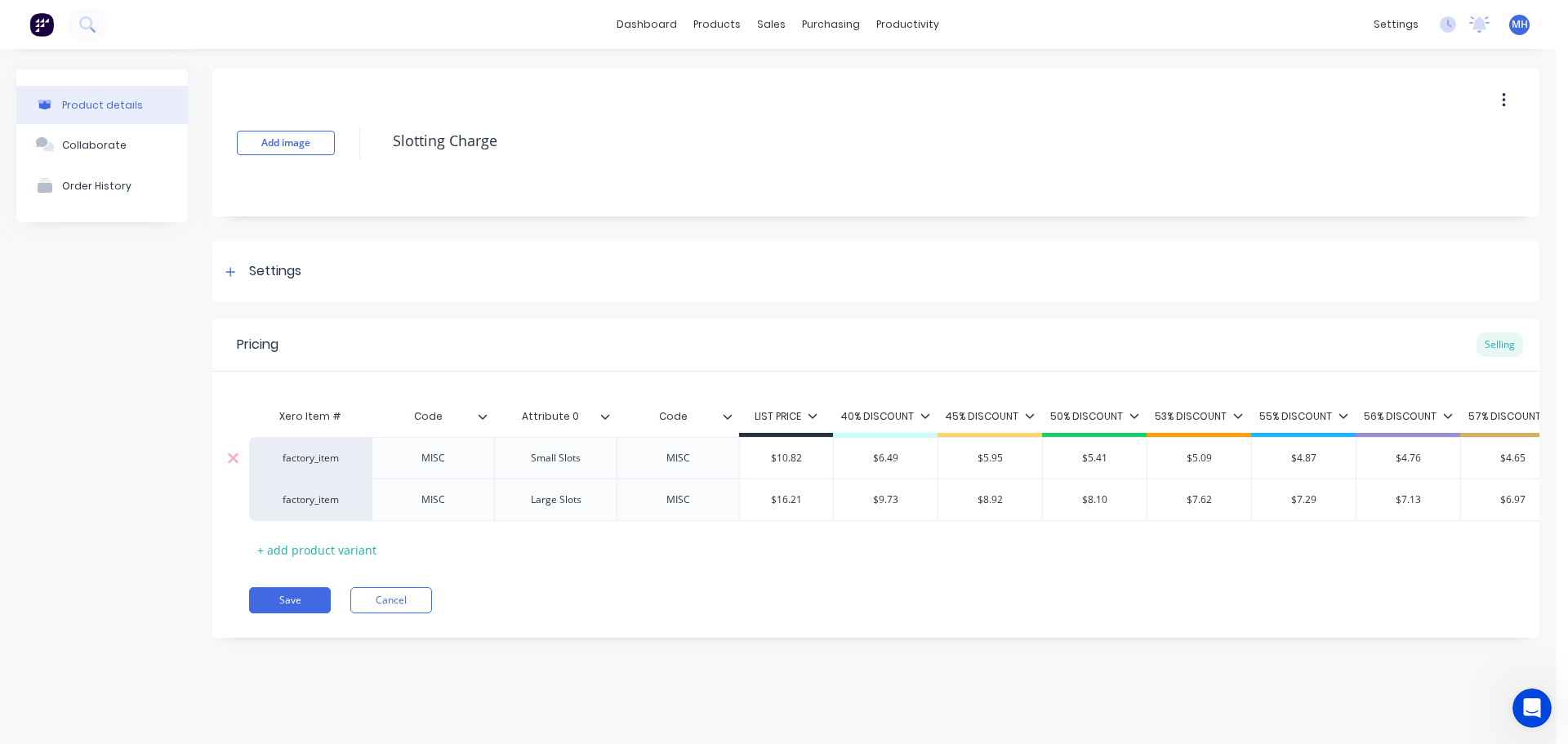
click at [684, 464] on div "MISC" at bounding box center [679, 458] width 82 height 21
click at [683, 458] on div "MISC" at bounding box center [679, 458] width 82 height 21
type textarea "x"
click at [668, 501] on div "MISC" at bounding box center [679, 499] width 82 height 21
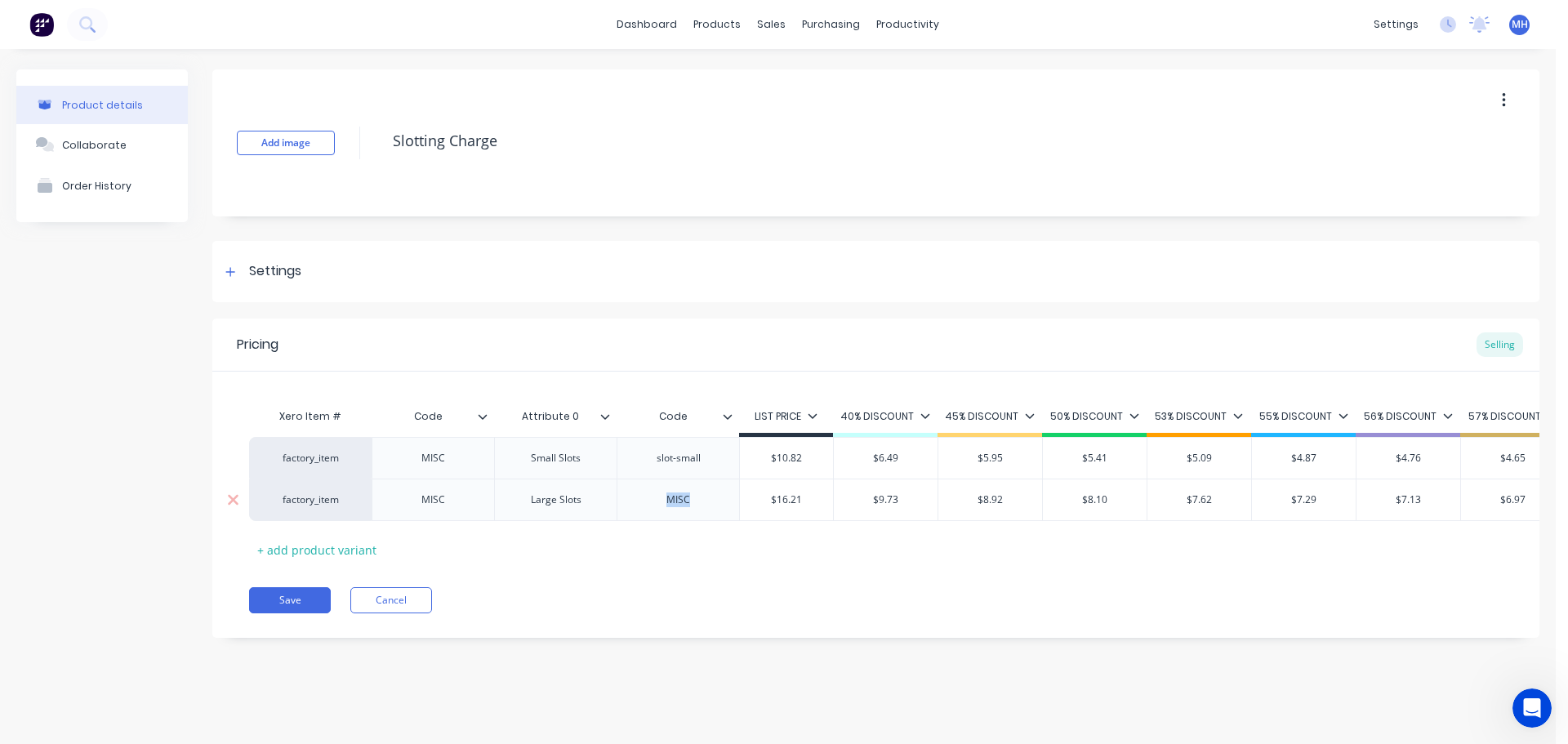
click at [668, 501] on div "MISC" at bounding box center [679, 499] width 82 height 21
click at [711, 461] on div "slot-small" at bounding box center [679, 458] width 82 height 21
click at [701, 494] on div "slot-large" at bounding box center [679, 499] width 82 height 21
click at [303, 614] on button "Save" at bounding box center [290, 601] width 82 height 26
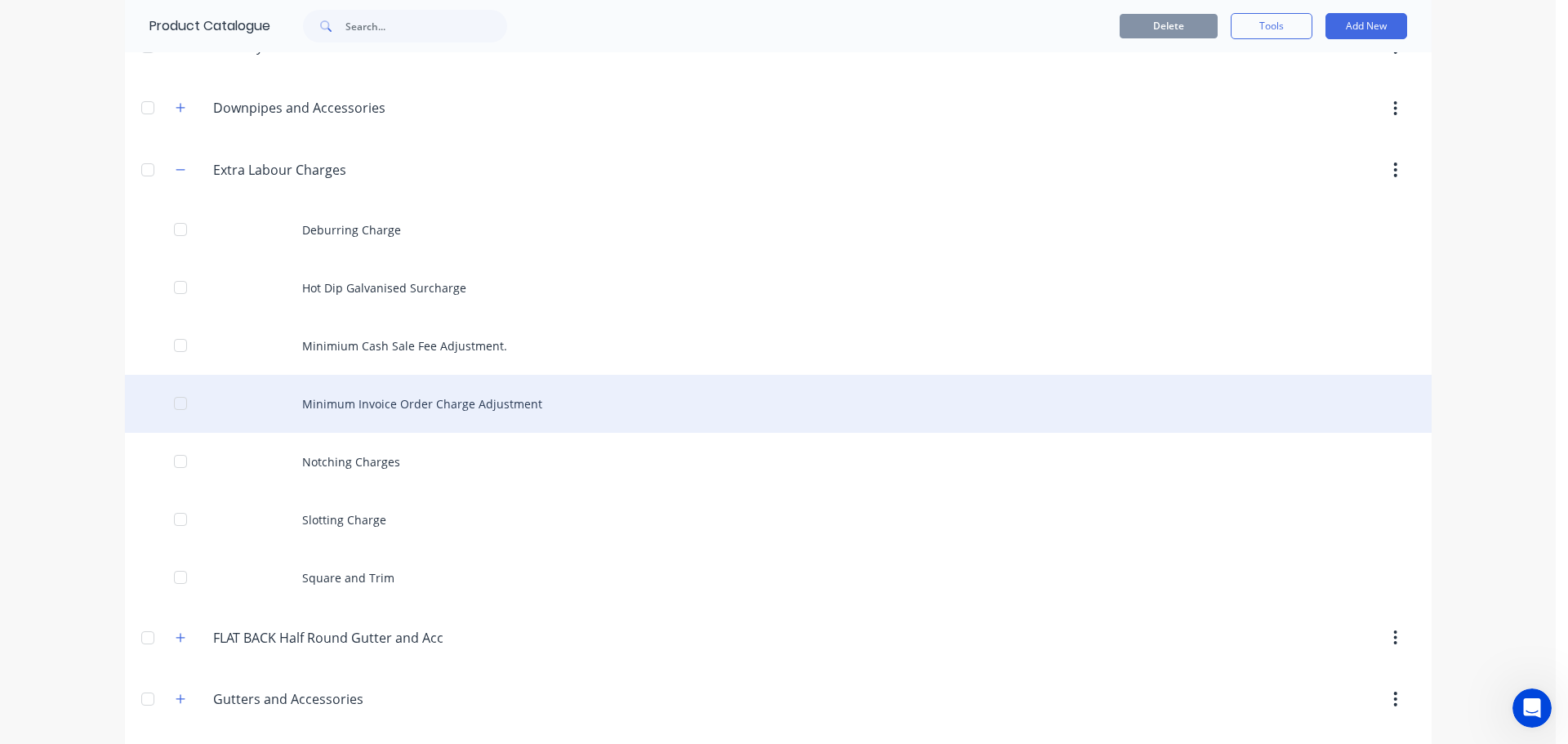
scroll to position [245, 0]
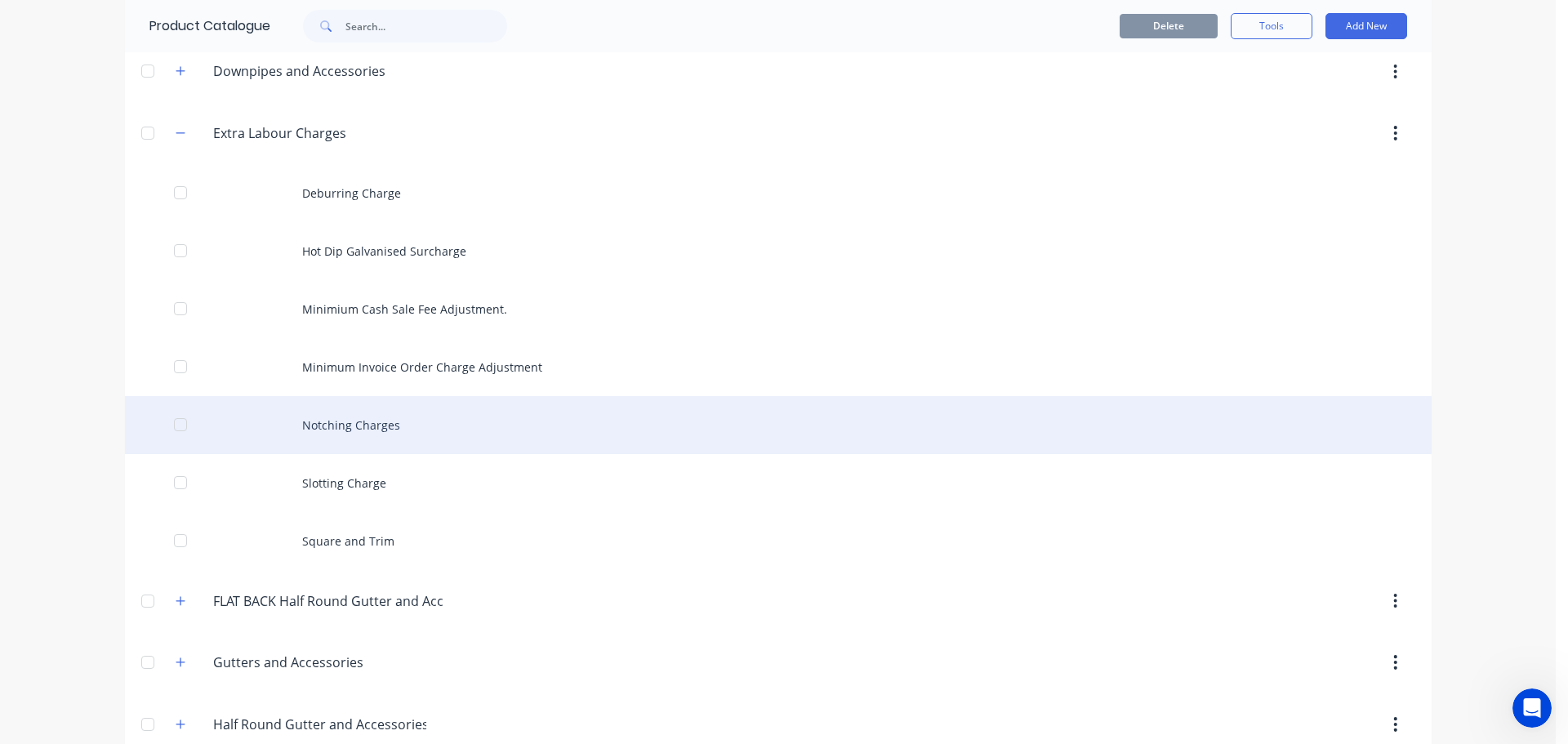
click at [474, 452] on div "Notching Charges" at bounding box center [779, 425] width 1307 height 58
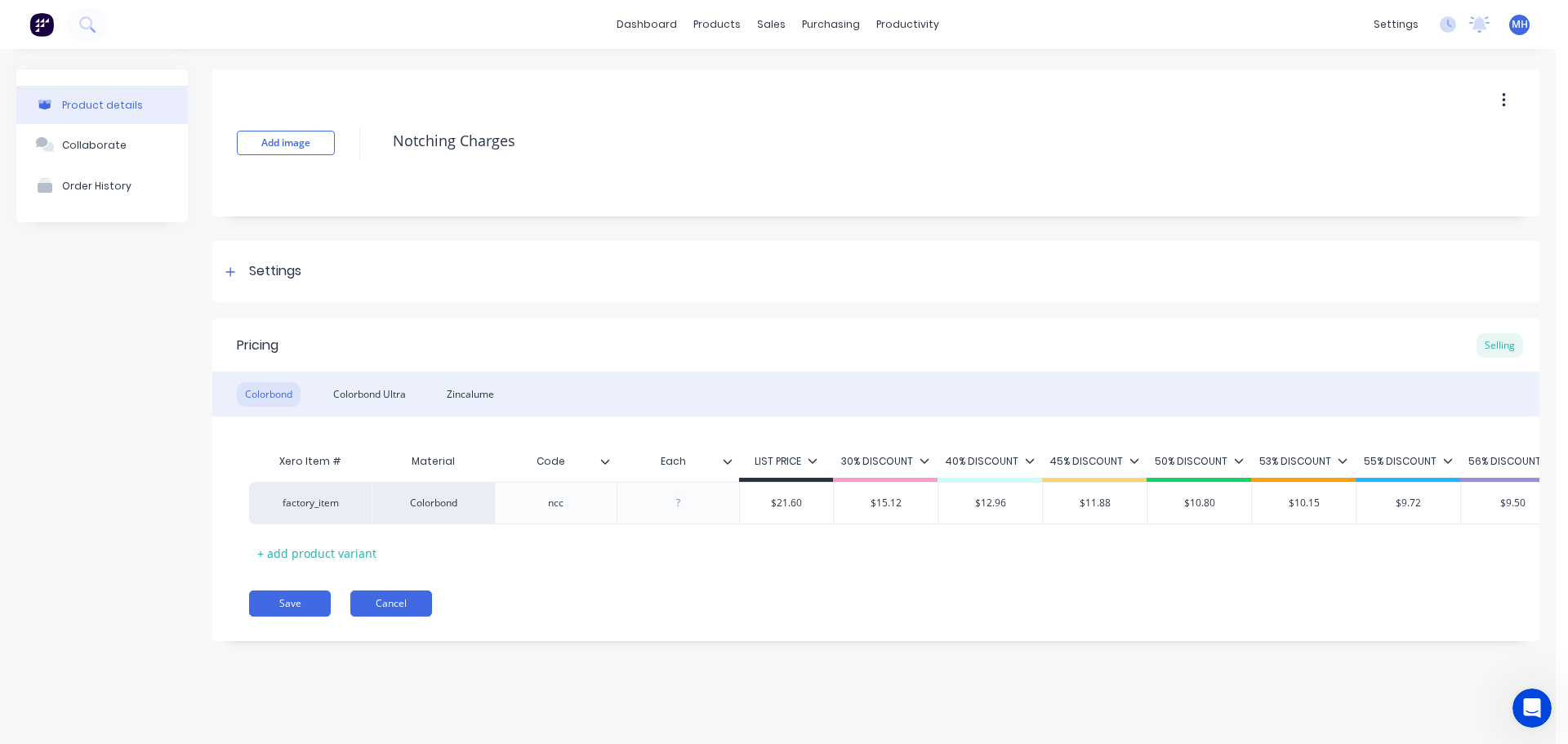
click at [382, 610] on button "Cancel" at bounding box center [391, 604] width 82 height 26
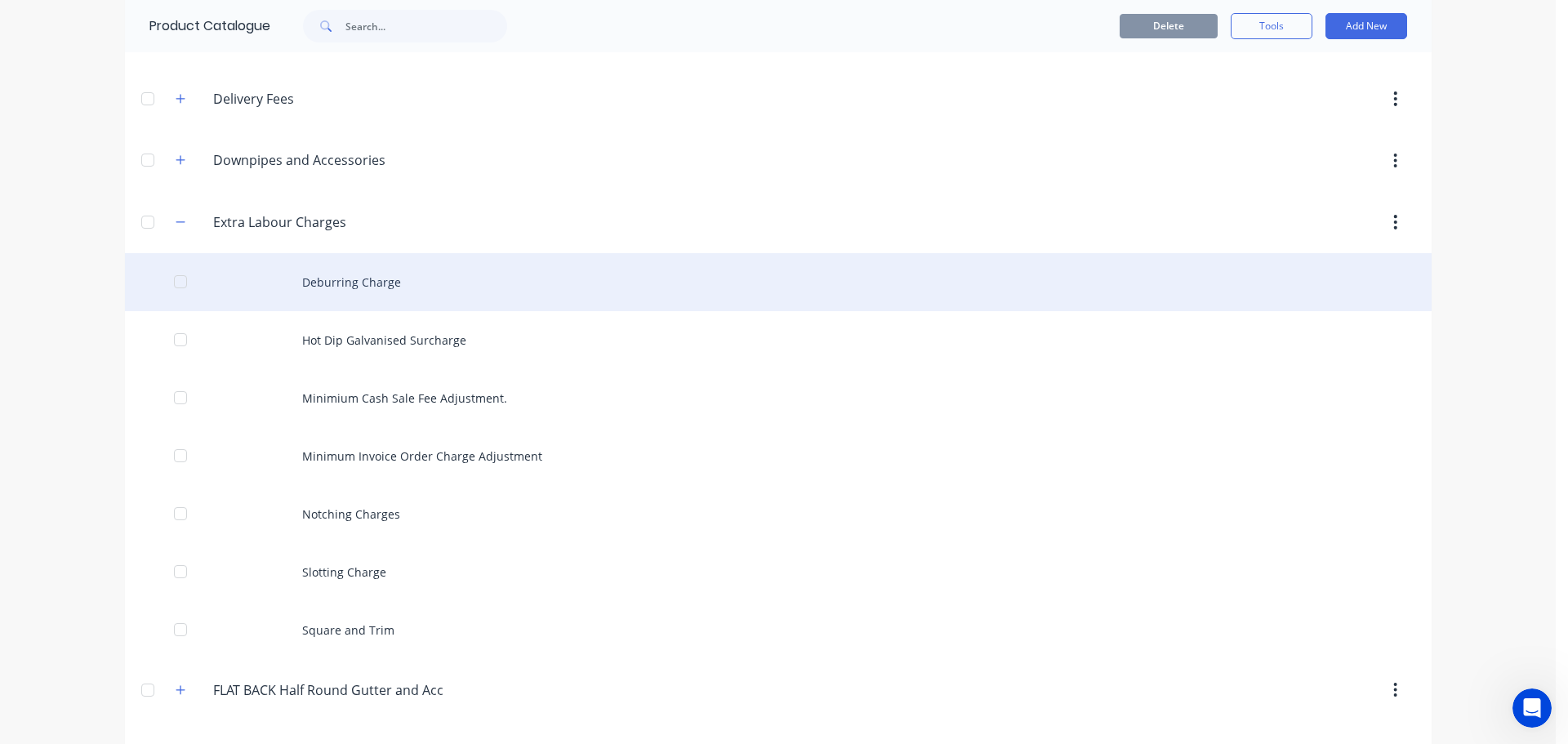
scroll to position [245, 0]
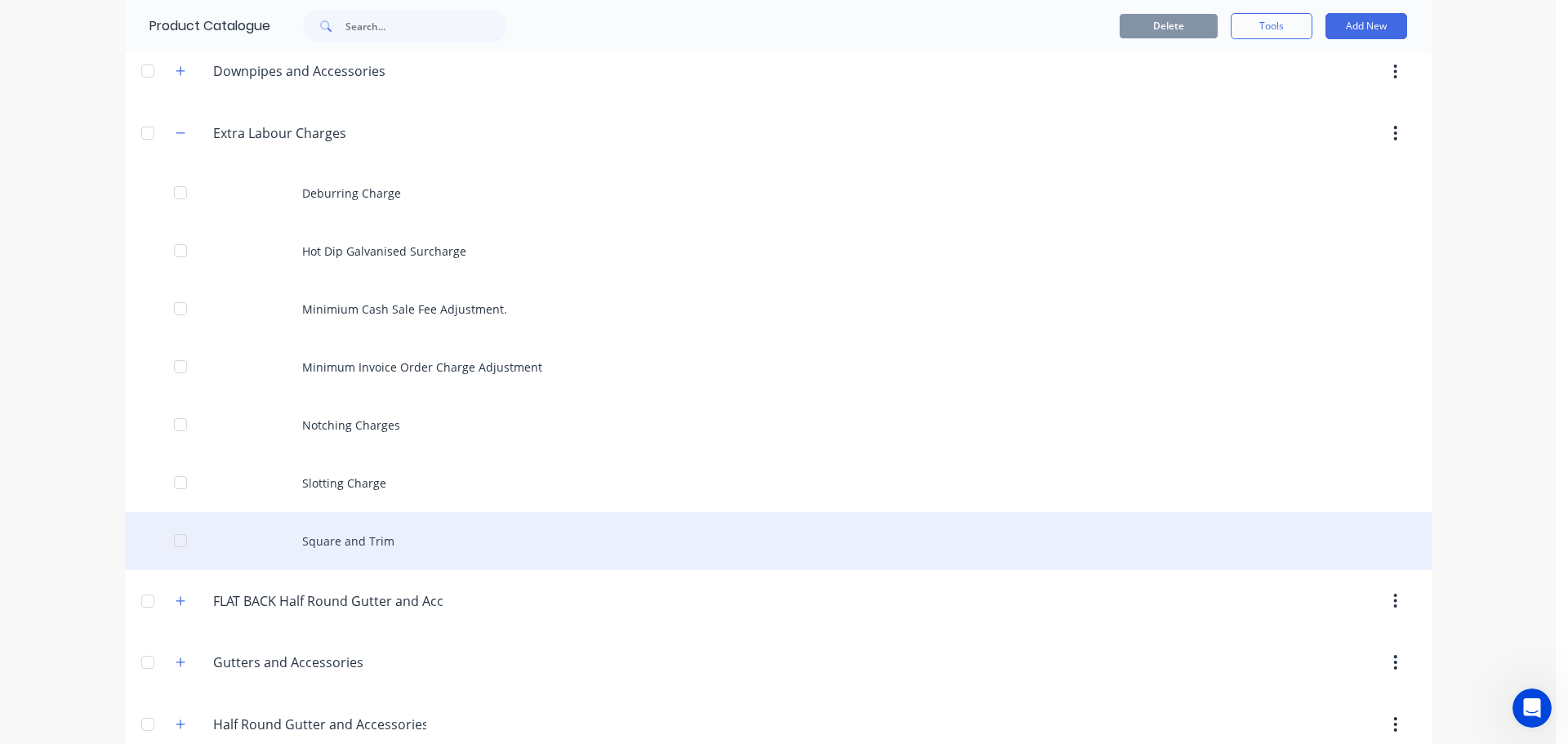
click at [423, 532] on div "Square and Trim" at bounding box center [779, 541] width 1307 height 58
type textarea "x"
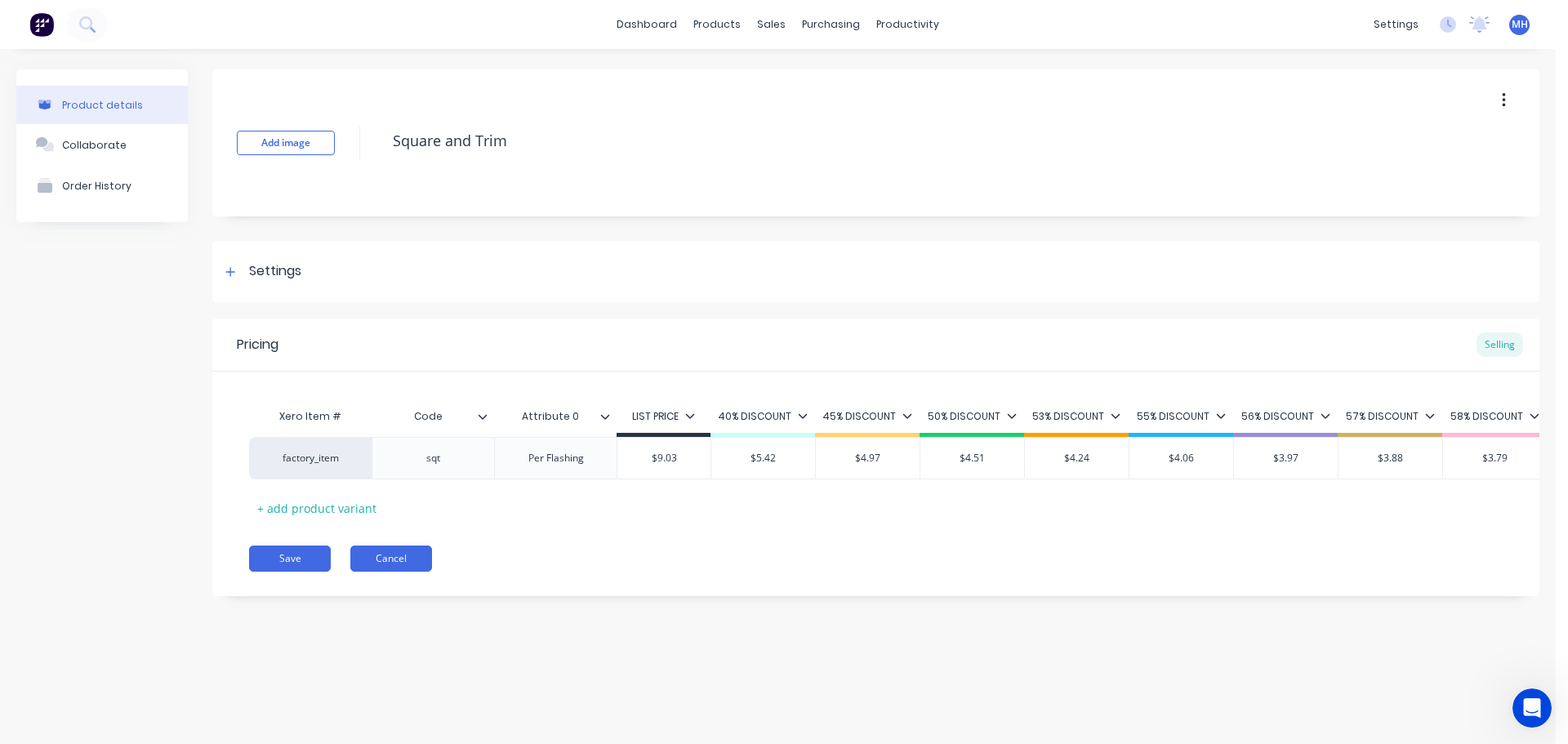
click at [411, 572] on button "Cancel" at bounding box center [391, 559] width 82 height 26
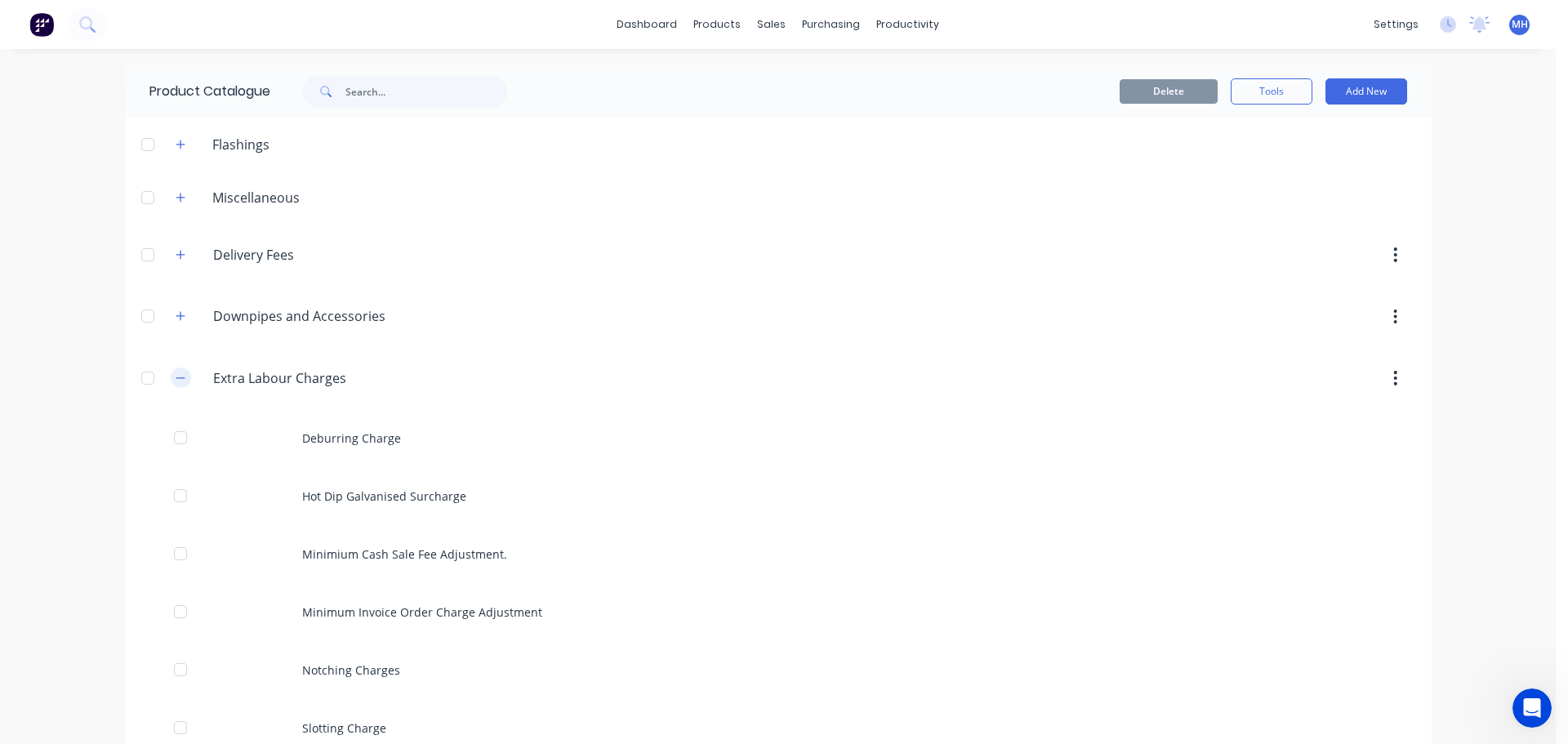
click at [177, 373] on icon "button" at bounding box center [180, 377] width 10 height 11
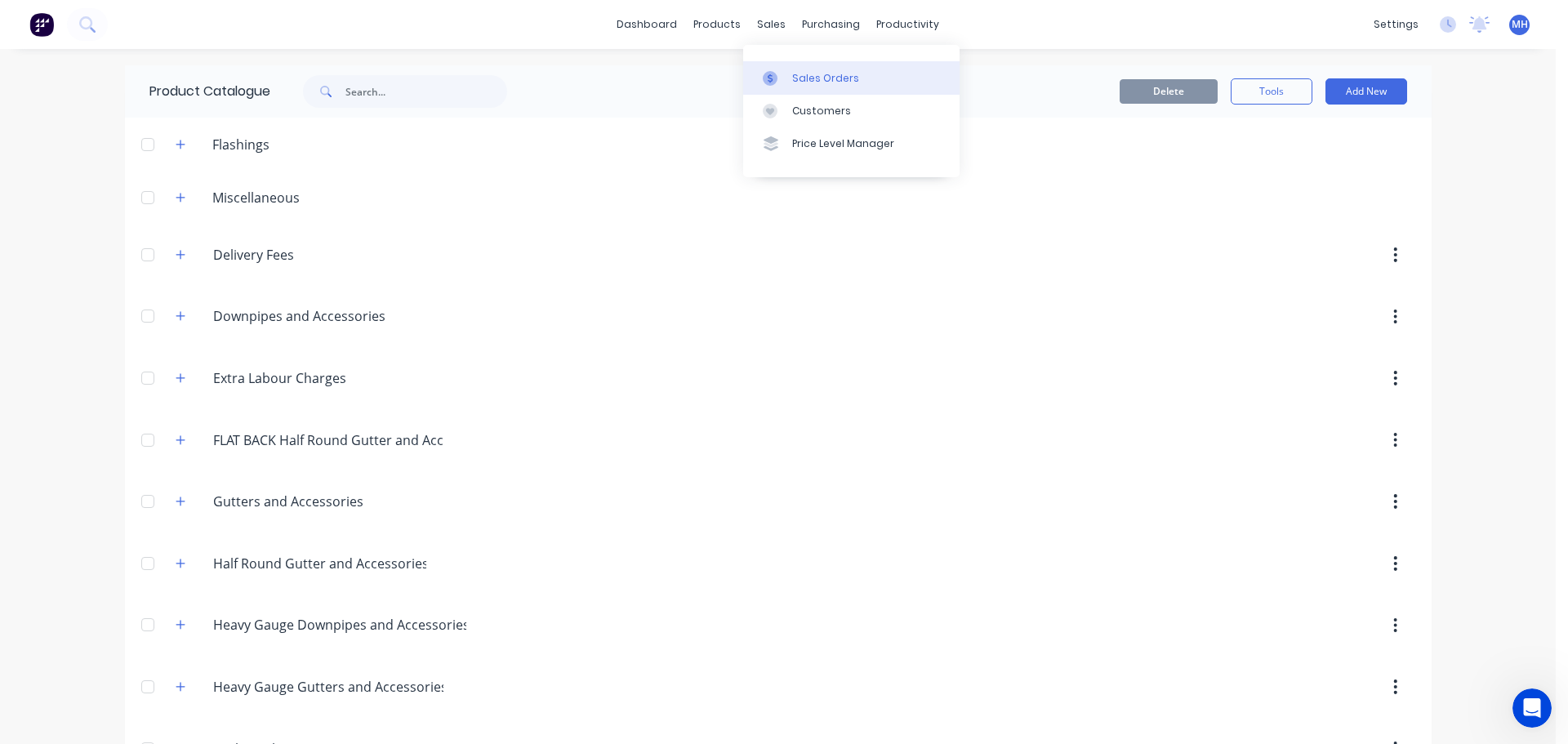
click at [813, 82] on div "Sales Orders" at bounding box center [825, 78] width 67 height 15
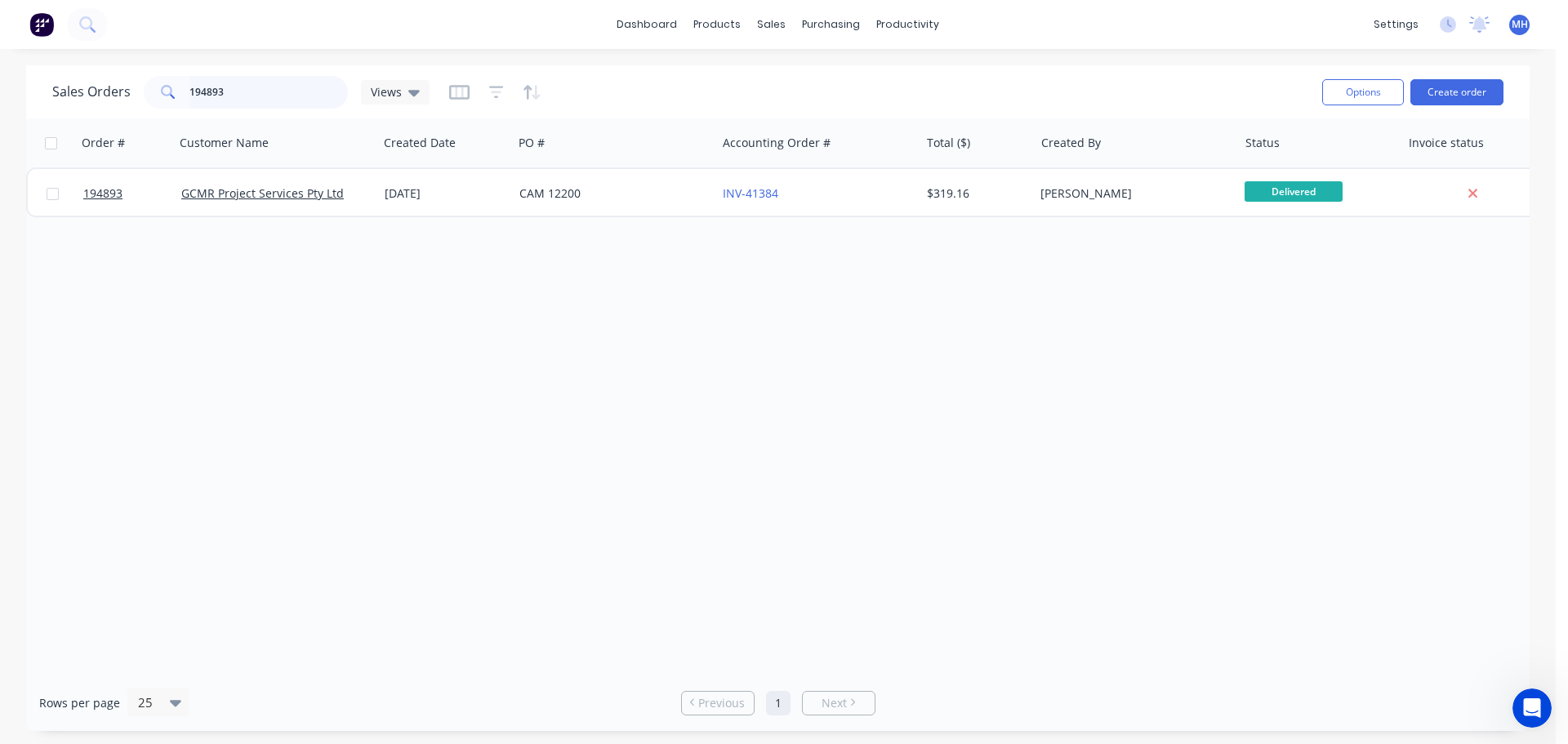
click at [294, 100] on input "194893" at bounding box center [269, 92] width 159 height 33
click at [294, 99] on input "194893" at bounding box center [269, 92] width 159 height 33
click at [217, 94] on input "1949945" at bounding box center [269, 92] width 159 height 33
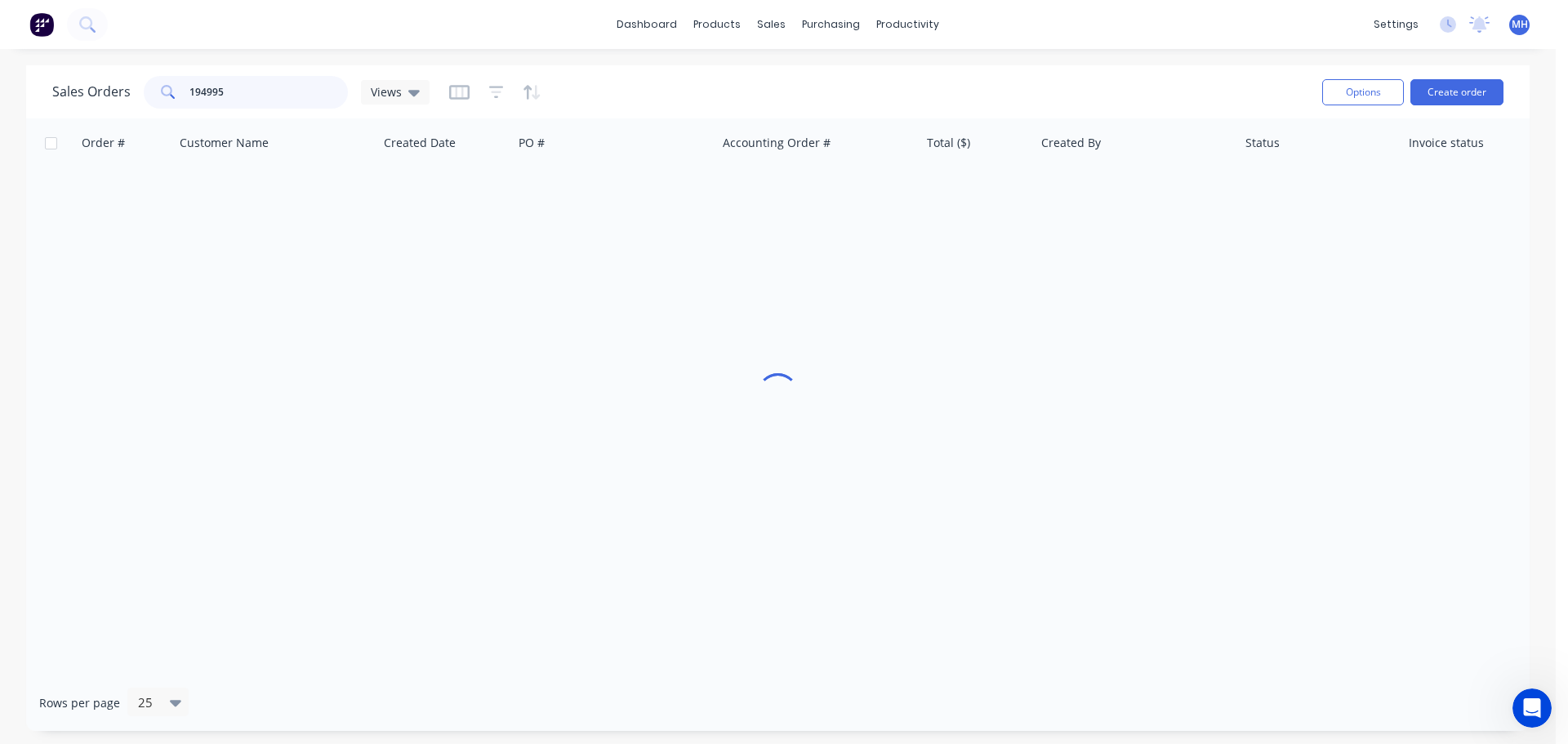
type input "194995"
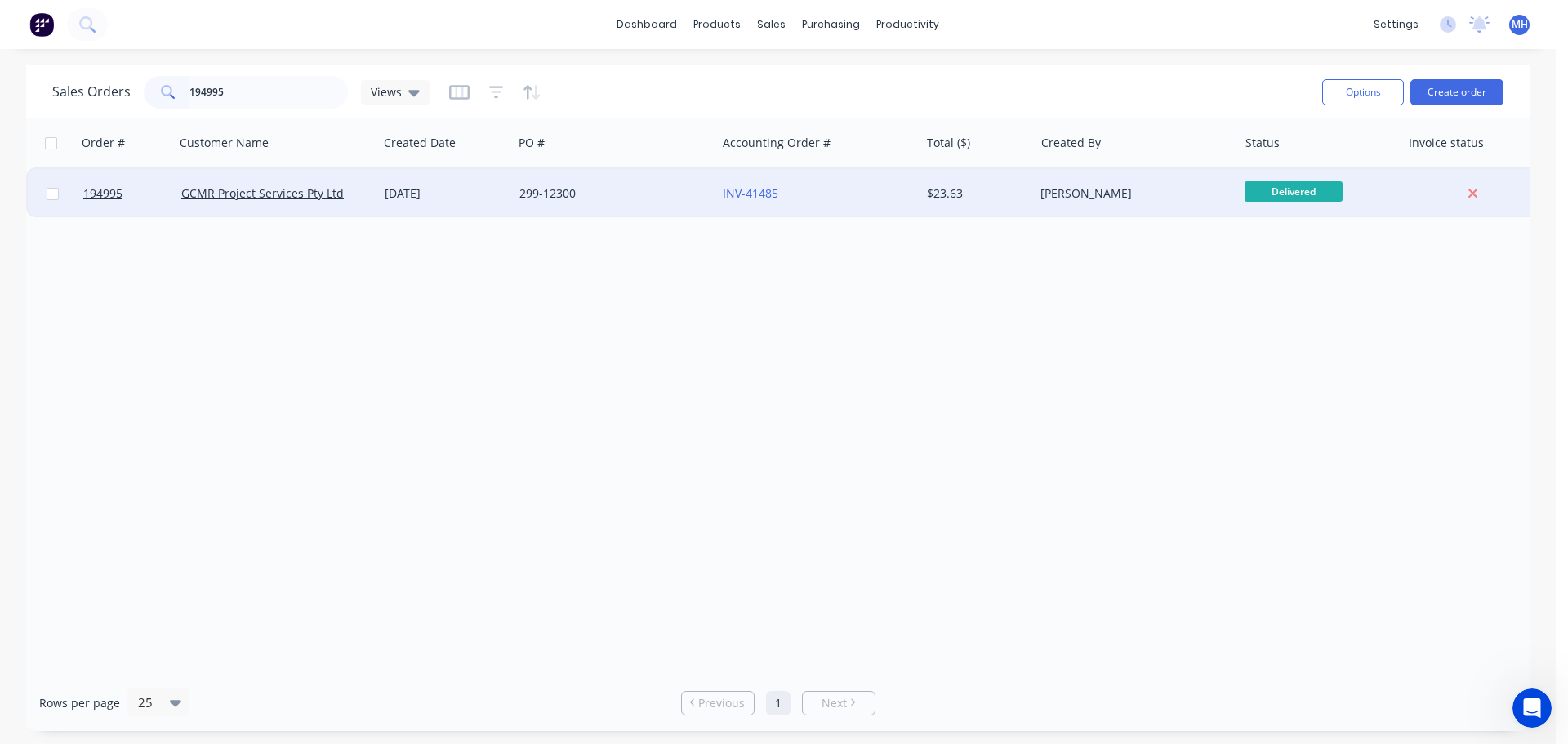
click at [401, 191] on div "[DATE]" at bounding box center [445, 193] width 121 height 16
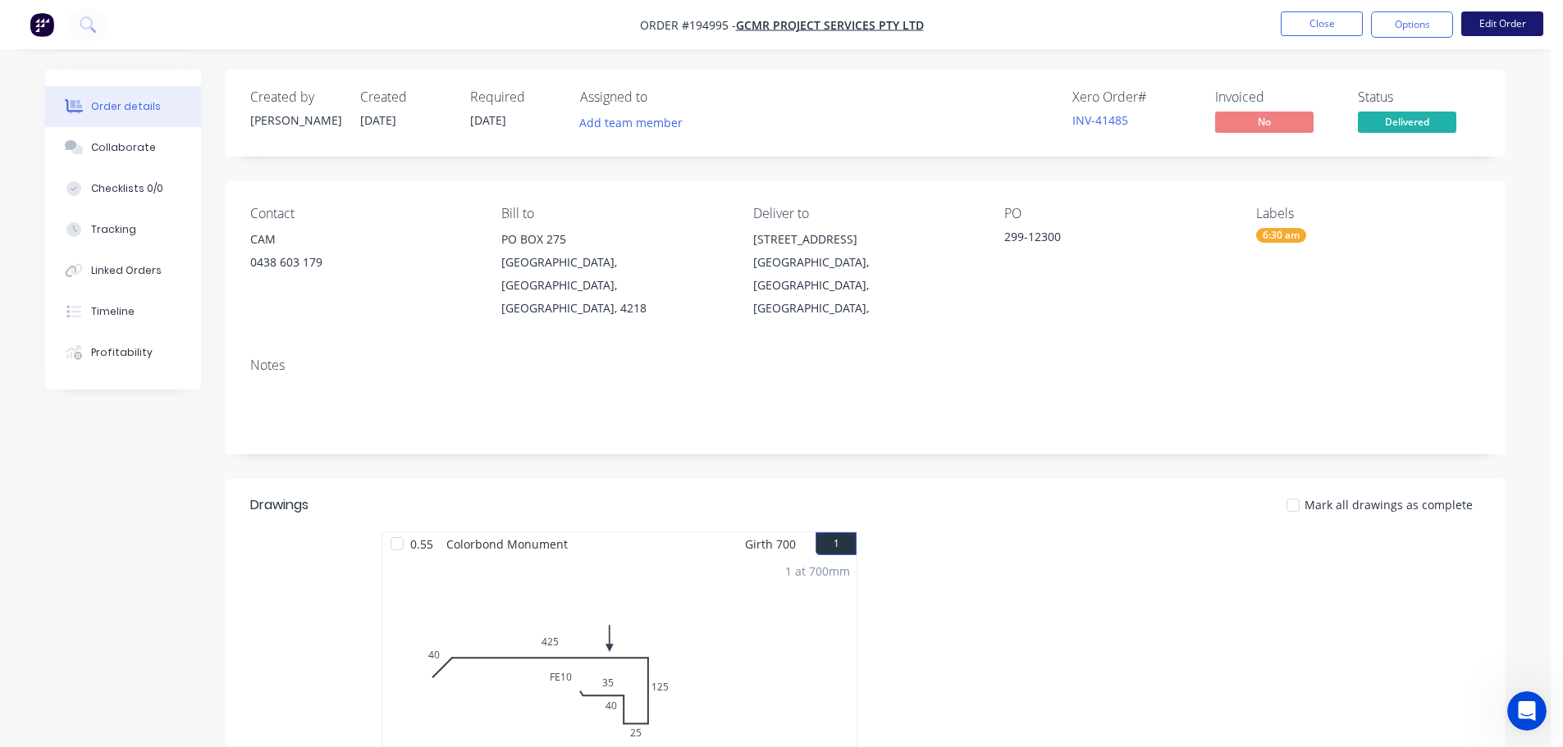
click at [1505, 23] on button "Edit Order" at bounding box center [1502, 23] width 82 height 25
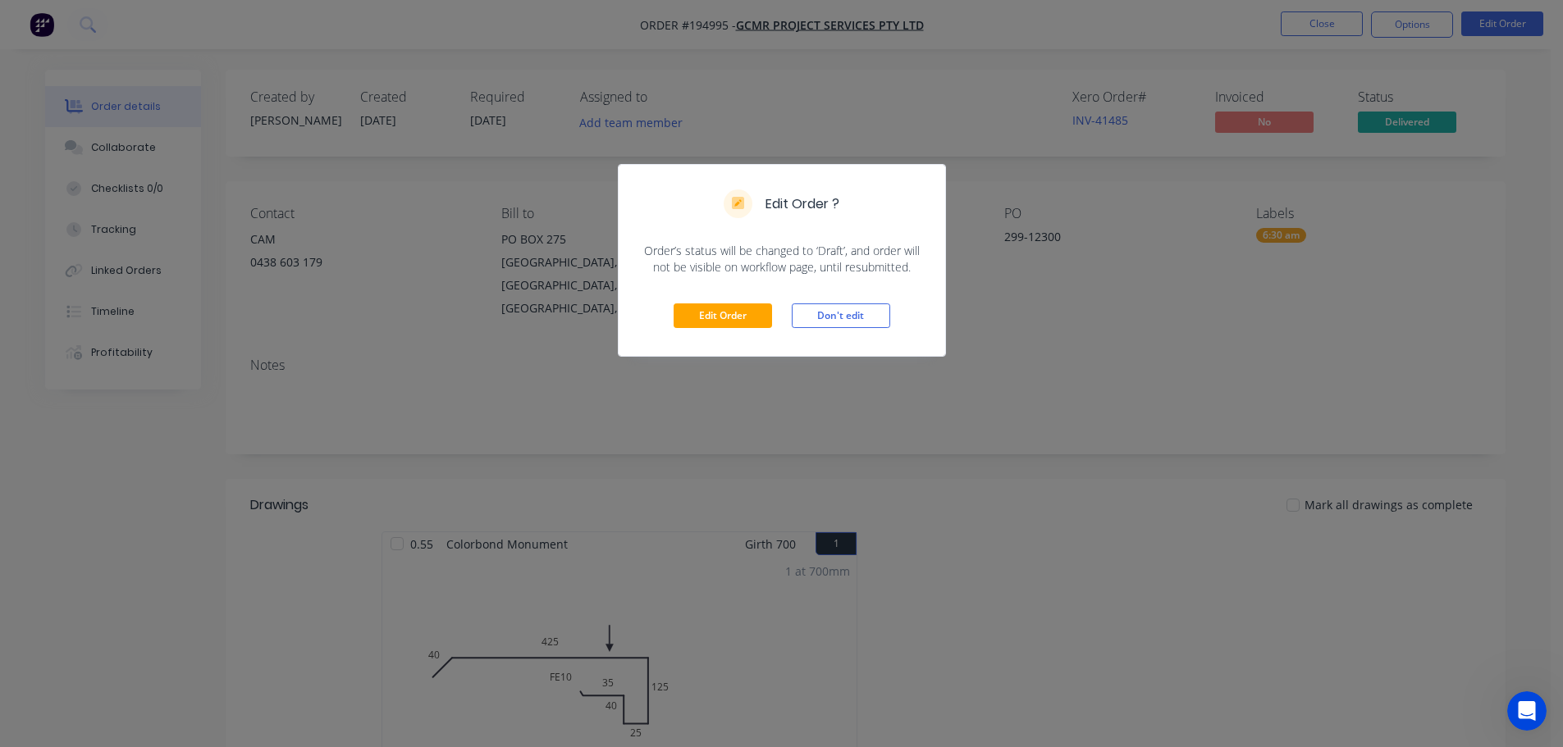
click at [719, 329] on div "Edit Order Don't edit" at bounding box center [782, 316] width 326 height 80
click at [745, 317] on button "Edit Order" at bounding box center [723, 316] width 98 height 25
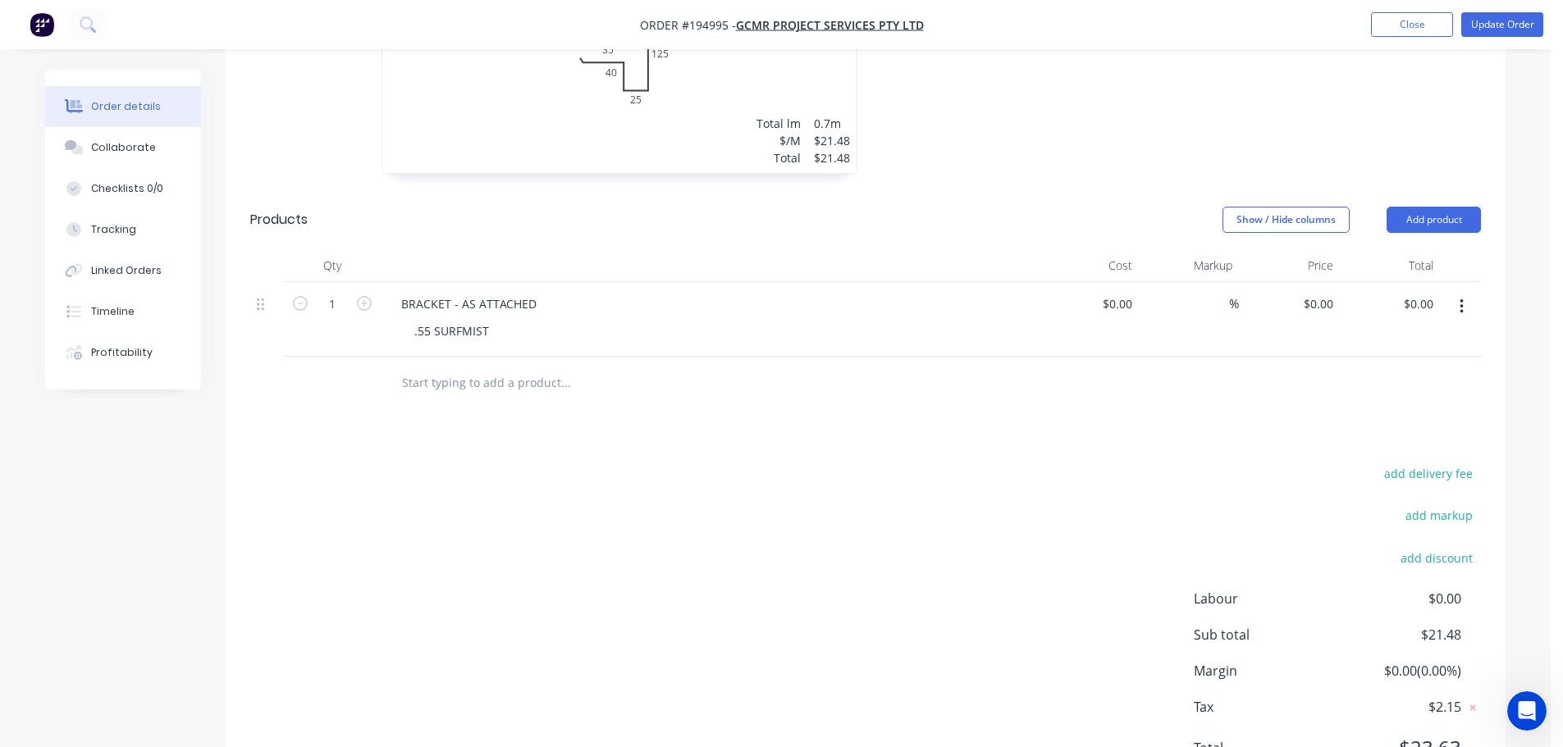
scroll to position [724, 0]
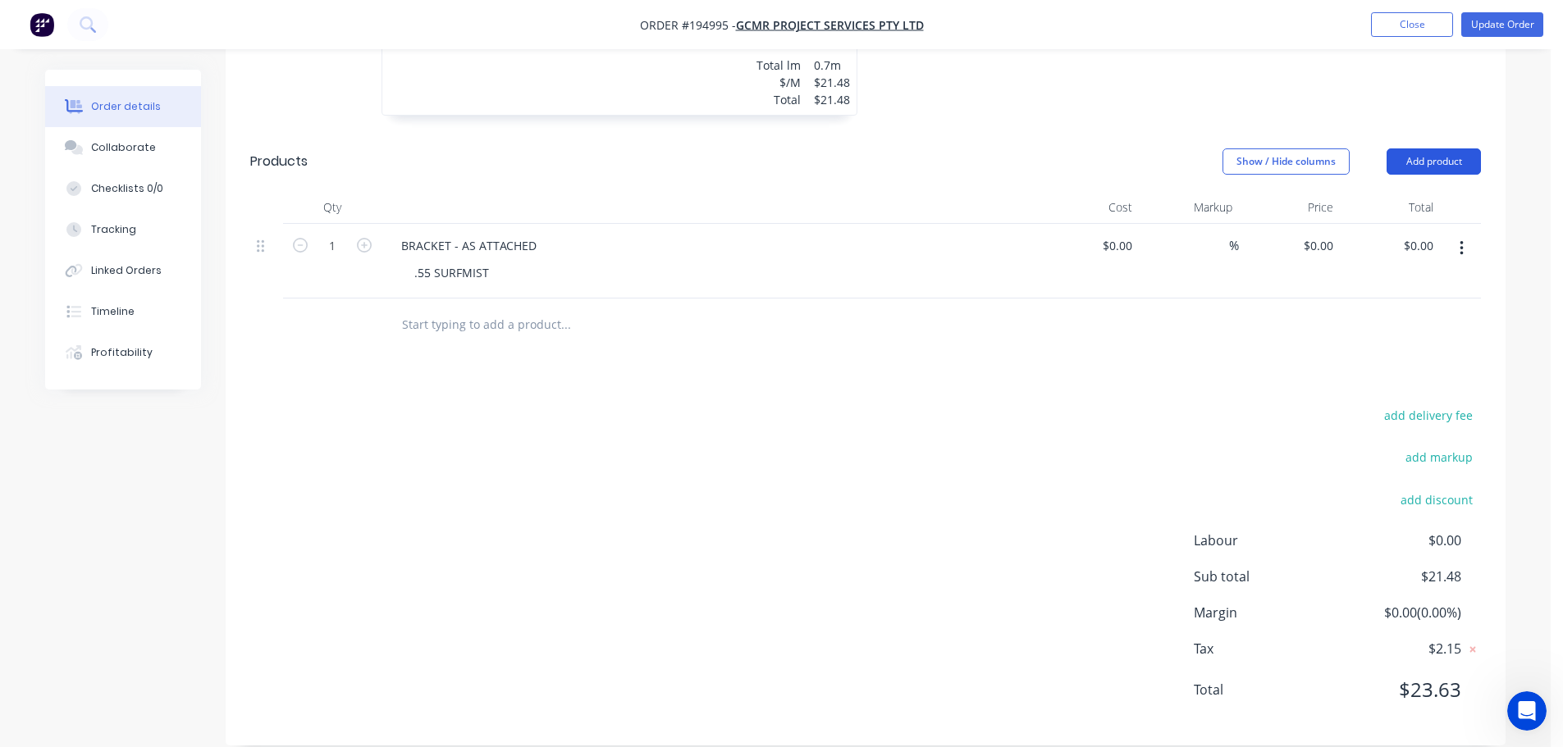
click at [1413, 148] on button "Add product" at bounding box center [1433, 161] width 94 height 26
click at [1408, 191] on div "Product catalogue" at bounding box center [1403, 203] width 126 height 24
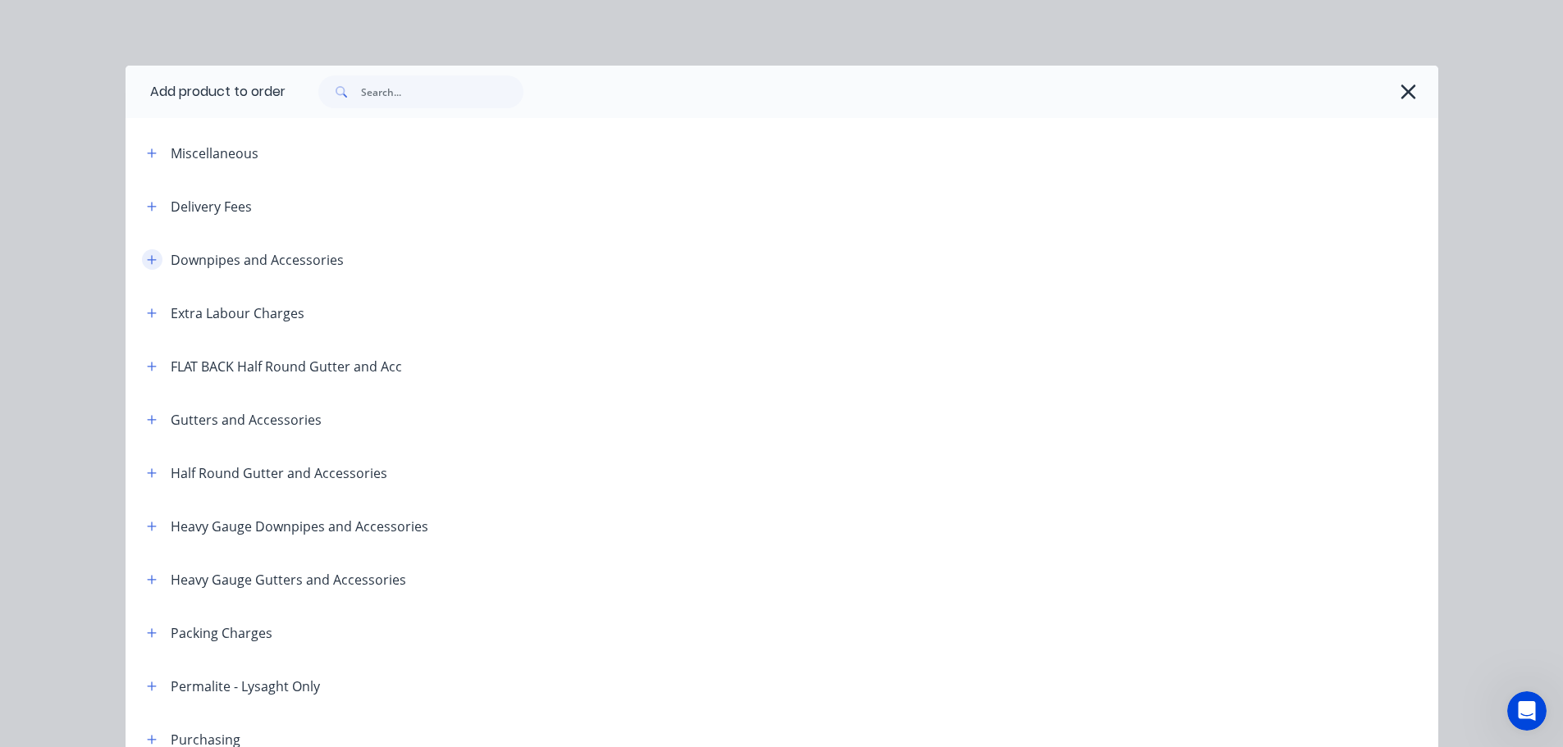
click at [147, 258] on icon "button" at bounding box center [151, 259] width 9 height 9
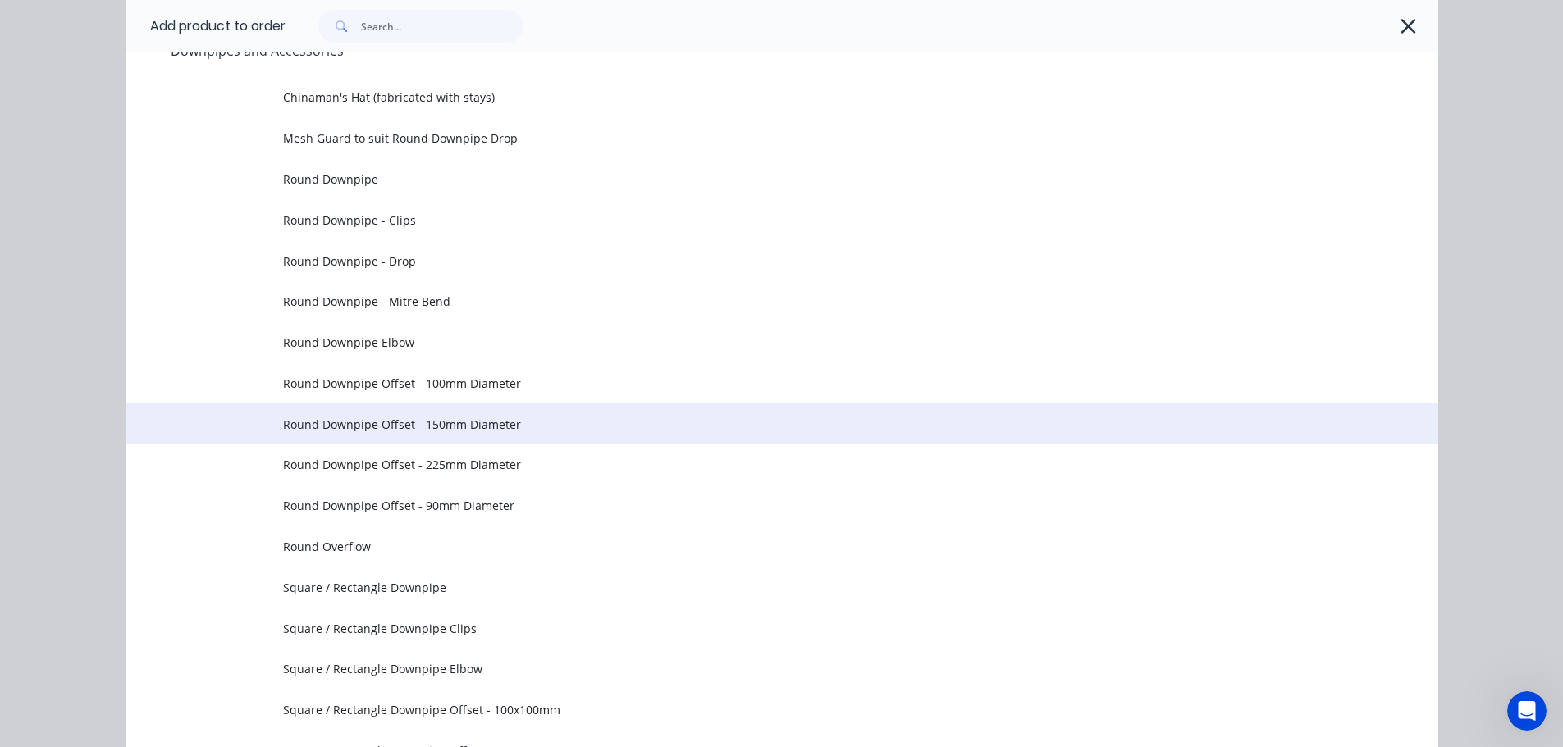
scroll to position [246, 0]
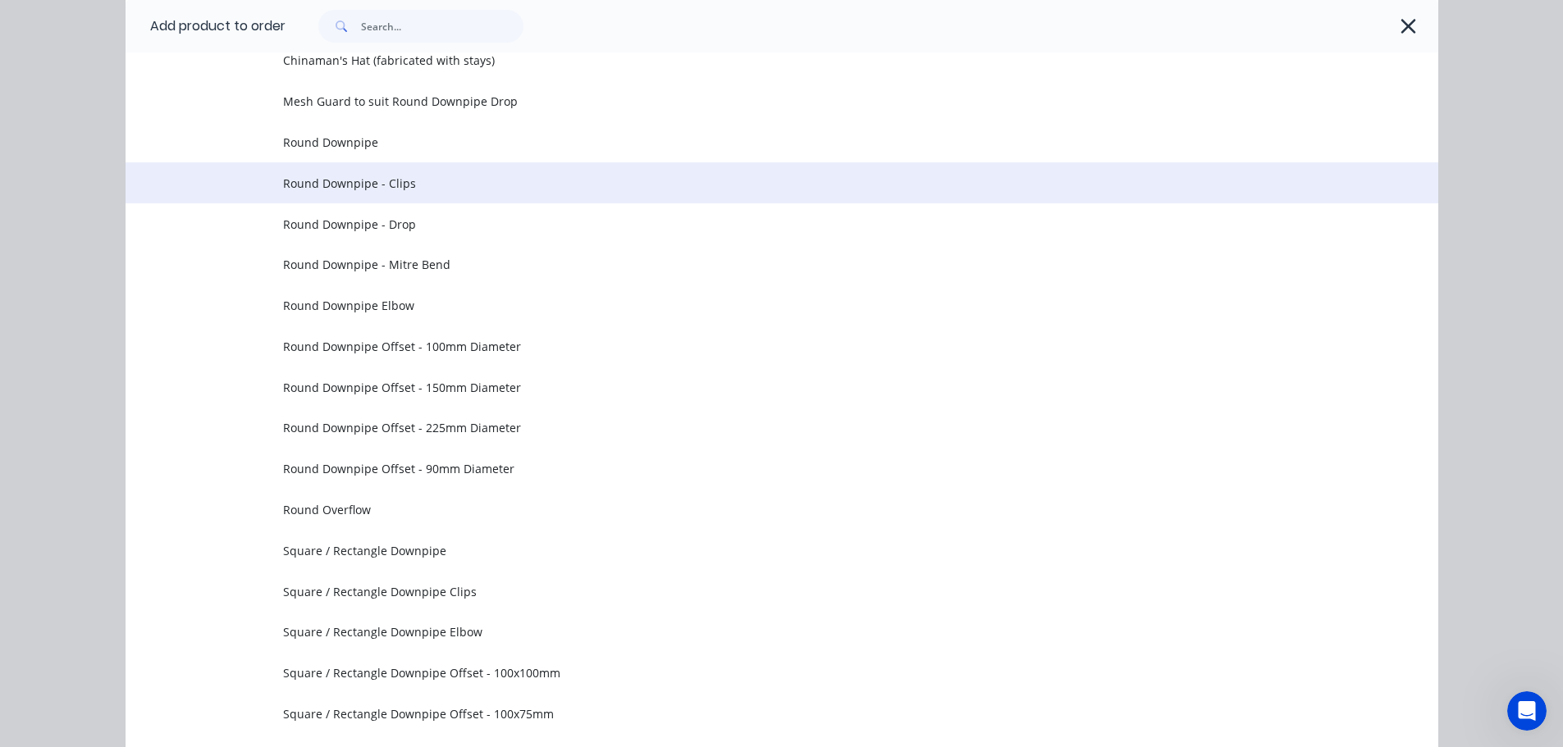
click at [470, 185] on span "Round Downpipe - Clips" at bounding box center [745, 183] width 924 height 17
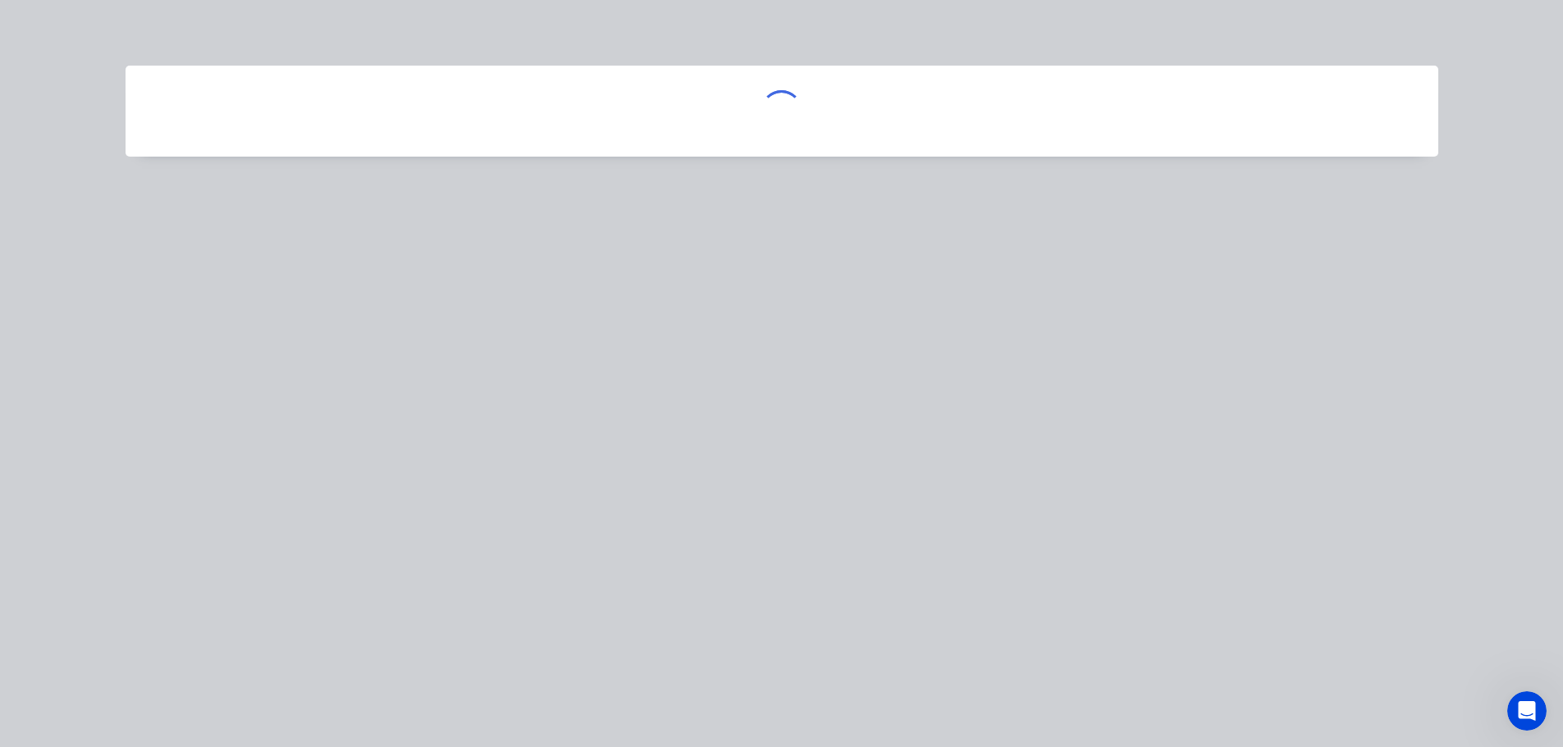
scroll to position [0, 0]
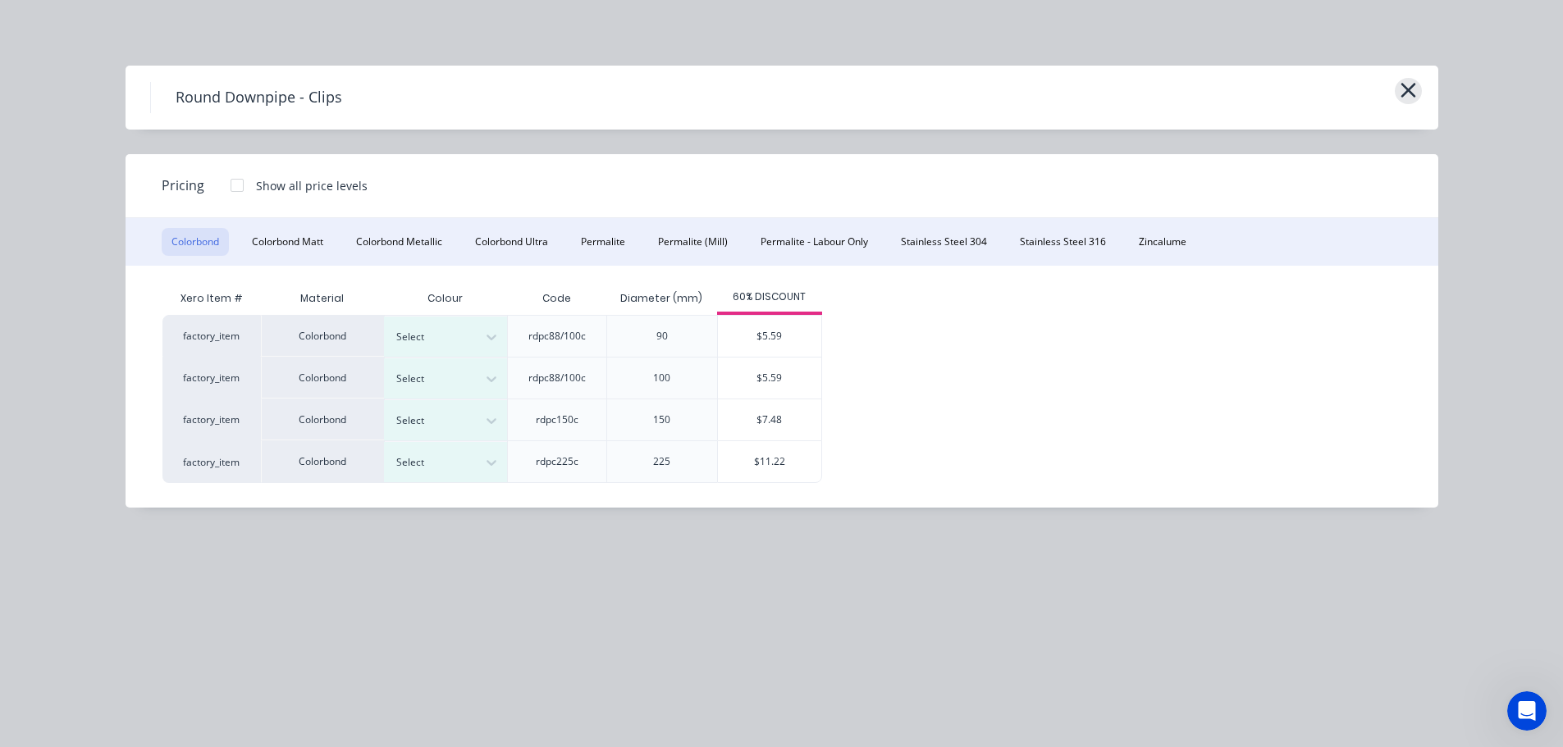
click at [1410, 92] on icon "button" at bounding box center [1407, 90] width 15 height 15
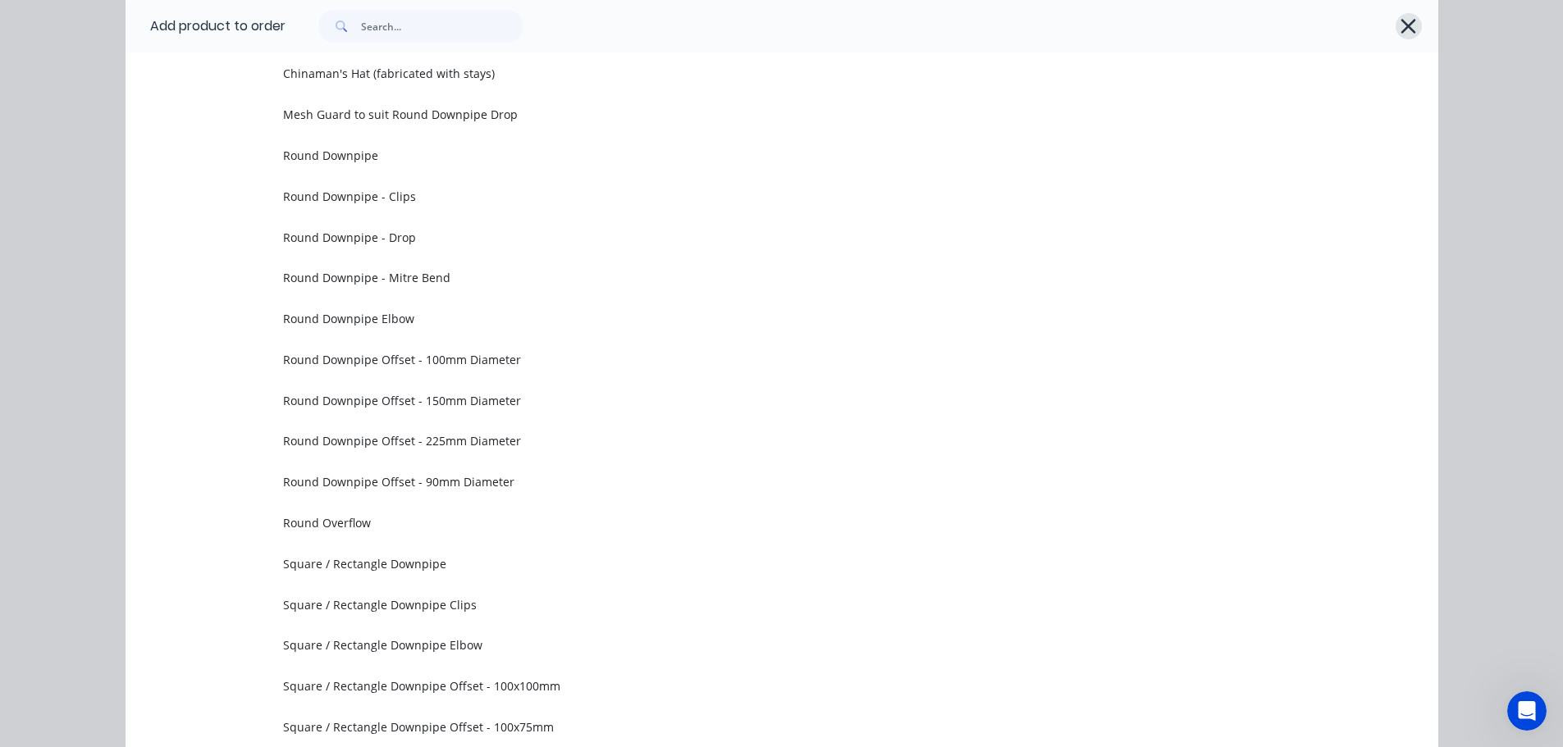
click at [1400, 21] on icon "button" at bounding box center [1408, 26] width 17 height 23
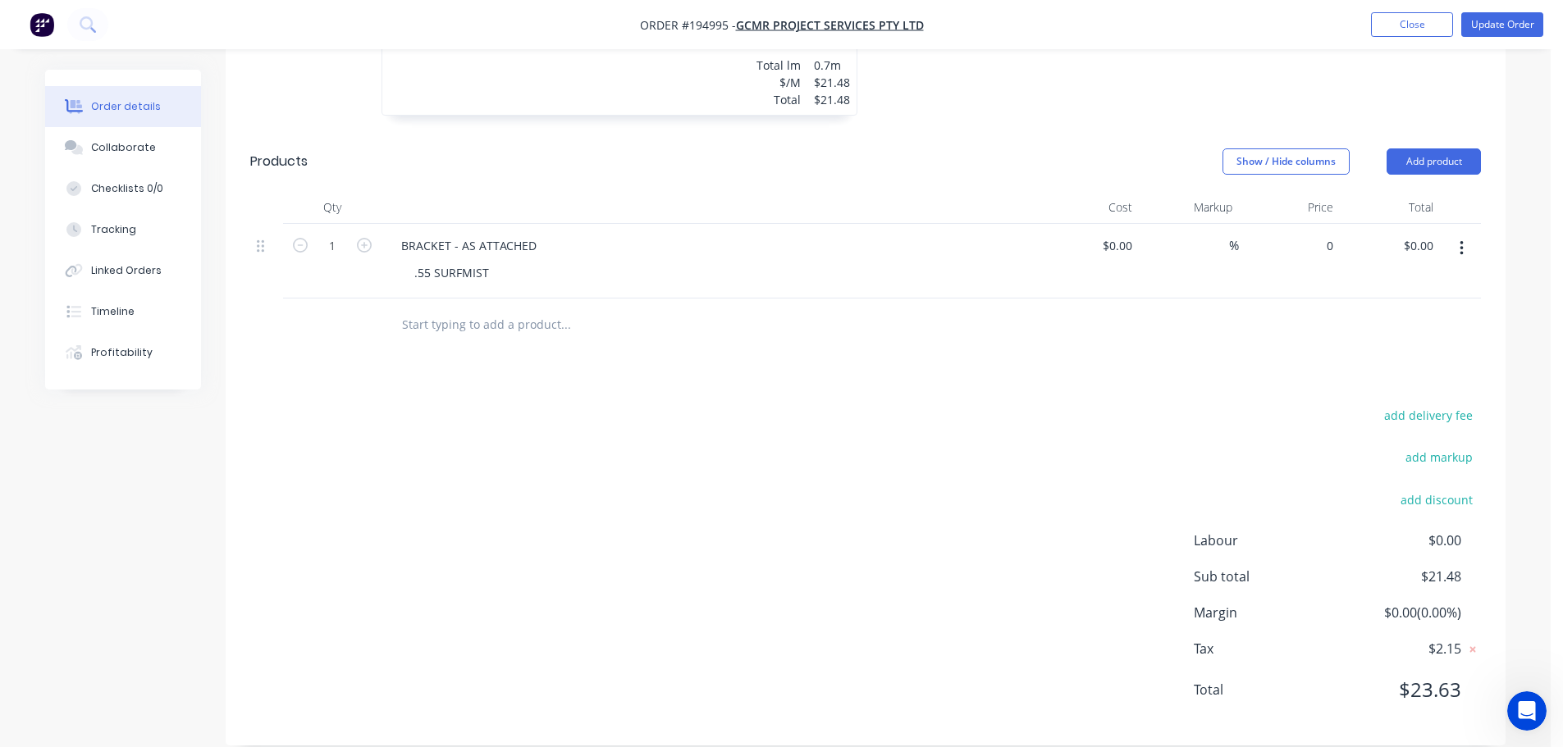
click at [1313, 224] on div "0 $0.00" at bounding box center [1289, 261] width 101 height 75
type input "$5.59"
click at [1196, 362] on div "Drawings Add drawing 0.55 Colorbond Monument Girth 700 1 0 40 425 125 25 40 FE …" at bounding box center [866, 263] width 1280 height 965
click at [1518, 28] on button "Update Order" at bounding box center [1502, 24] width 82 height 25
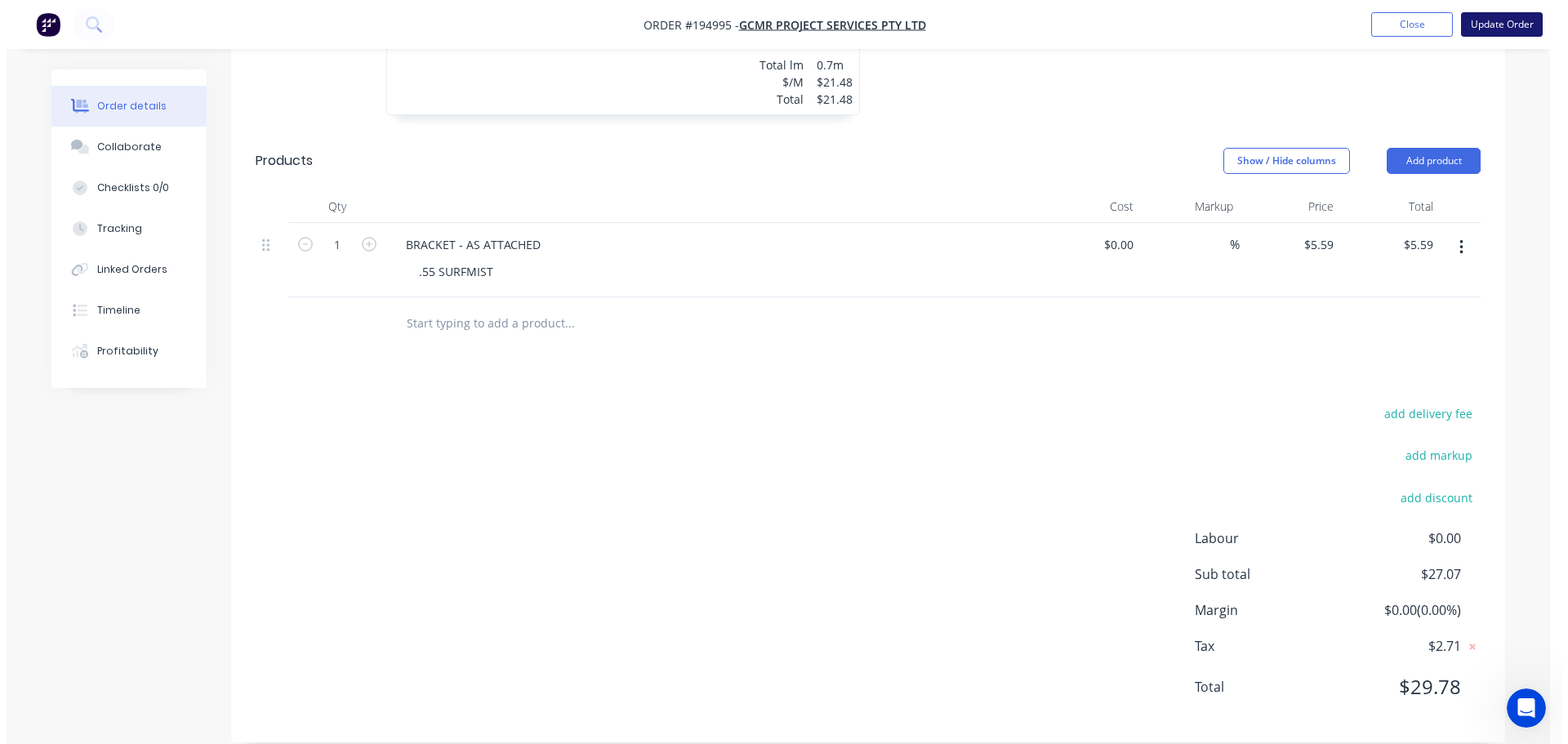
scroll to position [0, 0]
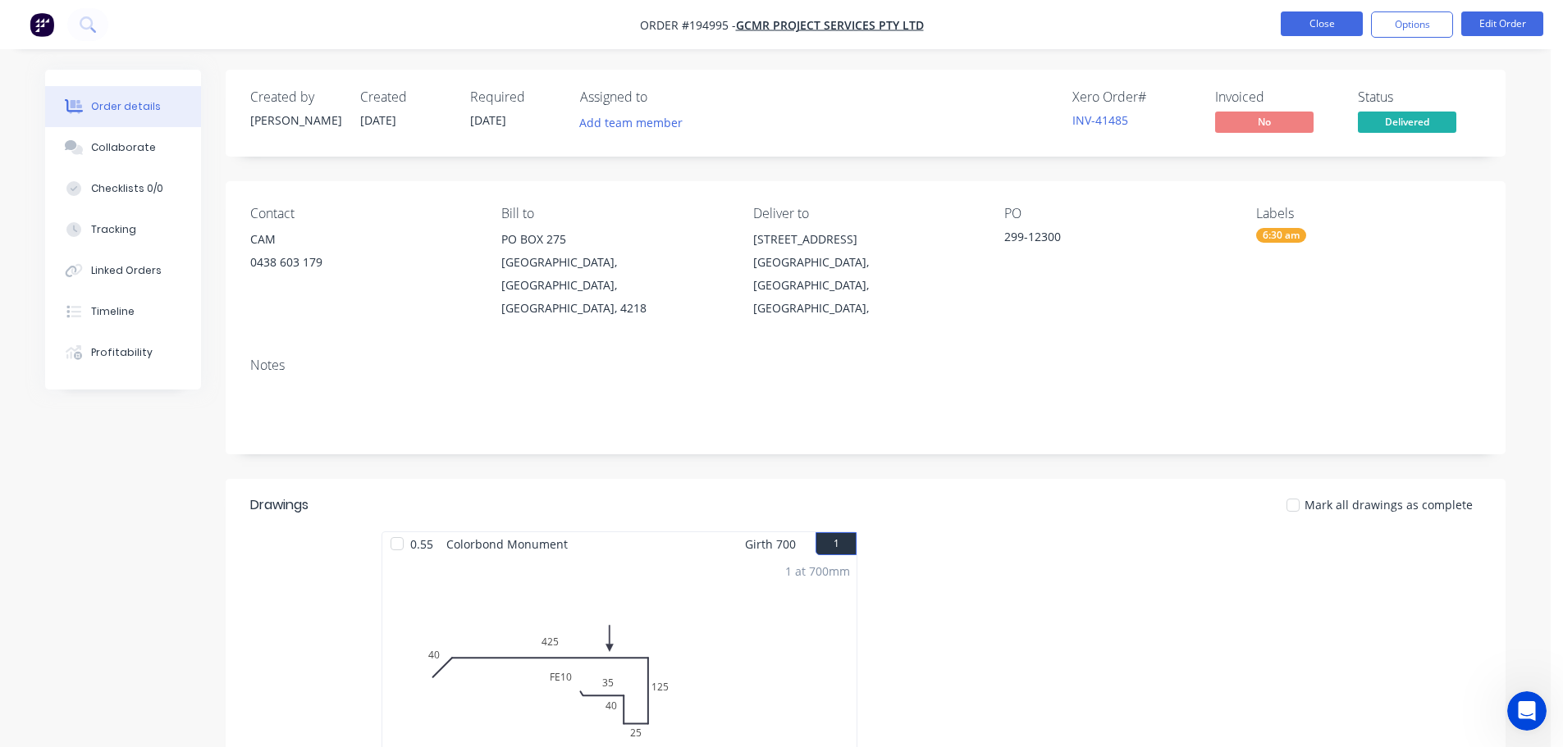
click at [1345, 21] on button "Close" at bounding box center [1322, 23] width 82 height 25
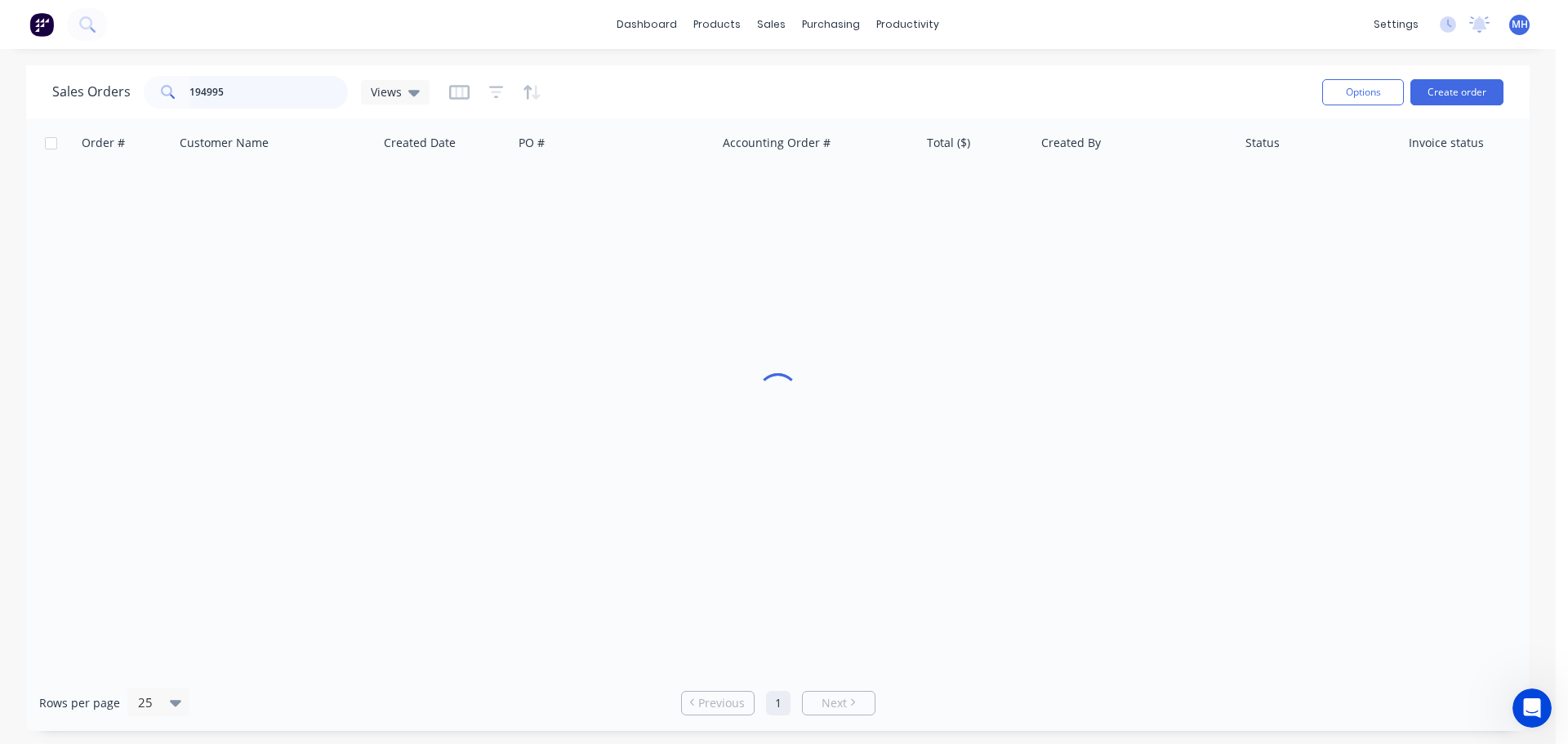
click at [262, 89] on input "194995" at bounding box center [269, 92] width 159 height 33
type input "194858"
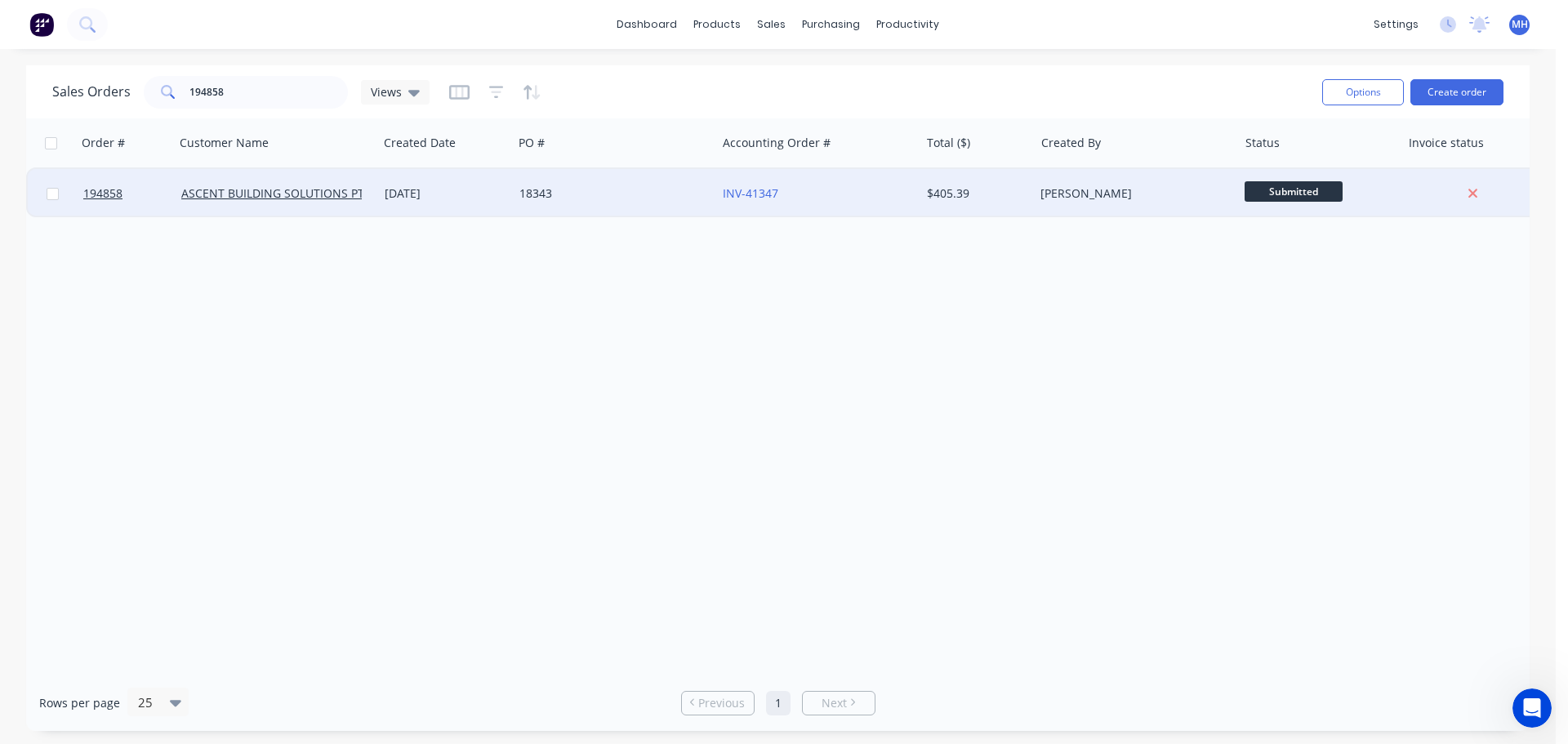
click at [490, 190] on div "[DATE]" at bounding box center [445, 193] width 121 height 16
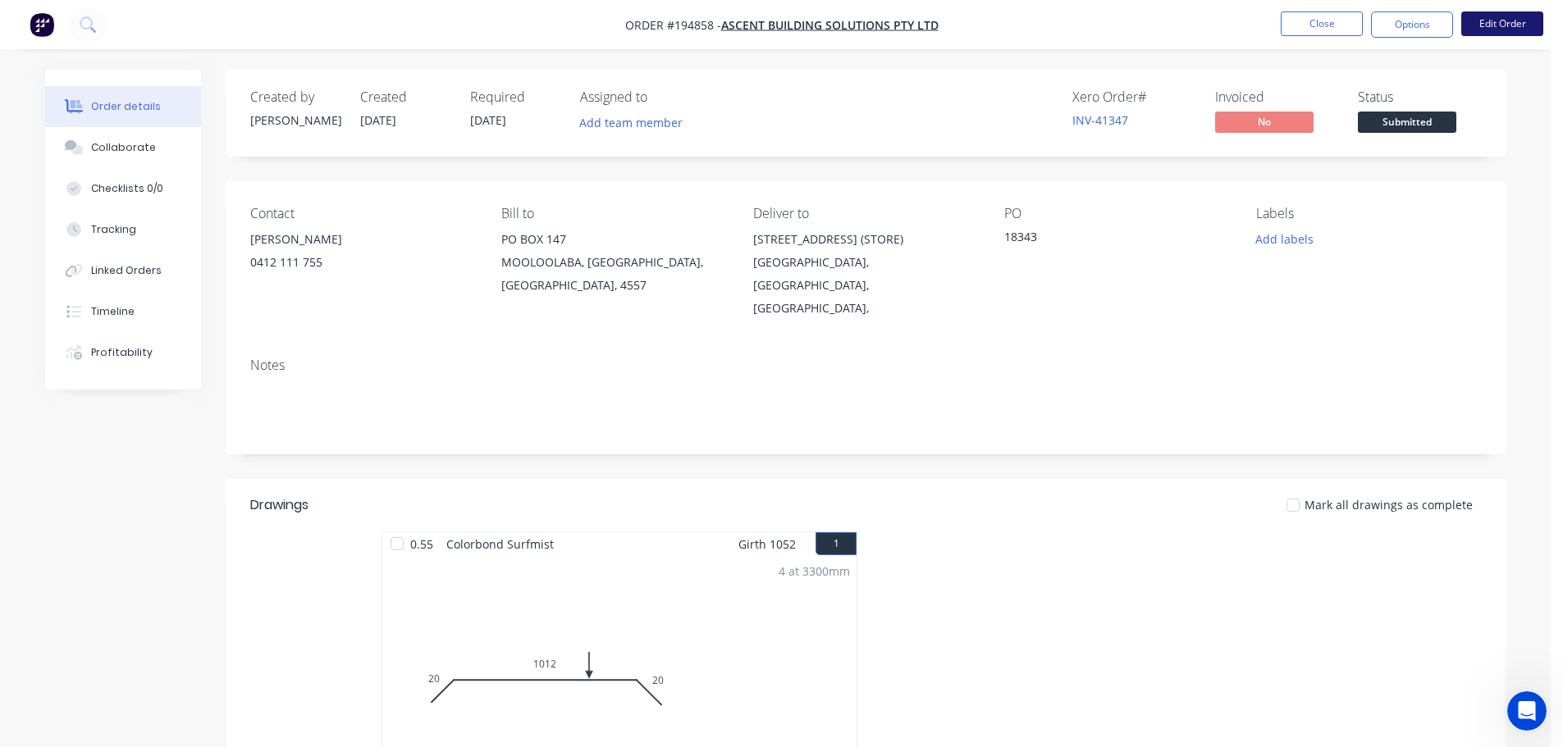
click at [1479, 23] on button "Edit Order" at bounding box center [1502, 23] width 82 height 25
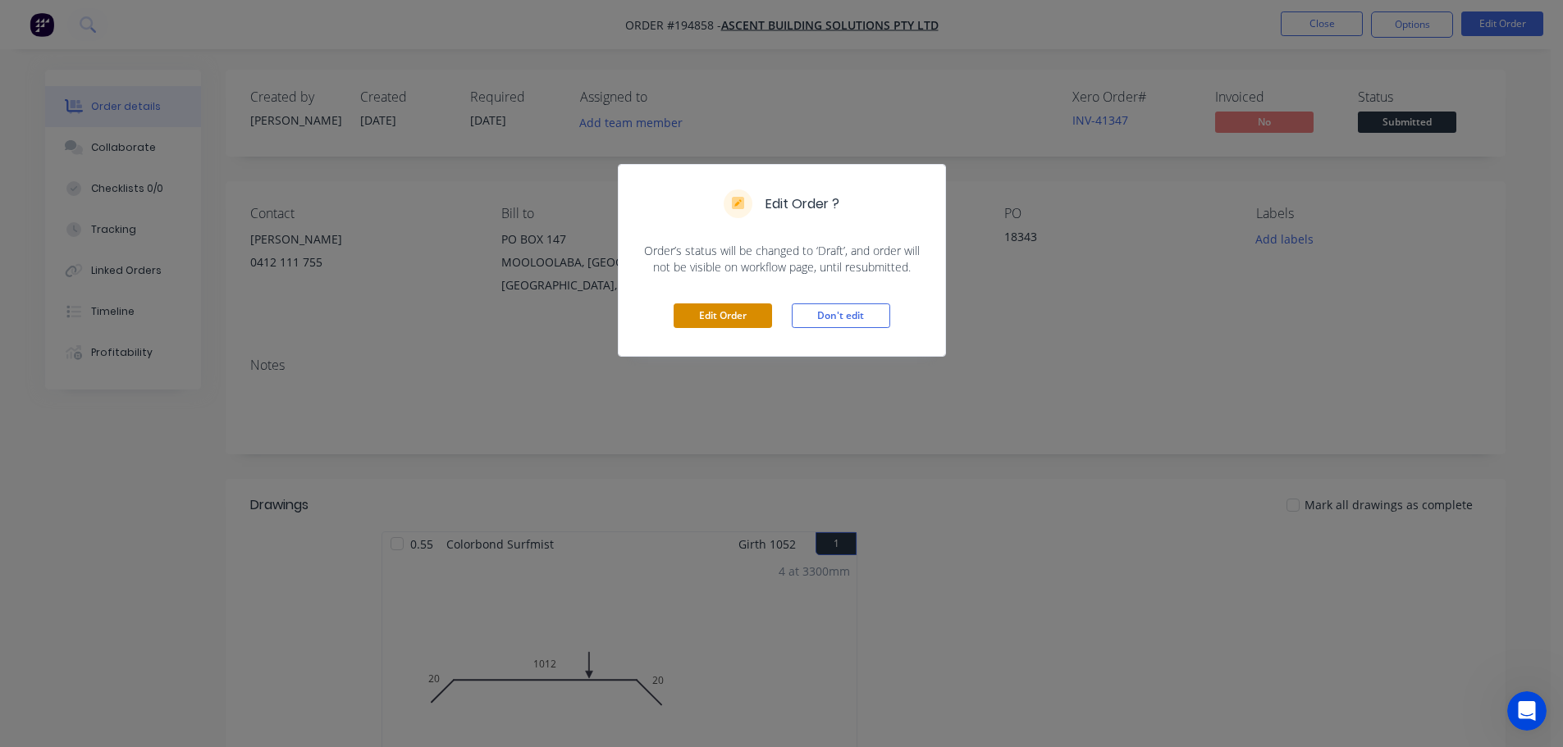
click at [712, 313] on button "Edit Order" at bounding box center [723, 316] width 98 height 25
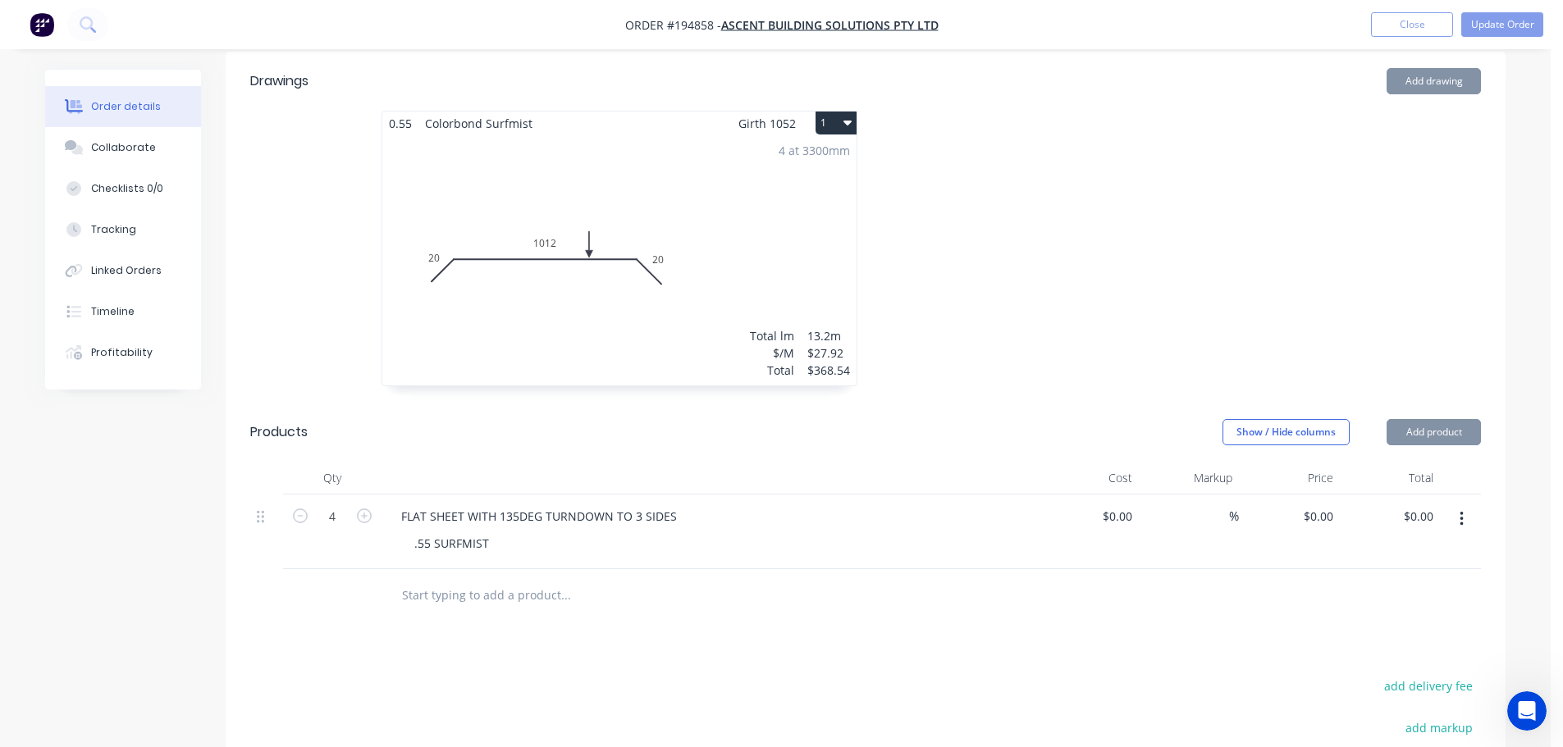
scroll to position [574, 0]
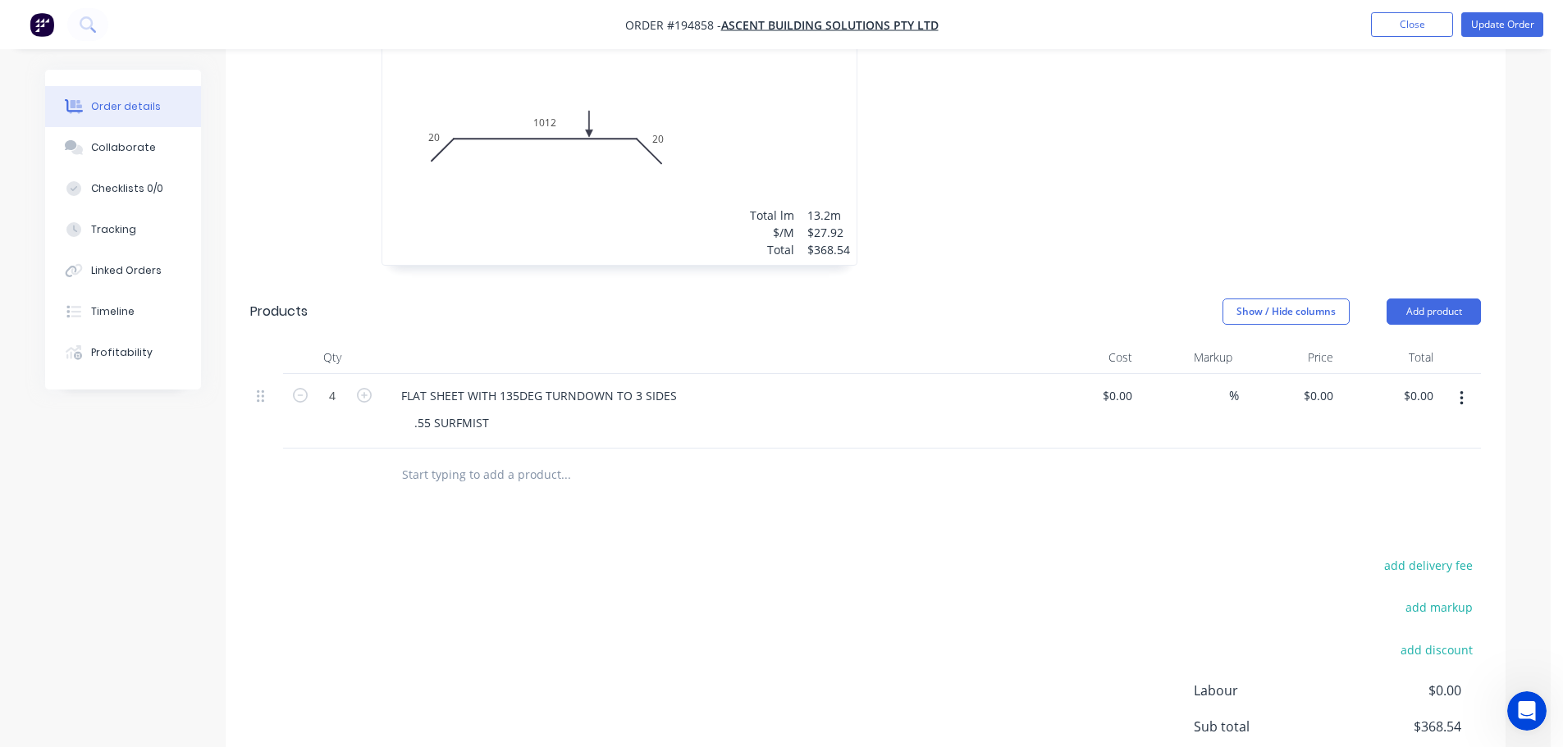
click at [1022, 282] on header "Products Show / Hide columns Add product" at bounding box center [866, 311] width 1280 height 59
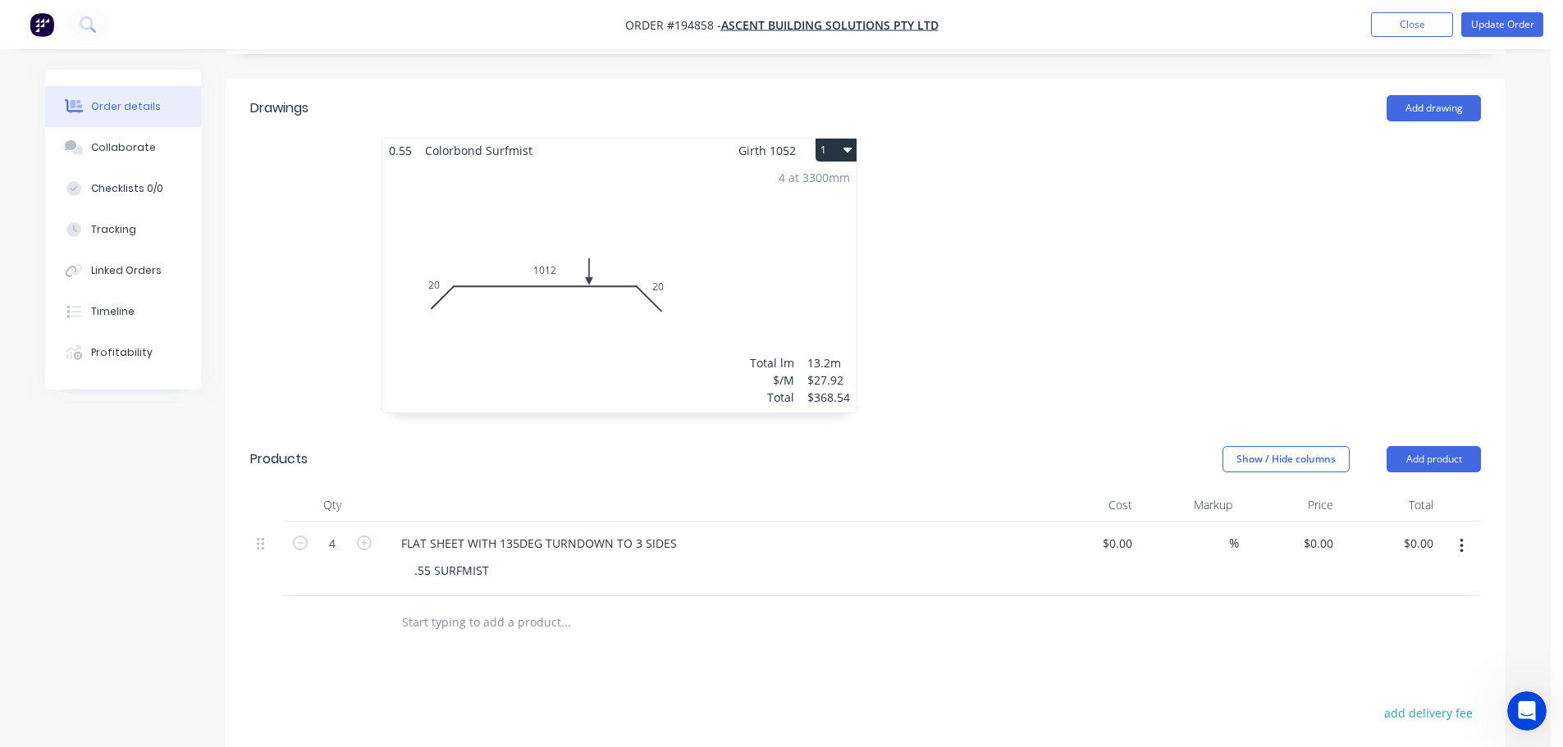
scroll to position [410, 0]
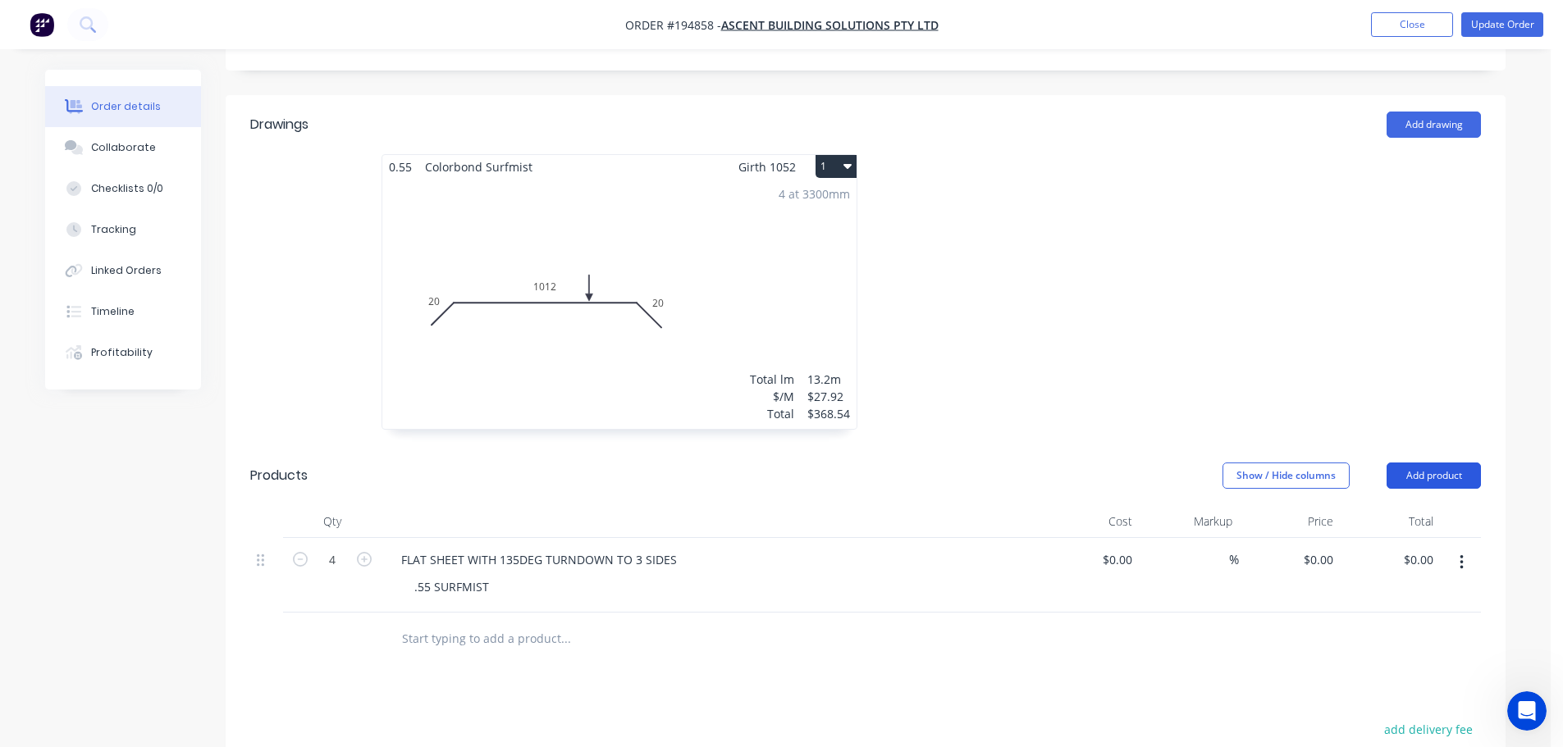
click at [1467, 463] on button "Add product" at bounding box center [1433, 476] width 94 height 26
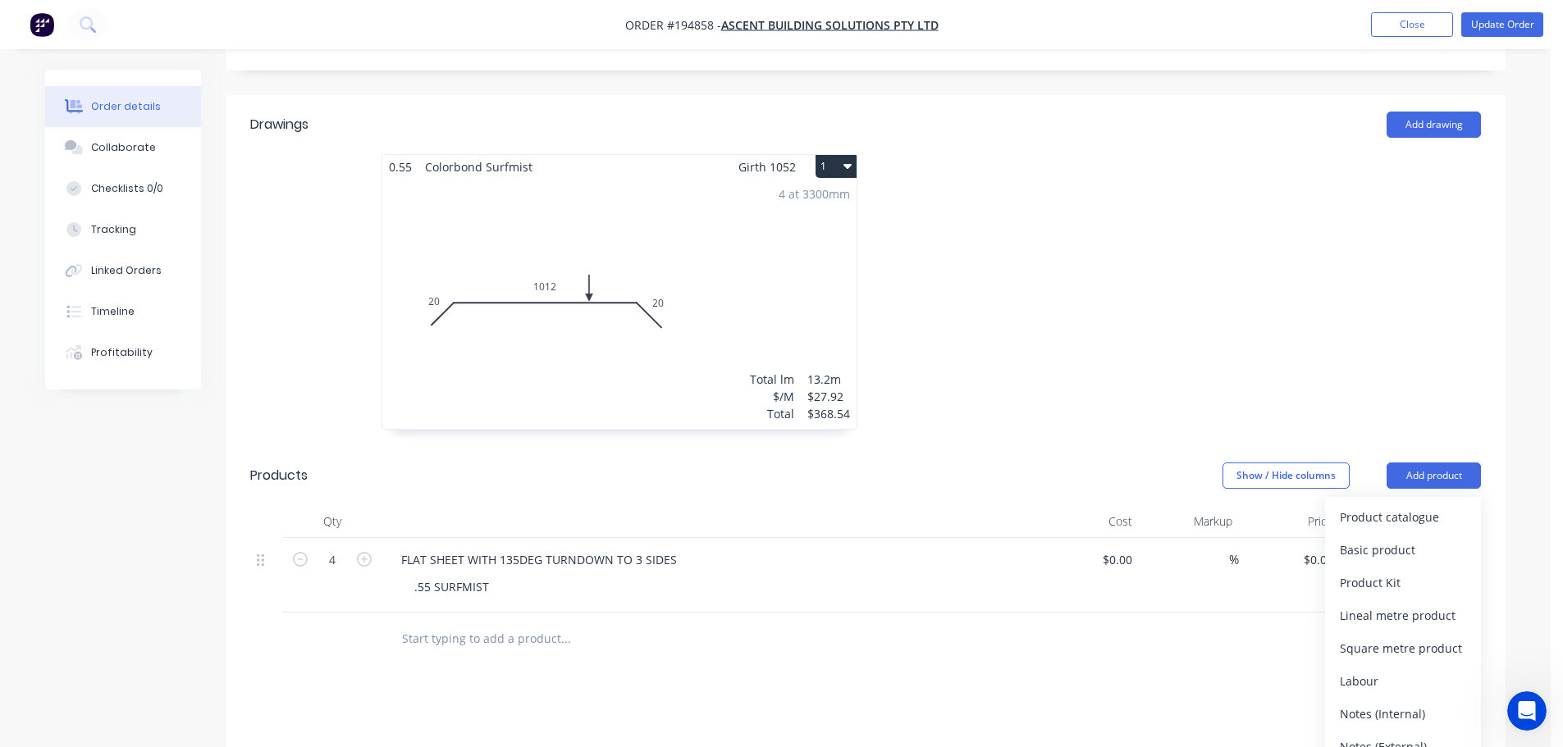
click at [1455, 505] on div "Product catalogue" at bounding box center [1403, 517] width 126 height 24
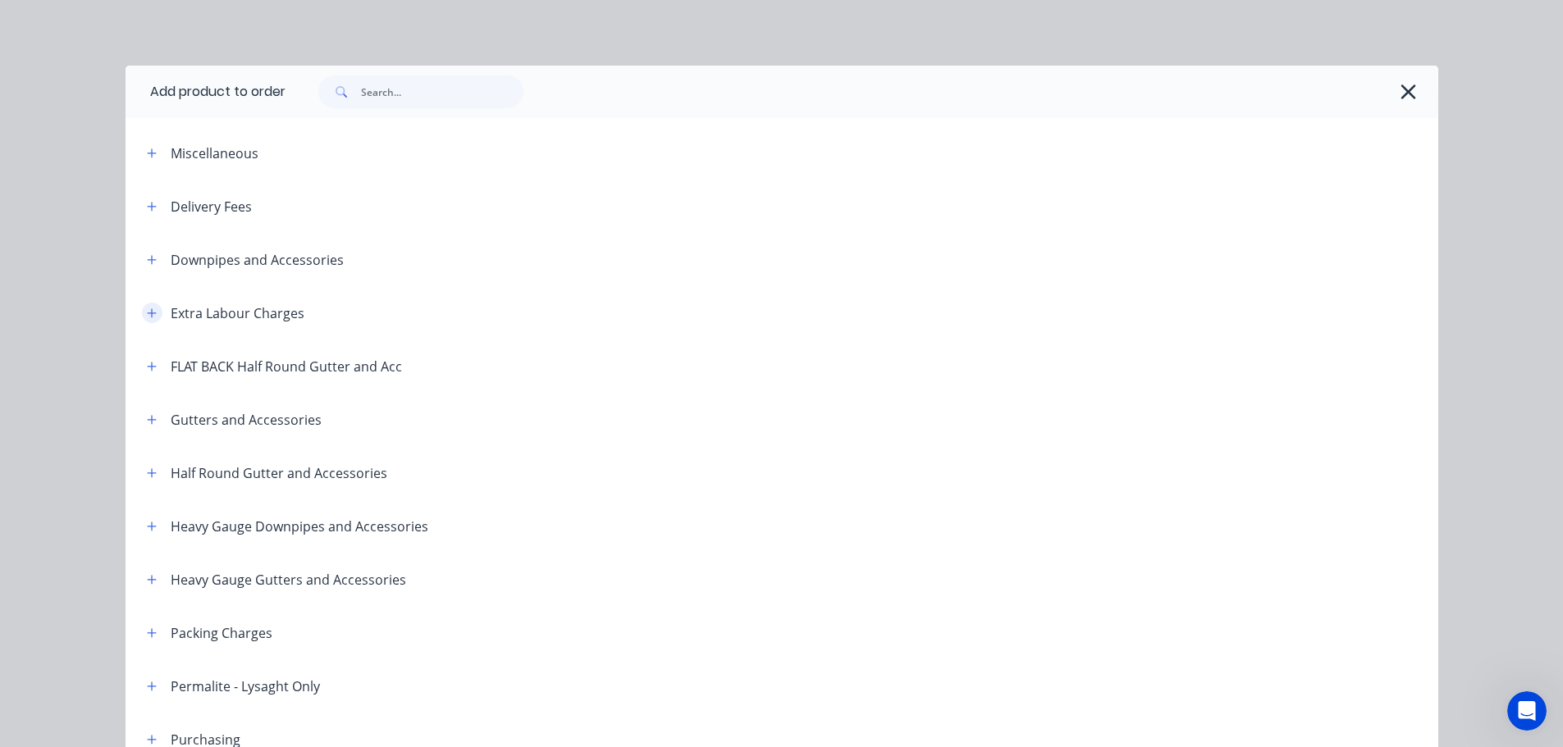
click at [151, 315] on button "button" at bounding box center [152, 313] width 21 height 21
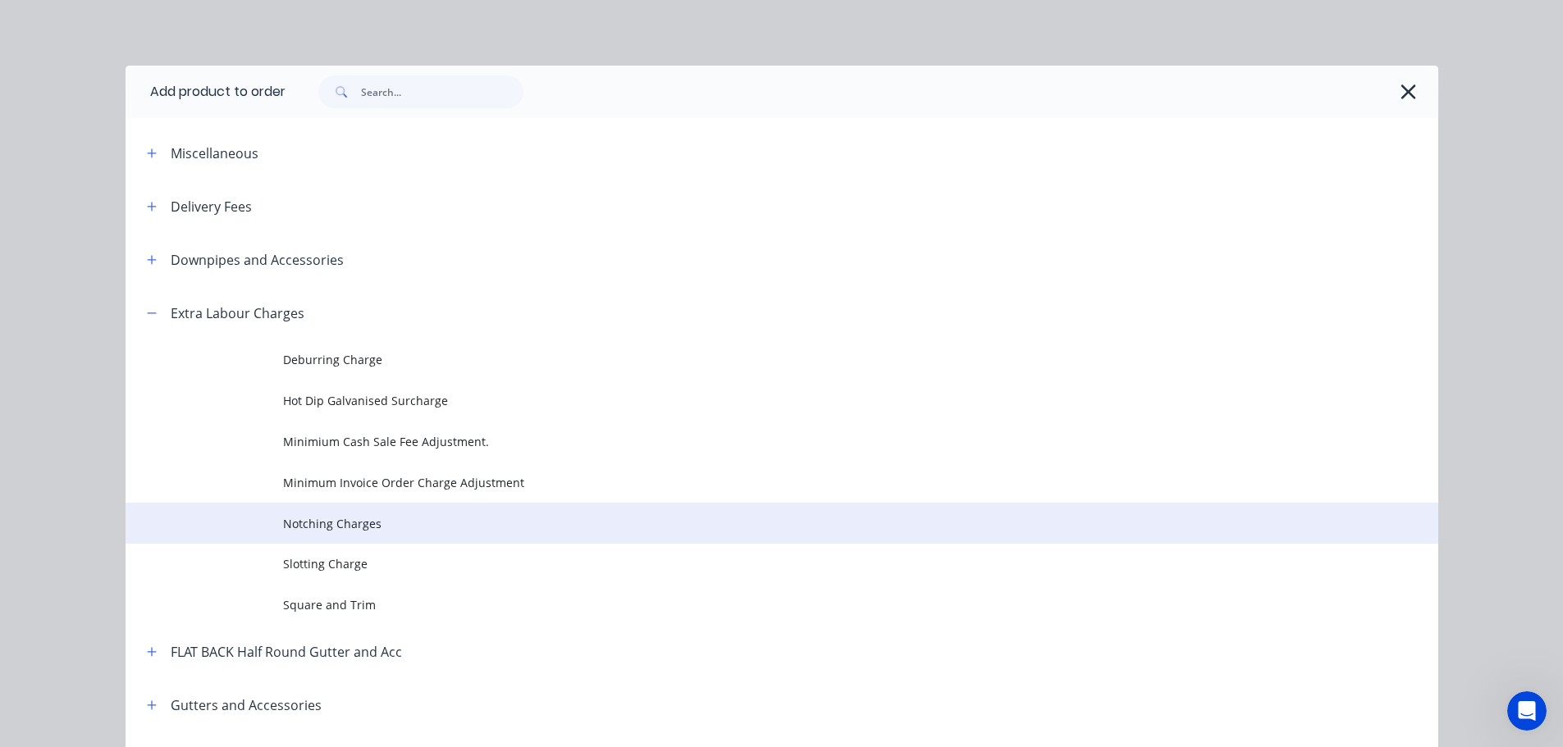
click at [358, 518] on span "Notching Charges" at bounding box center [745, 523] width 924 height 17
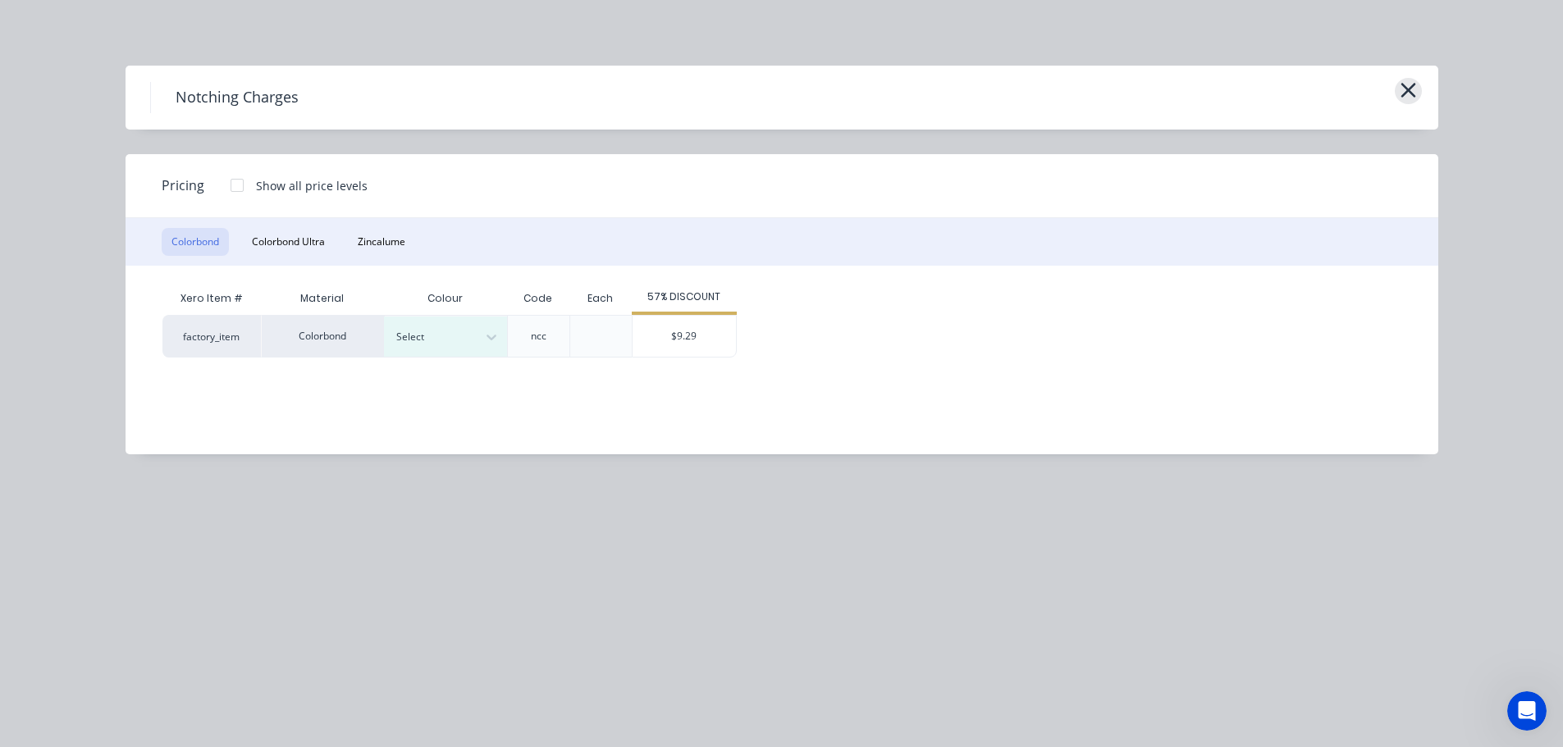
click at [1407, 80] on icon "button" at bounding box center [1408, 90] width 17 height 23
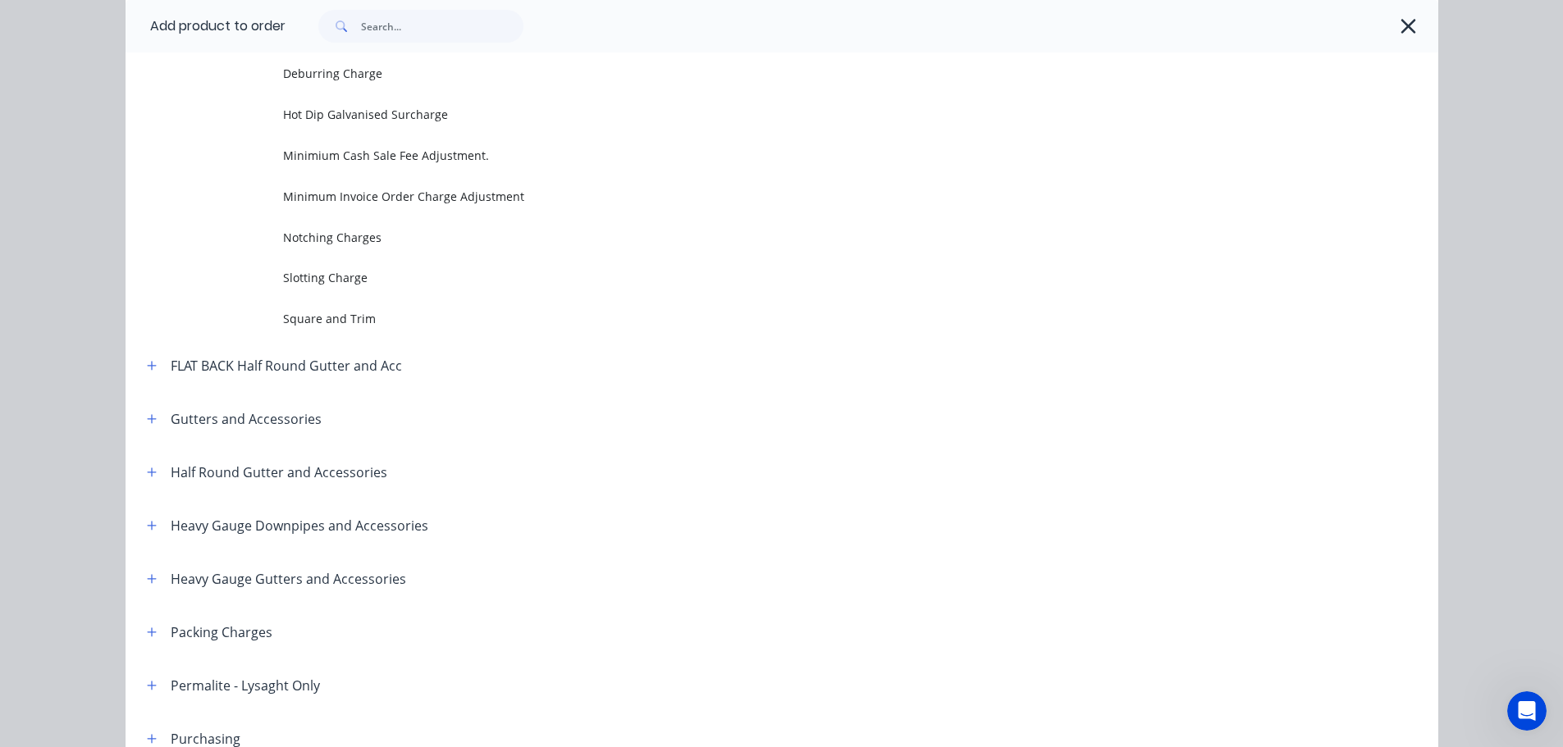
drag, startPoint x: 1399, startPoint y: 14, endPoint x: 1318, endPoint y: 111, distance: 125.8
click at [1399, 15] on button "button" at bounding box center [1408, 26] width 26 height 26
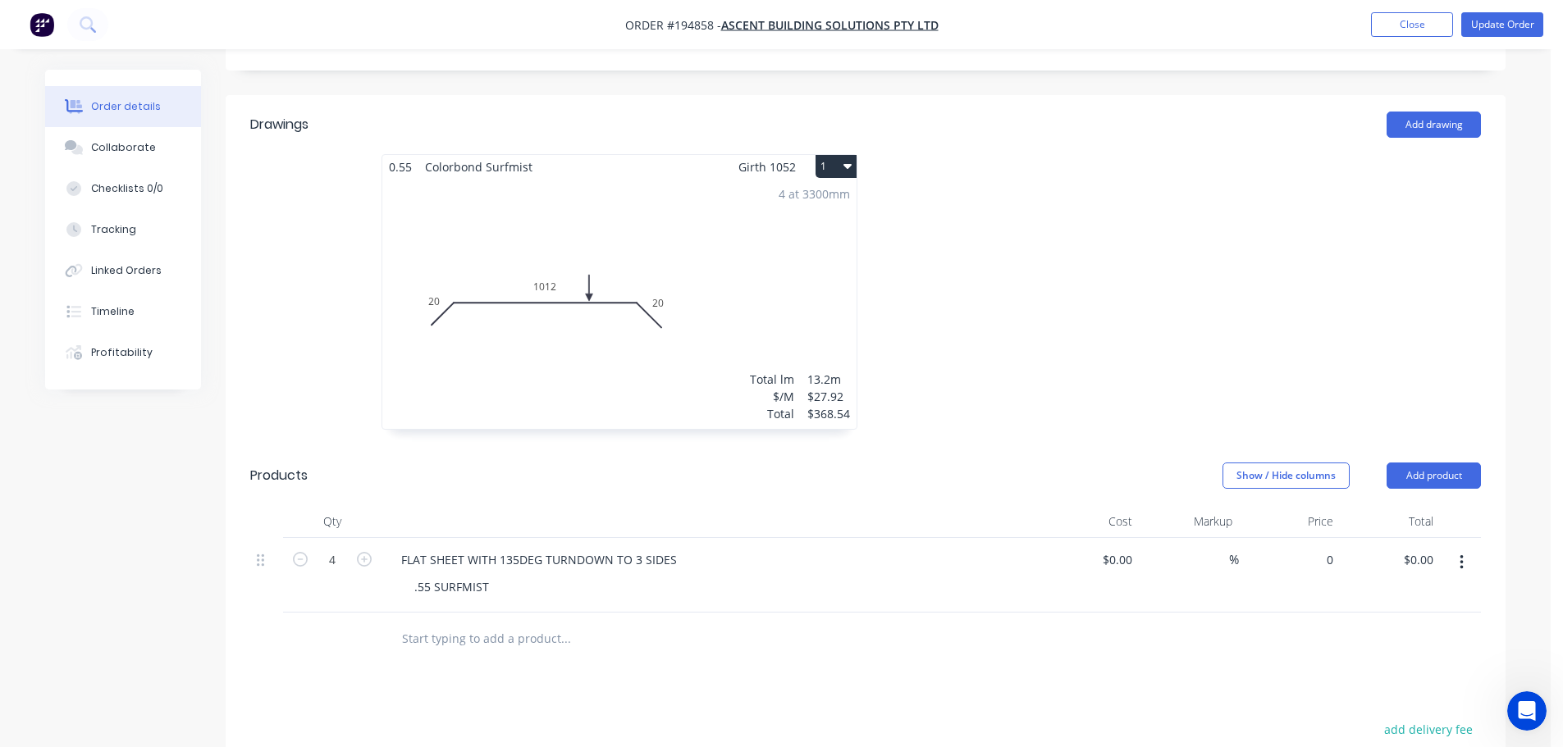
drag, startPoint x: 1323, startPoint y: 537, endPoint x: 1313, endPoint y: 544, distance: 12.5
click at [1323, 548] on input "0" at bounding box center [1321, 560] width 38 height 24
type input "$61.29"
type input "$245.16"
click at [1125, 308] on div at bounding box center [1111, 300] width 492 height 292
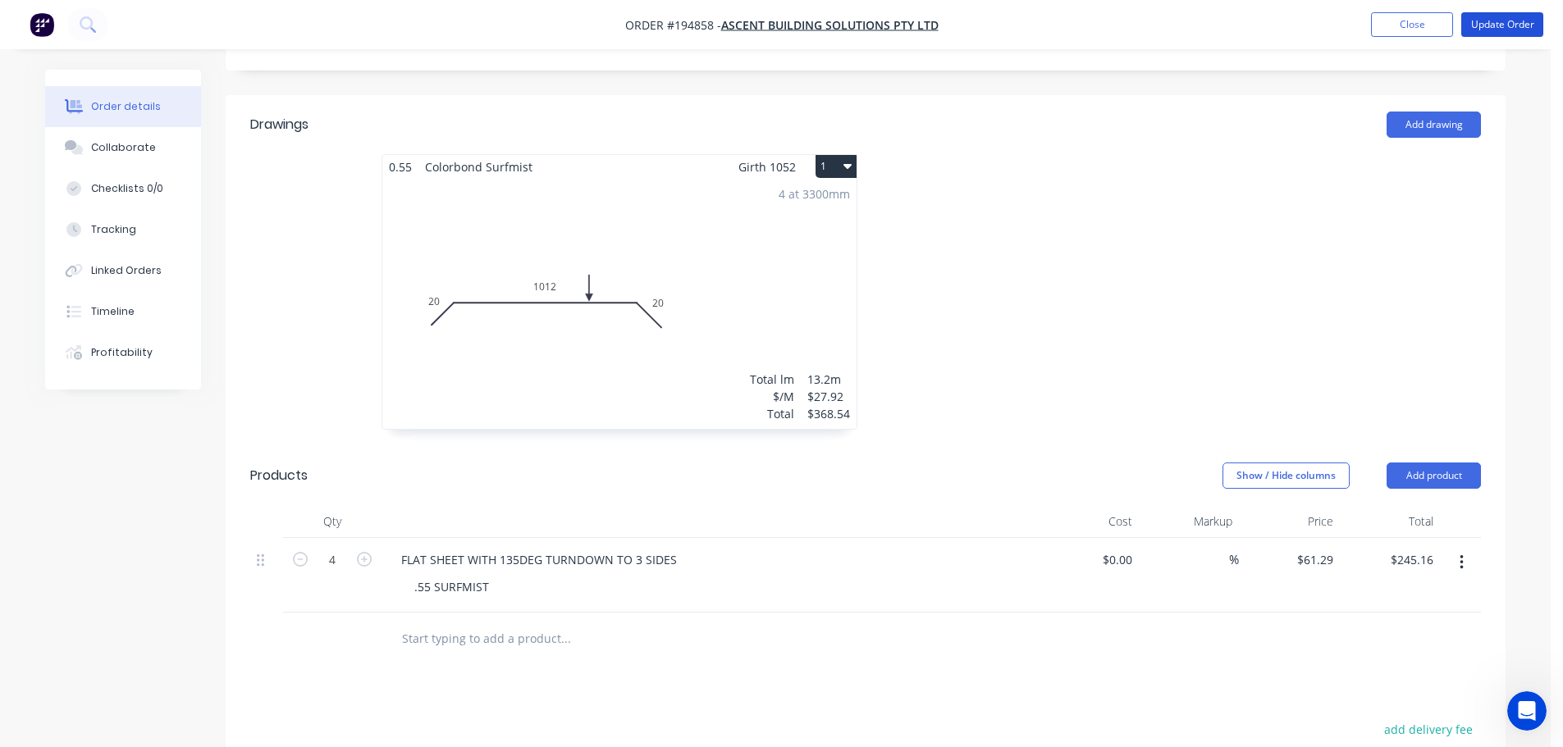
drag, startPoint x: 1475, startPoint y: 29, endPoint x: 1454, endPoint y: 42, distance: 24.3
click at [1475, 29] on button "Update Order" at bounding box center [1502, 24] width 82 height 25
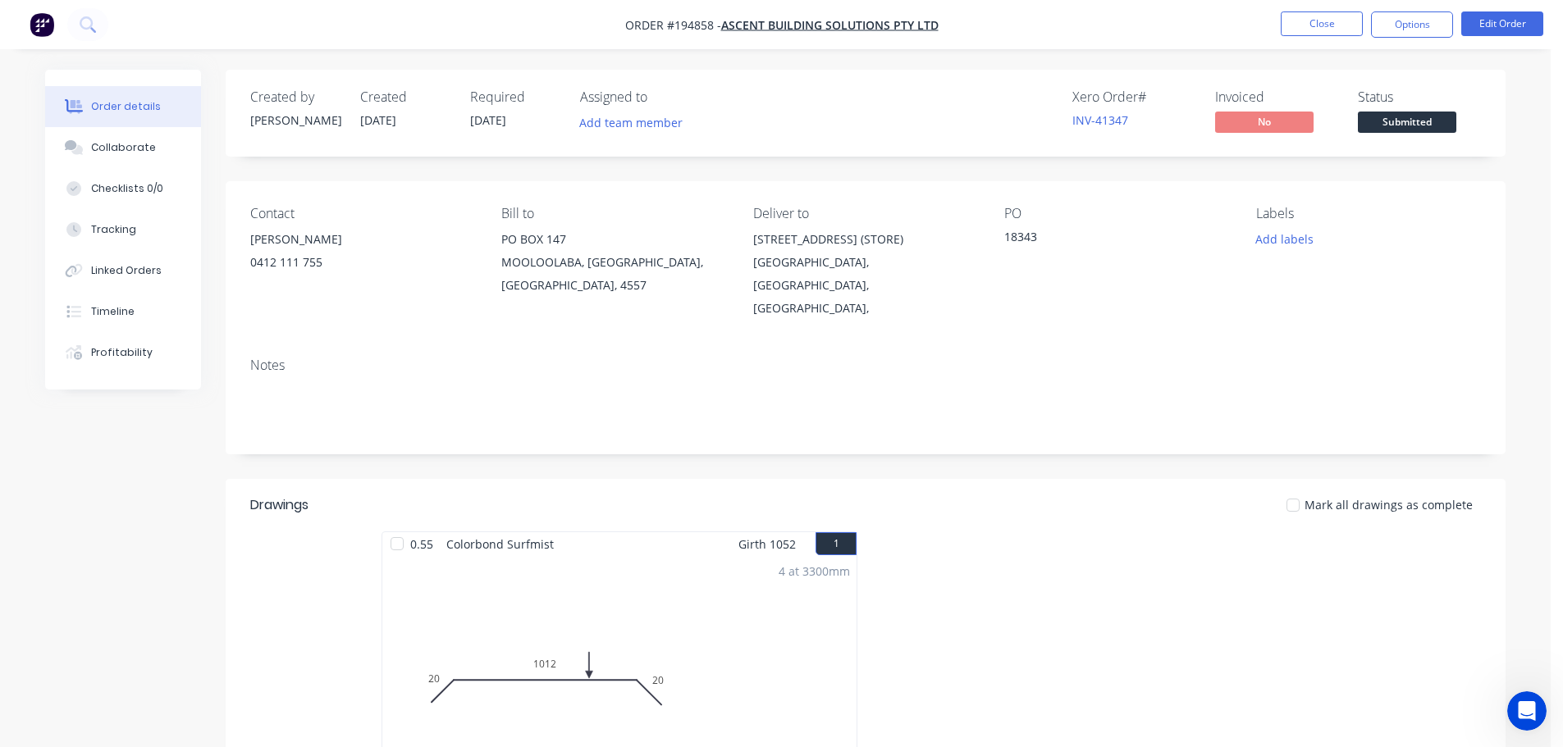
click at [1523, 419] on div "Order details Collaborate Checklists 0/0 Tracking Linked Orders Timeline Profit…" at bounding box center [775, 634] width 1550 height 1269
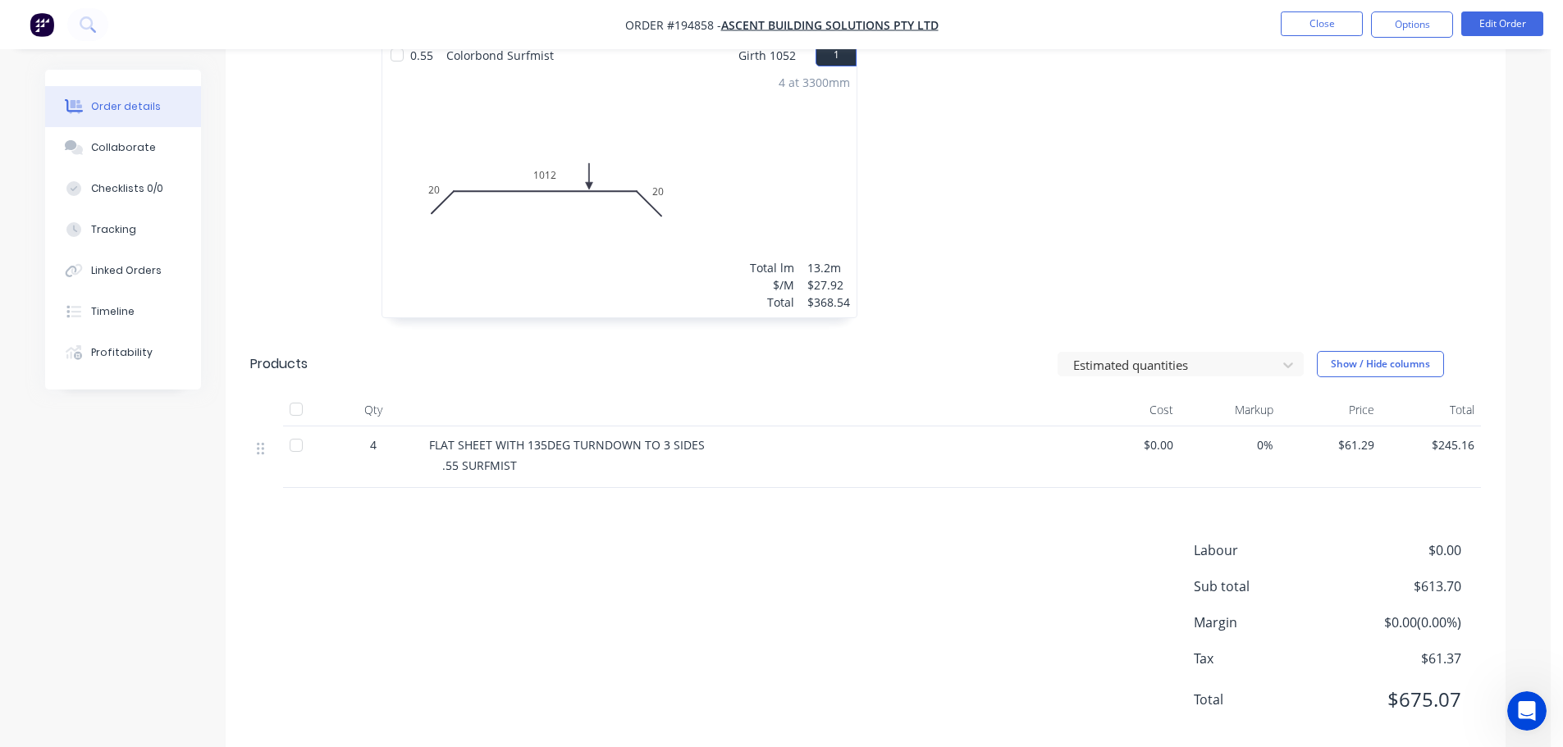
scroll to position [492, 0]
click at [1290, 18] on button "Close" at bounding box center [1322, 23] width 82 height 25
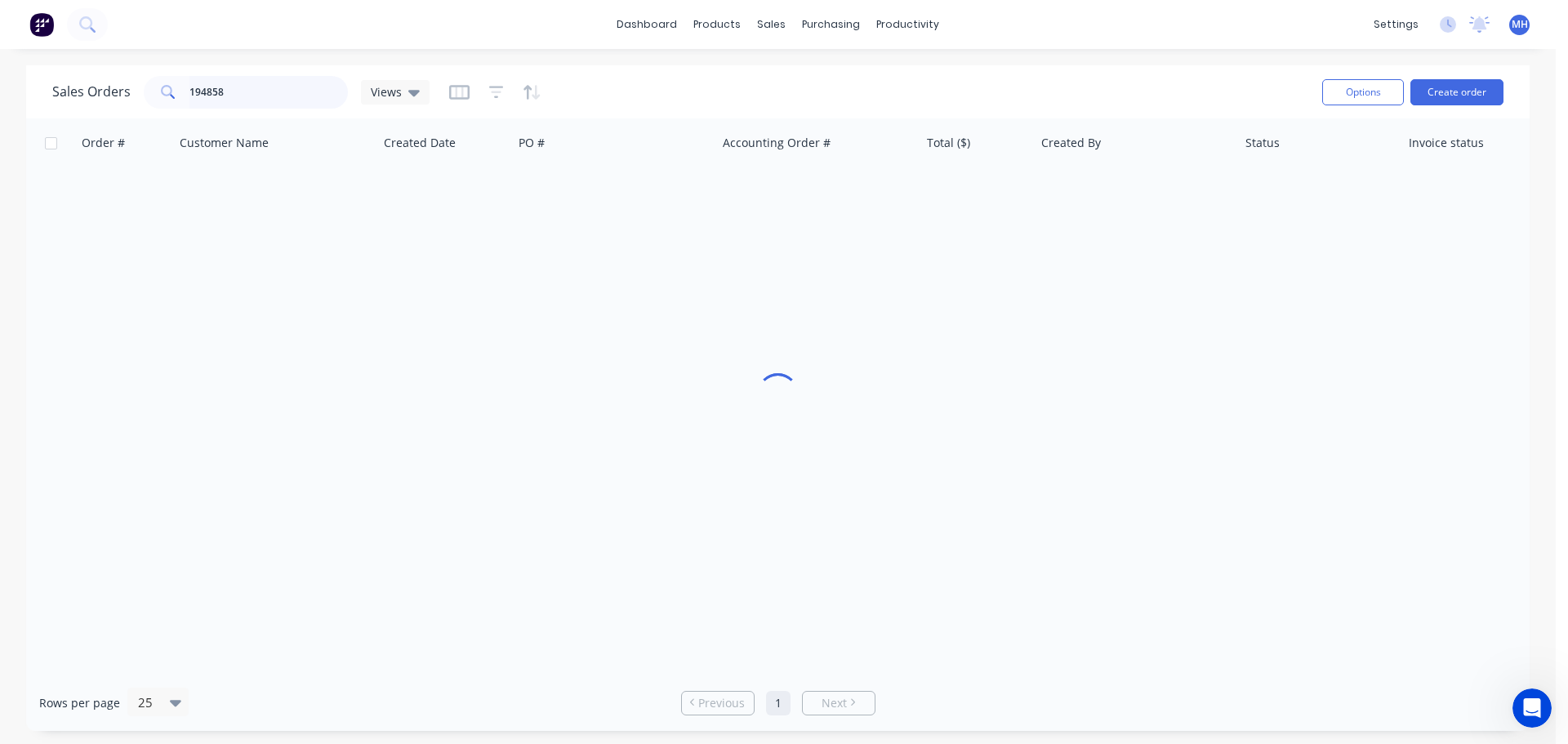
click at [232, 98] on input "194858" at bounding box center [269, 92] width 159 height 33
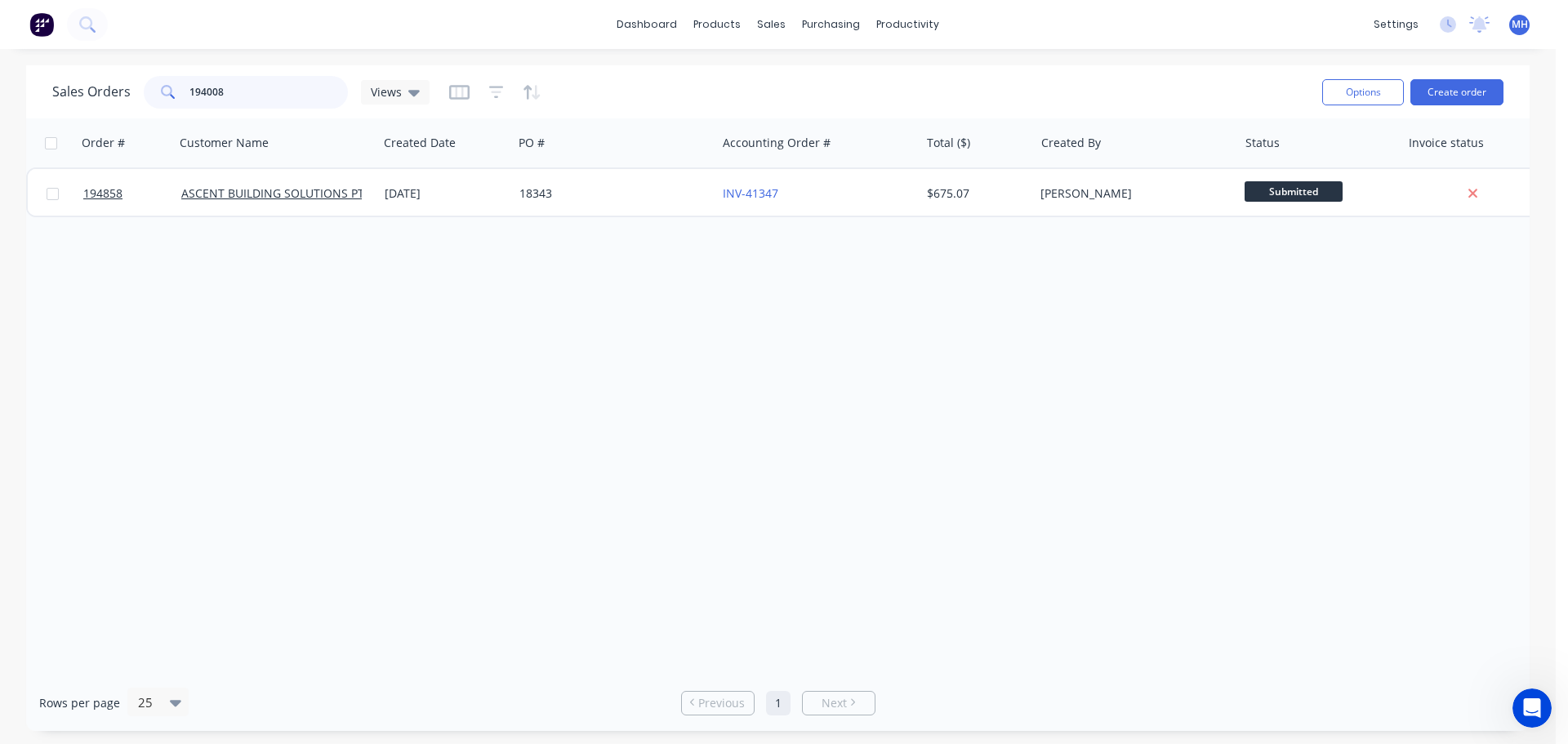
type input "194008"
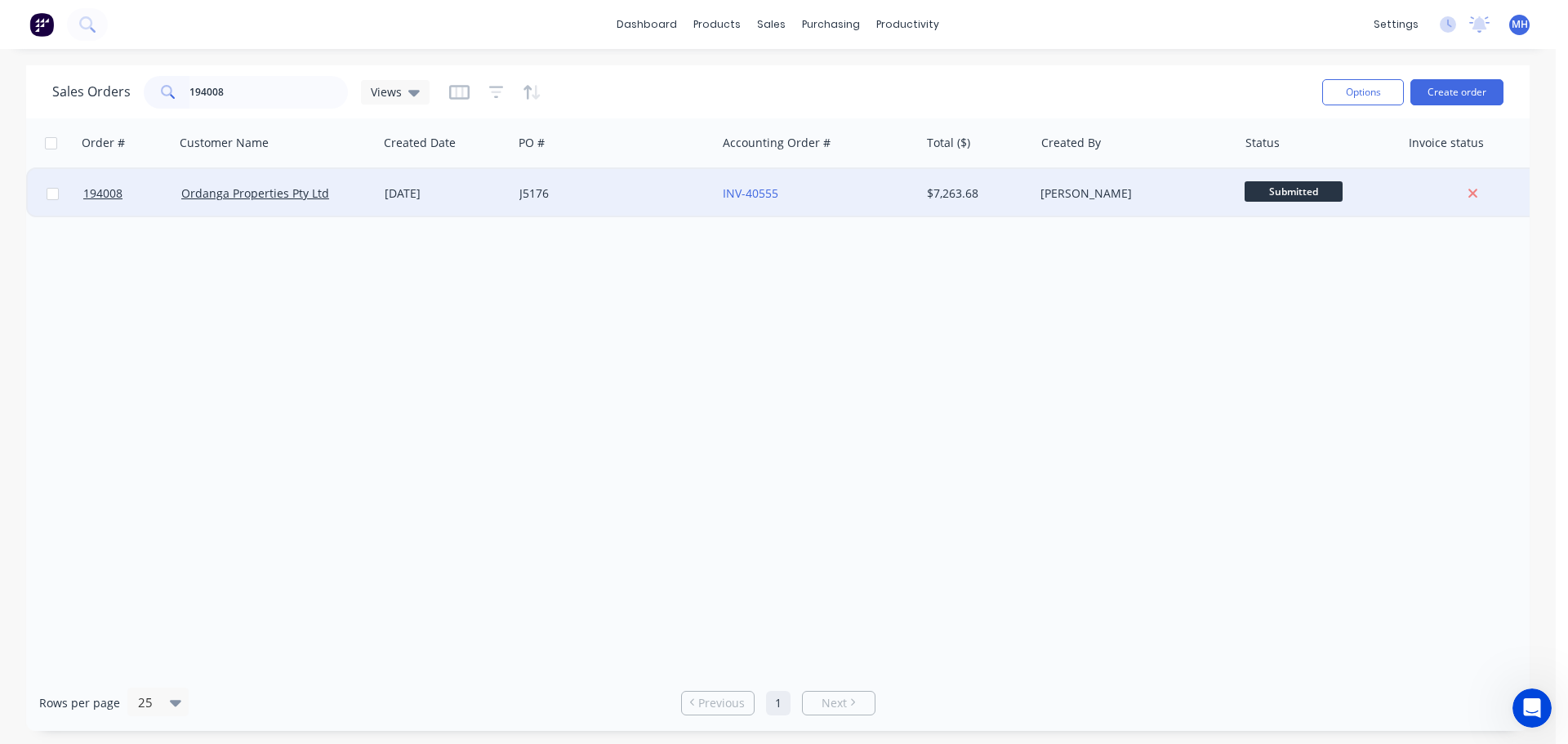
click at [574, 189] on div "J5176" at bounding box center [610, 193] width 181 height 16
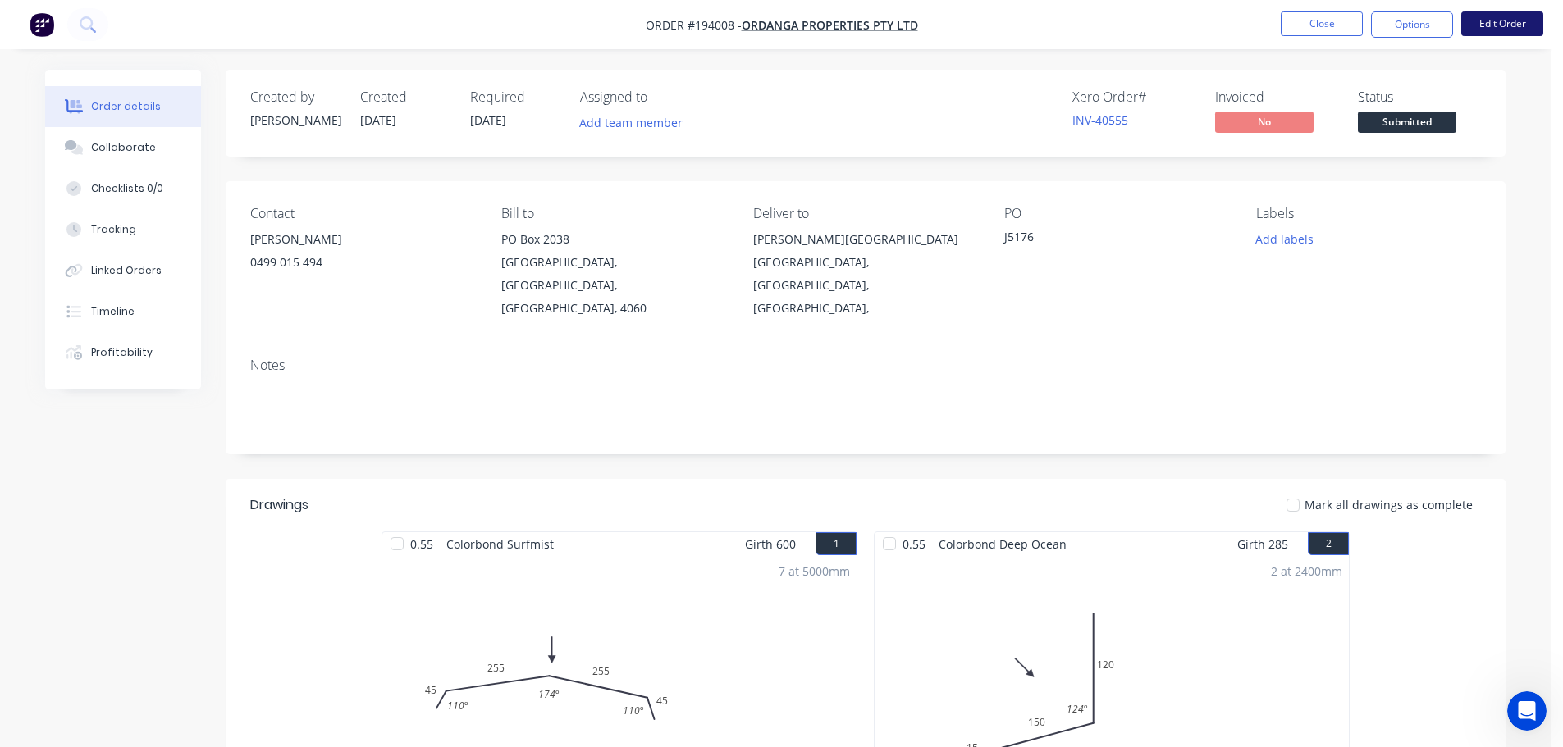
click at [1502, 23] on button "Edit Order" at bounding box center [1502, 23] width 82 height 25
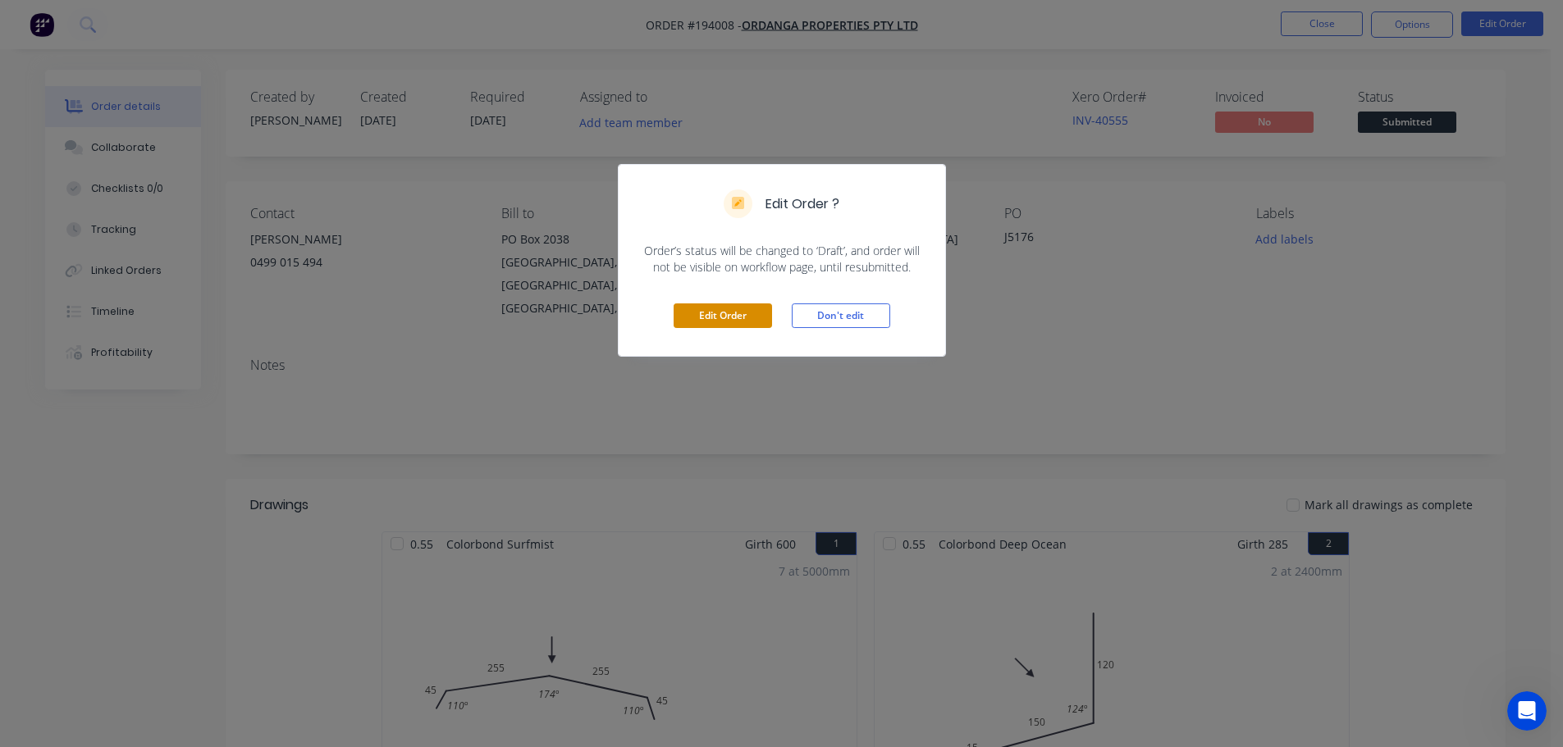
click at [756, 318] on button "Edit Order" at bounding box center [723, 316] width 98 height 25
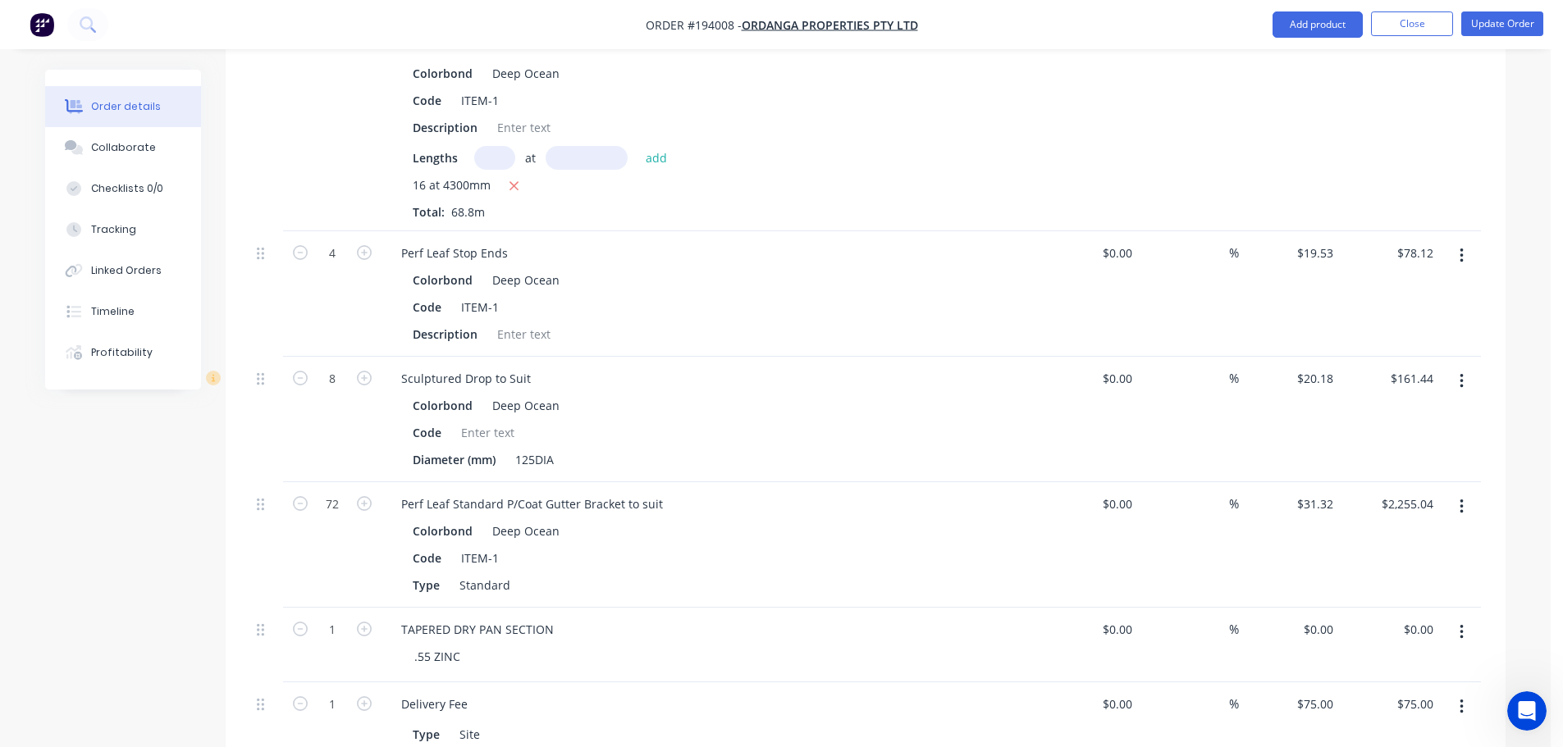
scroll to position [820, 0]
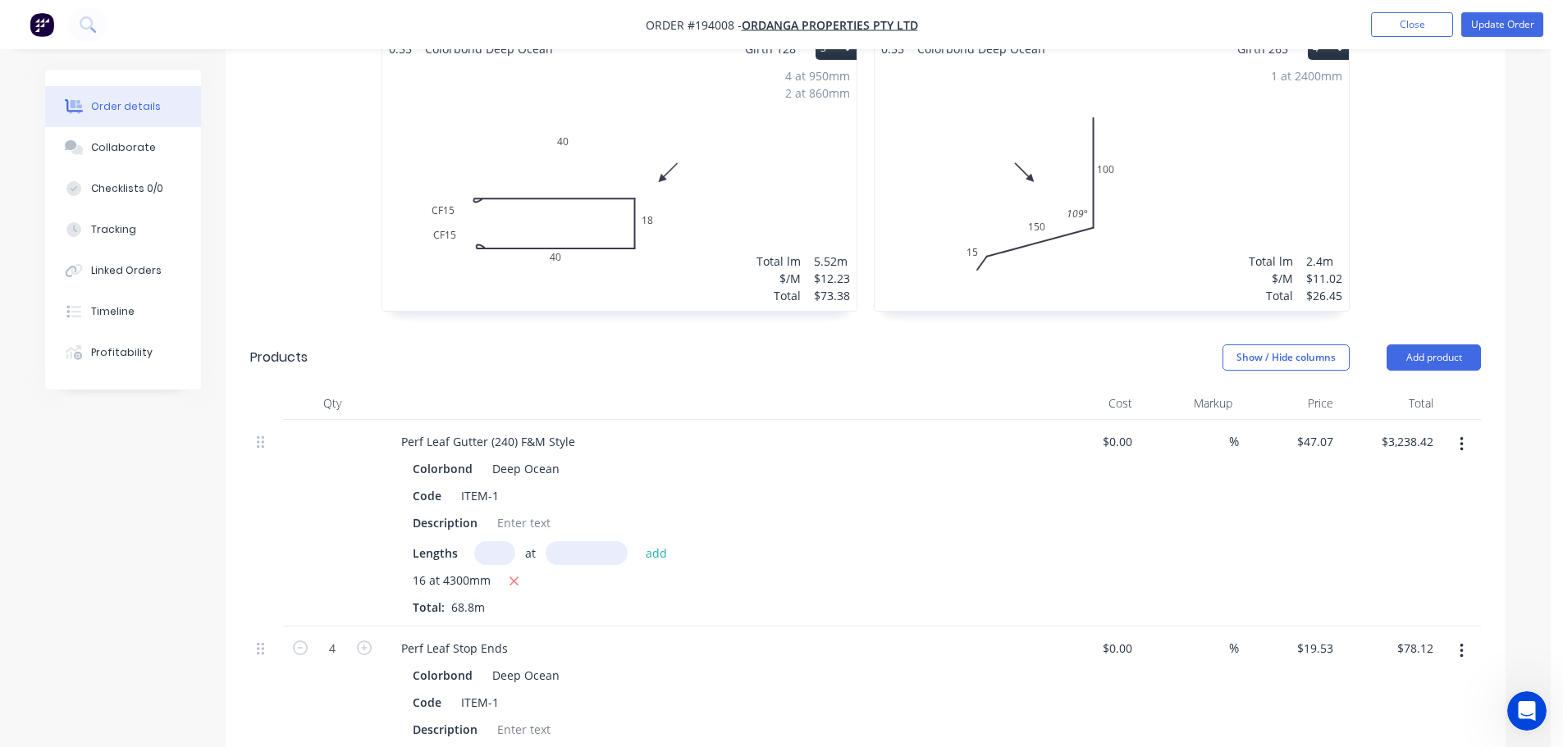
click at [1110, 173] on div "1 at 2400mm Total lm $/M Total 2.4m $11.02 $26.45" at bounding box center [1111, 186] width 474 height 250
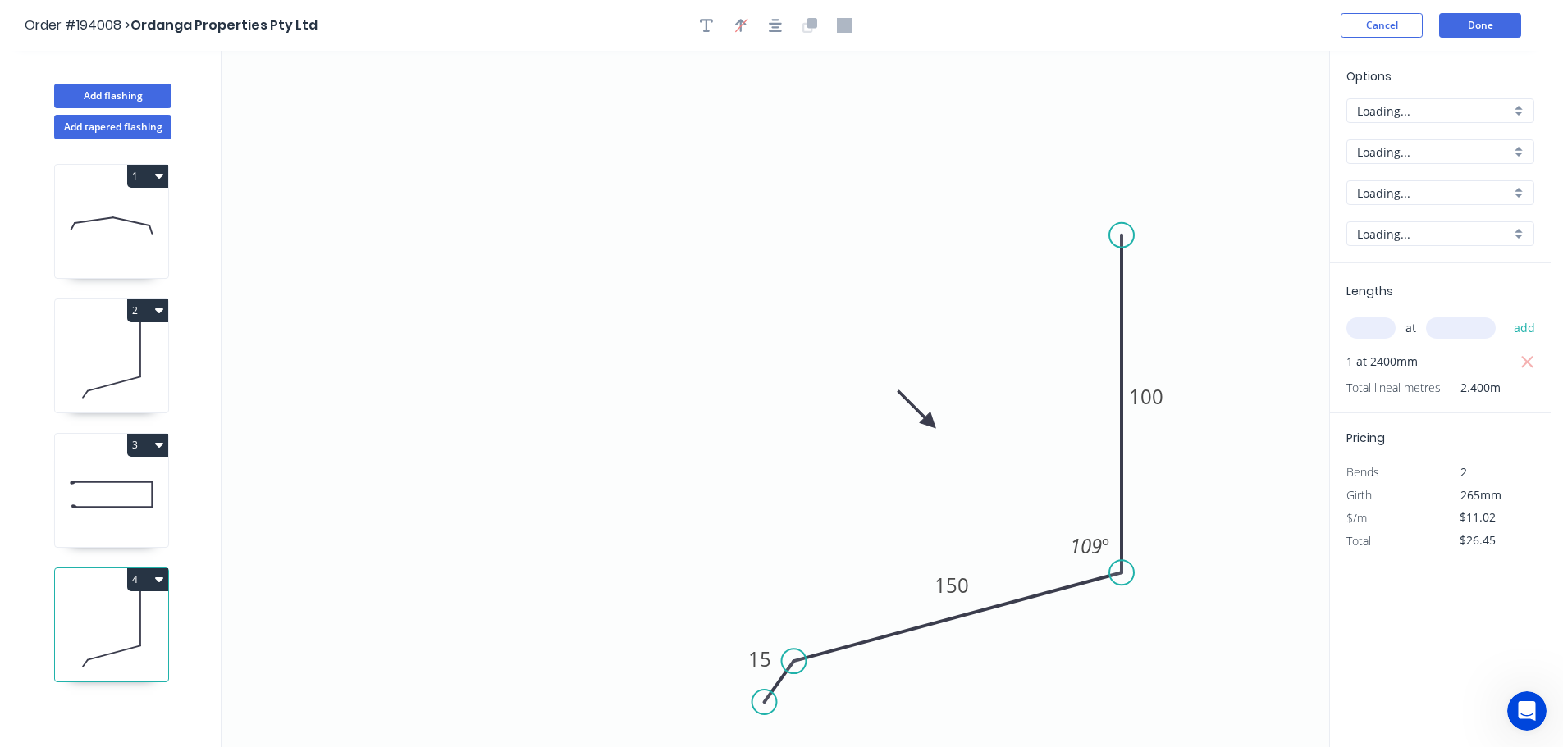
click at [103, 477] on icon at bounding box center [111, 494] width 113 height 105
type input "$12.23"
type input "$73.38"
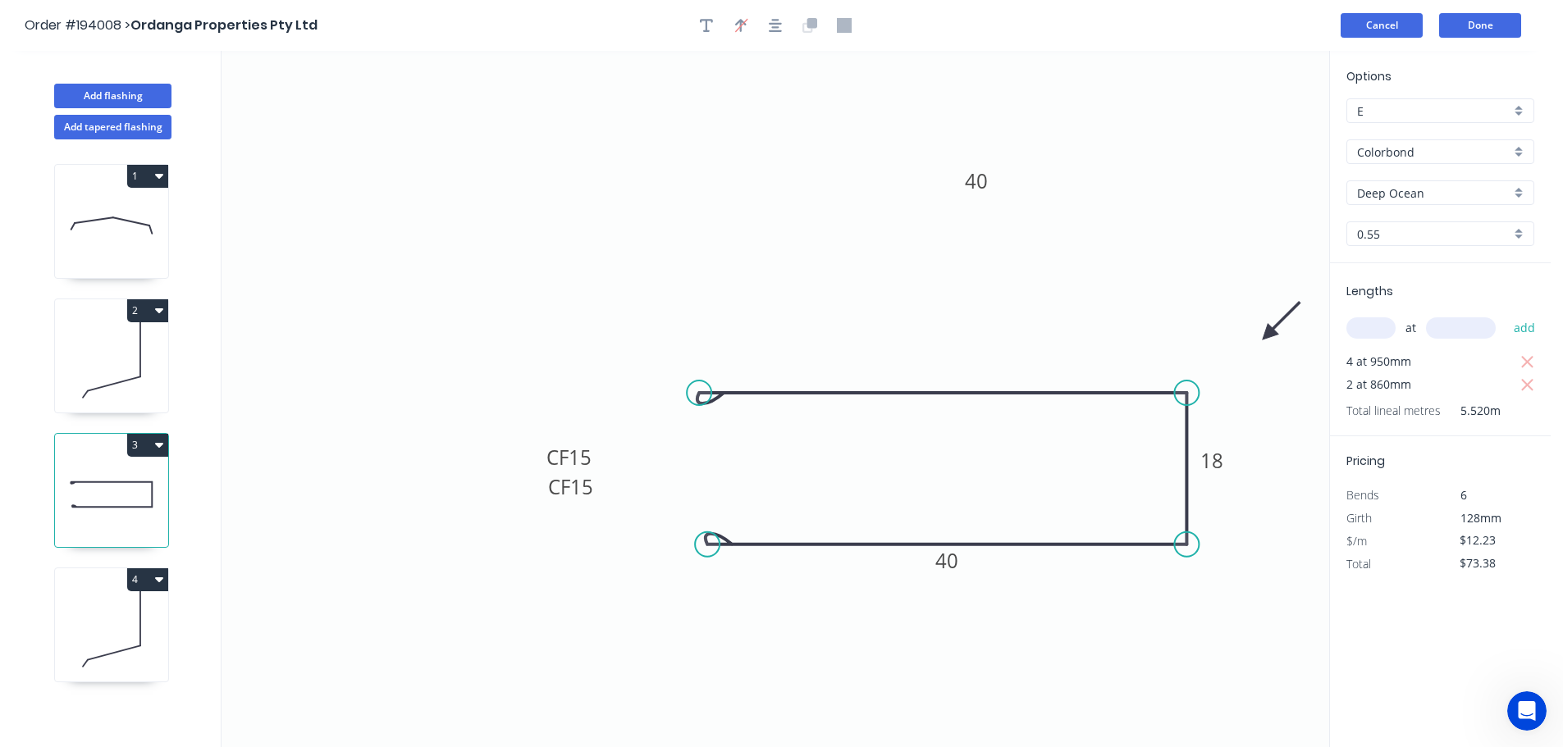
click at [1376, 21] on button "Cancel" at bounding box center [1381, 25] width 82 height 25
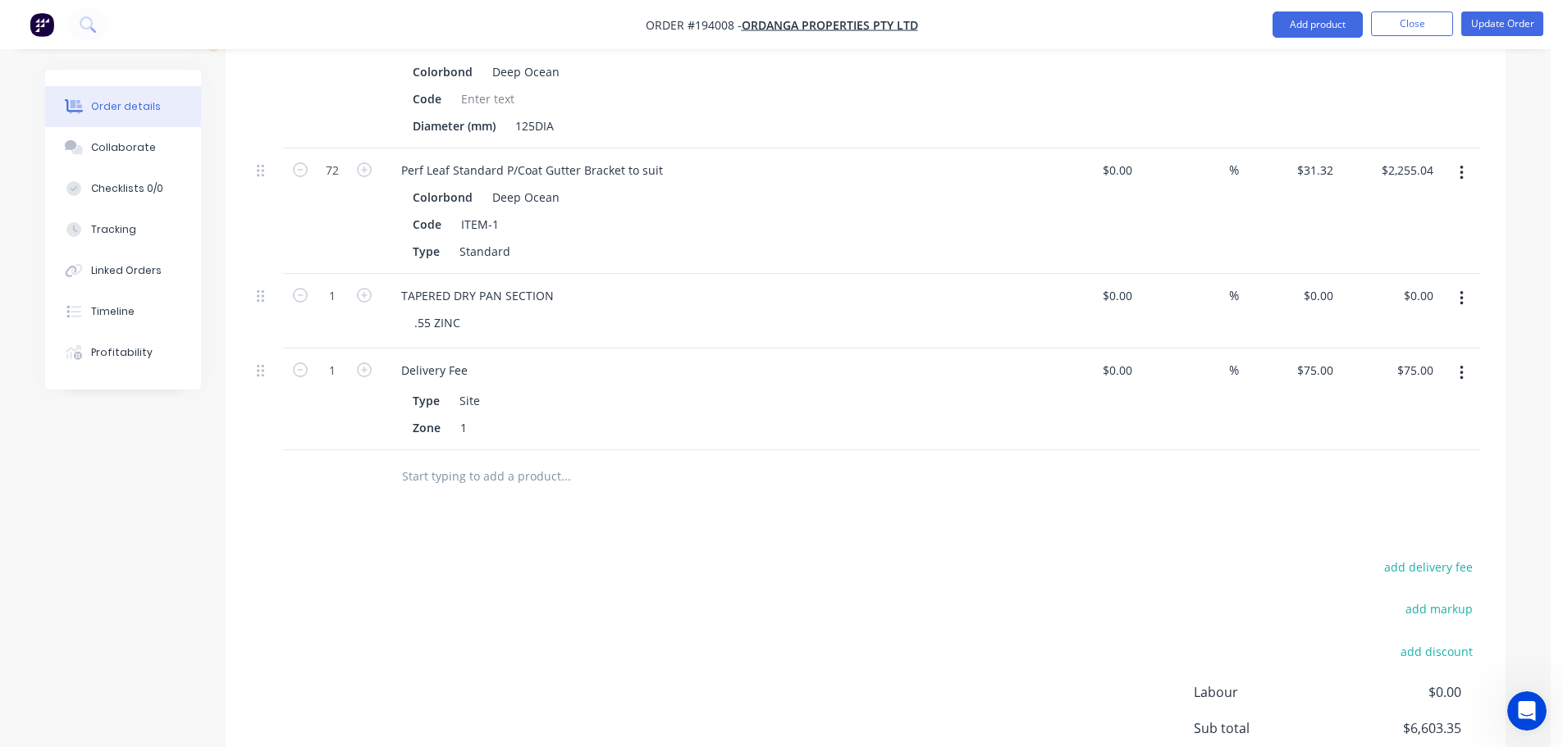
scroll to position [1701, 0]
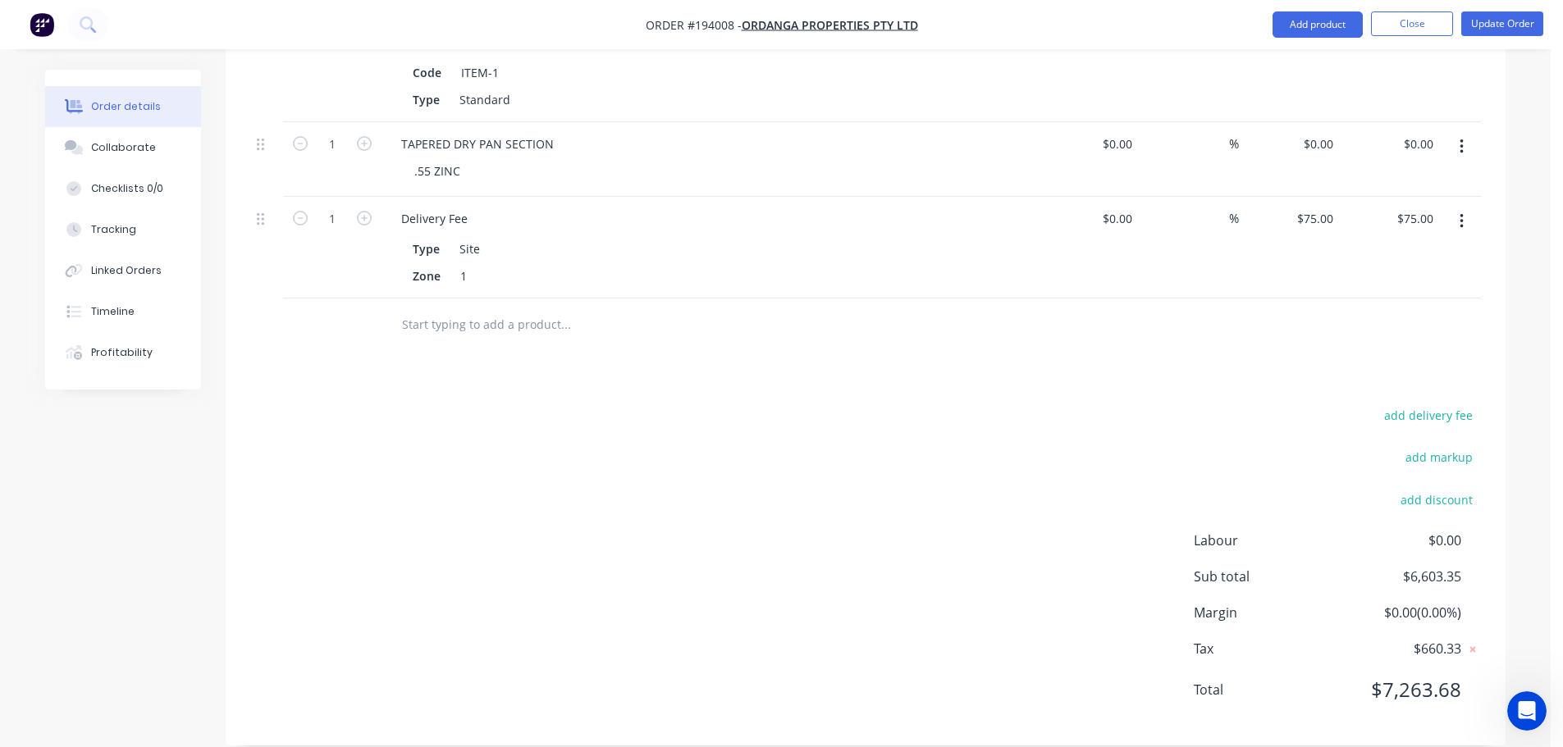
click at [1330, 132] on input "$0.00" at bounding box center [1321, 144] width 38 height 24
type input "$117.84"
click at [1219, 404] on div "add delivery fee add markup add discount Labour $0.00 Sub total $6,721.19 Margi…" at bounding box center [865, 562] width 1231 height 317
click at [1500, 24] on button "Update Order" at bounding box center [1502, 23] width 82 height 25
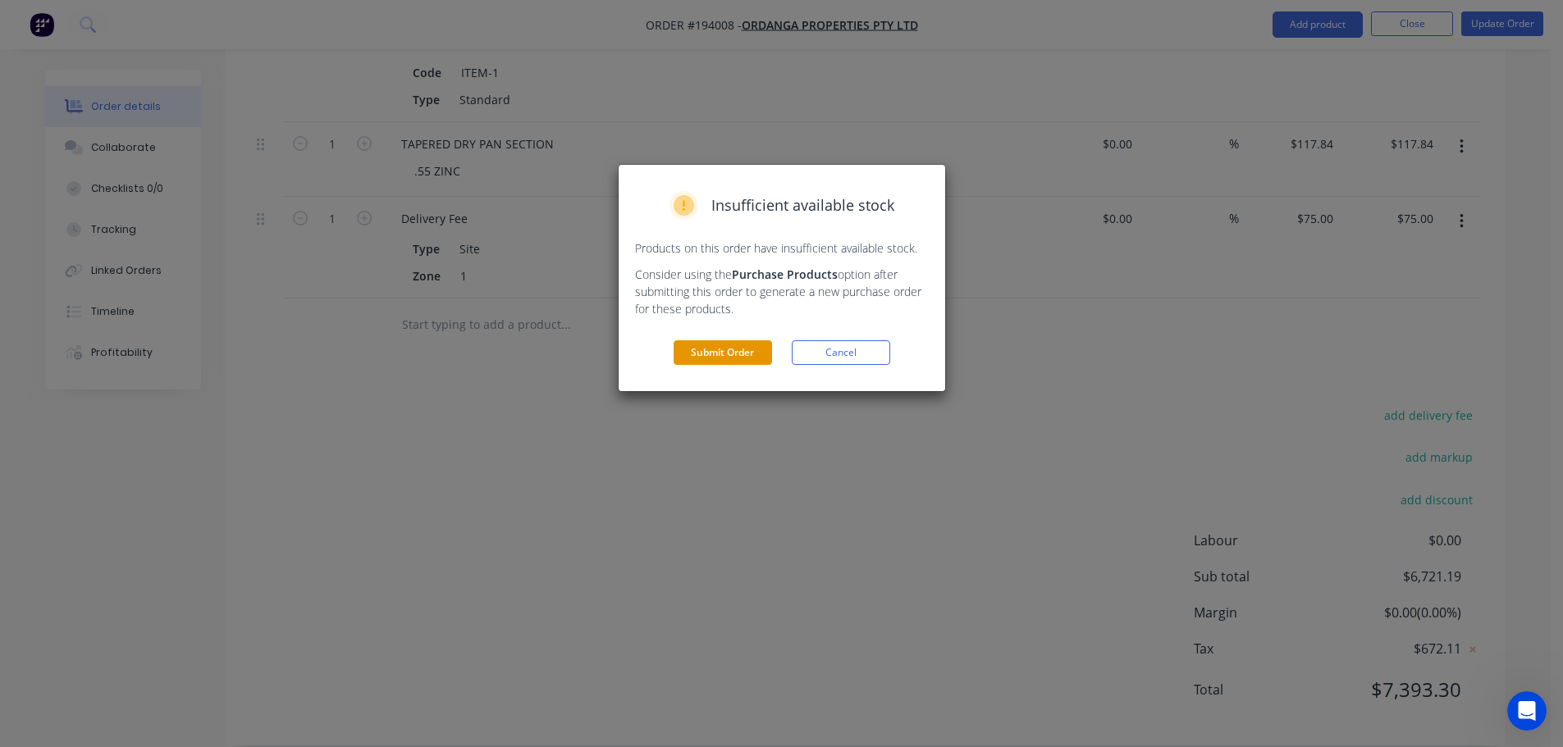
click at [719, 341] on div "Insufficient available stock Products on this order have insufficient available…" at bounding box center [782, 278] width 326 height 226
click at [720, 336] on div "Insufficient available stock Products on this order have insufficient available…" at bounding box center [782, 278] width 326 height 226
click at [726, 347] on button "Submit Order" at bounding box center [723, 352] width 98 height 25
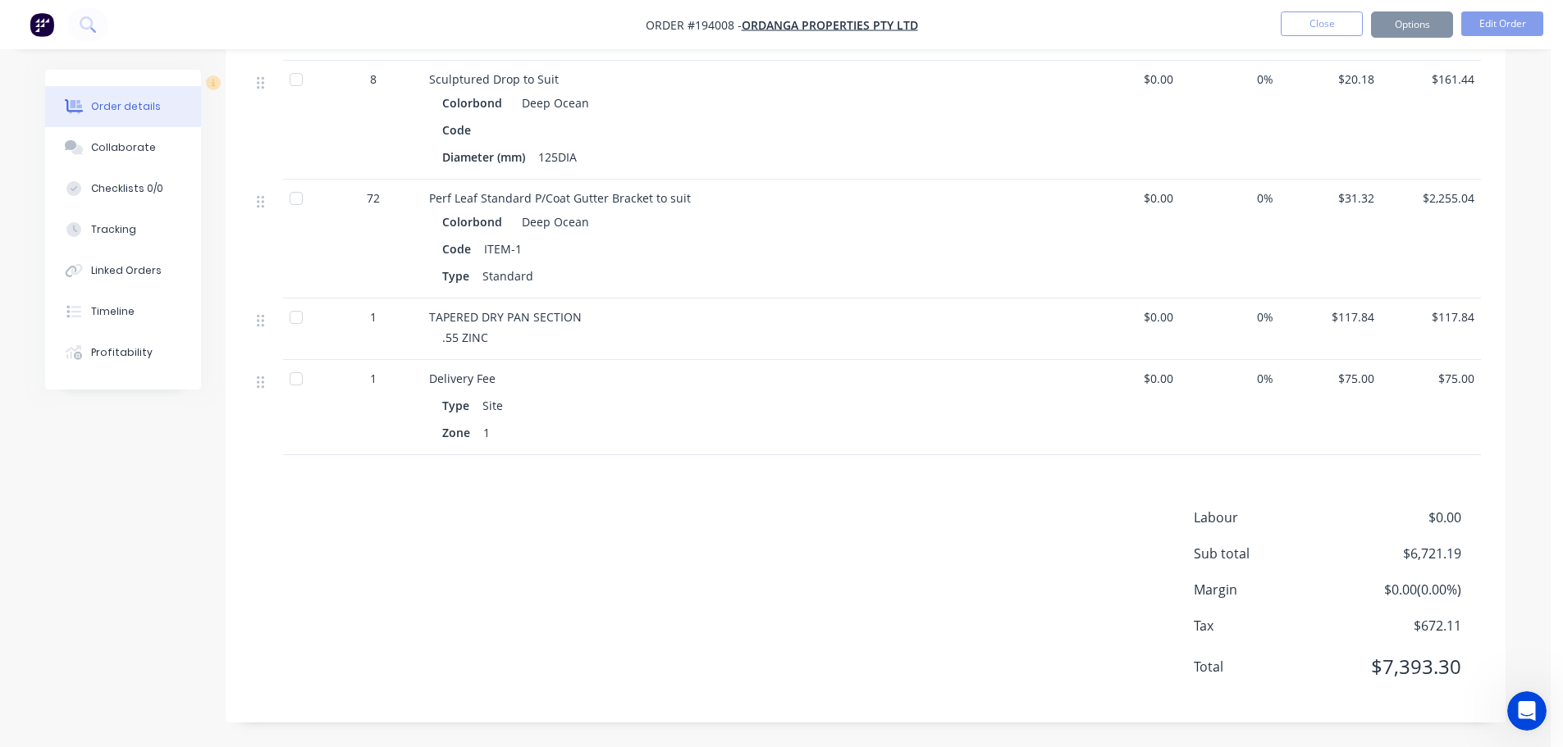
scroll to position [1417, 0]
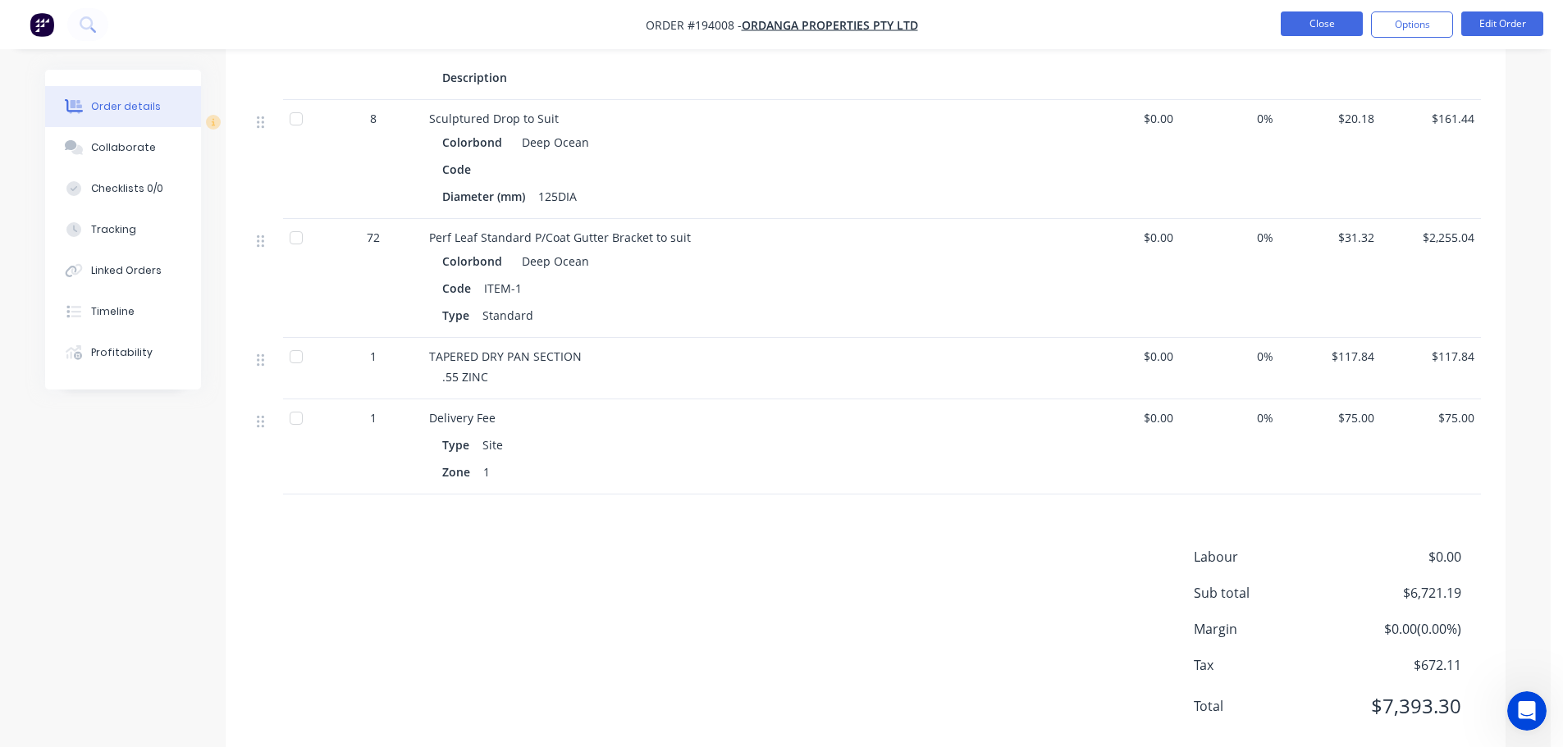
click at [1319, 14] on button "Close" at bounding box center [1322, 23] width 82 height 25
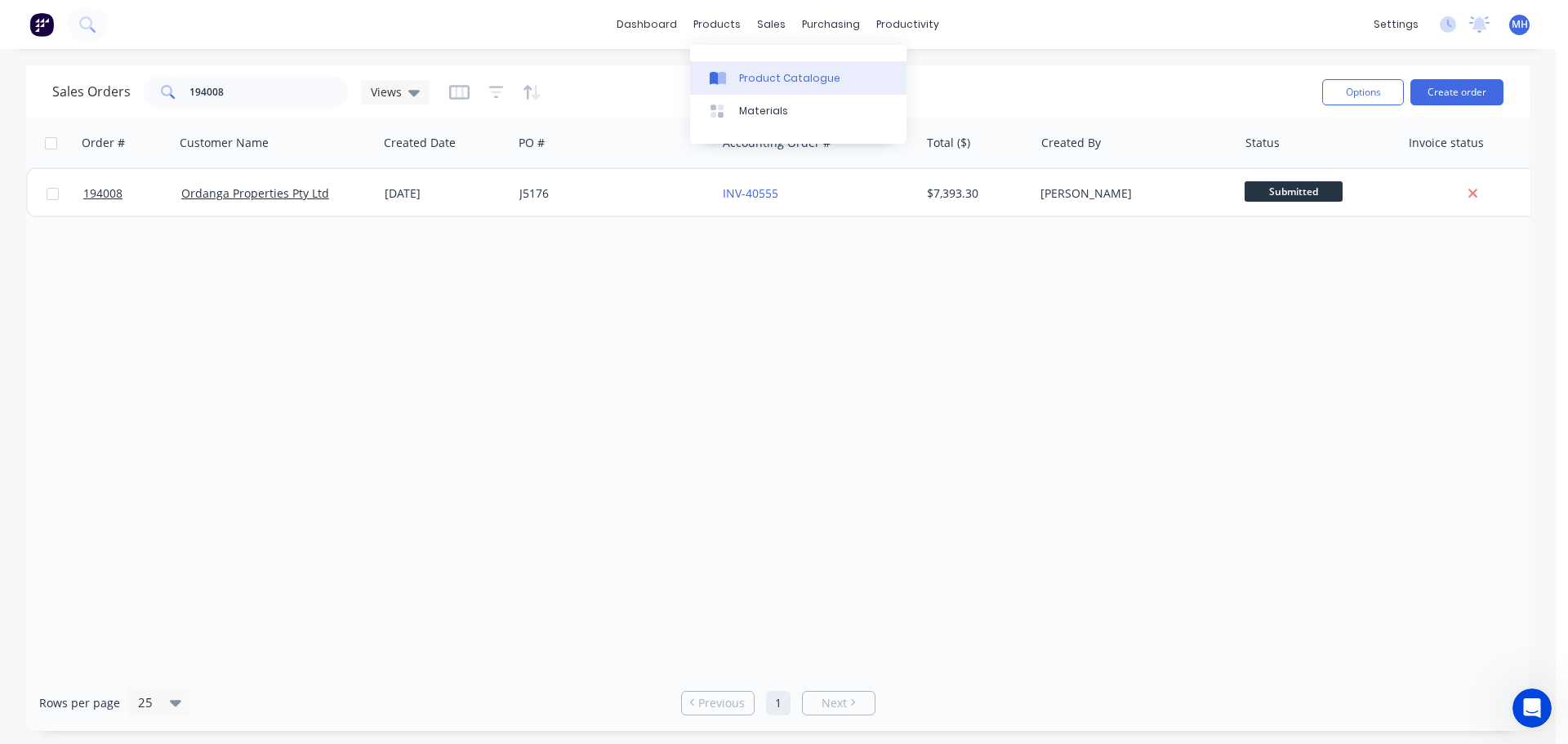
click at [734, 79] on div at bounding box center [722, 78] width 25 height 15
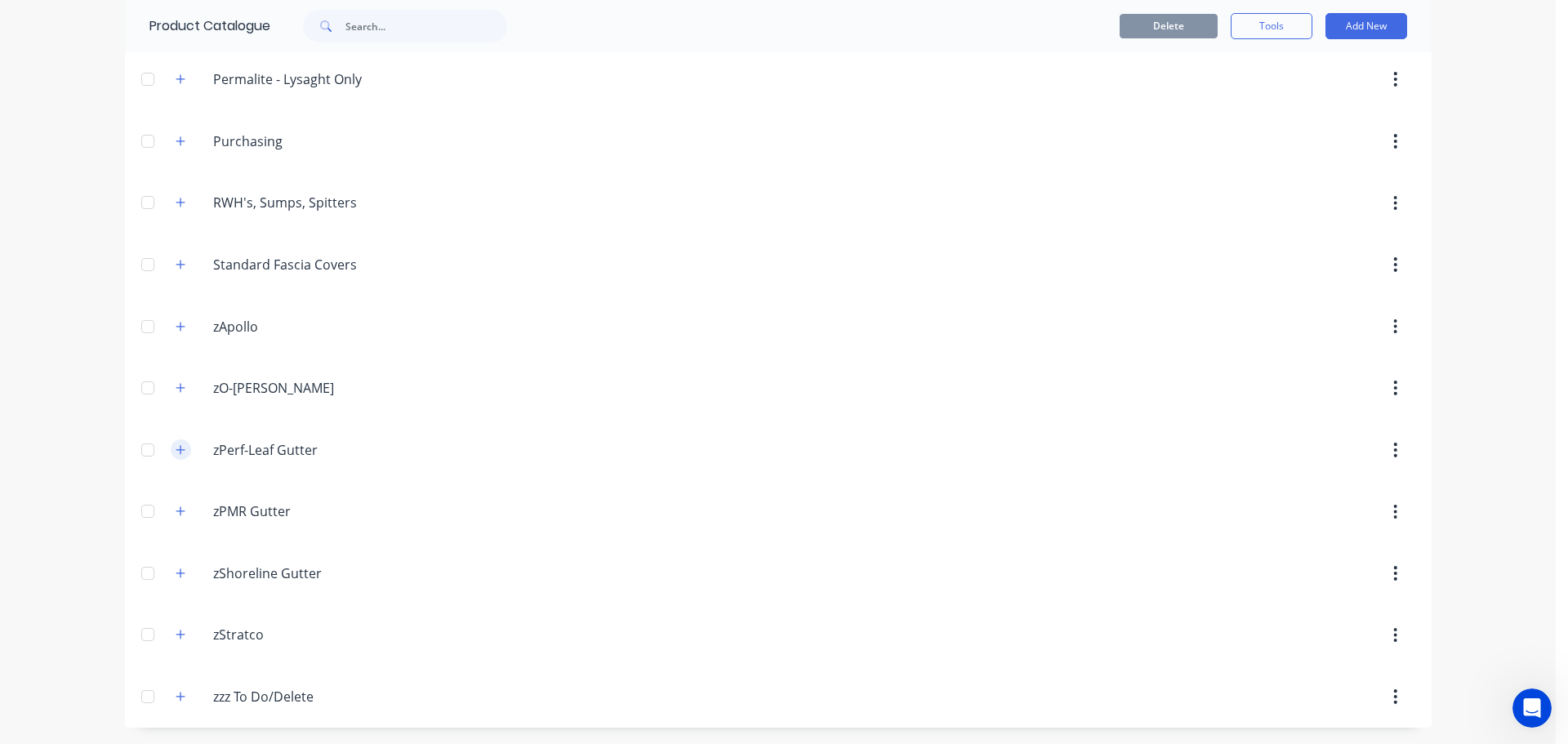
click at [175, 454] on icon "button" at bounding box center [180, 449] width 10 height 11
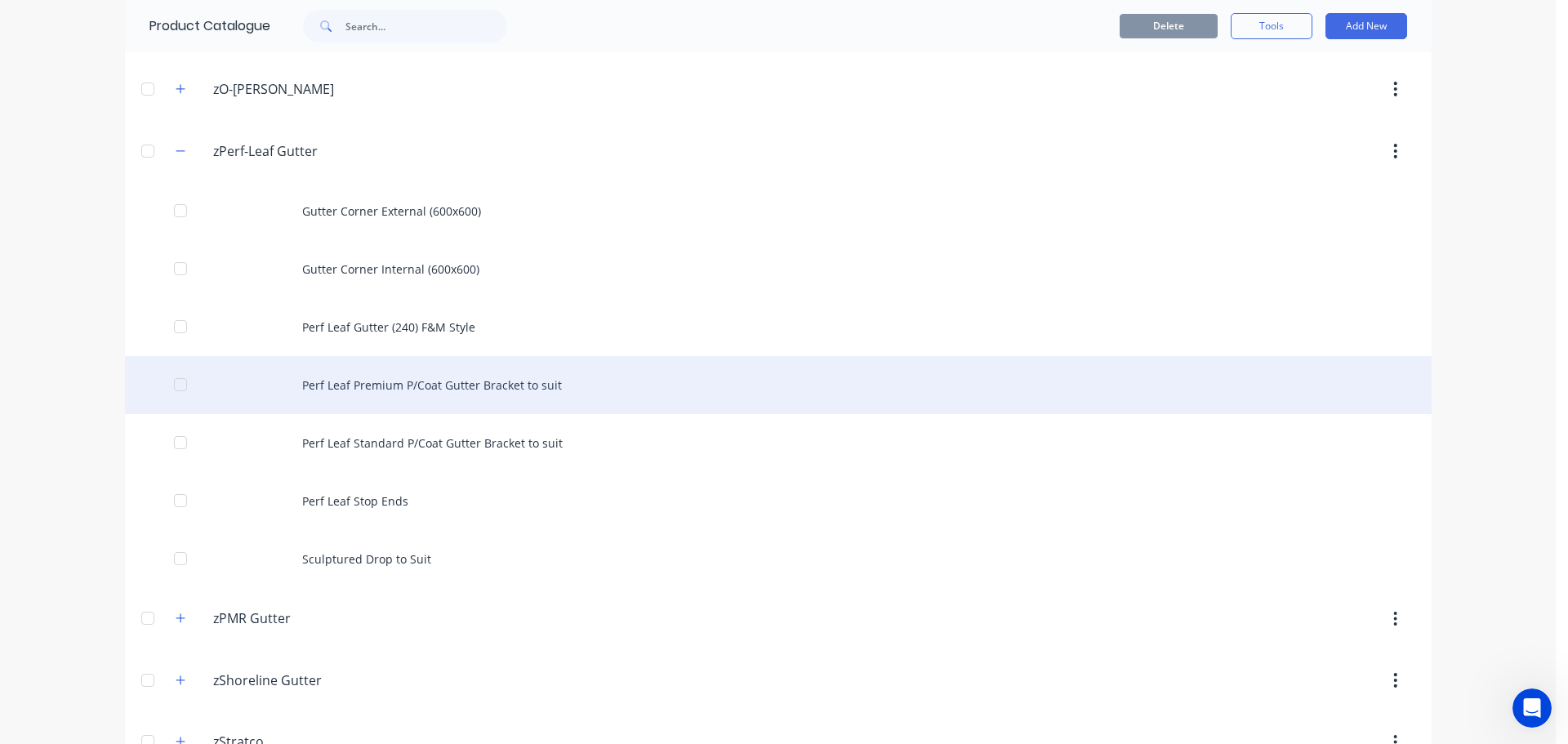
scroll to position [1058, 0]
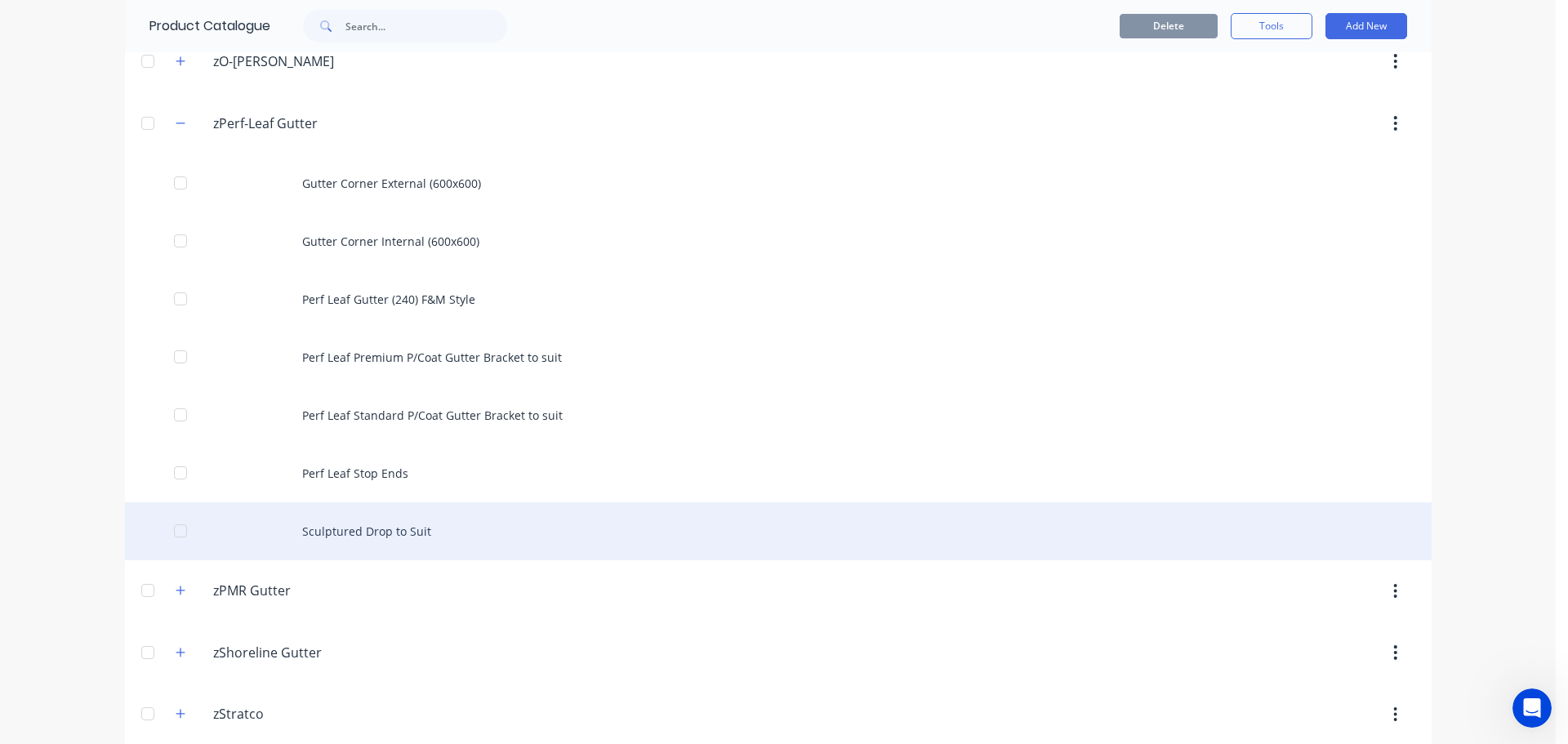
click at [397, 524] on div "Sculptured Drop to Suit" at bounding box center [779, 532] width 1307 height 58
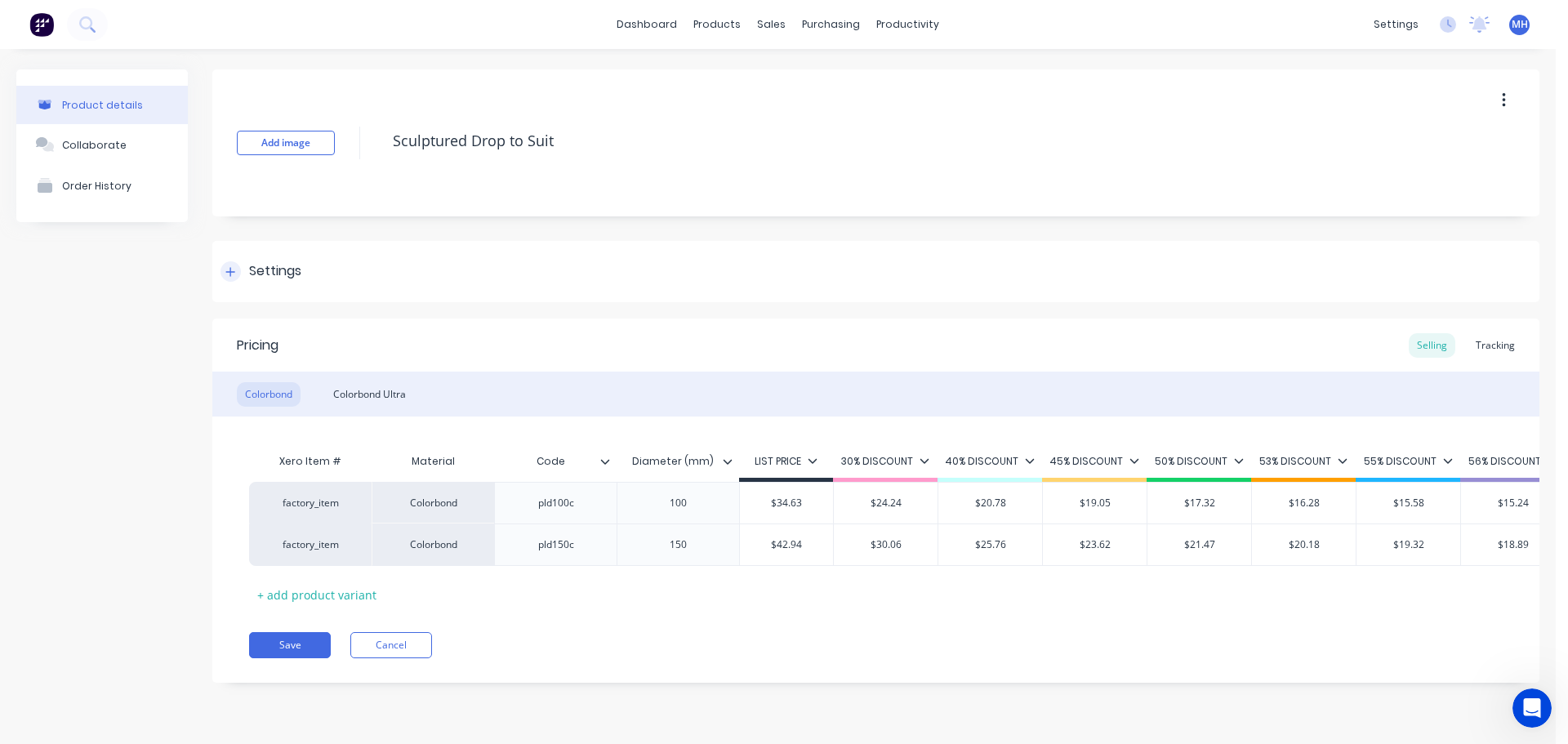
click at [230, 269] on icon at bounding box center [230, 271] width 9 height 9
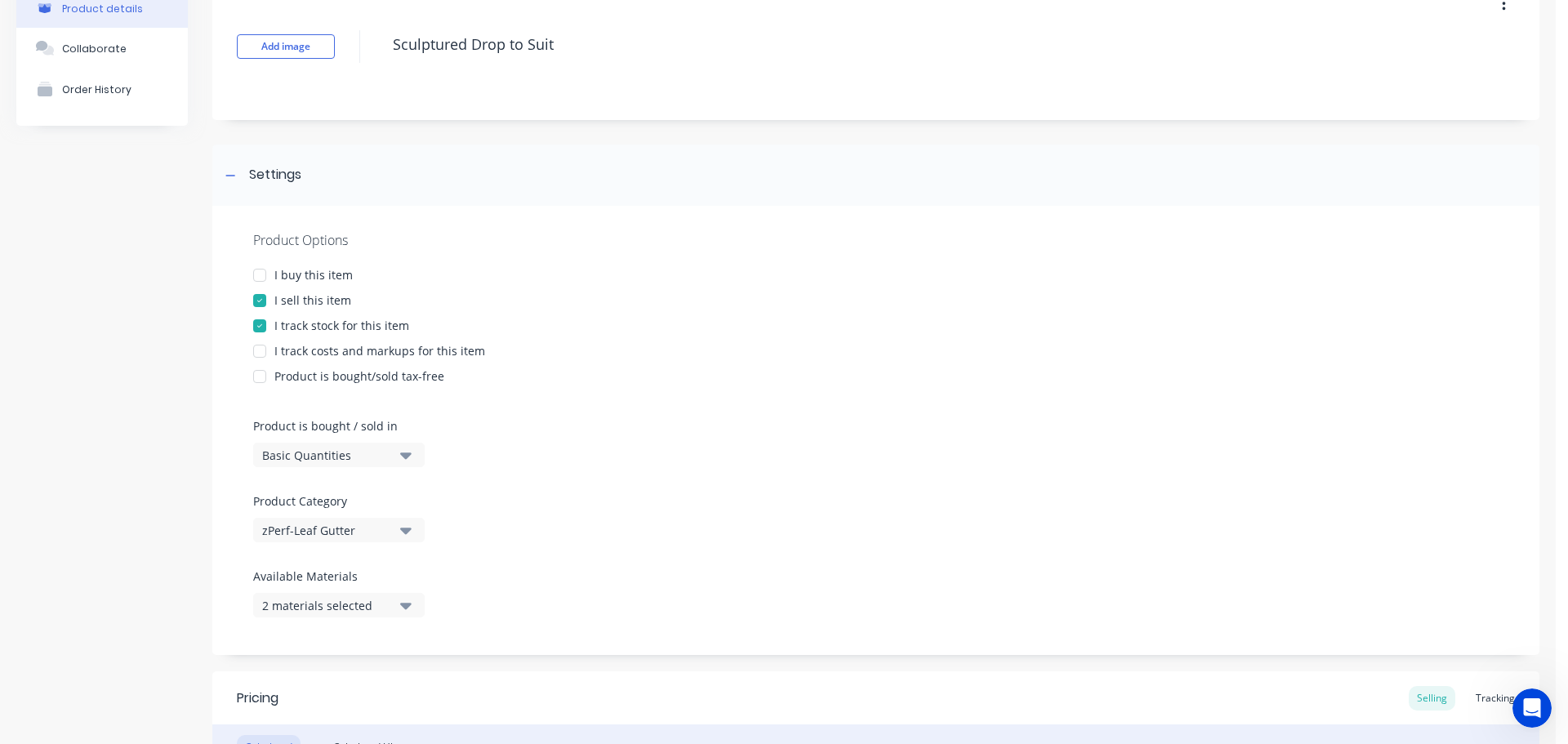
scroll to position [245, 0]
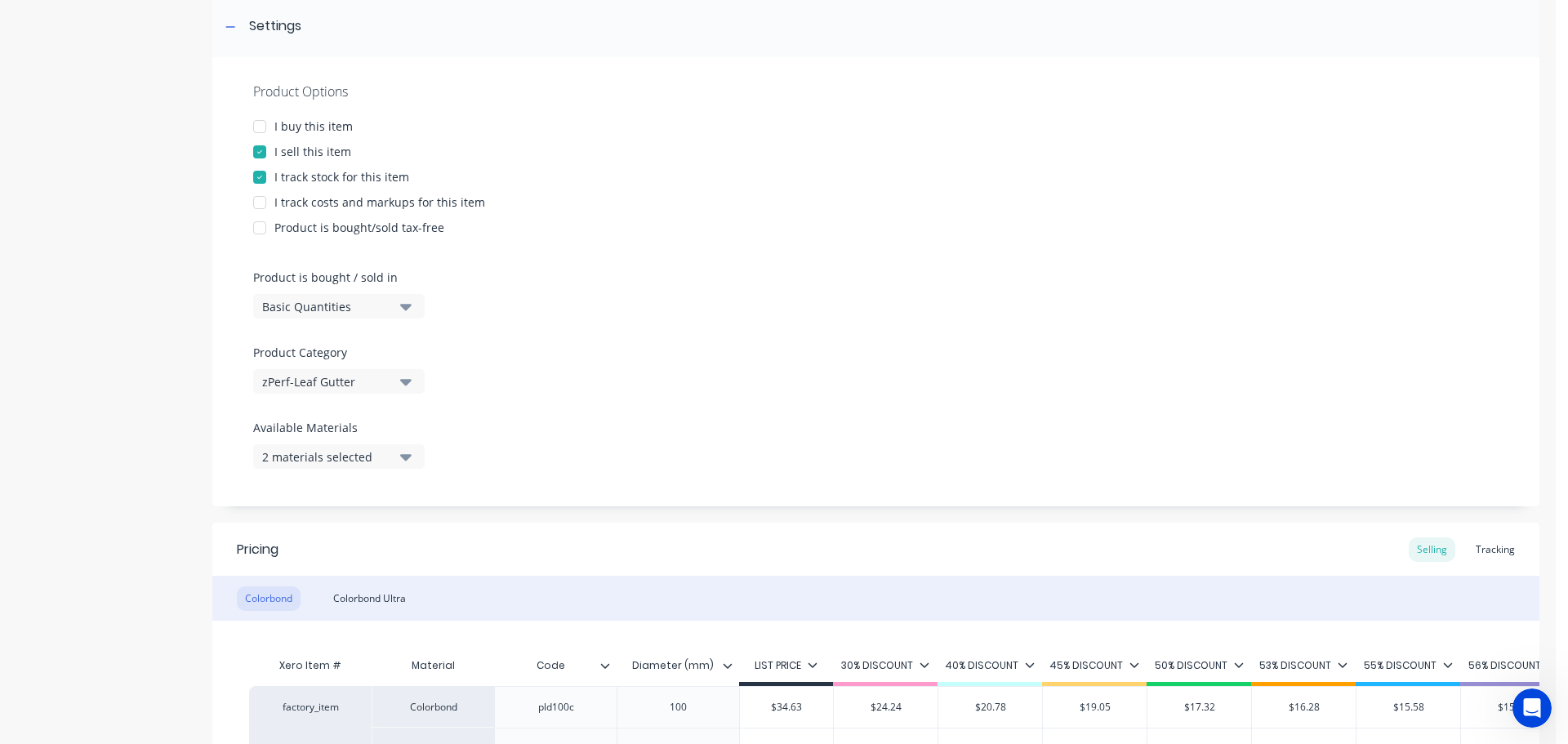
click at [303, 177] on div "I track stock for this item" at bounding box center [341, 176] width 134 height 17
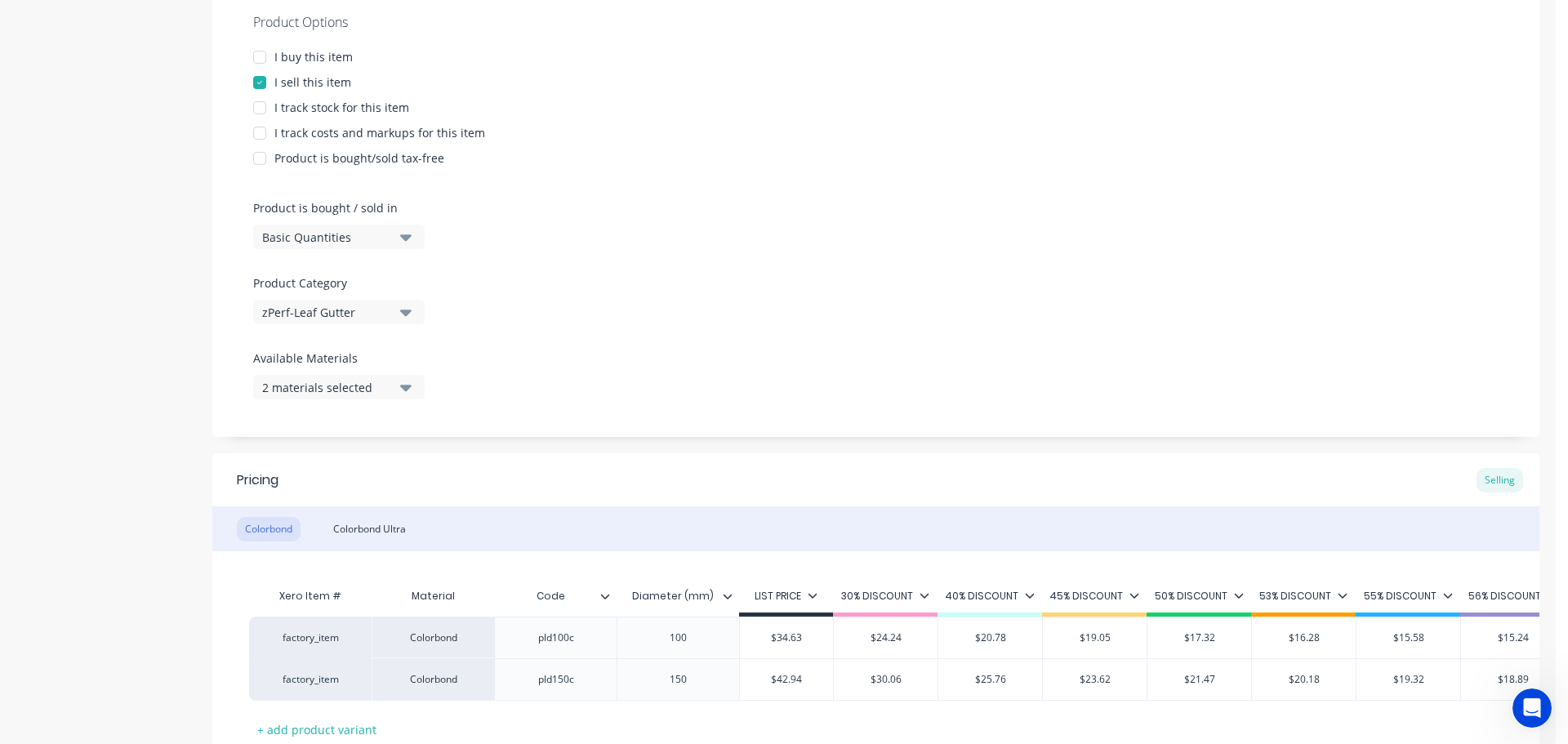
scroll to position [445, 0]
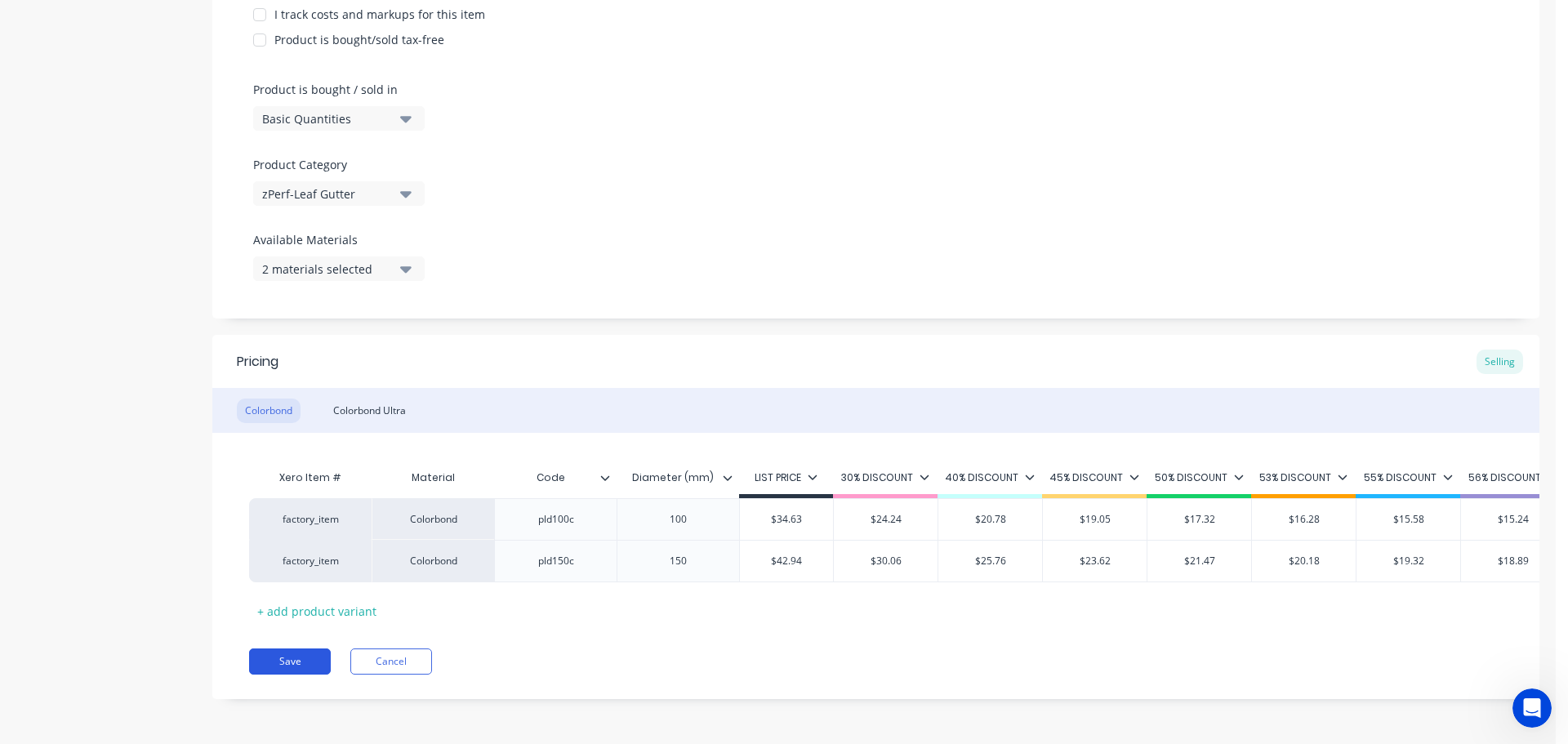
click at [307, 660] on button "Save" at bounding box center [290, 661] width 82 height 26
type textarea "x"
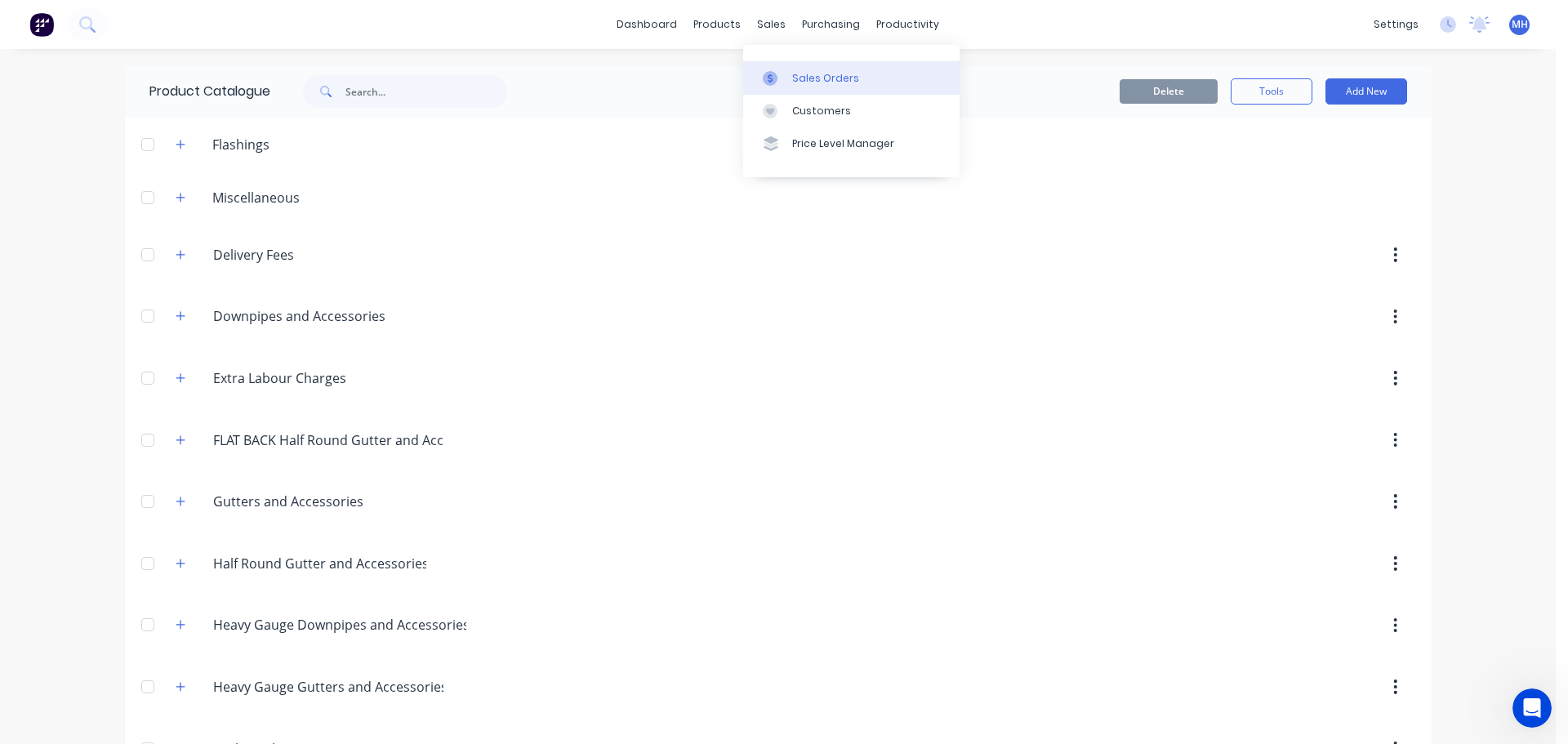
click at [777, 69] on link "Sales Orders" at bounding box center [851, 78] width 216 height 33
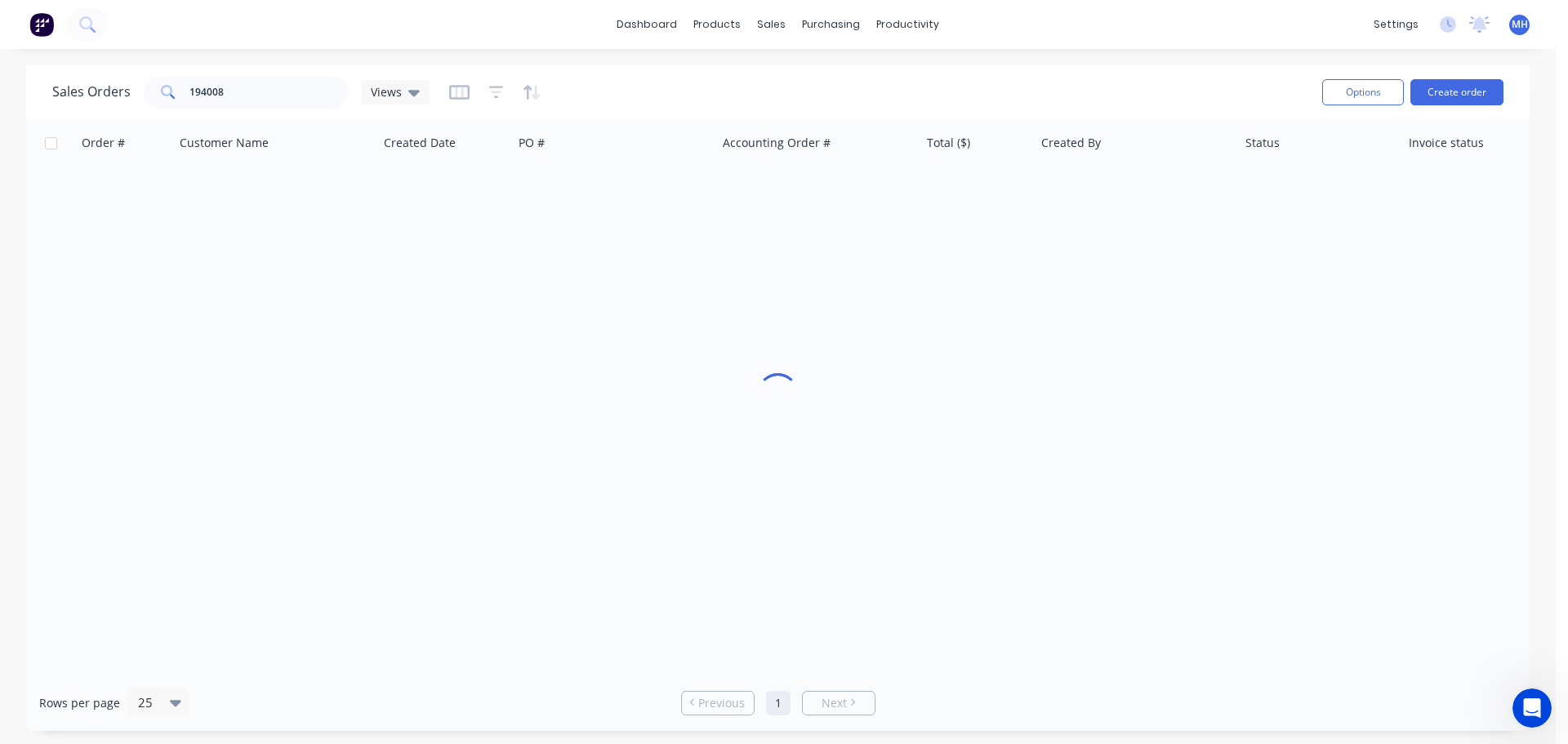
click at [857, 75] on div "Sales Orders 194008 Views" at bounding box center [681, 92] width 1257 height 40
